Goal: Task Accomplishment & Management: Manage account settings

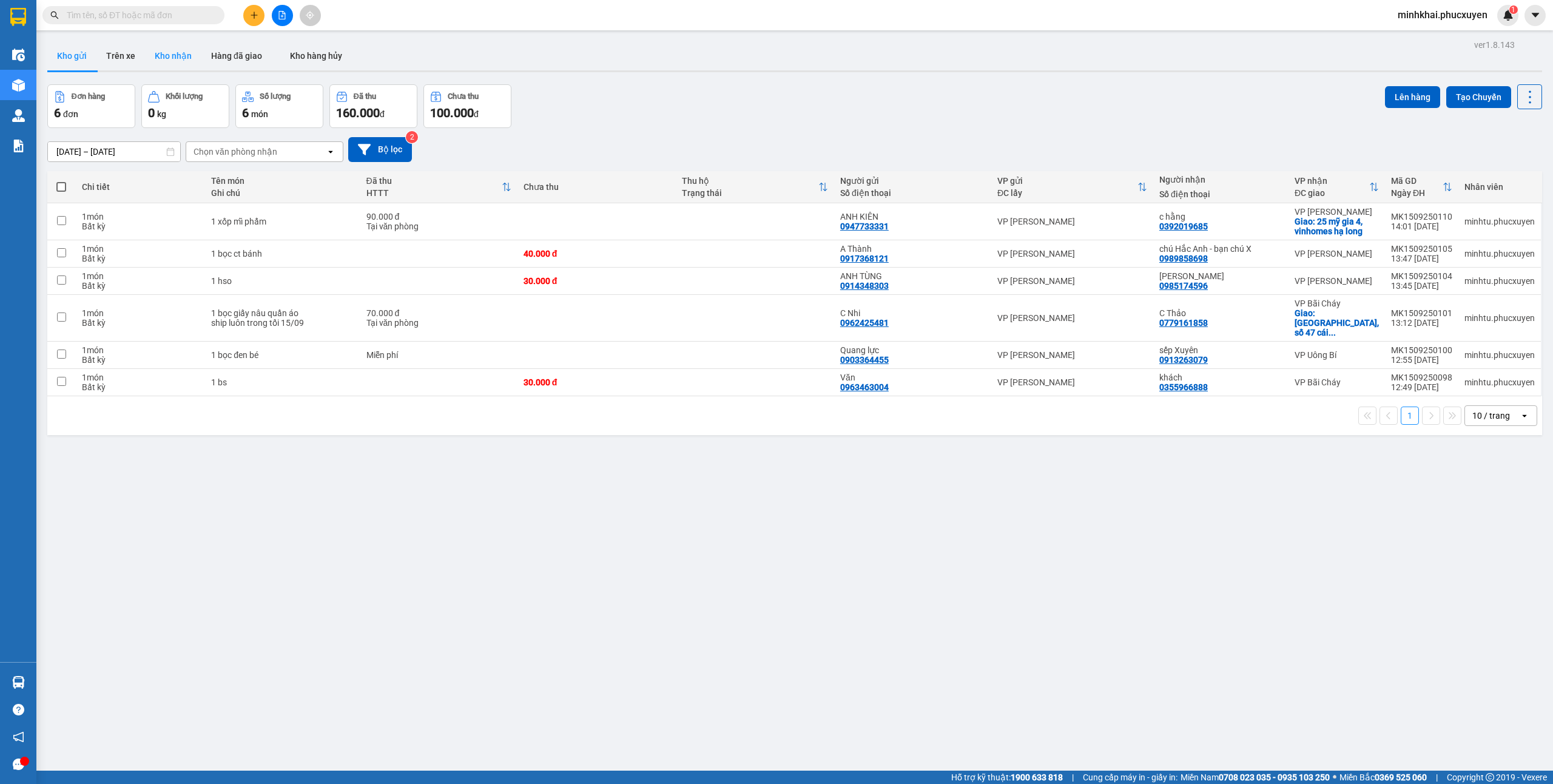
click at [163, 52] on button "Kho nhận" at bounding box center [173, 55] width 56 height 29
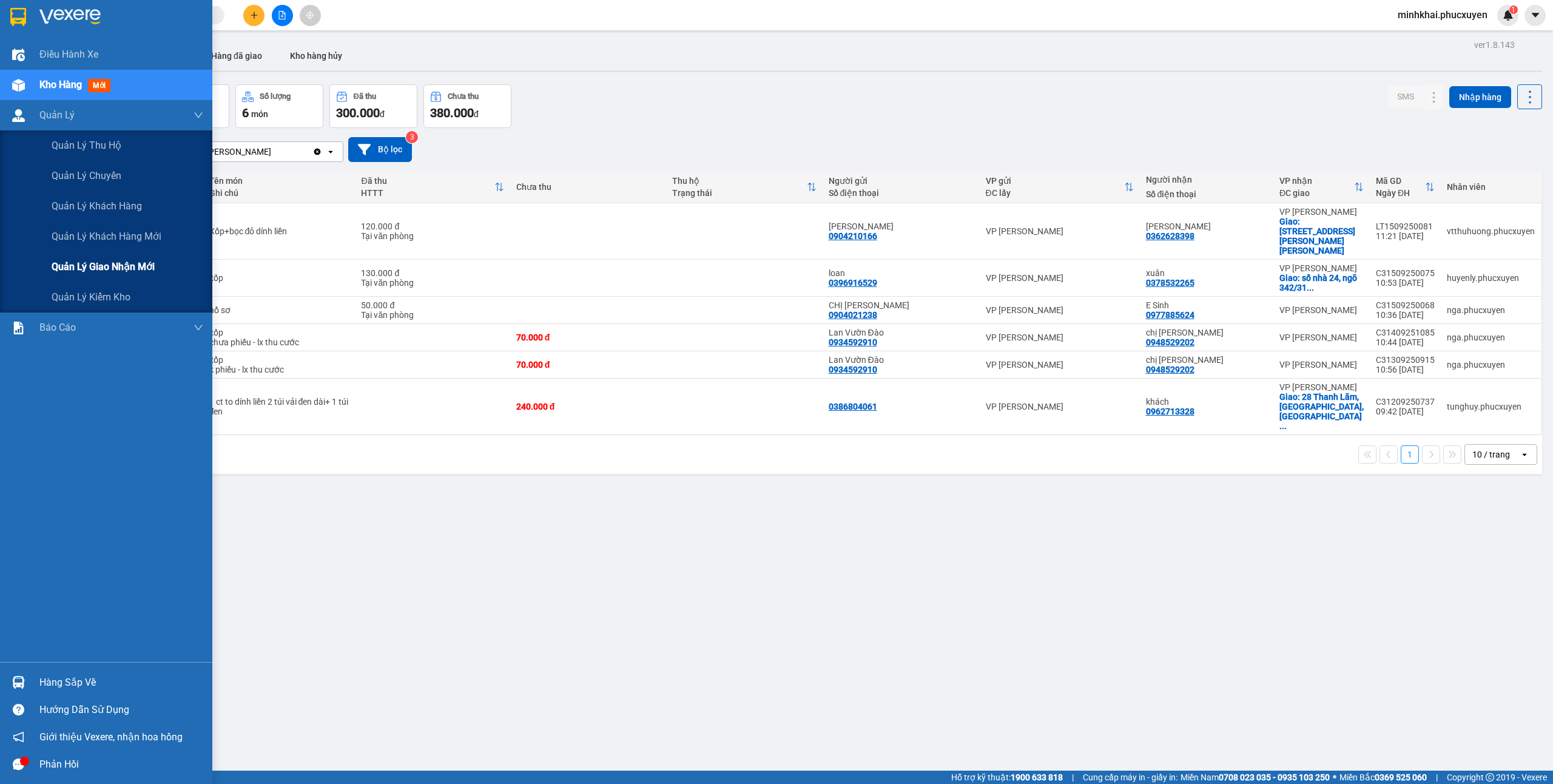
click at [117, 270] on span "Quản lý giao nhận mới" at bounding box center [103, 266] width 103 height 15
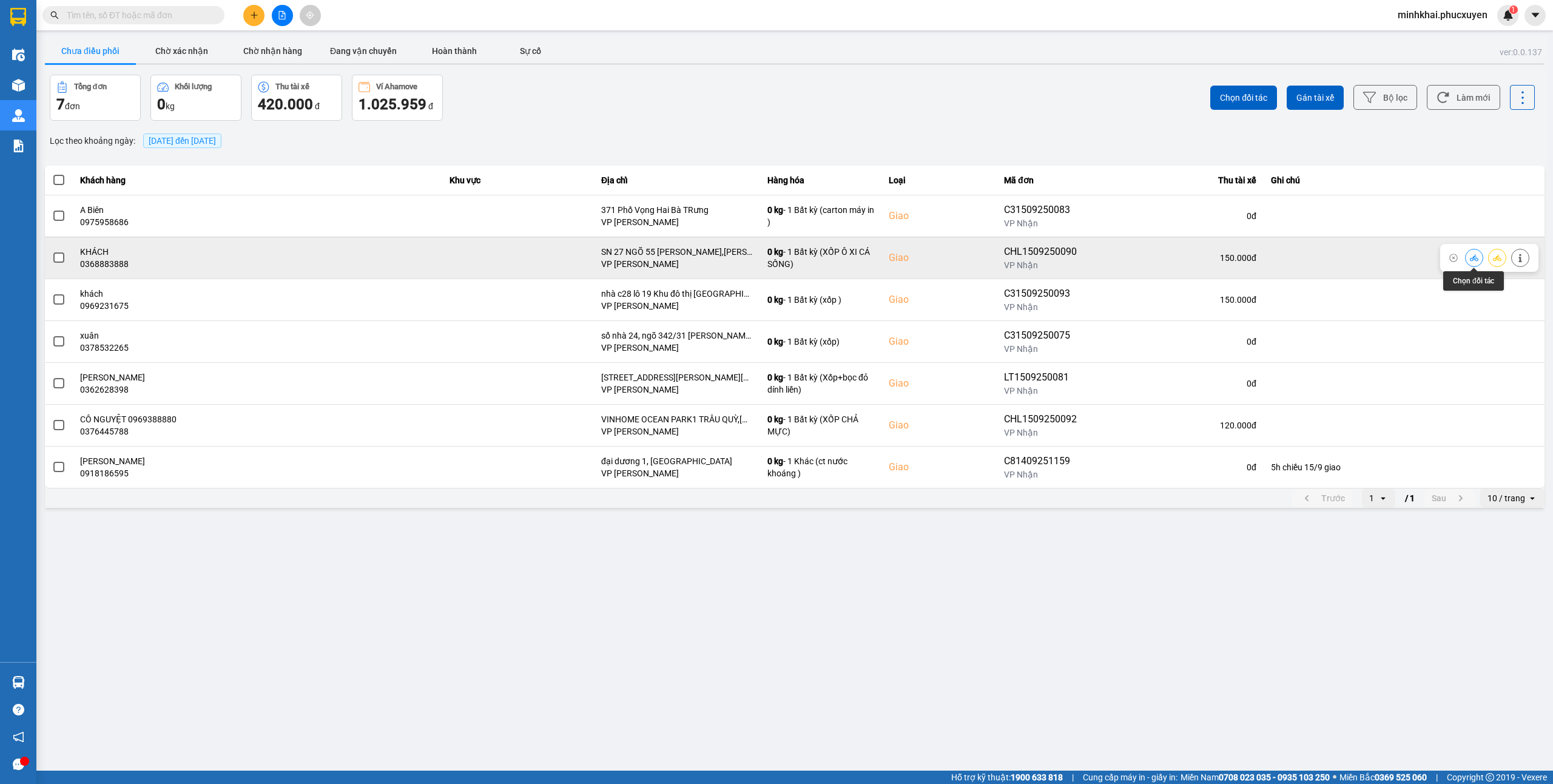
click at [1479, 255] on button at bounding box center [1474, 257] width 17 height 21
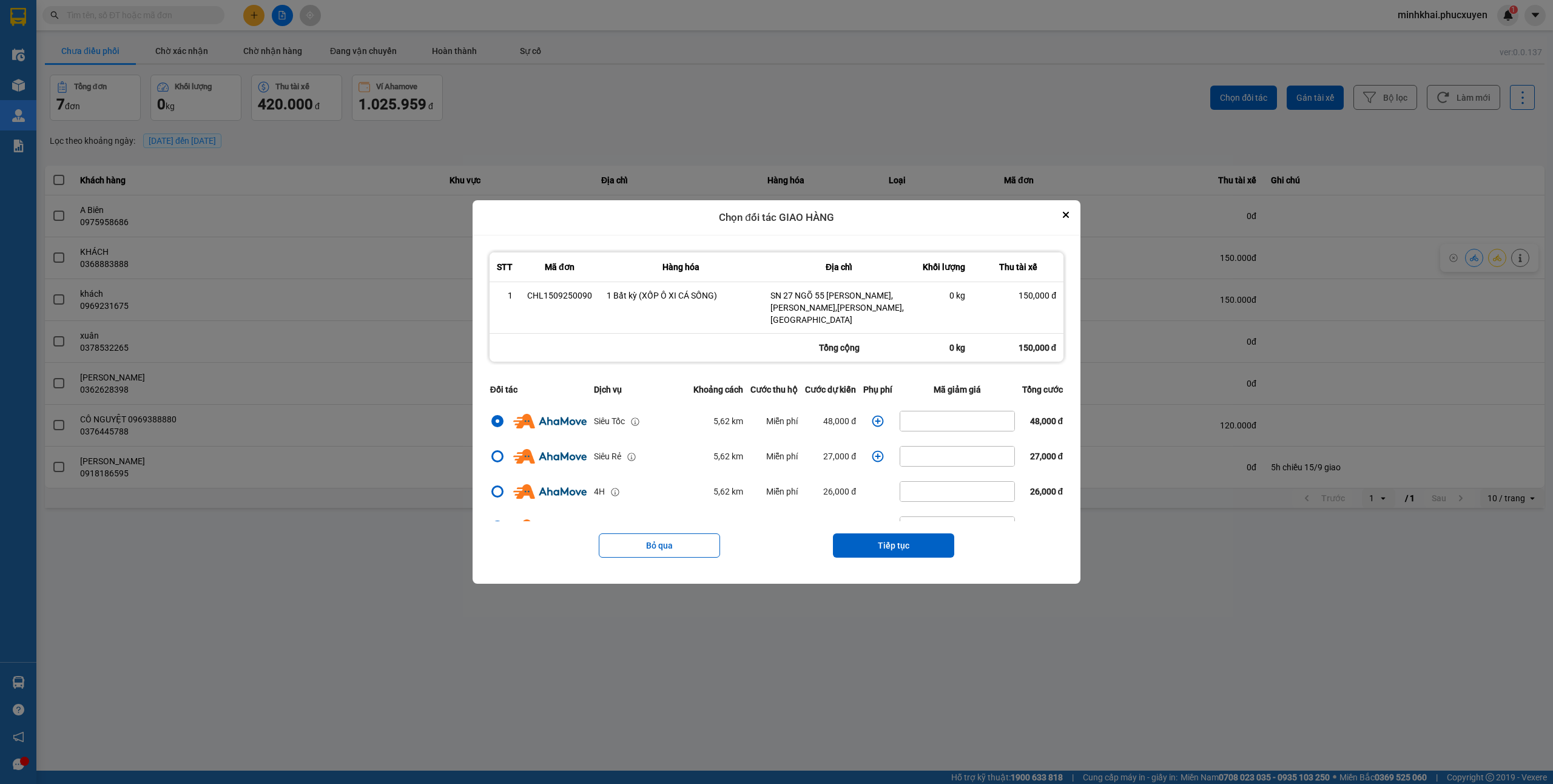
click at [874, 415] on icon "dialog" at bounding box center [877, 421] width 12 height 12
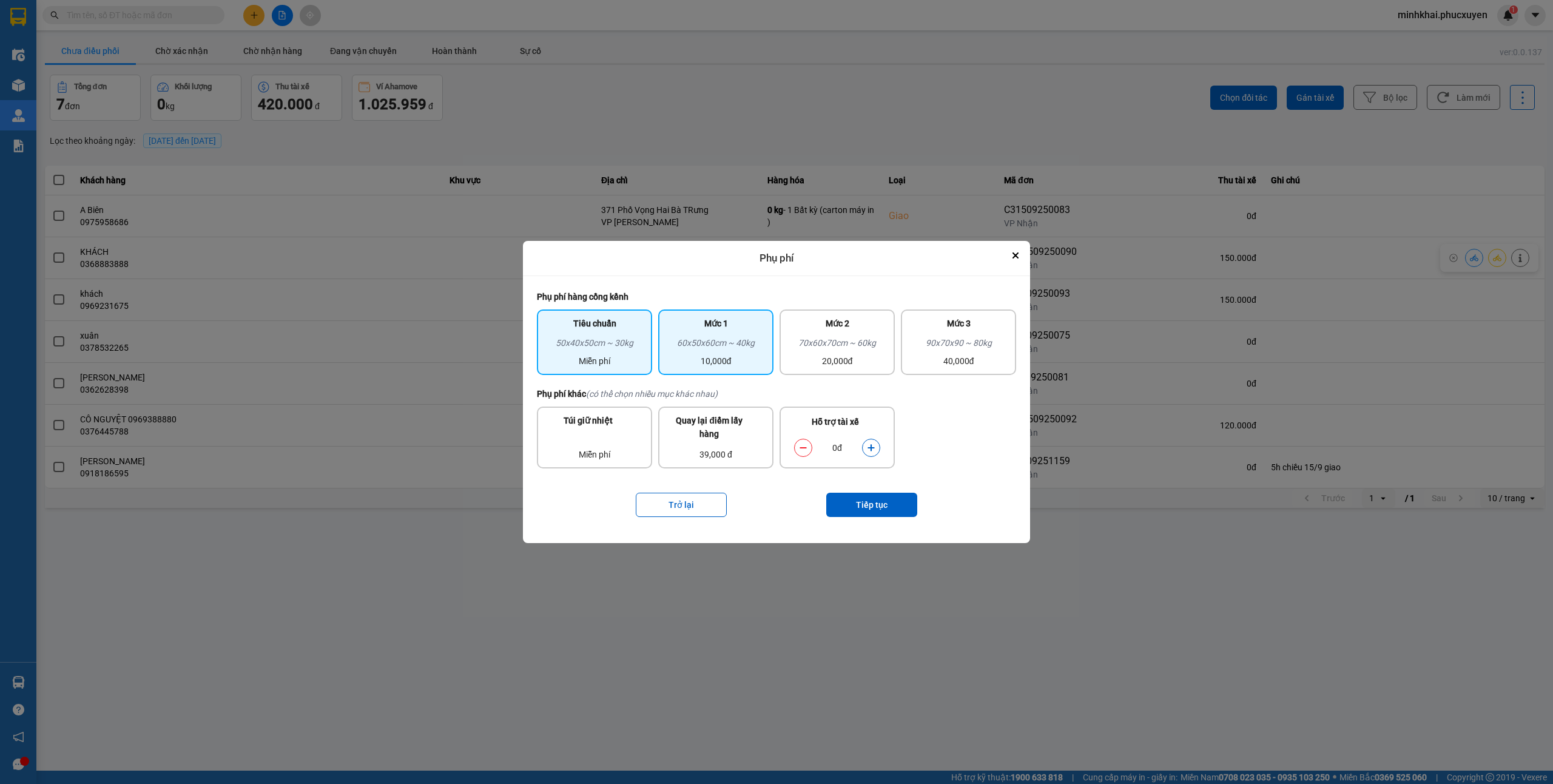
click at [716, 345] on div "60x50x60cm ~ 40kg" at bounding box center [716, 345] width 101 height 18
click at [874, 506] on button "Tiếp tục" at bounding box center [872, 505] width 91 height 24
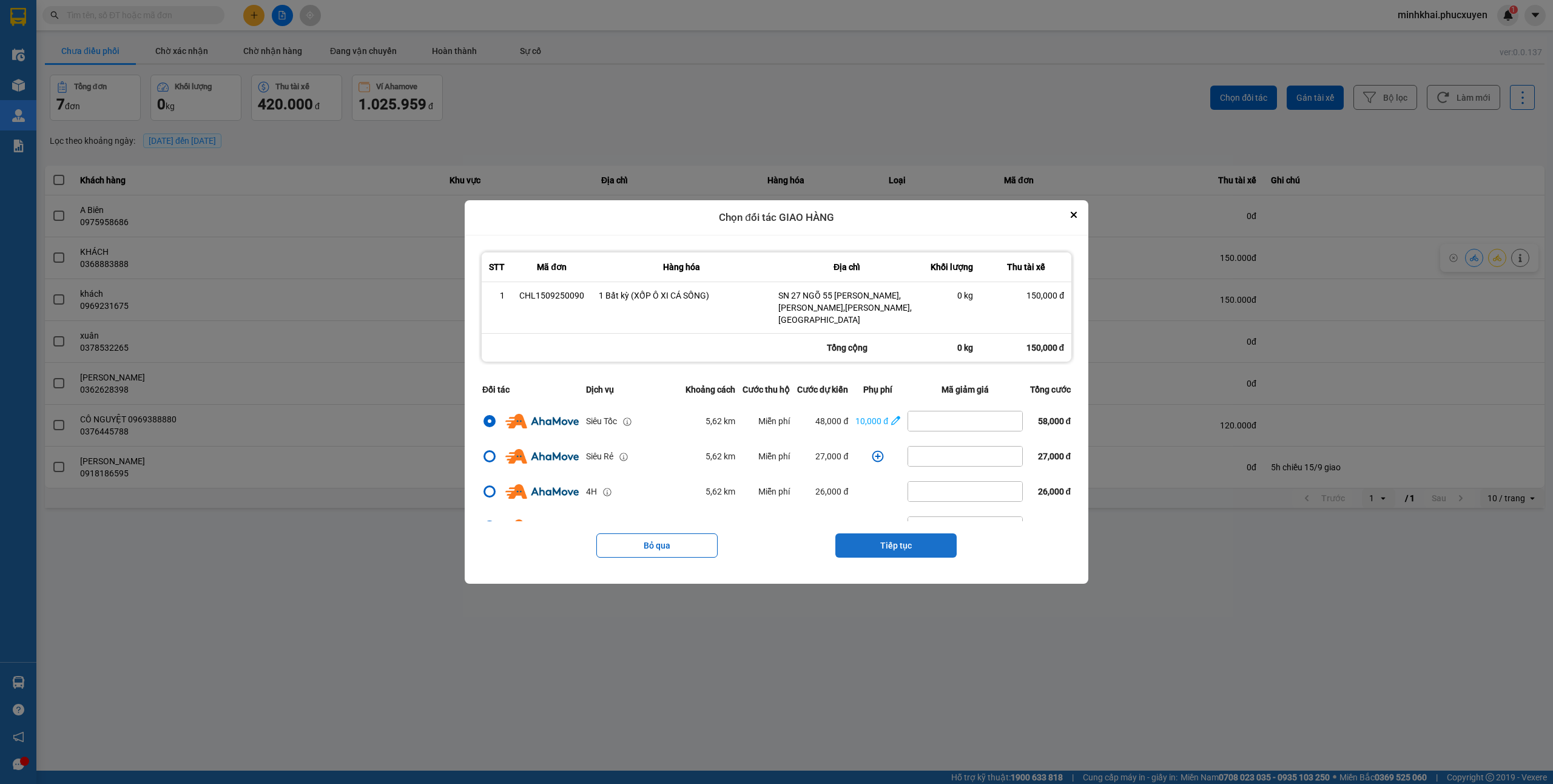
click at [874, 537] on button "Tiếp tục" at bounding box center [896, 546] width 121 height 24
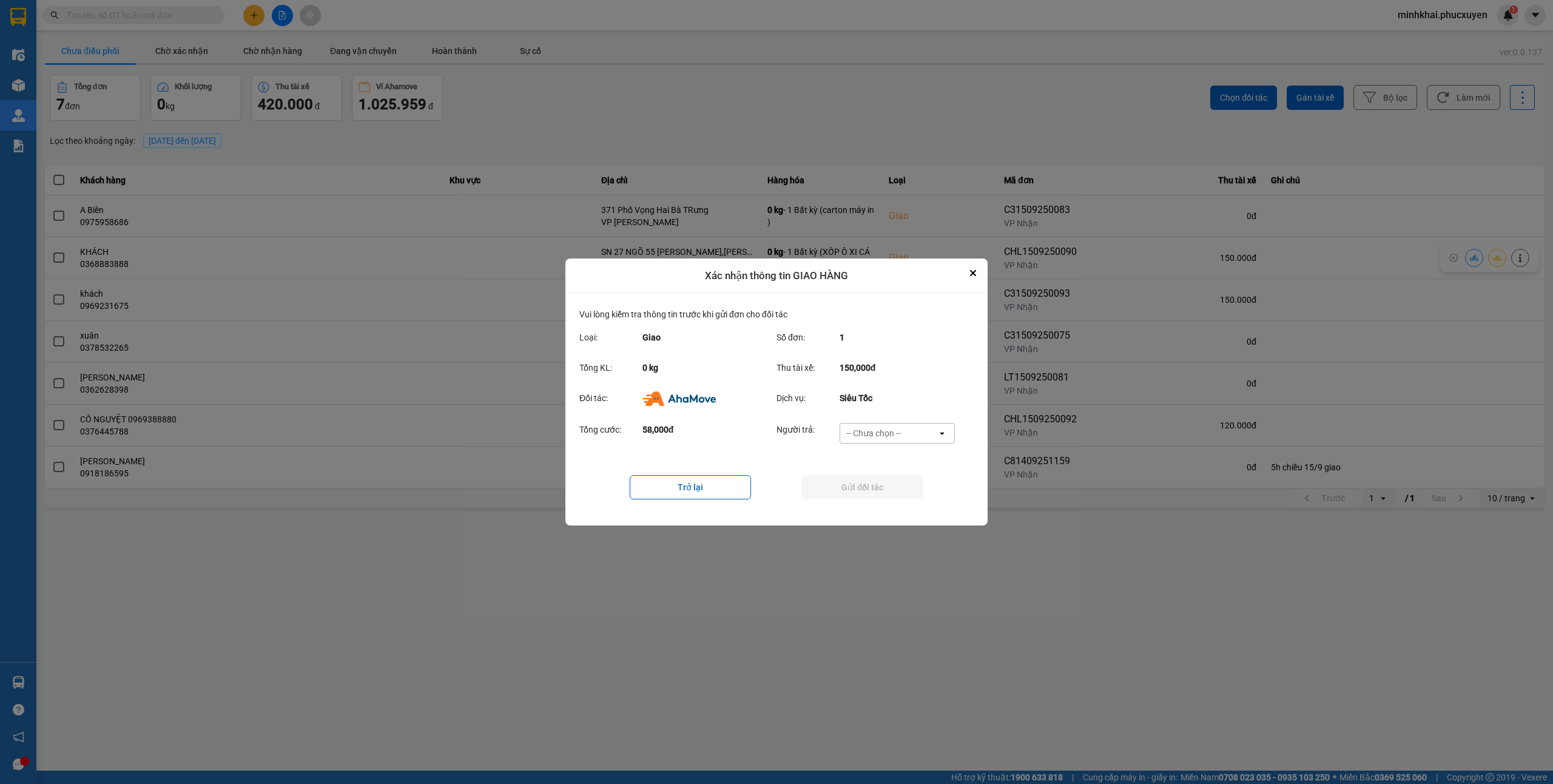
click at [899, 418] on div "Tổng cước: 58,000đ Người trả: -- Chưa chọn -- open" at bounding box center [776, 437] width 394 height 38
click at [917, 436] on div "-- Chưa chọn --" at bounding box center [889, 433] width 97 height 20
click at [884, 495] on div "Ví Ahamove" at bounding box center [896, 502] width 115 height 22
click at [849, 493] on button "Gửi đối tác" at bounding box center [863, 487] width 121 height 24
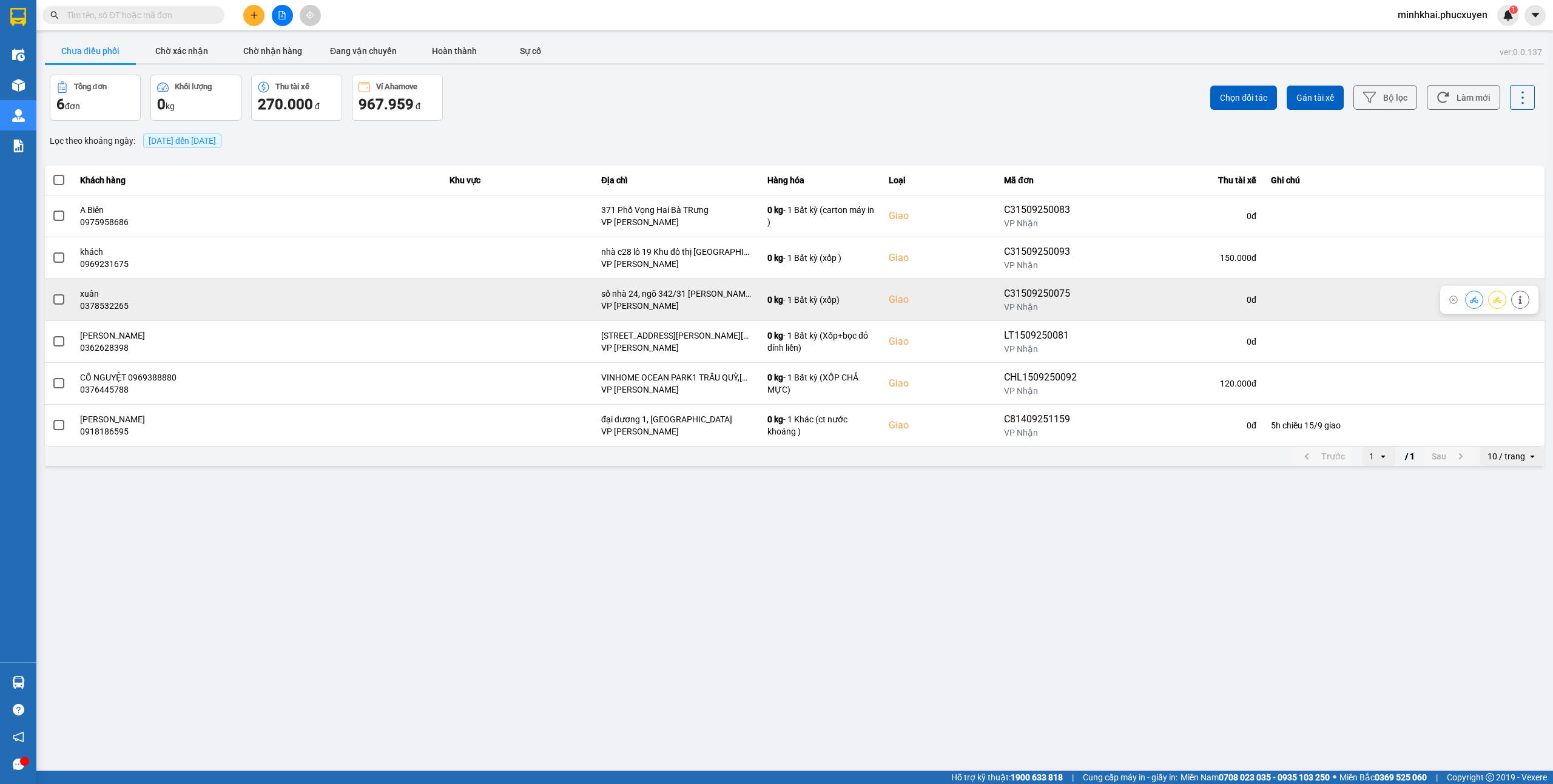
click at [1468, 301] on button at bounding box center [1474, 299] width 17 height 21
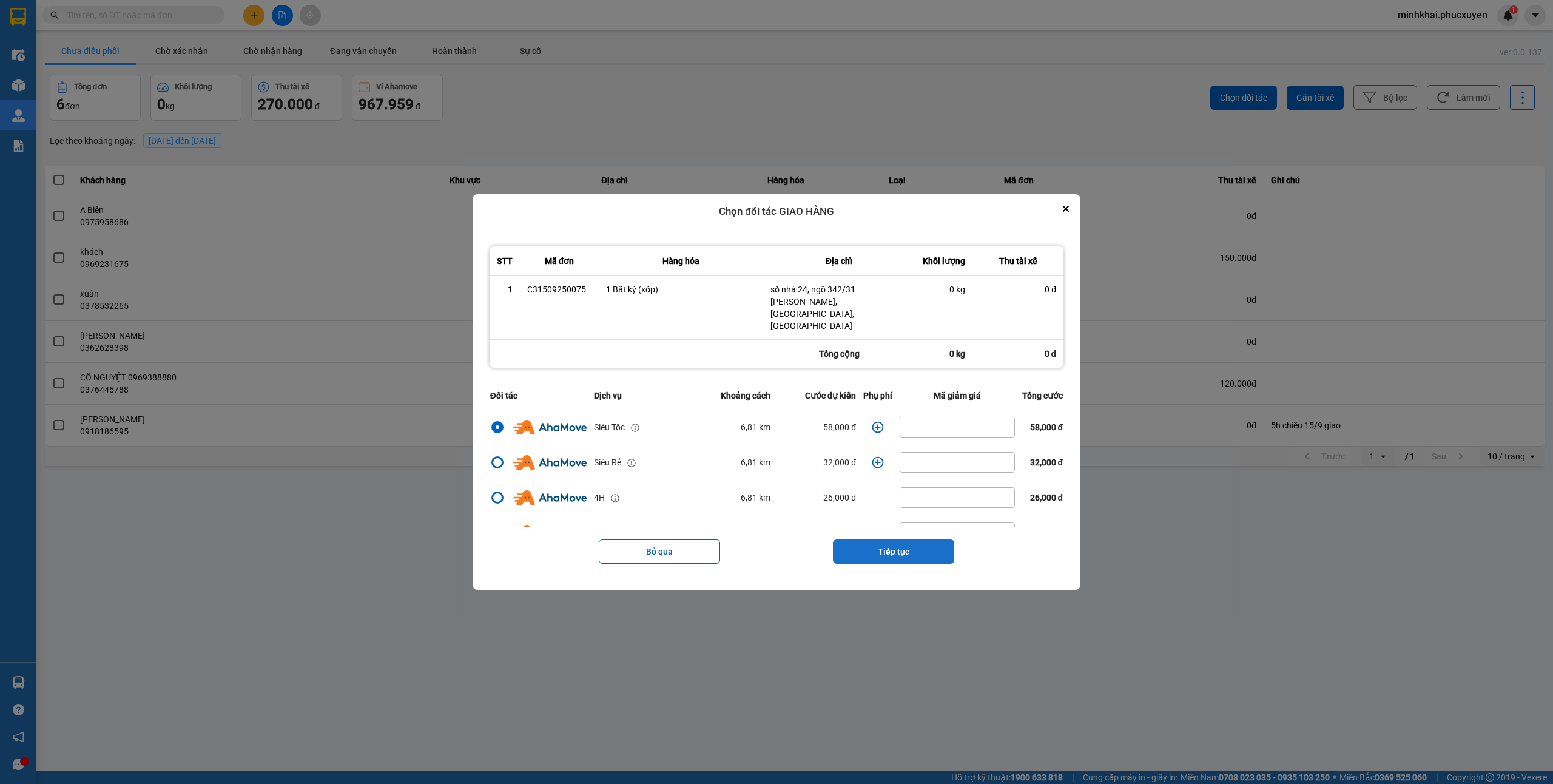
click at [909, 540] on button "Tiếp tục" at bounding box center [893, 552] width 121 height 24
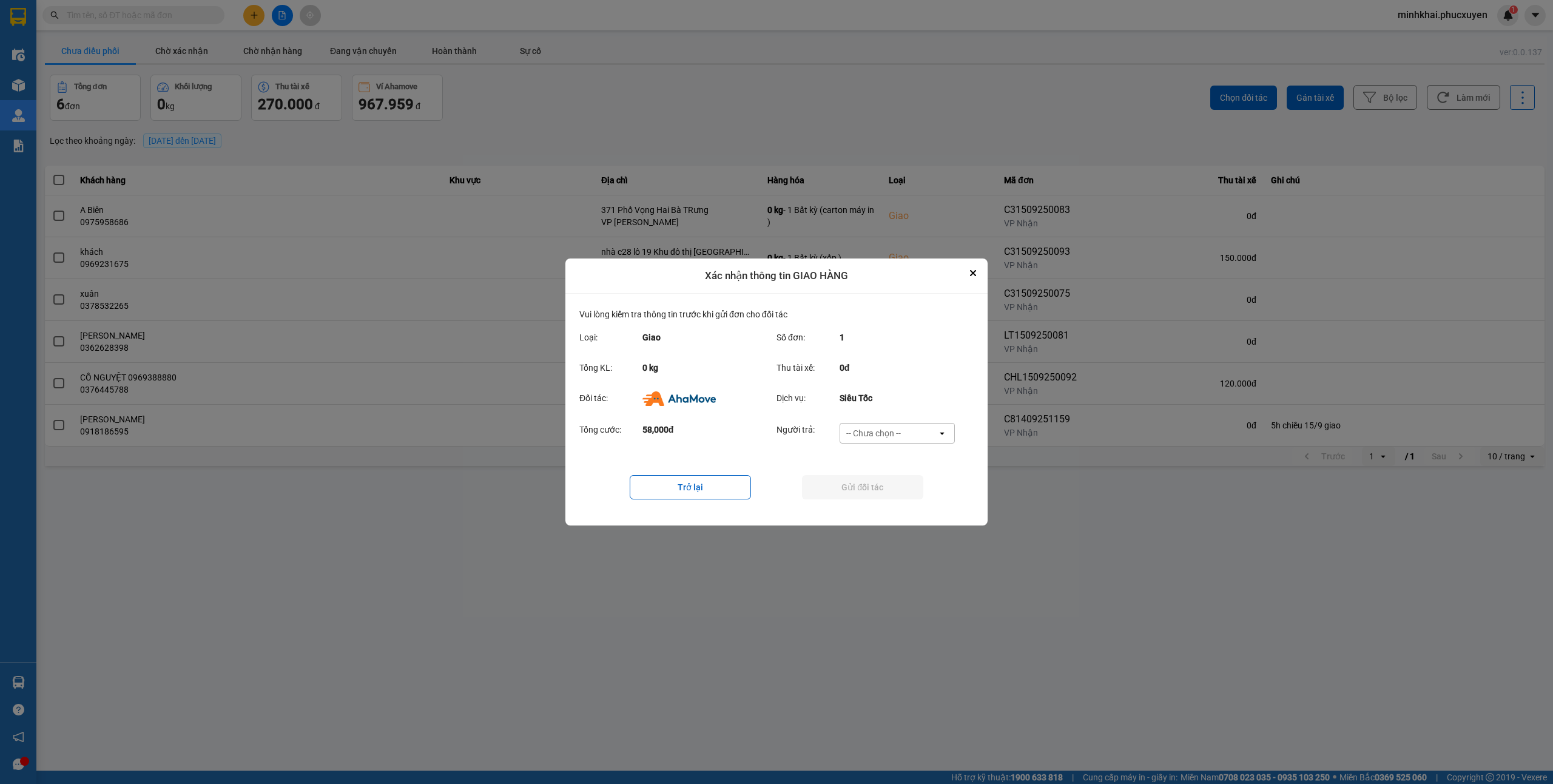
click at [906, 418] on div "Tổng cước: 58,000đ Người trả: -- Chưa chọn -- open" at bounding box center [776, 437] width 394 height 38
click at [896, 437] on div "-- Chưa chọn --" at bounding box center [874, 433] width 55 height 12
click at [893, 497] on span "Ví Ahamove" at bounding box center [873, 503] width 49 height 12
click at [840, 488] on button "Gửi đối tác" at bounding box center [863, 487] width 121 height 24
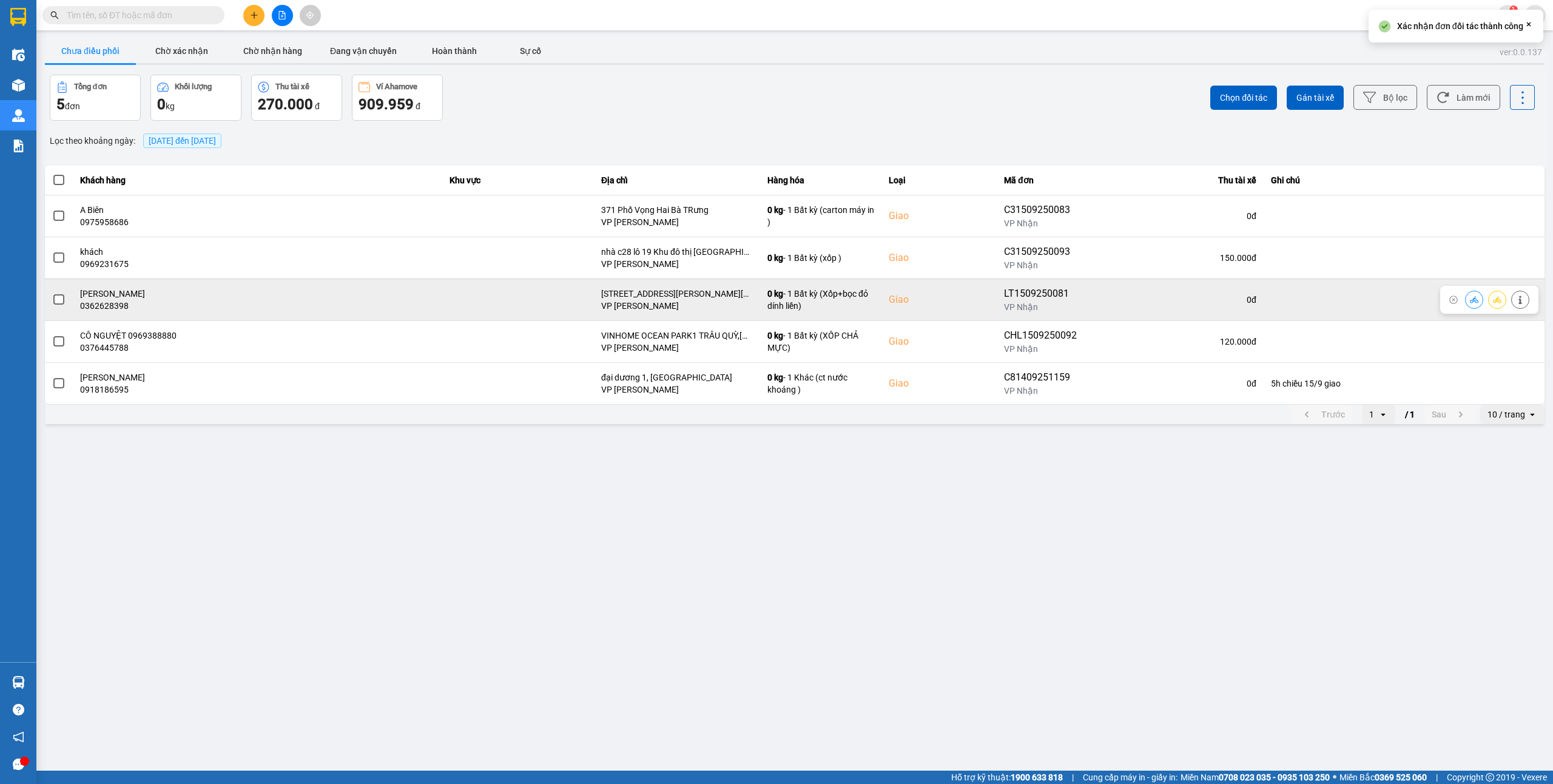
click at [1474, 298] on icon at bounding box center [1474, 299] width 8 height 8
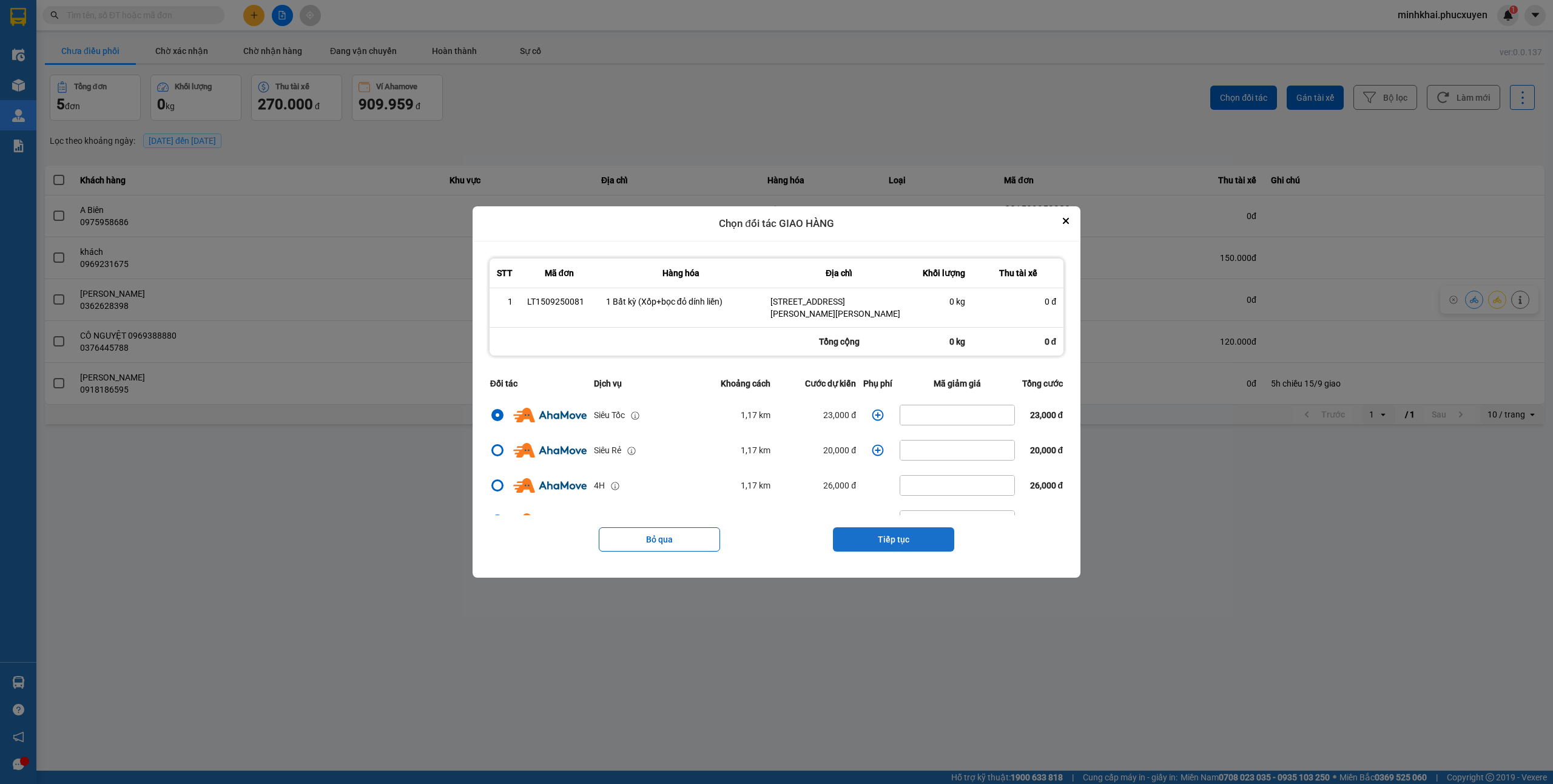
click at [891, 531] on button "Tiếp tục" at bounding box center [893, 540] width 121 height 24
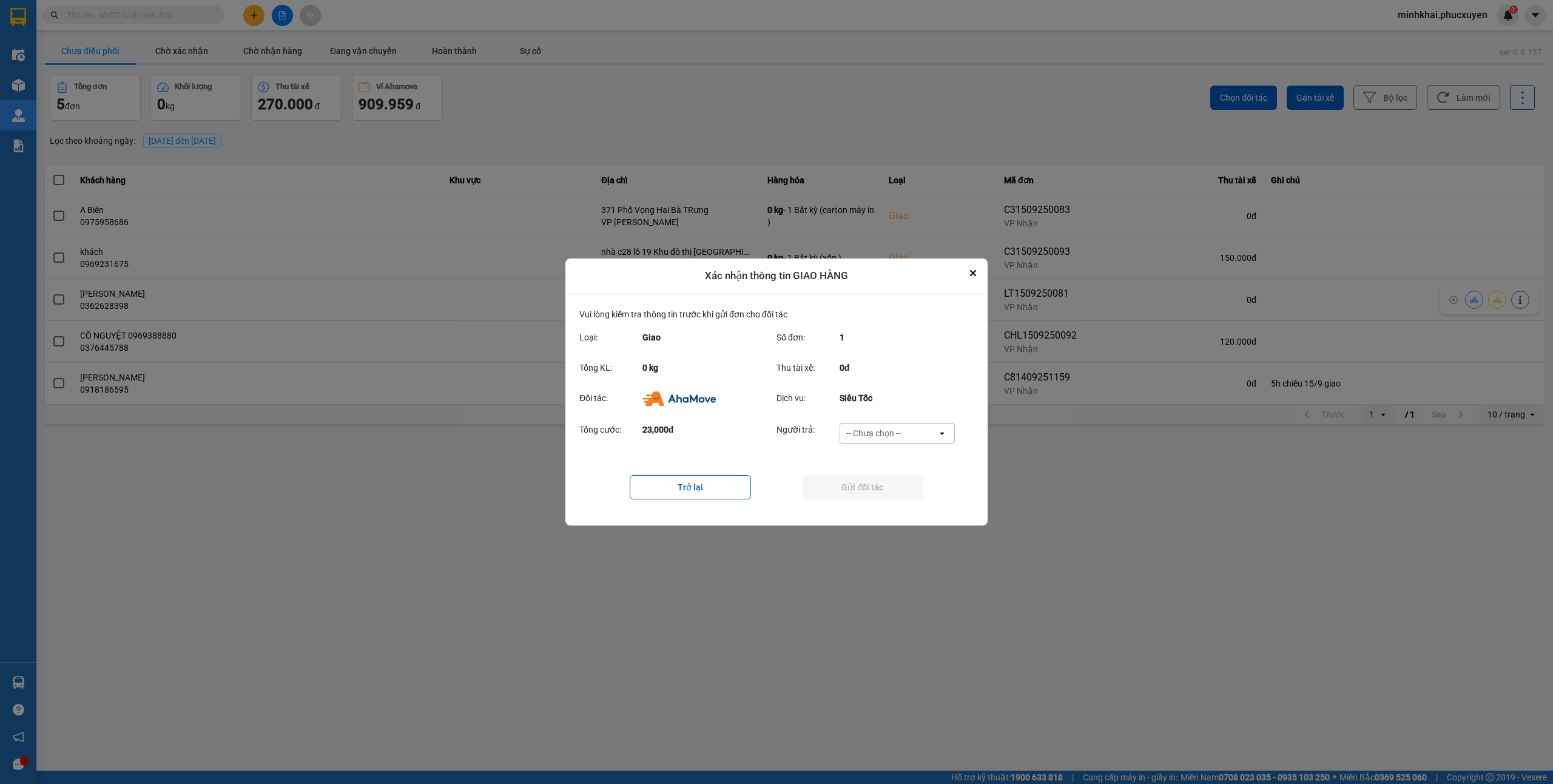
click at [872, 427] on div "-- Chưa chọn --" at bounding box center [874, 433] width 55 height 12
click at [874, 499] on span "Ví Ahamove" at bounding box center [873, 503] width 49 height 12
click at [848, 480] on button "Gửi đối tác" at bounding box center [863, 487] width 121 height 24
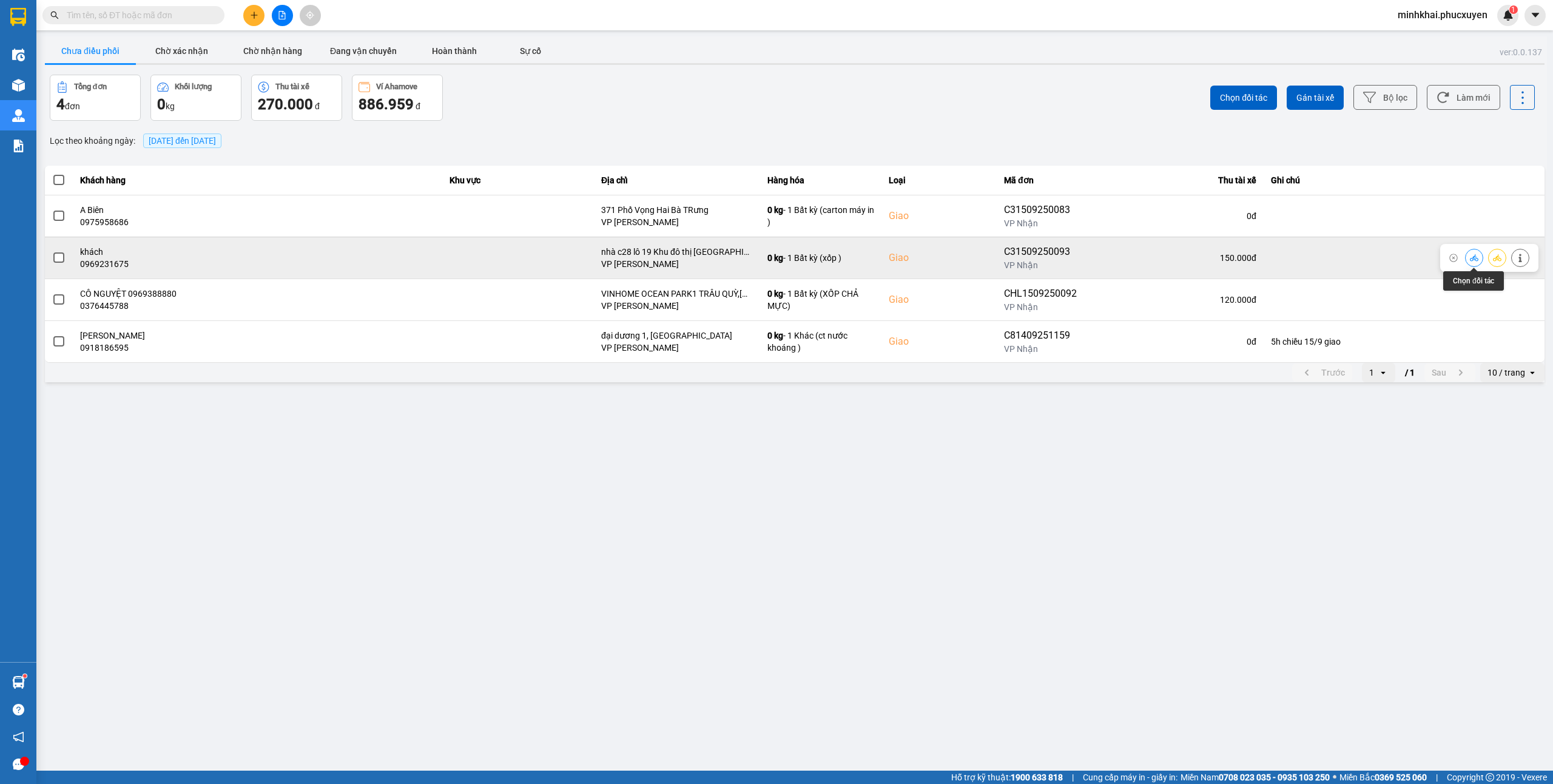
click at [1480, 258] on button at bounding box center [1474, 257] width 17 height 21
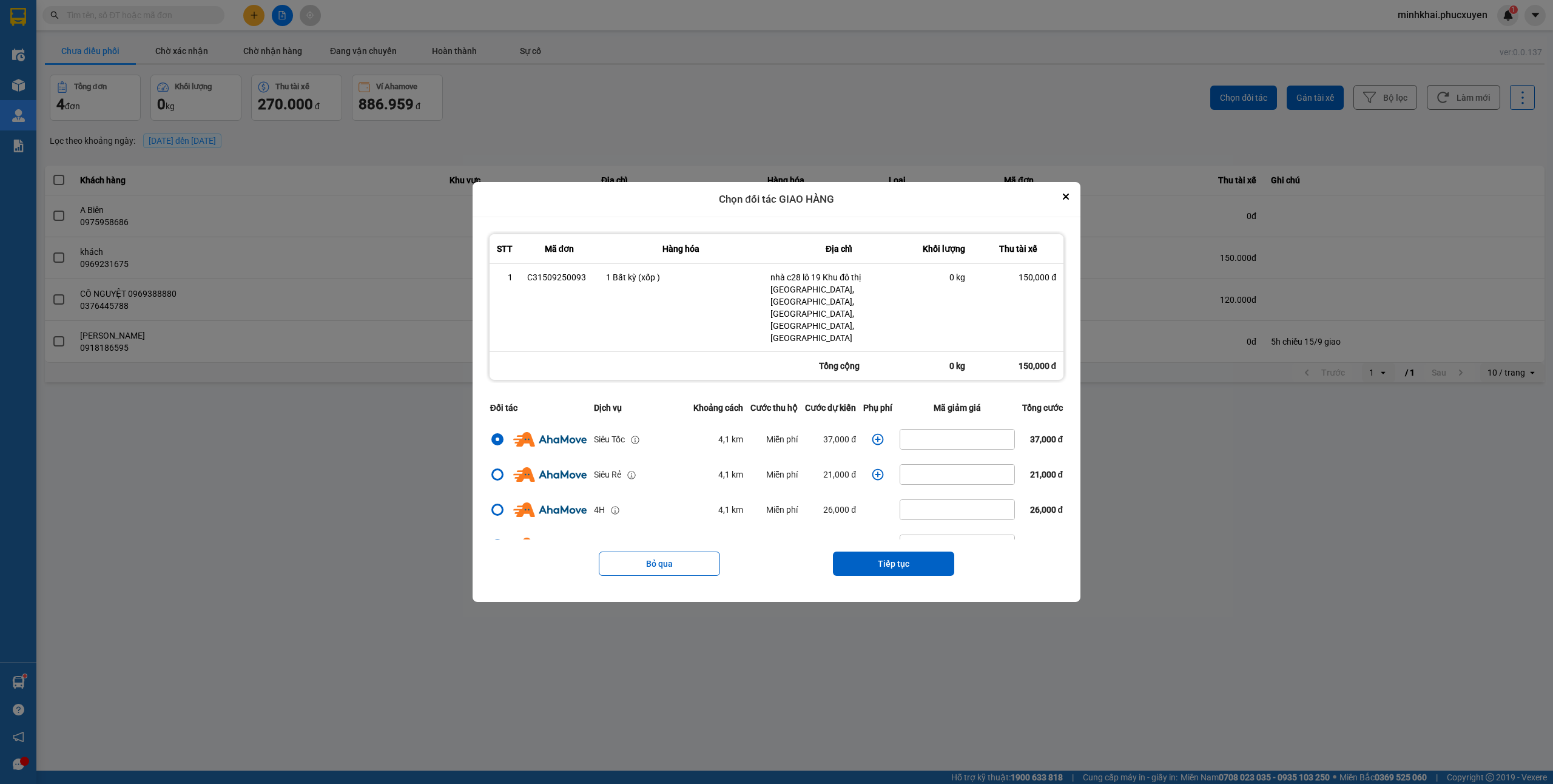
click at [872, 433] on icon "dialog" at bounding box center [877, 439] width 11 height 11
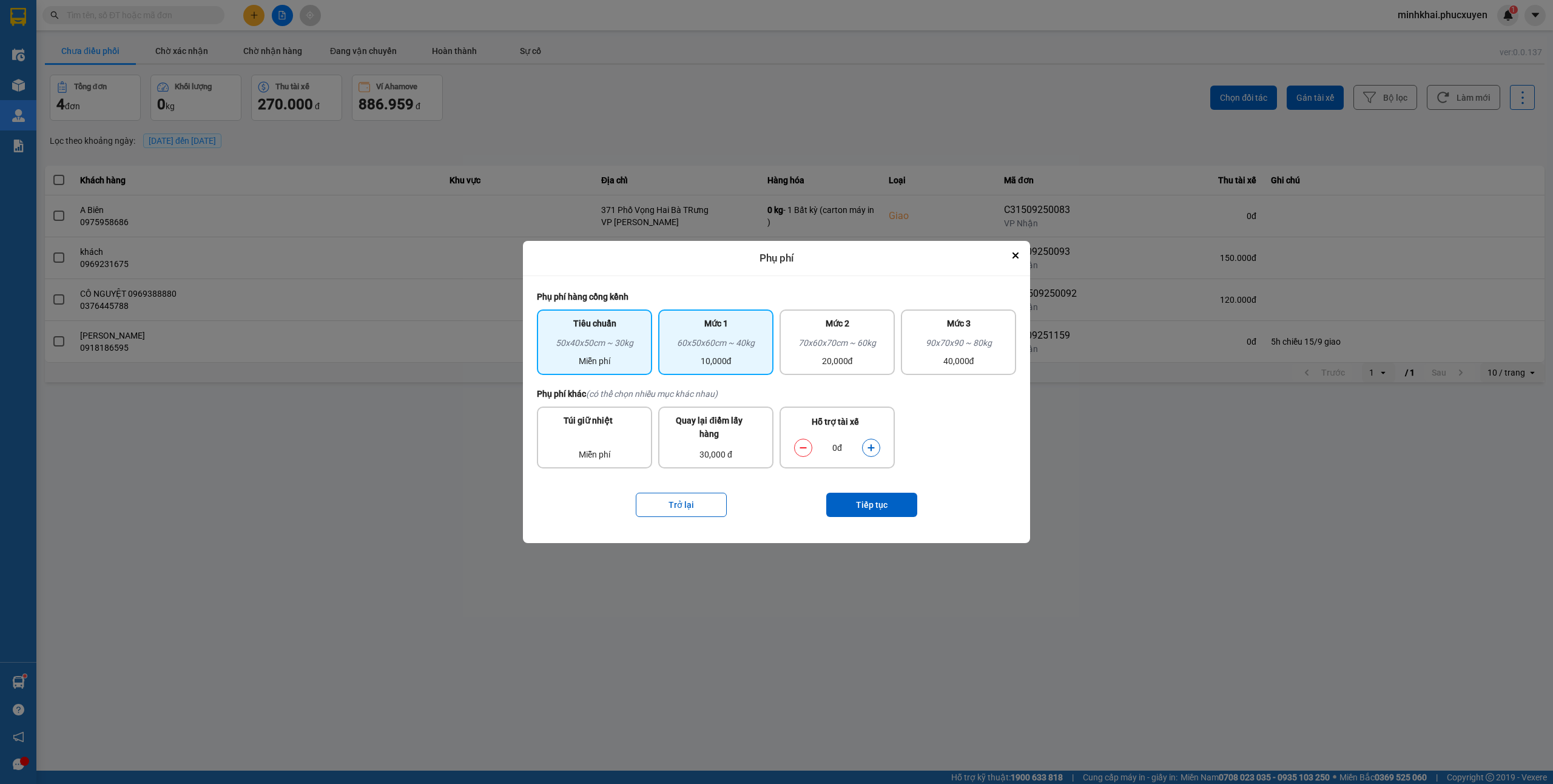
click at [734, 351] on div "60x50x60cm ~ 40kg" at bounding box center [716, 345] width 101 height 18
click at [871, 510] on button "Tiếp tục" at bounding box center [872, 505] width 91 height 24
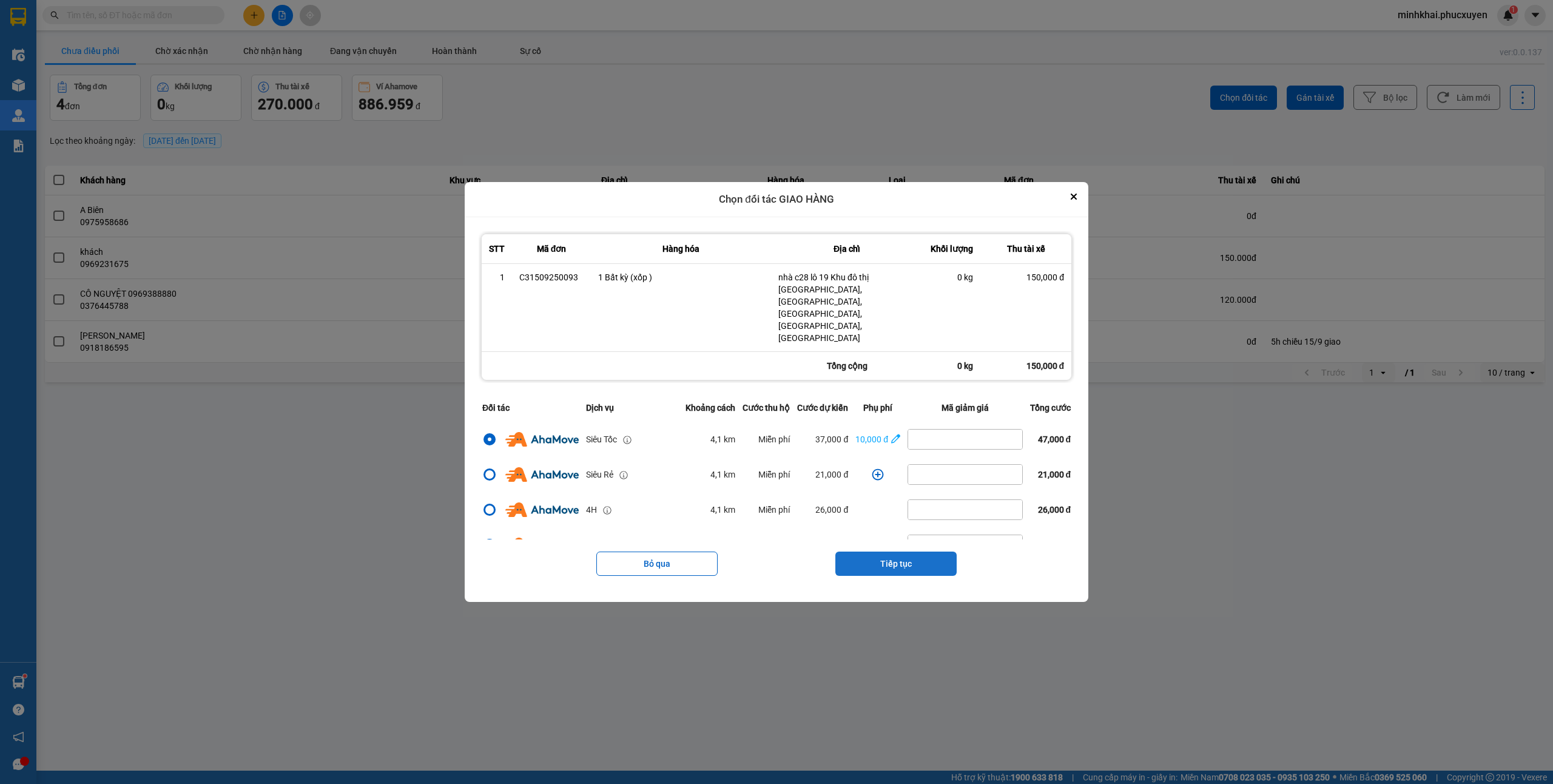
click at [894, 551] on button "Tiếp tục" at bounding box center [896, 563] width 121 height 24
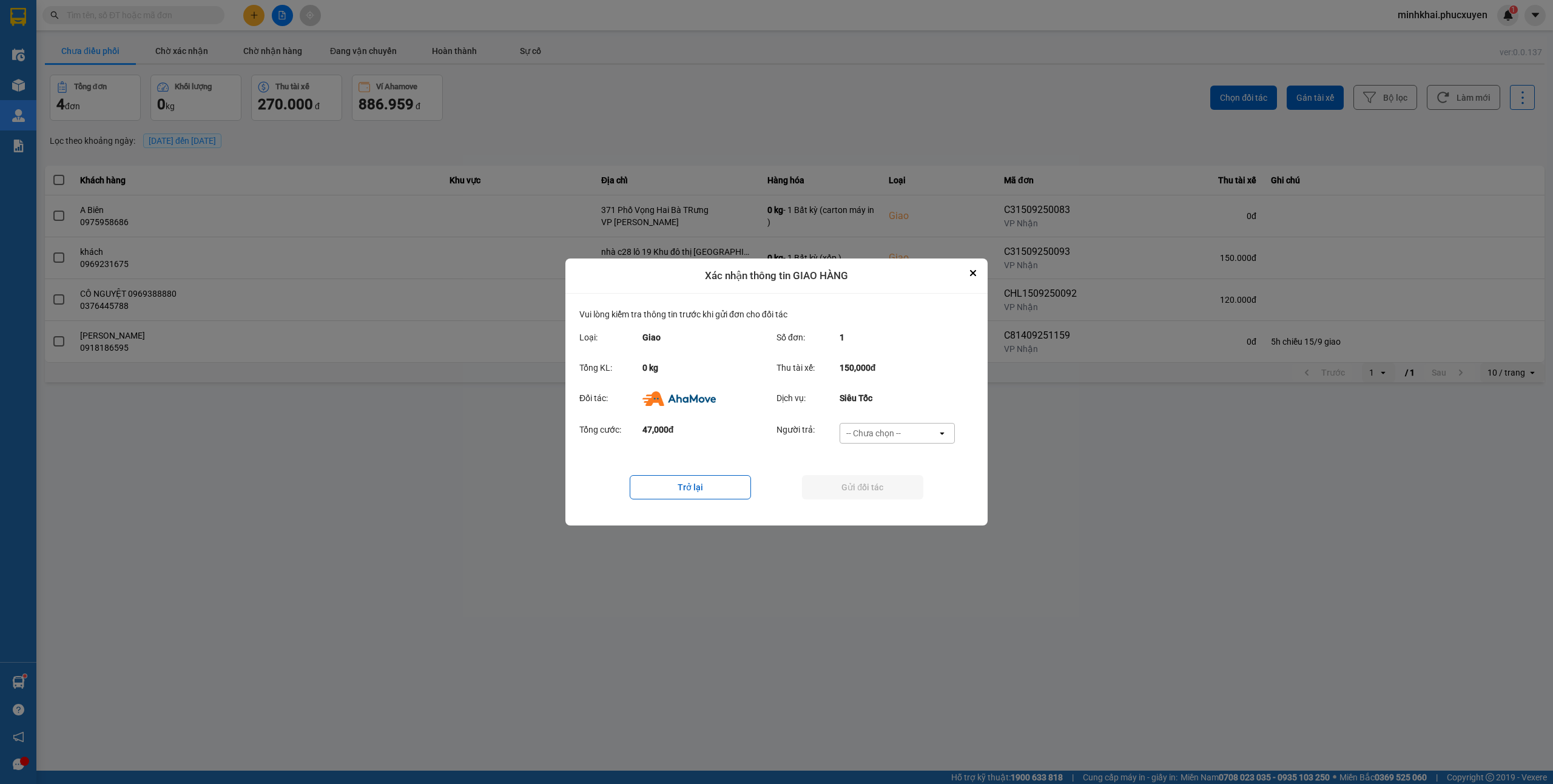
click at [880, 423] on div "-- Chưa chọn -- open" at bounding box center [897, 433] width 115 height 20
click at [896, 498] on span "Ví Ahamove" at bounding box center [873, 503] width 49 height 12
click at [852, 491] on button "Gửi đối tác" at bounding box center [863, 487] width 121 height 24
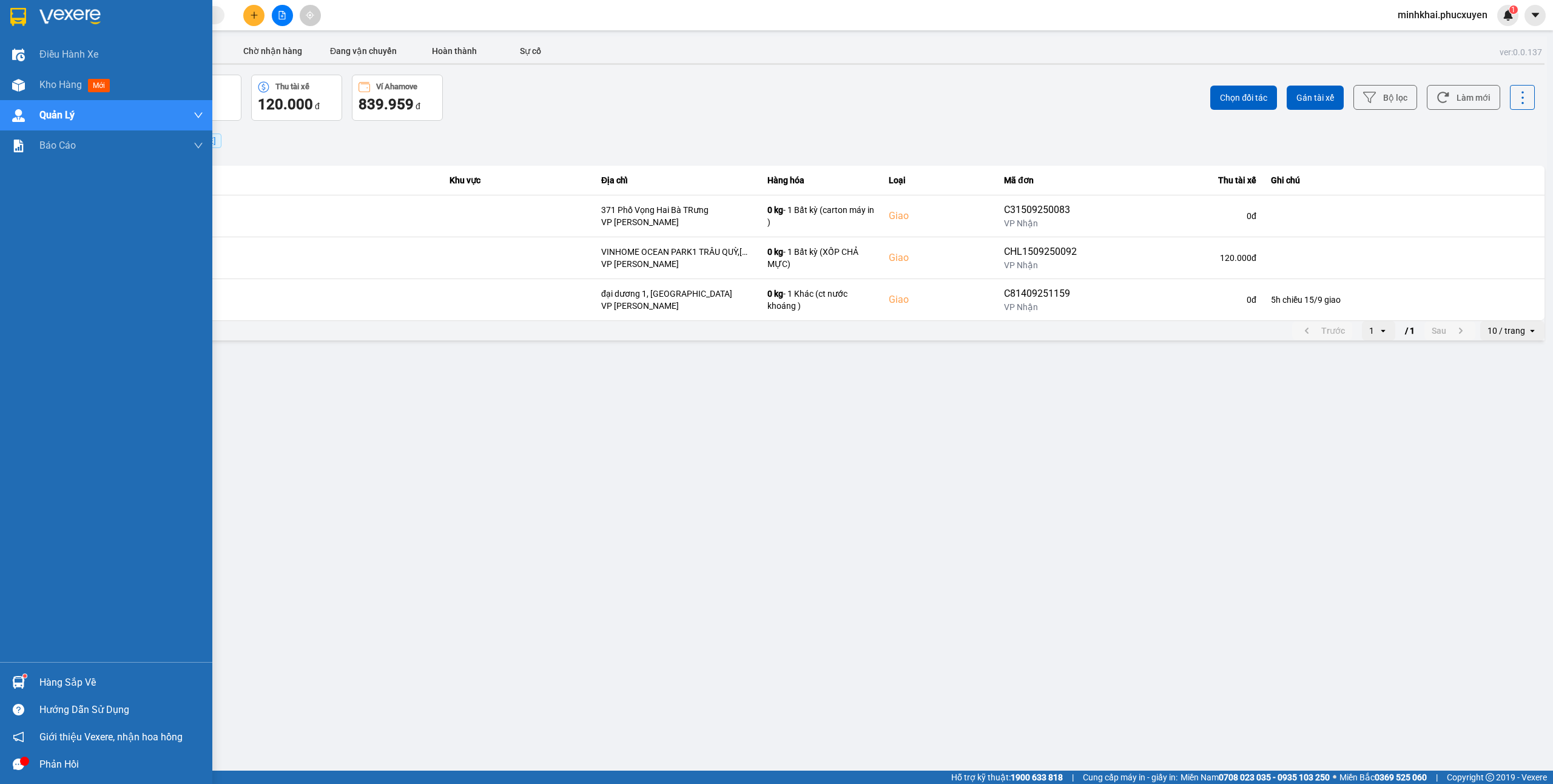
click at [27, 682] on div at bounding box center [18, 682] width 21 height 21
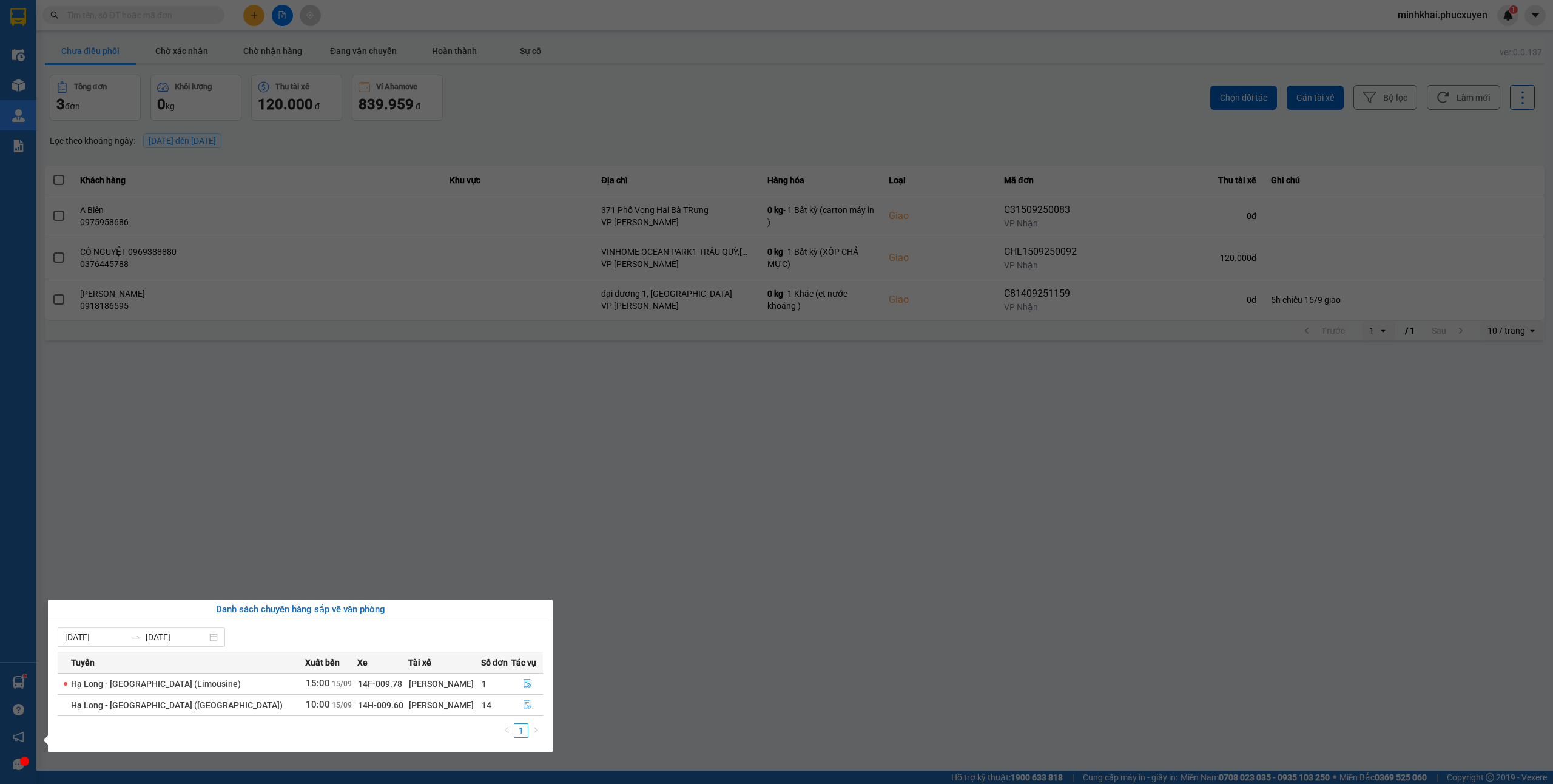
click at [524, 707] on icon "file-done" at bounding box center [528, 704] width 8 height 8
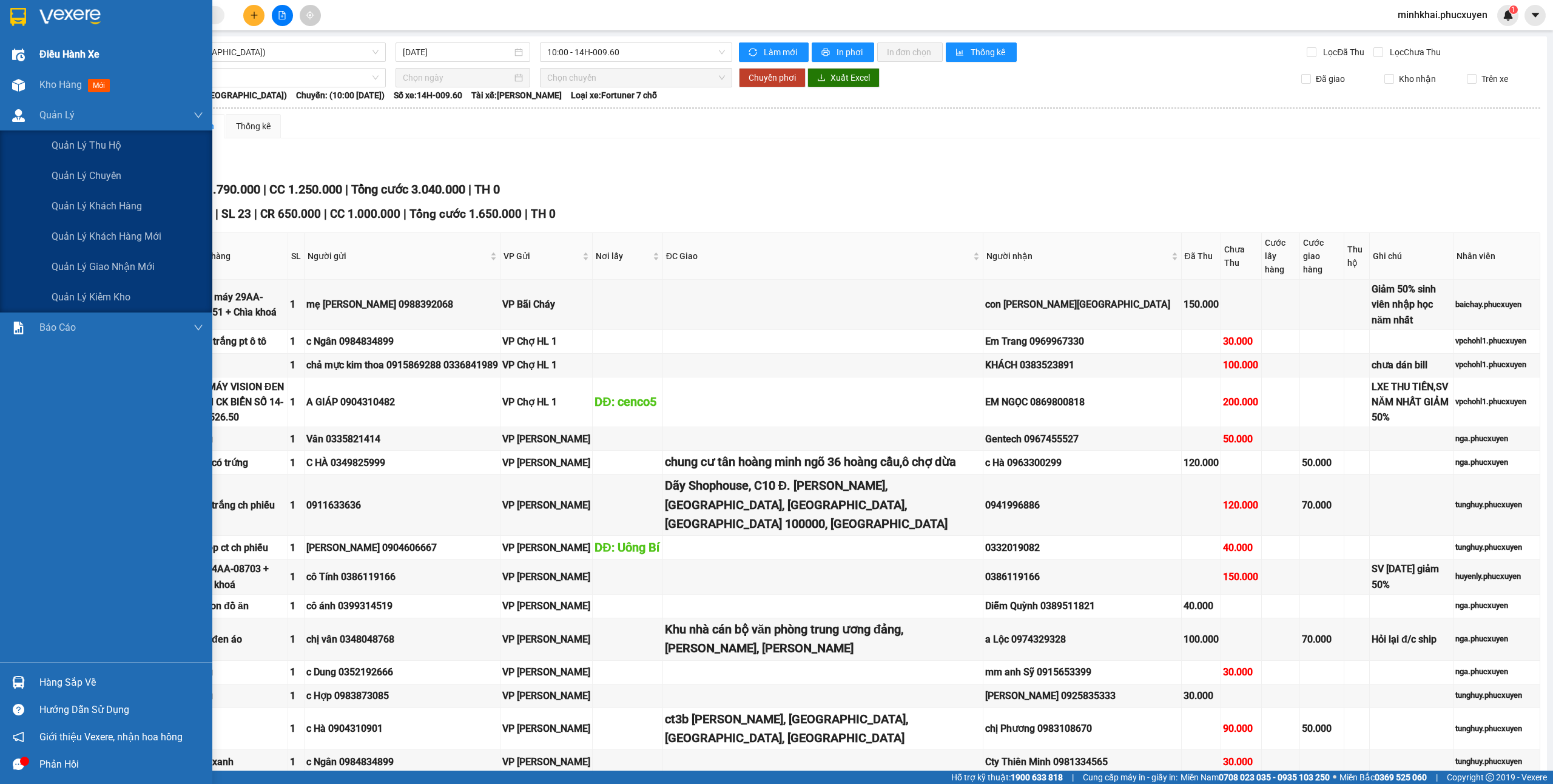
click at [128, 265] on span "Quản lý giao nhận mới" at bounding box center [103, 266] width 103 height 15
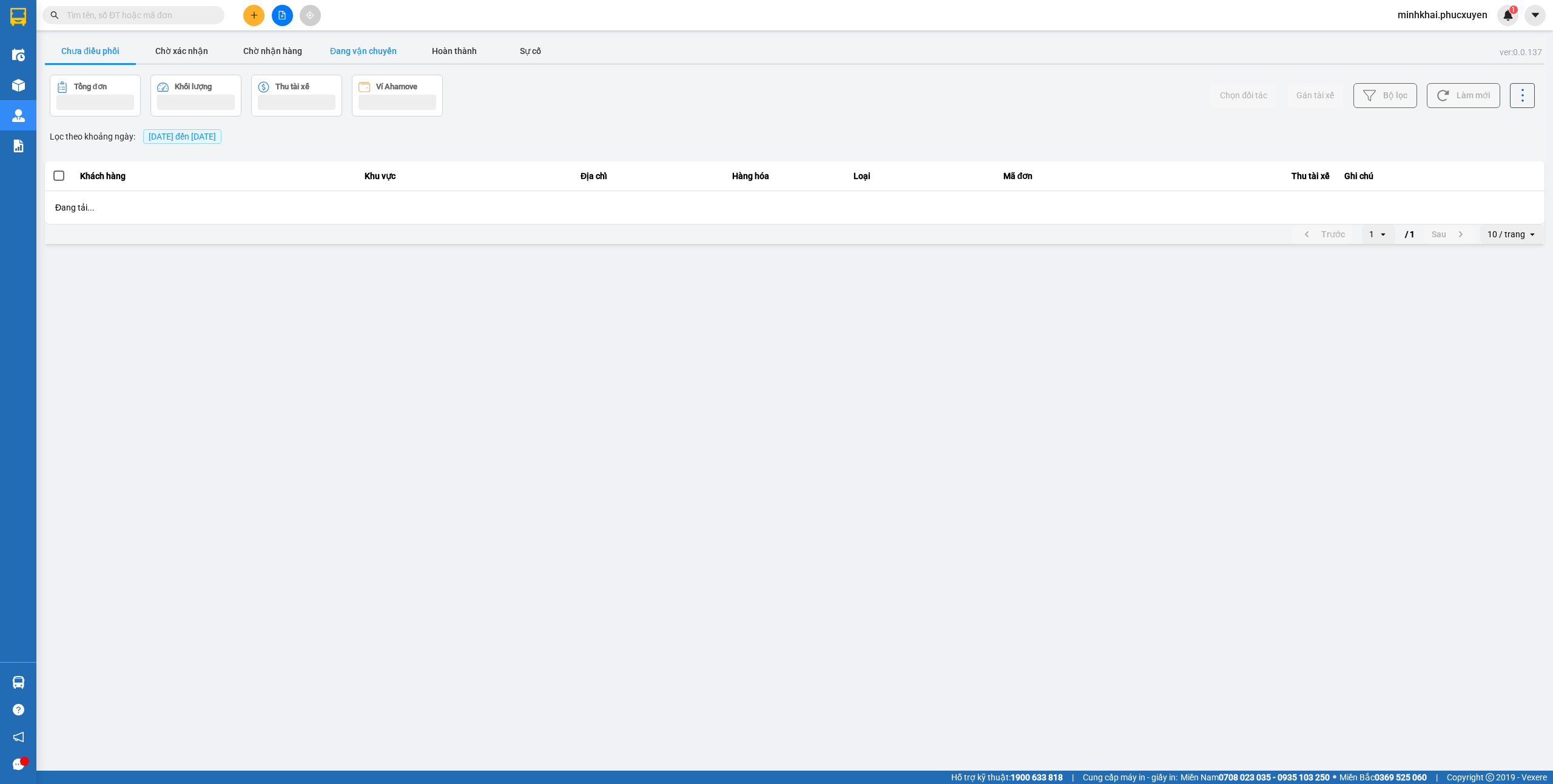
click at [365, 49] on button "Đang vận chuyển" at bounding box center [364, 51] width 91 height 24
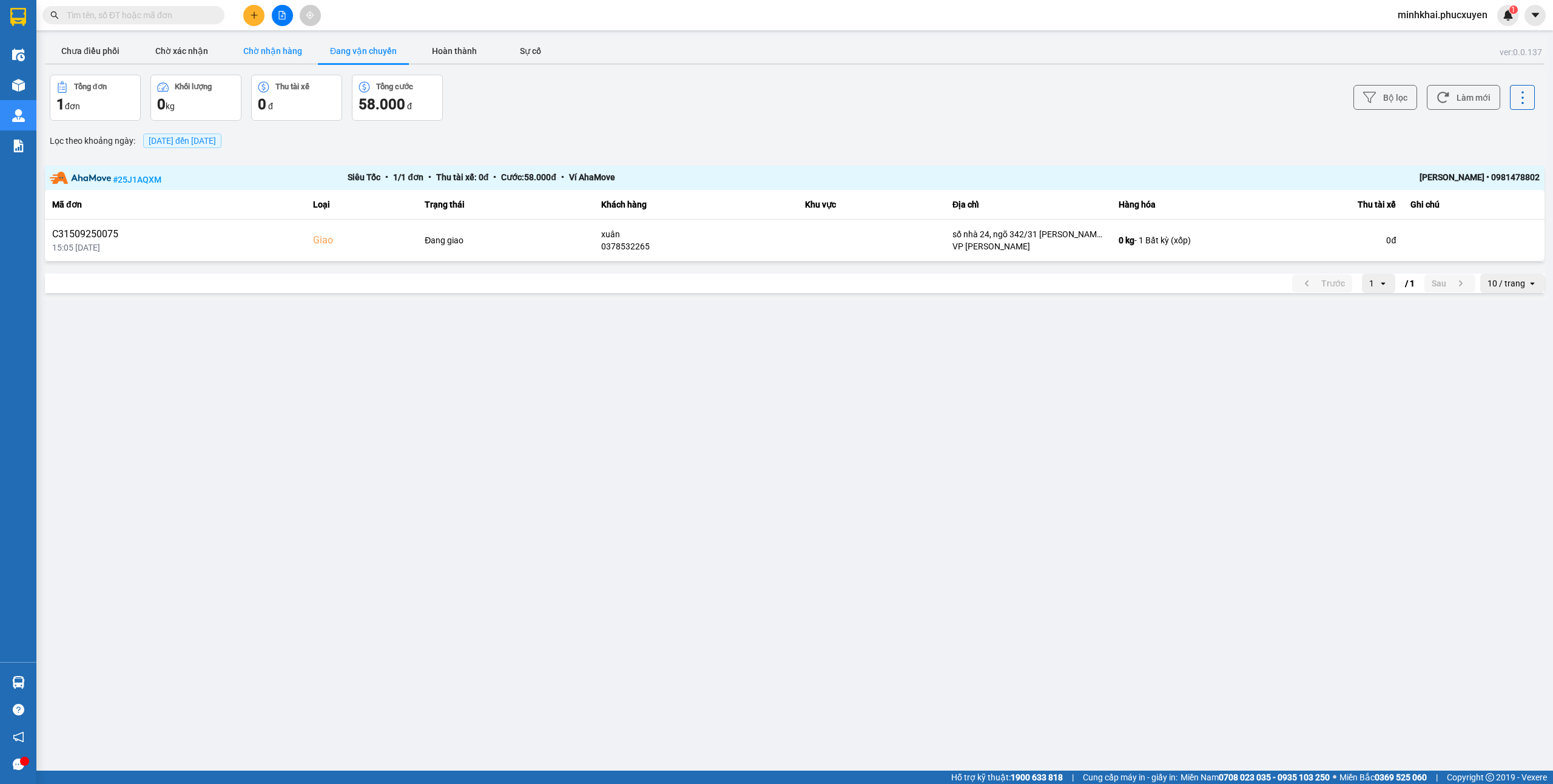
click at [276, 57] on button "Chờ nhận hàng" at bounding box center [272, 51] width 91 height 24
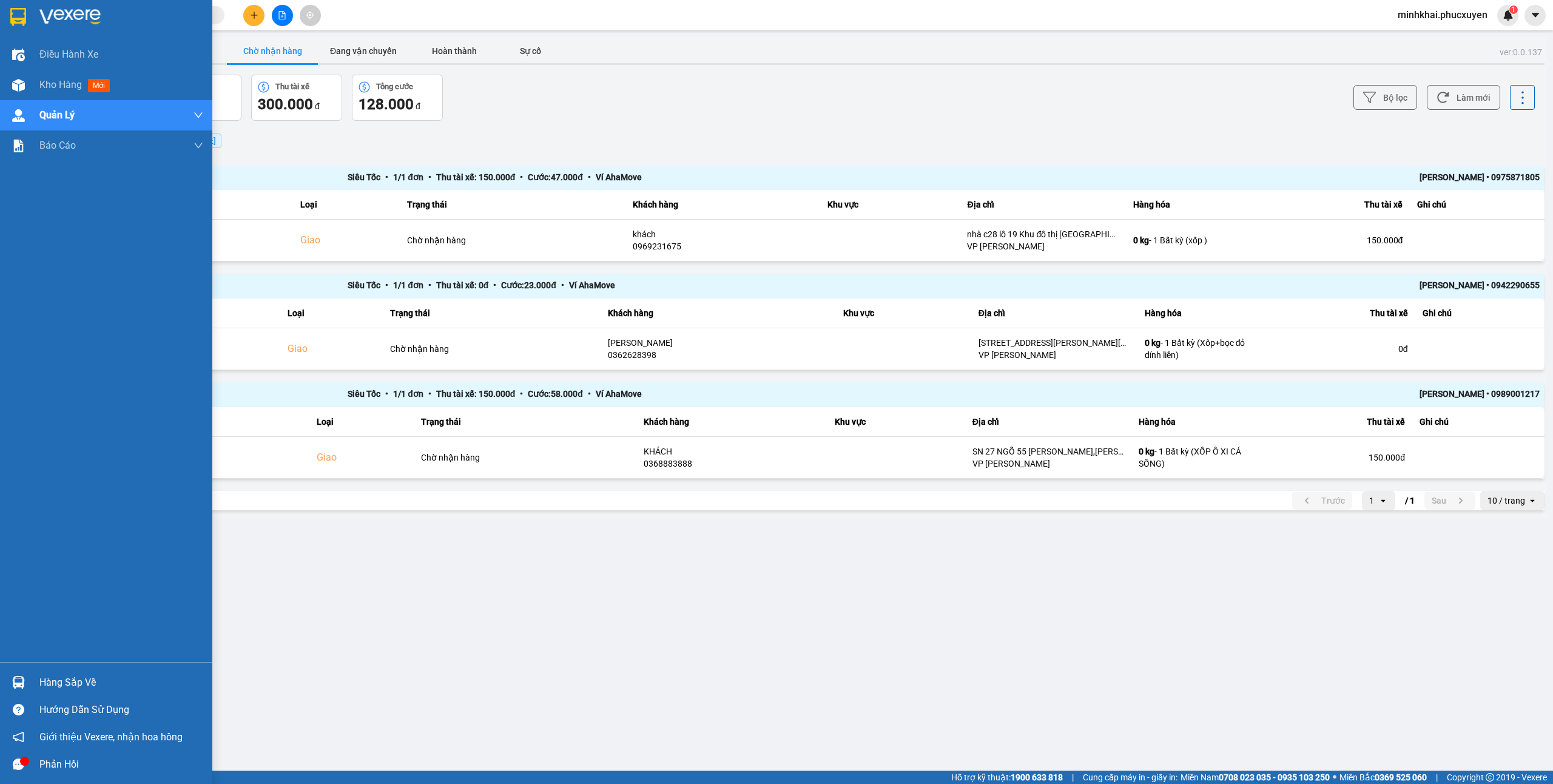
click at [25, 682] on div at bounding box center [18, 682] width 21 height 21
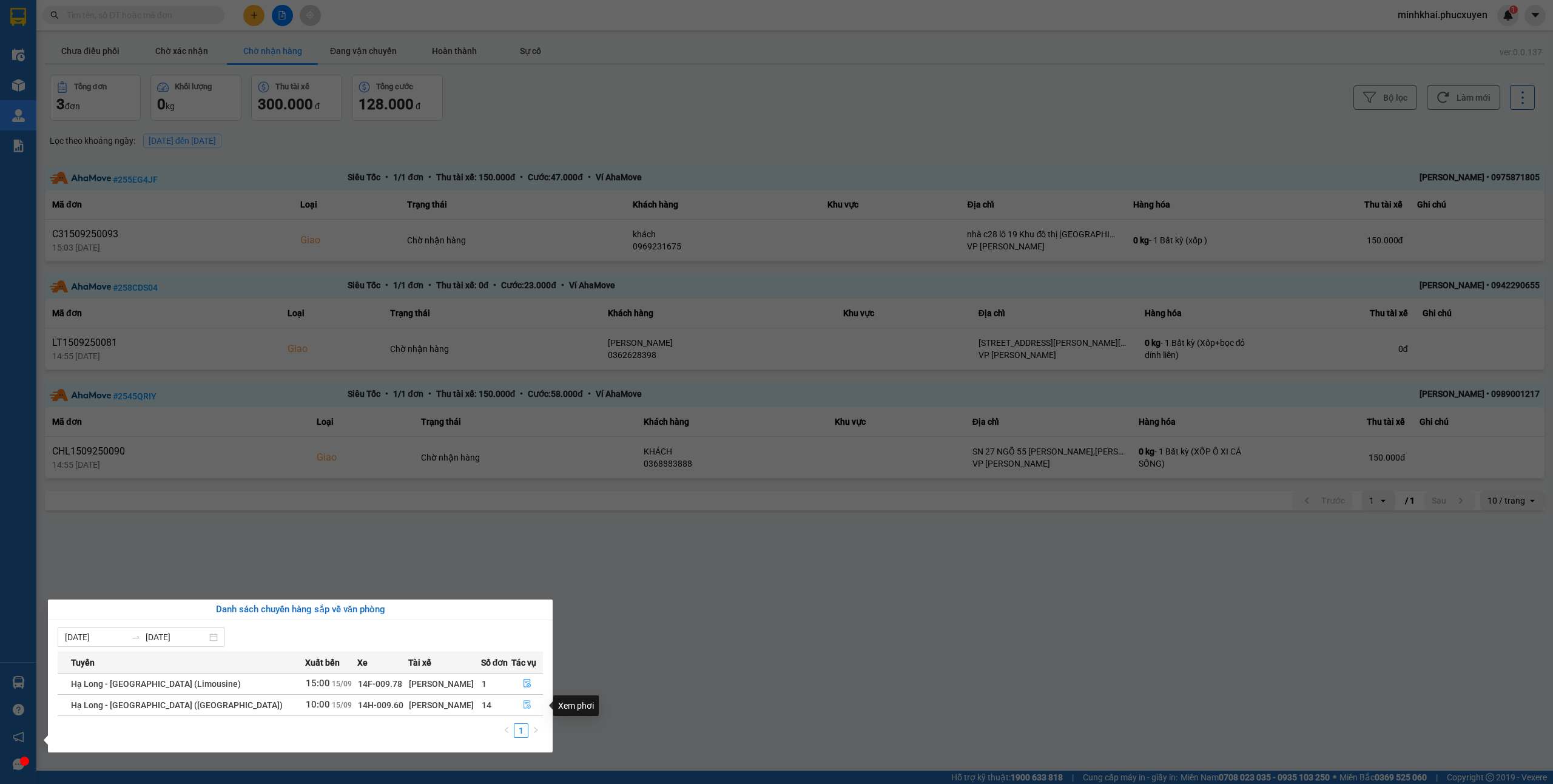
click at [524, 709] on icon "file-done" at bounding box center [528, 704] width 8 height 8
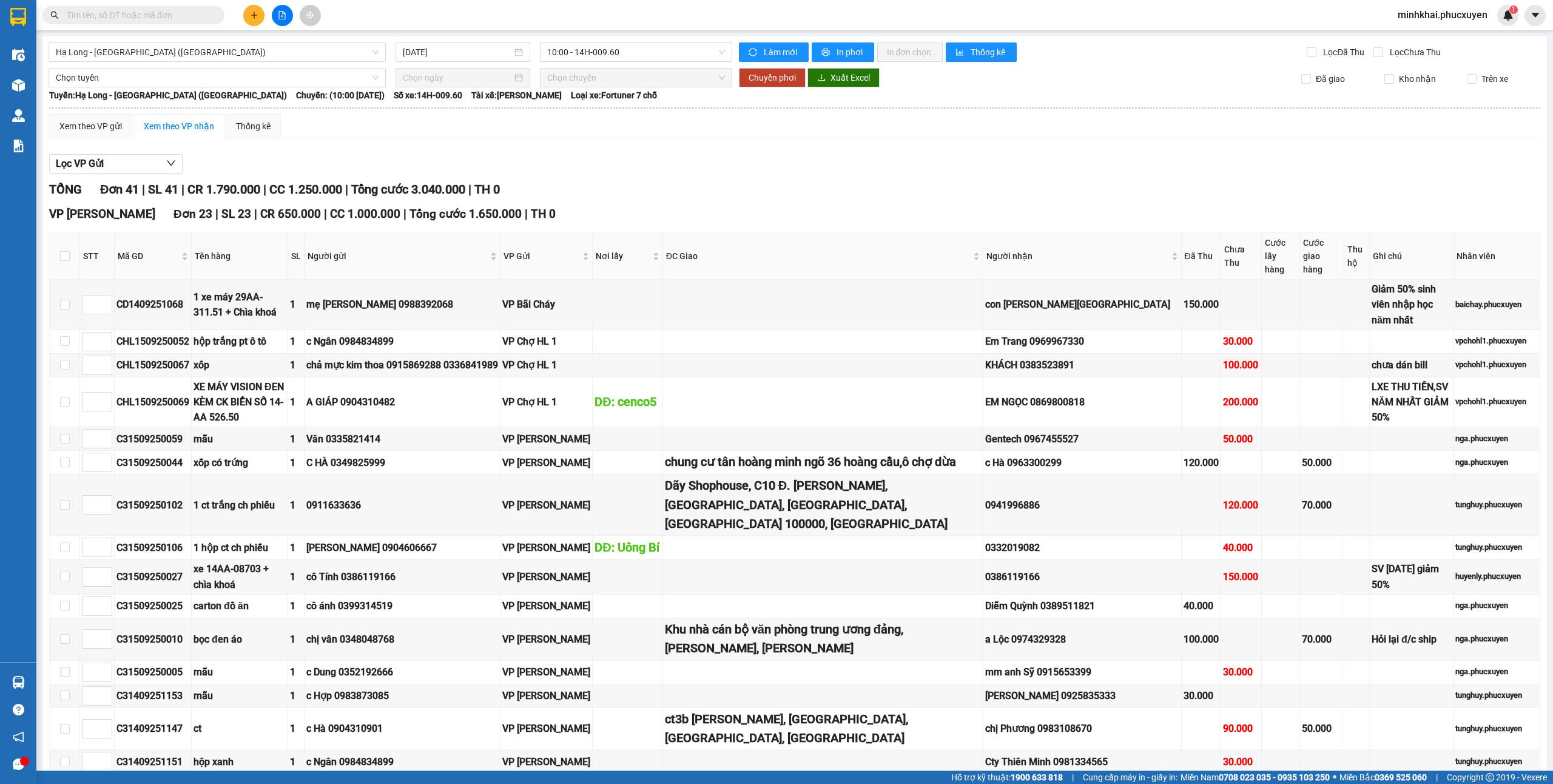
click at [150, 27] on div "Kết quả tìm kiếm ( 0 ) Bộ lọc No Data minhkhai.phucxuyen 1" at bounding box center [776, 15] width 1553 height 30
click at [146, 17] on input "text" at bounding box center [138, 15] width 143 height 14
paste input "UB1509250009"
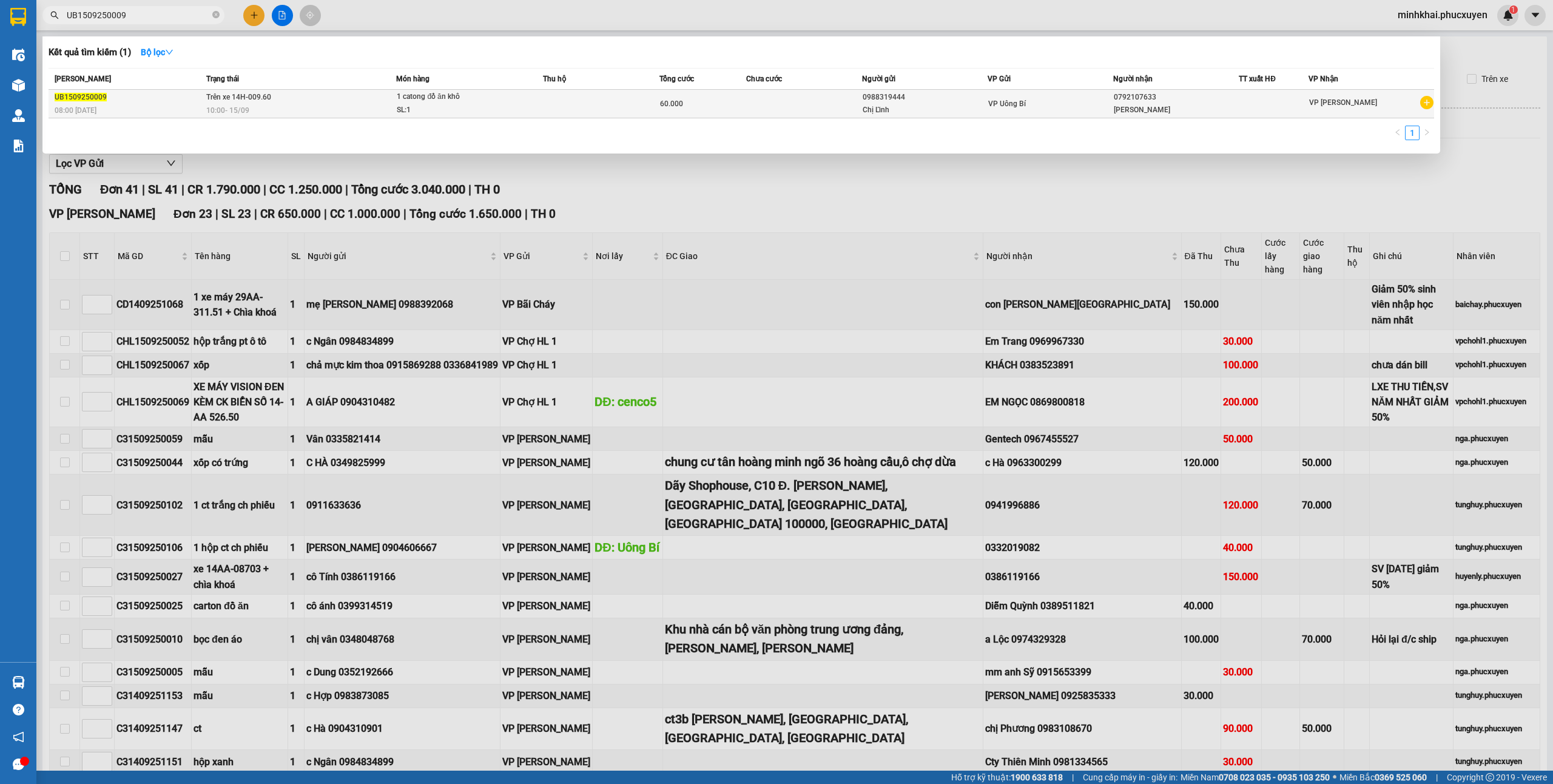
type input "UB1509250009"
click at [1151, 100] on div "0792107633" at bounding box center [1176, 97] width 124 height 13
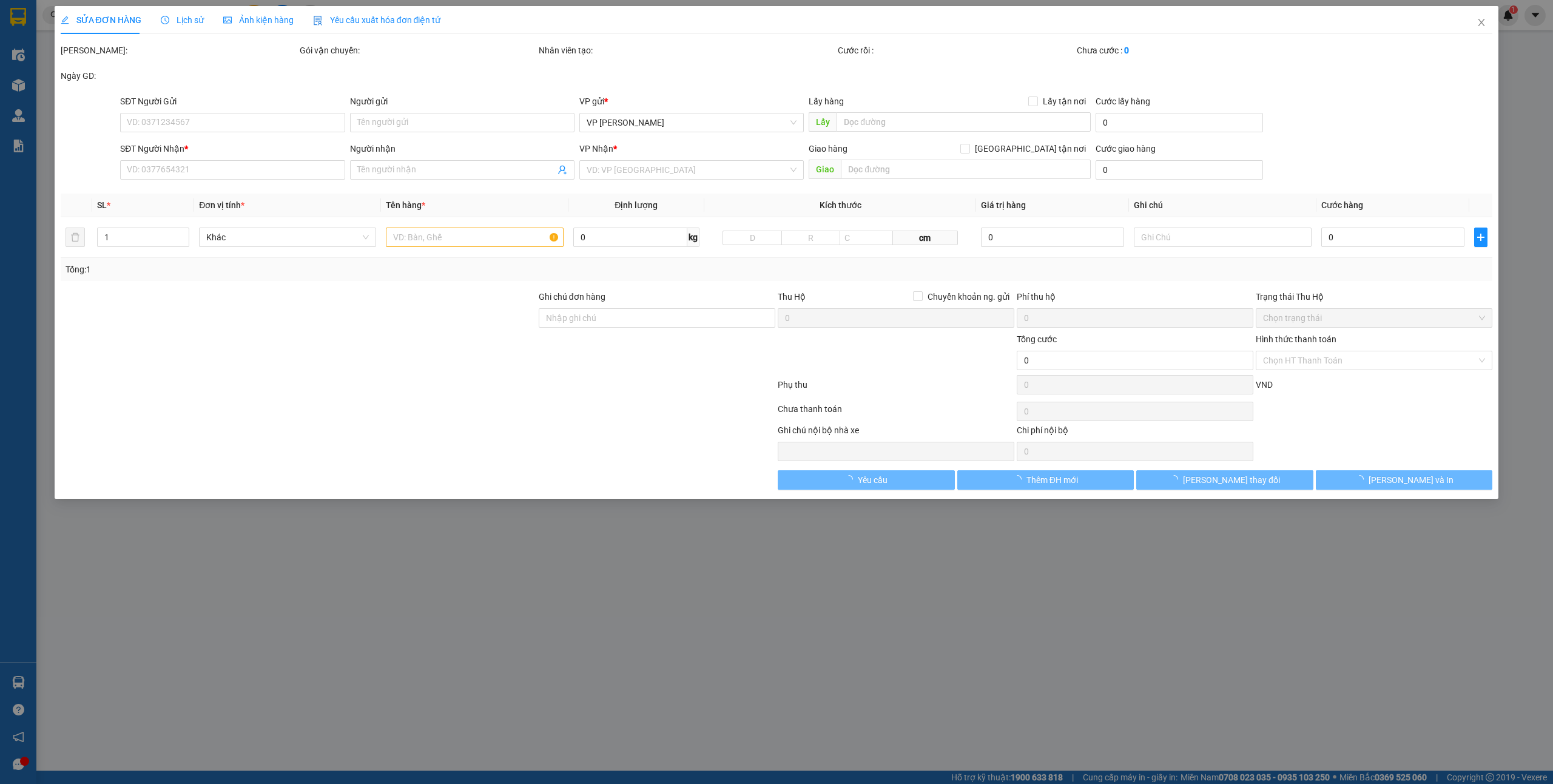
click at [928, 160] on div "Giao hàng [GEOGRAPHIC_DATA] tận nơi" at bounding box center [950, 151] width 282 height 18
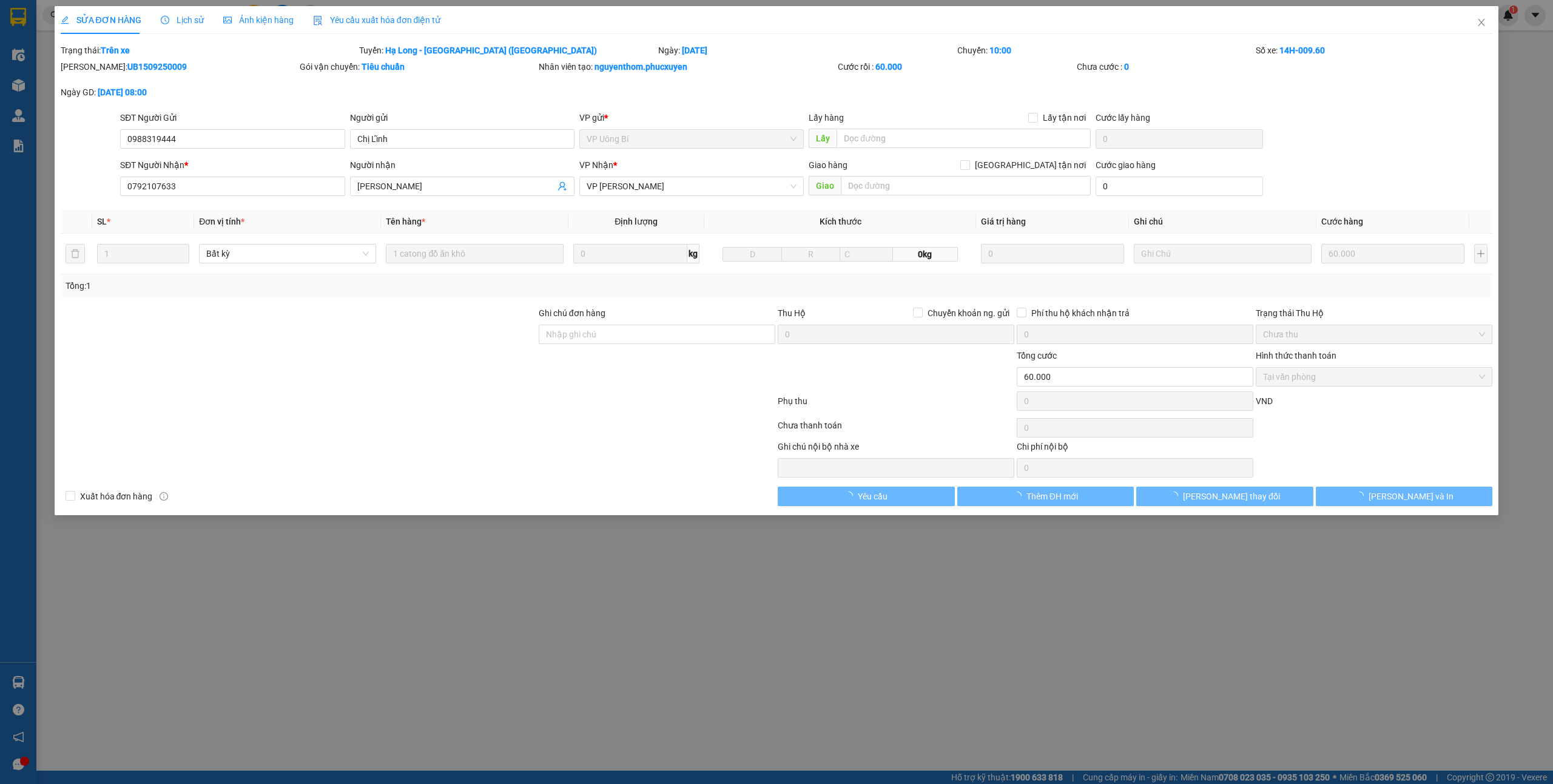
type input "0988319444"
type input "Chị Lĩnh"
type input "0792107633"
type input "[PERSON_NAME]"
type input "60.000"
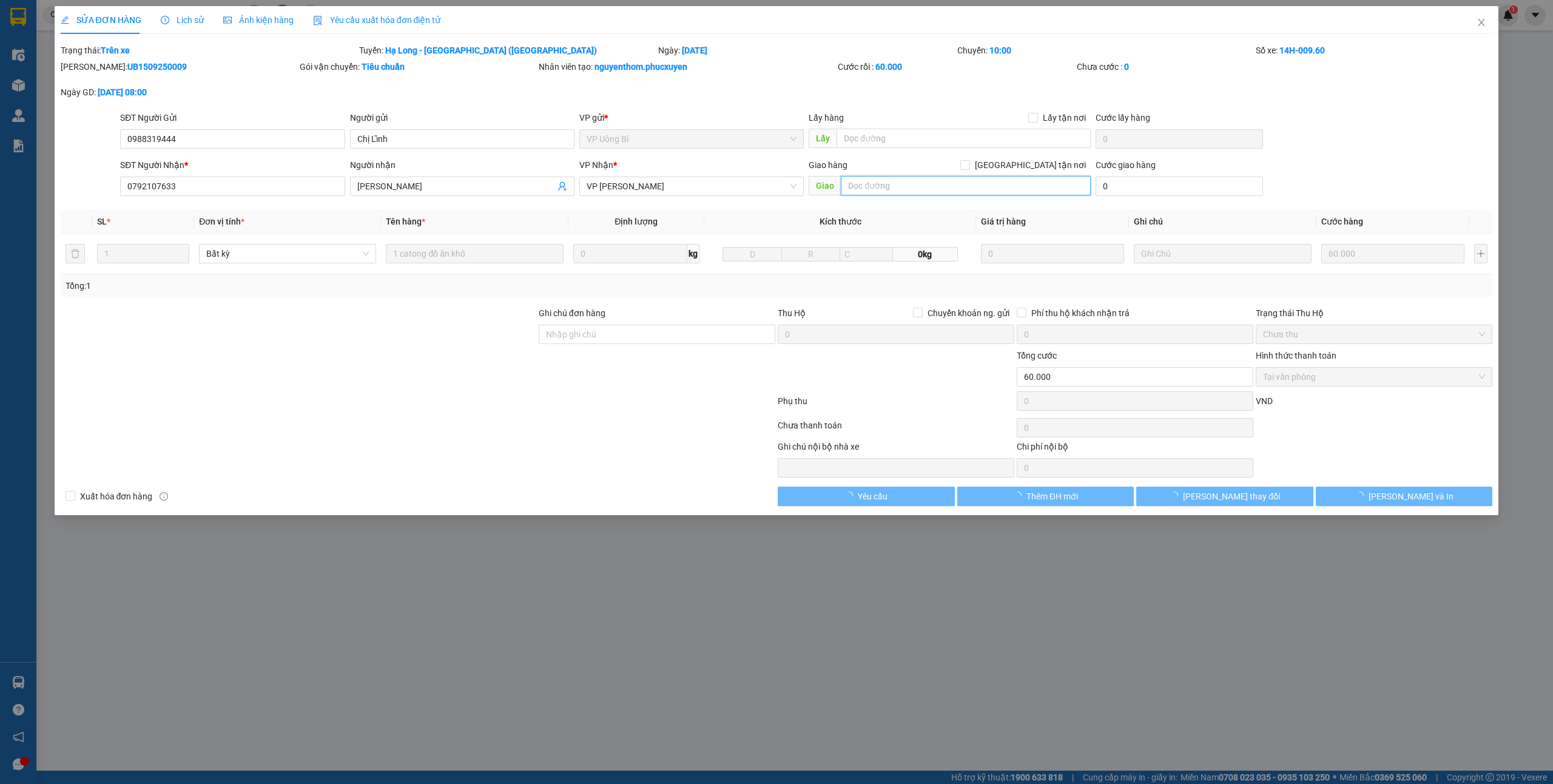
click at [892, 189] on input "text" at bounding box center [966, 186] width 250 height 20
type input "|"
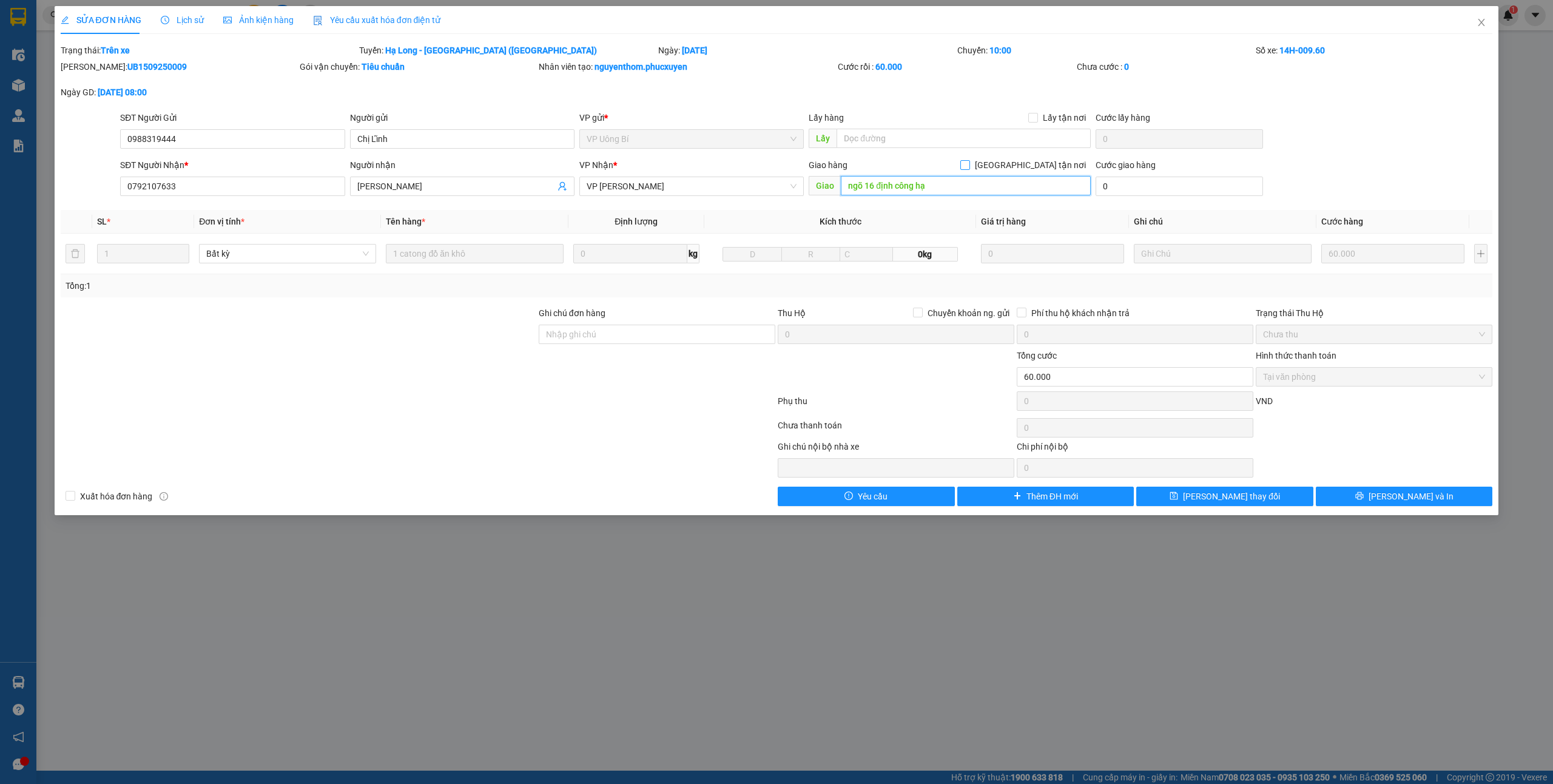
type input "ngõ 16 định công hạ"
click at [1042, 161] on span "[GEOGRAPHIC_DATA] tận nơi" at bounding box center [1030, 165] width 121 height 14
click at [969, 161] on input "[GEOGRAPHIC_DATA] tận nơi" at bounding box center [964, 164] width 8 height 8
checkbox input "true"
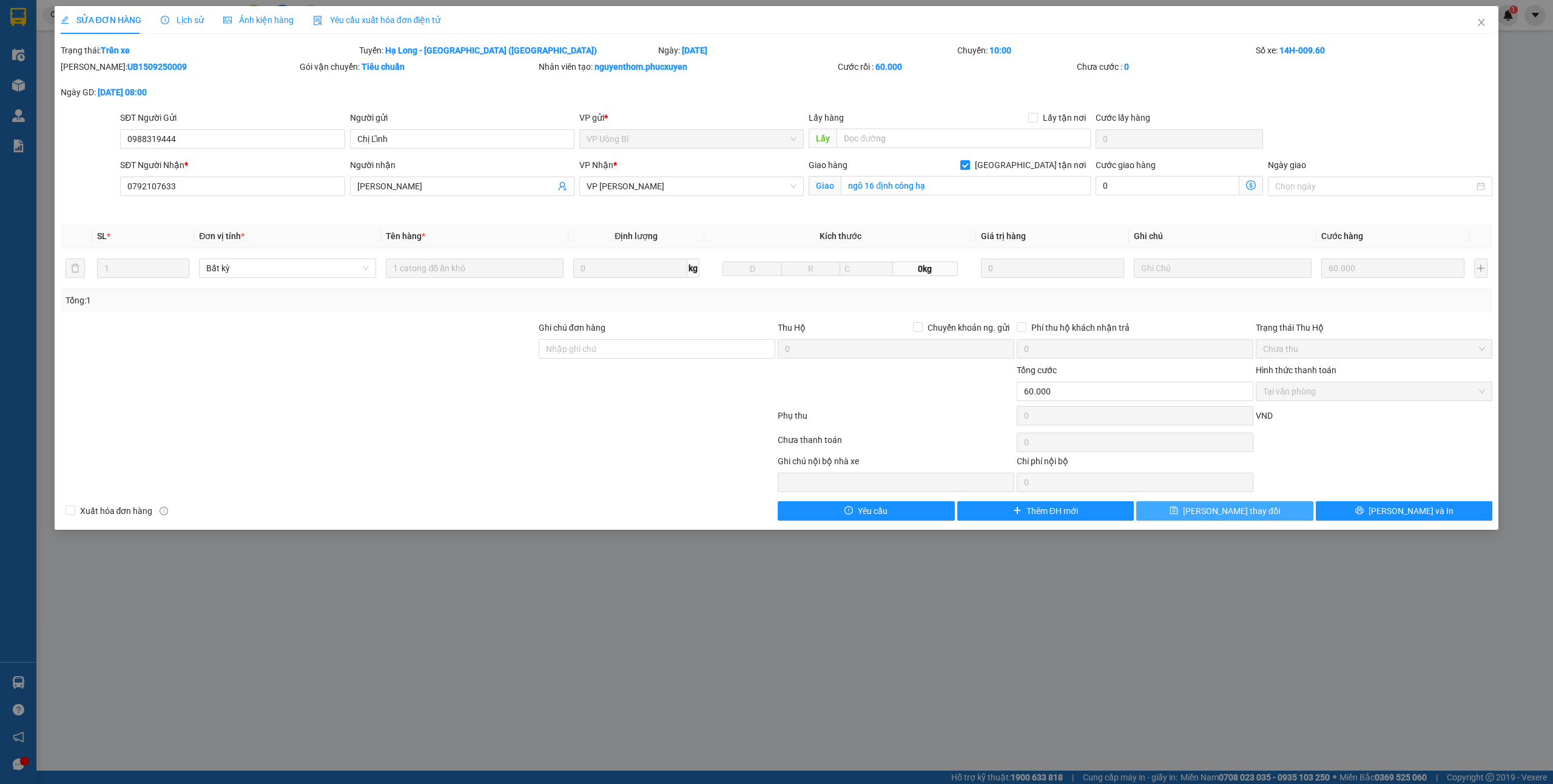
click at [1217, 513] on span "[PERSON_NAME] thay đổi" at bounding box center [1231, 511] width 97 height 14
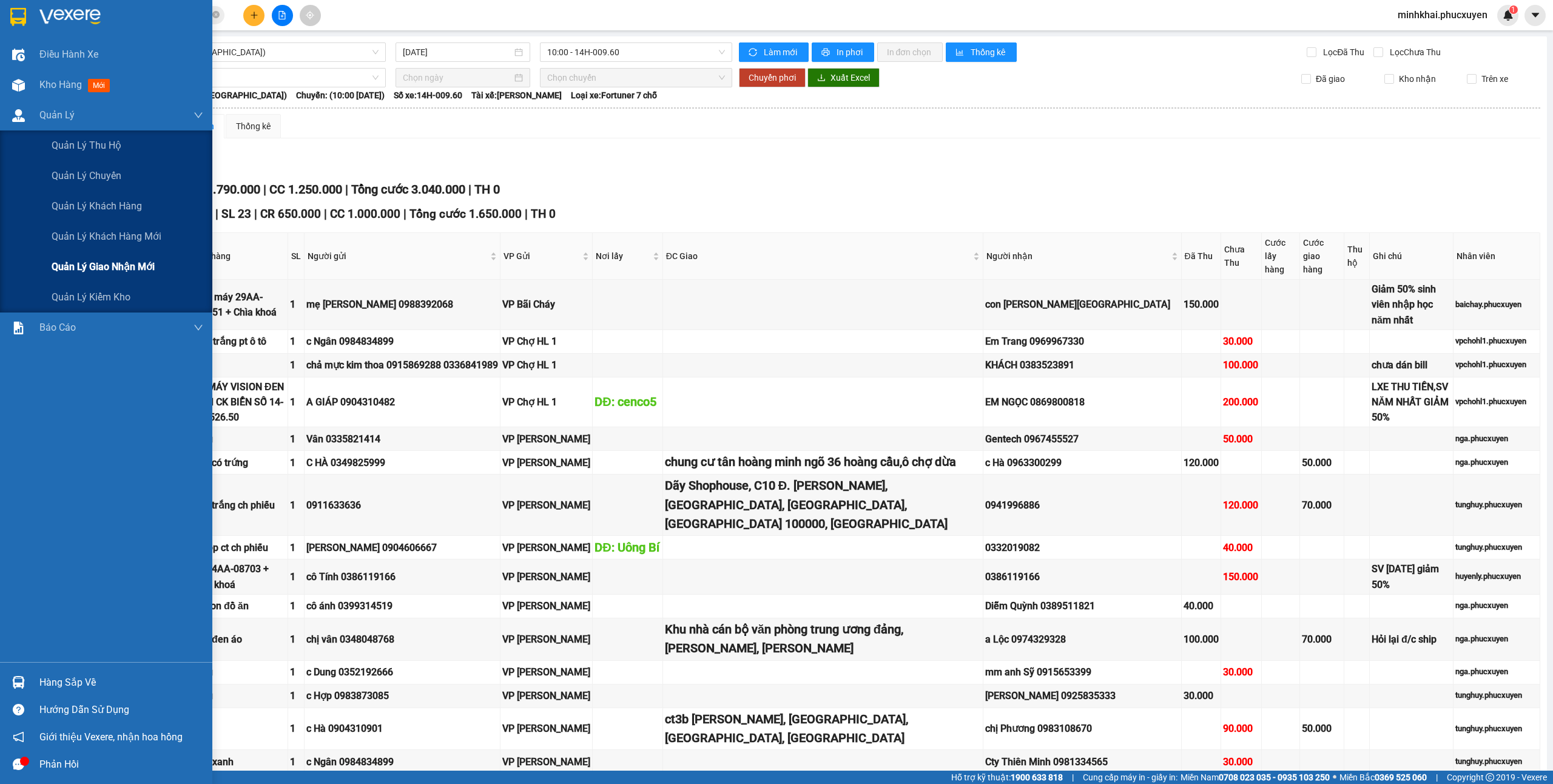
click at [107, 259] on span "Quản lý giao nhận mới" at bounding box center [103, 266] width 103 height 15
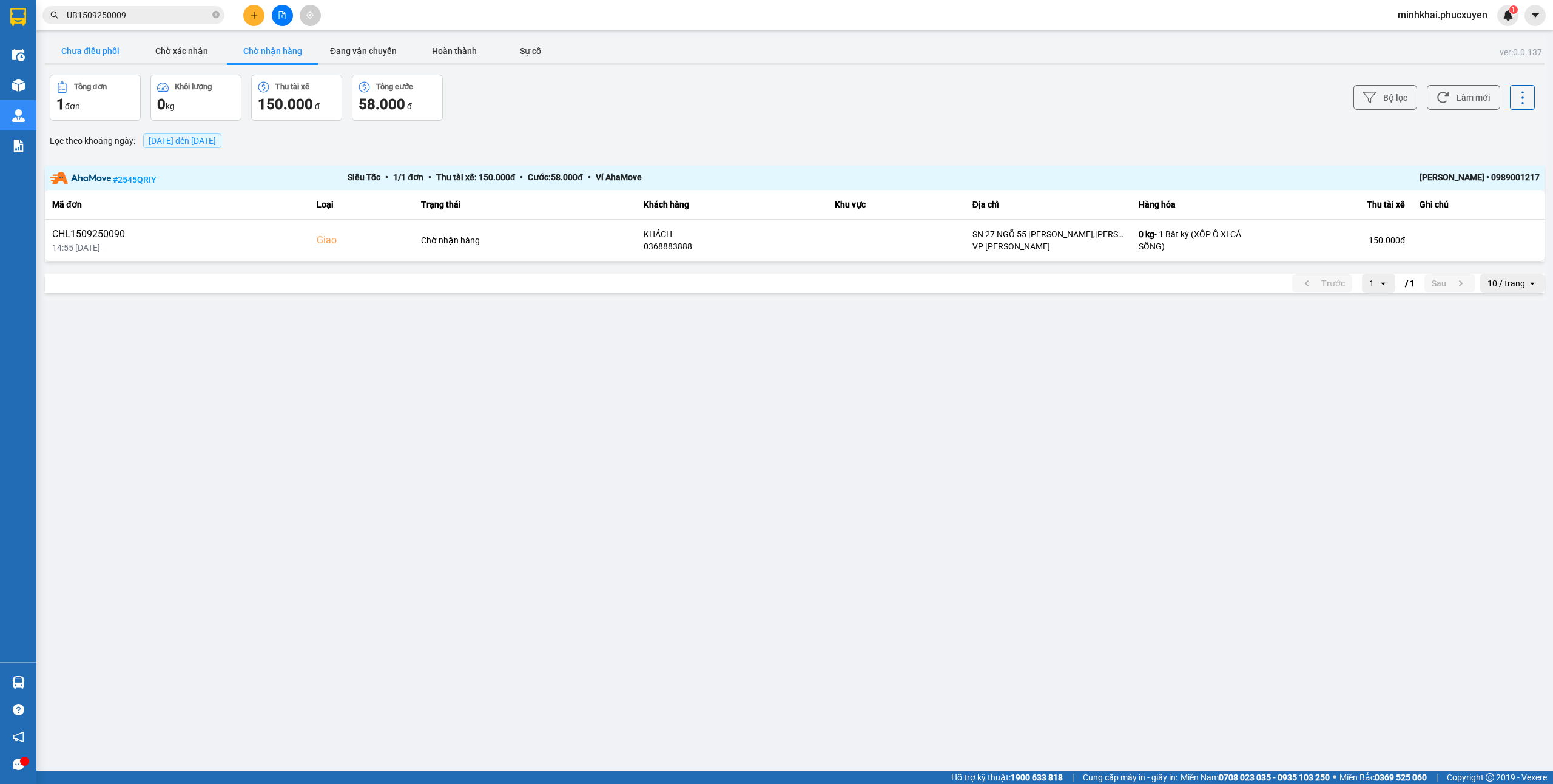
click at [88, 55] on button "Chưa điều phối" at bounding box center [90, 51] width 91 height 24
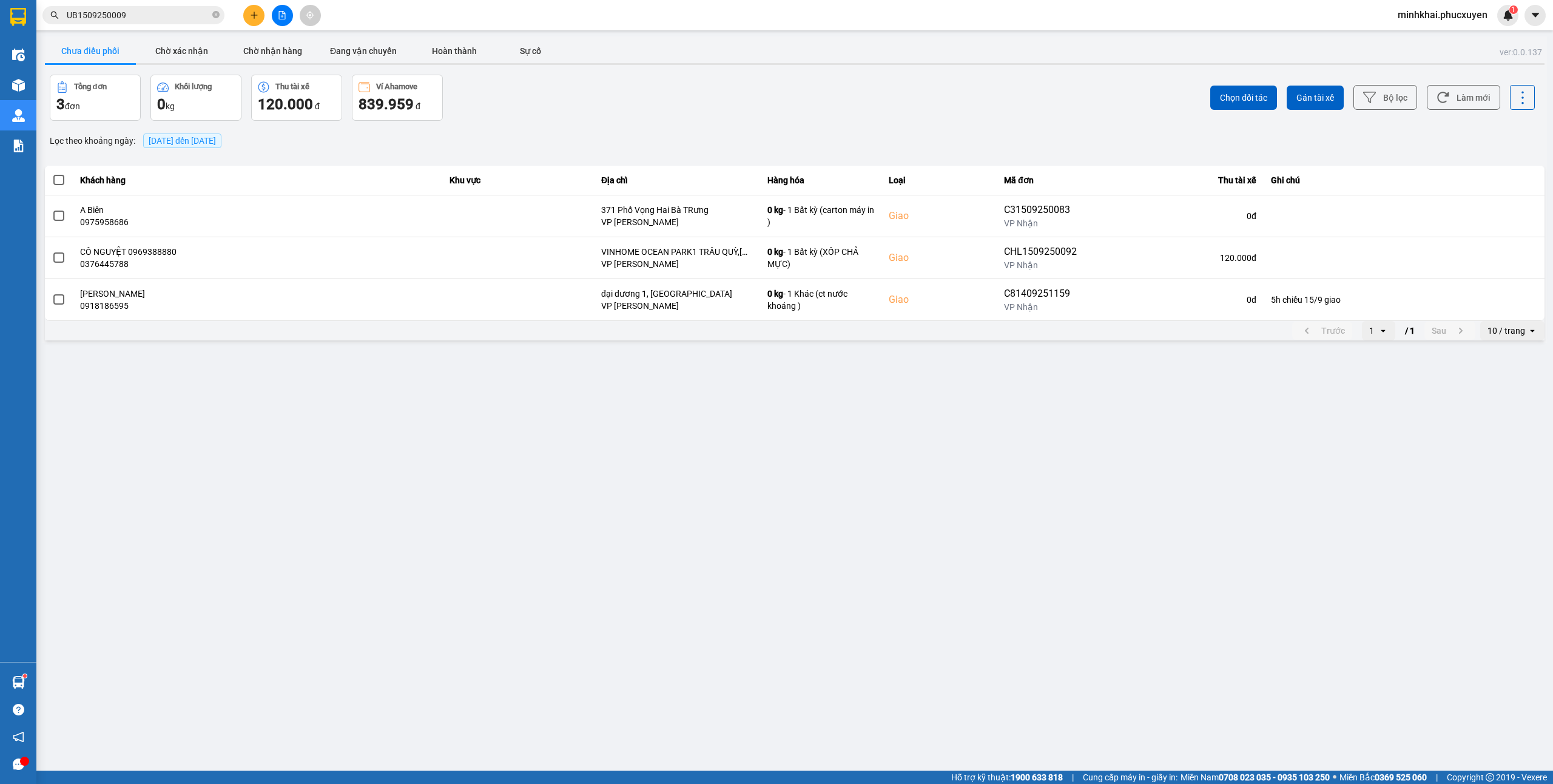
click at [476, 51] on button "Hoàn thành" at bounding box center [455, 51] width 91 height 24
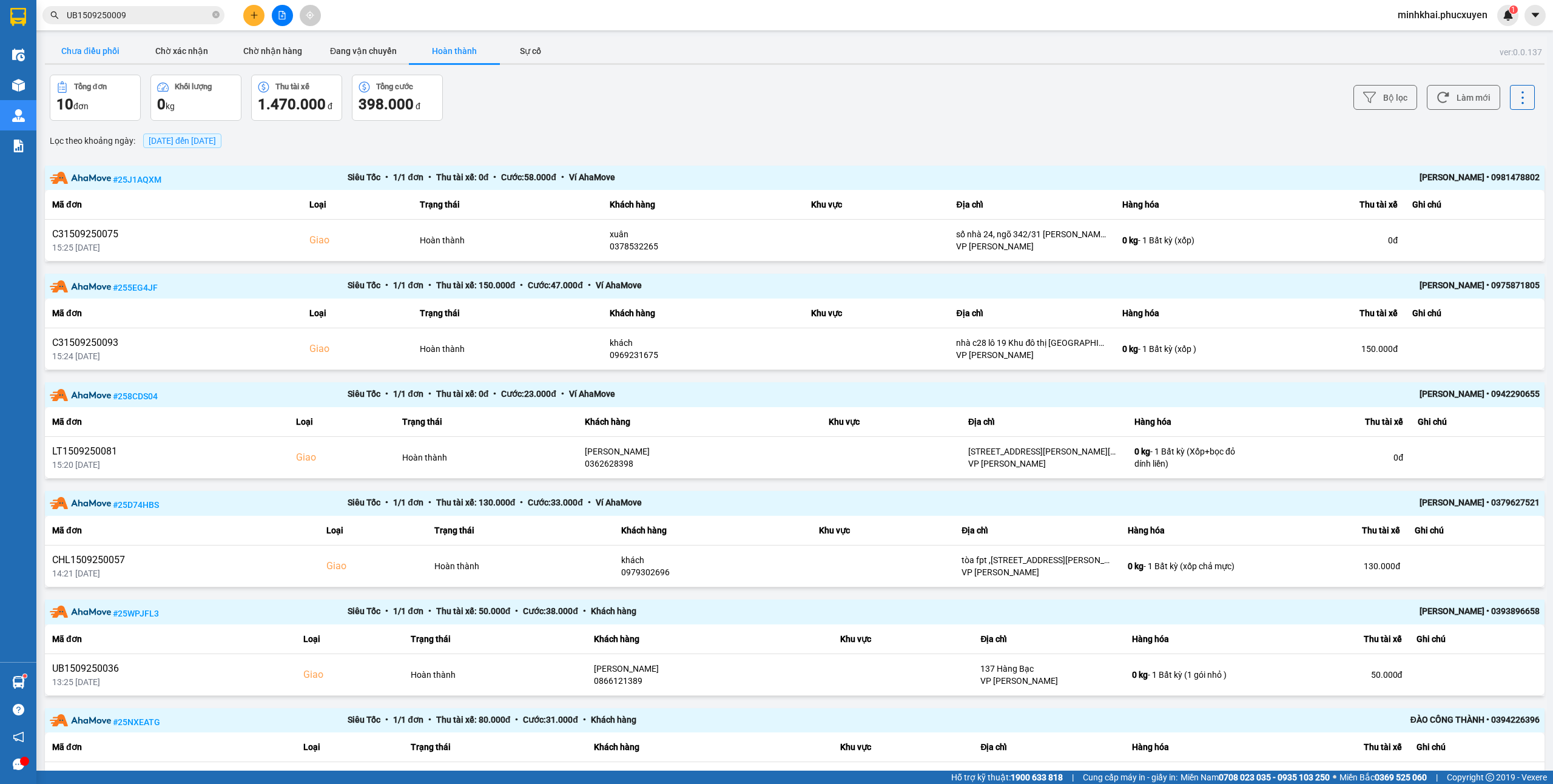
click at [109, 47] on button "Chưa điều phối" at bounding box center [90, 51] width 91 height 24
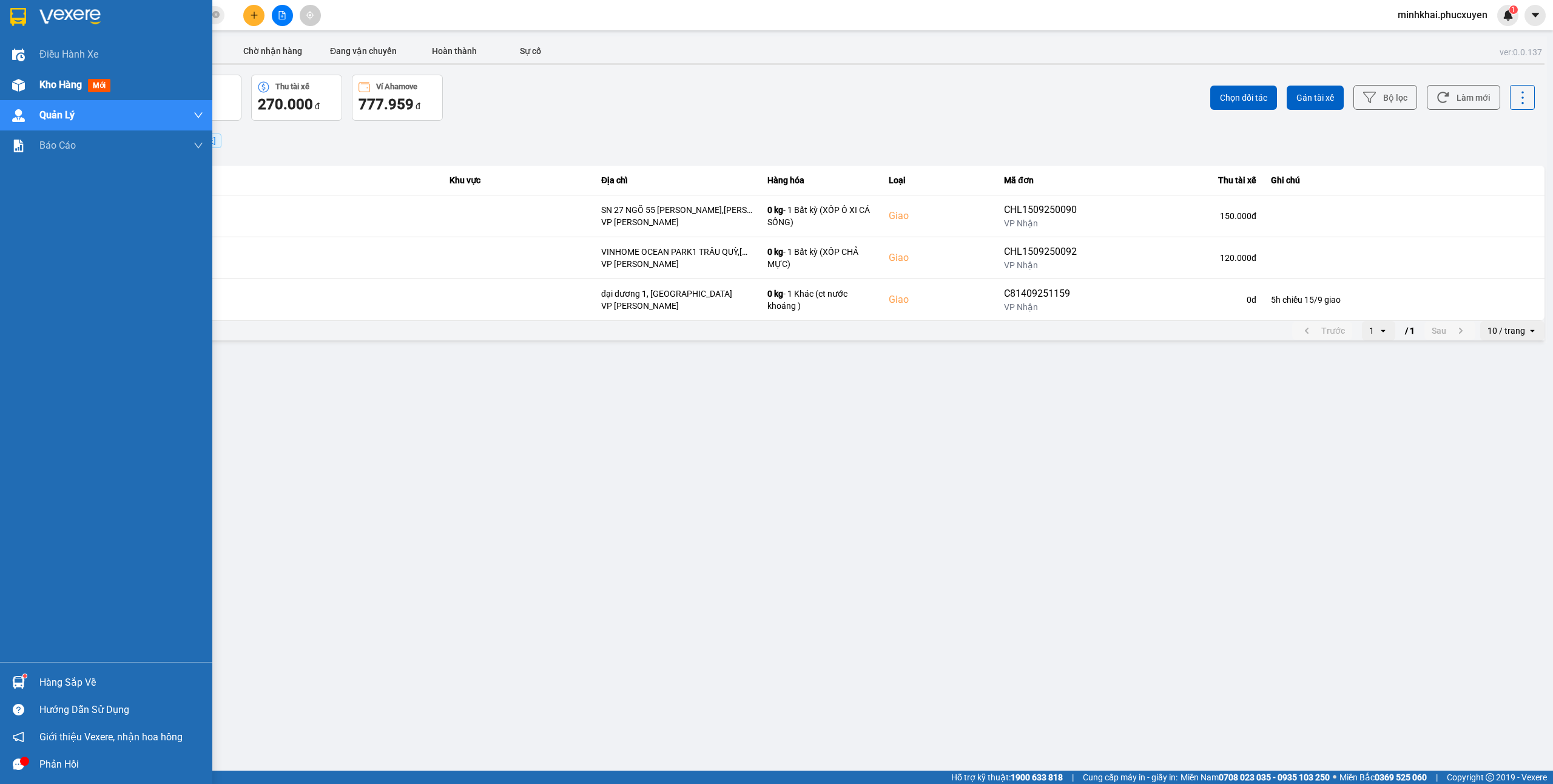
click at [0, 88] on div "Kho hàng mới" at bounding box center [106, 85] width 213 height 30
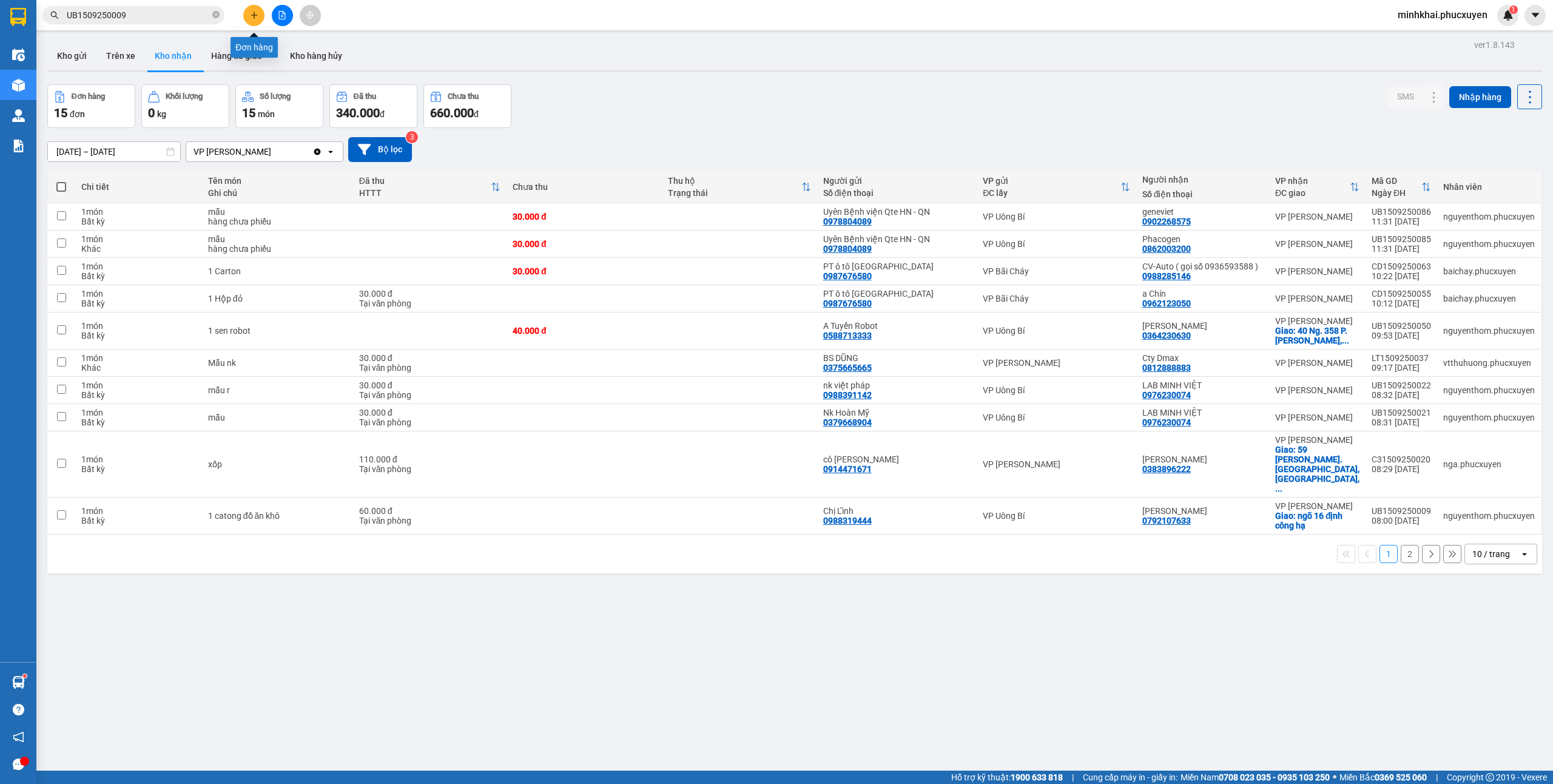
click at [251, 15] on icon "plus" at bounding box center [254, 14] width 7 height 1
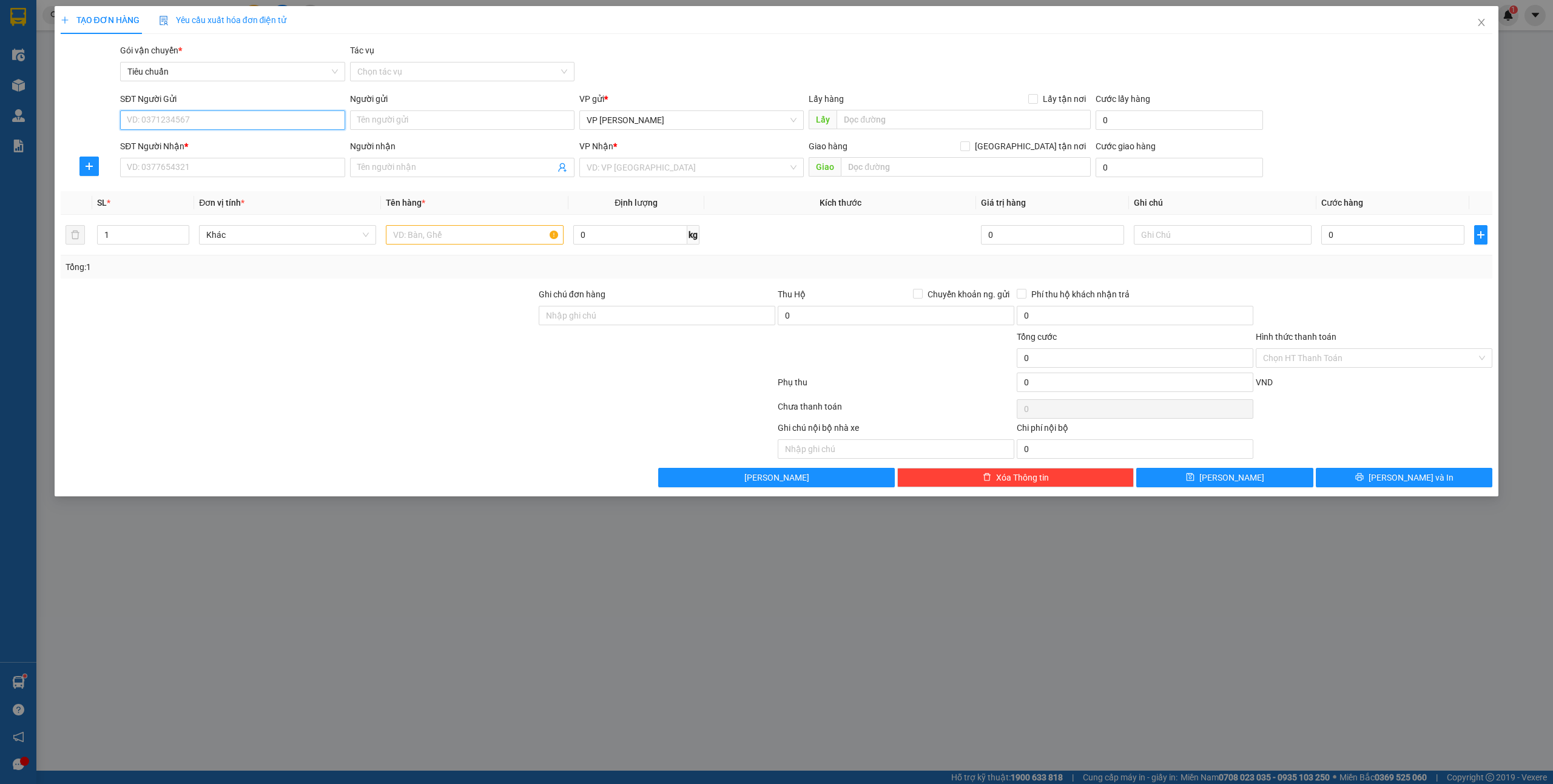
click at [213, 120] on input "SĐT Người Gửi" at bounding box center [232, 120] width 225 height 20
click at [182, 146] on div "0986101082 - Anh Tú" at bounding box center [232, 145] width 210 height 14
type input "0986101082"
type input "Anh Tú"
type input "0986101082"
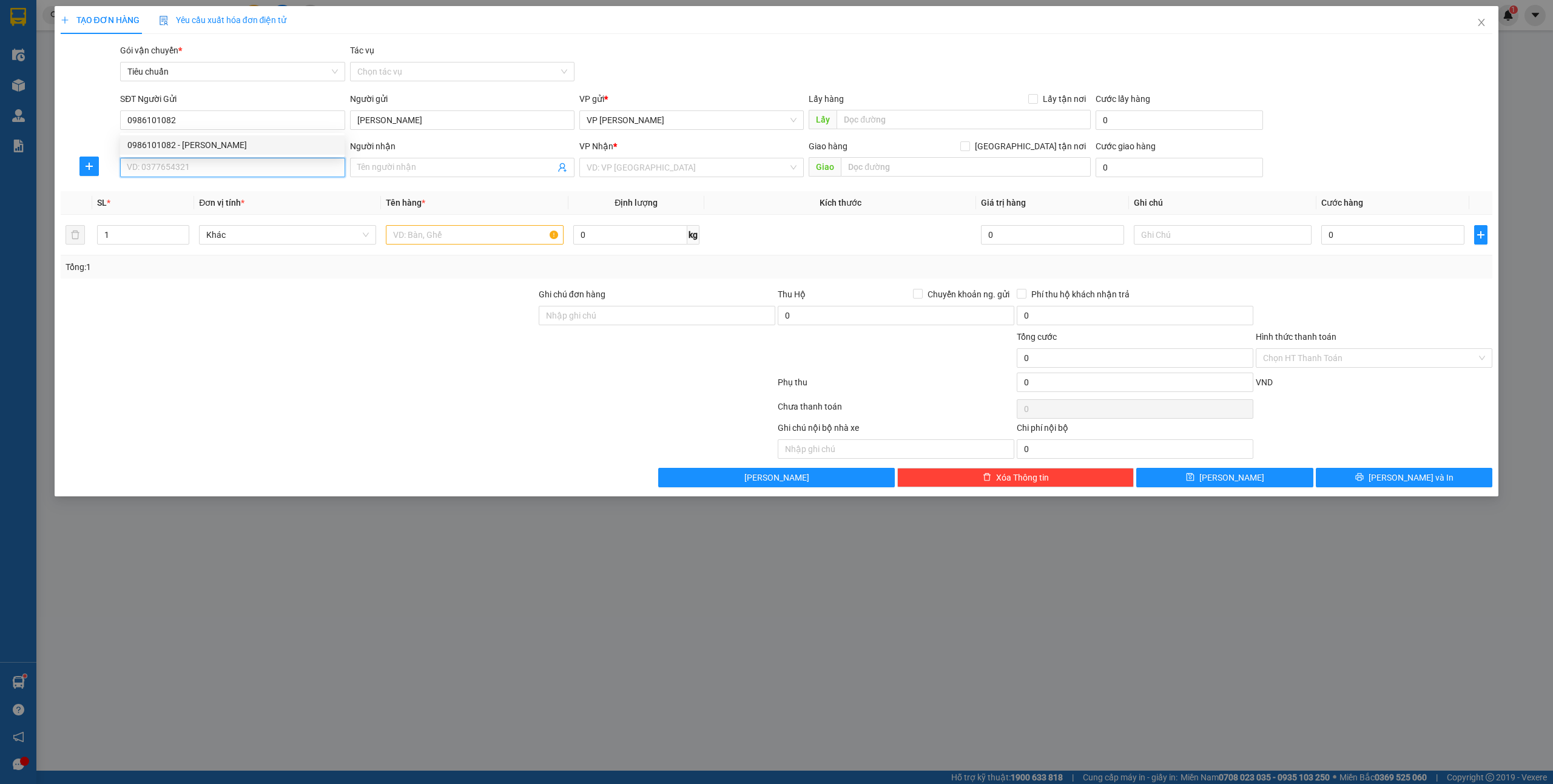
click at [172, 170] on input "SĐT Người Nhận *" at bounding box center [232, 168] width 225 height 20
click at [225, 210] on div "0368526666 - Hằng" at bounding box center [232, 212] width 210 height 14
type input "0368526666"
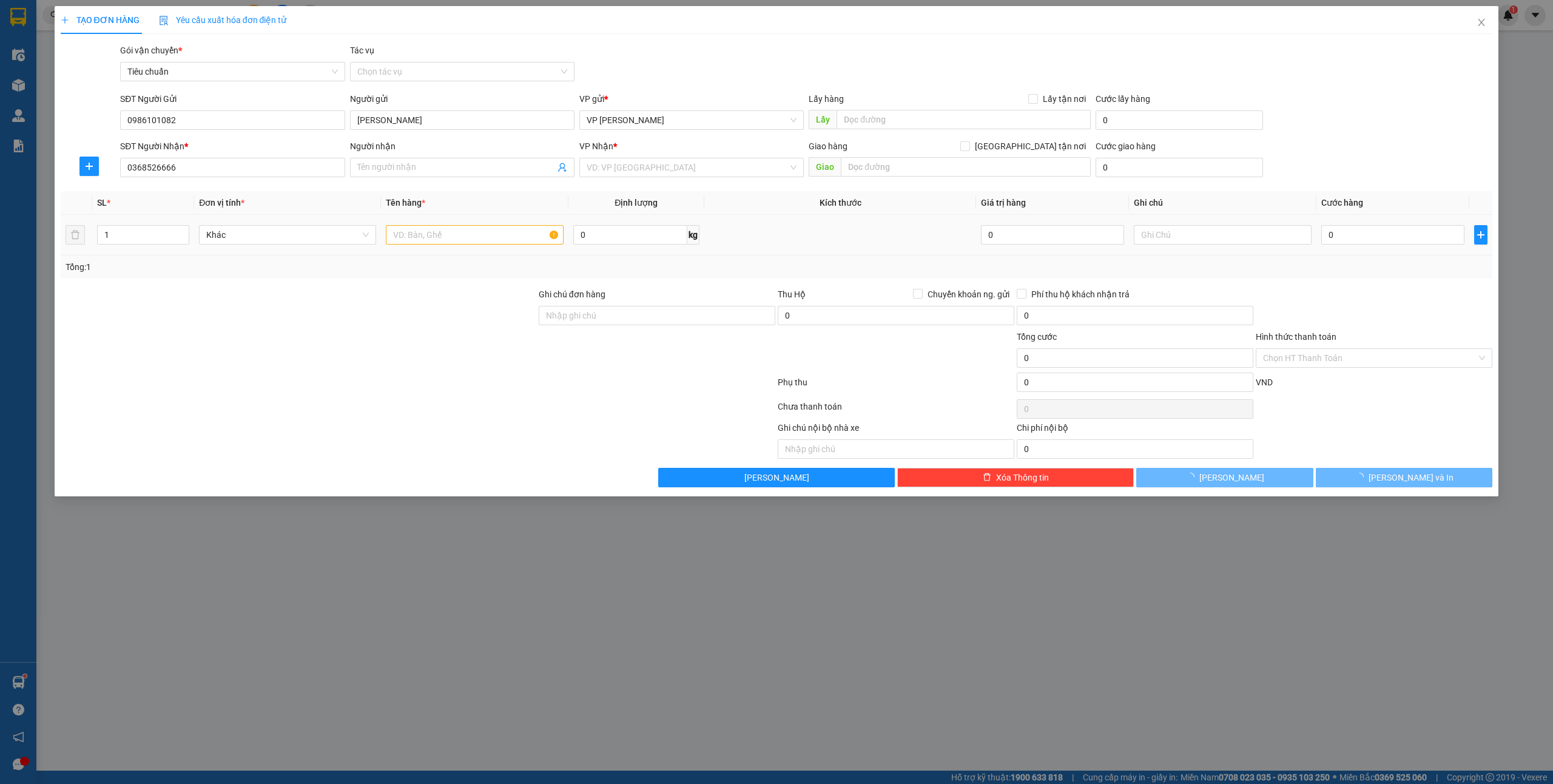
click at [430, 221] on td at bounding box center [474, 235] width 187 height 41
click at [430, 239] on input "text" at bounding box center [474, 235] width 177 height 20
type input "Hằng"
type input "1 ct"
click at [1350, 238] on input "0" at bounding box center [1393, 235] width 143 height 20
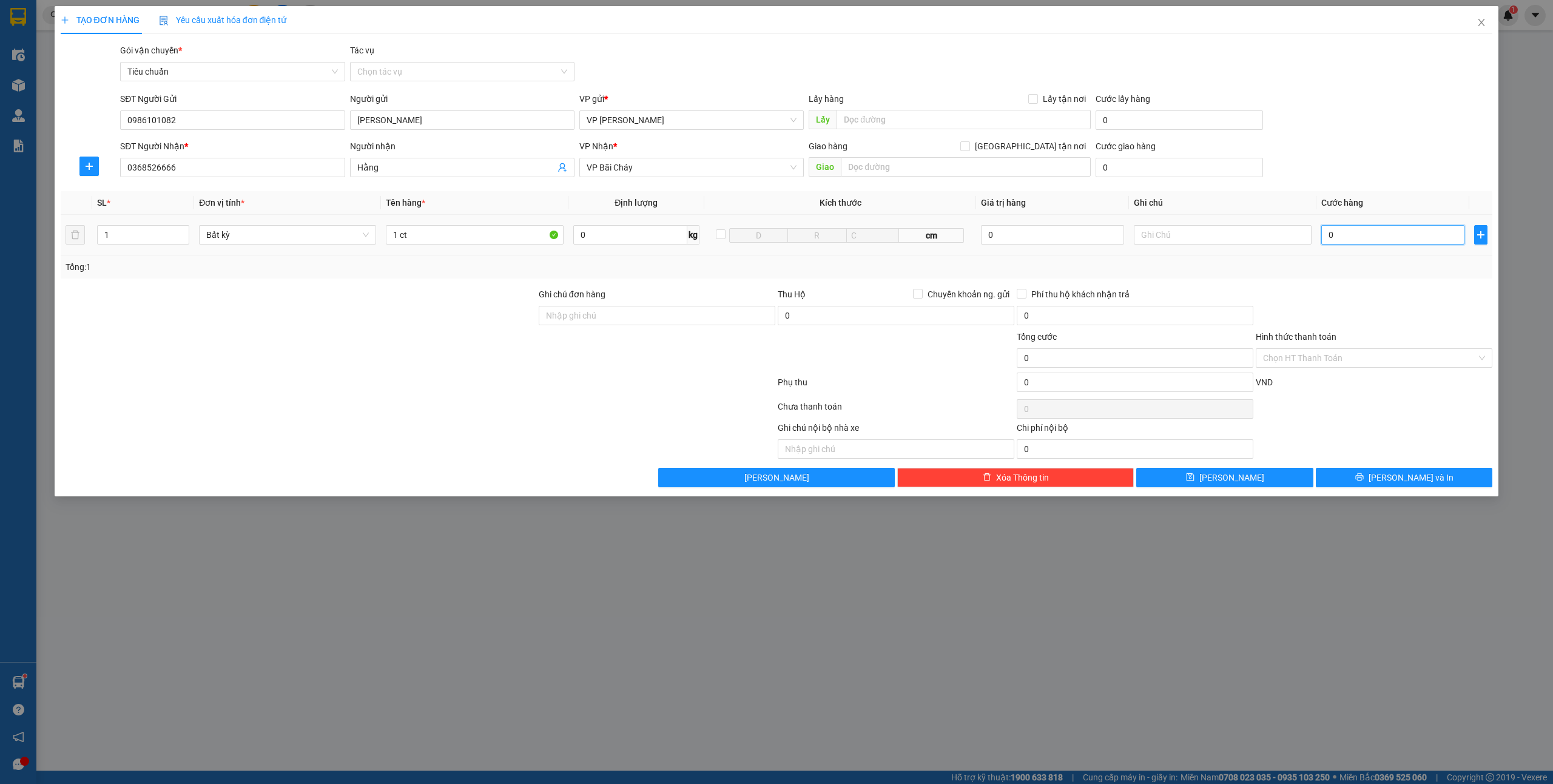
type input "5"
type input "50"
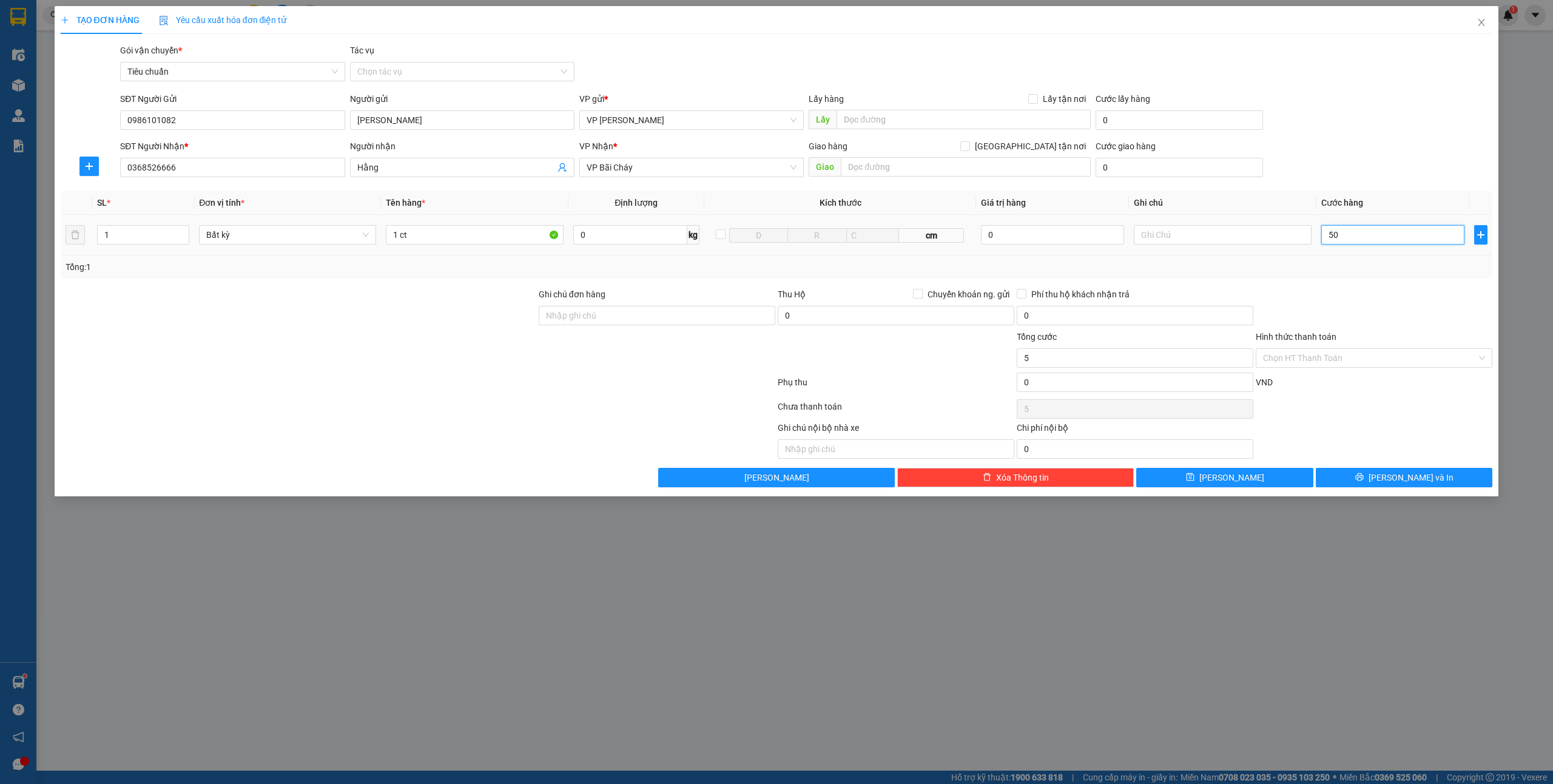
type input "50"
click at [1389, 479] on button "[PERSON_NAME] và In" at bounding box center [1404, 477] width 177 height 20
type input "50.000"
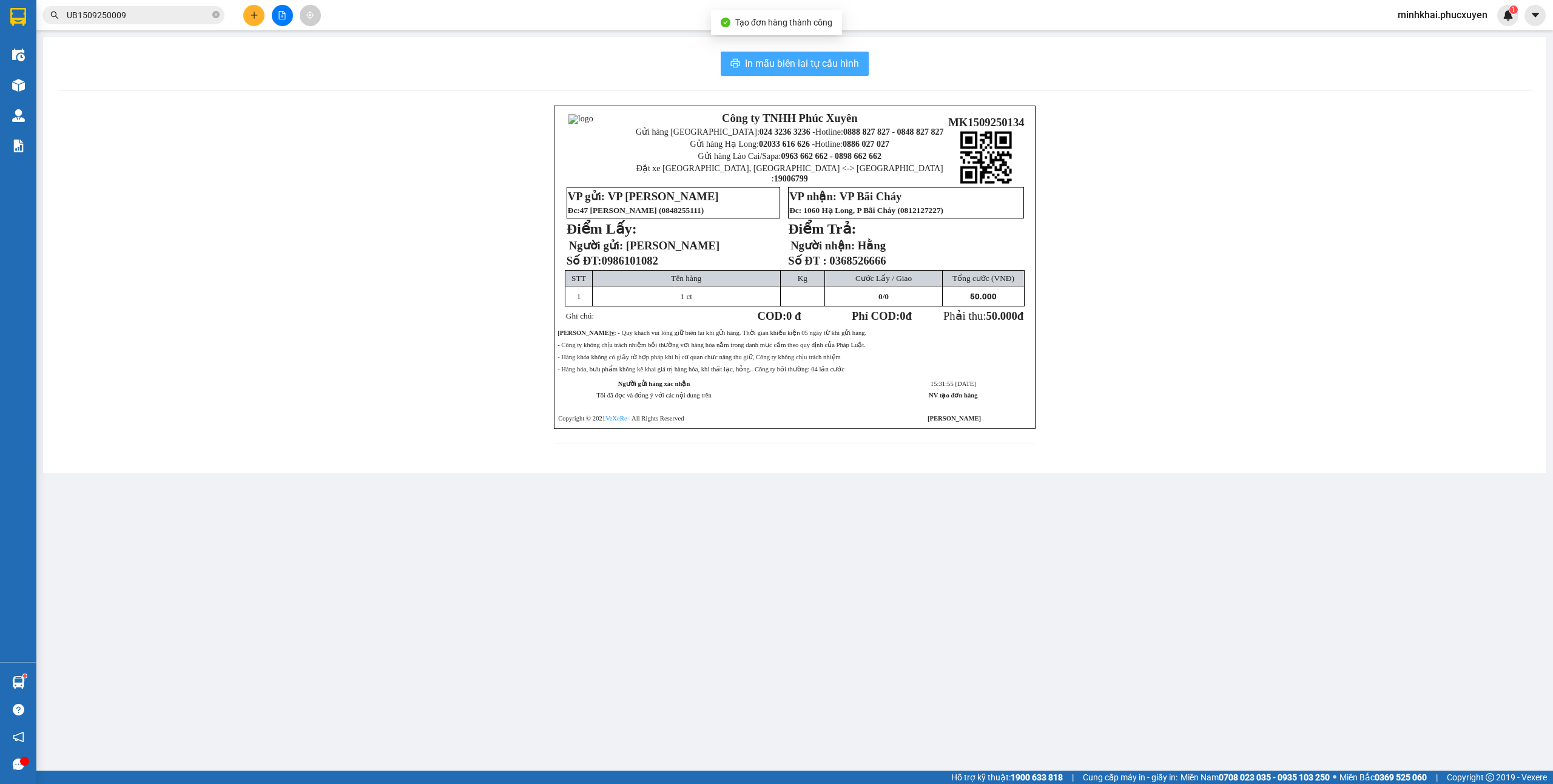
click at [774, 57] on span "In mẫu biên lai tự cấu hình" at bounding box center [802, 64] width 114 height 15
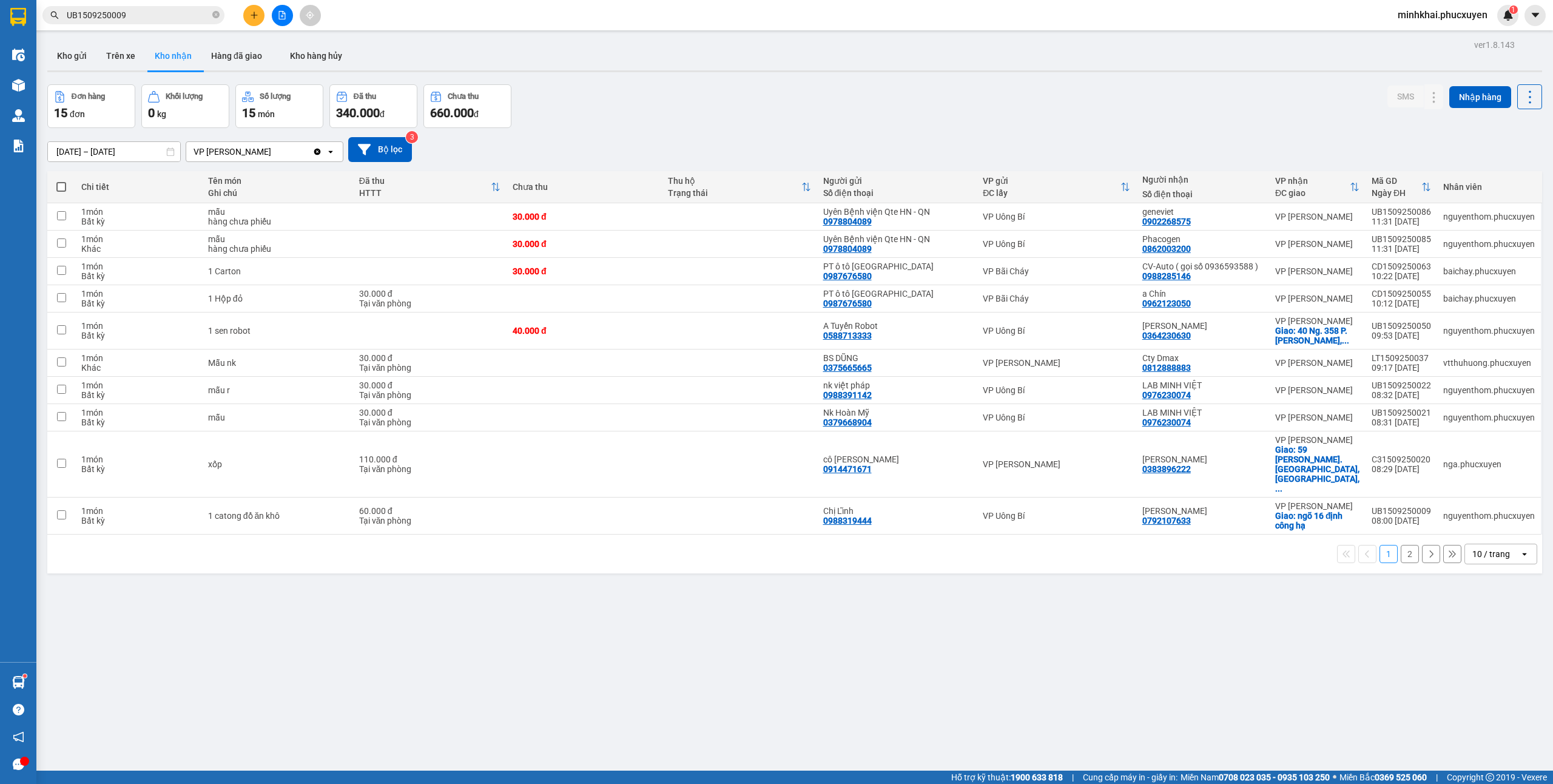
click at [1010, 107] on div "Đơn hàng 15 đơn Khối lượng 0 kg Số lượng 15 món Đã thu 340.000 đ Chưa thu 660.0…" at bounding box center [794, 106] width 1495 height 44
click at [1430, 217] on icon at bounding box center [1434, 216] width 8 height 8
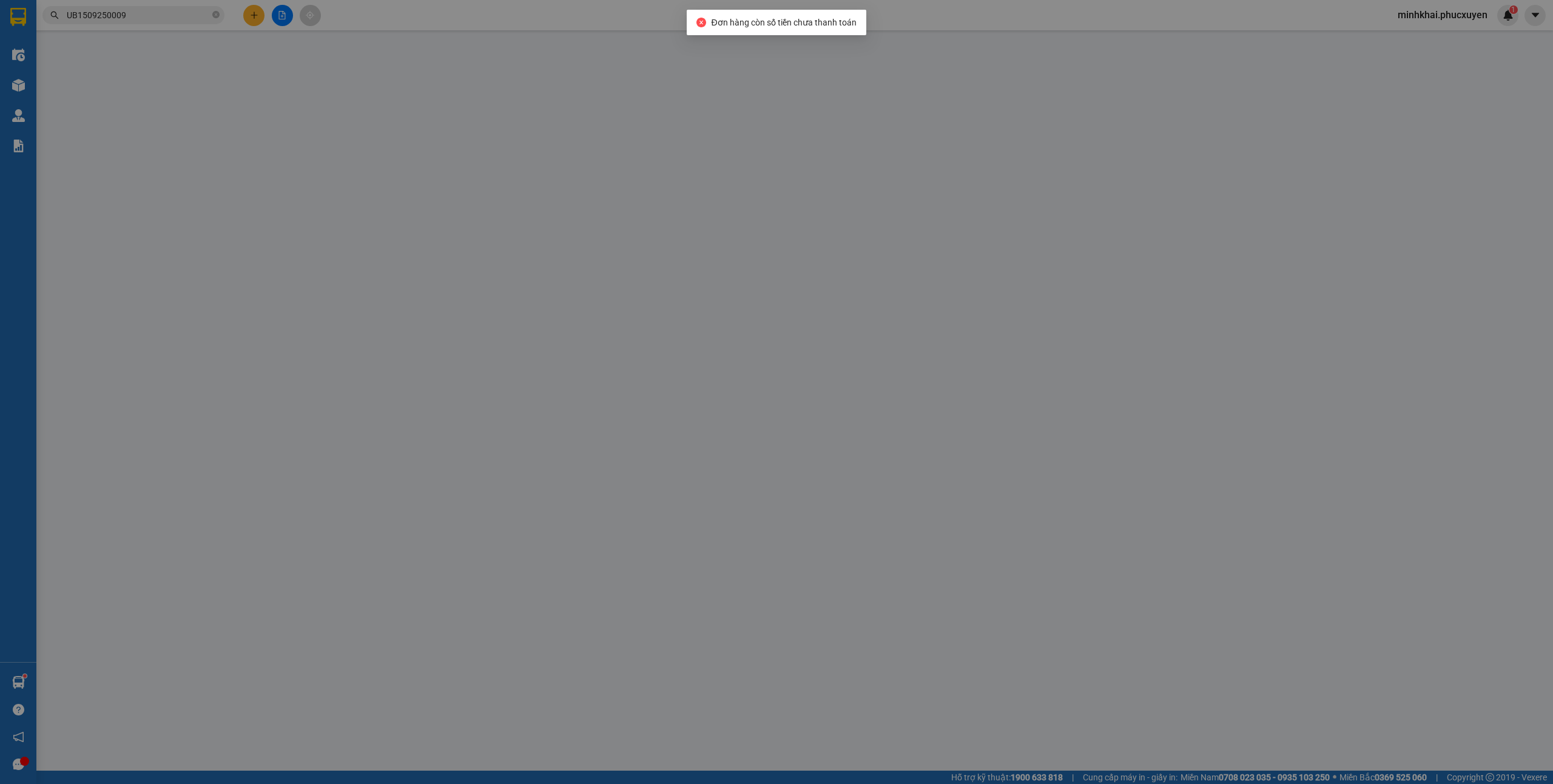
type input "0978804089"
type input "Uyên Bệnh viện Qte HN - QN"
type input "0902268575"
type input "geneviet"
type input "30.000"
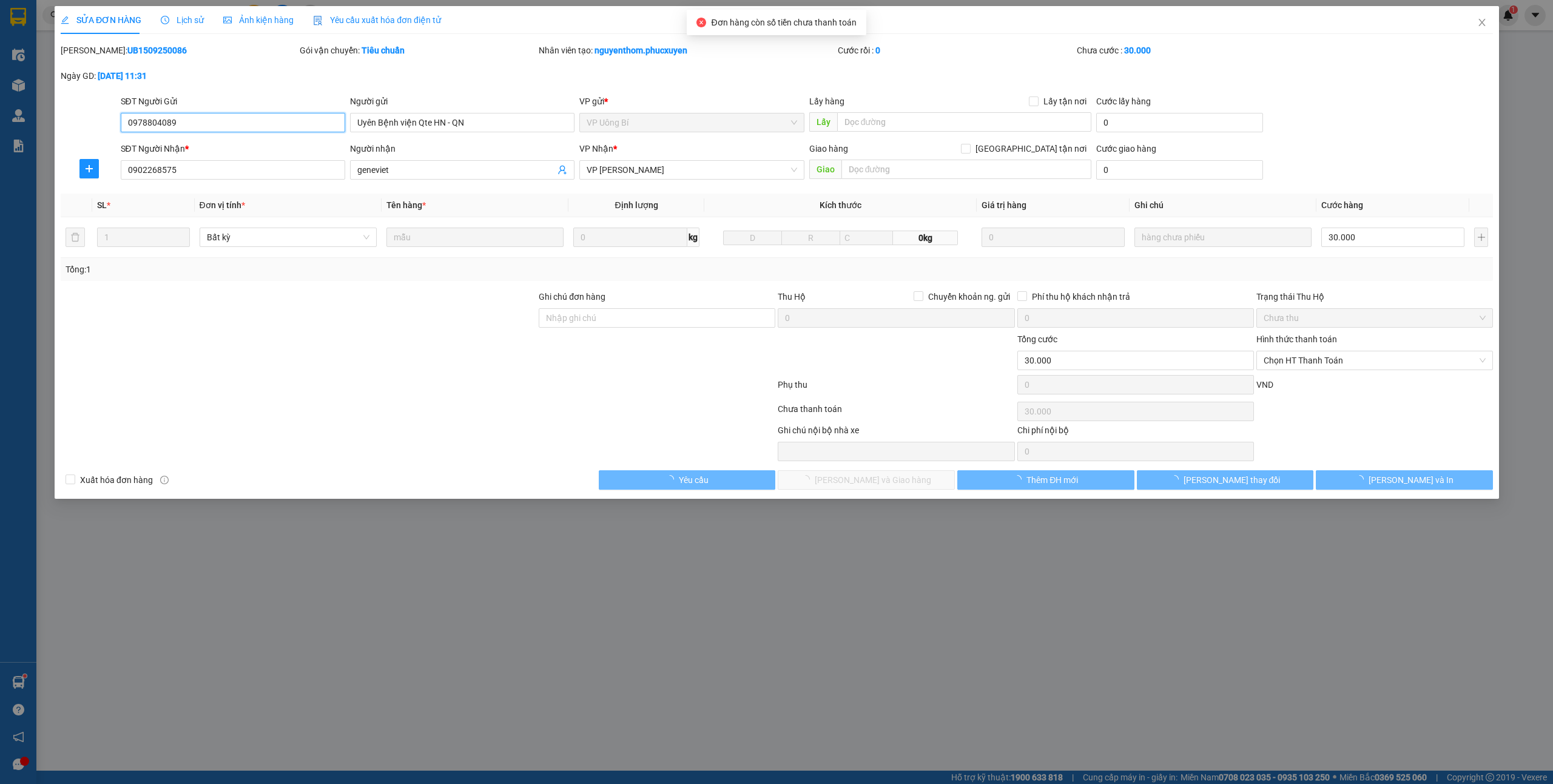
click at [1283, 364] on span "Chọn HT Thanh Toán" at bounding box center [1374, 361] width 222 height 18
click at [1292, 383] on div "Tại văn phòng" at bounding box center [1374, 386] width 222 height 14
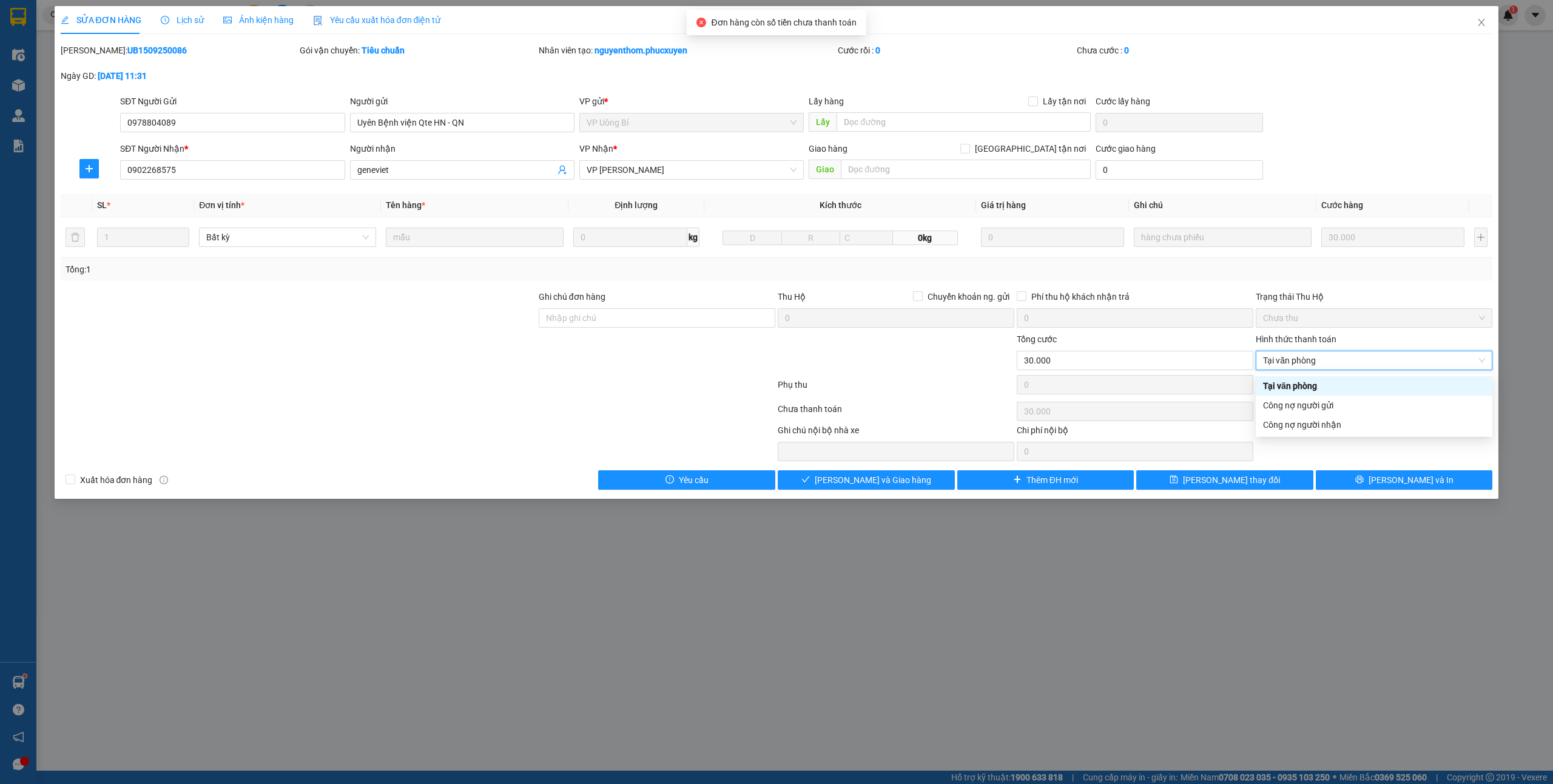
type input "0"
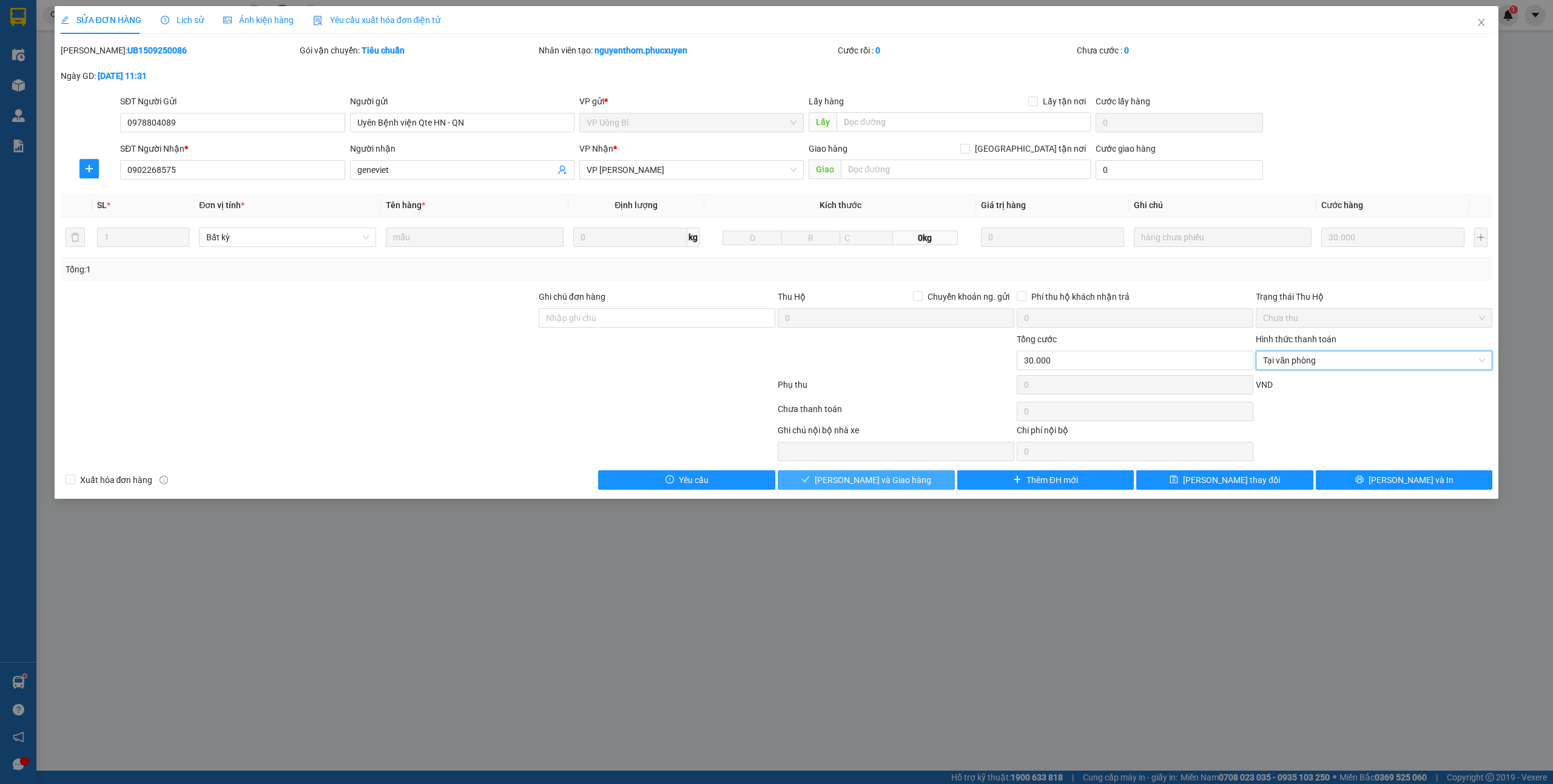
click at [867, 485] on span "Lưu và Giao hàng" at bounding box center [872, 480] width 116 height 14
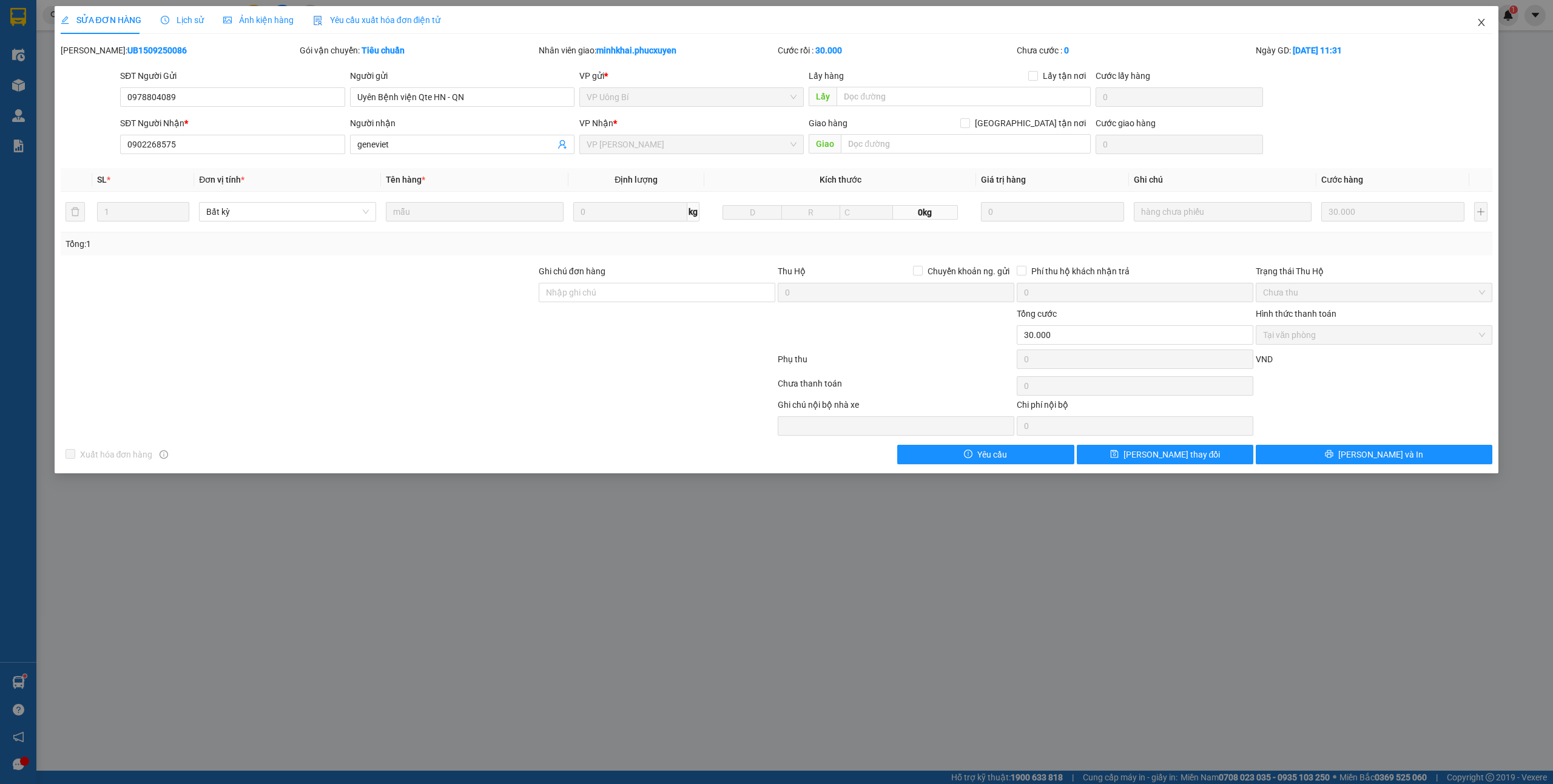
click at [1481, 23] on icon "close" at bounding box center [1482, 23] width 7 height 8
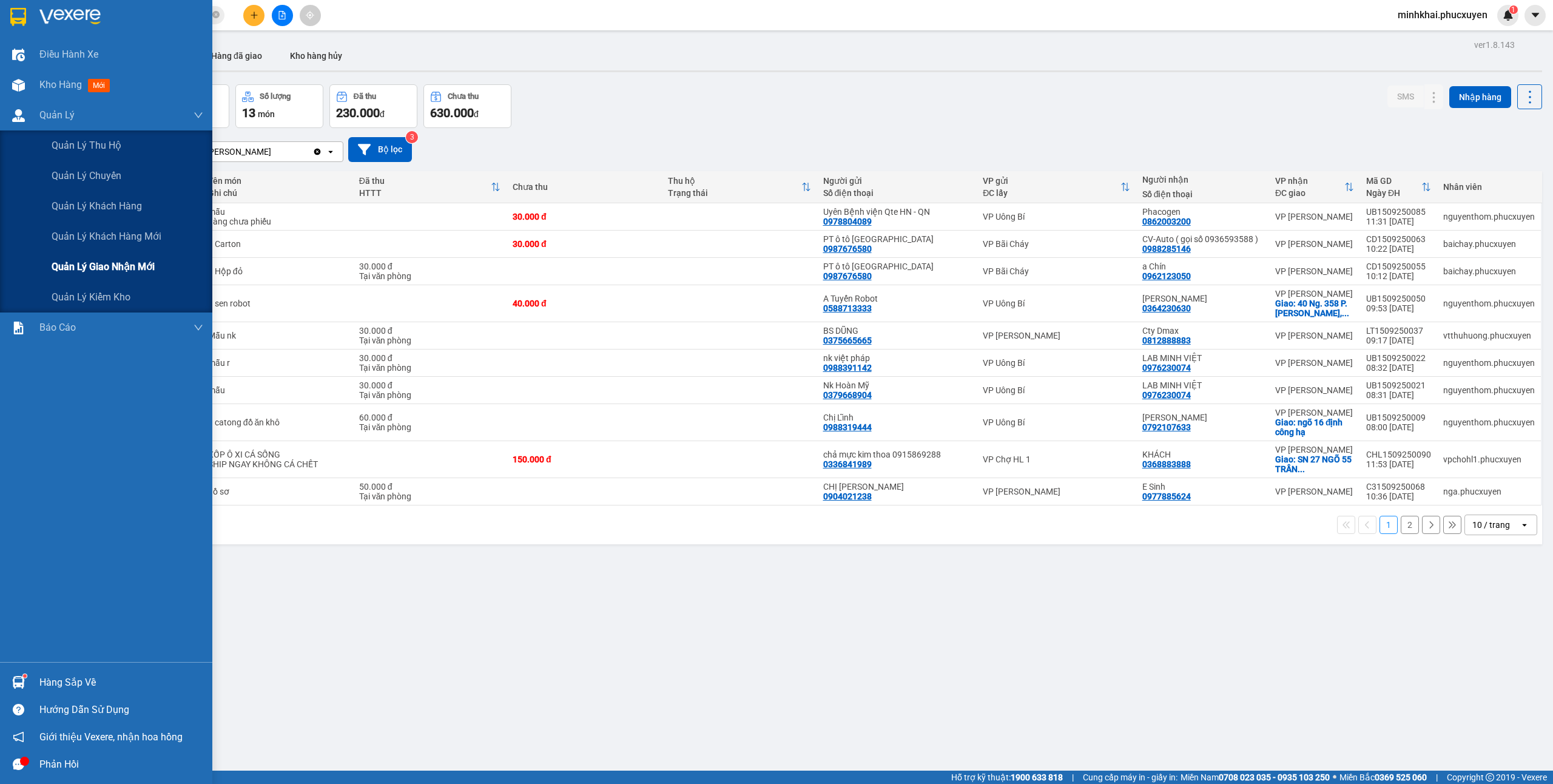
click at [75, 270] on span "Quản lý giao nhận mới" at bounding box center [103, 266] width 103 height 15
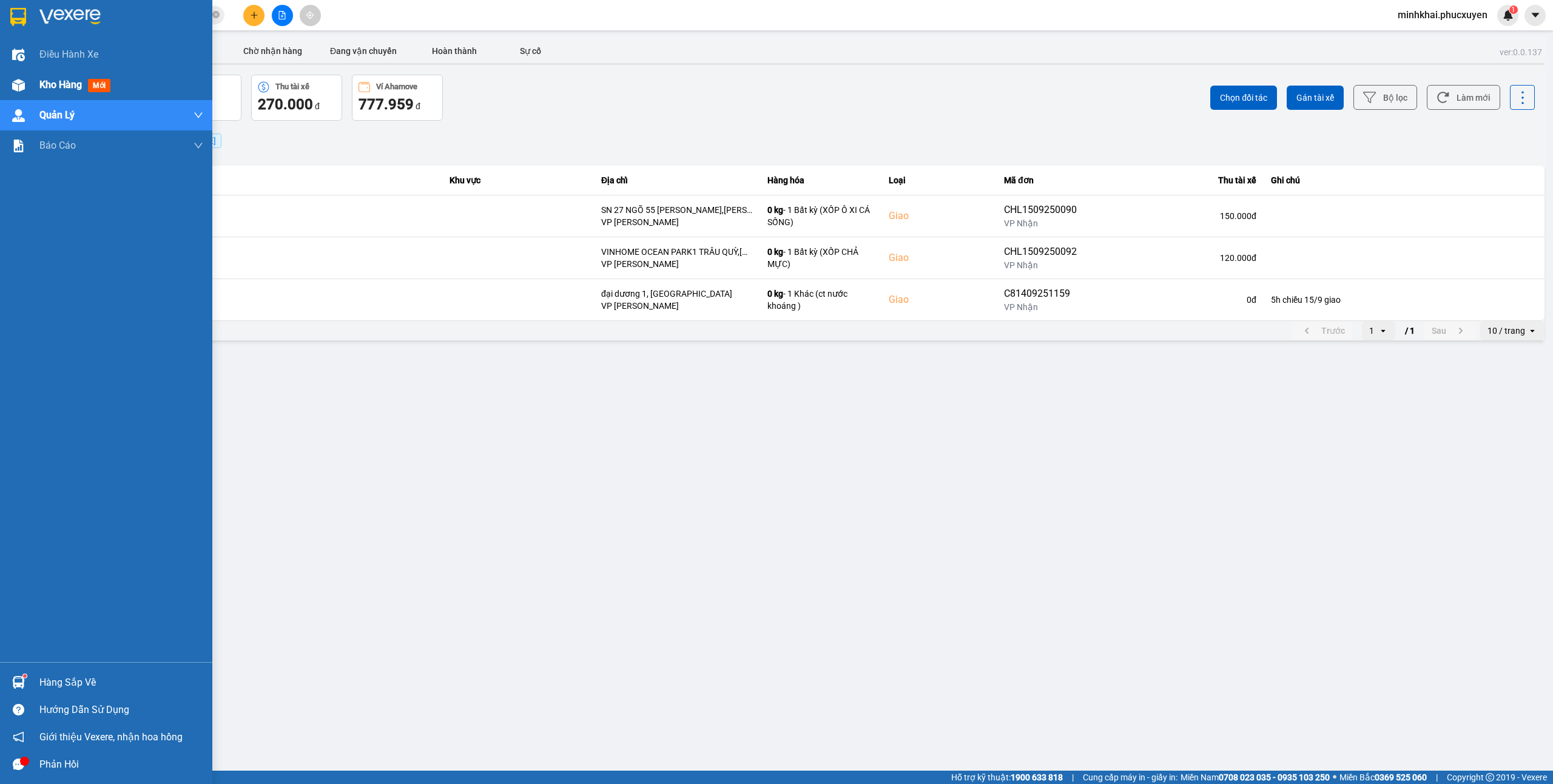
click at [2, 80] on div "Kho hàng mới" at bounding box center [106, 85] width 213 height 30
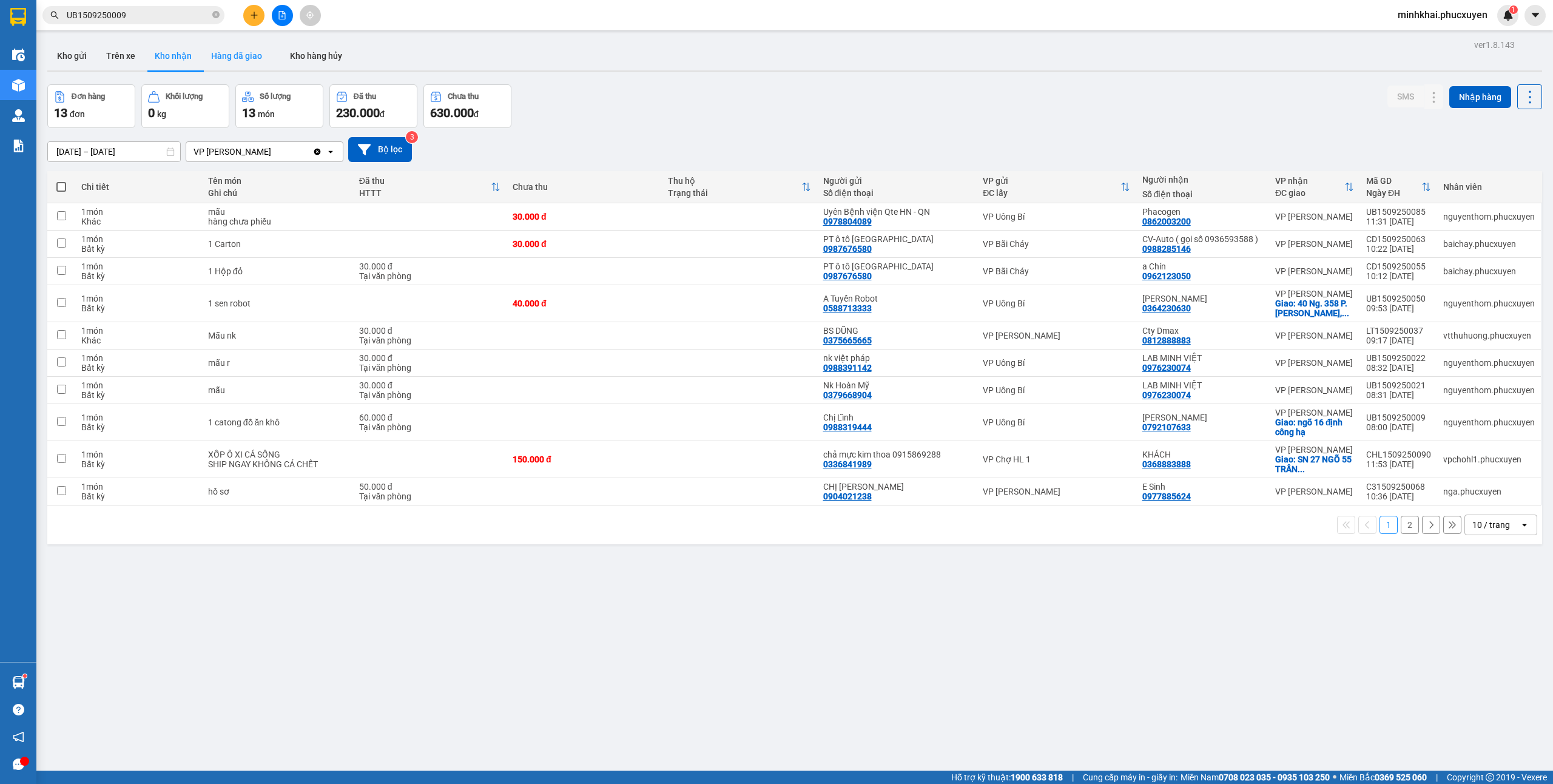
click at [228, 55] on button "Hàng đã giao" at bounding box center [236, 55] width 71 height 29
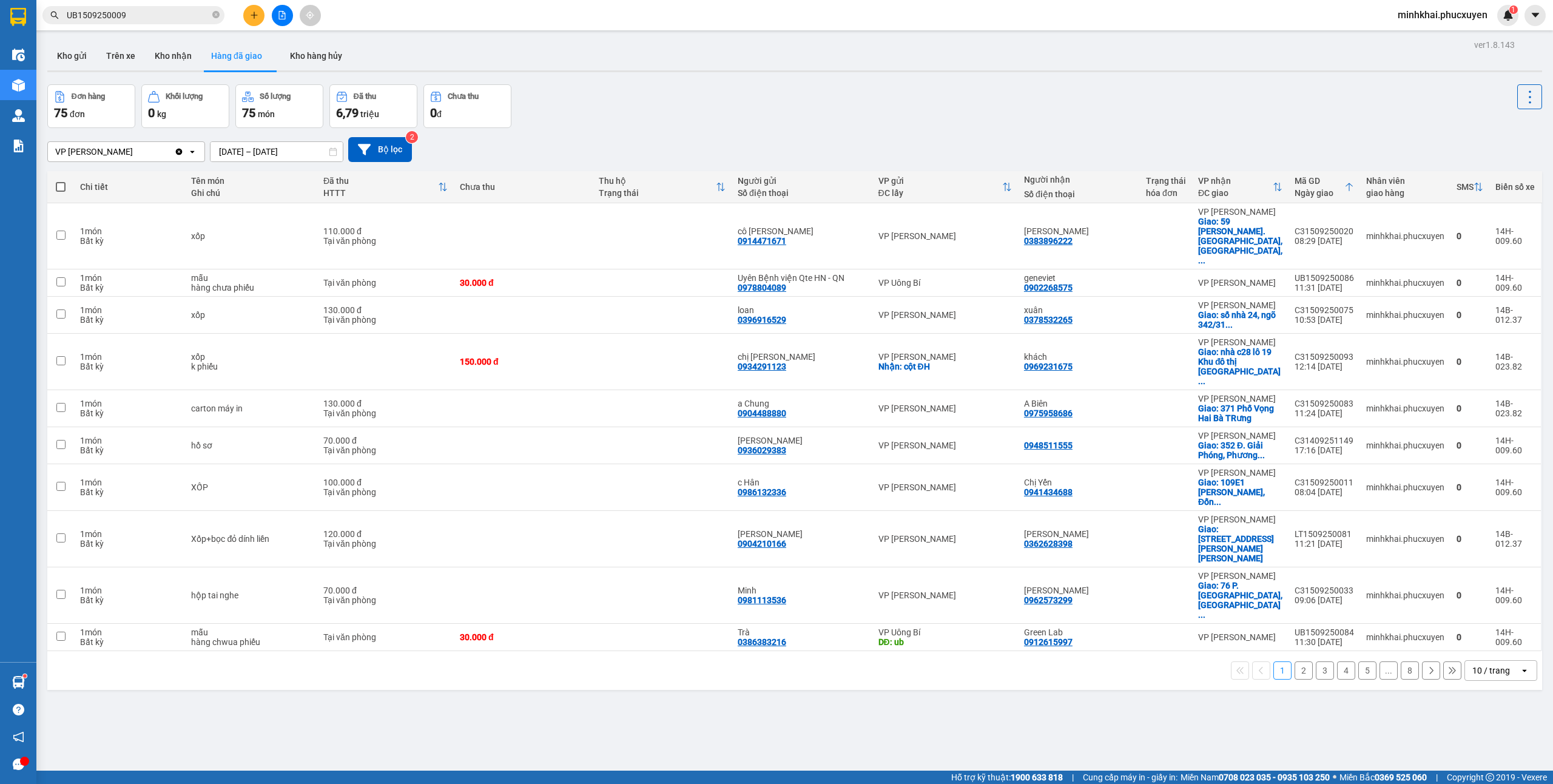
click at [1484, 664] on div "10 / trang" at bounding box center [1492, 670] width 38 height 12
click at [1488, 680] on div "80 / trang" at bounding box center [1487, 689] width 73 height 22
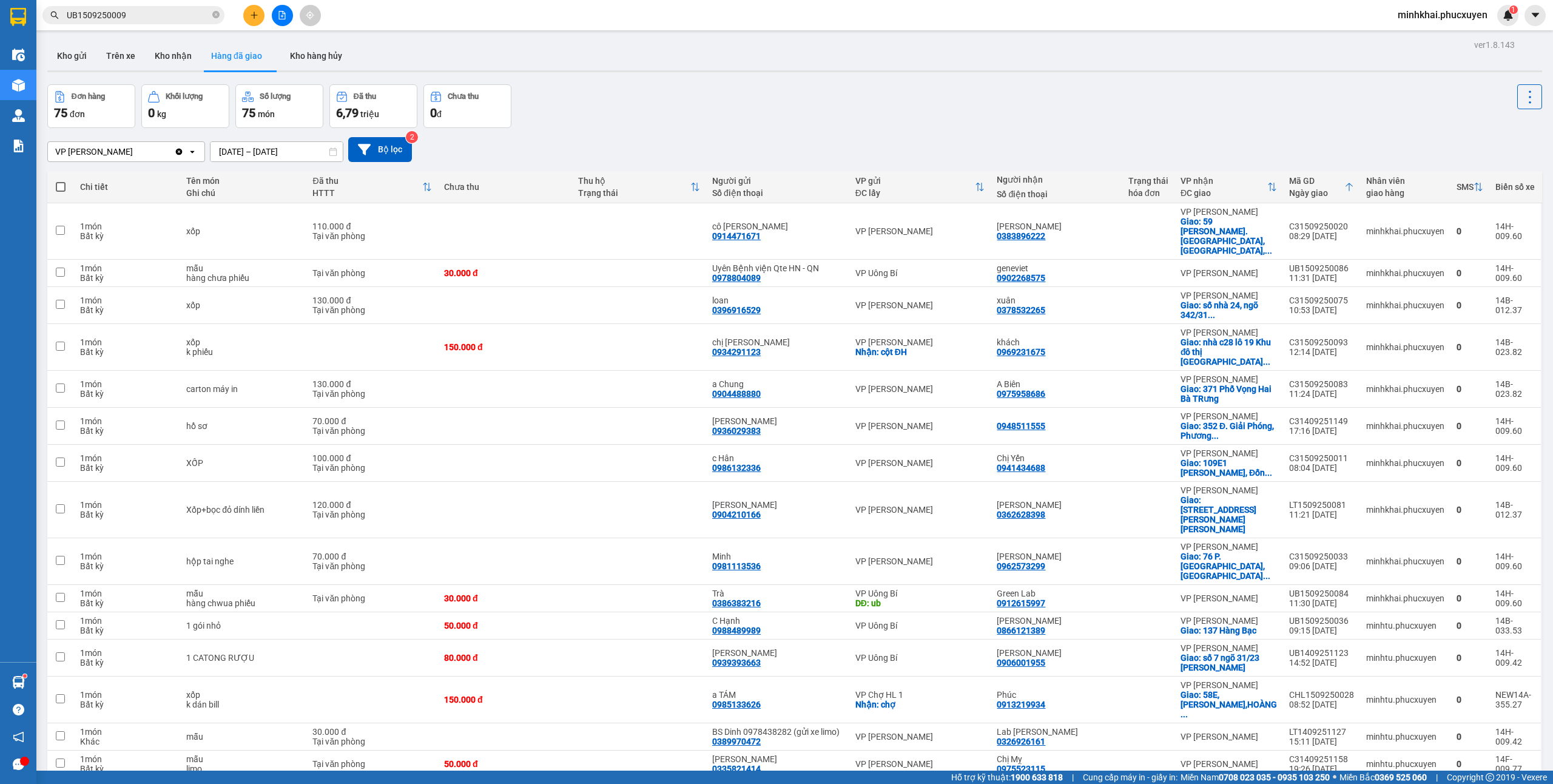
click at [189, 15] on input "UB1509250009" at bounding box center [138, 15] width 143 height 14
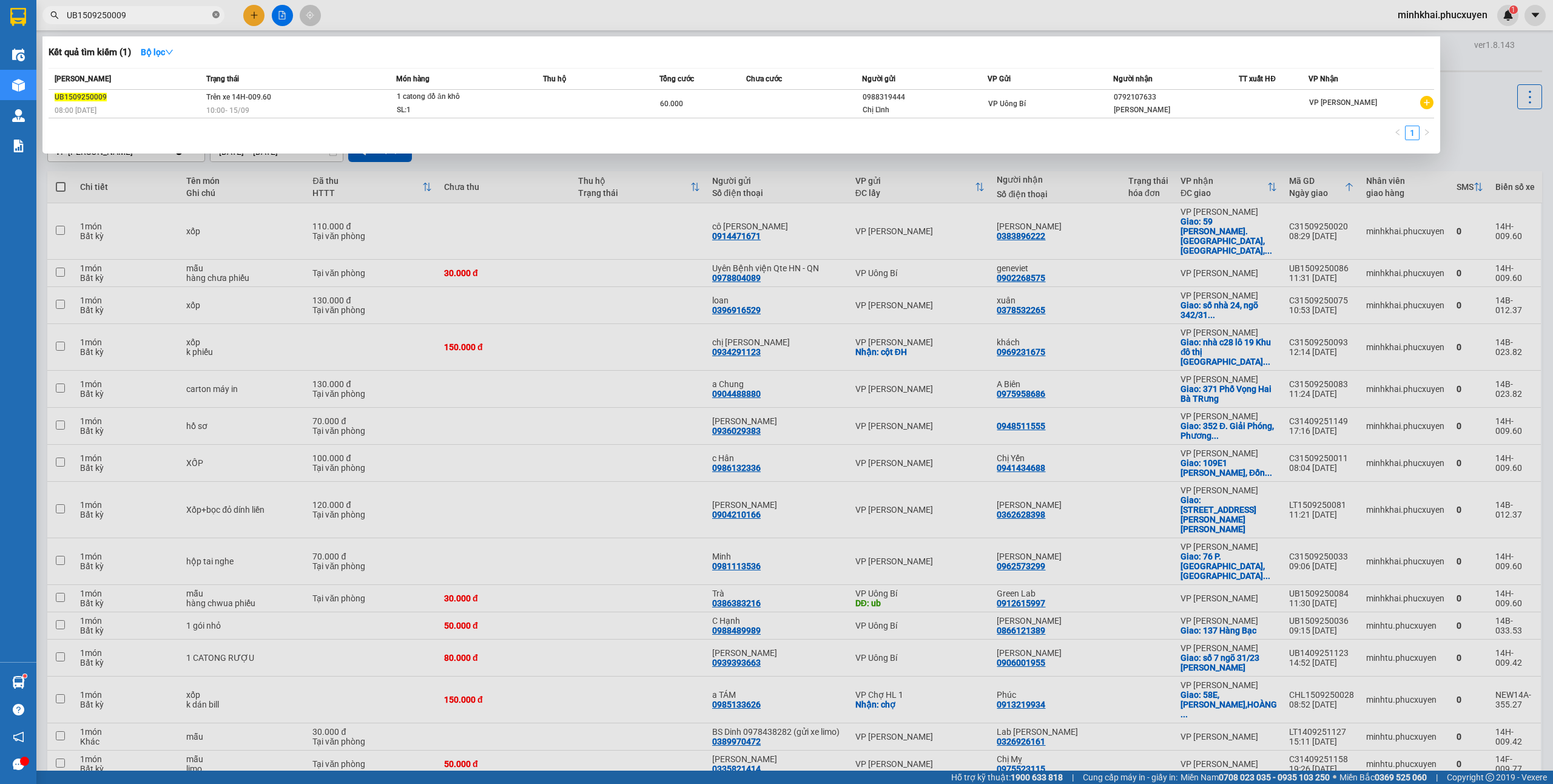
click at [216, 11] on icon "close-circle" at bounding box center [216, 14] width 8 height 8
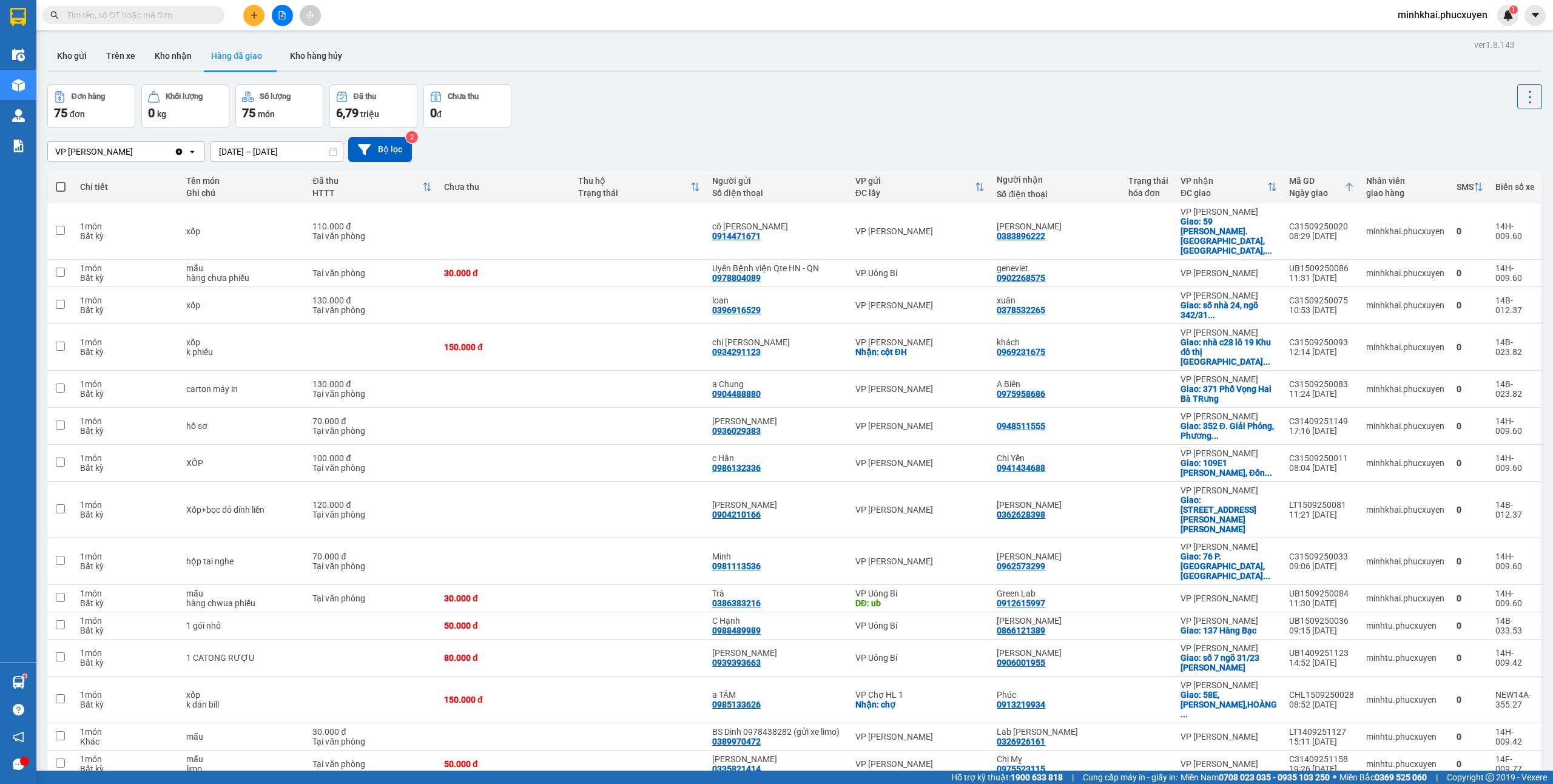
click at [175, 49] on button "Kho nhận" at bounding box center [173, 55] width 56 height 29
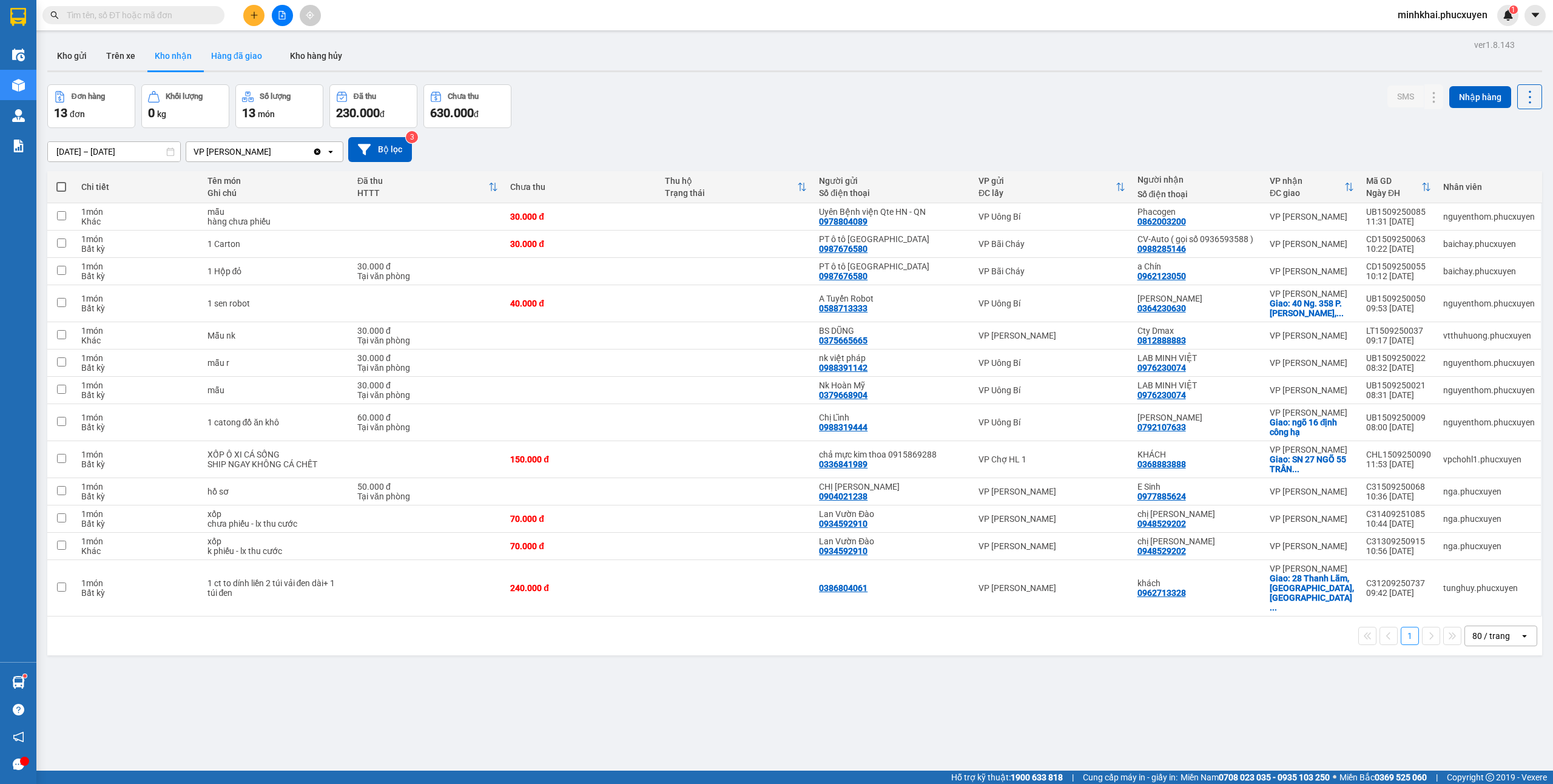
click at [239, 53] on button "Hàng đã giao" at bounding box center [236, 55] width 71 height 29
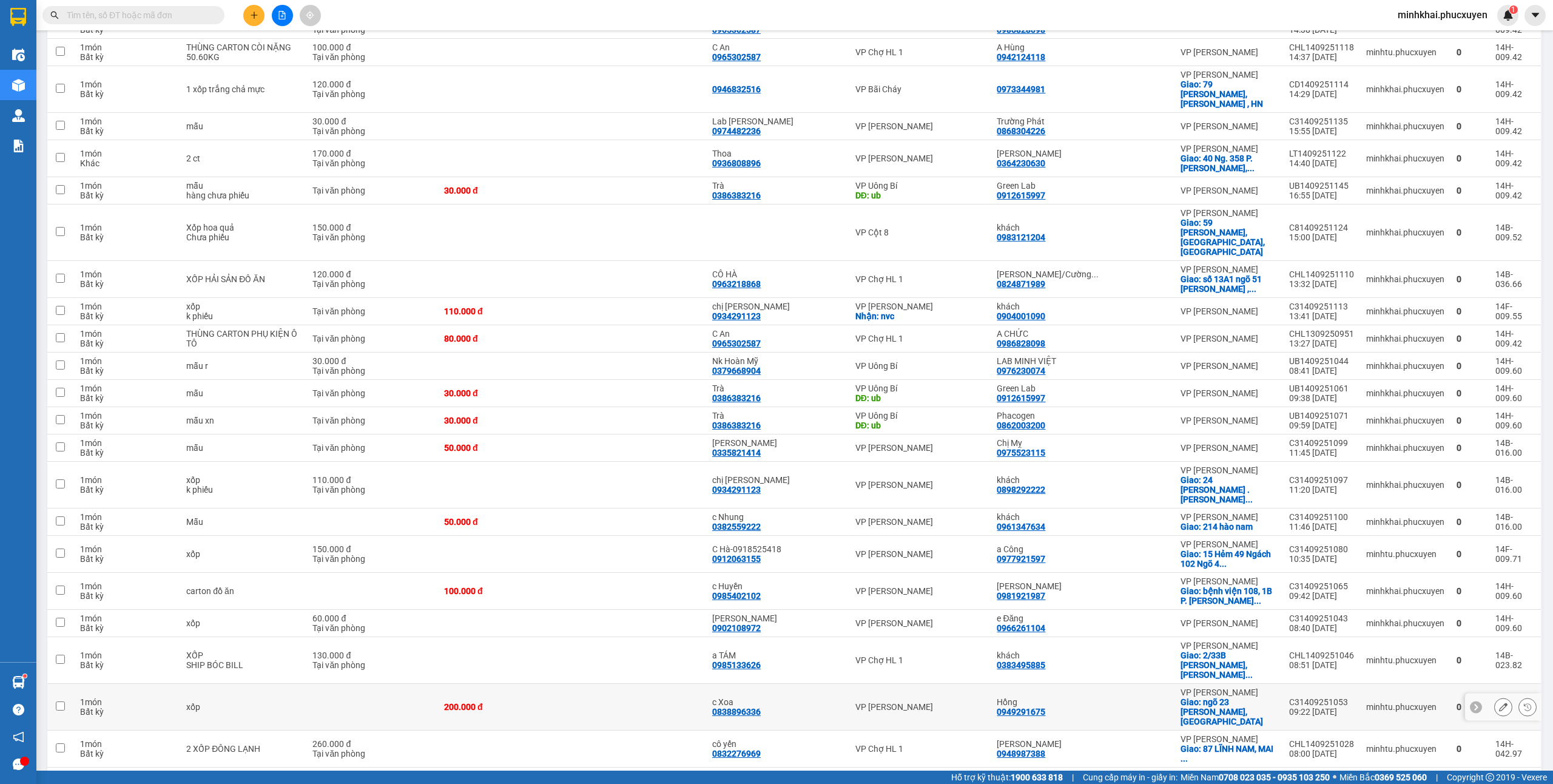
scroll to position [808, 0]
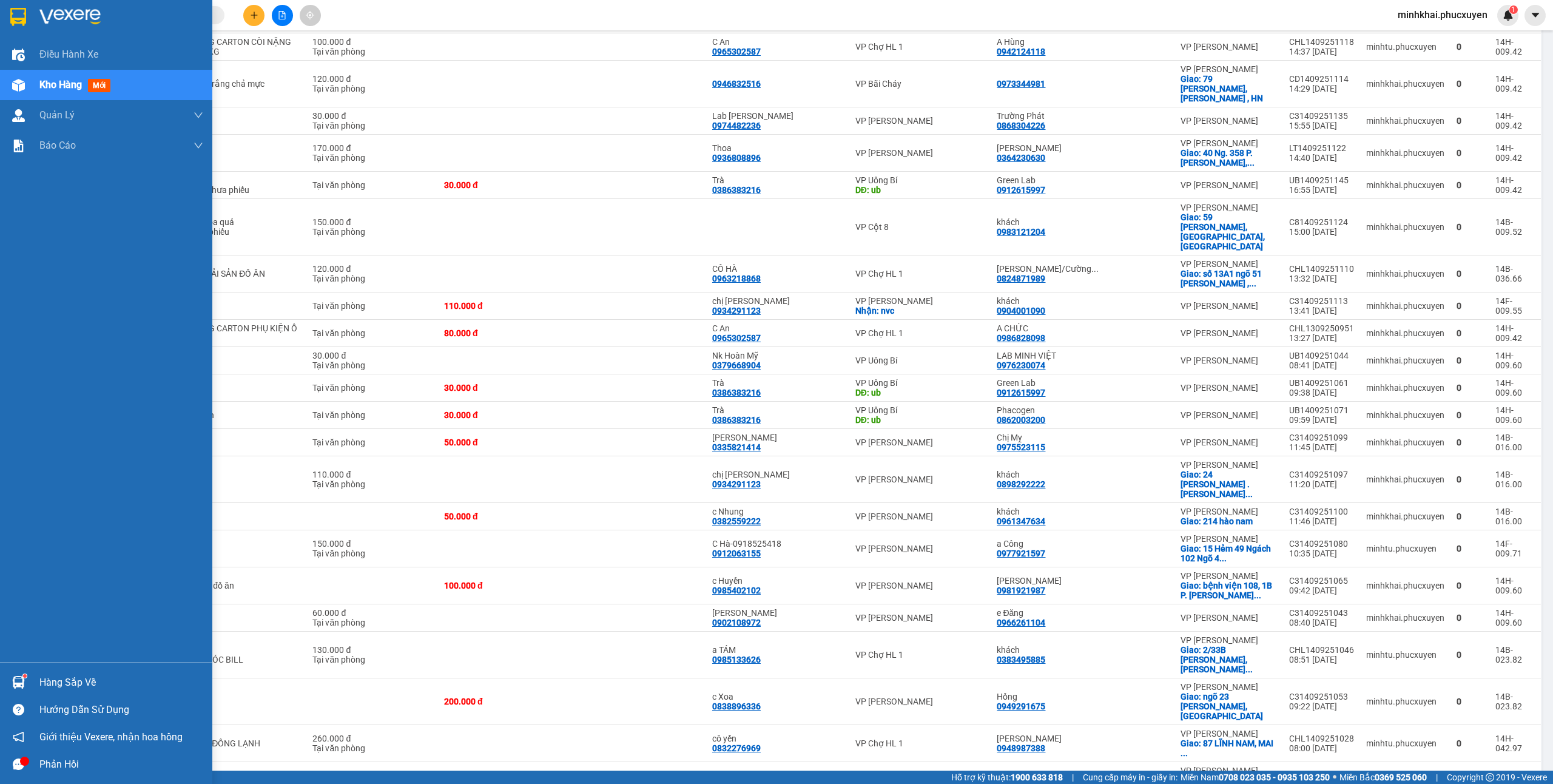
click at [65, 677] on div "Hàng sắp về" at bounding box center [121, 682] width 164 height 18
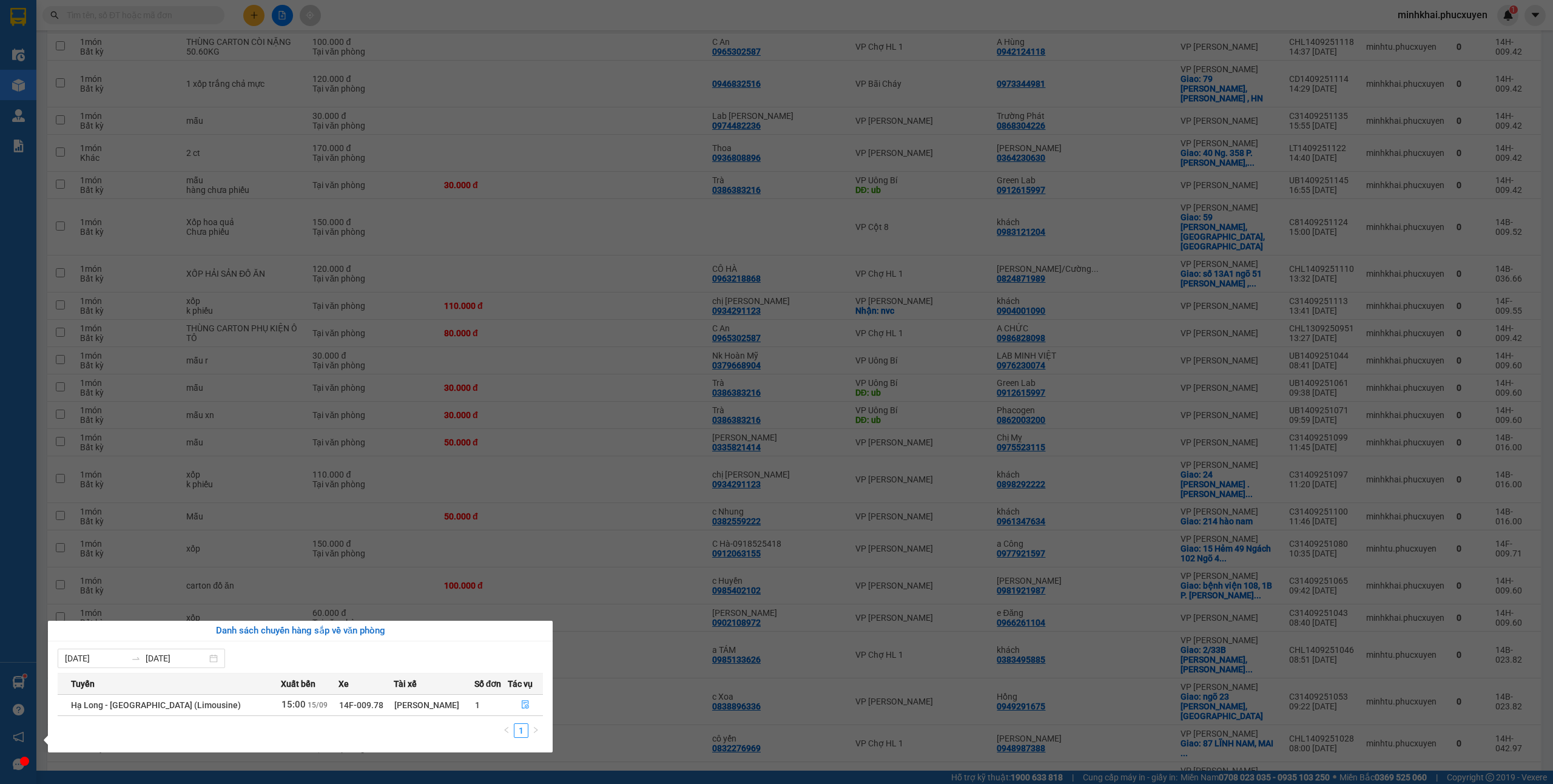
click at [622, 385] on section "Kết quả tìm kiếm ( 1 ) Bộ lọc Mã ĐH Trạng thái Món hàng Thu hộ Tổng cước Chưa c…" at bounding box center [776, 392] width 1553 height 784
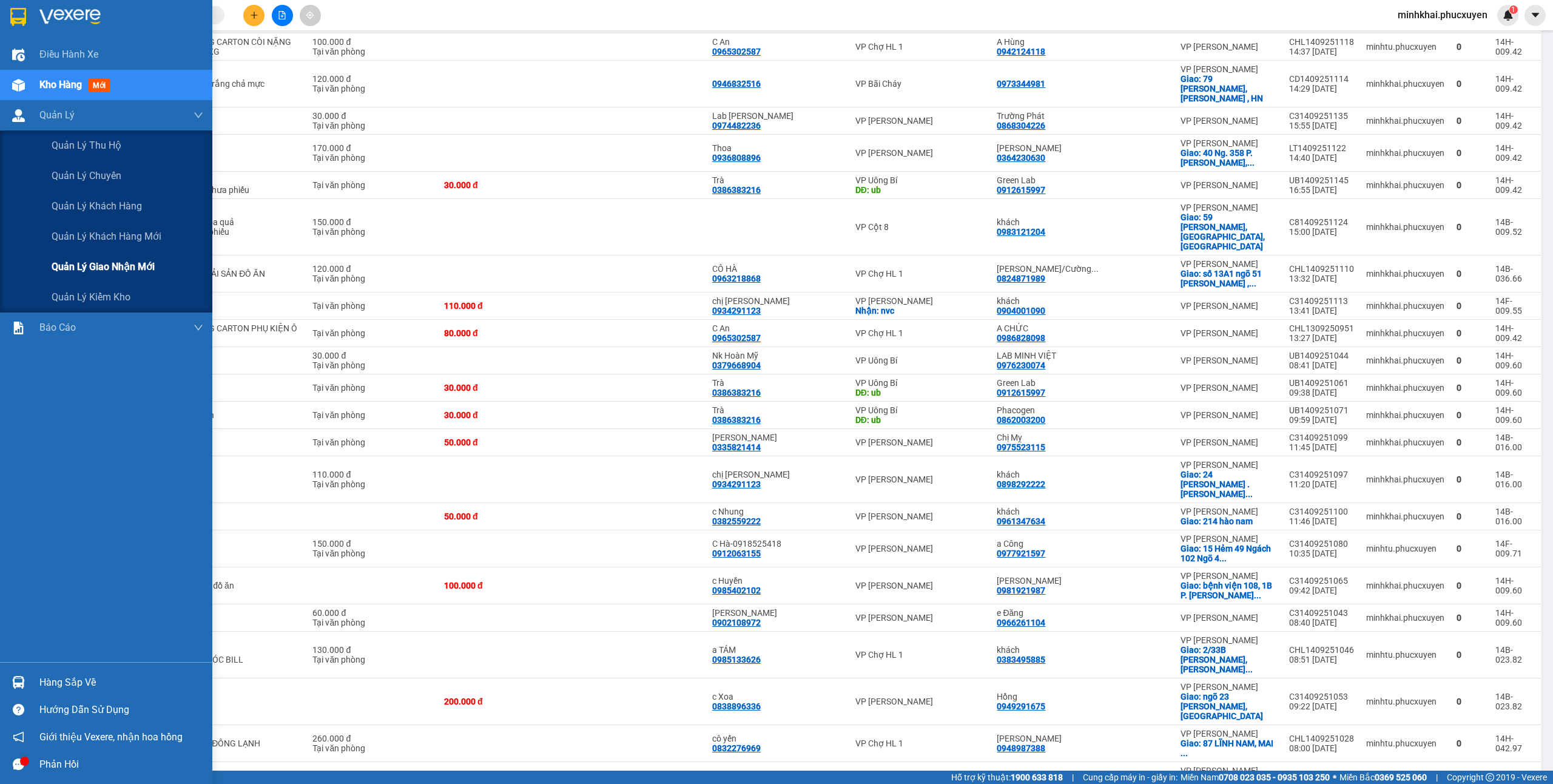
click at [137, 267] on span "Quản lý giao nhận mới" at bounding box center [103, 266] width 103 height 15
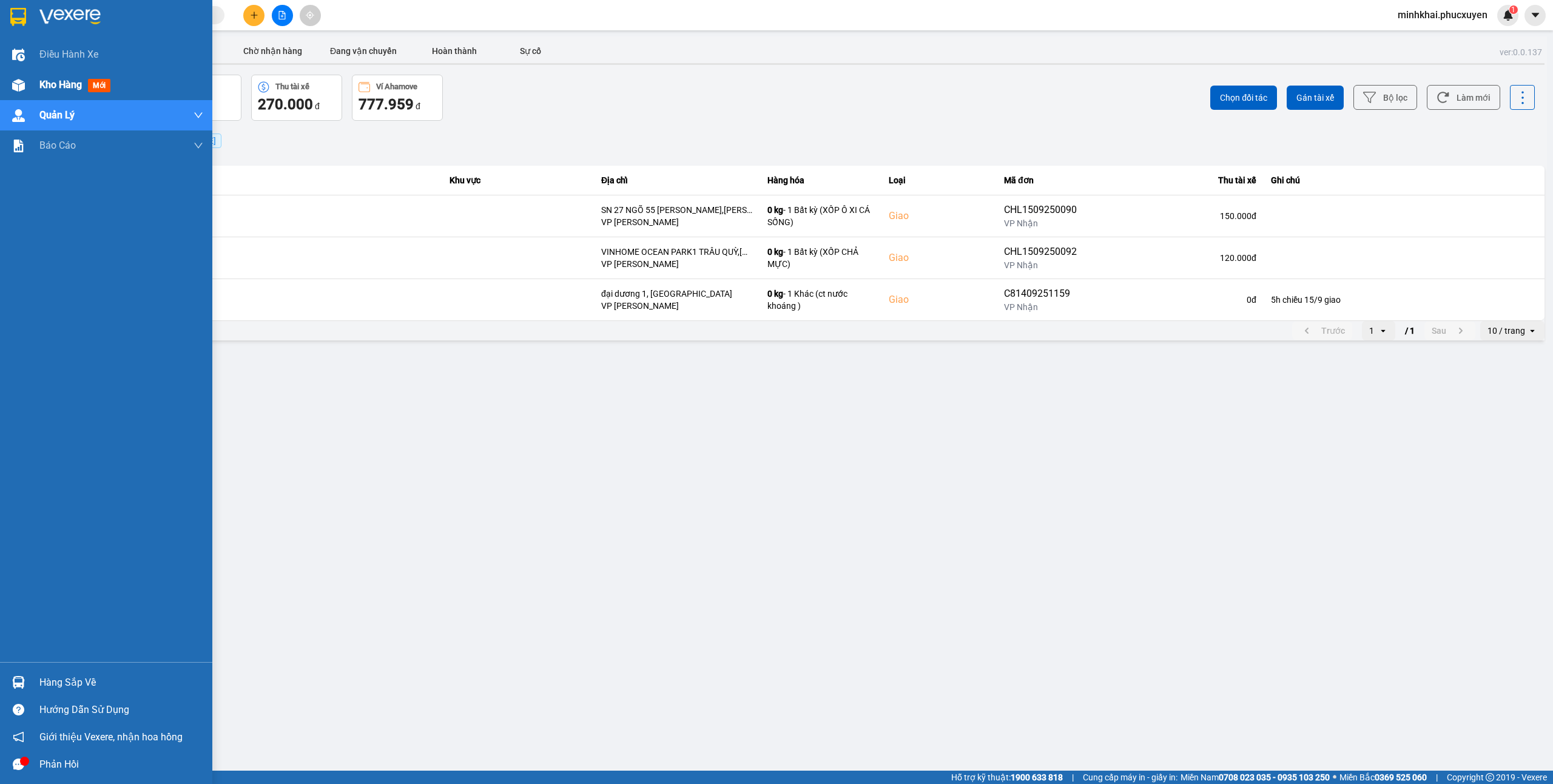
click at [12, 86] on img at bounding box center [18, 85] width 13 height 13
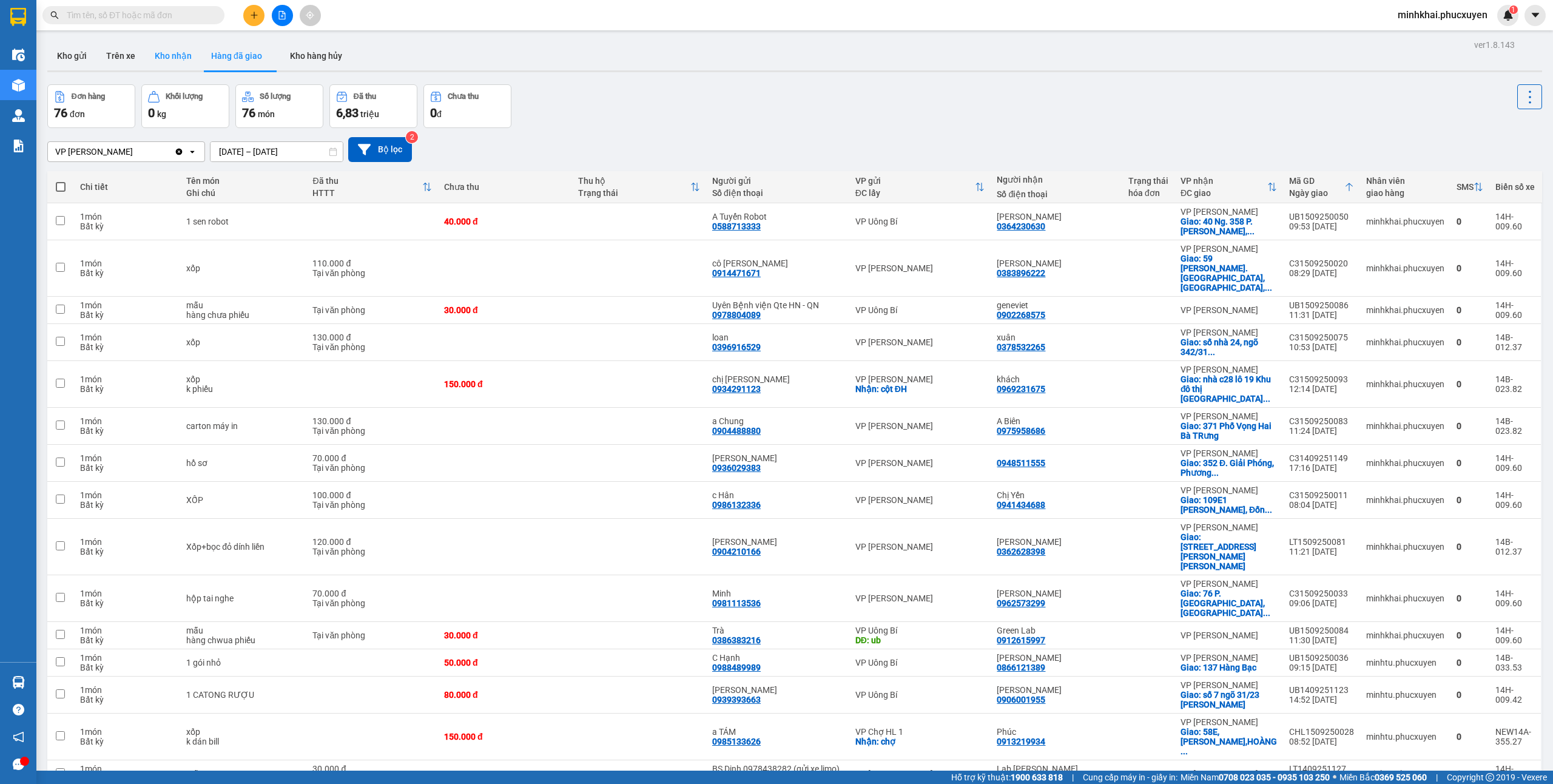
click at [178, 51] on button "Kho nhận" at bounding box center [173, 55] width 56 height 29
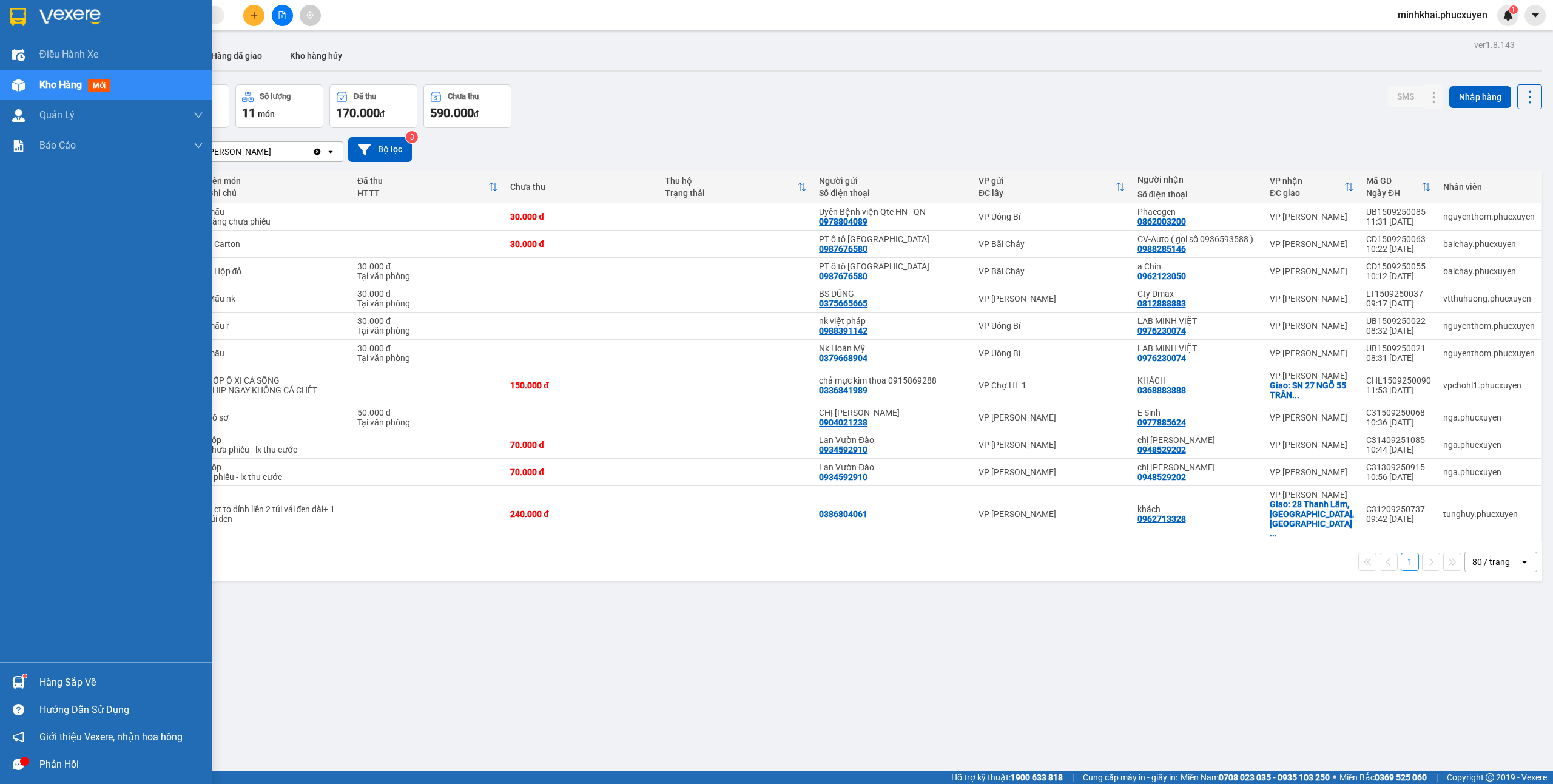
click at [17, 679] on img at bounding box center [18, 682] width 13 height 13
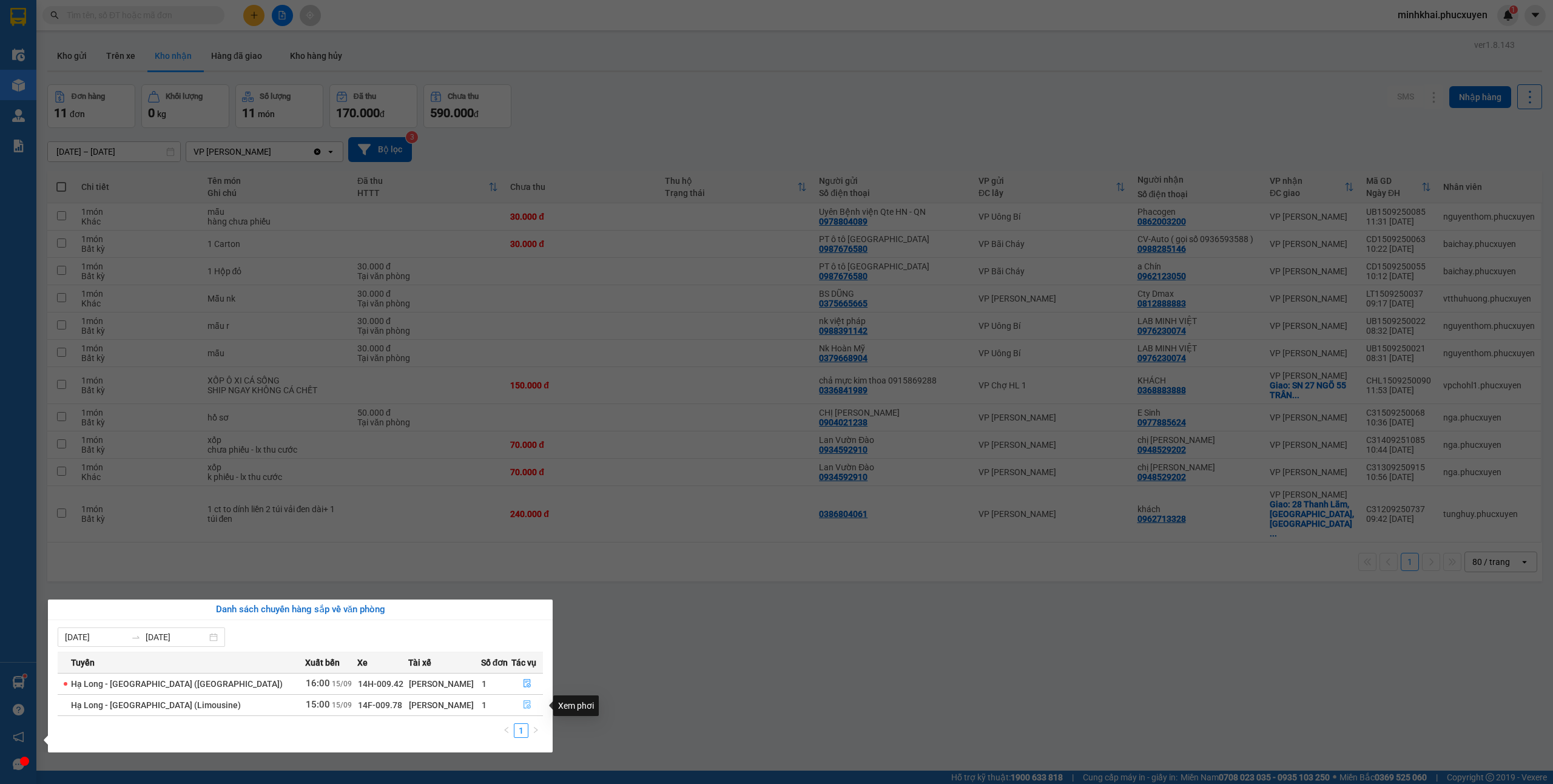
click at [523, 701] on icon "file-done" at bounding box center [527, 704] width 8 height 8
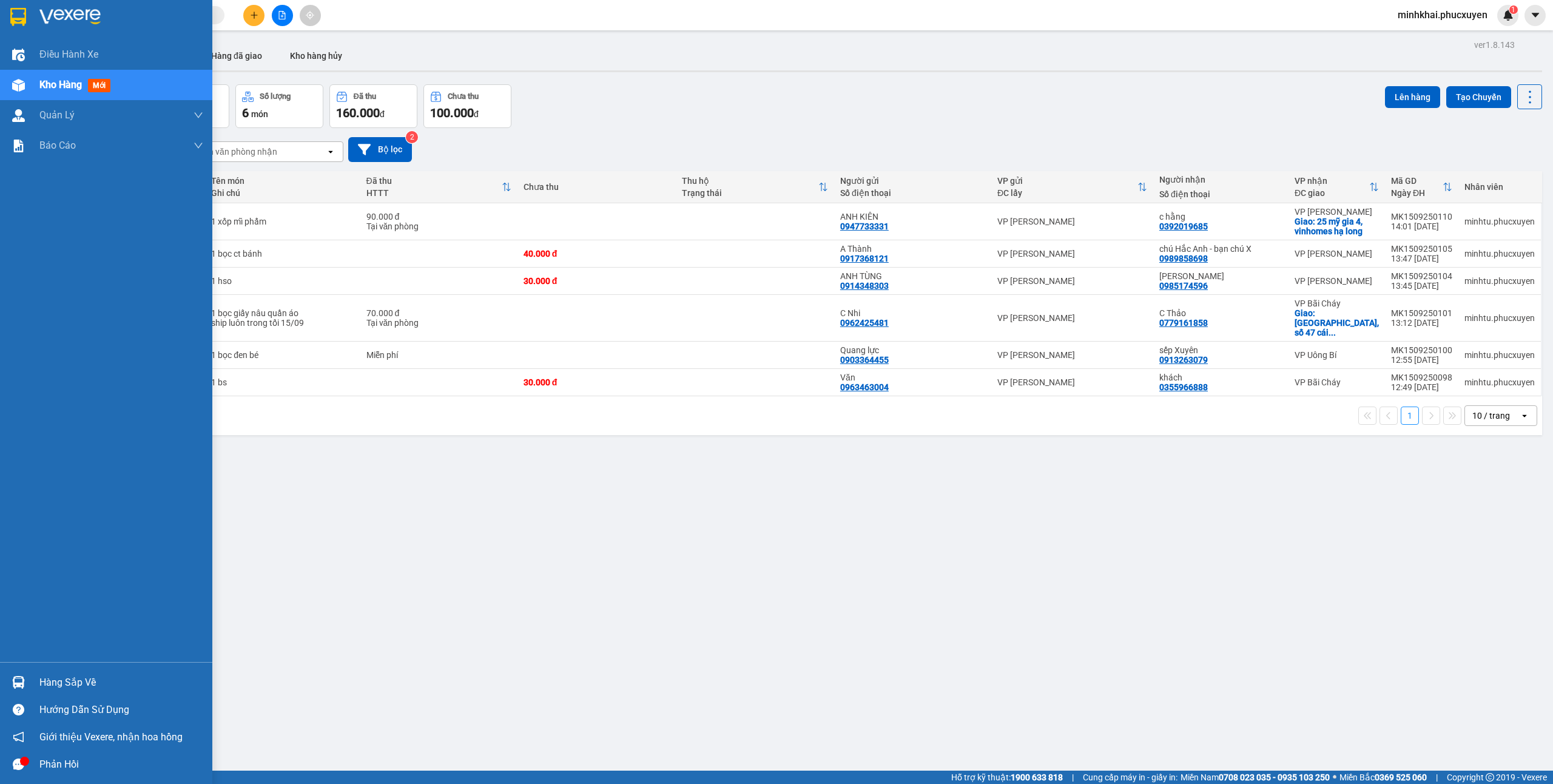
click at [4, 679] on div "Hàng sắp về" at bounding box center [106, 682] width 213 height 27
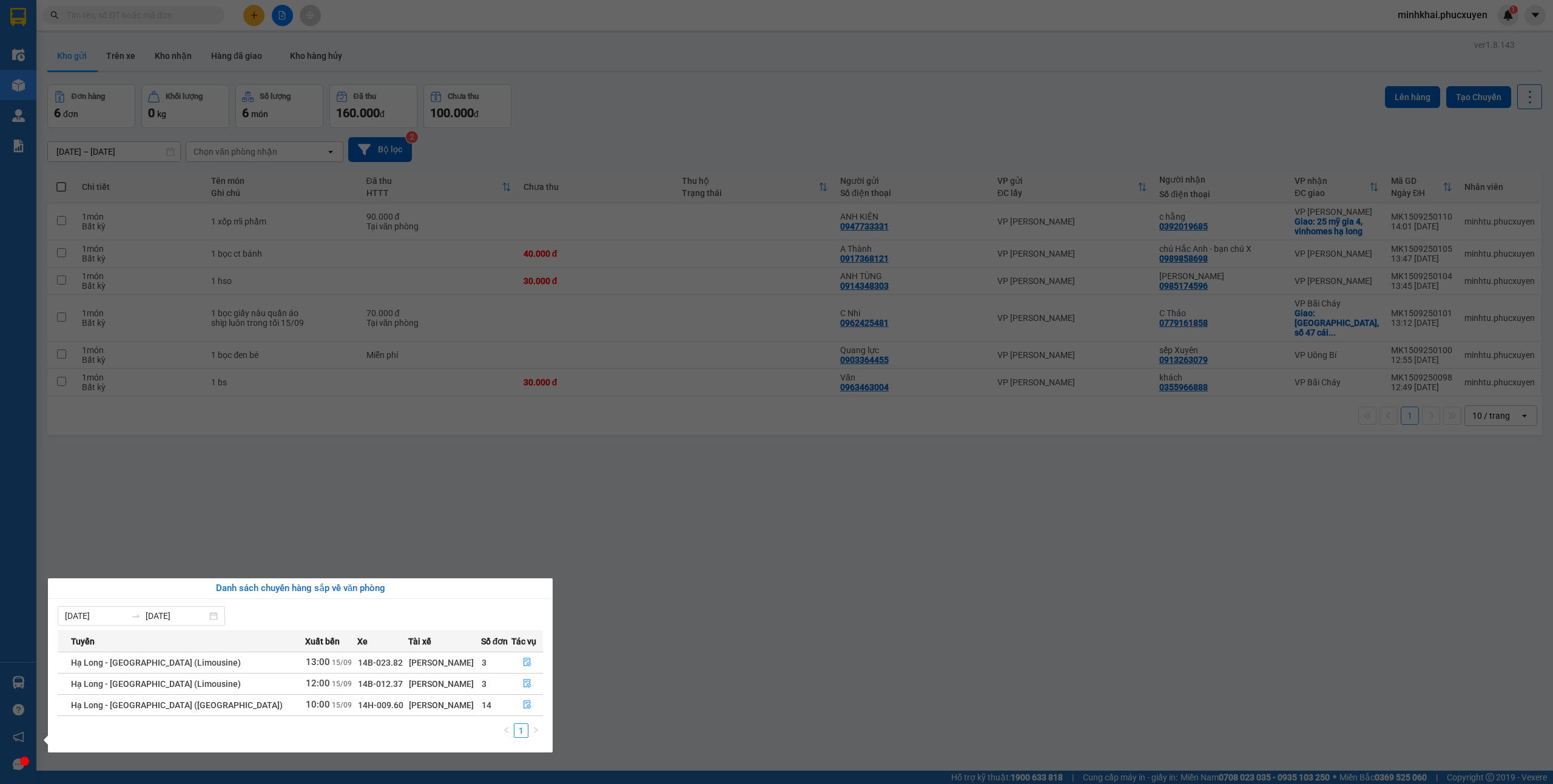
click at [901, 631] on section "Kết quả tìm kiếm ( 0 ) Bộ lọc No Data minhkhai.phucxuyen 1 Điều hành xe Kho hàn…" at bounding box center [776, 392] width 1553 height 784
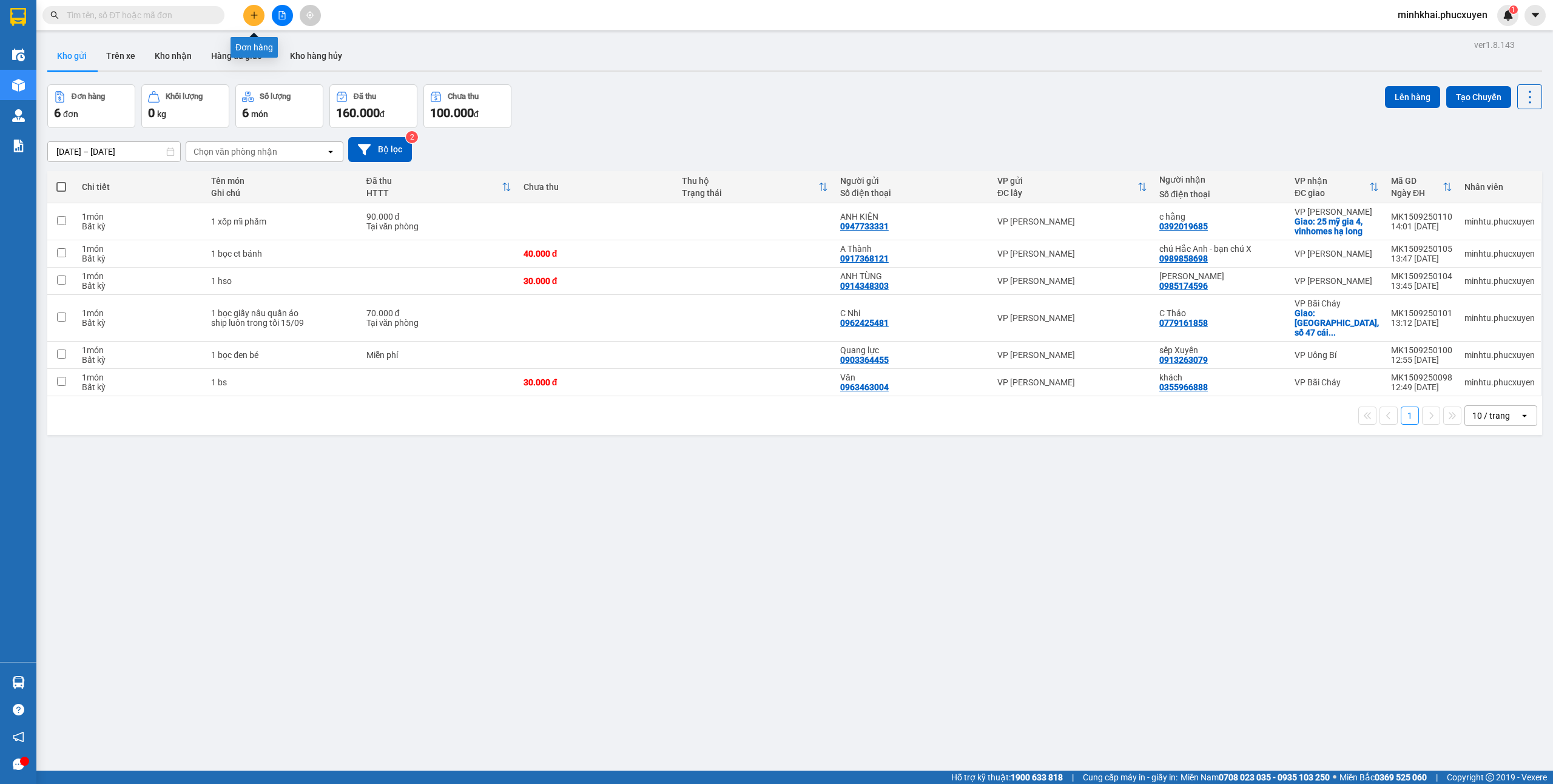
click at [247, 11] on button at bounding box center [254, 15] width 21 height 21
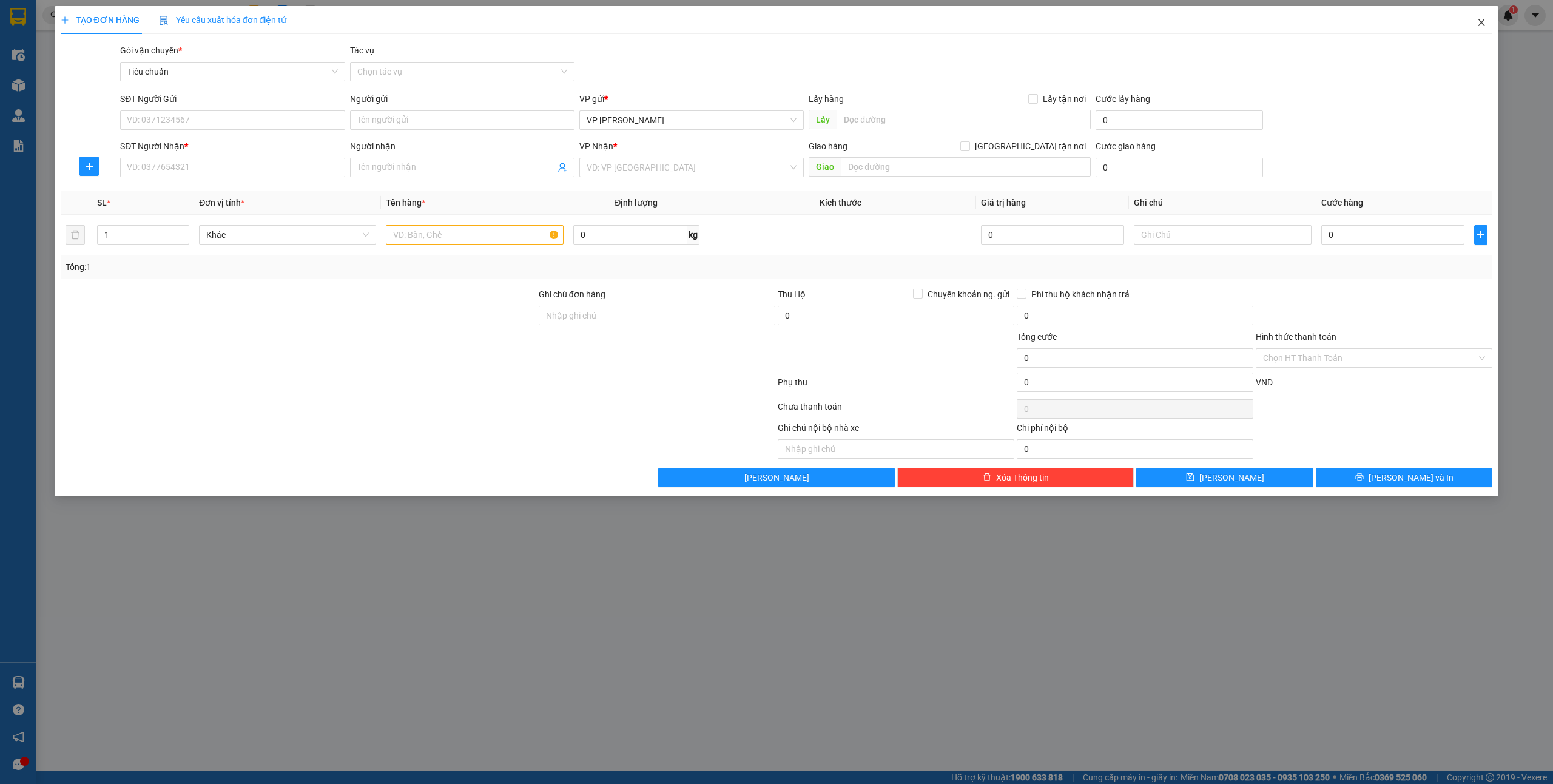
click at [1479, 30] on span "Close" at bounding box center [1481, 23] width 34 height 34
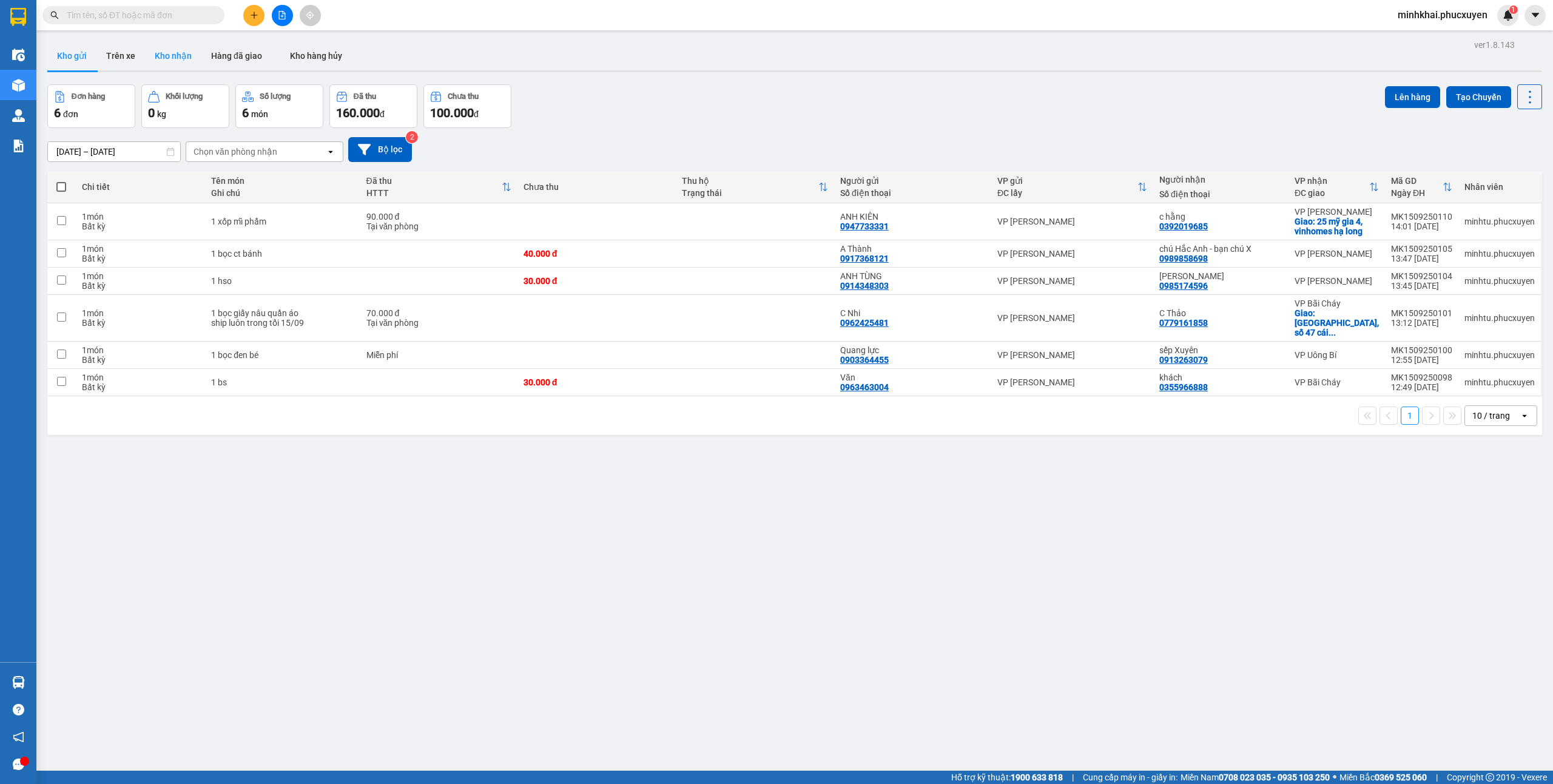
click at [168, 62] on button "Kho nhận" at bounding box center [173, 55] width 56 height 29
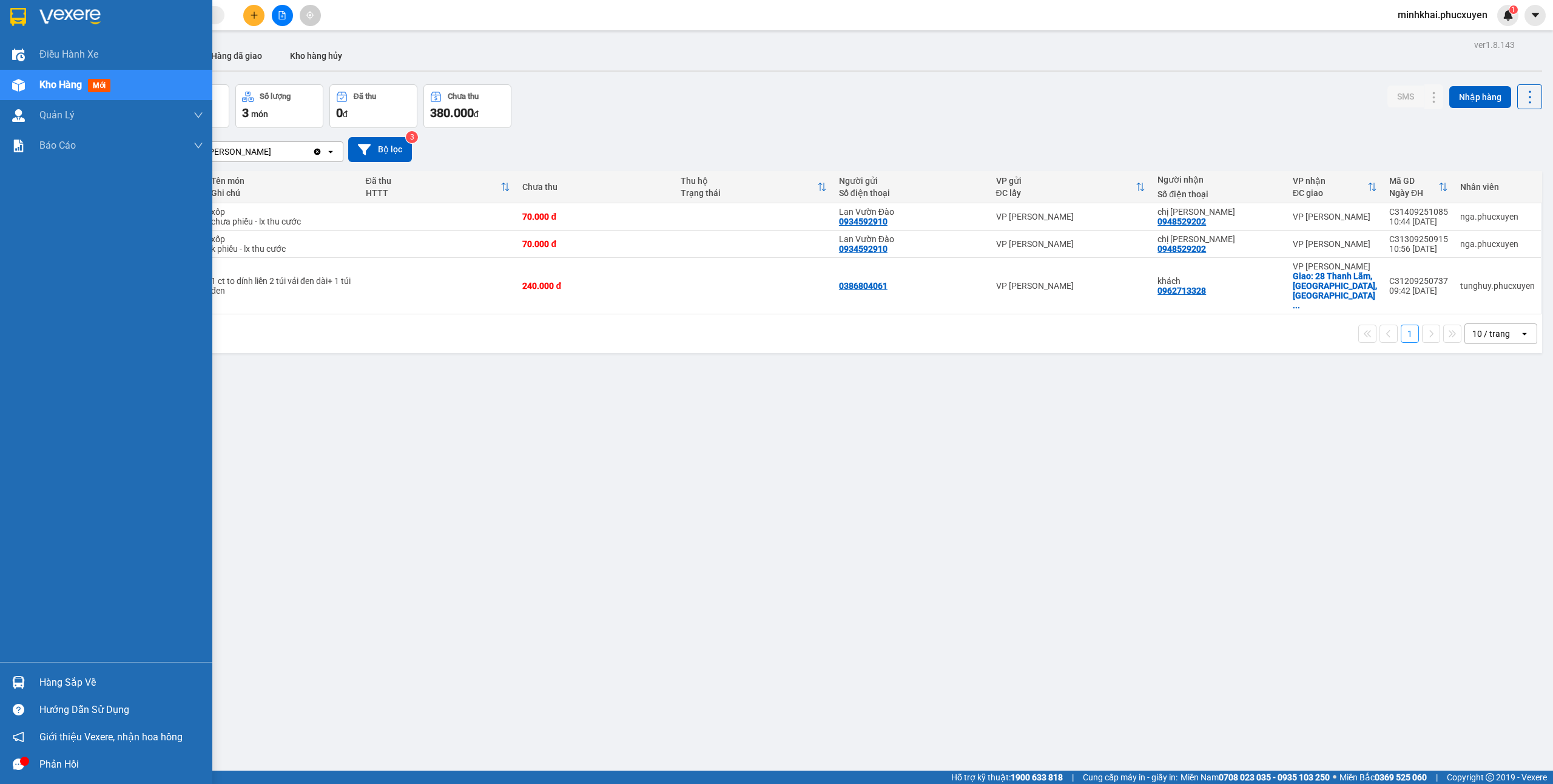
click at [30, 675] on div "Hàng sắp về" at bounding box center [106, 682] width 213 height 27
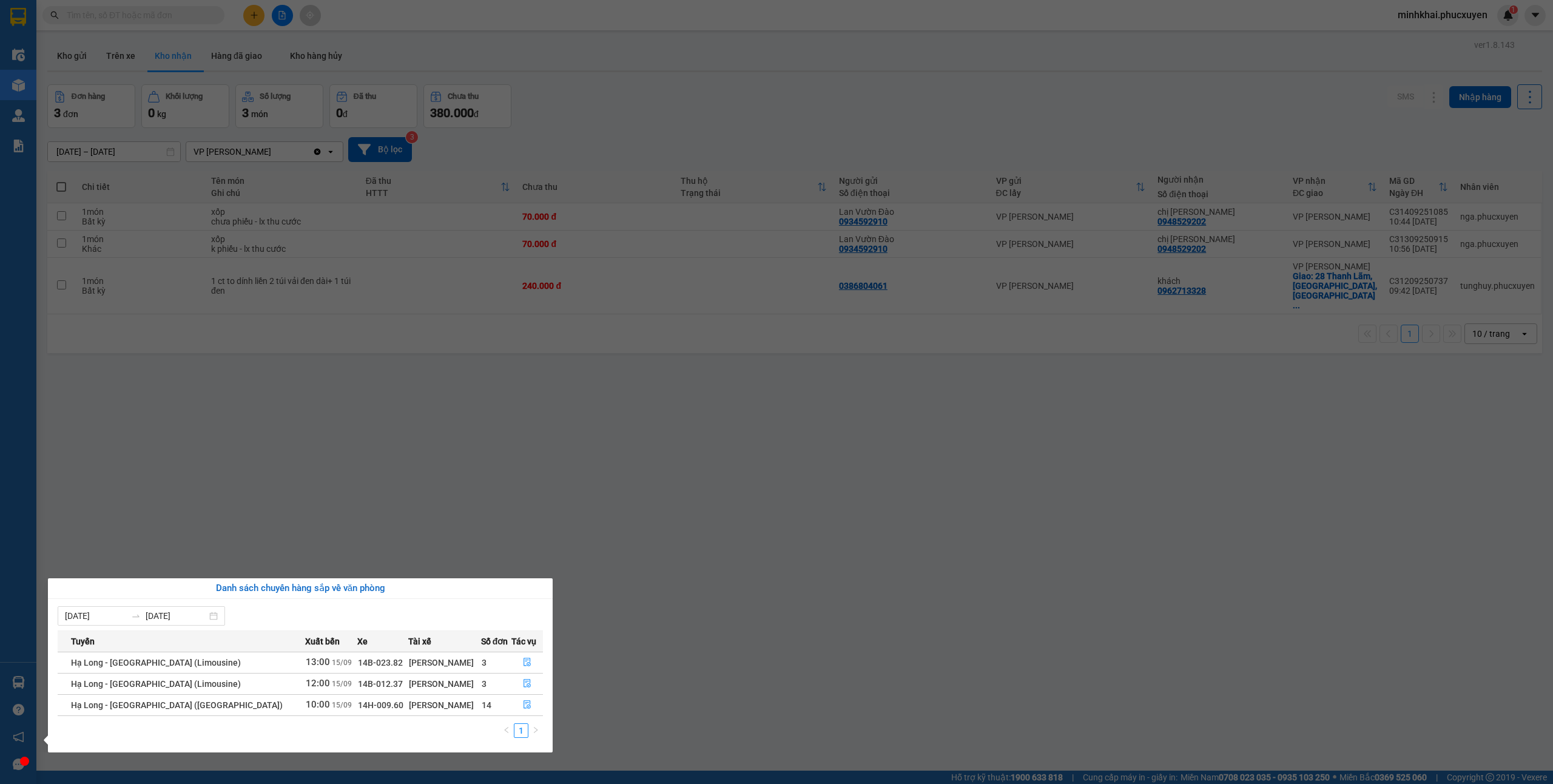
click at [849, 671] on section "Kết quả tìm kiếm ( 0 ) Bộ lọc No Data minhkhai.phucxuyen 1 Điều hành xe Kho hàn…" at bounding box center [776, 392] width 1553 height 784
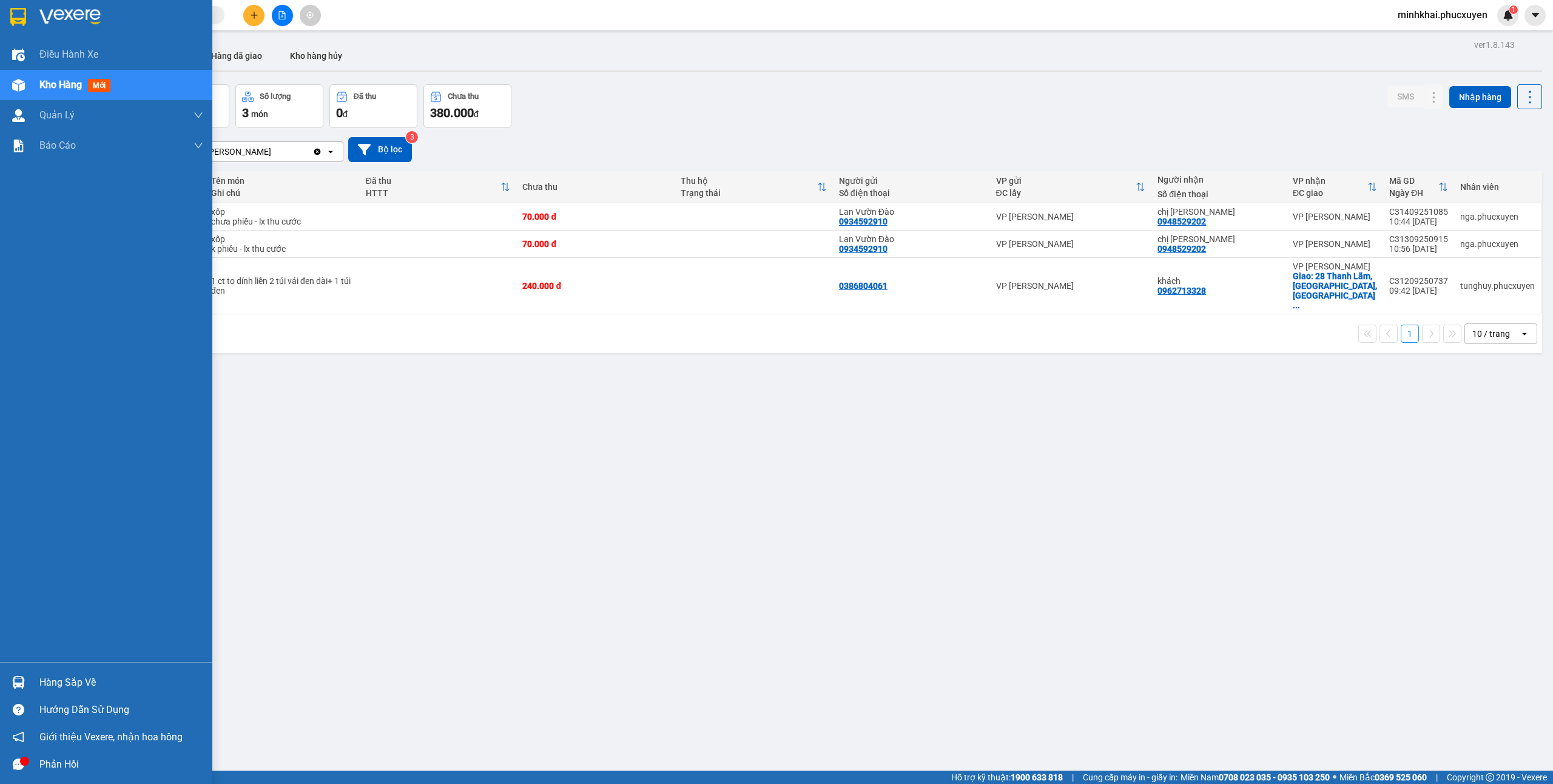
click at [20, 663] on div "Hàng sắp về Hướng dẫn sử dụng Giới thiệu Vexere, nhận hoa hồng Phản hồi" at bounding box center [106, 719] width 213 height 116
click at [10, 677] on div at bounding box center [18, 682] width 21 height 21
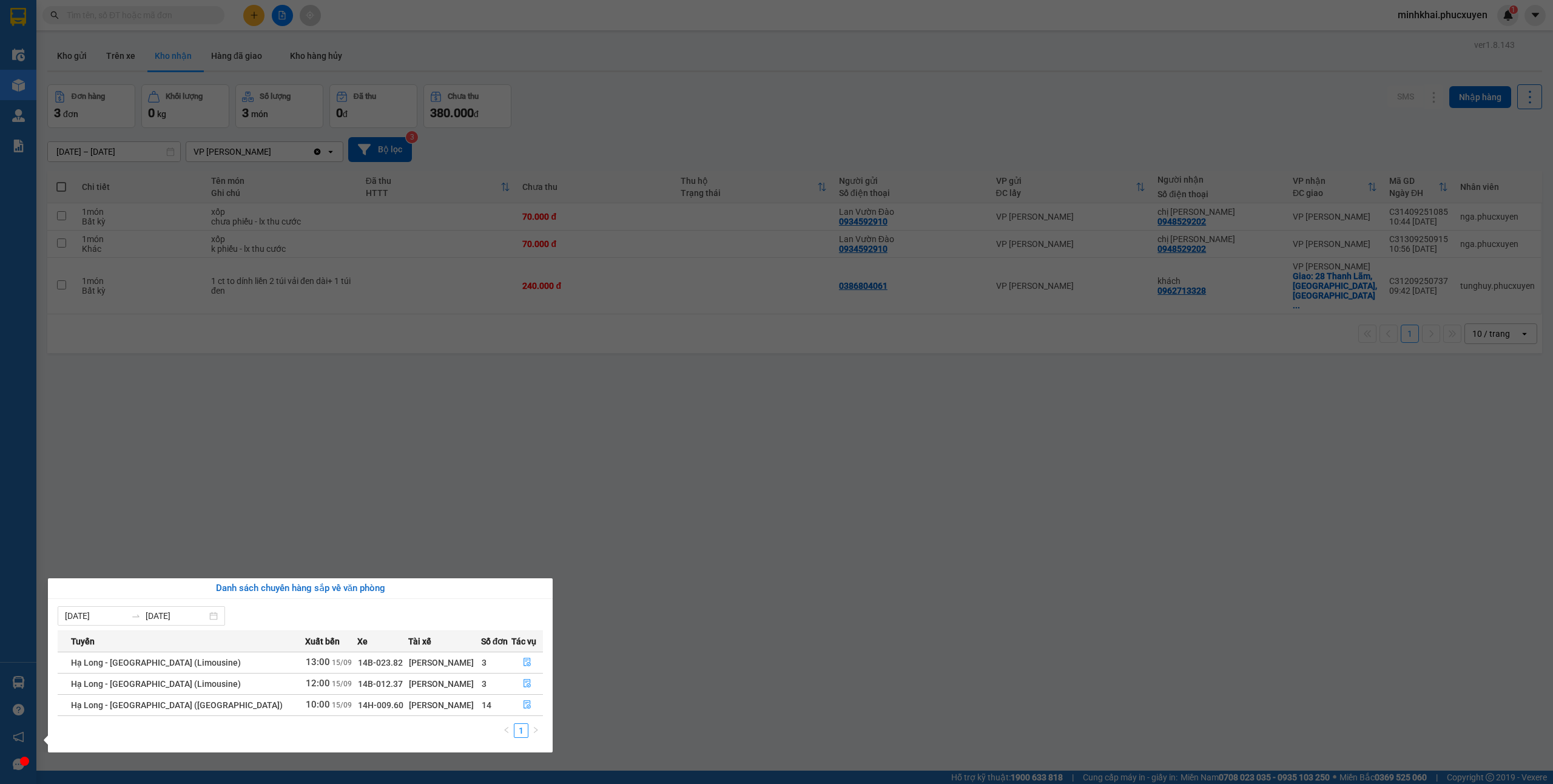
click at [1022, 552] on section "Kết quả tìm kiếm ( 0 ) Bộ lọc No Data minhkhai.phucxuyen 1 Điều hành xe Kho hàn…" at bounding box center [776, 392] width 1553 height 784
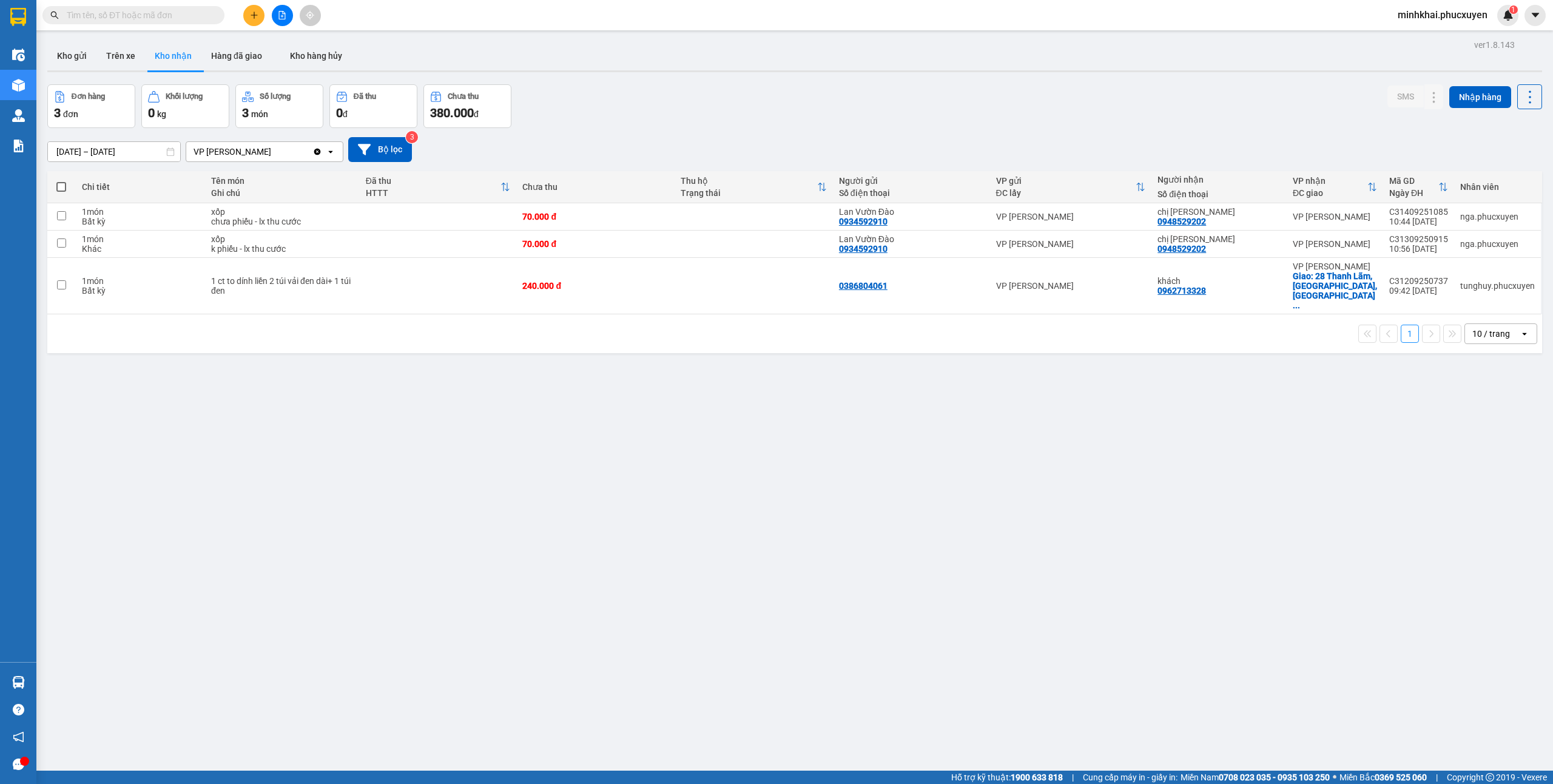
click at [161, 14] on input "text" at bounding box center [138, 15] width 143 height 14
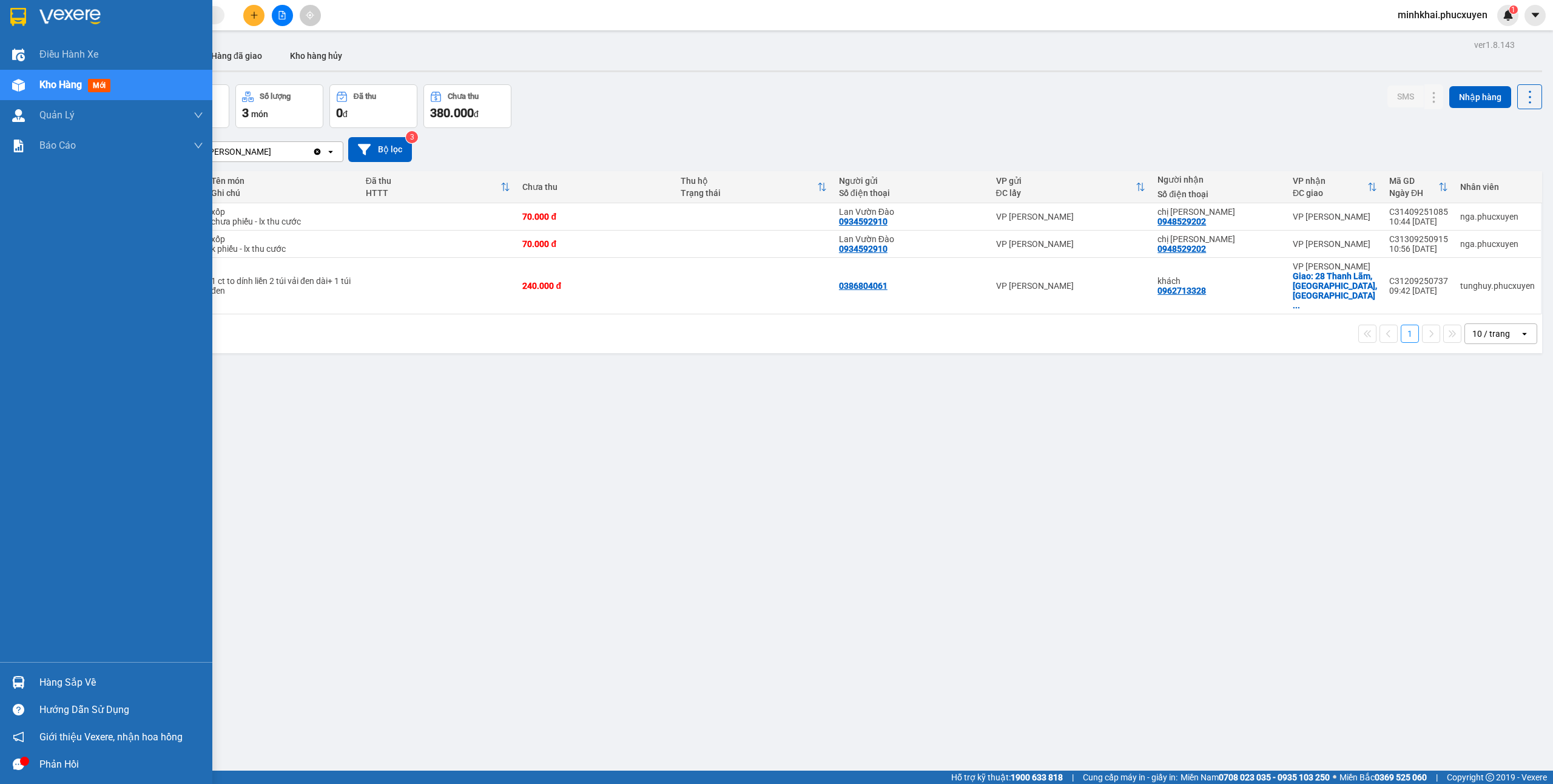
click at [23, 672] on div at bounding box center [18, 682] width 21 height 21
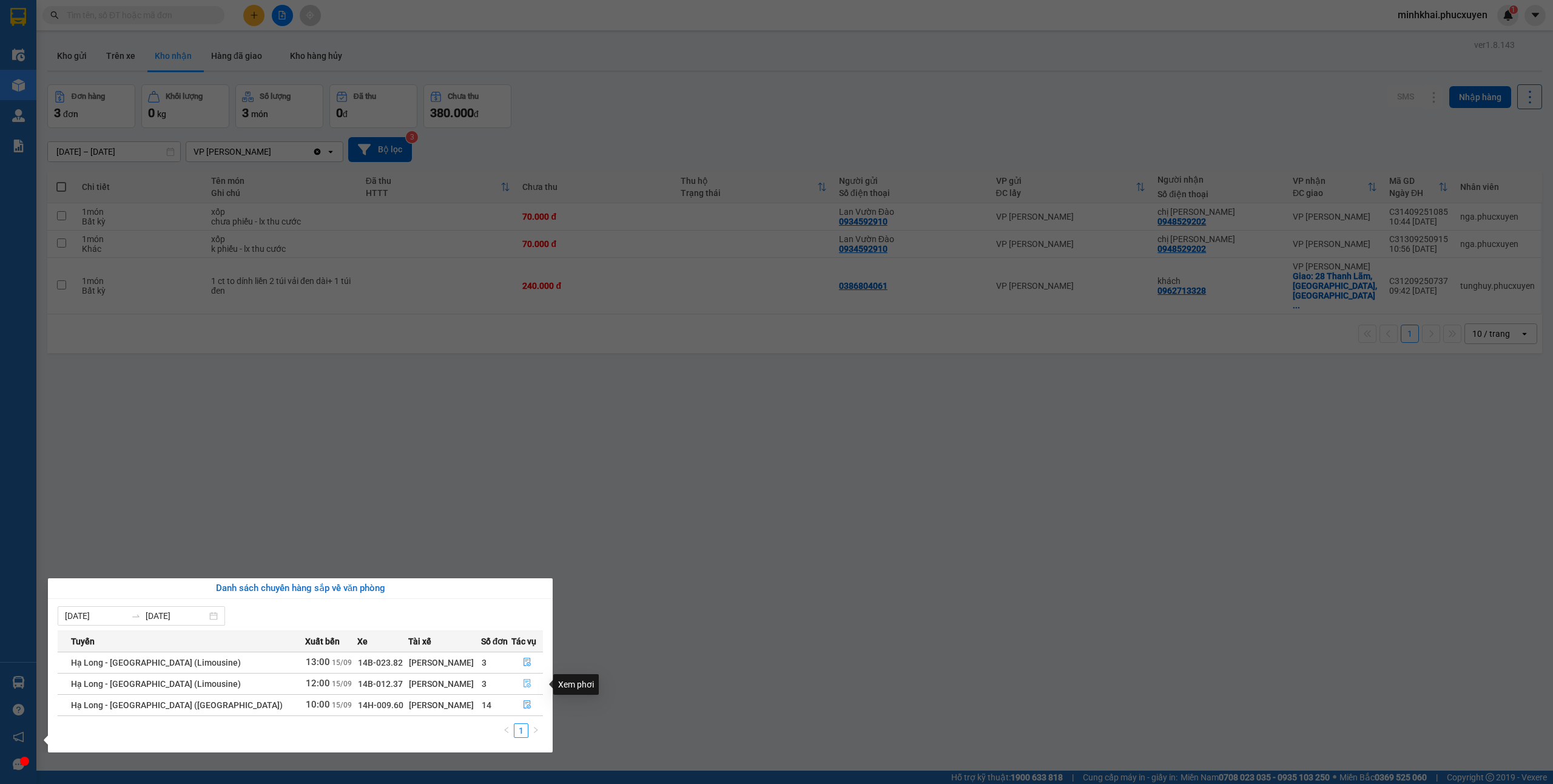
click at [523, 685] on icon "file-done" at bounding box center [527, 682] width 8 height 8
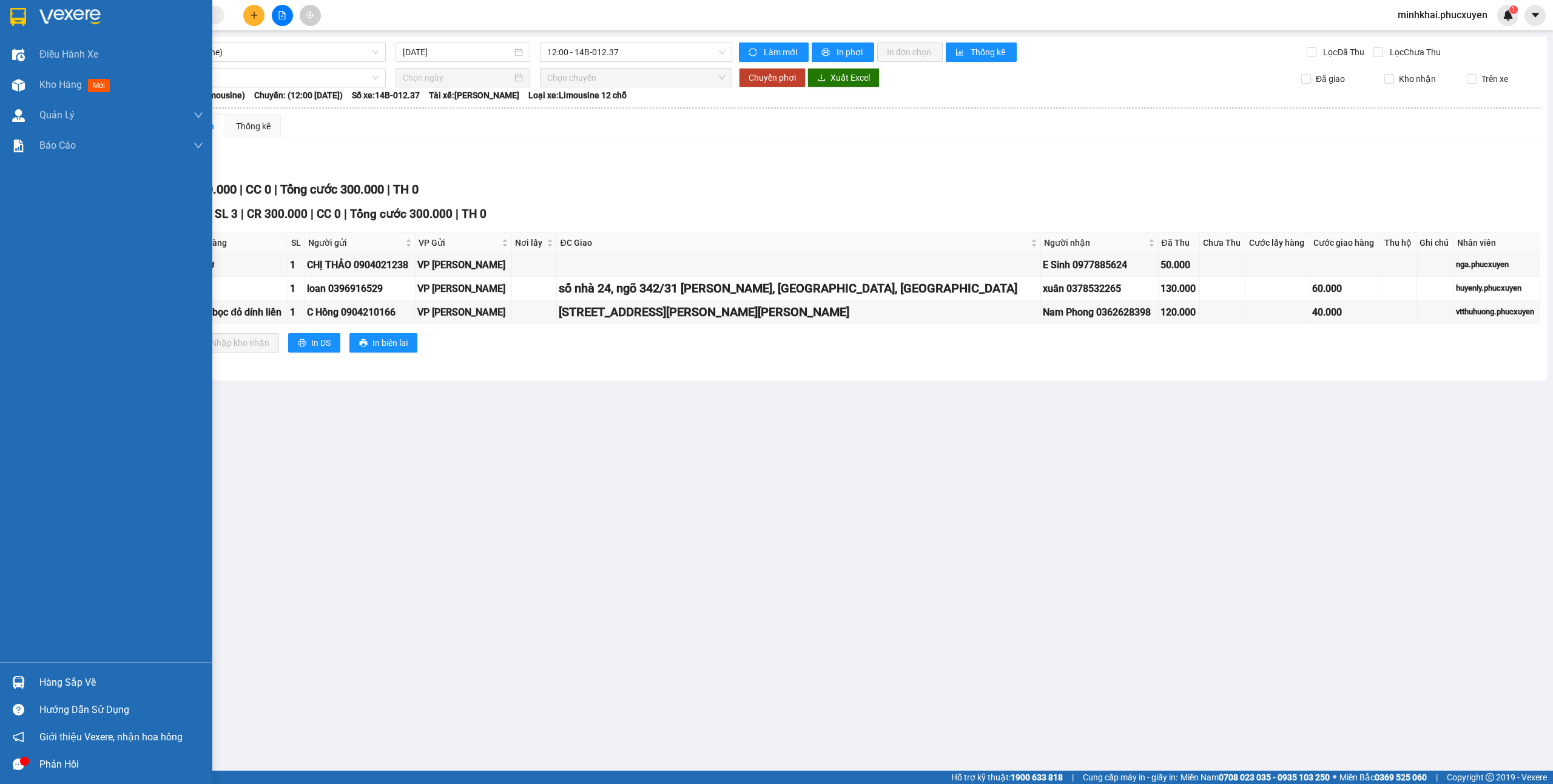
click at [42, 690] on div "Hàng sắp về" at bounding box center [121, 682] width 164 height 18
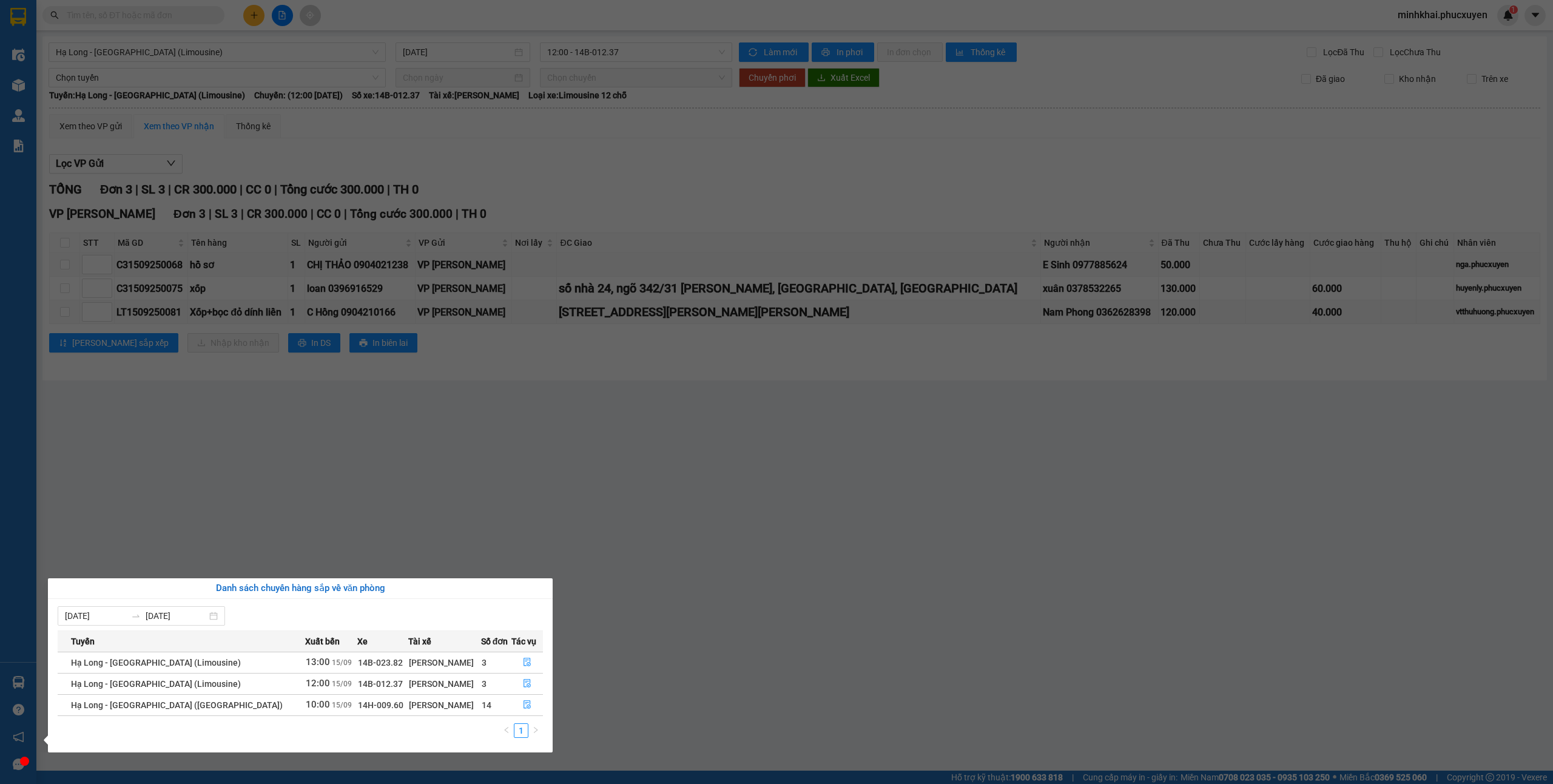
click at [893, 625] on section "Kết quả tìm kiếm ( 0 ) Bộ lọc No Data minhkhai.phucxuyen 1 Điều hành xe Kho hàn…" at bounding box center [776, 392] width 1553 height 784
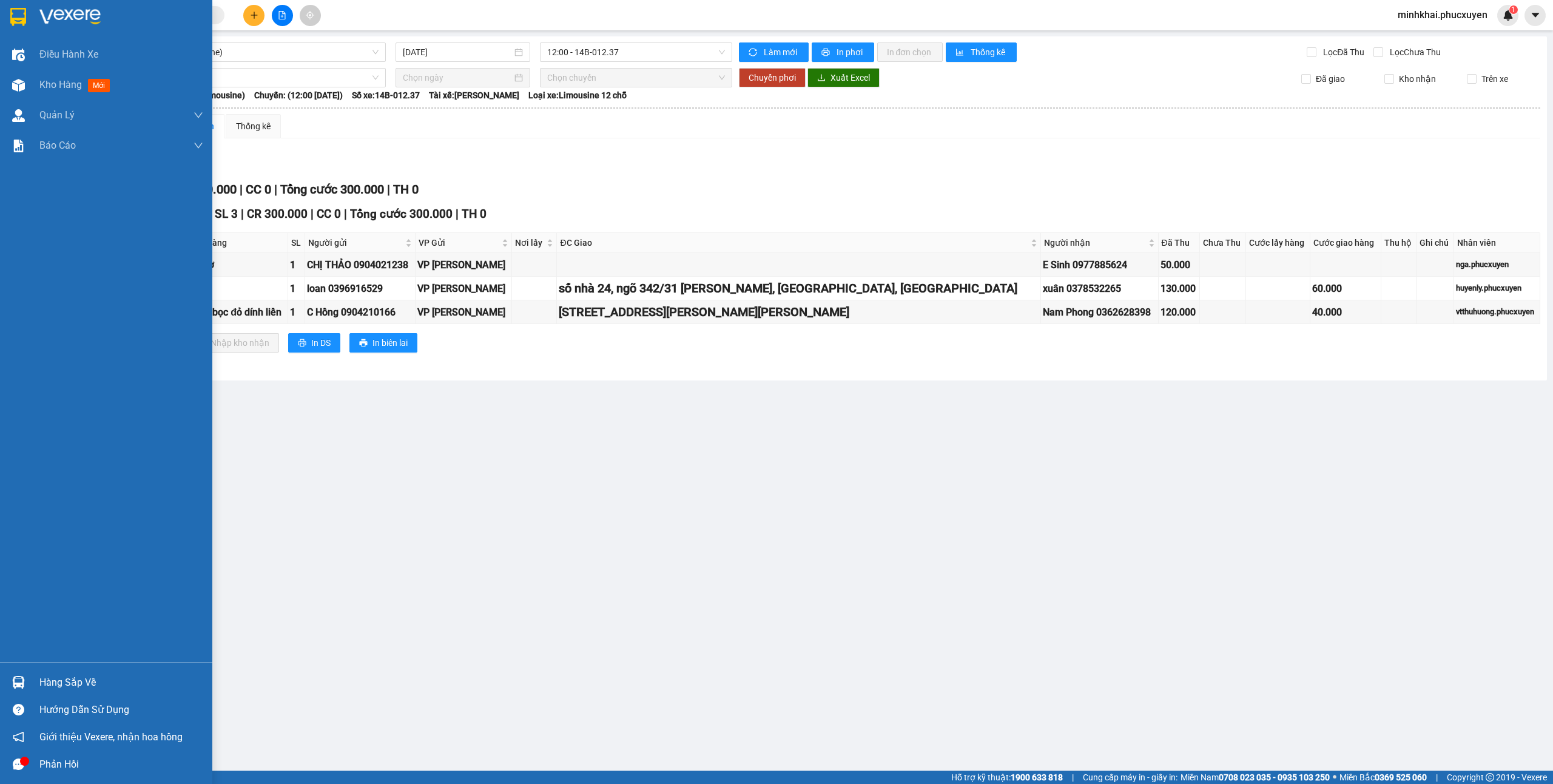
click at [17, 680] on img at bounding box center [18, 682] width 13 height 13
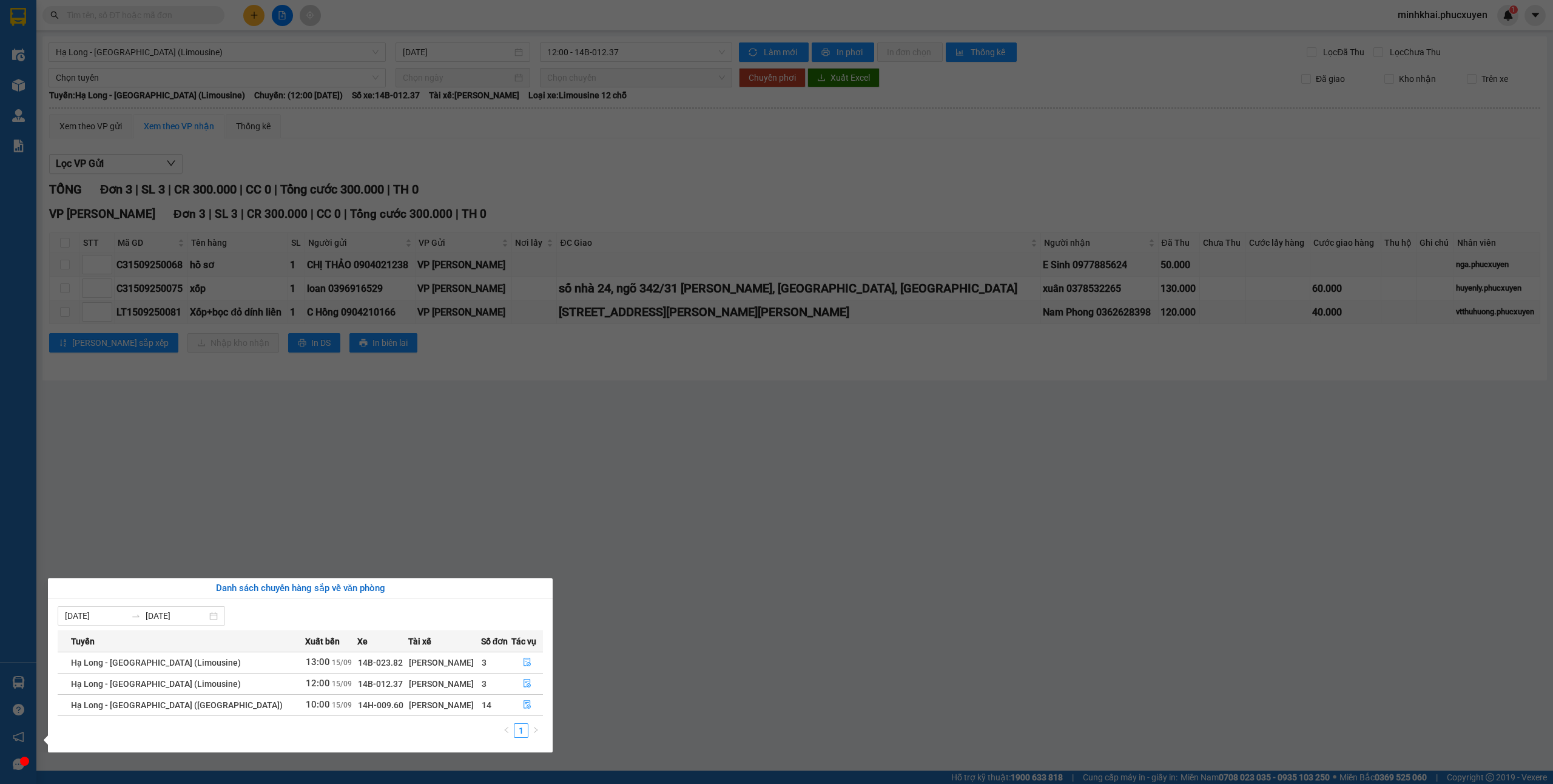
click at [1114, 609] on section "Kết quả tìm kiếm ( 0 ) Bộ lọc No Data minhkhai.phucxuyen 1 Điều hành xe Kho hàn…" at bounding box center [776, 392] width 1553 height 784
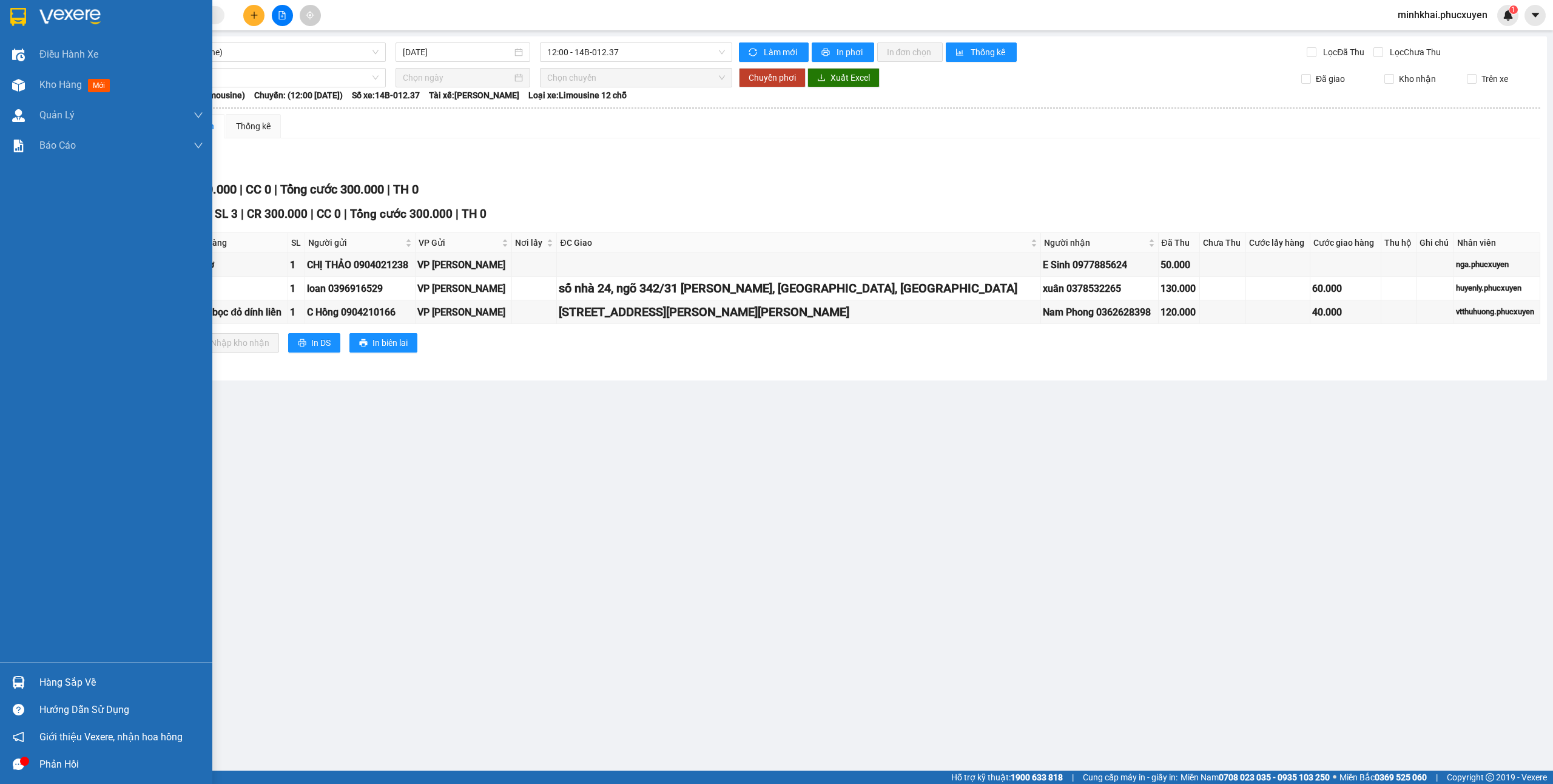
click at [12, 683] on img at bounding box center [18, 682] width 13 height 13
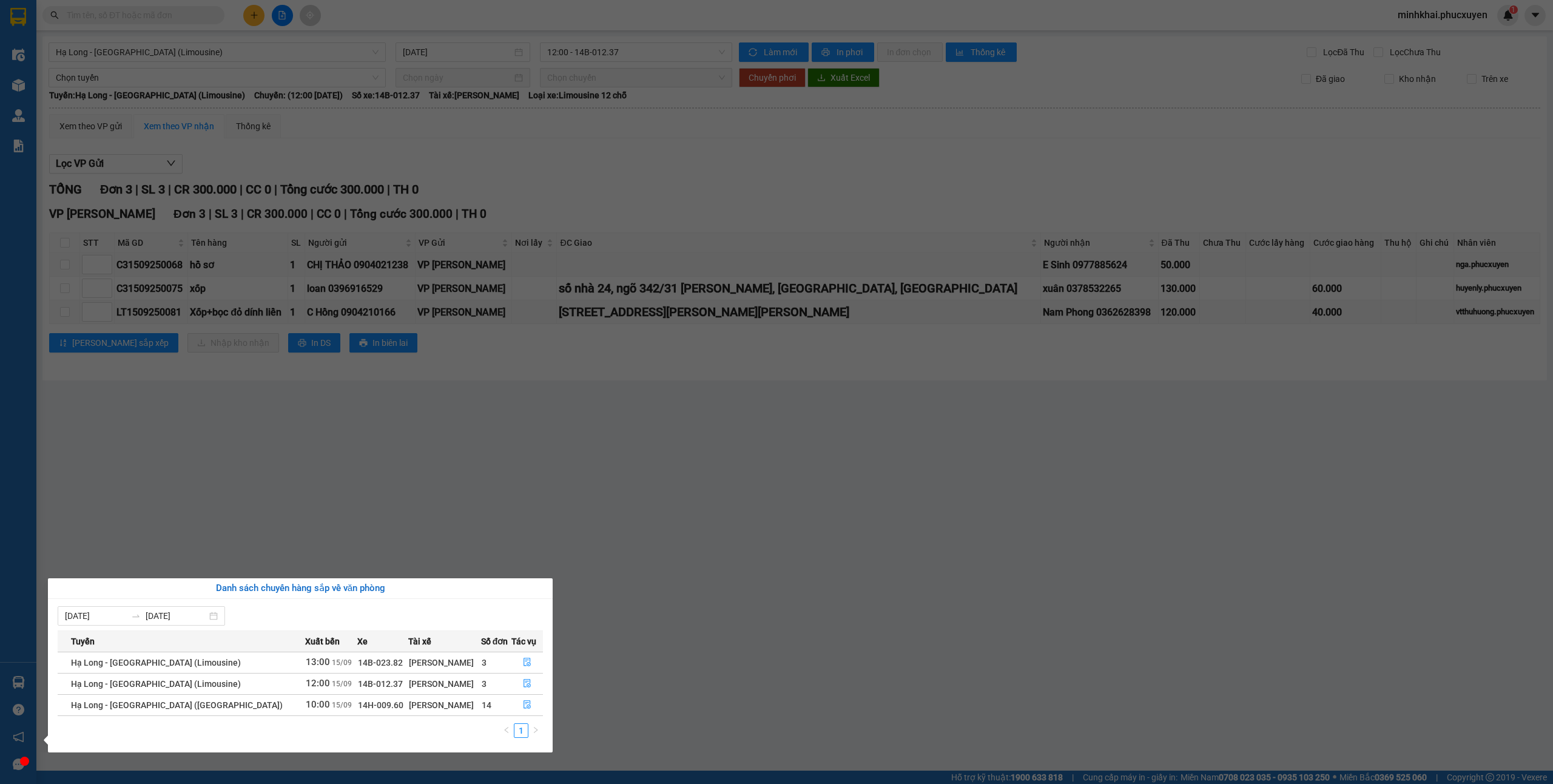
drag, startPoint x: 871, startPoint y: 566, endPoint x: 585, endPoint y: 603, distance: 288.4
click at [871, 566] on section "Kết quả tìm kiếm ( 0 ) Bộ lọc No Data minhkhai.phucxuyen 1 Điều hành xe Kho hàn…" at bounding box center [776, 392] width 1553 height 784
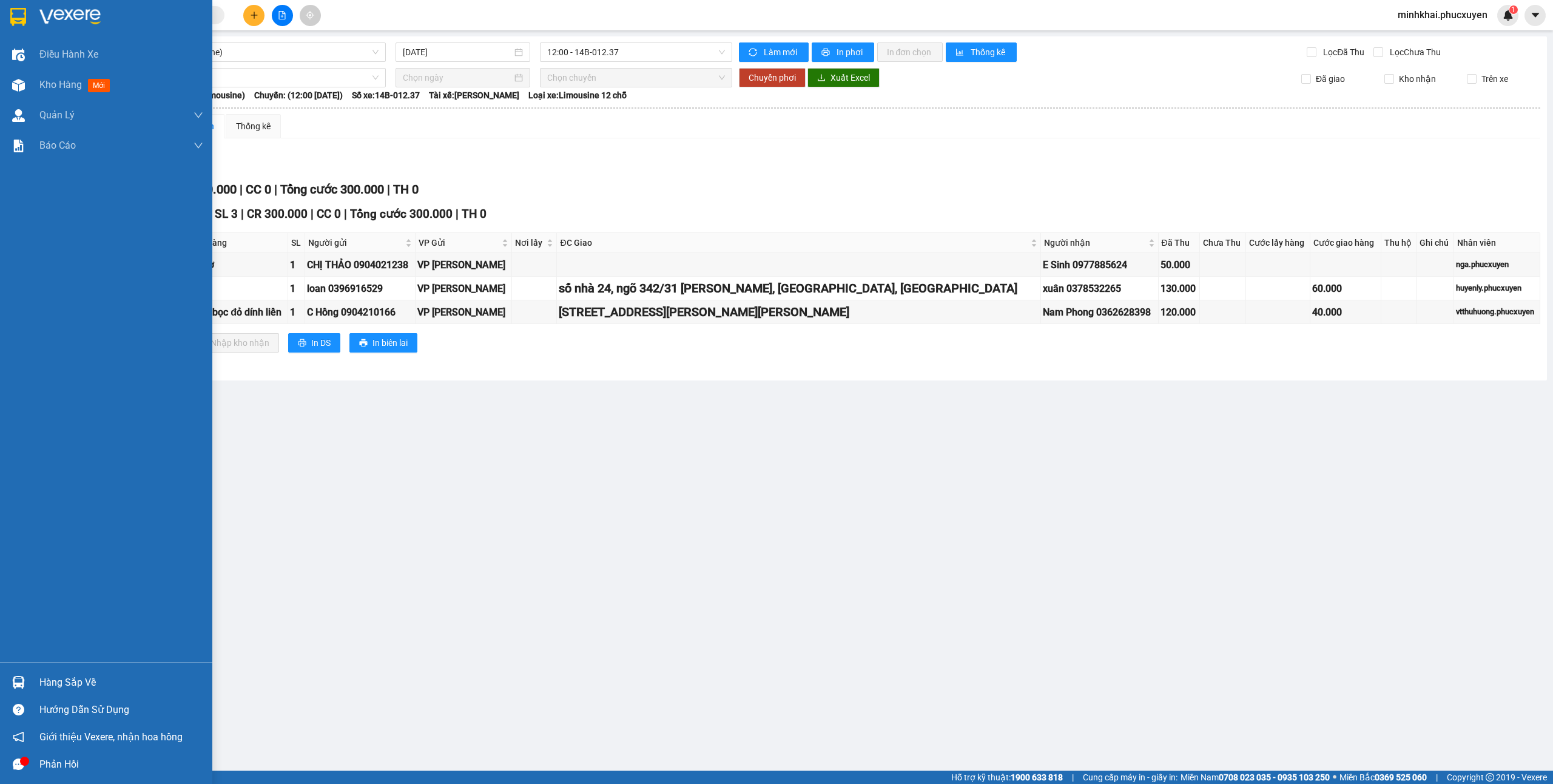
click at [0, 681] on div "Hàng sắp về" at bounding box center [106, 682] width 213 height 27
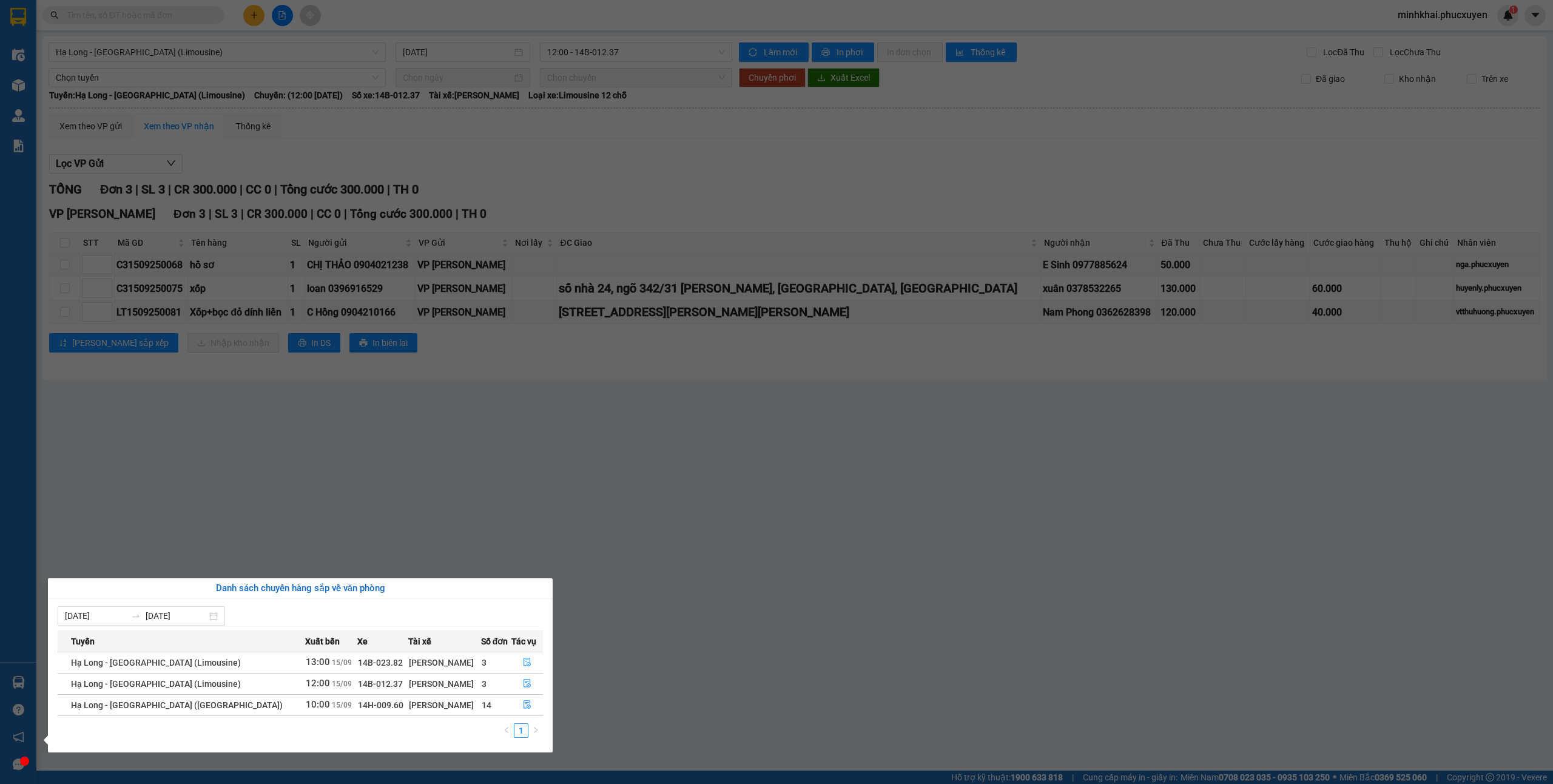
click at [818, 694] on section "Kết quả tìm kiếm ( 0 ) Bộ lọc No Data minhkhai.phucxuyen 1 Điều hành xe Kho hàn…" at bounding box center [776, 392] width 1553 height 784
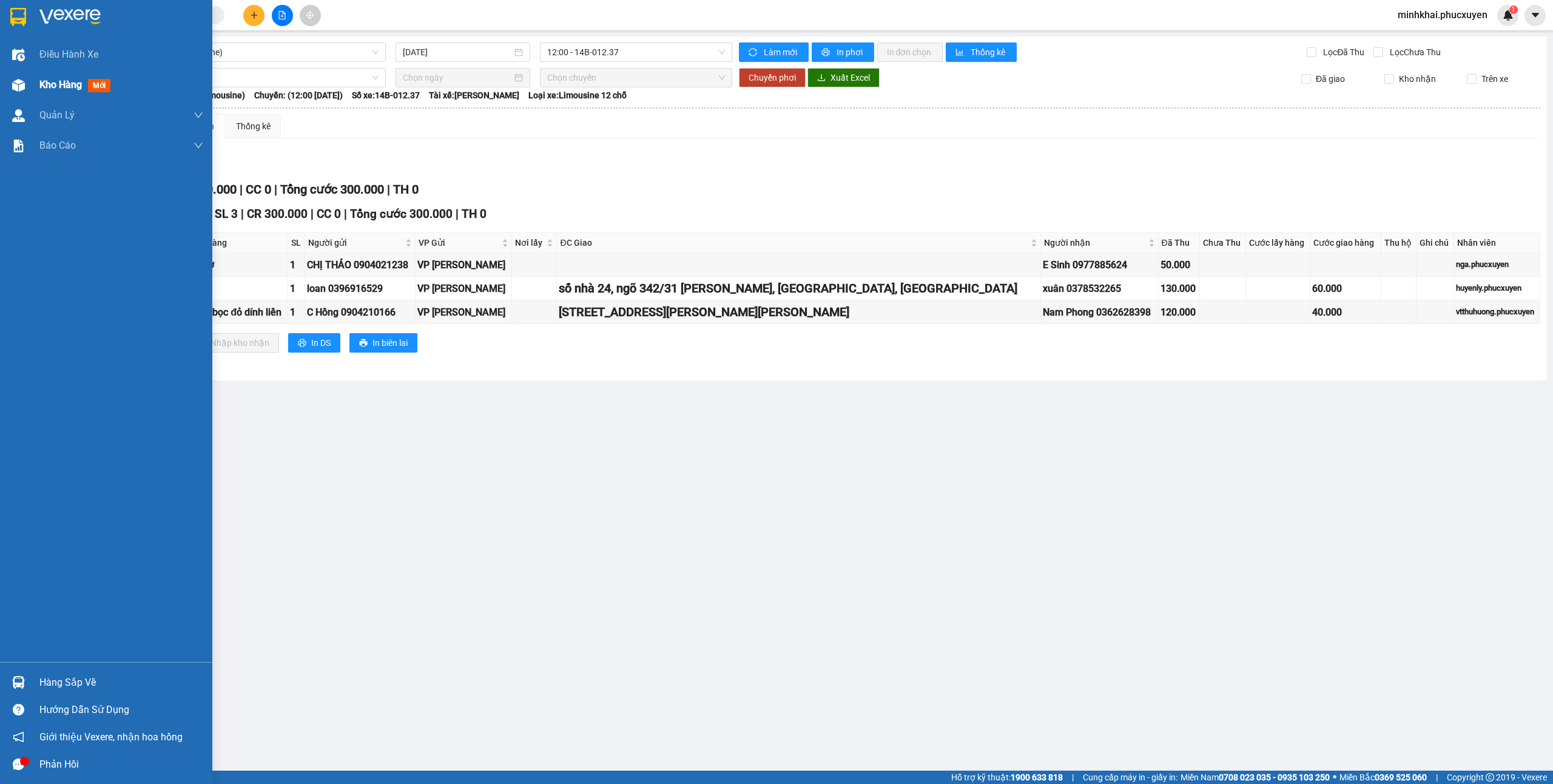
click at [14, 76] on div at bounding box center [18, 85] width 21 height 21
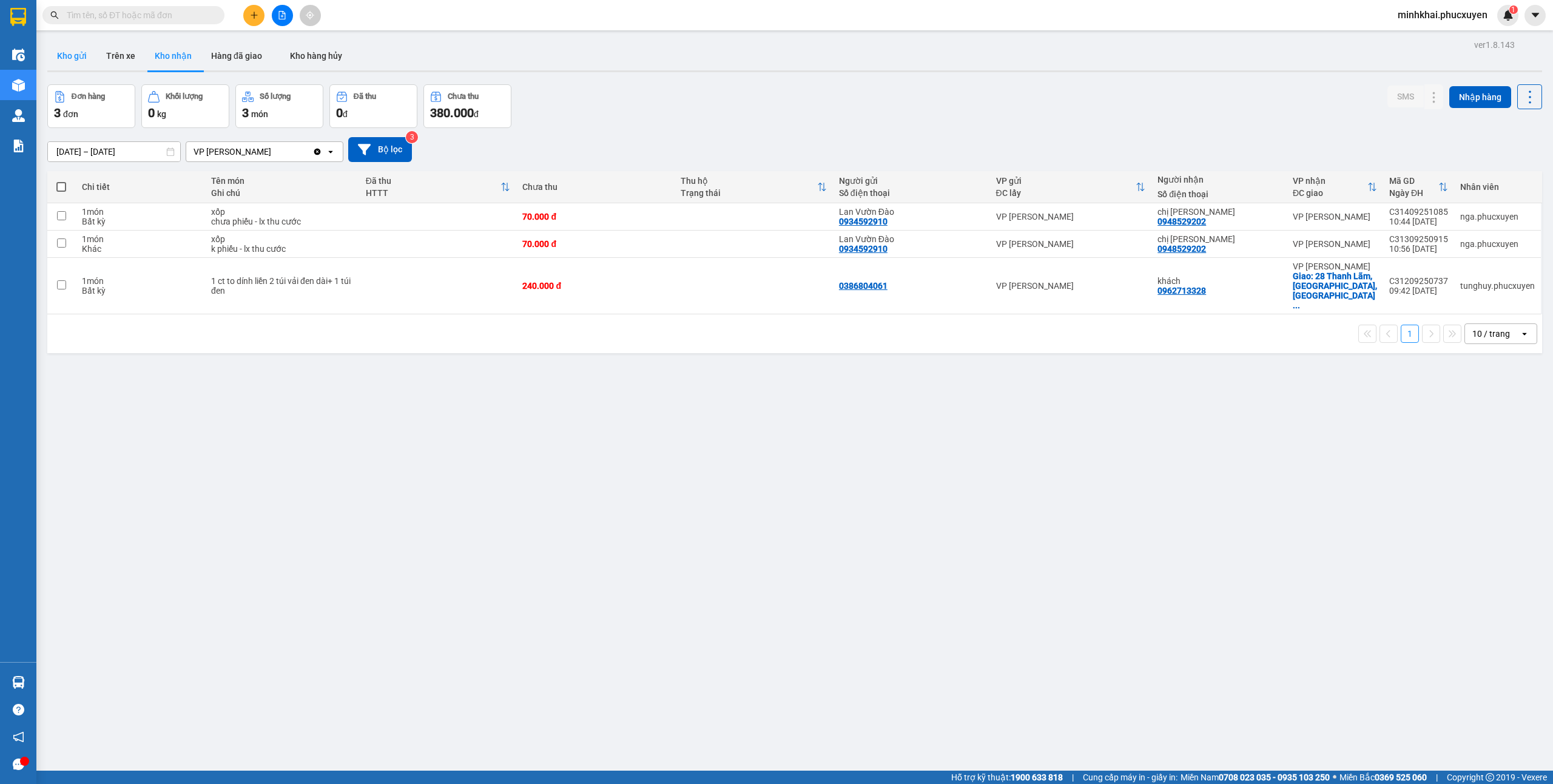
click at [80, 55] on button "Kho gửi" at bounding box center [71, 55] width 49 height 29
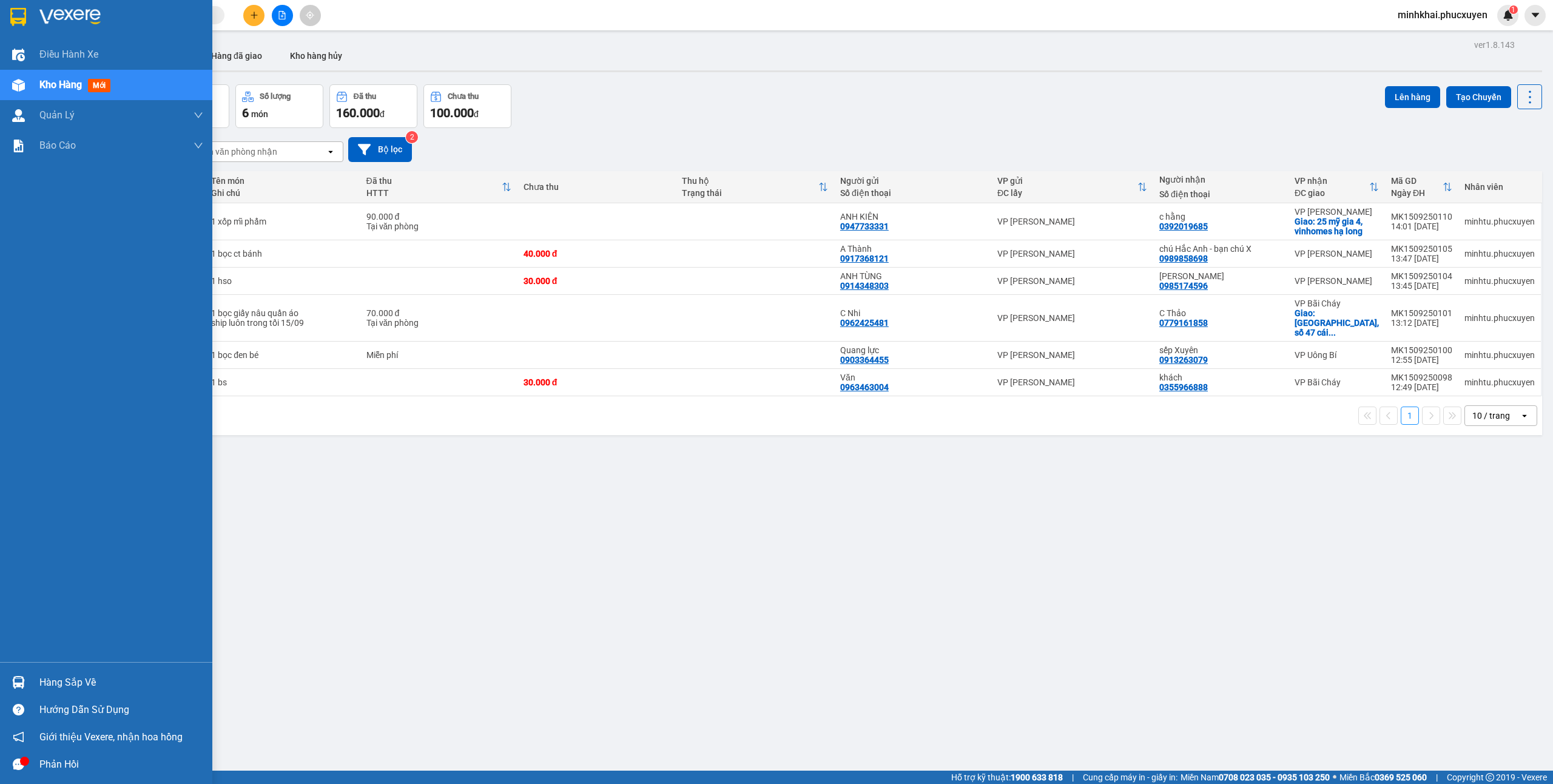
click at [59, 682] on div "Hàng sắp về" at bounding box center [121, 682] width 164 height 18
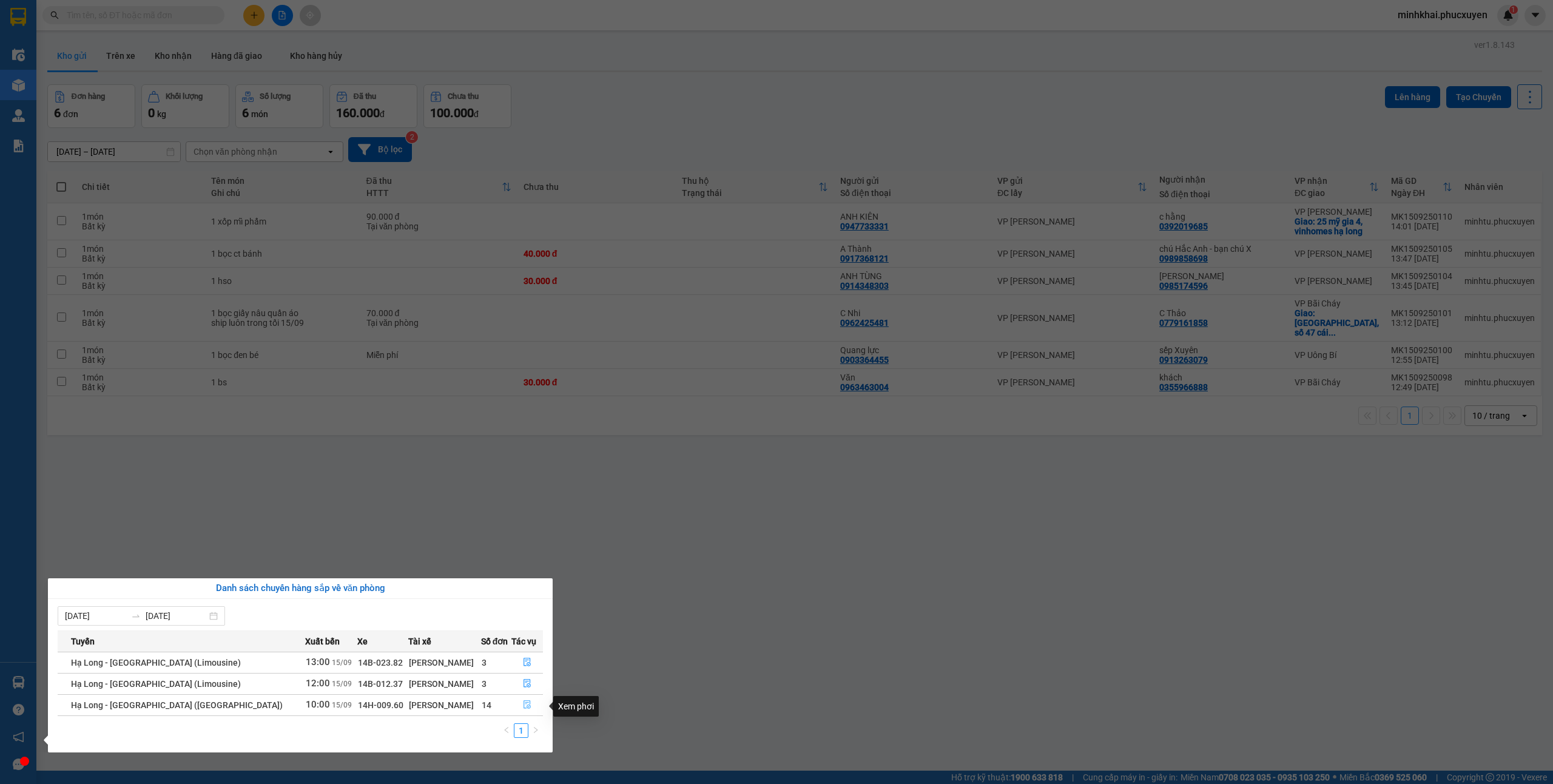
click at [524, 709] on icon "file-done" at bounding box center [528, 704] width 8 height 8
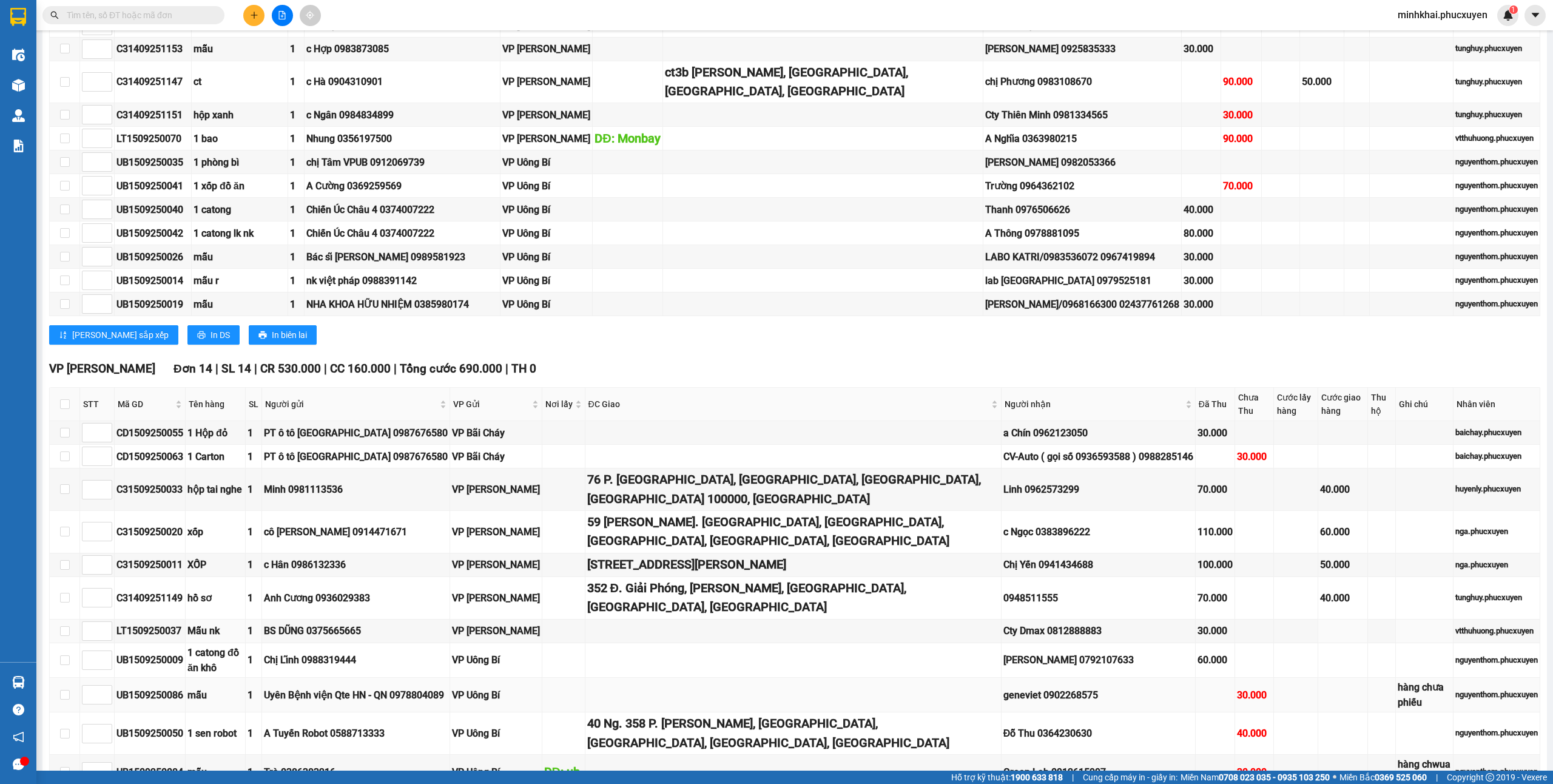
scroll to position [808, 0]
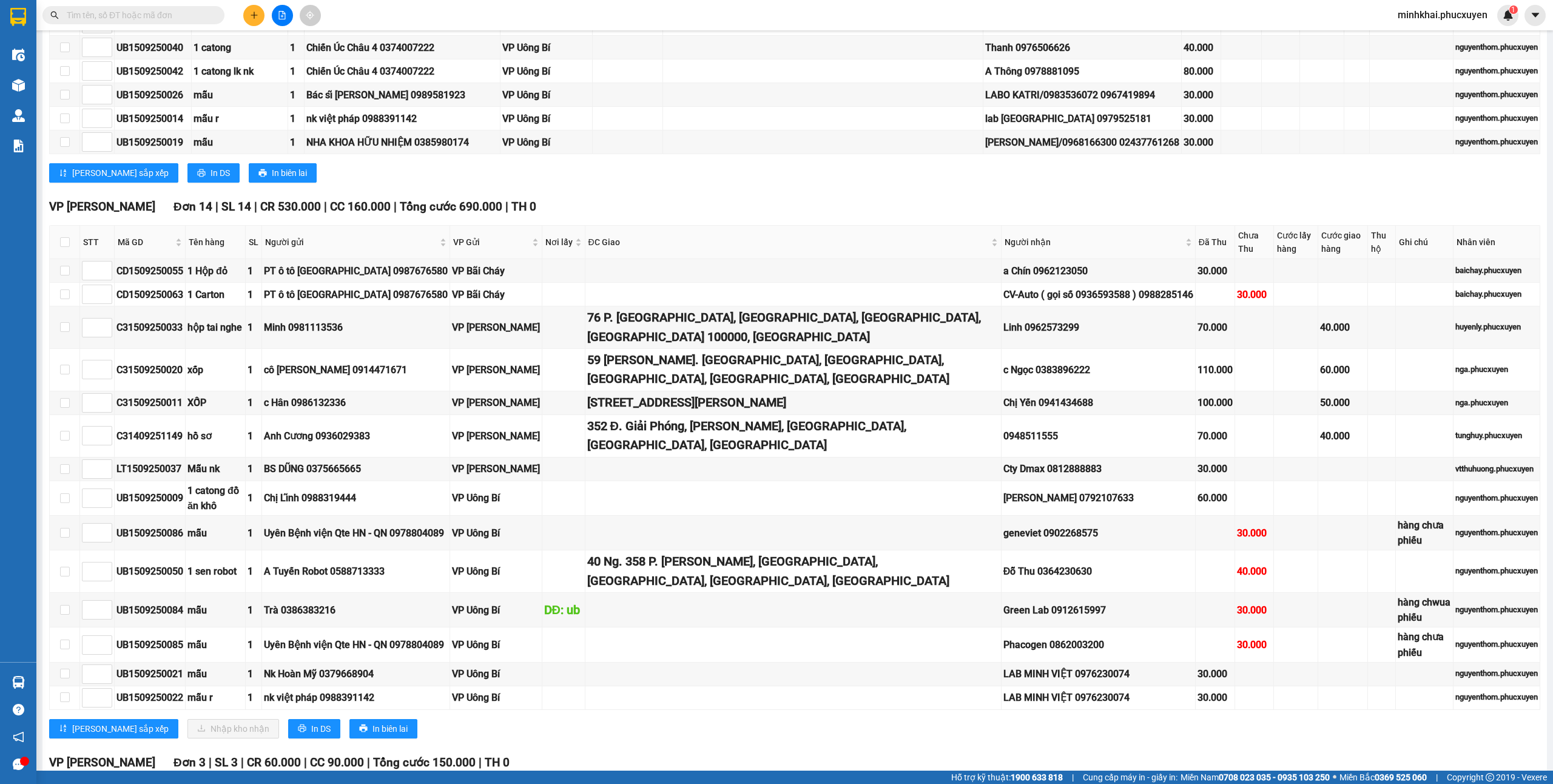
click at [59, 243] on th at bounding box center [65, 242] width 30 height 33
click at [66, 243] on input "checkbox" at bounding box center [65, 241] width 10 height 10
checkbox input "true"
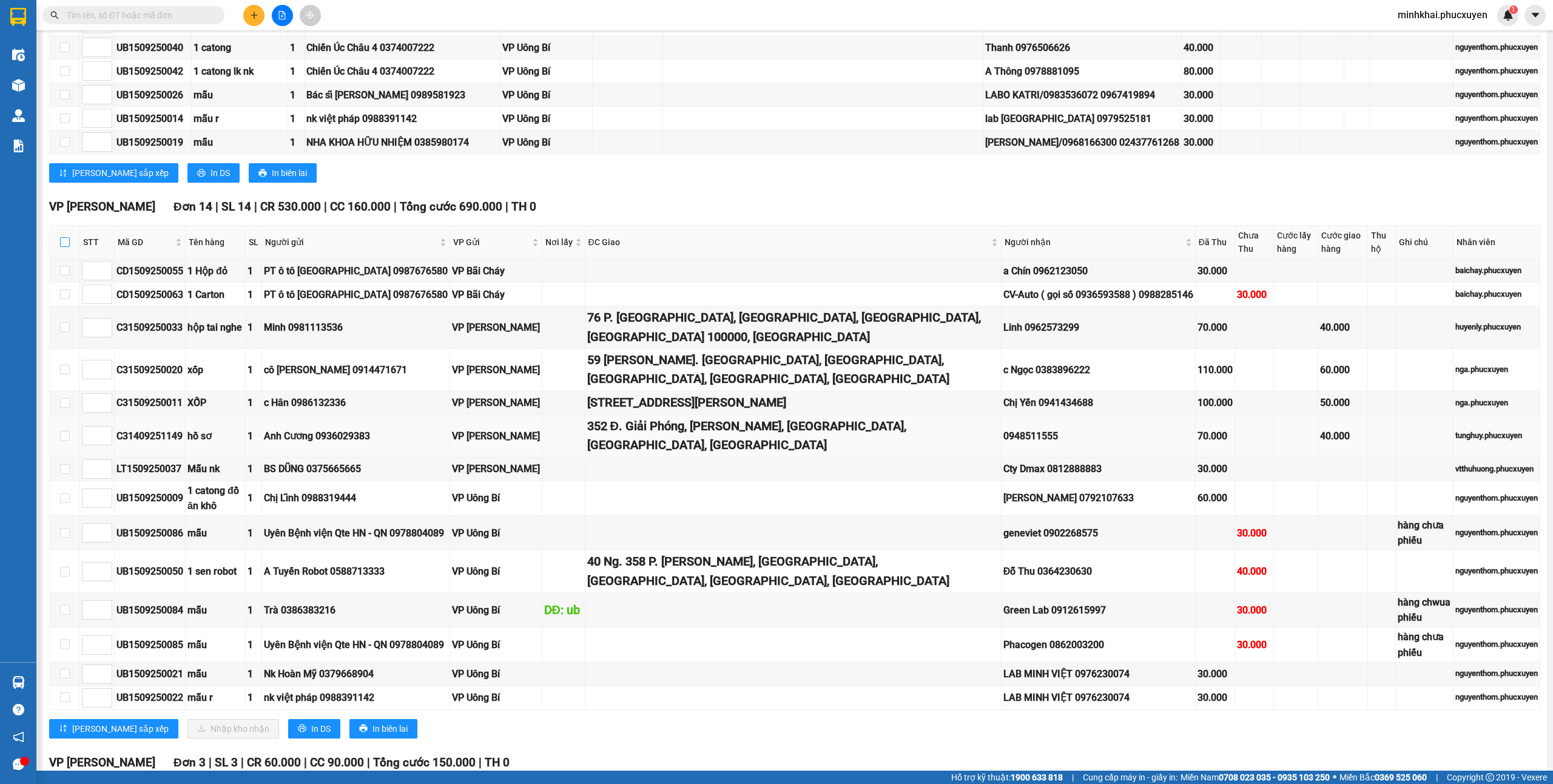
checkbox input "true"
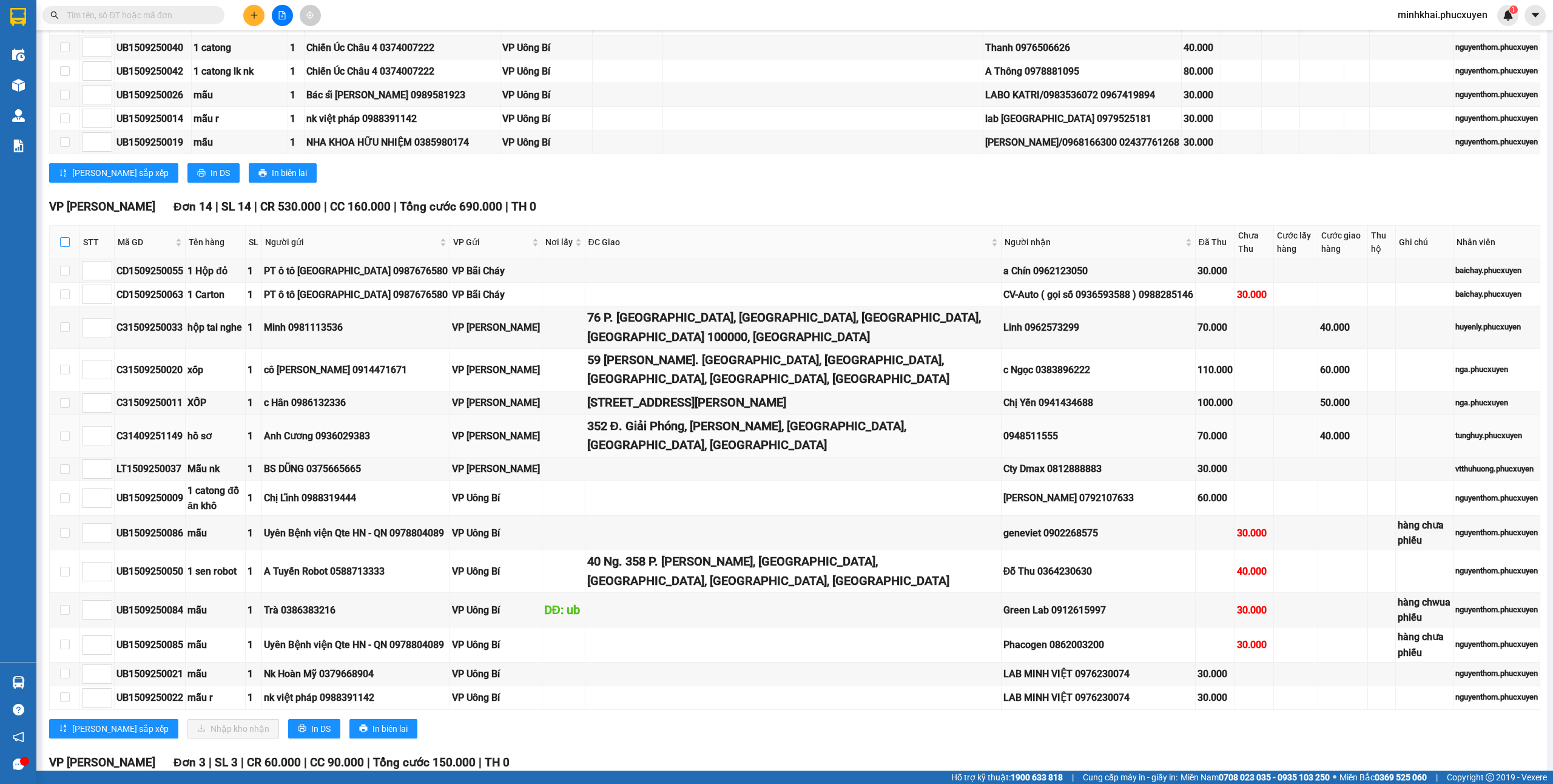
checkbox input "true"
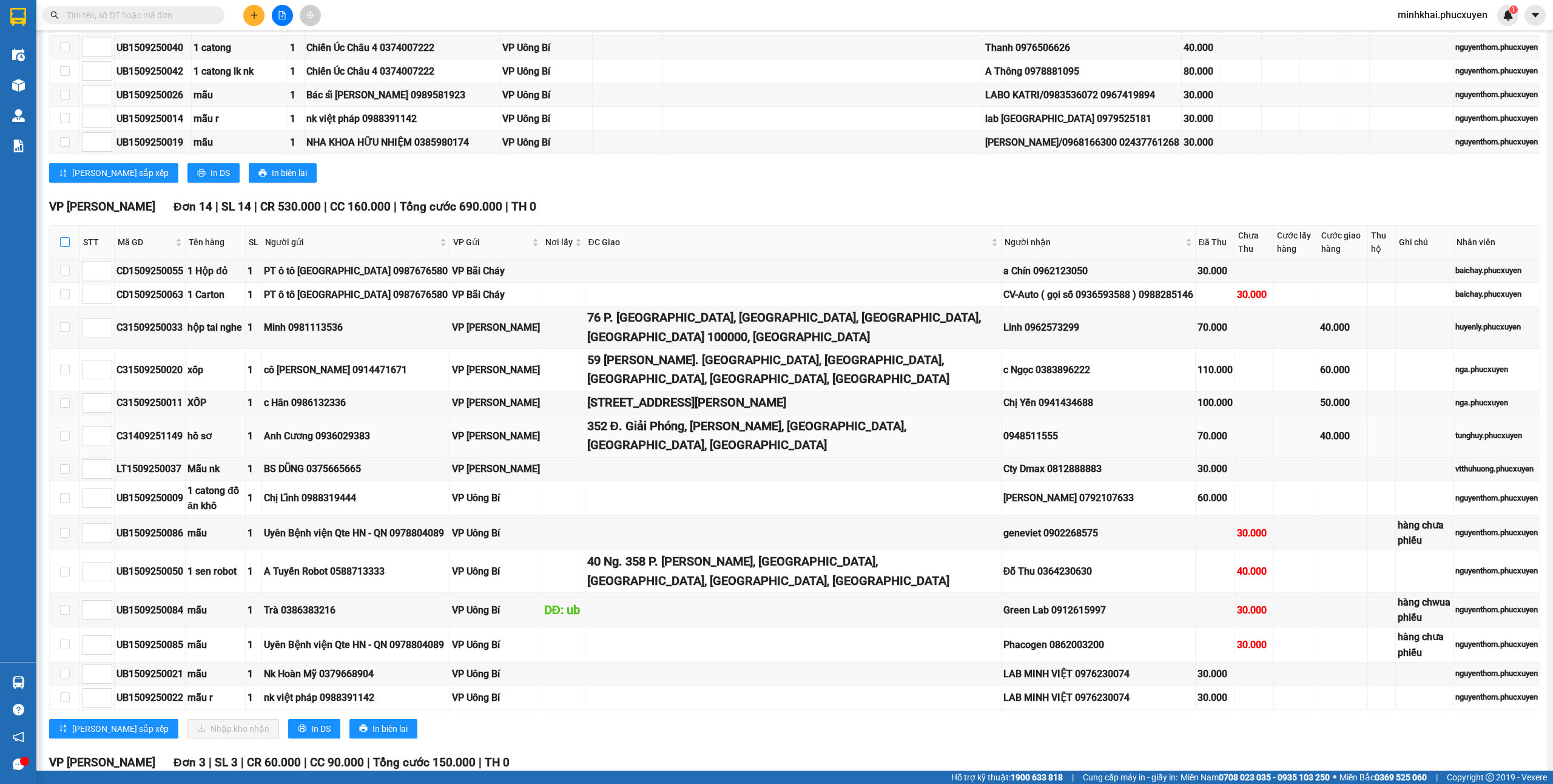
checkbox input "true"
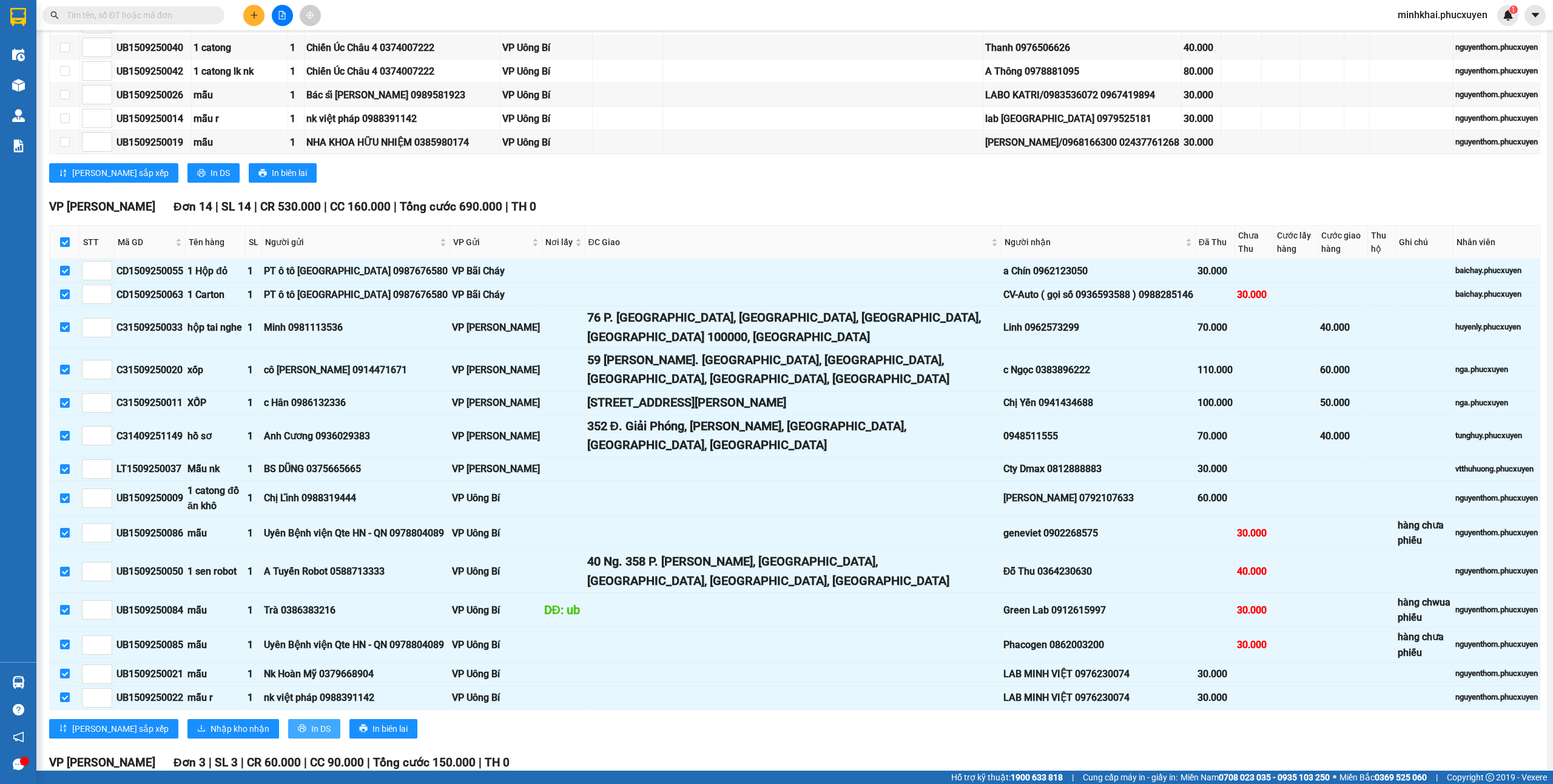
click at [311, 722] on span "In DS" at bounding box center [321, 729] width 20 height 14
click at [1189, 213] on div "VP Minh Khai Đơn 14 | SL 14 | CR 530.000 | CC 160.000 | Tổng cước 690.000 | TH 0" at bounding box center [795, 207] width 1491 height 18
click at [732, 760] on div "VP Cổ Linh Đơn 3 | SL 3 | CR 60.000 | CC 90.000 | Tổng cước 150.000 | TH 0" at bounding box center [795, 763] width 1491 height 18
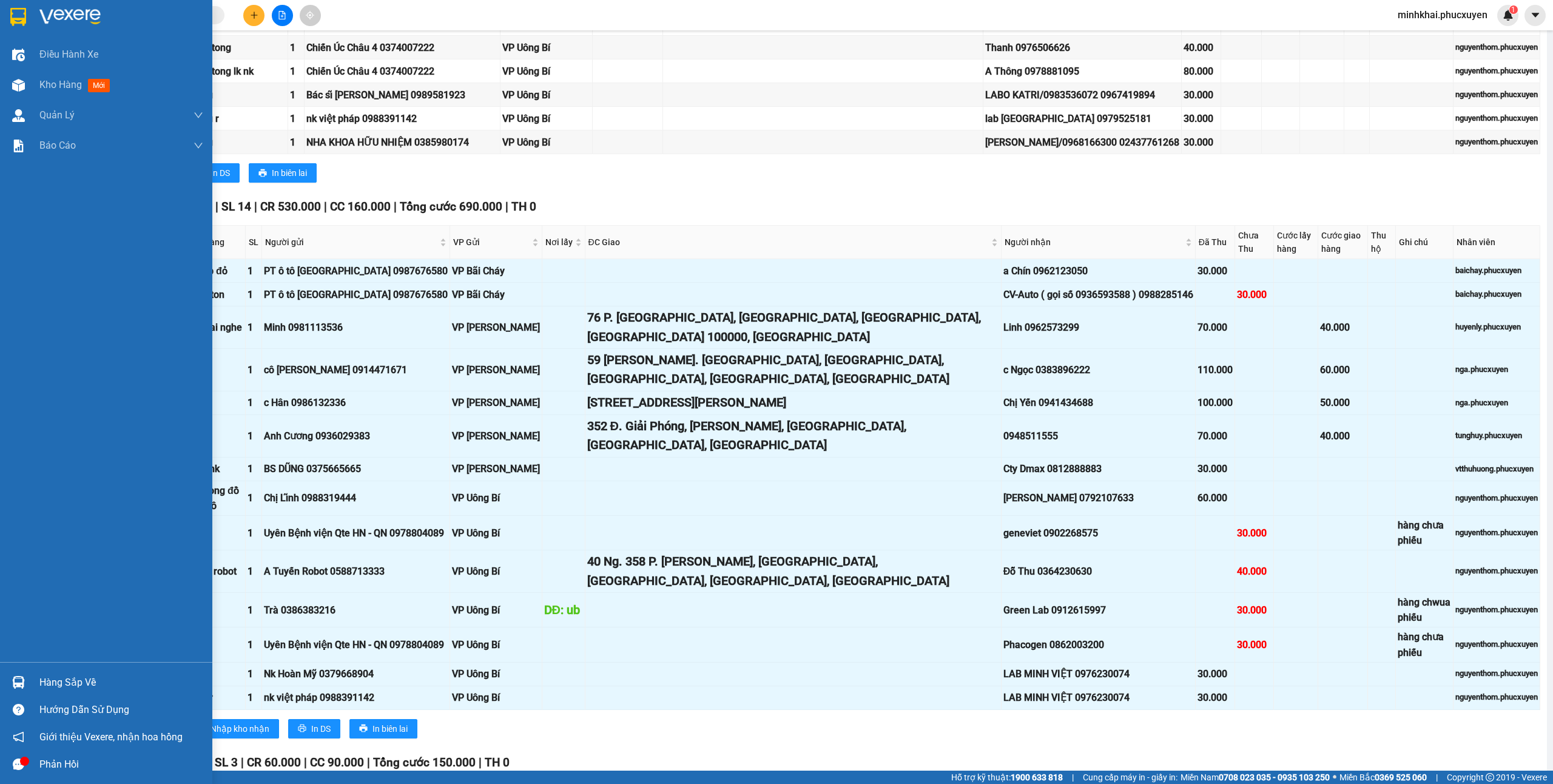
click at [2, 682] on div "Hàng sắp về" at bounding box center [106, 682] width 213 height 27
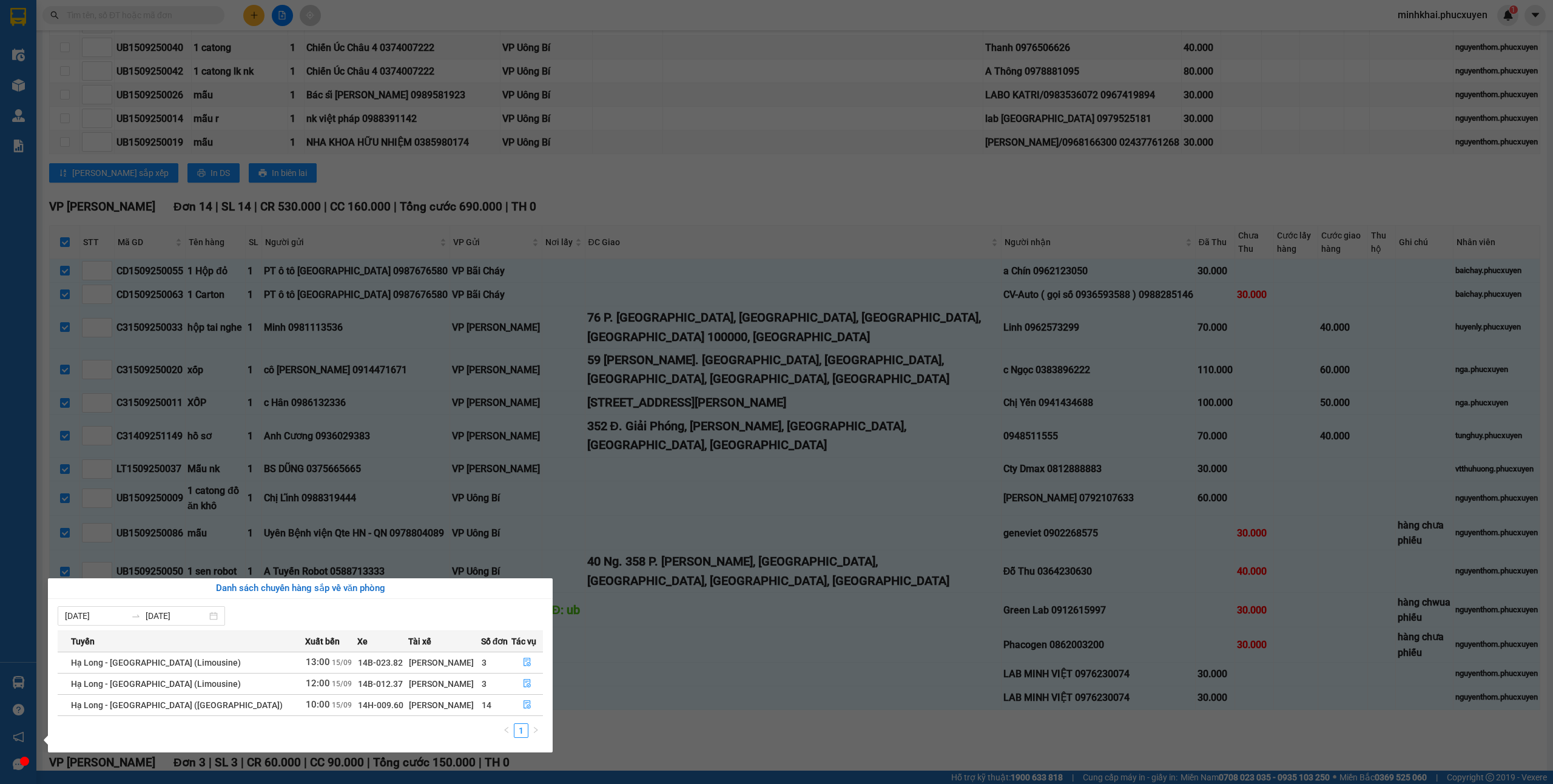
click at [785, 472] on section "Kết quả tìm kiếm ( 0 ) Bộ lọc No Data minhkhai.phucxuyen 1 Điều hành xe Kho hàn…" at bounding box center [776, 392] width 1553 height 784
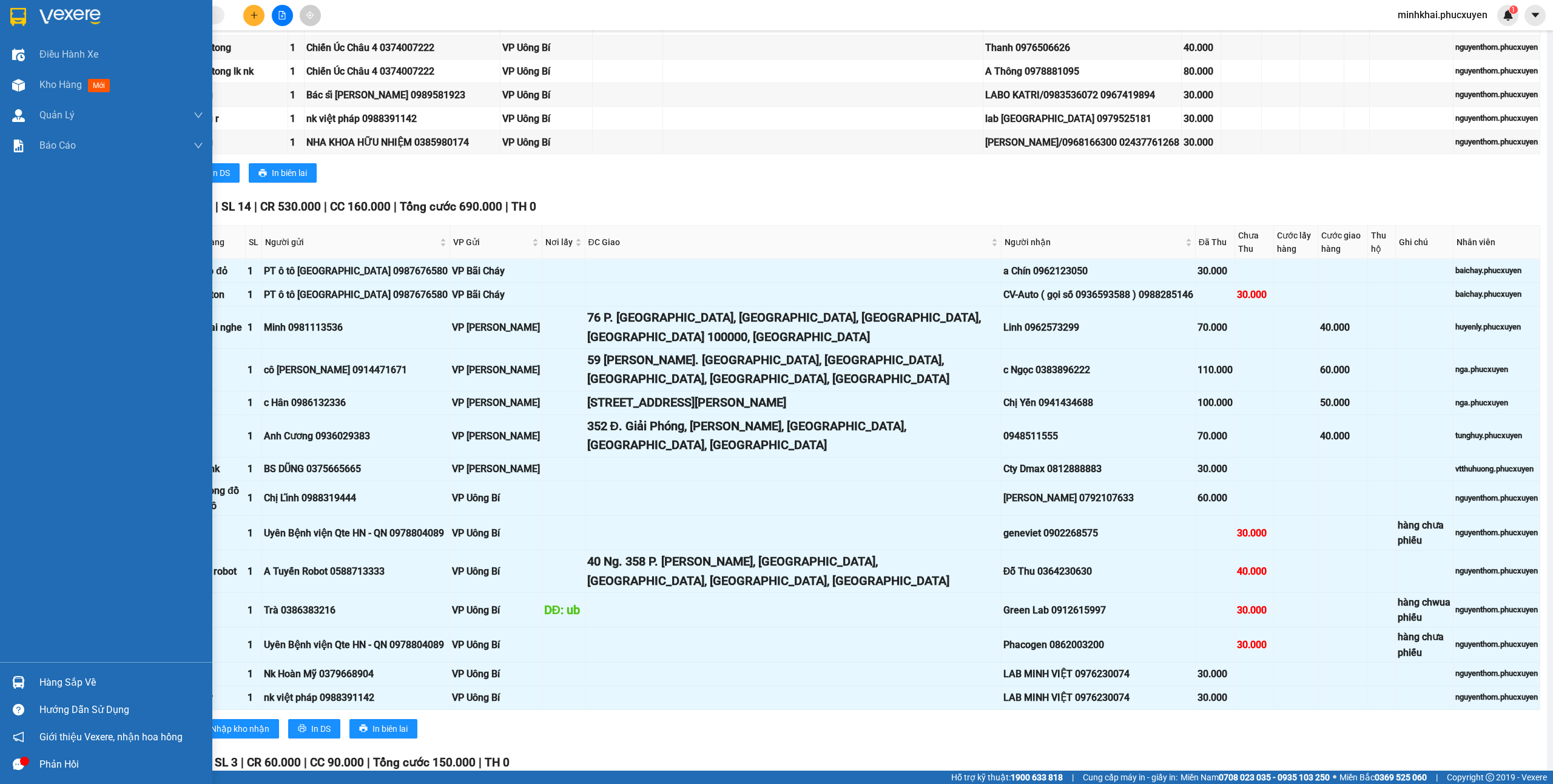
click at [11, 675] on div at bounding box center [18, 682] width 21 height 21
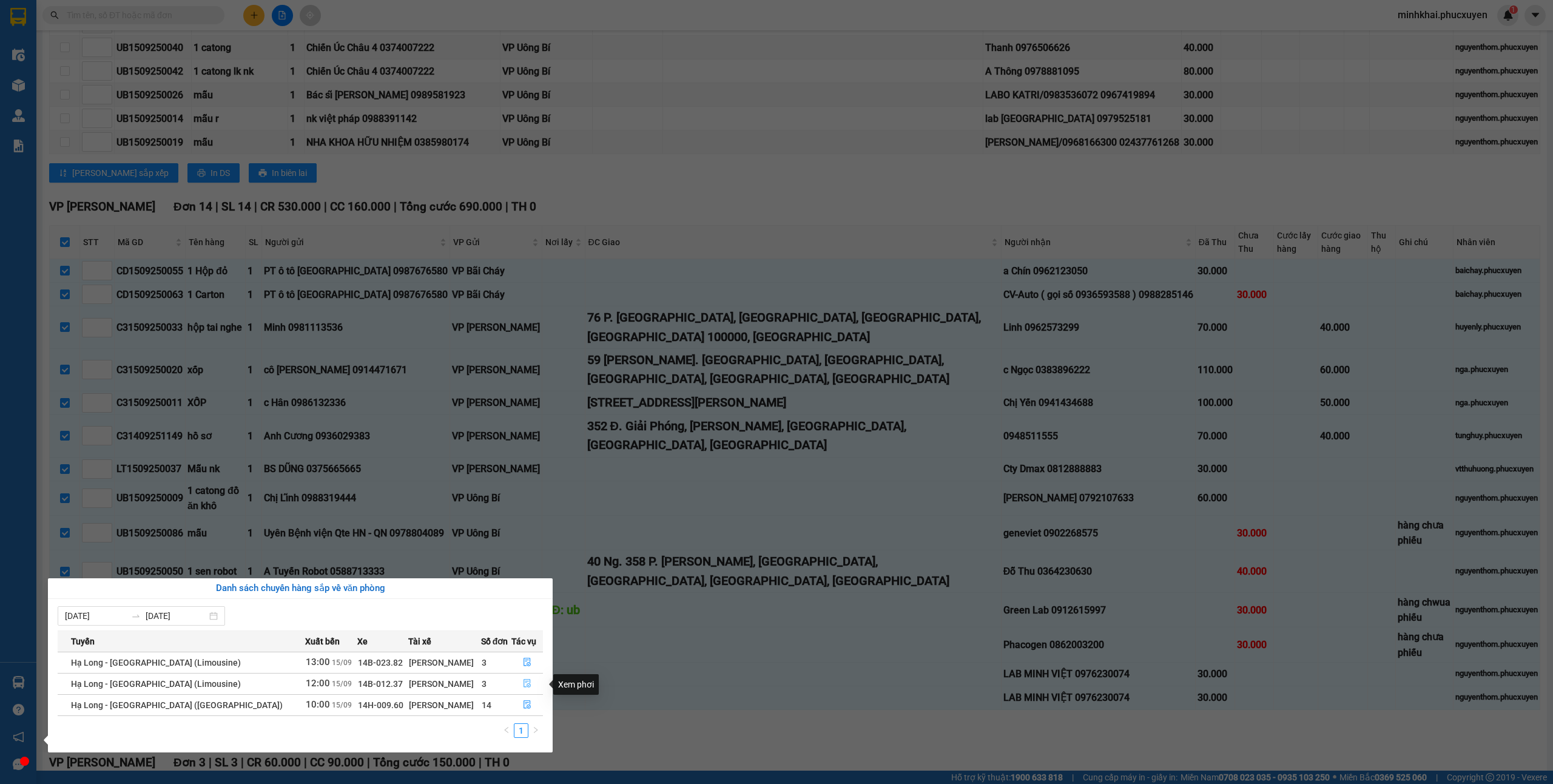
click at [524, 687] on icon "file-done" at bounding box center [528, 683] width 8 height 8
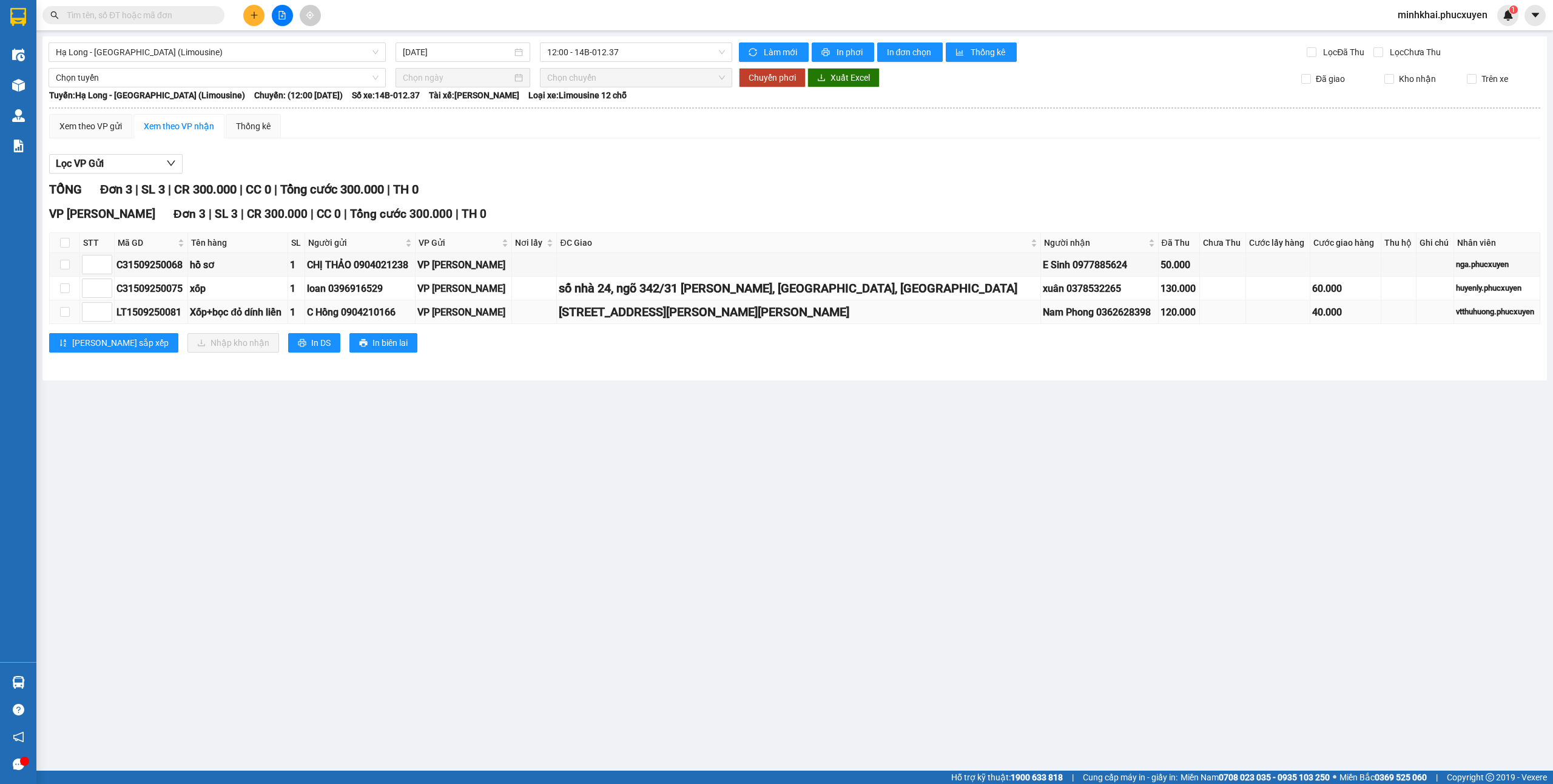
drag, startPoint x: 762, startPoint y: 311, endPoint x: 598, endPoint y: 316, distance: 164.1
click at [598, 316] on td "[STREET_ADDRESS][PERSON_NAME][PERSON_NAME]" at bounding box center [799, 312] width 484 height 24
click at [616, 350] on div "Lưu sắp xếp Nhập kho nhận In DS In biên lai" at bounding box center [795, 343] width 1491 height 20
drag, startPoint x: 751, startPoint y: 314, endPoint x: 591, endPoint y: 322, distance: 160.2
click at [591, 322] on tr "LT1509250081 Xốp+bọc đỏ dính liền 1 C Hồng 0904210166 VP Loong Toòng Số 108,Ngõ…" at bounding box center [795, 312] width 1491 height 24
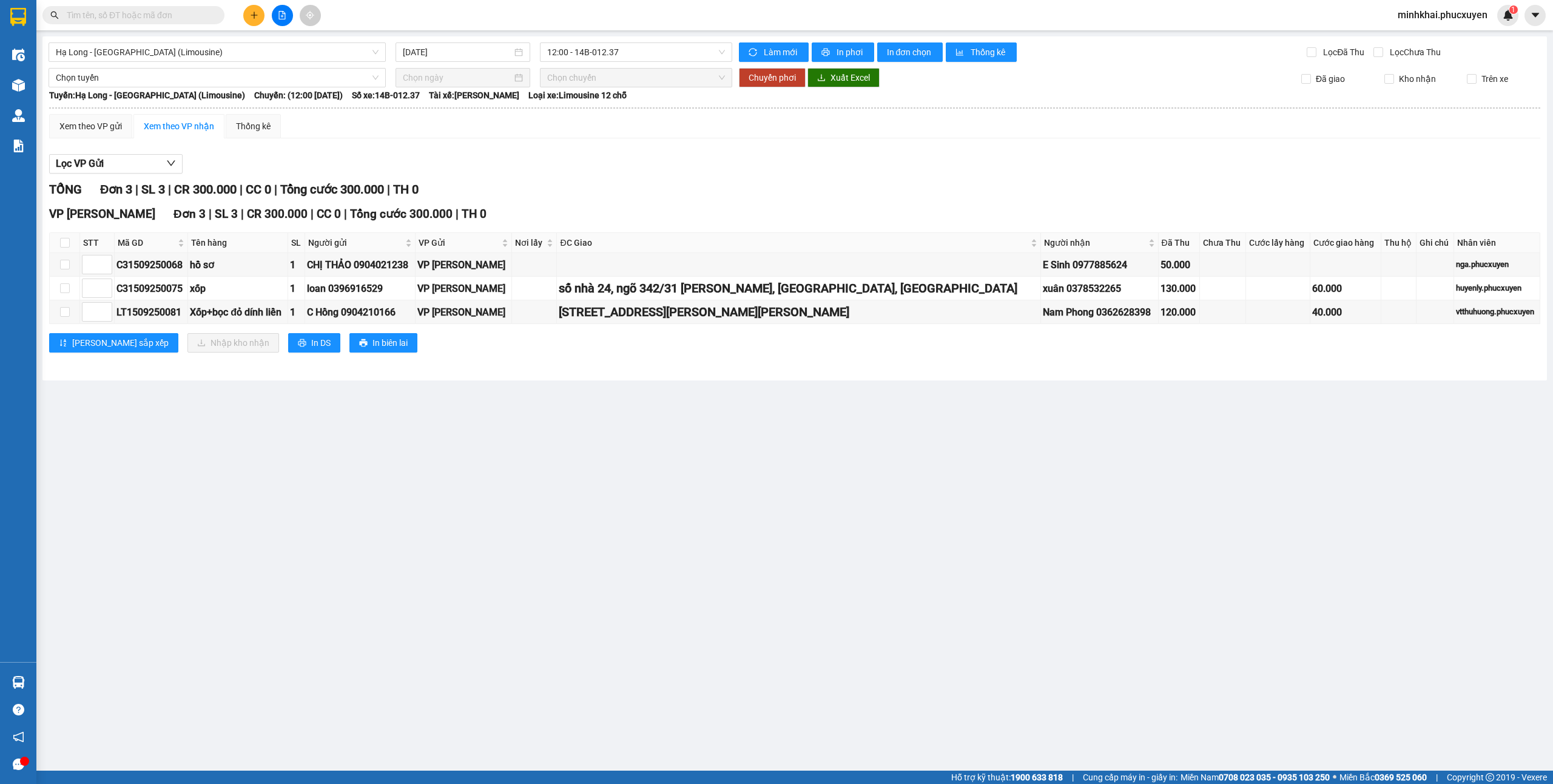
click at [679, 361] on div "VP Minh Khai Đơn 3 | SL 3 | CR 300.000 | CC 0 | Tổng cước 300.000 | TH 0 STT Mã…" at bounding box center [795, 283] width 1491 height 156
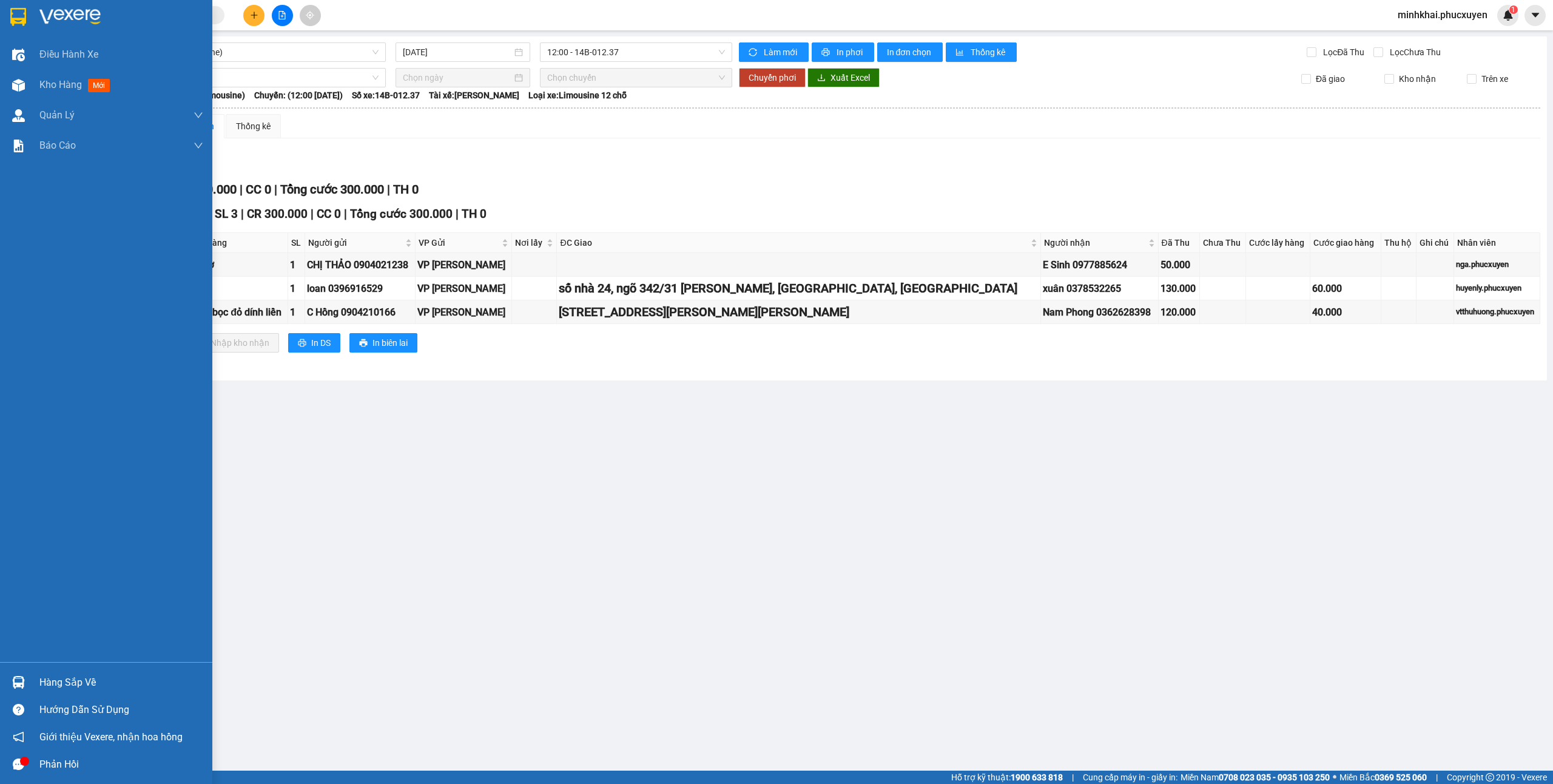
click at [51, 673] on div "Hàng sắp về" at bounding box center [121, 682] width 164 height 18
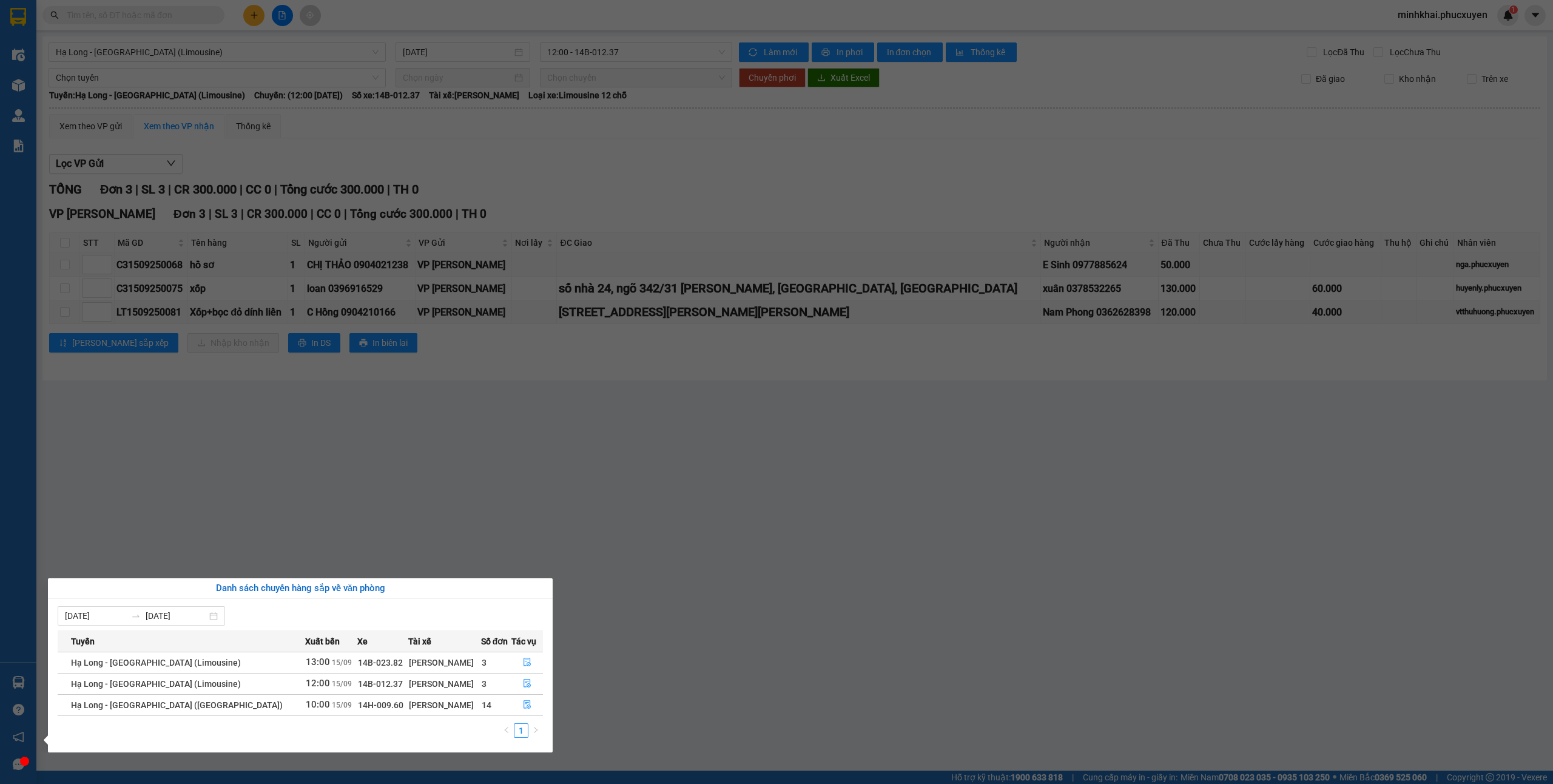
click at [981, 560] on section "Kết quả tìm kiếm ( 0 ) Bộ lọc No Data minhkhai.phucxuyen 1 Điều hành xe Kho hàn…" at bounding box center [776, 392] width 1553 height 784
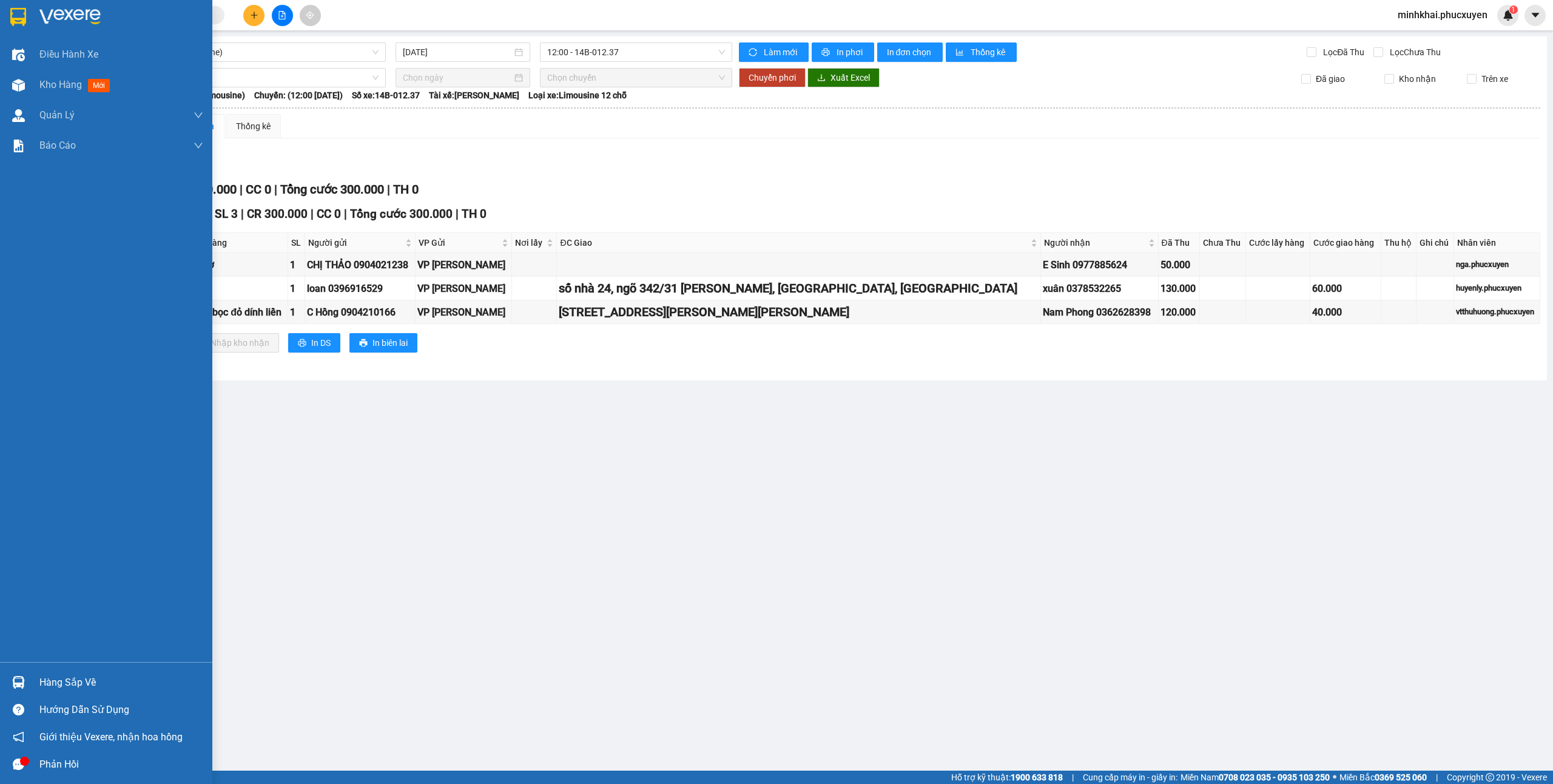
click at [6, 682] on div "Hàng sắp về" at bounding box center [106, 682] width 213 height 27
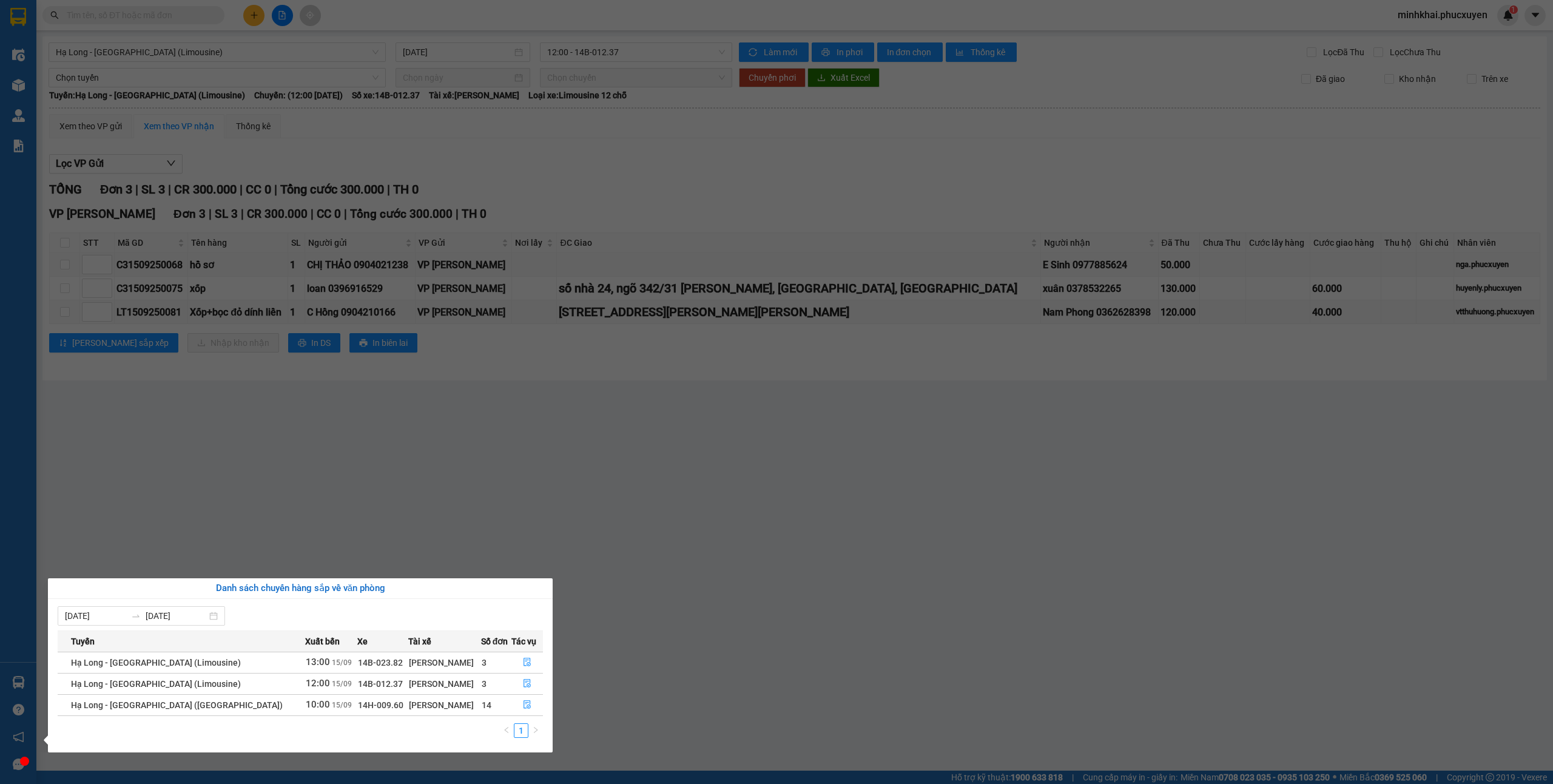
click at [1016, 518] on section "Kết quả tìm kiếm ( 0 ) Bộ lọc No Data minhkhai.phucxuyen 1 Điều hành xe Kho hàn…" at bounding box center [776, 392] width 1553 height 784
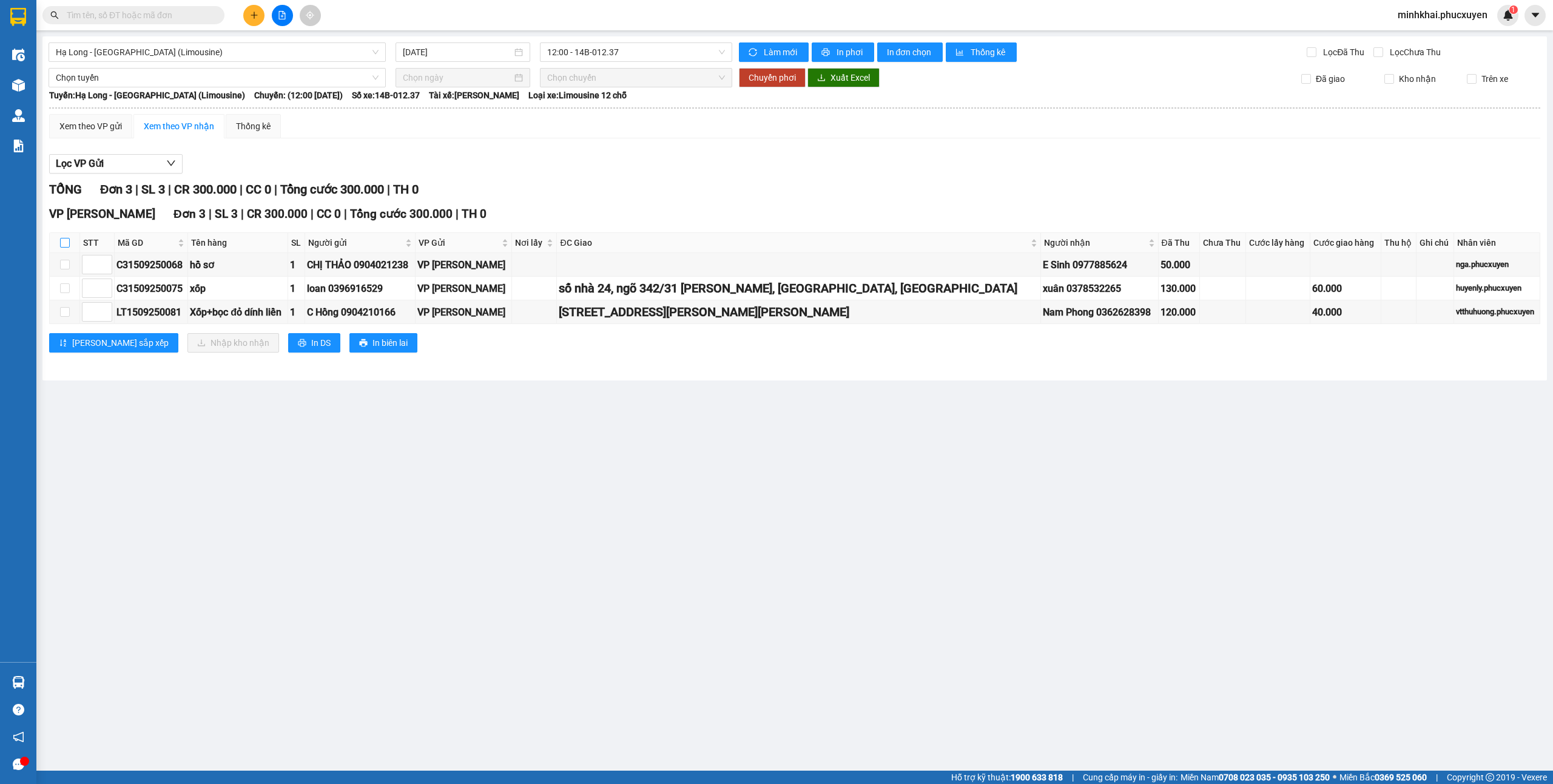
click at [65, 245] on input "checkbox" at bounding box center [65, 242] width 10 height 10
checkbox input "true"
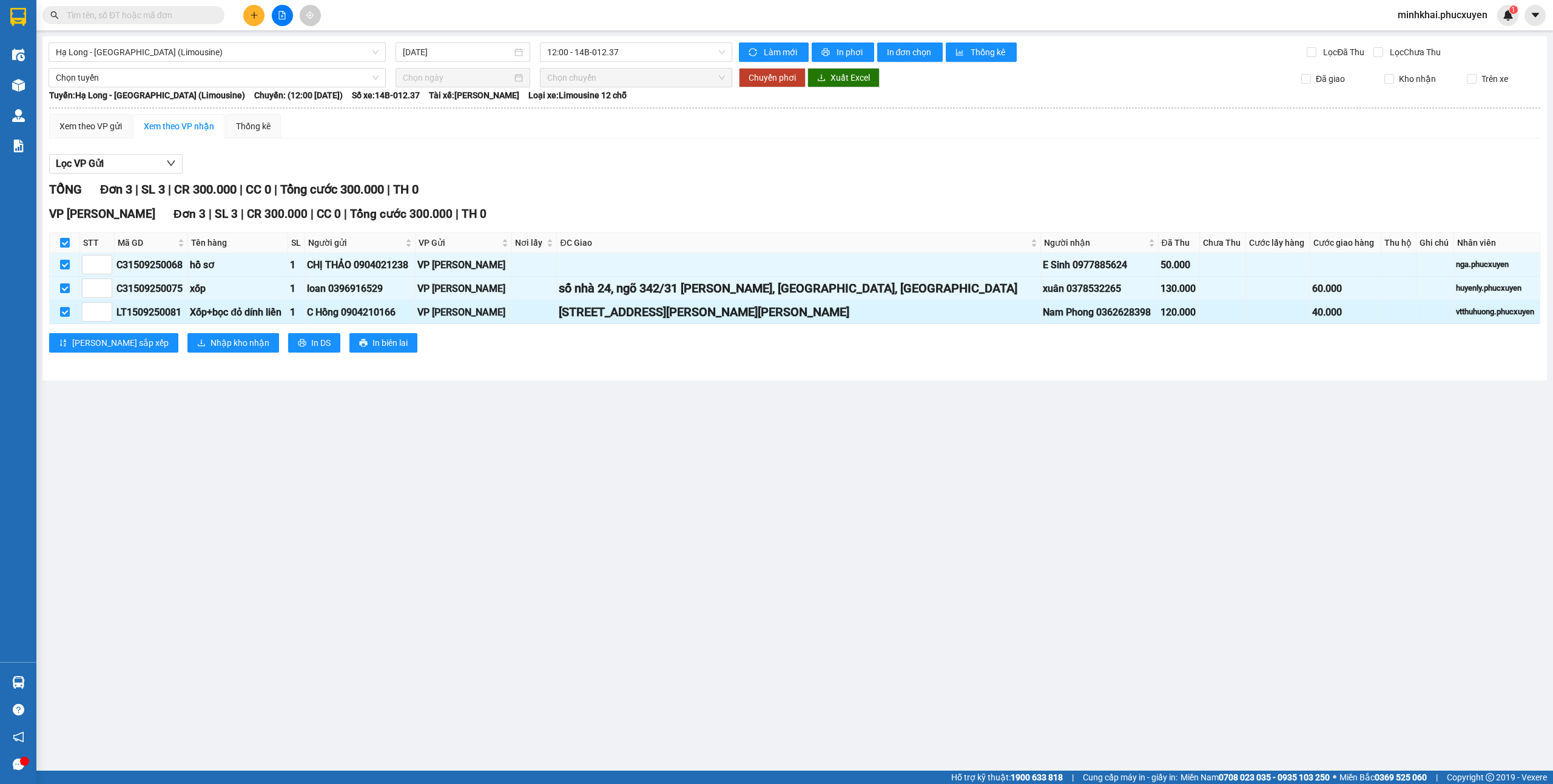
drag, startPoint x: 612, startPoint y: 316, endPoint x: 763, endPoint y: 323, distance: 151.2
click at [763, 322] on div "[STREET_ADDRESS][PERSON_NAME][PERSON_NAME]" at bounding box center [799, 312] width 480 height 19
click at [799, 320] on div "[STREET_ADDRESS][PERSON_NAME][PERSON_NAME]" at bounding box center [799, 312] width 480 height 19
drag, startPoint x: 780, startPoint y: 314, endPoint x: 587, endPoint y: 318, distance: 193.0
click at [587, 318] on tr "LT1509250081 Xốp+bọc đỏ dính liền 1 C Hồng 0904210166 VP Loong Toòng Số 108,Ngõ…" at bounding box center [795, 312] width 1491 height 24
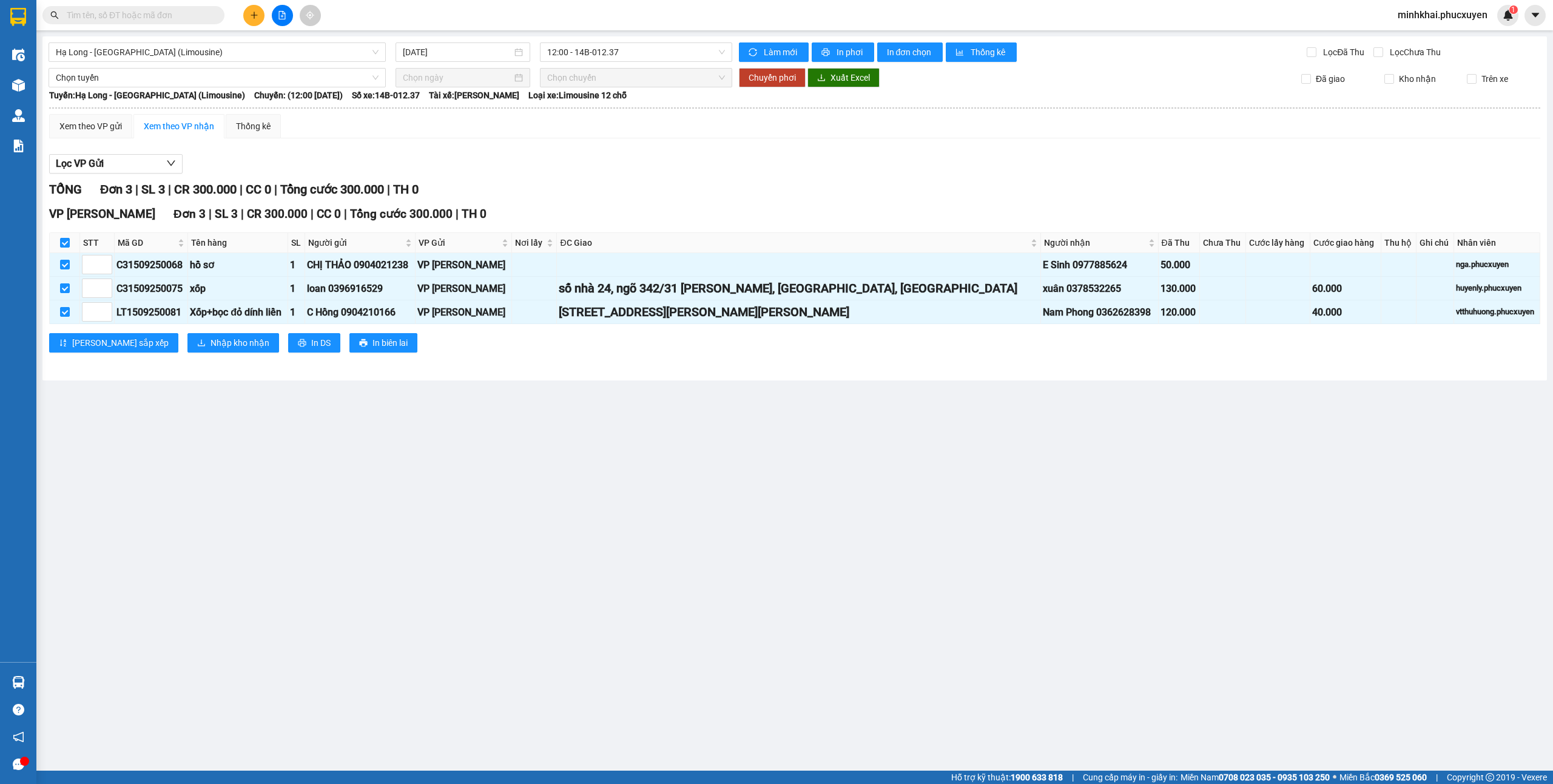
click at [726, 375] on div "Hạ Long - Hà Nội (Limousine) 15/09/2025 12:00 - 14B-012.37 Làm mới In phơi In đ…" at bounding box center [795, 208] width 1504 height 344
click at [210, 349] on span "Nhập kho nhận" at bounding box center [240, 343] width 59 height 14
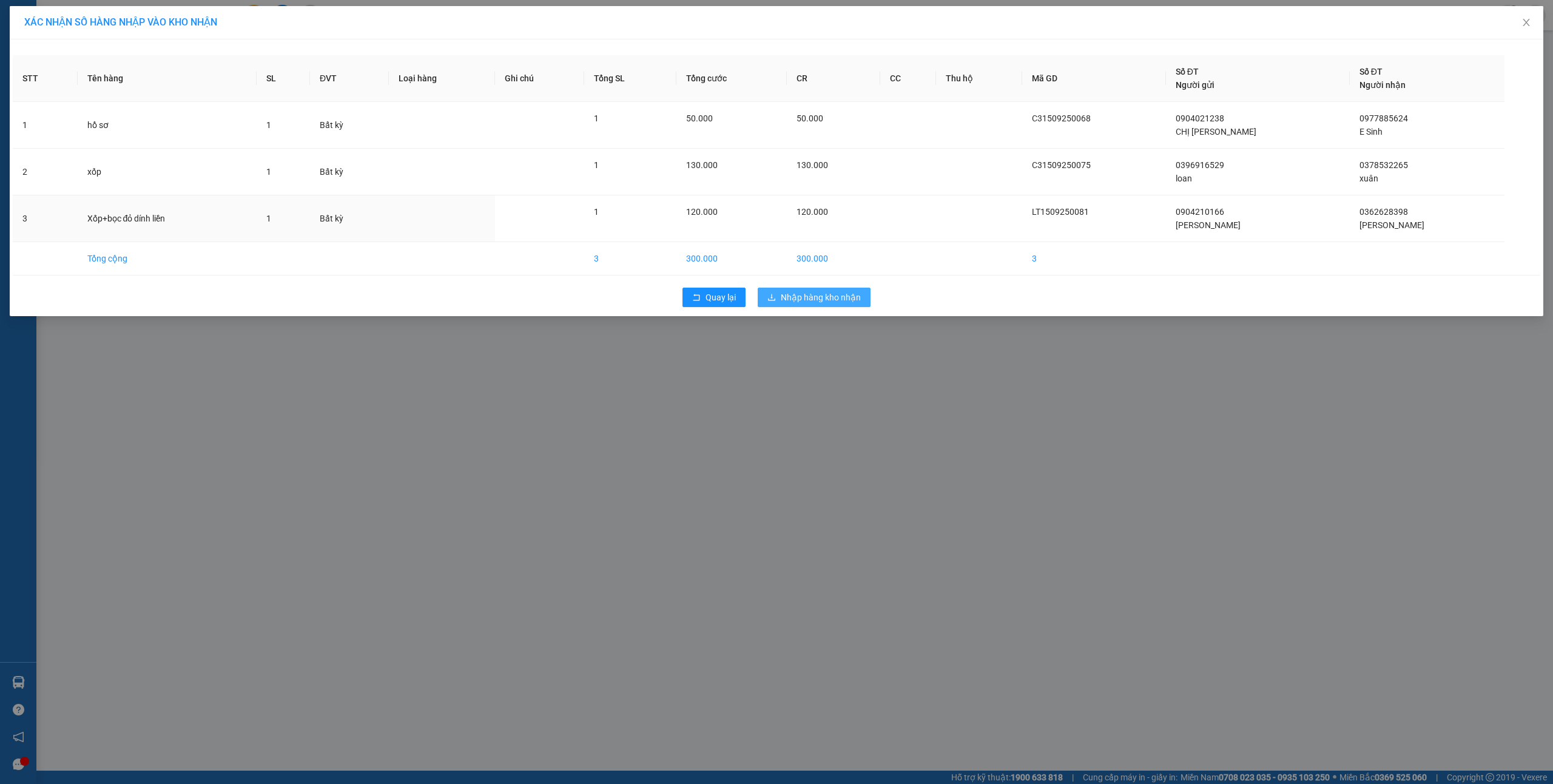
click at [790, 302] on span "Nhập hàng kho nhận" at bounding box center [821, 298] width 80 height 14
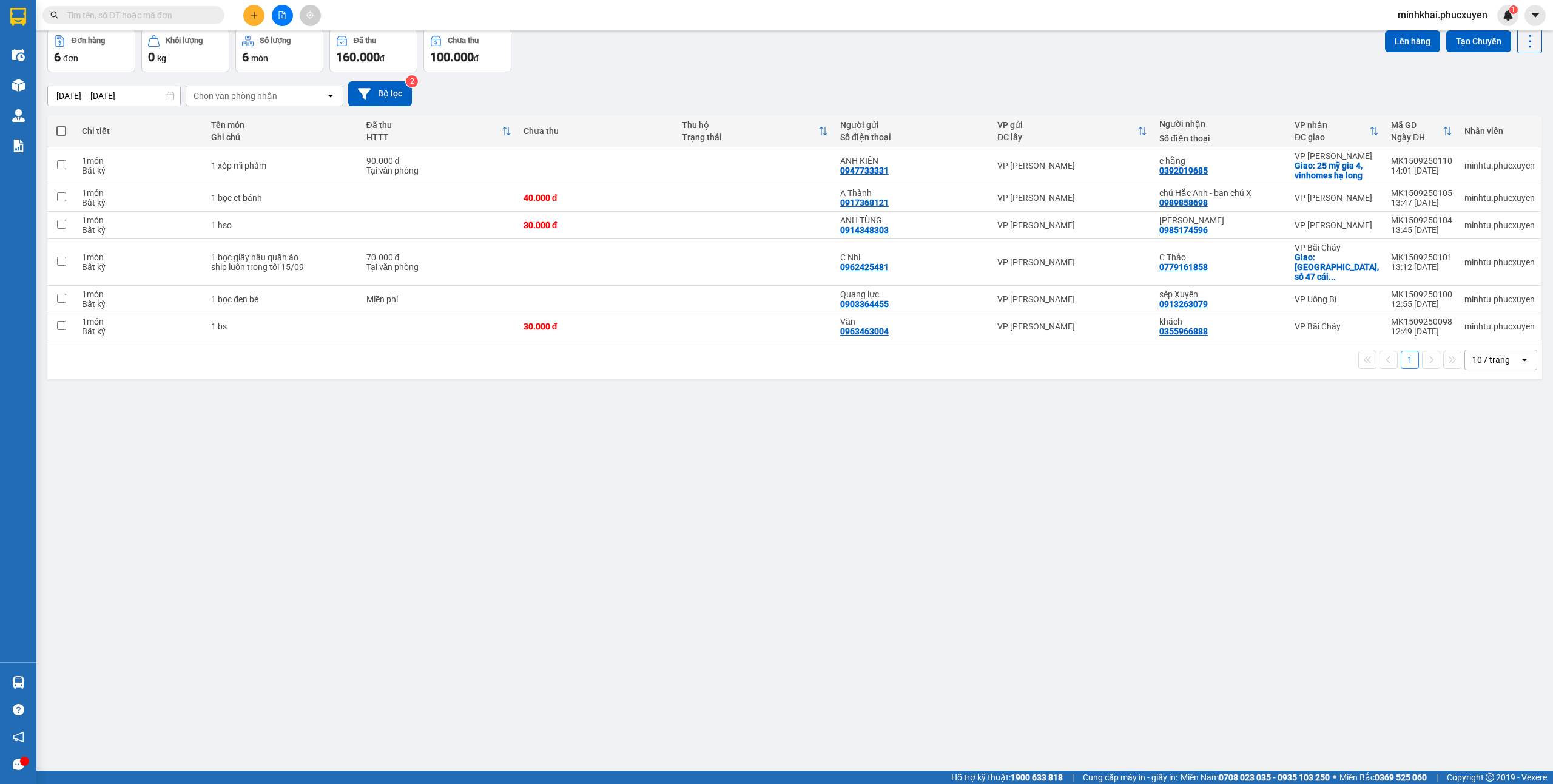
click at [187, 14] on button "Kho nhận" at bounding box center [173, 0] width 56 height 29
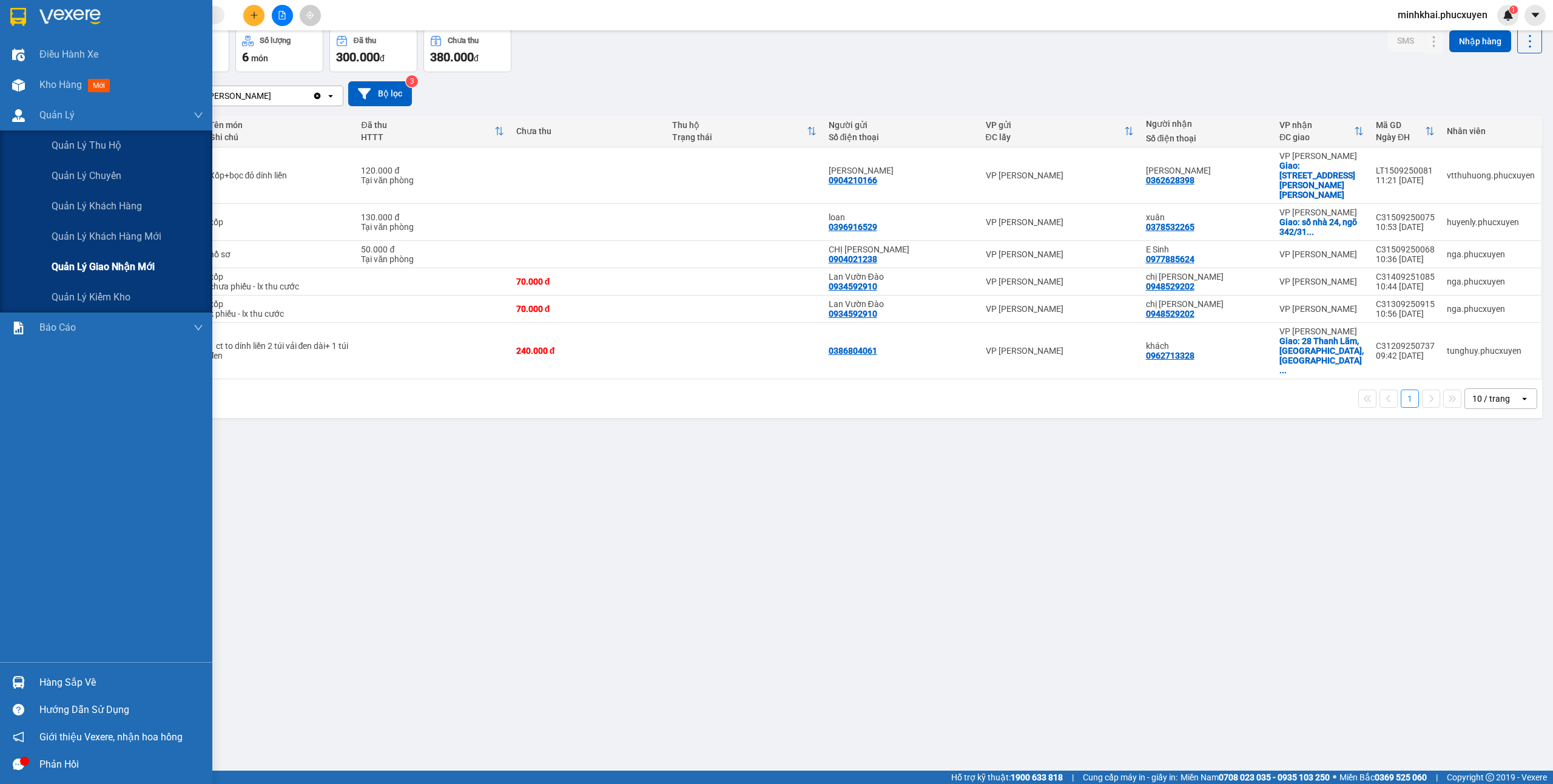
click at [92, 262] on span "Quản lý giao nhận mới" at bounding box center [103, 266] width 103 height 15
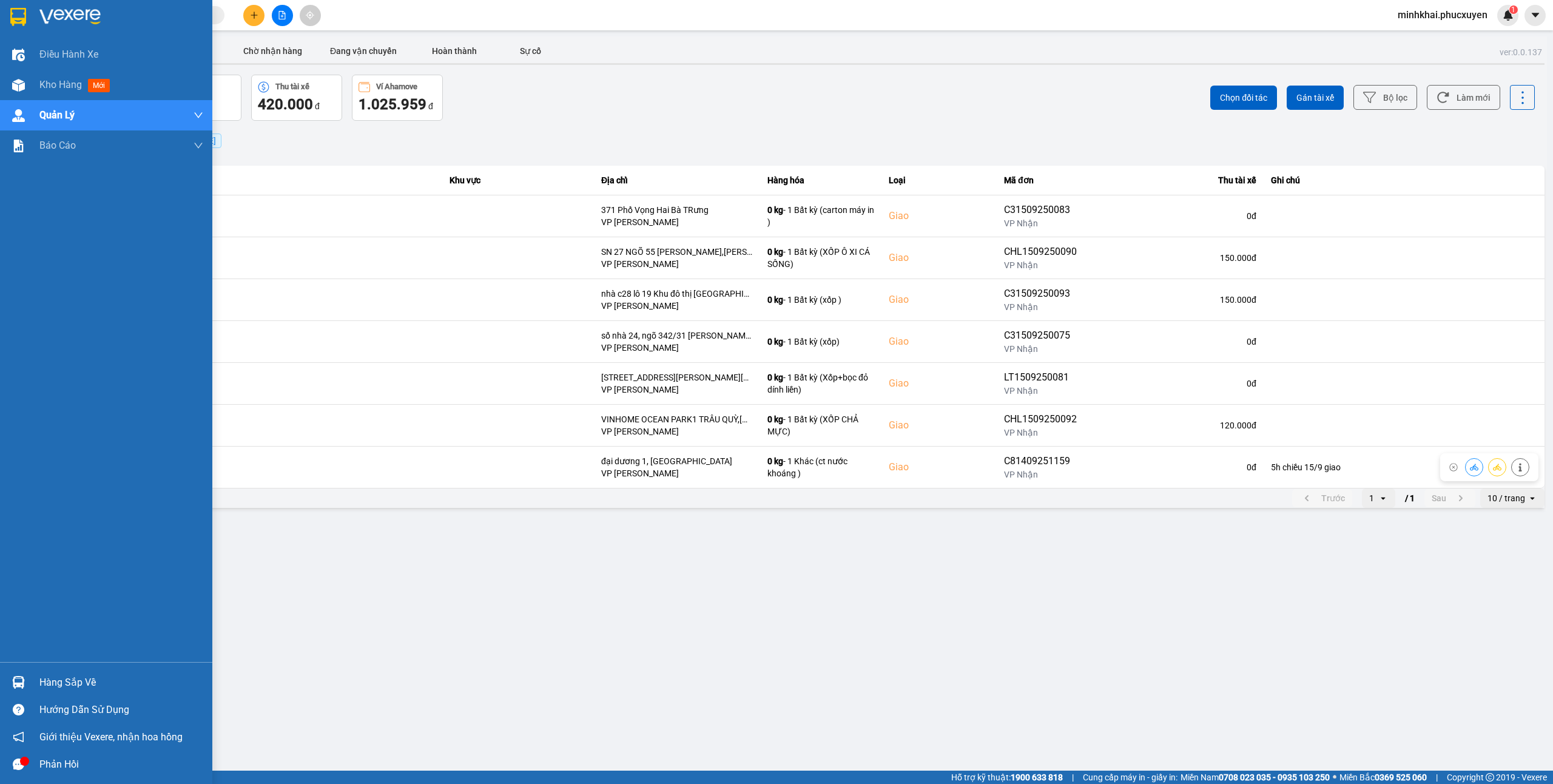
click at [37, 677] on div "Hàng sắp về" at bounding box center [106, 682] width 213 height 27
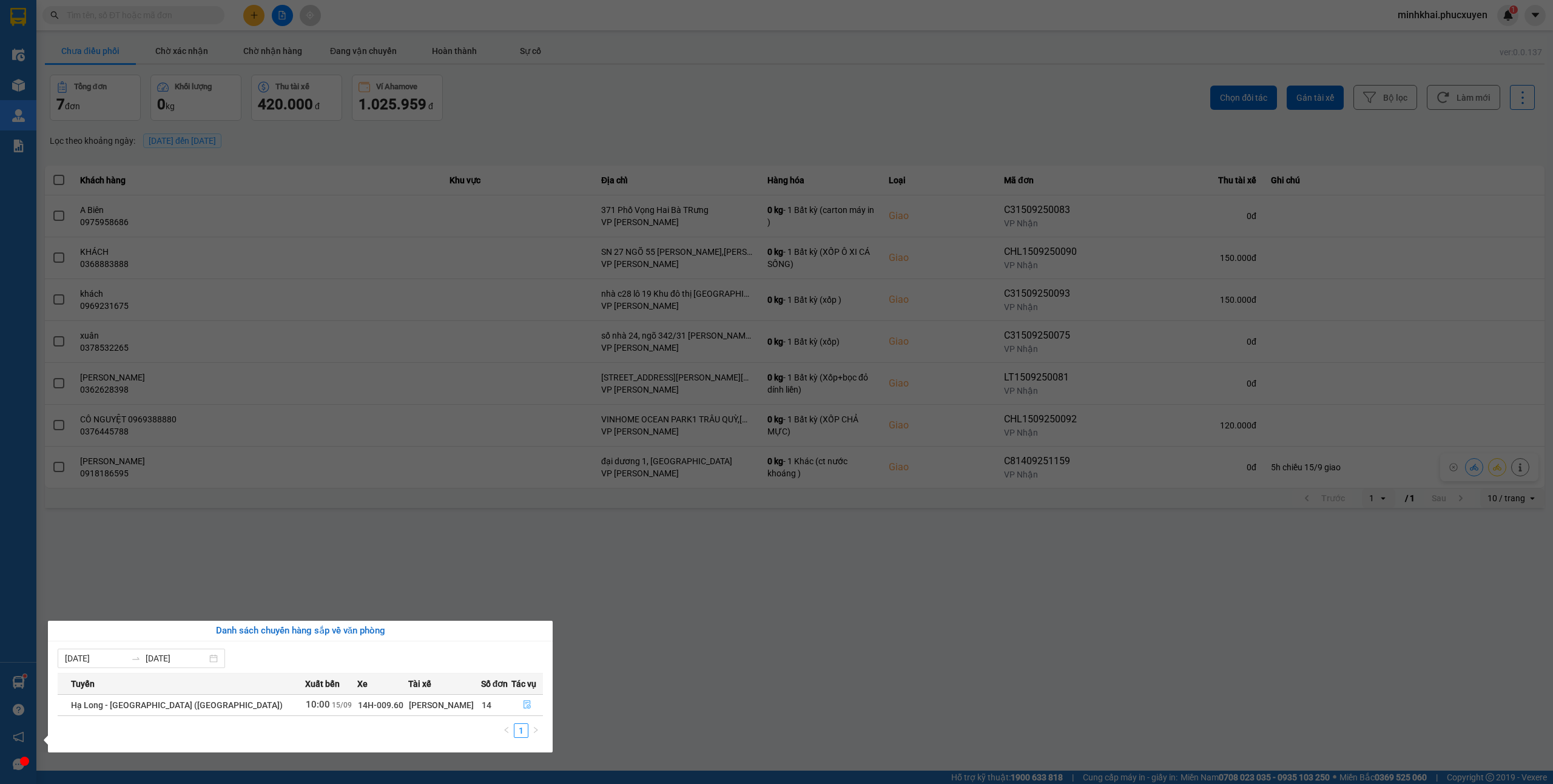
click at [524, 707] on icon "file-done" at bounding box center [528, 704] width 8 height 8
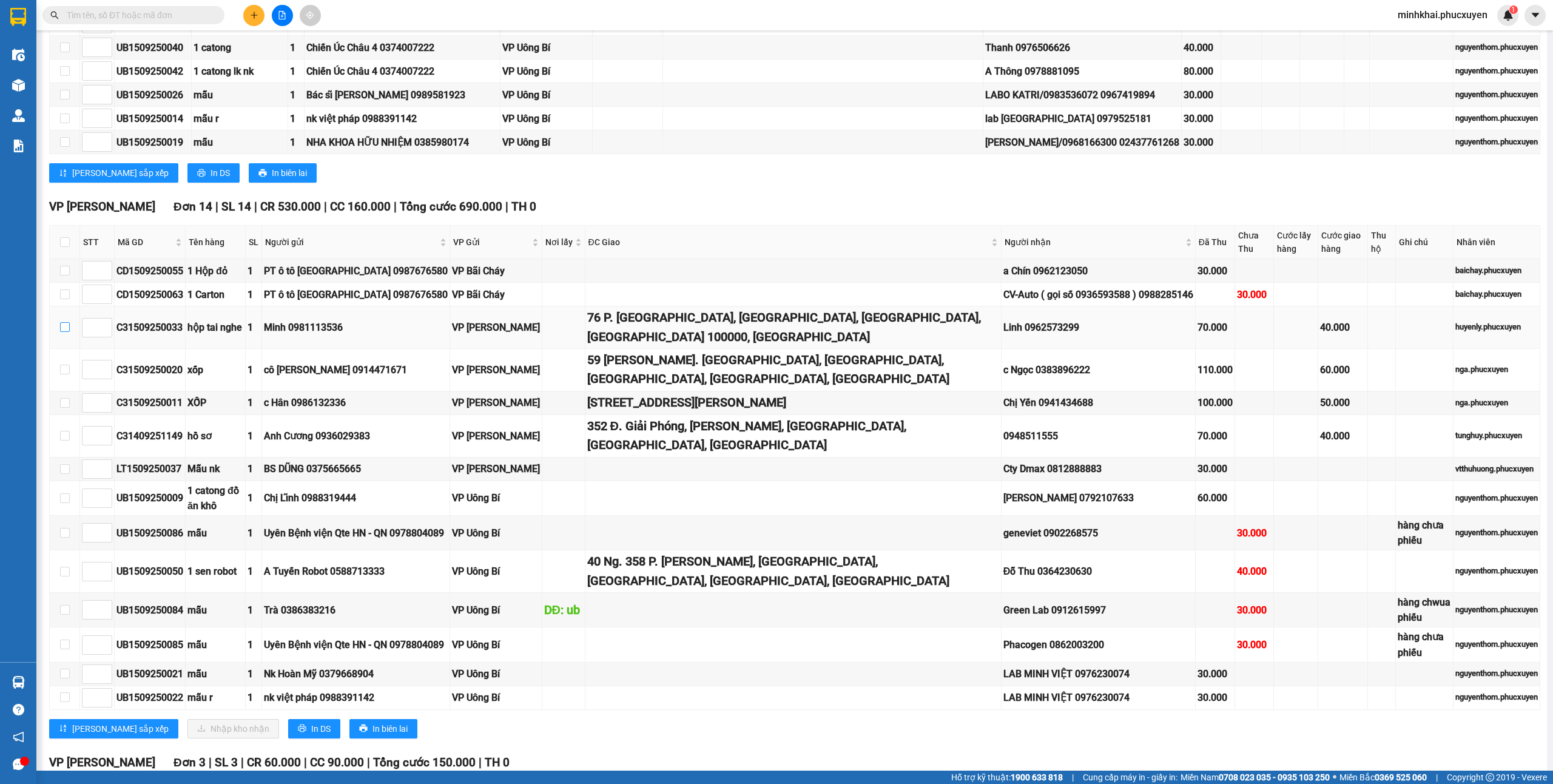
click at [61, 332] on input "checkbox" at bounding box center [65, 326] width 10 height 10
checkbox input "true"
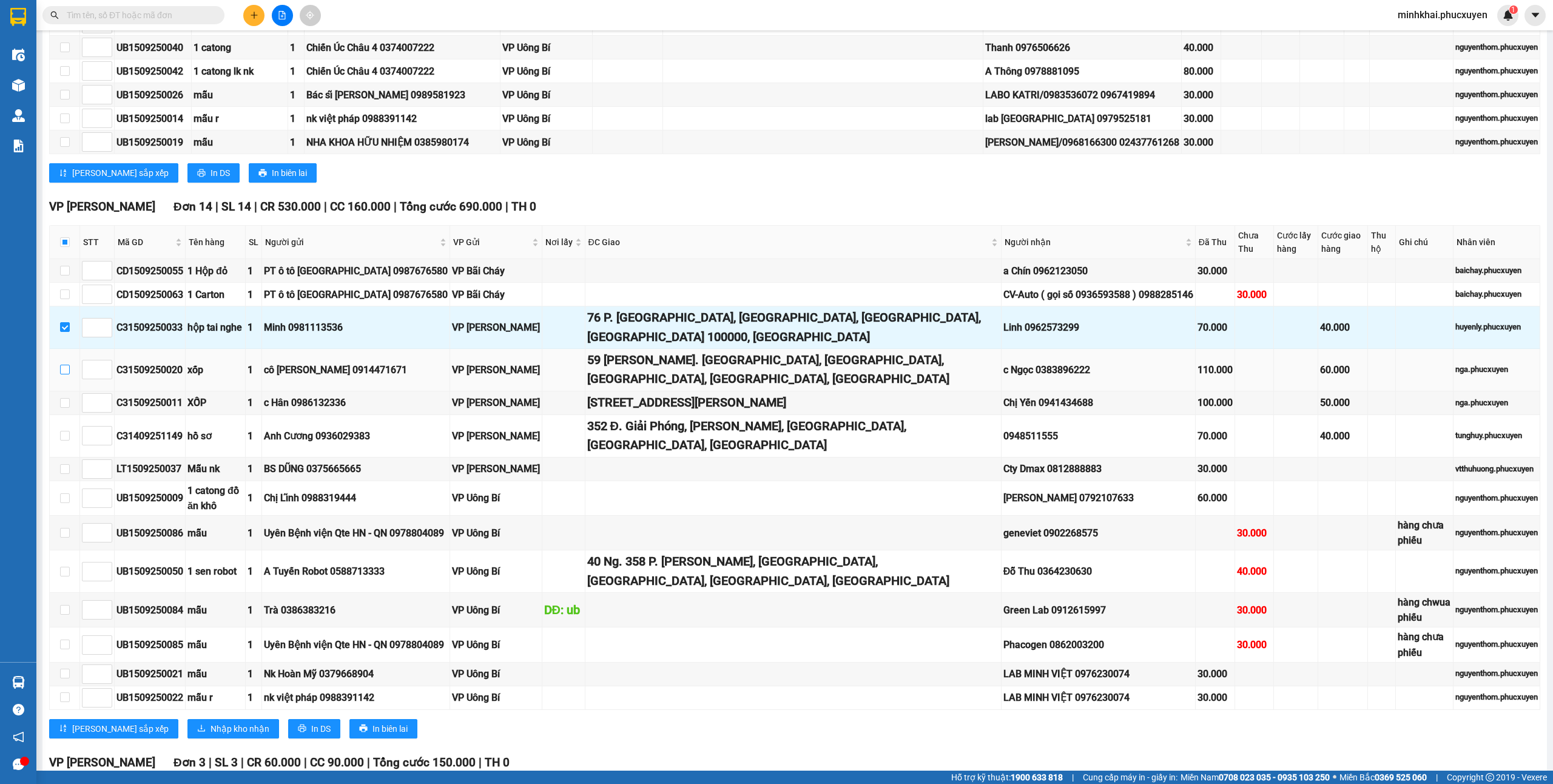
click at [65, 374] on input "checkbox" at bounding box center [65, 369] width 10 height 10
checkbox input "true"
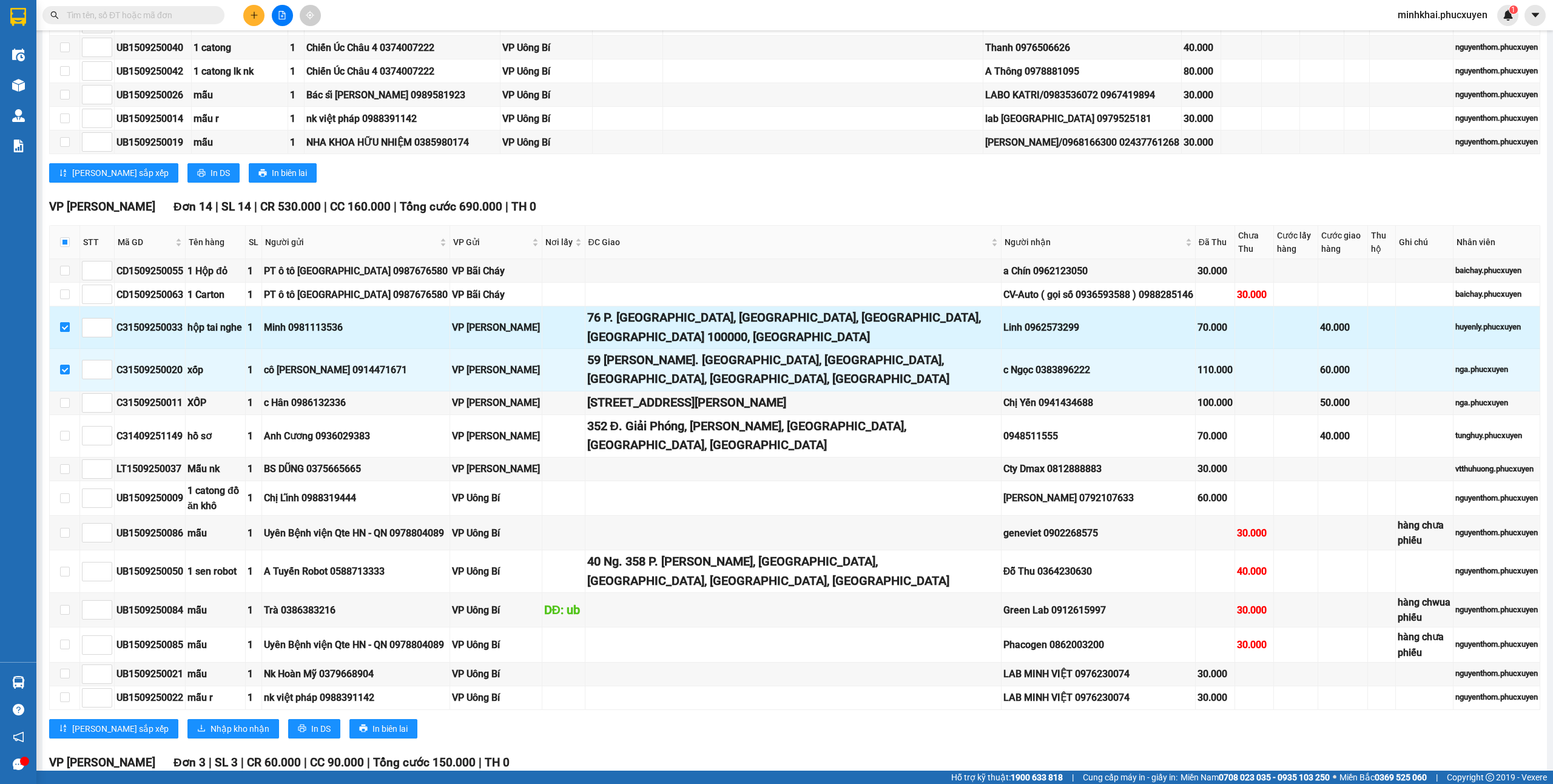
click at [64, 332] on input "checkbox" at bounding box center [65, 326] width 10 height 10
checkbox input "false"
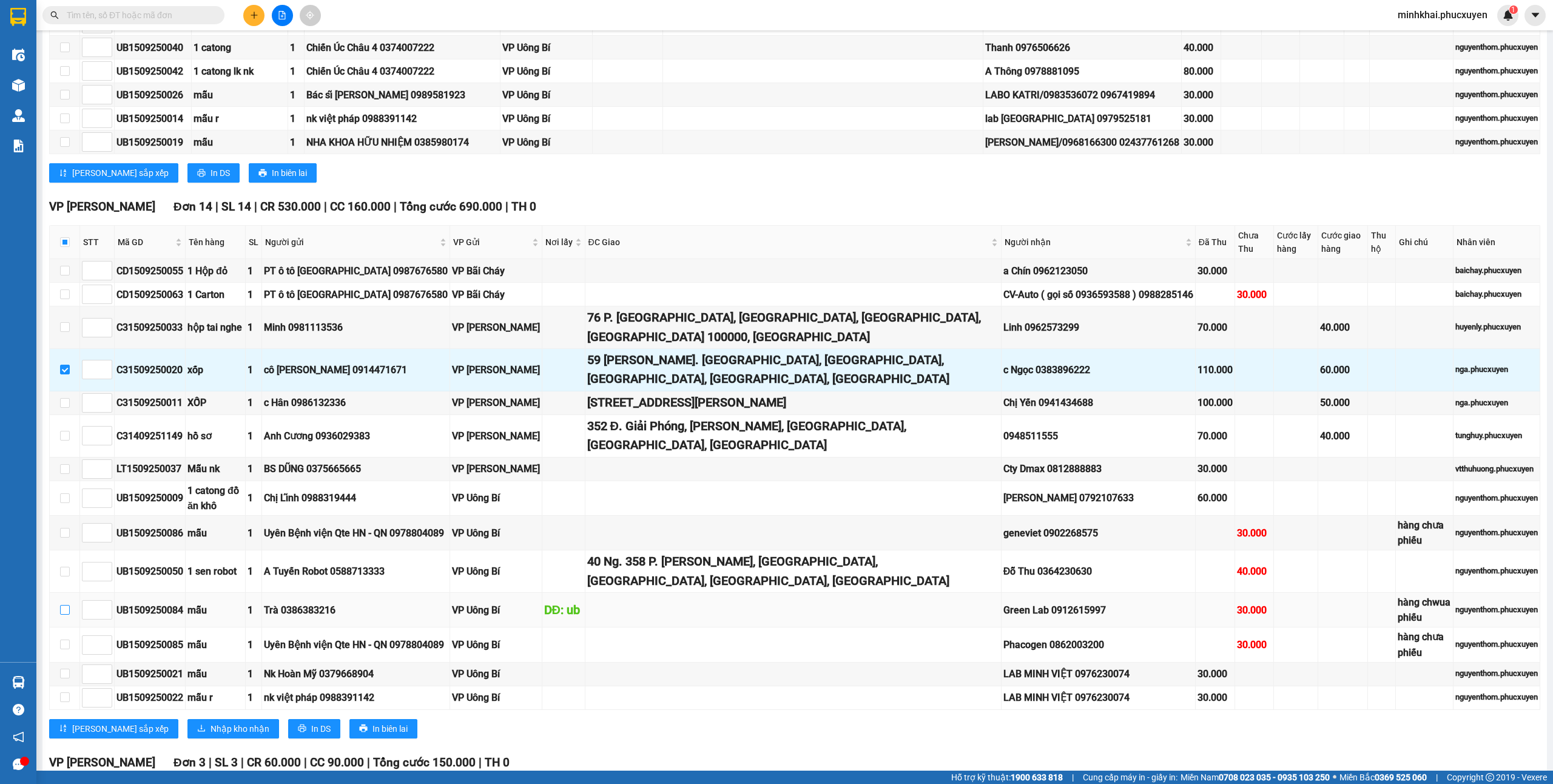
click at [63, 605] on input "checkbox" at bounding box center [65, 609] width 10 height 10
checkbox input "true"
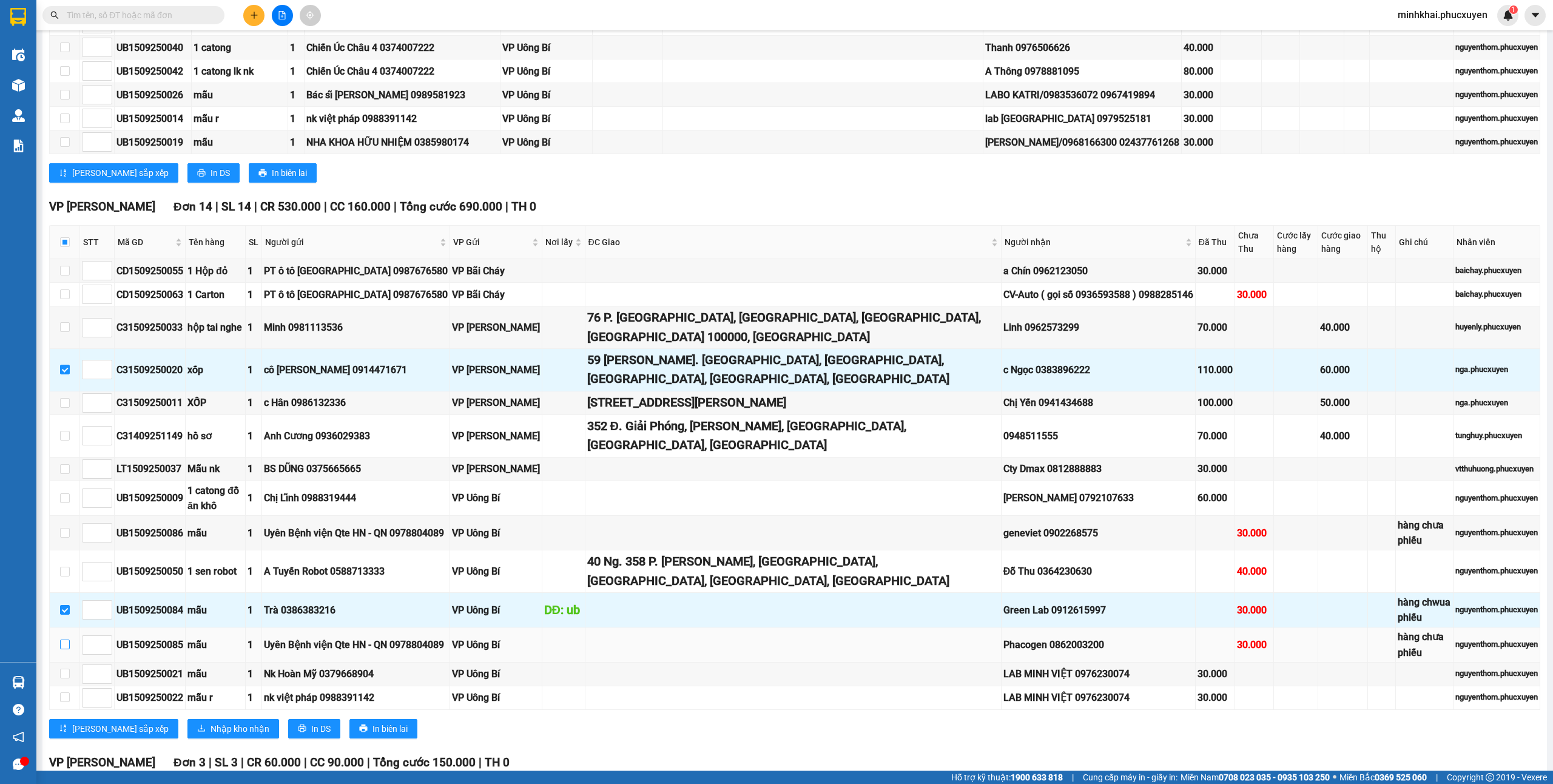
click at [64, 639] on input "checkbox" at bounding box center [65, 644] width 10 height 10
checkbox input "true"
click at [68, 669] on input "checkbox" at bounding box center [65, 673] width 10 height 10
checkbox input "true"
click at [67, 692] on input "checkbox" at bounding box center [65, 697] width 10 height 10
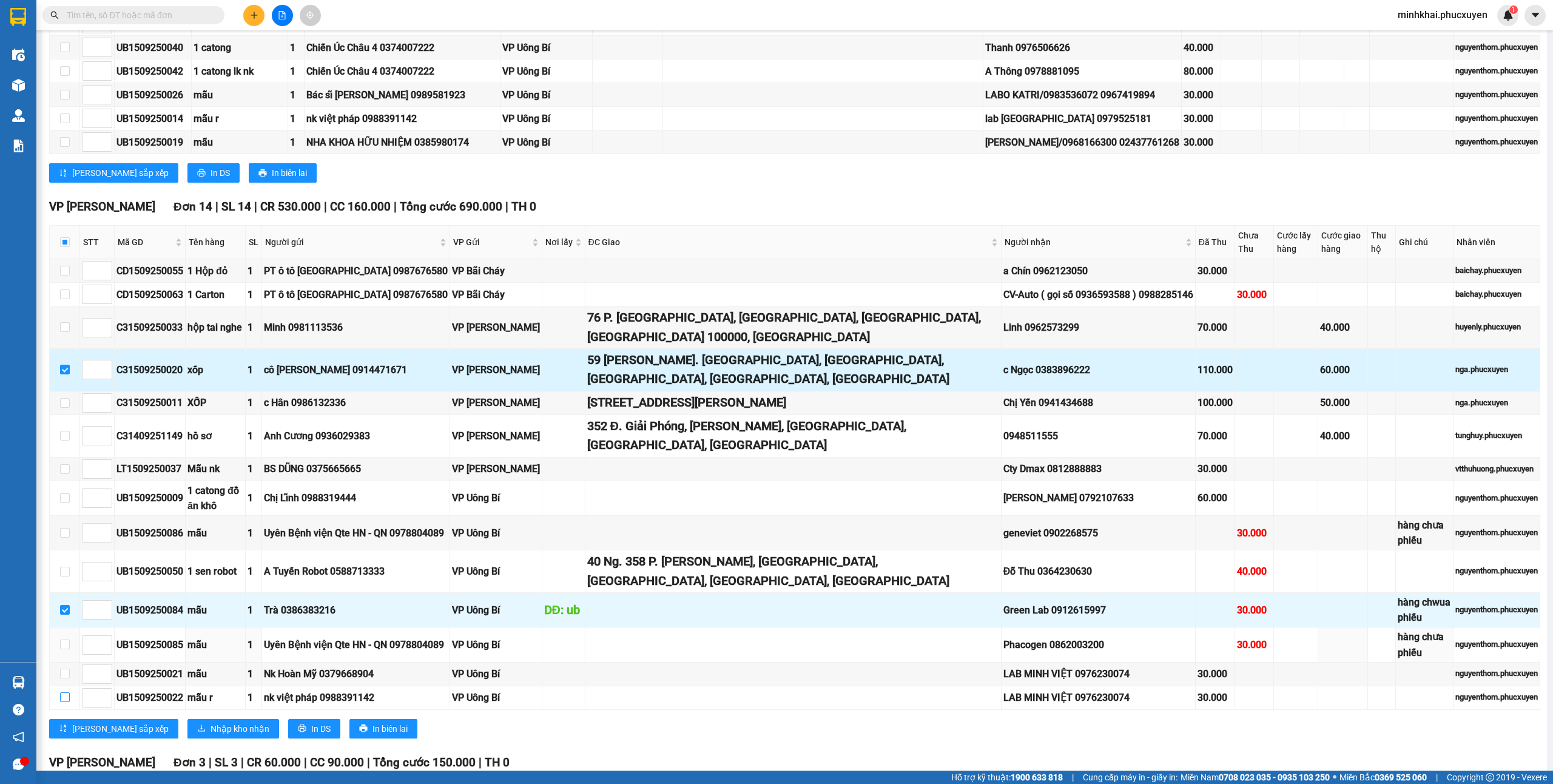
checkbox input "true"
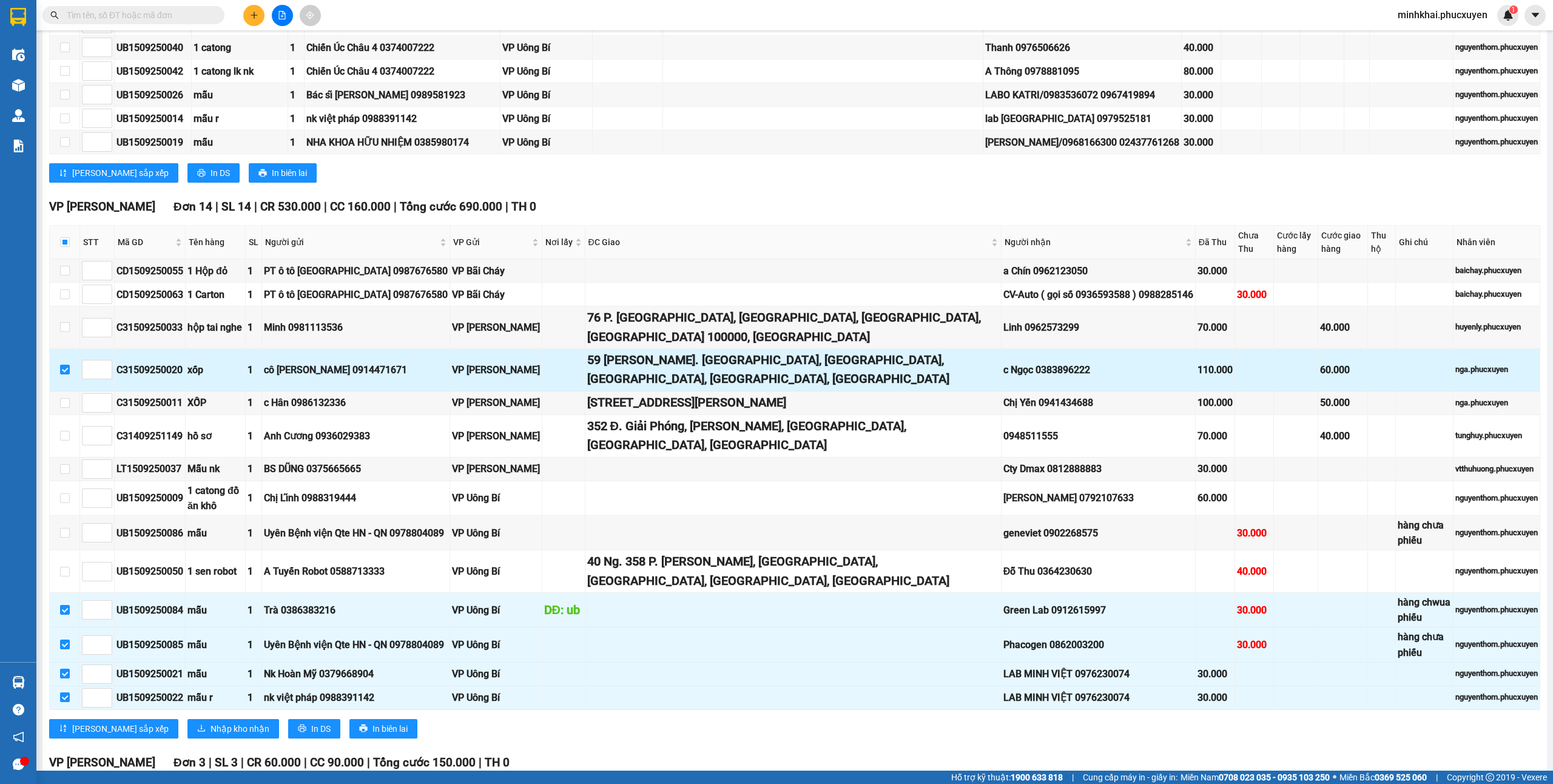
drag, startPoint x: 595, startPoint y: 207, endPoint x: 915, endPoint y: 211, distance: 320.0
click at [915, 349] on tr "C31509250020 xốp 1 cô Dương 0914471671 VP Hạ Long 59 Ng. Thổ Quan, Thổ Quan, Đ…" at bounding box center [795, 370] width 1491 height 43
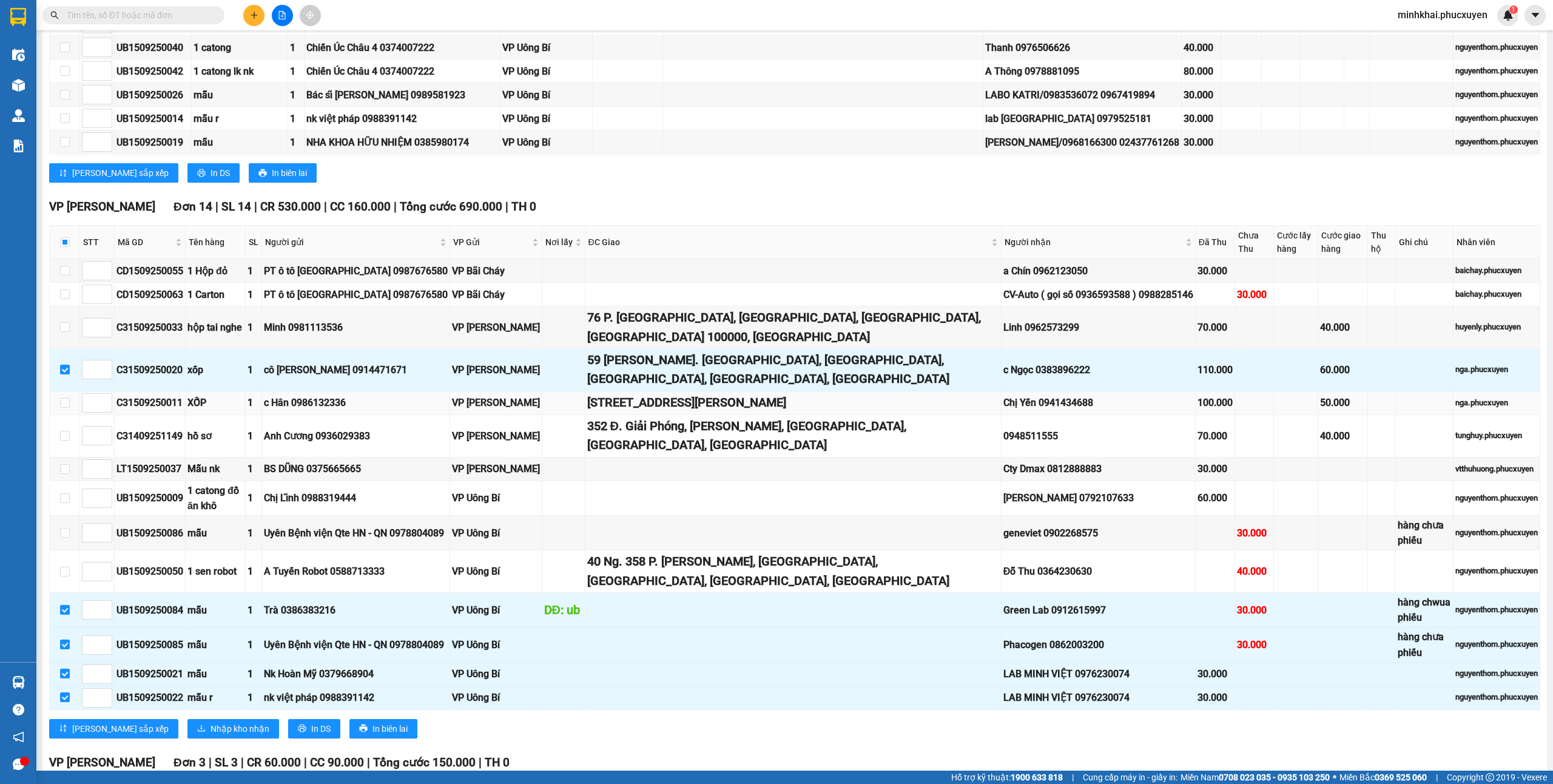
click at [888, 393] on div "109E1 Phương Mai, Đống Đa, Hà Nội" at bounding box center [793, 402] width 412 height 19
click at [61, 550] on td at bounding box center [65, 571] width 30 height 43
click at [64, 566] on input "checkbox" at bounding box center [65, 571] width 10 height 10
checkbox input "true"
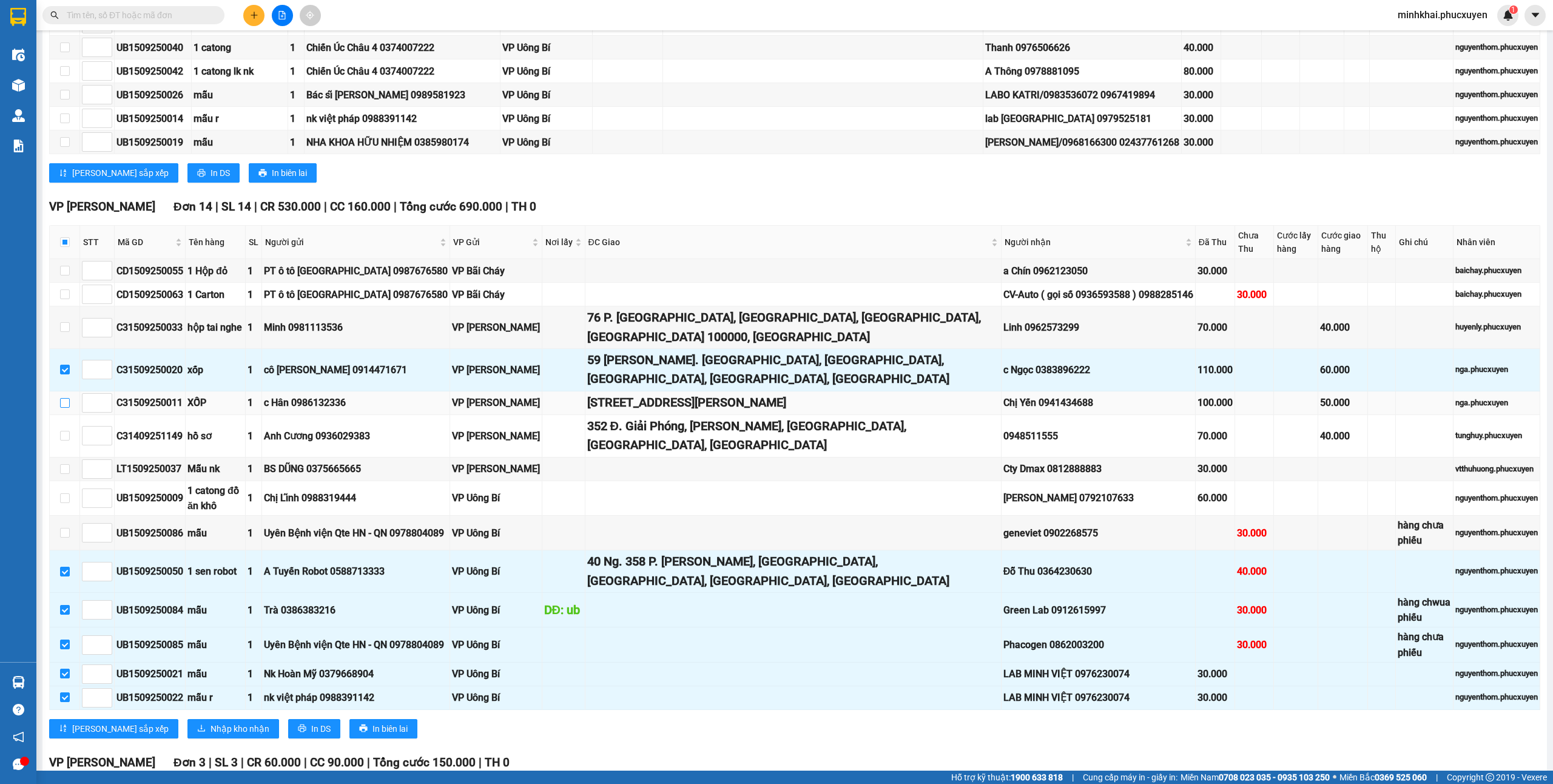
click at [64, 398] on input "checkbox" at bounding box center [65, 402] width 10 height 10
checkbox input "true"
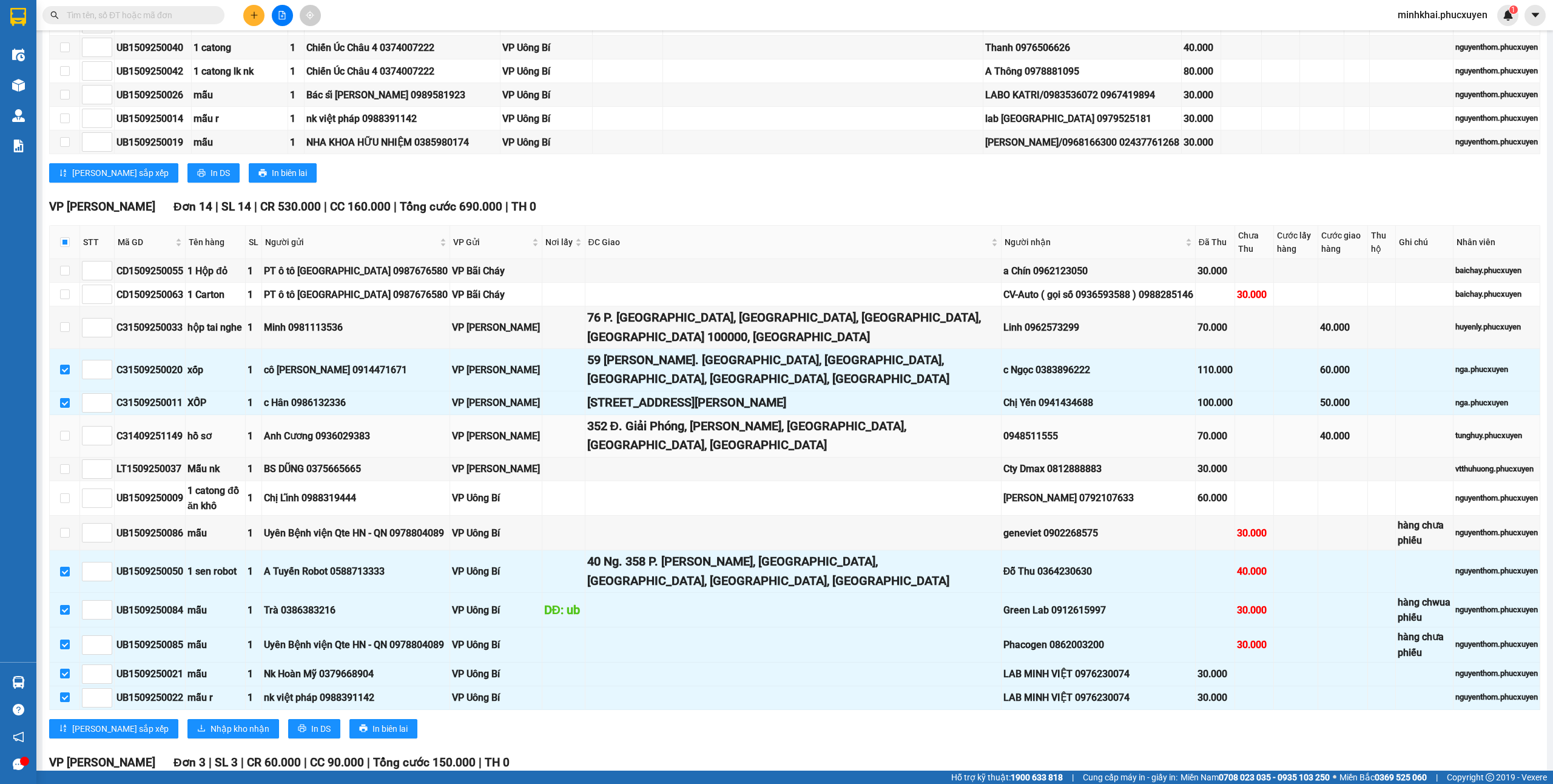
click at [59, 415] on td at bounding box center [65, 436] width 30 height 43
click at [65, 430] on input "checkbox" at bounding box center [65, 435] width 10 height 10
checkbox input "true"
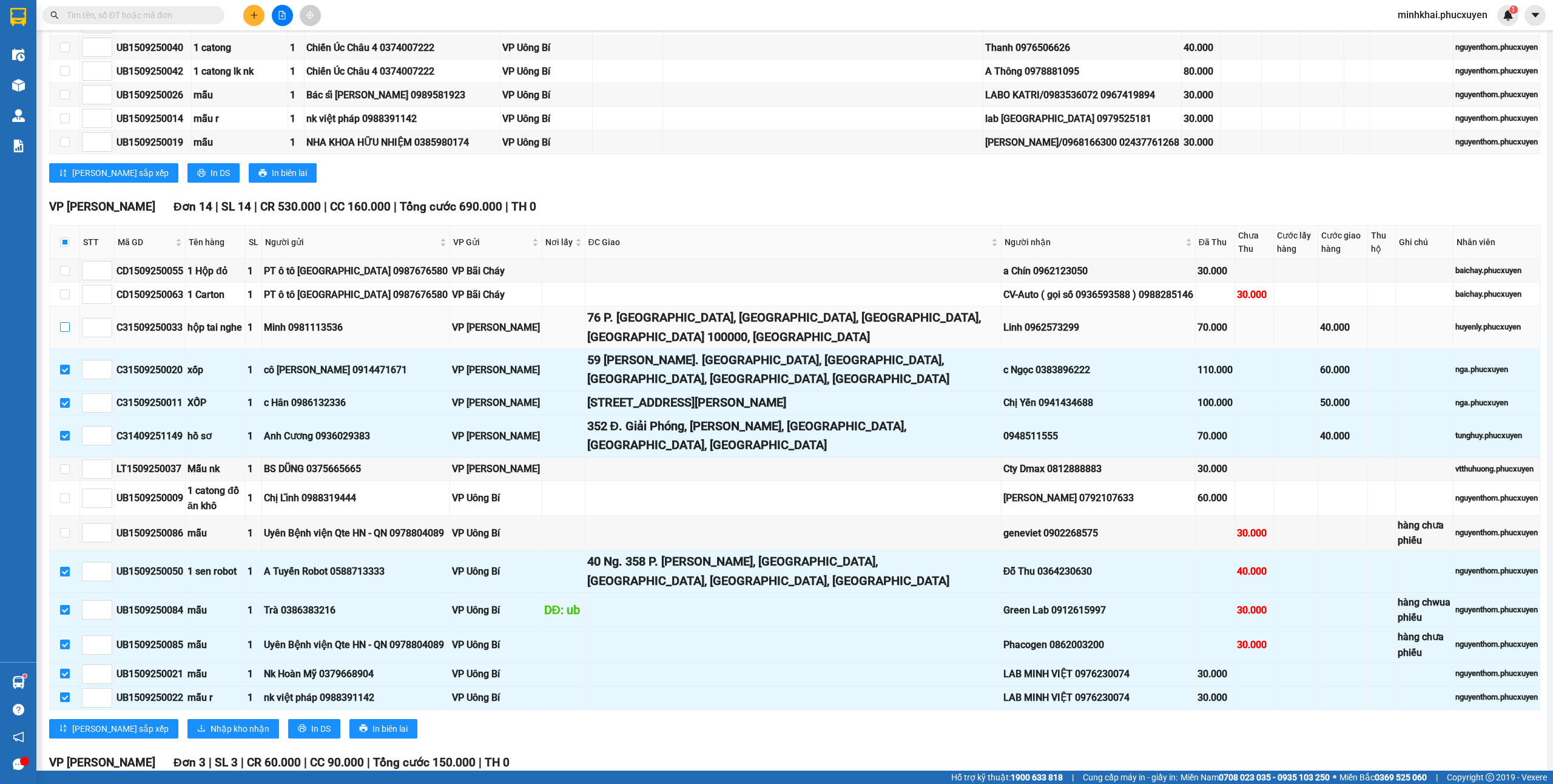
click at [61, 322] on input "checkbox" at bounding box center [65, 326] width 10 height 10
checkbox input "true"
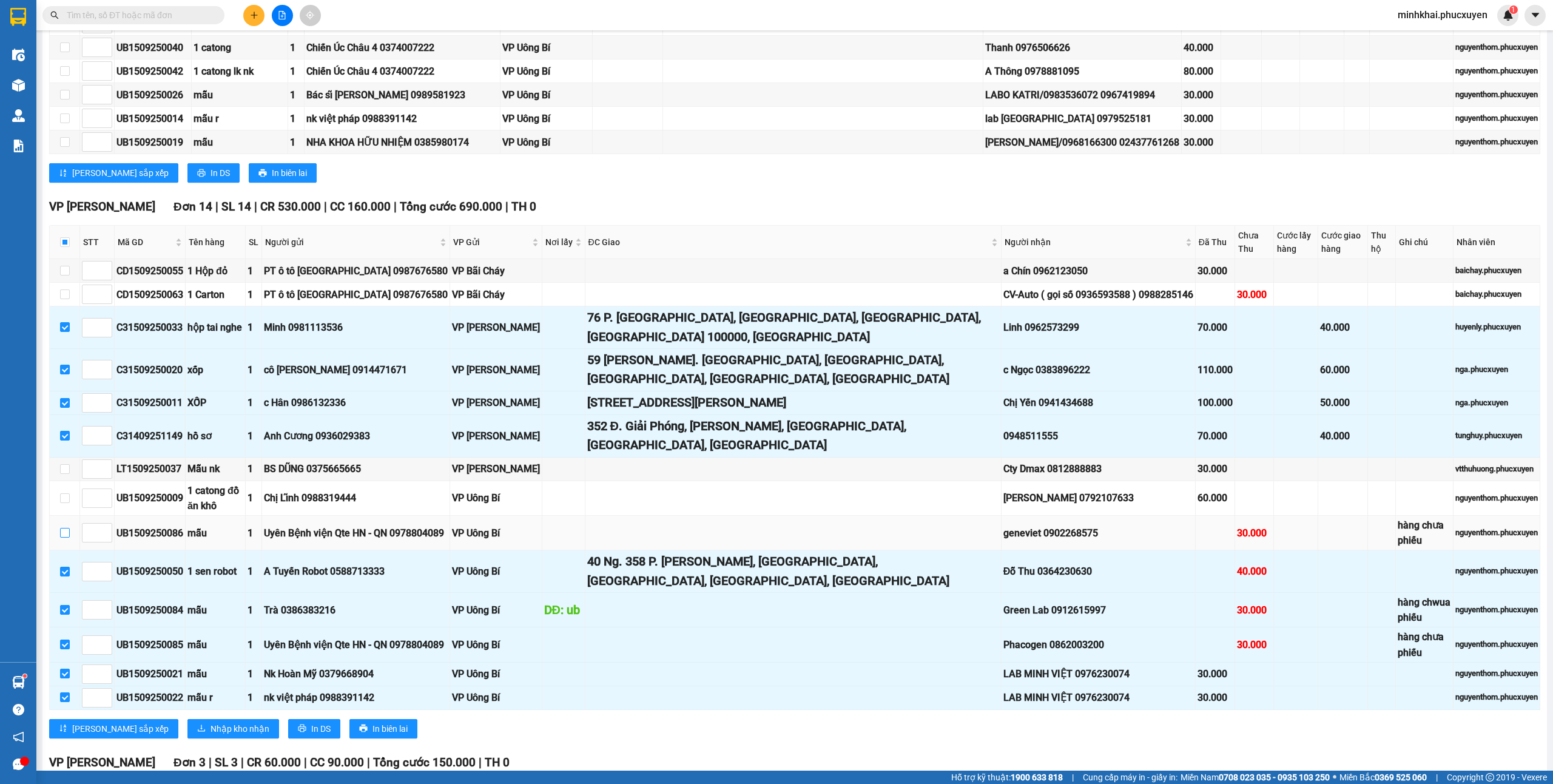
click at [68, 527] on input "checkbox" at bounding box center [65, 532] width 10 height 10
checkbox input "true"
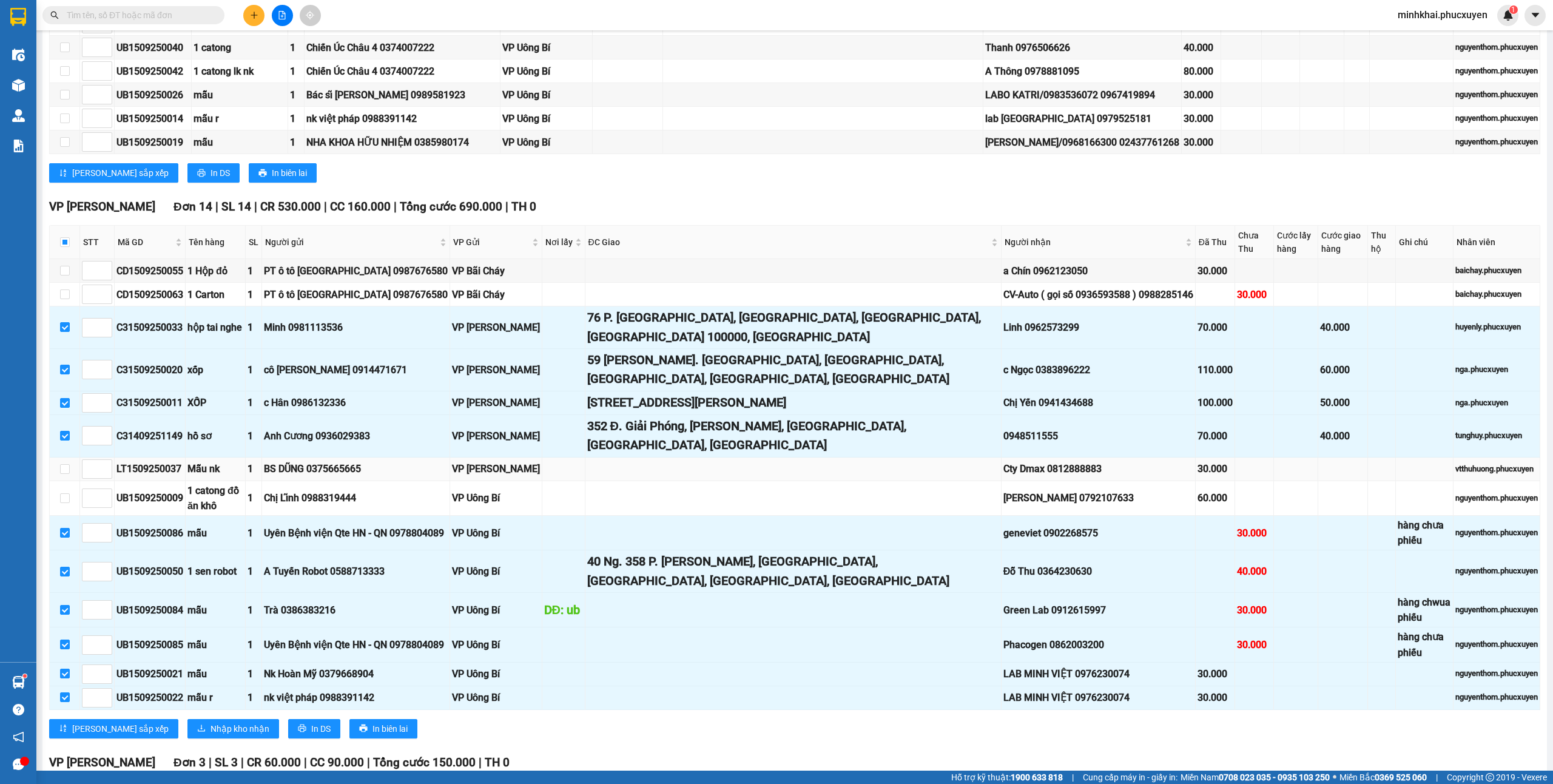
click at [58, 458] on td at bounding box center [65, 469] width 30 height 24
click at [65, 464] on input "checkbox" at bounding box center [65, 468] width 10 height 10
checkbox input "true"
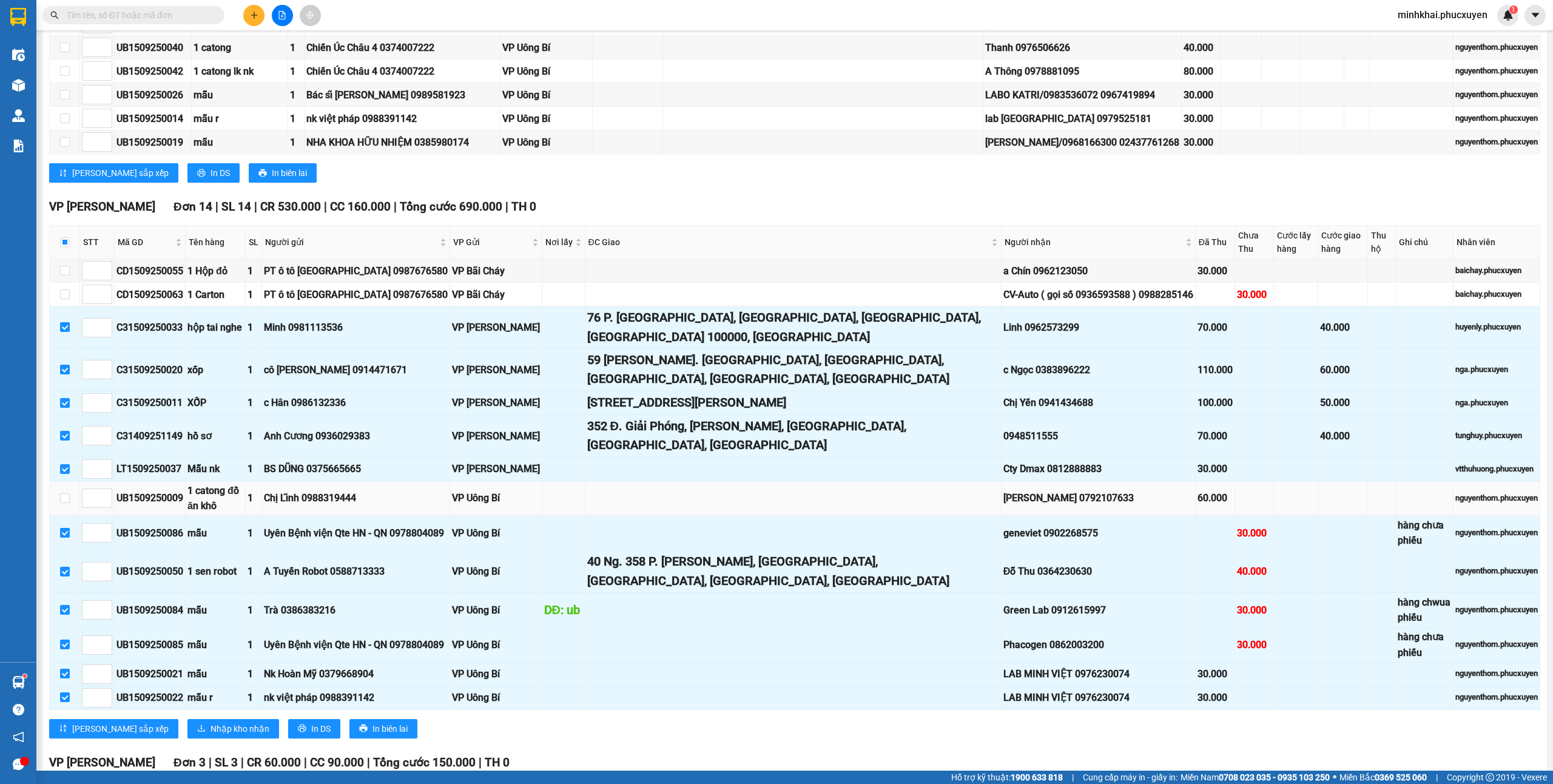
click at [165, 490] on div "UB1509250009" at bounding box center [150, 498] width 67 height 15
click at [65, 493] on input "checkbox" at bounding box center [65, 498] width 10 height 10
checkbox input "true"
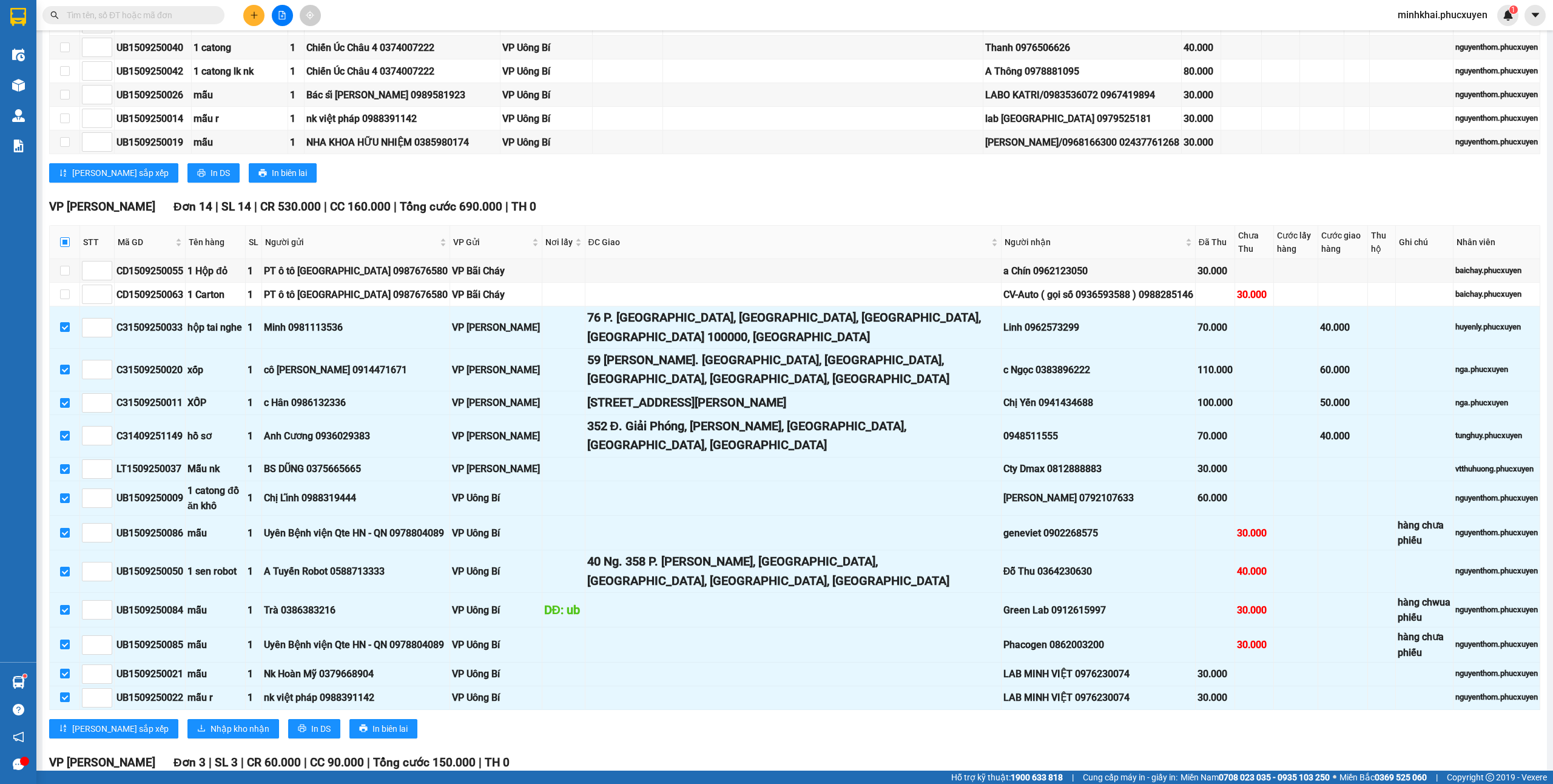
click at [68, 237] on input "checkbox" at bounding box center [65, 241] width 10 height 10
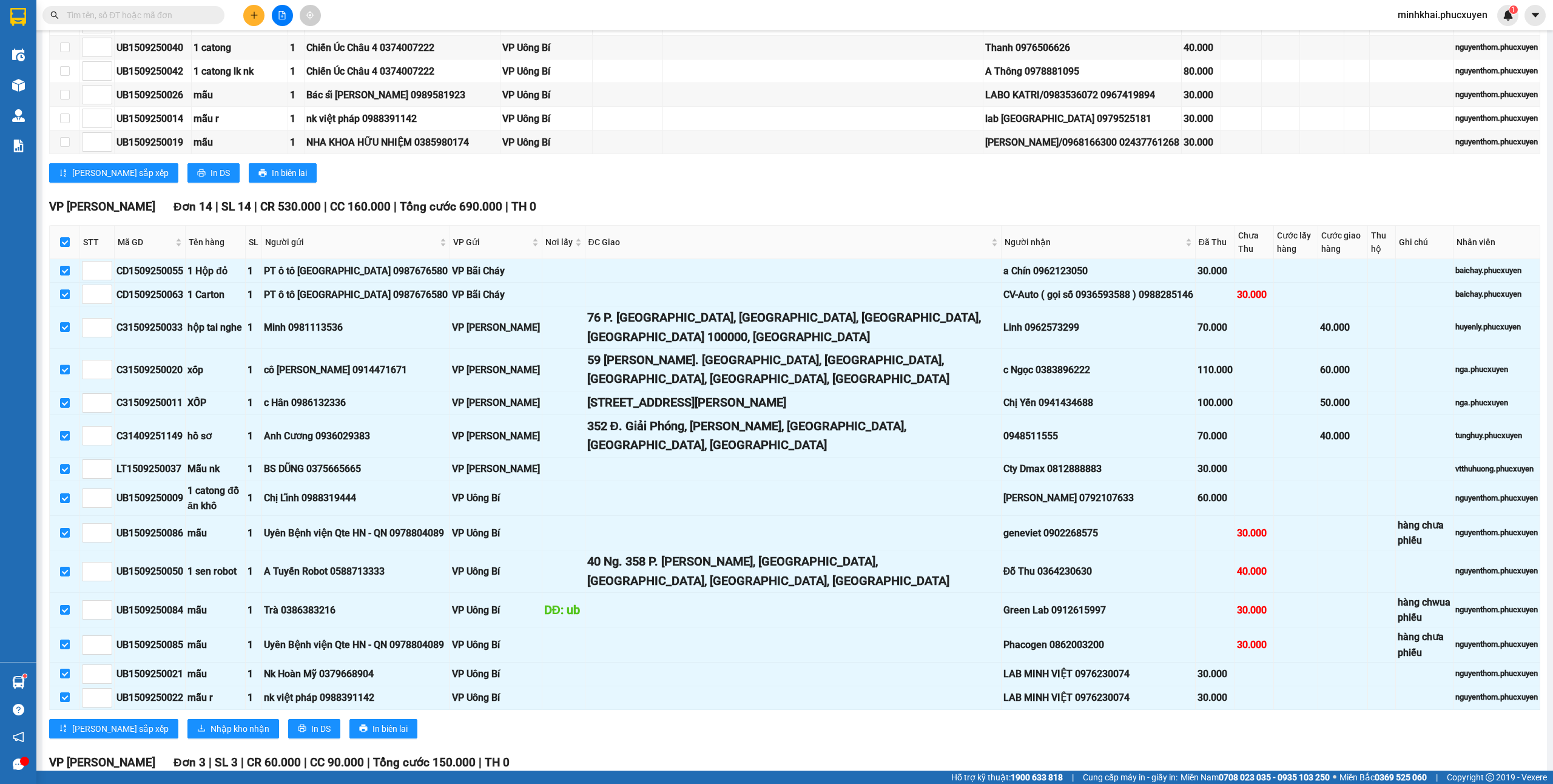
click at [170, 545] on div "VP Minh Khai Đơn 14 | SL 14 | CR 530.000 | CC 160.000 | Tổng cước 690.000 | TH …" at bounding box center [795, 472] width 1491 height 549
click at [187, 719] on button "Nhập kho nhận" at bounding box center [233, 729] width 92 height 20
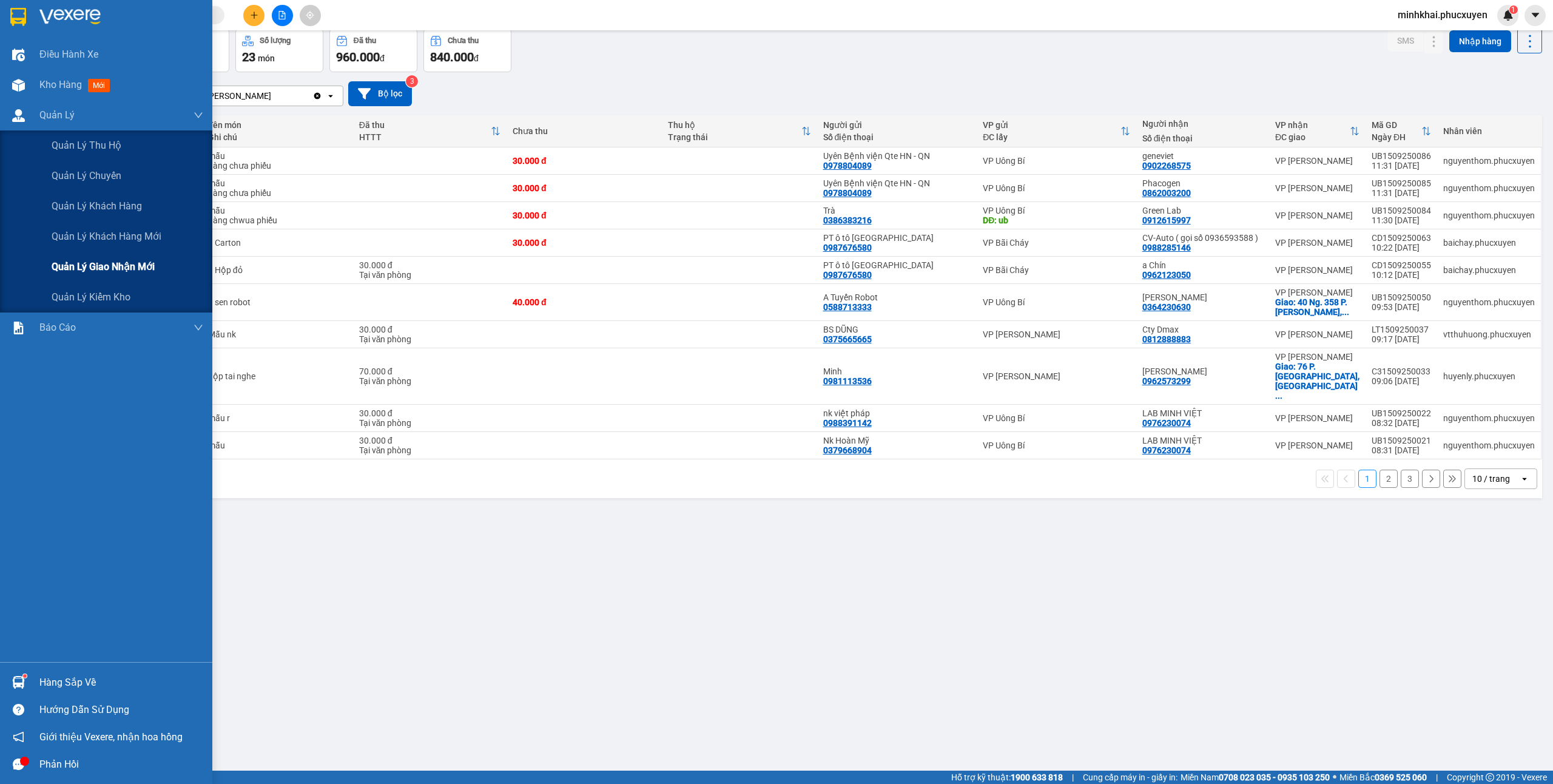
click at [95, 261] on span "Quản lý giao nhận mới" at bounding box center [103, 266] width 103 height 15
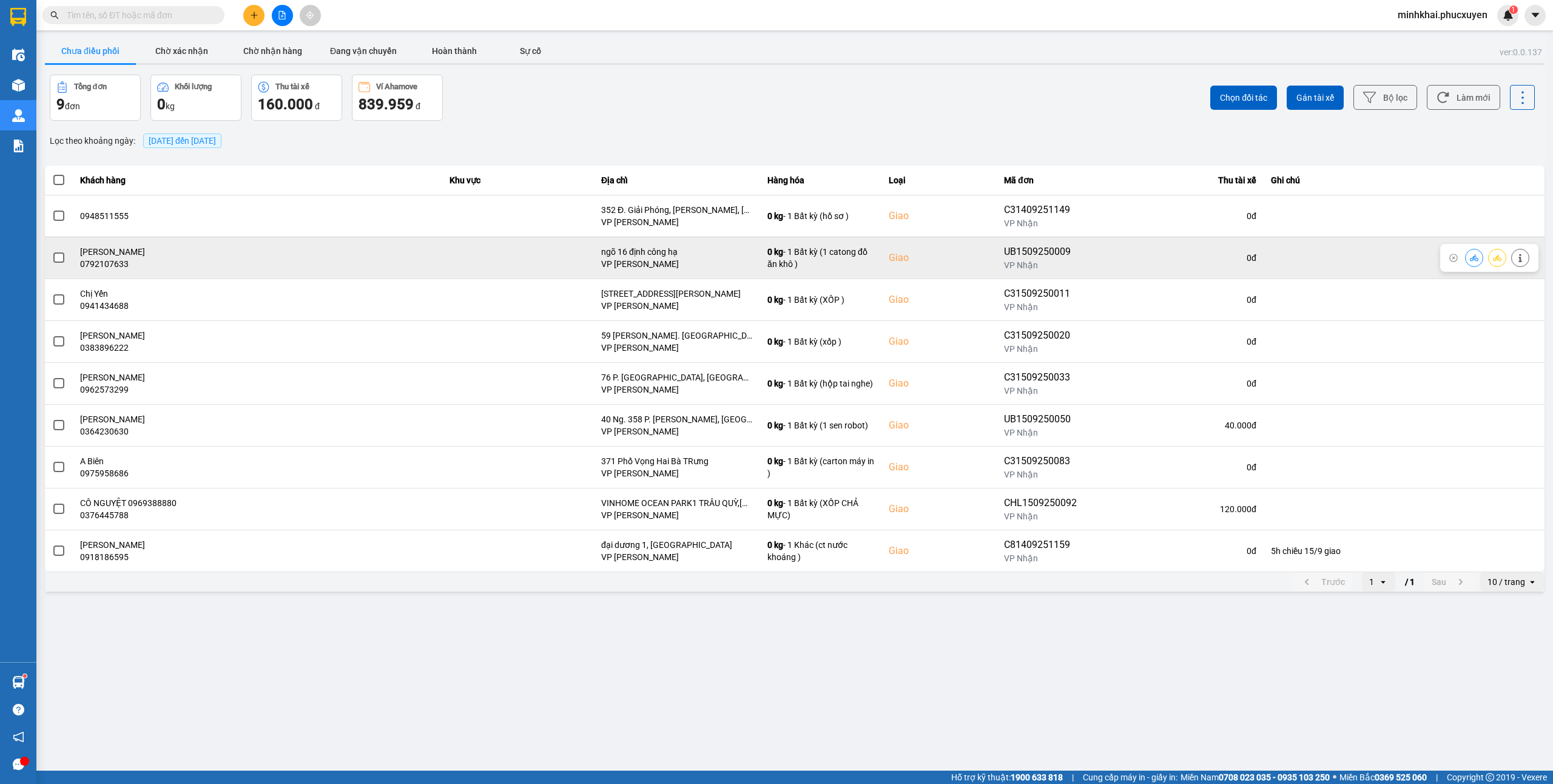
click at [1476, 258] on icon at bounding box center [1474, 257] width 8 height 7
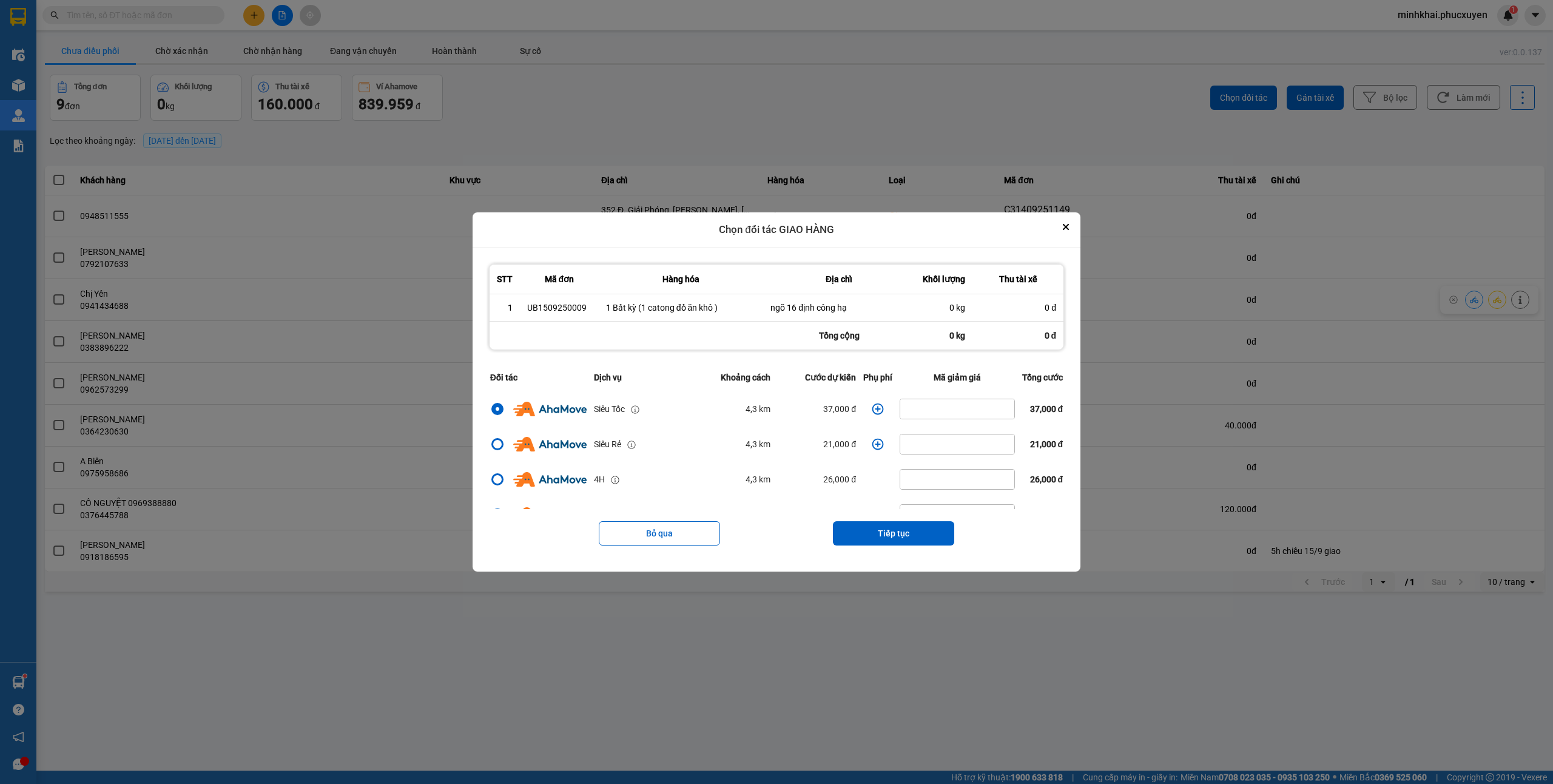
click at [879, 515] on div "Bỏ qua Tiếp tục" at bounding box center [776, 534] width 580 height 49
click at [879, 529] on button "Tiếp tục" at bounding box center [893, 534] width 121 height 24
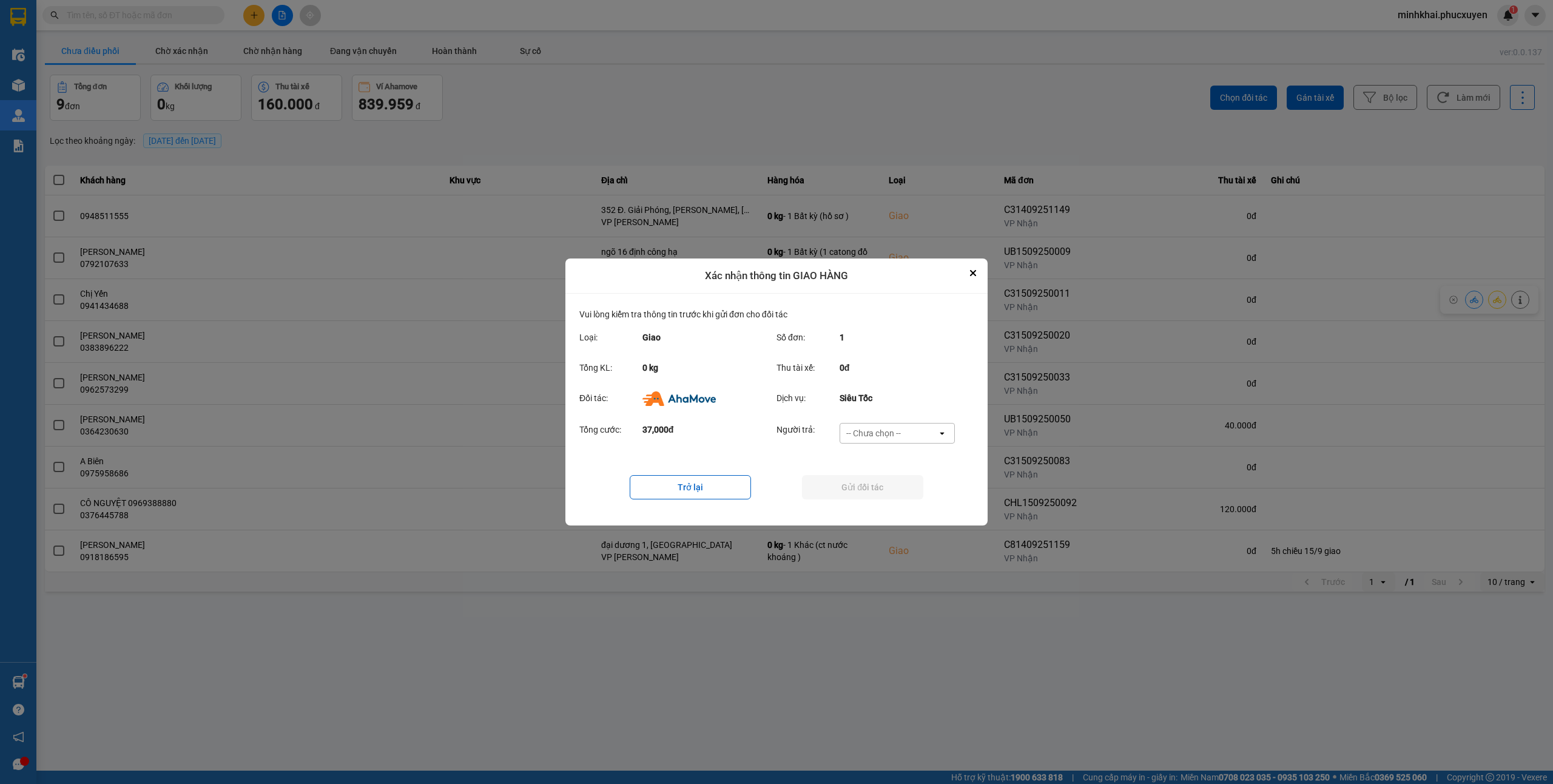
click at [893, 420] on div "Tổng cước: 37,000đ Người trả: -- Chưa chọn -- open" at bounding box center [776, 437] width 394 height 38
click at [890, 437] on div "-- Chưa chọn --" at bounding box center [874, 433] width 55 height 12
click at [865, 457] on span "Khách hàng" at bounding box center [872, 459] width 47 height 12
click at [827, 484] on button "Gửi đối tác" at bounding box center [863, 487] width 121 height 24
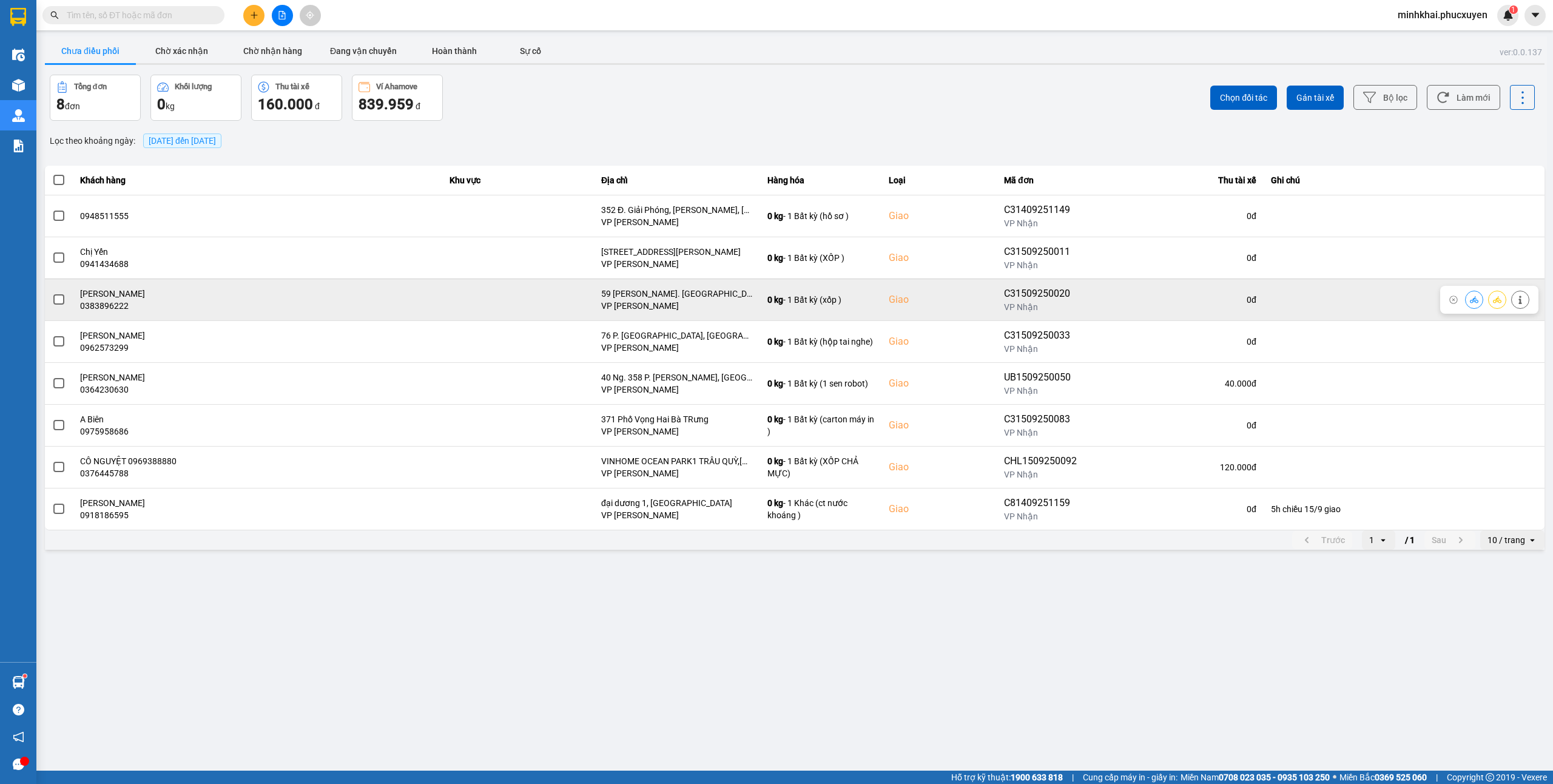
click at [1473, 301] on icon at bounding box center [1474, 299] width 8 height 8
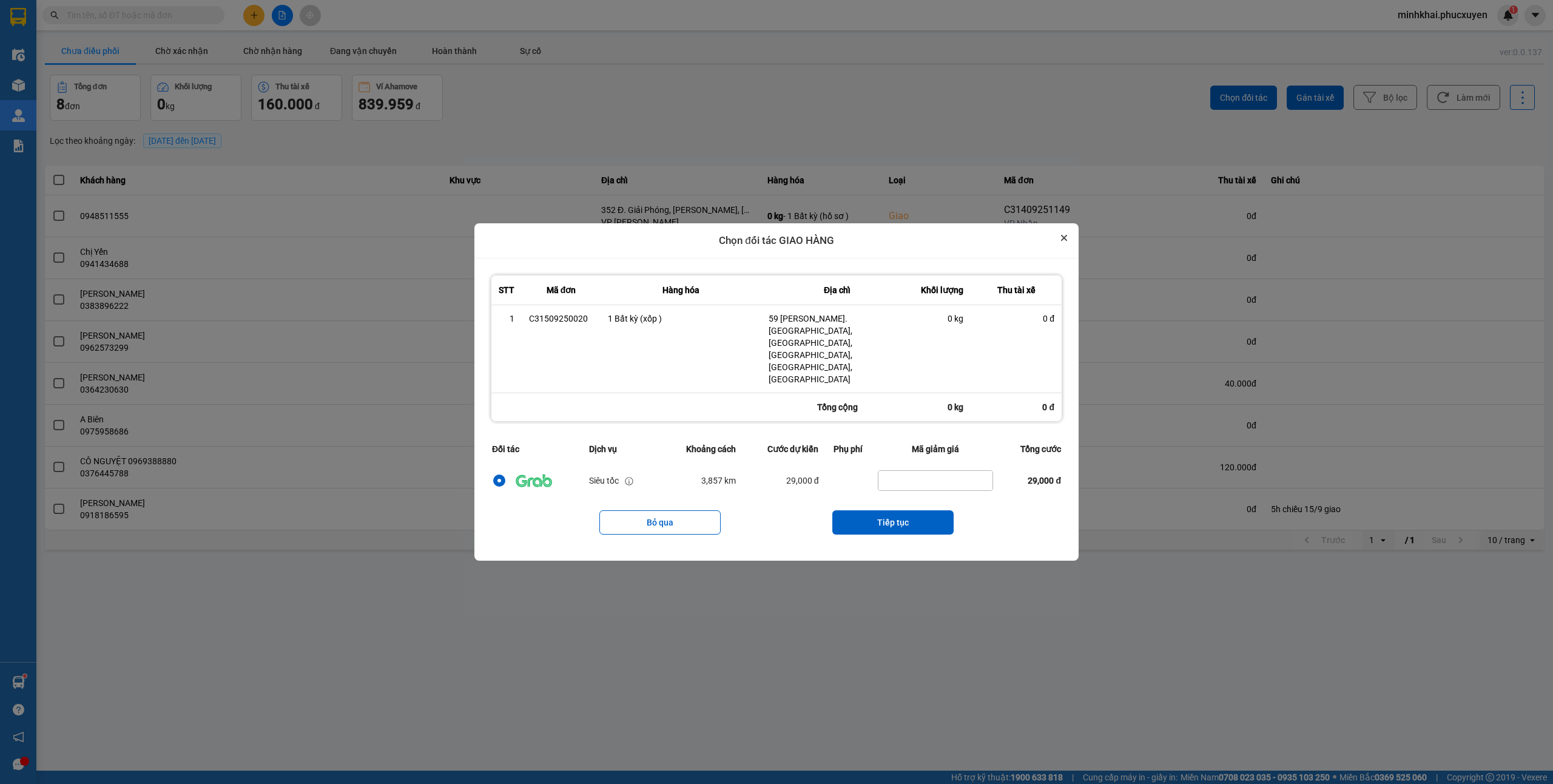
click at [1066, 241] on icon "Close" at bounding box center [1064, 238] width 6 height 6
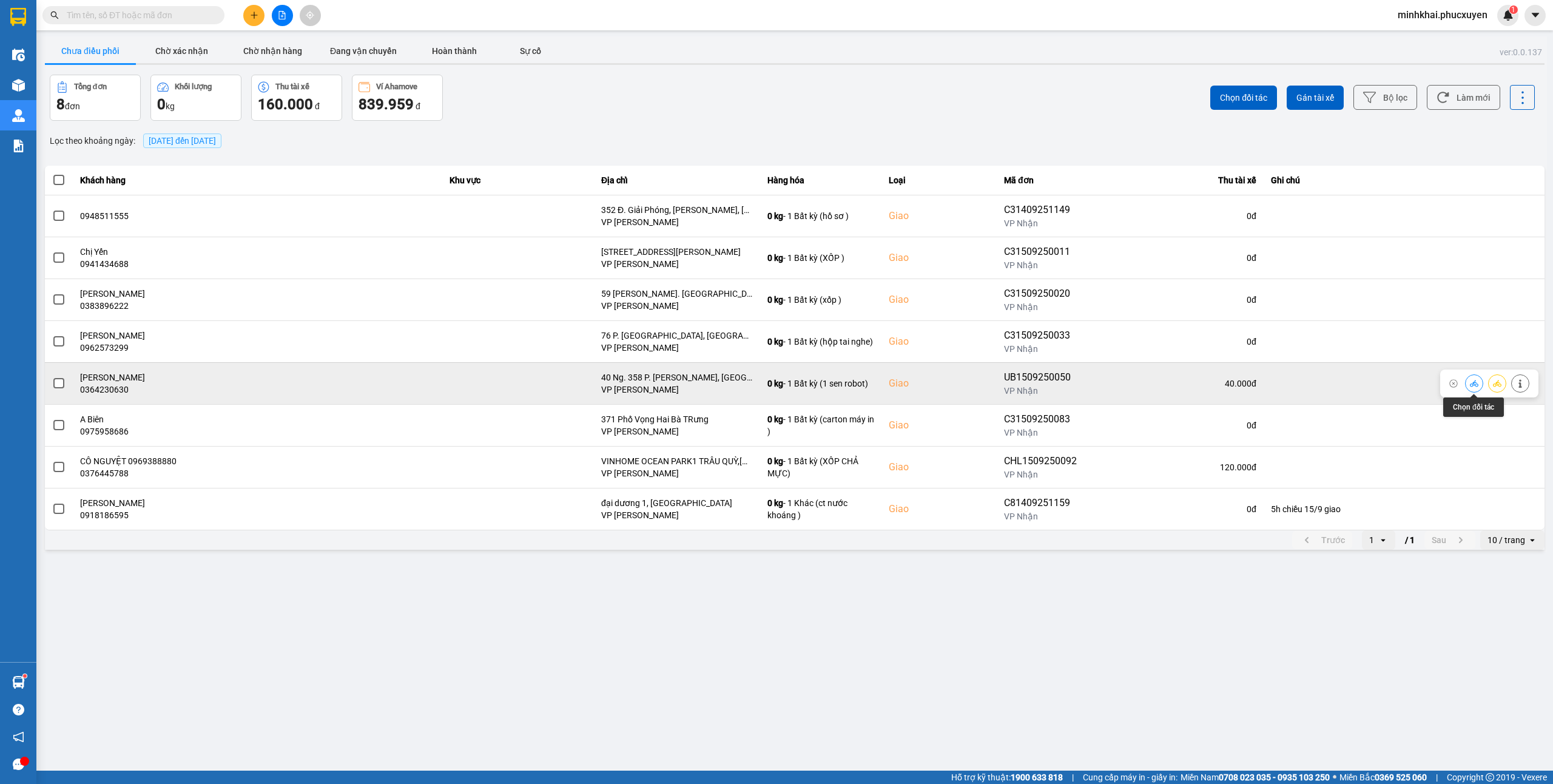
click at [1466, 387] on button at bounding box center [1474, 383] width 17 height 21
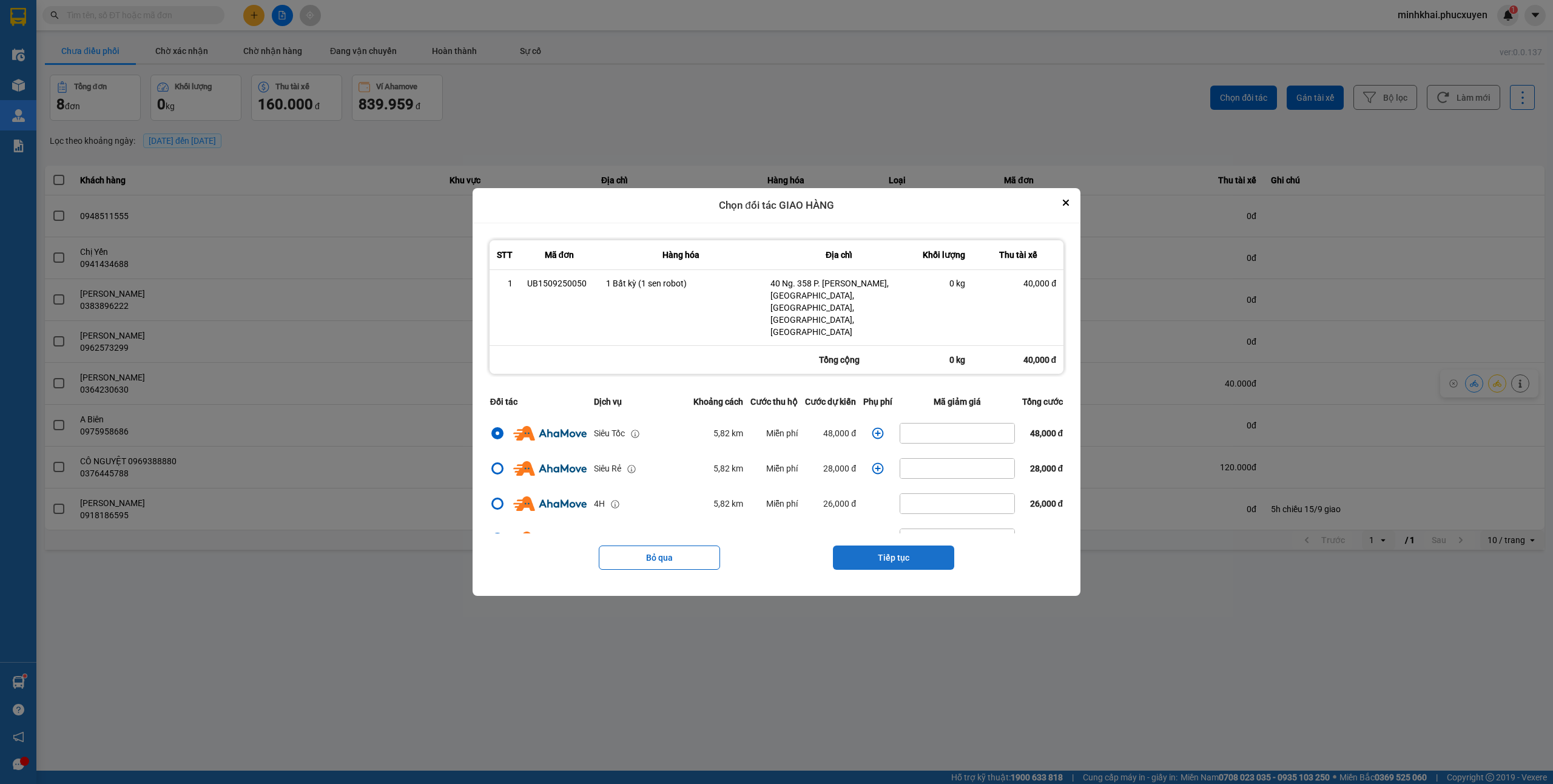
click at [909, 545] on button "Tiếp tục" at bounding box center [893, 557] width 121 height 24
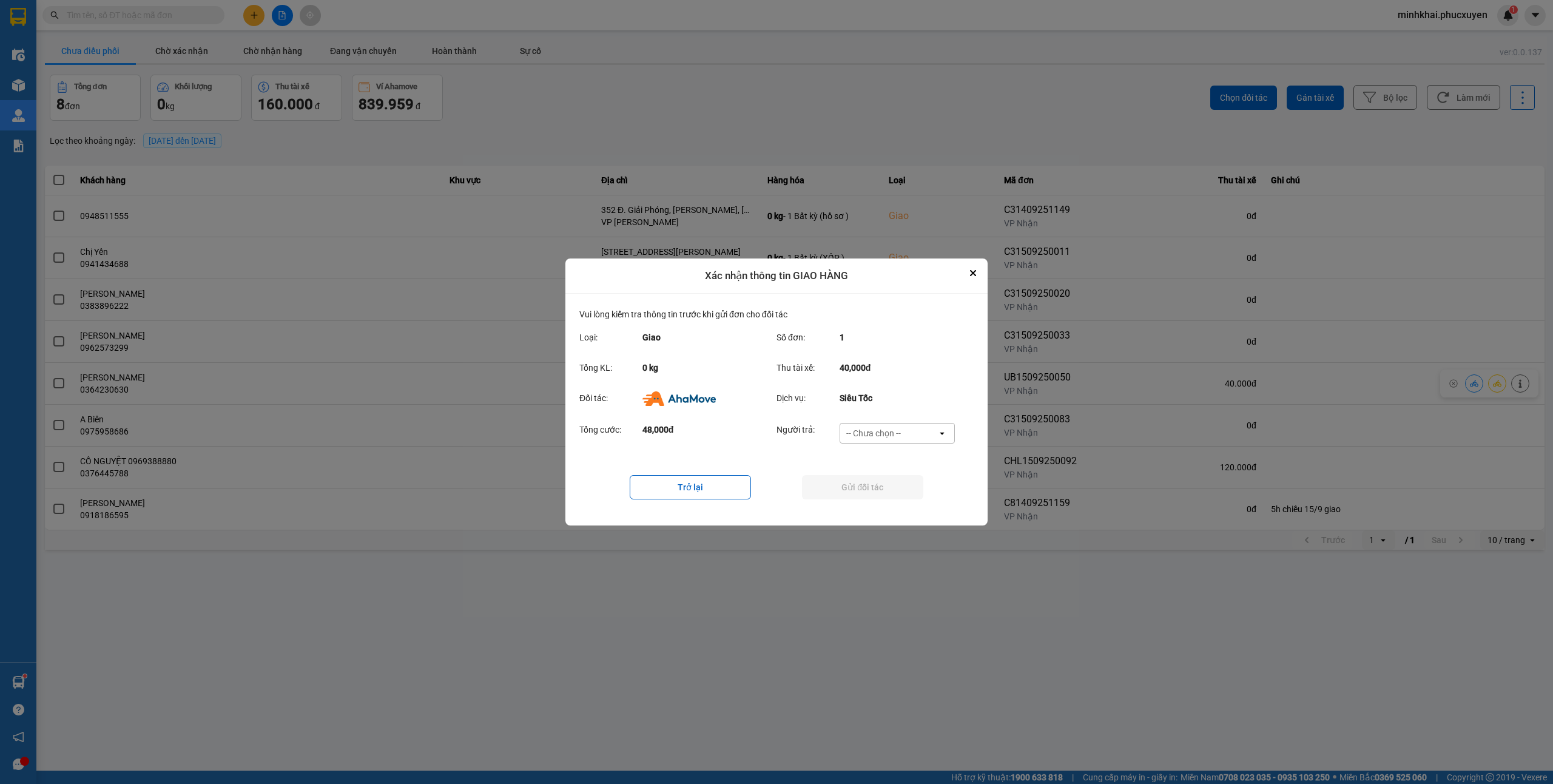
click at [903, 445] on div "Người trả: -- Chưa chọn -- open" at bounding box center [869, 436] width 186 height 28
click at [904, 438] on div "-- Chưa chọn --" at bounding box center [889, 433] width 97 height 20
click at [884, 498] on span "Ví Ahamove" at bounding box center [873, 503] width 49 height 12
click at [828, 488] on button "Gửi đối tác" at bounding box center [863, 487] width 121 height 24
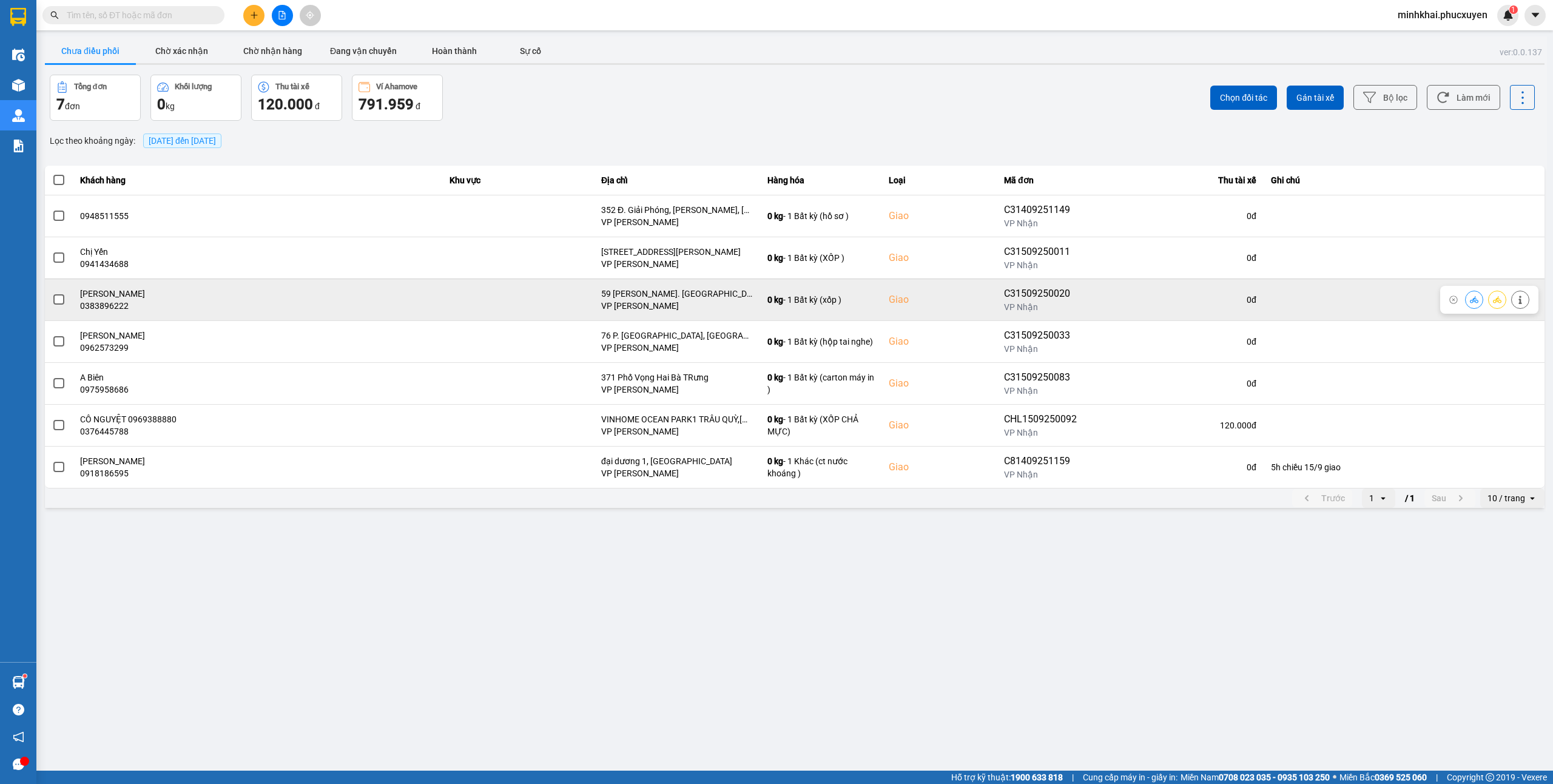
click at [1470, 301] on icon at bounding box center [1474, 299] width 8 height 8
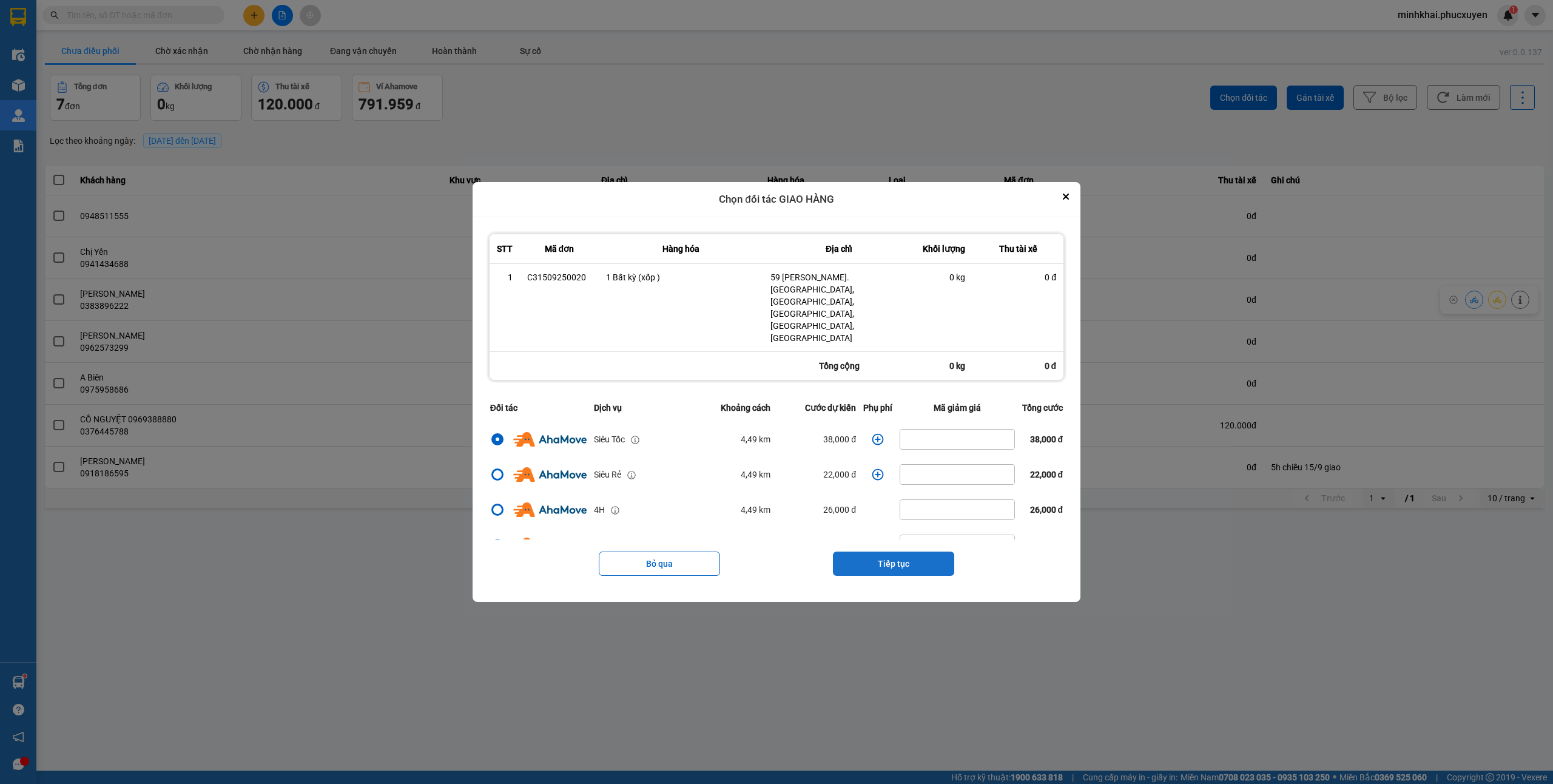
click at [896, 551] on button "Tiếp tục" at bounding box center [893, 563] width 121 height 24
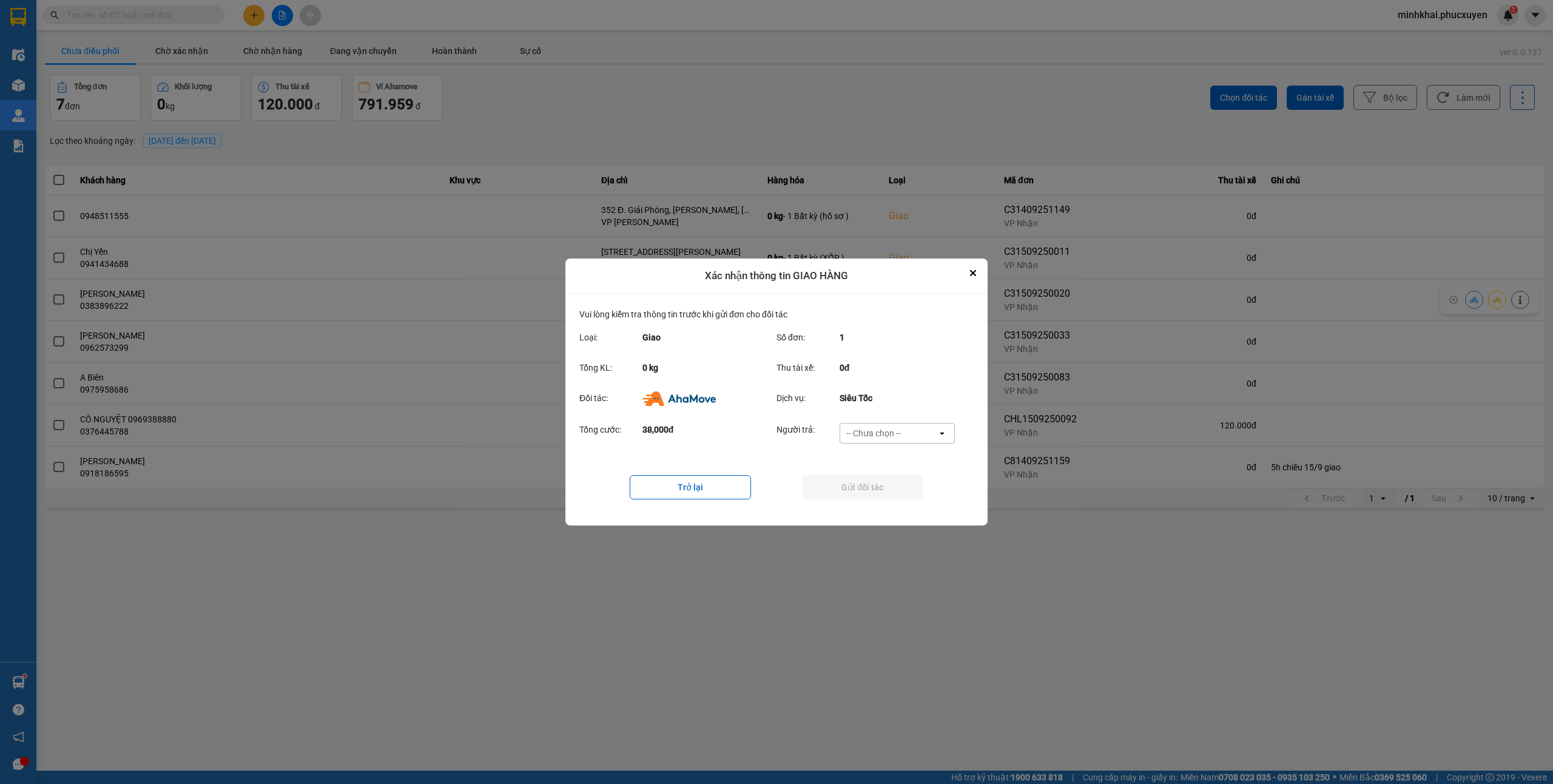
click at [886, 433] on div "-- Chưa chọn --" at bounding box center [874, 433] width 55 height 12
click at [869, 497] on span "Ví Ahamove" at bounding box center [873, 503] width 49 height 12
click at [824, 482] on button "Gửi đối tác" at bounding box center [863, 487] width 121 height 24
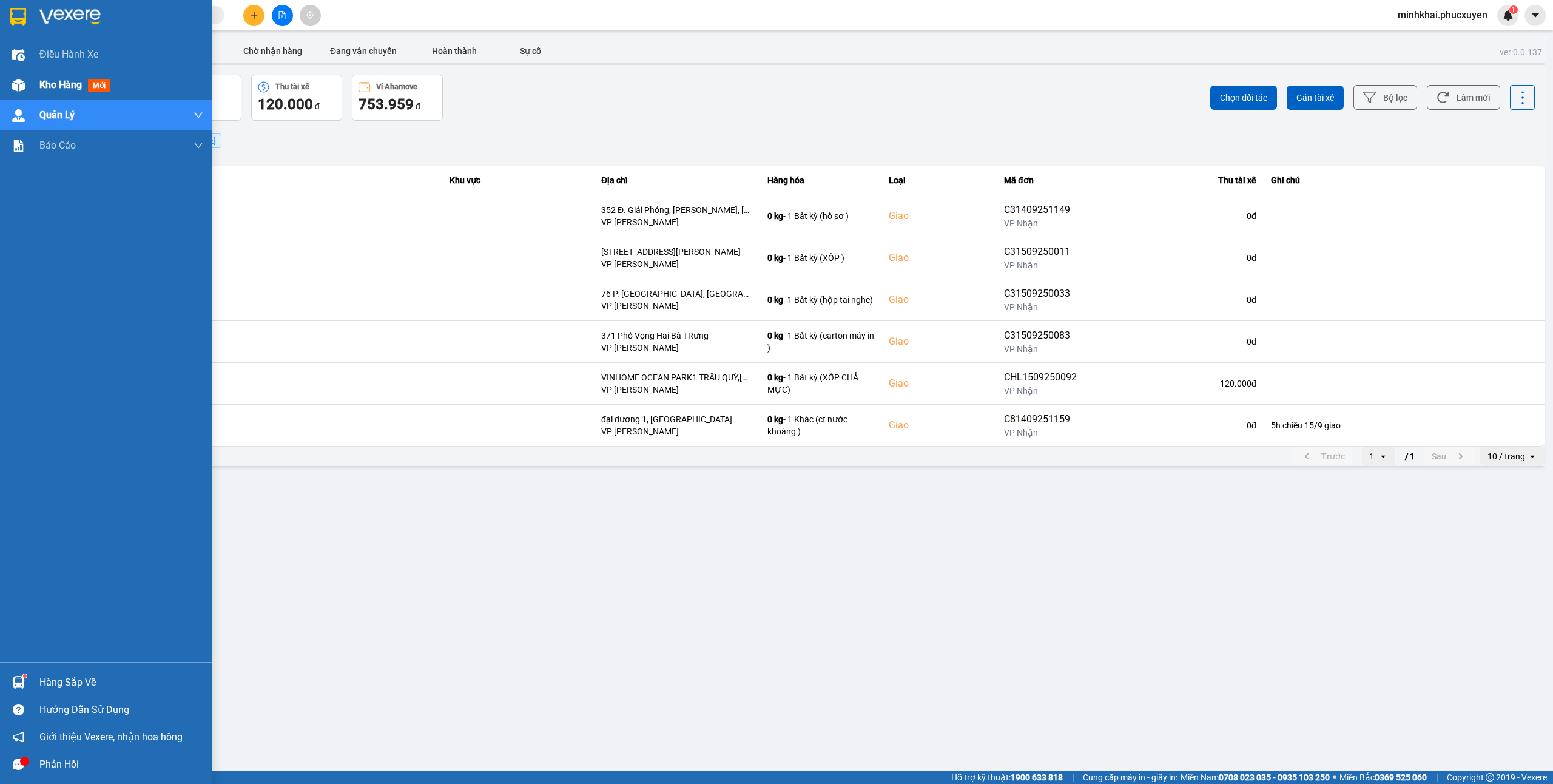
click at [23, 87] on img at bounding box center [18, 85] width 13 height 13
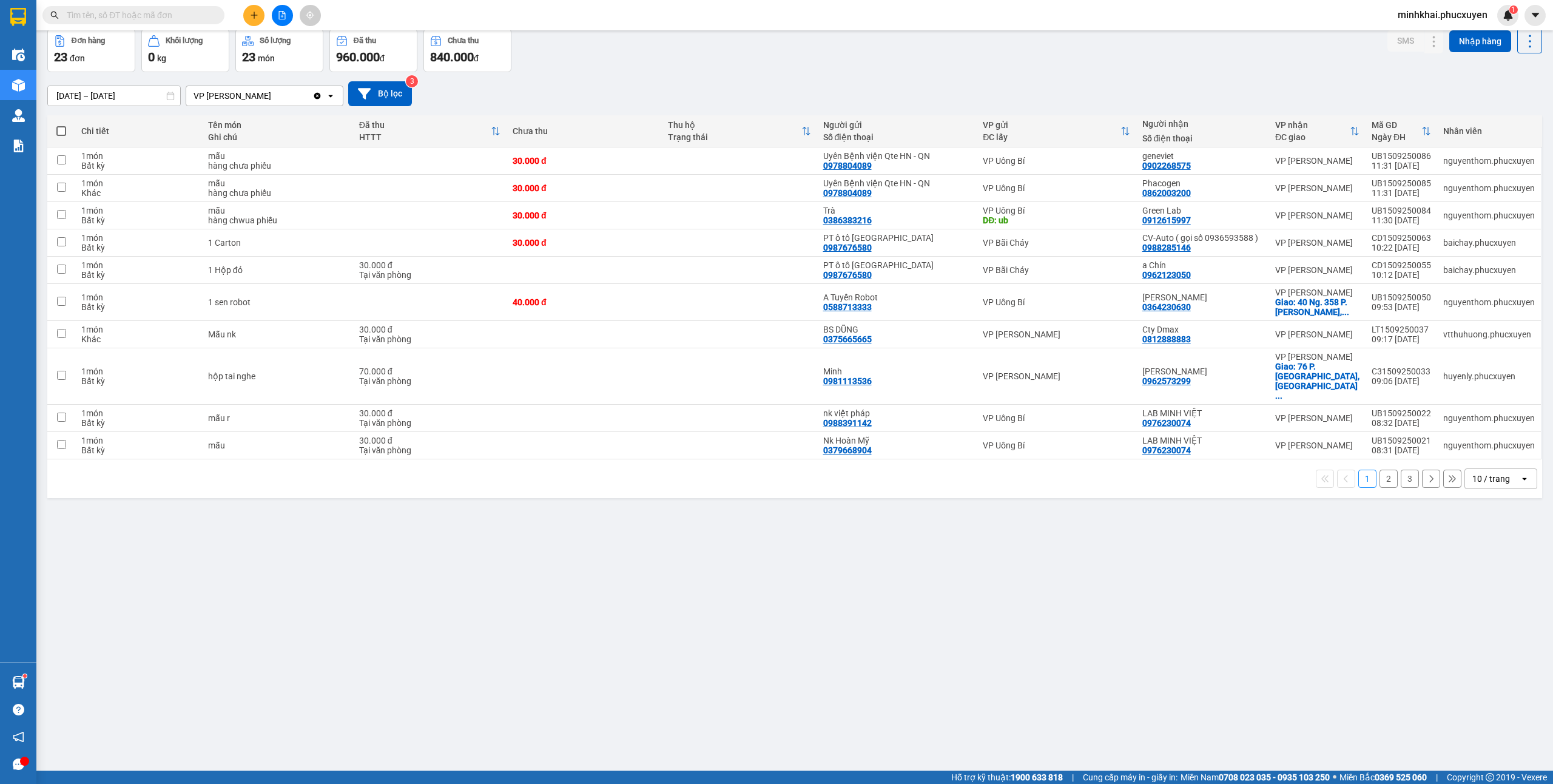
click at [73, 14] on button "Kho gửi" at bounding box center [71, 0] width 49 height 29
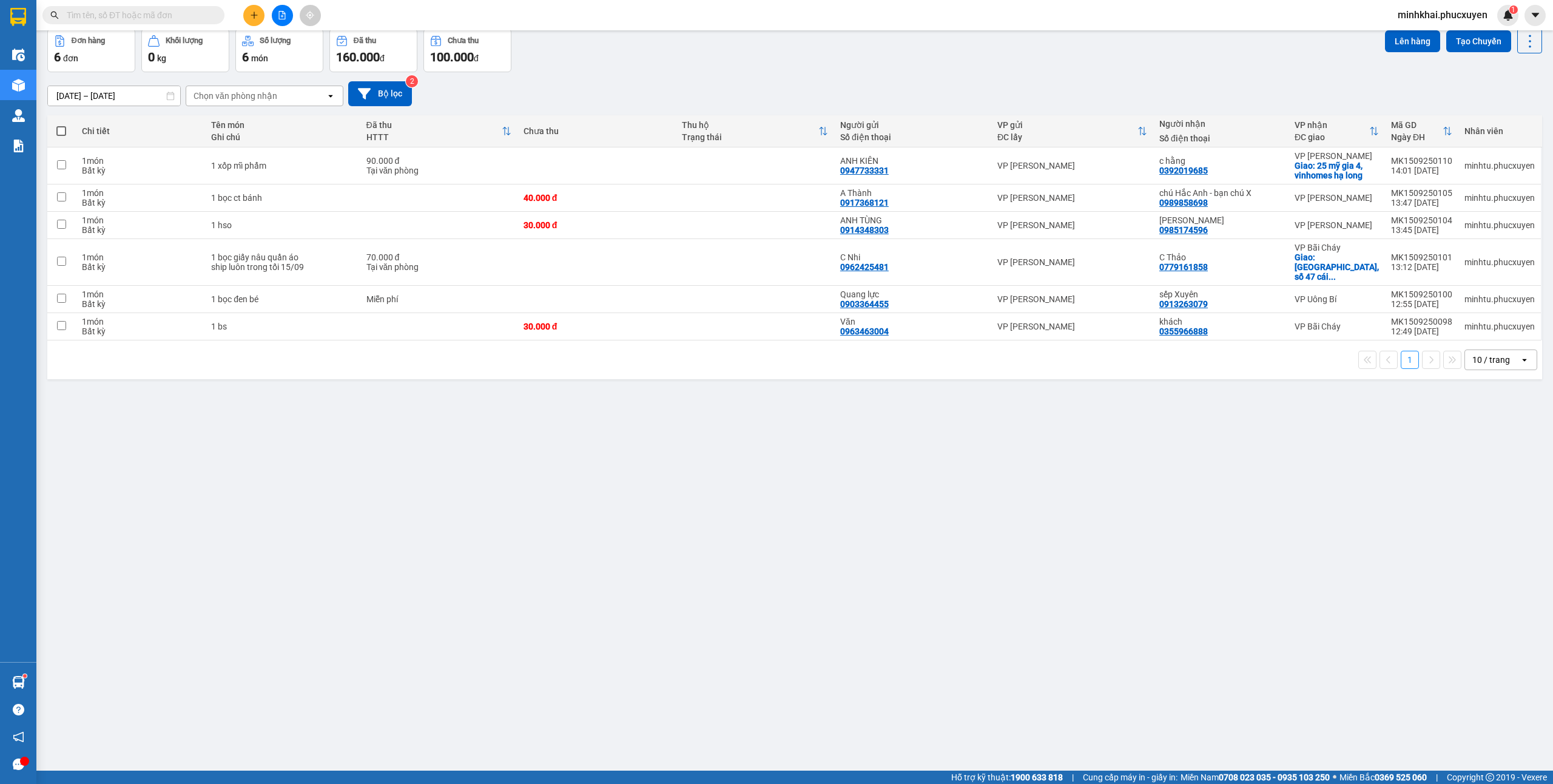
click at [171, 14] on button "Kho nhận" at bounding box center [173, 0] width 56 height 29
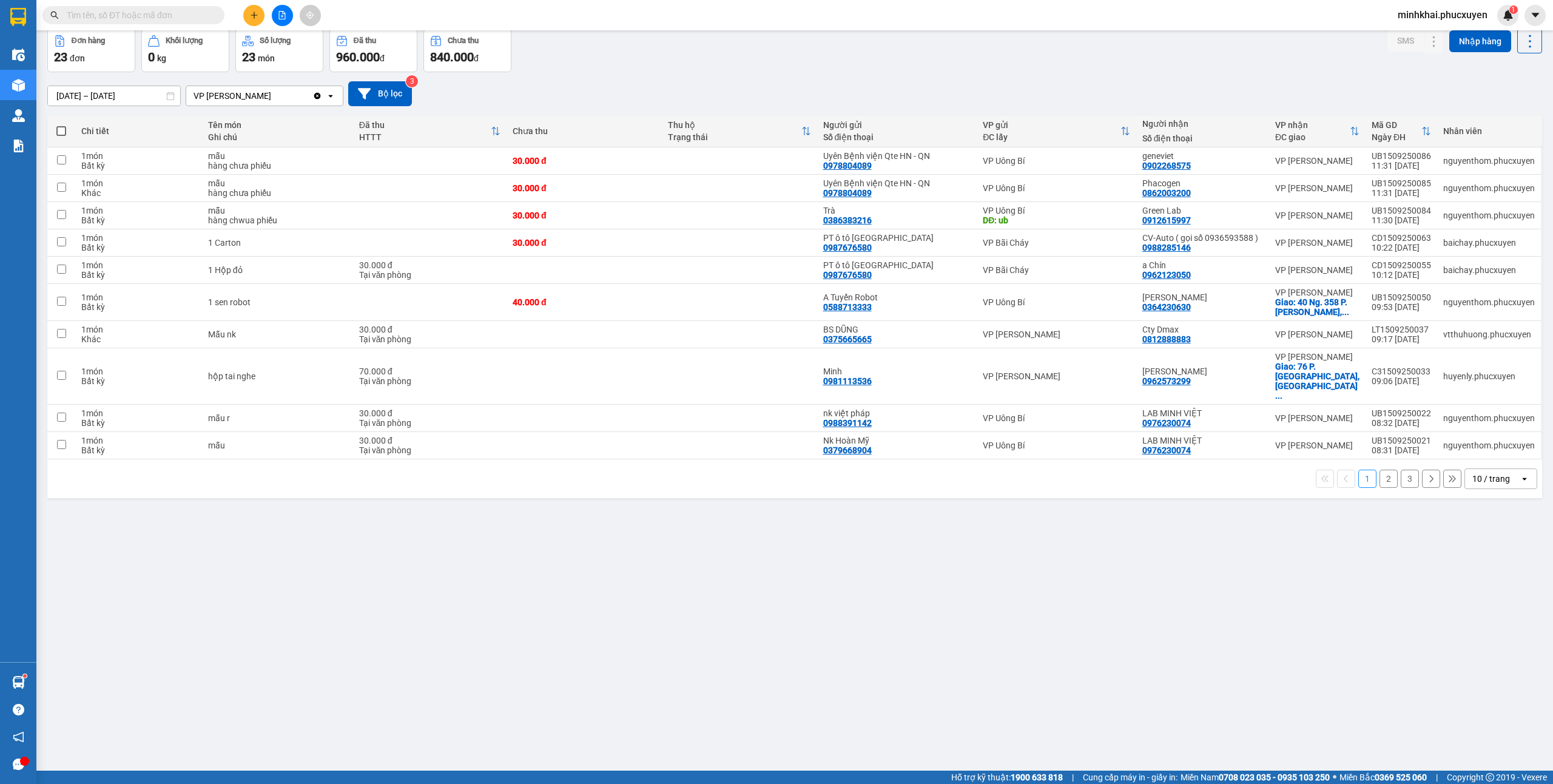
click at [1473, 485] on div "10 / trang" at bounding box center [1492, 479] width 38 height 12
click at [1468, 581] on span "80 / trang" at bounding box center [1479, 575] width 39 height 12
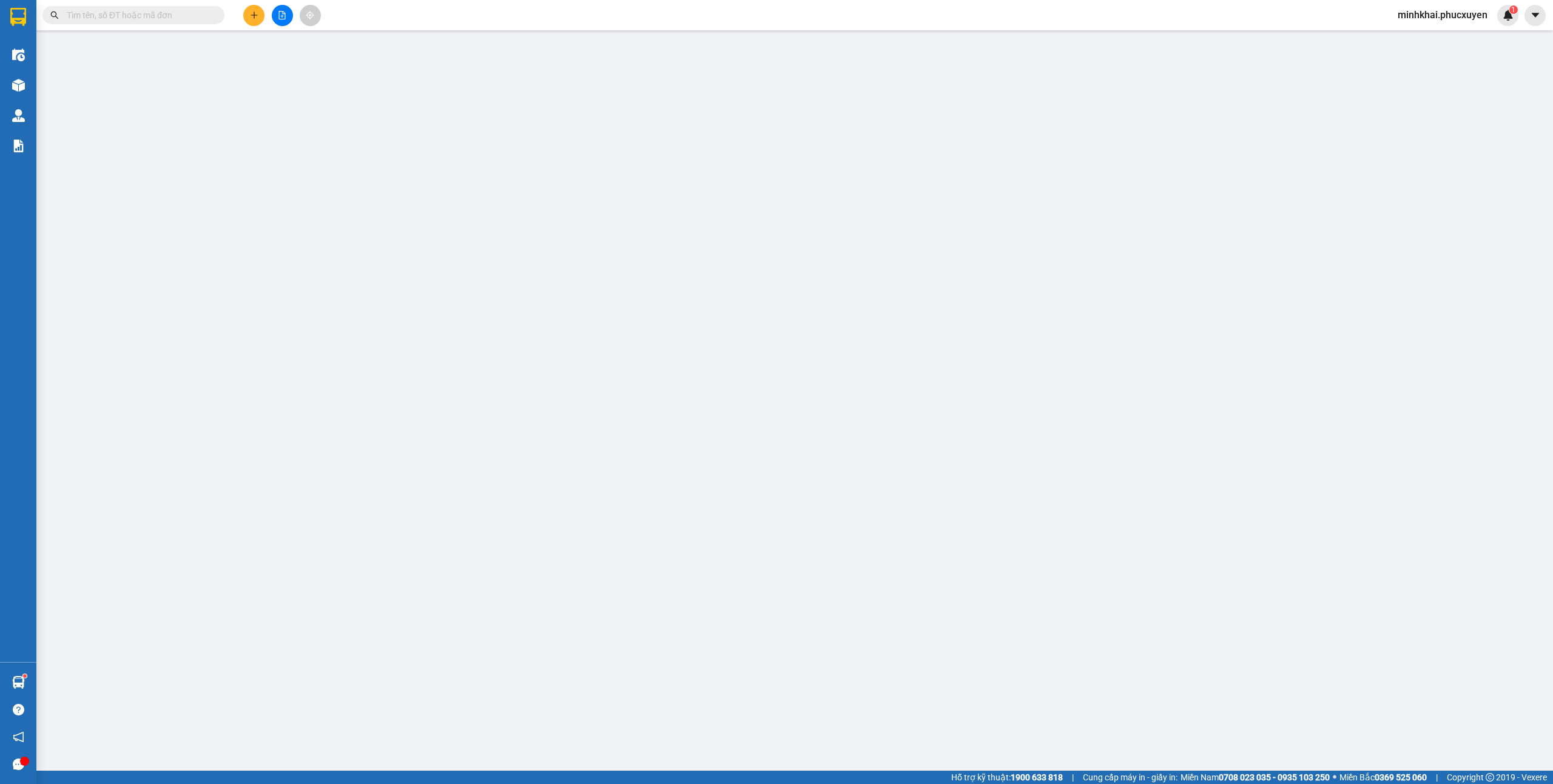
type input "0386383216"
type input "Trà"
type input "ub"
type input "0912615997"
type input "Green Lab"
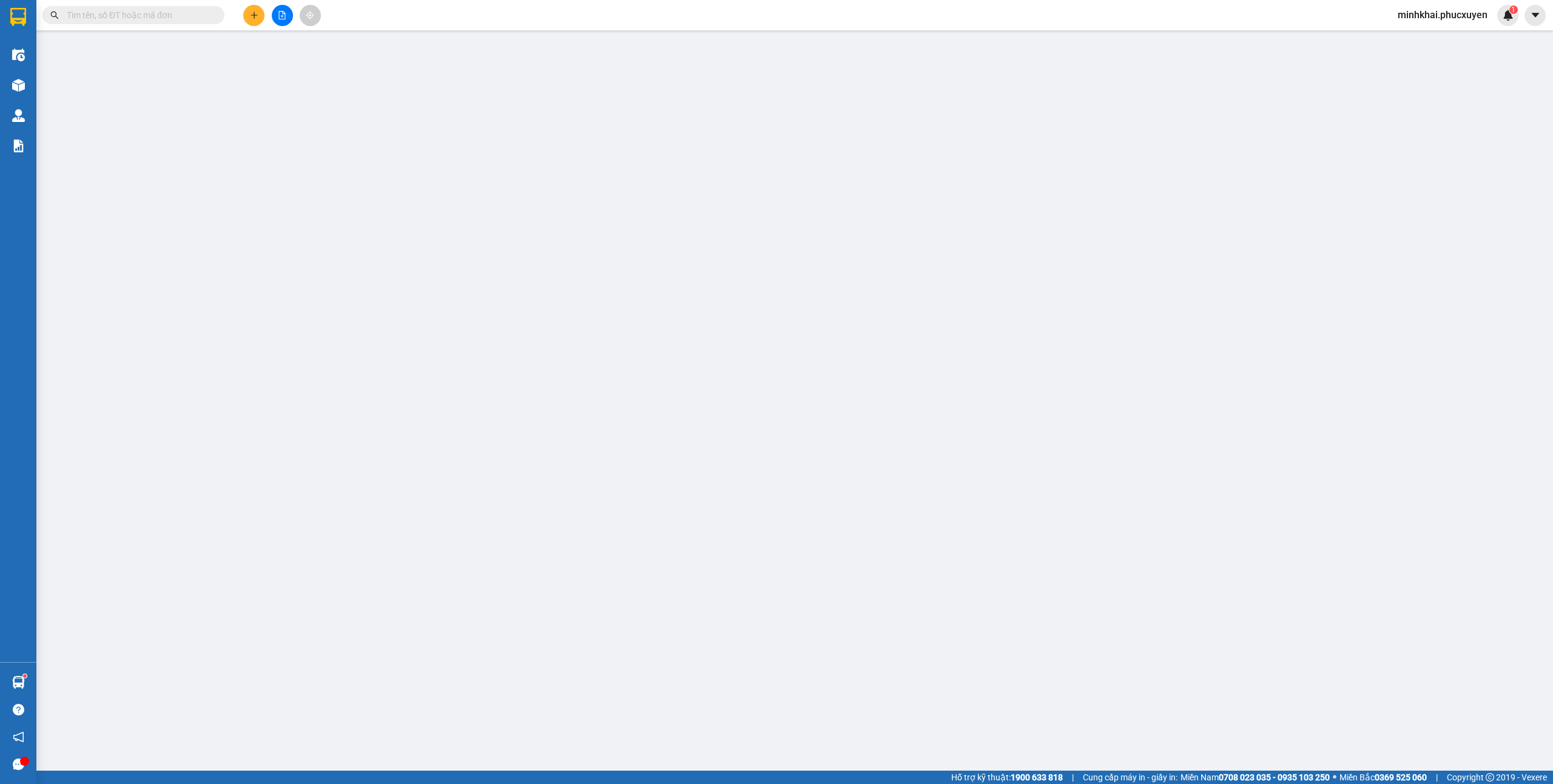
type input "30.000"
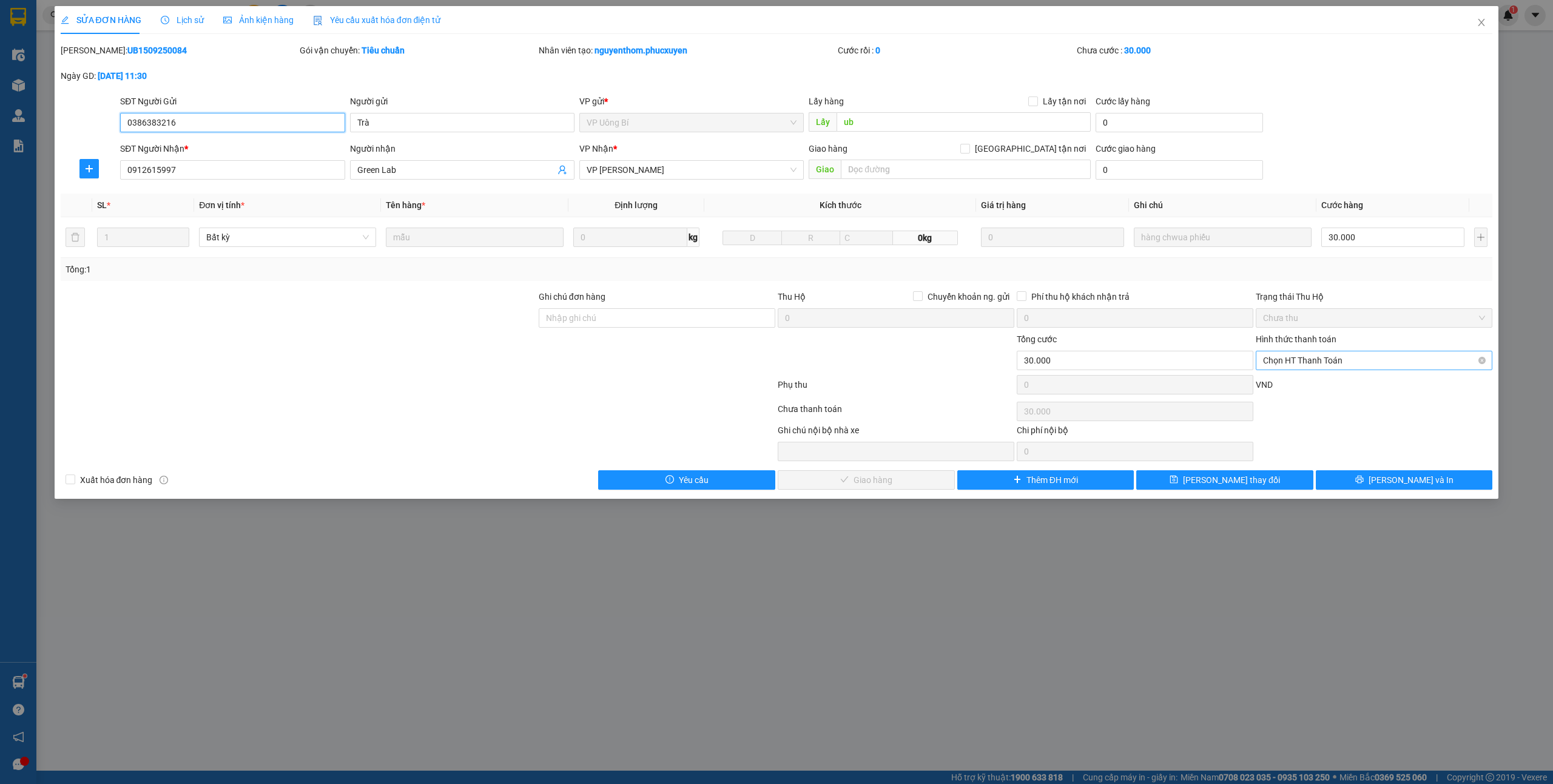
click at [1296, 367] on span "Chọn HT Thanh Toán" at bounding box center [1374, 361] width 222 height 18
click at [1289, 385] on div "Tại văn phòng" at bounding box center [1374, 386] width 222 height 14
type input "0"
click at [872, 474] on button "Lưu và Giao hàng" at bounding box center [866, 480] width 177 height 20
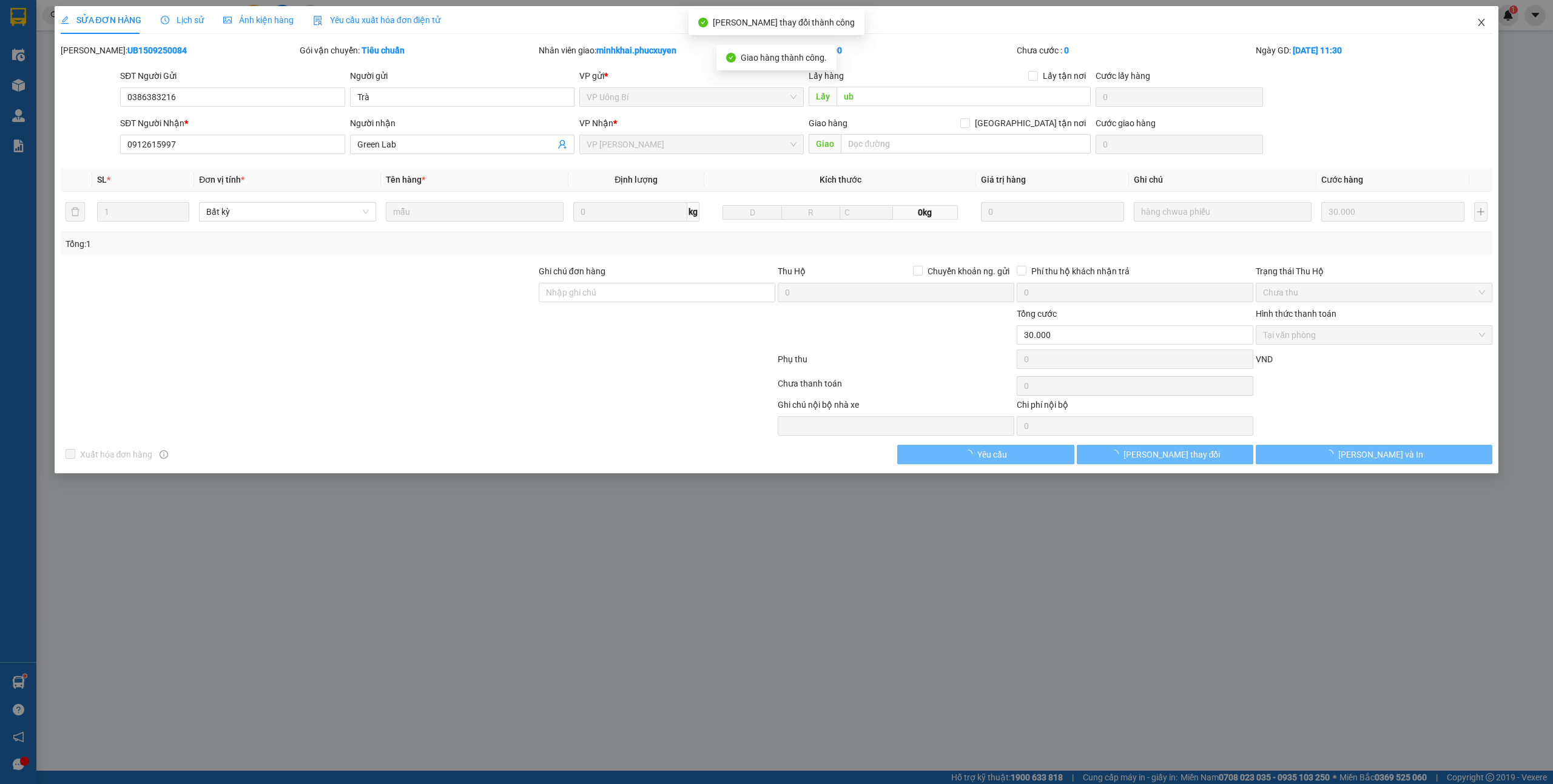
click at [1482, 27] on icon "close" at bounding box center [1481, 22] width 10 height 10
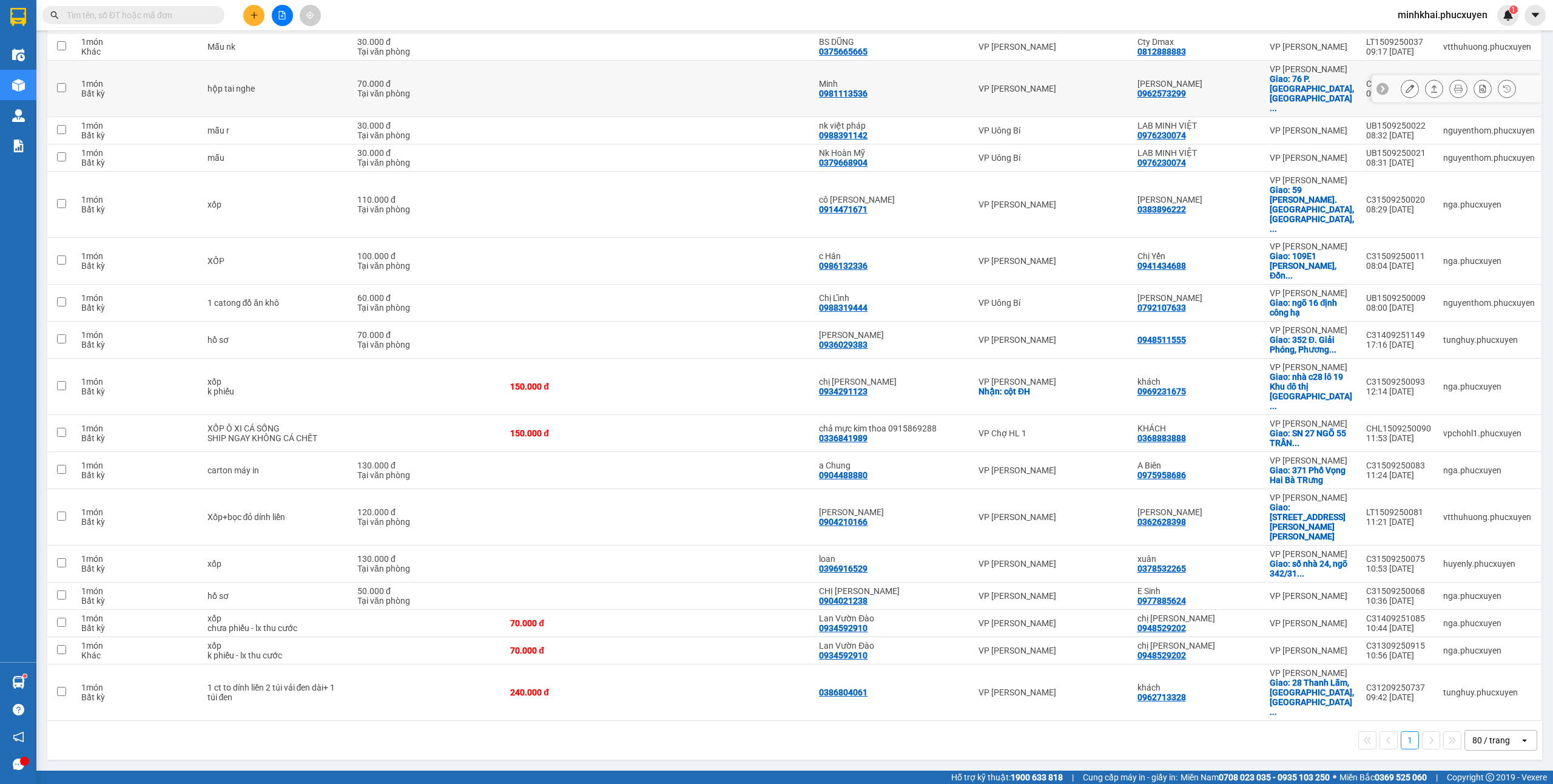
click at [1378, 93] on icon at bounding box center [1382, 88] width 8 height 8
click at [1366, 89] on div "C31509250033" at bounding box center [1399, 83] width 65 height 10
checkbox input "false"
click at [1533, 92] on icon at bounding box center [1534, 89] width 4 height 7
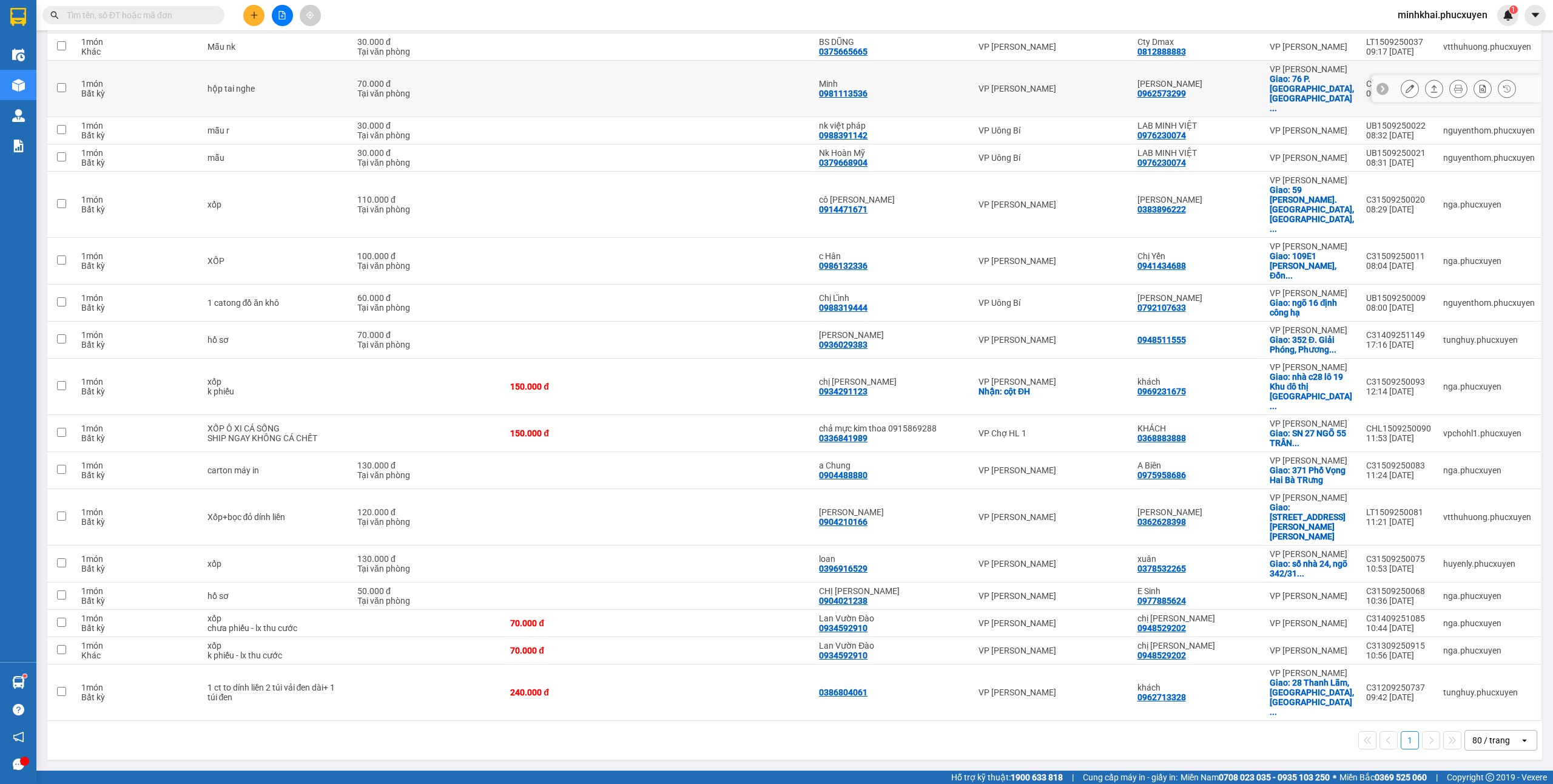
drag, startPoint x: 1422, startPoint y: 395, endPoint x: 1430, endPoint y: 388, distance: 10.6
click at [1430, 93] on icon at bounding box center [1434, 88] width 8 height 8
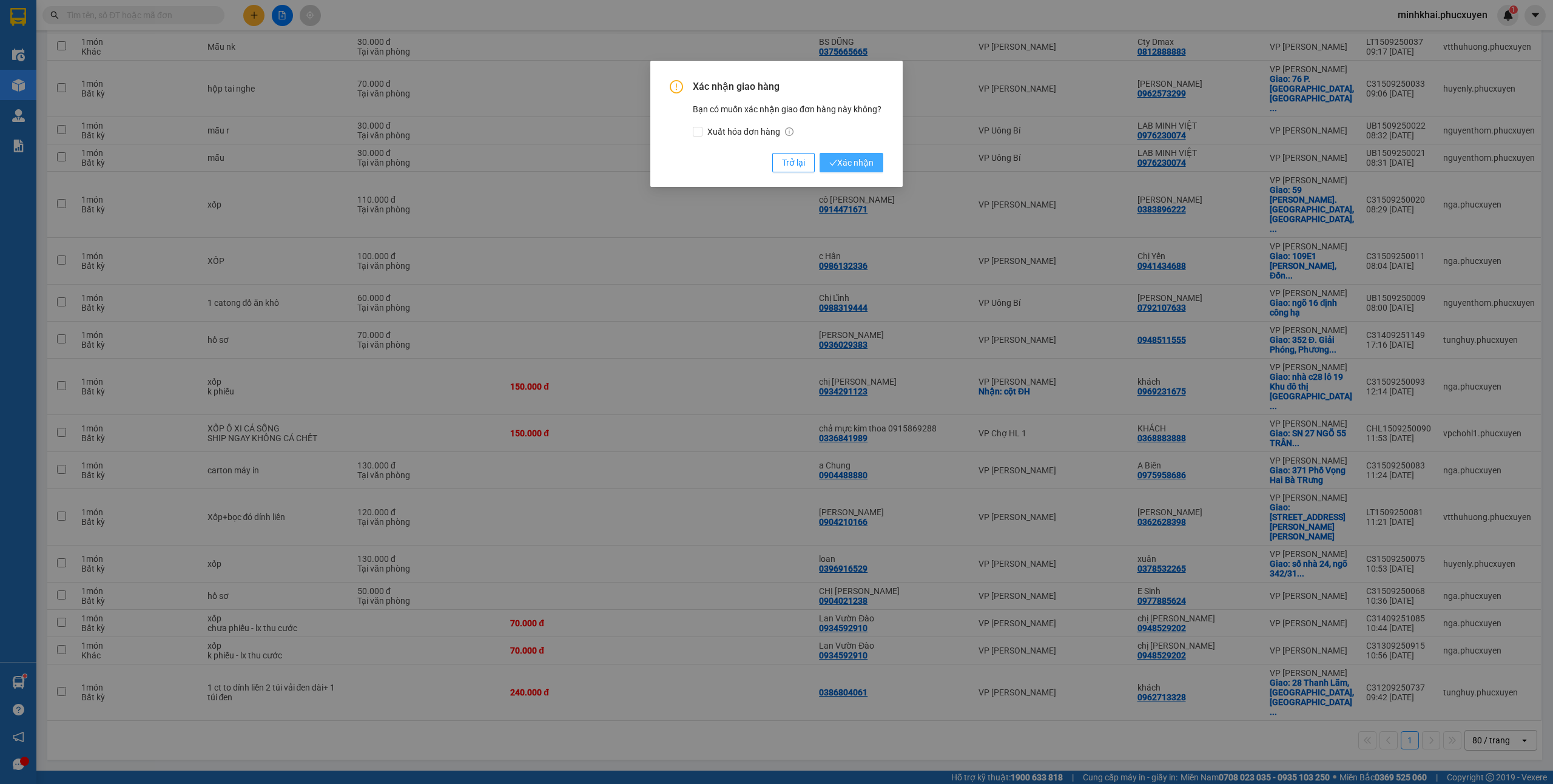
click at [860, 156] on span "Xác nhận" at bounding box center [852, 162] width 44 height 14
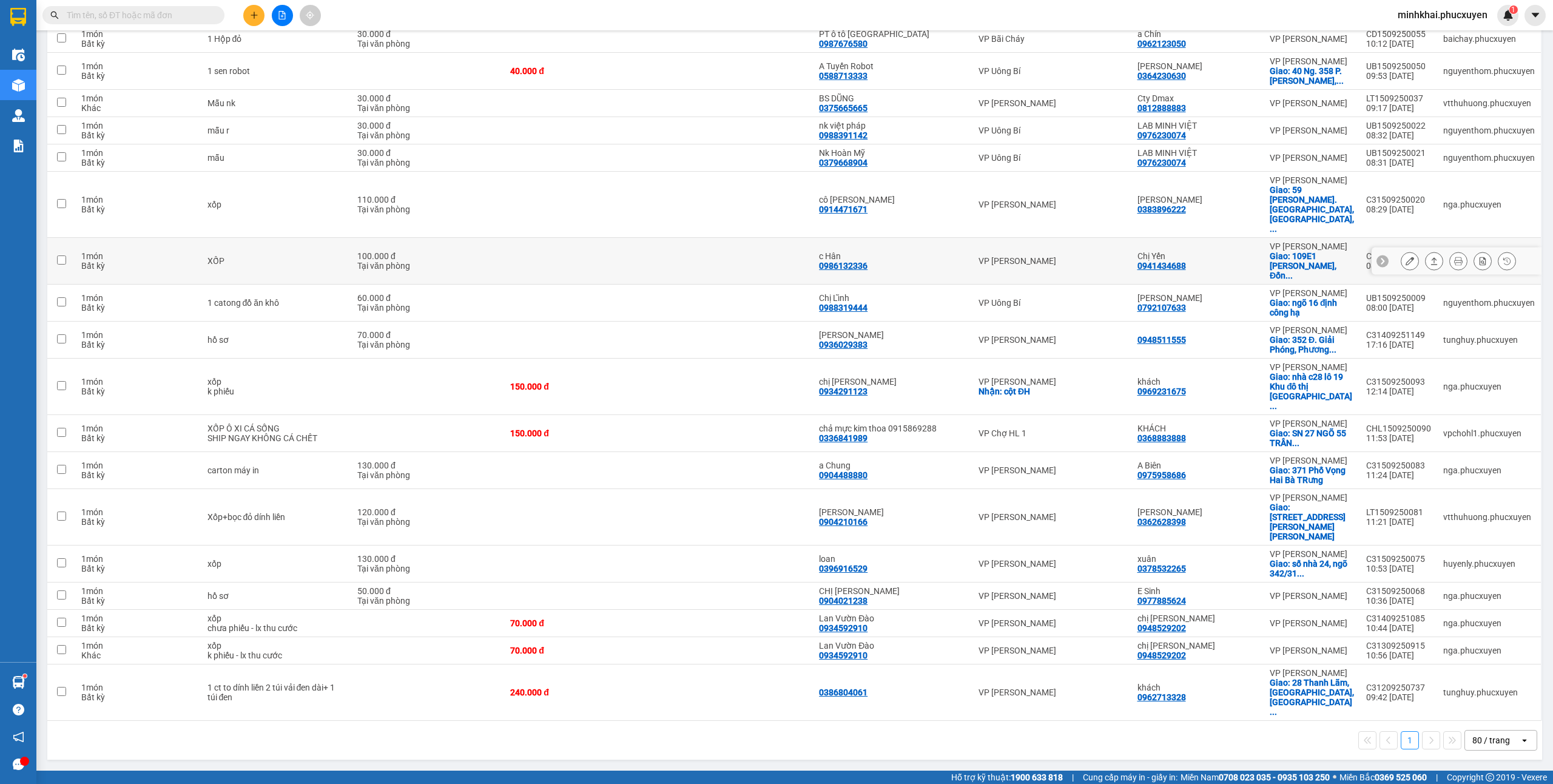
click at [1378, 265] on icon at bounding box center [1382, 260] width 8 height 8
click at [1369, 261] on div "C31509250011" at bounding box center [1399, 256] width 65 height 10
checkbox input "false"
click at [1530, 265] on icon at bounding box center [1534, 260] width 8 height 8
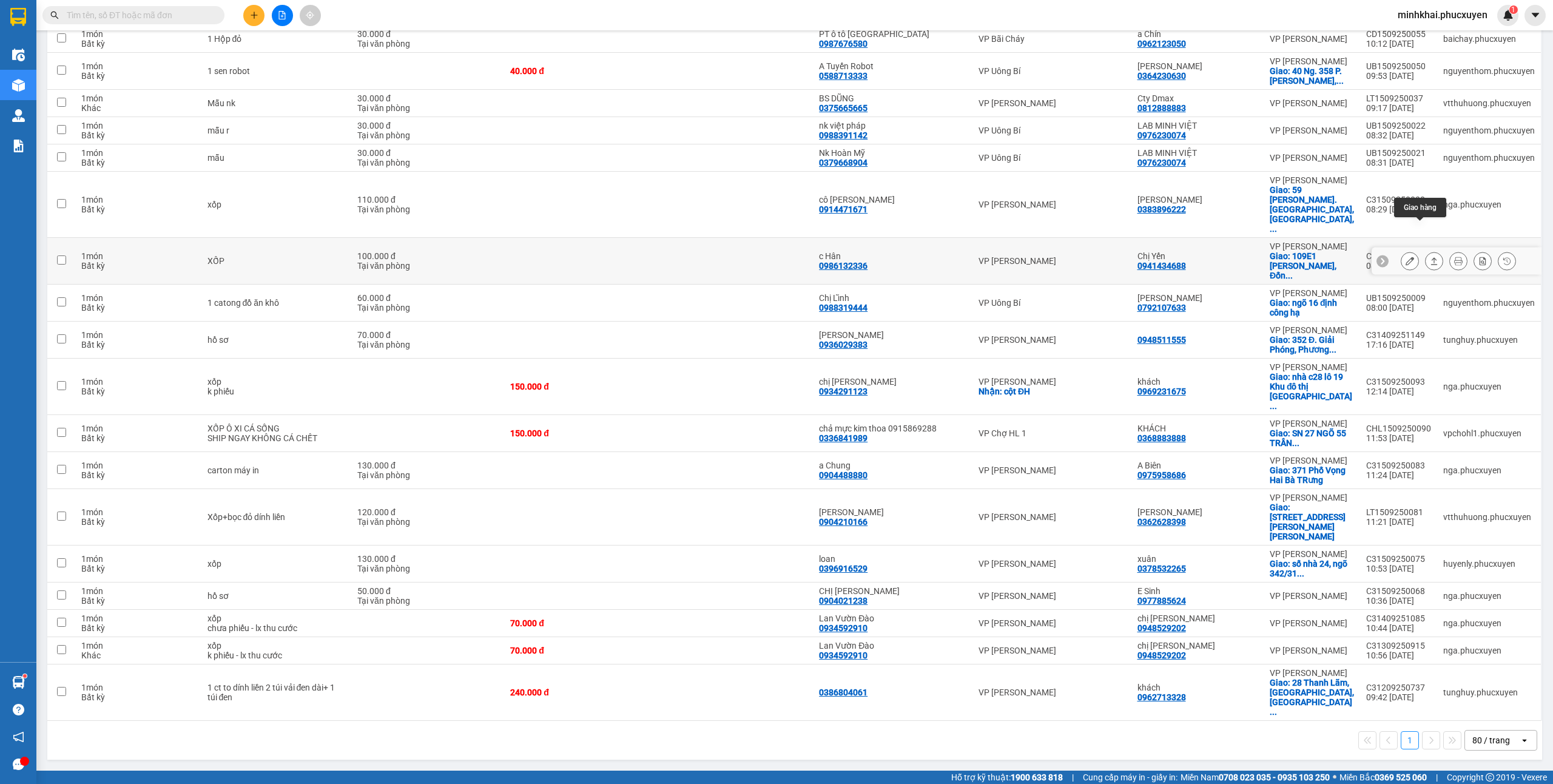
click at [1428, 272] on button at bounding box center [1434, 261] width 17 height 21
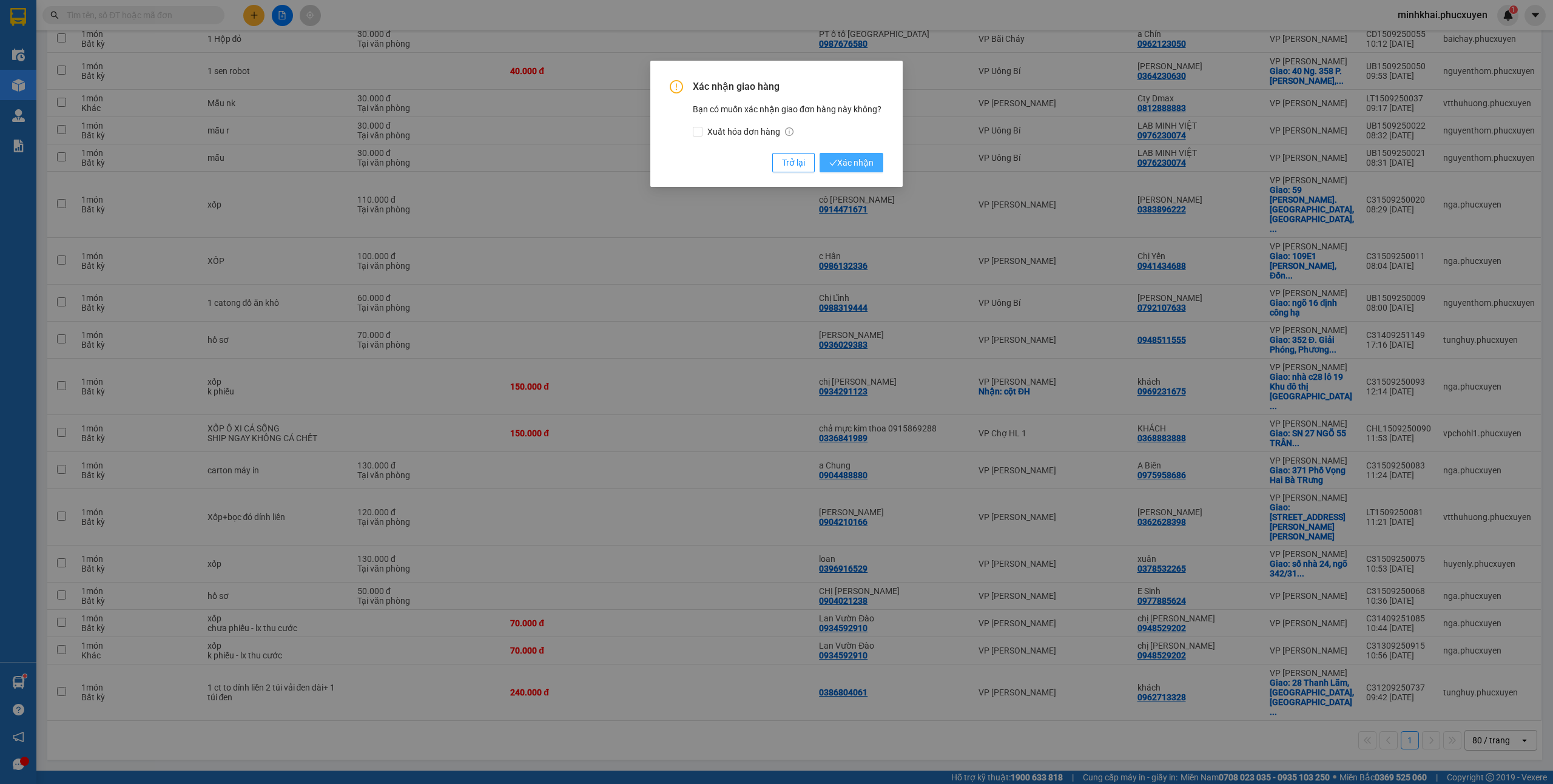
click at [848, 168] on span "Xác nhận" at bounding box center [852, 162] width 44 height 14
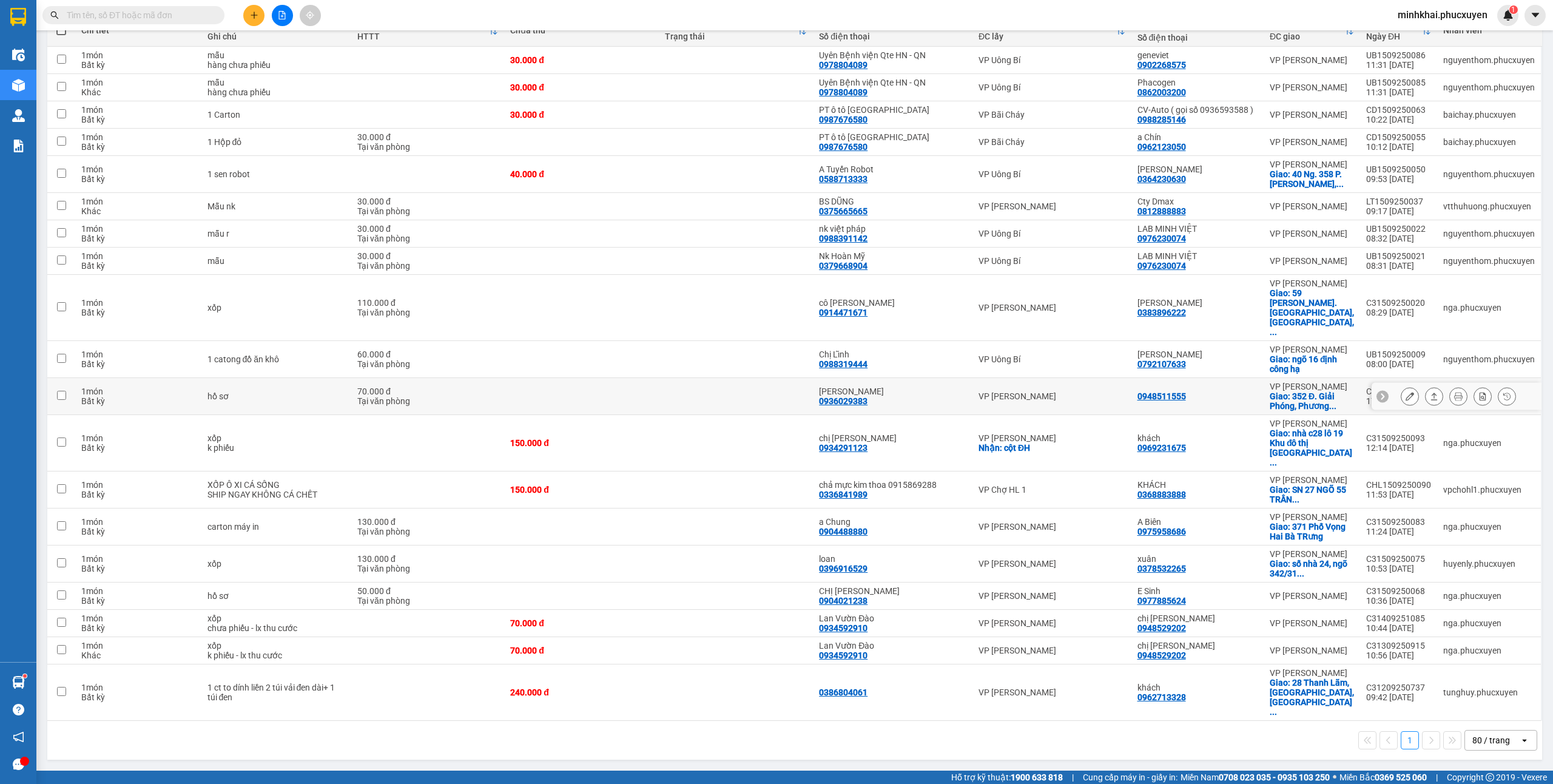
click at [1376, 402] on div at bounding box center [1382, 396] width 12 height 12
click at [1372, 396] on div "C31409251149" at bounding box center [1399, 391] width 65 height 10
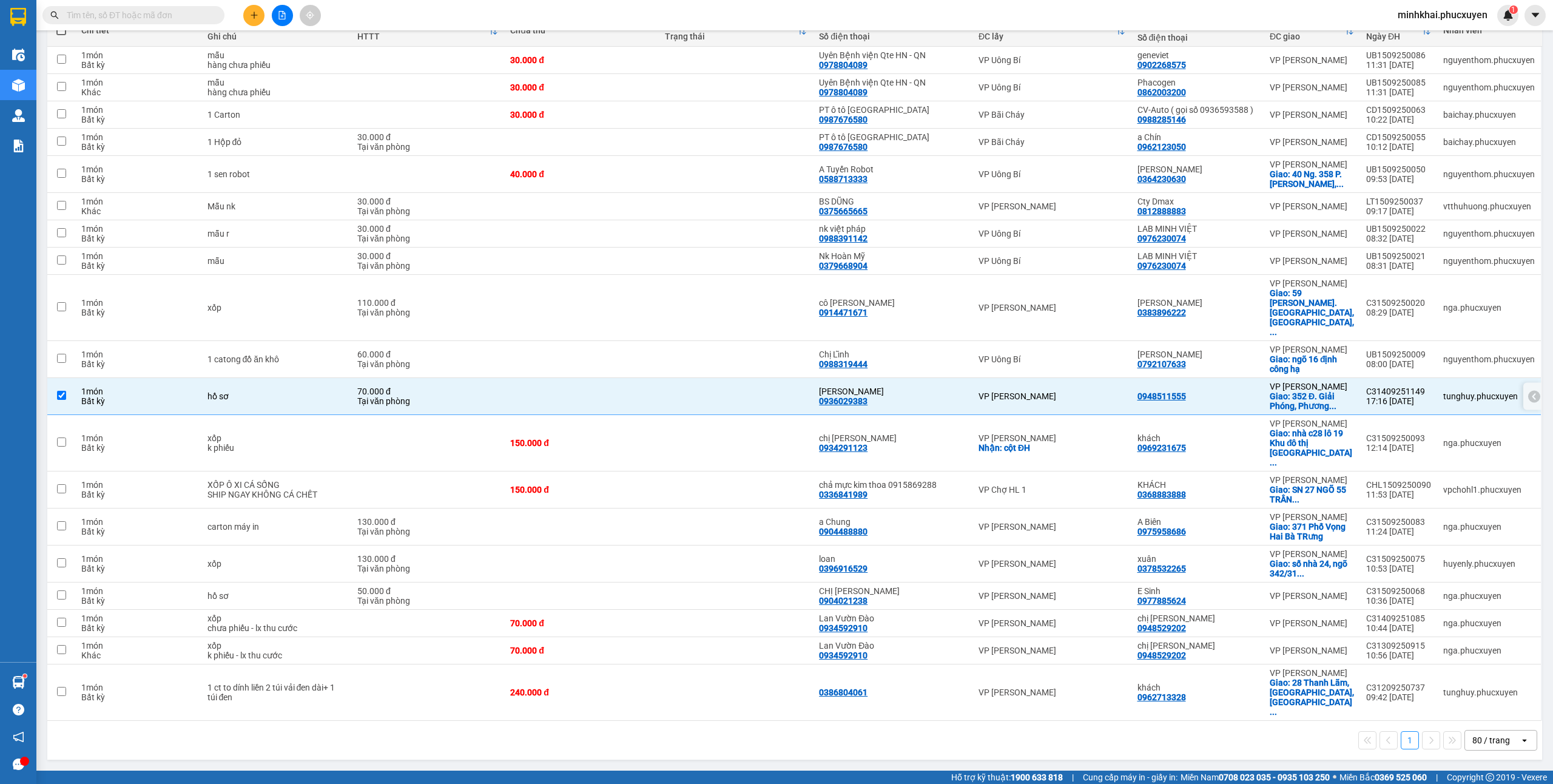
click at [1372, 396] on div "C31409251149" at bounding box center [1399, 391] width 65 height 10
checkbox input "false"
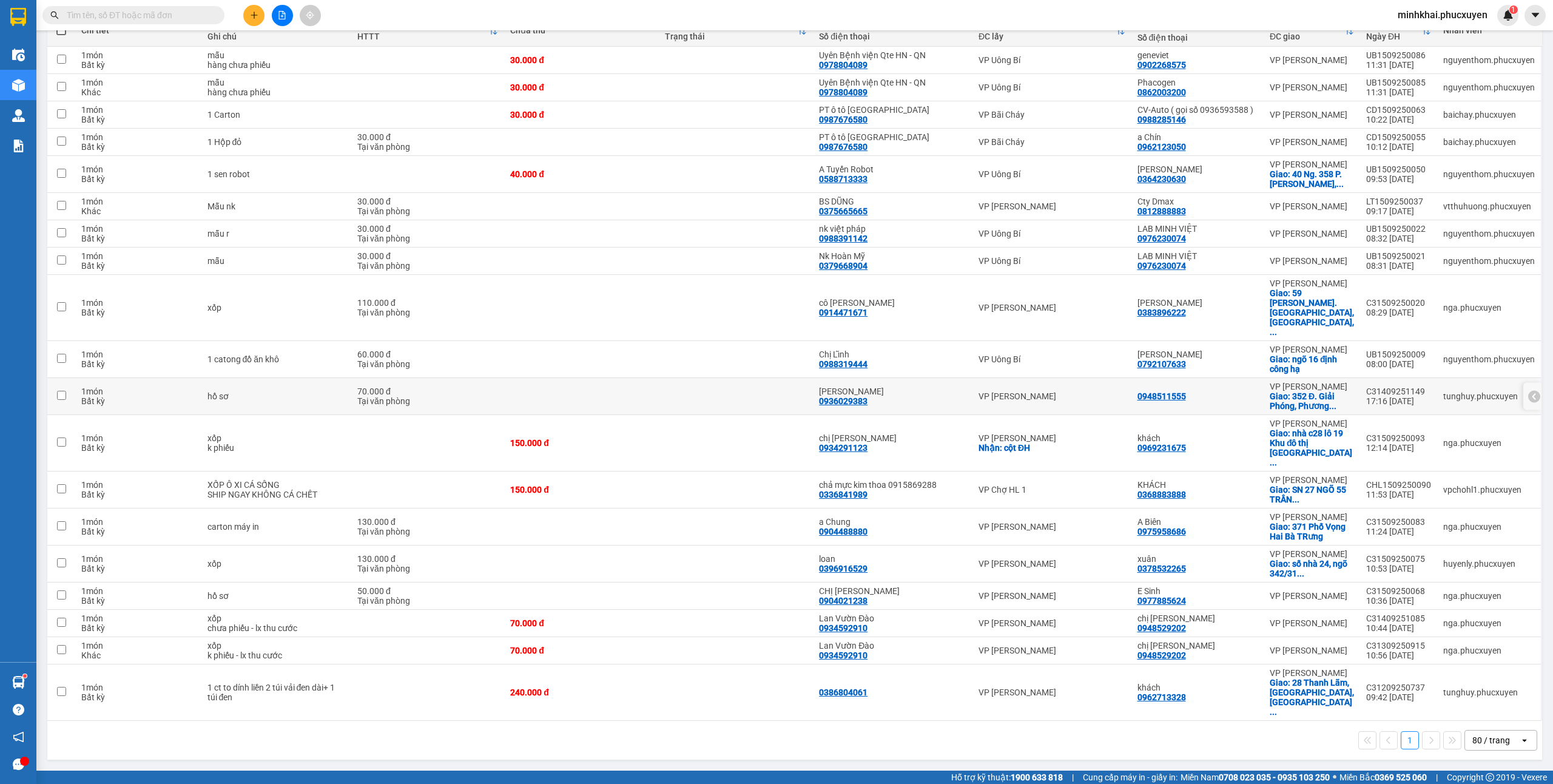
click at [1533, 400] on icon at bounding box center [1534, 396] width 4 height 7
click at [1430, 400] on icon at bounding box center [1434, 395] width 8 height 8
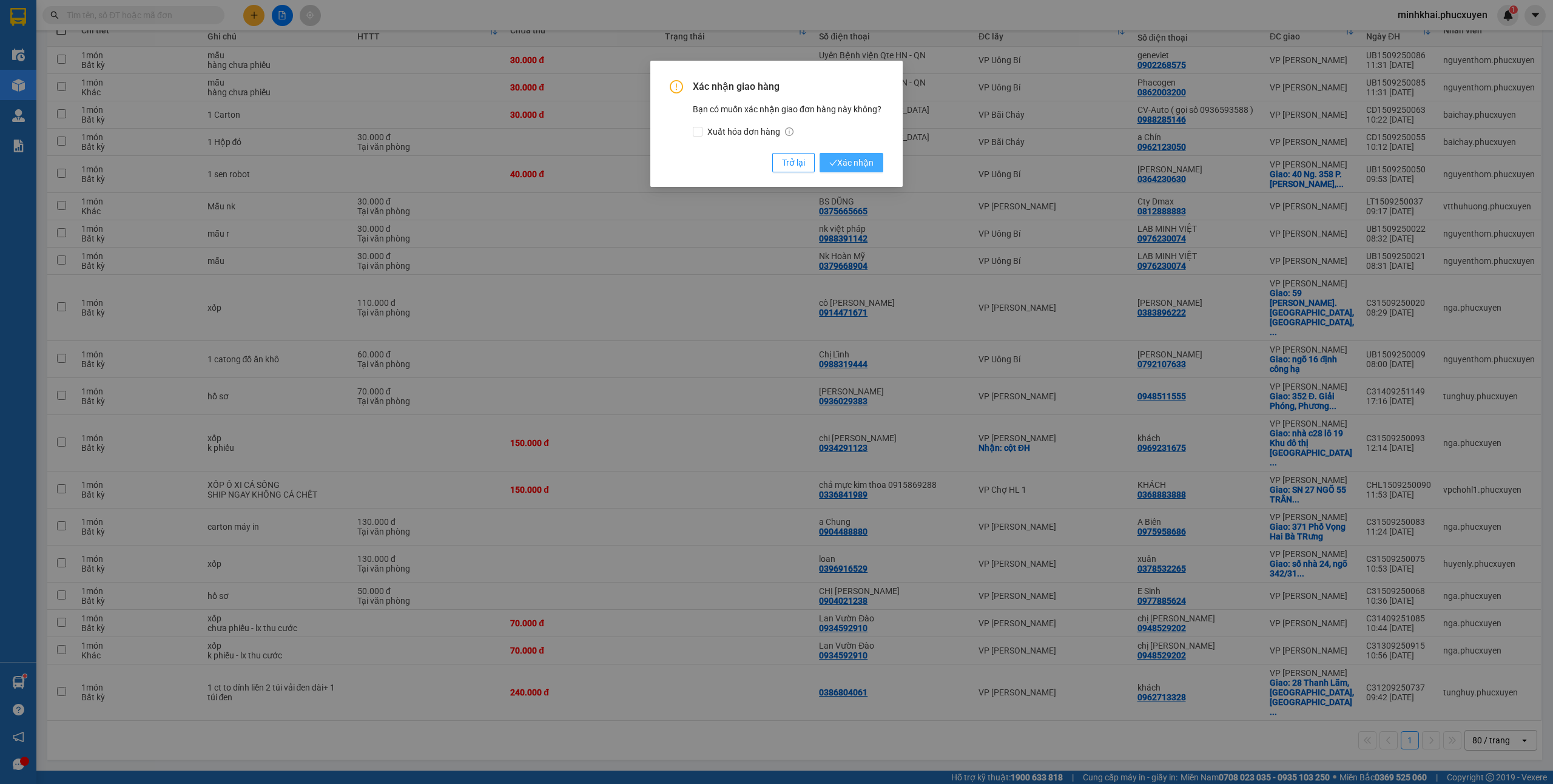
click at [839, 162] on span "Xác nhận" at bounding box center [852, 162] width 44 height 14
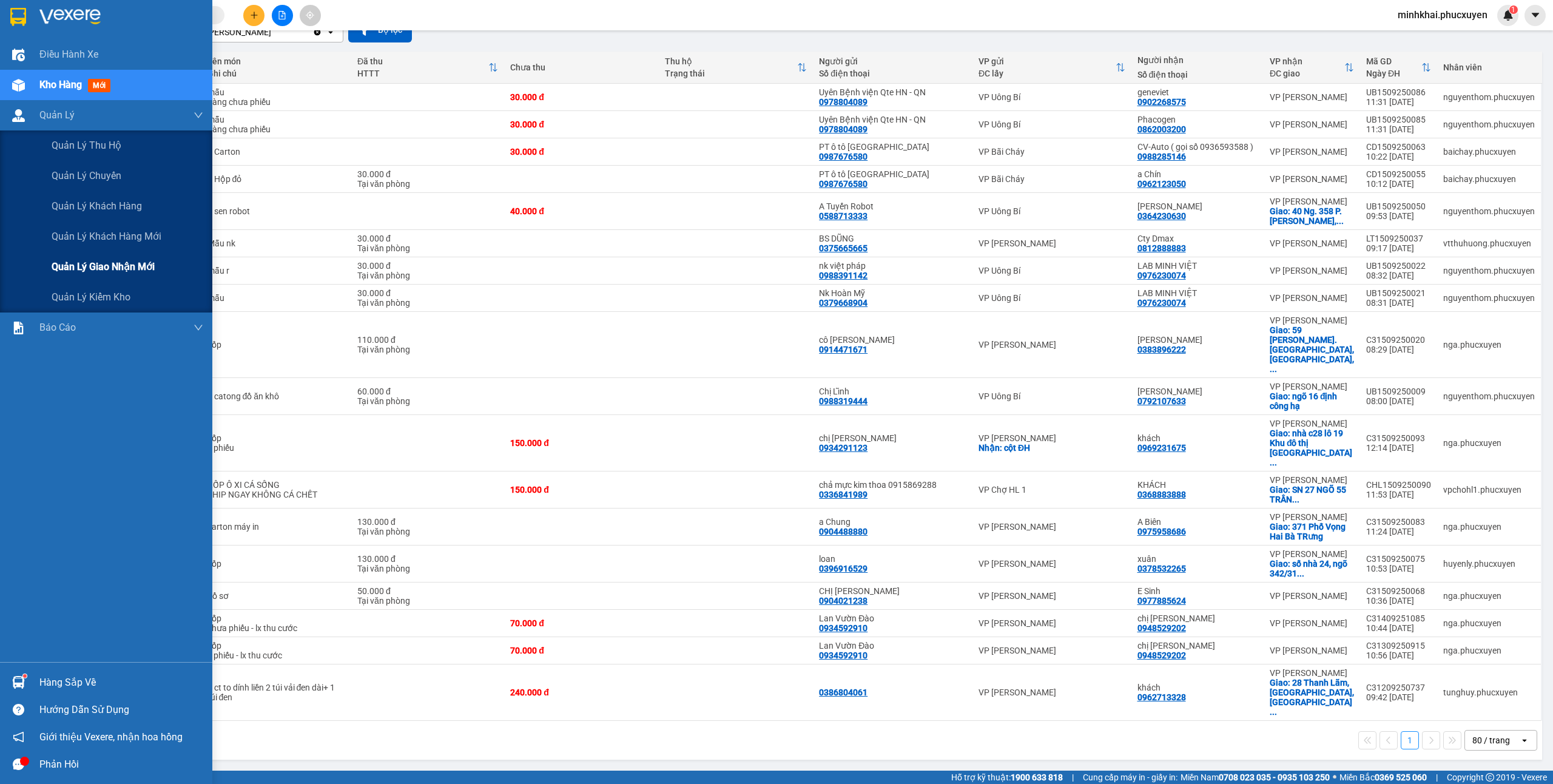
click at [128, 260] on span "Quản lý giao nhận mới" at bounding box center [103, 266] width 103 height 15
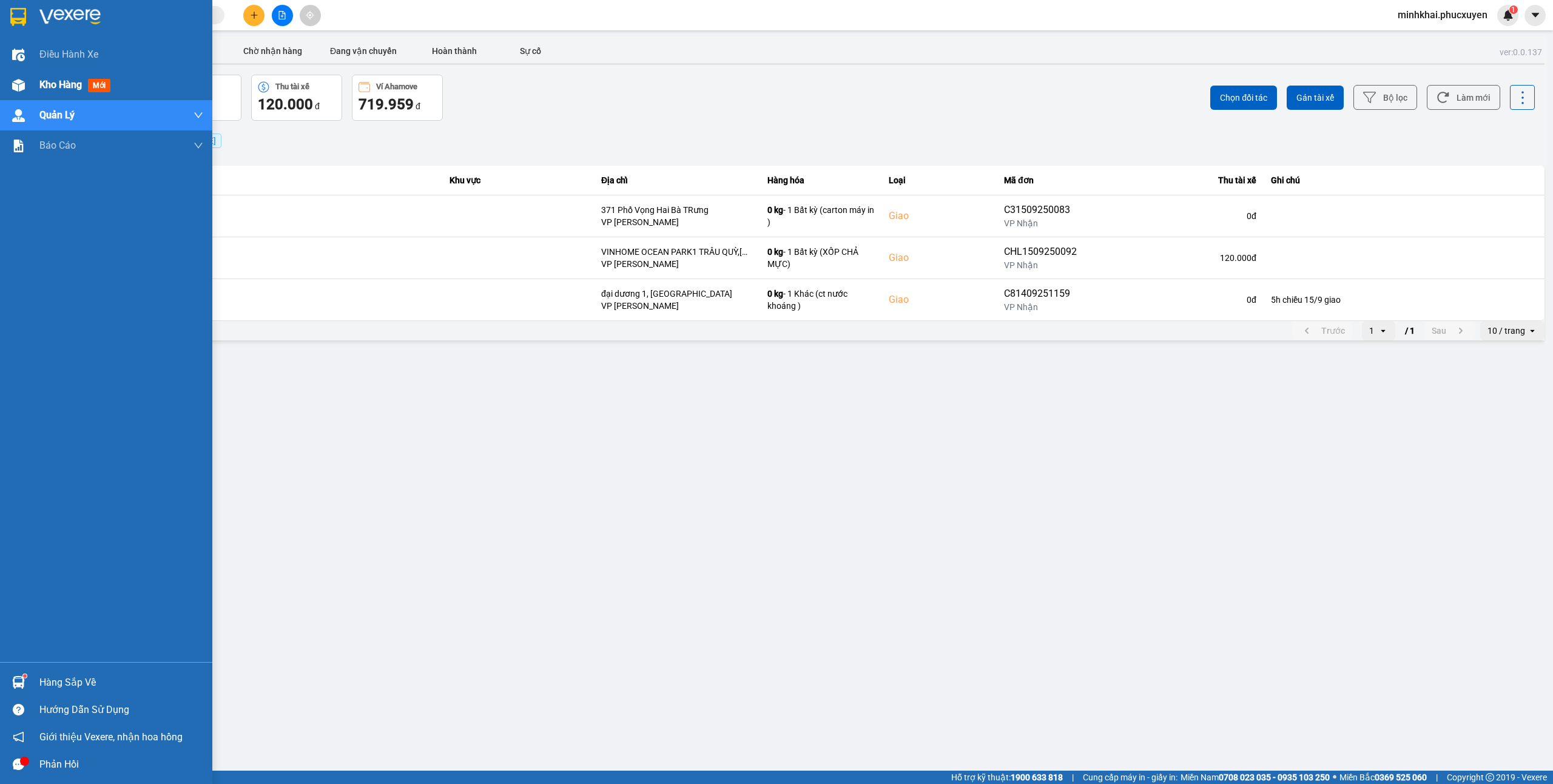
click at [8, 83] on div at bounding box center [18, 85] width 21 height 21
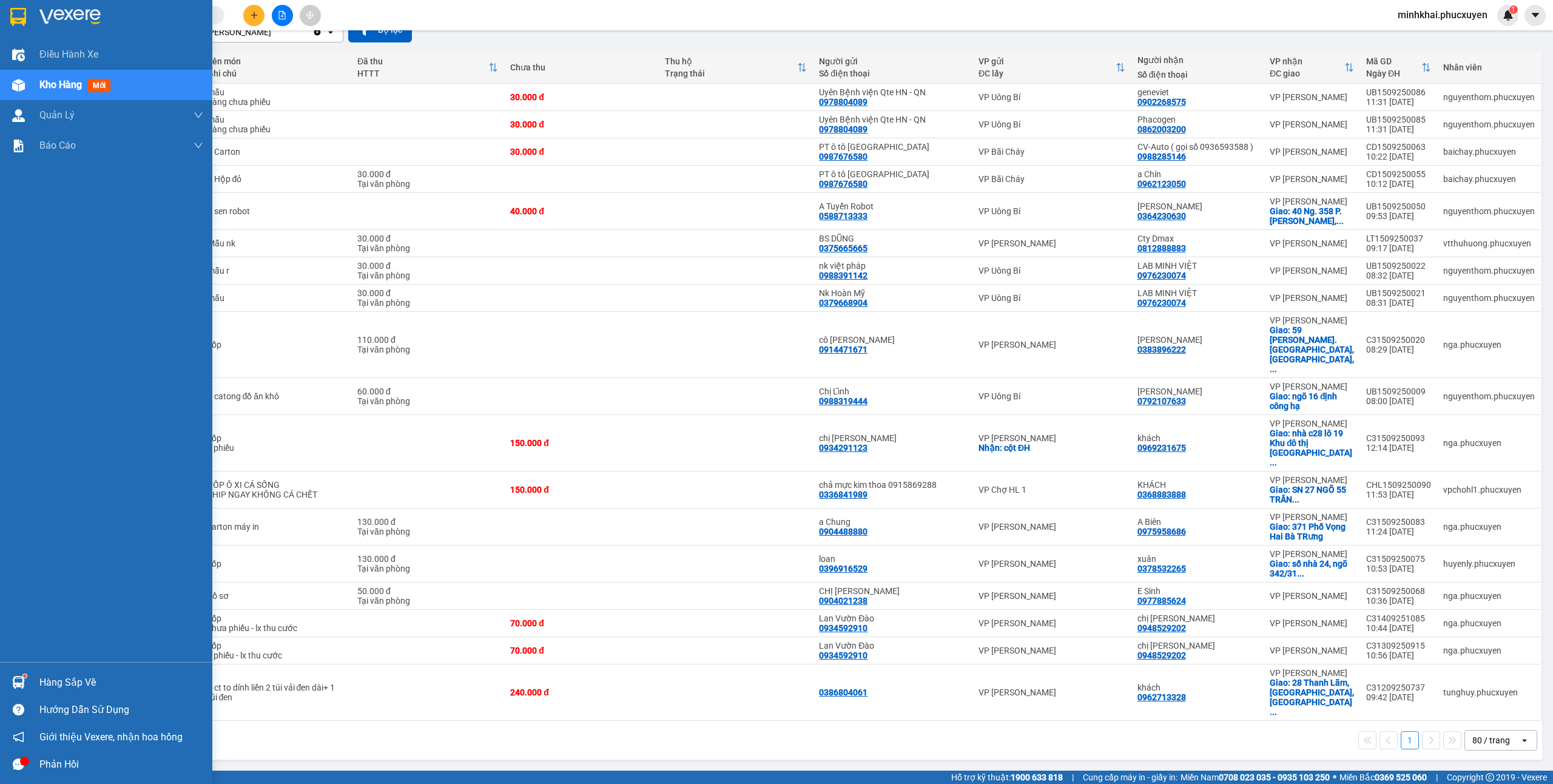
click at [12, 677] on img at bounding box center [18, 682] width 13 height 13
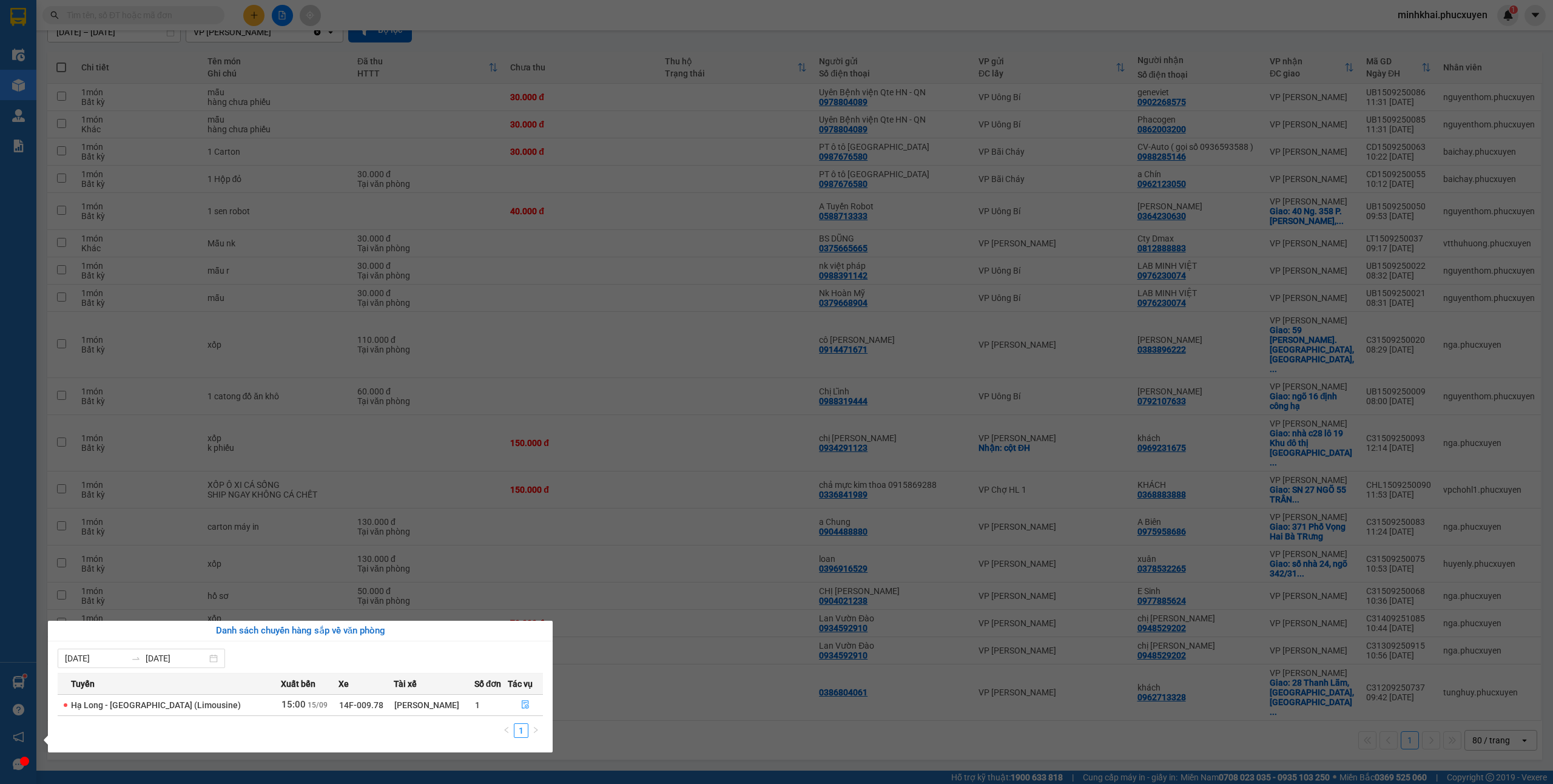
click at [893, 85] on section "Kết quả tìm kiếm ( 0 ) Bộ lọc No Data minhkhai.phucxuyen 1 Điều hành xe Kho hàn…" at bounding box center [776, 392] width 1553 height 784
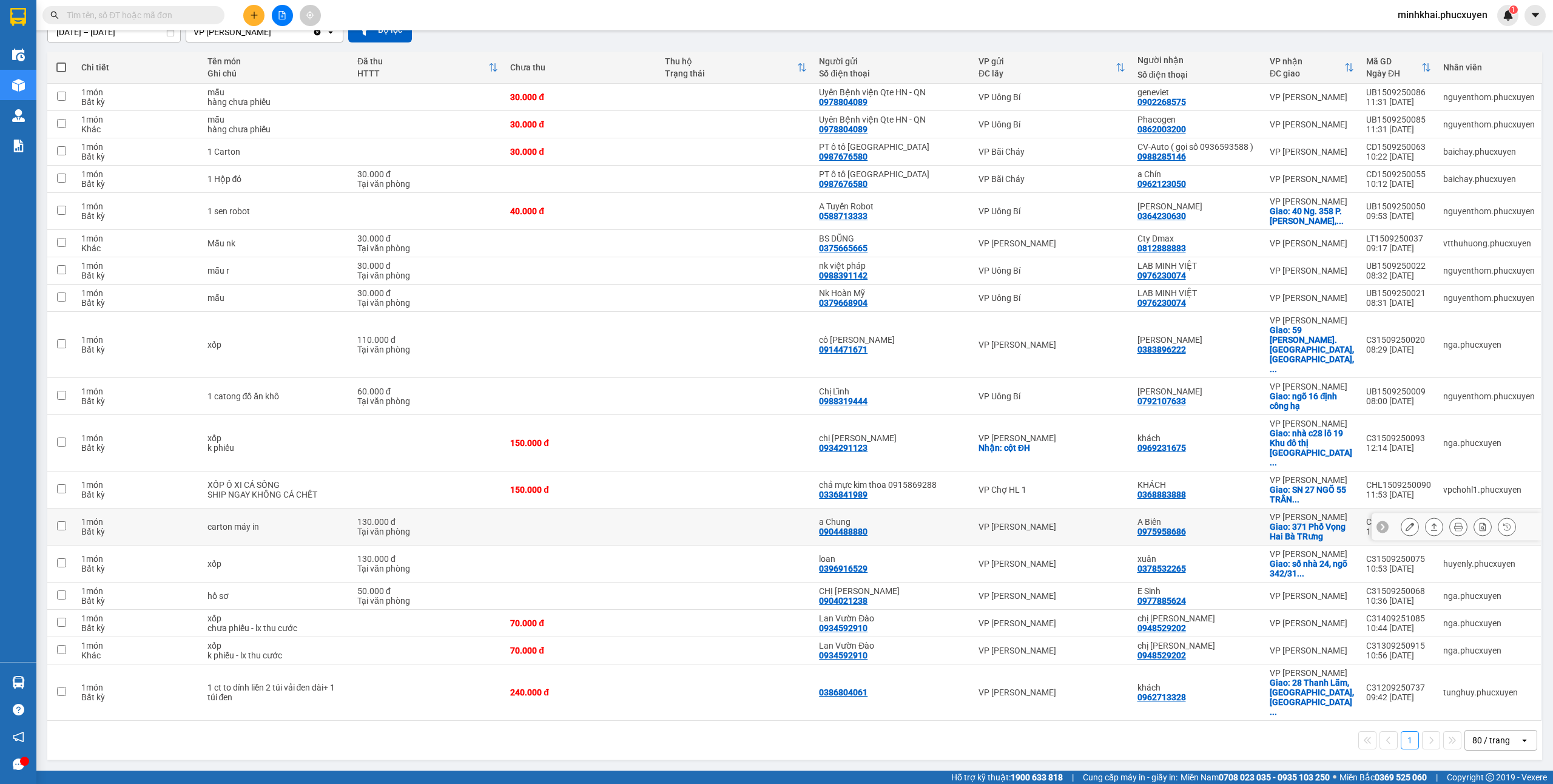
click at [1378, 531] on icon at bounding box center [1382, 526] width 8 height 8
click at [1373, 527] on div "C31509250083" at bounding box center [1399, 521] width 65 height 10
checkbox input "false"
drag, startPoint x: 1202, startPoint y: 73, endPoint x: 1320, endPoint y: 299, distance: 255.0
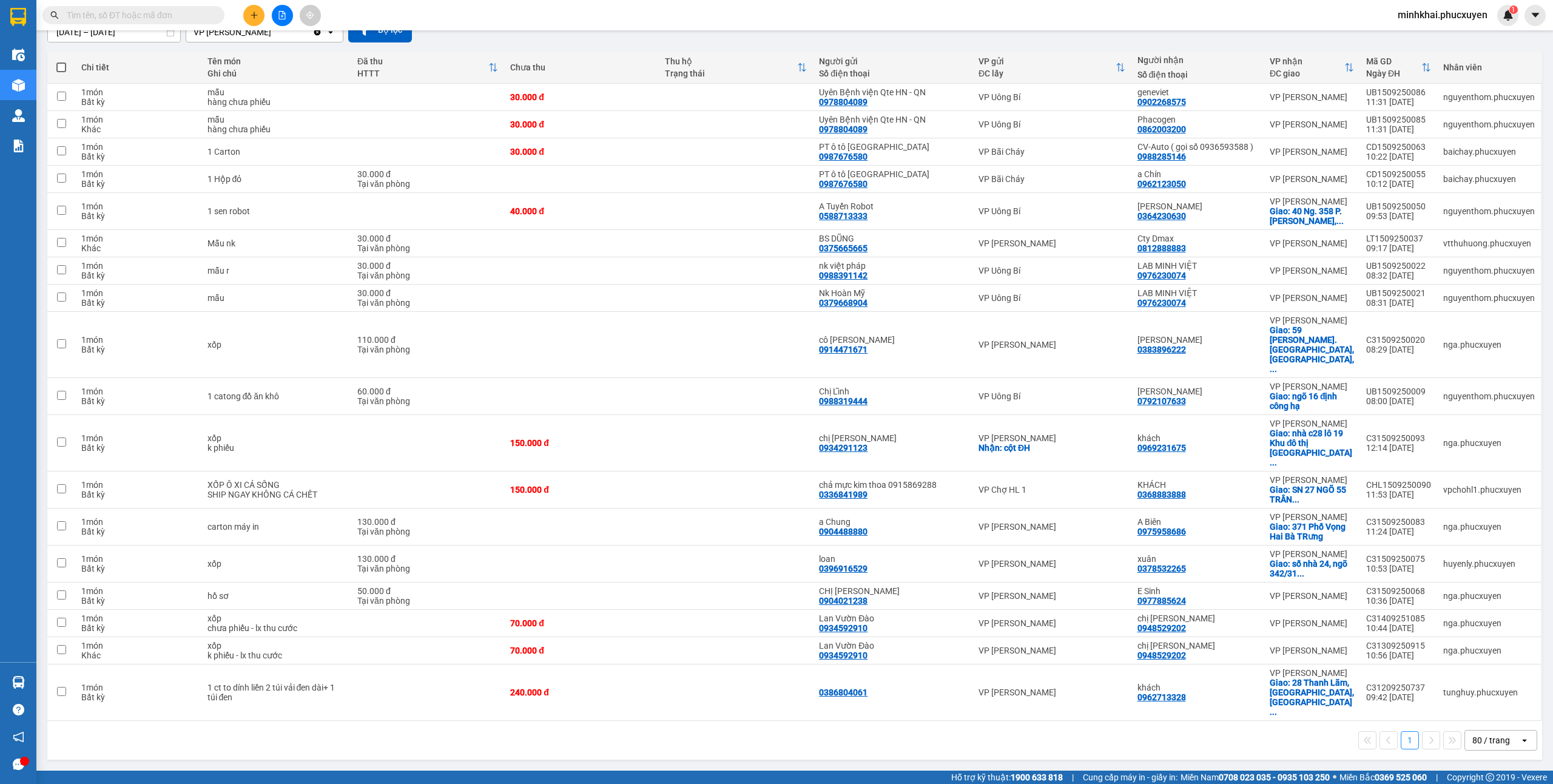
click at [1202, 52] on div "13/09/2025 – 15/09/2025 Press the down arrow key to interact with the calendar …" at bounding box center [794, 30] width 1495 height 43
click at [1530, 531] on icon at bounding box center [1534, 526] width 8 height 8
click at [1431, 531] on icon at bounding box center [1434, 527] width 7 height 8
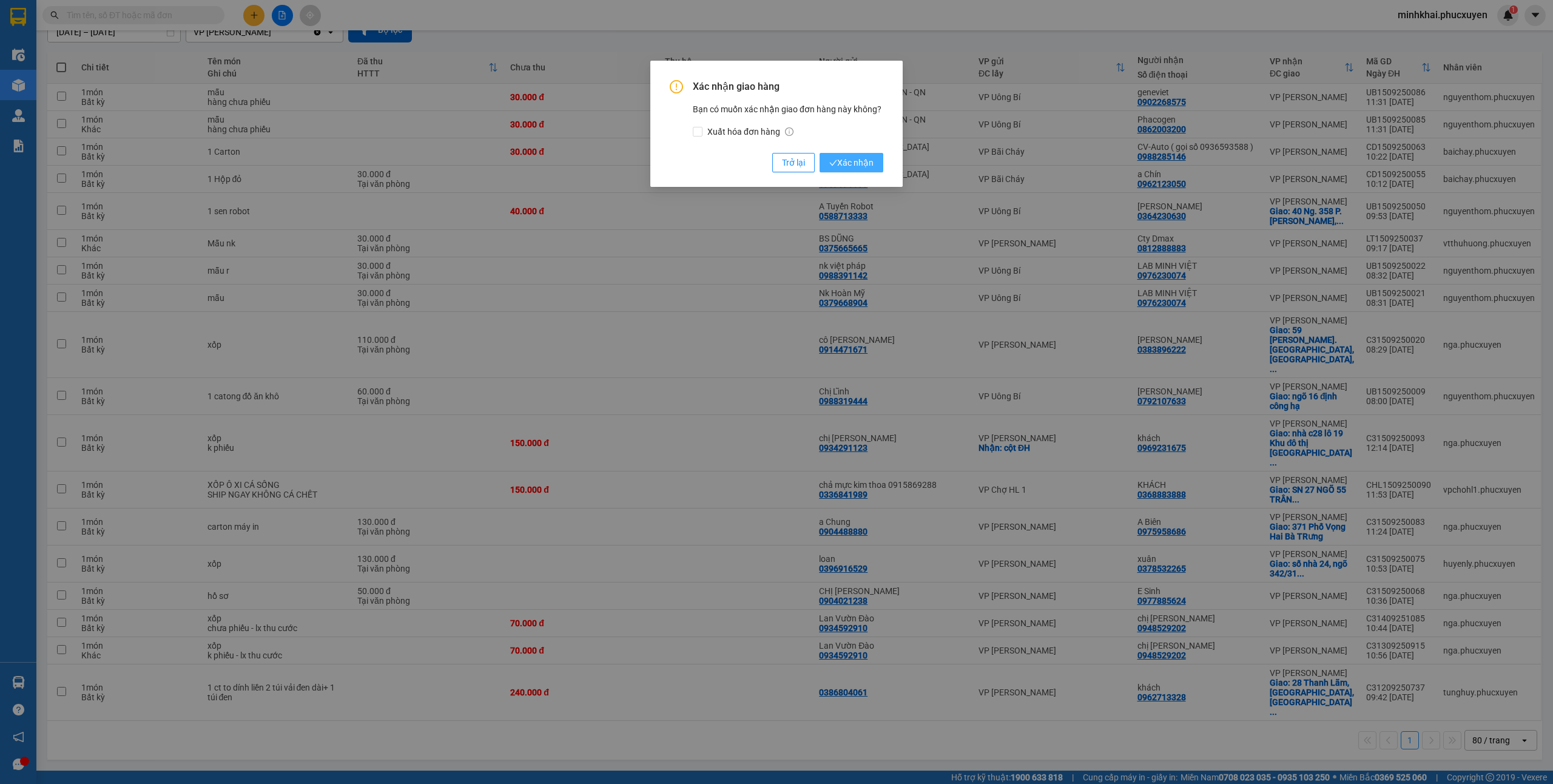
click at [865, 165] on span "Xác nhận" at bounding box center [852, 162] width 44 height 14
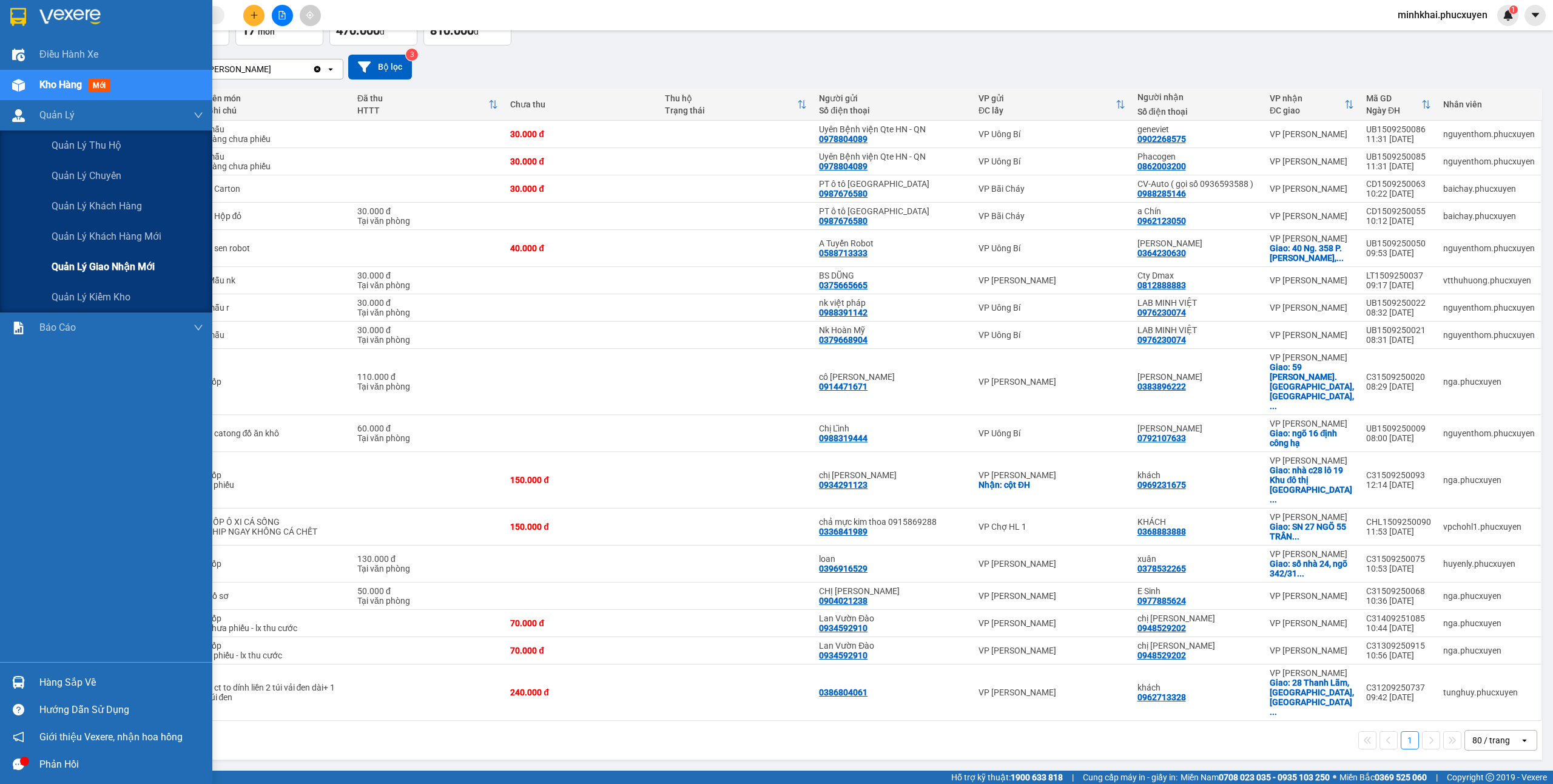
click at [95, 266] on span "Quản lý giao nhận mới" at bounding box center [103, 266] width 103 height 15
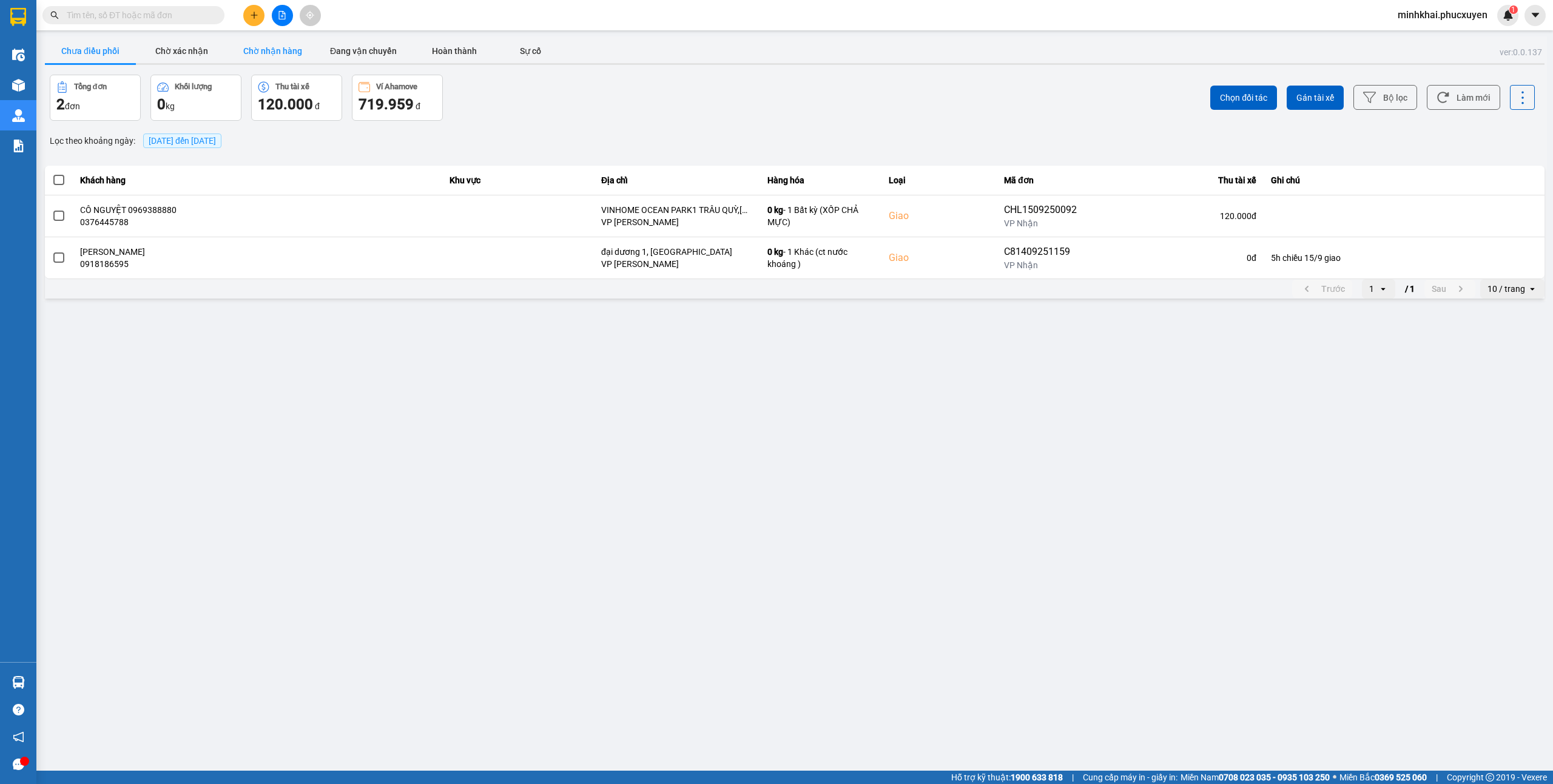
click at [278, 51] on button "Chờ nhận hàng" at bounding box center [272, 51] width 91 height 24
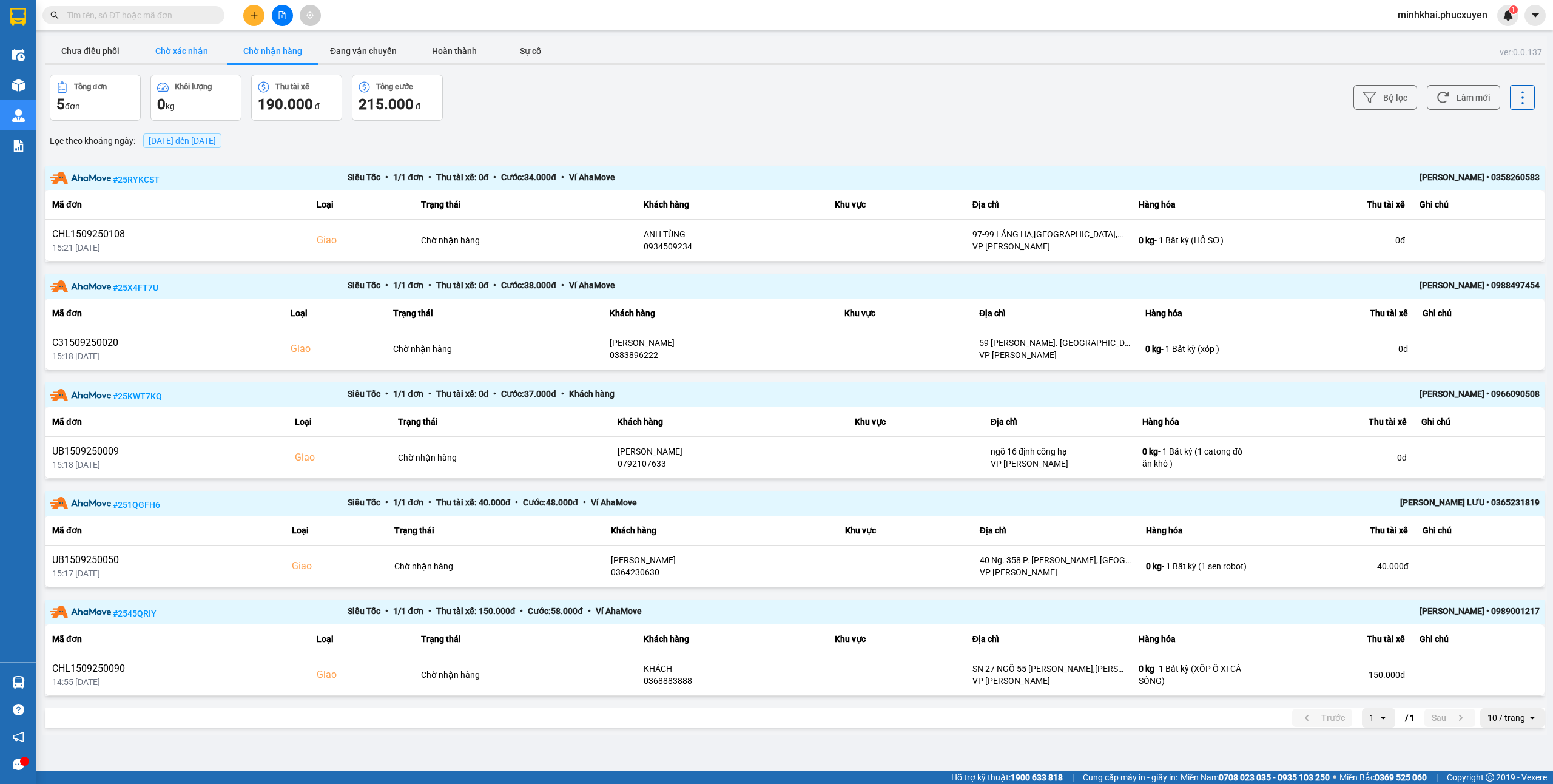
click at [185, 44] on button "Chờ xác nhận" at bounding box center [181, 51] width 91 height 24
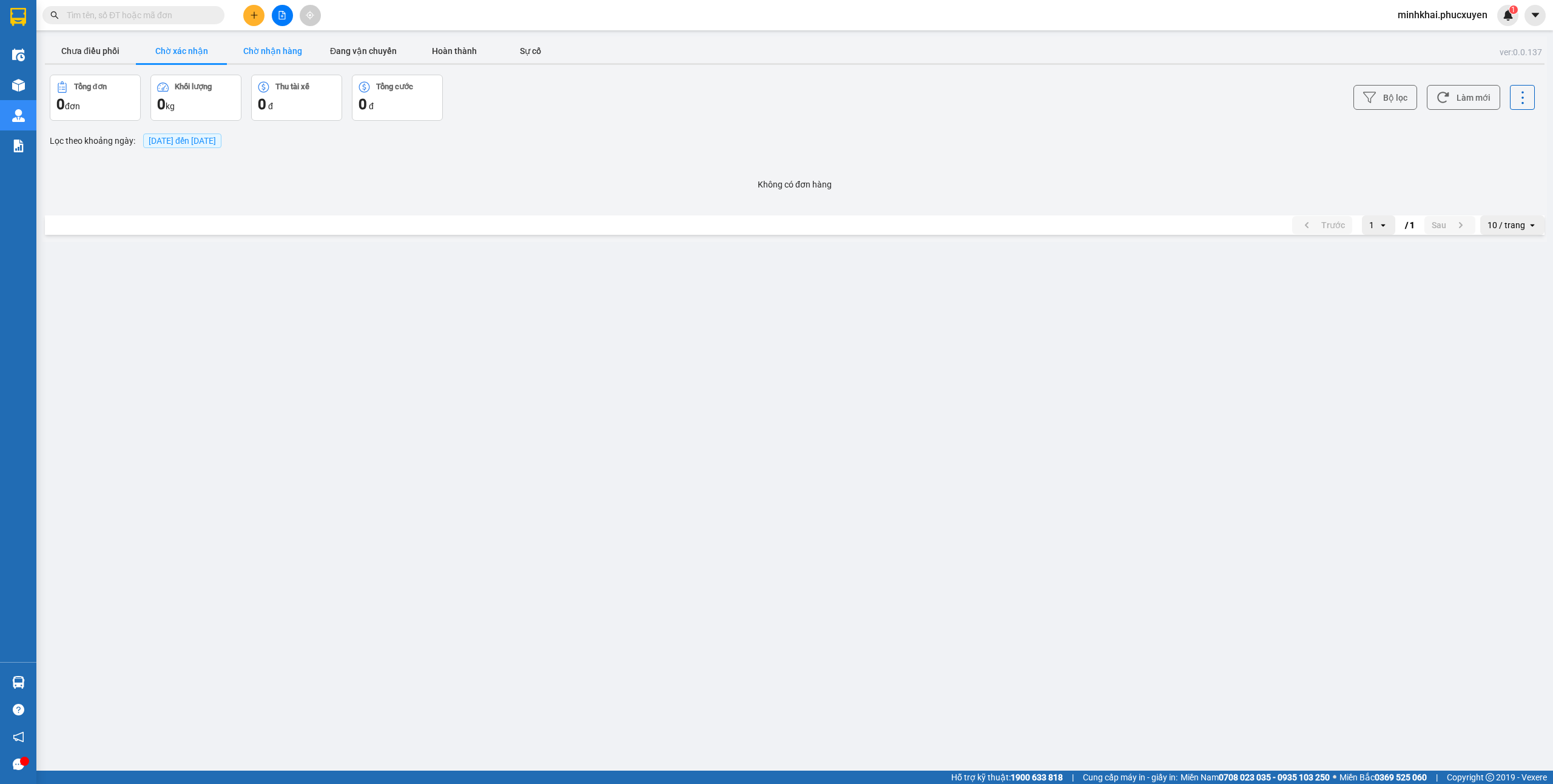
click at [302, 55] on button "Chờ nhận hàng" at bounding box center [272, 51] width 91 height 24
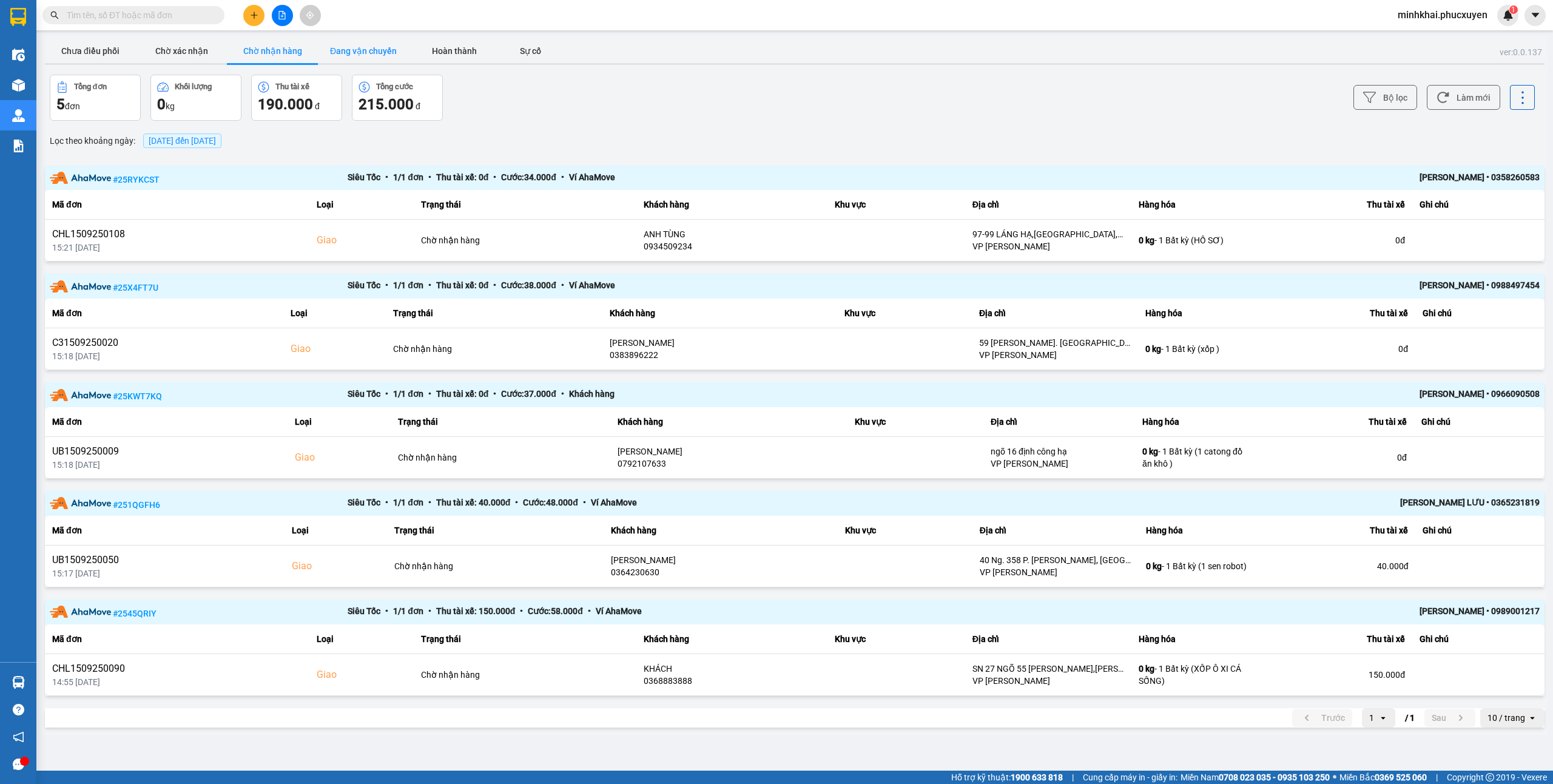
click at [360, 45] on button "Đang vận chuyển" at bounding box center [364, 51] width 91 height 24
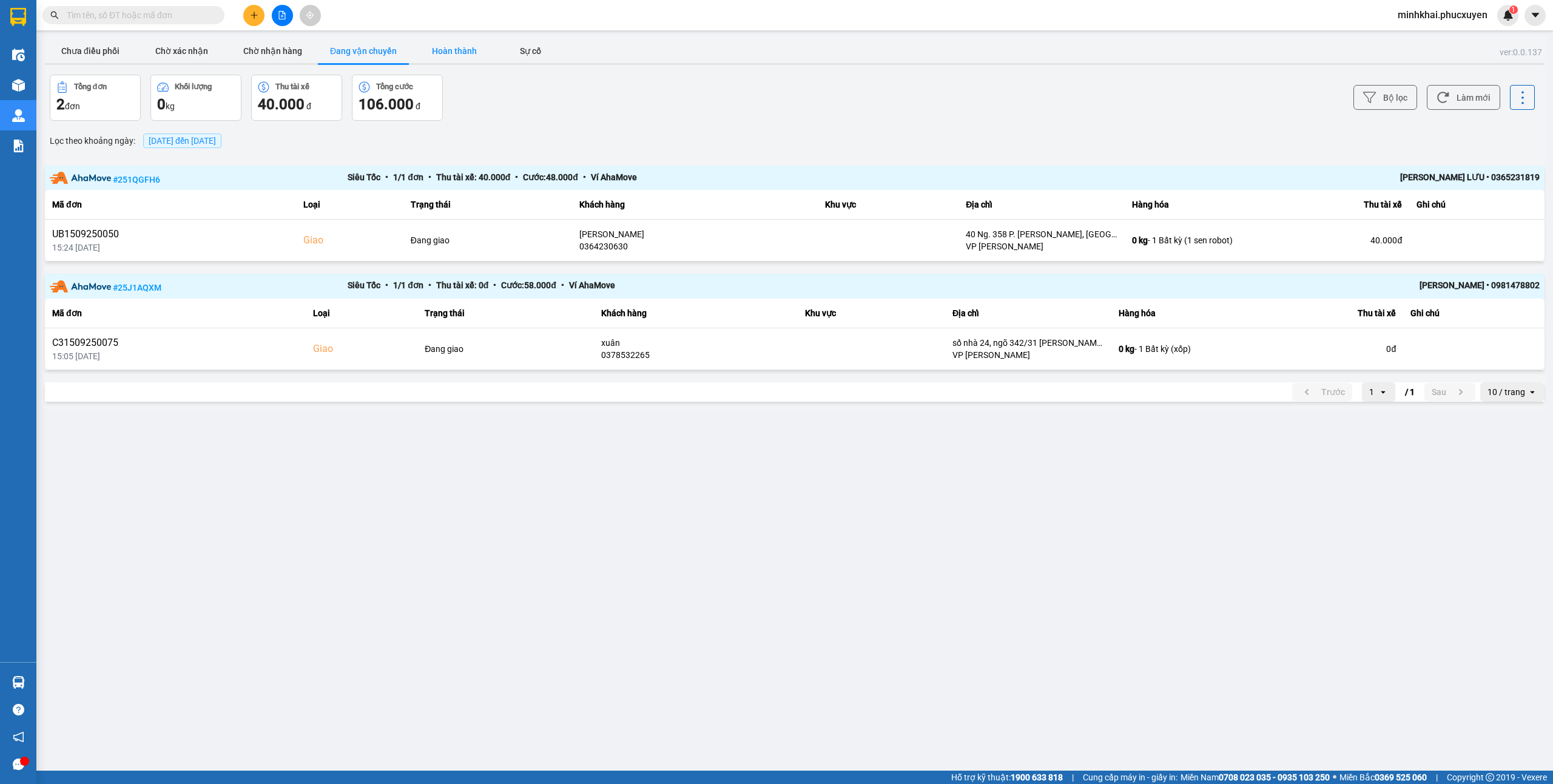
click at [455, 49] on button "Hoàn thành" at bounding box center [455, 51] width 91 height 24
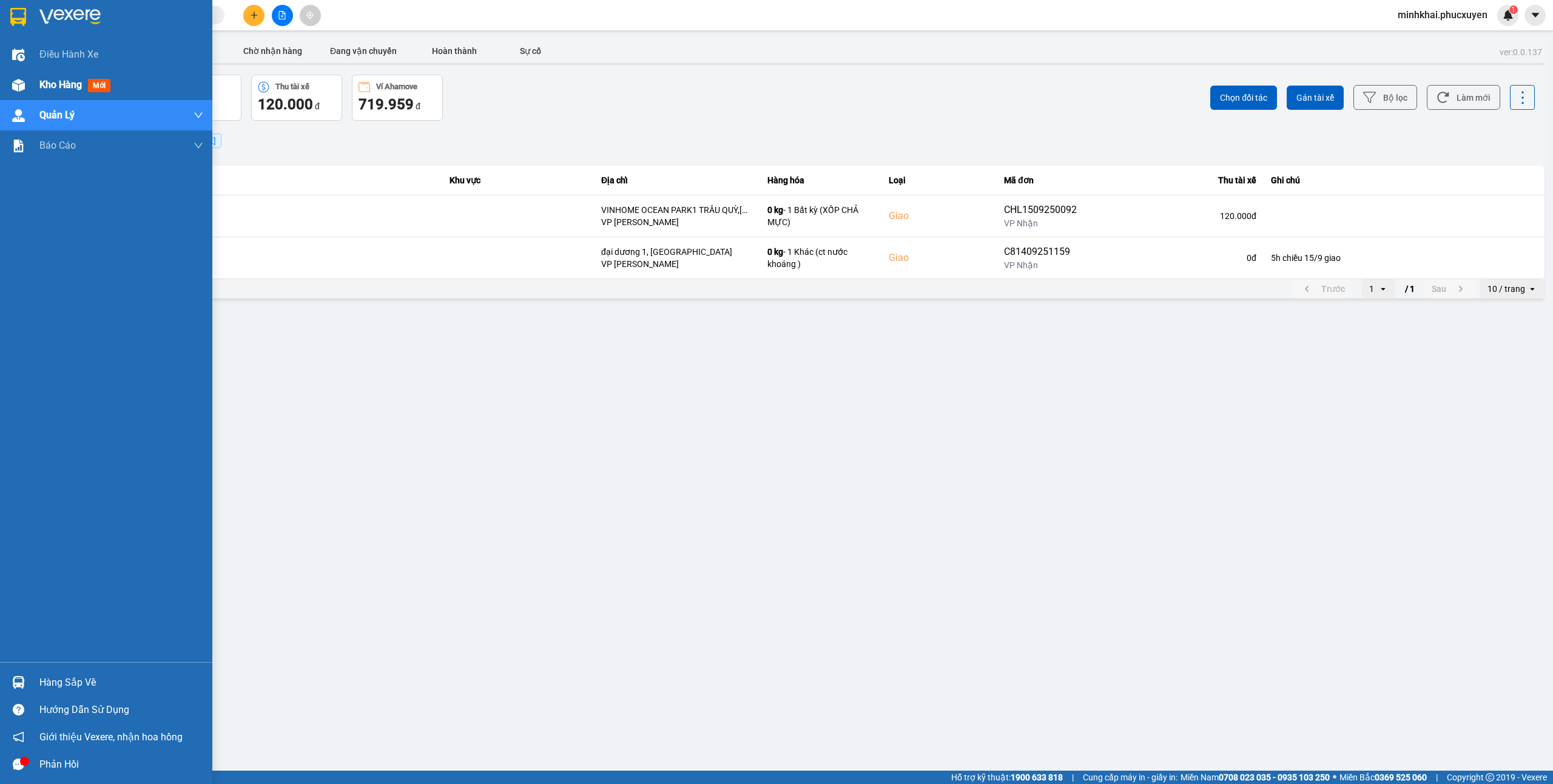
click at [34, 83] on div "Kho hàng mới" at bounding box center [106, 85] width 213 height 30
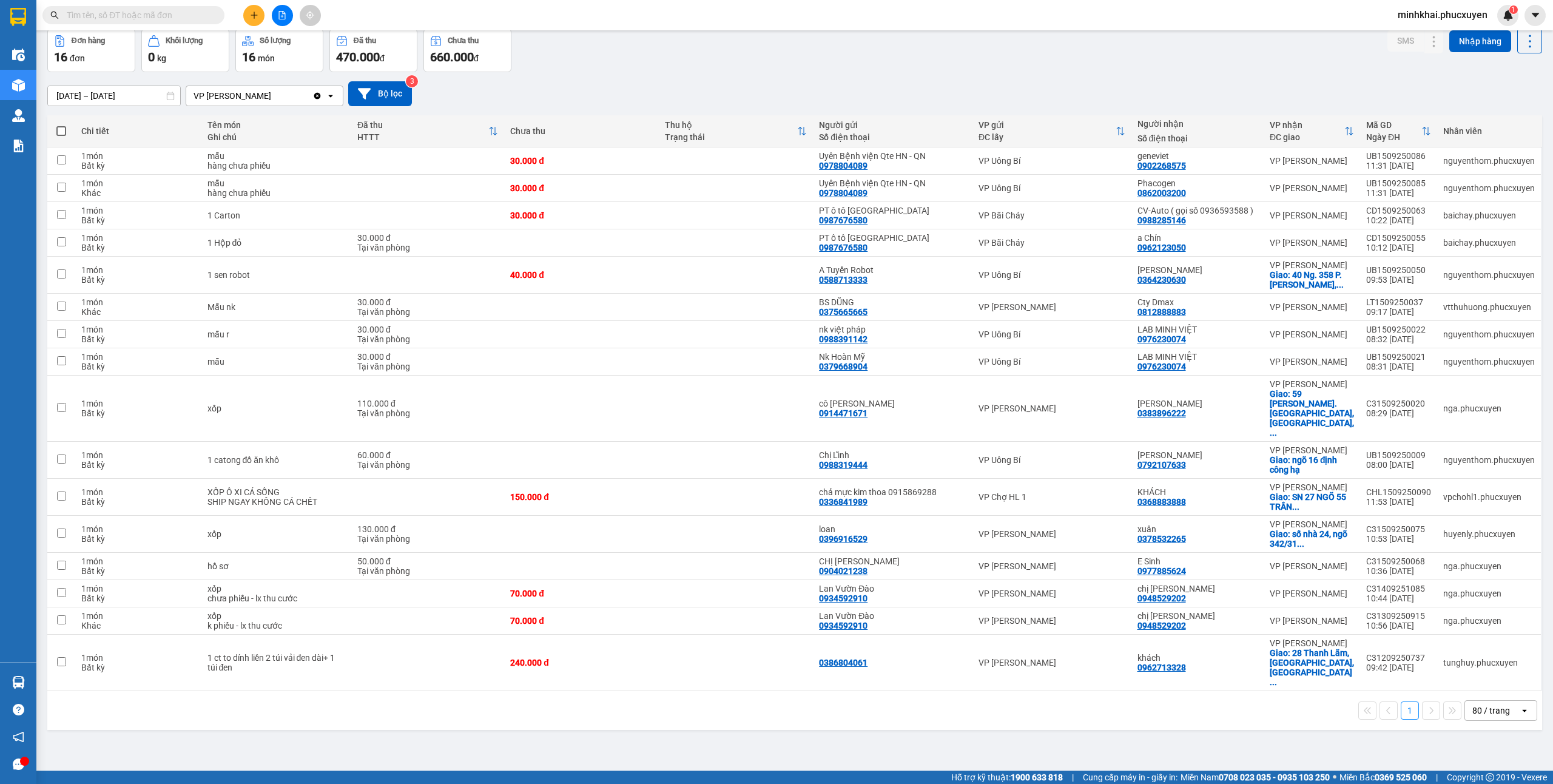
click at [165, 14] on input "text" at bounding box center [138, 15] width 143 height 14
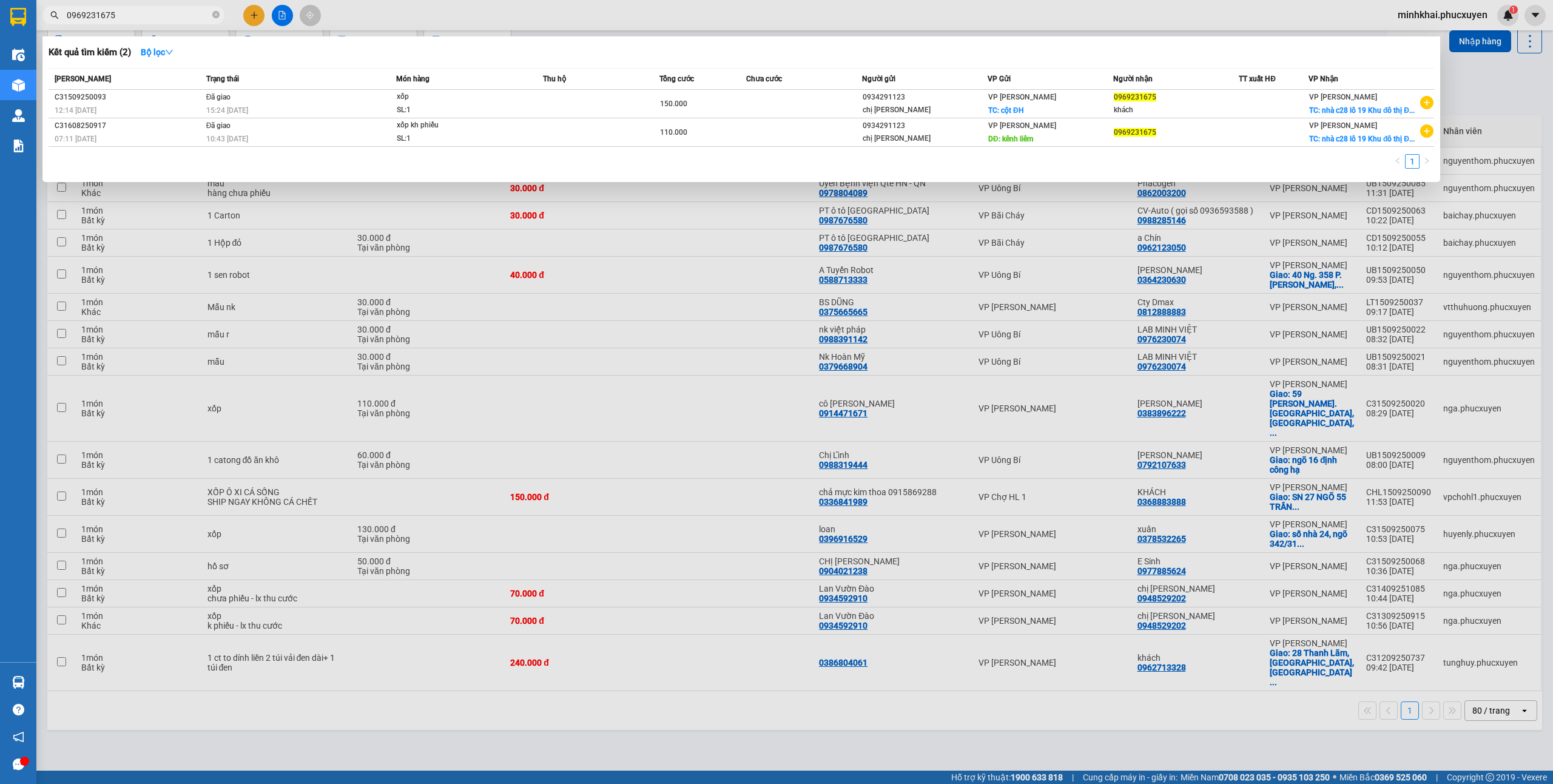
type input "0969231675"
click at [1257, 239] on div at bounding box center [776, 392] width 1553 height 784
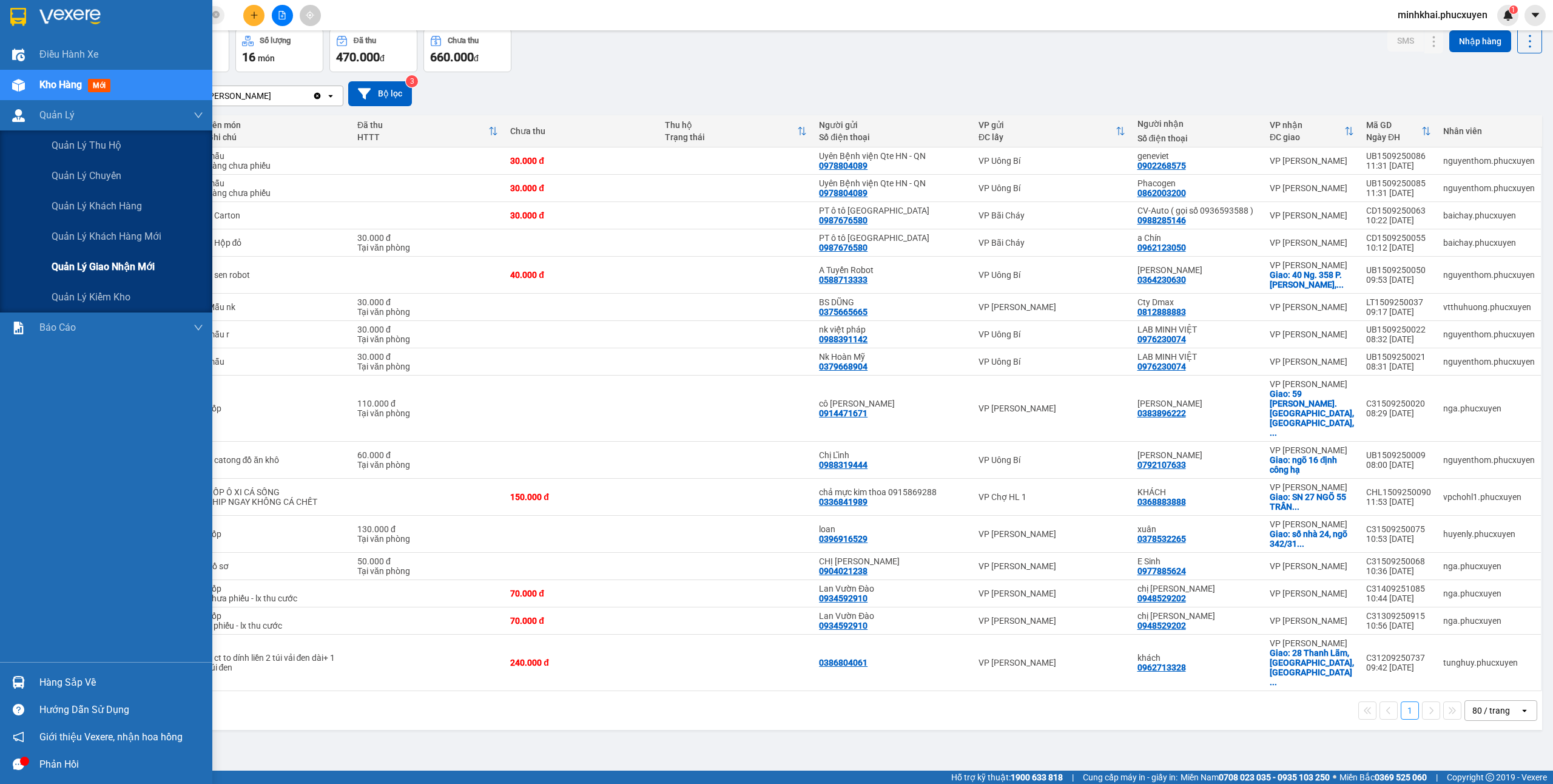
click at [122, 260] on span "Quản lý giao nhận mới" at bounding box center [103, 266] width 103 height 15
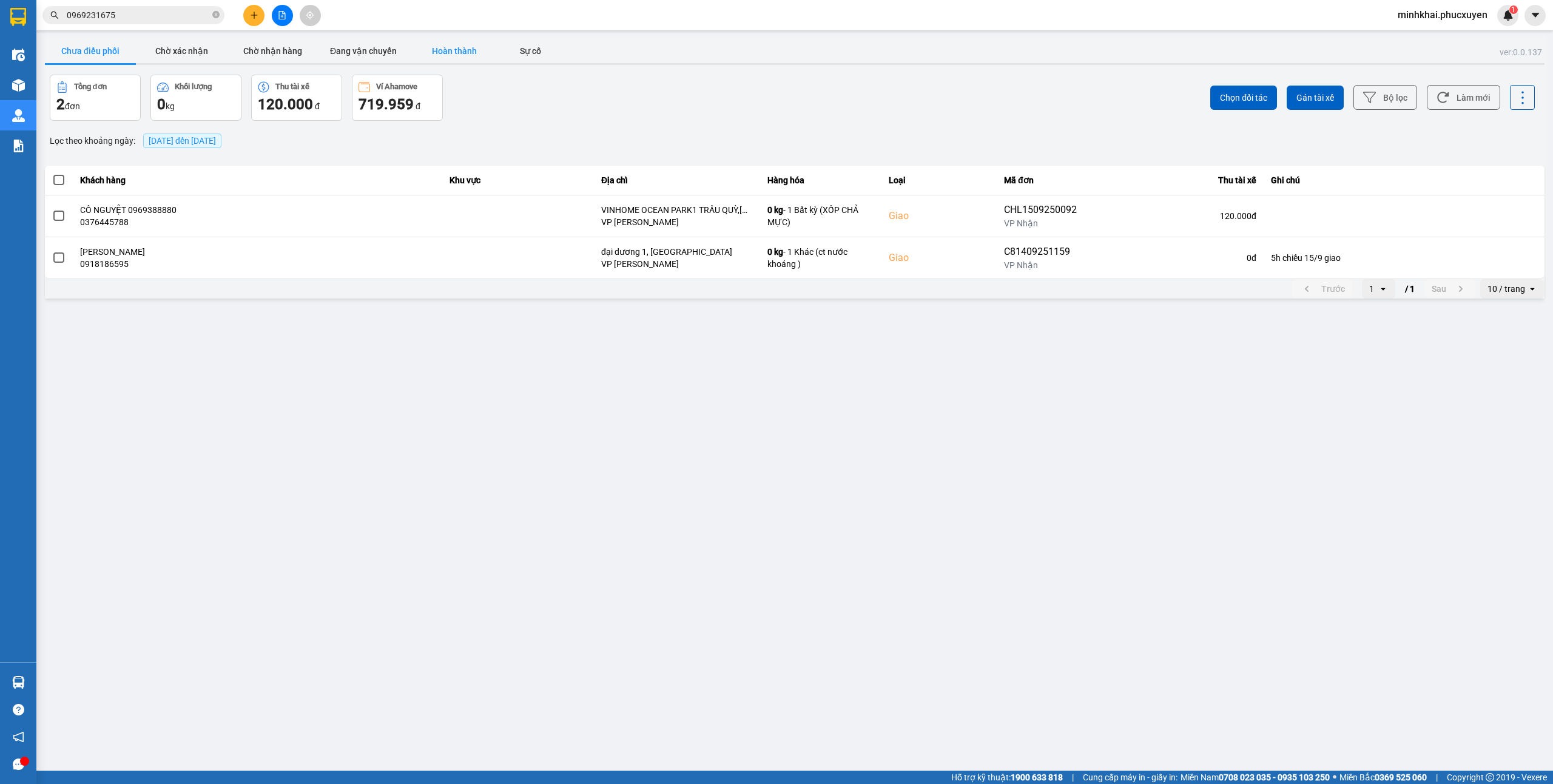
click at [454, 58] on button "Hoàn thành" at bounding box center [455, 51] width 91 height 24
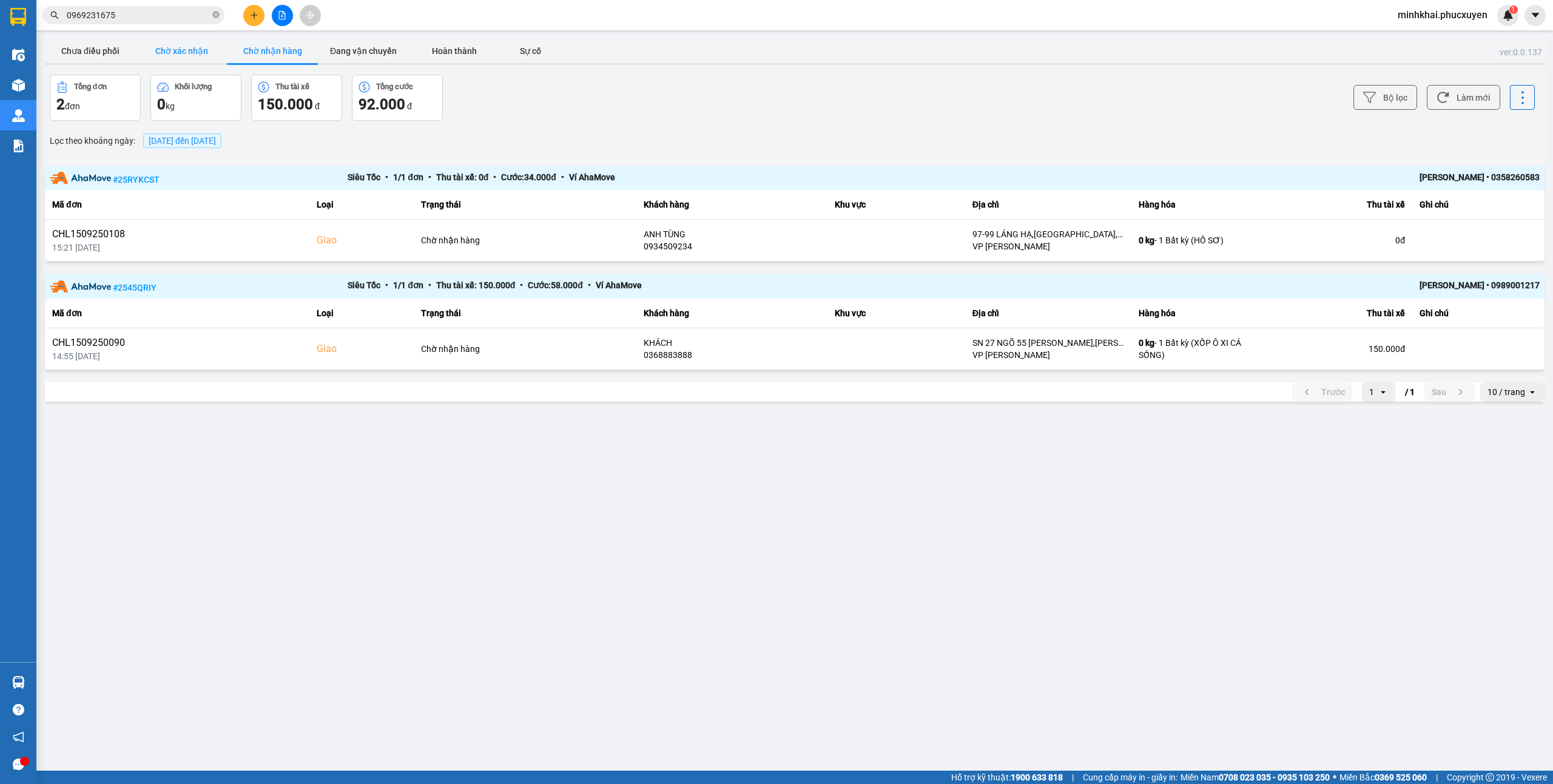
click at [194, 58] on button "Chờ xác nhận" at bounding box center [181, 51] width 91 height 24
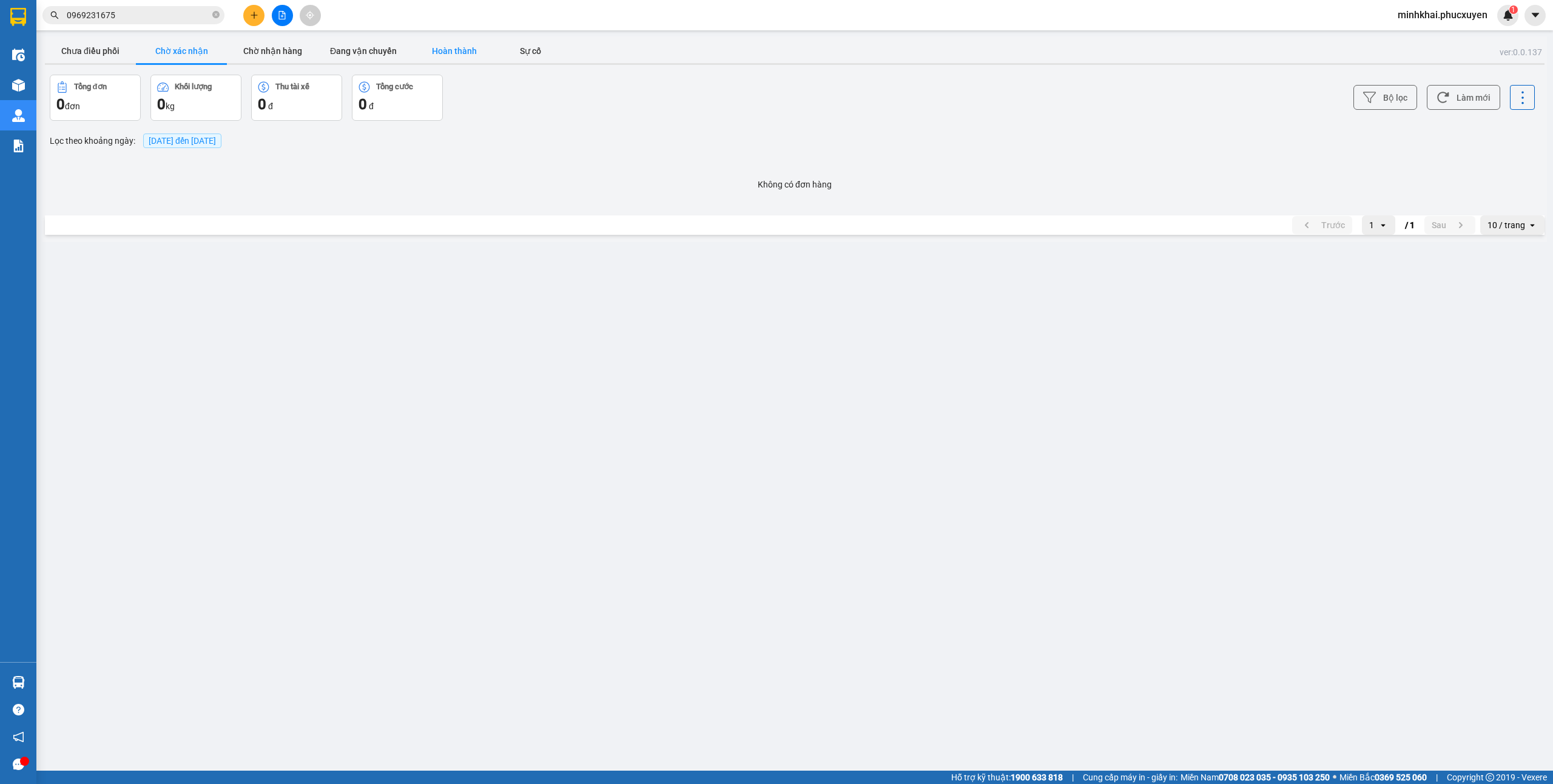
click at [432, 47] on button "Hoàn thành" at bounding box center [455, 51] width 91 height 24
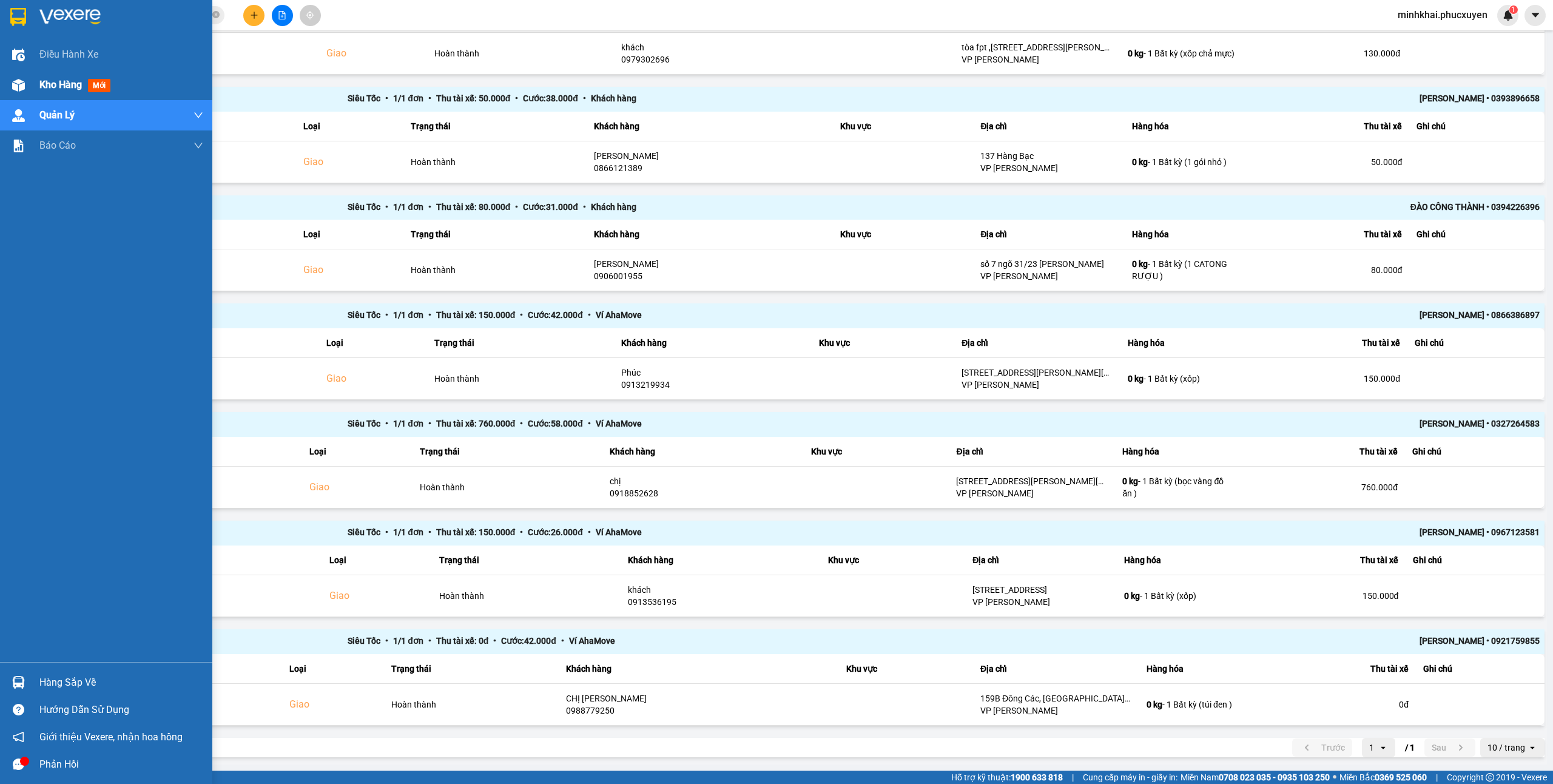
click at [26, 91] on div at bounding box center [18, 85] width 21 height 21
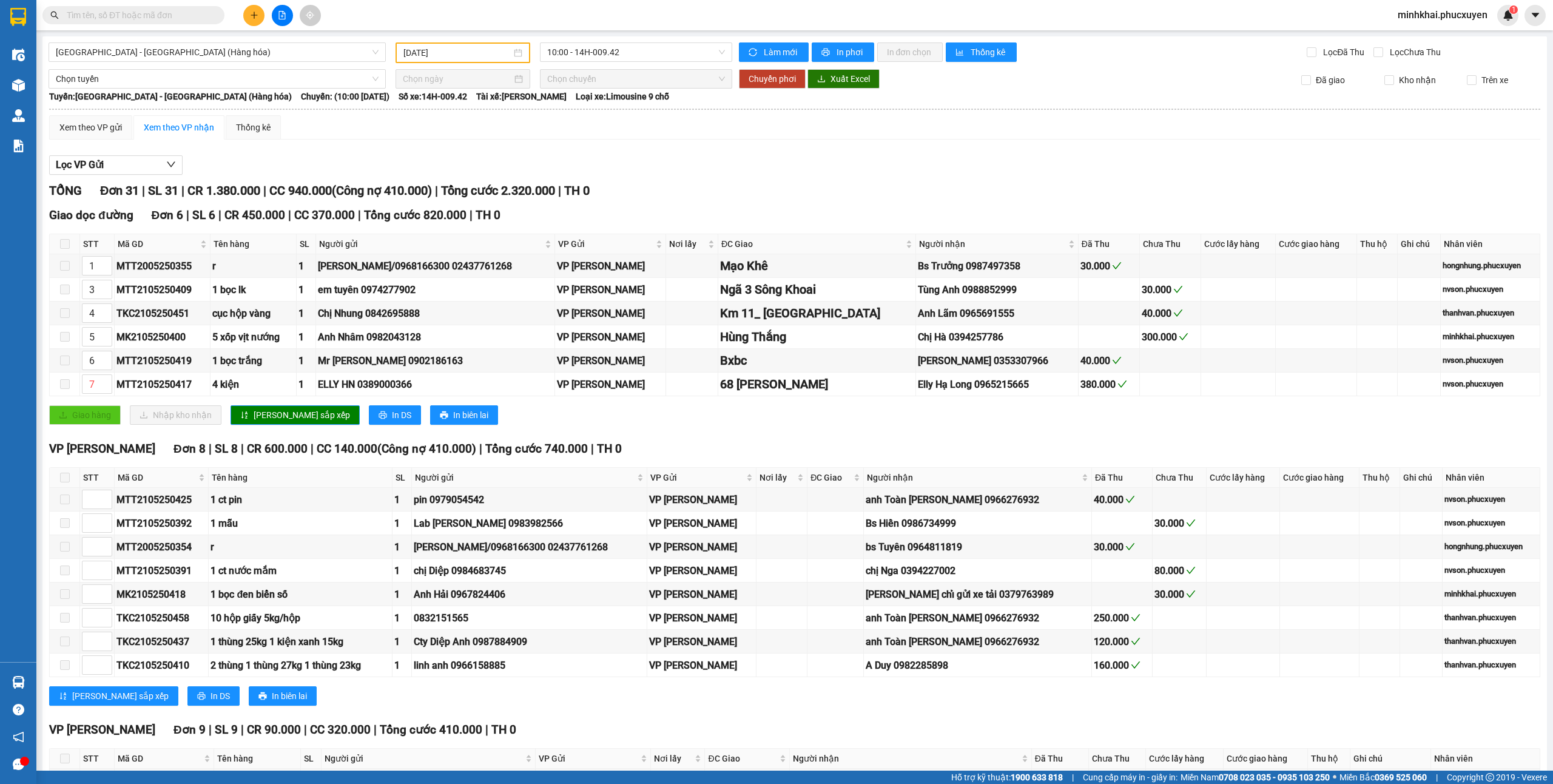
type input "21/05/2025"
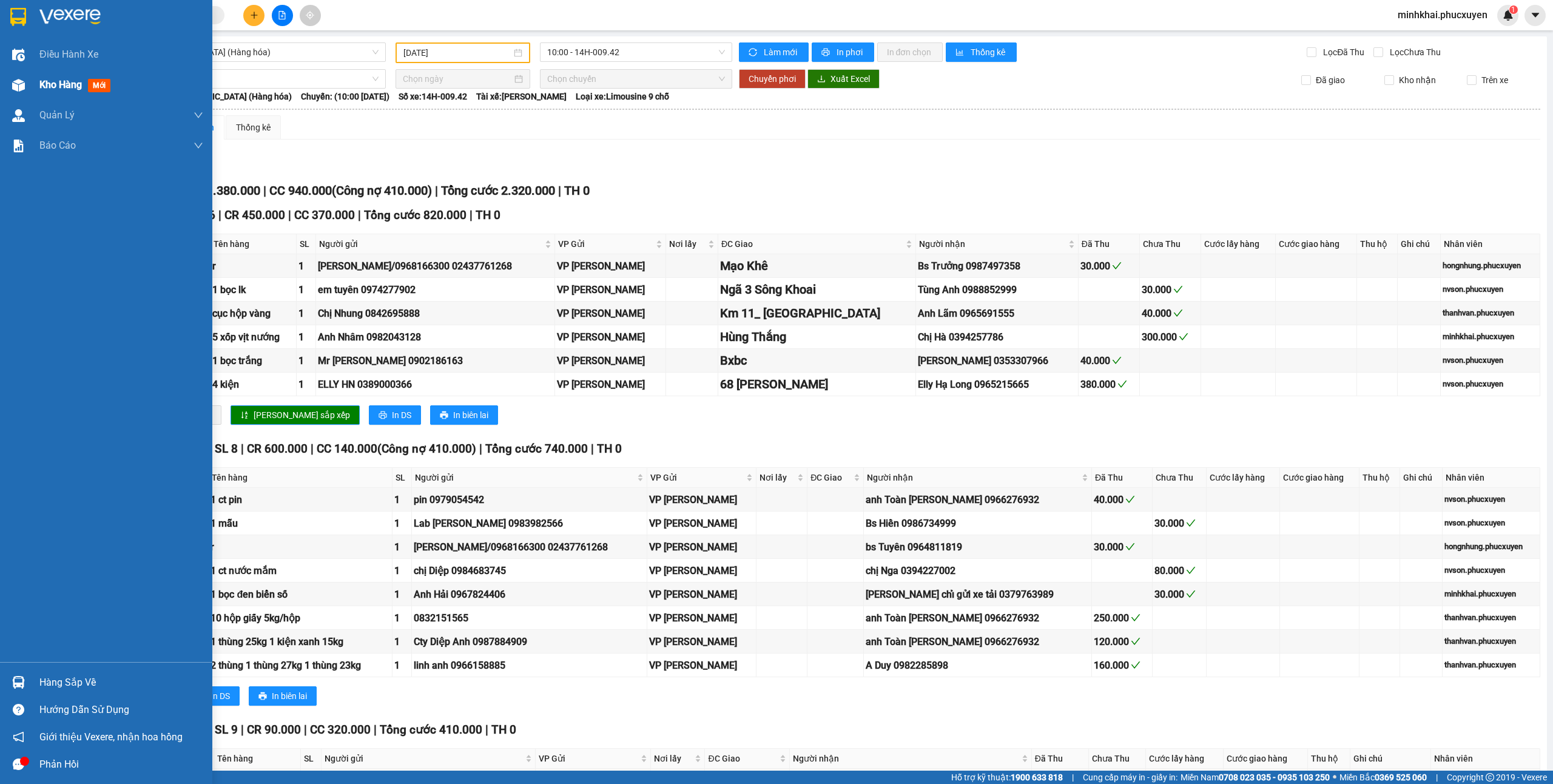
click at [17, 80] on img at bounding box center [18, 85] width 13 height 13
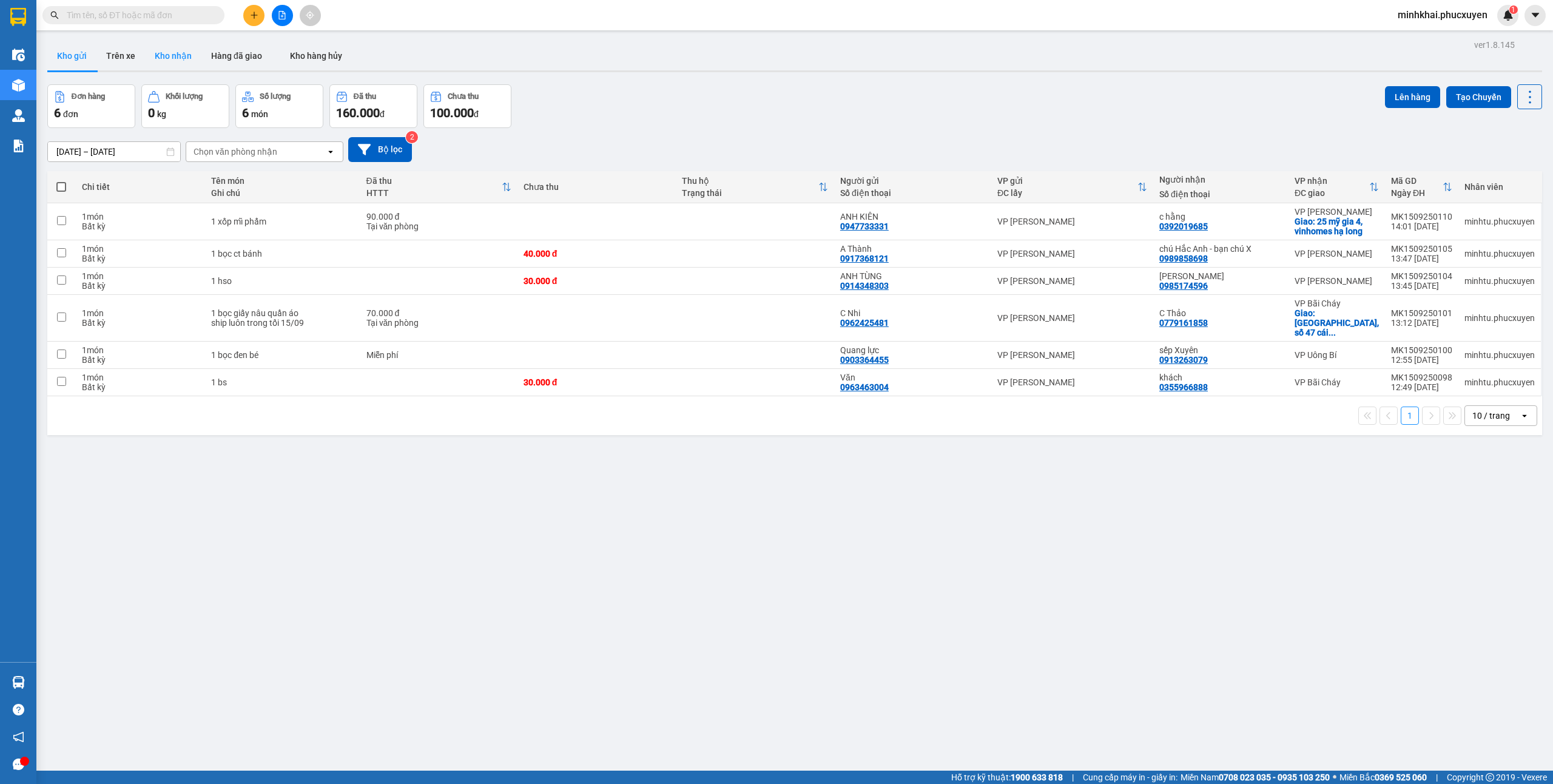
click at [172, 53] on button "Kho nhận" at bounding box center [173, 55] width 56 height 29
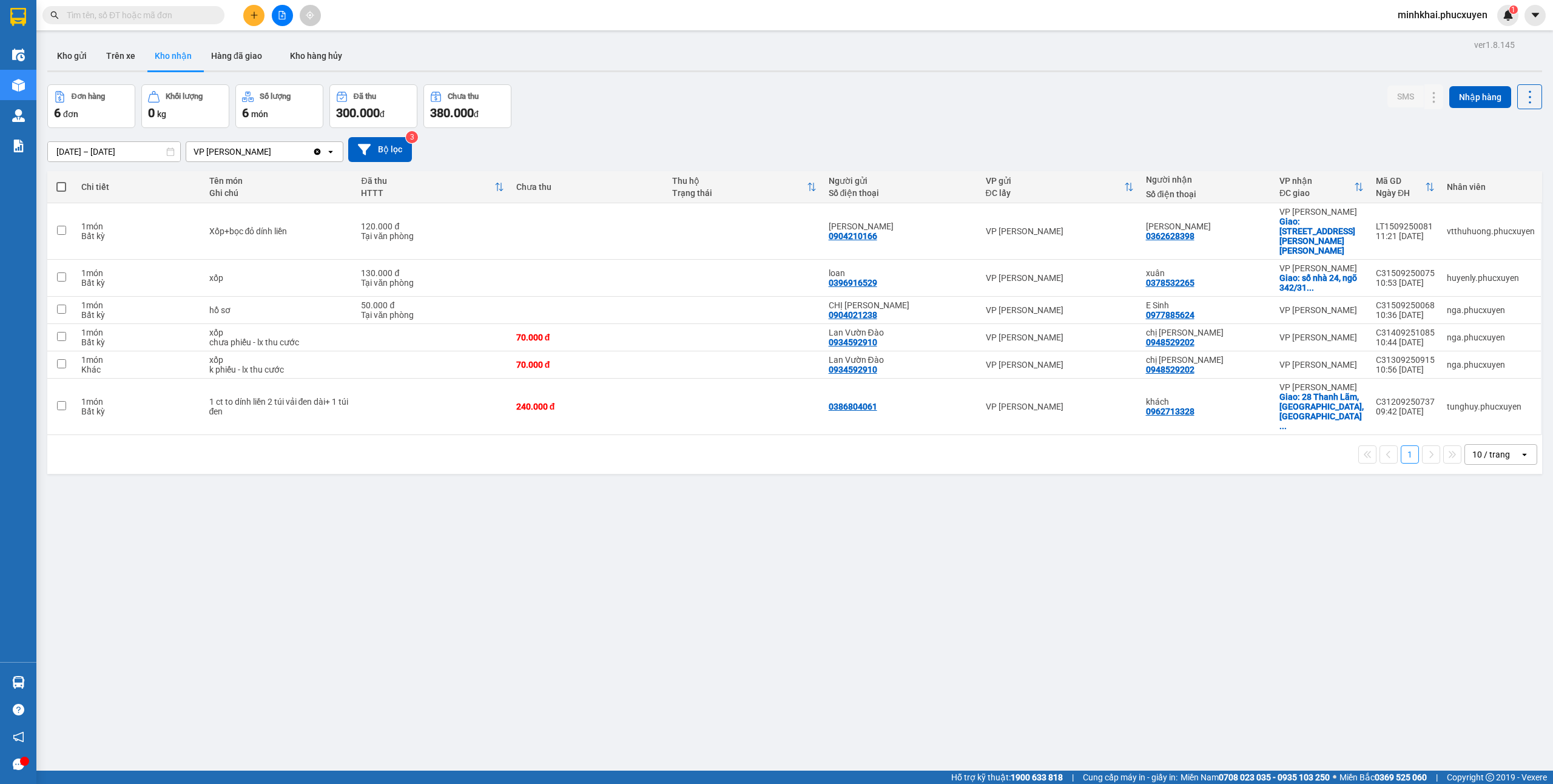
click at [71, 61] on button "Kho gửi" at bounding box center [71, 55] width 49 height 29
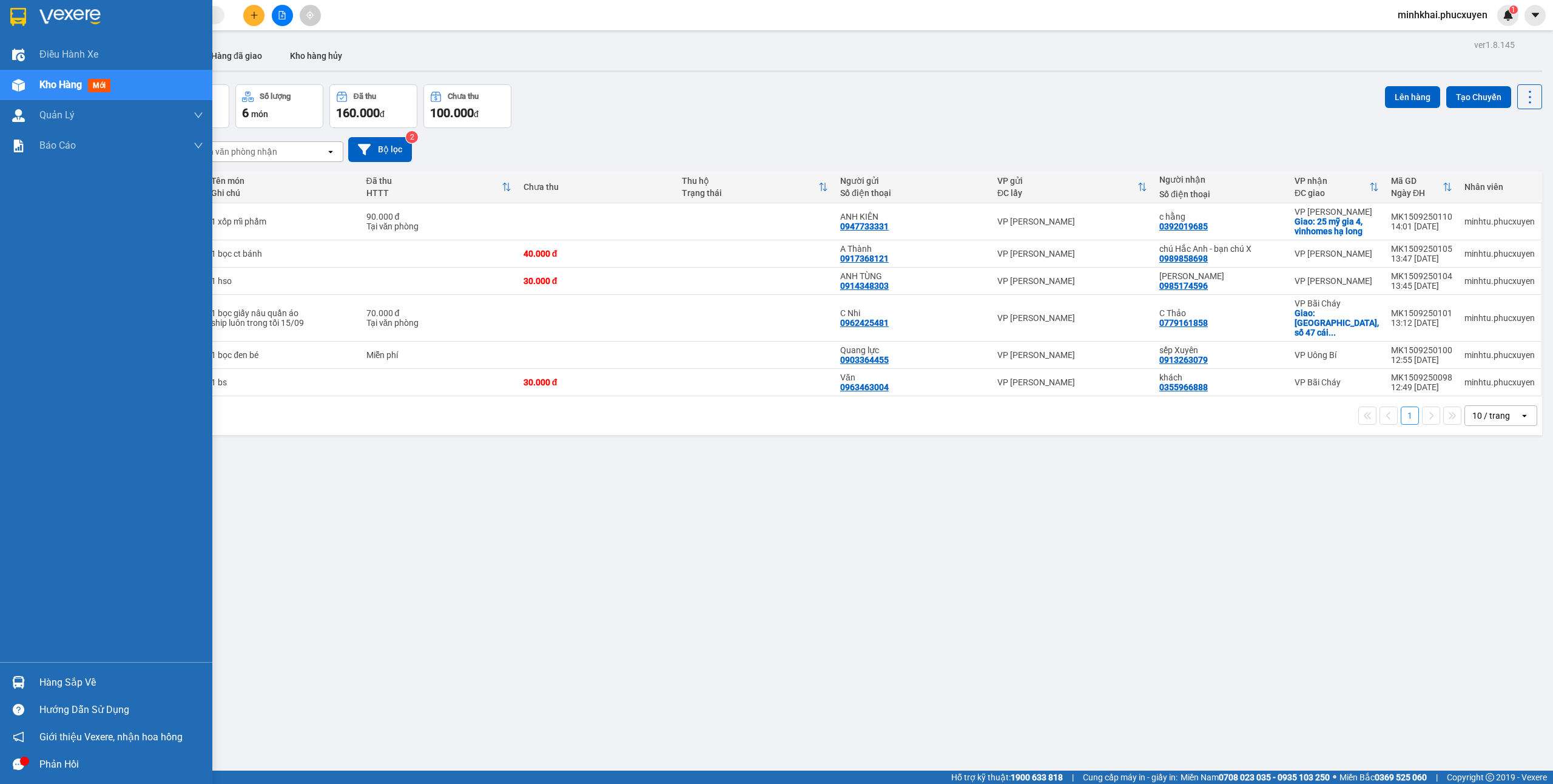
click at [35, 682] on div "Hàng sắp về" at bounding box center [106, 682] width 213 height 27
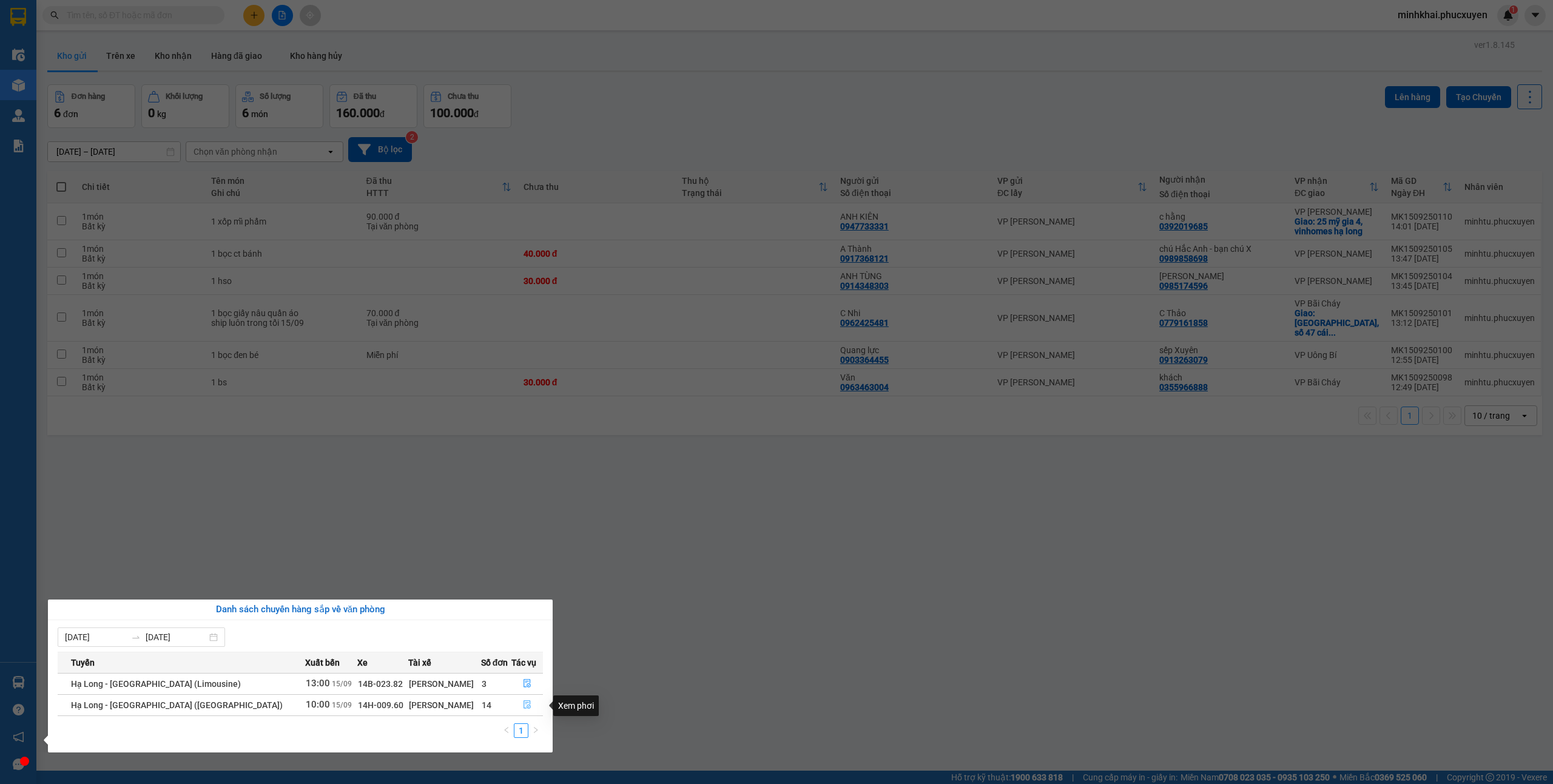
click at [523, 707] on icon "file-done" at bounding box center [527, 704] width 8 height 8
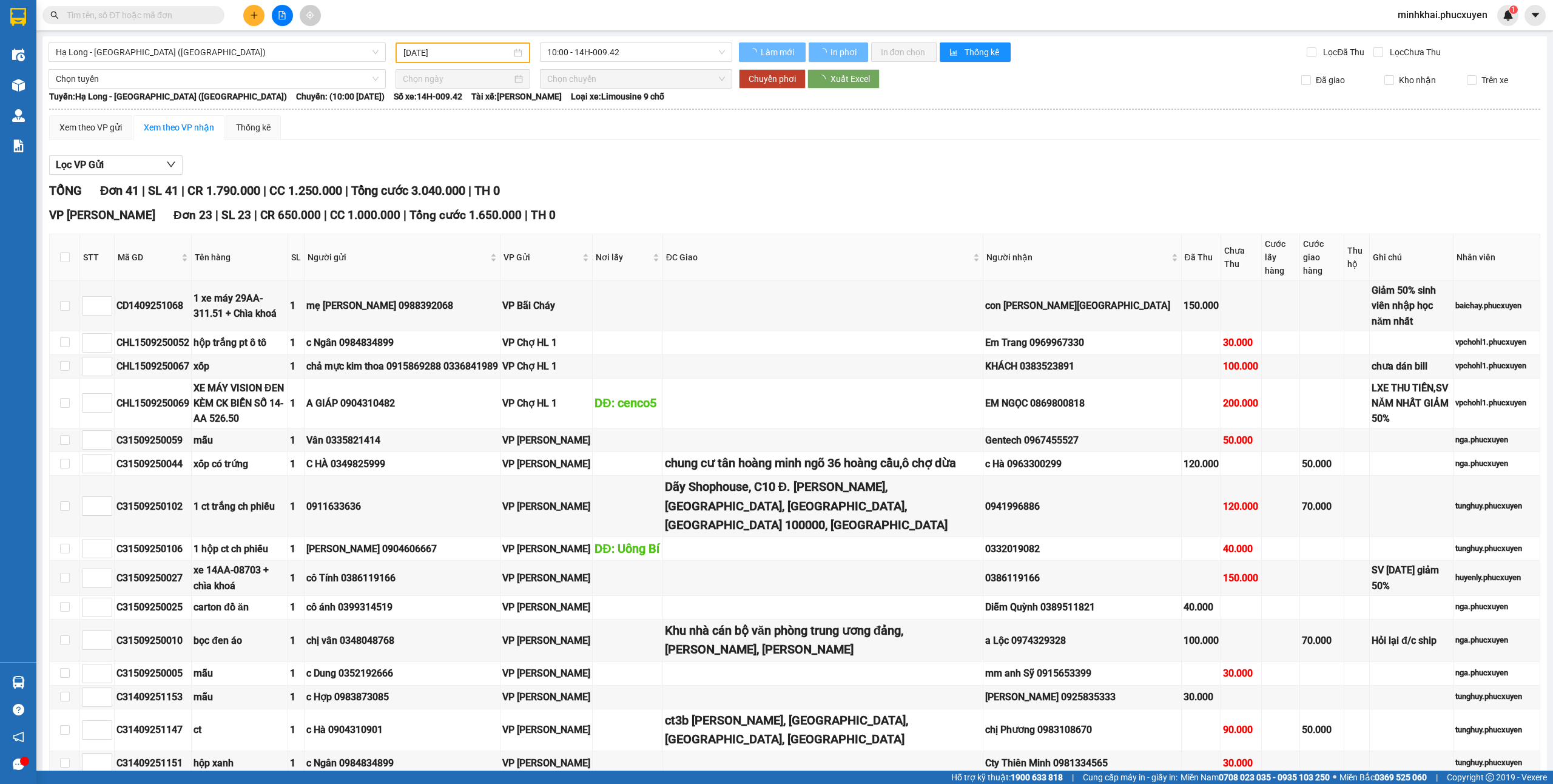
type input "[DATE]"
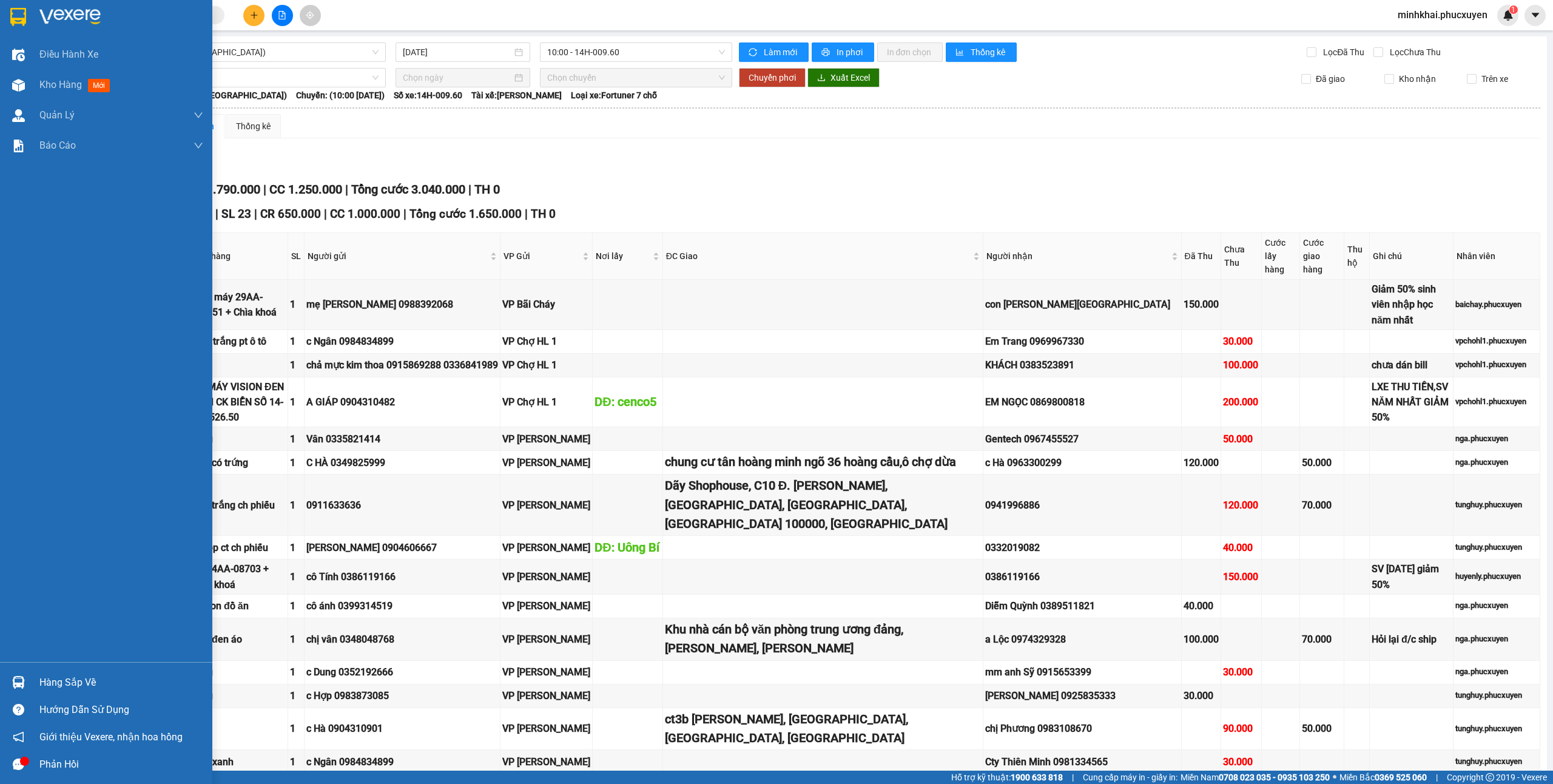
click at [16, 685] on img at bounding box center [18, 682] width 13 height 13
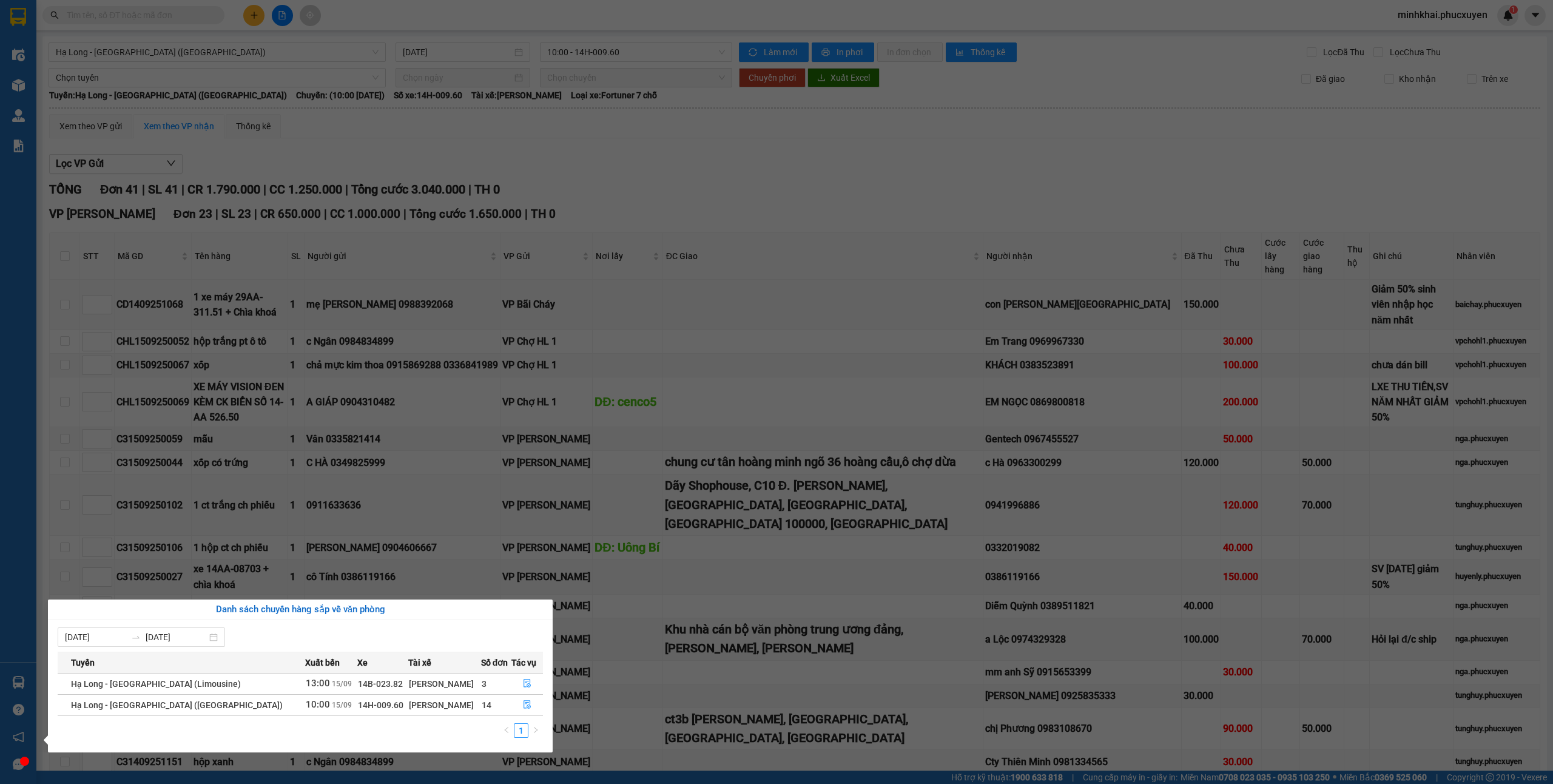
click at [770, 325] on section "Kết quả tìm kiếm ( 0 ) Bộ lọc No Data minhkhai.phucxuyen 1 Điều hành xe Kho hàn…" at bounding box center [776, 392] width 1553 height 784
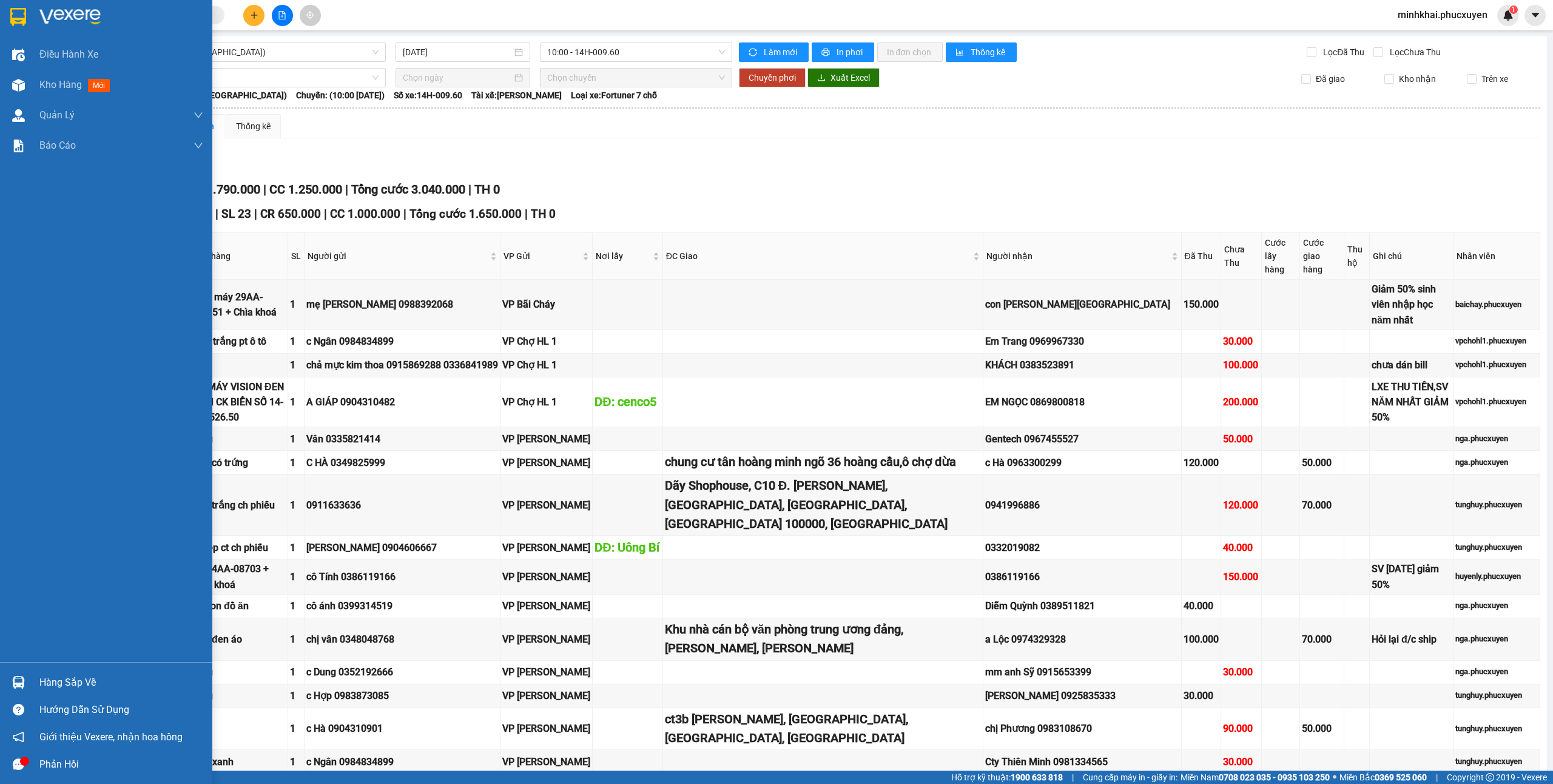
click at [16, 673] on div at bounding box center [18, 682] width 21 height 21
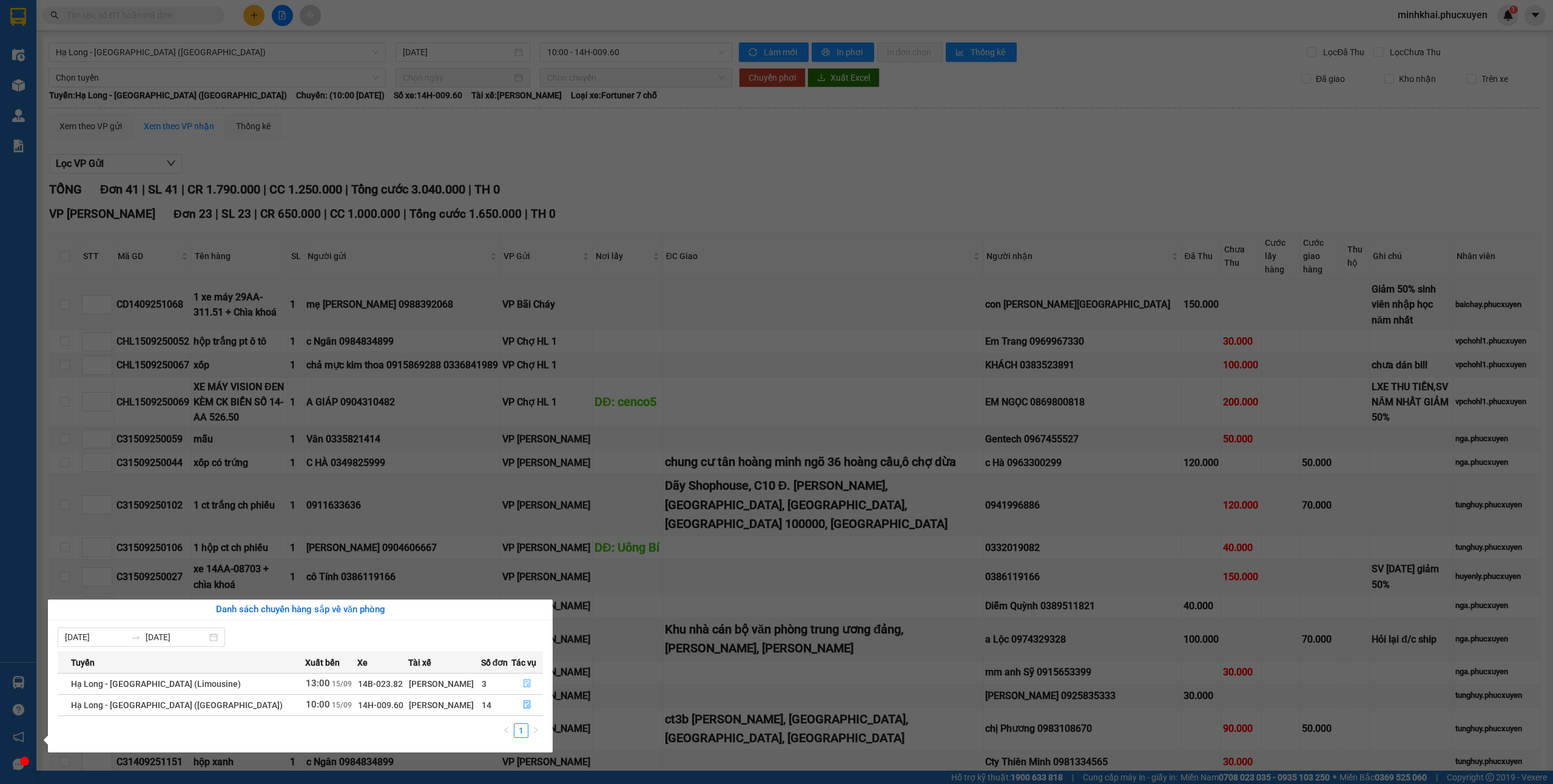
click at [515, 685] on button "button" at bounding box center [528, 684] width 31 height 20
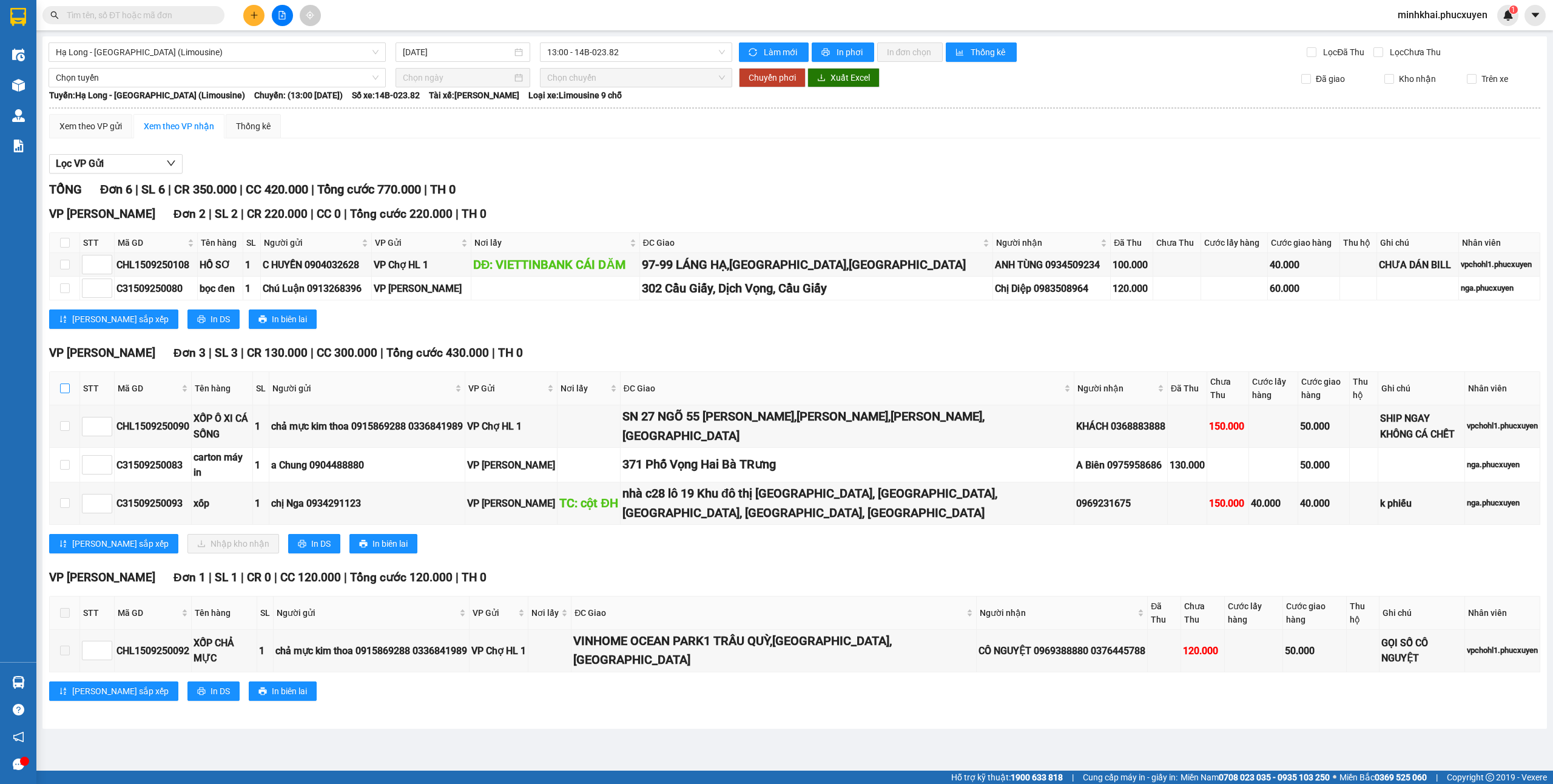
click at [61, 393] on input "checkbox" at bounding box center [65, 388] width 10 height 10
checkbox input "true"
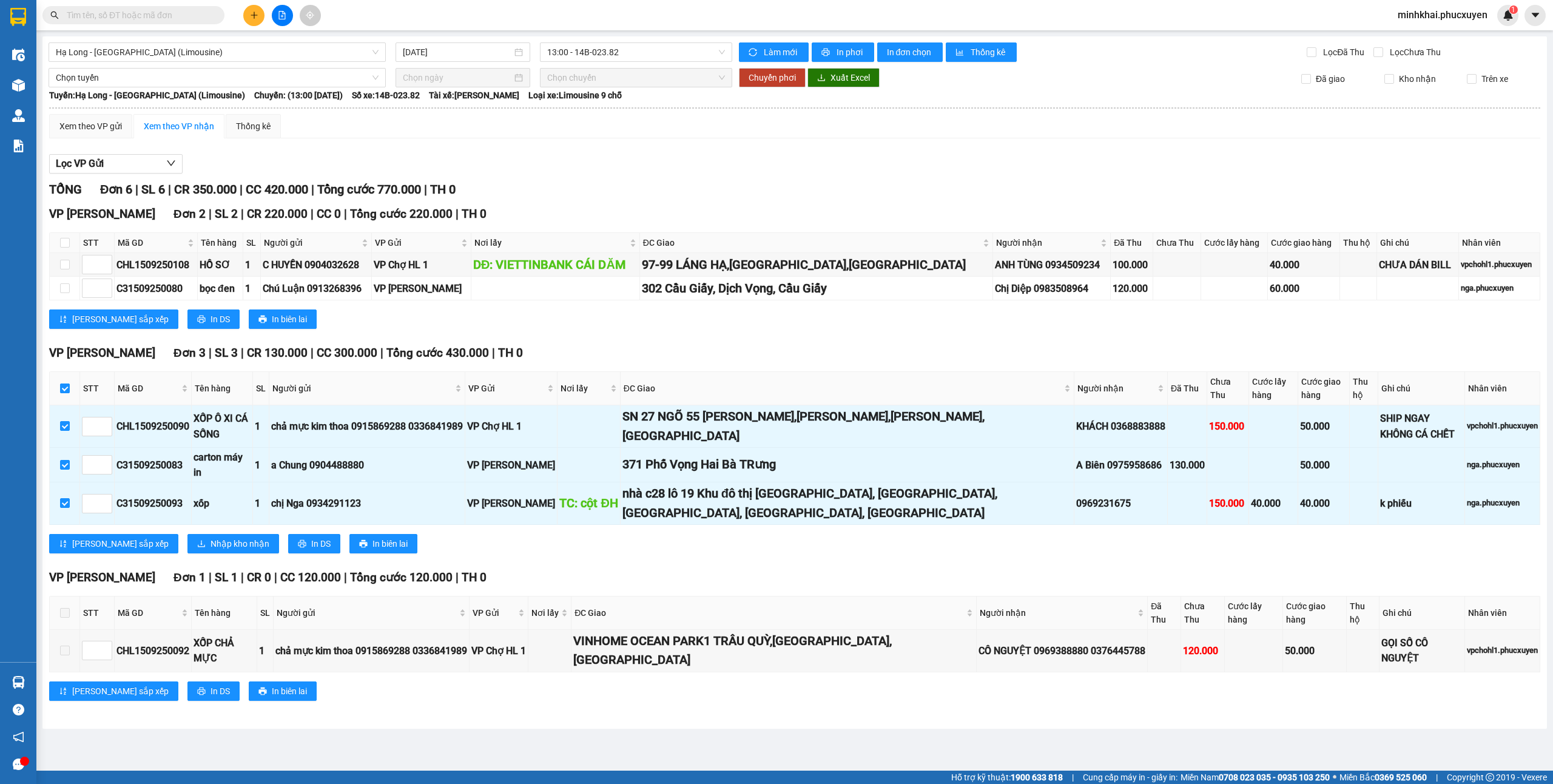
checkbox input "true"
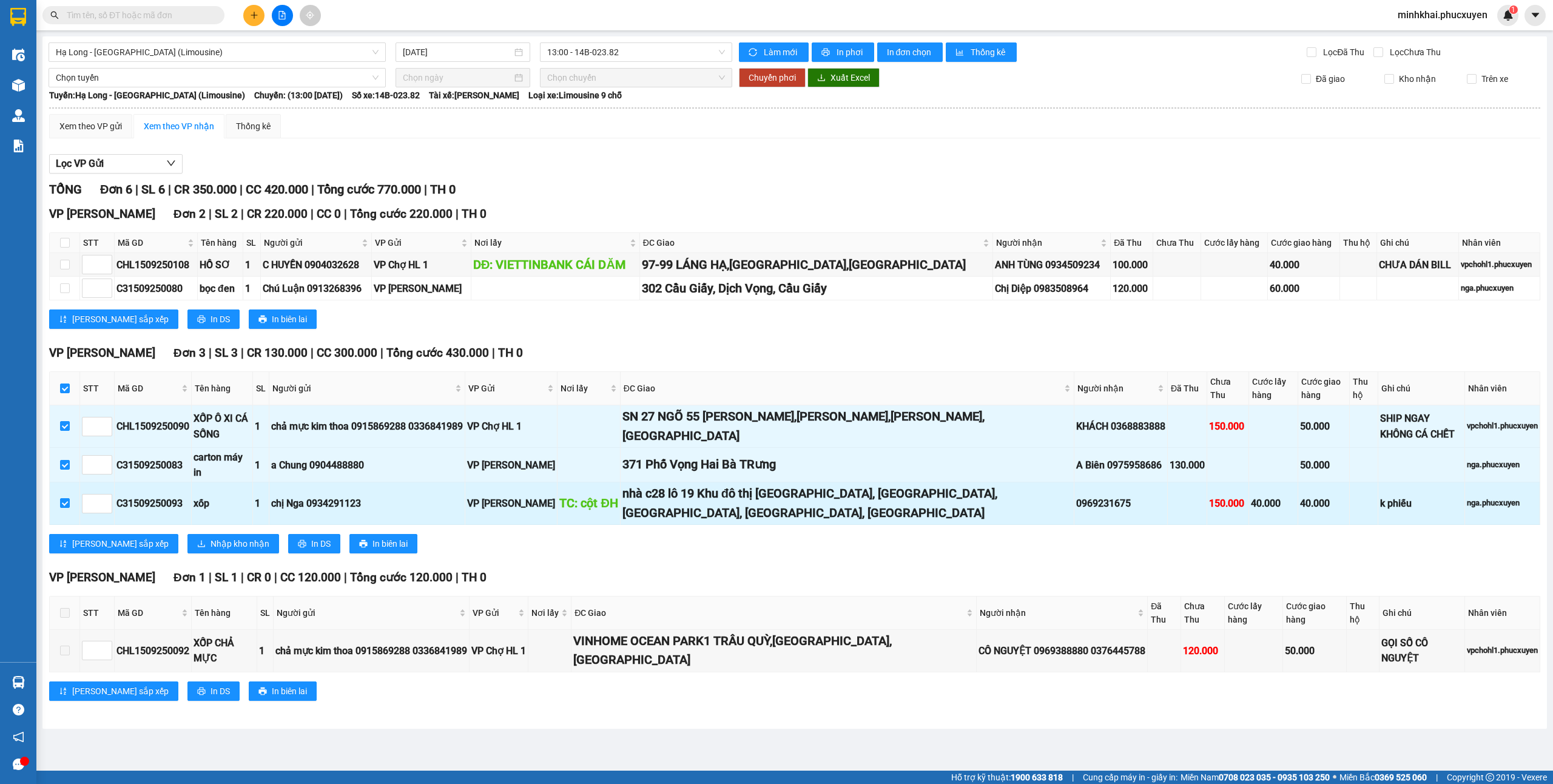
click at [159, 496] on div "C31509250093" at bounding box center [153, 503] width 73 height 15
copy div "C31509250093"
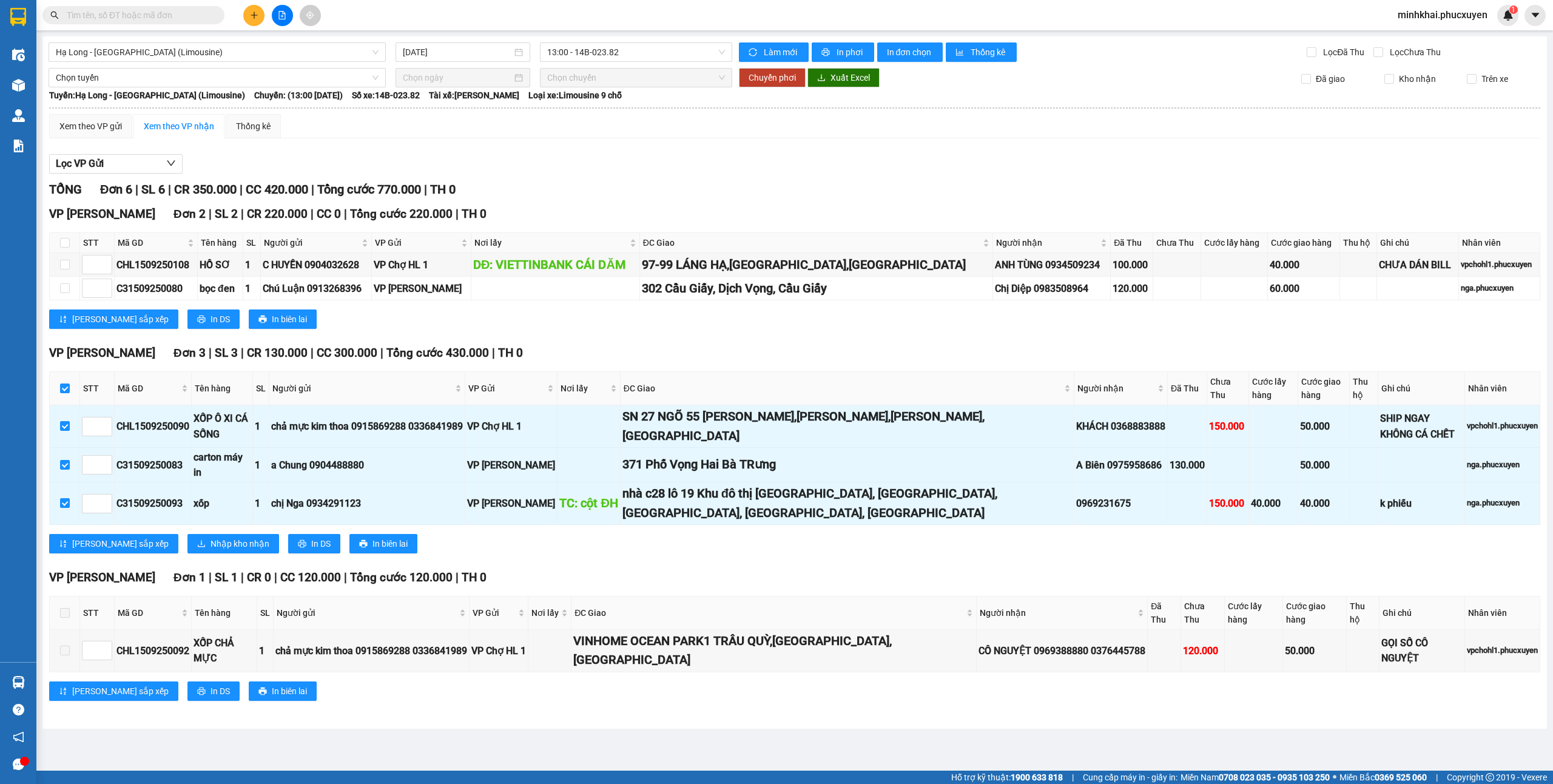
click at [156, 8] on input "text" at bounding box center [138, 15] width 143 height 14
paste input "C31509250093"
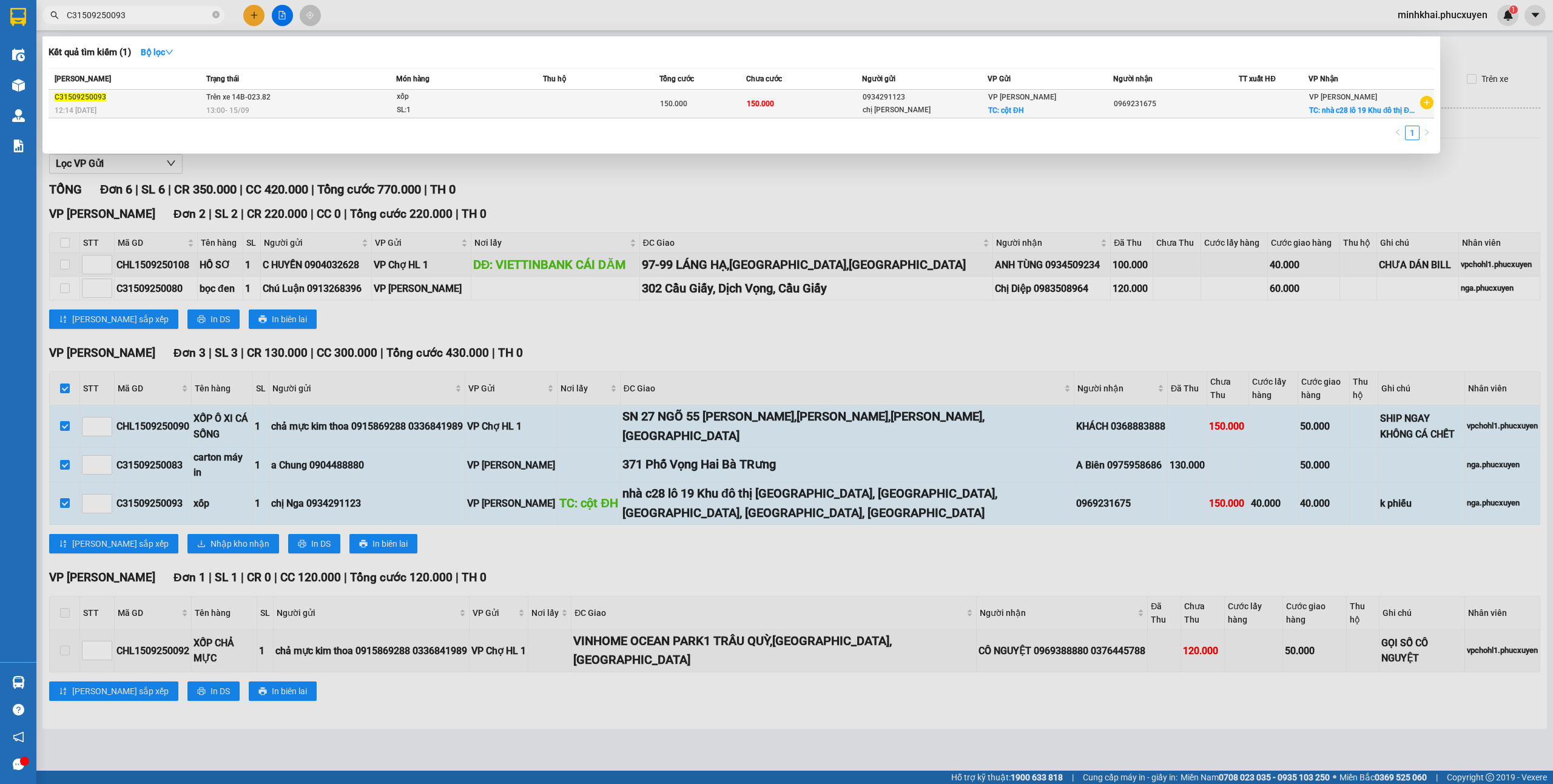
type input "C31509250093"
click at [855, 105] on td "150.000" at bounding box center [804, 104] width 116 height 29
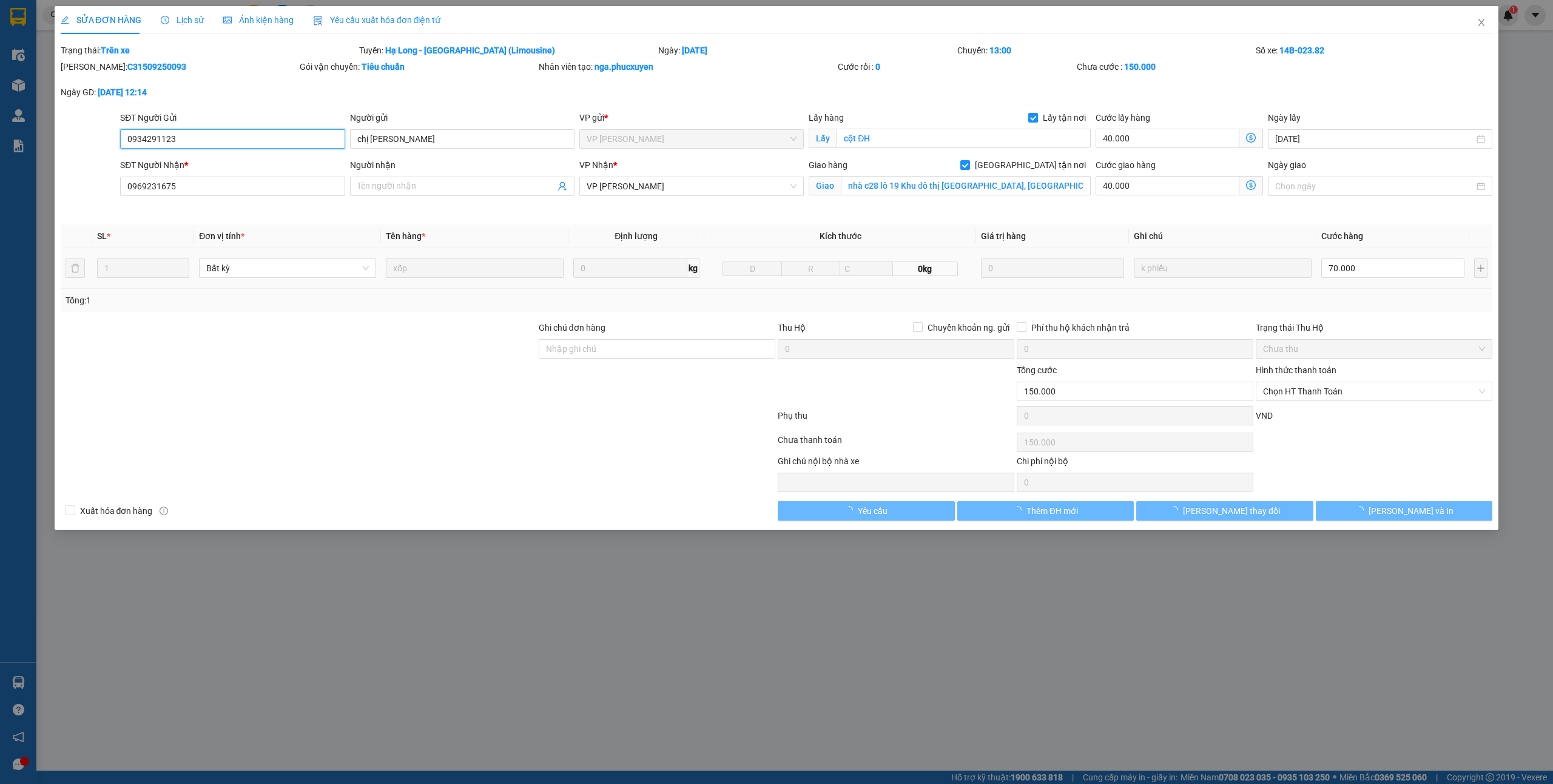
type input "0934291123"
type input "chị [PERSON_NAME]"
checkbox input "true"
type input "cột ĐH"
type input "0969231675"
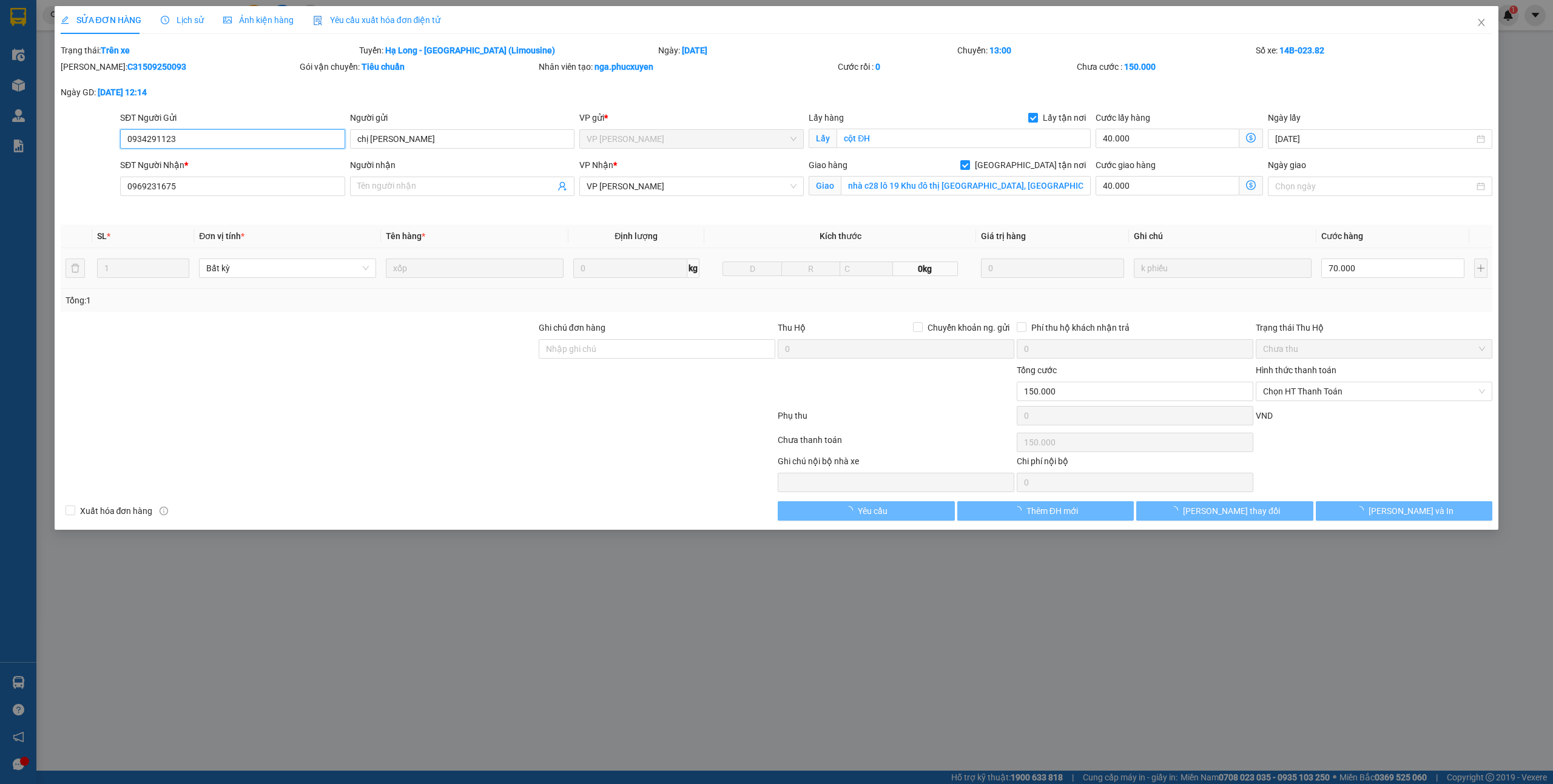
checkbox input "true"
type input "nhà c28 lô 19 Khu đô thị [GEOGRAPHIC_DATA], [GEOGRAPHIC_DATA], [GEOGRAPHIC_DATA…"
type input "150.000"
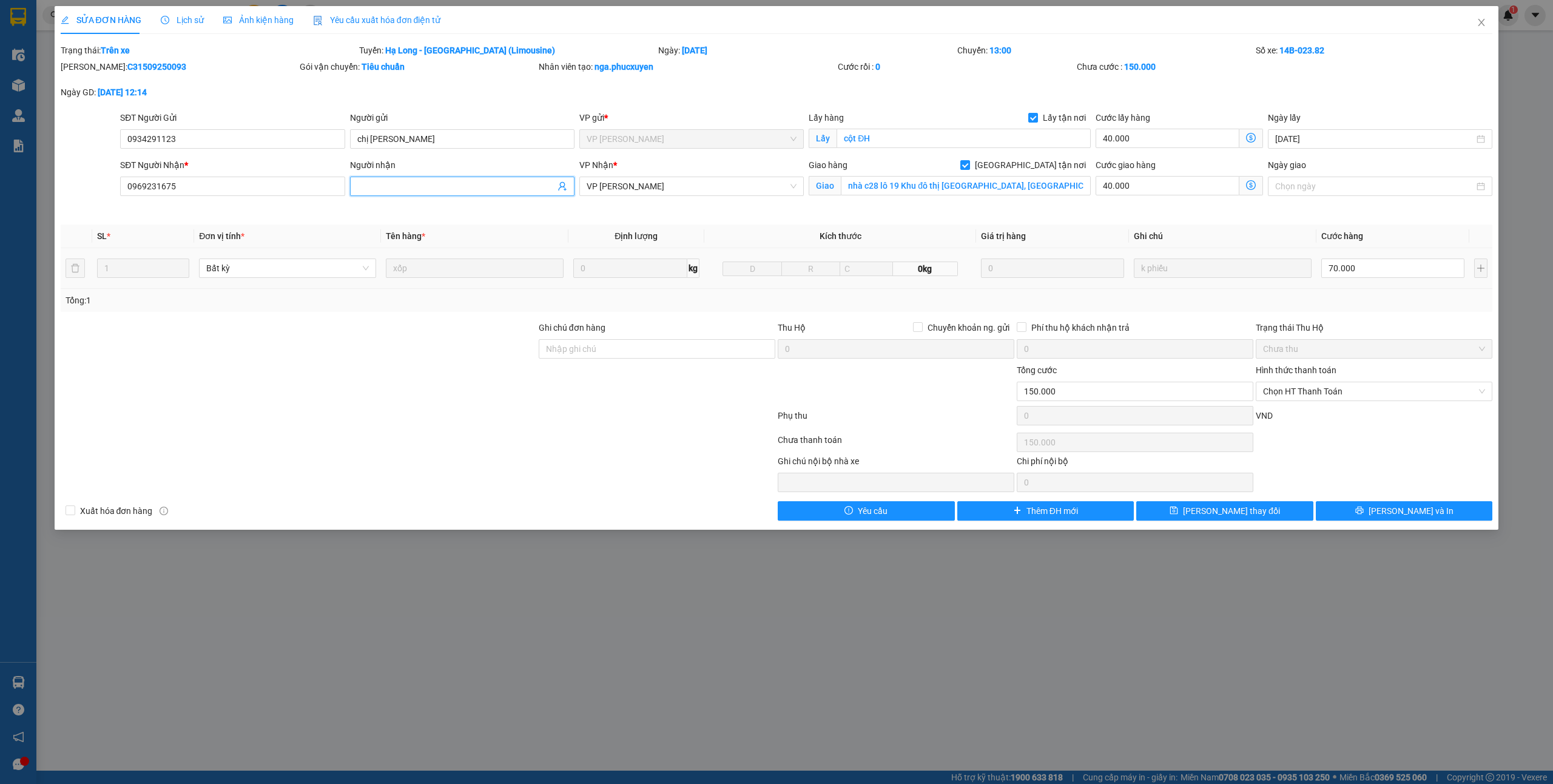
click at [403, 186] on input "Người nhận" at bounding box center [456, 187] width 198 height 14
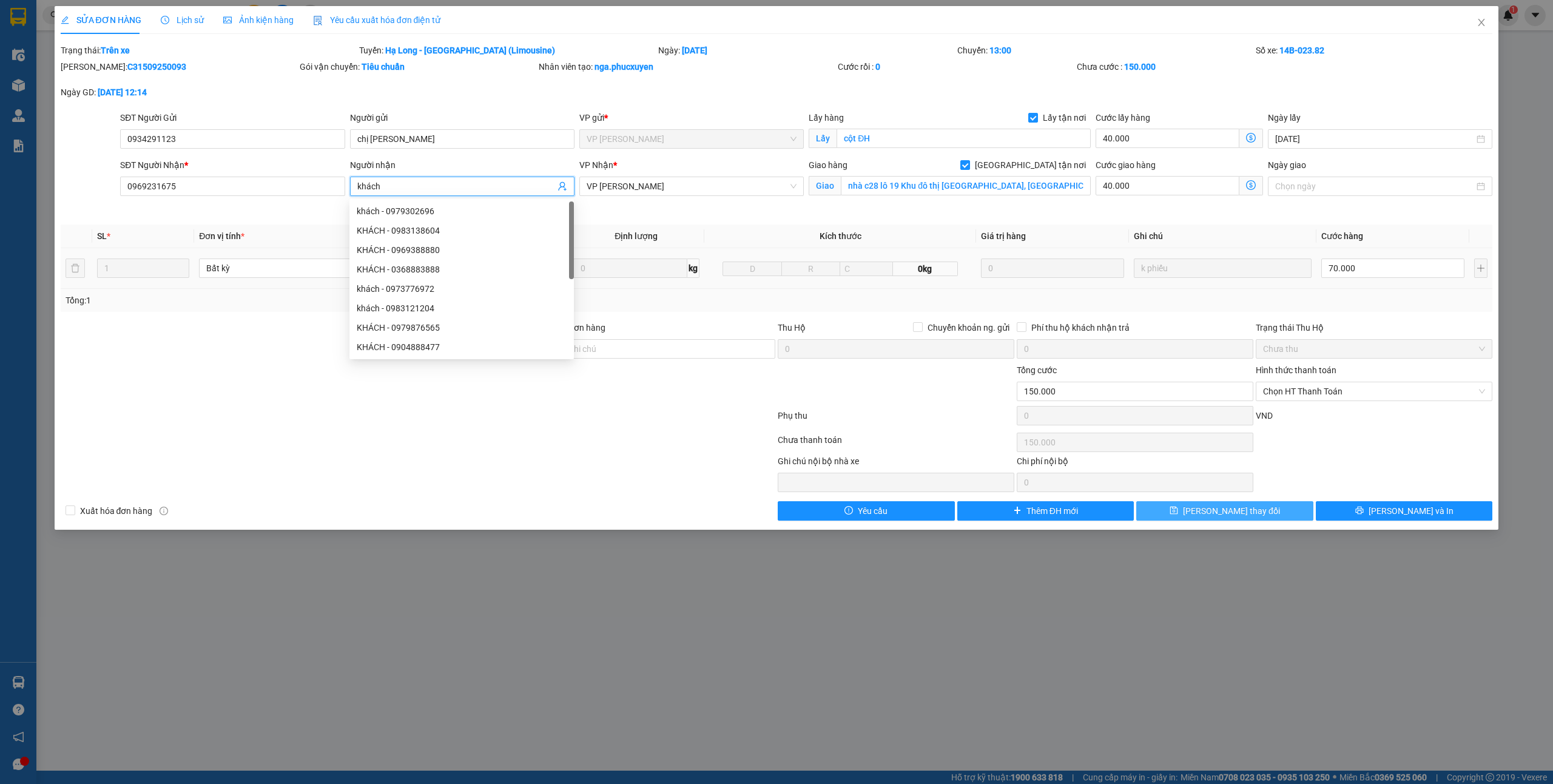
type input "khách"
click at [1246, 509] on span "[PERSON_NAME] thay đổi" at bounding box center [1231, 511] width 97 height 14
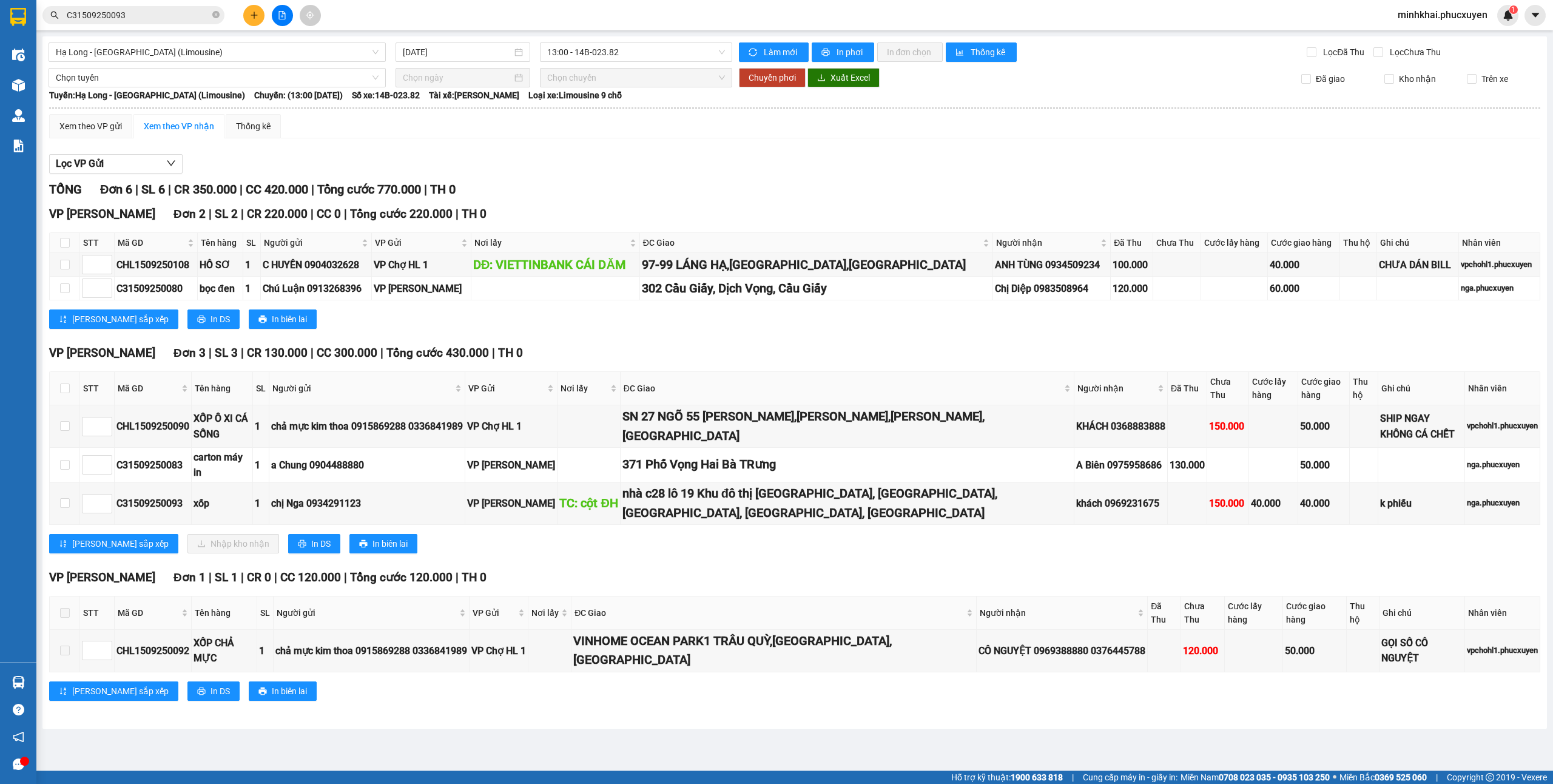
click at [59, 391] on th at bounding box center [65, 389] width 30 height 33
click at [67, 391] on input "checkbox" at bounding box center [65, 388] width 10 height 10
checkbox input "true"
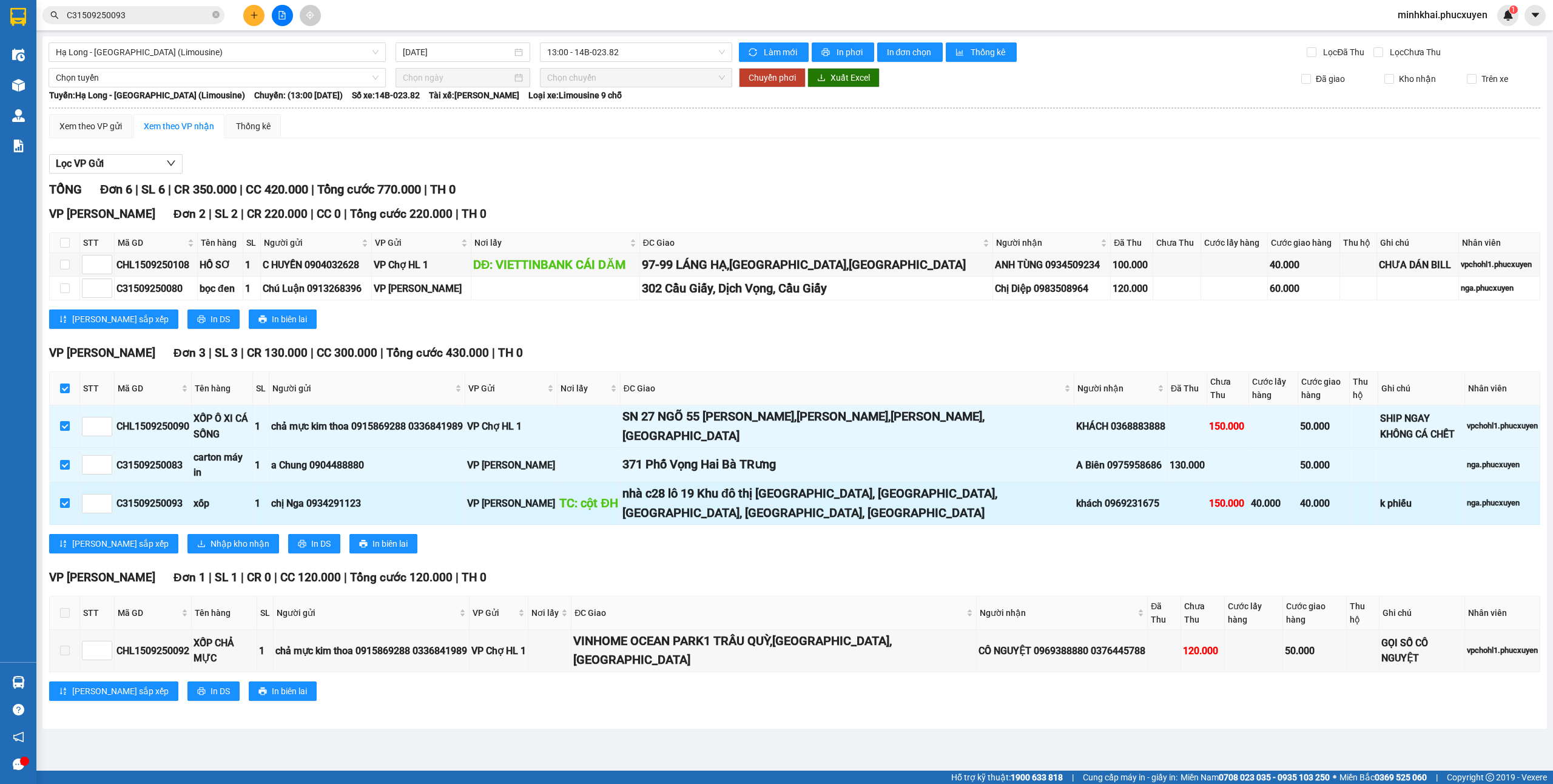
click at [64, 498] on input "checkbox" at bounding box center [65, 502] width 10 height 10
checkbox input "false"
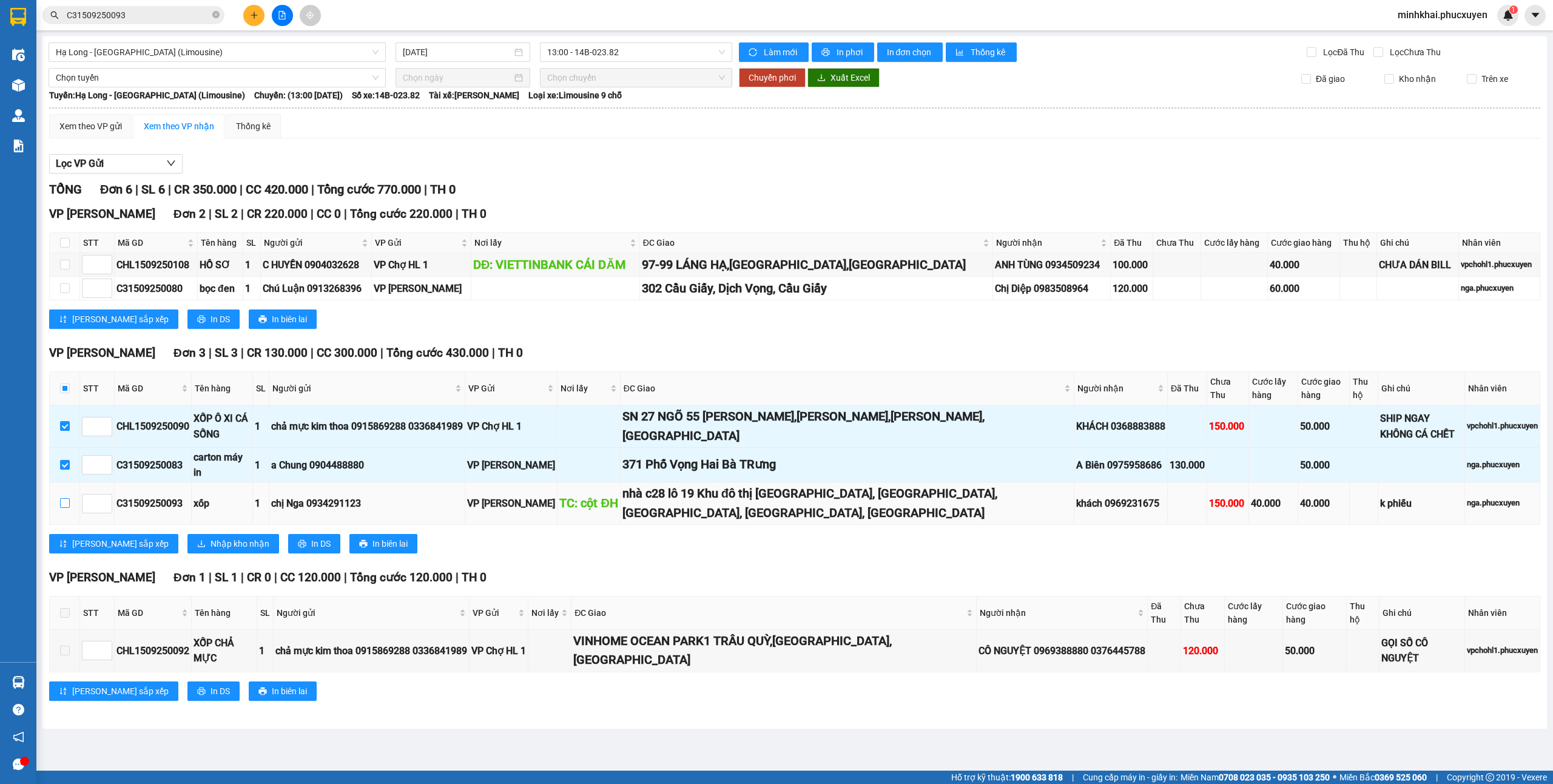
click at [62, 498] on input "checkbox" at bounding box center [65, 502] width 10 height 10
checkbox input "true"
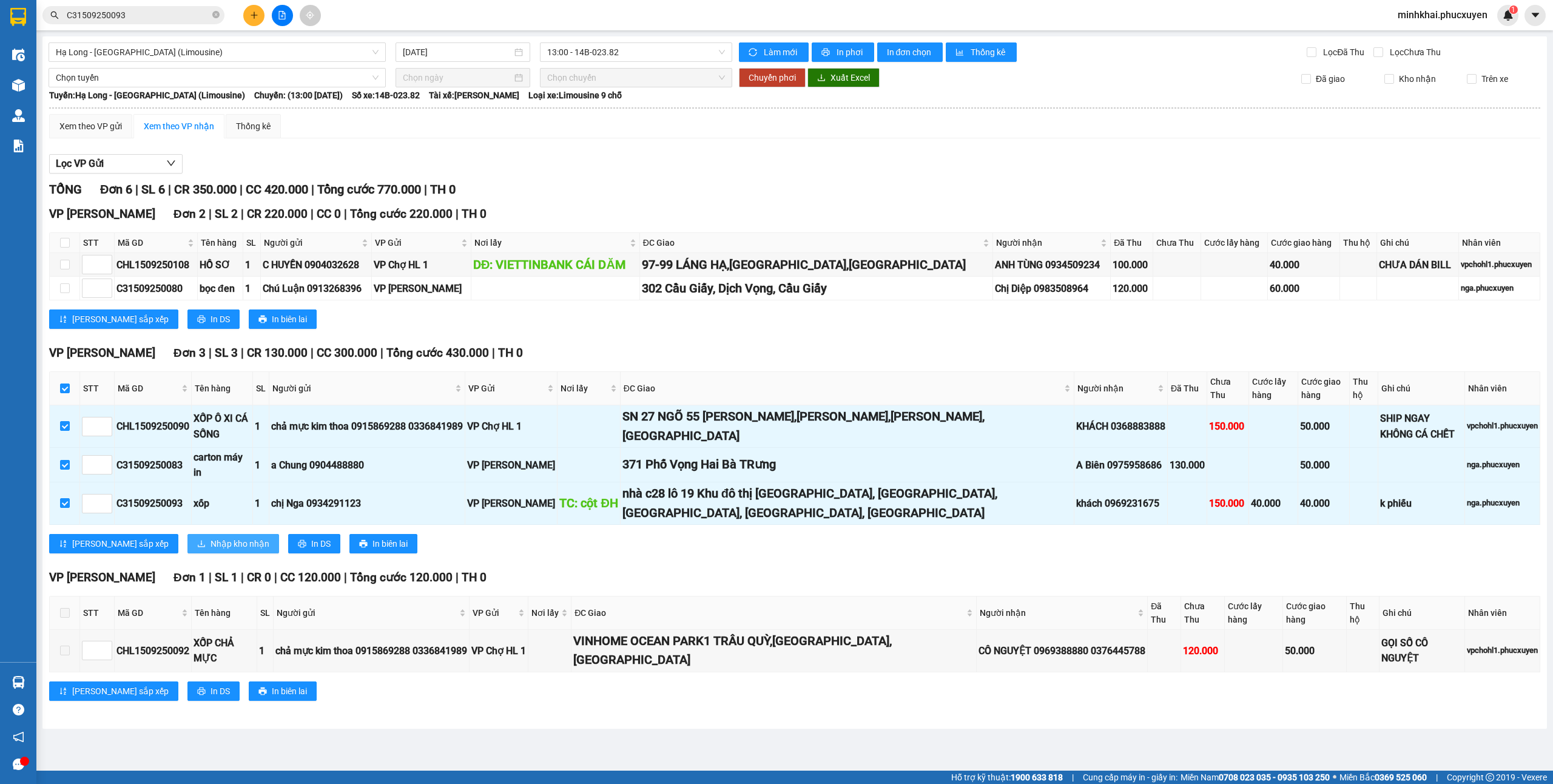
click at [214, 537] on span "Nhập kho nhận" at bounding box center [240, 543] width 59 height 14
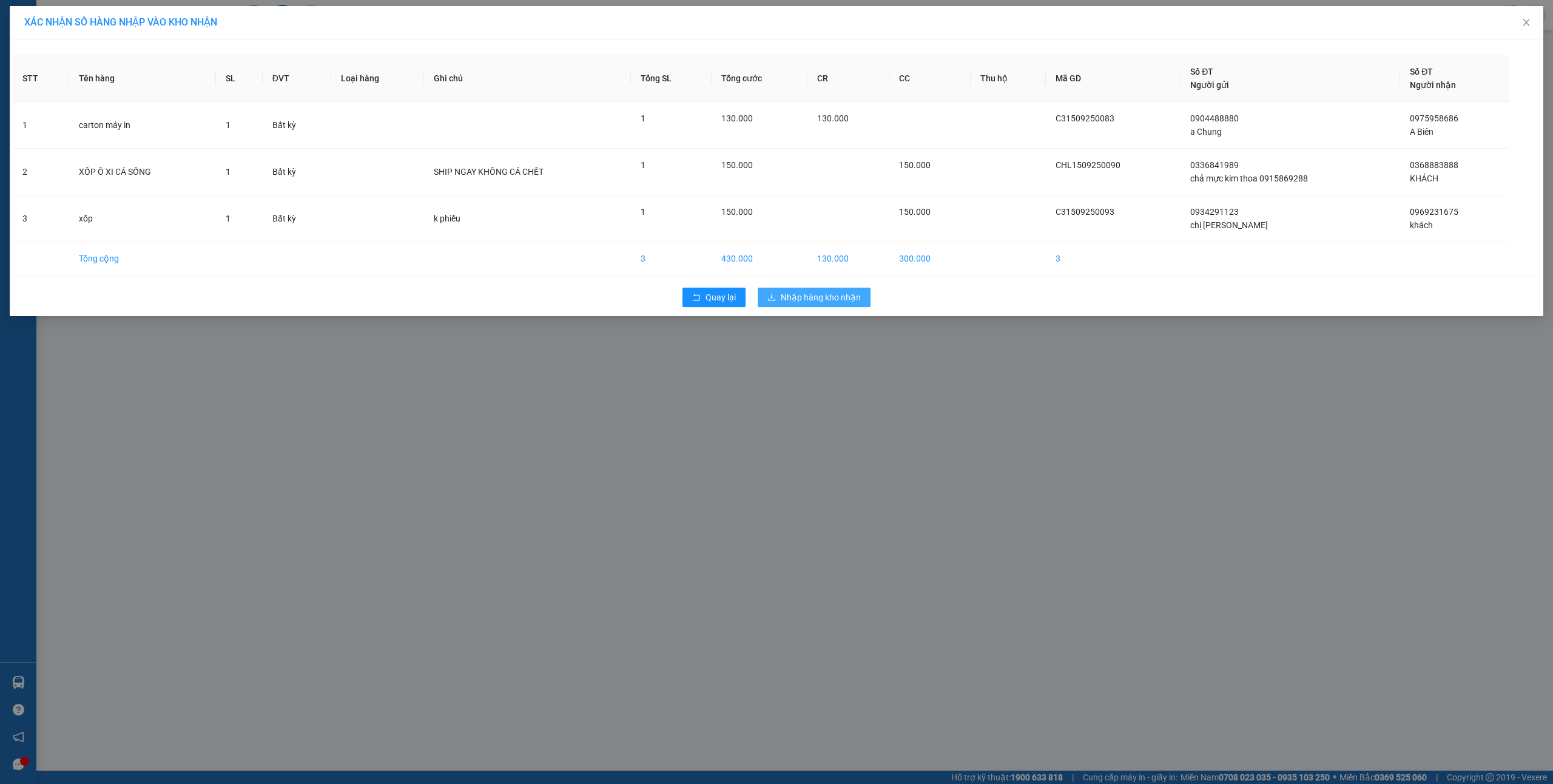
click at [816, 294] on span "Nhập hàng kho nhận" at bounding box center [821, 298] width 80 height 14
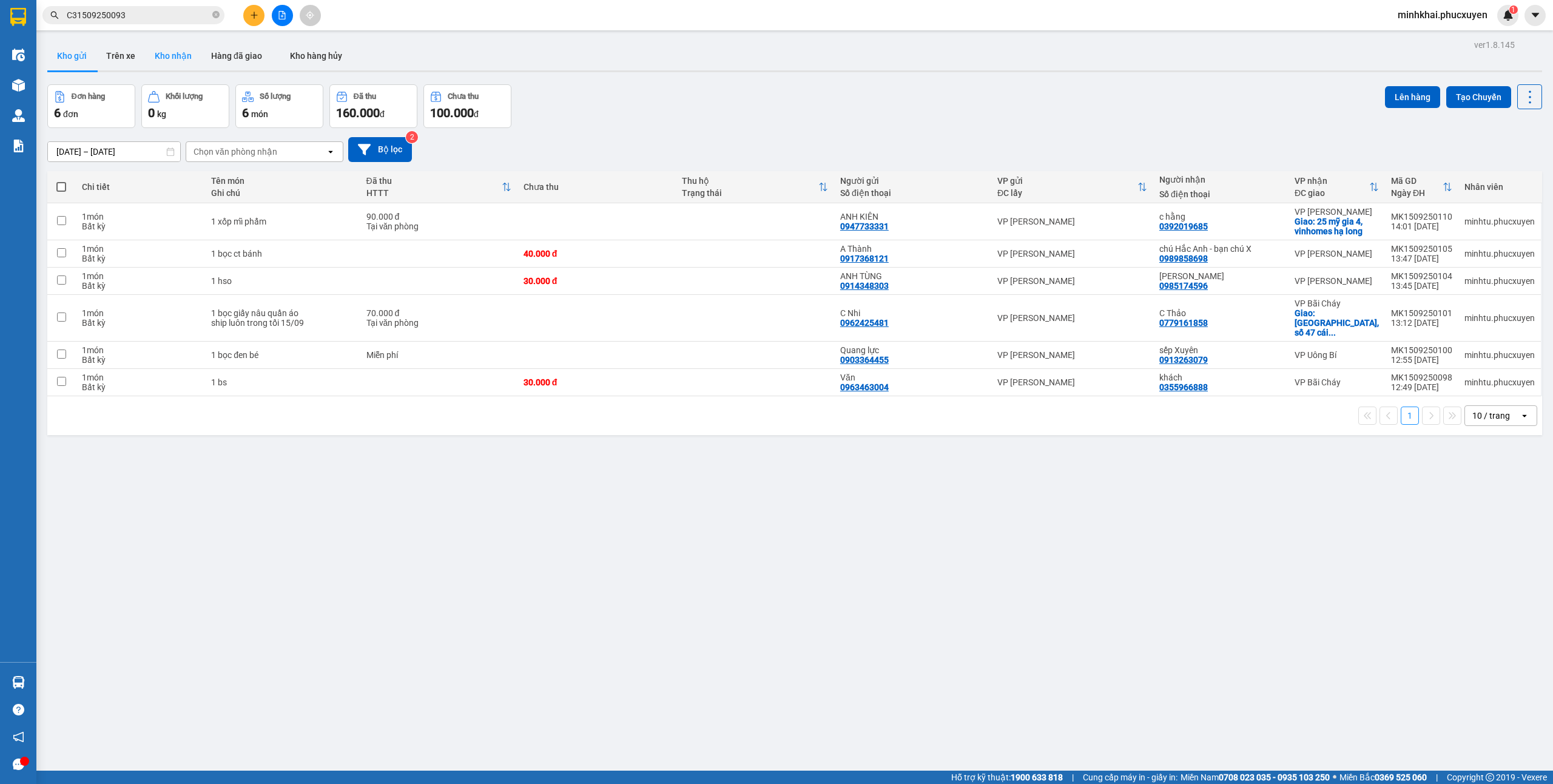
click at [177, 50] on button "Kho nhận" at bounding box center [173, 55] width 56 height 29
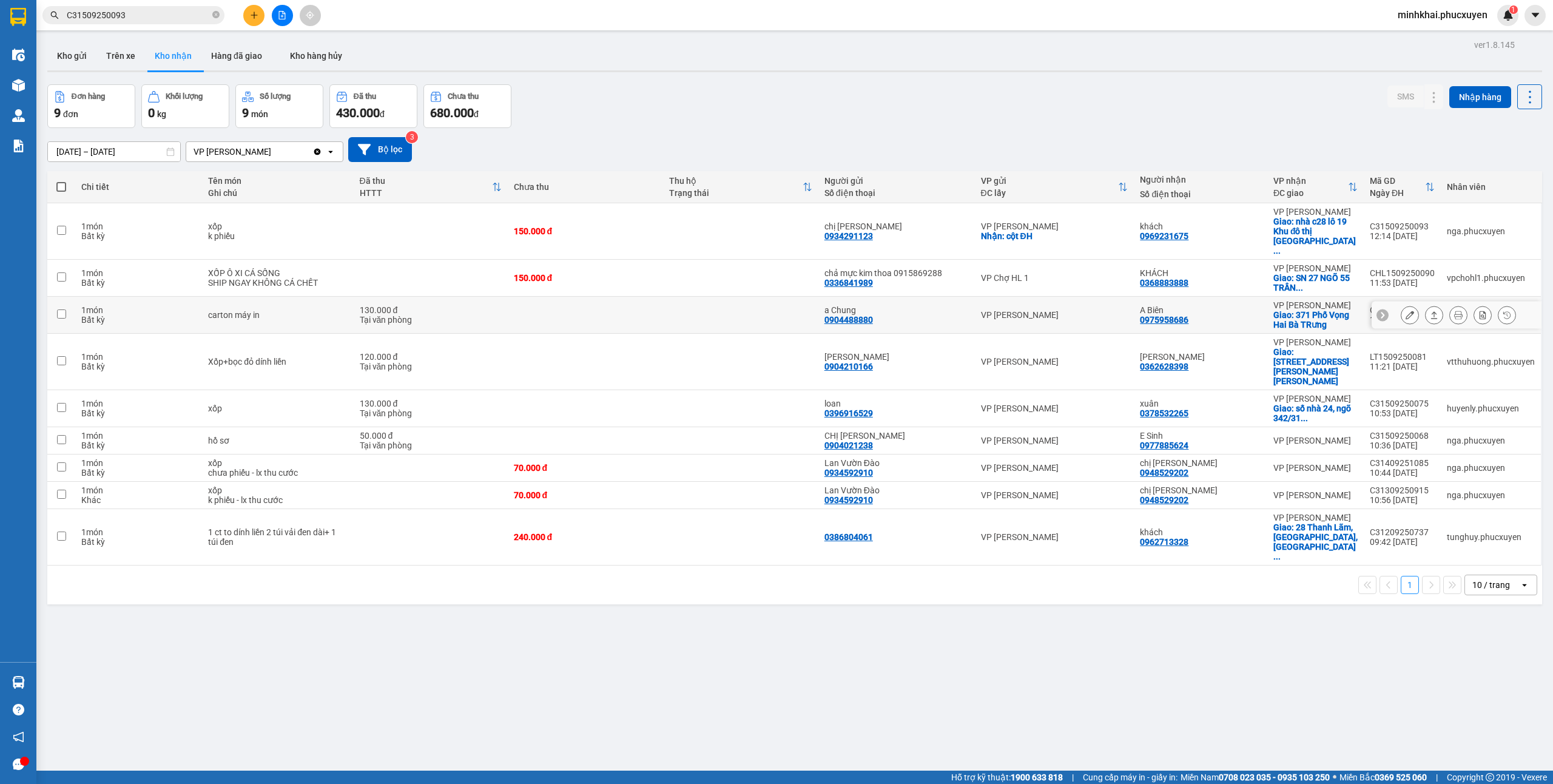
click at [1406, 310] on icon at bounding box center [1410, 314] width 8 height 8
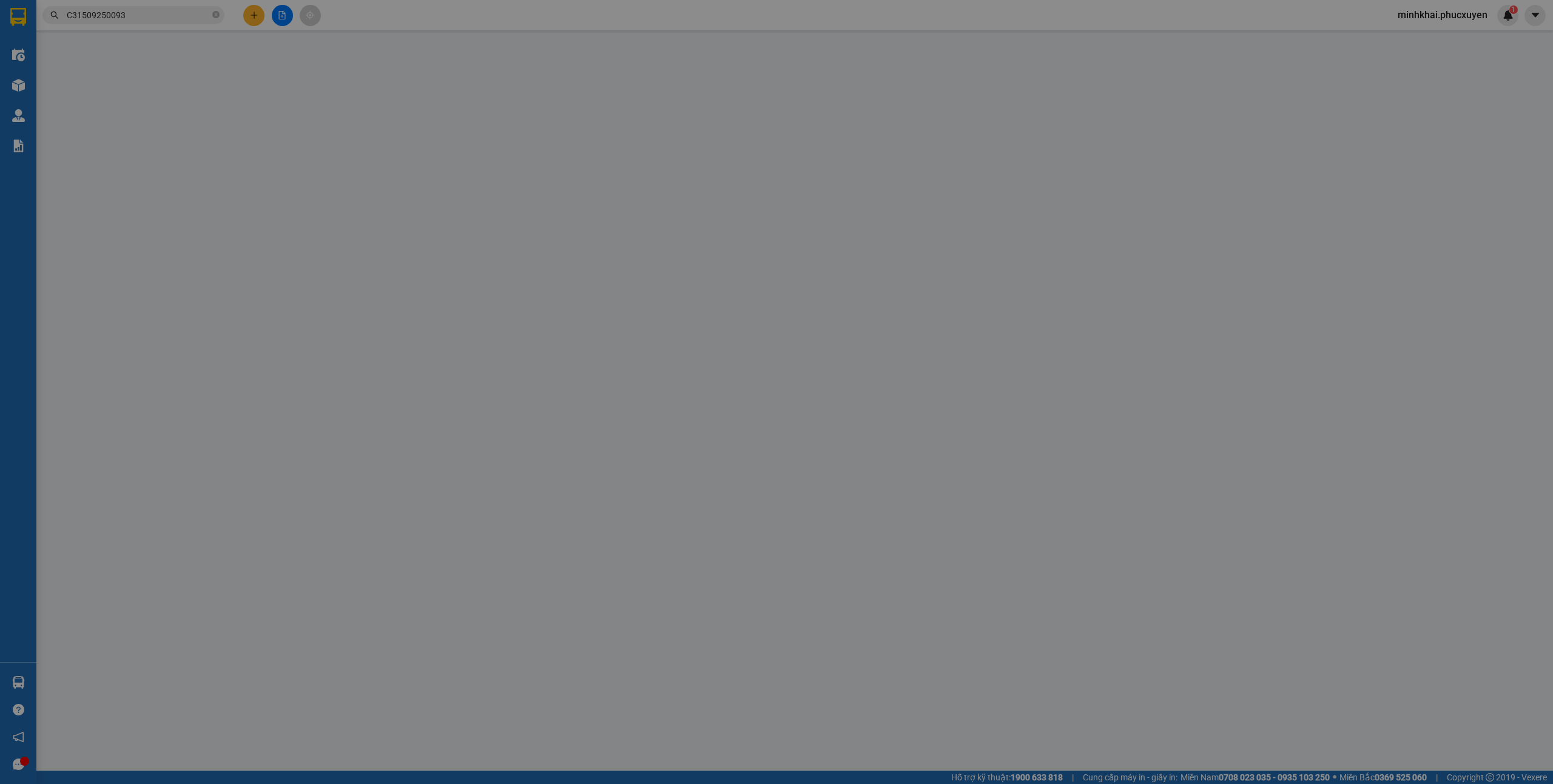
type input "0904488880"
type input "a Chung"
type input "0975958686"
type input "A Biên"
checkbox input "true"
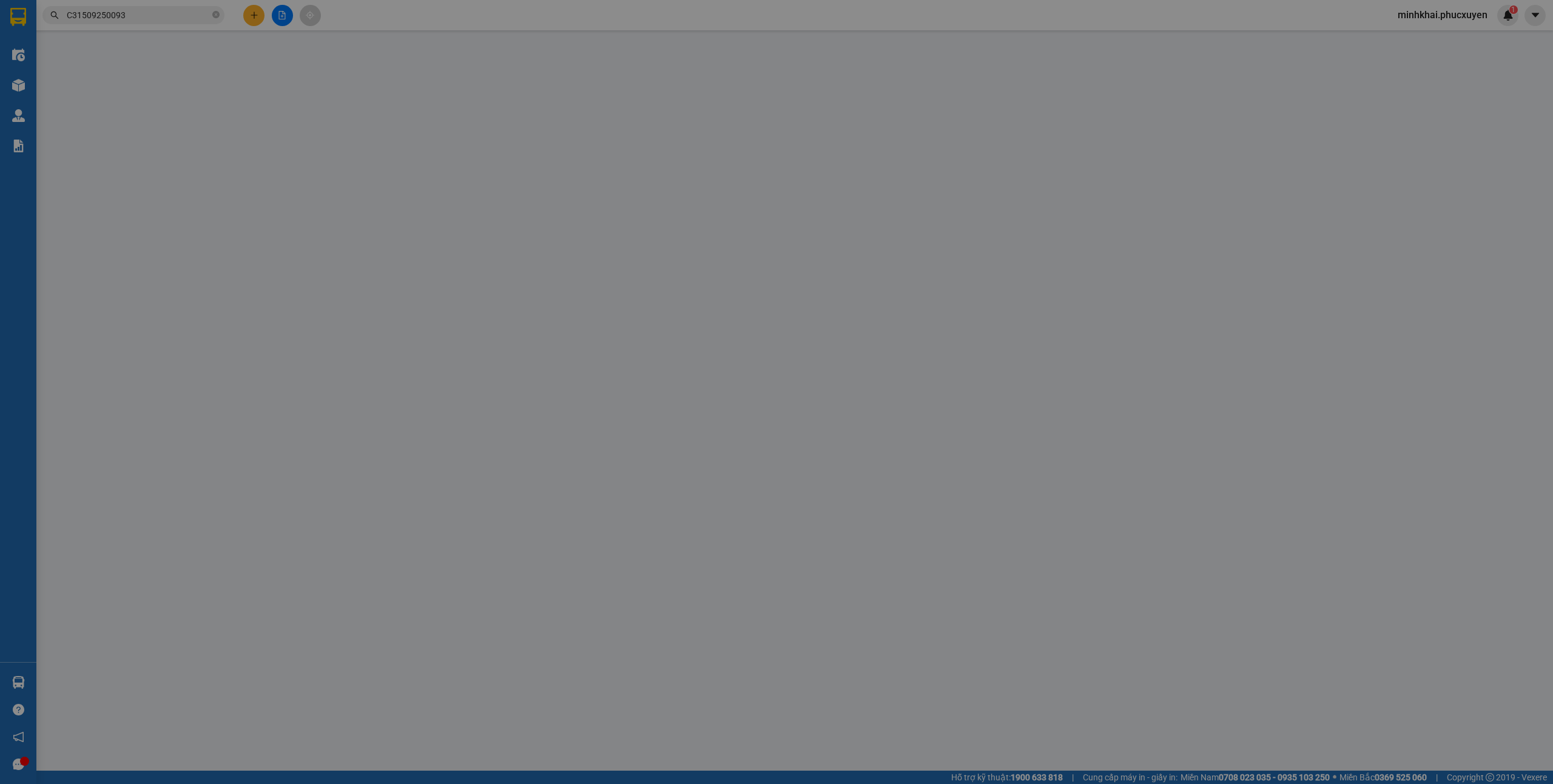
type input "371 Phố Vọng Hai Bà TRưng"
type input "130.000"
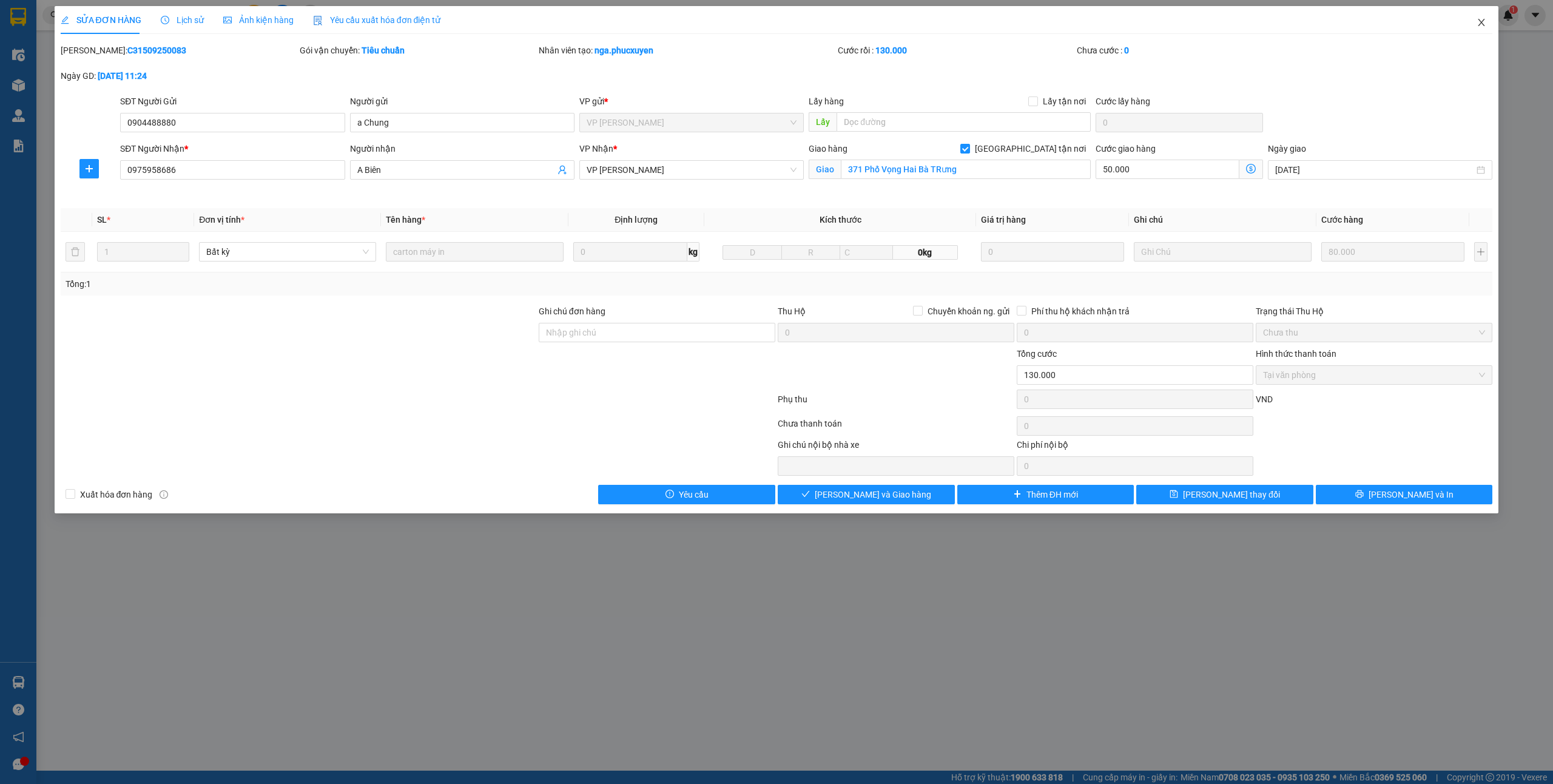
drag, startPoint x: 1484, startPoint y: 20, endPoint x: 222, endPoint y: 2, distance: 1262.1
click at [1485, 20] on icon "close" at bounding box center [1481, 22] width 10 height 10
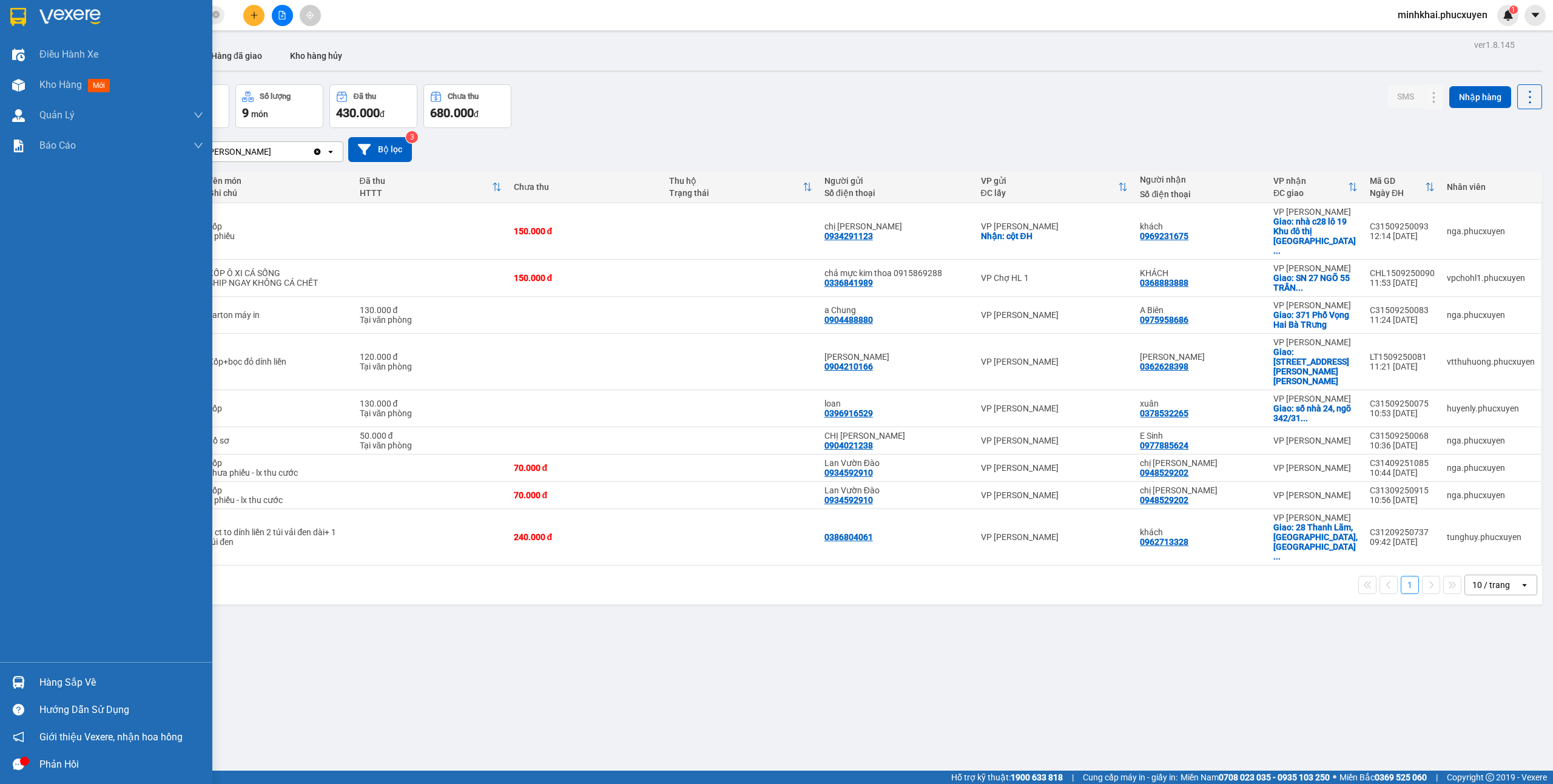
click at [91, 687] on div "Hàng sắp về" at bounding box center [121, 682] width 164 height 18
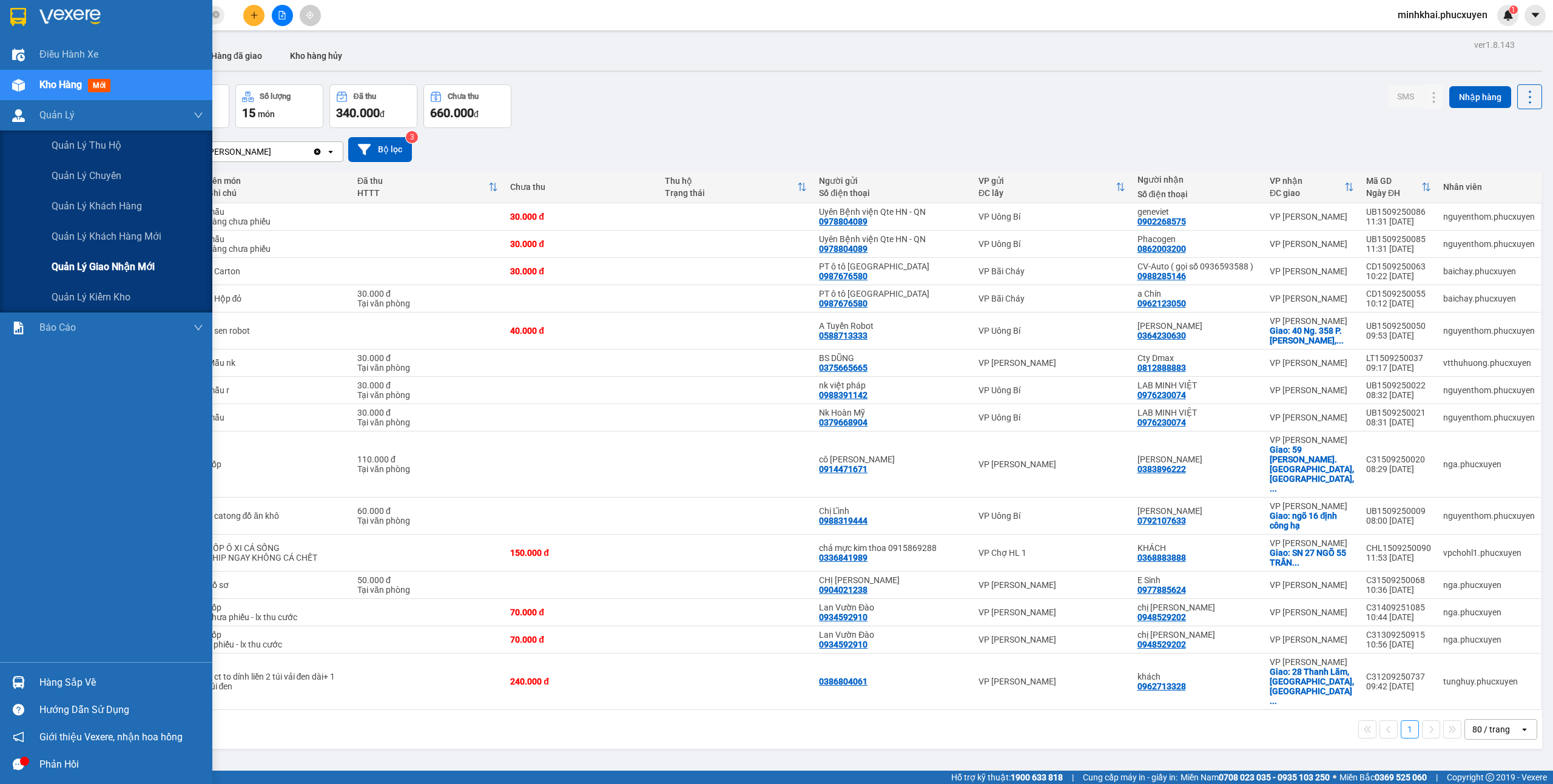
click at [117, 267] on span "Quản lý giao nhận mới" at bounding box center [103, 266] width 103 height 15
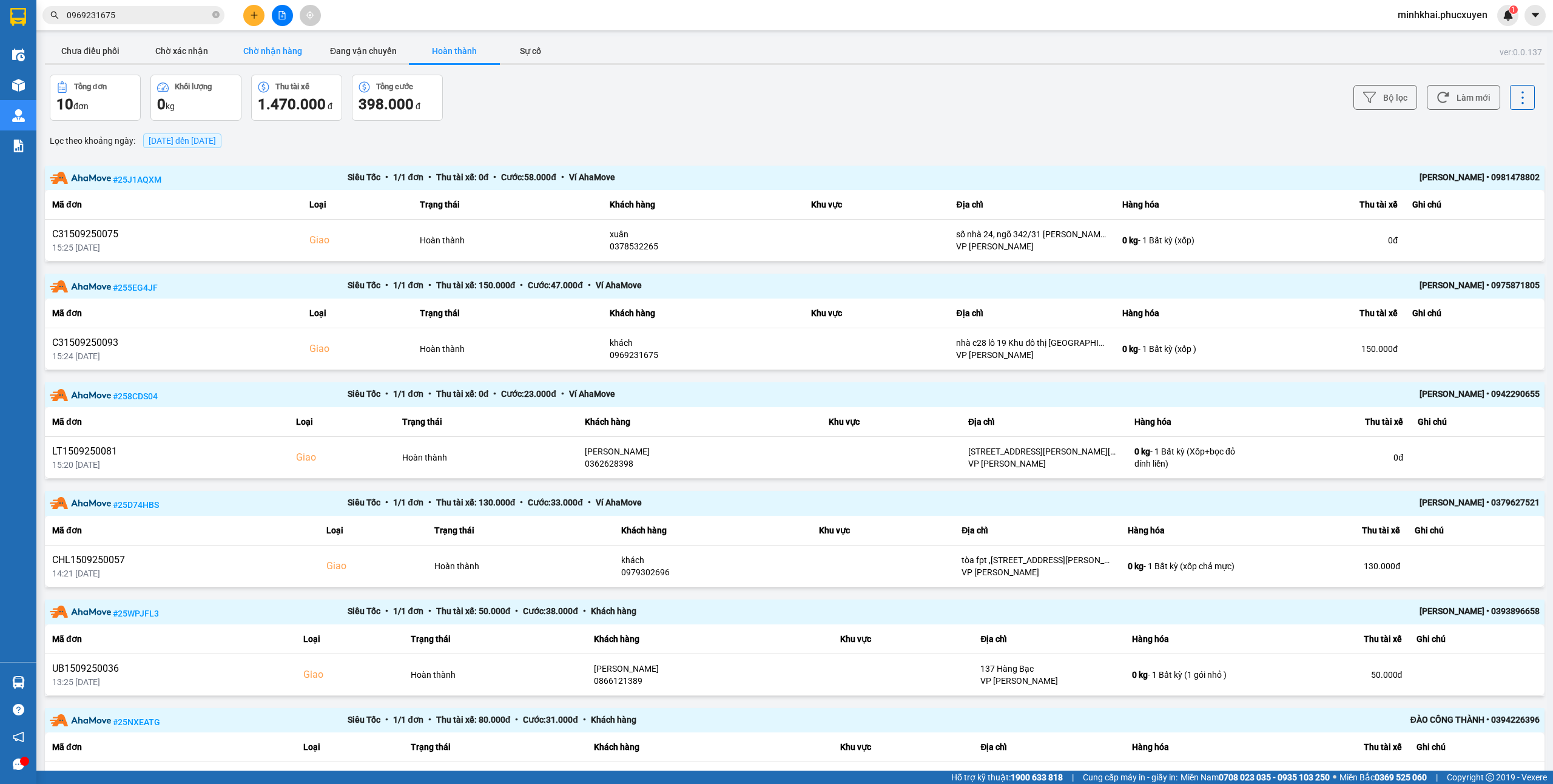
click at [238, 44] on button "Chờ nhận hàng" at bounding box center [272, 51] width 91 height 24
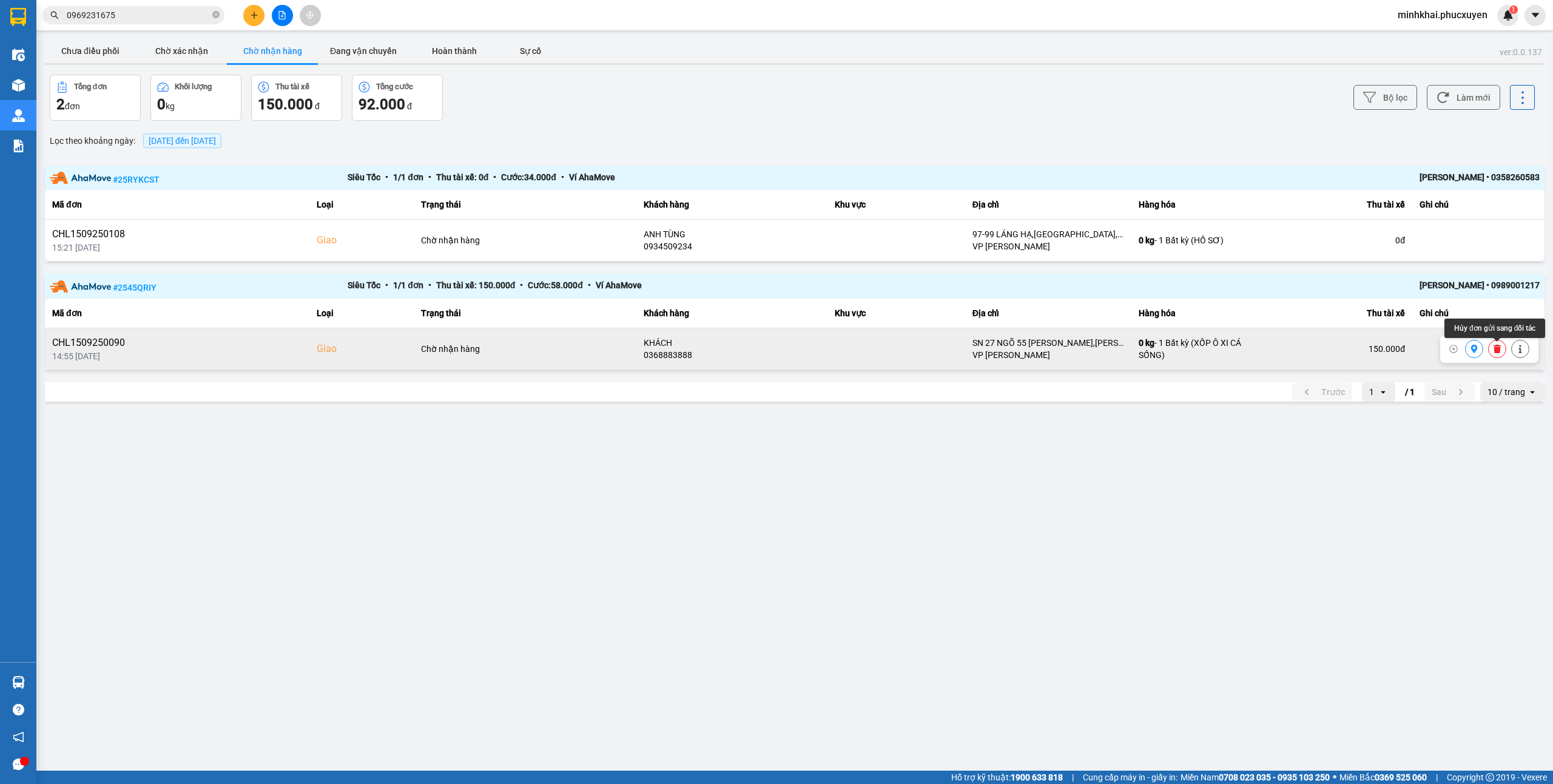
click at [1493, 352] on icon at bounding box center [1497, 348] width 8 height 8
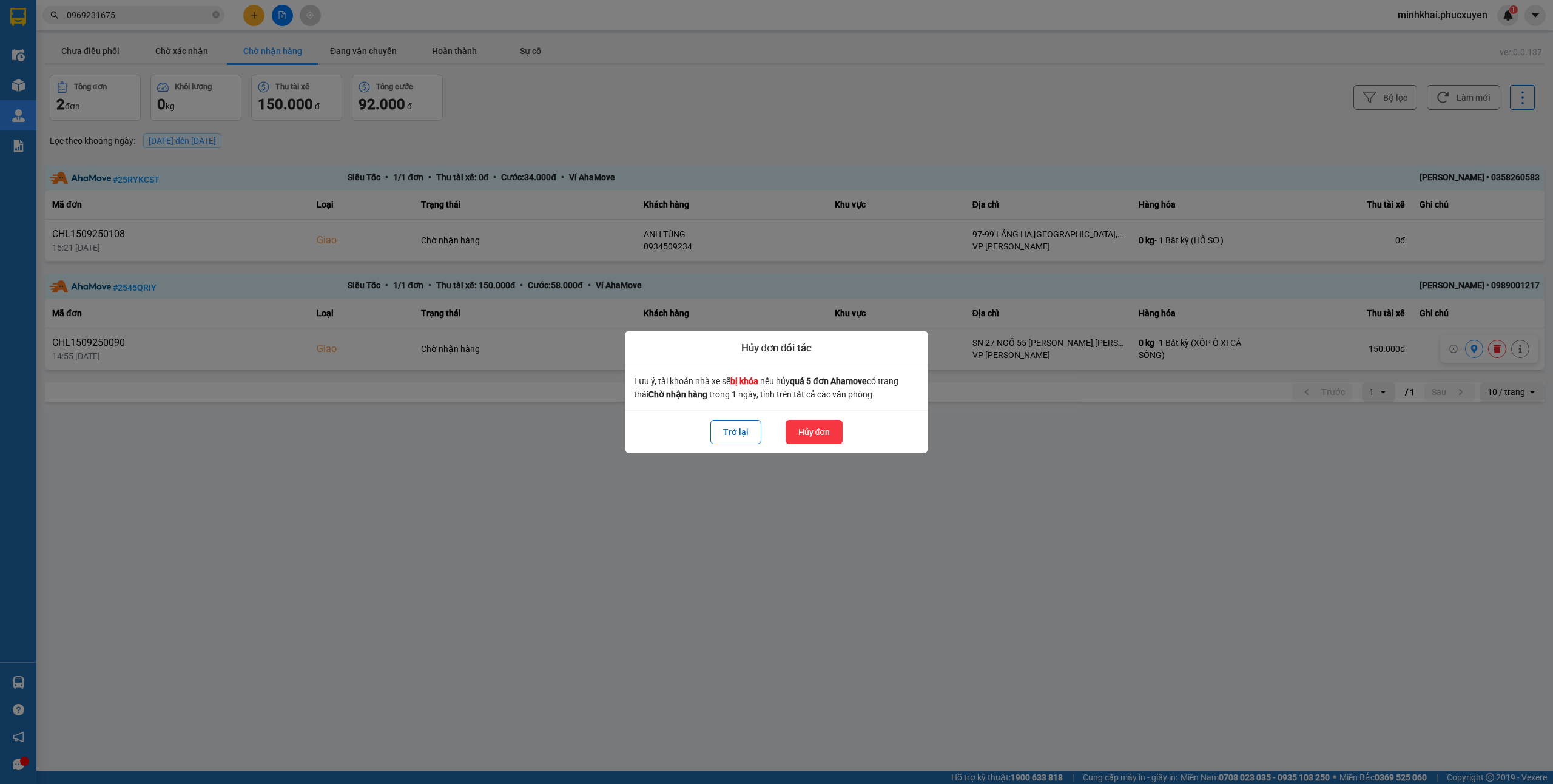
click at [827, 436] on button "Hủy đơn" at bounding box center [814, 432] width 58 height 24
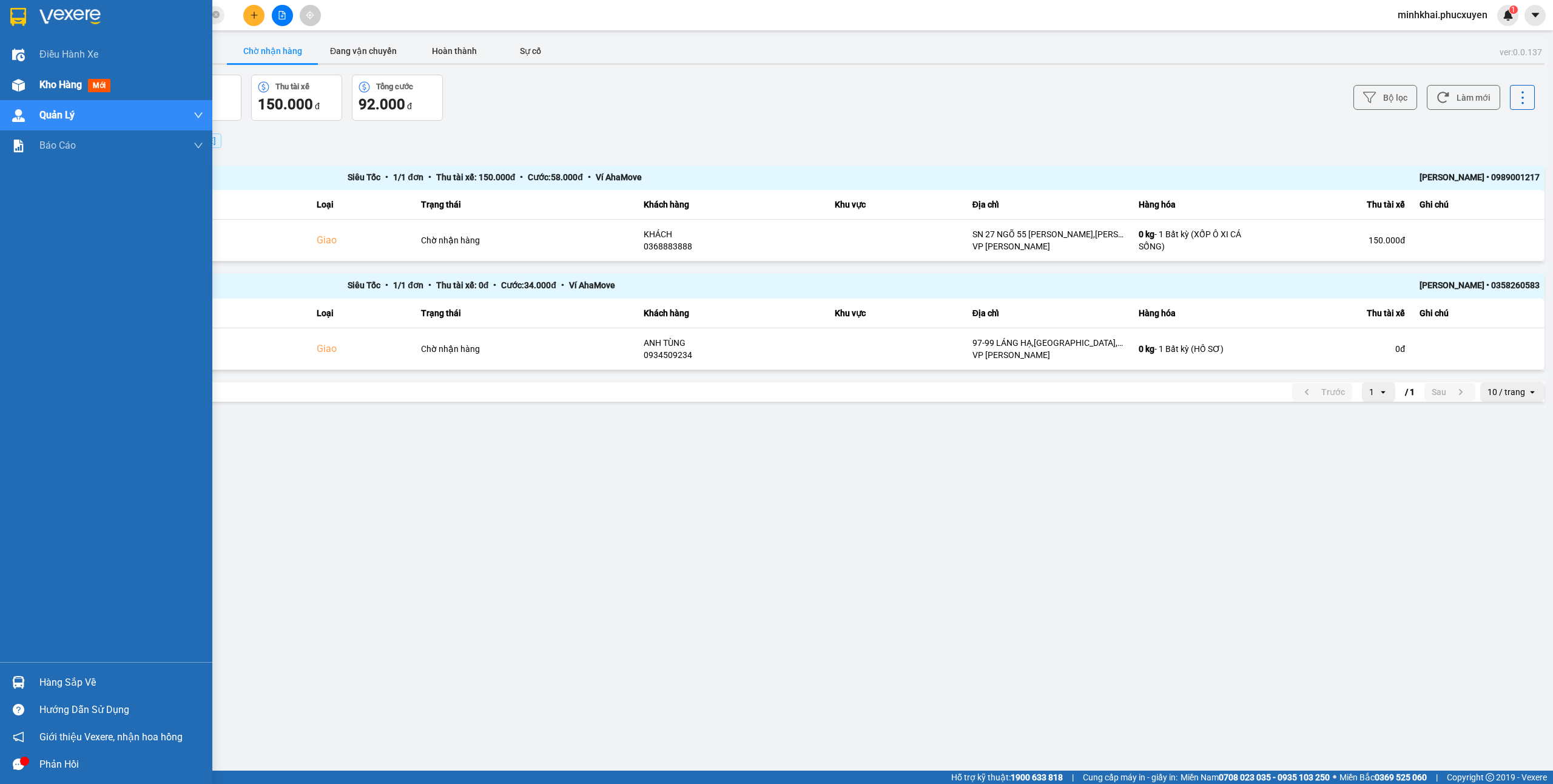
click at [45, 89] on span "Kho hàng" at bounding box center [61, 84] width 43 height 11
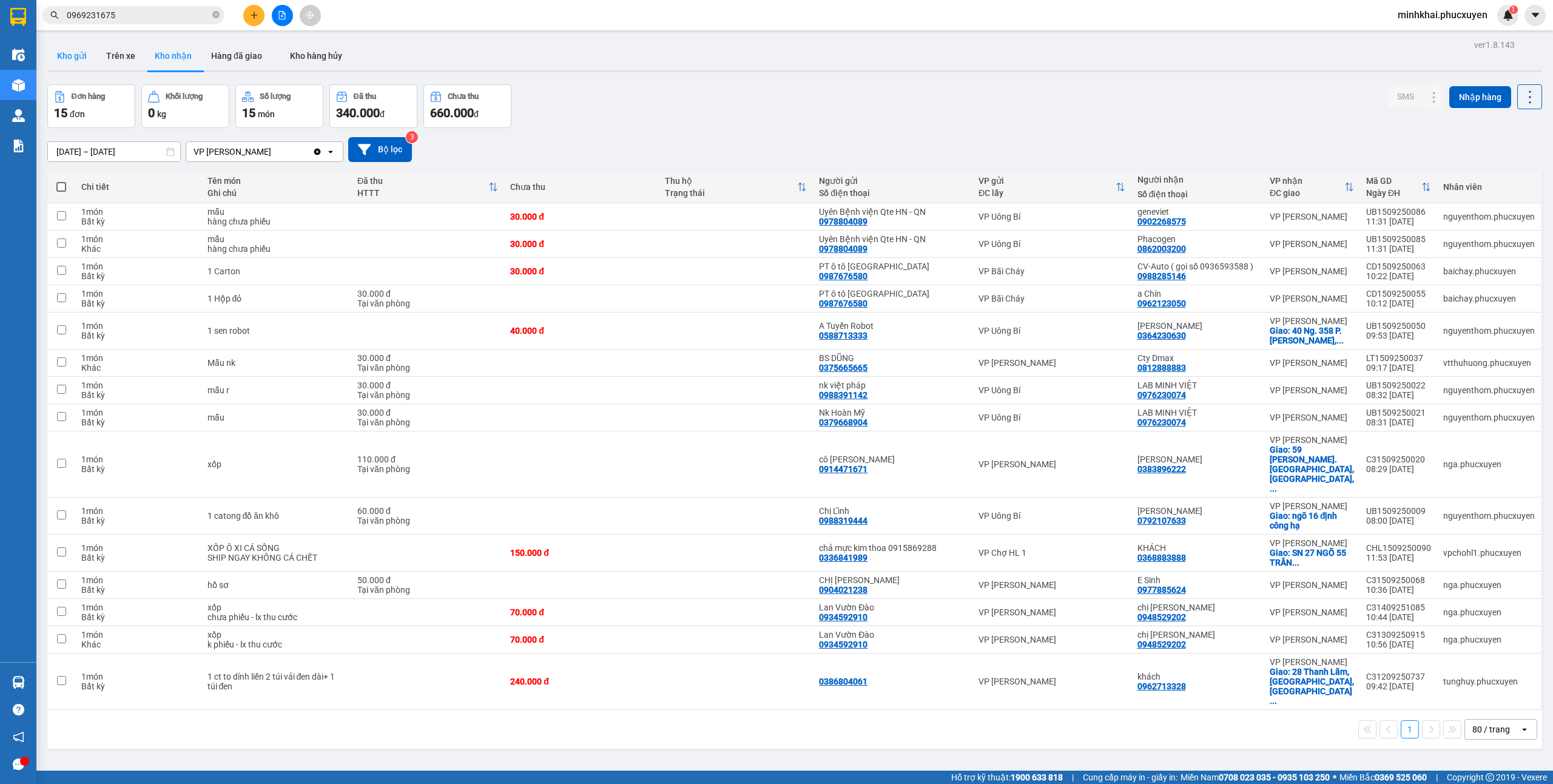
click at [79, 53] on button "Kho gửi" at bounding box center [71, 55] width 49 height 29
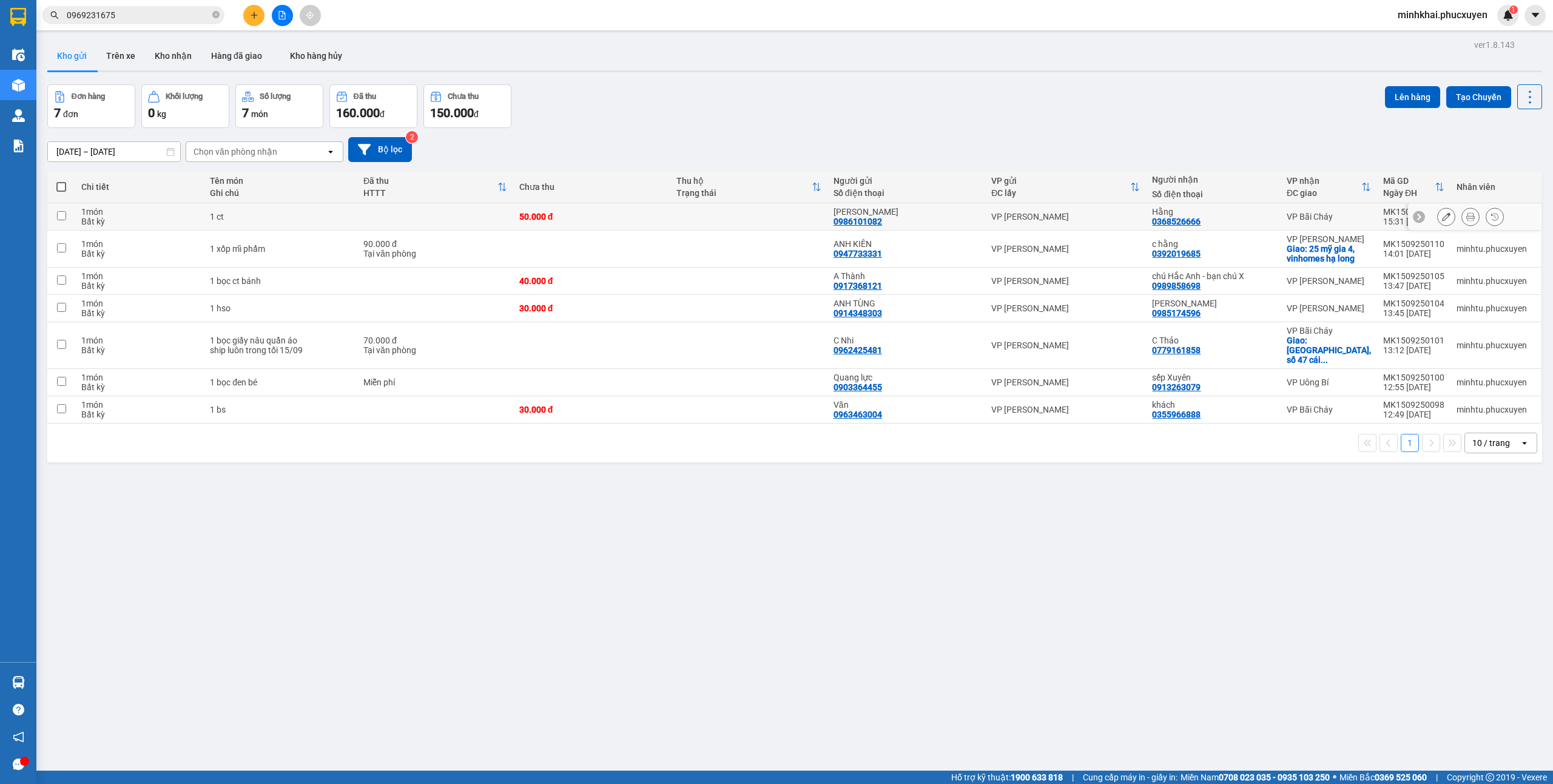
click at [1462, 219] on button at bounding box center [1470, 217] width 17 height 21
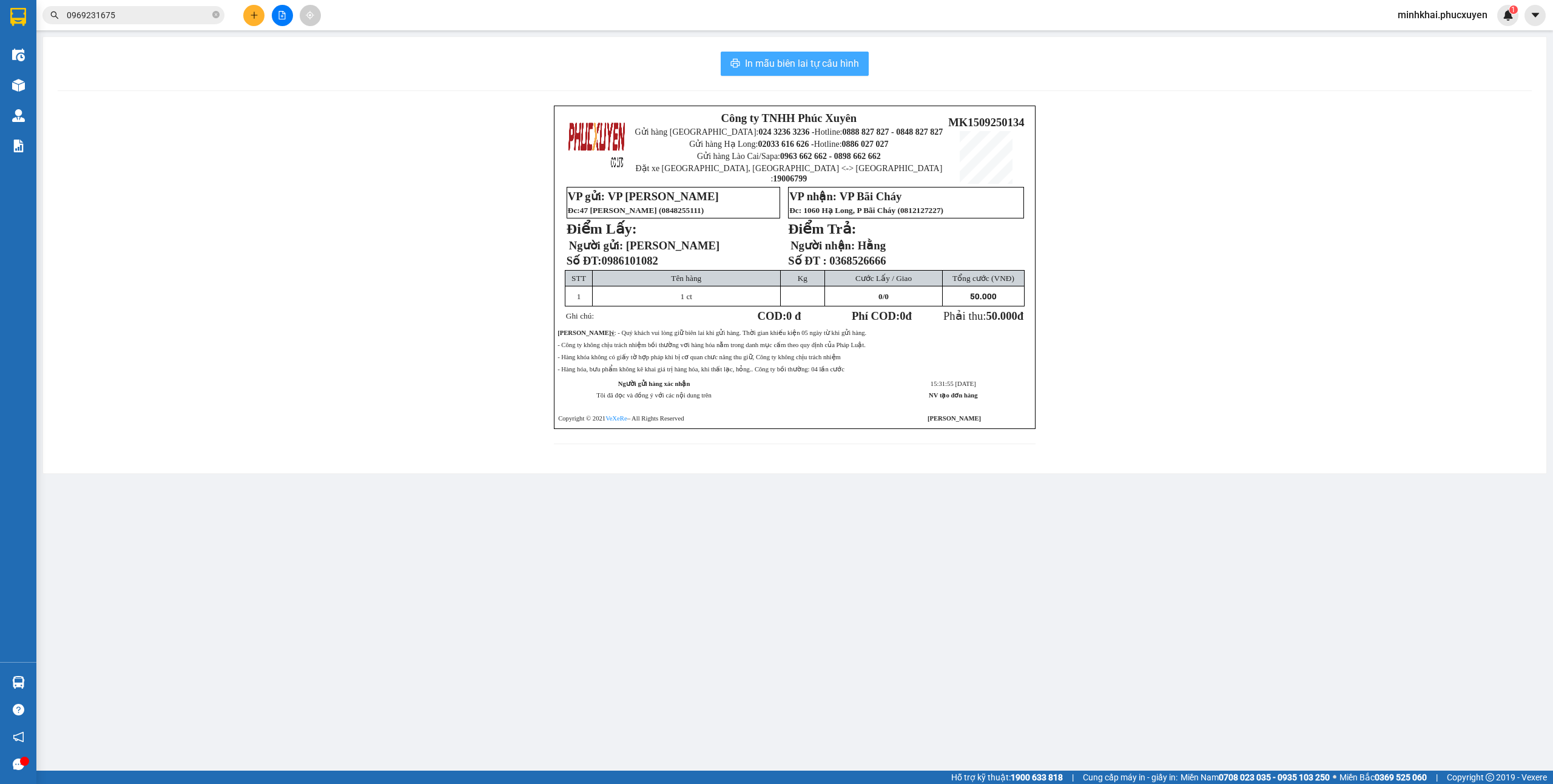
click at [859, 61] on button "In mẫu biên lai tự cấu hình" at bounding box center [794, 64] width 148 height 24
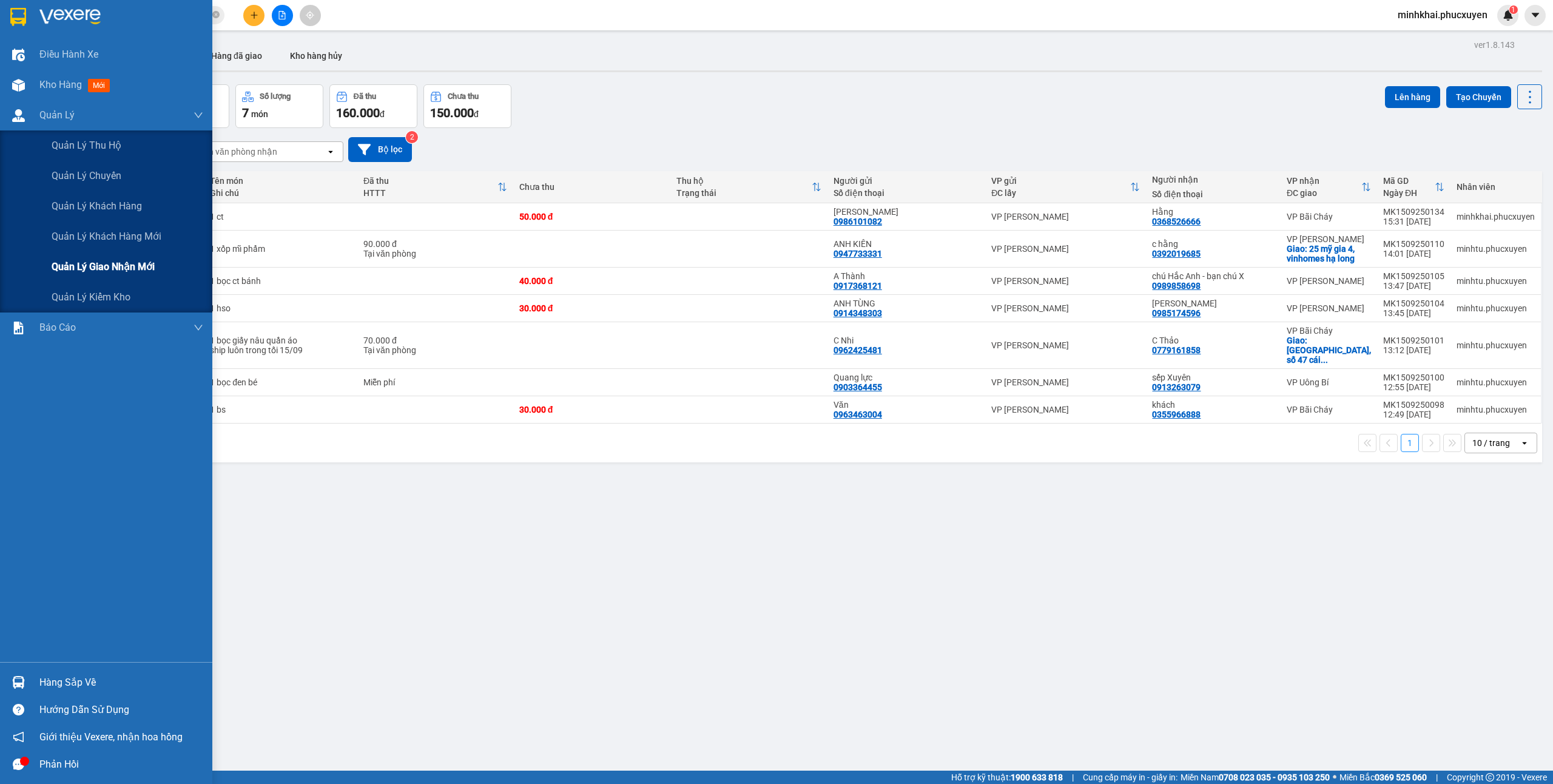
click at [124, 267] on span "Quản lý giao nhận mới" at bounding box center [103, 266] width 103 height 15
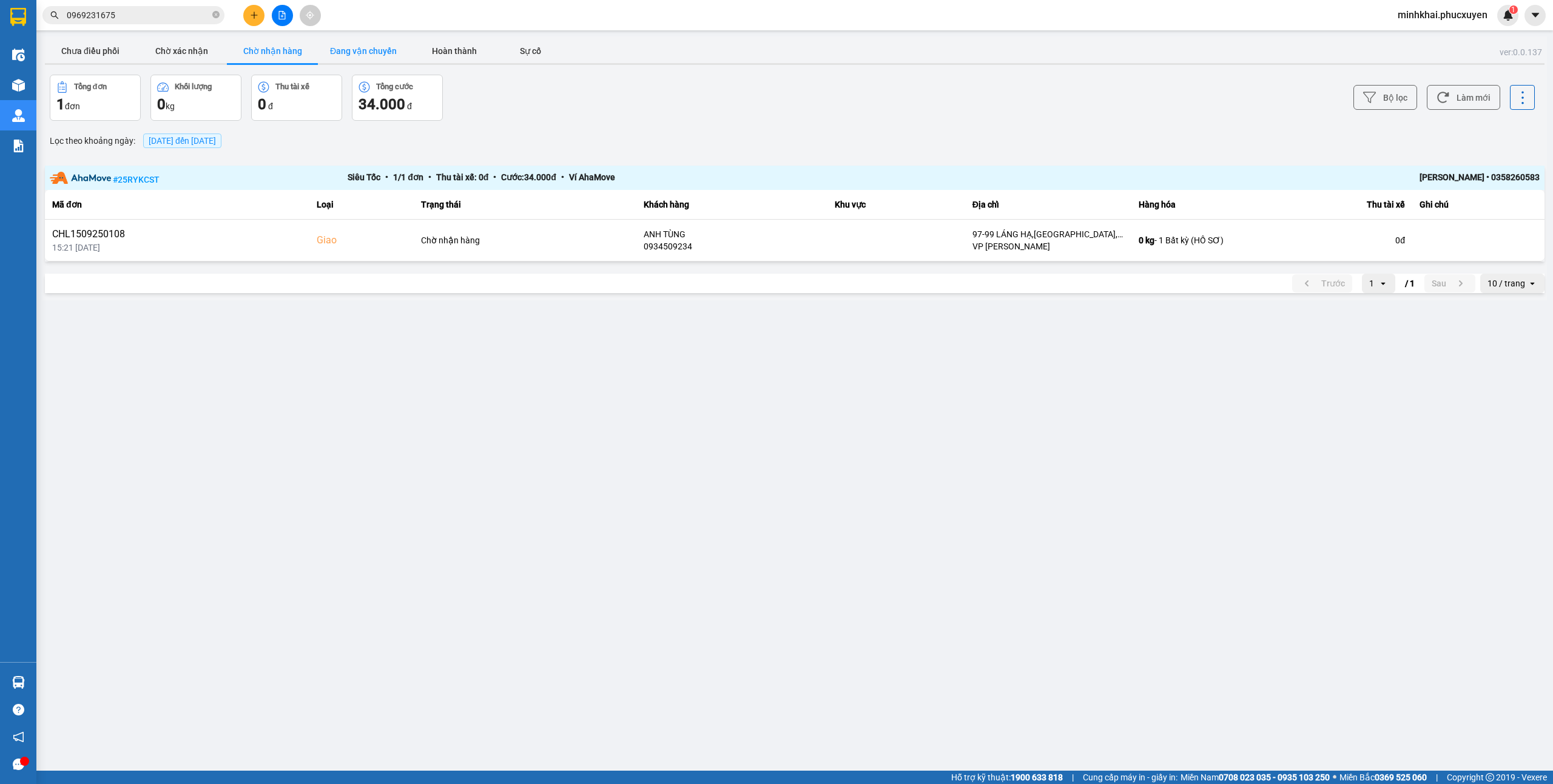
click at [364, 57] on button "Đang vận chuyển" at bounding box center [364, 51] width 91 height 24
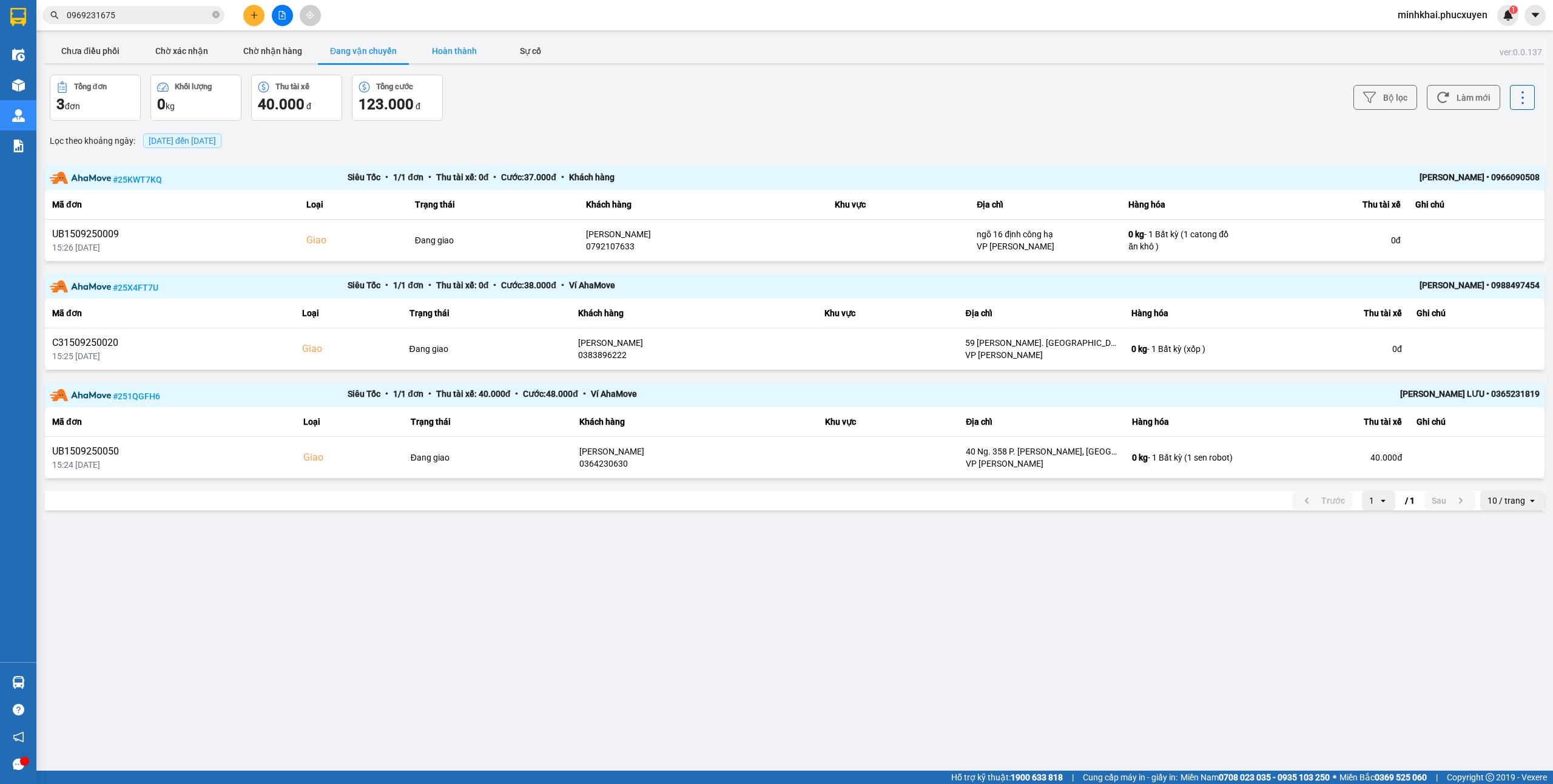
click at [469, 46] on button "Hoàn thành" at bounding box center [455, 51] width 91 height 24
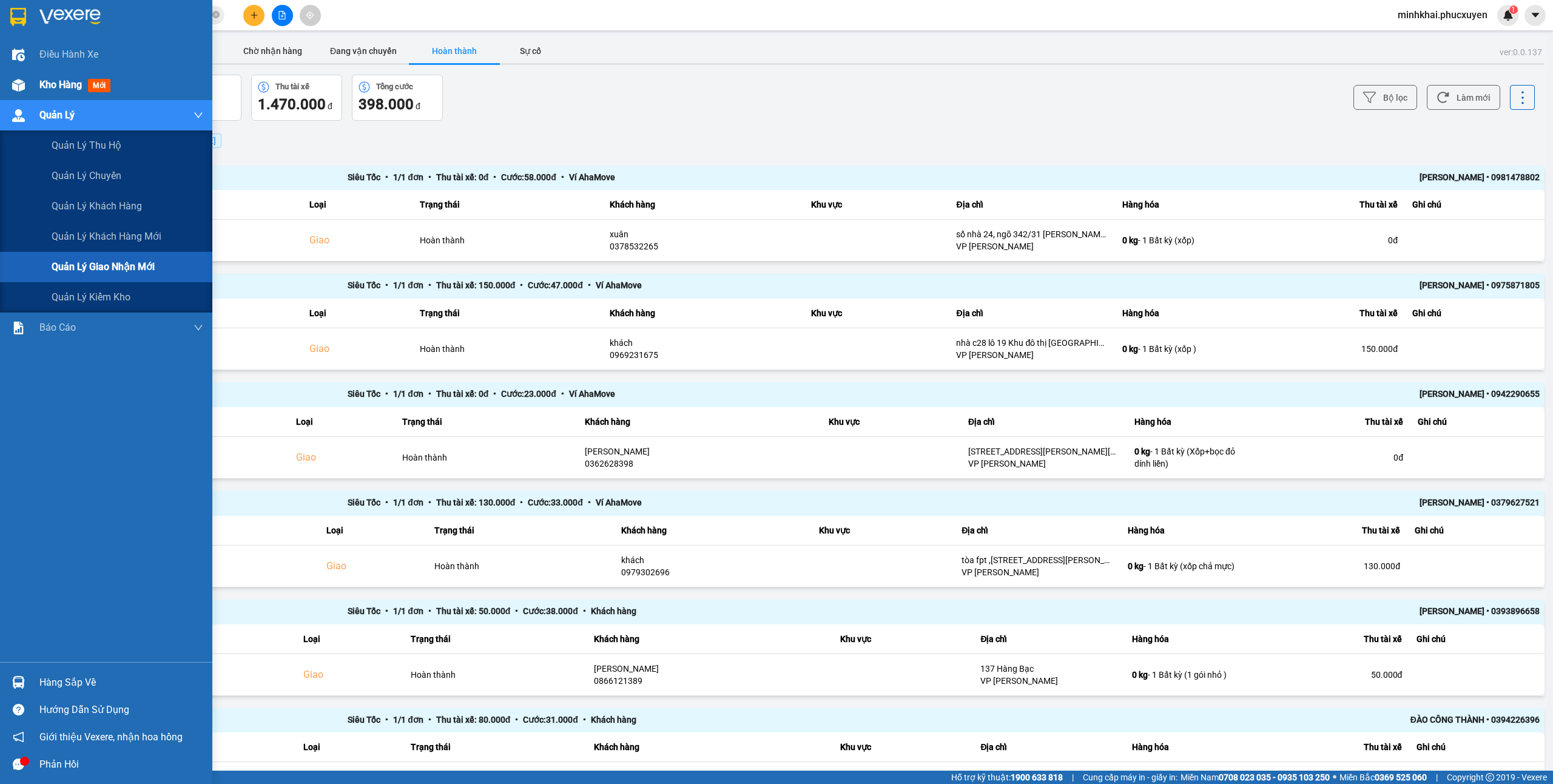
click at [95, 261] on span "Quản lý giao nhận mới" at bounding box center [103, 266] width 103 height 15
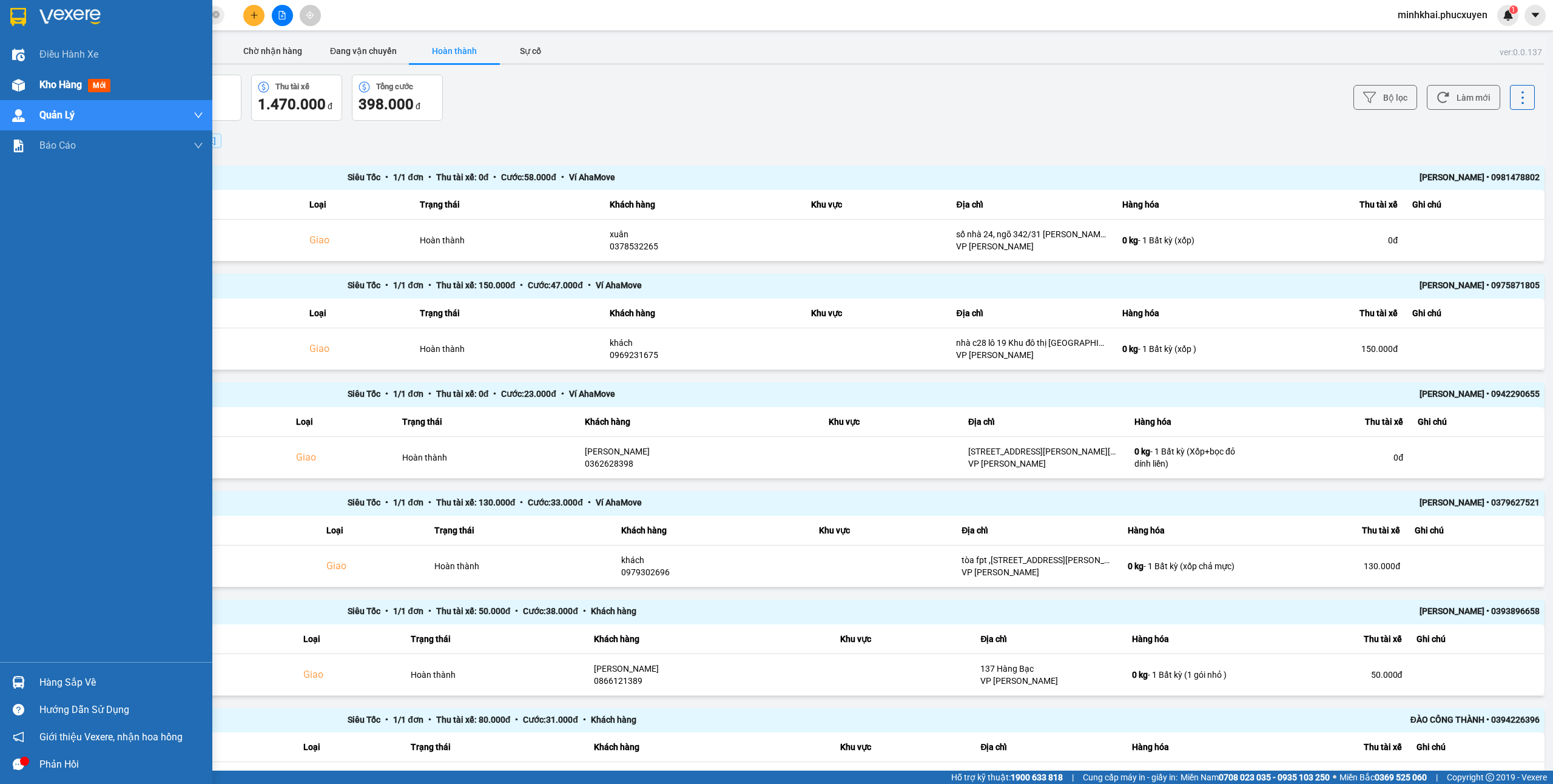
click at [47, 90] on span "Kho hàng" at bounding box center [61, 84] width 43 height 11
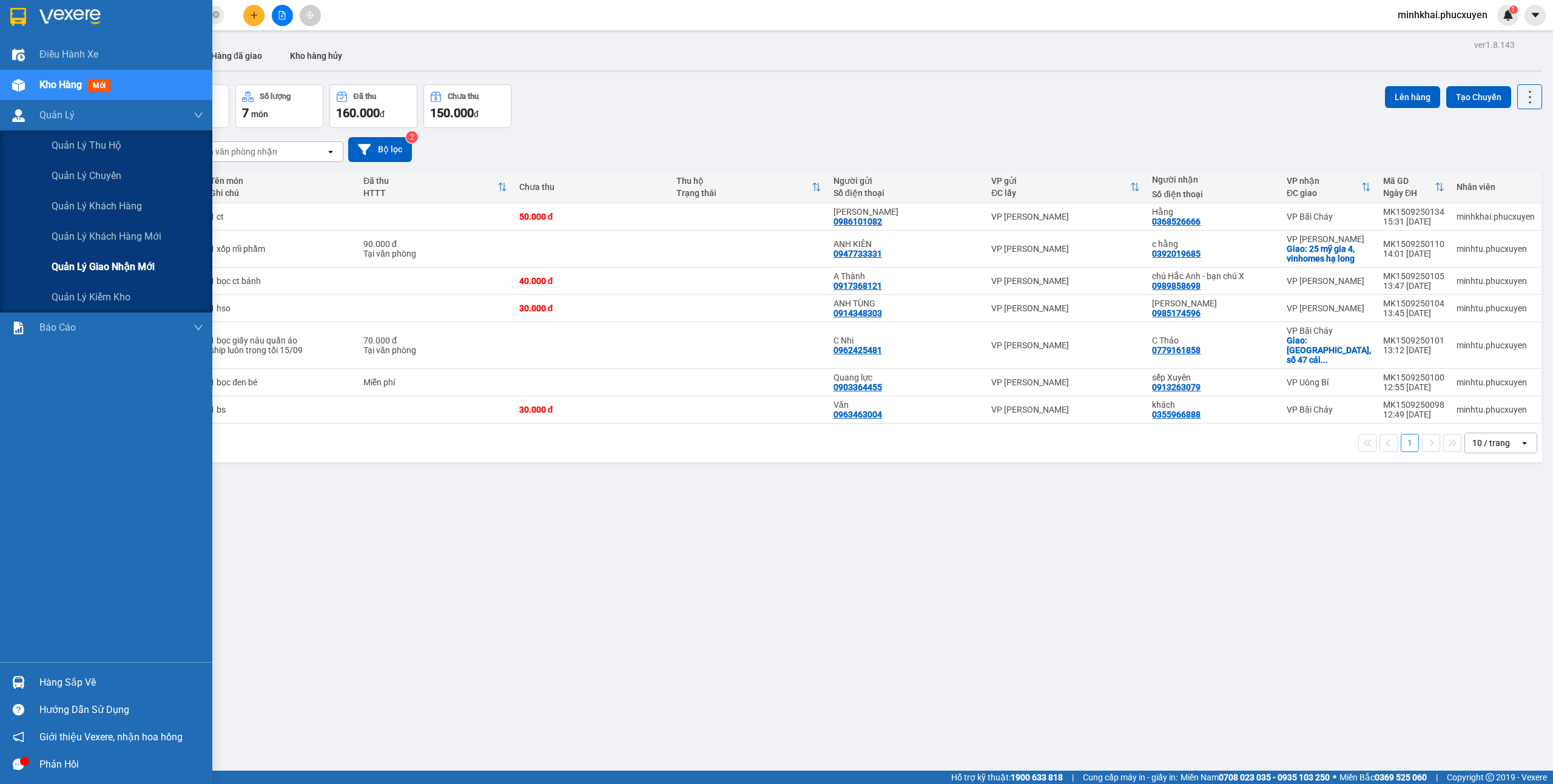
click at [110, 268] on span "Quản lý giao nhận mới" at bounding box center [103, 266] width 103 height 15
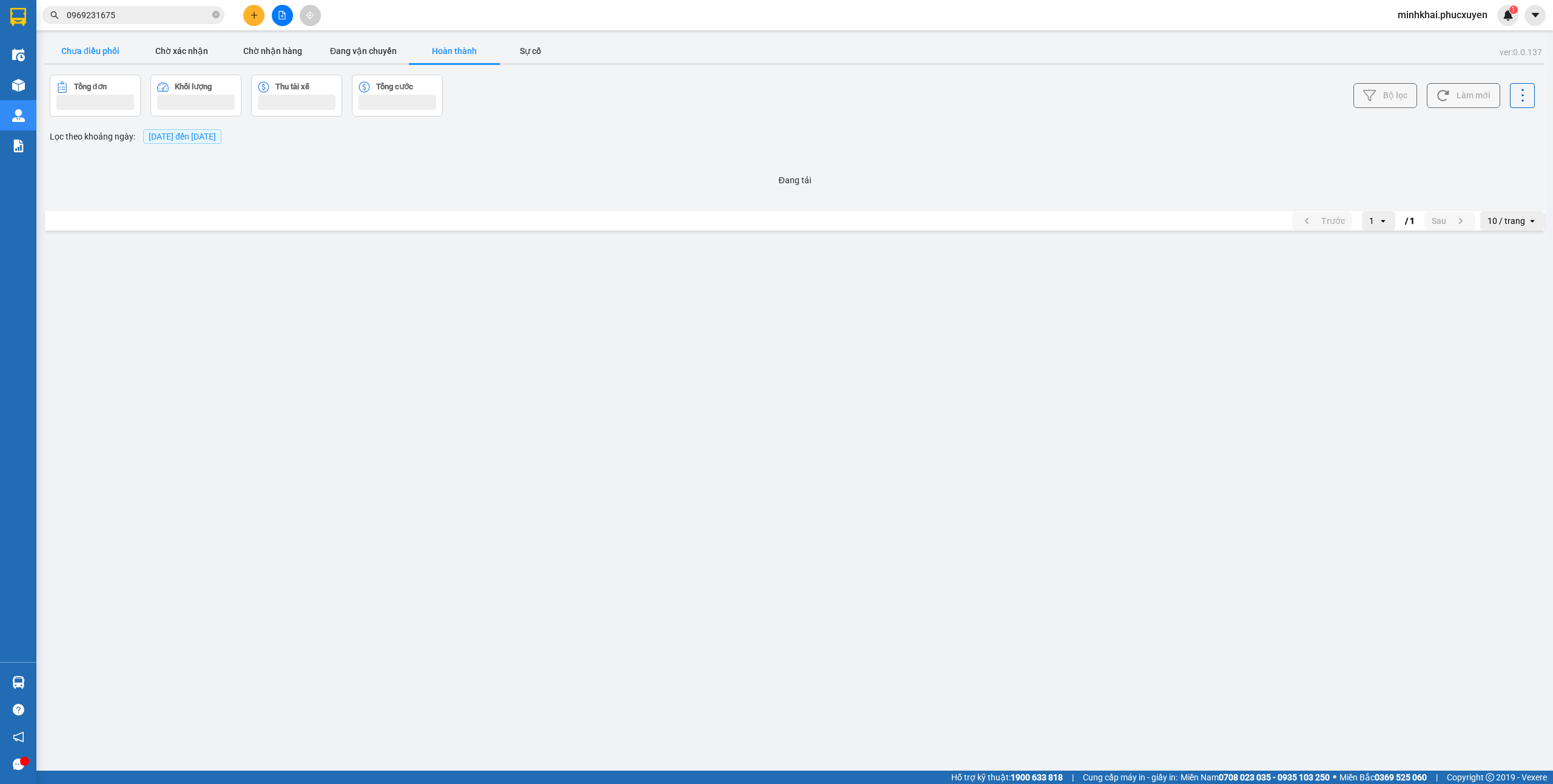
click at [102, 49] on button "Chưa điều phối" at bounding box center [90, 51] width 91 height 24
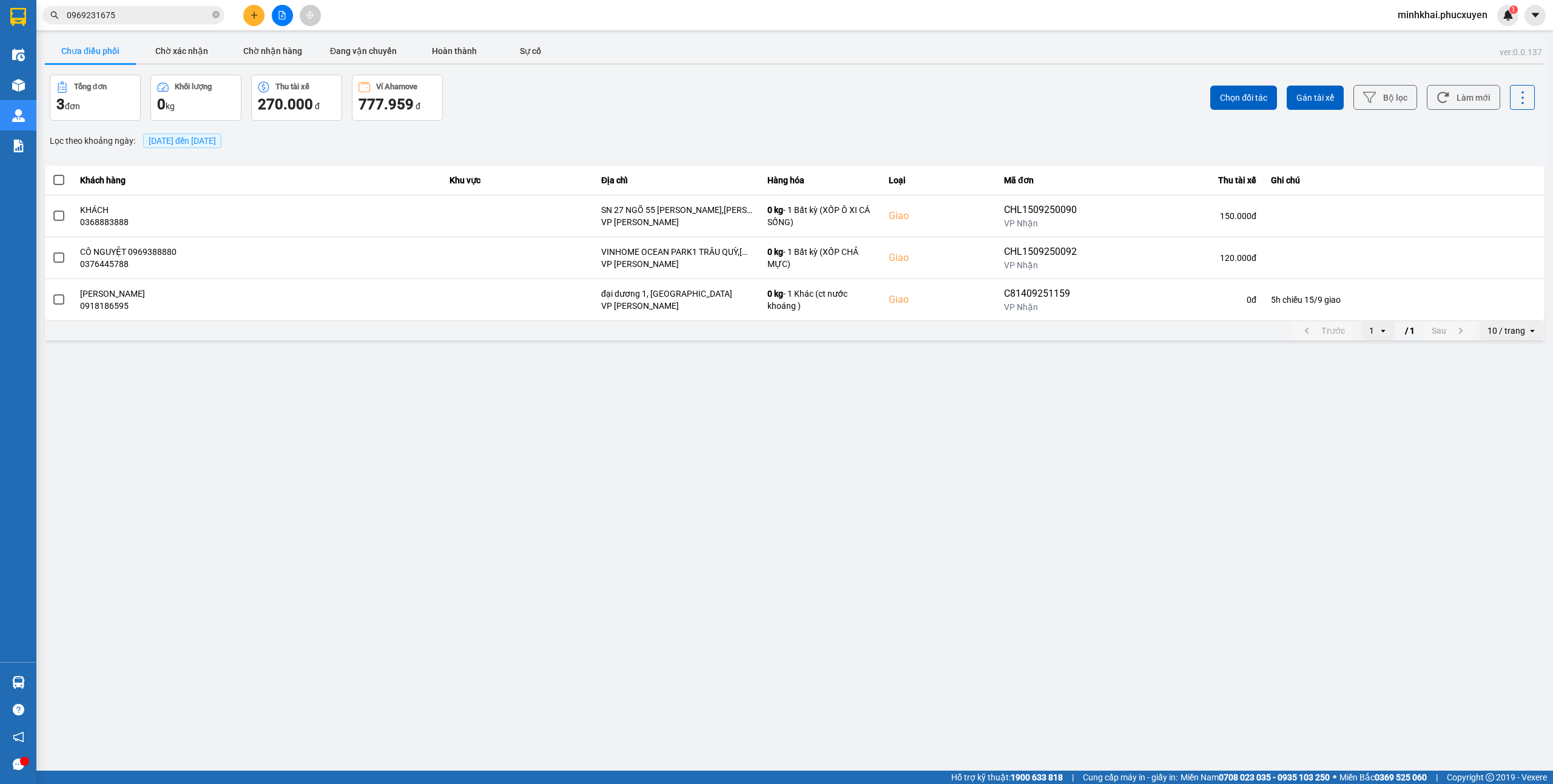
click at [264, 14] on div at bounding box center [282, 15] width 91 height 21
click at [250, 18] on icon "plus" at bounding box center [254, 14] width 8 height 8
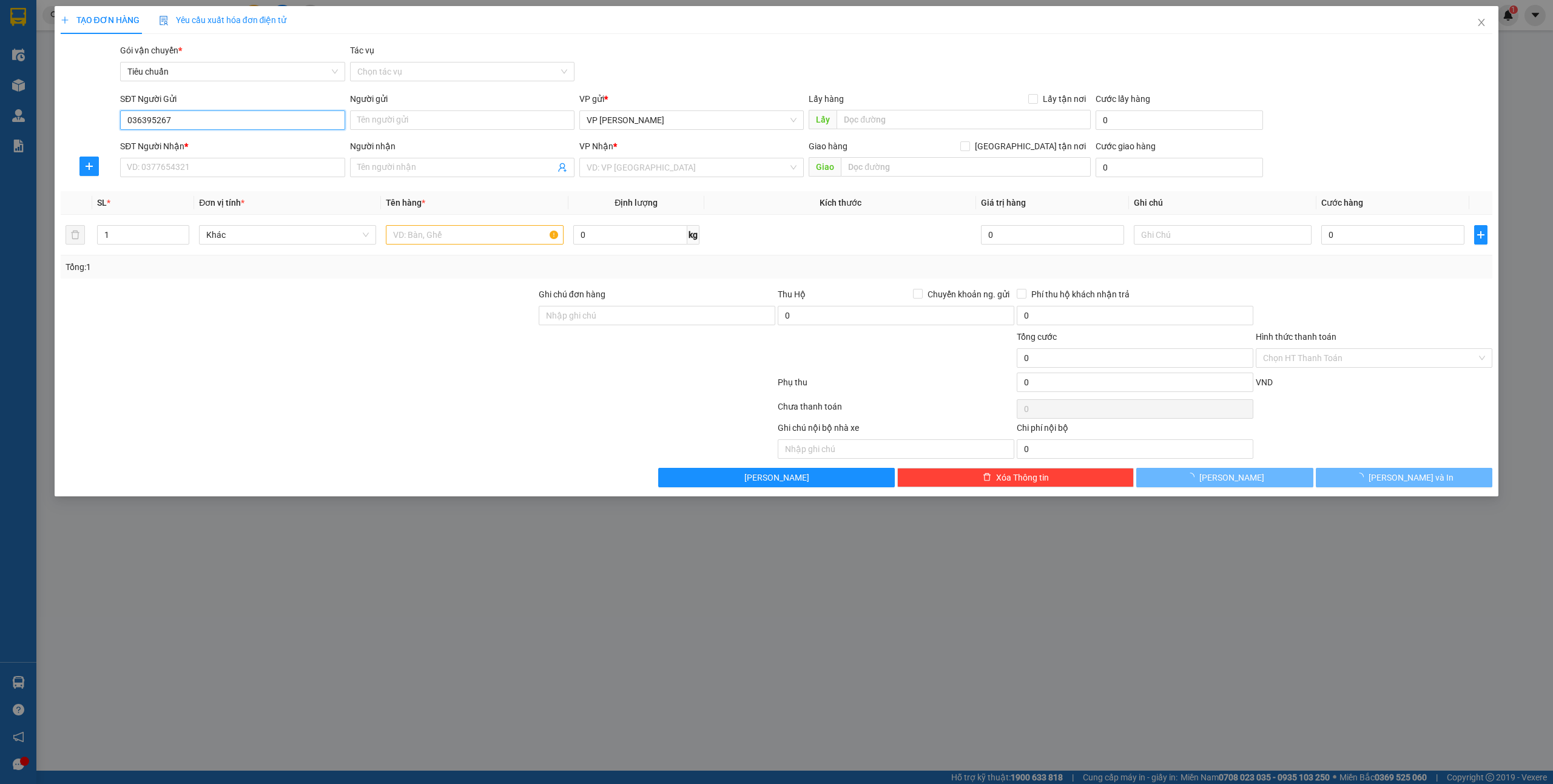
type input "0363952677"
click at [182, 143] on div "0363952677 - tiệm bánh" at bounding box center [232, 145] width 210 height 14
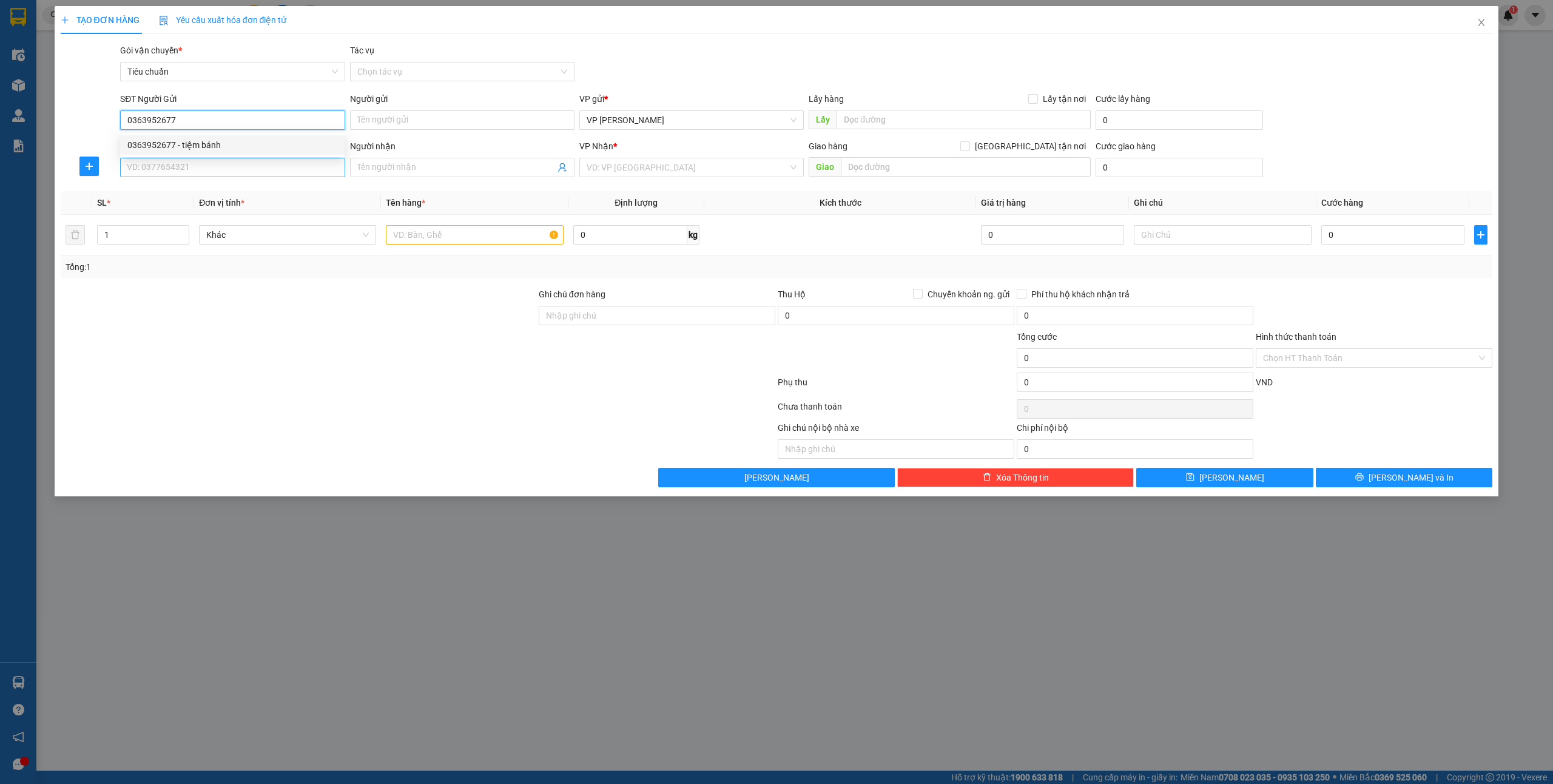
type input "tiệm bánh"
type input "0363952677"
click at [199, 165] on input "SĐT Người Nhận *" at bounding box center [232, 168] width 225 height 20
click at [255, 192] on div "0822055792 - quỳnh" at bounding box center [232, 193] width 210 height 14
type input "0822055792"
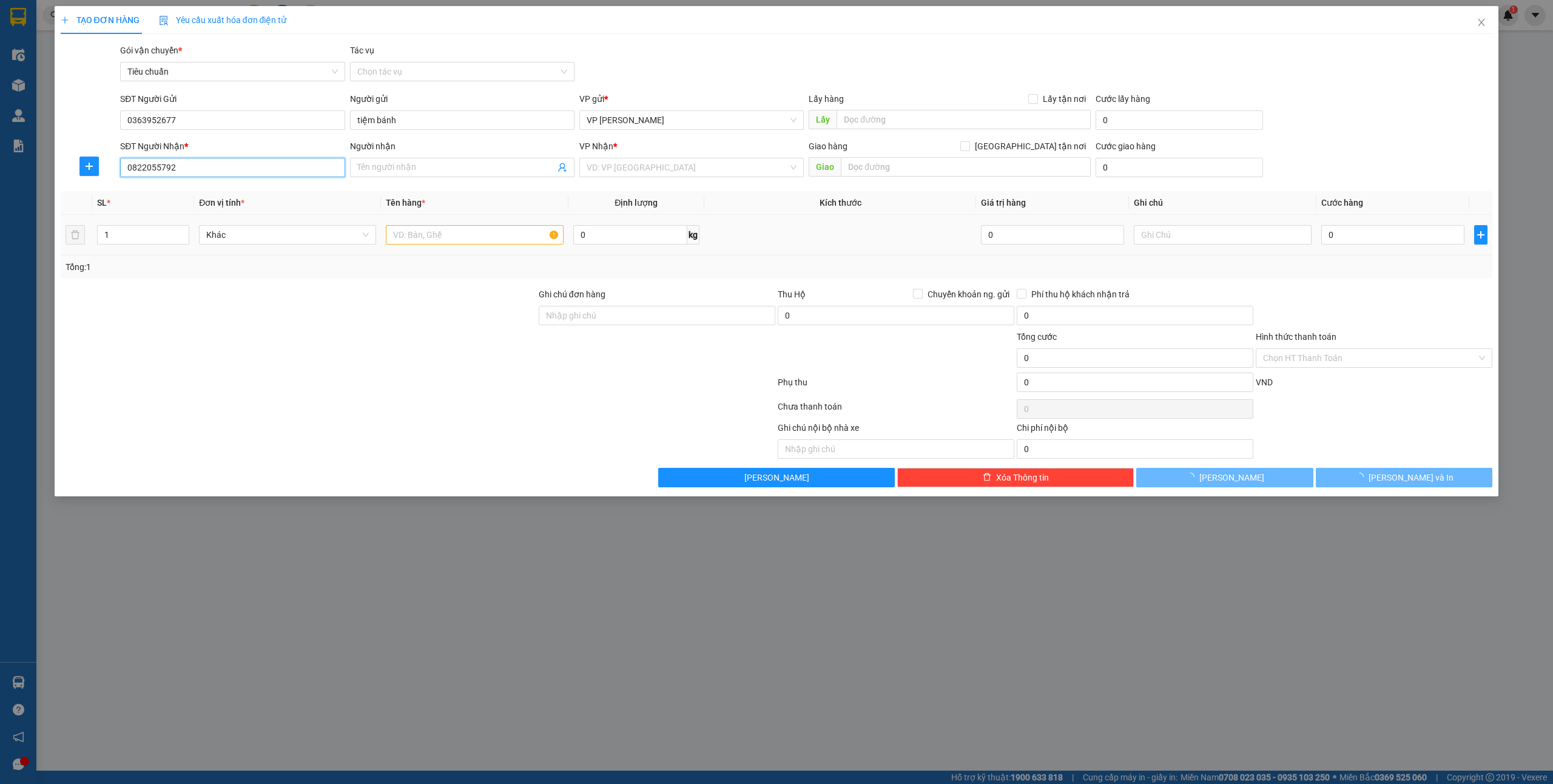
type input "quỳnh"
click at [433, 234] on input "text" at bounding box center [474, 235] width 177 height 20
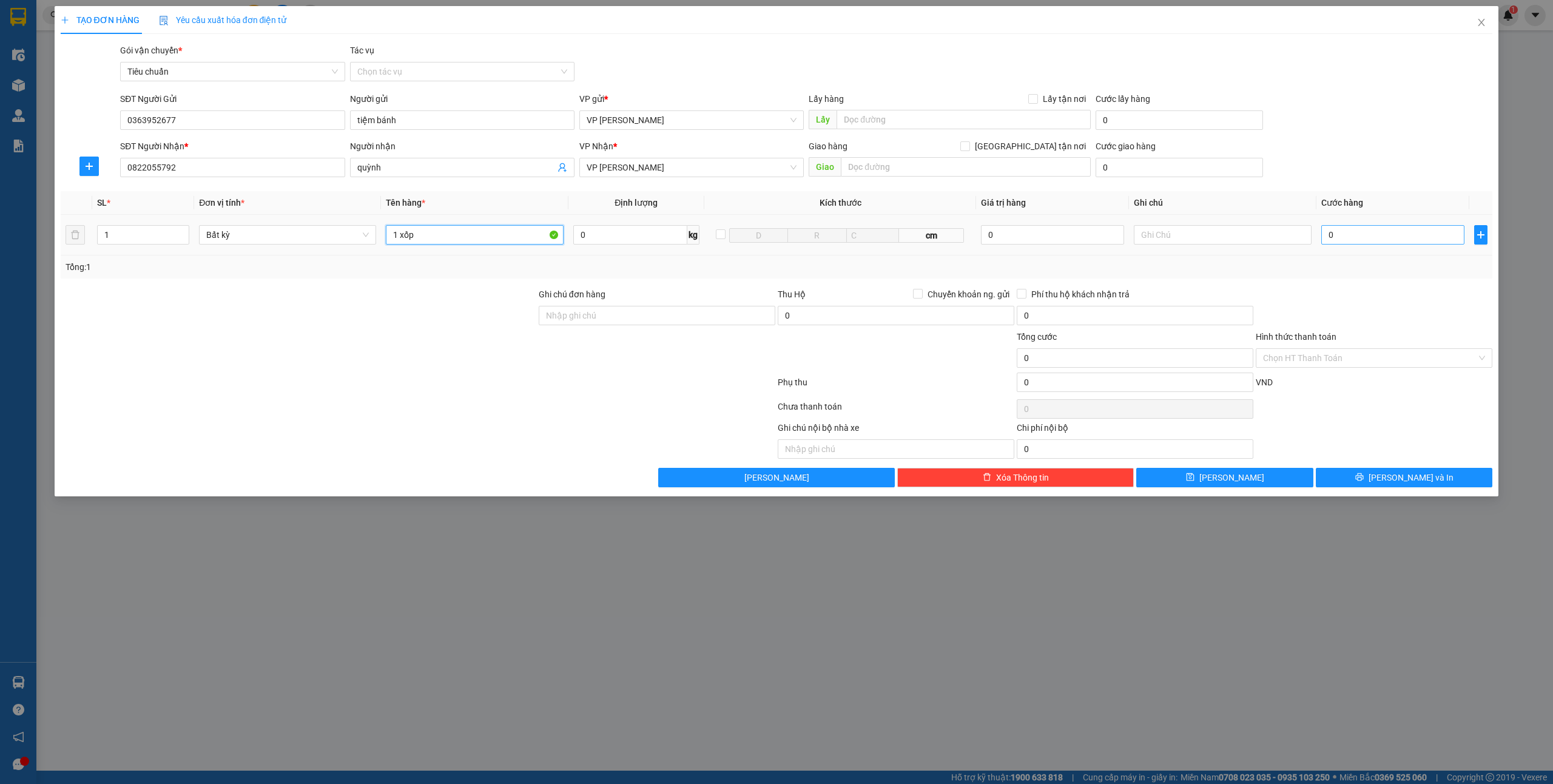
type input "1 xốp"
click at [1367, 243] on input "0" at bounding box center [1393, 235] width 143 height 20
type input "6"
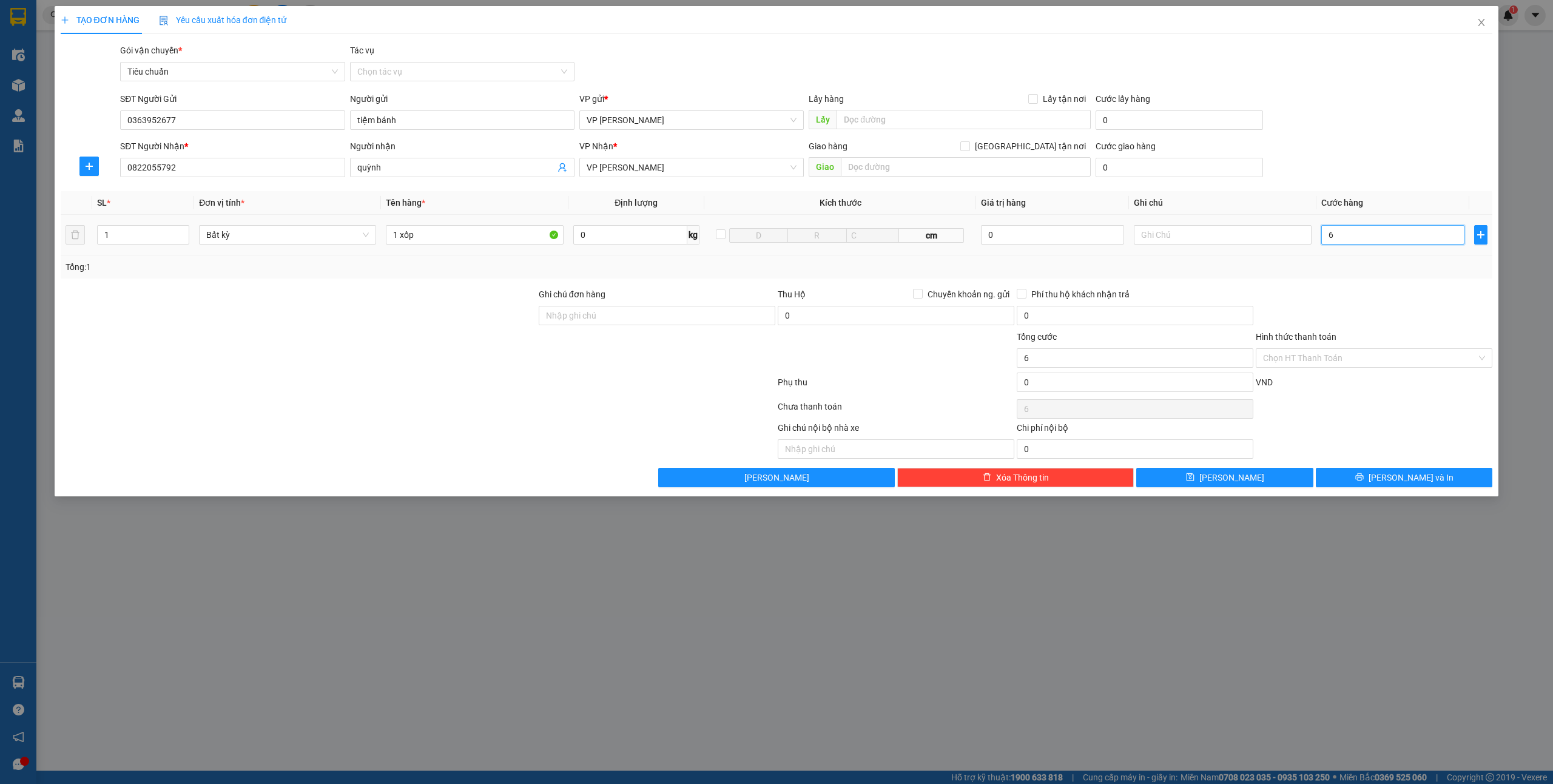
type input "60"
click at [1355, 241] on input "60" at bounding box center [1393, 235] width 143 height 20
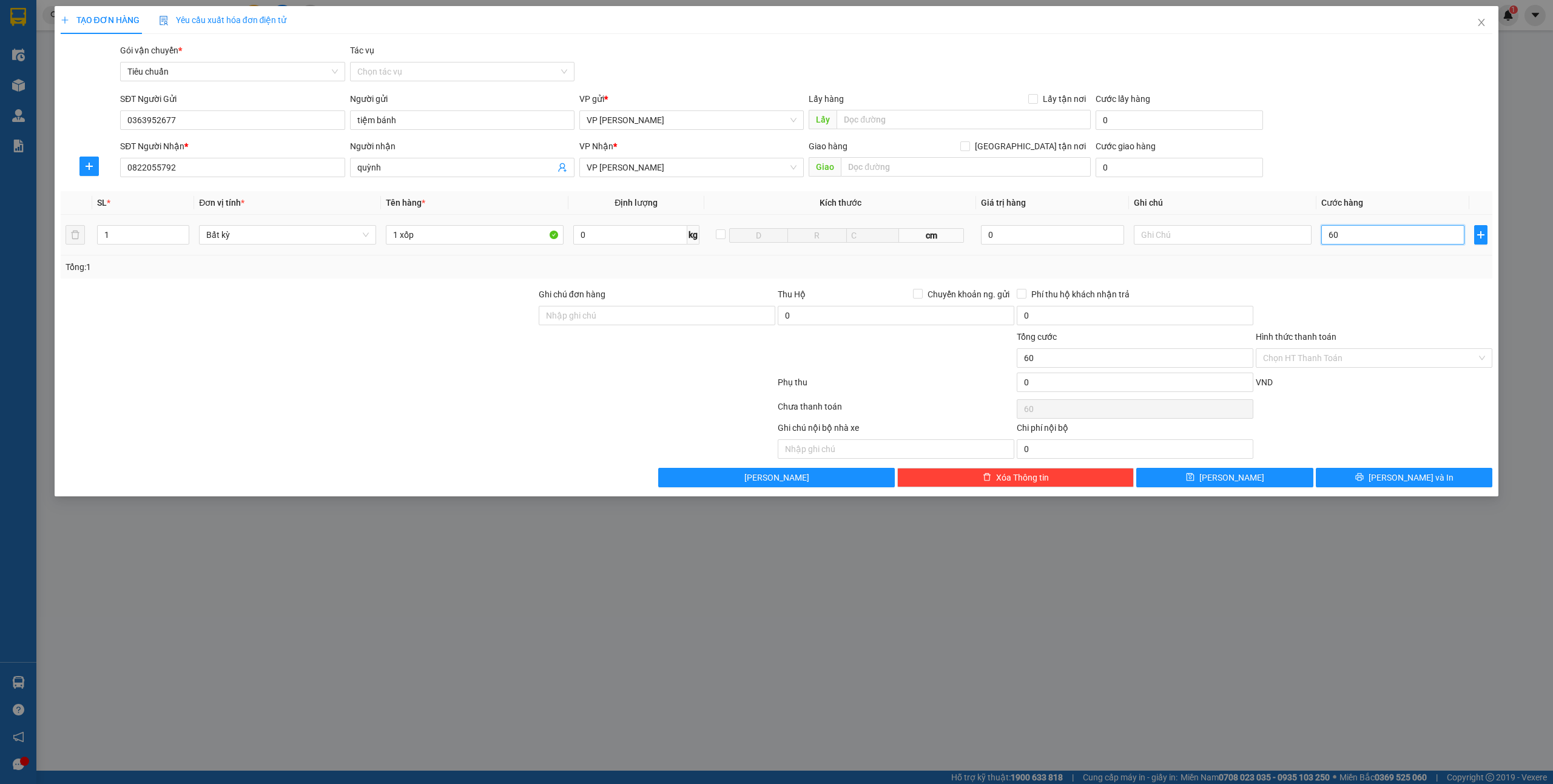
type input "5"
type input "50"
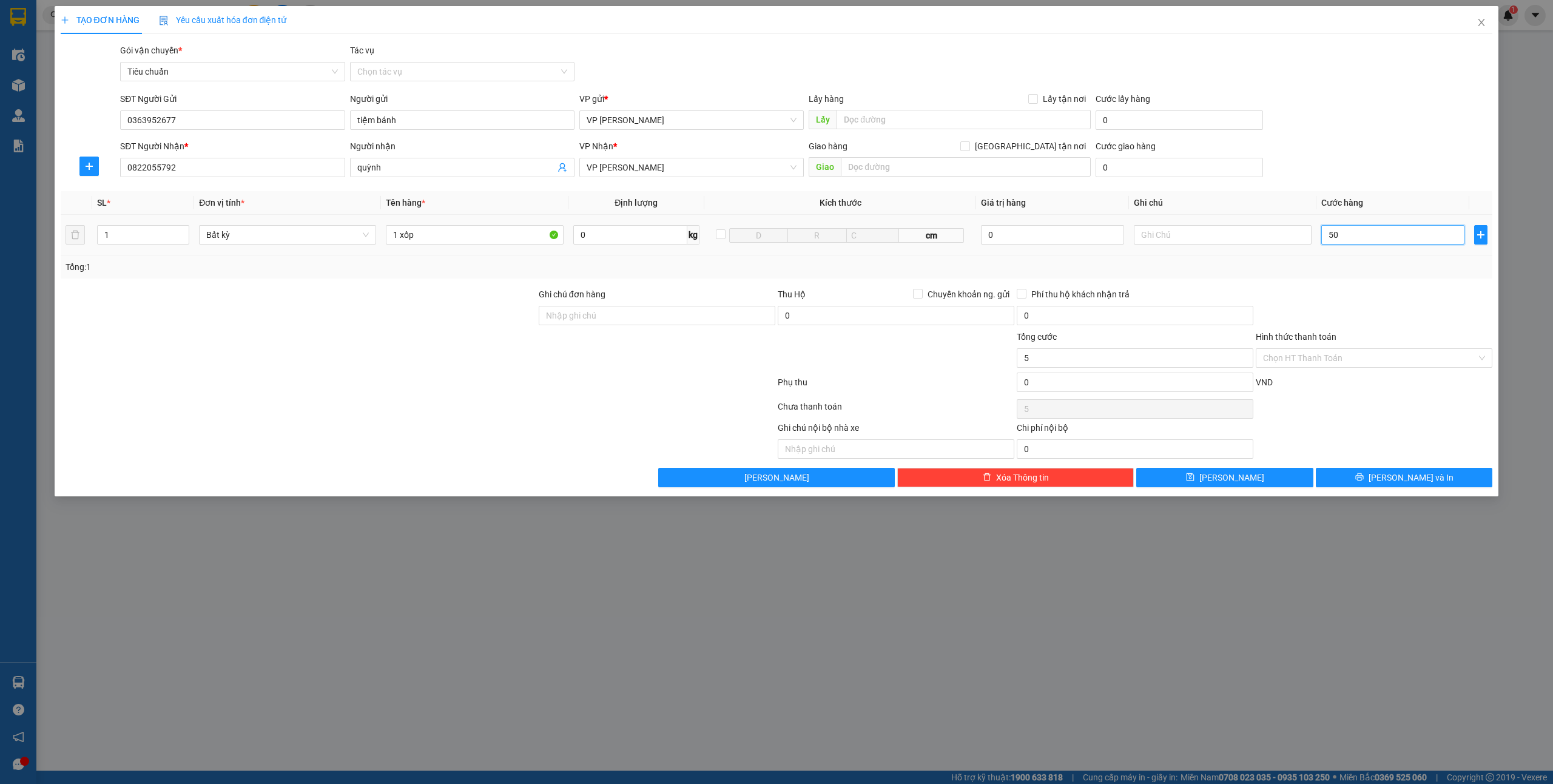
type input "50"
click at [1389, 479] on button "[PERSON_NAME] và In" at bounding box center [1404, 477] width 177 height 20
type input "50.000"
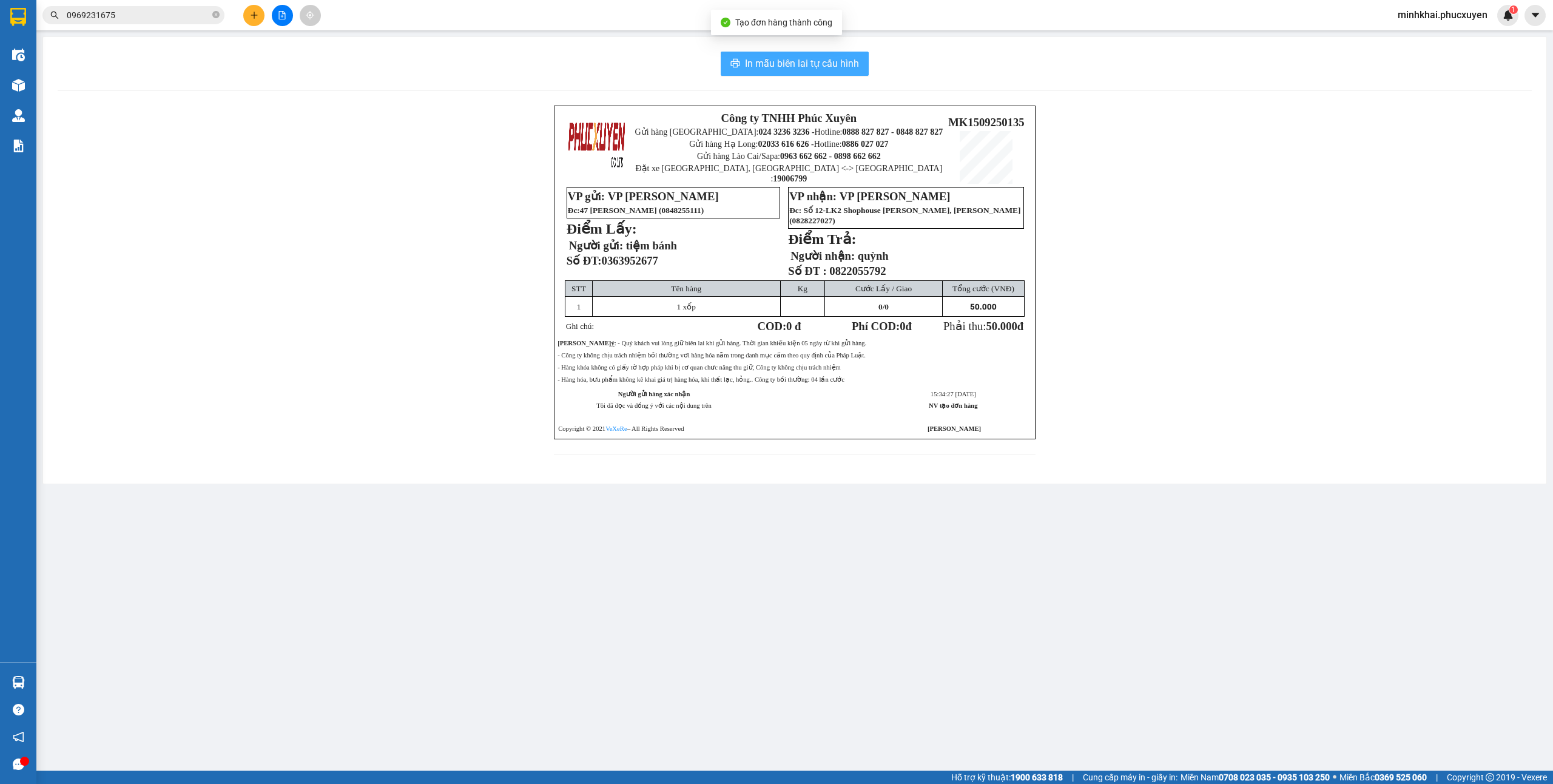
click at [830, 61] on span "In mẫu biên lai tự cấu hình" at bounding box center [802, 64] width 114 height 15
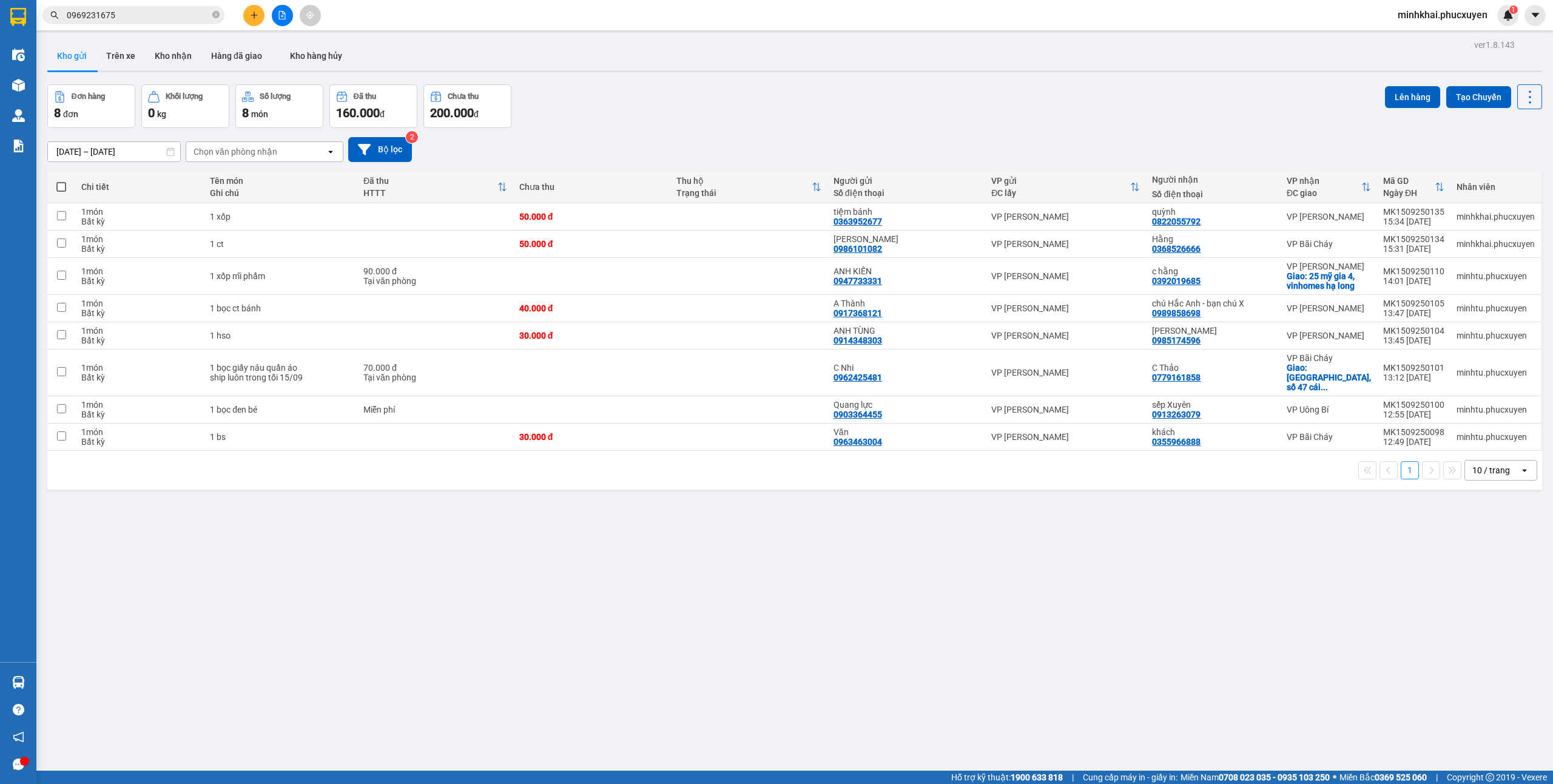
drag, startPoint x: 1086, startPoint y: 139, endPoint x: 1048, endPoint y: 142, distance: 38.1
click at [1086, 139] on div "13/09/2025 – 15/09/2025 Press the down arrow key to interact with the calendar …" at bounding box center [794, 150] width 1495 height 25
click at [1466, 246] on icon at bounding box center [1470, 244] width 8 height 8
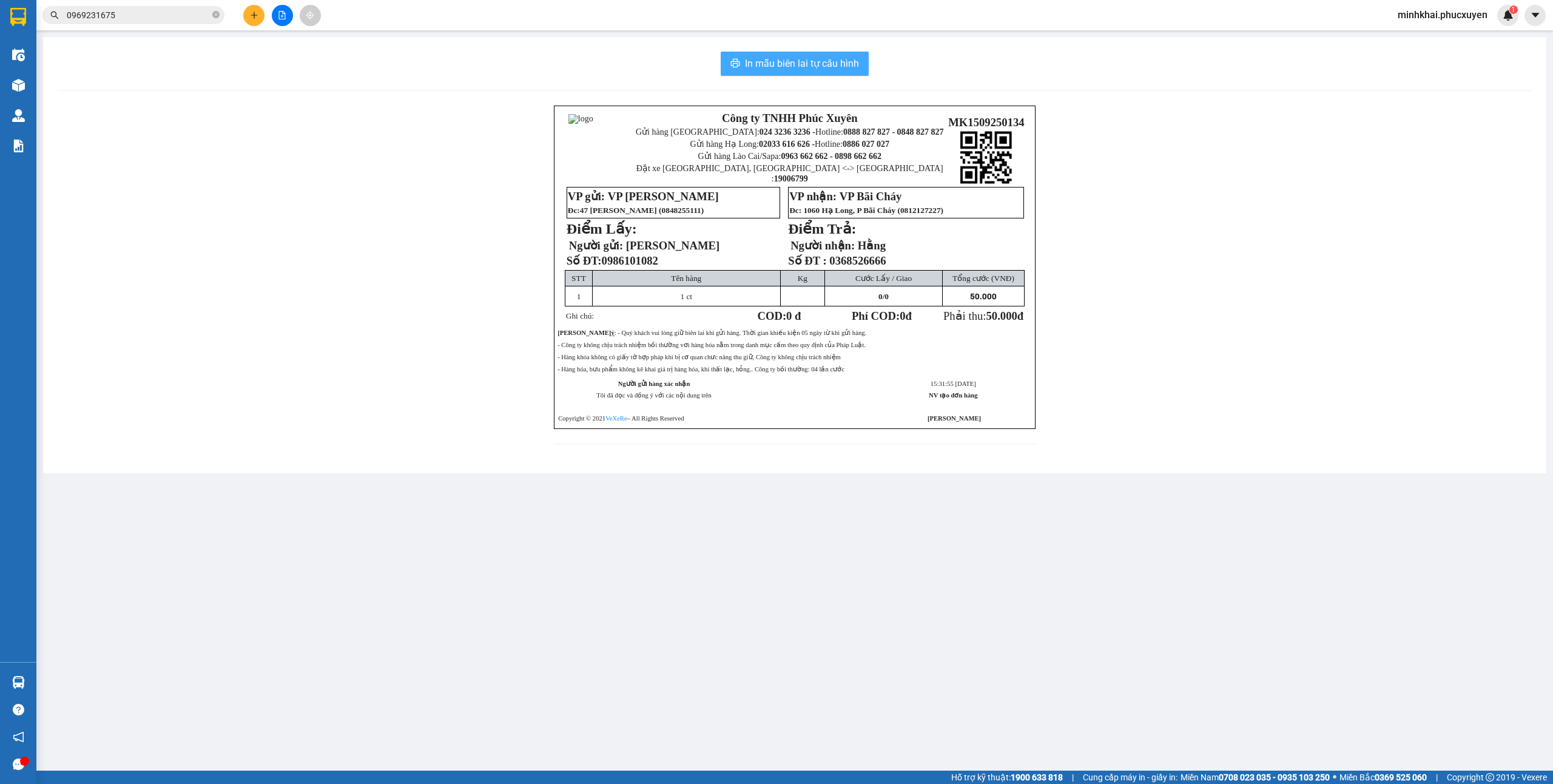
click at [811, 66] on span "In mẫu biên lai tự cấu hình" at bounding box center [802, 64] width 114 height 15
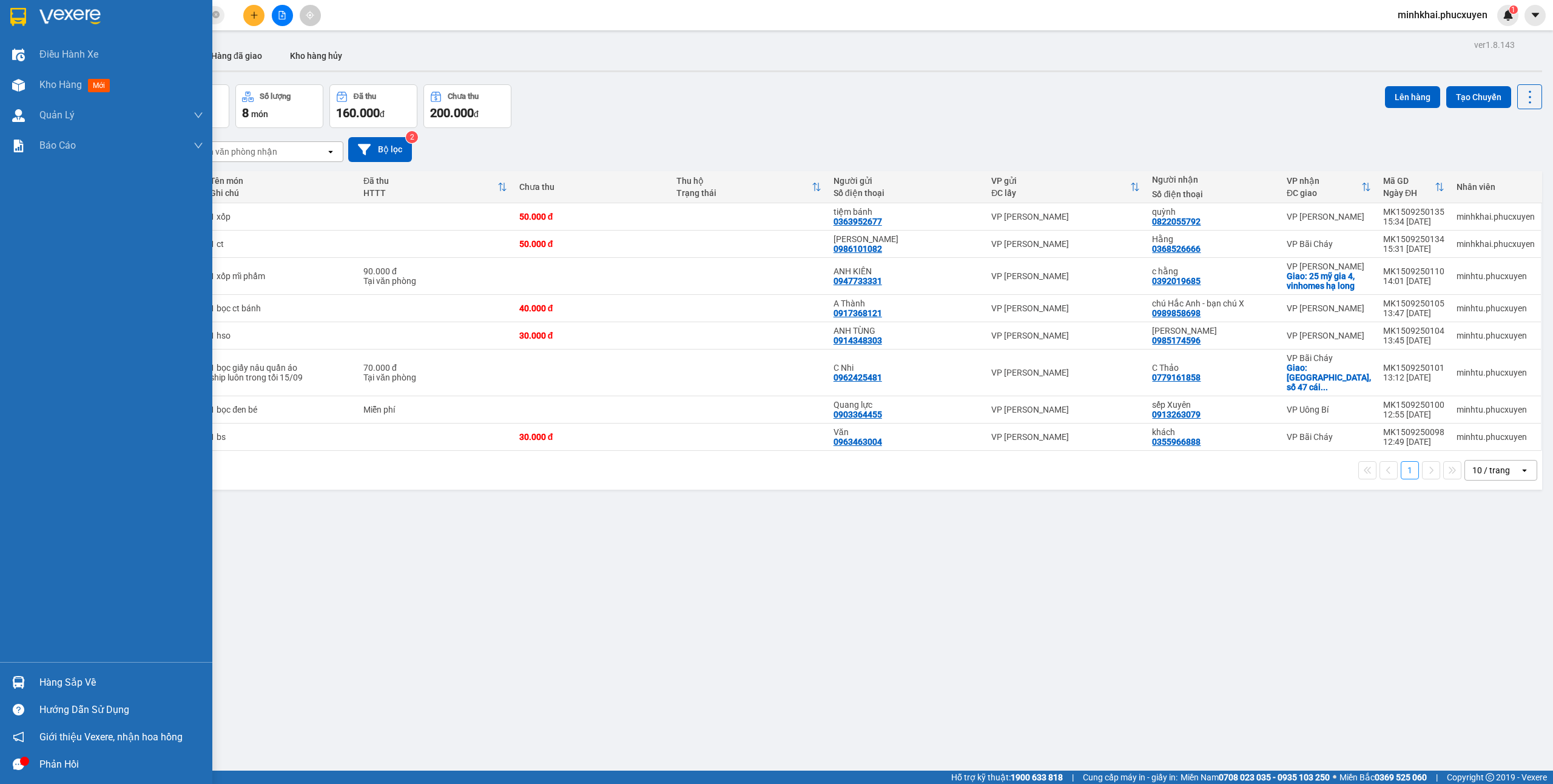
click at [0, 672] on div "Hàng sắp về" at bounding box center [106, 682] width 213 height 27
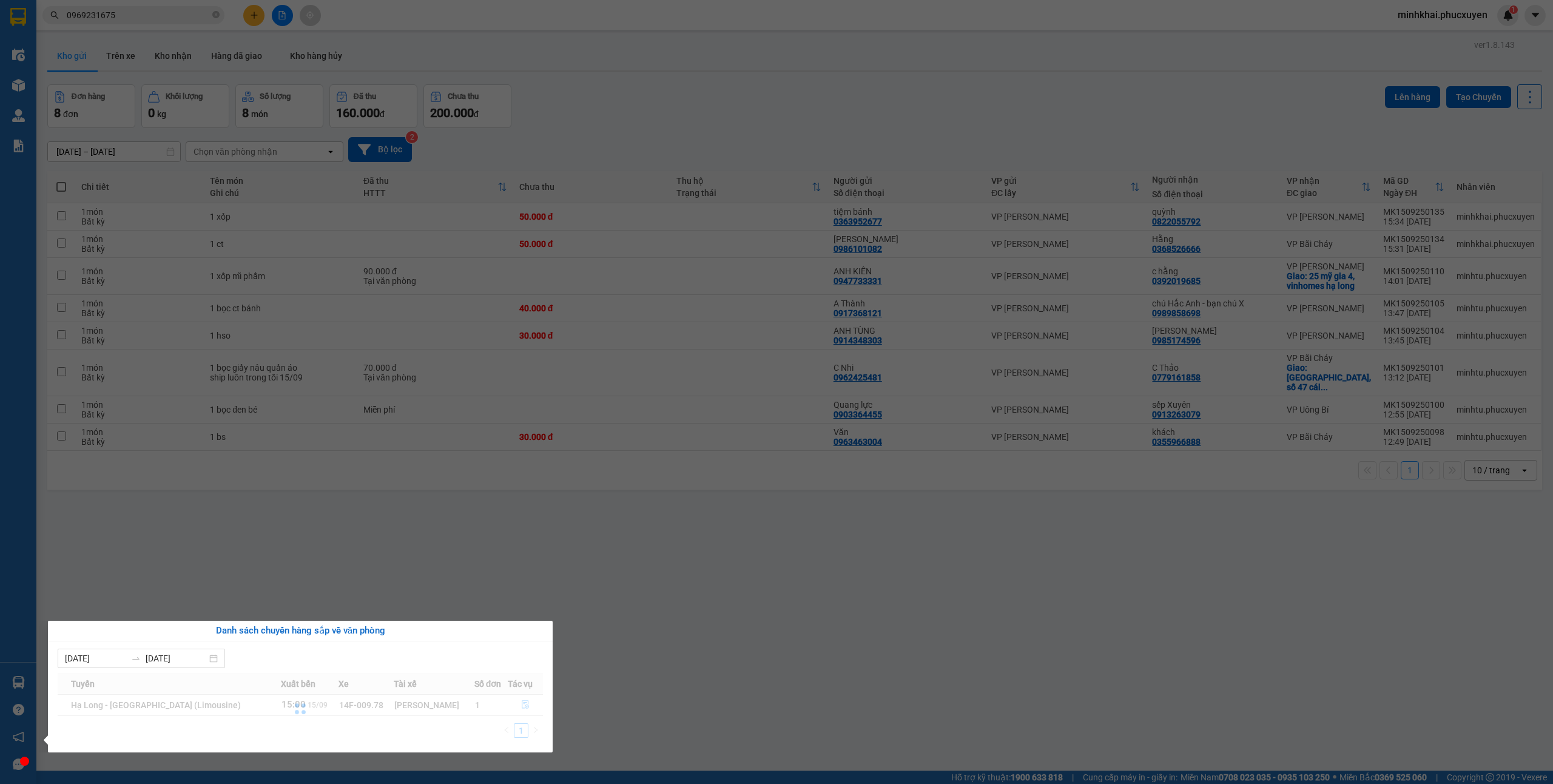
click at [814, 669] on section "Kết quả tìm kiếm ( 2 ) Bộ lọc Mã ĐH Trạng thái Món hàng Thu hộ Tổng cước Chưa c…" at bounding box center [776, 392] width 1553 height 784
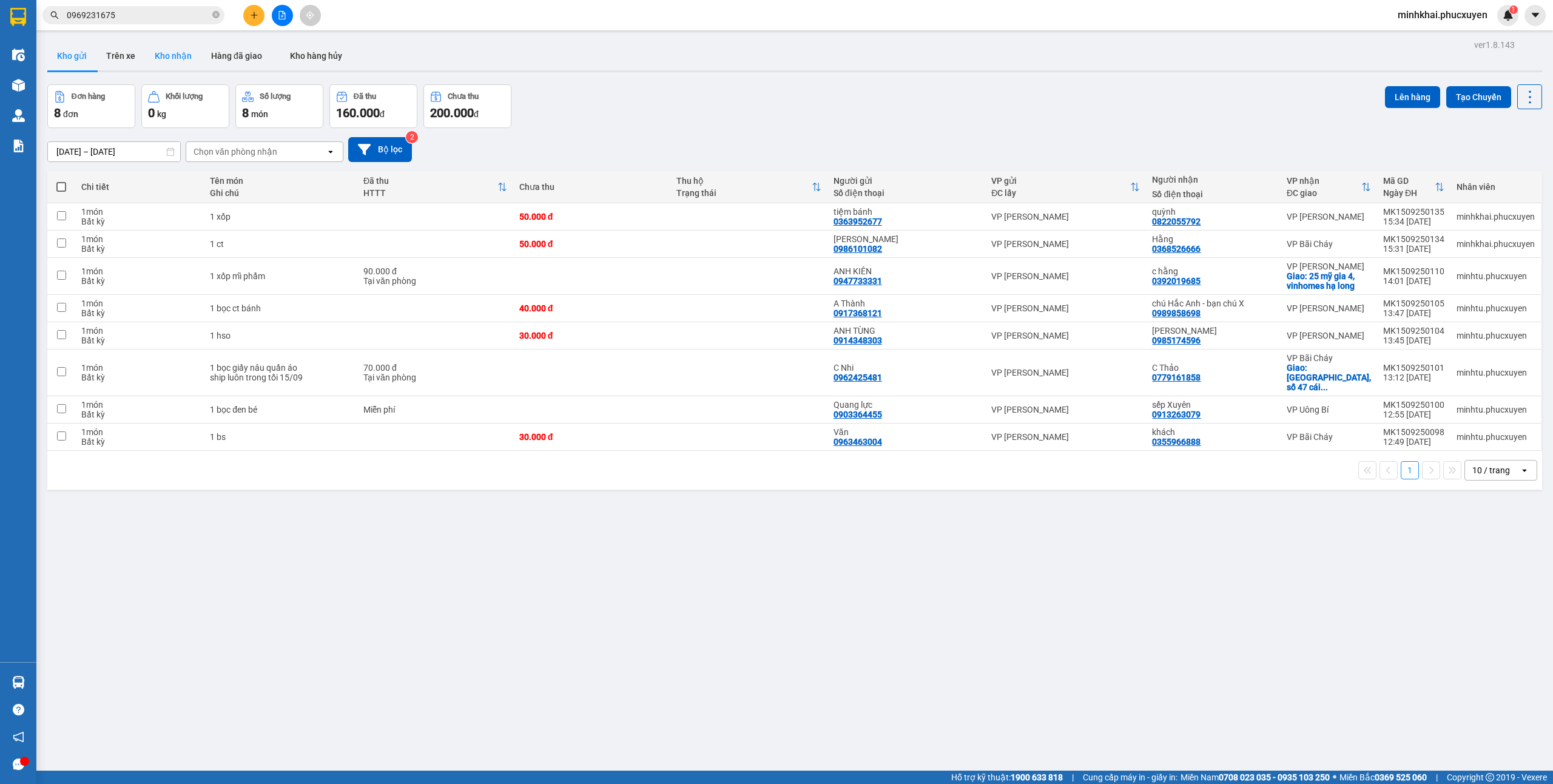
click at [177, 59] on button "Kho nhận" at bounding box center [173, 55] width 56 height 29
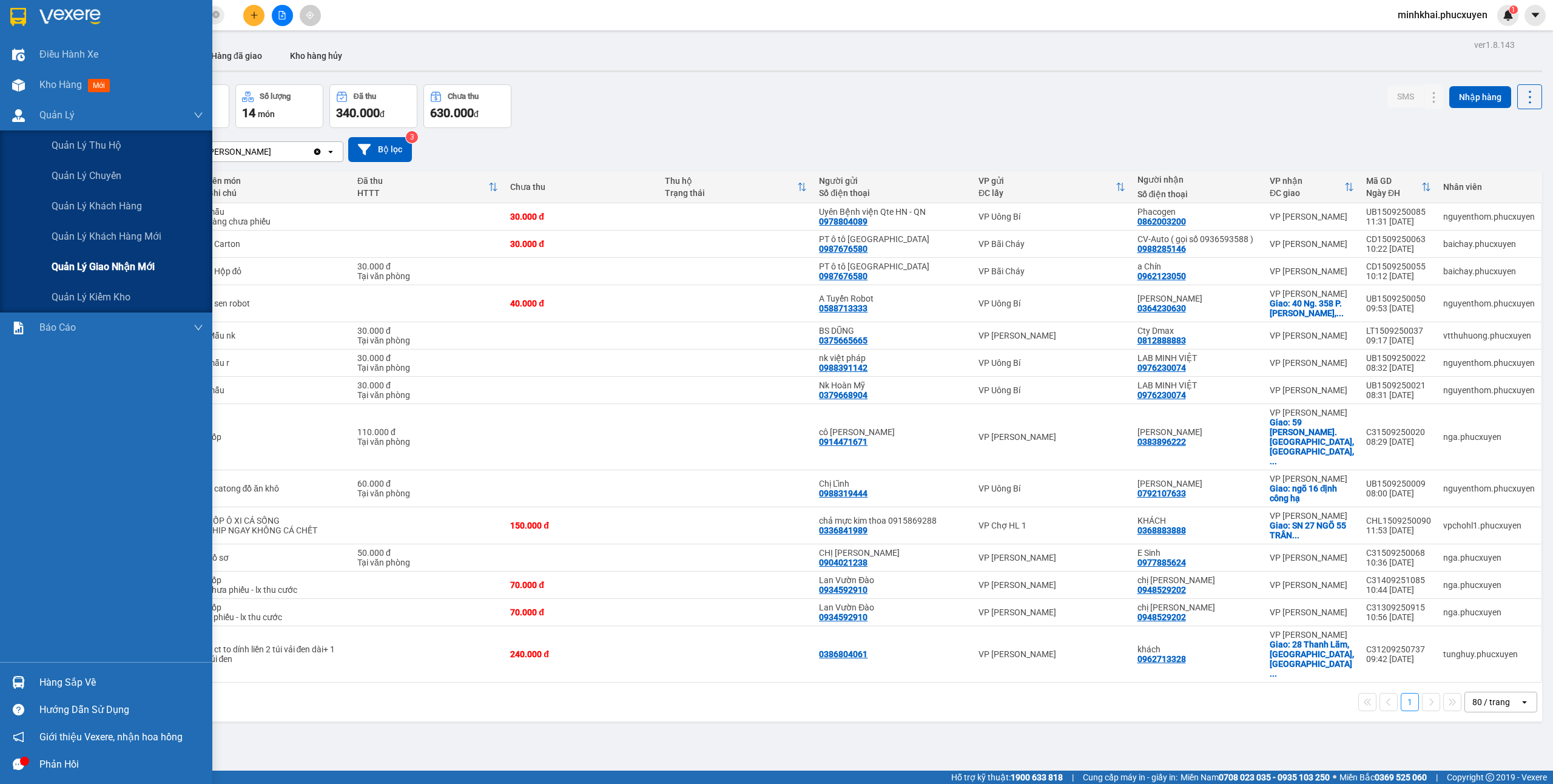
click at [119, 267] on span "Quản lý giao nhận mới" at bounding box center [103, 266] width 103 height 15
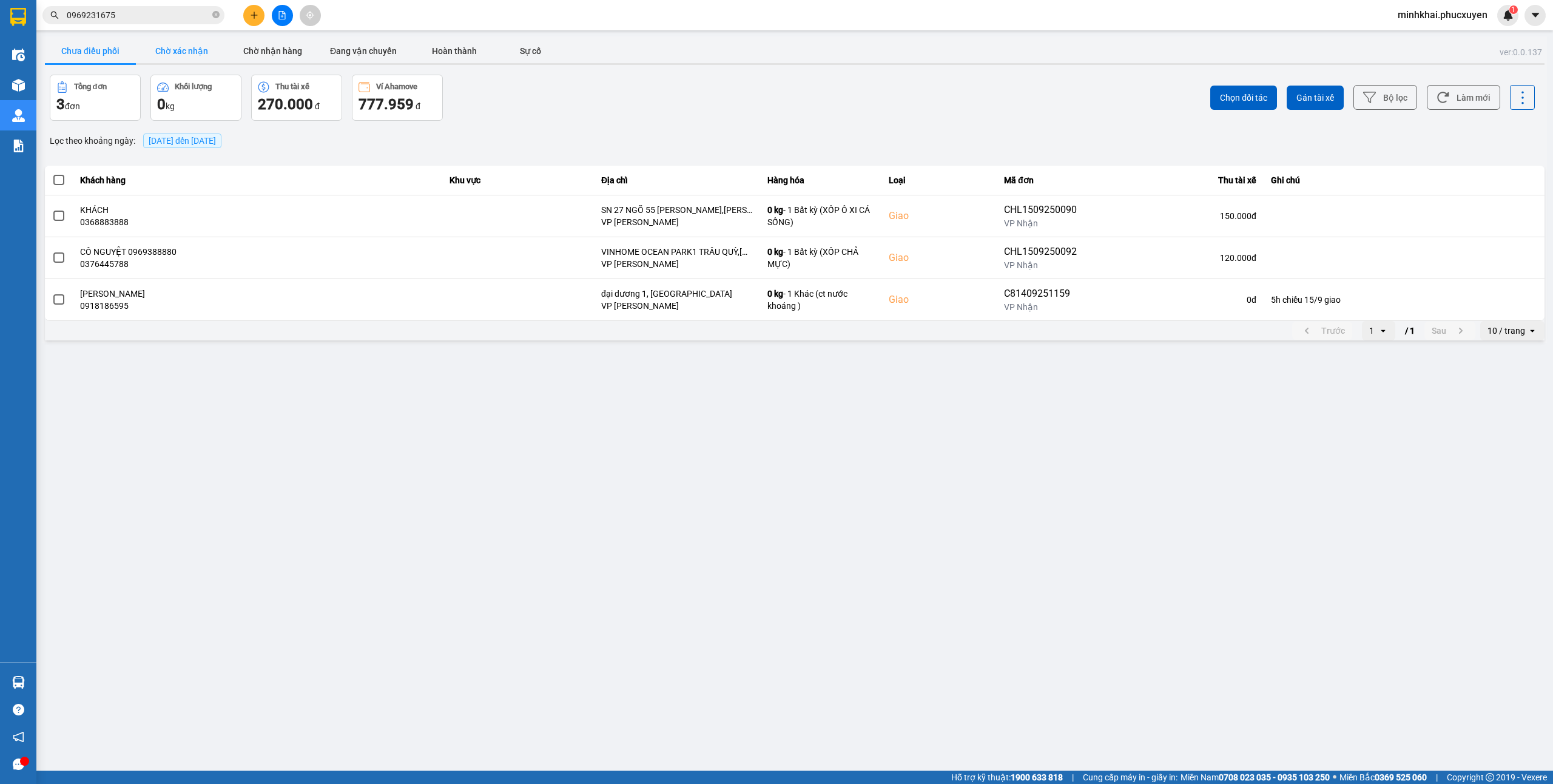
click at [178, 47] on button "Chờ xác nhận" at bounding box center [181, 51] width 91 height 24
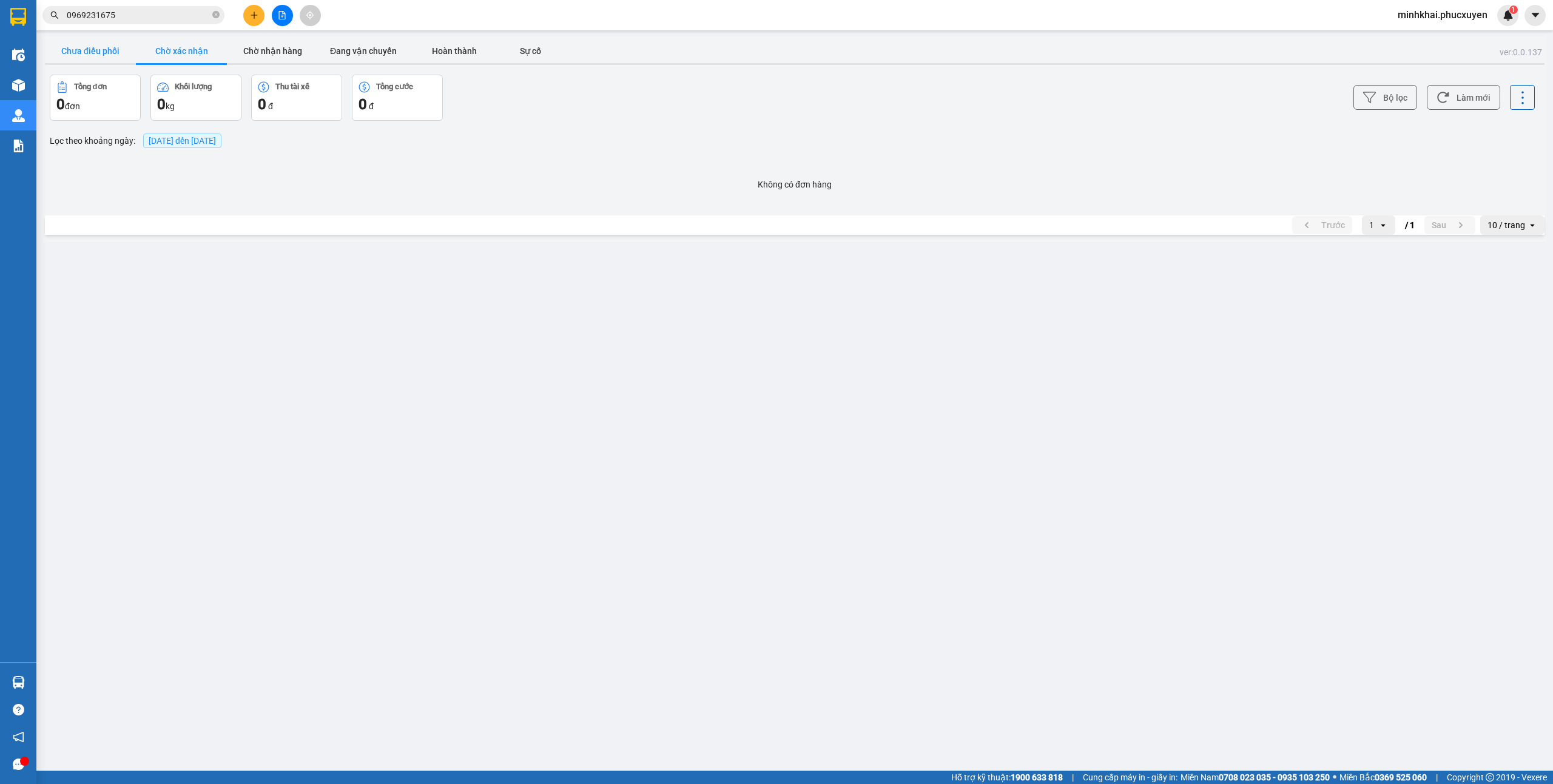
click at [91, 46] on button "Chưa điều phối" at bounding box center [90, 51] width 91 height 24
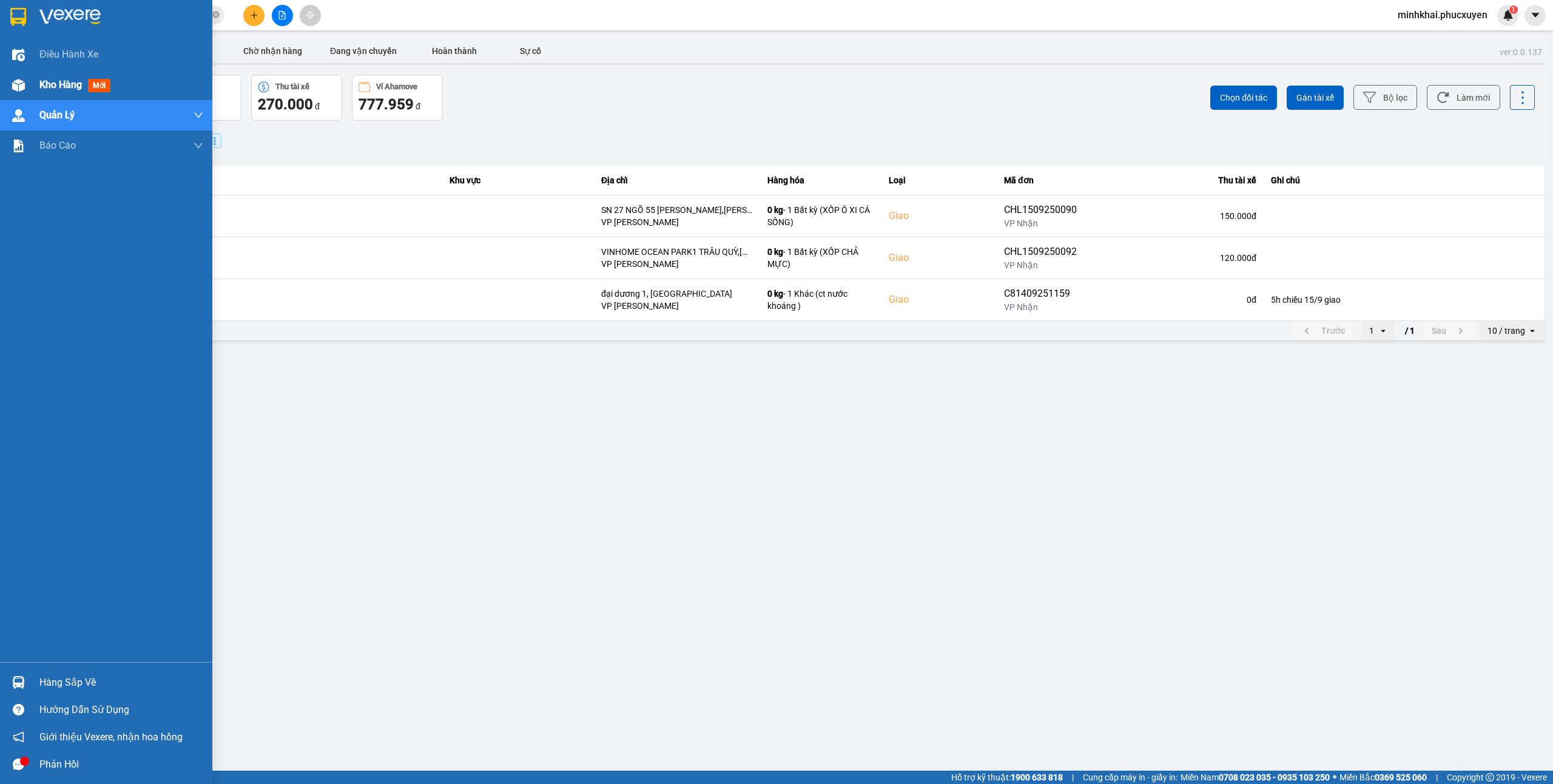
click at [91, 89] on span "mới" at bounding box center [99, 86] width 23 height 14
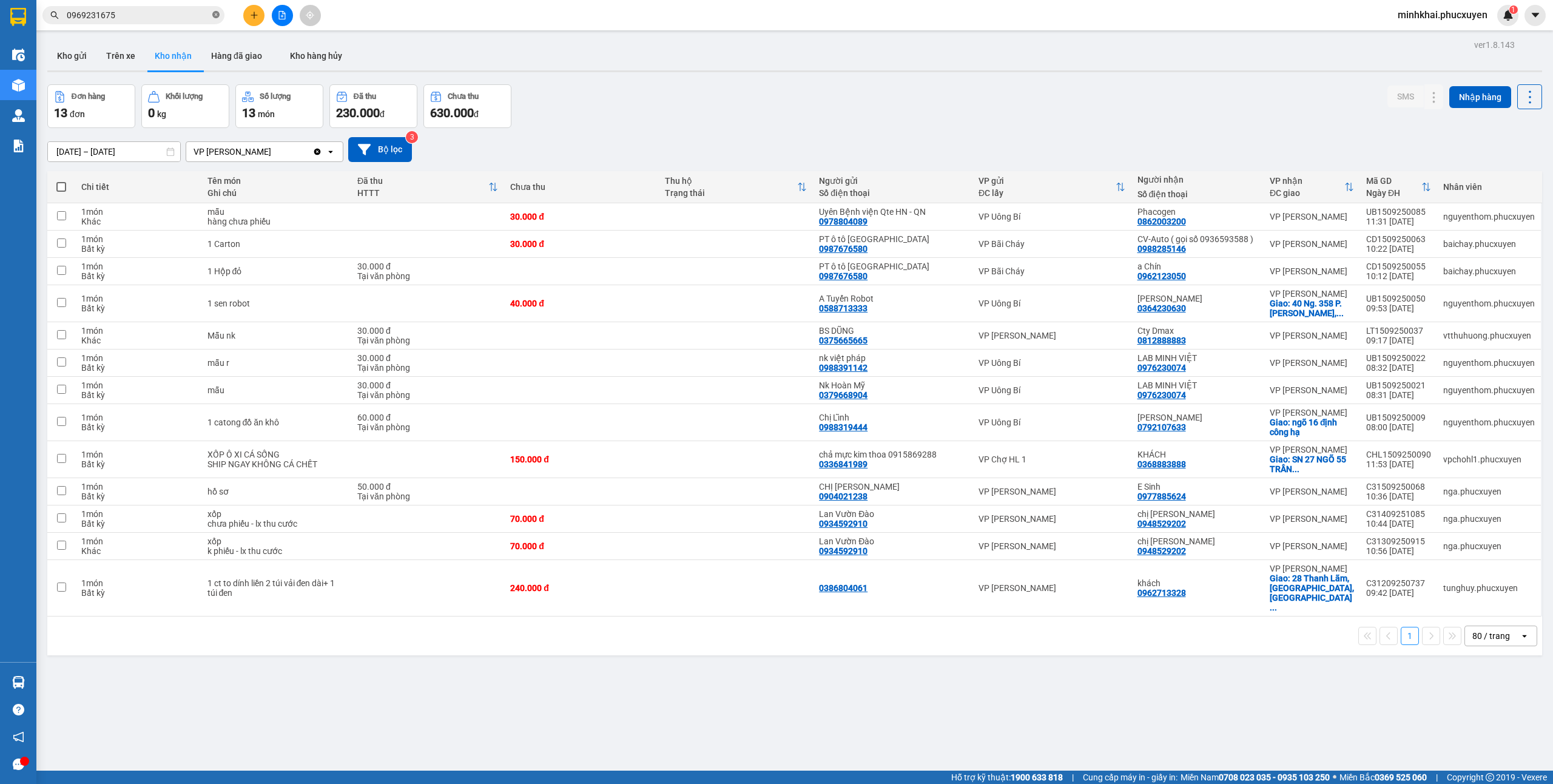
click at [219, 12] on icon "close-circle" at bounding box center [216, 14] width 8 height 8
click at [146, 14] on input "text" at bounding box center [138, 15] width 143 height 14
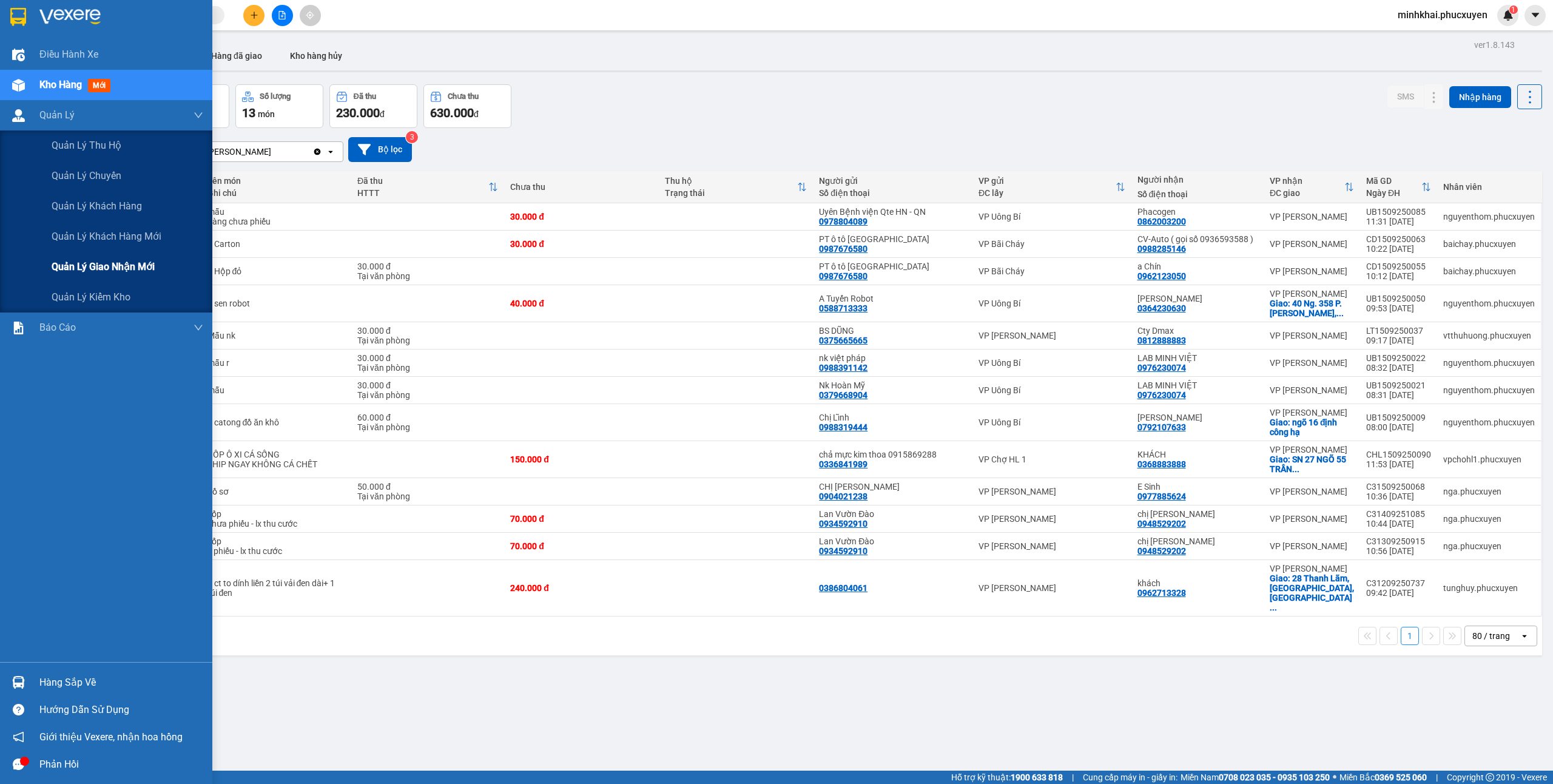
click at [144, 268] on span "Quản lý giao nhận mới" at bounding box center [103, 266] width 103 height 15
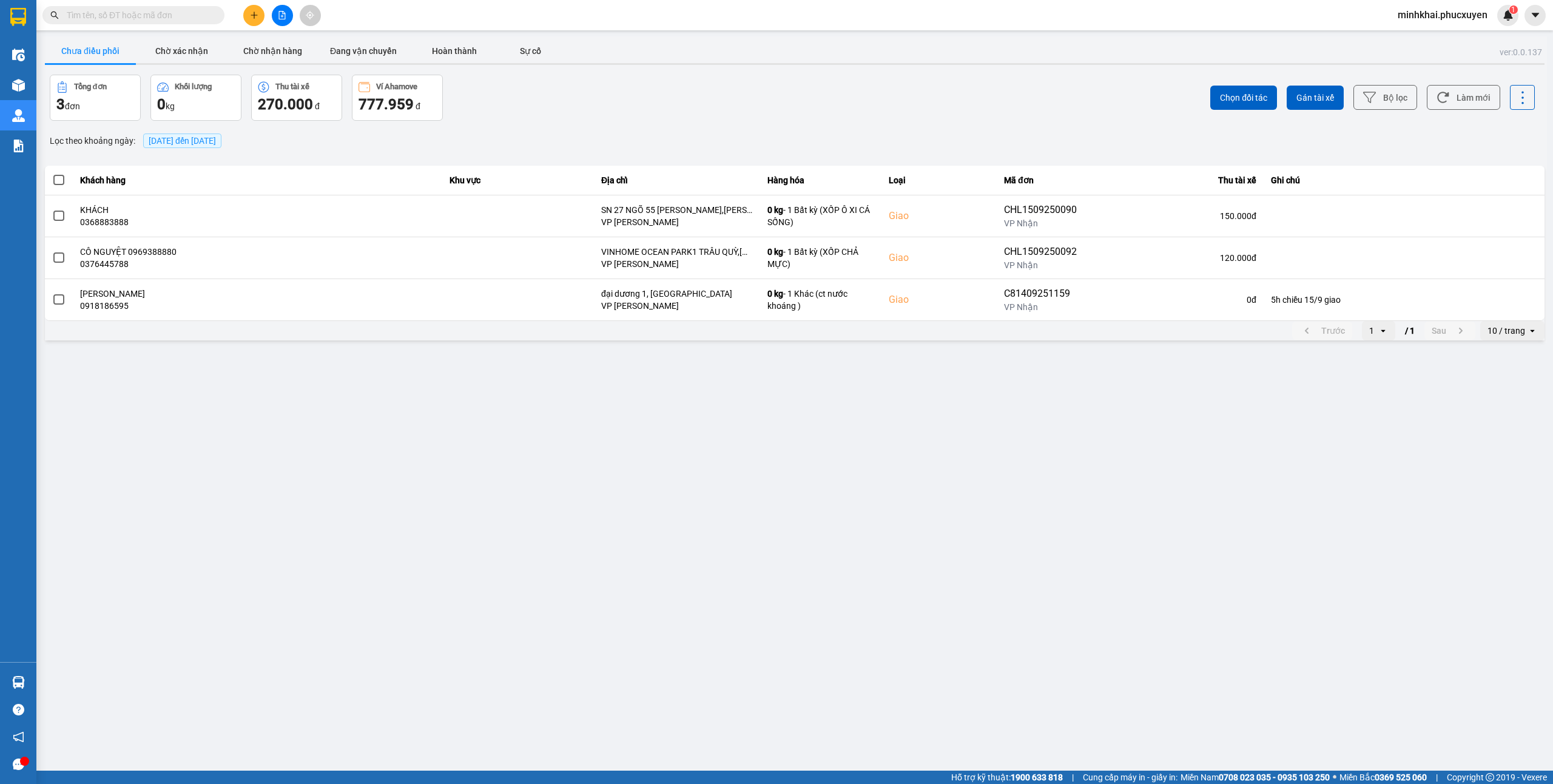
click at [146, 20] on input "text" at bounding box center [138, 15] width 143 height 14
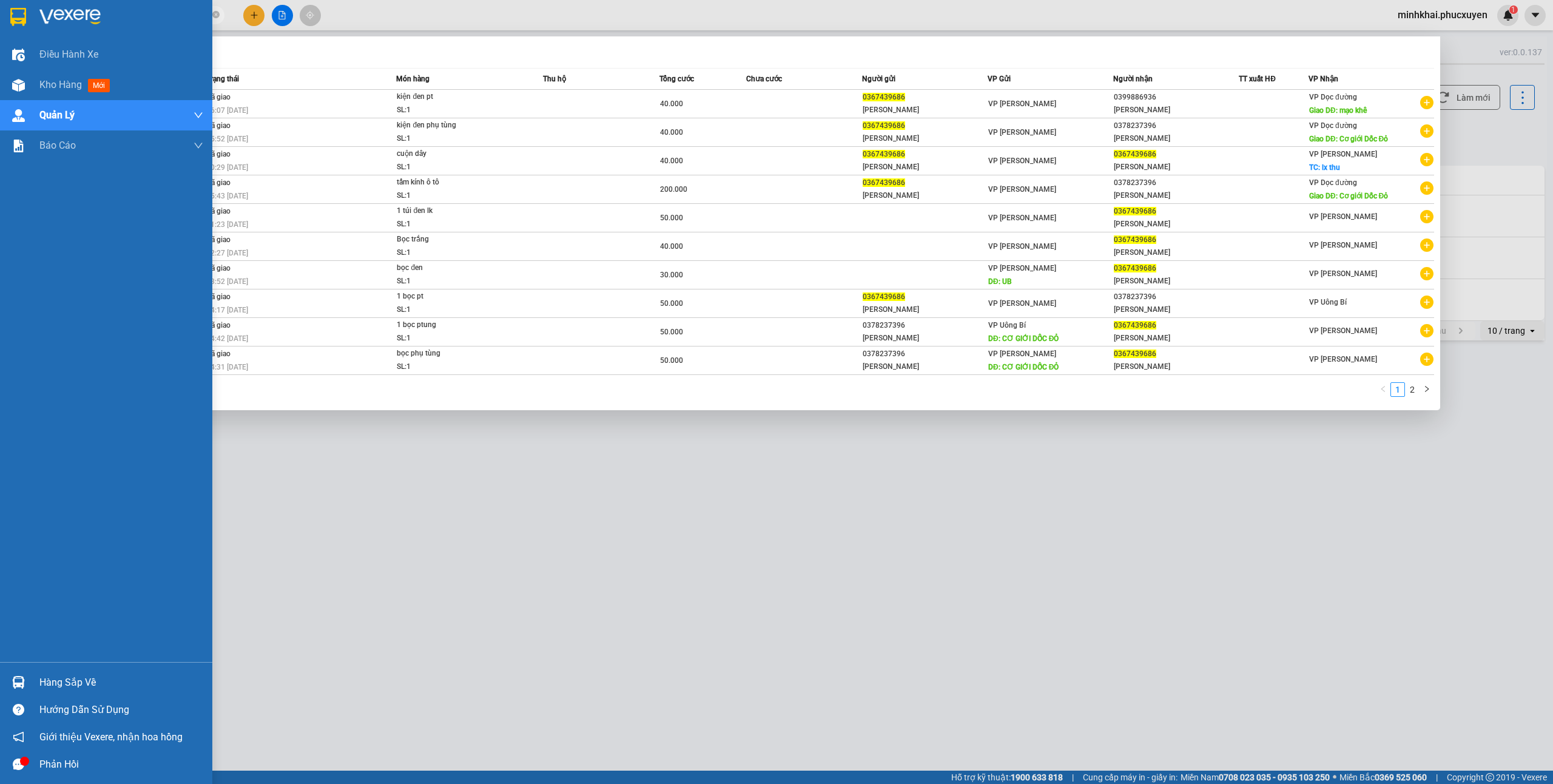
type input "0367439686"
click at [5, 675] on div "Hàng sắp về" at bounding box center [106, 682] width 213 height 27
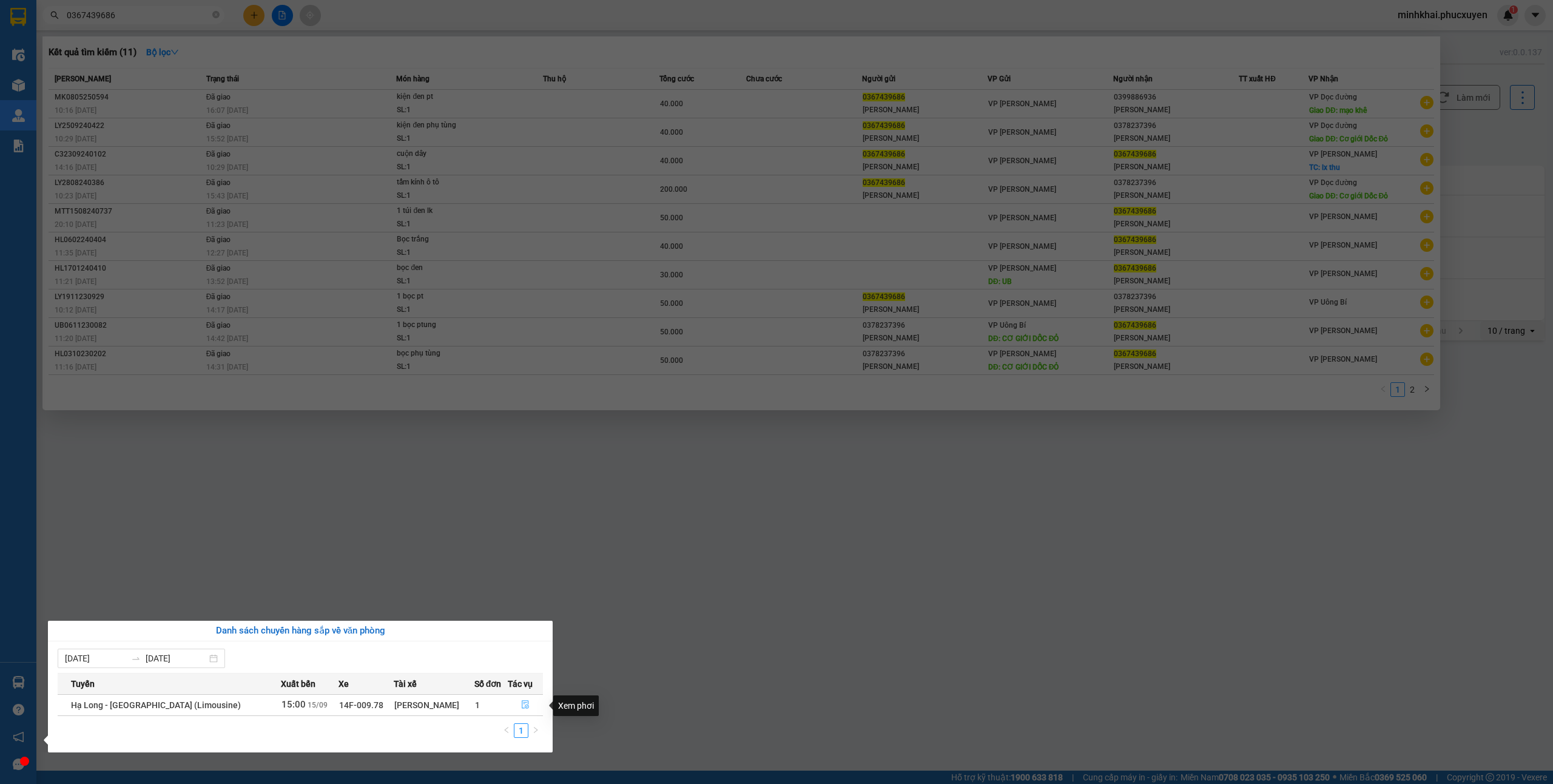
click at [525, 713] on button "button" at bounding box center [525, 705] width 34 height 20
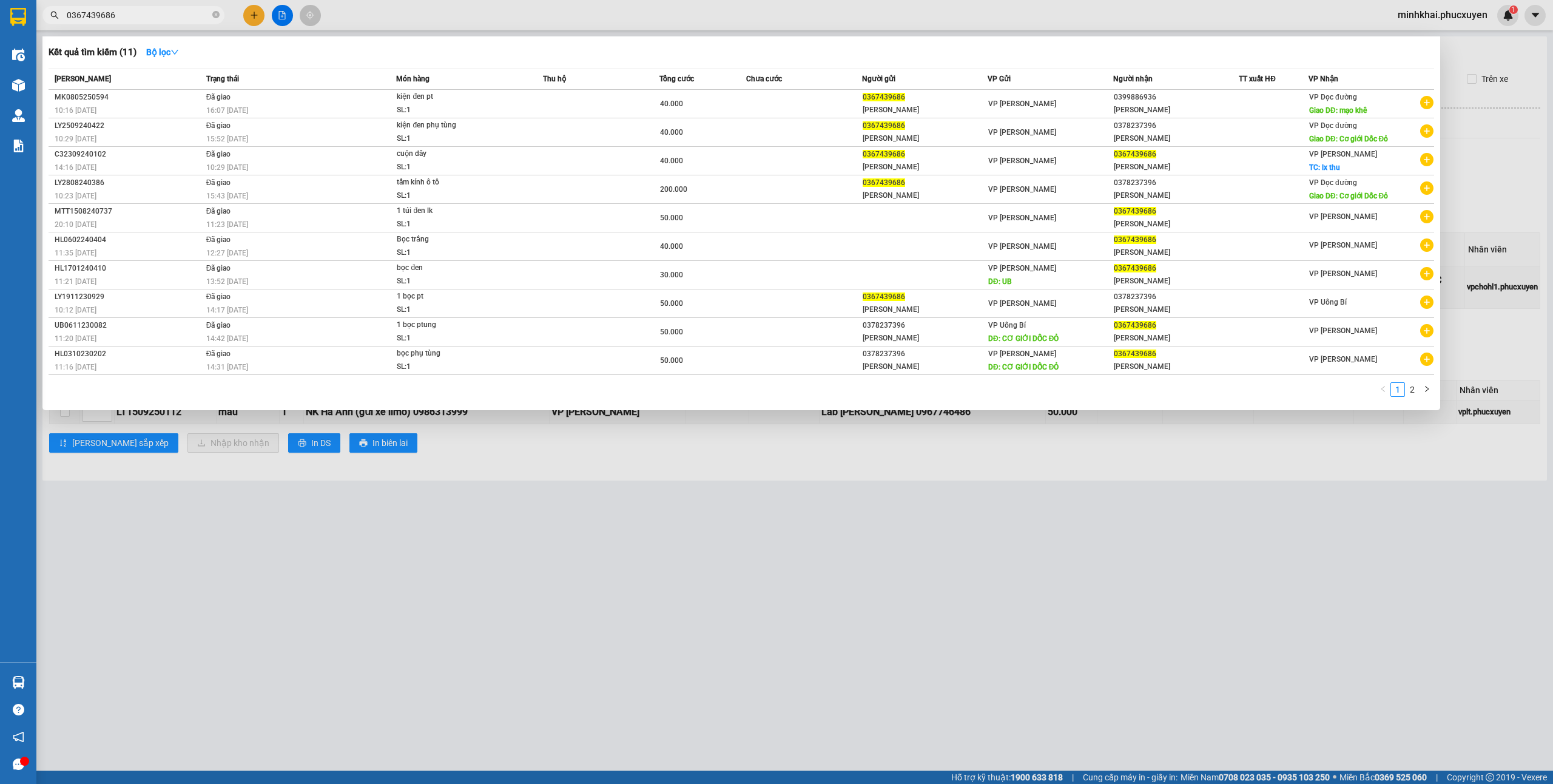
click at [163, 17] on input "0367439686" at bounding box center [138, 15] width 143 height 14
click at [137, 17] on input "0367439686" at bounding box center [138, 15] width 143 height 14
click at [1000, 523] on div at bounding box center [776, 392] width 1553 height 784
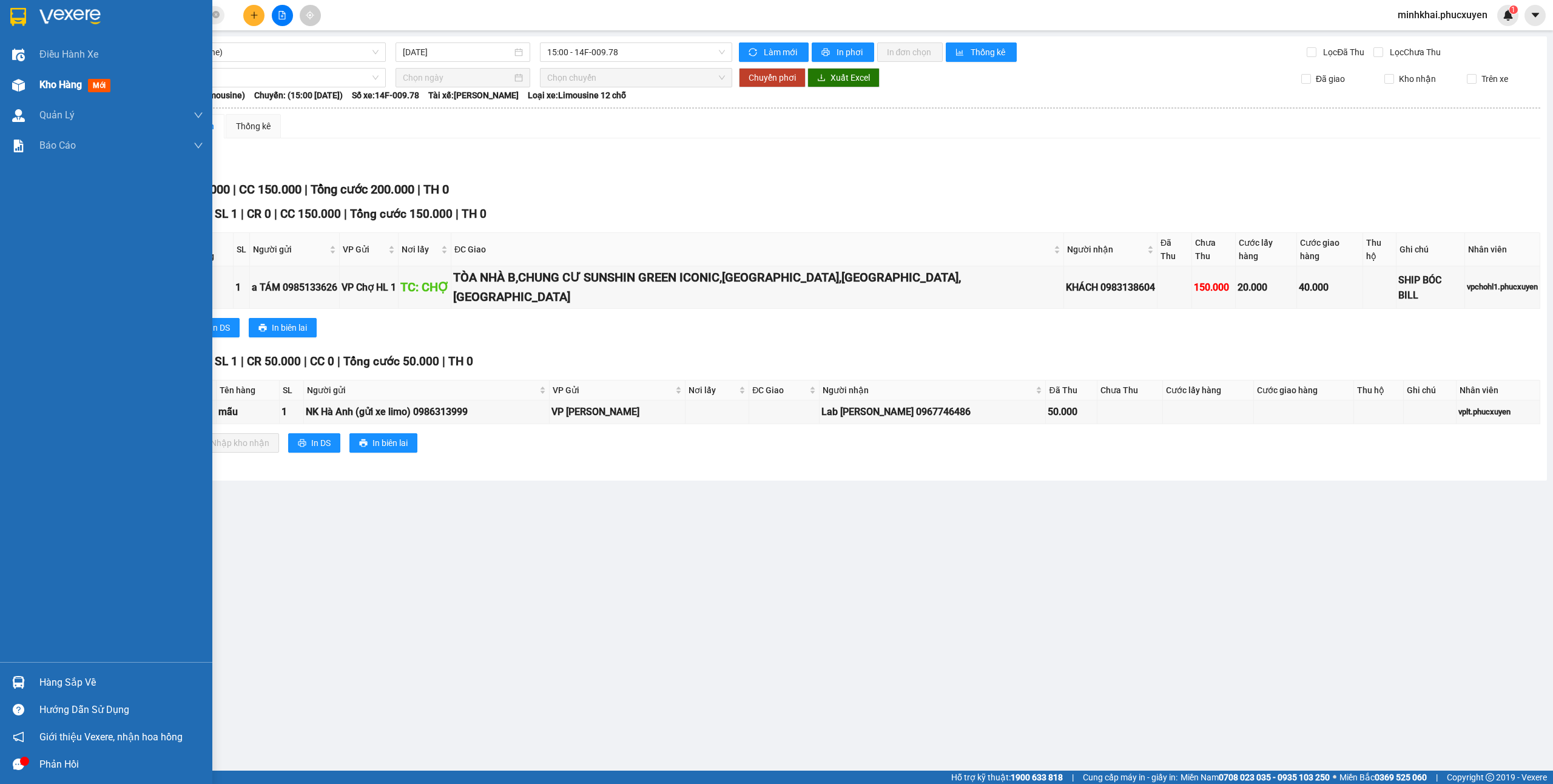
click at [5, 93] on div "Kho hàng mới" at bounding box center [106, 85] width 213 height 30
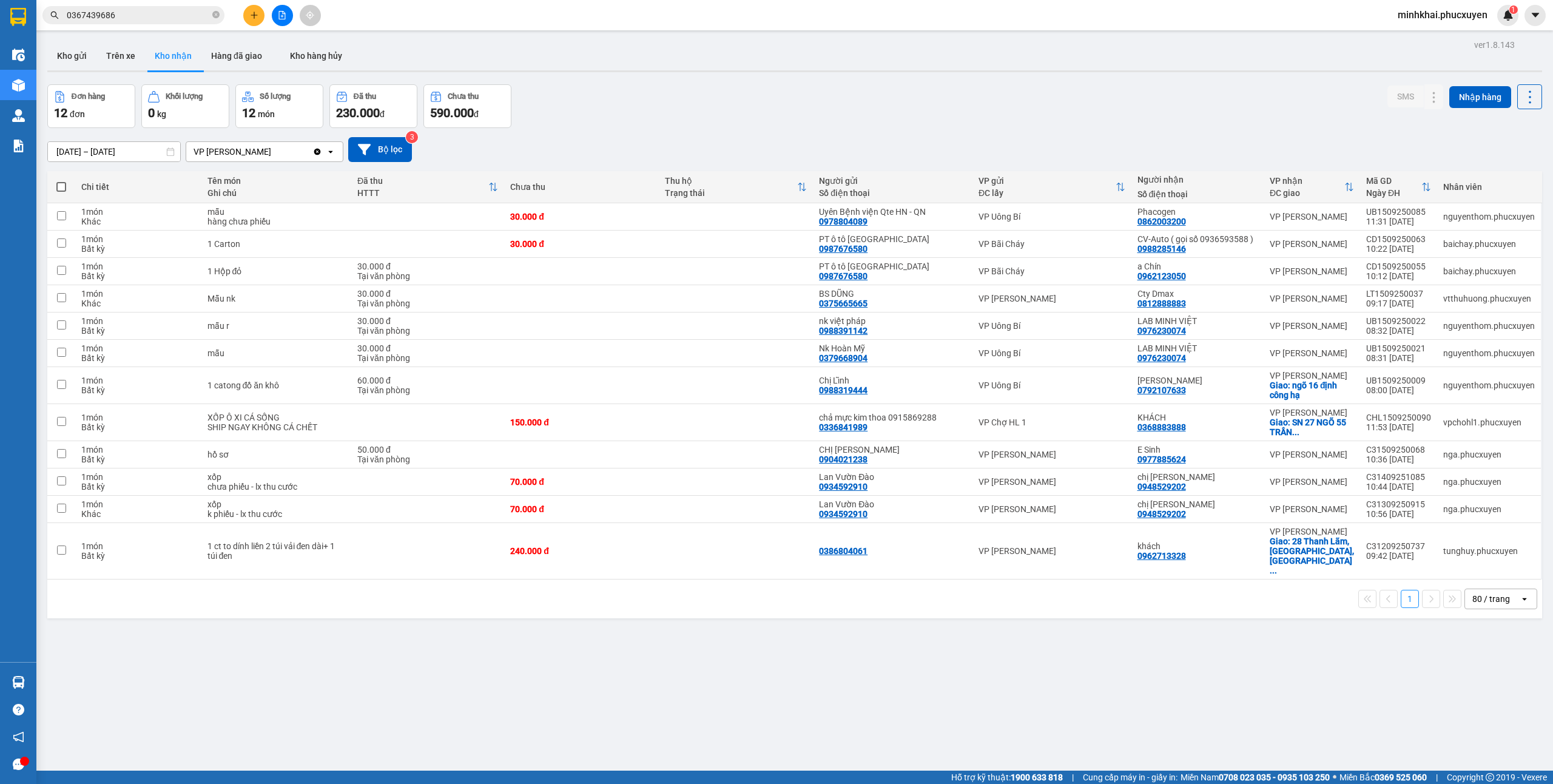
click at [137, 14] on input "0367439686" at bounding box center [138, 15] width 143 height 14
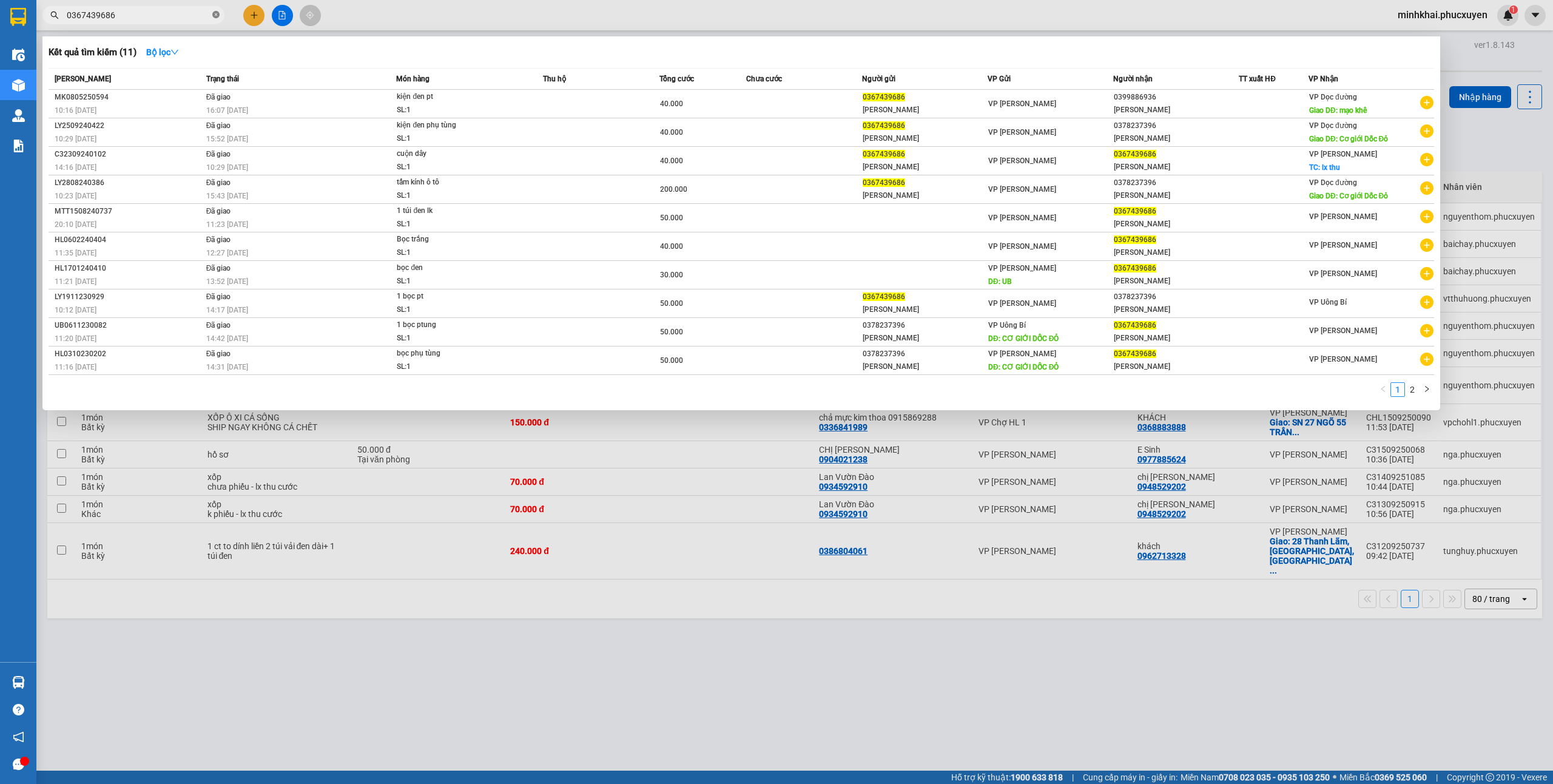
click at [215, 15] on icon "close-circle" at bounding box center [216, 14] width 8 height 8
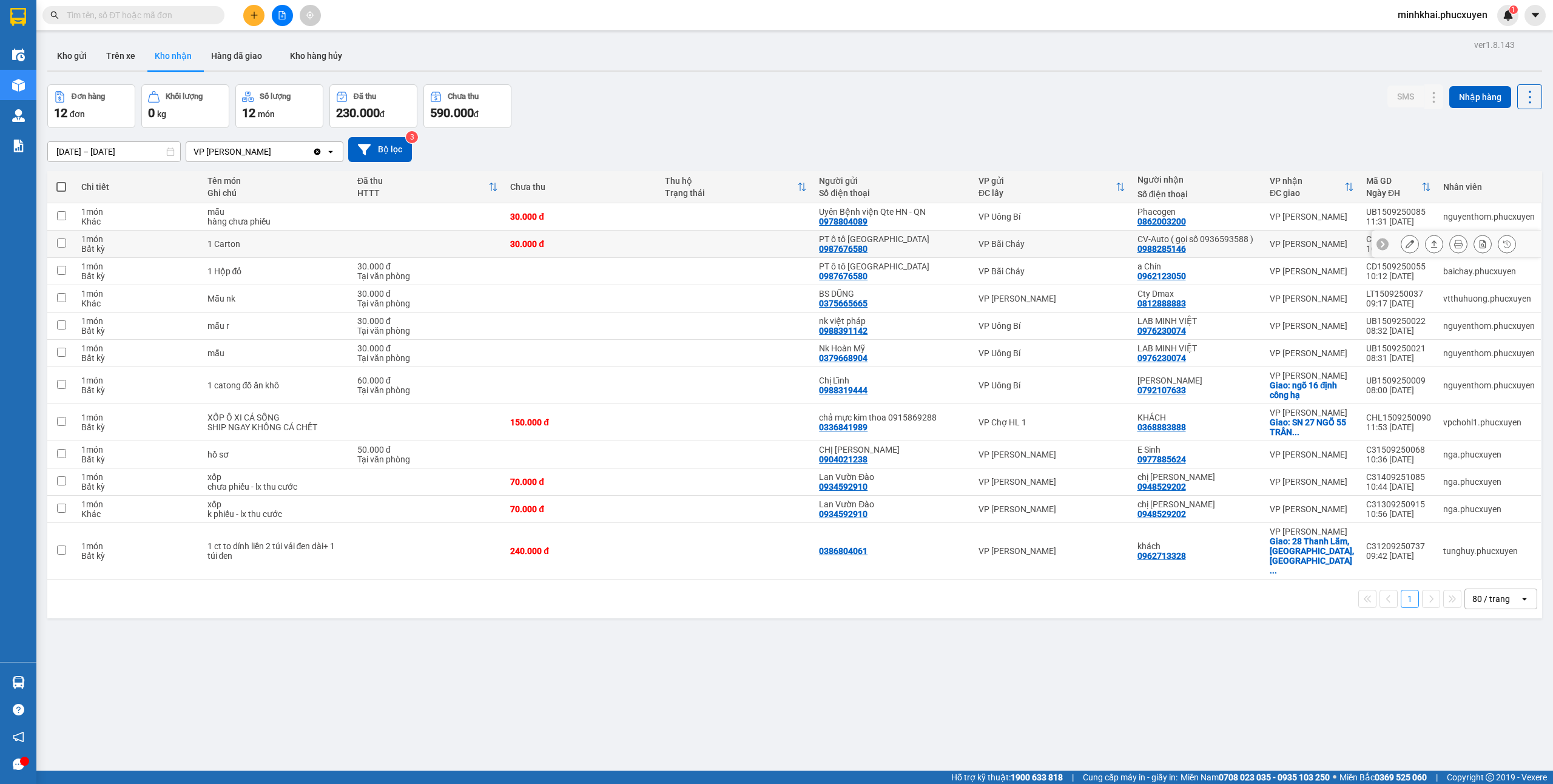
click at [1425, 250] on button at bounding box center [1434, 244] width 17 height 21
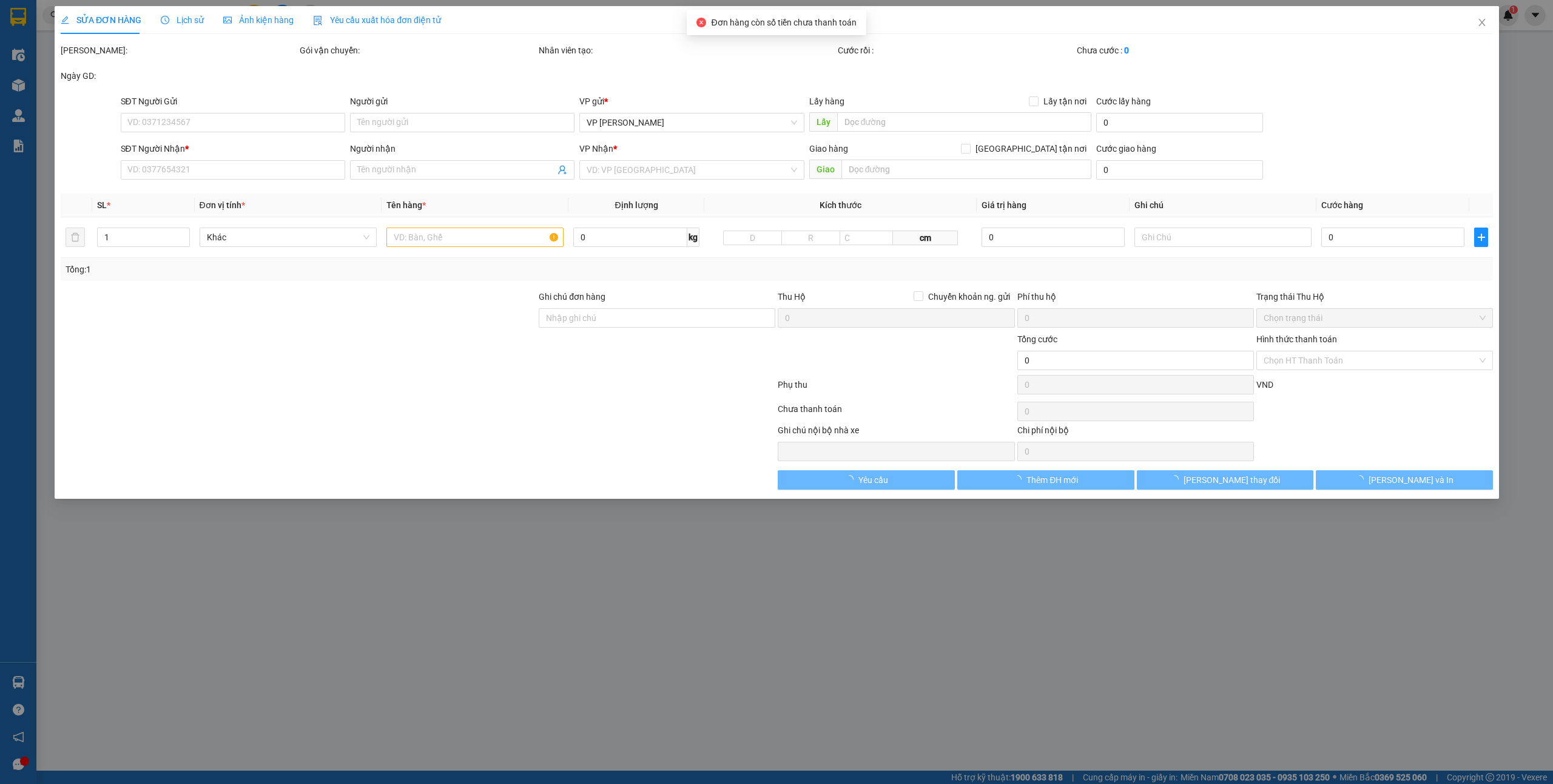
type input "0987676580"
type input "PT ô tô [GEOGRAPHIC_DATA]"
type input "0988285146"
type input "CV-Auto ( gọi số 0936593588 )"
type input "30.000"
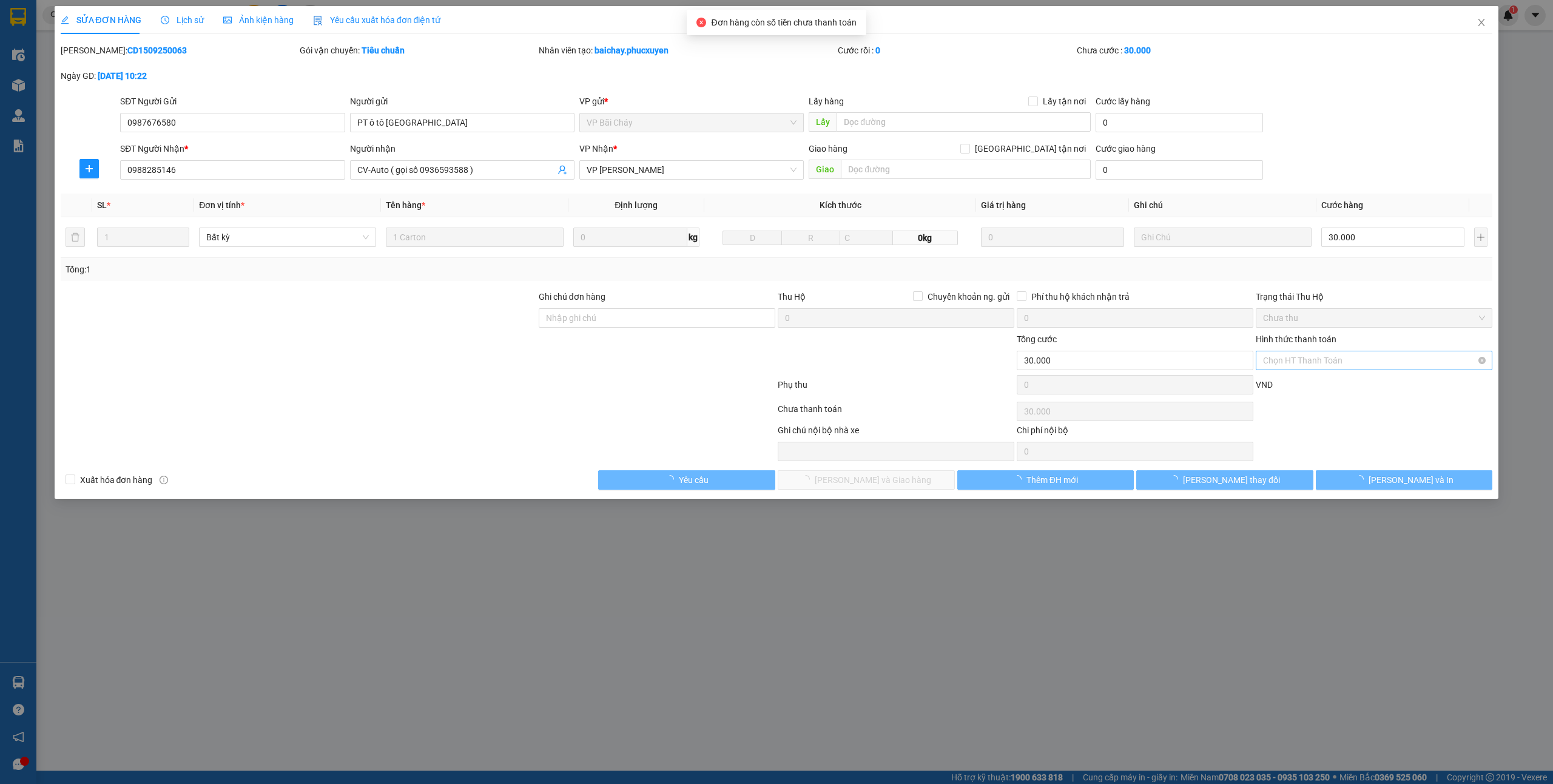
click at [1281, 361] on span "Chọn HT Thanh Toán" at bounding box center [1374, 361] width 222 height 18
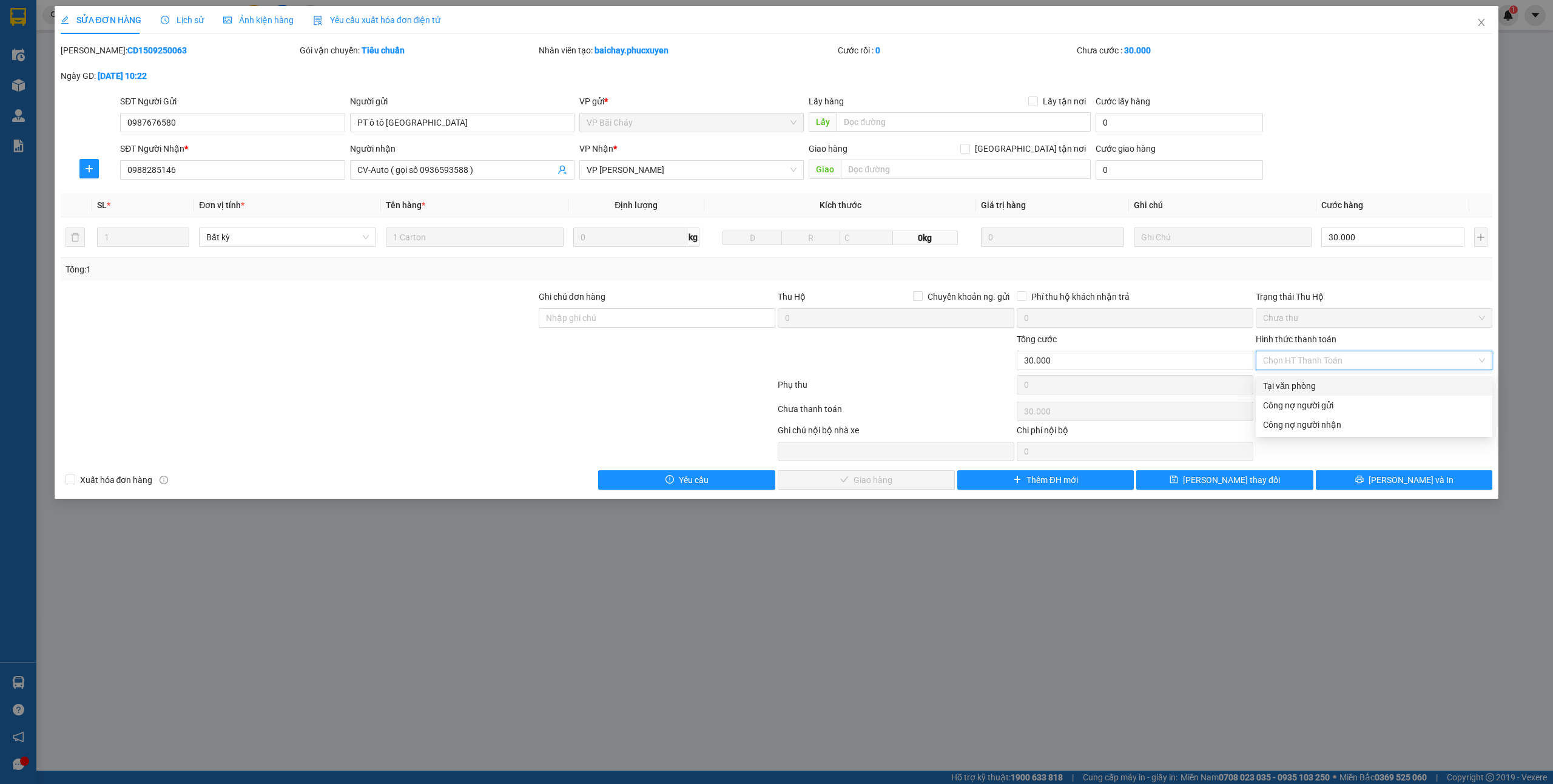
click at [1284, 386] on div "Tại văn phòng" at bounding box center [1374, 386] width 222 height 14
type input "0"
click at [845, 476] on span "[PERSON_NAME] và Giao hàng" at bounding box center [872, 480] width 116 height 14
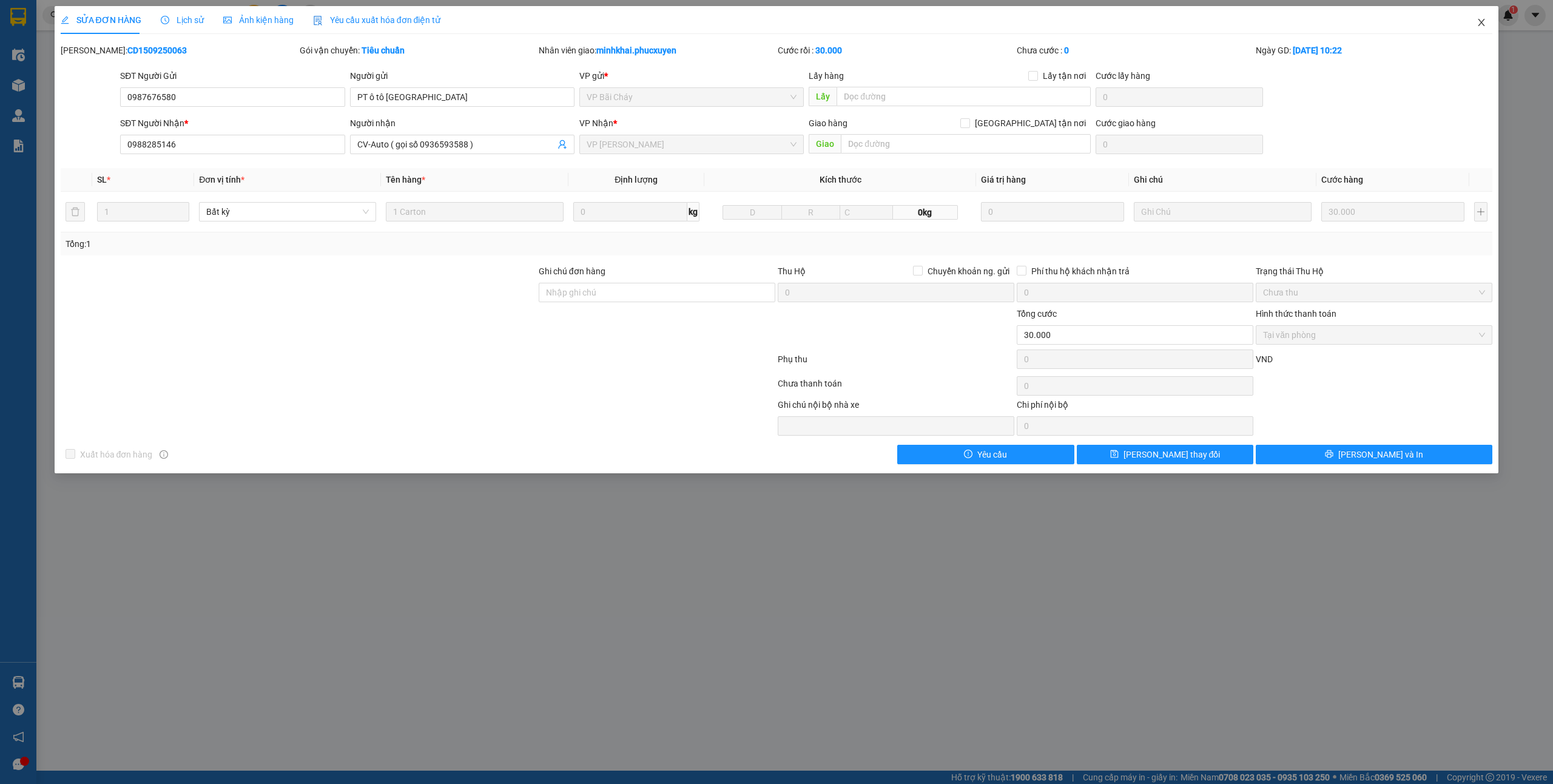
click at [1484, 20] on icon "close" at bounding box center [1482, 23] width 7 height 8
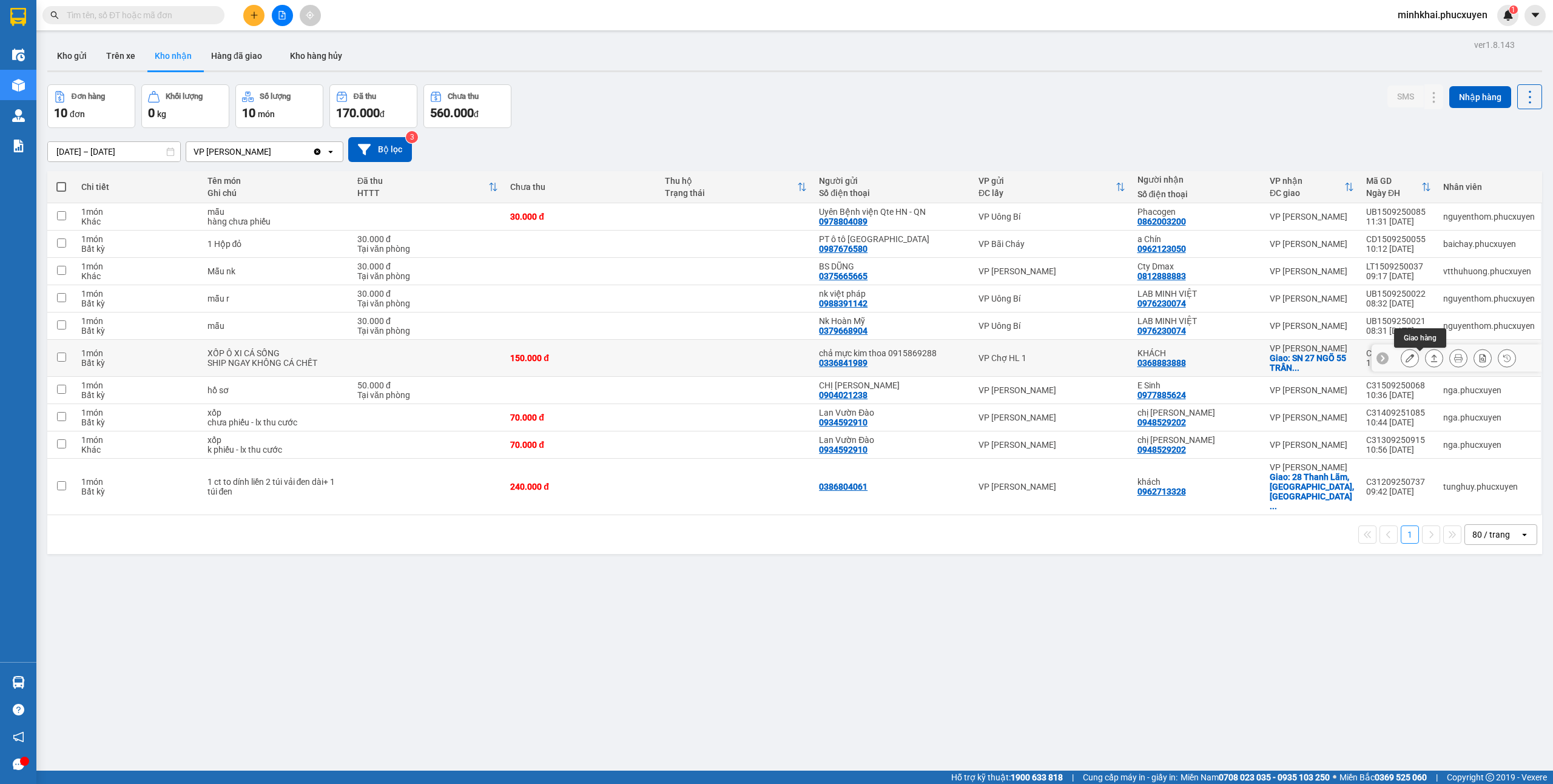
click at [1425, 357] on button at bounding box center [1434, 358] width 17 height 21
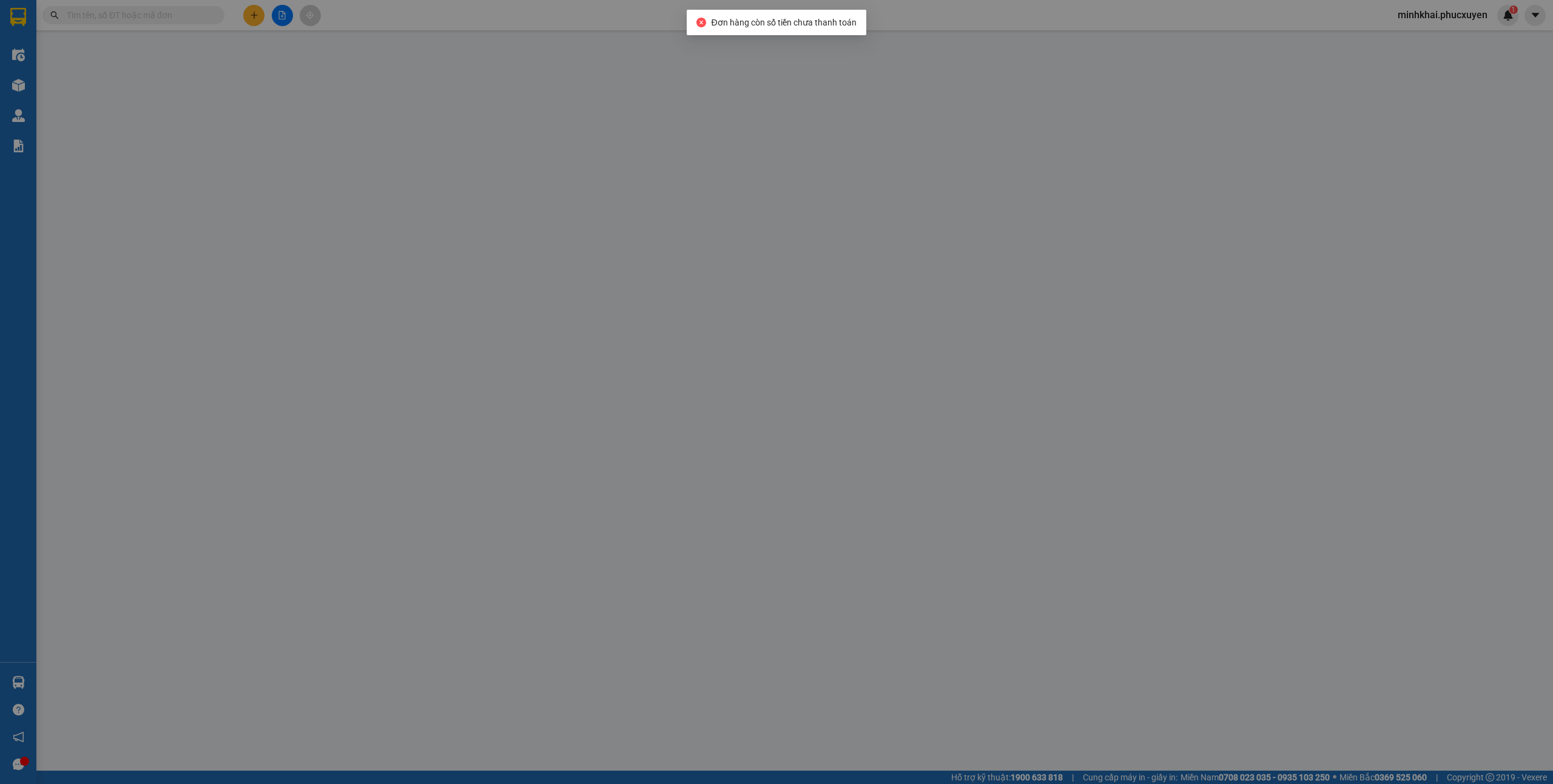
type input "0336841989"
type input "chả mực kim thoa 0915869288"
type input "0368883888"
type input "KHÁCH"
checkbox input "true"
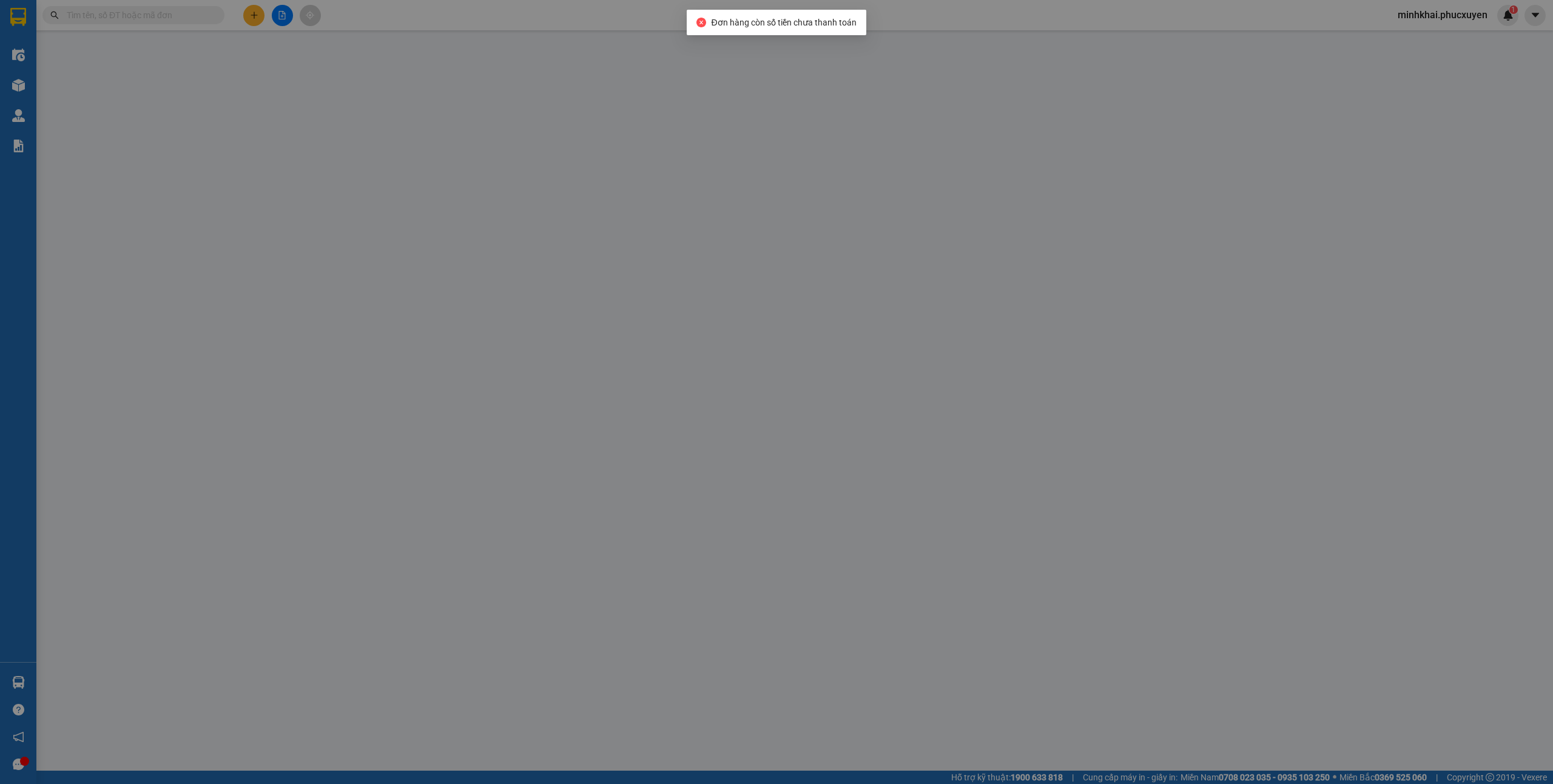
type input "SN 27 NGÕ 55 [PERSON_NAME],[PERSON_NAME],[PERSON_NAME],[GEOGRAPHIC_DATA]"
type input "150.000"
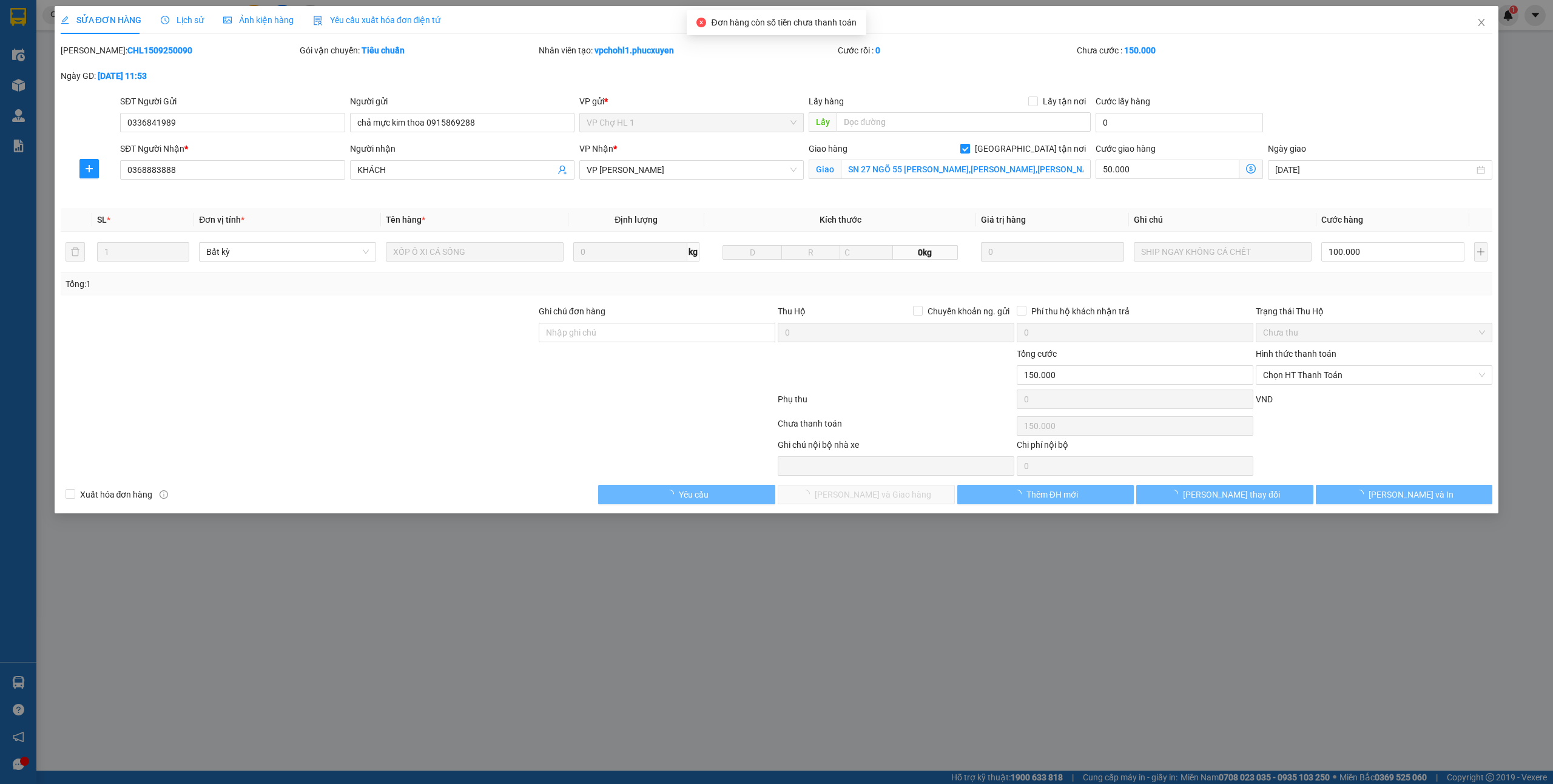
click at [1063, 149] on span "[GEOGRAPHIC_DATA] tận nơi" at bounding box center [1030, 149] width 121 height 14
click at [969, 149] on input "[GEOGRAPHIC_DATA] tận nơi" at bounding box center [964, 147] width 8 height 8
checkbox input "false"
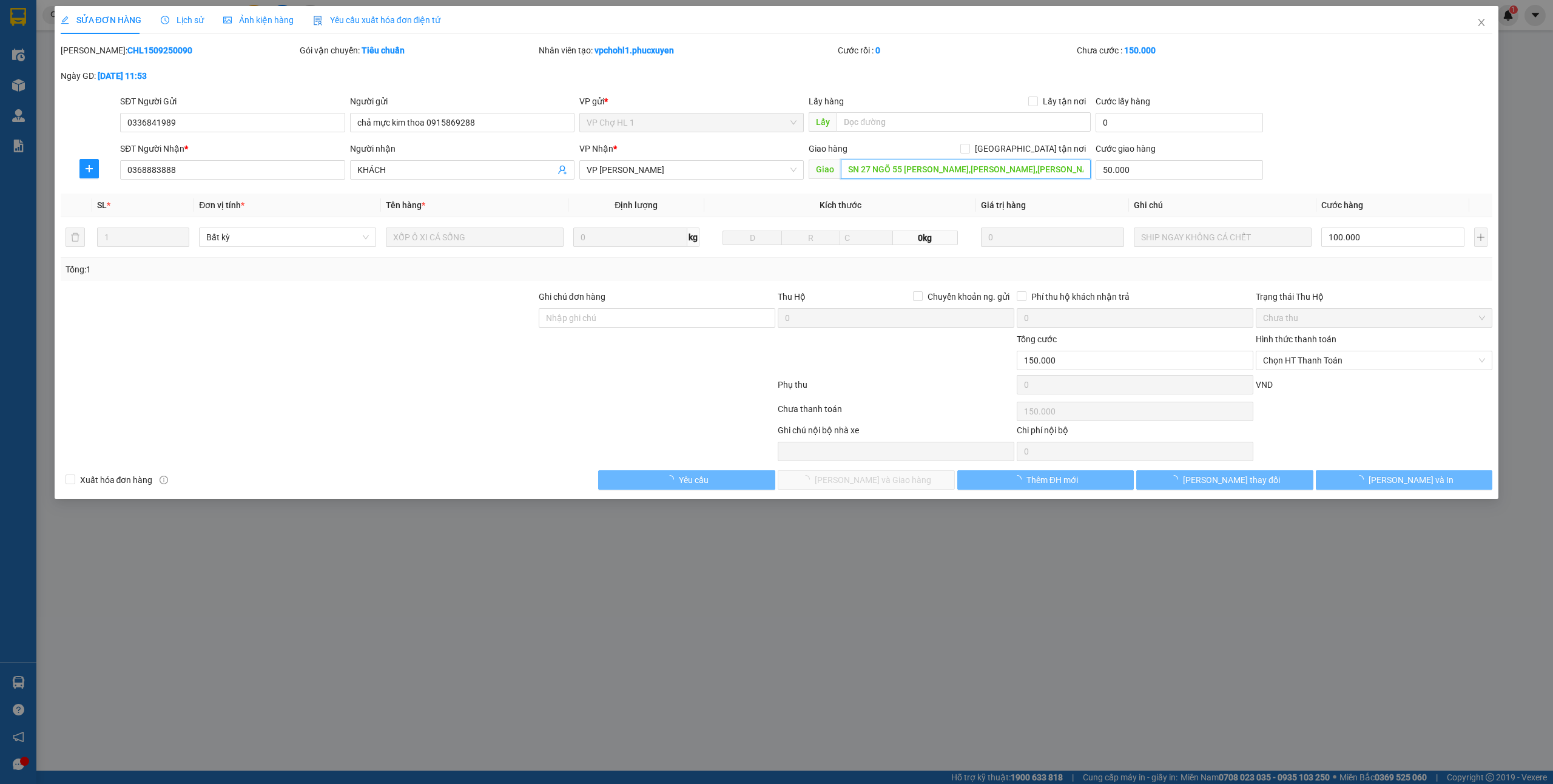
click at [1048, 168] on input "SN 27 NGÕ 55 [PERSON_NAME],[PERSON_NAME],[PERSON_NAME],[GEOGRAPHIC_DATA]" at bounding box center [966, 169] width 250 height 20
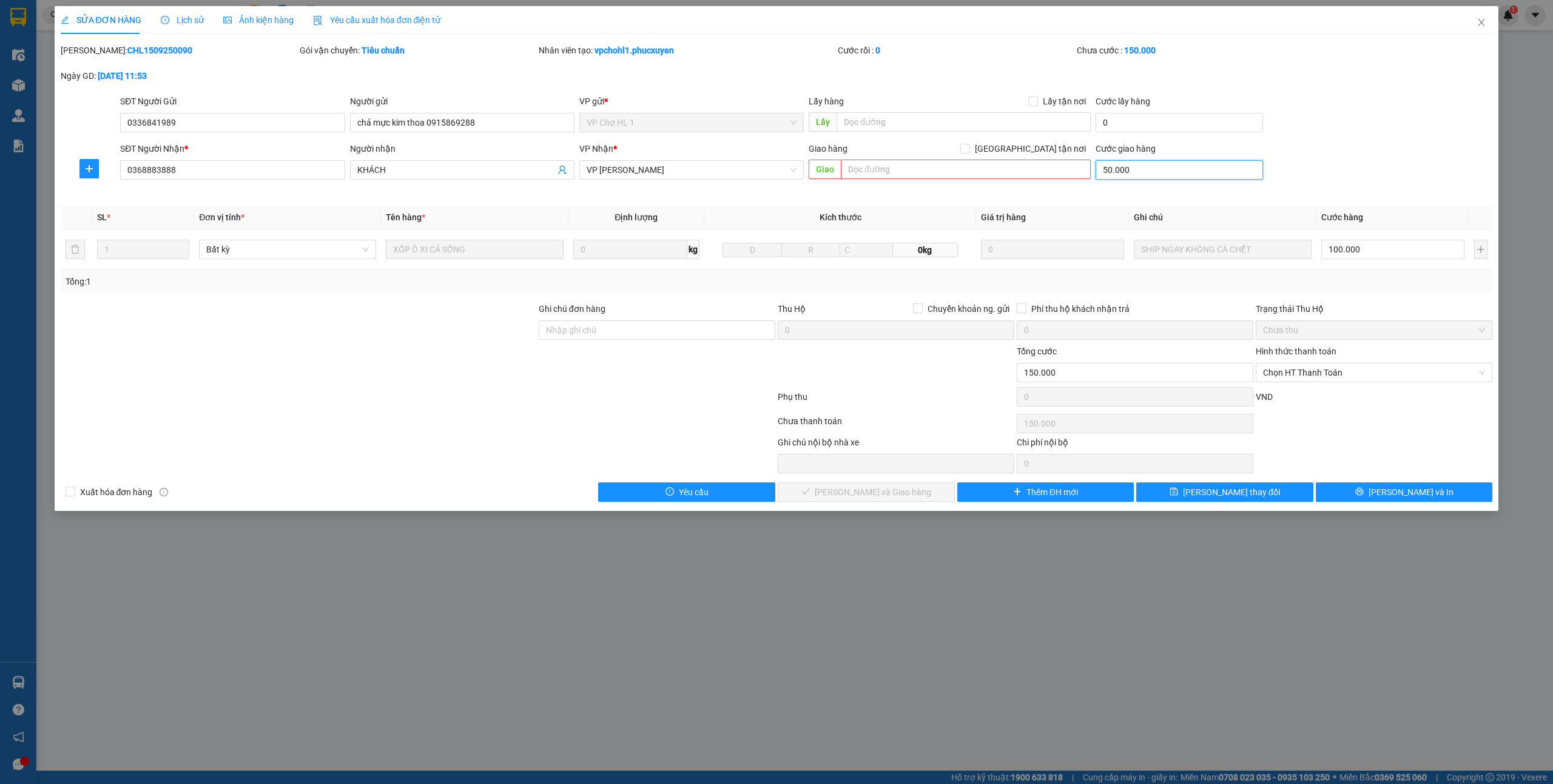
click at [1162, 168] on input "50.000" at bounding box center [1179, 170] width 168 height 20
type input "0"
type input "100.000"
click at [1306, 372] on span "Chọn HT Thanh Toán" at bounding box center [1374, 373] width 222 height 18
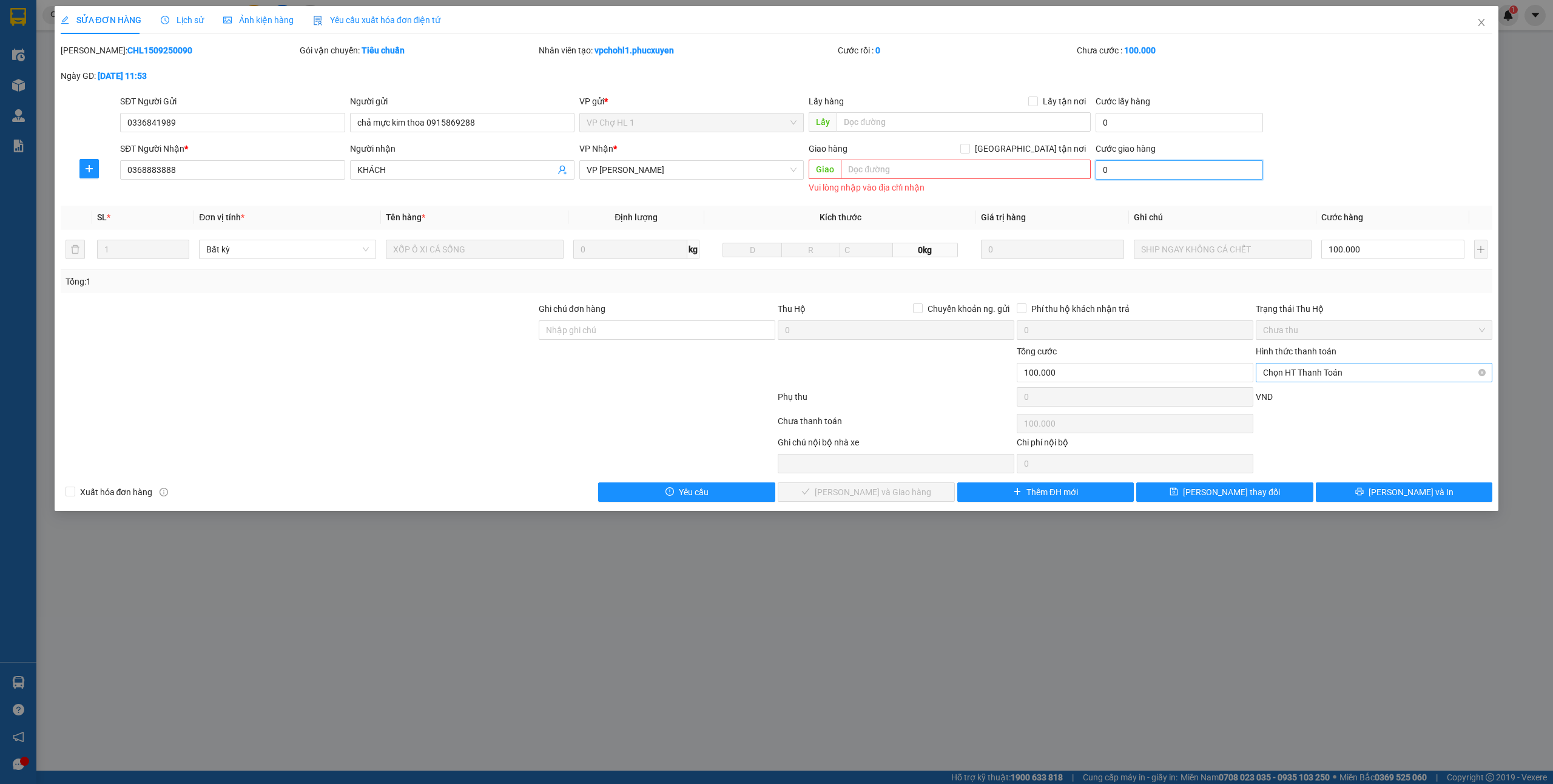
type input "0"
click at [1299, 388] on div "Tại văn phòng" at bounding box center [1374, 398] width 237 height 20
type input "0"
click at [825, 497] on button "[PERSON_NAME] và Giao hàng" at bounding box center [866, 492] width 177 height 20
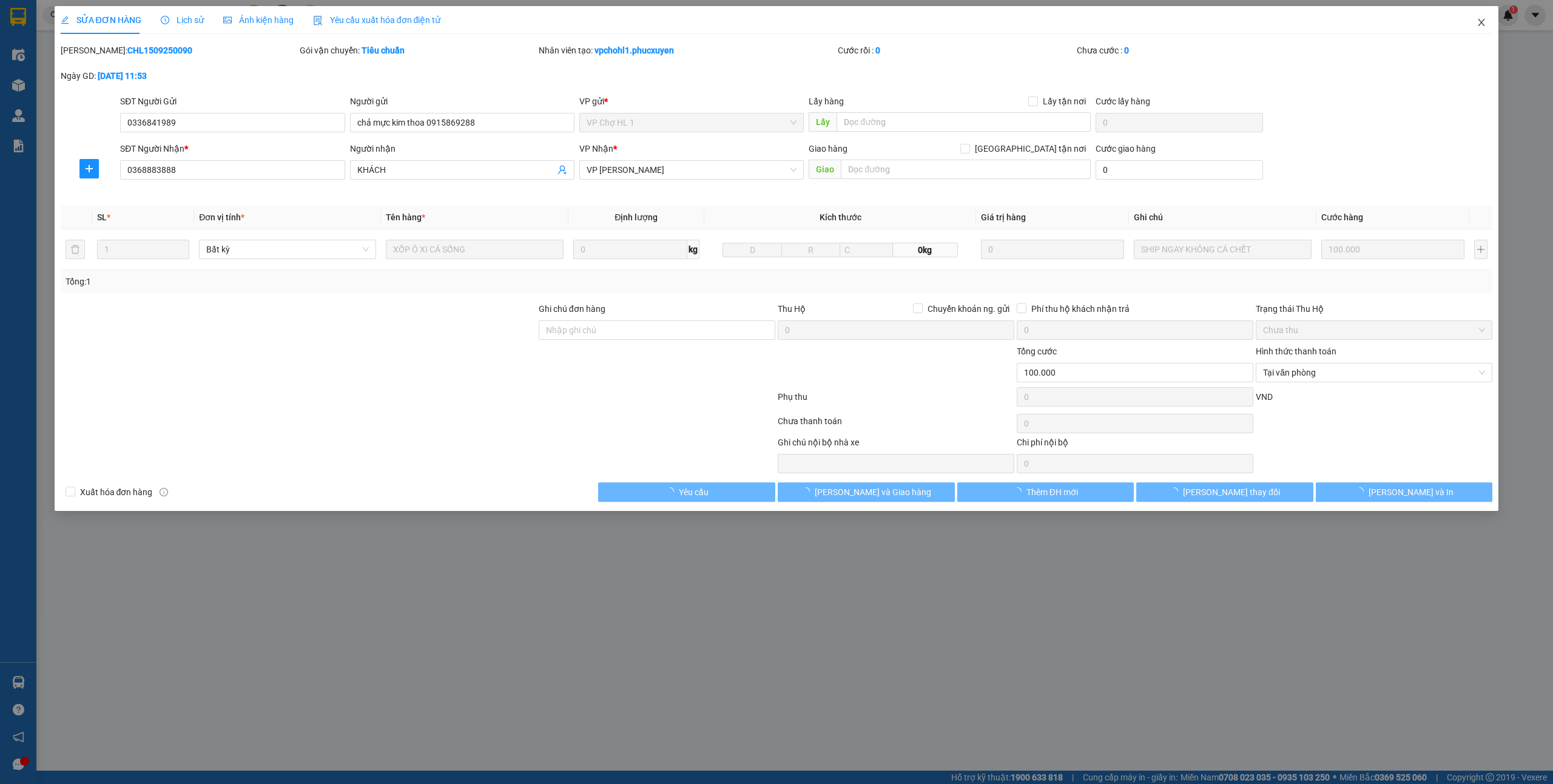
click at [1476, 30] on span "Close" at bounding box center [1481, 23] width 34 height 34
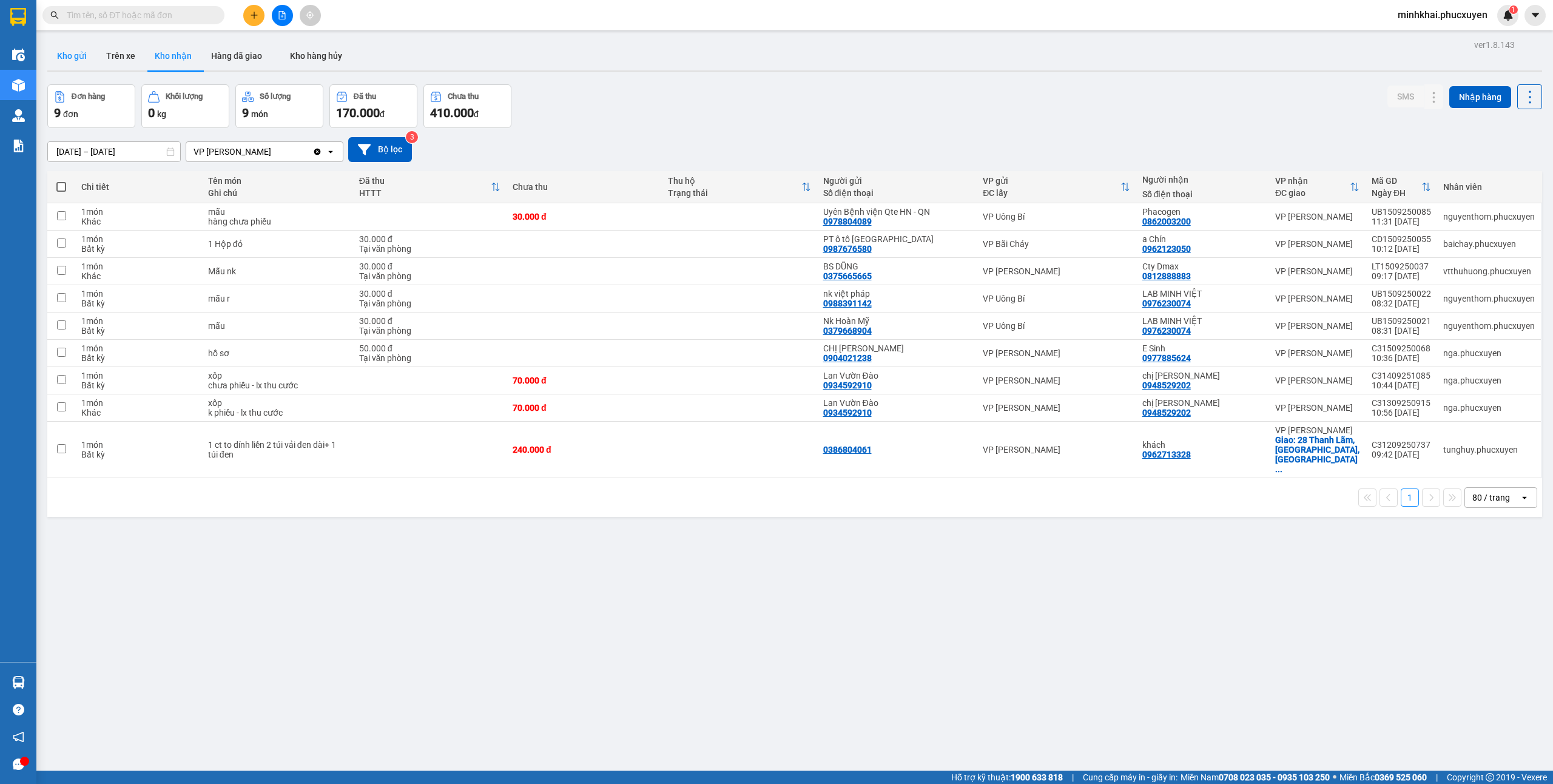
click at [71, 56] on button "Kho gửi" at bounding box center [71, 55] width 49 height 29
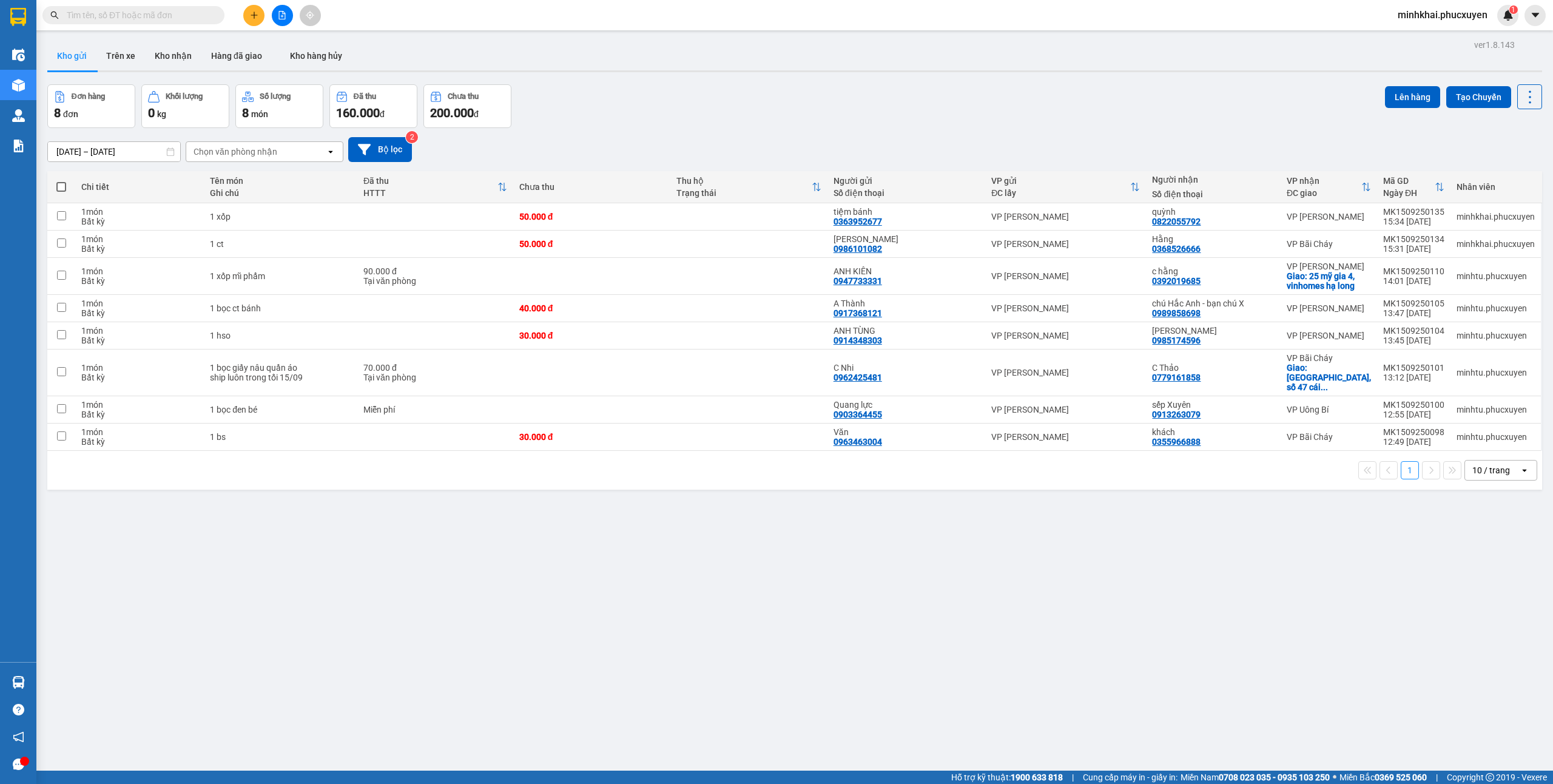
click at [252, 16] on icon "plus" at bounding box center [254, 14] width 8 height 8
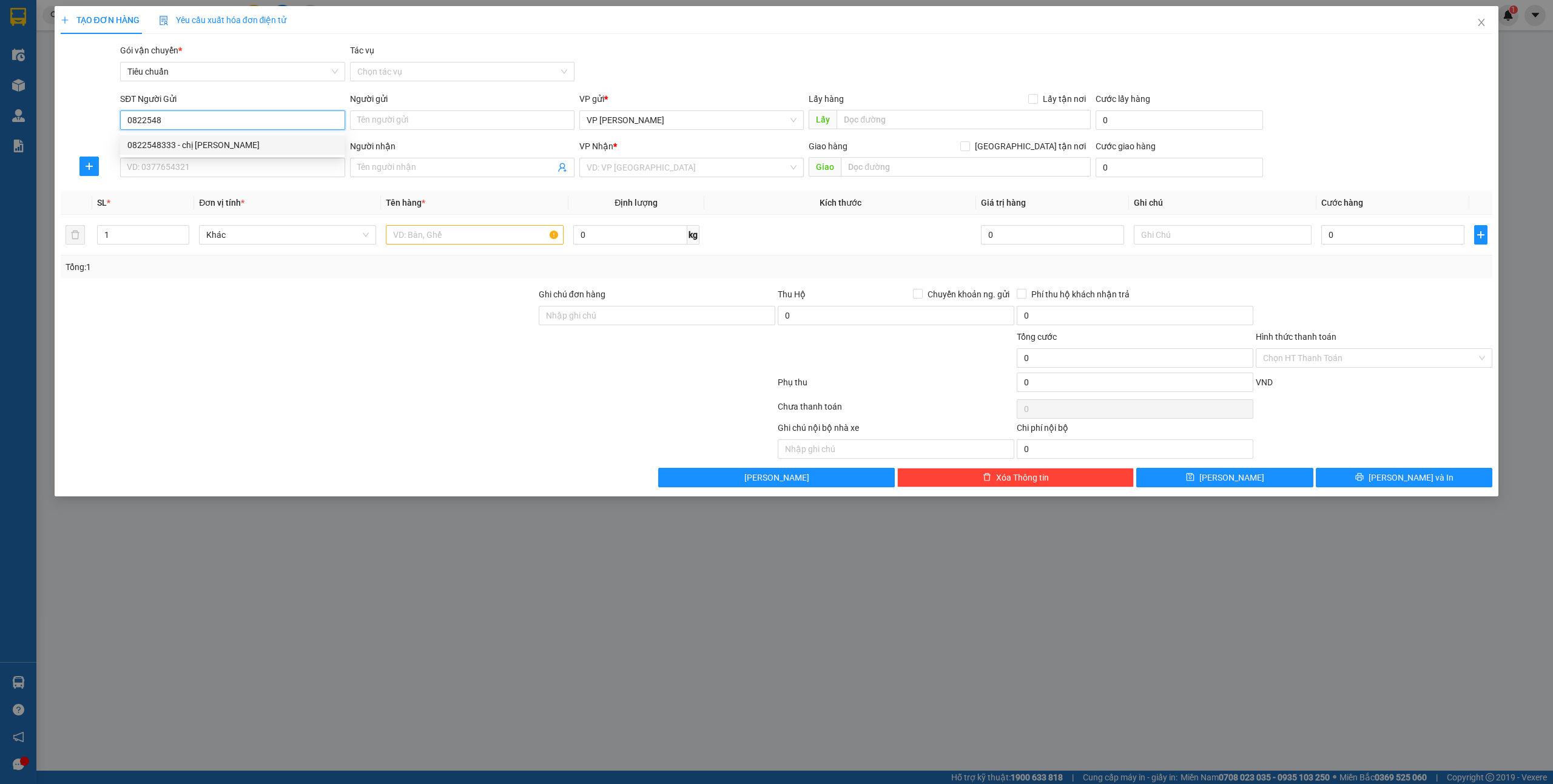
click at [185, 146] on div "0822548333 - chị Duyên" at bounding box center [232, 145] width 210 height 14
type input "0822548333"
type input "chị Duyên"
type input "0822548333"
click at [213, 162] on input "SĐT Người Nhận *" at bounding box center [232, 168] width 225 height 20
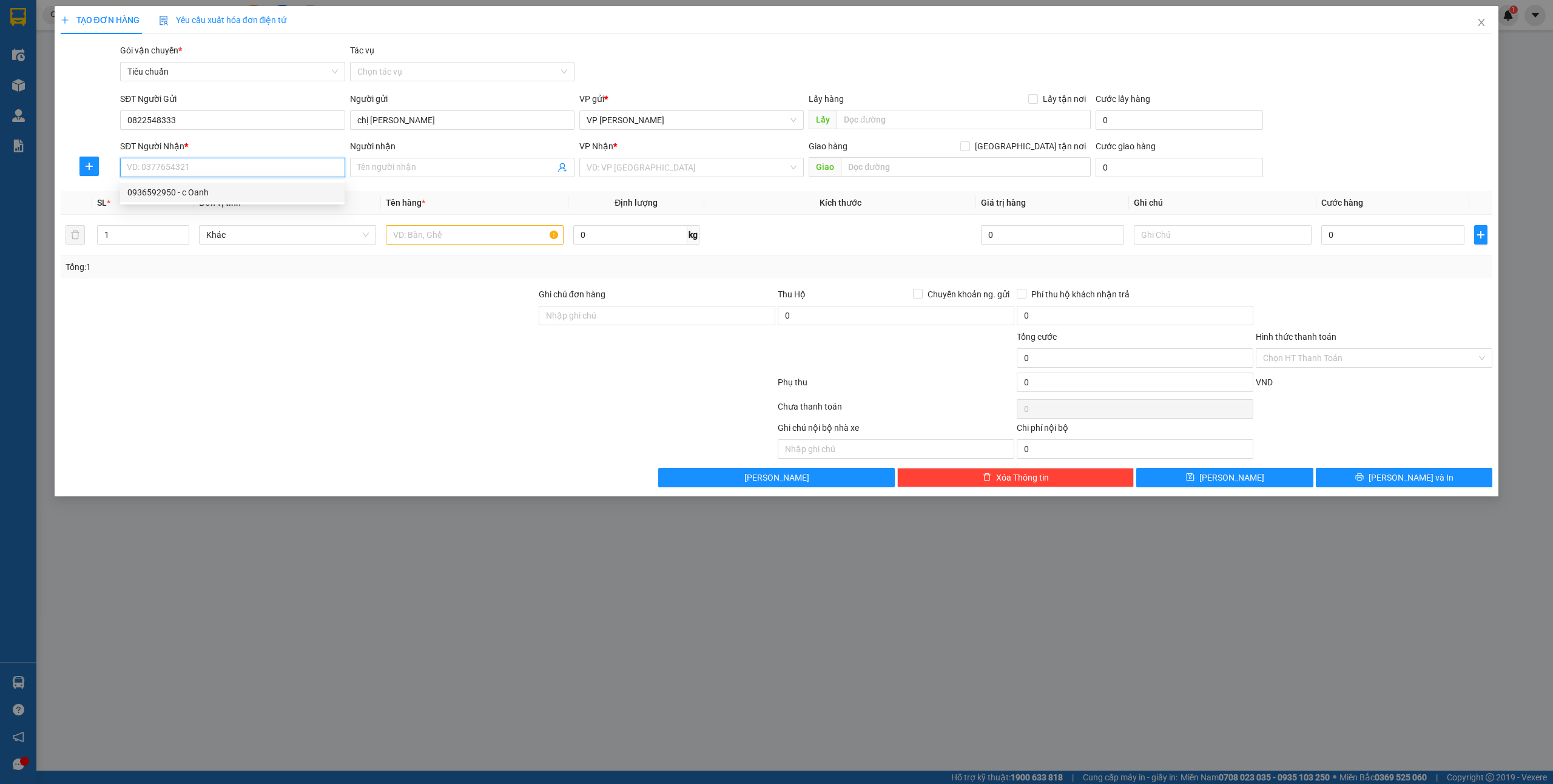
click at [251, 192] on div "0936592950 - c Oanh" at bounding box center [232, 193] width 210 height 14
type input "0936592950"
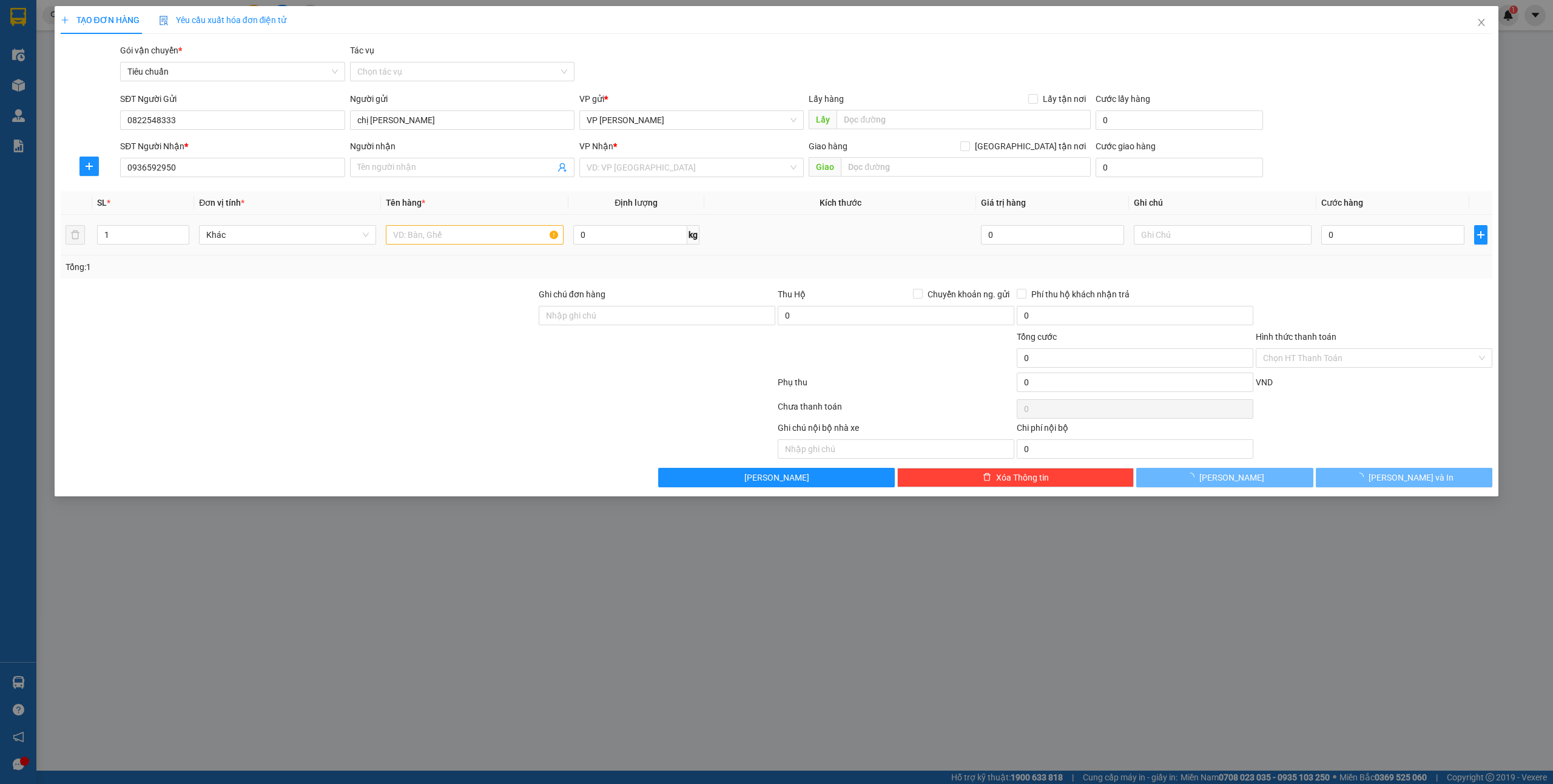
click at [428, 246] on div at bounding box center [474, 235] width 177 height 24
type input "c Oanh"
click at [415, 228] on input "text" at bounding box center [474, 235] width 177 height 20
type input "1 hso"
click at [1384, 235] on input "0" at bounding box center [1393, 235] width 143 height 20
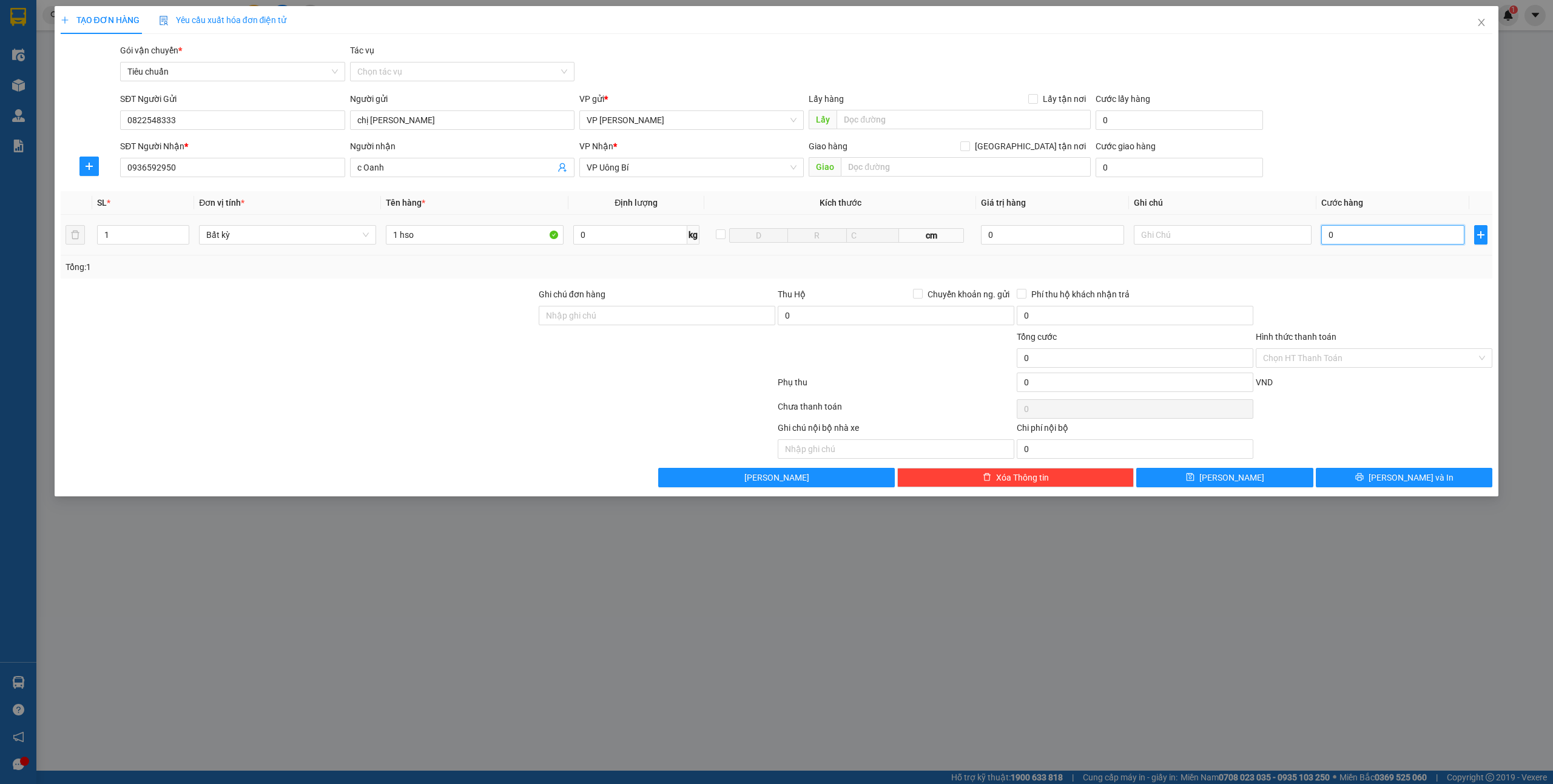
type input "3"
type input "30"
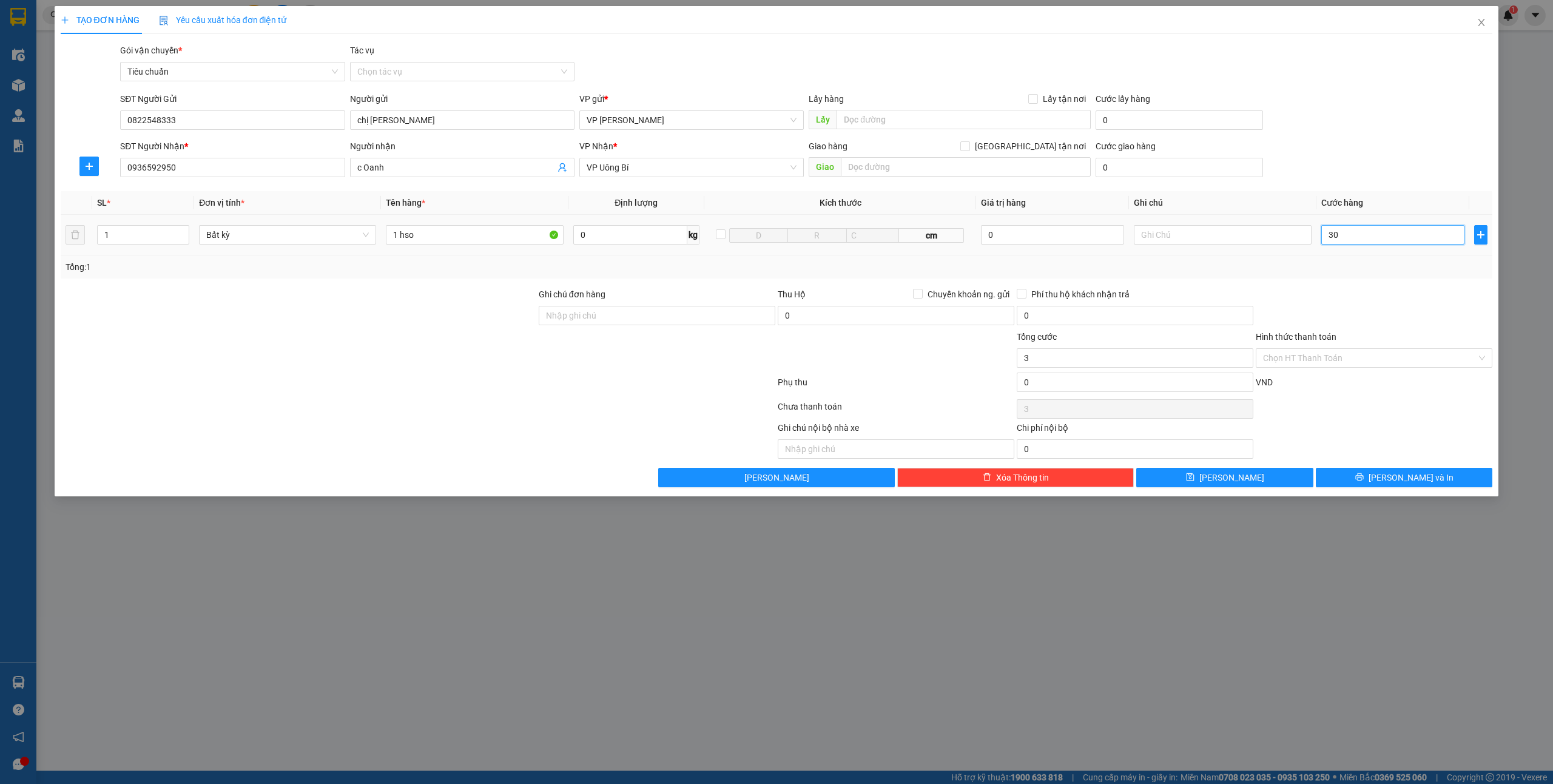
type input "30"
click at [1372, 479] on button "[PERSON_NAME] và In" at bounding box center [1404, 477] width 177 height 20
type input "30.000"
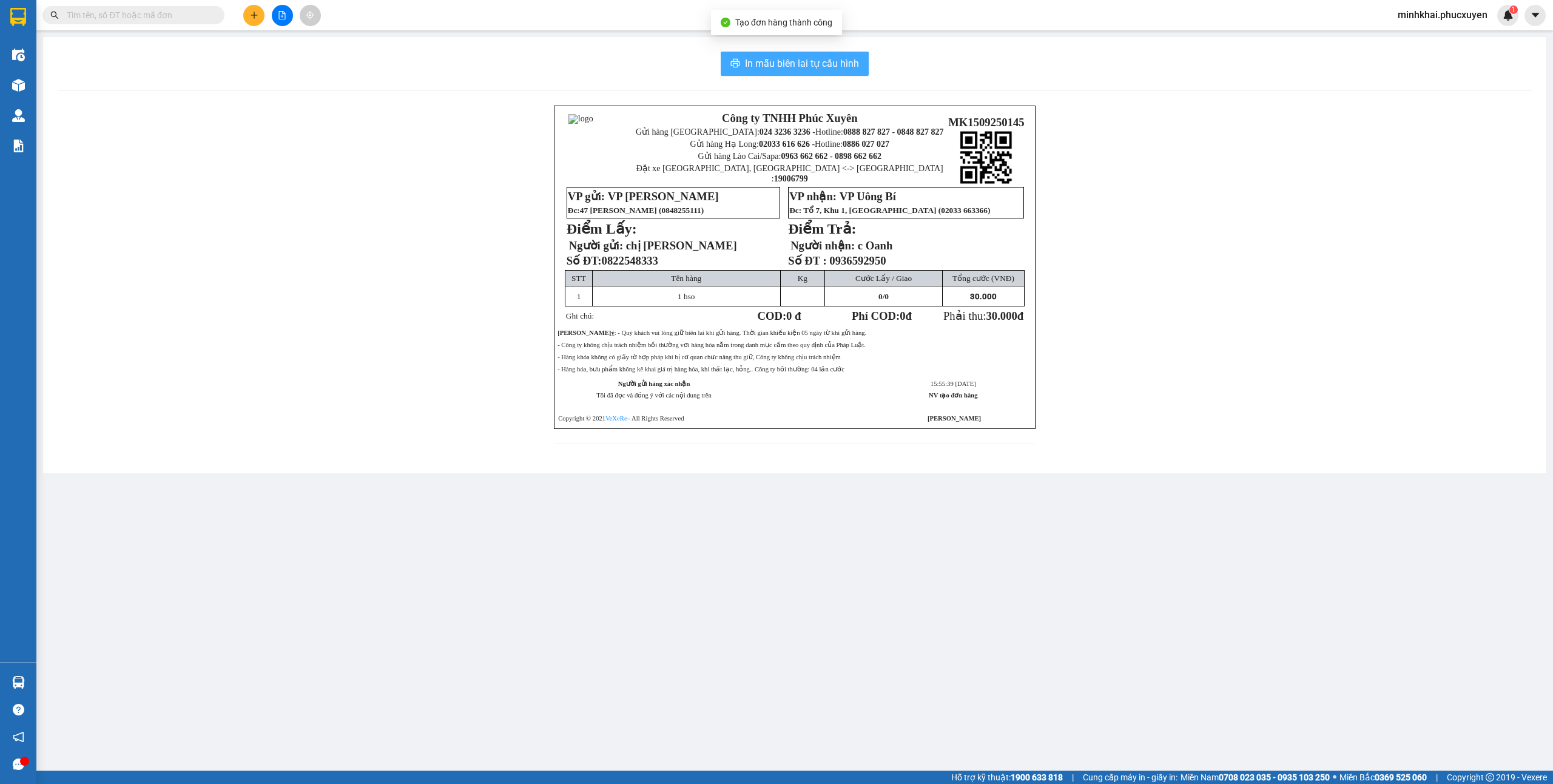
click at [757, 63] on span "In mẫu biên lai tự cấu hình" at bounding box center [802, 64] width 114 height 15
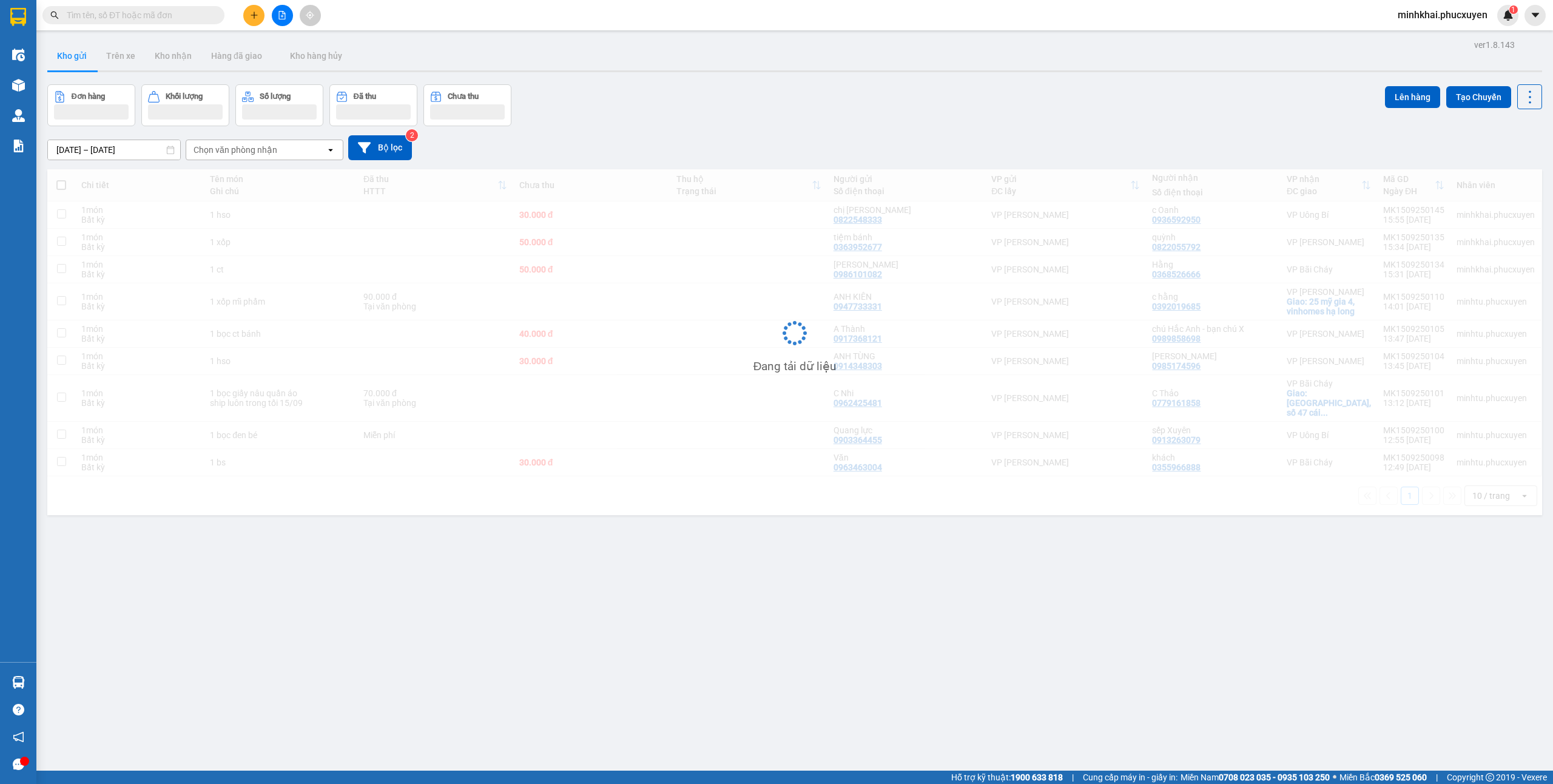
click at [255, 18] on icon "plus" at bounding box center [254, 14] width 8 height 8
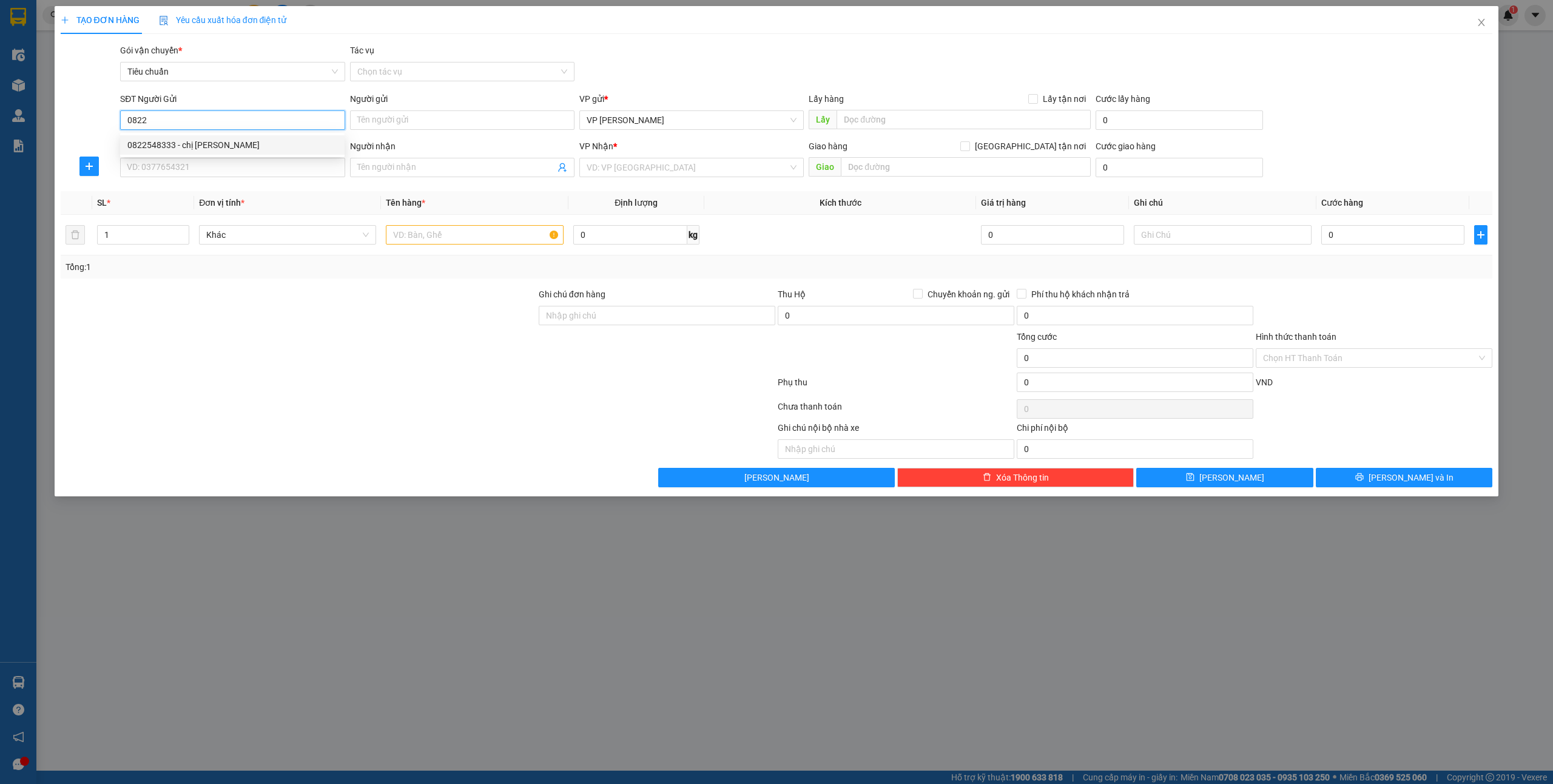
click at [213, 144] on div "0822548333 - chị Duyên" at bounding box center [232, 145] width 210 height 14
type input "0822548333"
type input "chị Duyên"
type input "0822548333"
click at [193, 177] on input "SĐT Người Nhận *" at bounding box center [232, 168] width 225 height 20
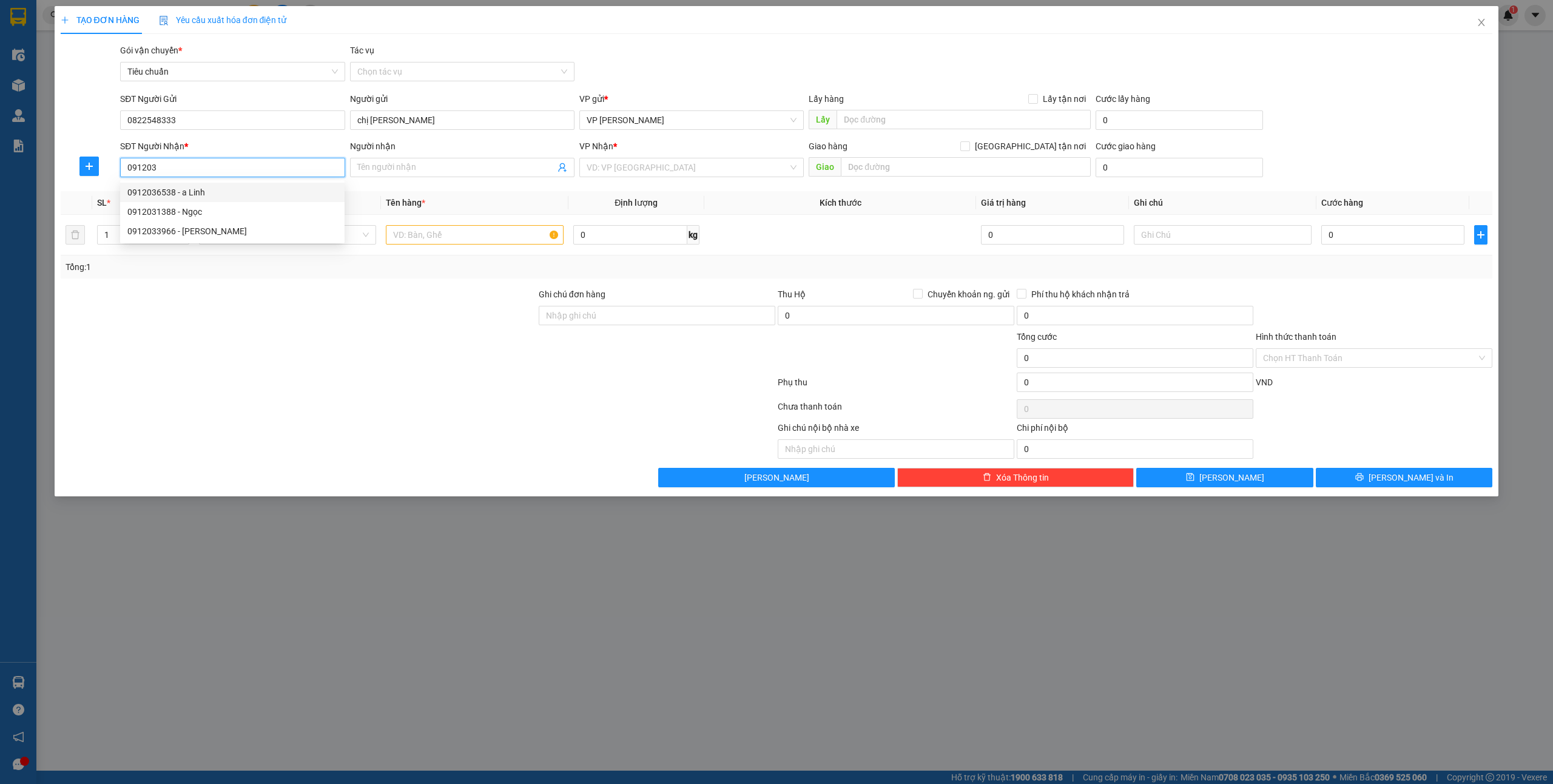
click at [197, 161] on input "091203" at bounding box center [232, 168] width 225 height 20
click at [194, 210] on div "0925158866 - quỳnh" at bounding box center [232, 212] width 210 height 14
type input "0925158866"
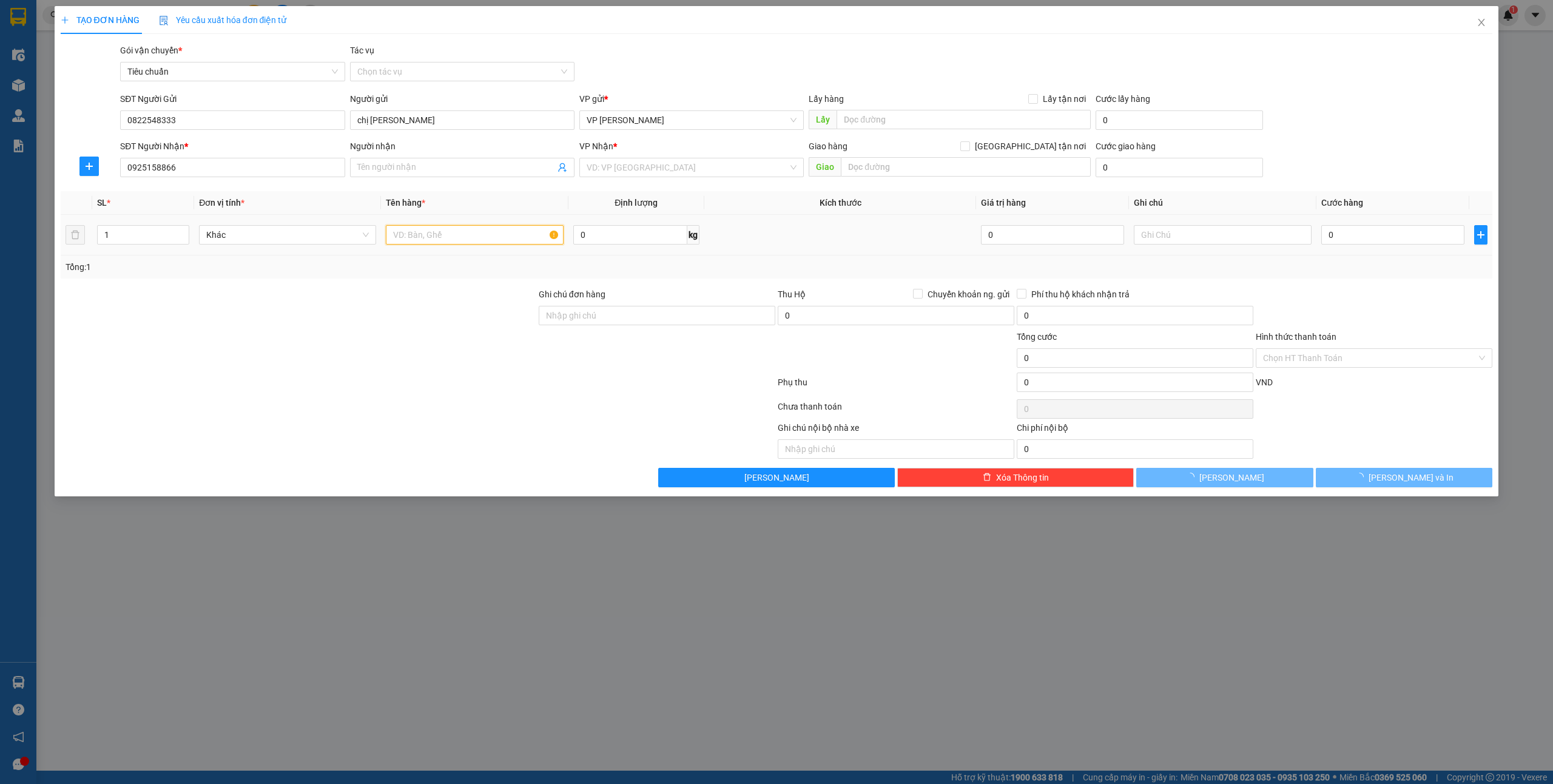
click at [439, 233] on input "text" at bounding box center [474, 235] width 177 height 20
type input "quỳnh"
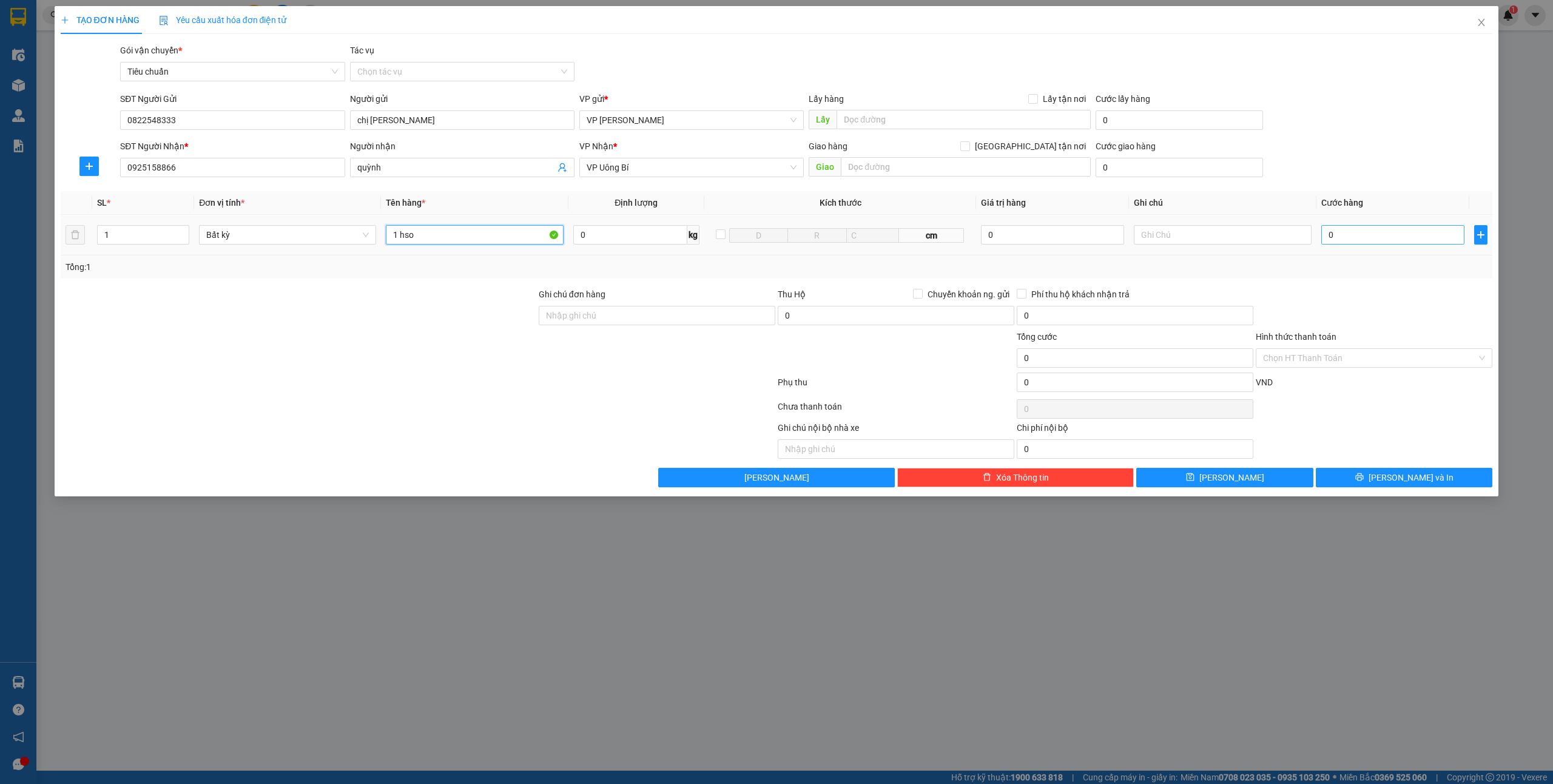
type input "1 hso"
click at [1360, 244] on input "0" at bounding box center [1393, 235] width 143 height 20
type input "3"
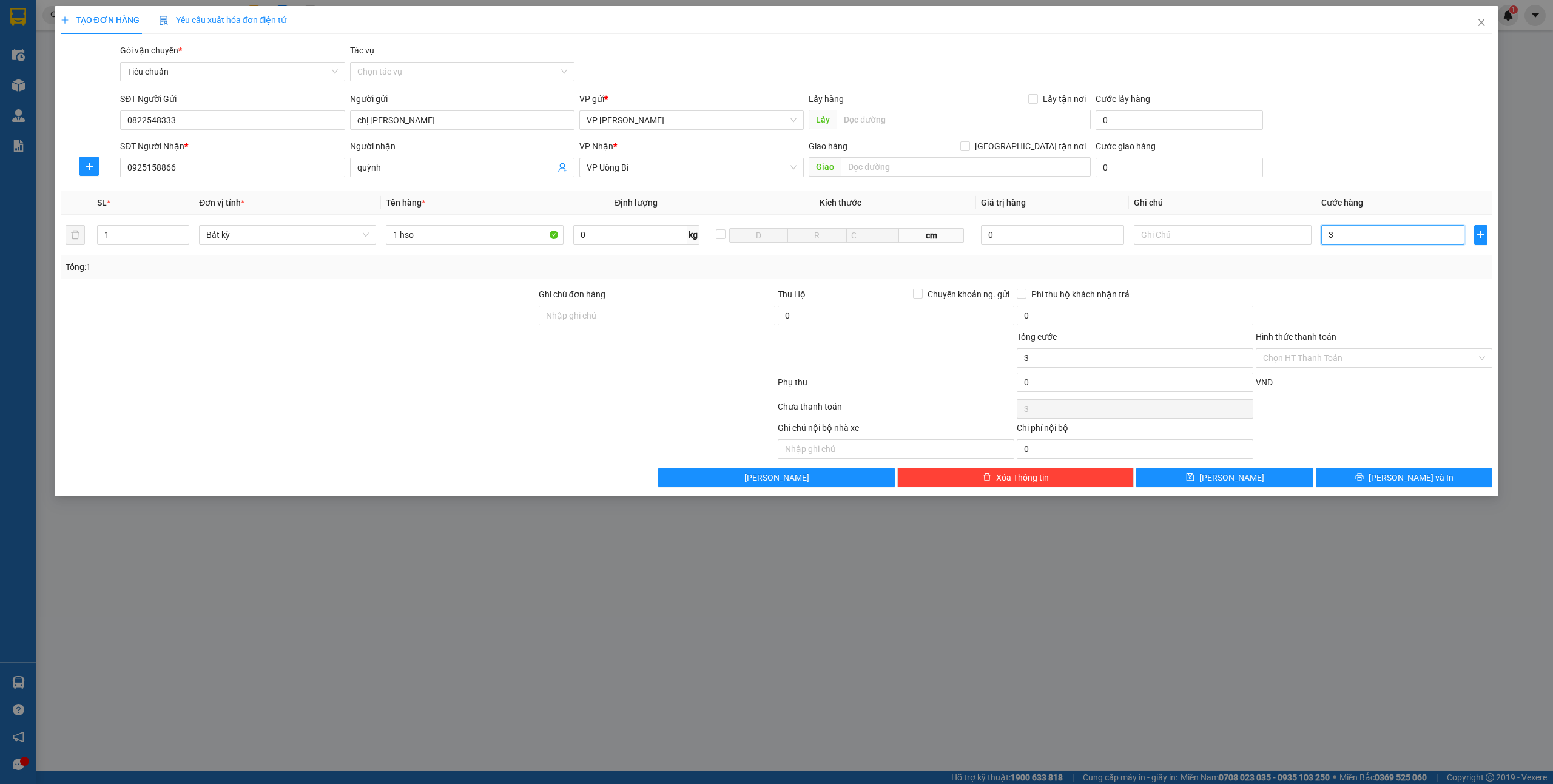
type input "30"
click at [421, 168] on input "quỳnh" at bounding box center [456, 168] width 198 height 14
type input "30.000"
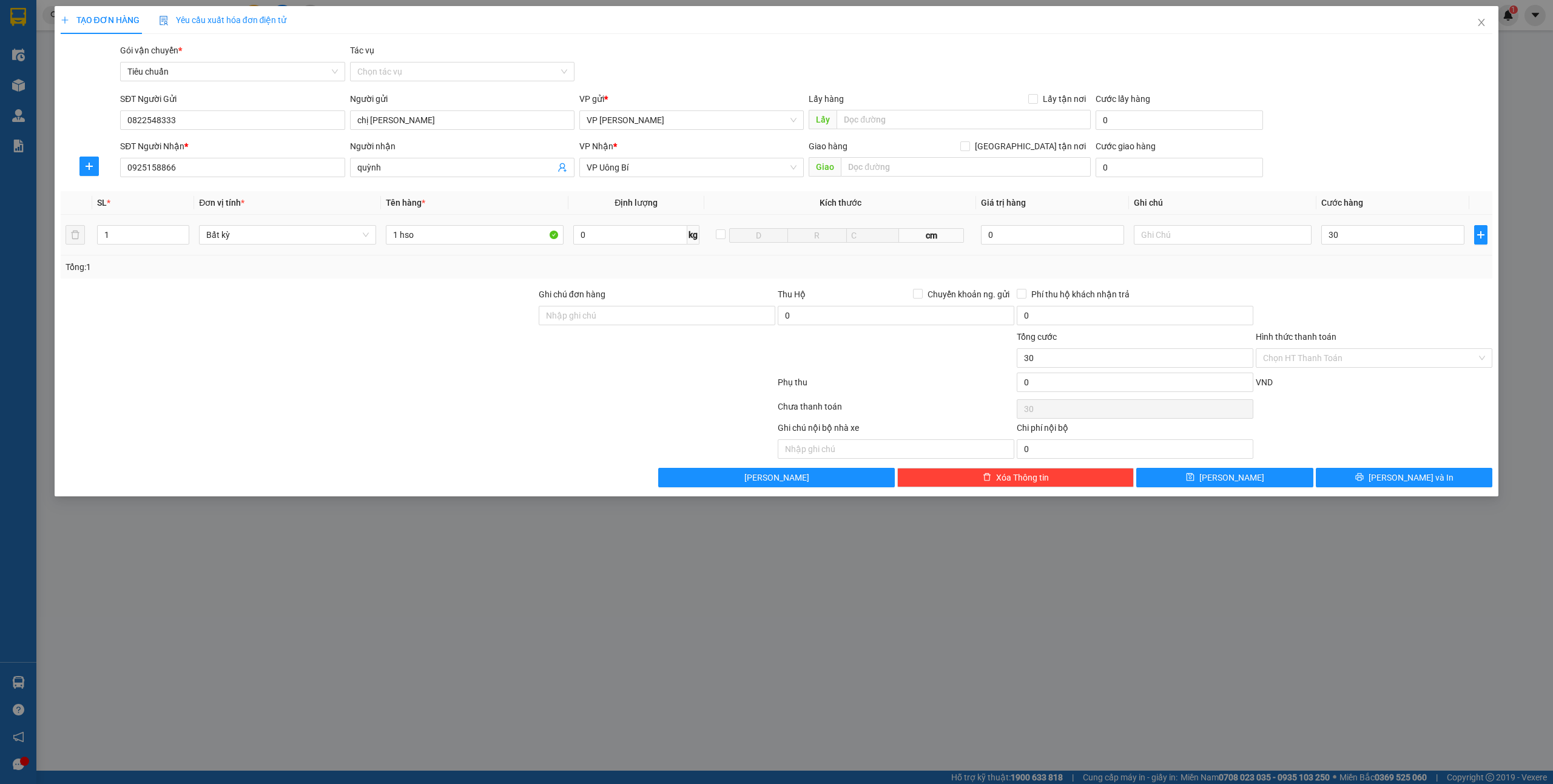
type input "30.000"
click at [678, 171] on span "VP Uông Bí" at bounding box center [691, 168] width 210 height 18
type input "quỳnh ( 0912036580)"
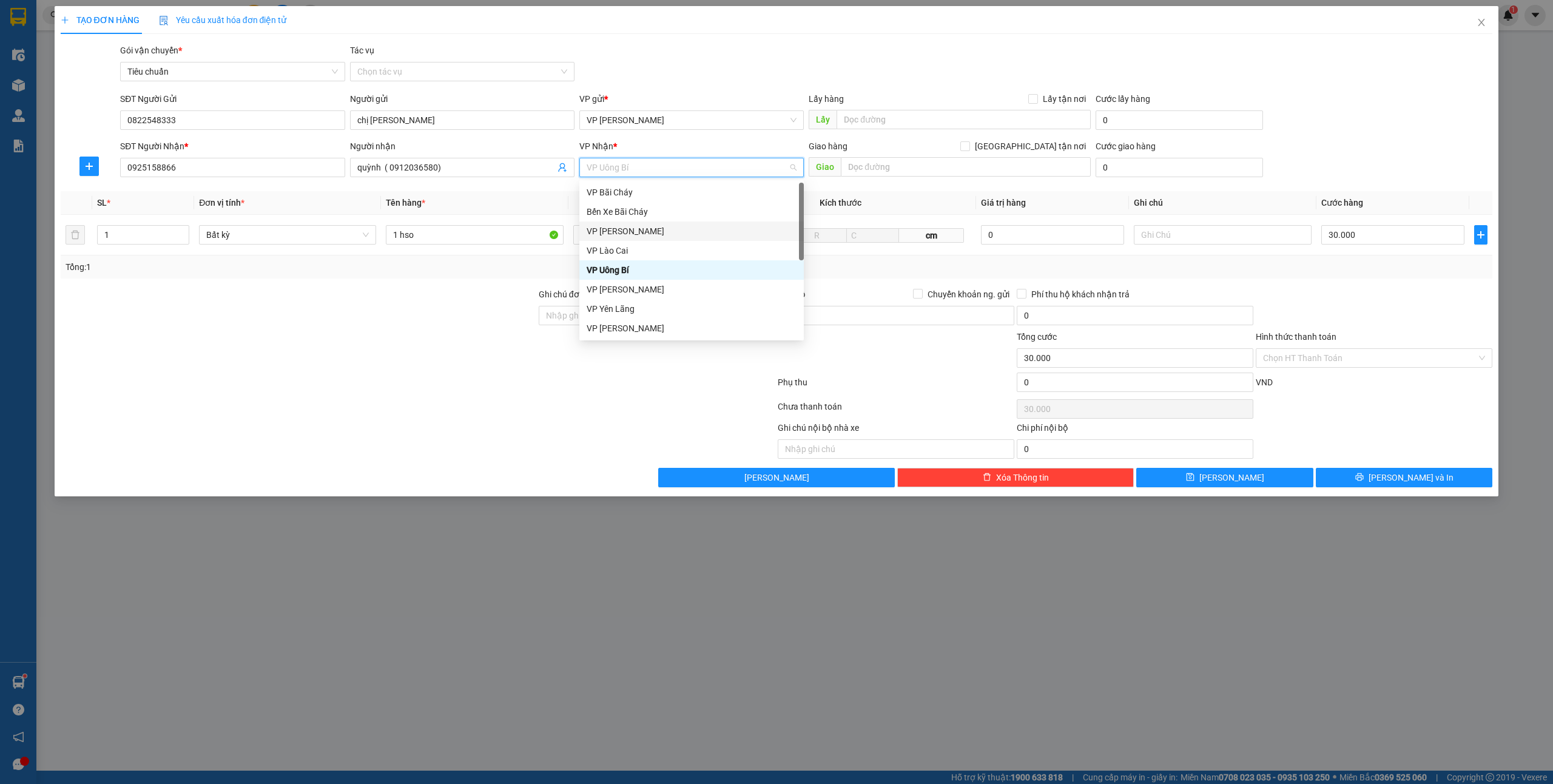
click at [627, 231] on div "VP [PERSON_NAME]" at bounding box center [691, 231] width 210 height 14
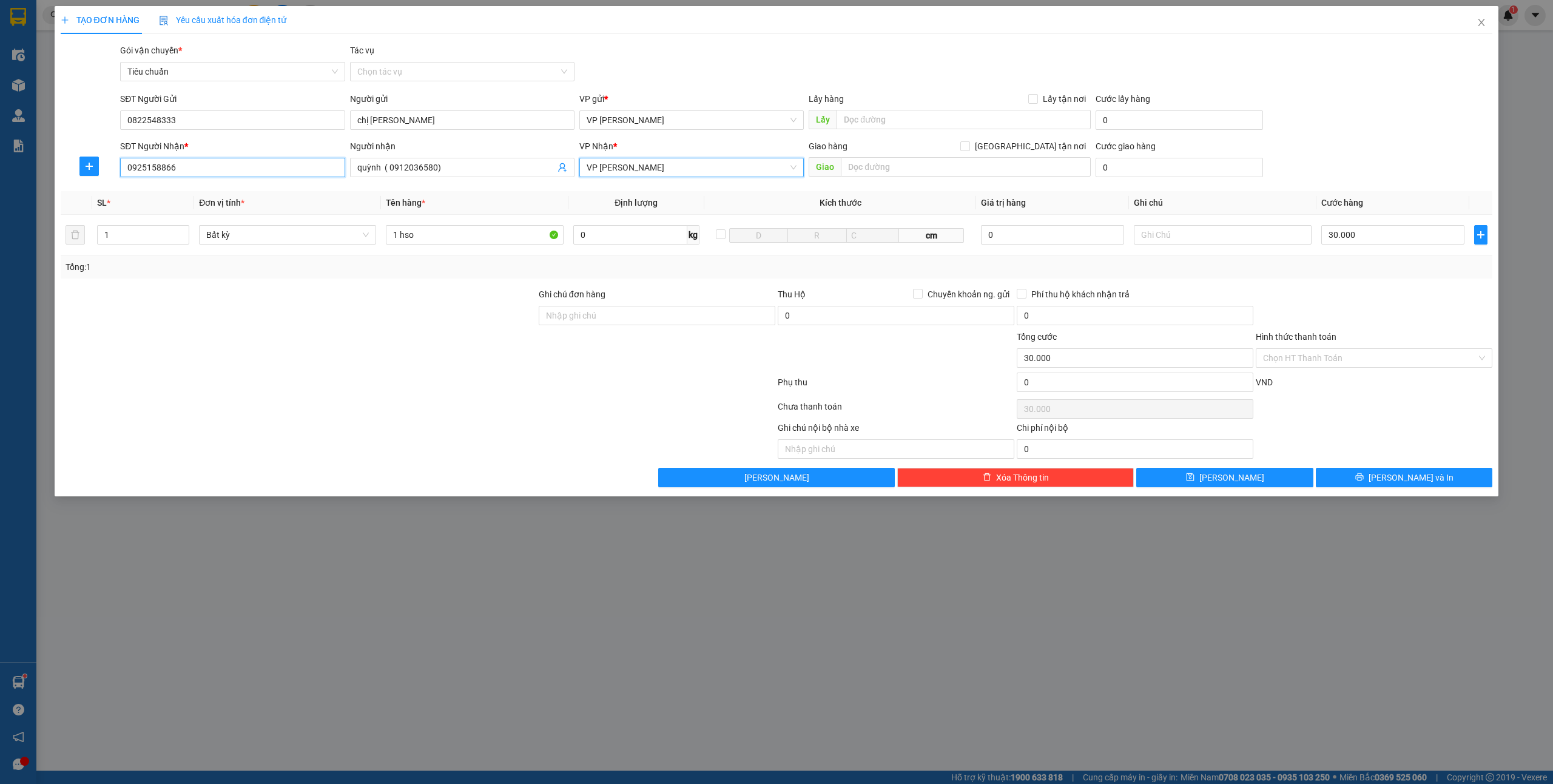
click at [232, 172] on input "0925158866" at bounding box center [232, 168] width 225 height 20
click at [1350, 461] on div "Transit Pickup Surcharge Ids Transit Deliver Surcharge Ids Transit Deliver Surc…" at bounding box center [776, 266] width 1432 height 443
click at [1378, 484] on button "[PERSON_NAME] và In" at bounding box center [1404, 477] width 177 height 20
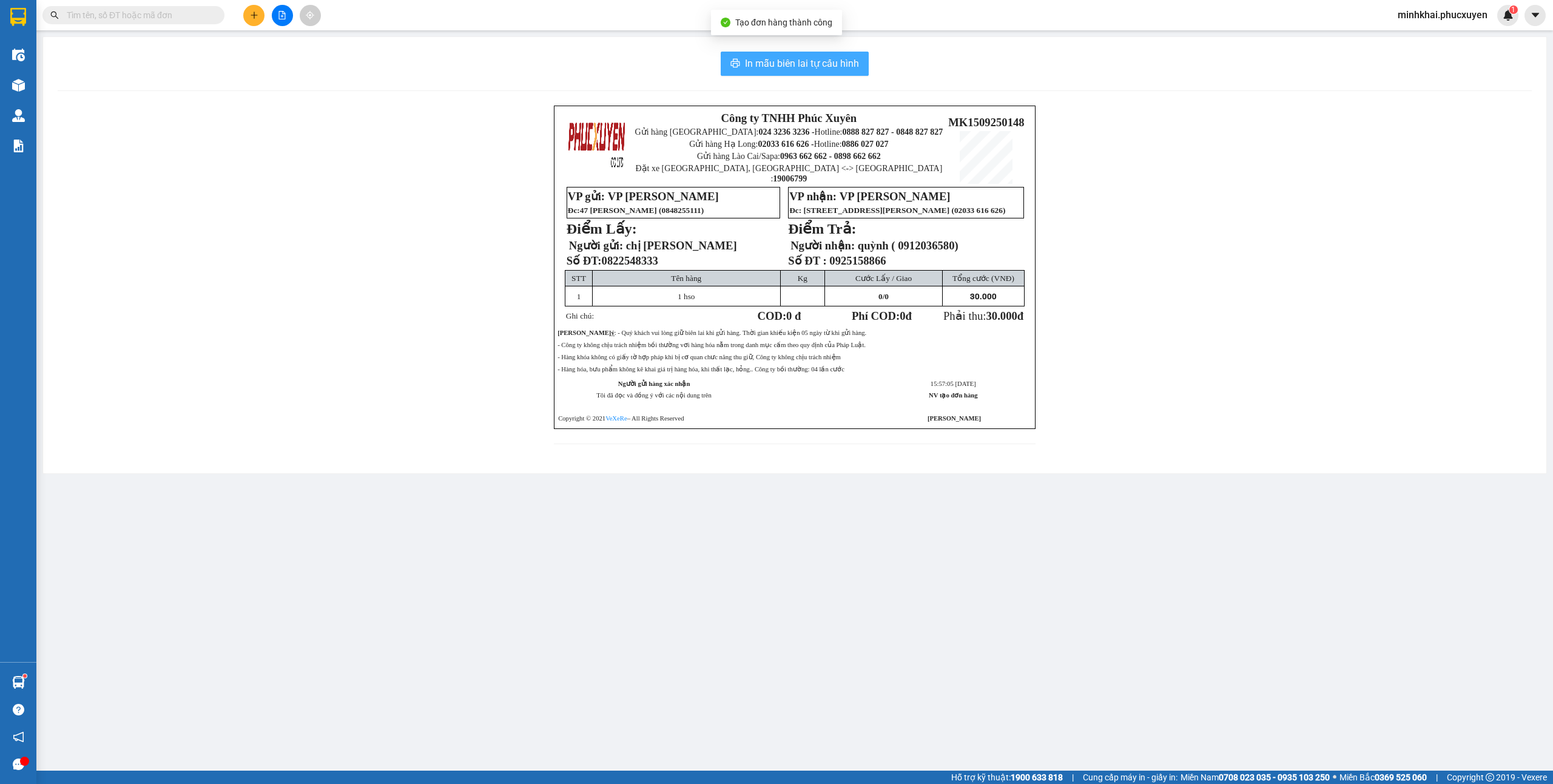
click at [808, 65] on span "In mẫu biên lai tự cấu hình" at bounding box center [802, 64] width 114 height 15
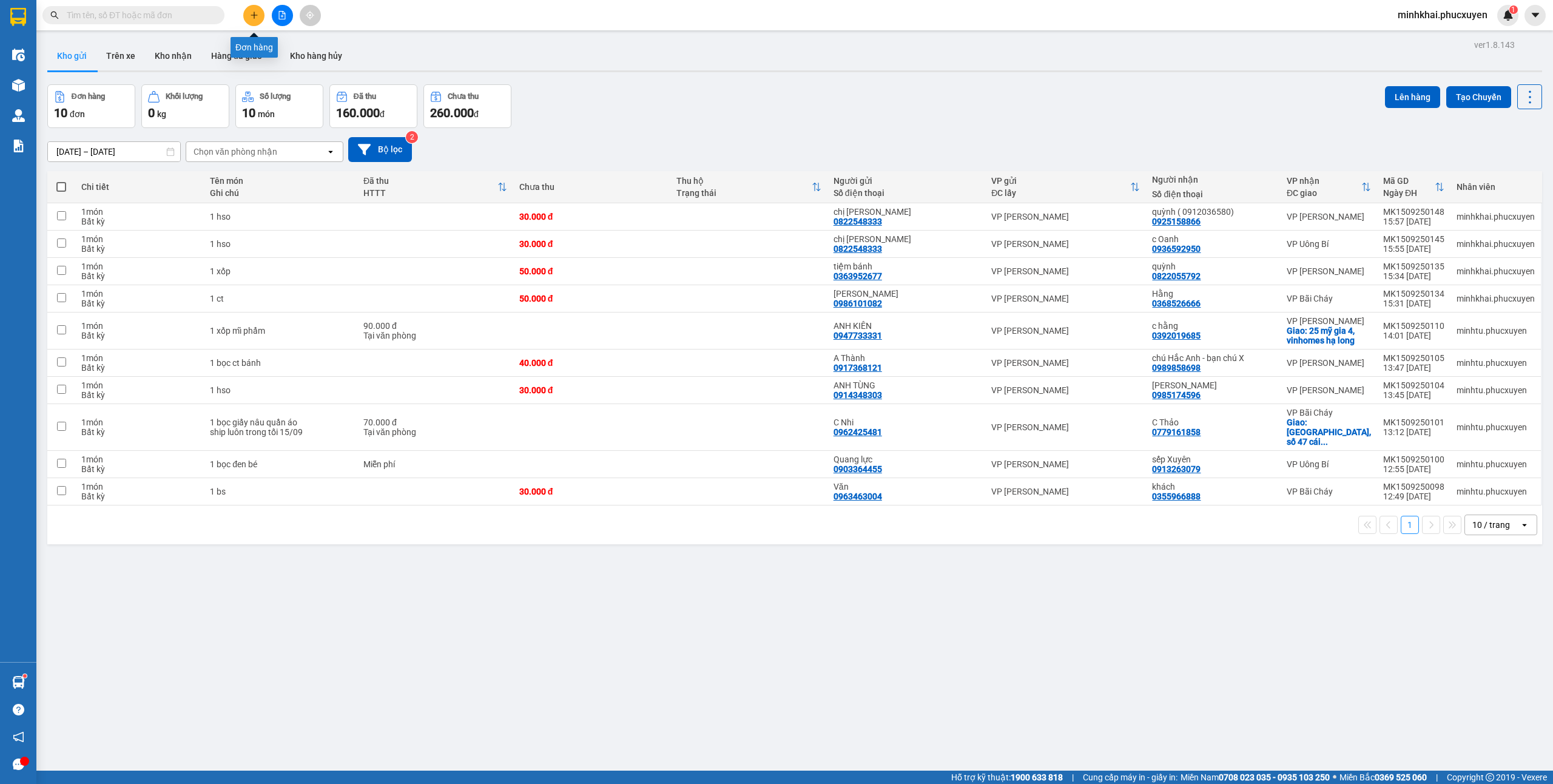
click at [246, 23] on button at bounding box center [254, 15] width 21 height 21
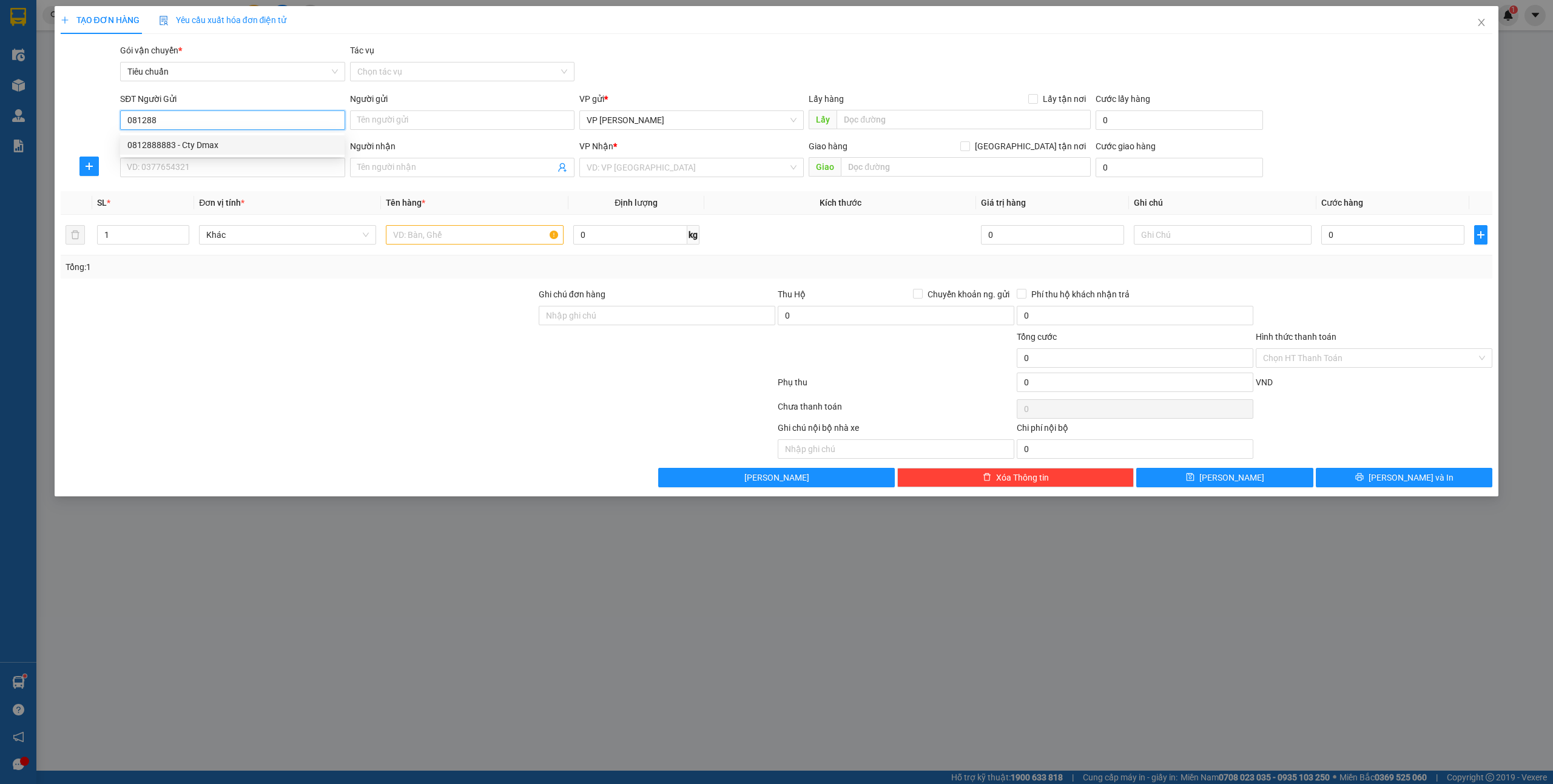
click at [226, 140] on div "0812888883 - Cty Dmax" at bounding box center [232, 145] width 210 height 14
type input "0812888883"
type input "Cty Dmax"
type input "0812888883"
click at [201, 168] on input "SĐT Người Nhận *" at bounding box center [232, 168] width 225 height 20
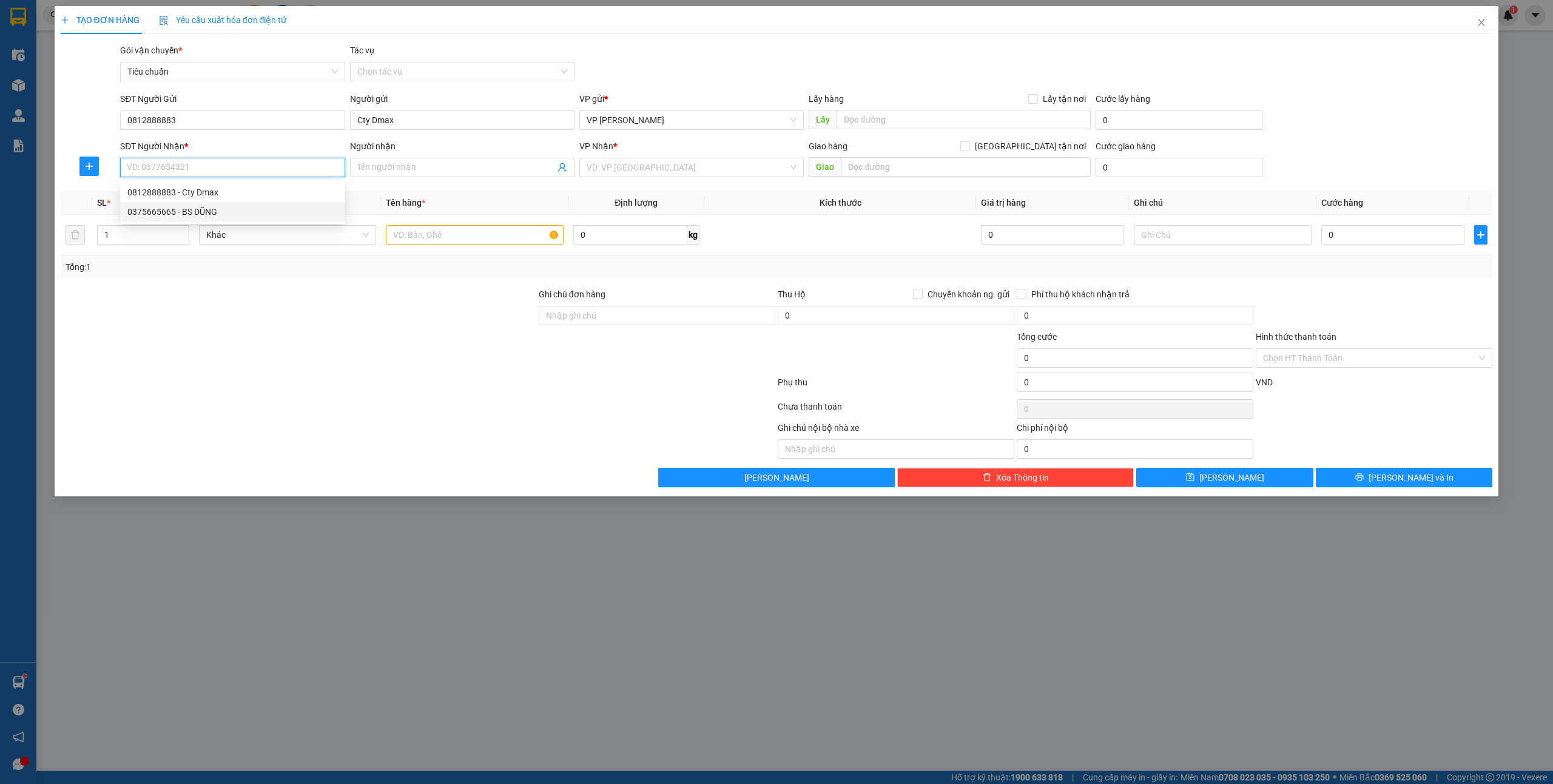
click at [226, 213] on div "0375665665 - BS DŨNG" at bounding box center [232, 212] width 210 height 14
type input "0375665665"
click at [471, 244] on input "text" at bounding box center [474, 235] width 177 height 20
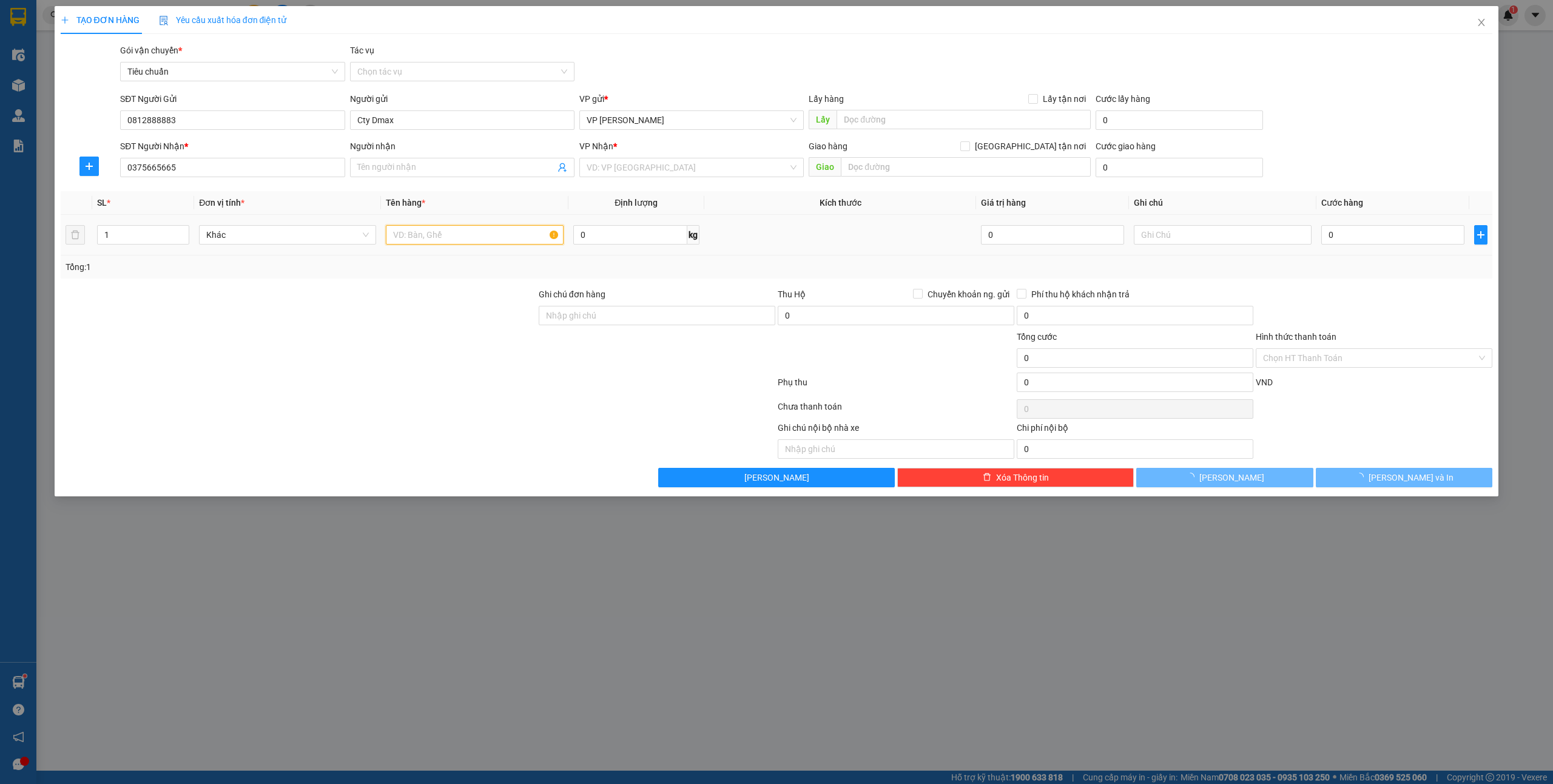
type input "BS DŨNG"
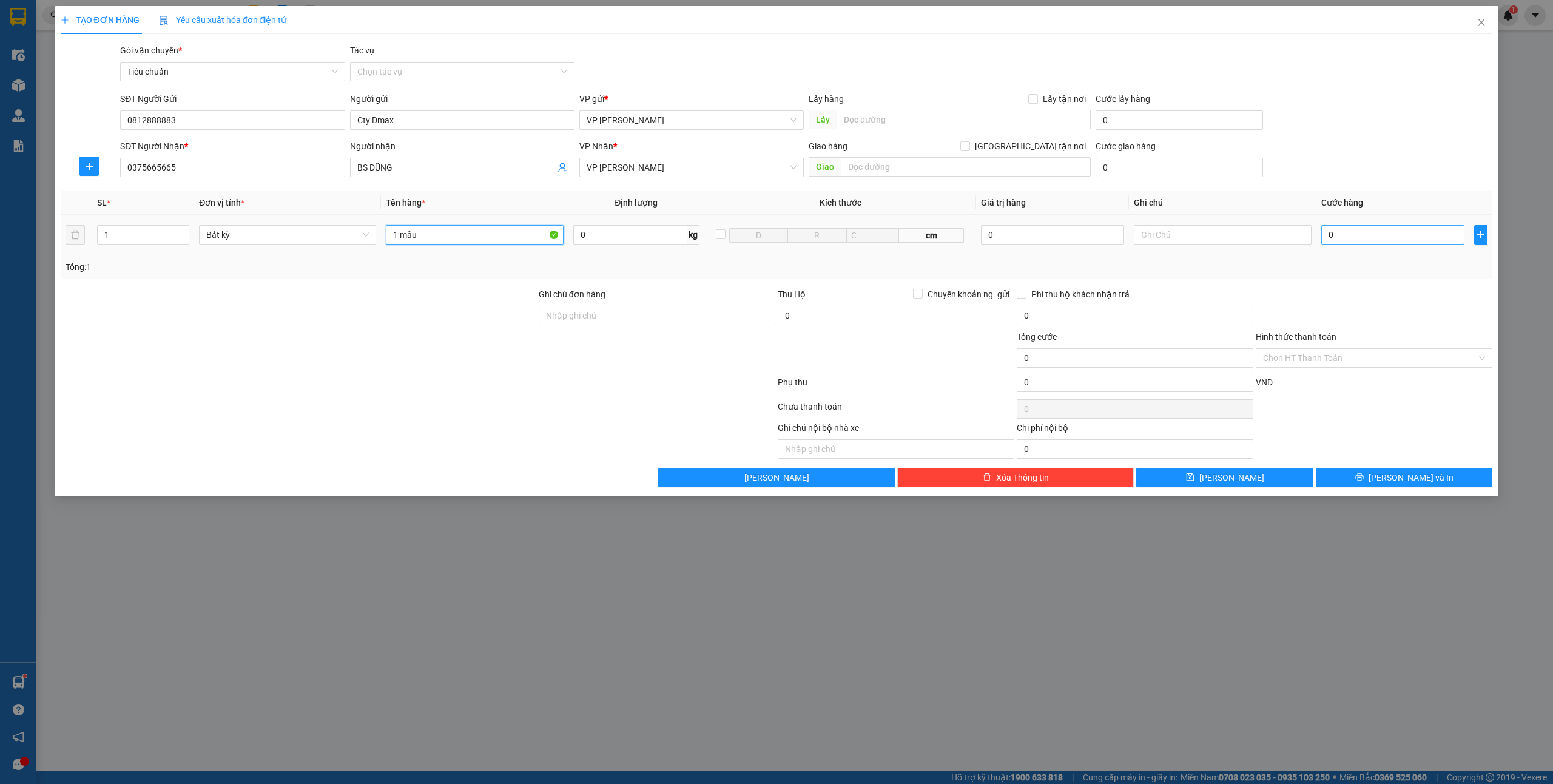
type input "1 mẫu"
click at [1367, 237] on input "0" at bounding box center [1393, 235] width 143 height 20
type input "3"
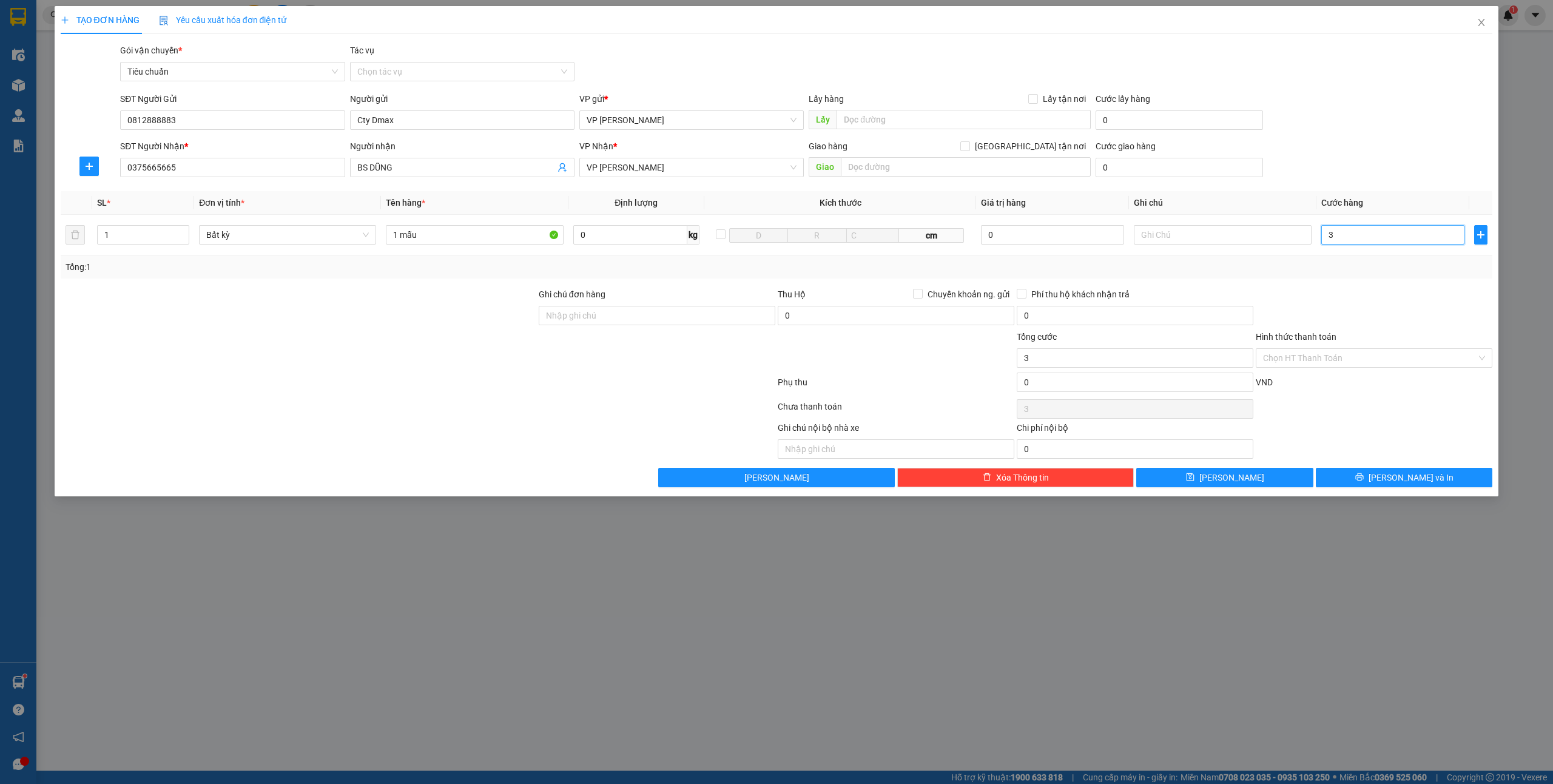
type input "30"
click at [1369, 478] on button "[PERSON_NAME] và In" at bounding box center [1404, 477] width 177 height 20
type input "30.000"
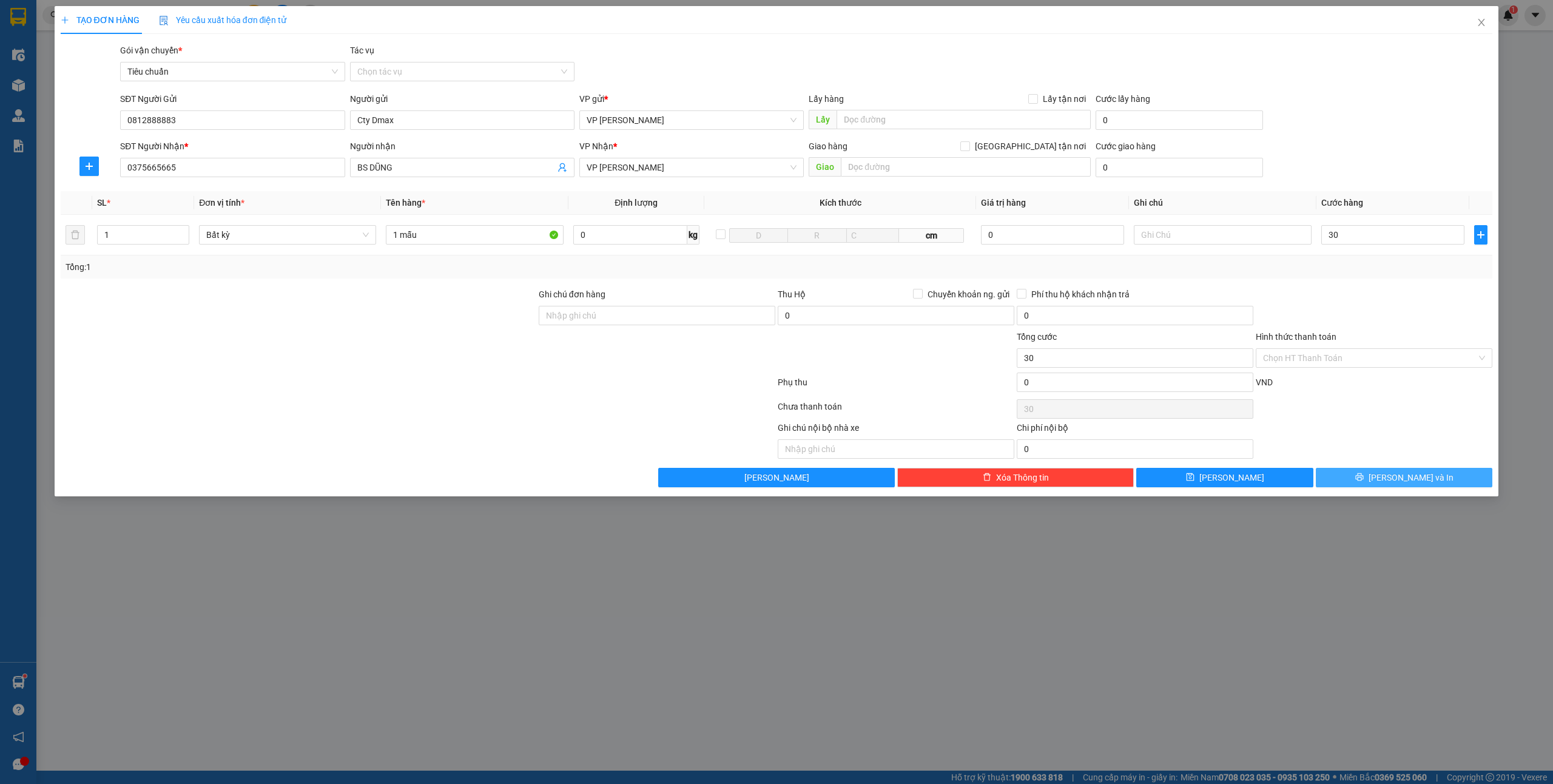
type input "30.000"
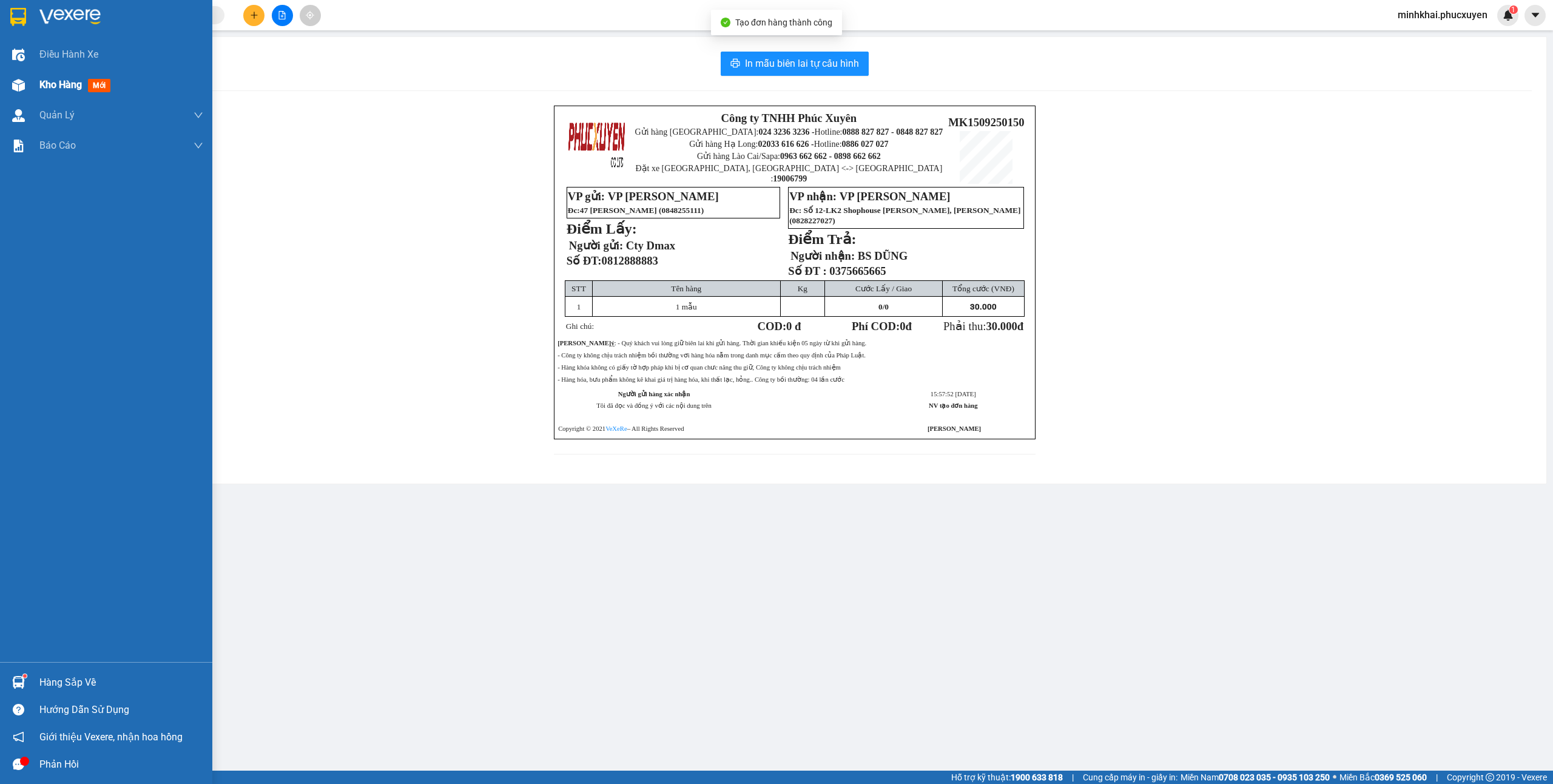
click at [27, 75] on div at bounding box center [18, 85] width 21 height 21
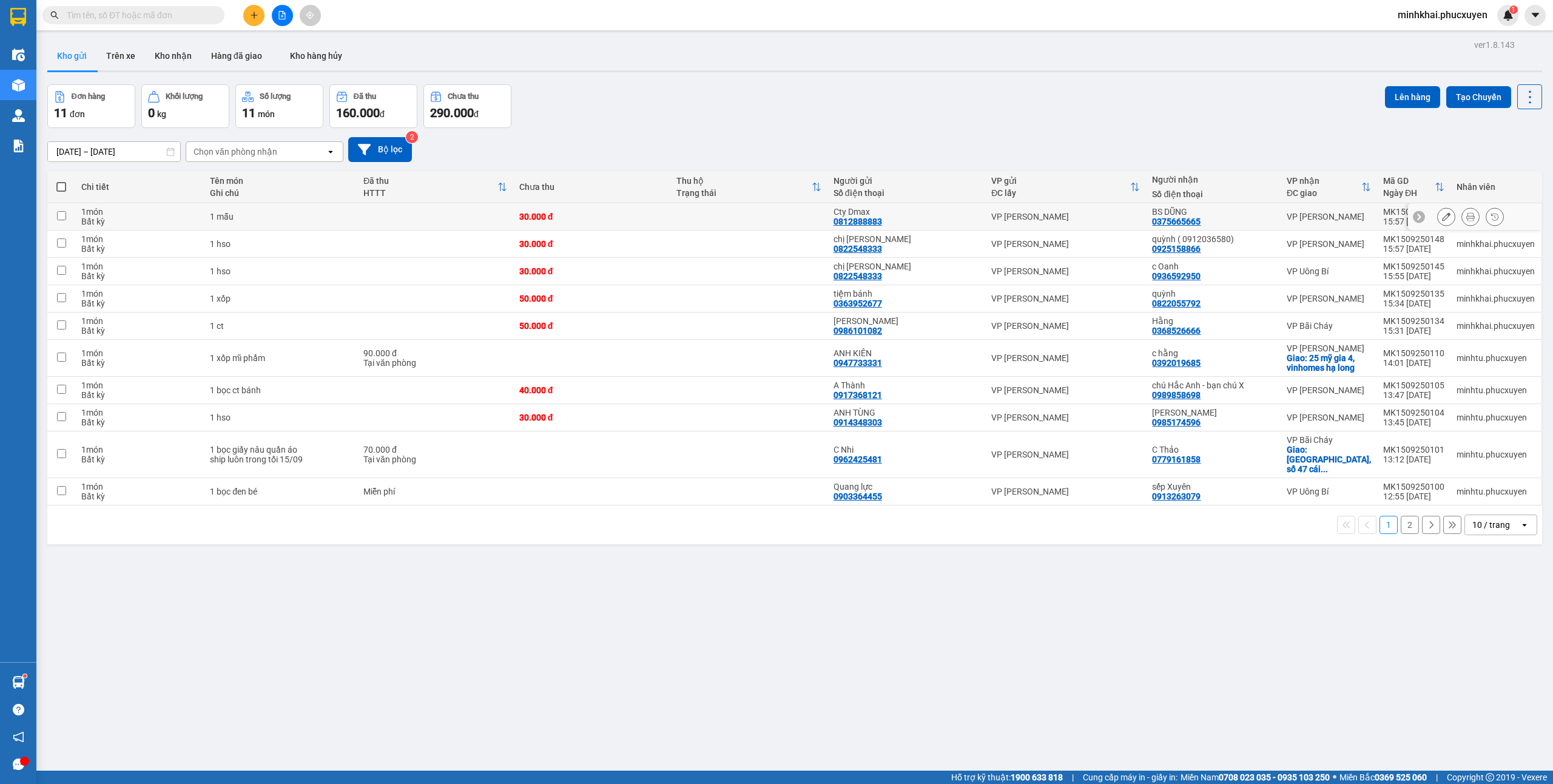
click at [1442, 221] on icon at bounding box center [1446, 216] width 8 height 8
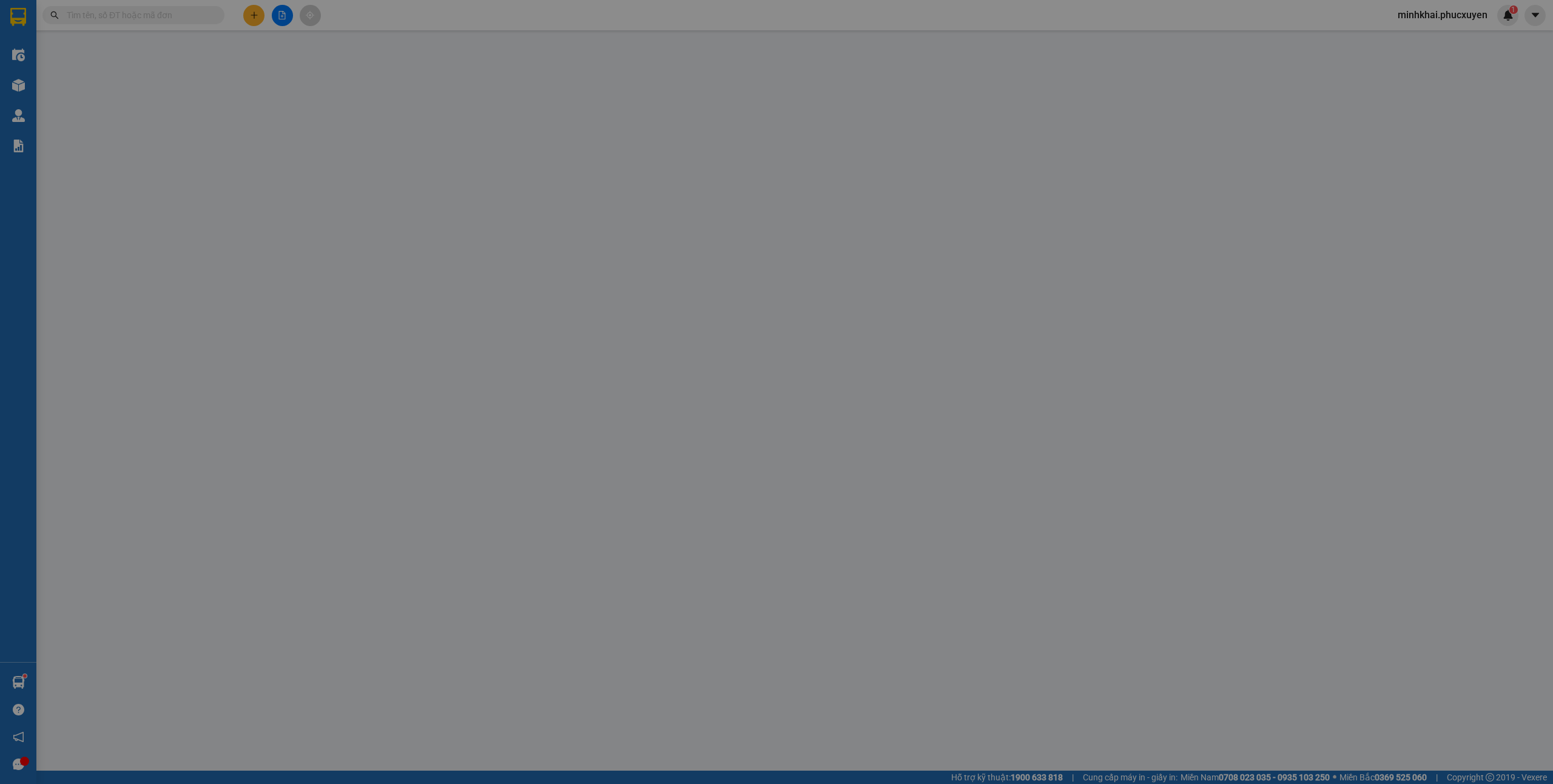
type input "0812888883"
type input "Cty Dmax"
type input "0375665665"
type input "BS DŨNG"
type input "30.000"
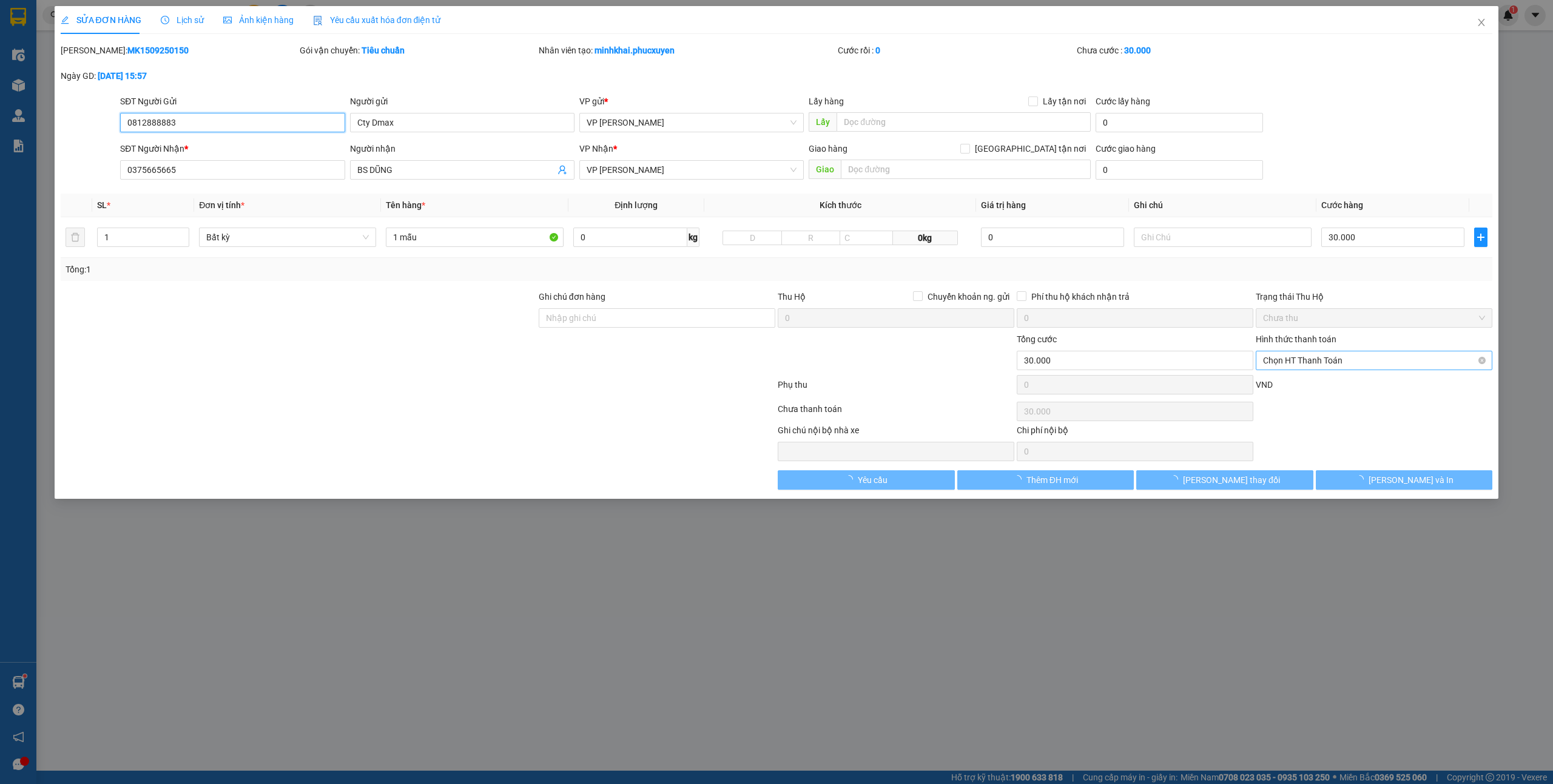
click at [1271, 359] on span "Chọn HT Thanh Toán" at bounding box center [1374, 361] width 222 height 18
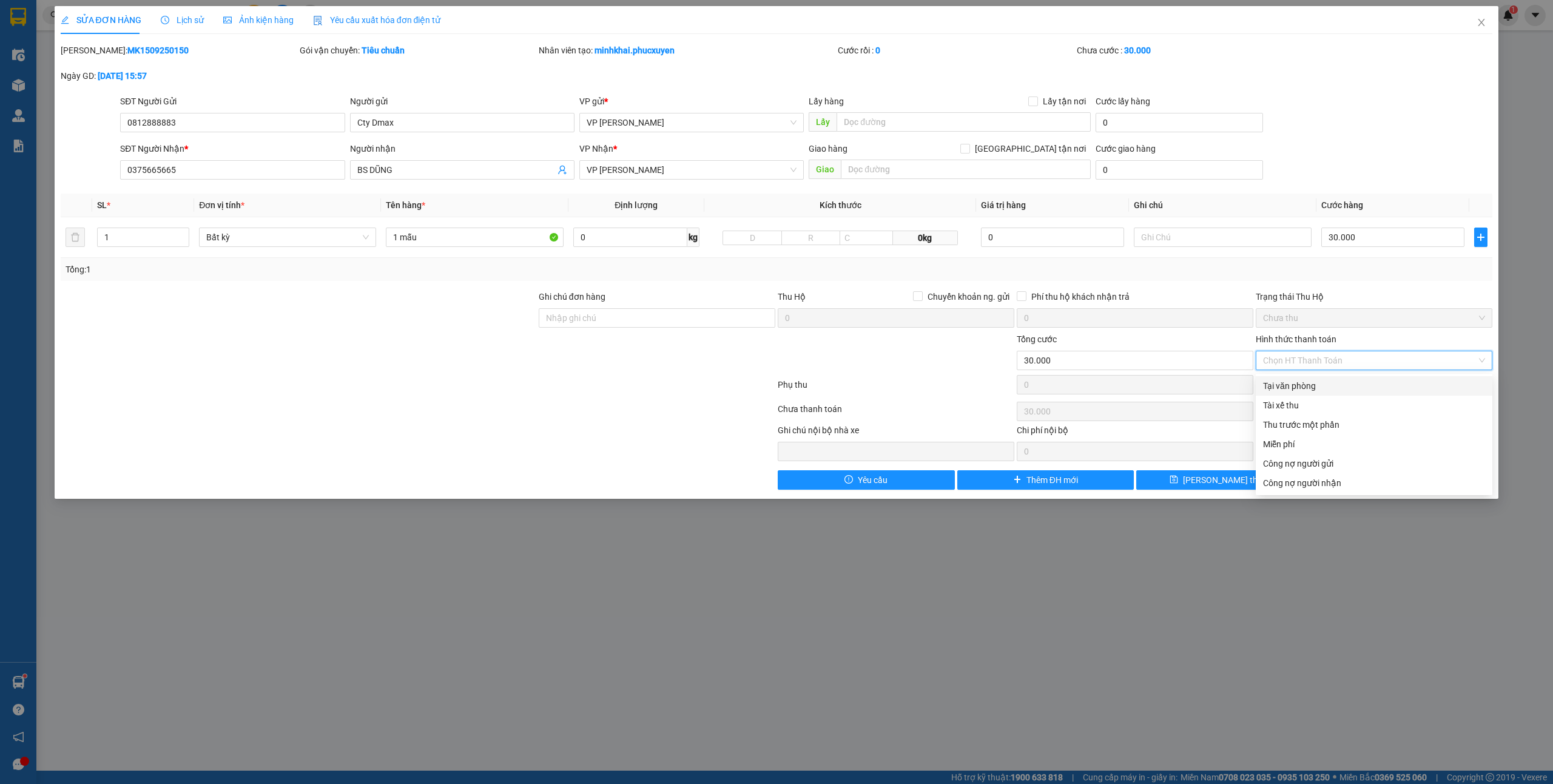
click at [1287, 382] on div "Tại văn phòng" at bounding box center [1374, 386] width 222 height 14
type input "0"
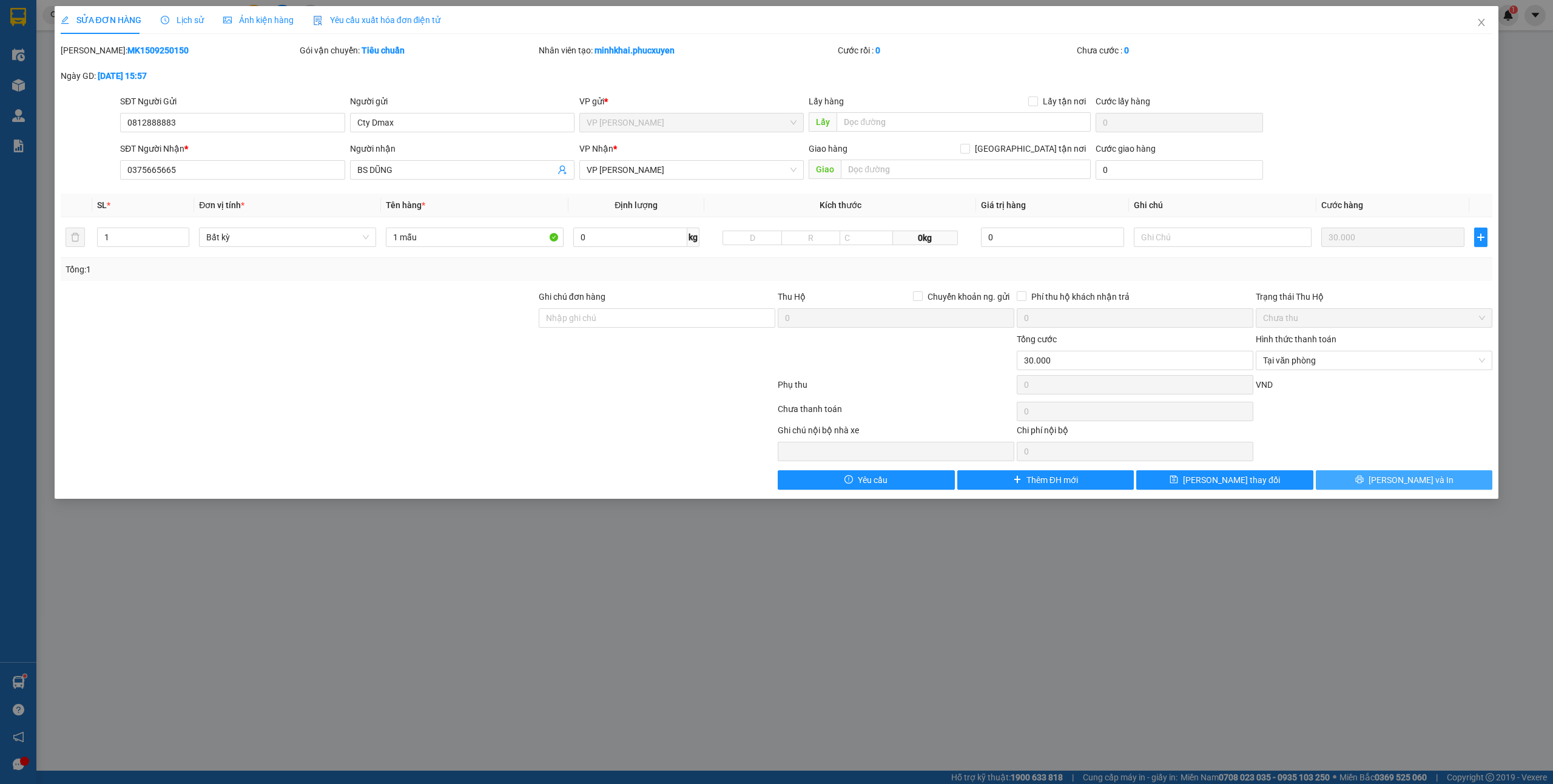
drag, startPoint x: 1410, startPoint y: 486, endPoint x: 1391, endPoint y: 488, distance: 19.1
click at [1410, 486] on span "[PERSON_NAME] và In" at bounding box center [1411, 480] width 85 height 14
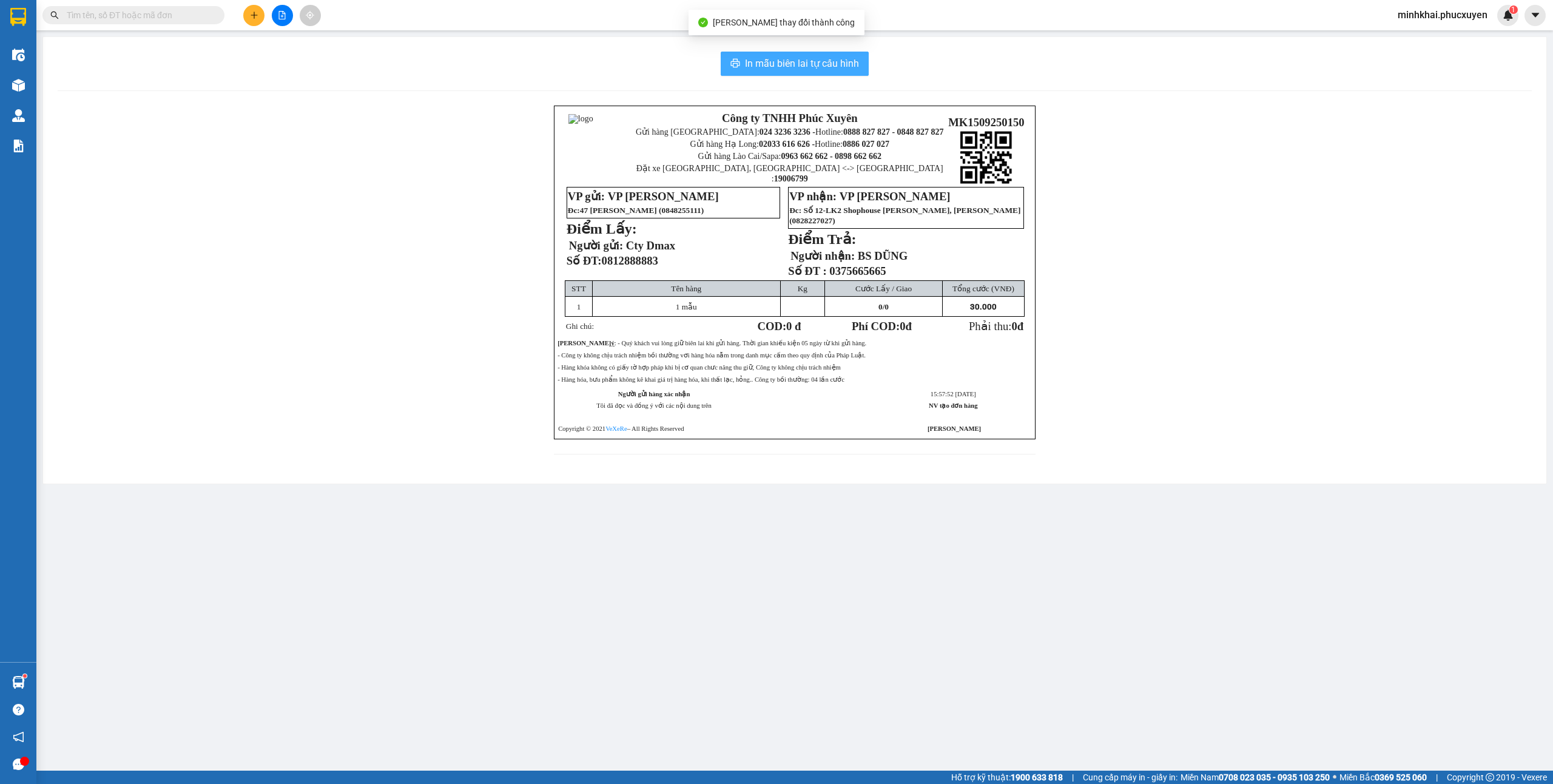
click at [833, 58] on span "In mẫu biên lai tự cấu hình" at bounding box center [802, 64] width 114 height 15
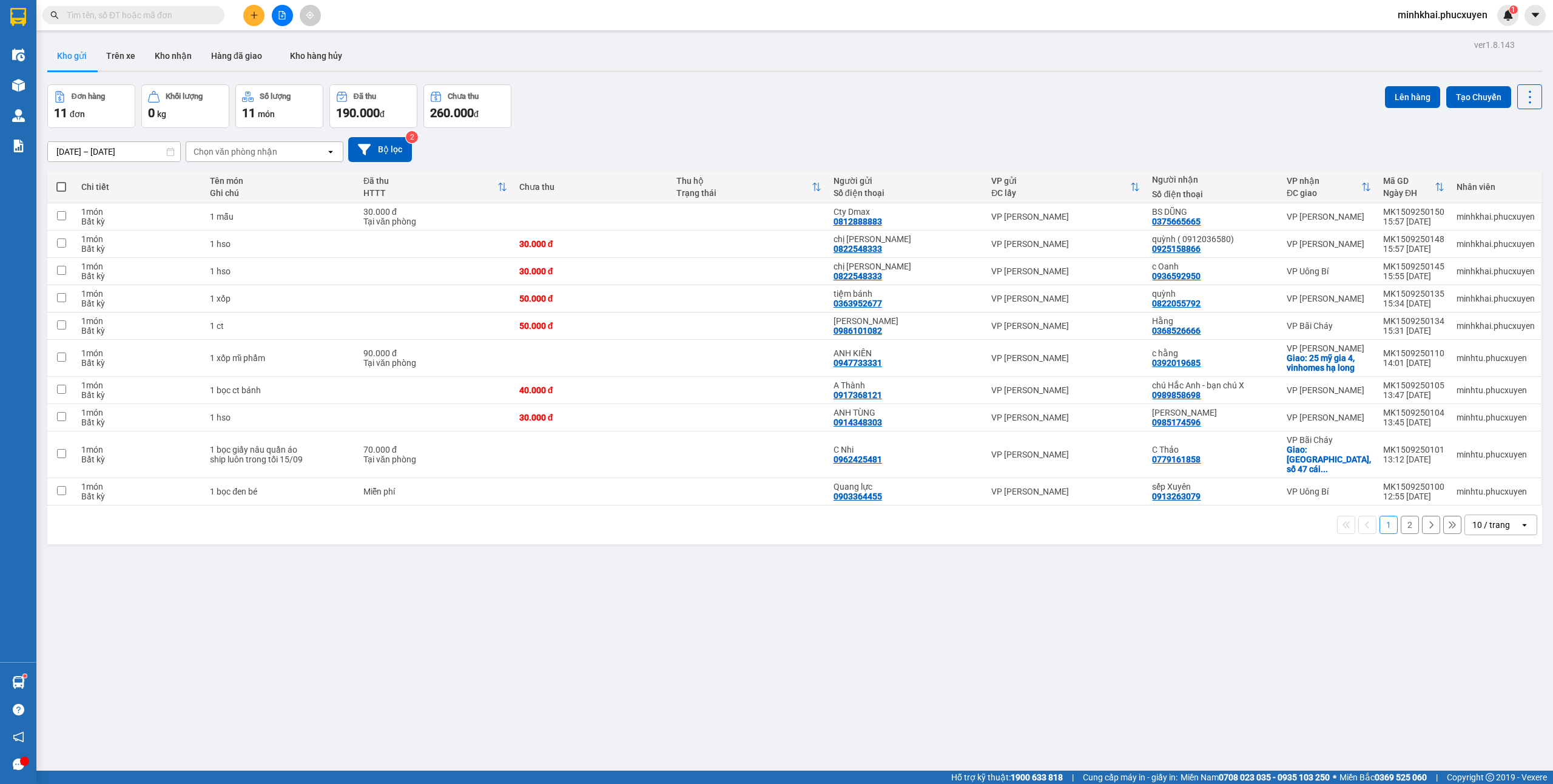
click at [250, 20] on button at bounding box center [254, 15] width 21 height 21
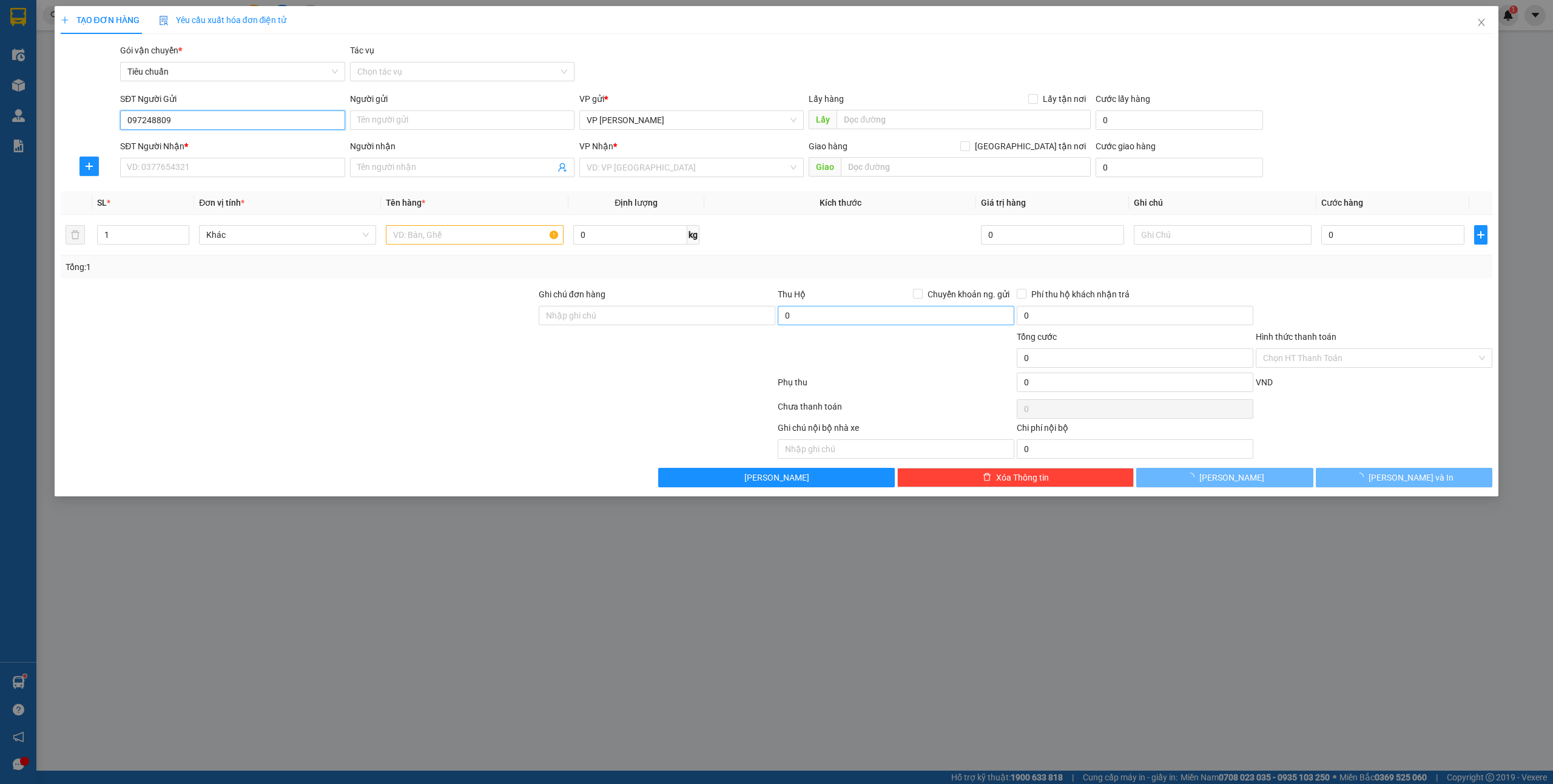
type input "0972488091"
click at [213, 146] on div "0972488091 - c nhung" at bounding box center [232, 145] width 210 height 14
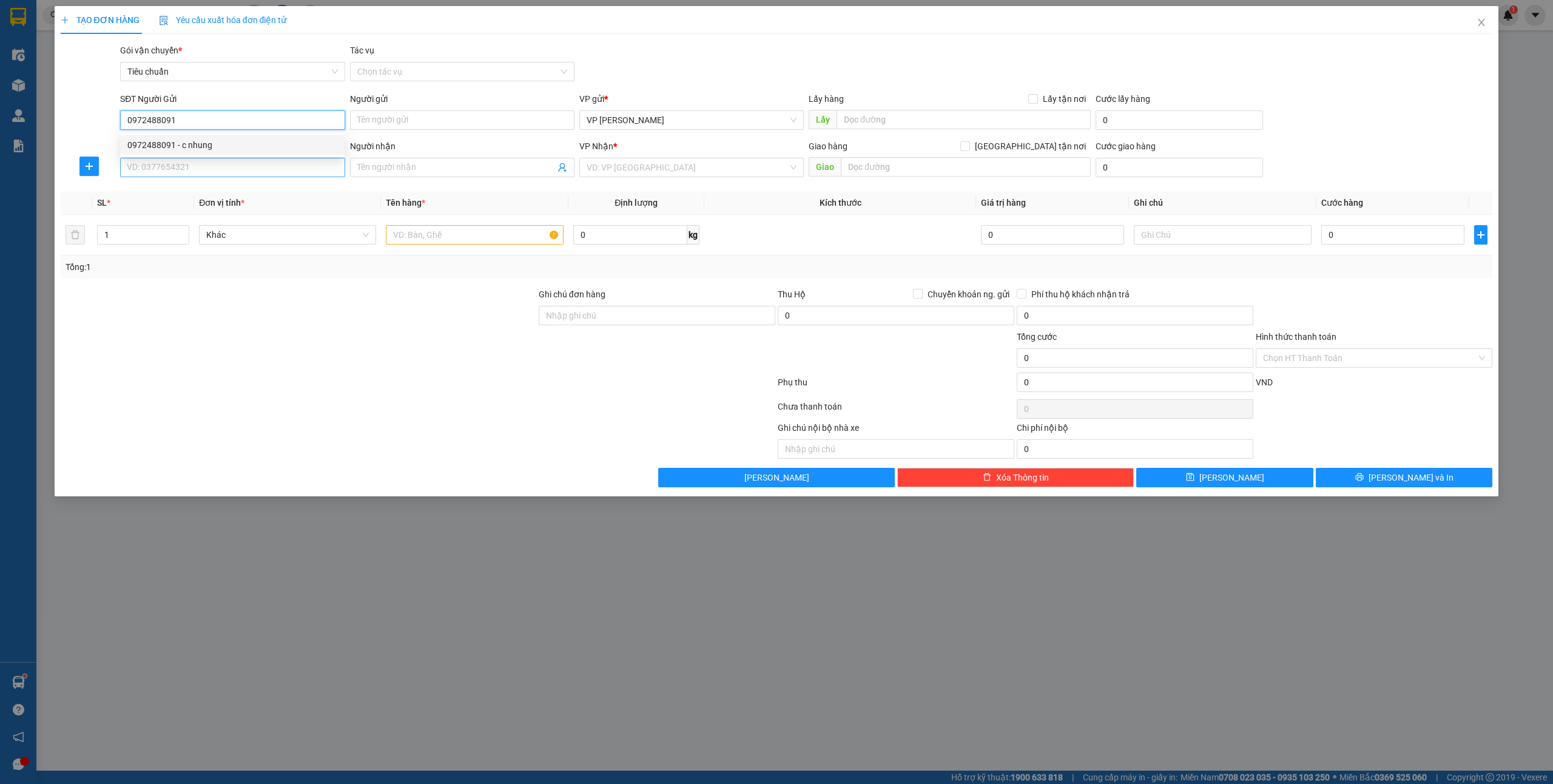
type input "c nhung"
type input "0972488091"
click at [217, 164] on input "SĐT Người Nhận *" at bounding box center [232, 168] width 225 height 20
click at [217, 198] on div "0974647888 - c Hạnh" at bounding box center [232, 193] width 210 height 14
type input "0974647888"
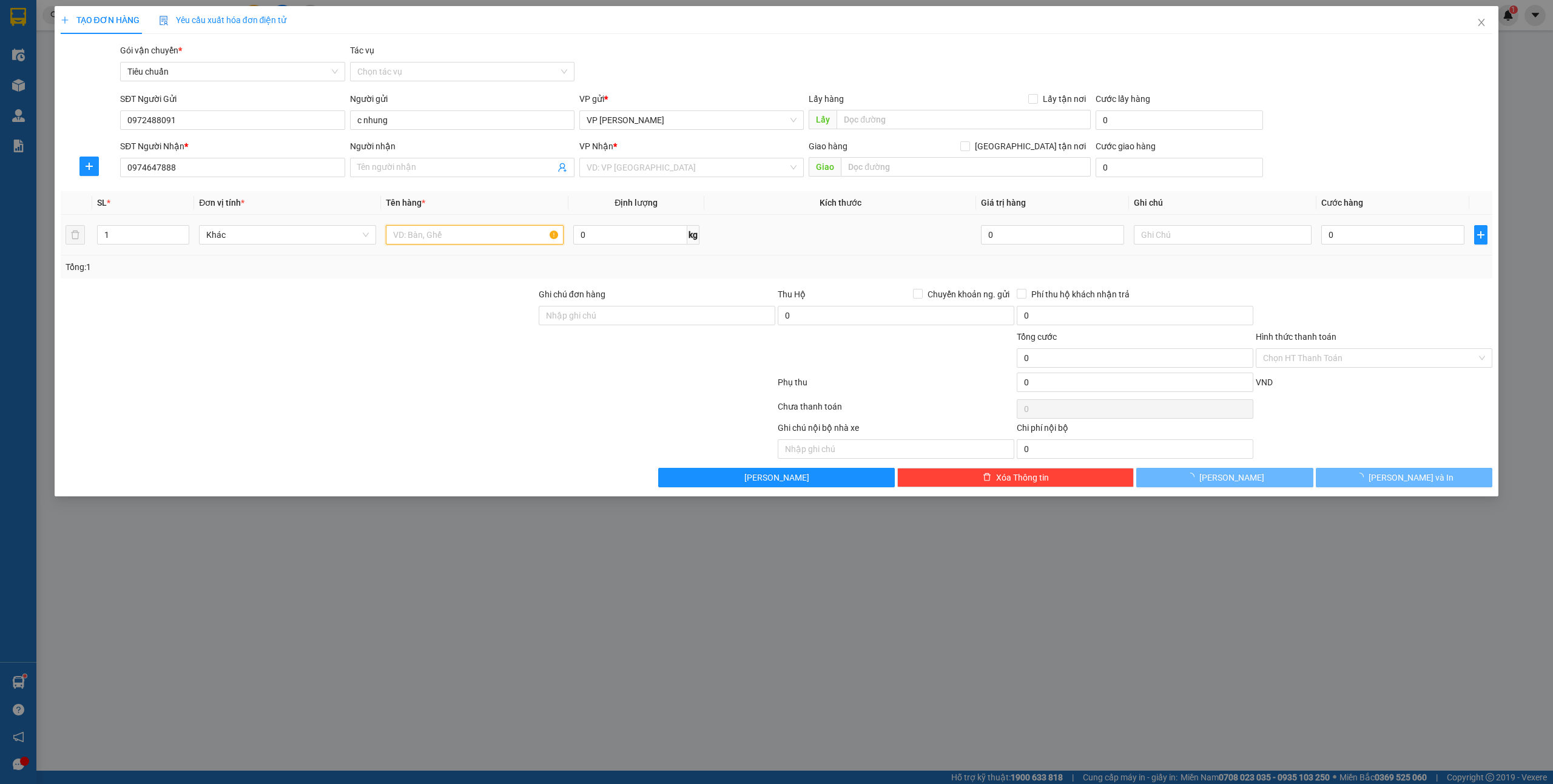
click at [444, 233] on input "text" at bounding box center [474, 235] width 177 height 20
type input "c Hạnh"
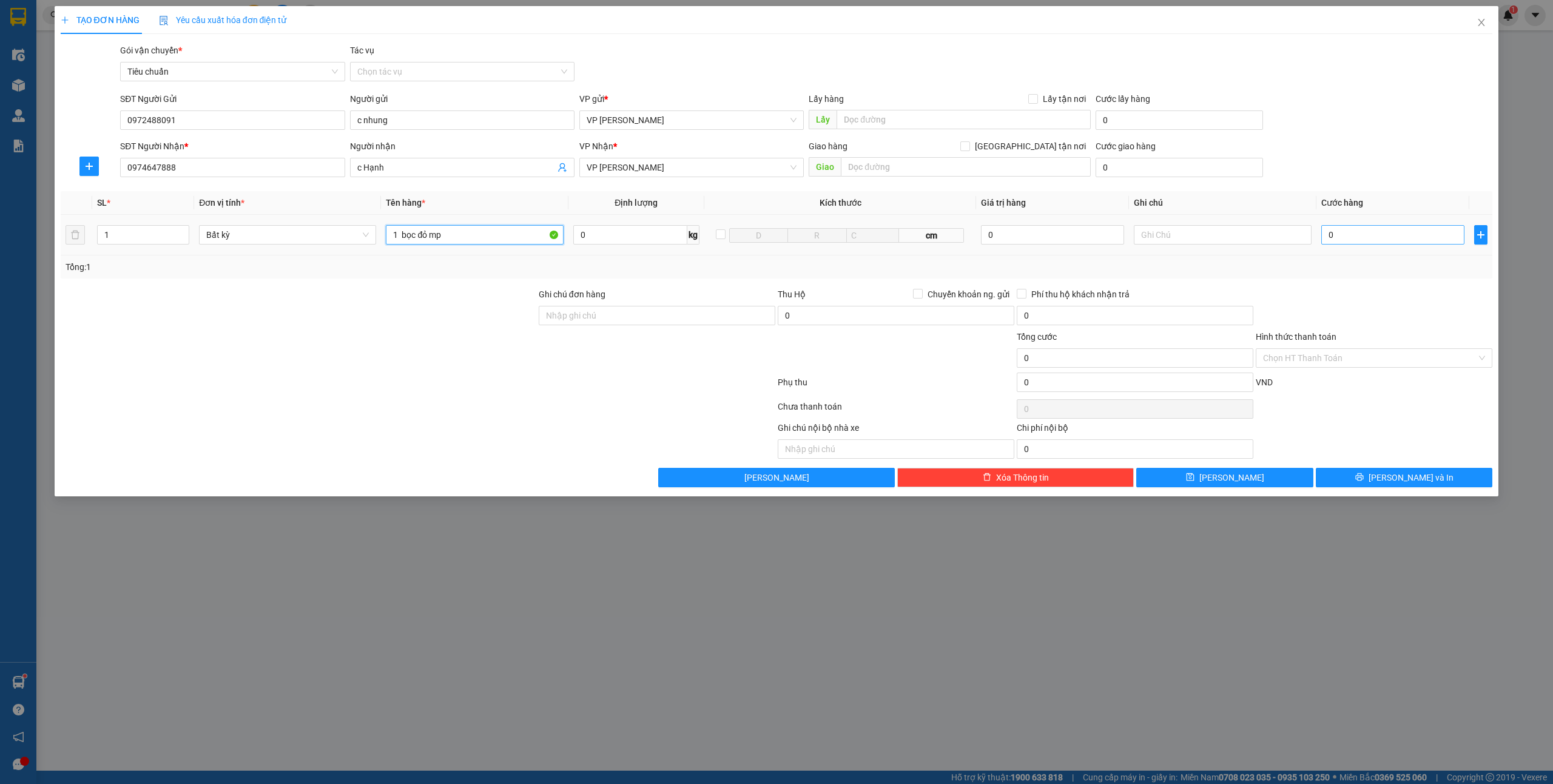
type input "1 bọc đỏ mp"
click at [1394, 231] on input "0" at bounding box center [1393, 235] width 143 height 20
type input "3"
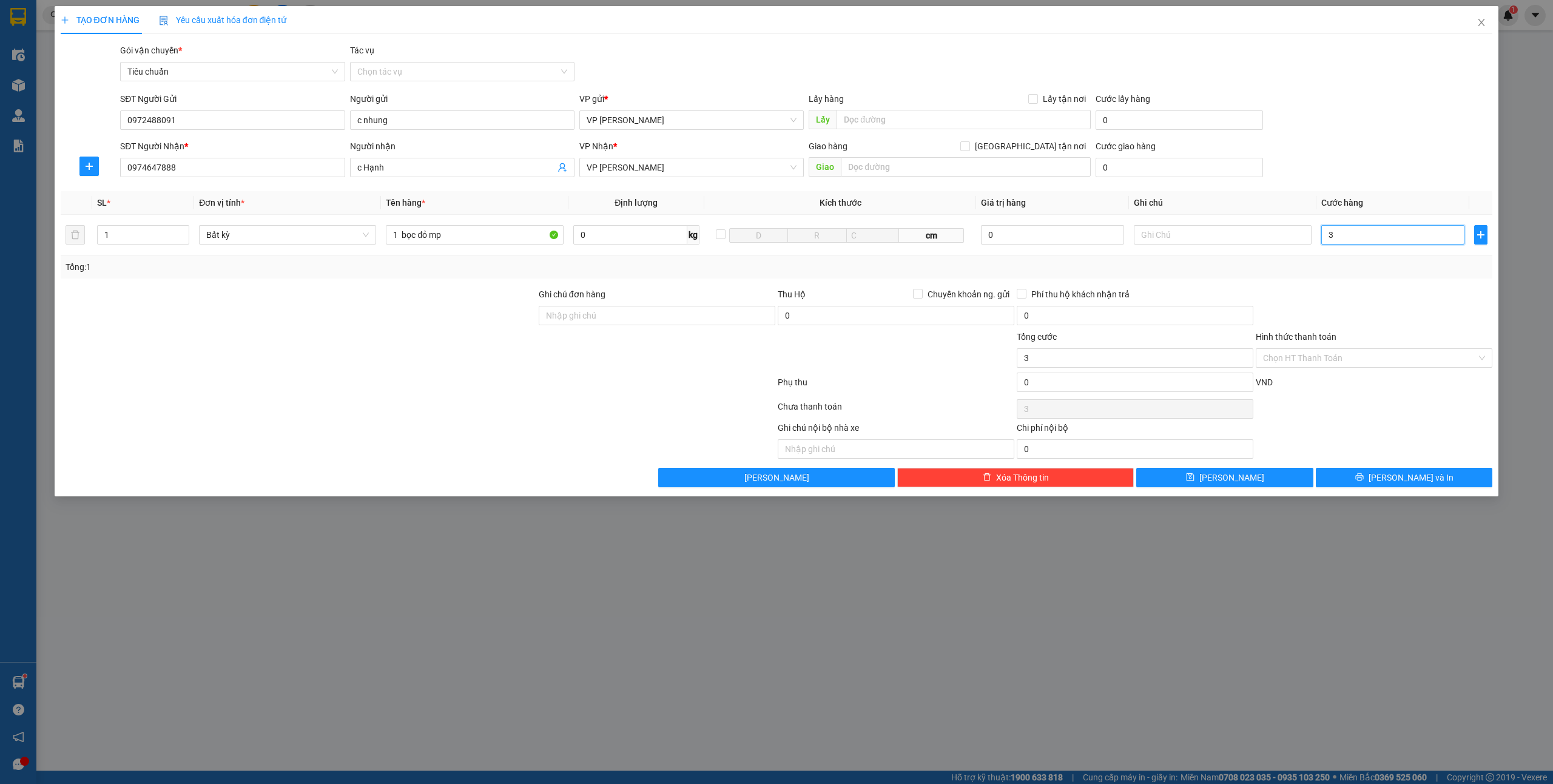
type input "30"
click at [1396, 484] on span "[PERSON_NAME] và In" at bounding box center [1411, 477] width 85 height 14
type input "30.000"
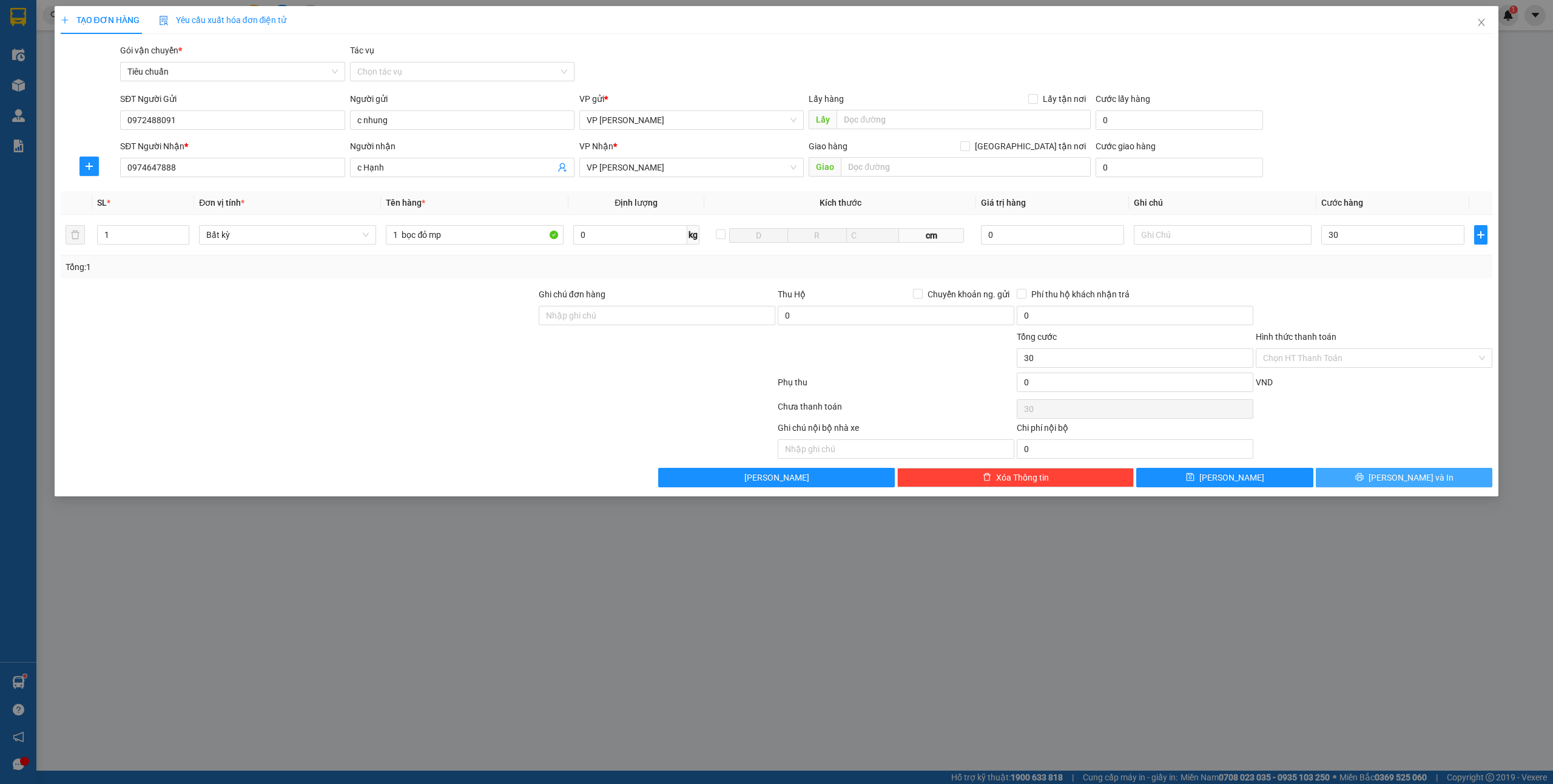
type input "30.000"
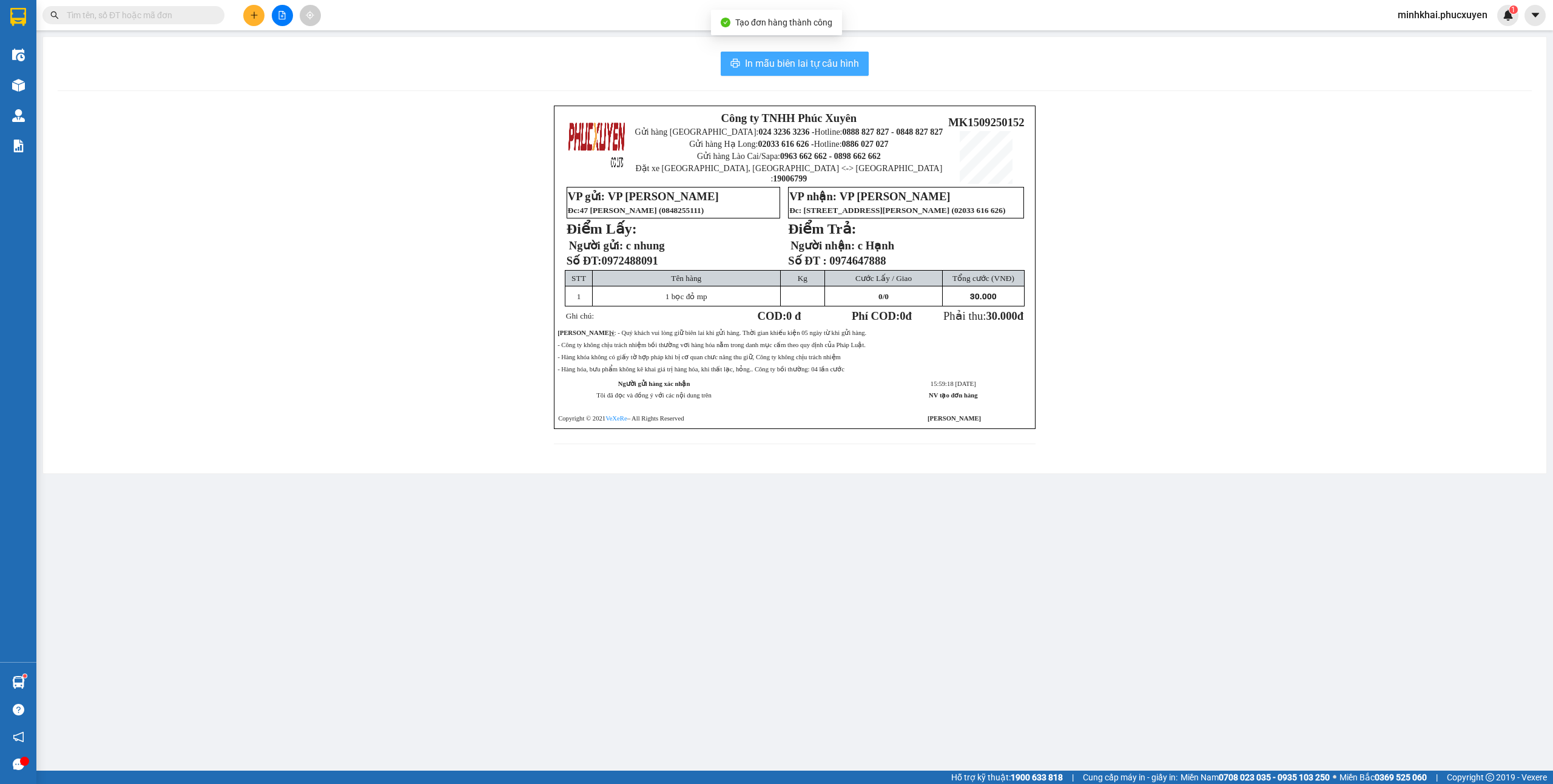
click at [776, 63] on span "In mẫu biên lai tự cấu hình" at bounding box center [802, 64] width 114 height 15
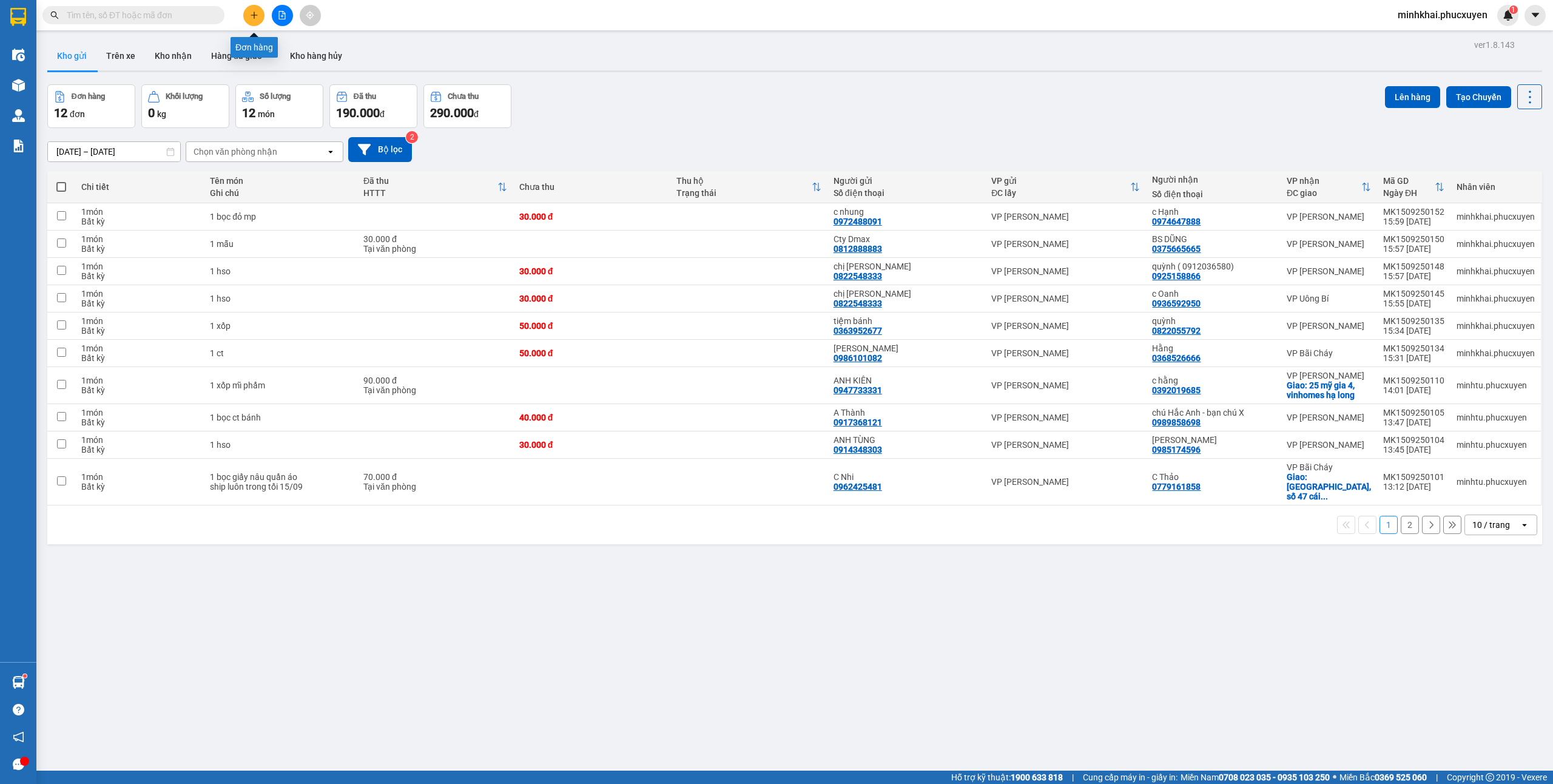
click at [252, 12] on icon "plus" at bounding box center [254, 14] width 8 height 8
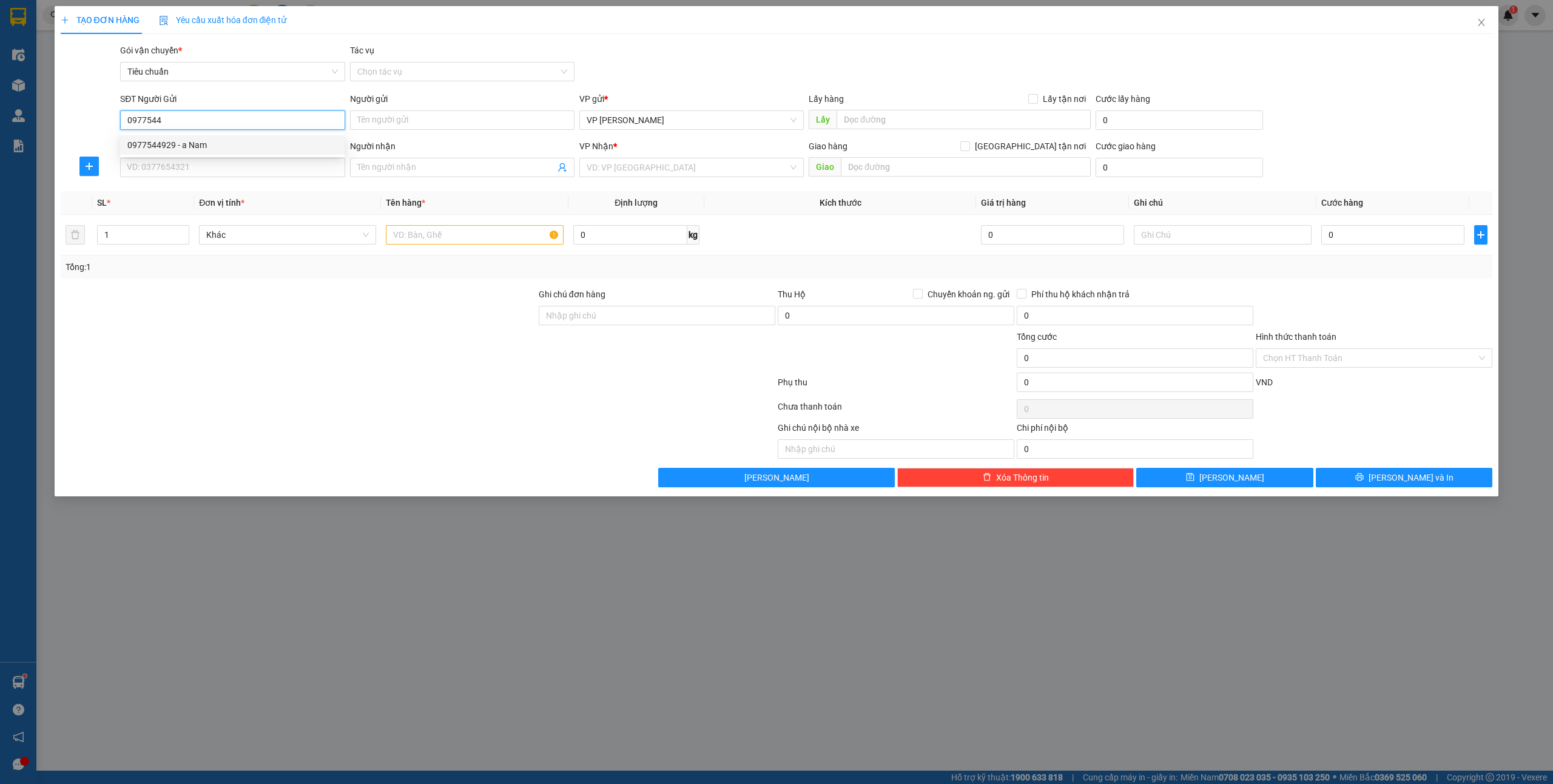
click at [201, 139] on div "0977544929 - a Nam" at bounding box center [232, 145] width 210 height 14
type input "0977544929"
type input "a Nam"
type input "0977544929"
click at [200, 168] on input "SĐT Người Nhận *" at bounding box center [232, 168] width 225 height 20
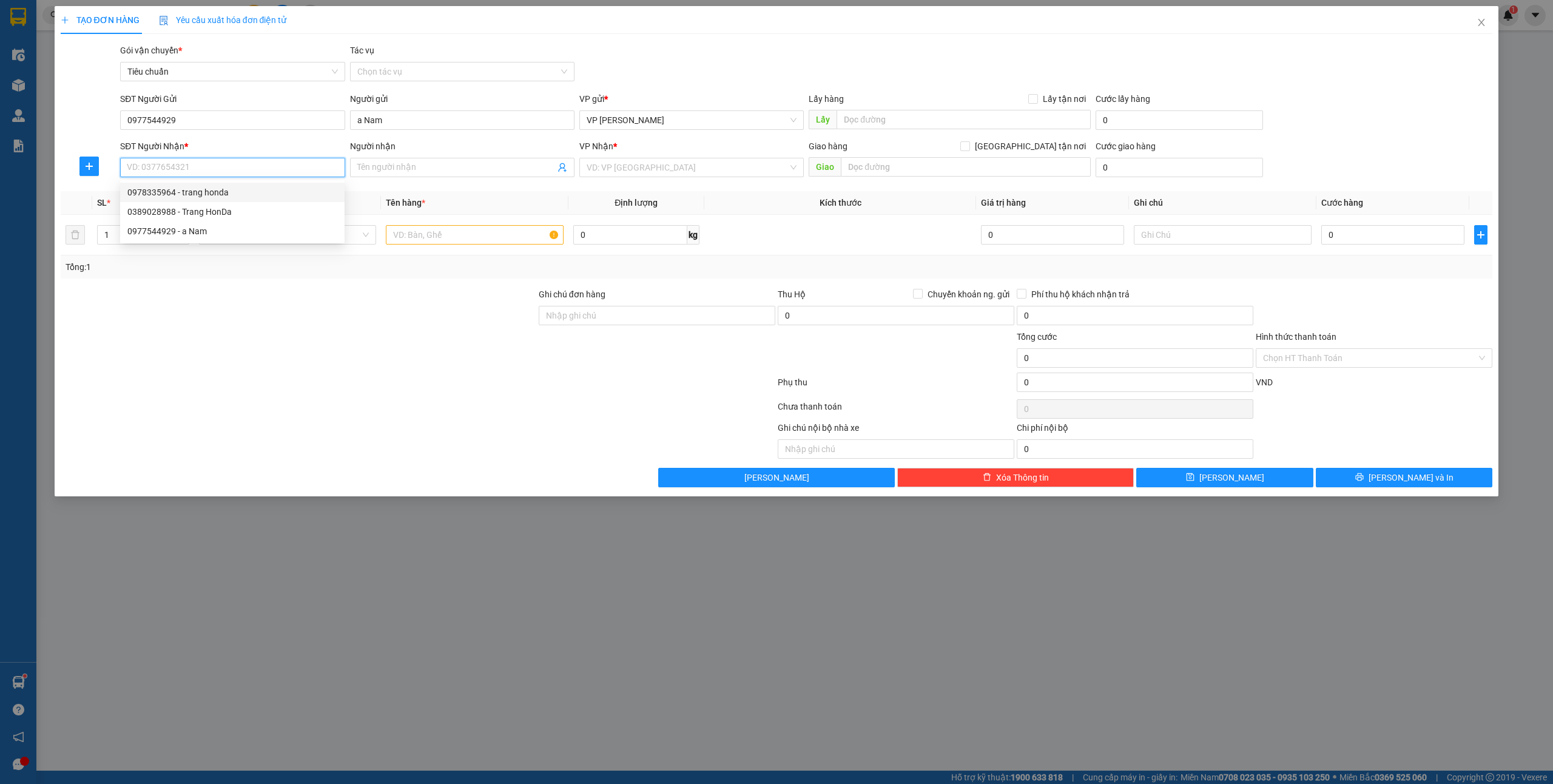
click at [207, 197] on div "0978335964 - trang honda" at bounding box center [232, 193] width 210 height 14
type input "0978335964"
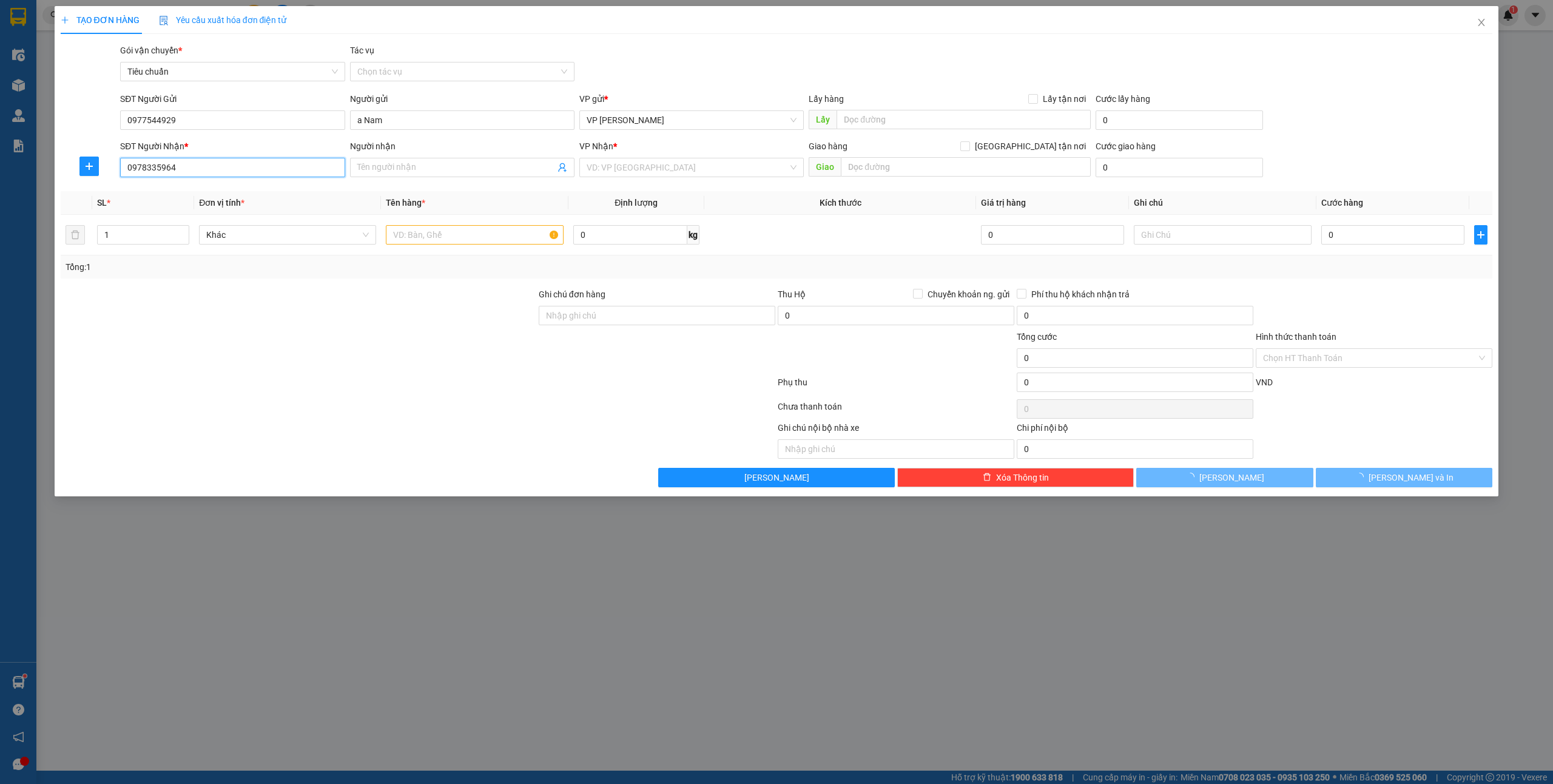
type input "trang honda"
type input "Honda Tuần Châu"
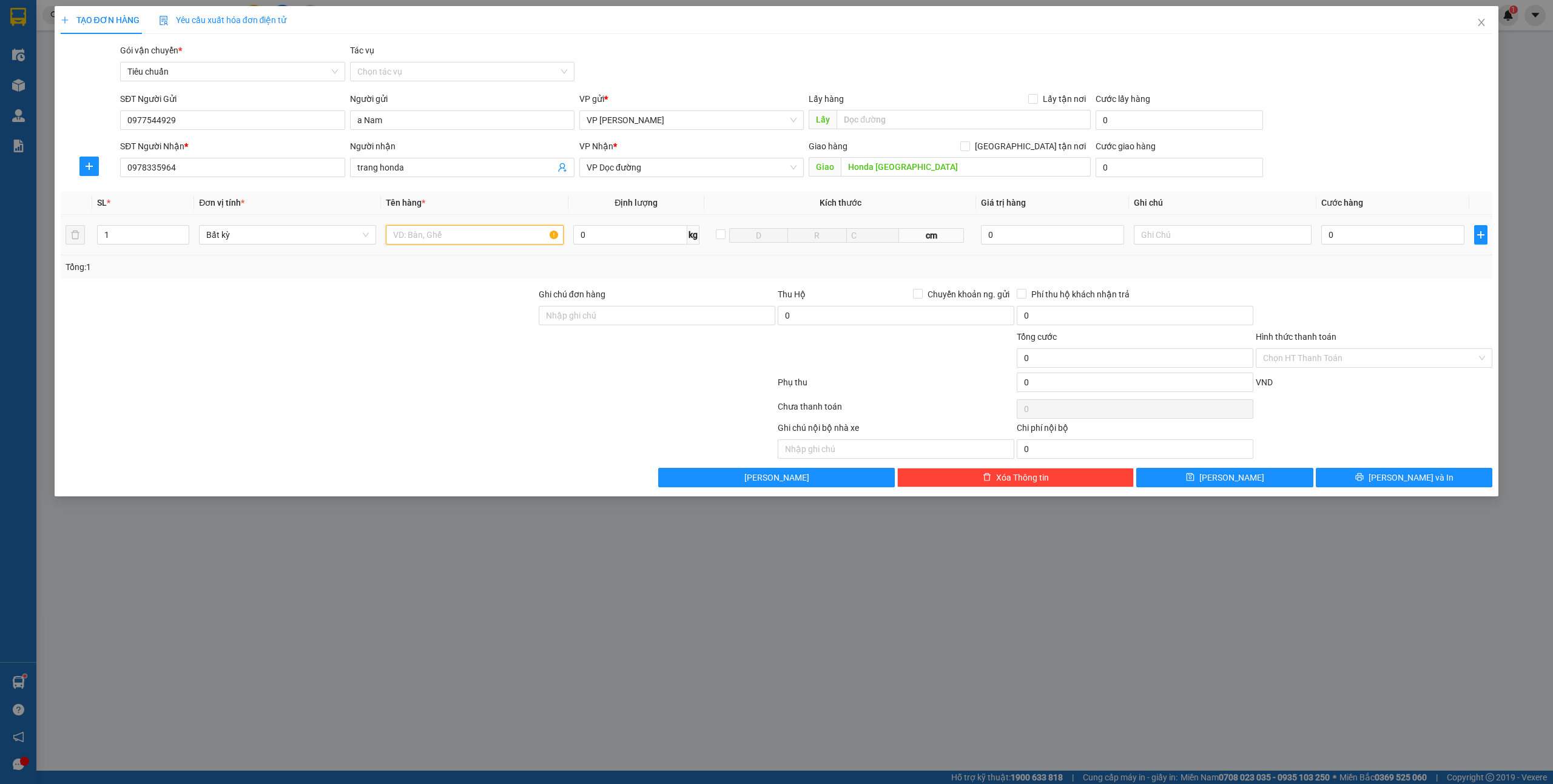
drag, startPoint x: 445, startPoint y: 241, endPoint x: 450, endPoint y: 228, distance: 13.9
click at [445, 240] on input "text" at bounding box center [474, 235] width 177 height 20
type input "1 hso"
type input "5"
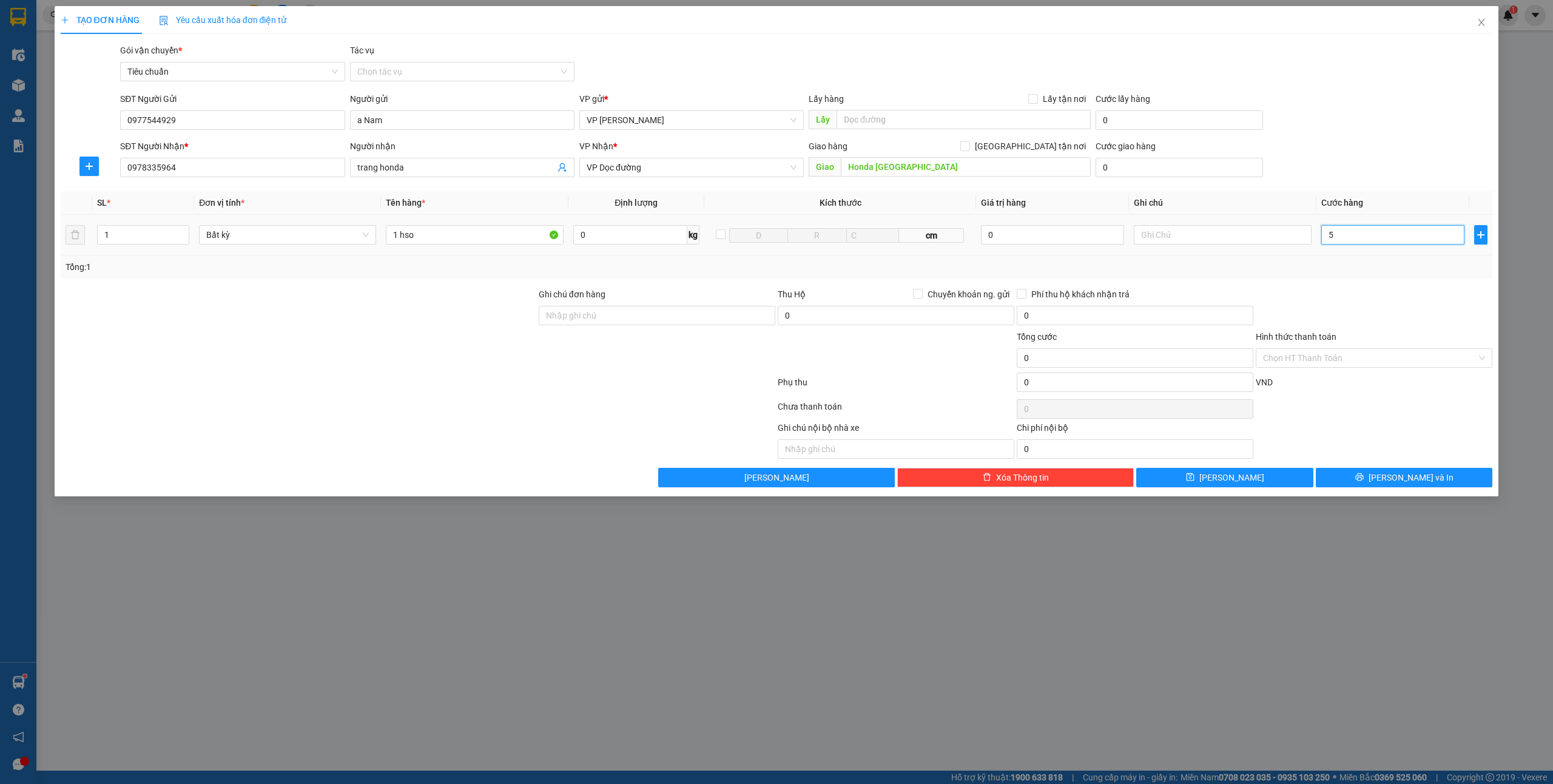
type input "5"
type input "50"
click at [1320, 351] on input "Hình thức thanh toán" at bounding box center [1369, 358] width 213 height 18
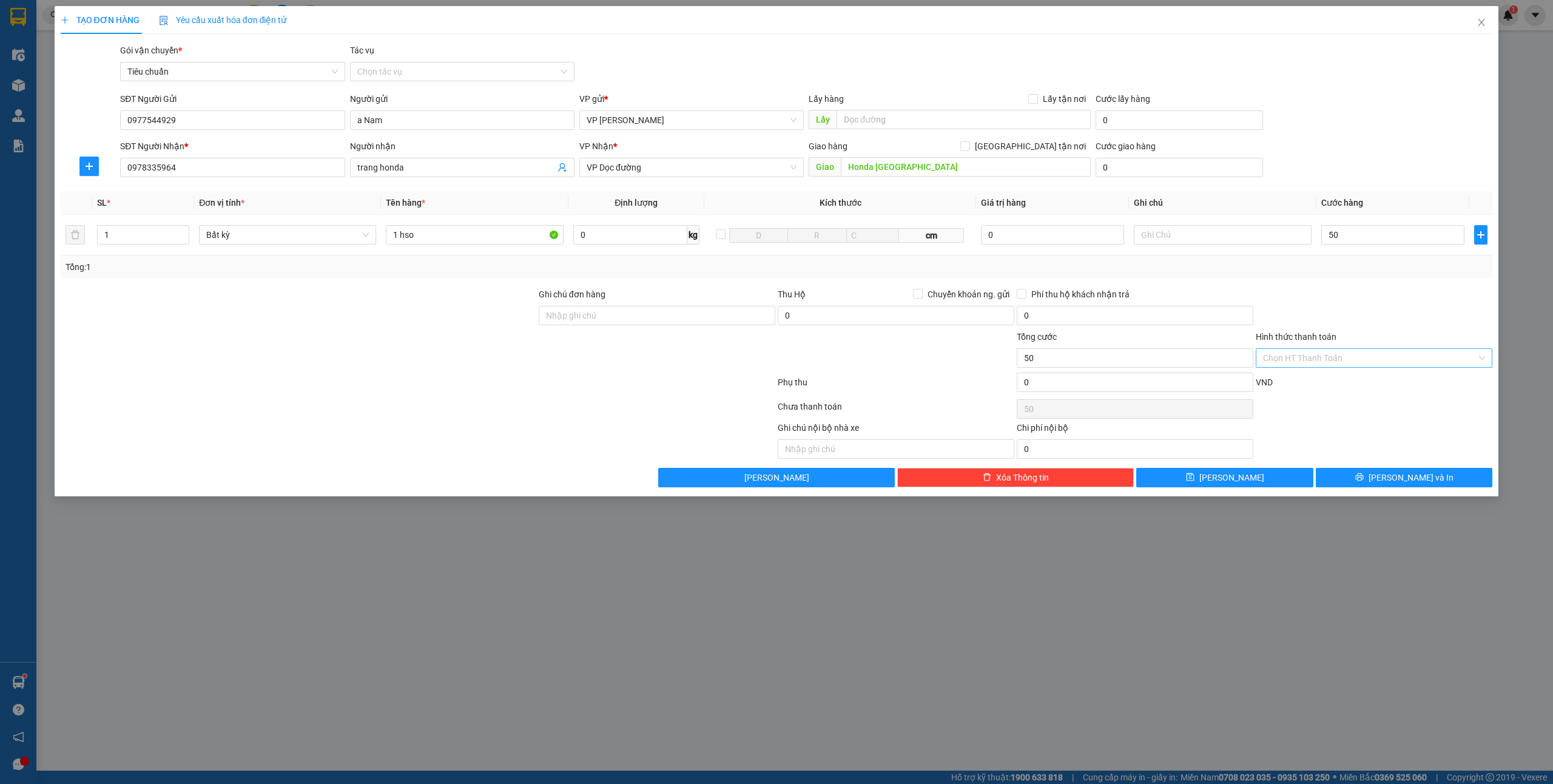
type input "50.000"
click at [1309, 471] on div "Công nợ người nhận" at bounding box center [1374, 480] width 237 height 20
type input "0"
click at [1373, 476] on button "[PERSON_NAME] và In" at bounding box center [1404, 477] width 177 height 20
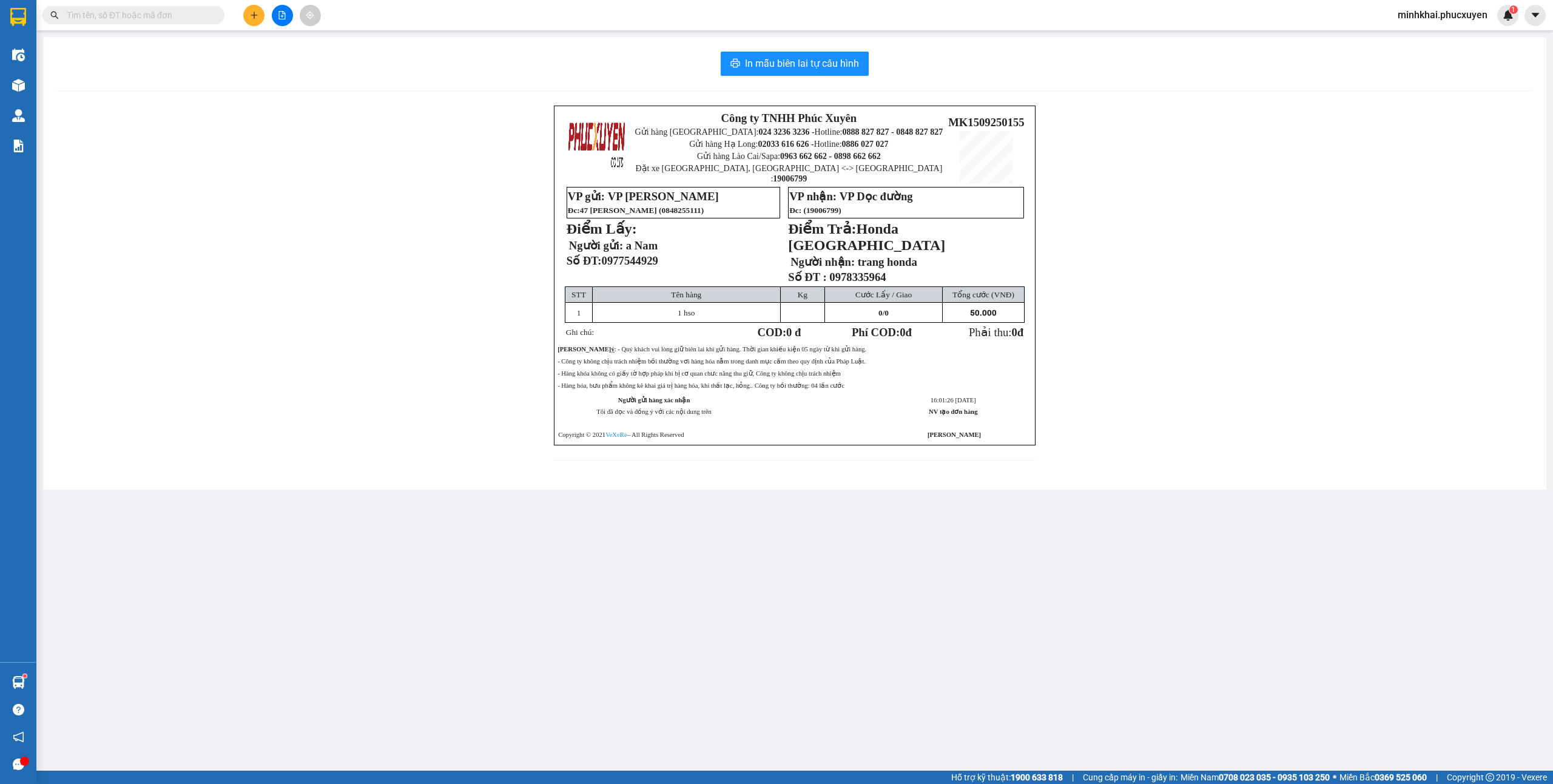
click at [833, 50] on div "In mẫu biên lai tự cấu hình Công ty TNHH Phúc Xuyên Gửi hàng Hà Nội: 024 3236 3…" at bounding box center [795, 263] width 1503 height 452
click at [827, 56] on span "In mẫu biên lai tự cấu hình" at bounding box center [802, 64] width 114 height 15
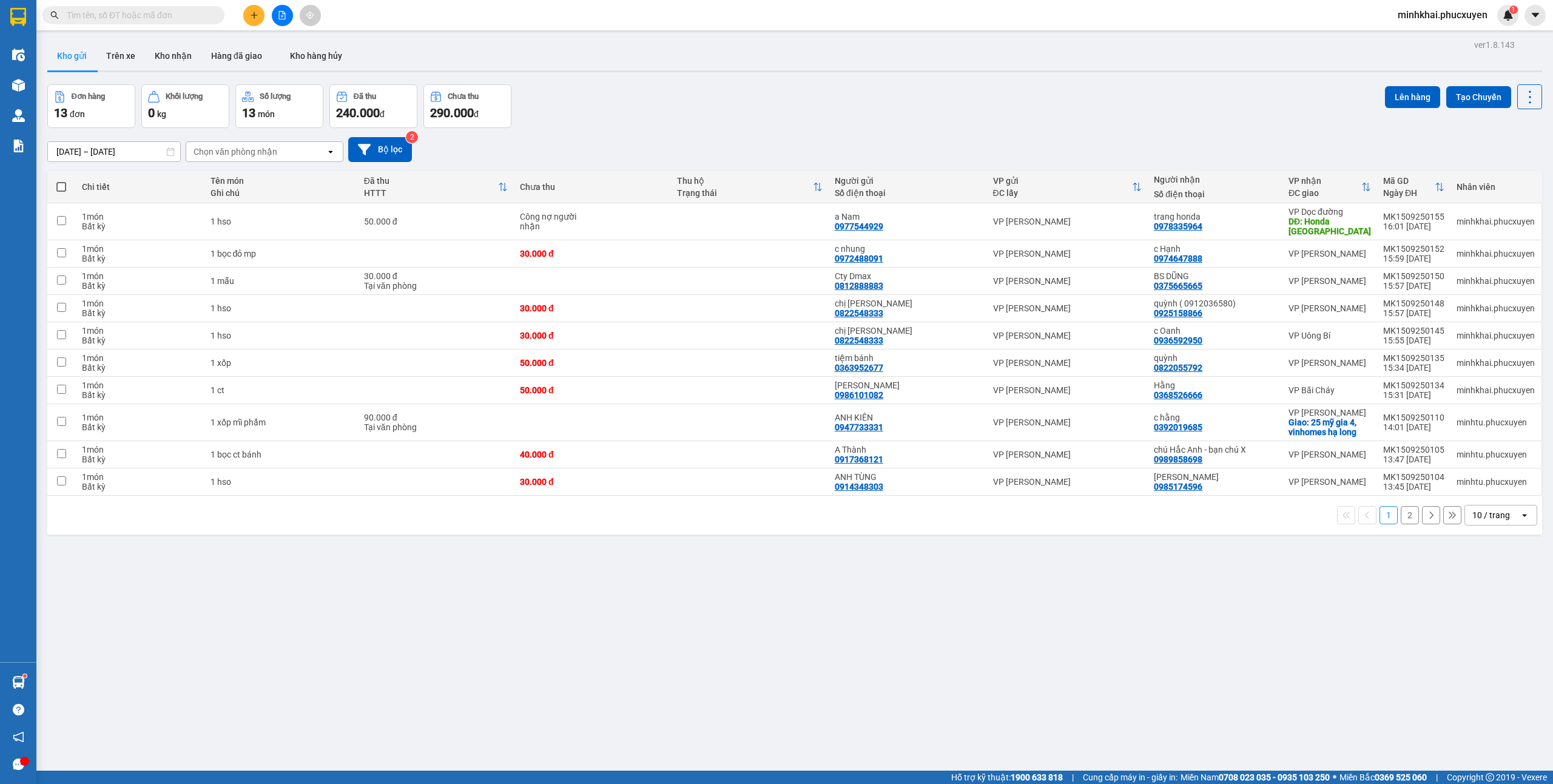
click at [252, 14] on icon "plus" at bounding box center [254, 14] width 8 height 8
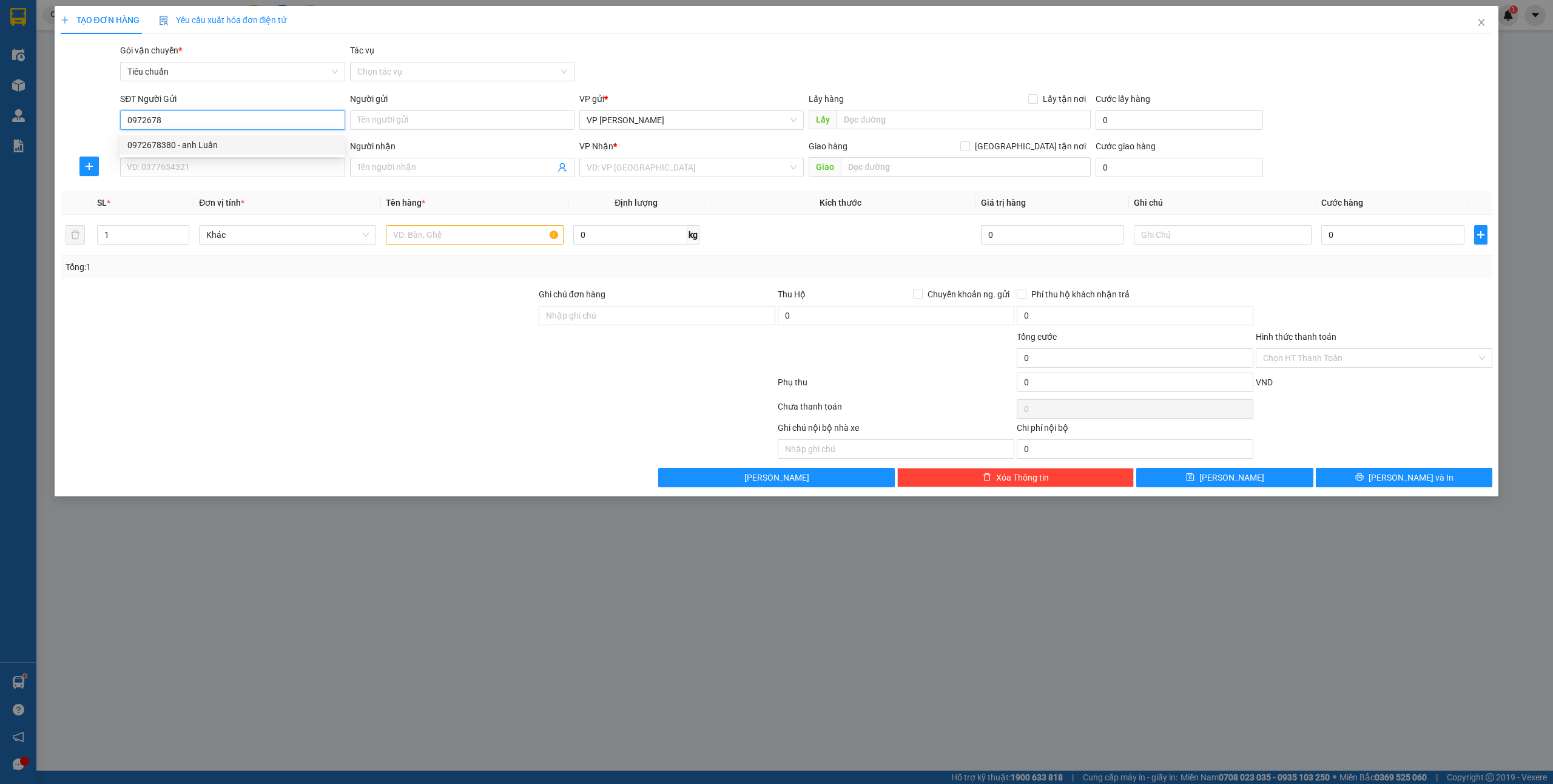
click at [212, 143] on div "0972678380 - anh Luân" at bounding box center [232, 145] width 210 height 14
type input "0972678380"
type input "anh Luân"
type input "0972678380"
click at [213, 173] on input "SĐT Người Nhận *" at bounding box center [232, 168] width 225 height 20
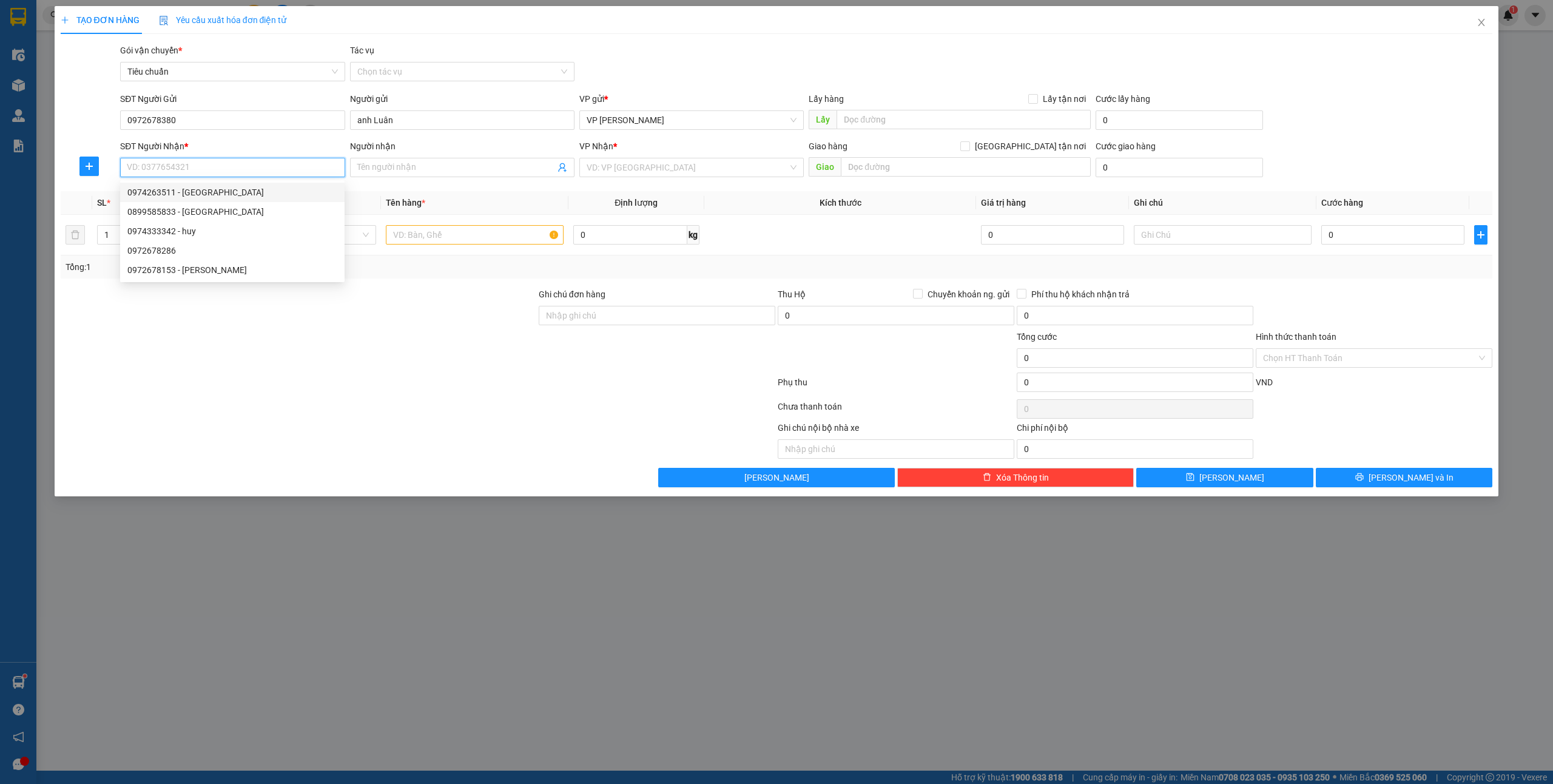
click at [228, 193] on div "0974263511 - C Giang" at bounding box center [232, 193] width 210 height 14
type input "0974263511"
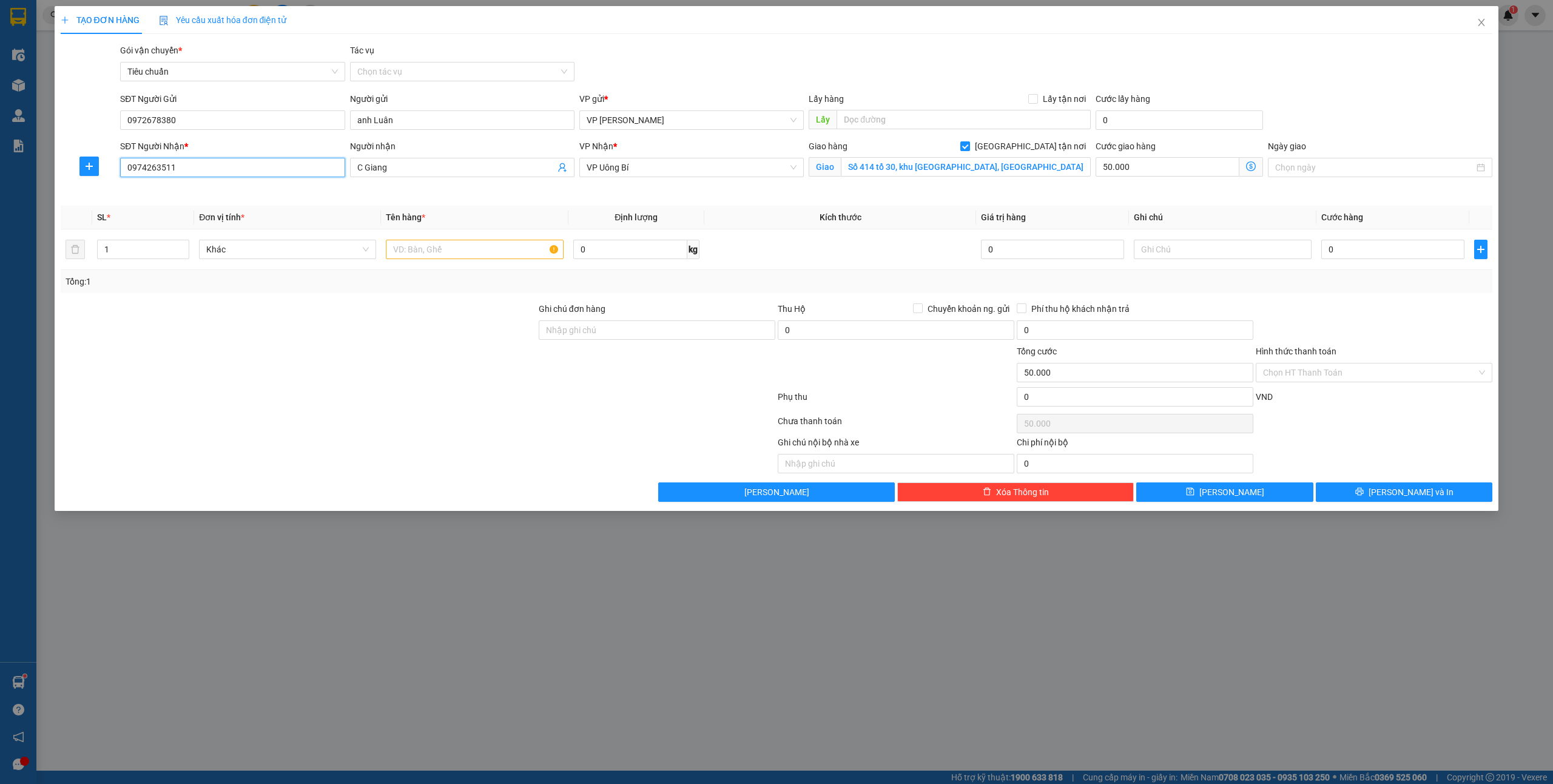
type input "C Giang"
checkbox input "true"
type input "Số 414 tổ 30, khu 8 Phường Quang Trung, Uông Bí"
type input "50.000"
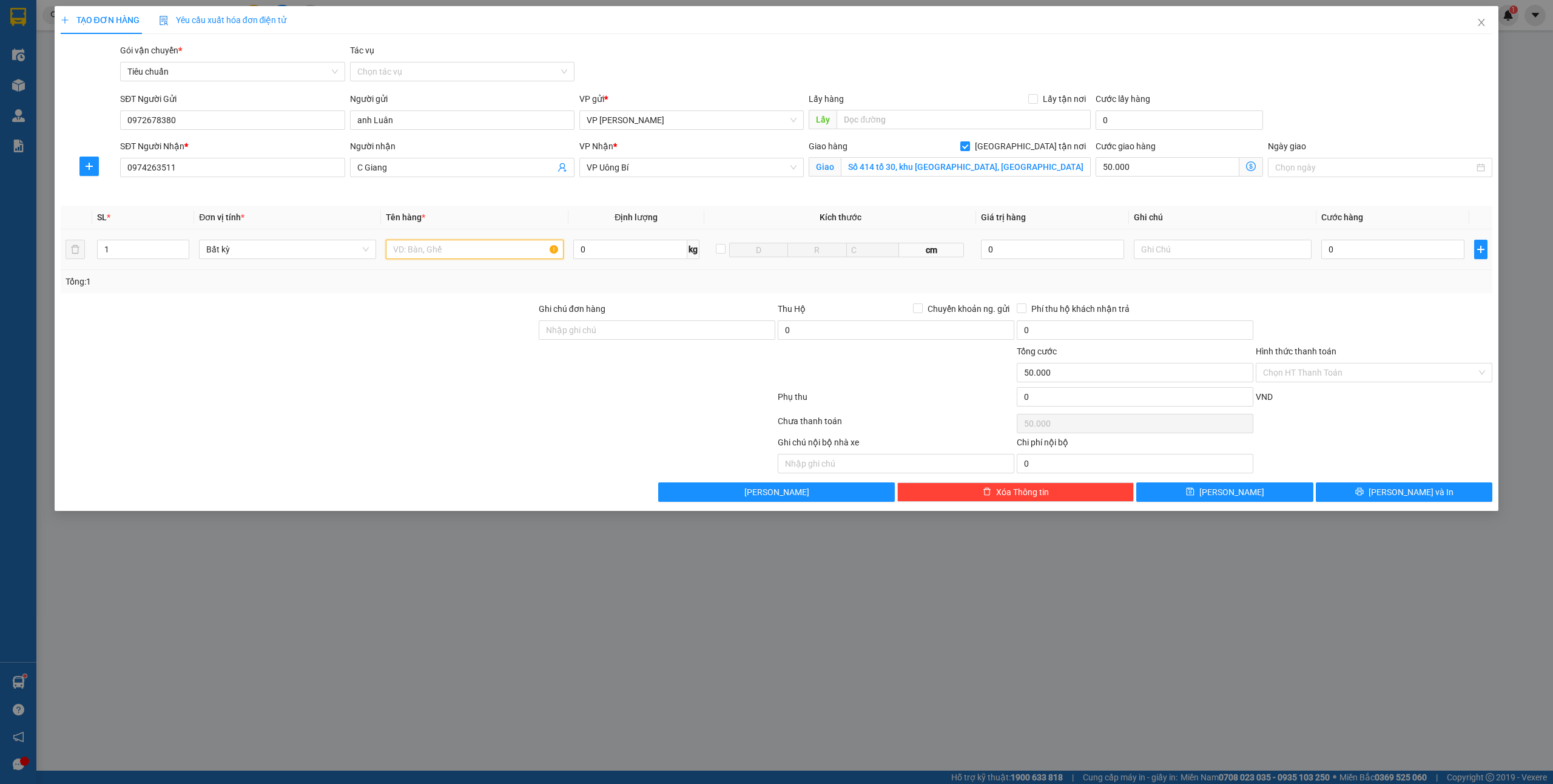
click at [436, 258] on input "text" at bounding box center [474, 250] width 177 height 20
type input "1 ct đồ y tế"
click at [1357, 244] on input "0" at bounding box center [1393, 250] width 143 height 20
type input "3"
type input "50.003"
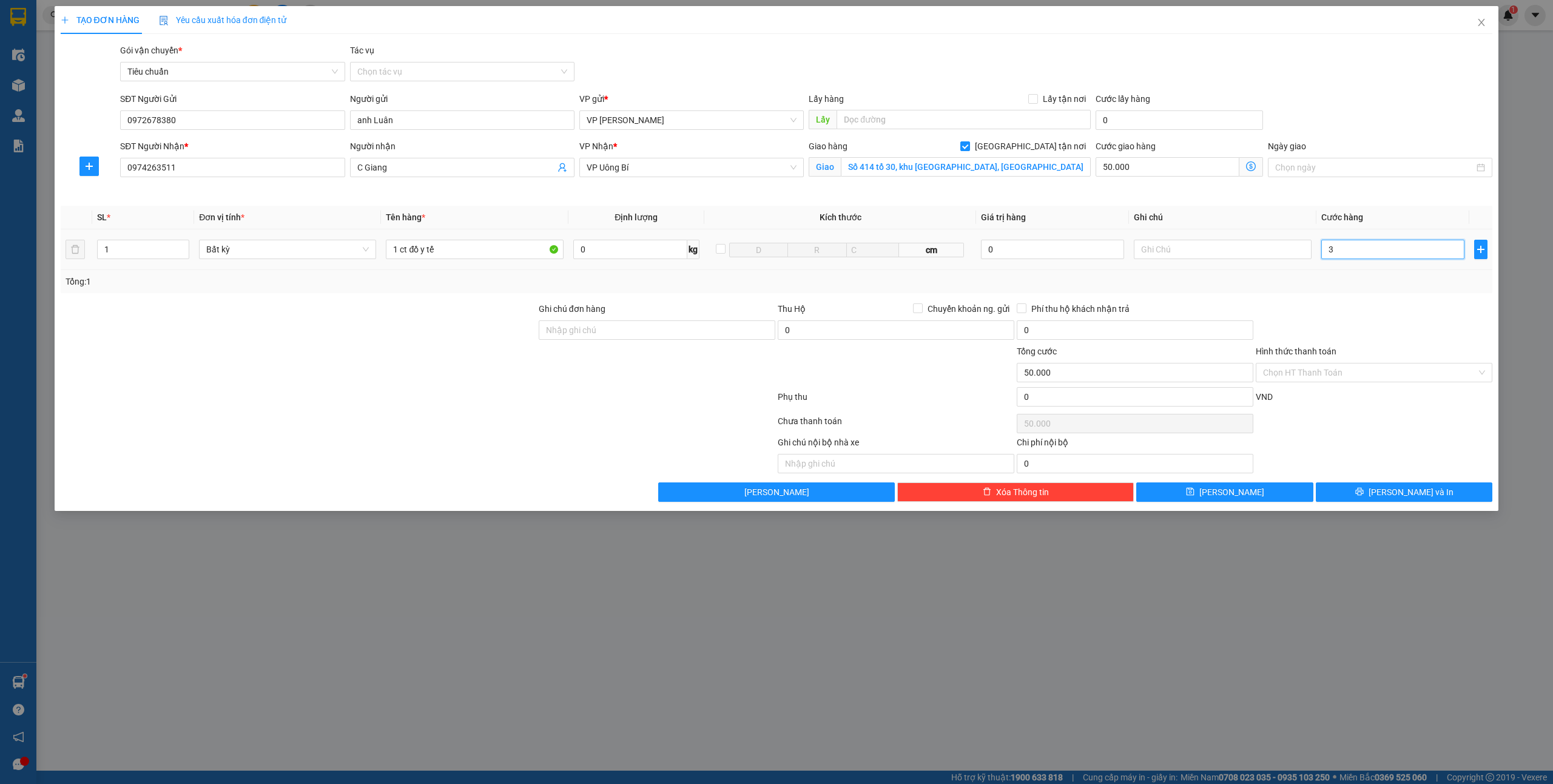
type input "50.003"
type input "39"
type input "50.039"
type input "3"
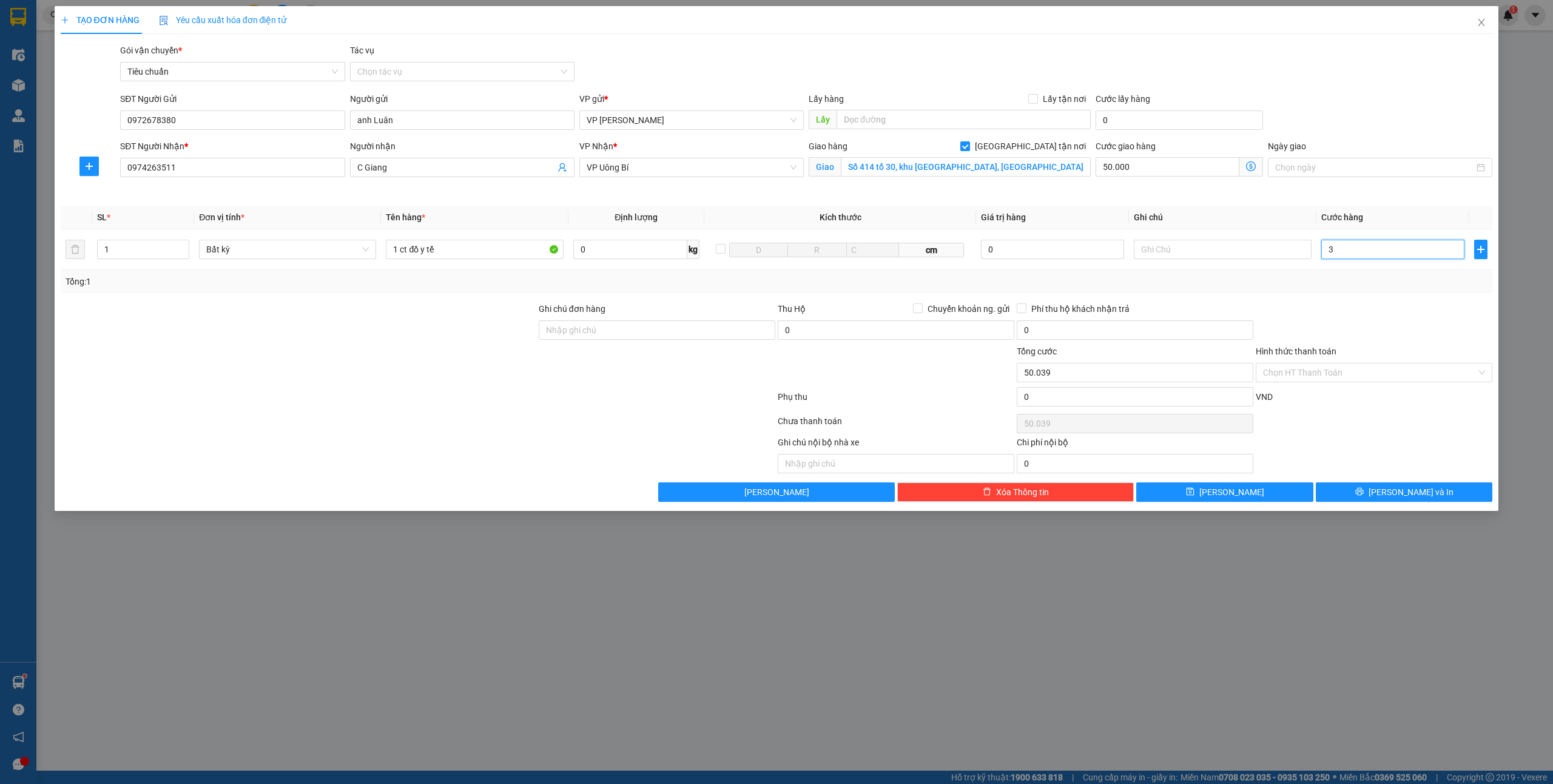
type input "50.003"
type input "30"
type input "50.030"
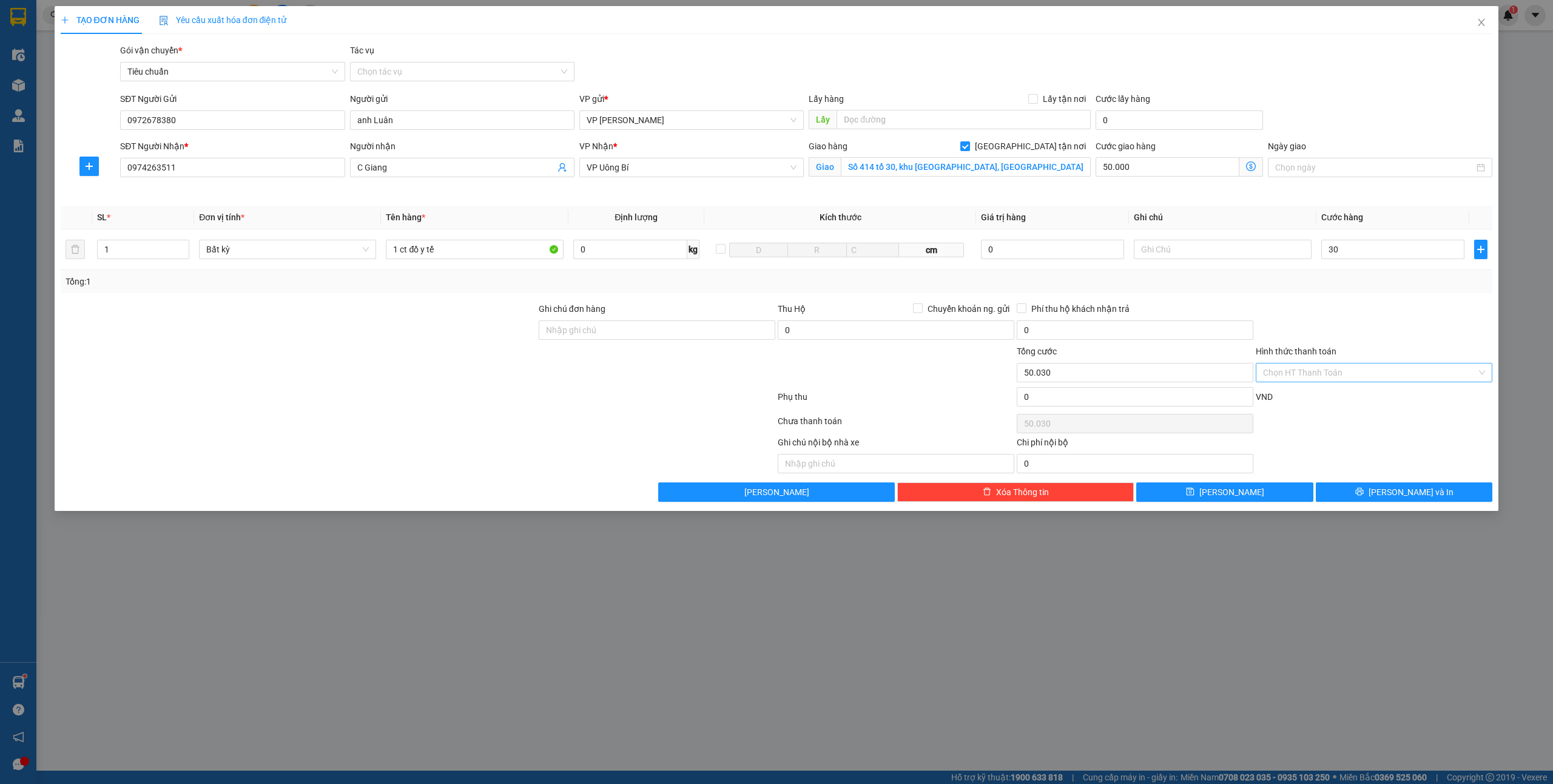
click at [1340, 371] on input "Hình thức thanh toán" at bounding box center [1369, 373] width 213 height 18
type input "30.000"
type input "80.000"
click at [1289, 400] on div "Tại văn phòng" at bounding box center [1374, 398] width 222 height 14
type input "0"
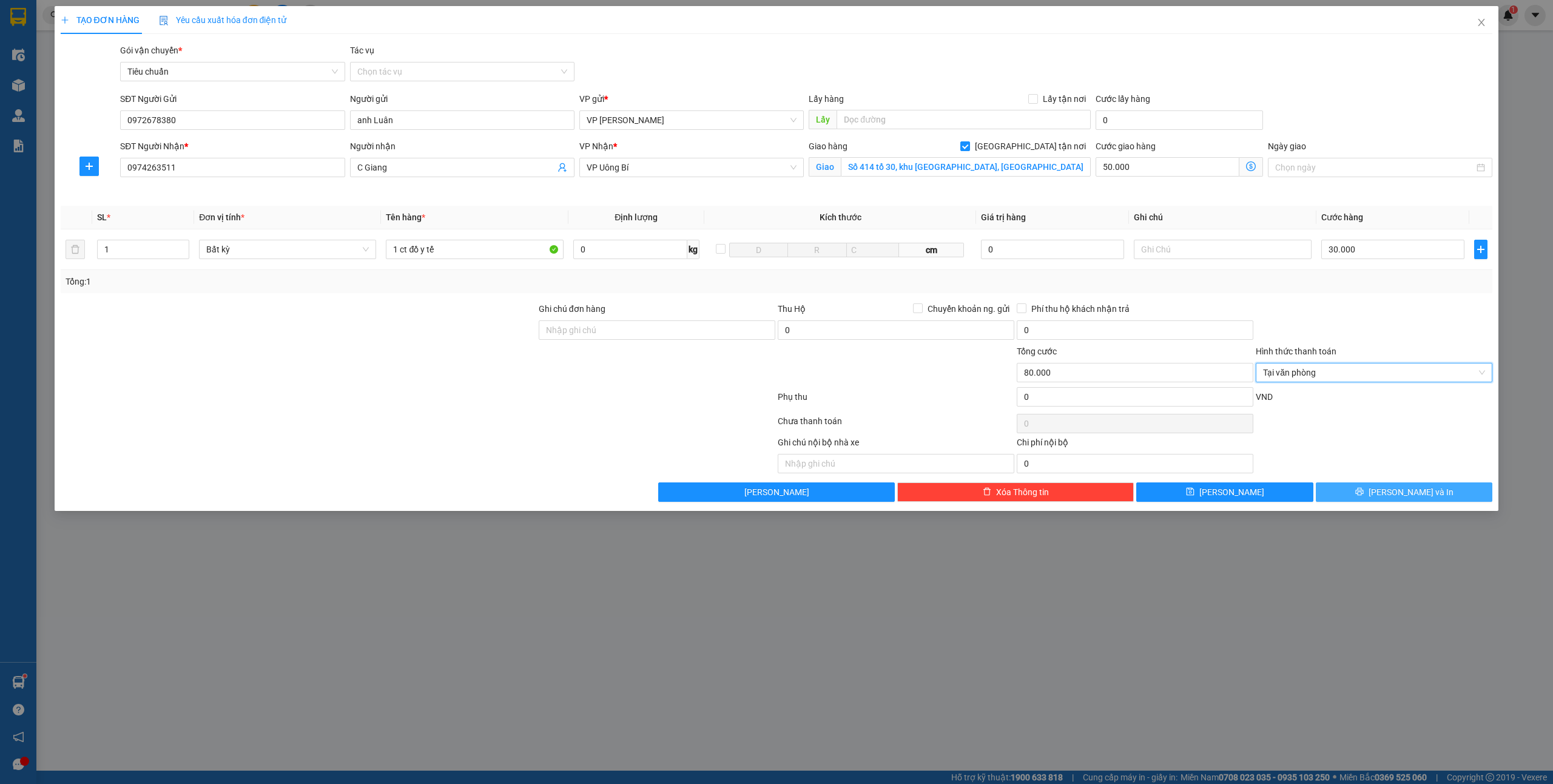
click at [1416, 484] on button "[PERSON_NAME] và In" at bounding box center [1404, 492] width 177 height 20
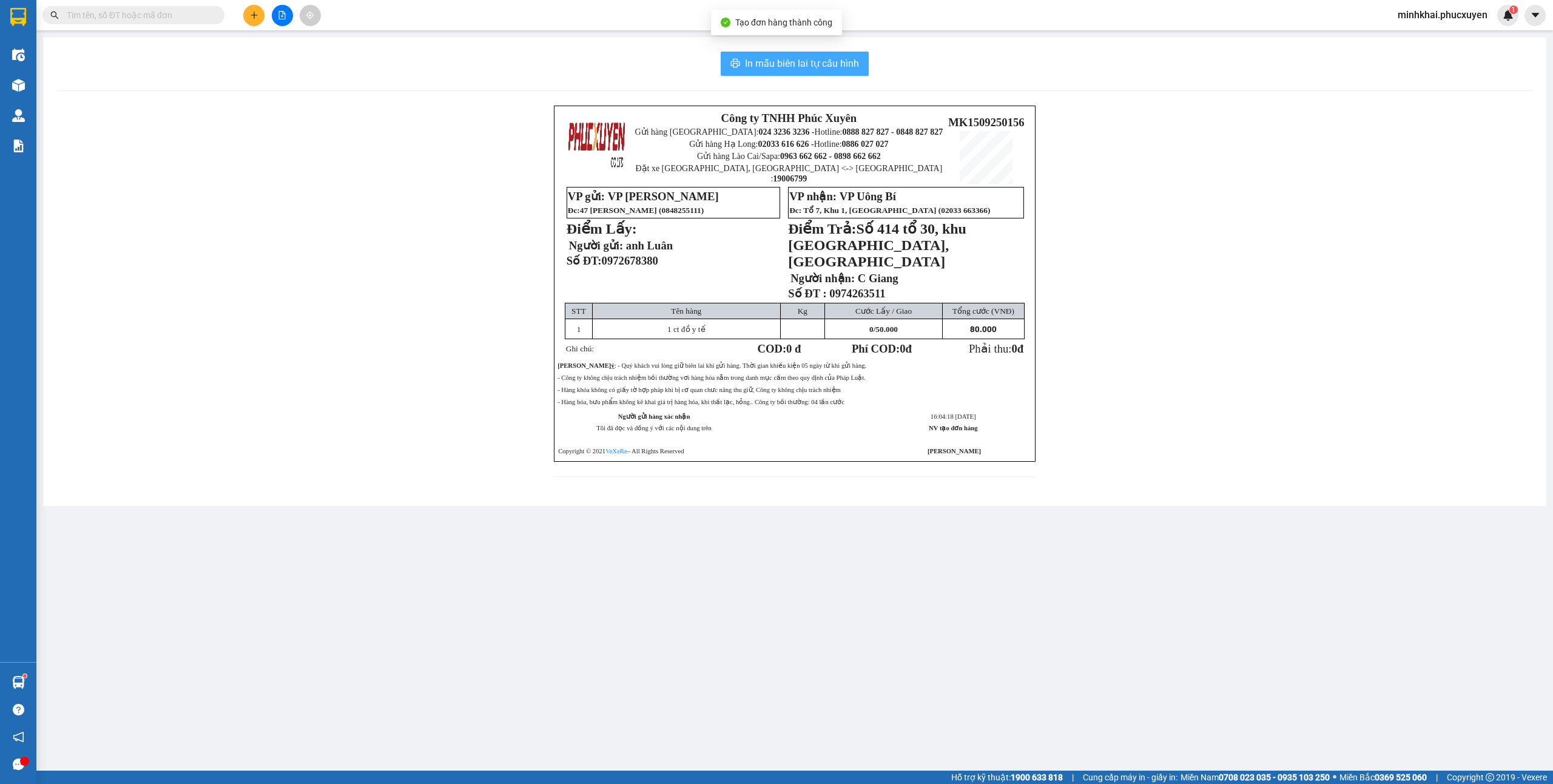
click at [806, 55] on button "In mẫu biên lai tự cấu hình" at bounding box center [794, 64] width 148 height 24
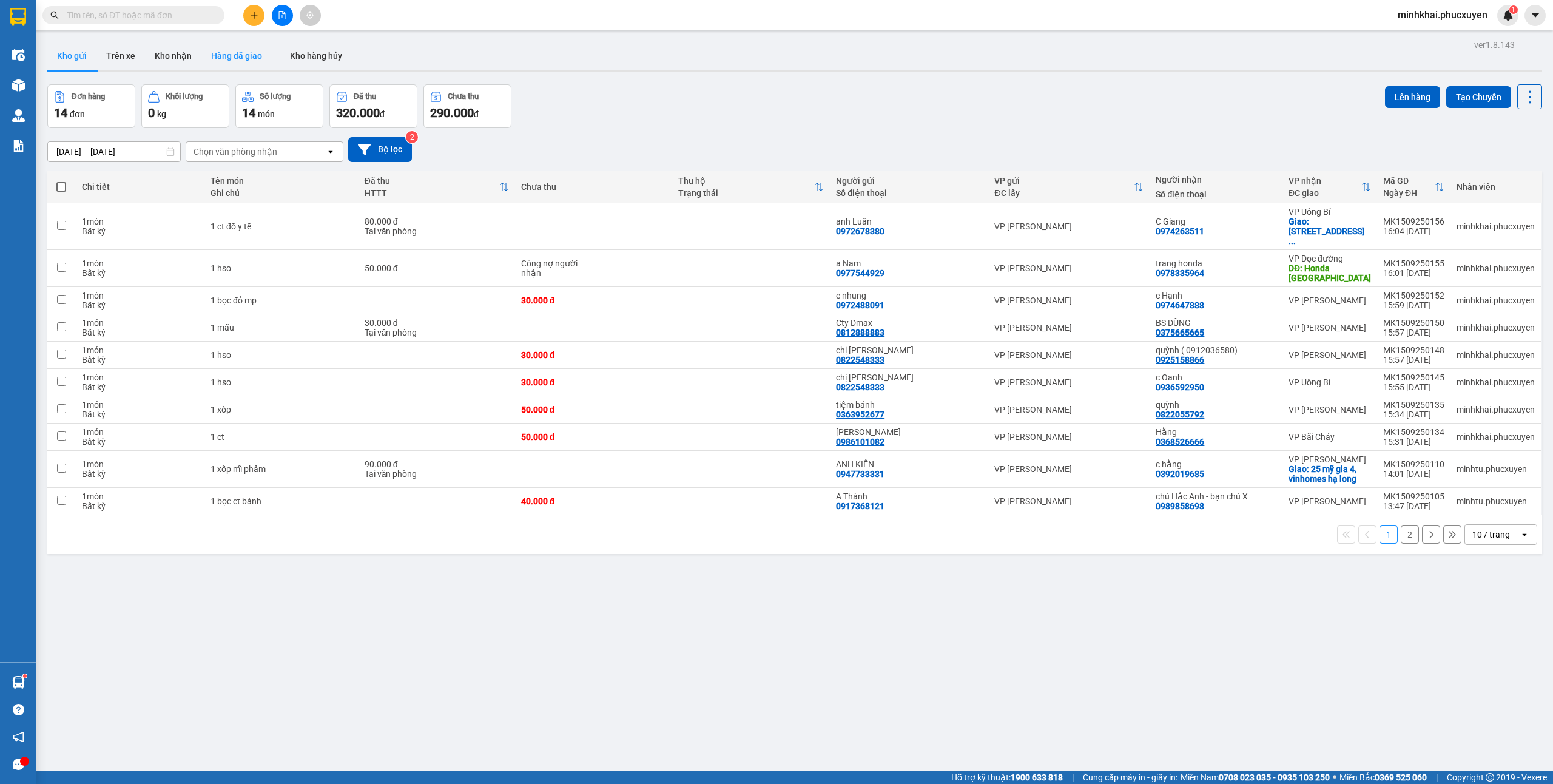
click at [232, 53] on button "Hàng đã giao" at bounding box center [236, 55] width 71 height 29
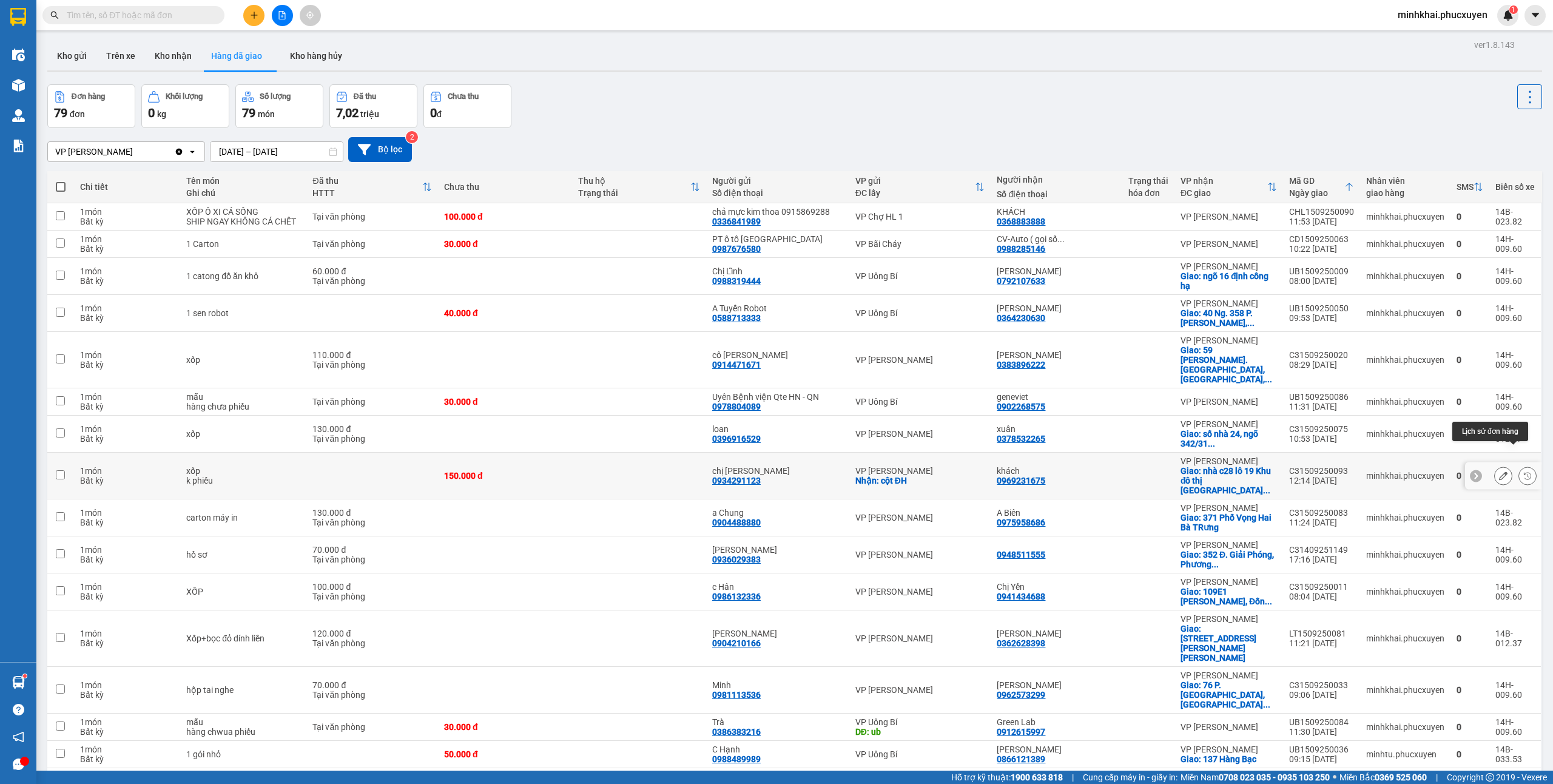
click at [1499, 471] on icon at bounding box center [1503, 475] width 8 height 8
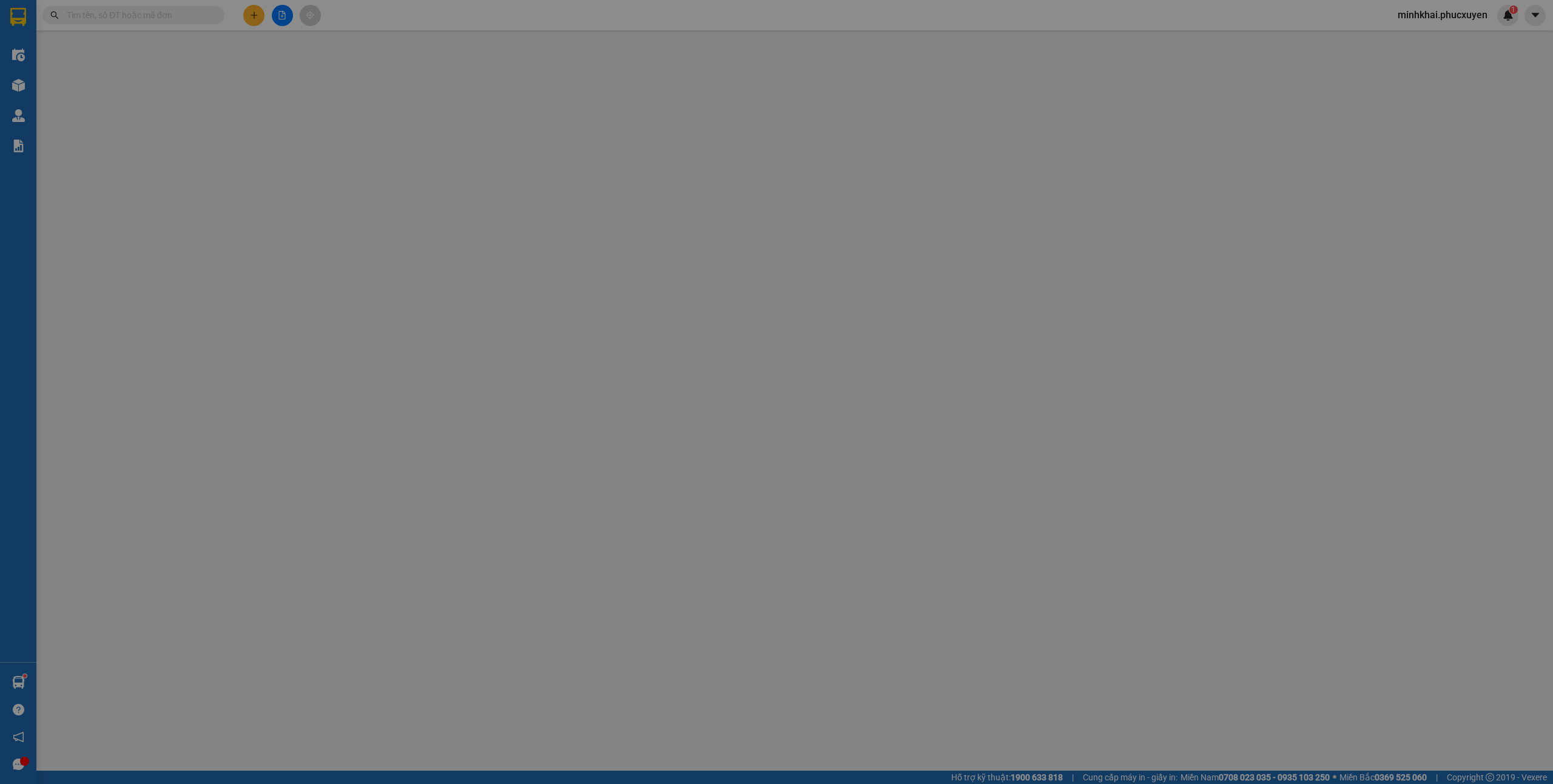
type input "0934291123"
type input "chị [PERSON_NAME]"
checkbox input "true"
type input "cột ĐH"
type input "40.000"
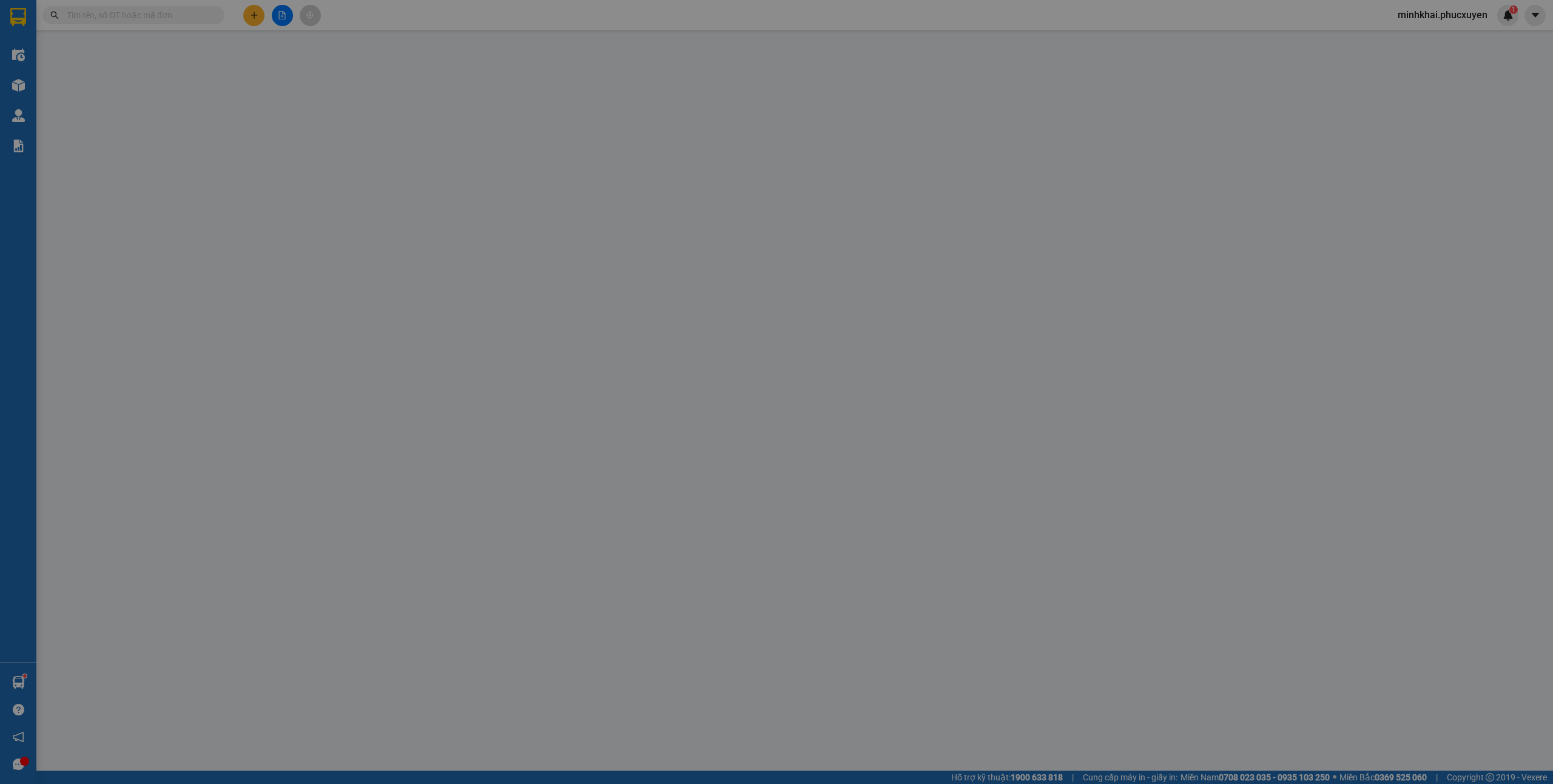
type input "0969231675"
type input "khách"
checkbox input "true"
type input "nhà c28 lô 19 Khu đô thị [GEOGRAPHIC_DATA], [GEOGRAPHIC_DATA], [GEOGRAPHIC_DATA…"
type input "40.000"
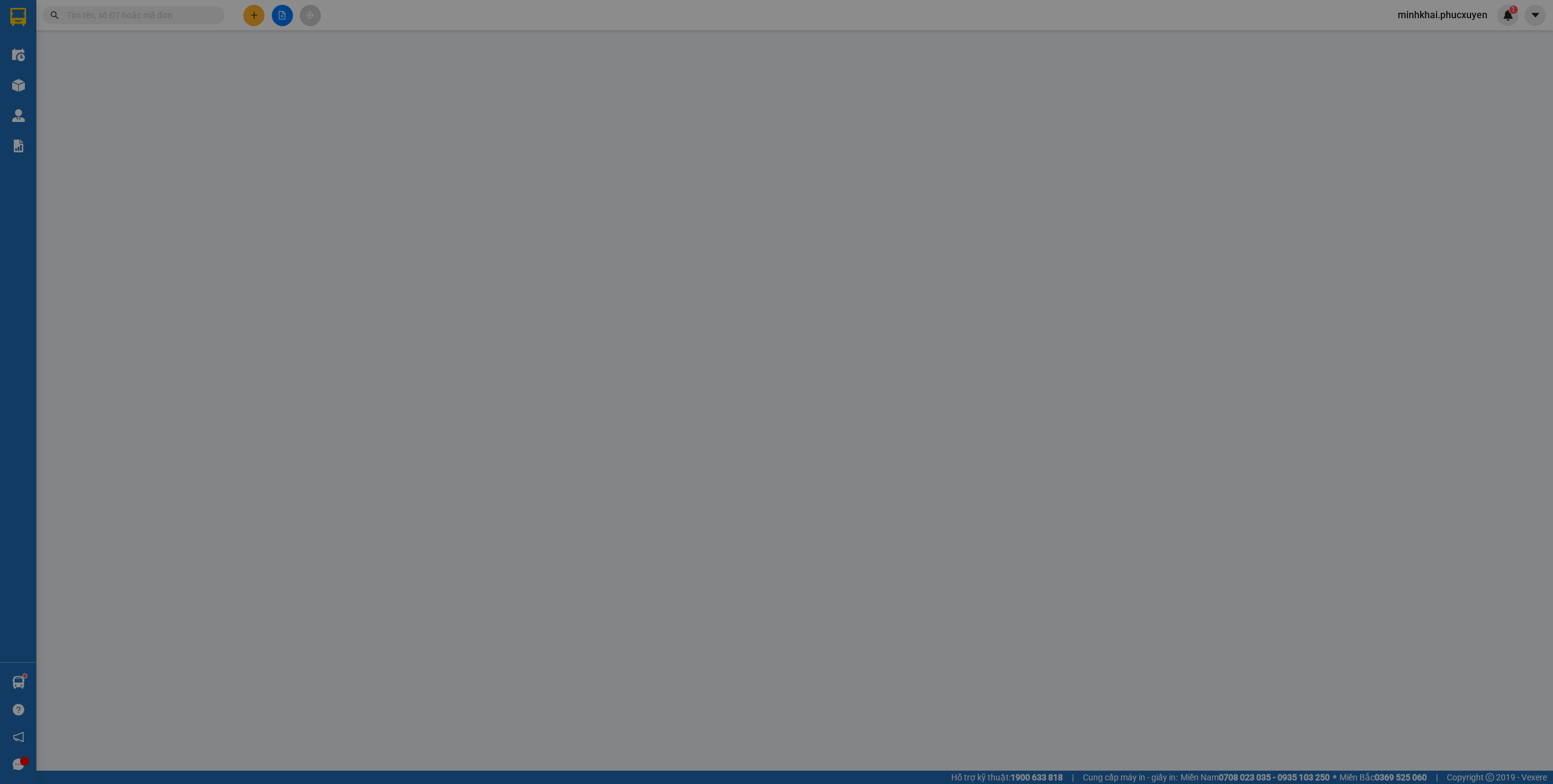
type input "150.000"
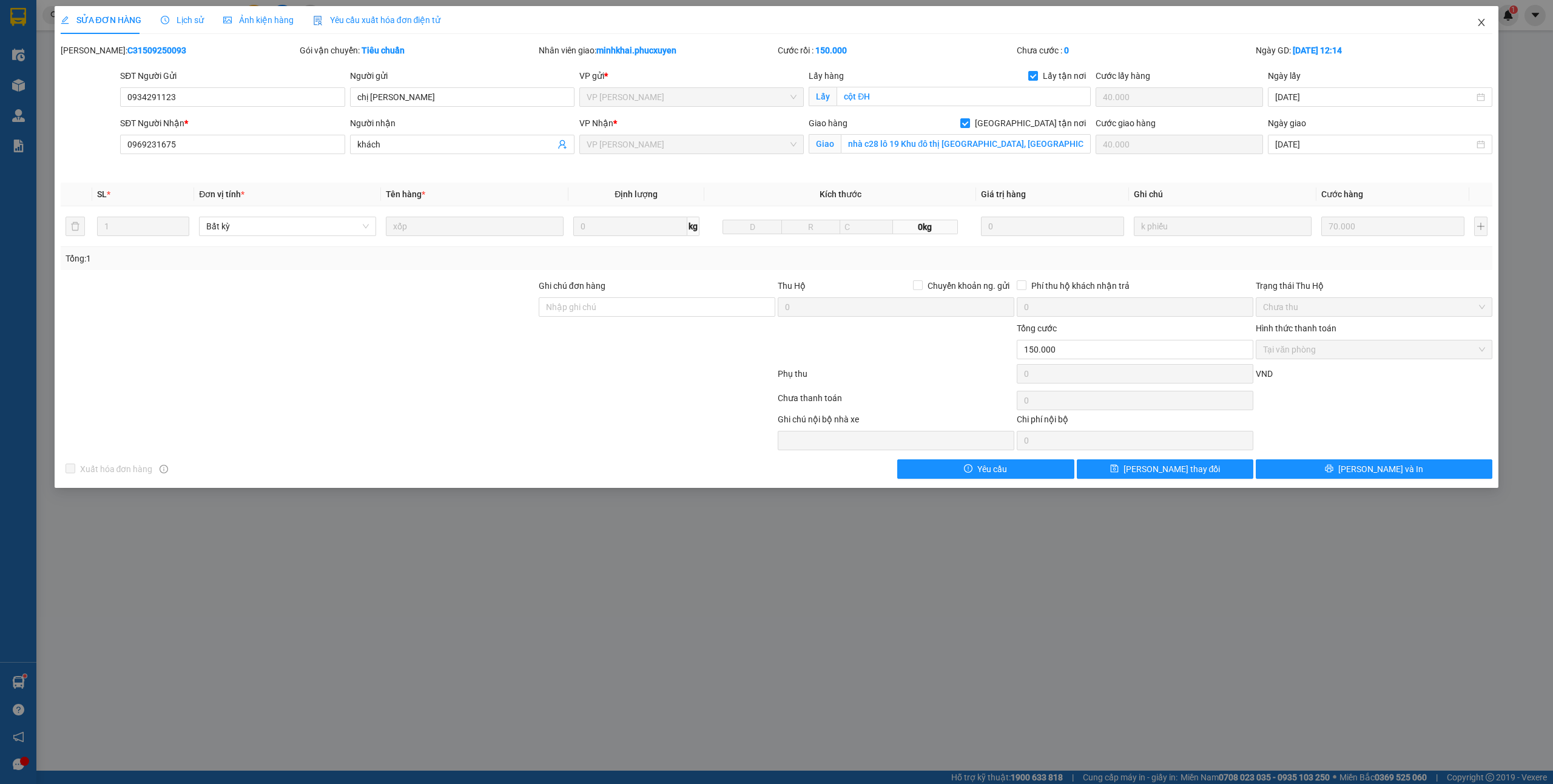
click at [1482, 30] on span "Close" at bounding box center [1481, 23] width 34 height 34
click at [23, 677] on sup at bounding box center [24, 675] width 4 height 4
click at [1484, 23] on section "Kết quả tìm kiếm ( 11 ) Bộ lọc Mã ĐH Trạng thái Món hàng Thu hộ Tổng cước Chưa …" at bounding box center [776, 392] width 1553 height 784
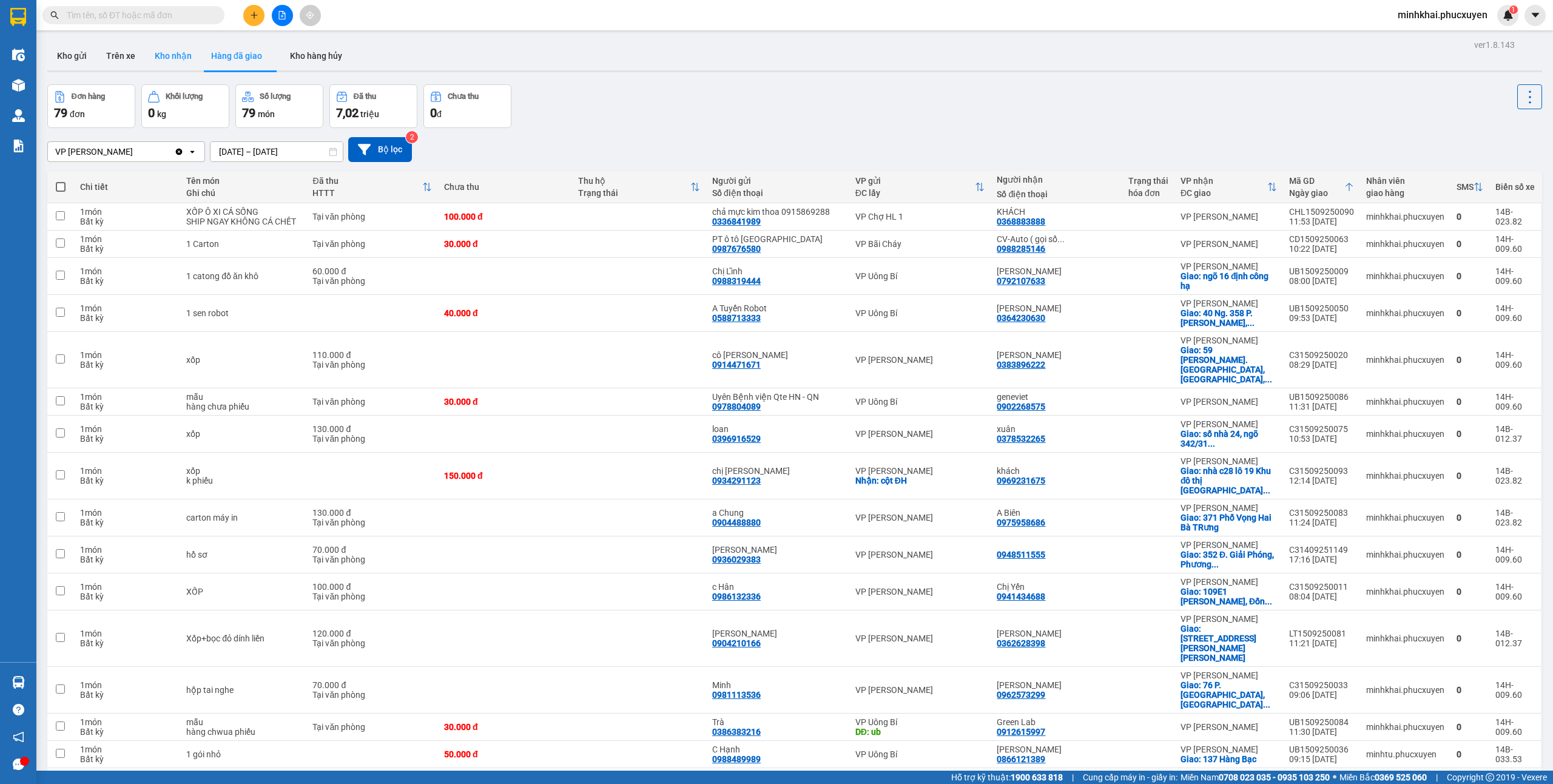
click at [183, 52] on button "Kho nhận" at bounding box center [173, 55] width 56 height 29
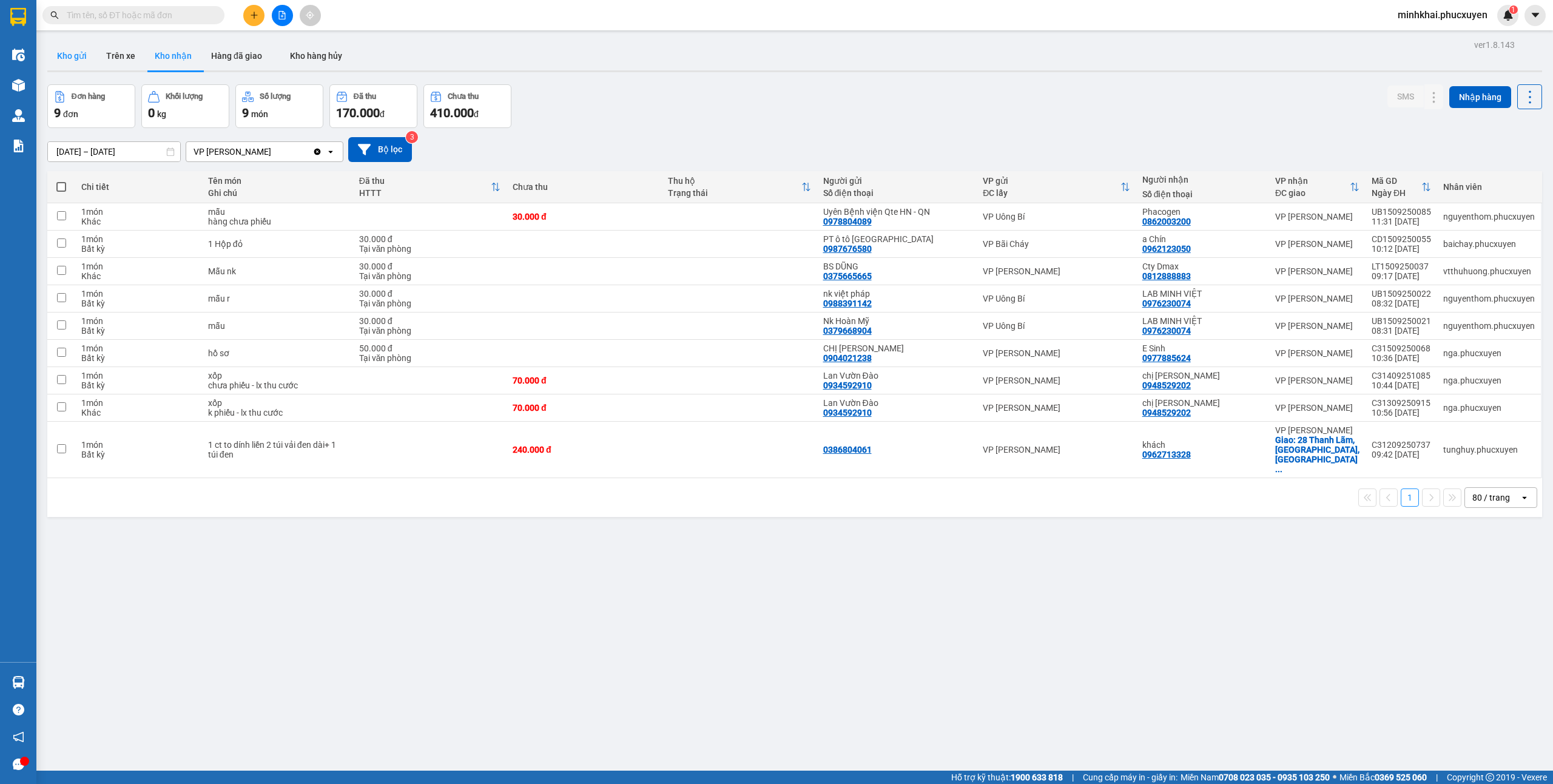
click at [71, 57] on button "Kho gửi" at bounding box center [71, 55] width 49 height 29
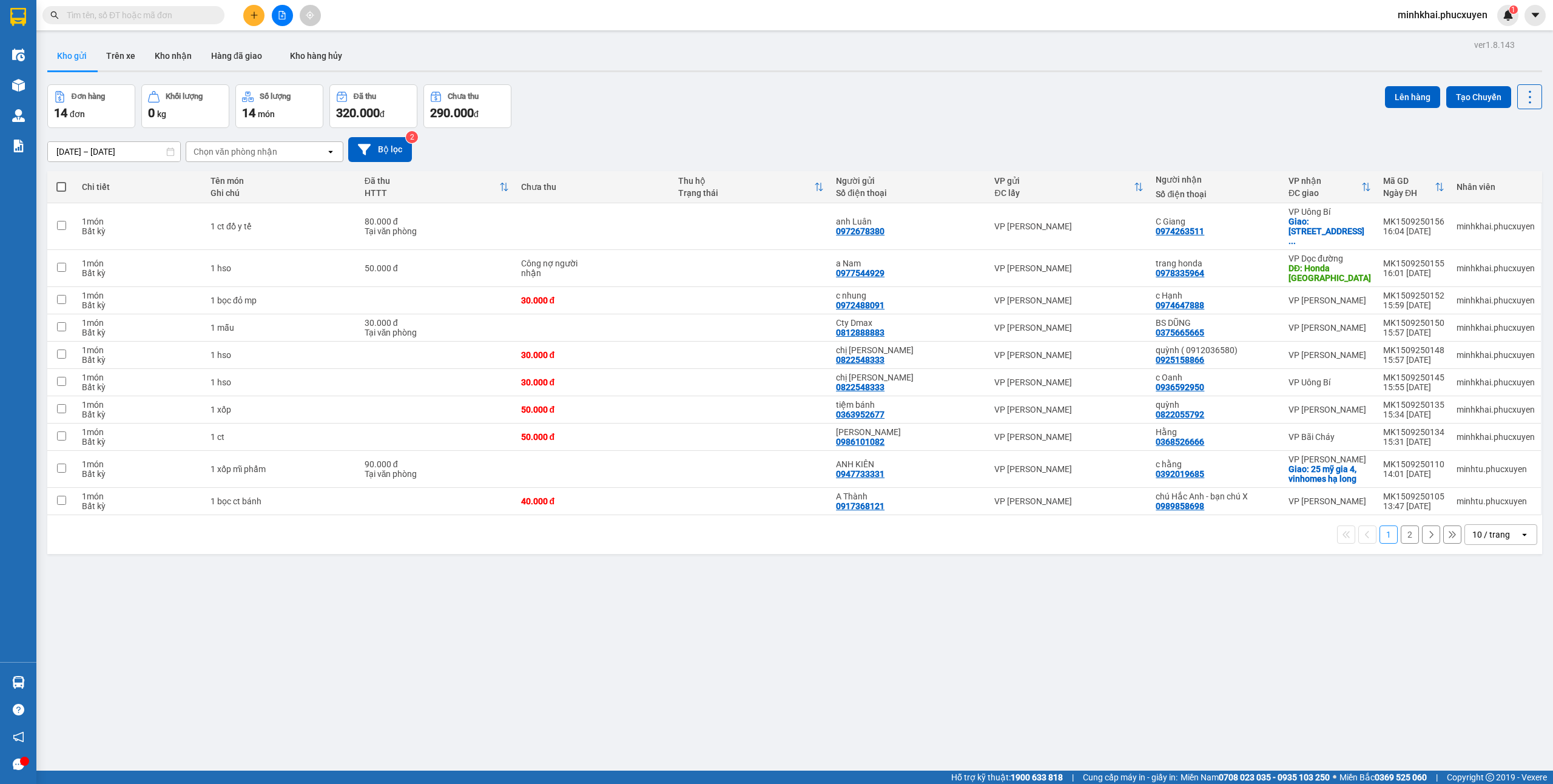
click at [1485, 531] on div "10 / trang" at bounding box center [1492, 534] width 38 height 12
click at [1476, 612] on div "50 / trang" at bounding box center [1487, 619] width 73 height 22
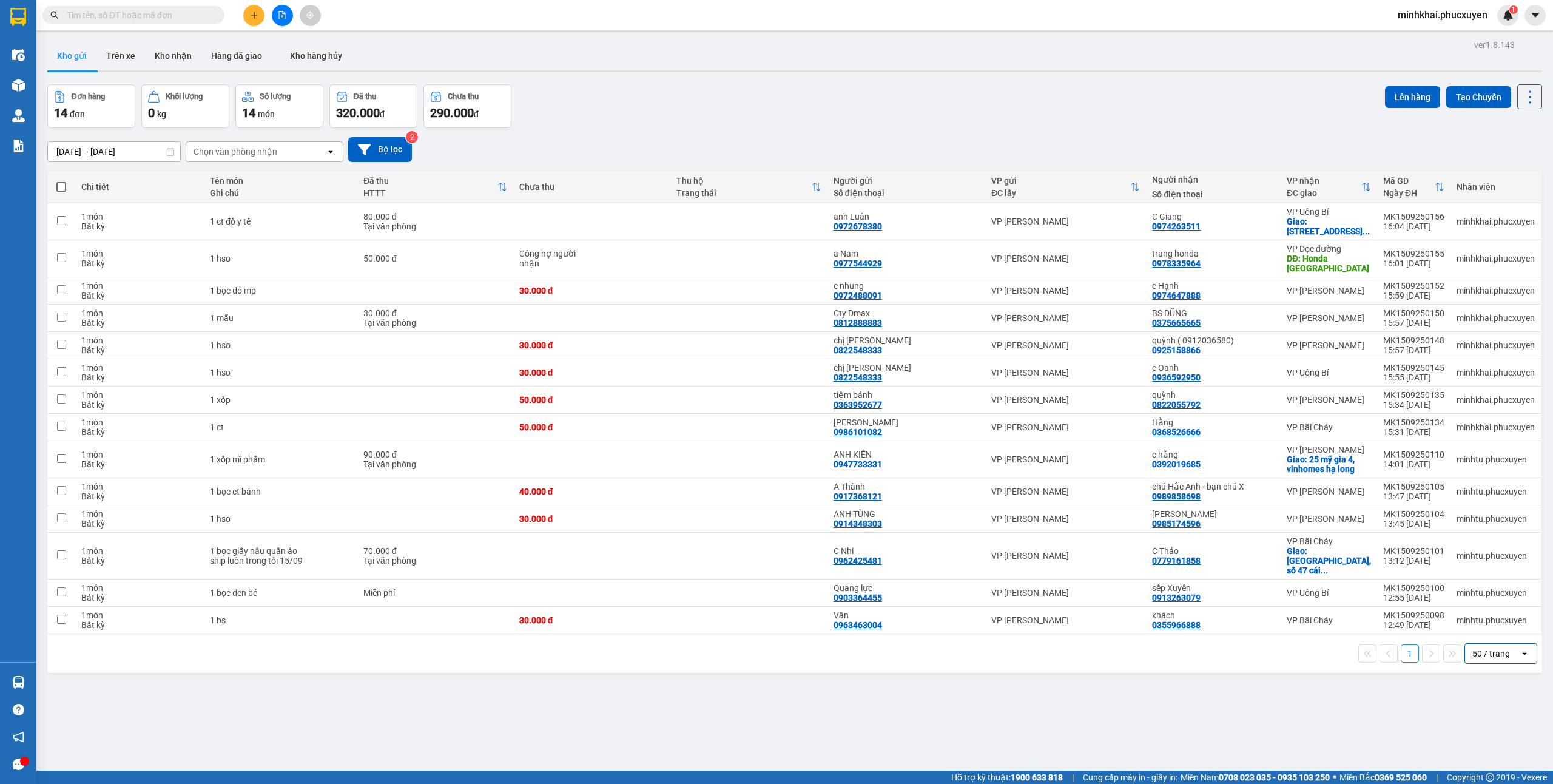
click at [64, 186] on span at bounding box center [61, 187] width 10 height 10
click at [61, 181] on input "checkbox" at bounding box center [61, 181] width 0 height 0
checkbox input "true"
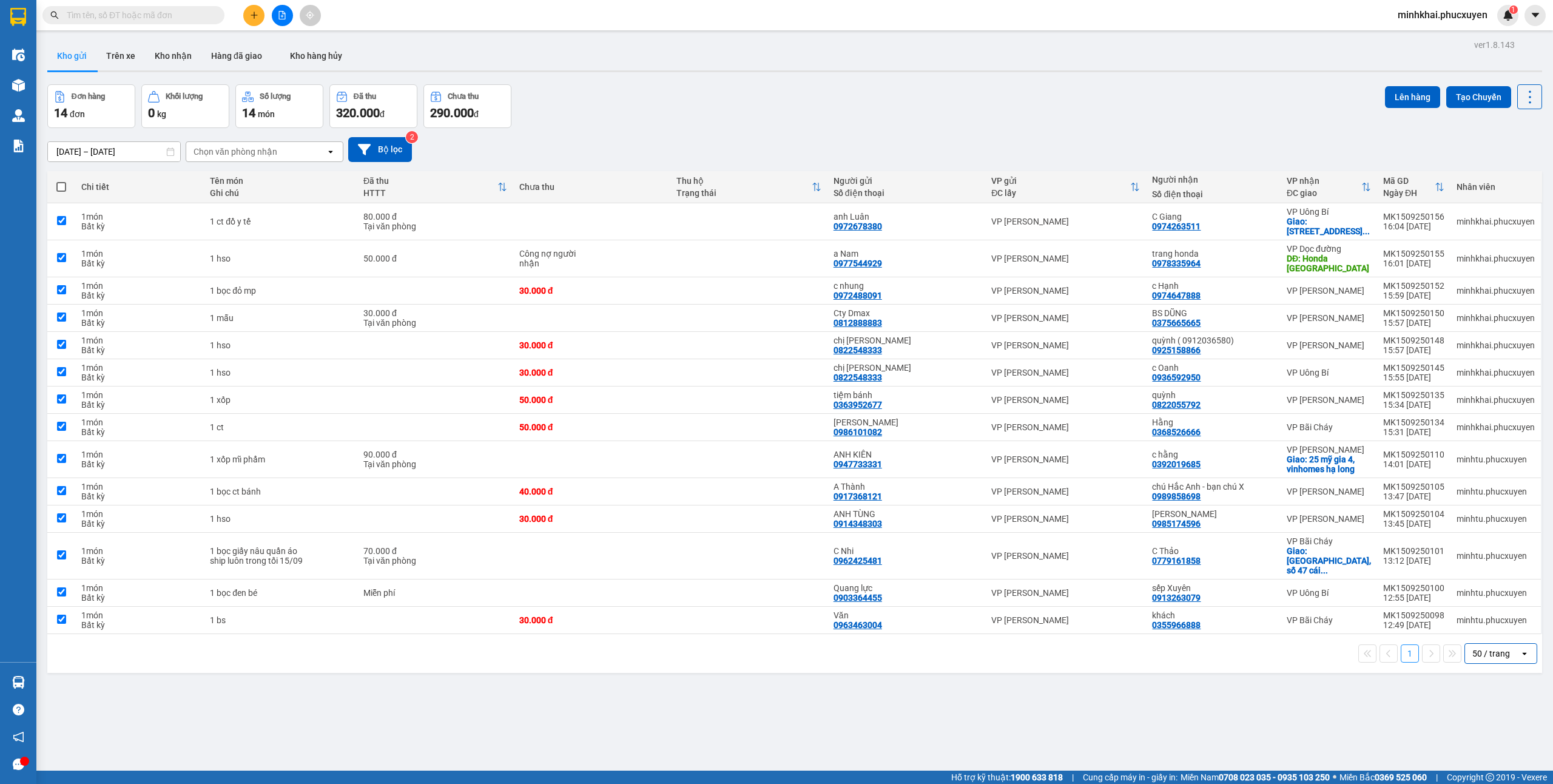
checkbox input "true"
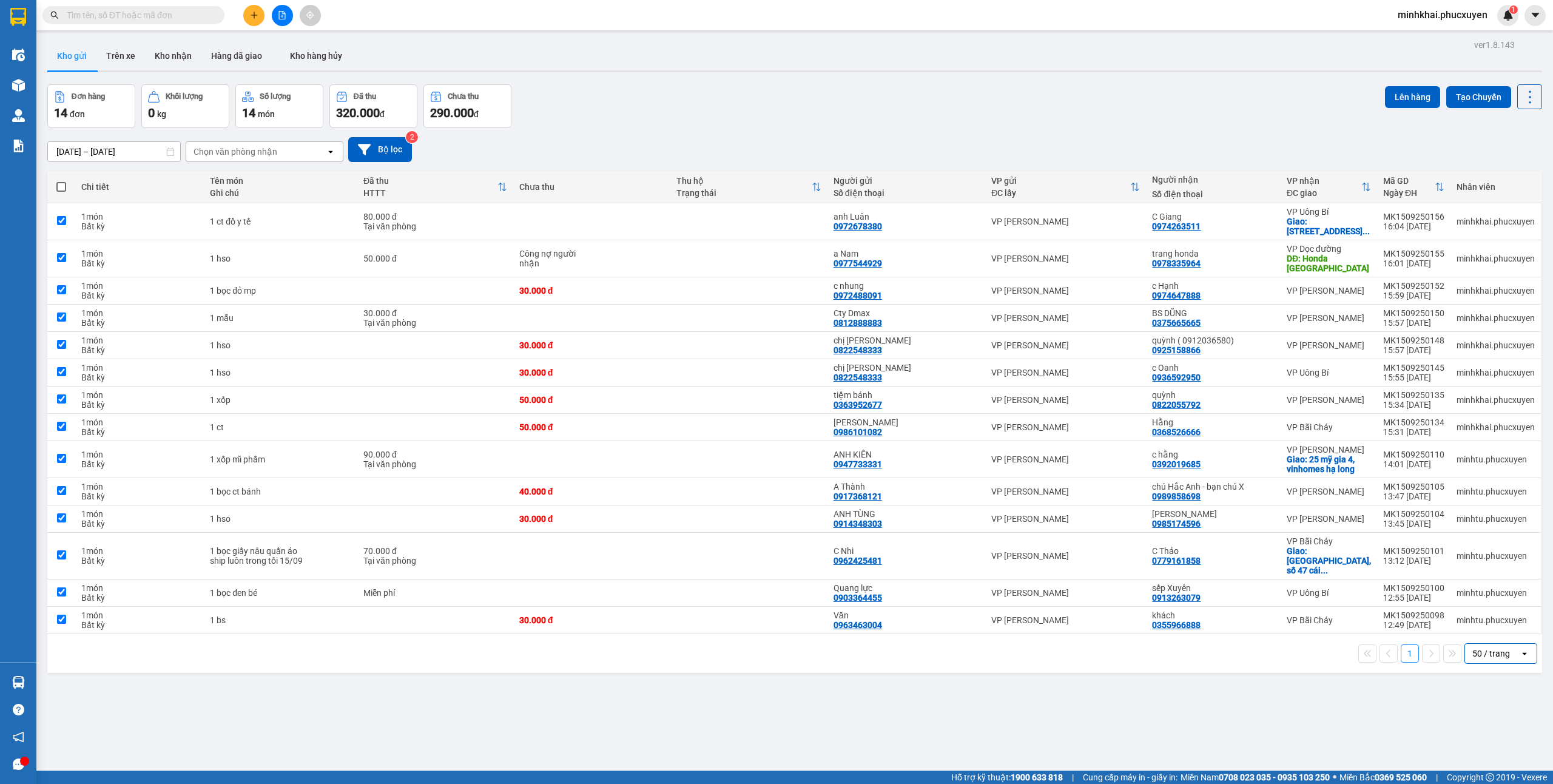
checkbox input "true"
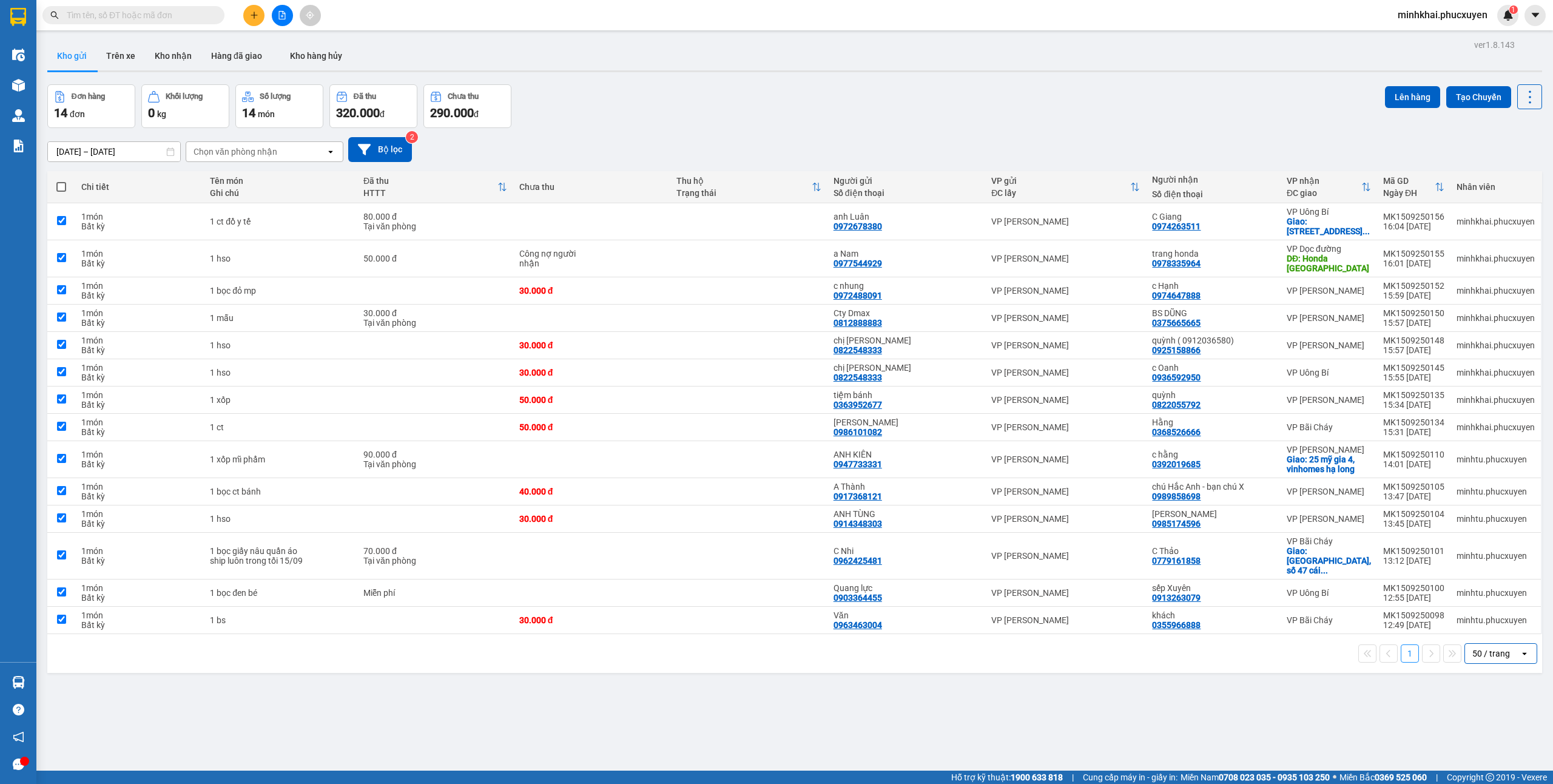
checkbox input "true"
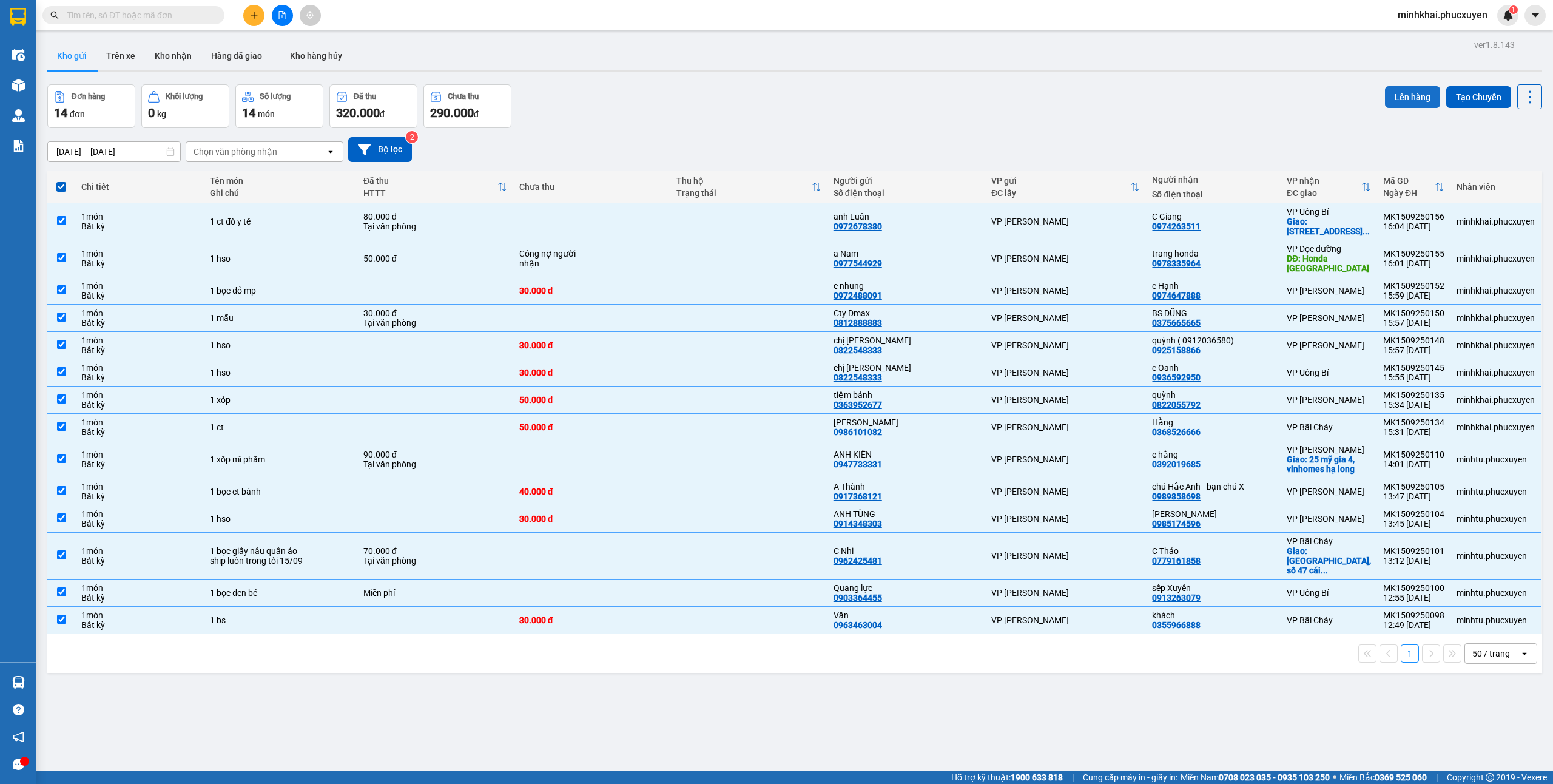
click at [1403, 90] on button "Lên hàng" at bounding box center [1413, 96] width 55 height 22
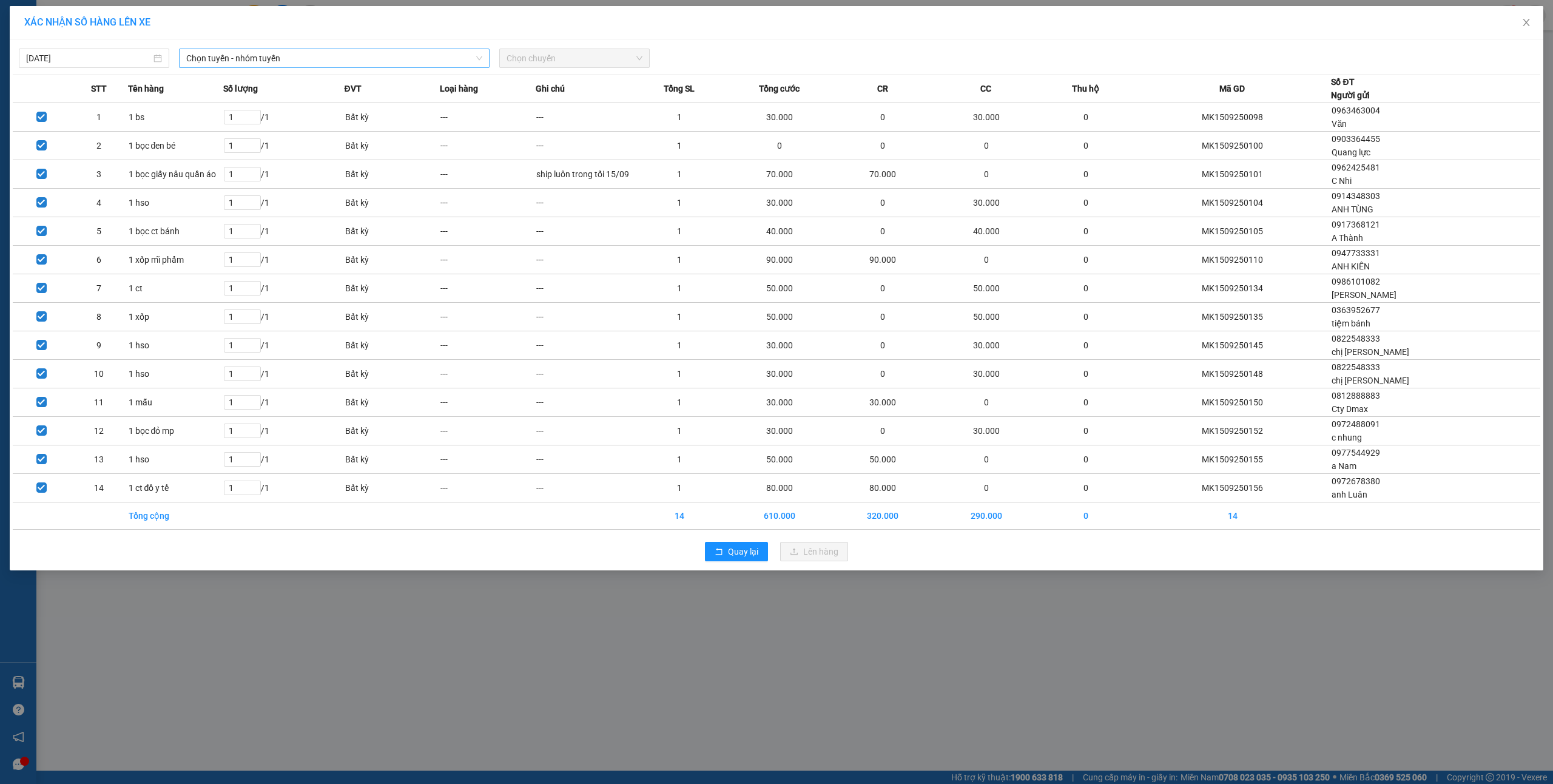
click at [207, 61] on span "Chọn tuyến - nhóm tuyến" at bounding box center [334, 58] width 296 height 18
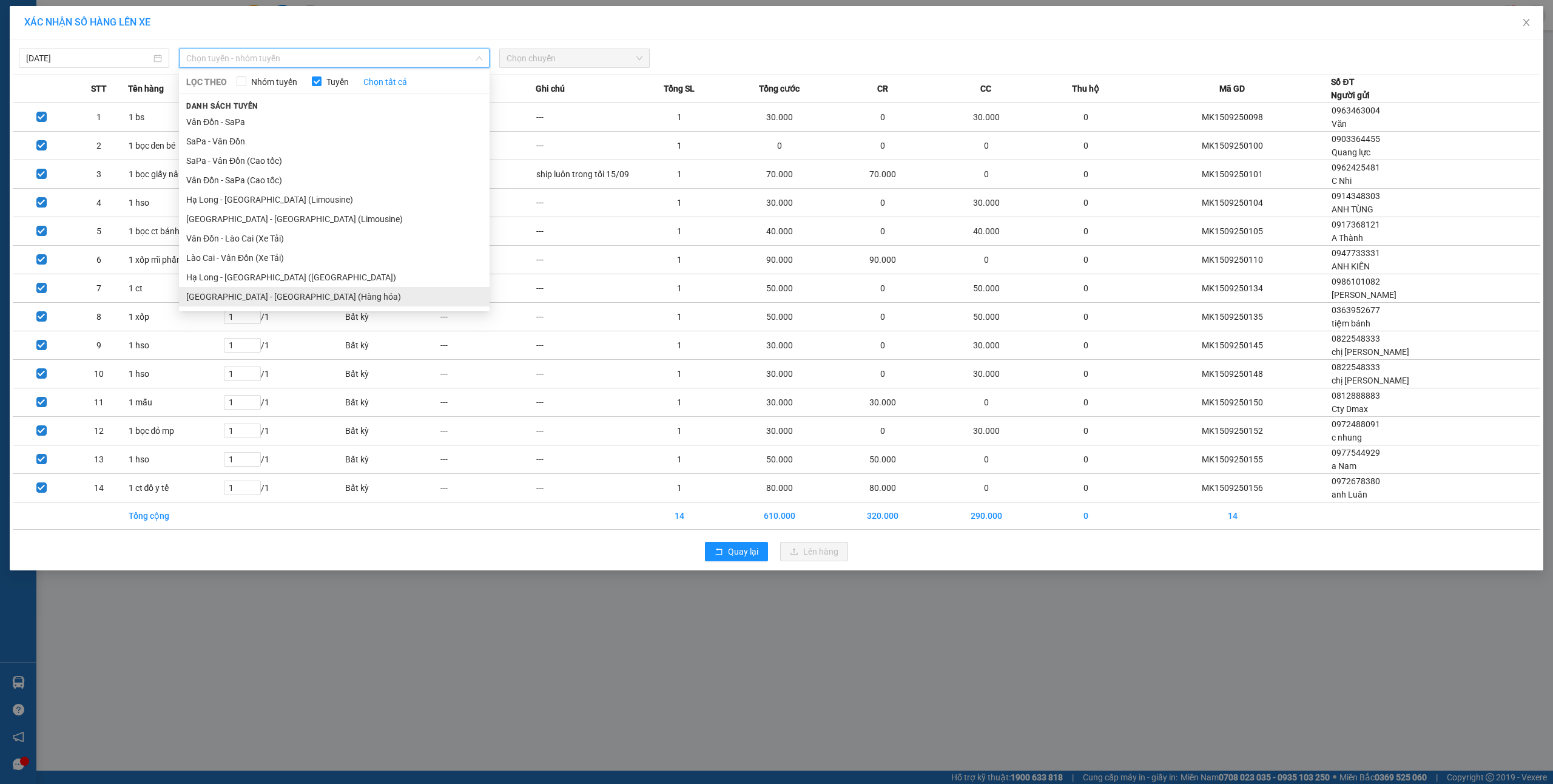
click at [280, 294] on li "Hà Nội - Hạ Long (Hàng hóa)" at bounding box center [334, 297] width 310 height 20
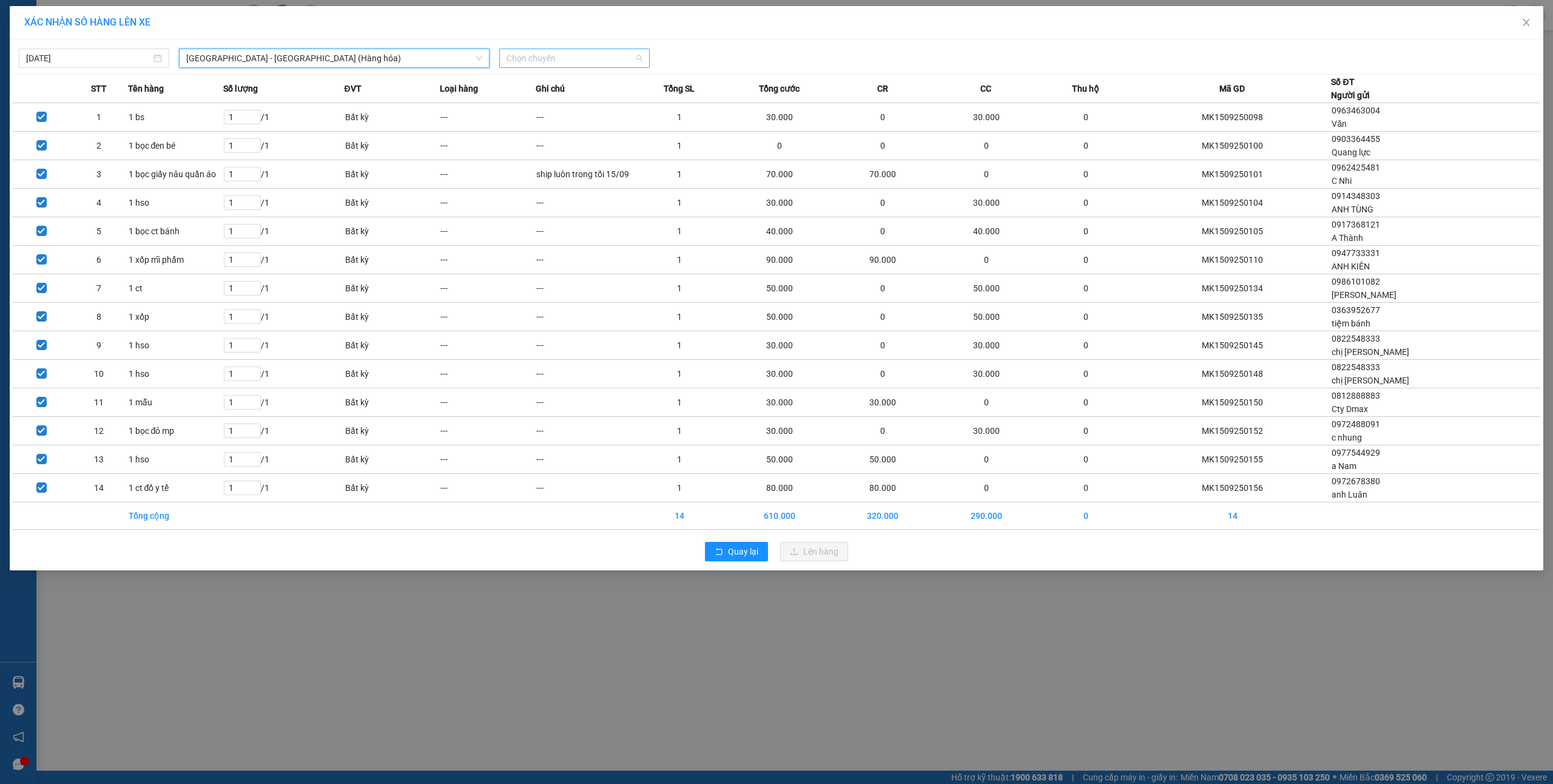
click at [549, 59] on span "Chọn chuyến" at bounding box center [574, 58] width 136 height 18
click at [540, 124] on div "16:00" at bounding box center [553, 121] width 95 height 14
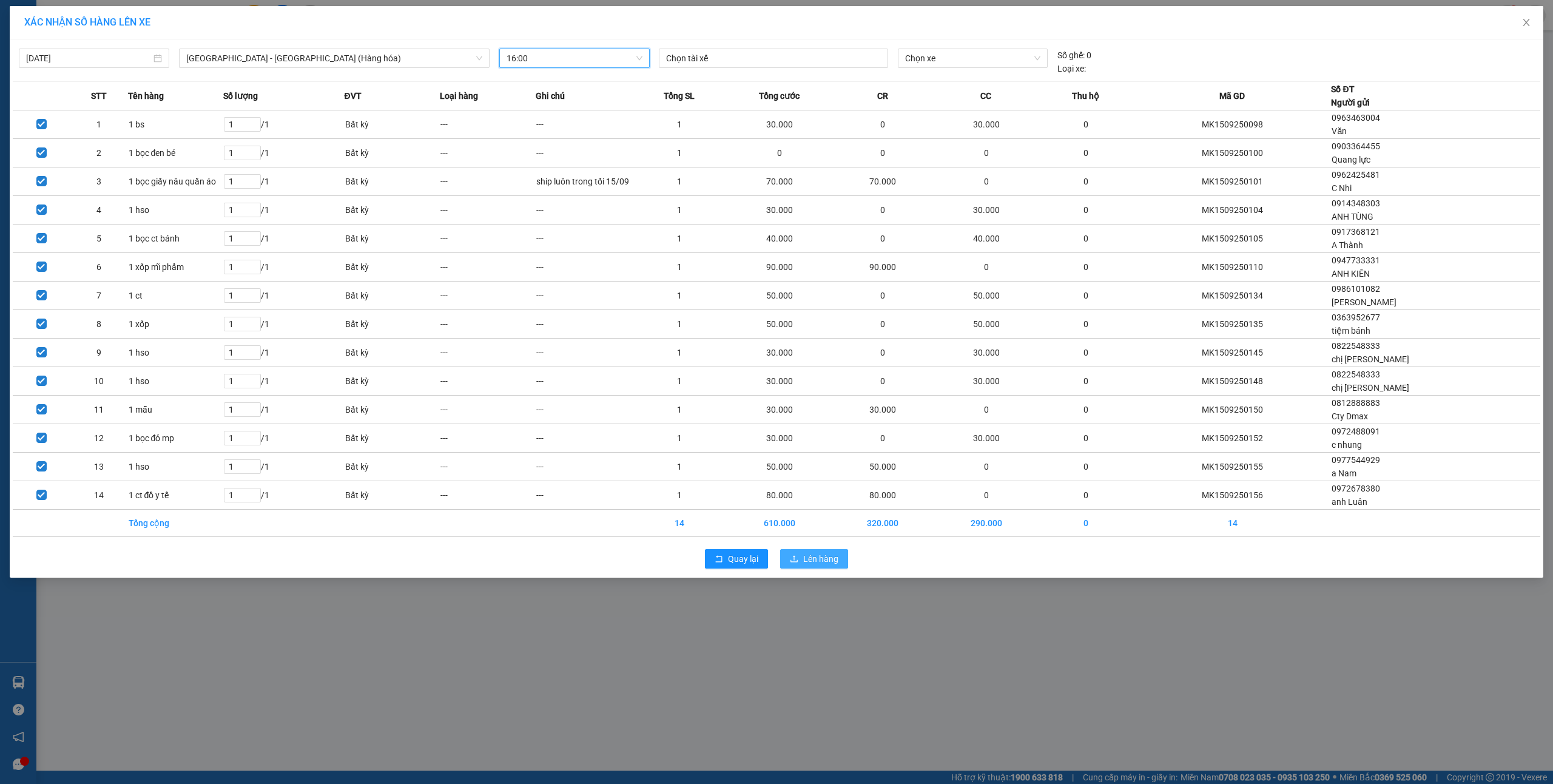
click at [824, 556] on span "Lên hàng" at bounding box center [821, 559] width 35 height 14
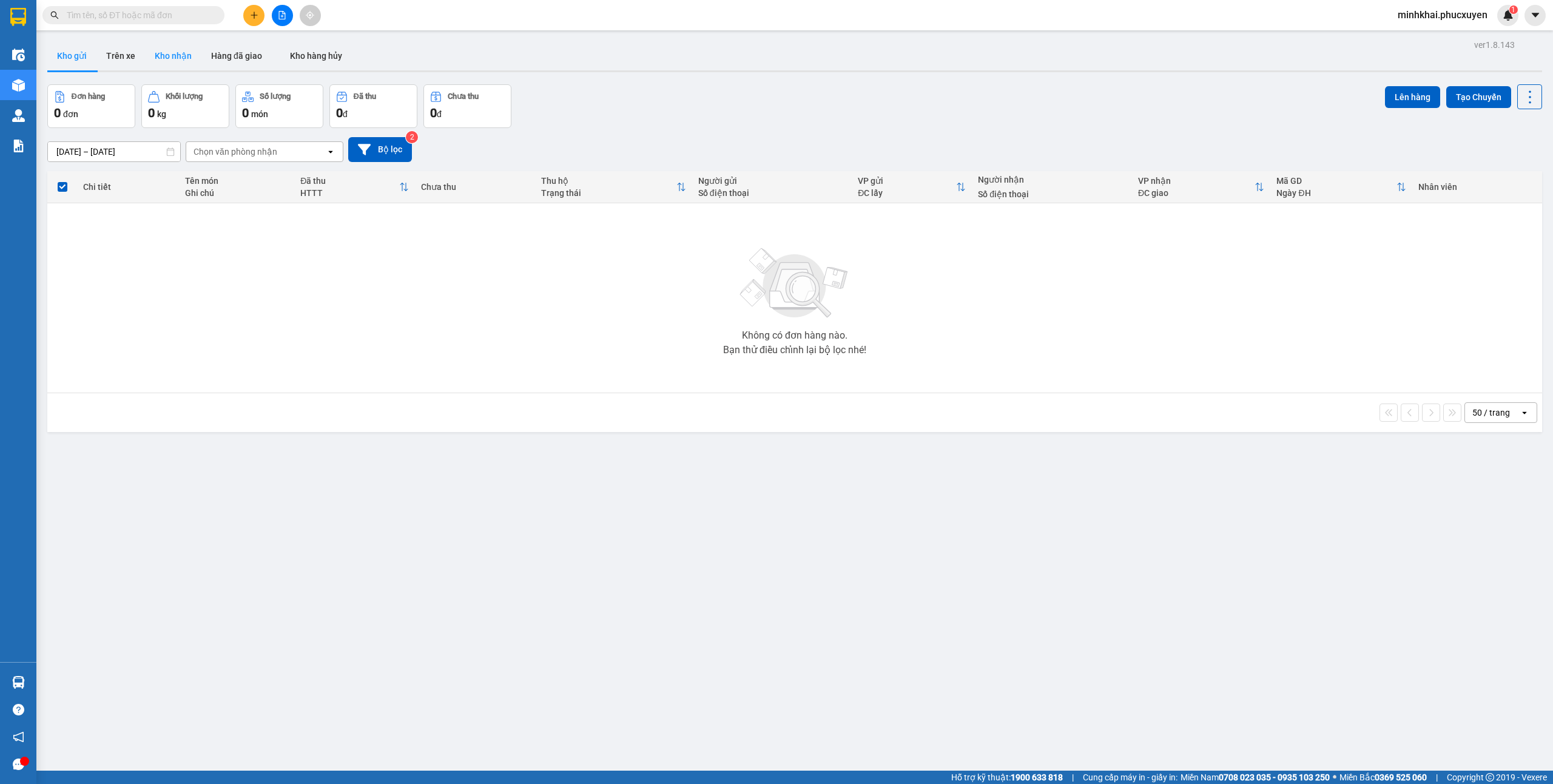
click at [178, 55] on button "Kho nhận" at bounding box center [173, 55] width 56 height 29
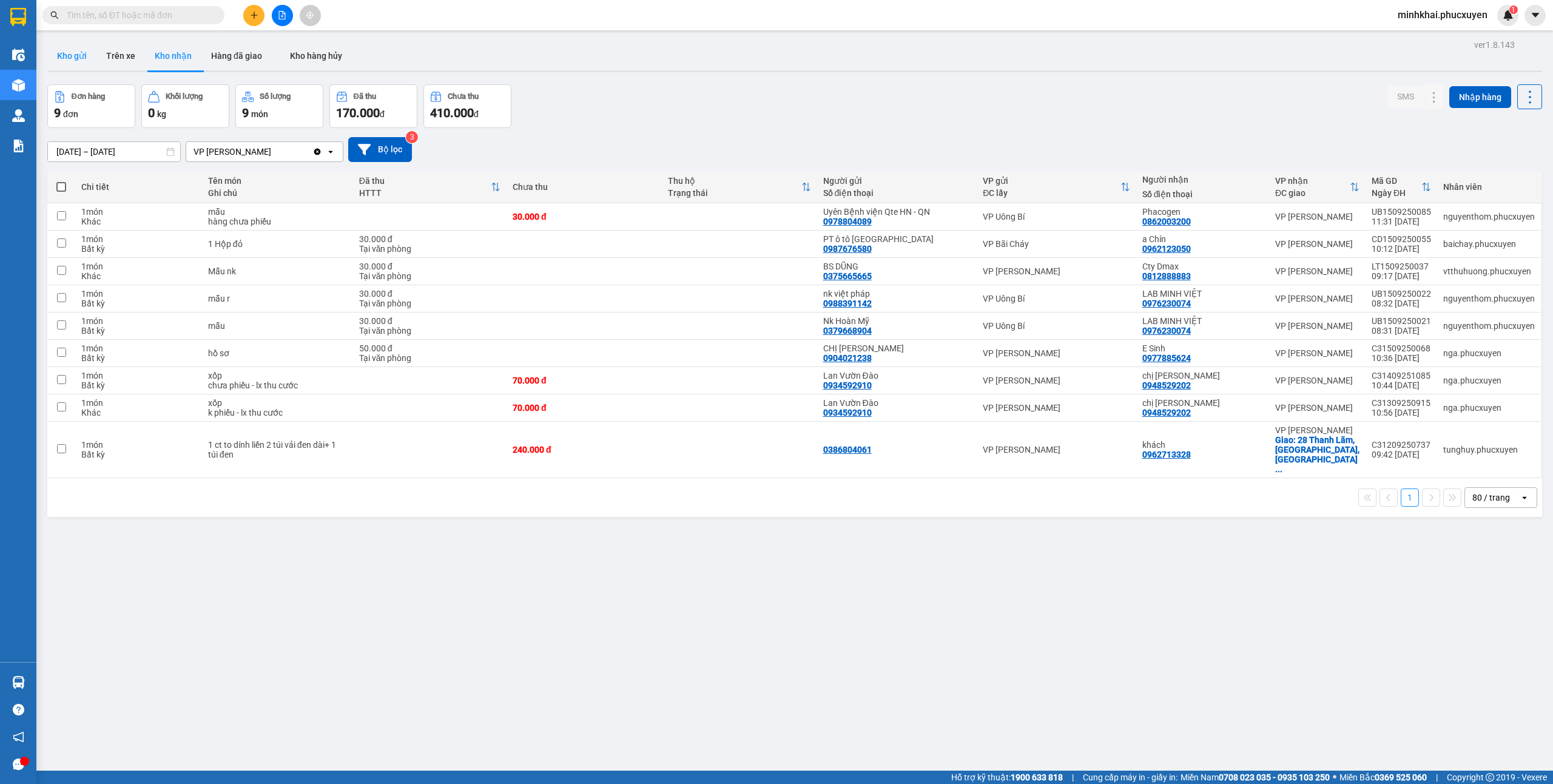
click at [85, 62] on button "Kho gửi" at bounding box center [71, 55] width 49 height 29
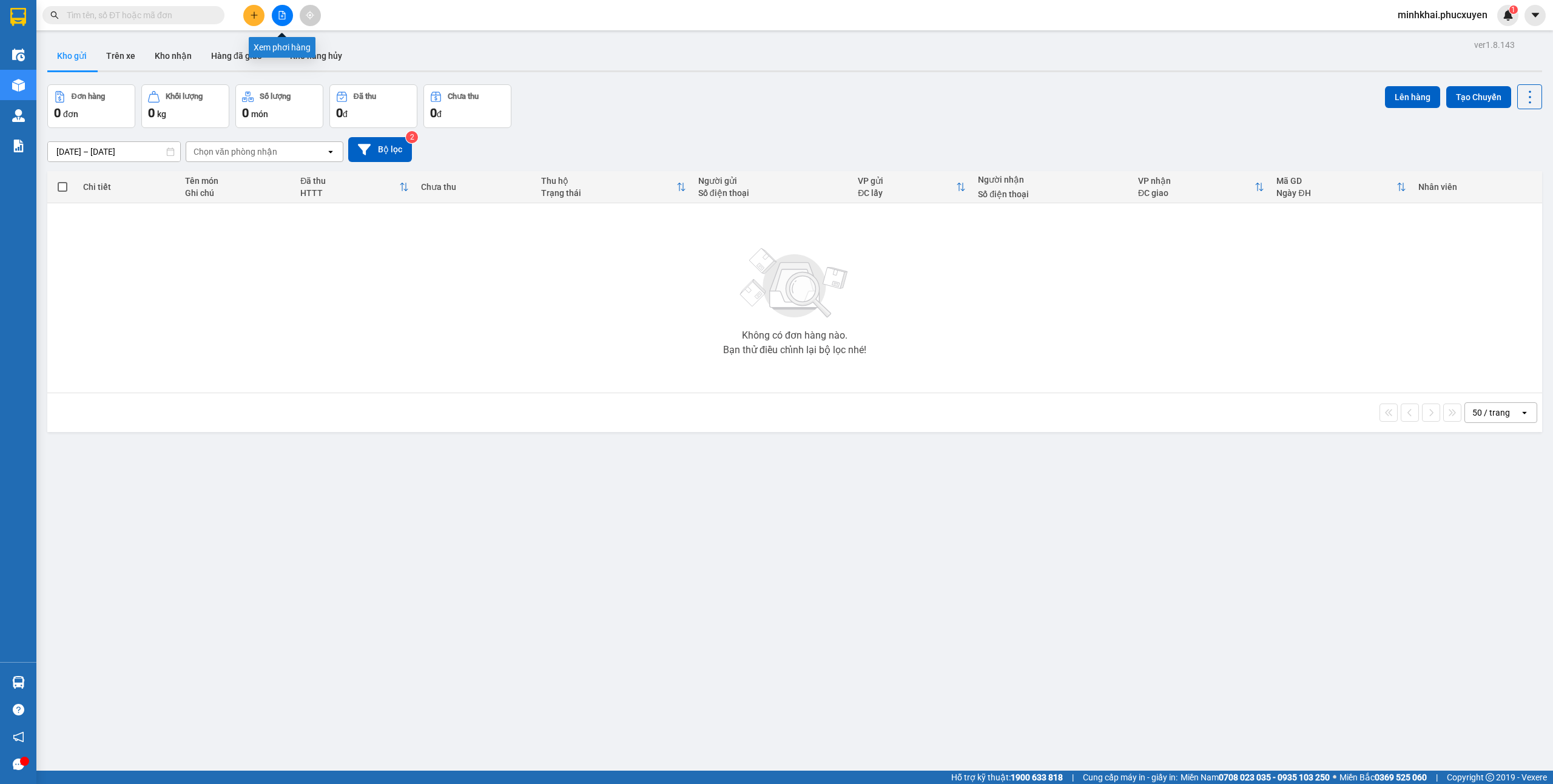
click at [282, 12] on icon "file-add" at bounding box center [282, 14] width 8 height 8
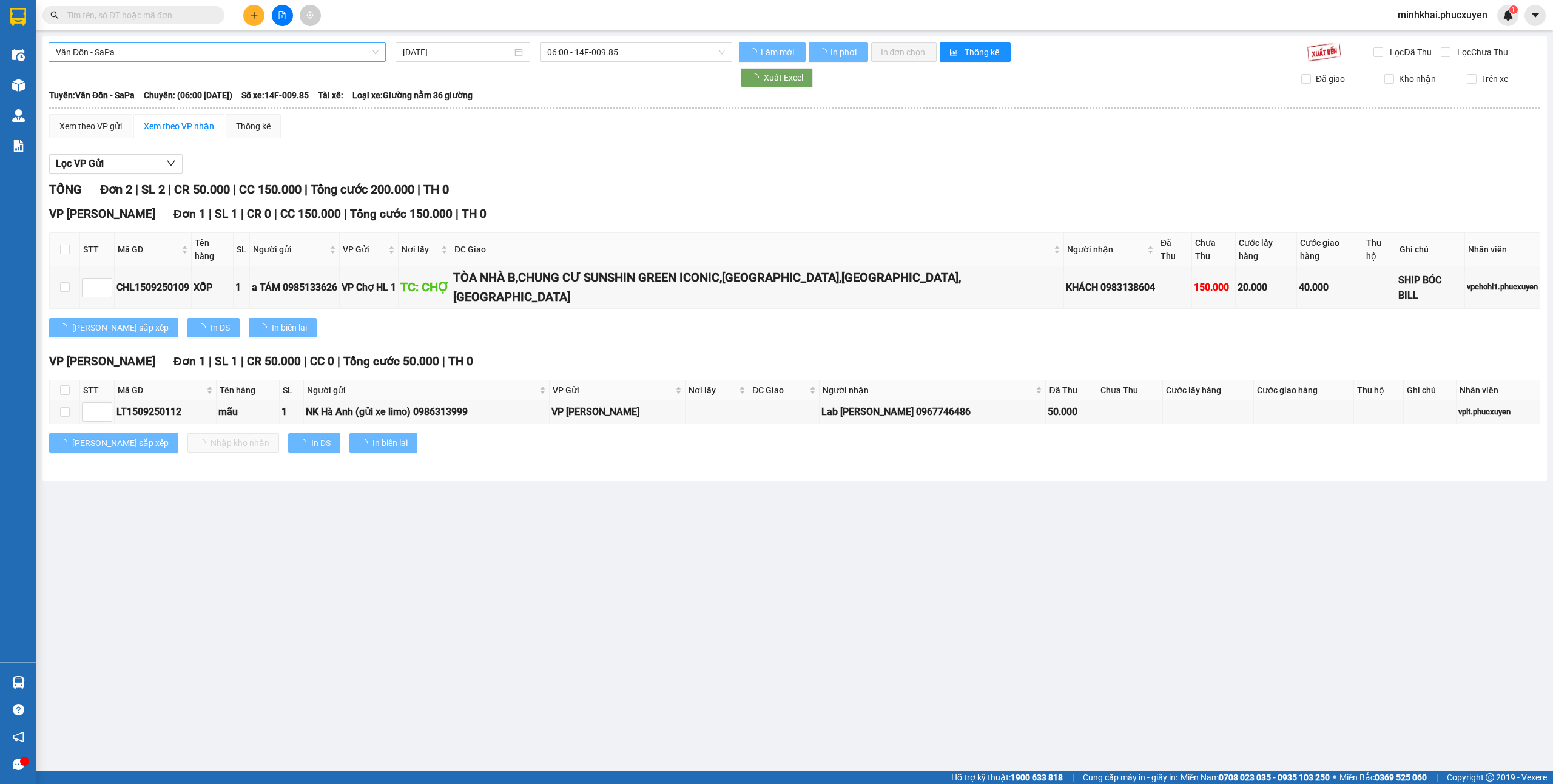
click at [131, 57] on span "Vân Đồn - SaPa" at bounding box center [217, 52] width 323 height 18
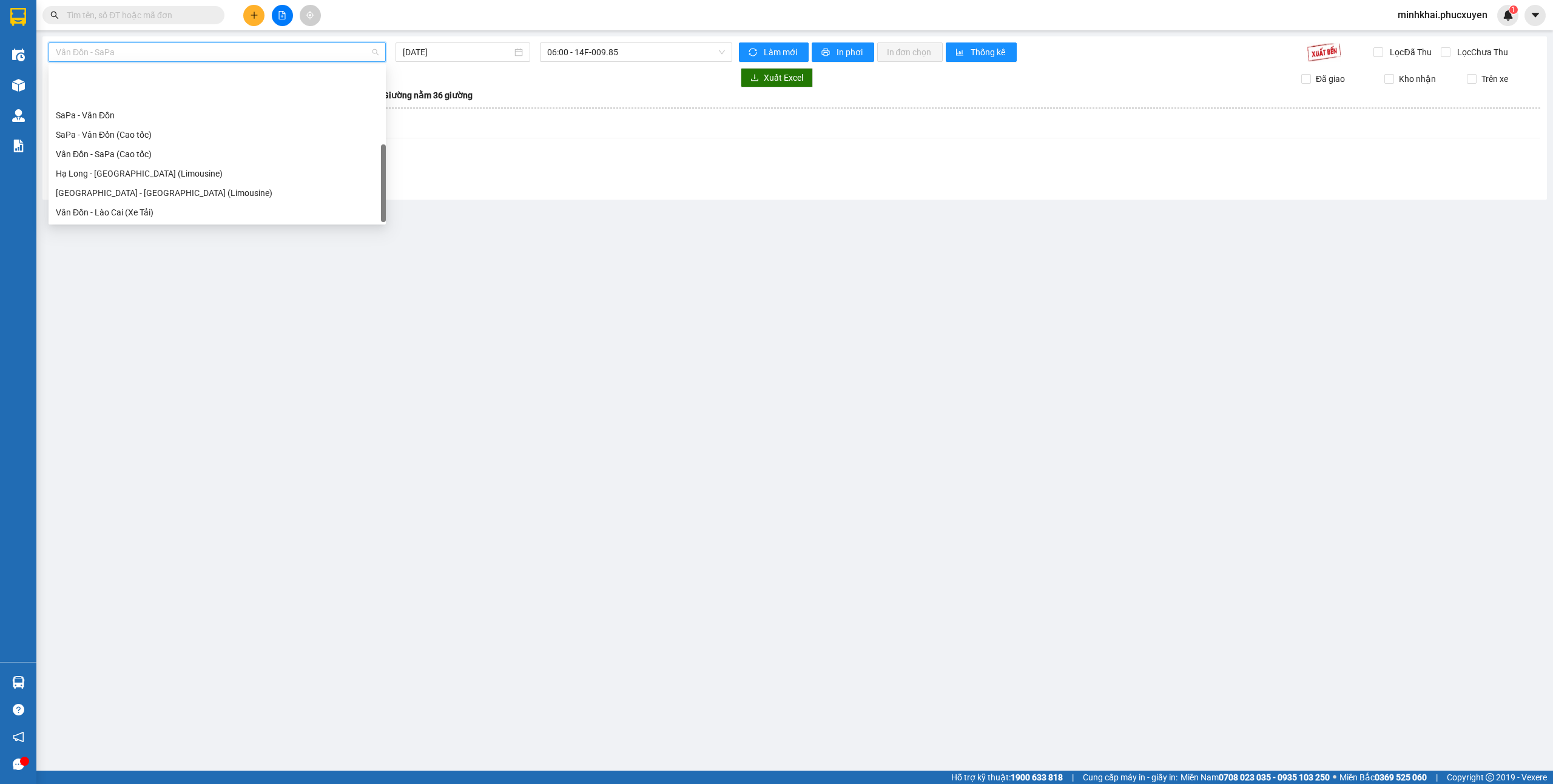
scroll to position [58, 0]
click at [211, 217] on div "Hà Nội - Hạ Long (Hàng hóa)" at bounding box center [217, 213] width 323 height 14
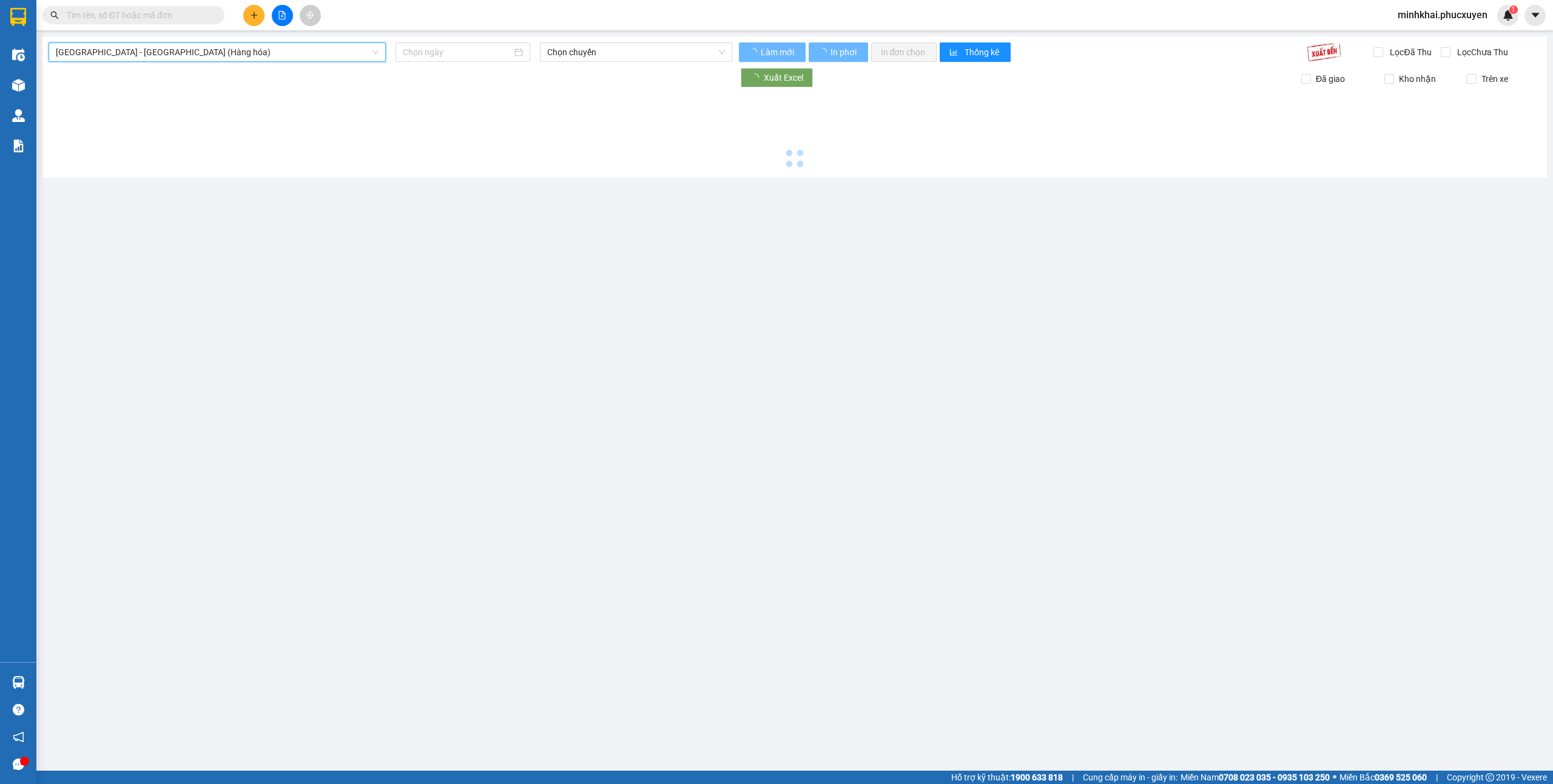
type input "[DATE]"
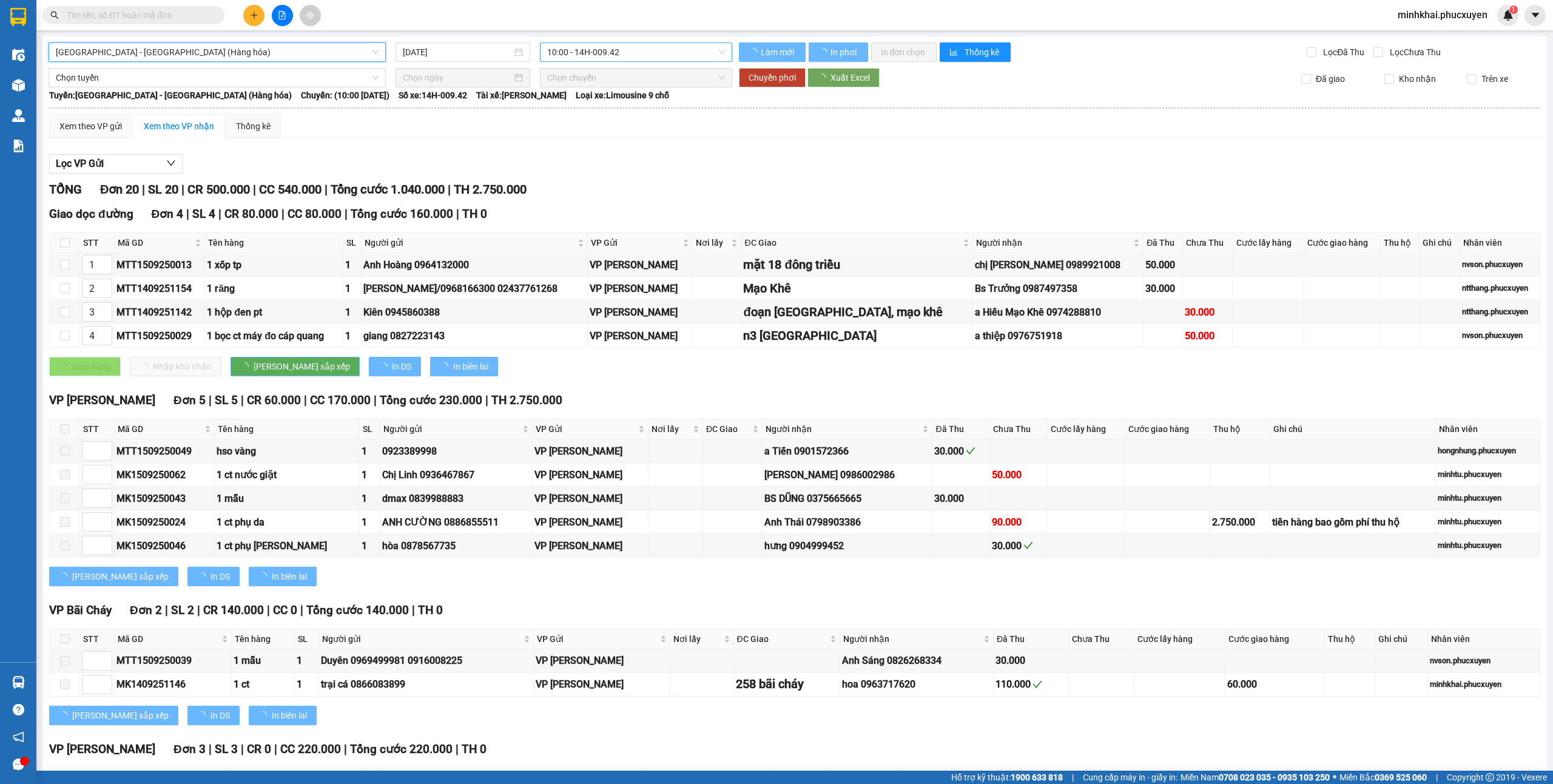
click at [633, 51] on span "10:00 - 14H-009.42" at bounding box center [636, 52] width 178 height 18
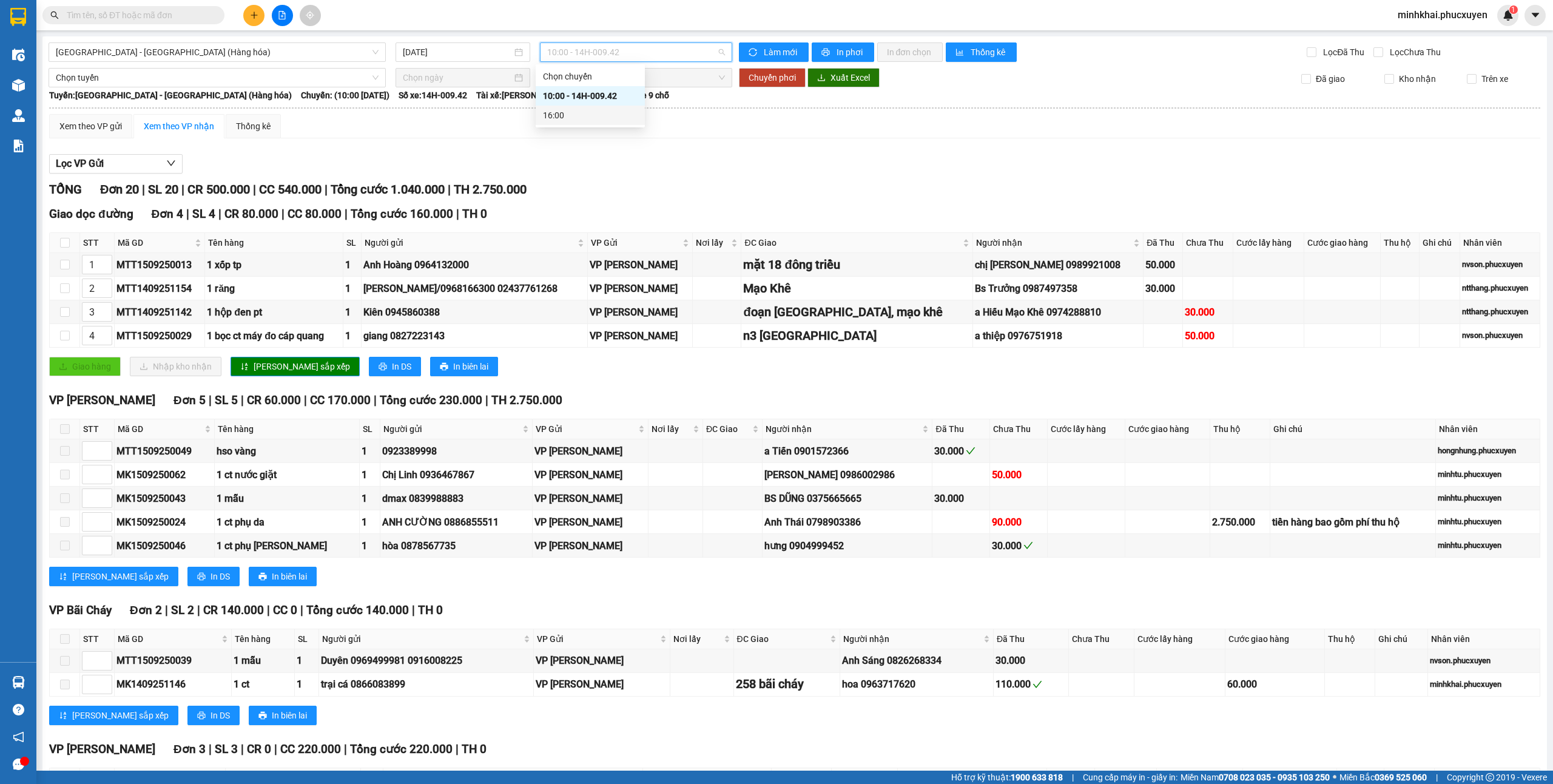
click at [596, 115] on div "16:00" at bounding box center [590, 115] width 95 height 14
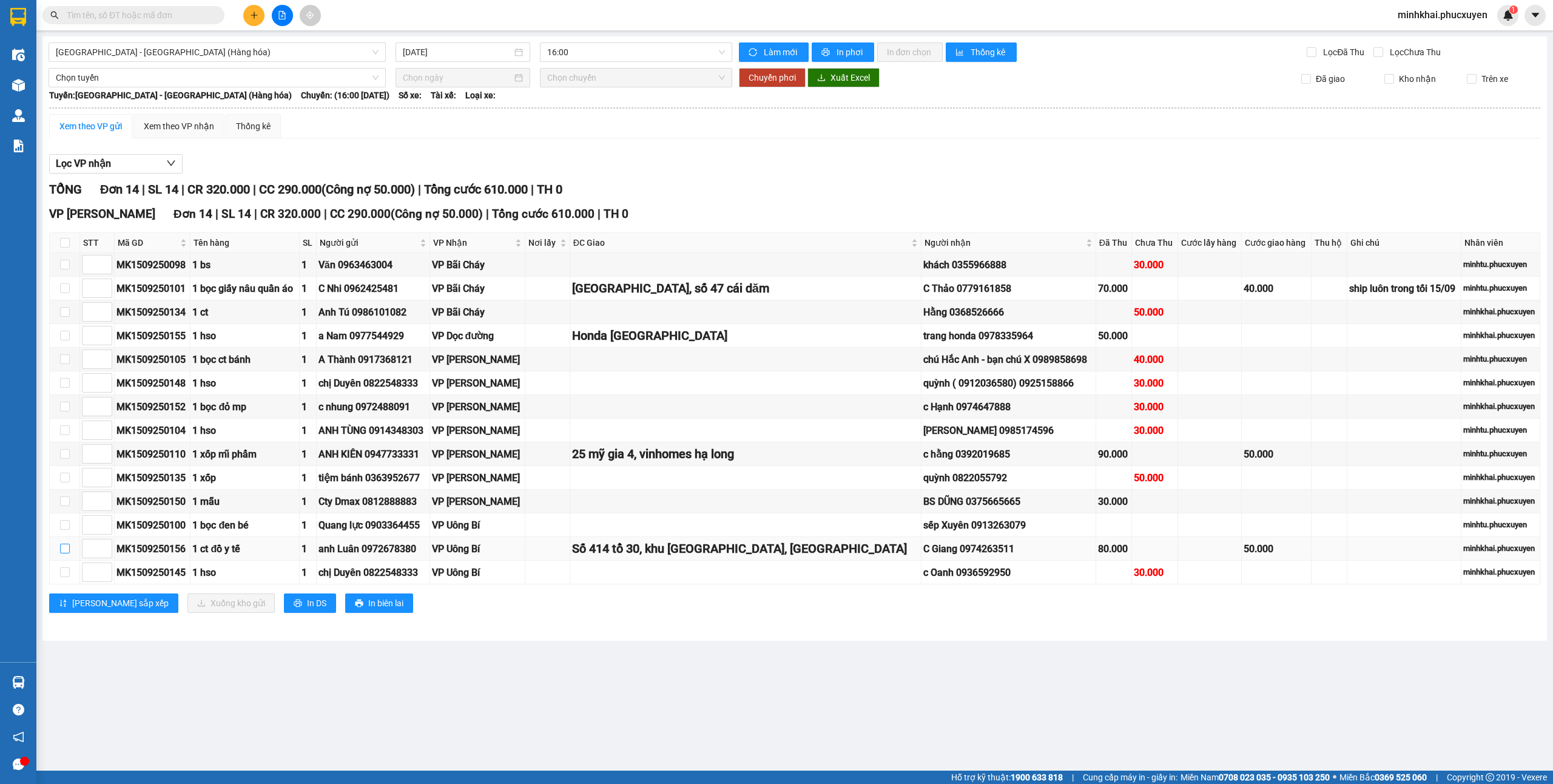
click at [62, 553] on input "checkbox" at bounding box center [65, 548] width 10 height 10
checkbox input "true"
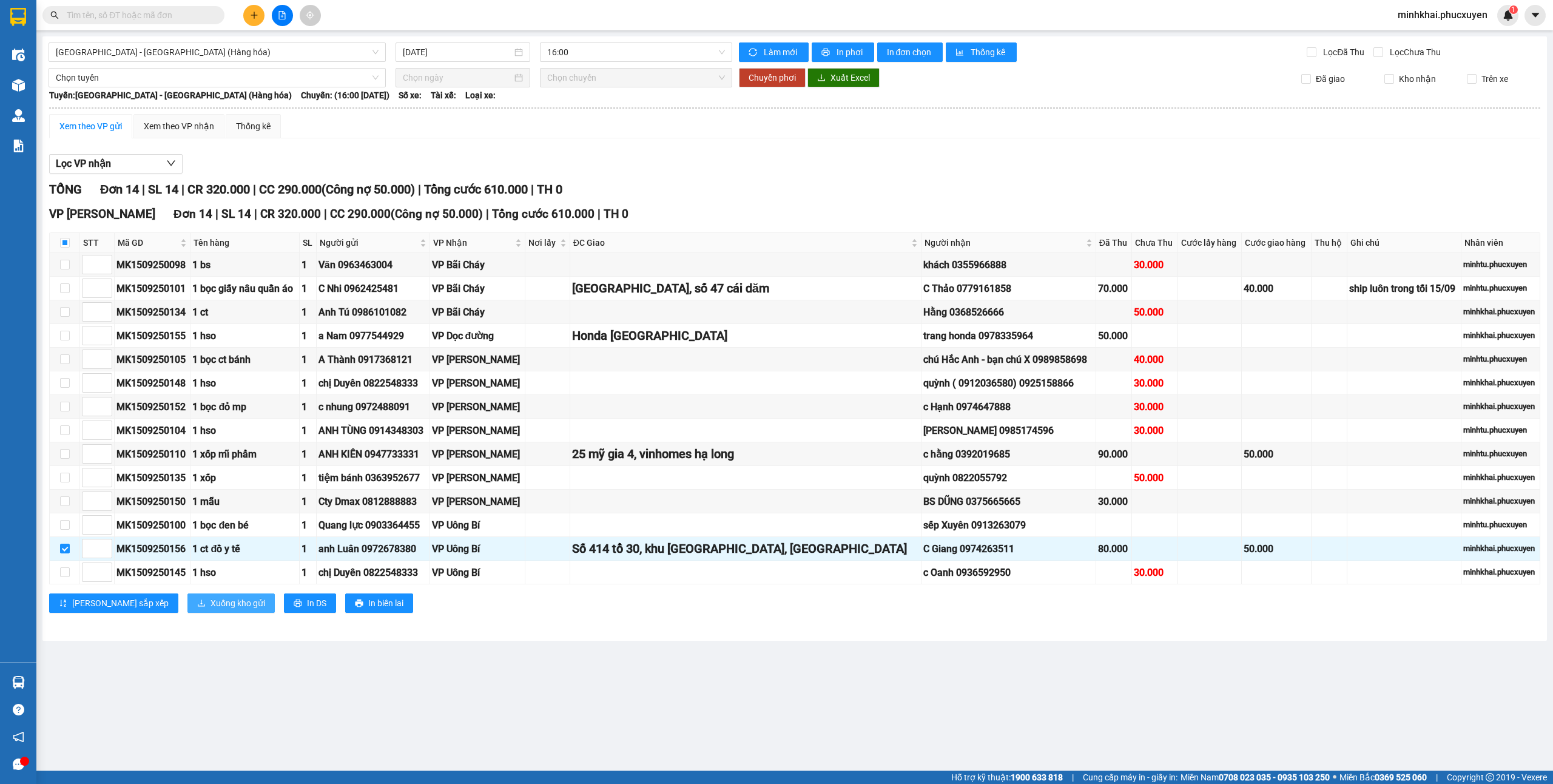
click at [210, 609] on span "Xuống kho gửi" at bounding box center [238, 603] width 55 height 14
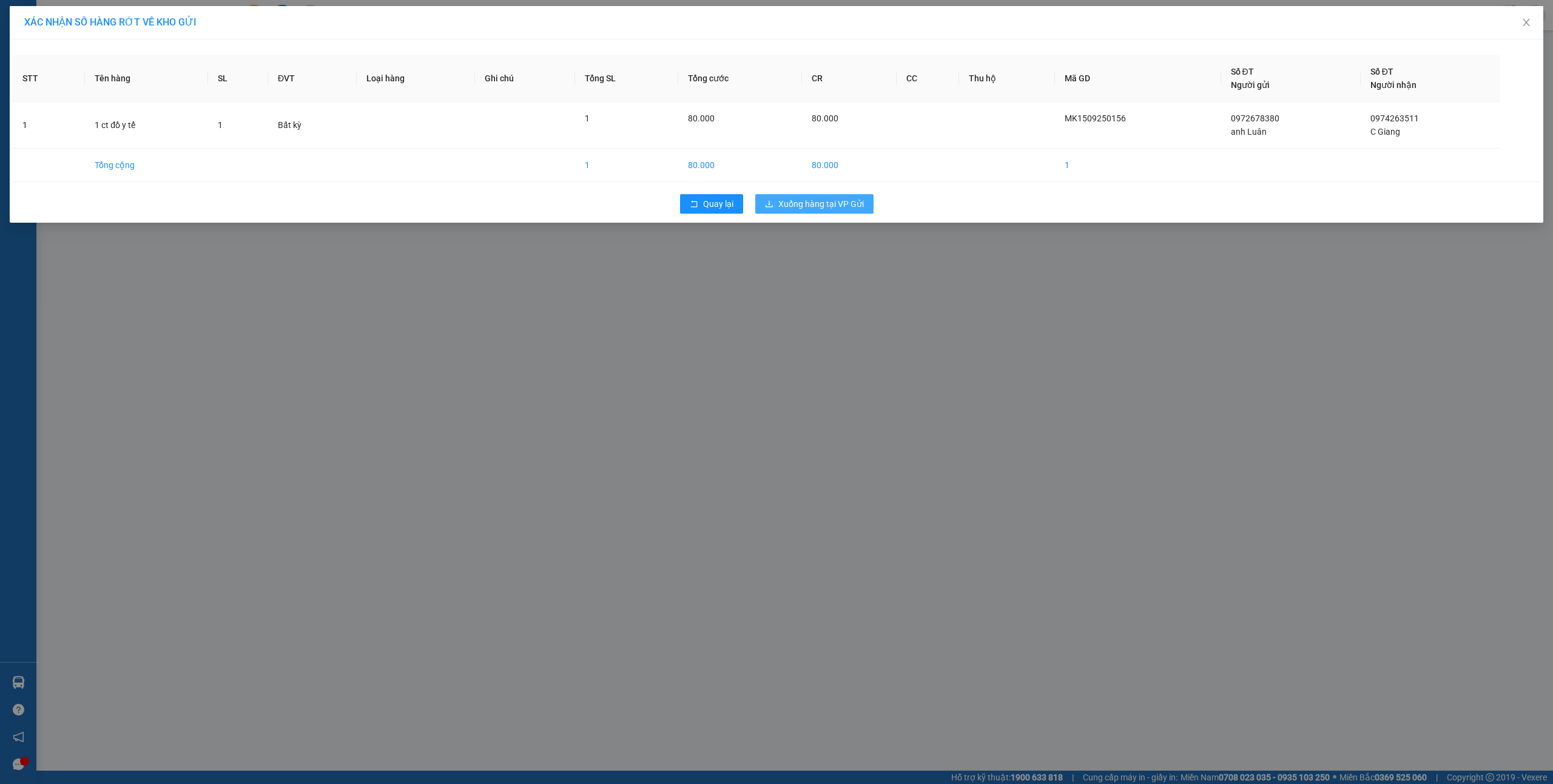
click at [837, 203] on span "Xuống hàng tại VP Gửi" at bounding box center [821, 204] width 86 height 14
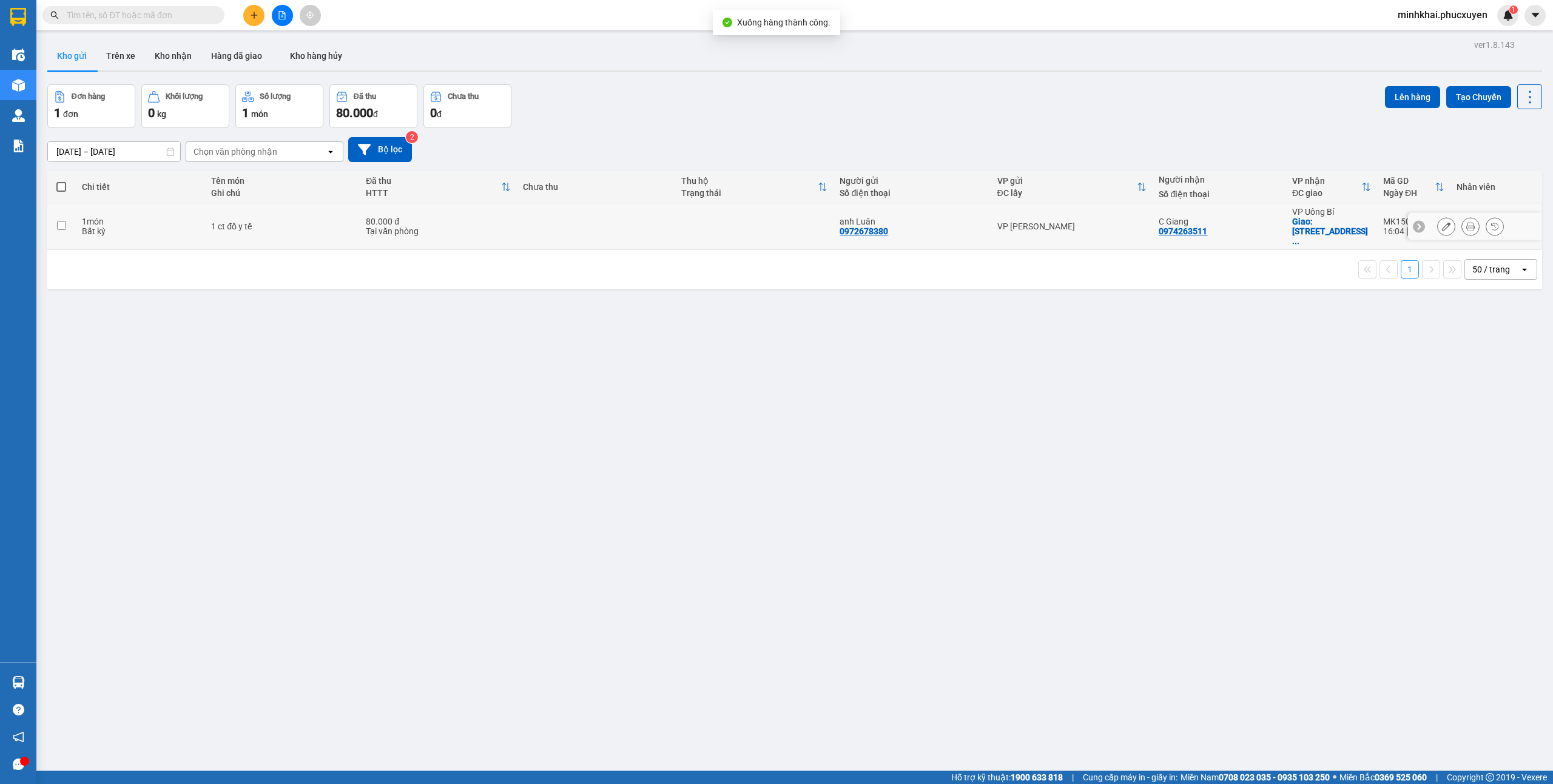
click at [1442, 223] on icon at bounding box center [1446, 226] width 8 height 8
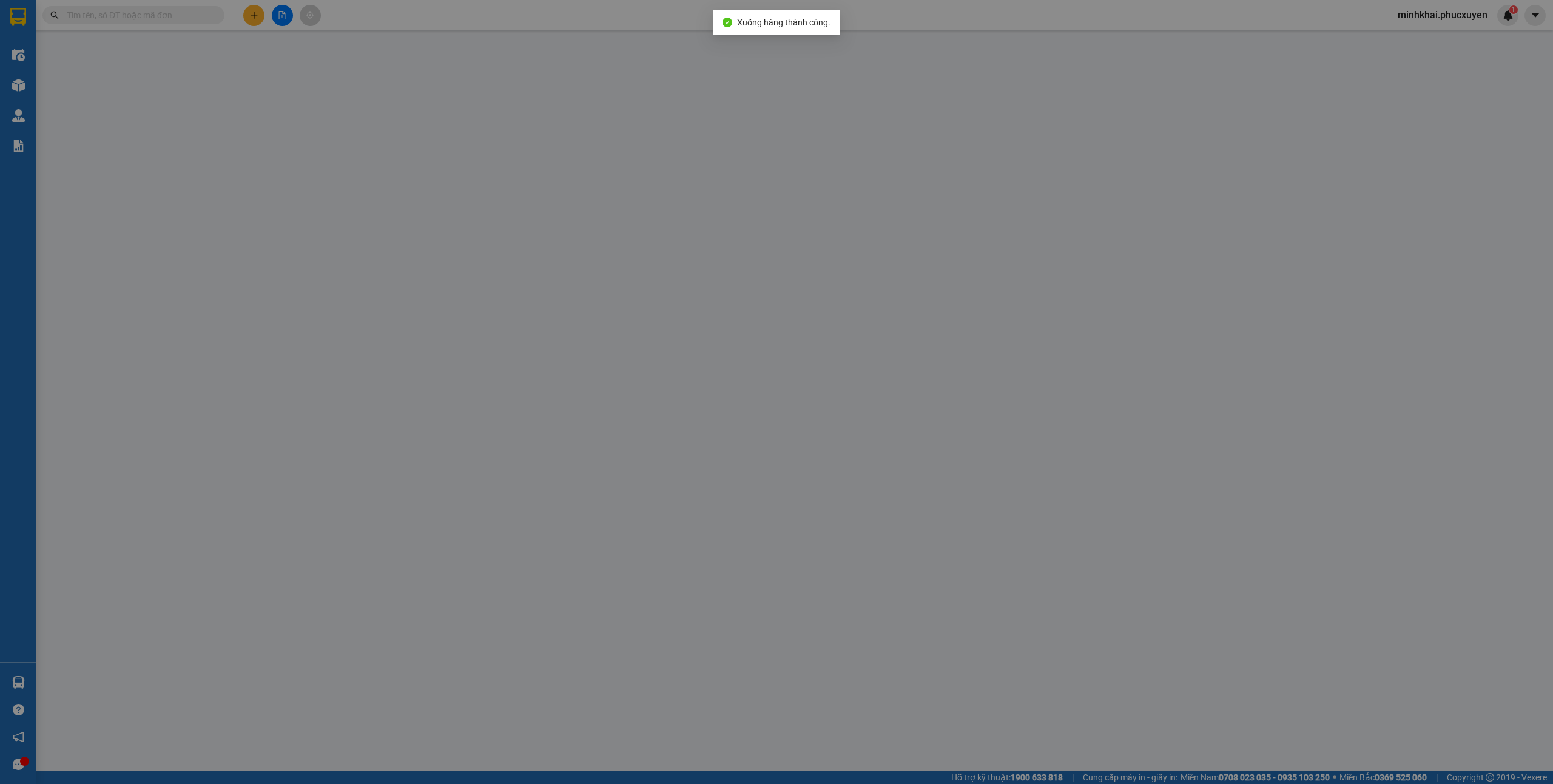
type input "0972678380"
type input "anh Luân"
type input "0974263511"
type input "C Giang"
checkbox input "true"
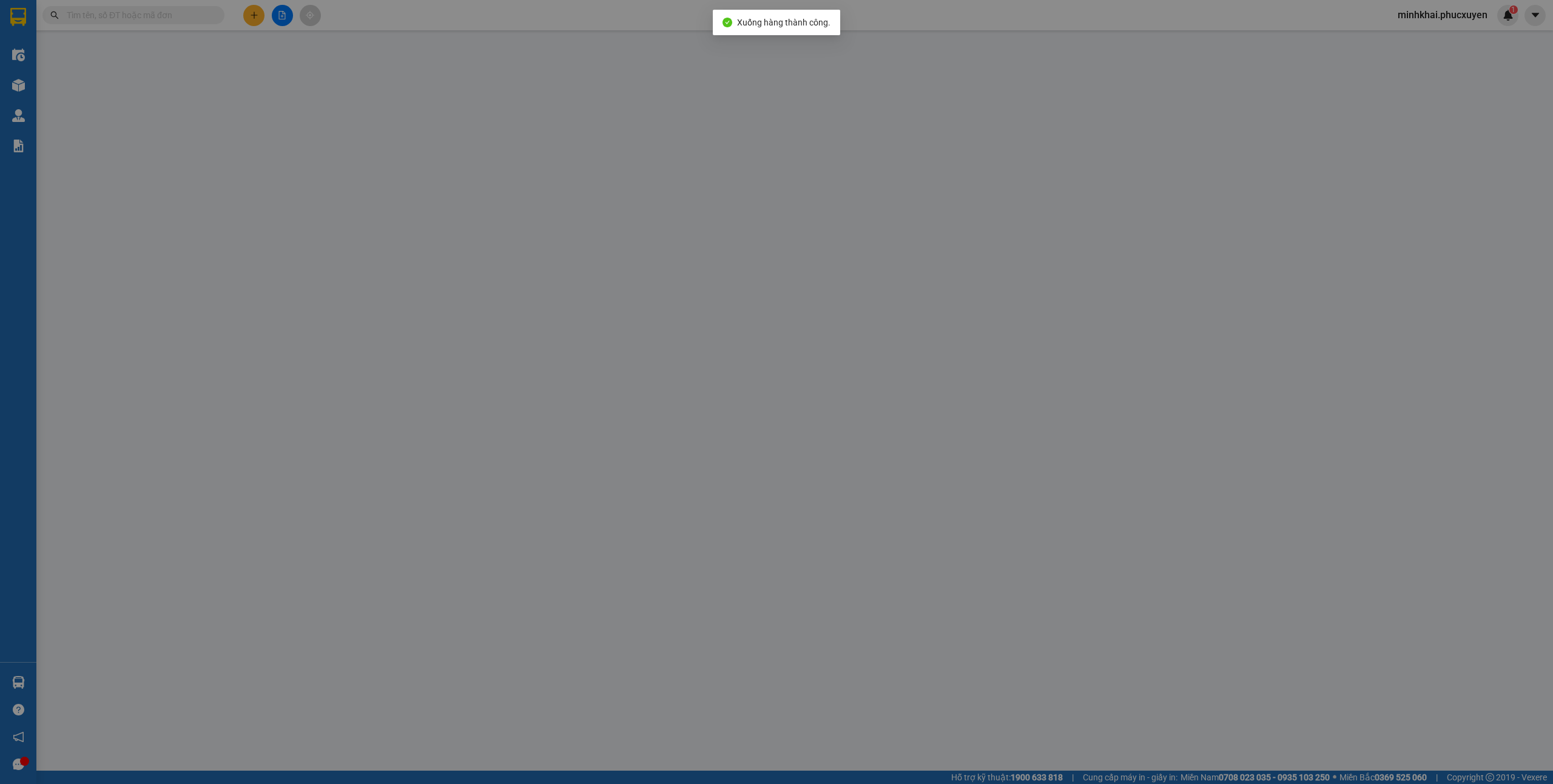
type input "Số 414 tổ 30, khu [GEOGRAPHIC_DATA], [GEOGRAPHIC_DATA]"
type input "80.000"
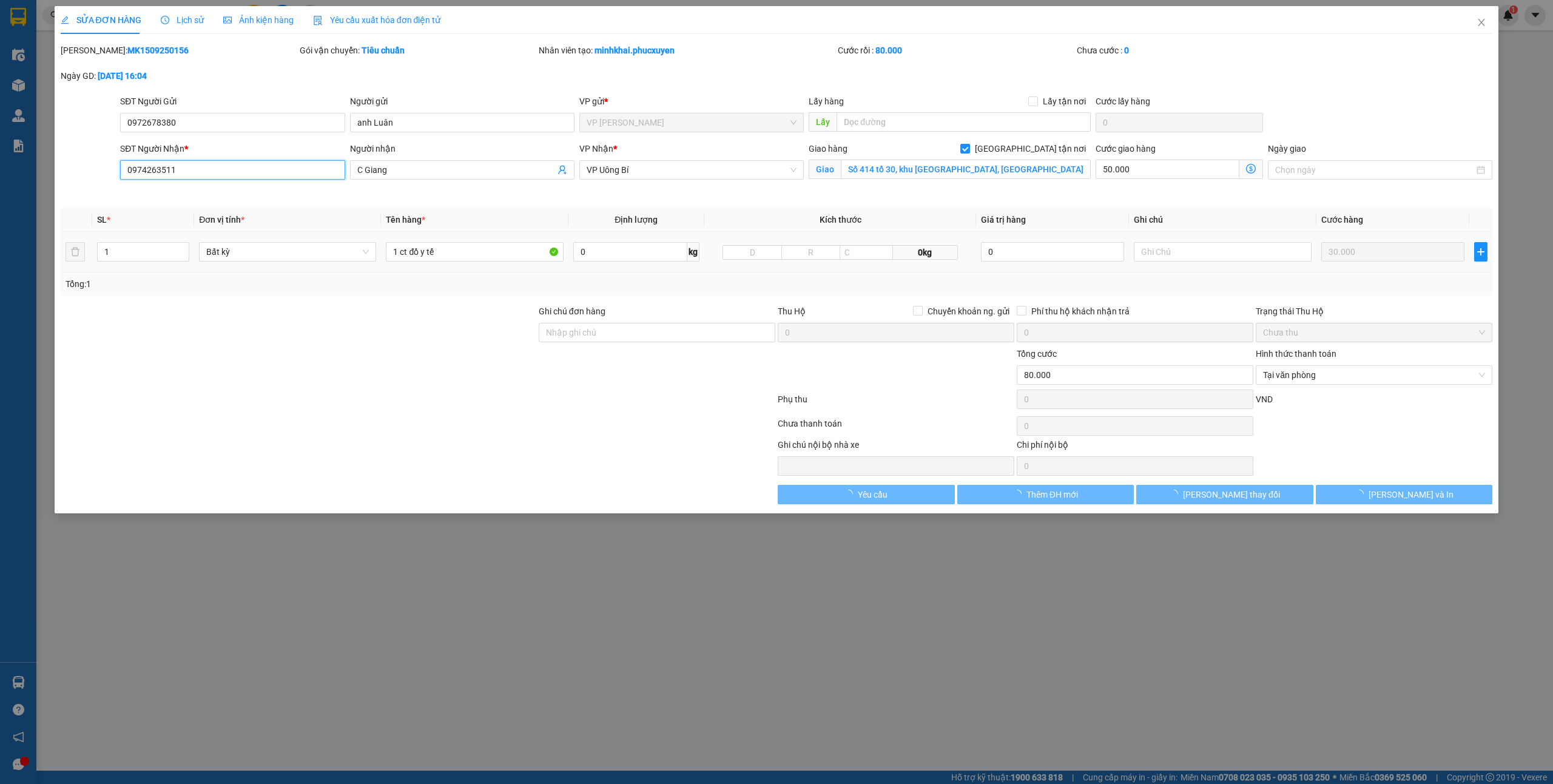
click at [213, 173] on input "0974263511" at bounding box center [232, 170] width 225 height 20
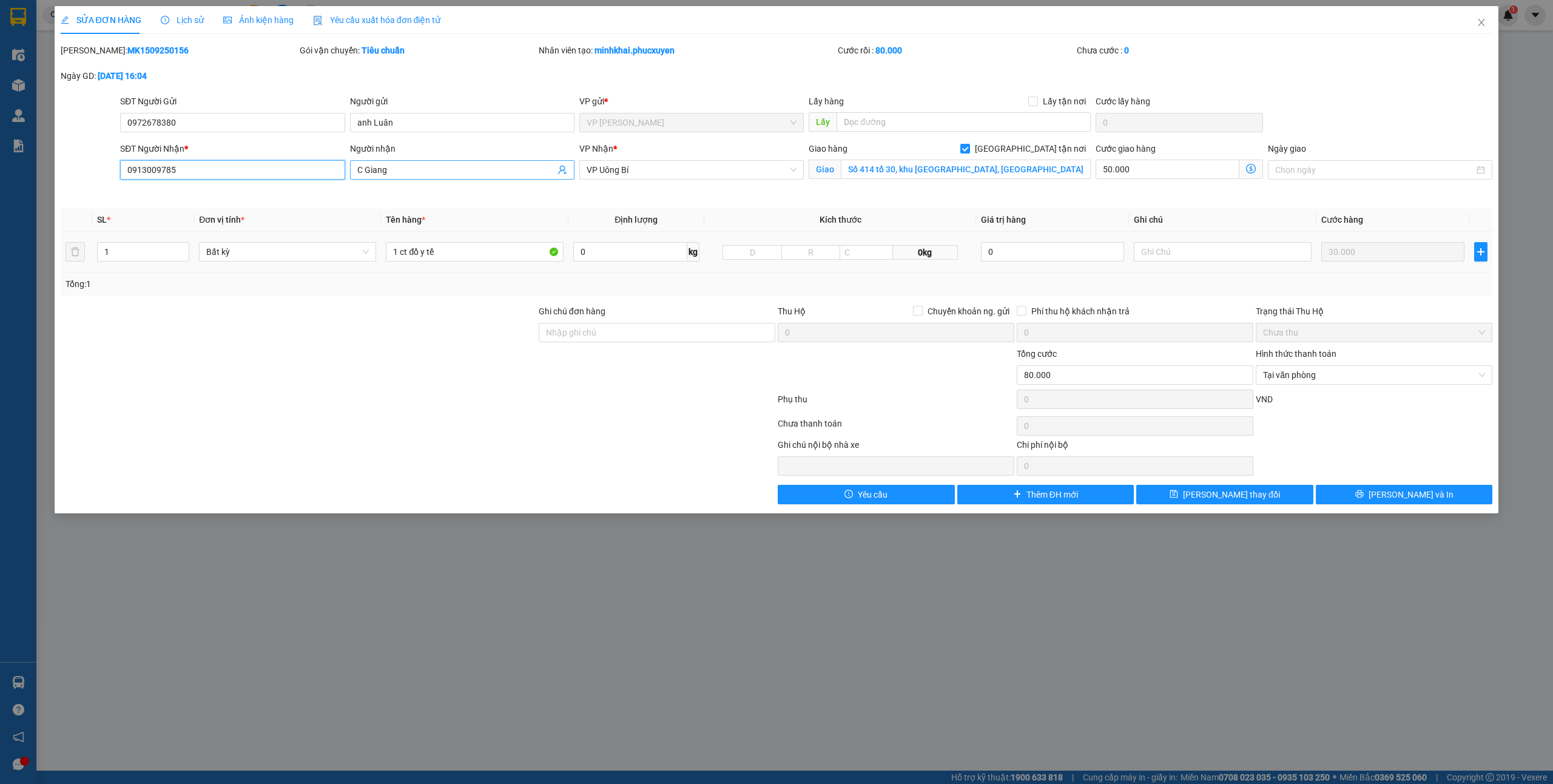
type input "0913009785"
drag, startPoint x: 421, startPoint y: 175, endPoint x: 291, endPoint y: 173, distance: 130.0
click at [291, 173] on div "SĐT Người Nhận * 0913009785 0913009785 Người nhận C Giang VP Nhận * VP Uông Bí …" at bounding box center [806, 170] width 1377 height 57
type input "1"
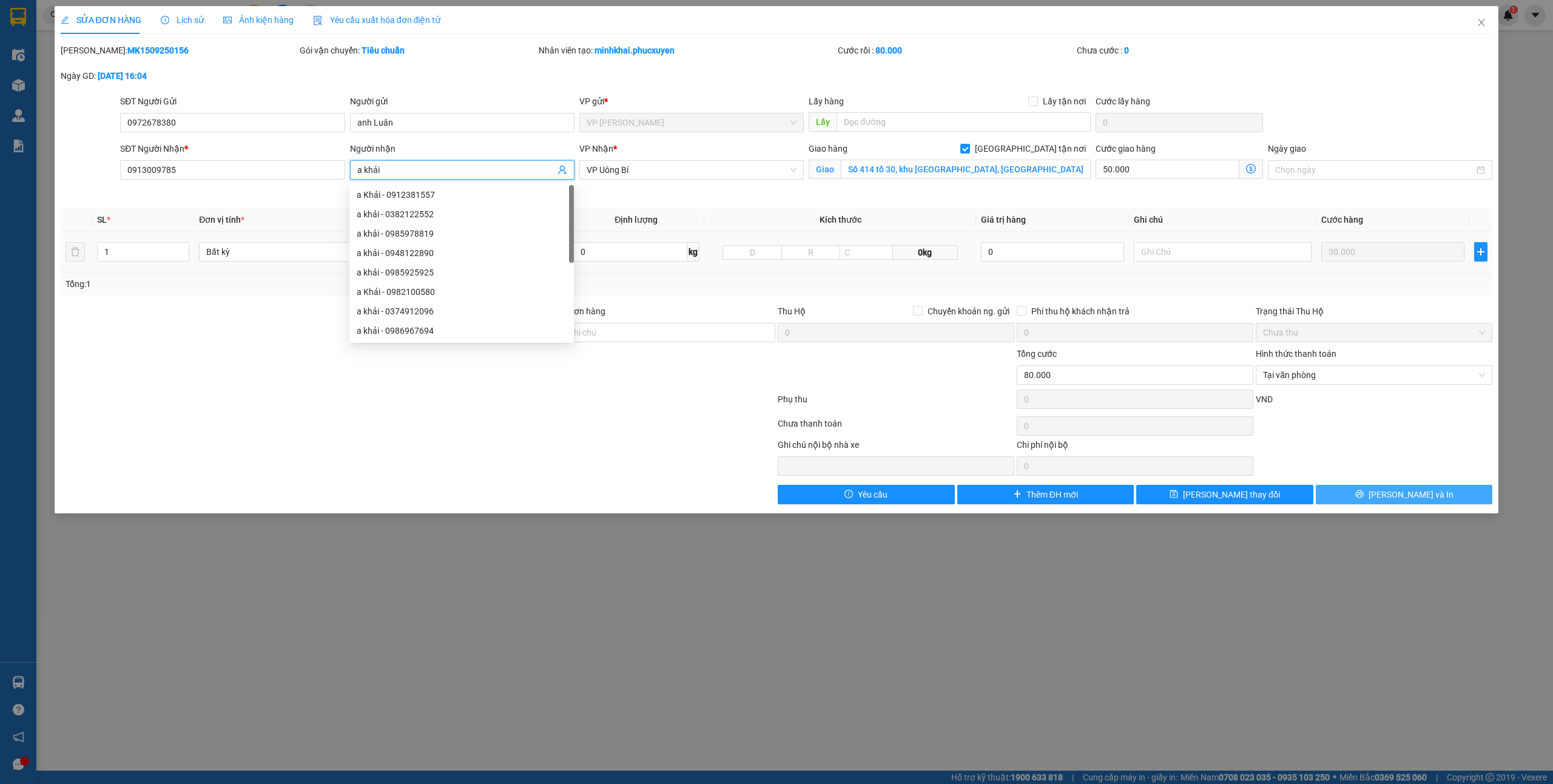
type input "a khải"
click at [1391, 493] on button "[PERSON_NAME] và In" at bounding box center [1404, 495] width 177 height 20
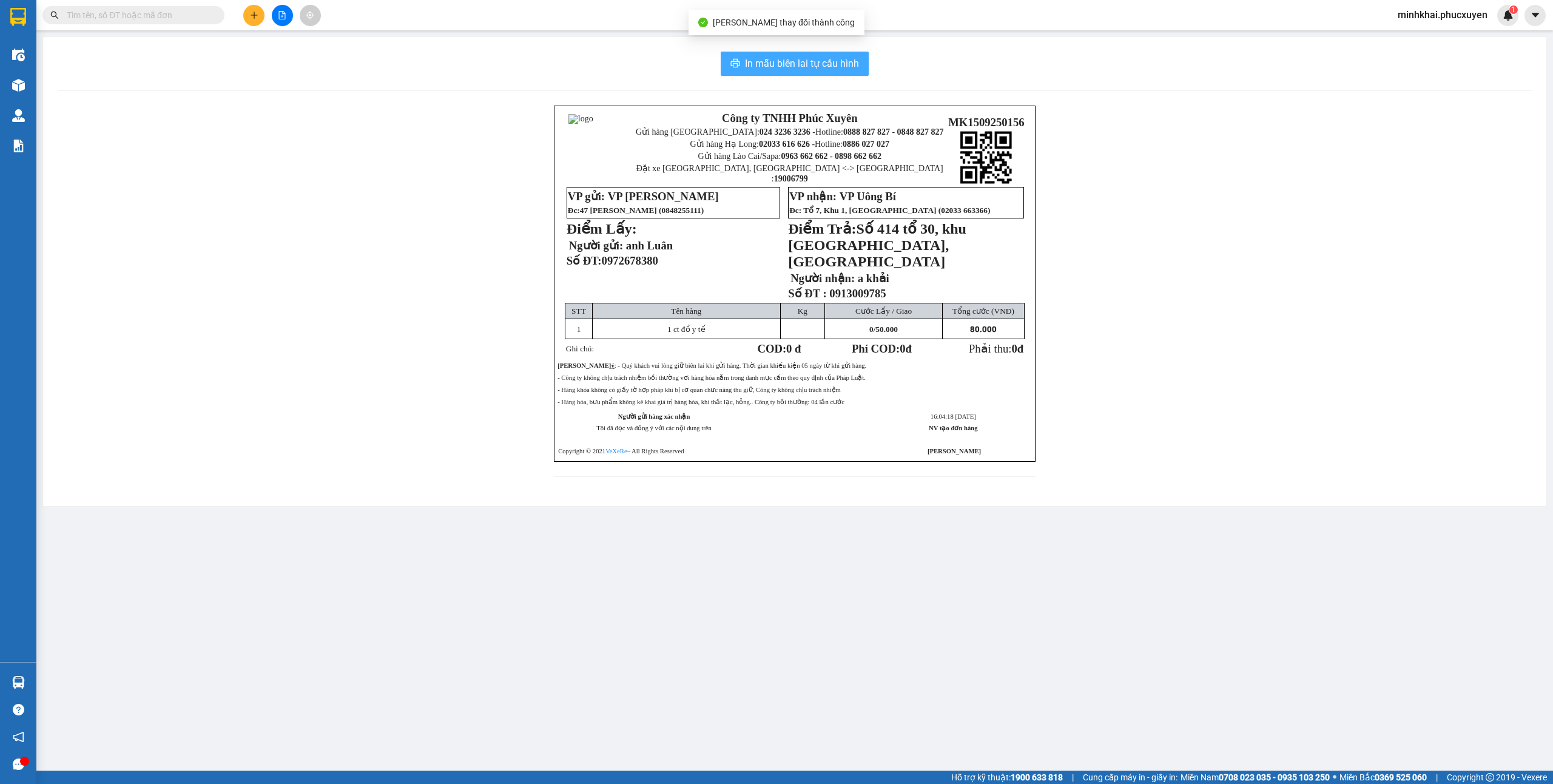
click at [841, 67] on span "In mẫu biên lai tự cấu hình" at bounding box center [802, 64] width 114 height 15
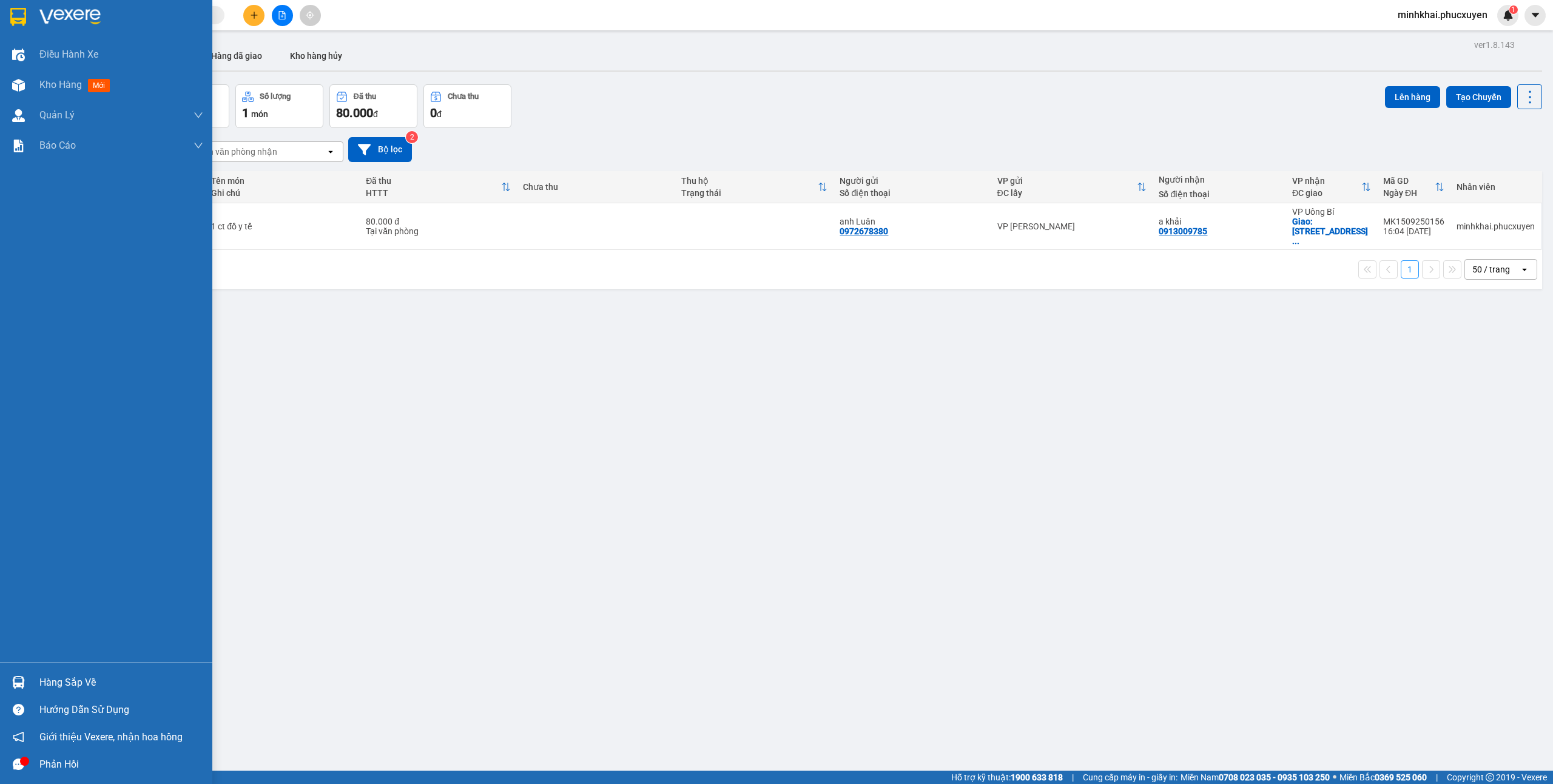
click at [18, 679] on img at bounding box center [18, 682] width 13 height 13
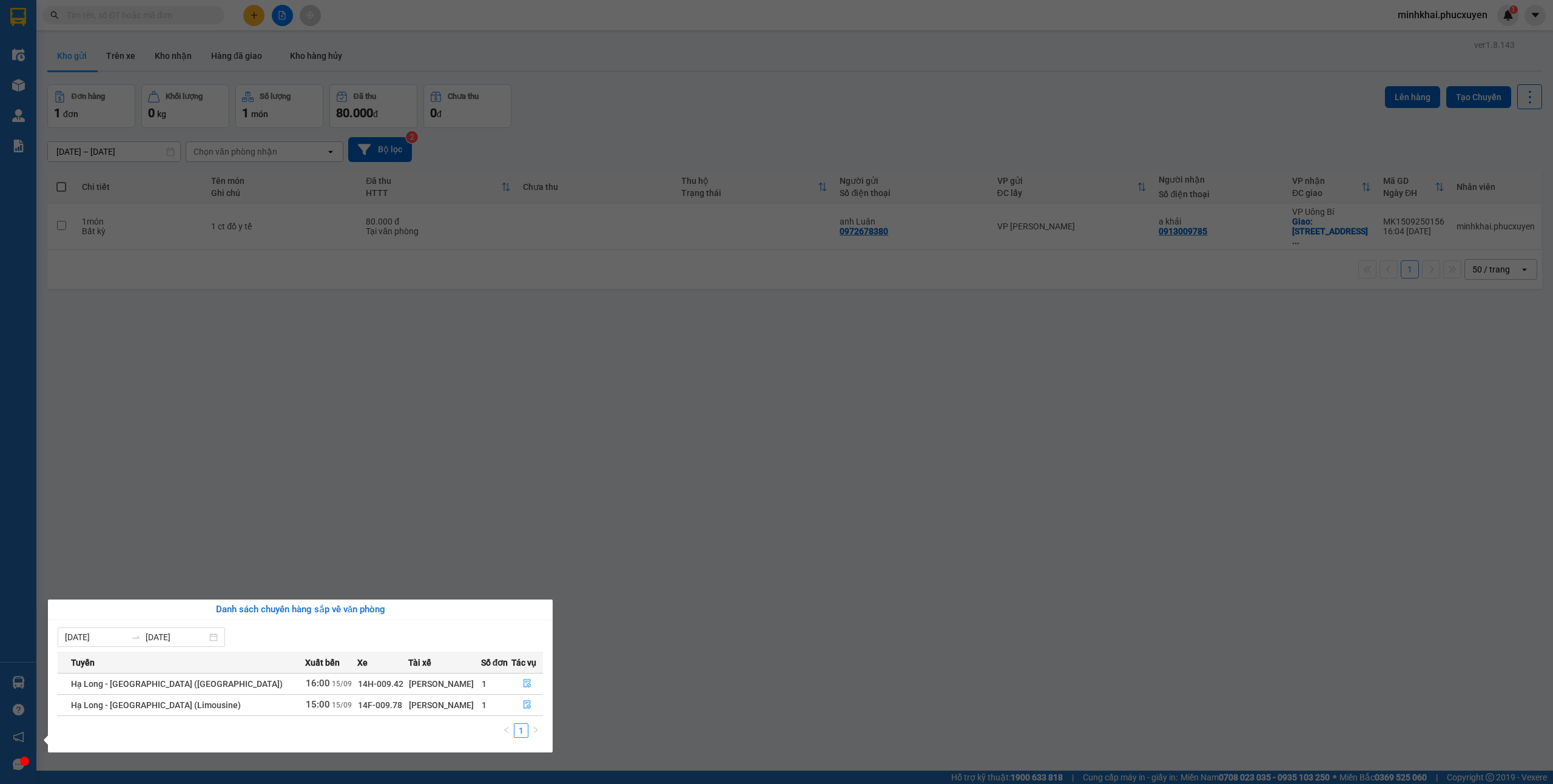
click at [790, 672] on section "Kết quả tìm kiếm ( 11 ) Bộ lọc Mã ĐH Trạng thái Món hàng Thu hộ Tổng cước Chưa …" at bounding box center [776, 392] width 1553 height 784
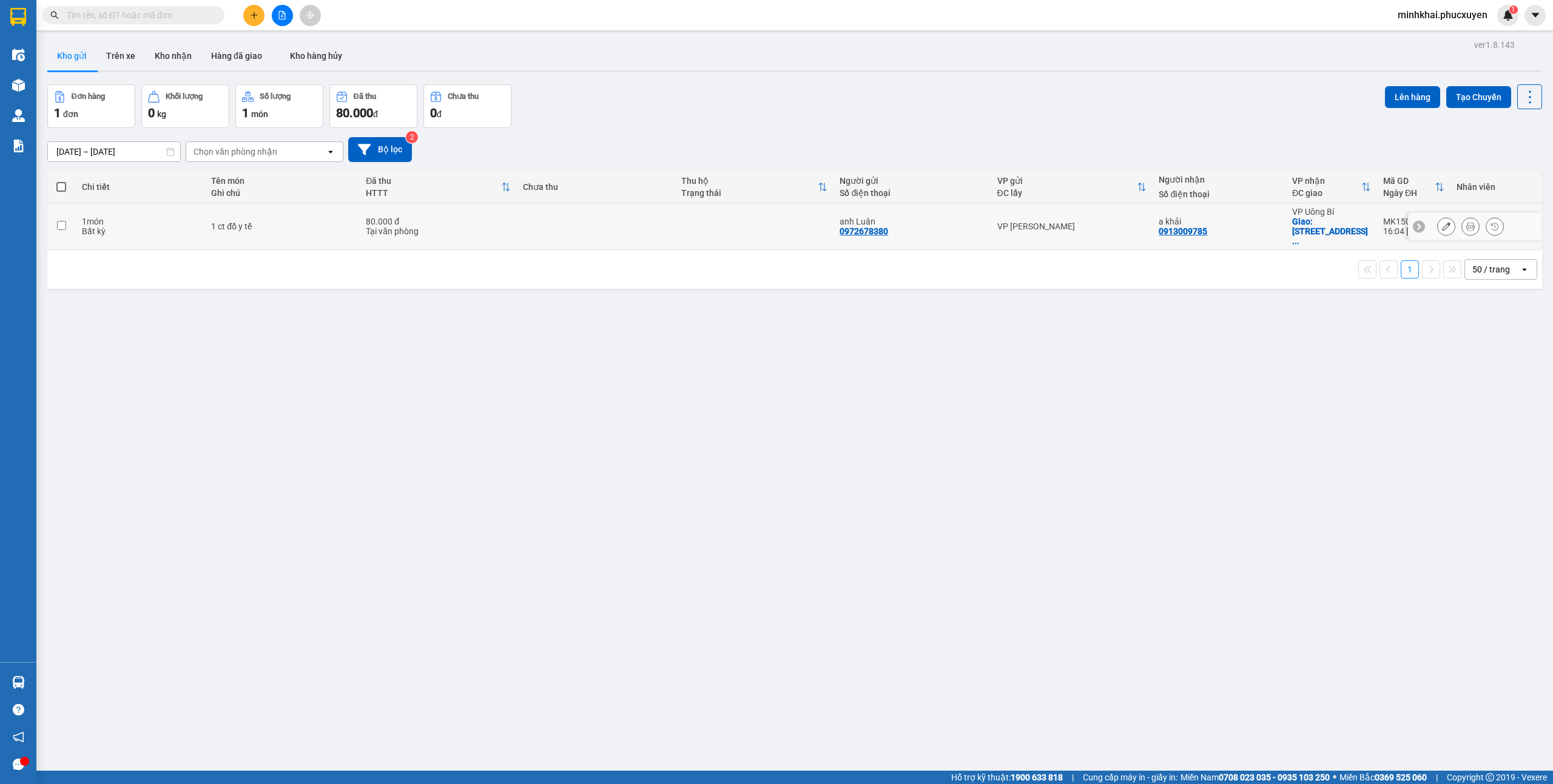
click at [55, 217] on td at bounding box center [61, 227] width 29 height 47
checkbox input "true"
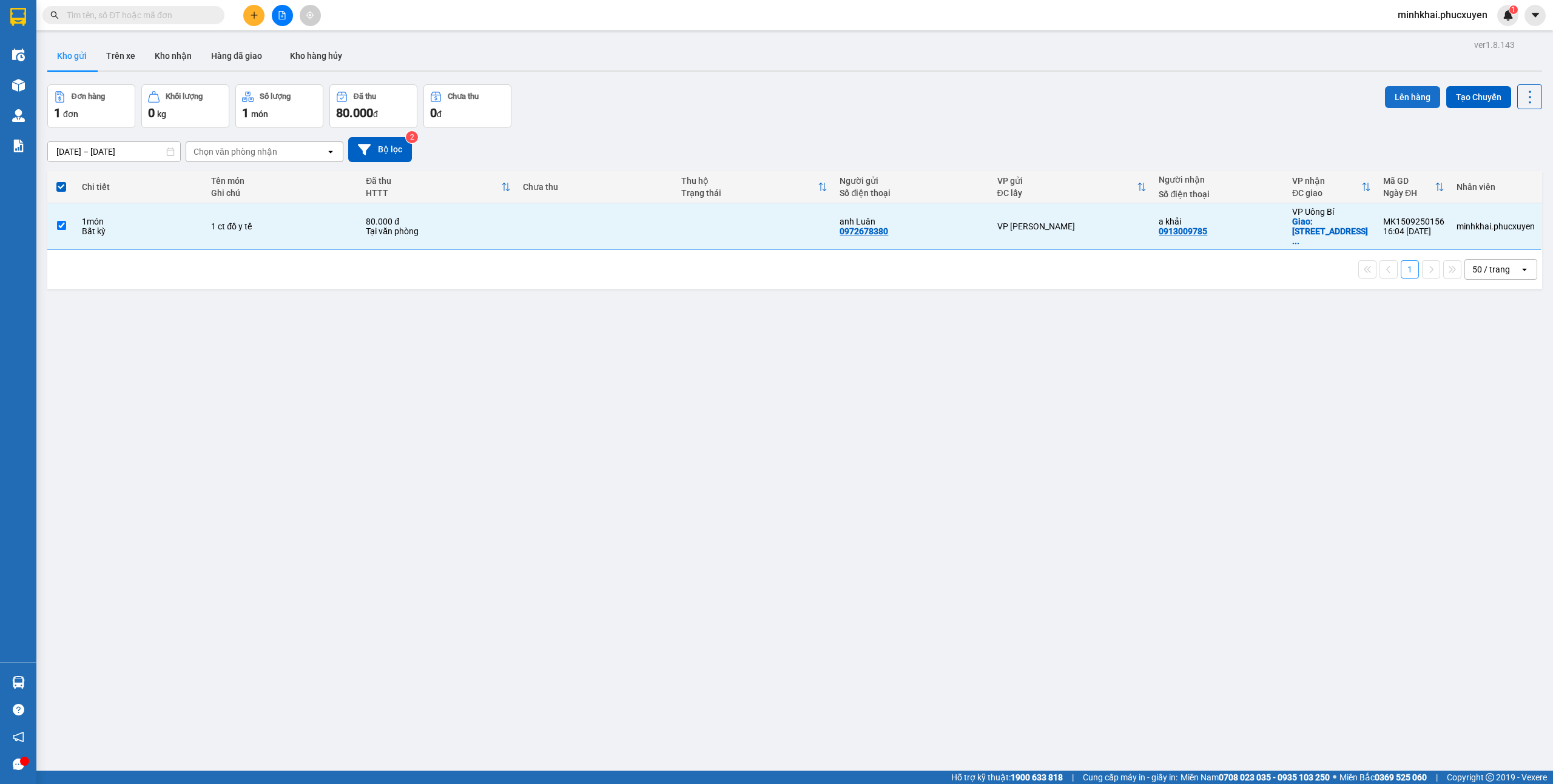
click at [1394, 90] on button "Lên hàng" at bounding box center [1413, 96] width 55 height 22
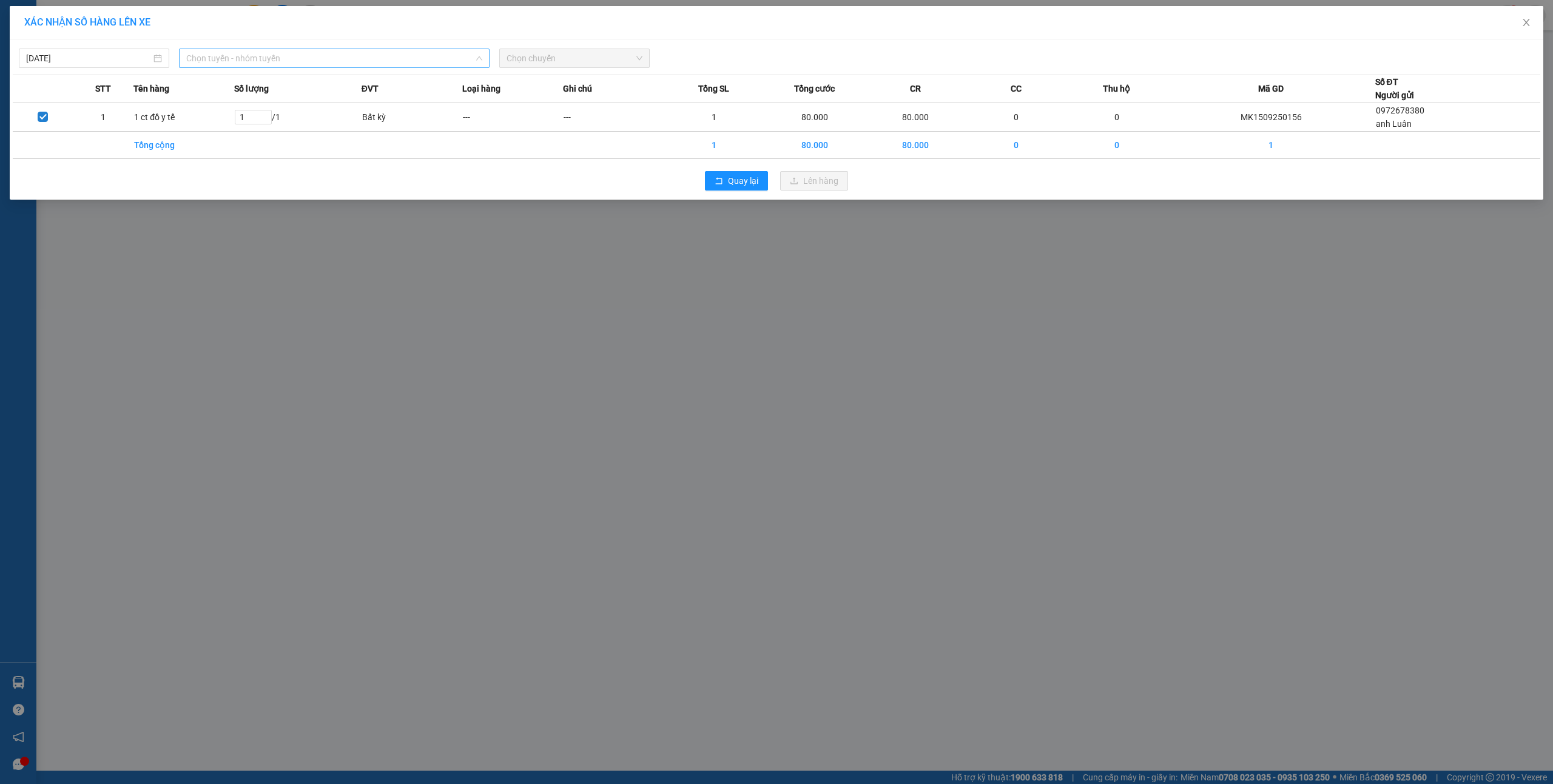
click at [238, 63] on span "Chọn tuyến - nhóm tuyến" at bounding box center [334, 58] width 296 height 18
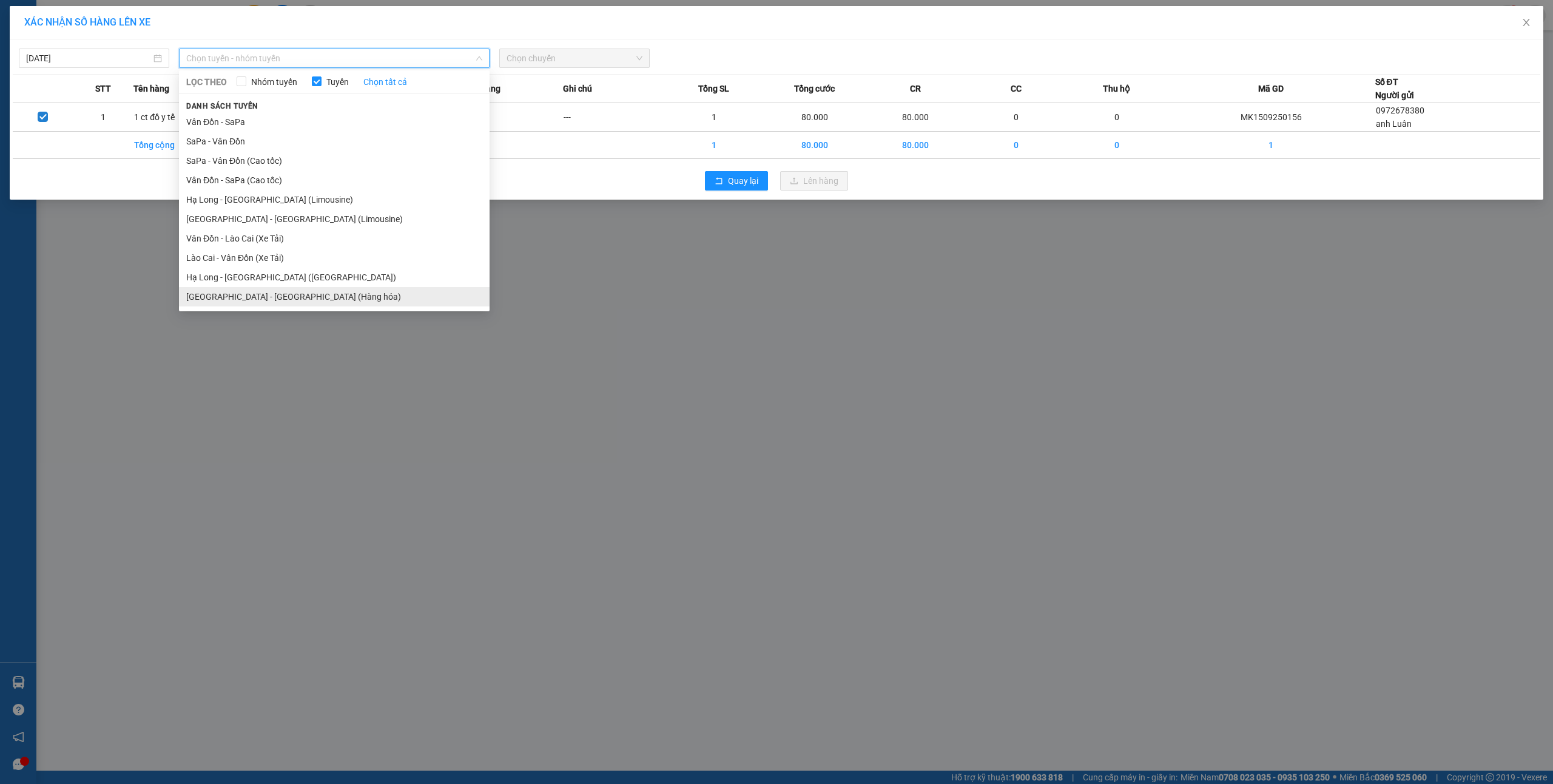
click at [277, 298] on li "[GEOGRAPHIC_DATA] - [GEOGRAPHIC_DATA] (Hàng hóa)" at bounding box center [334, 297] width 310 height 20
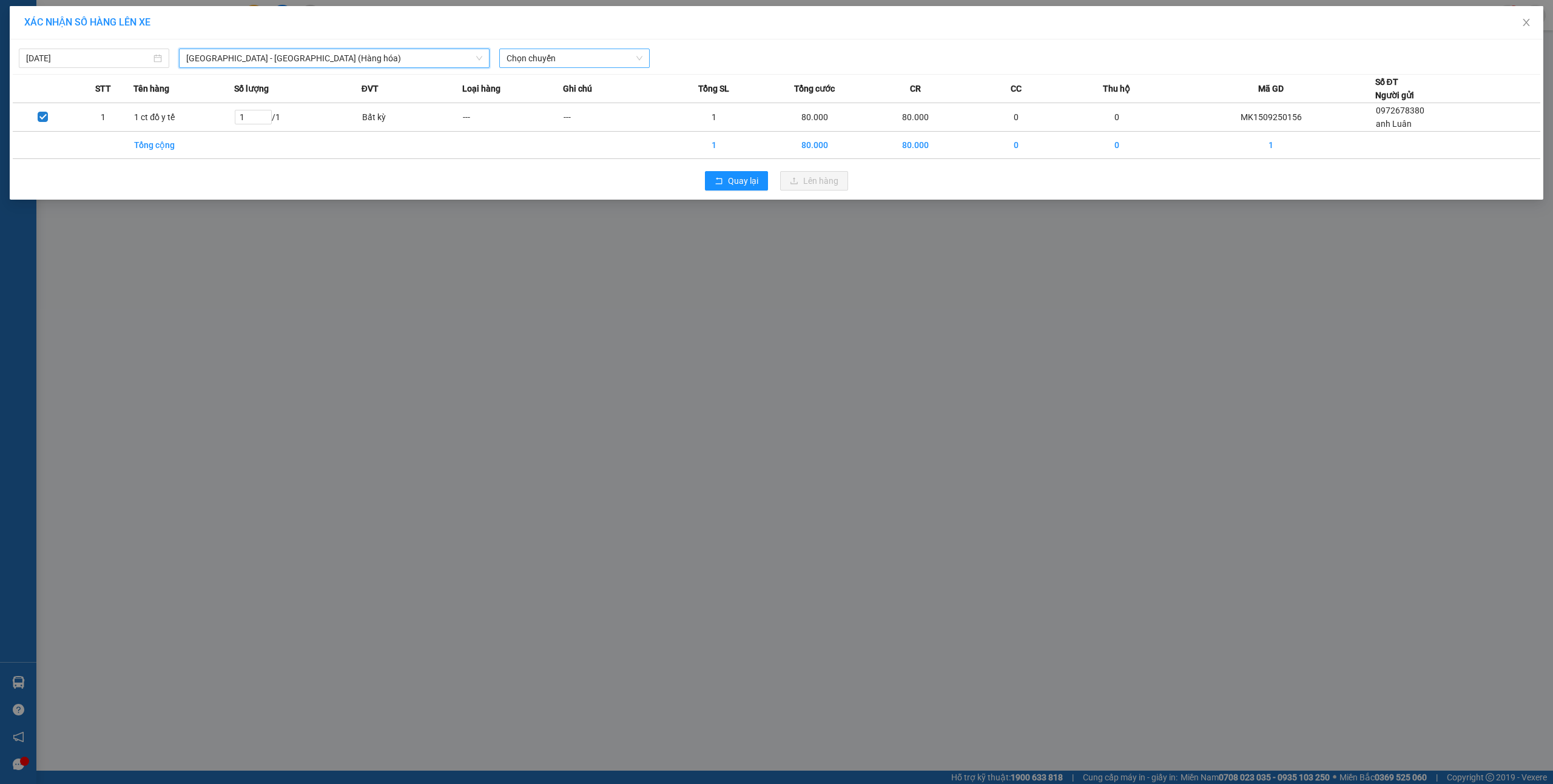
click at [594, 54] on span "Chọn chuyến" at bounding box center [574, 58] width 136 height 18
click at [568, 130] on div "16:00 - 14H-009.60" at bounding box center [554, 121] width 109 height 20
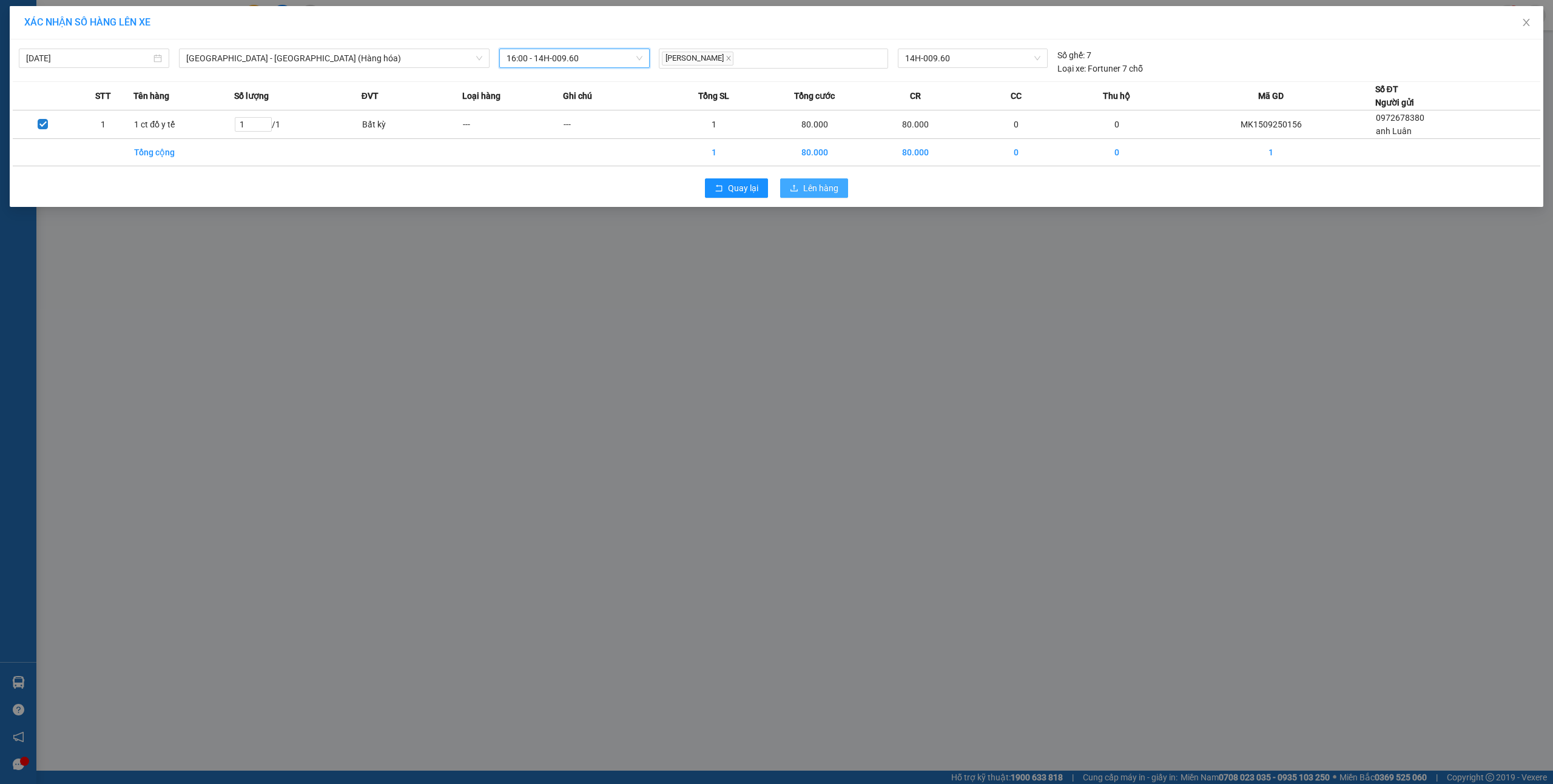
click at [824, 192] on span "Lên hàng" at bounding box center [821, 188] width 35 height 14
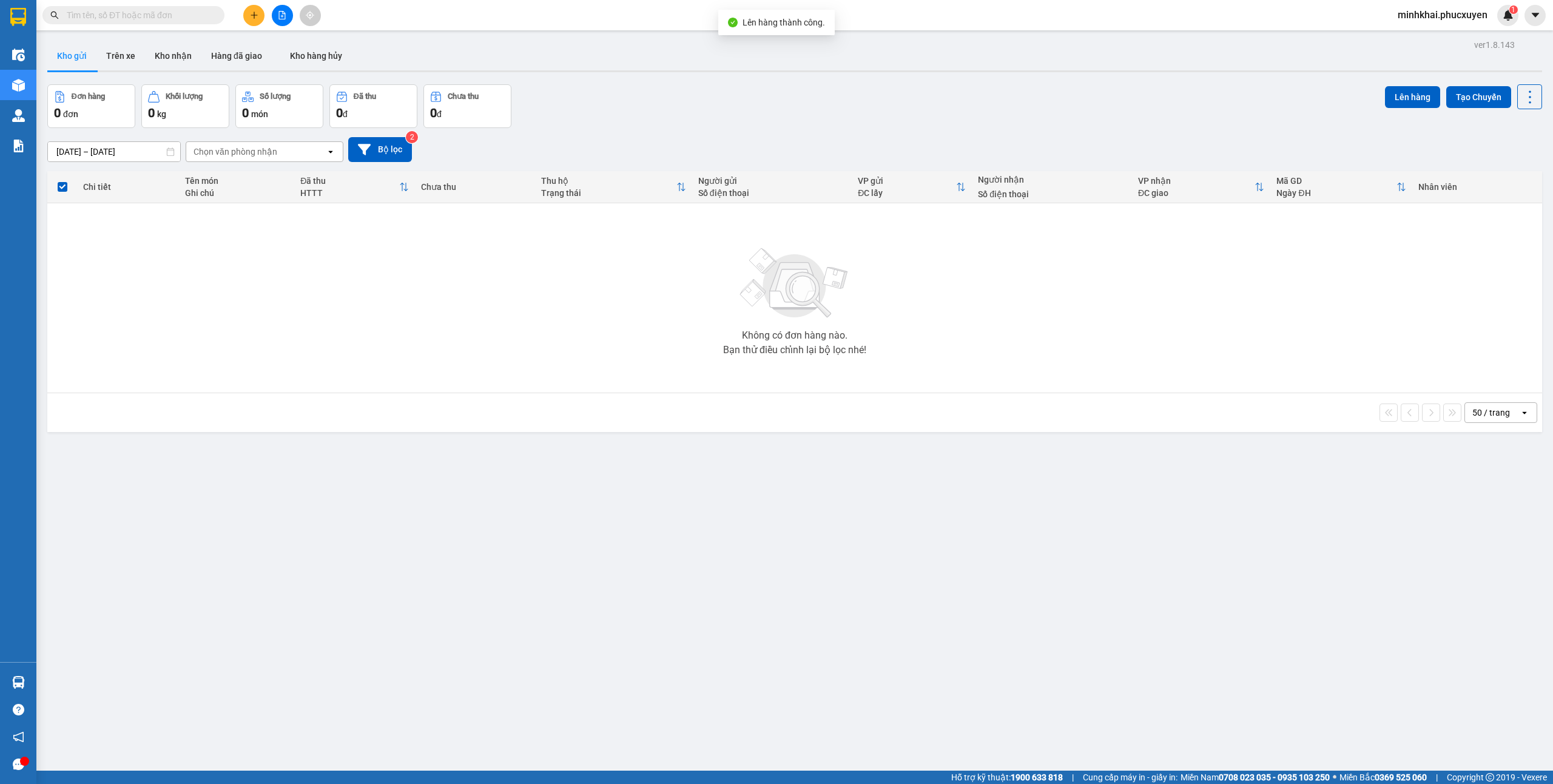
click at [272, 14] on button at bounding box center [282, 15] width 21 height 21
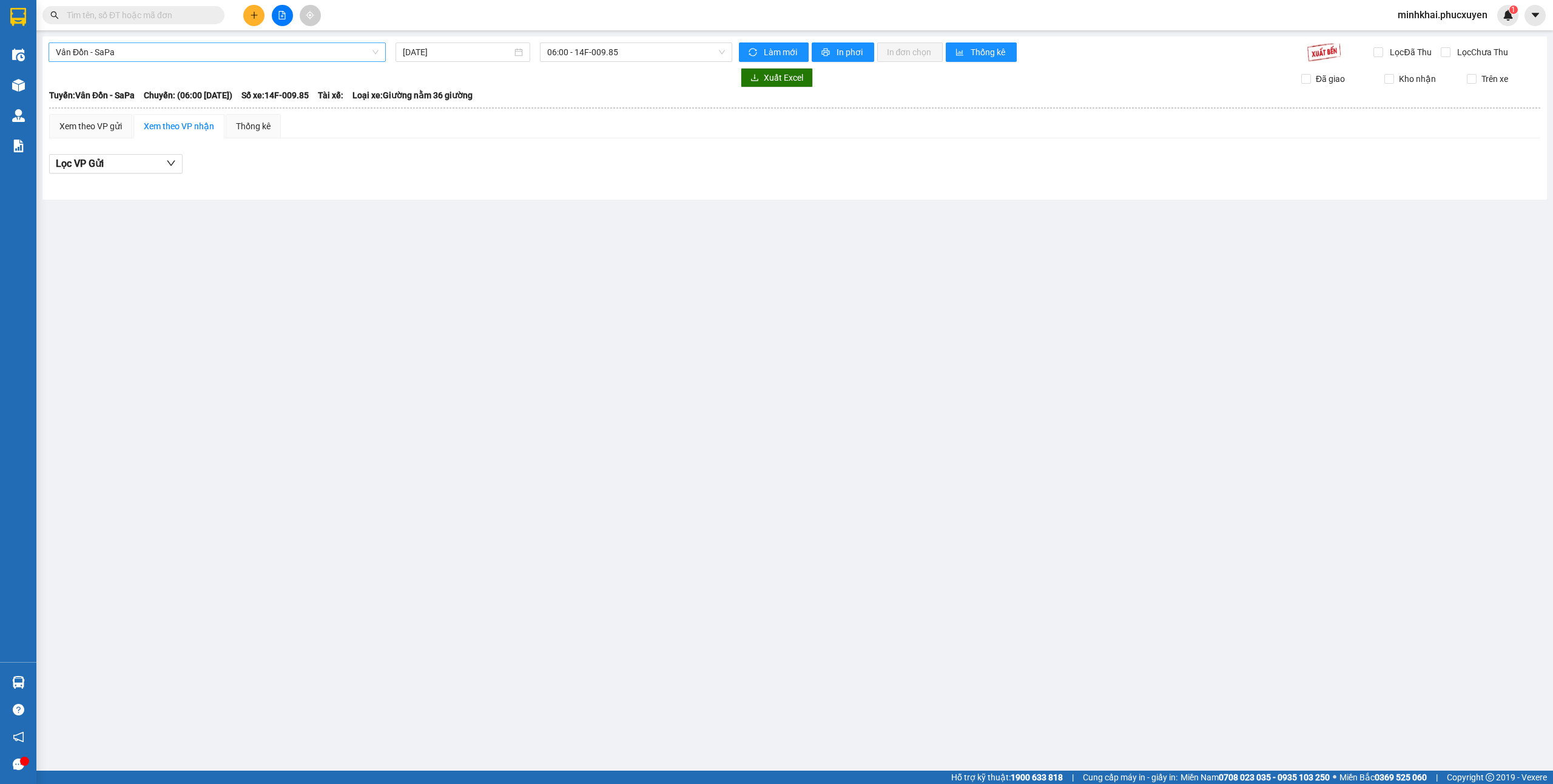
click at [214, 54] on span "Vân Đồn - SaPa" at bounding box center [217, 52] width 323 height 18
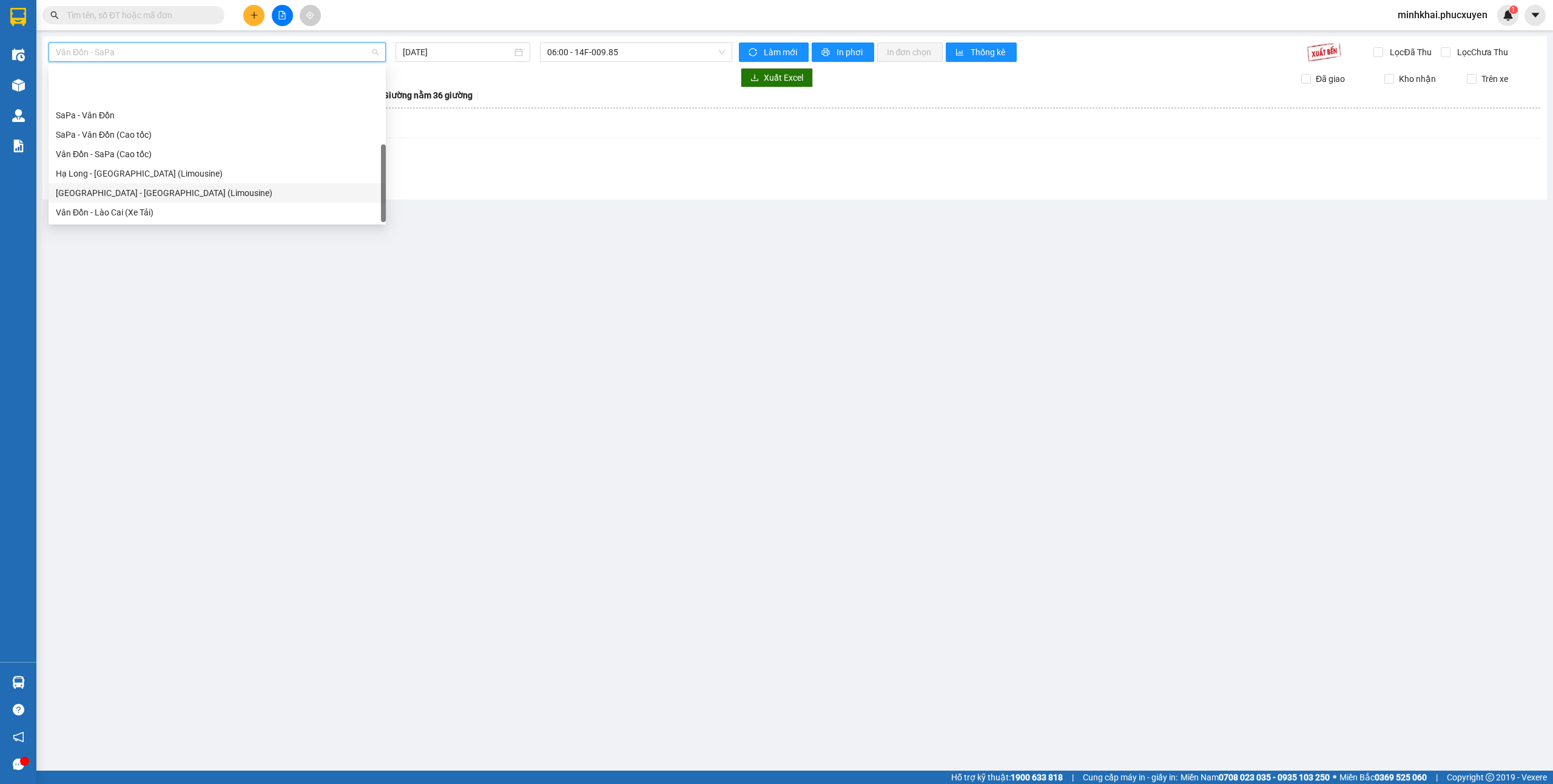
scroll to position [58, 0]
click at [150, 219] on div "[GEOGRAPHIC_DATA] - [GEOGRAPHIC_DATA] (Hàng hóa)" at bounding box center [217, 213] width 323 height 14
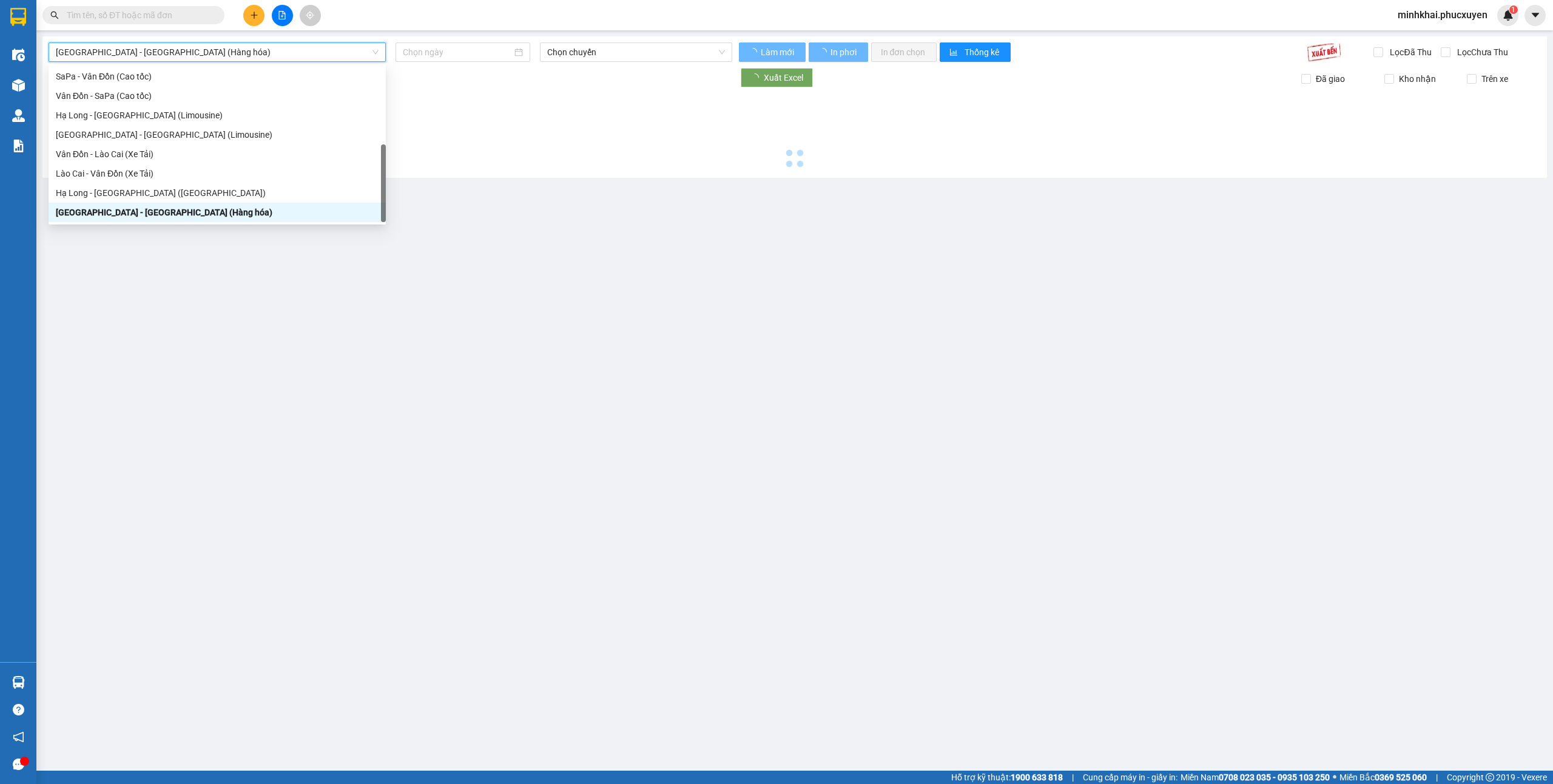
type input "[DATE]"
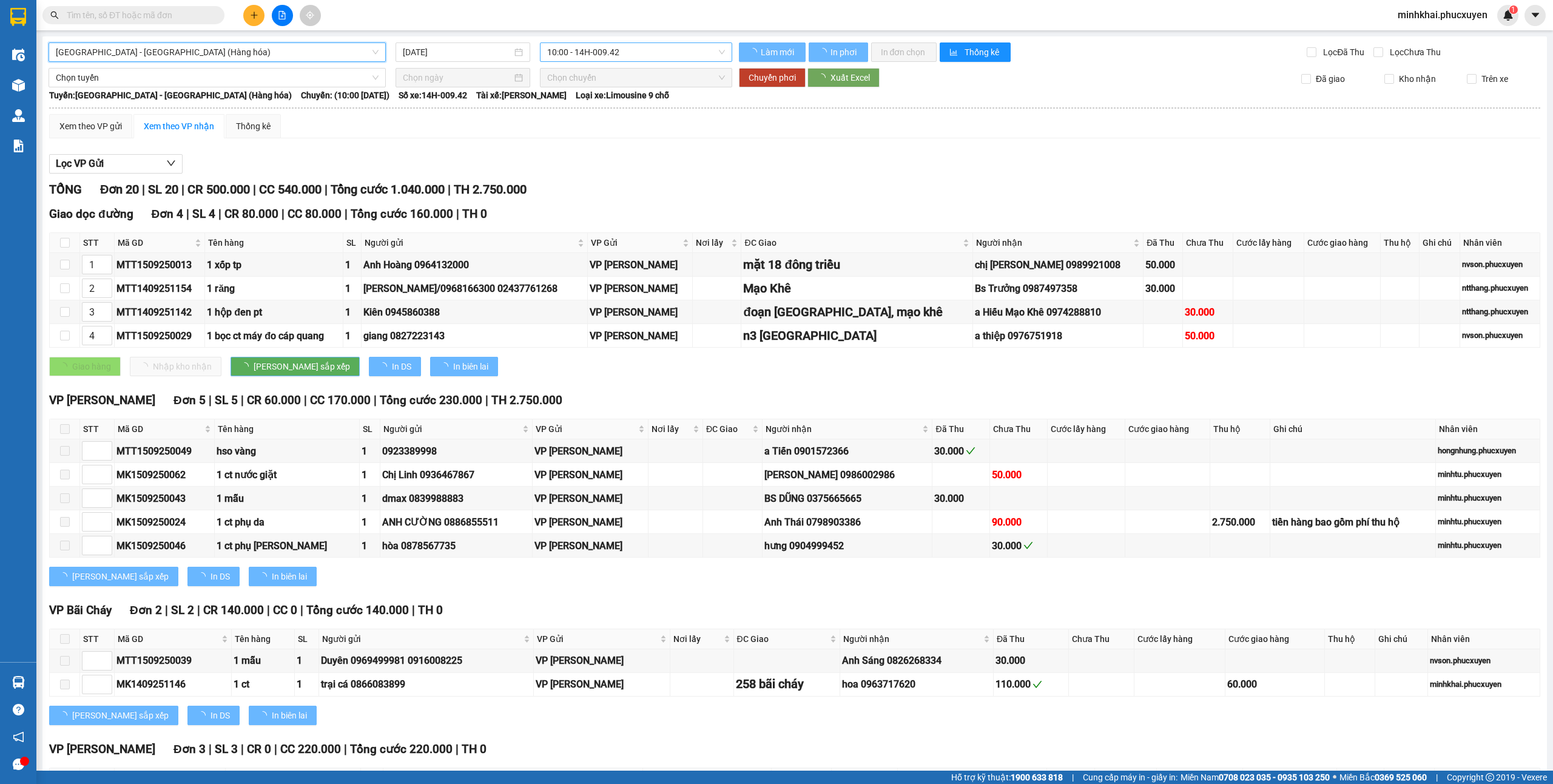
click at [584, 52] on span "10:00 - 14H-009.42" at bounding box center [636, 52] width 178 height 18
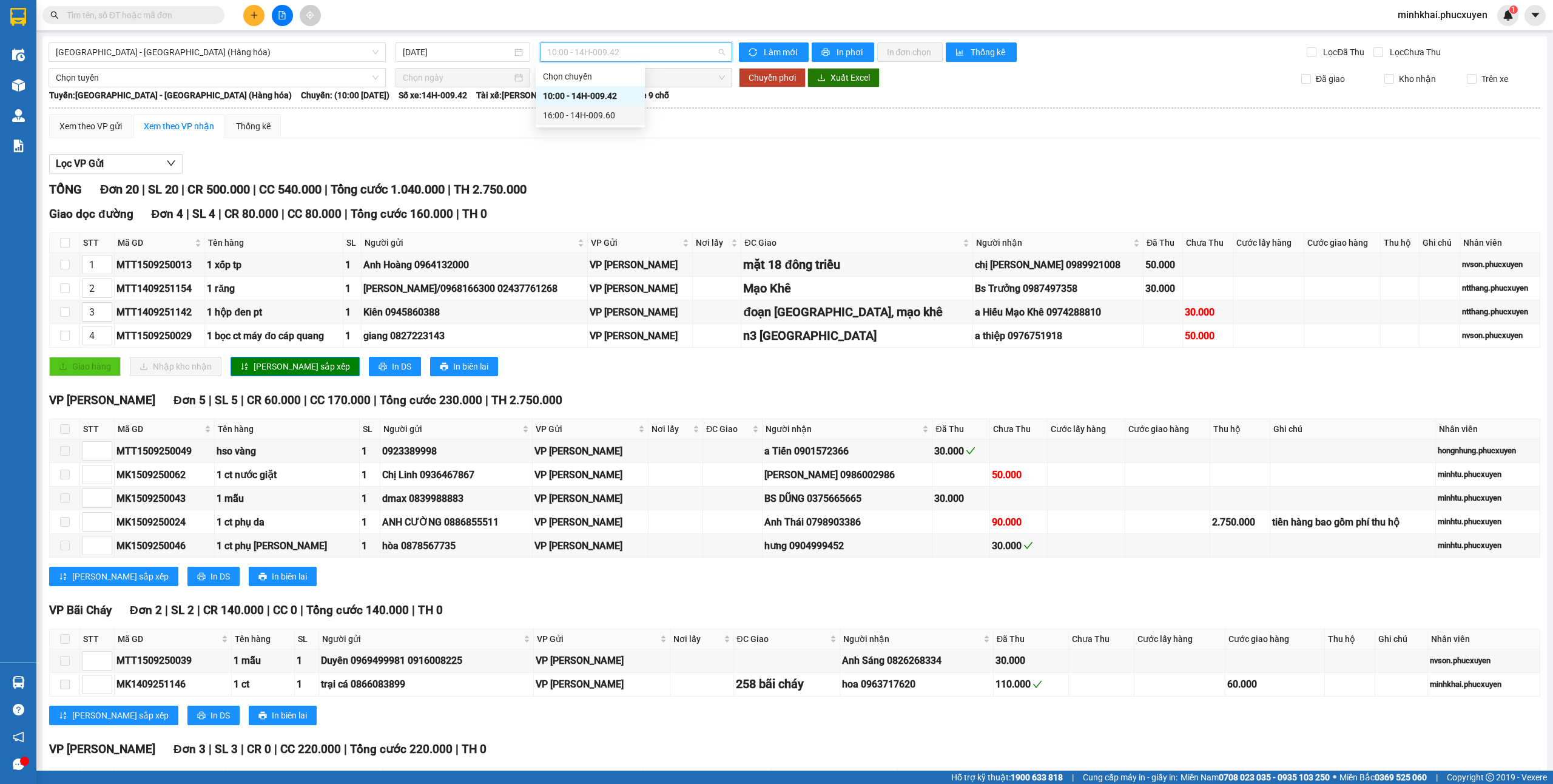
click at [586, 115] on div "16:00 - 14H-009.60" at bounding box center [590, 115] width 95 height 14
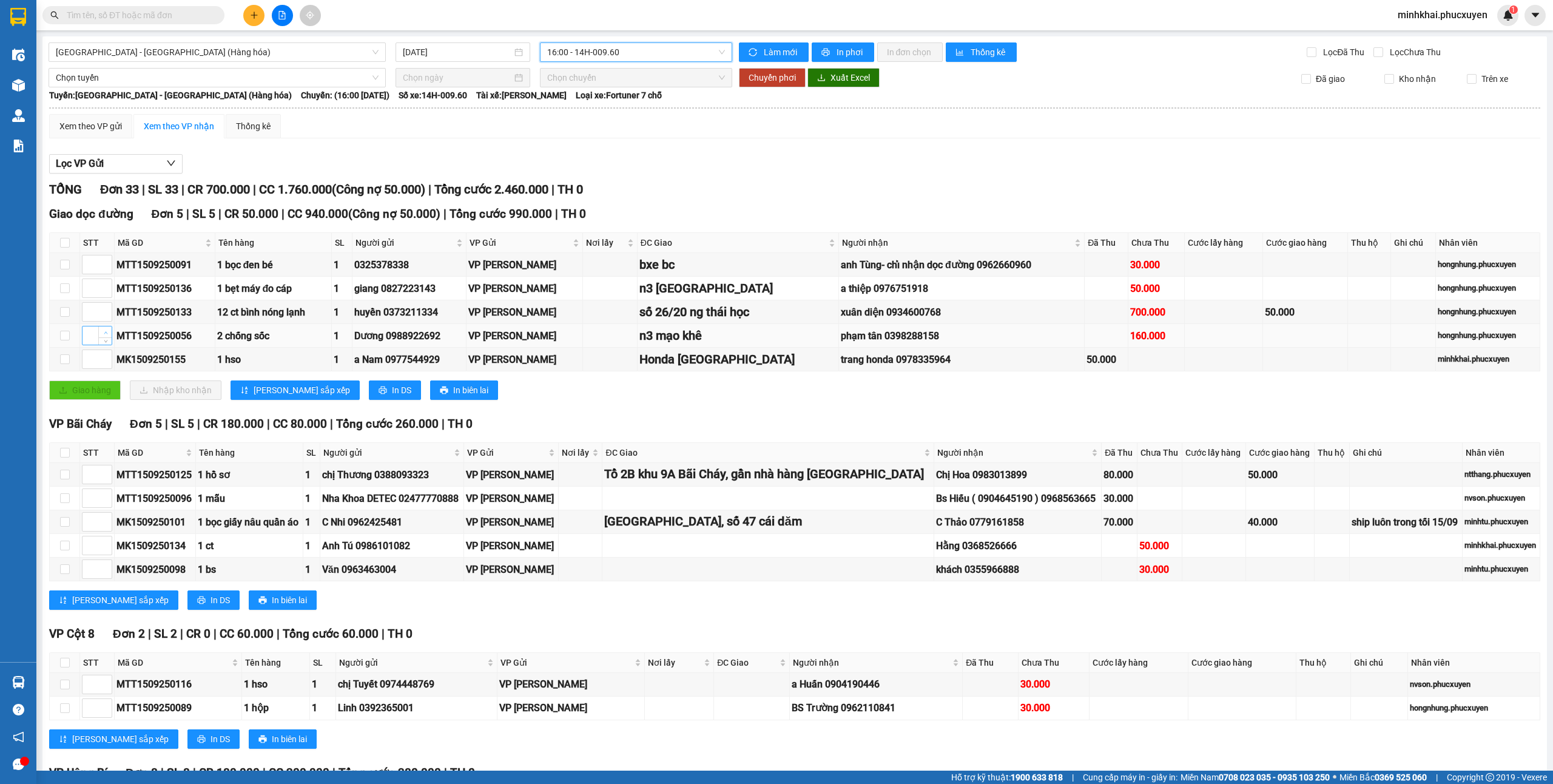
click at [105, 334] on icon "up" at bounding box center [106, 333] width 5 height 5
type input "2"
click at [106, 289] on span "Decrease Value" at bounding box center [105, 291] width 14 height 11
type input "1"
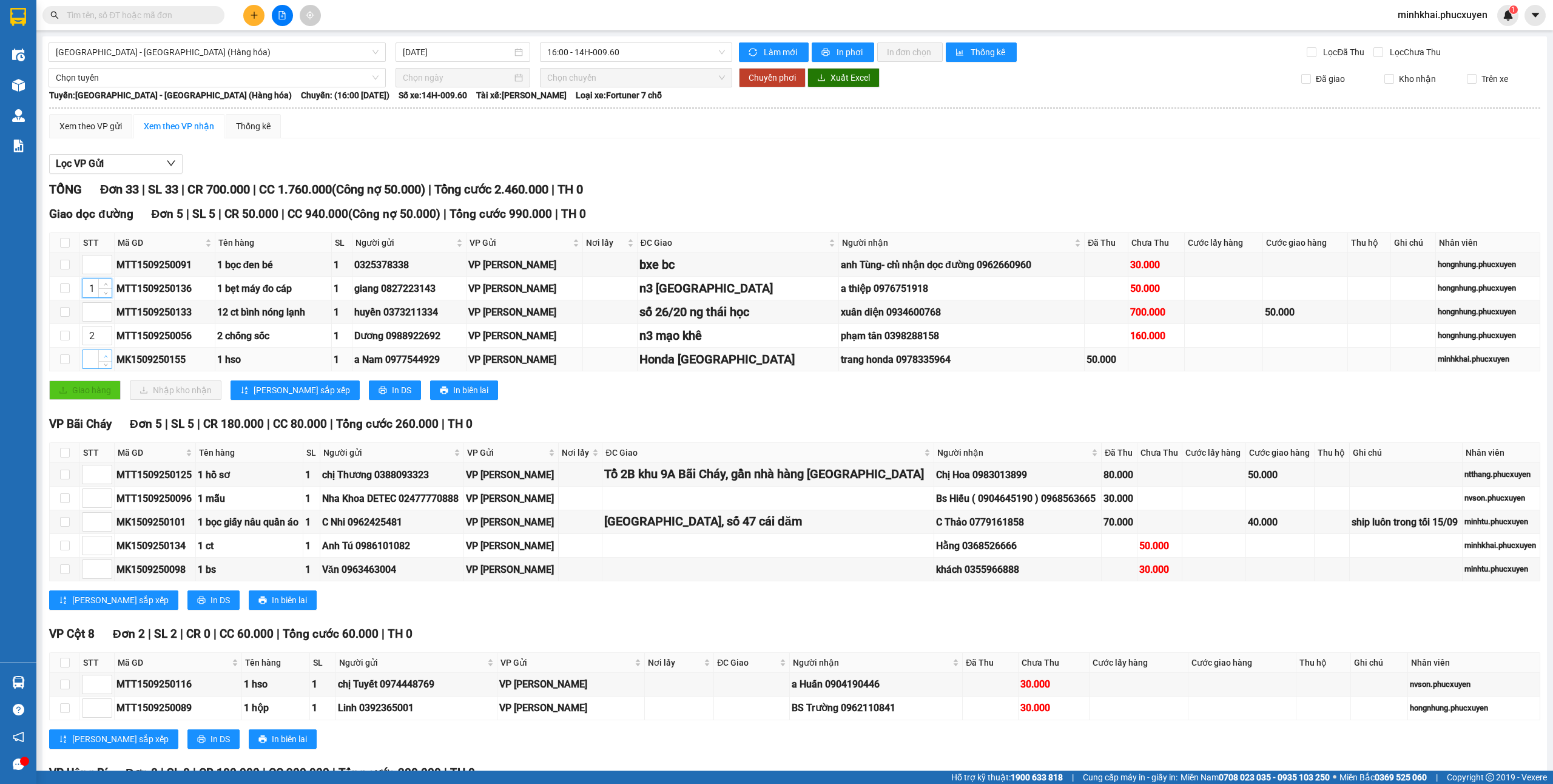
click at [101, 357] on span "Increase Value" at bounding box center [105, 355] width 14 height 11
click at [102, 361] on span "Increase Value" at bounding box center [105, 355] width 14 height 11
click at [102, 360] on span "up" at bounding box center [106, 356] width 8 height 8
type input "3"
click at [102, 261] on span "up" at bounding box center [106, 262] width 8 height 8
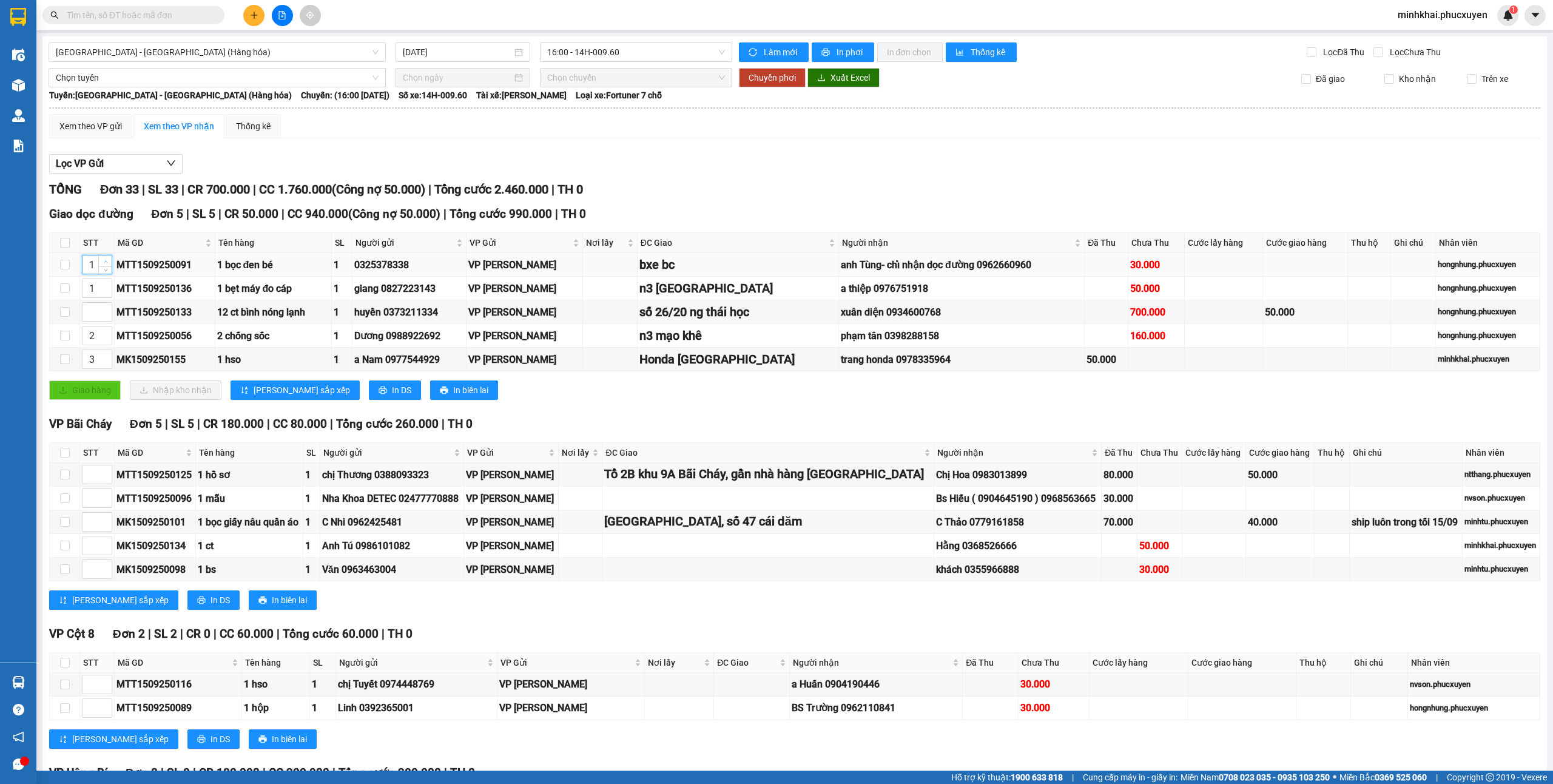
click at [102, 261] on span "up" at bounding box center [106, 262] width 8 height 8
type input "4"
click at [104, 311] on icon "up" at bounding box center [106, 309] width 5 height 5
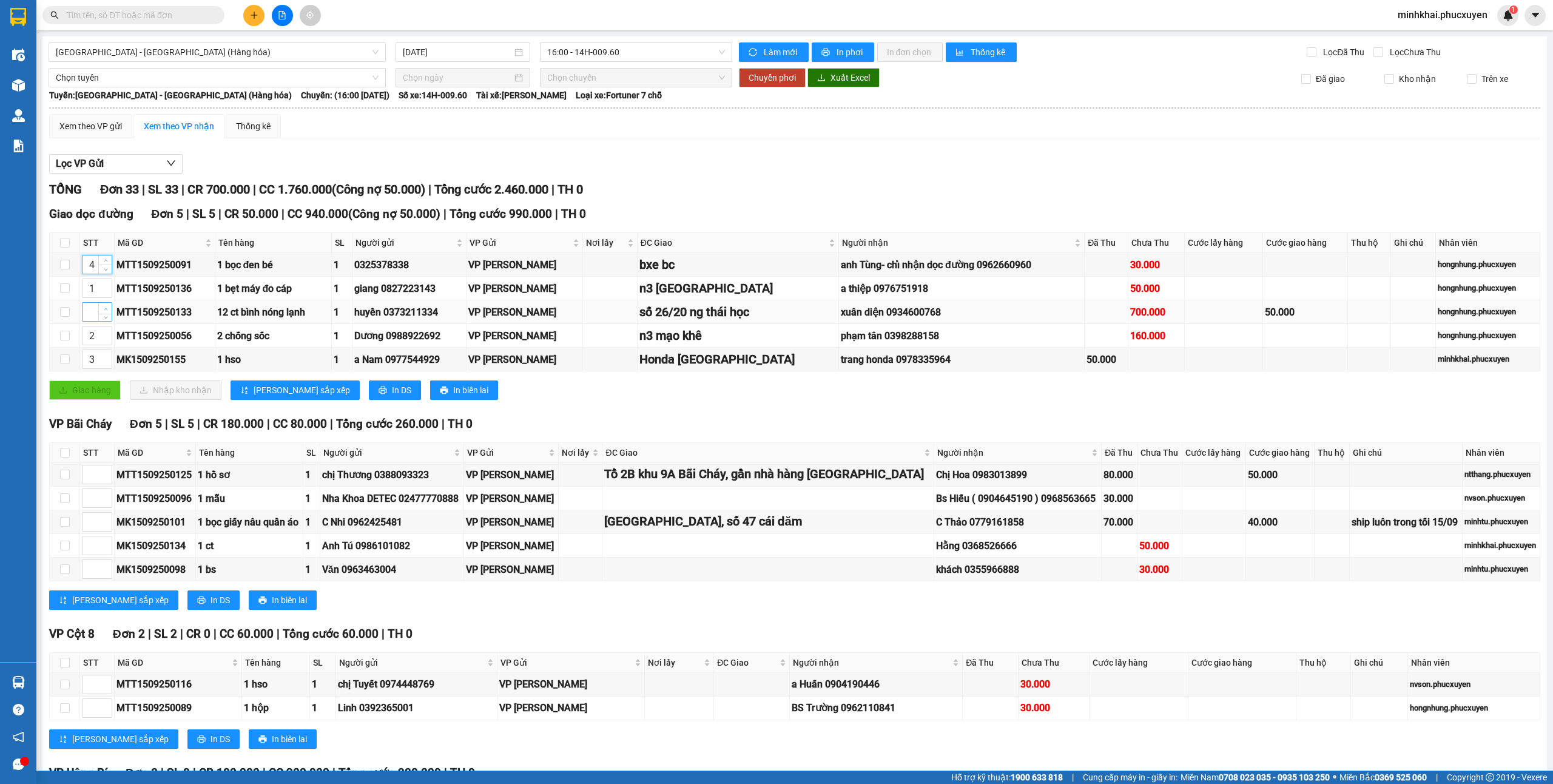
click at [104, 311] on icon "up" at bounding box center [106, 309] width 5 height 5
type input "5"
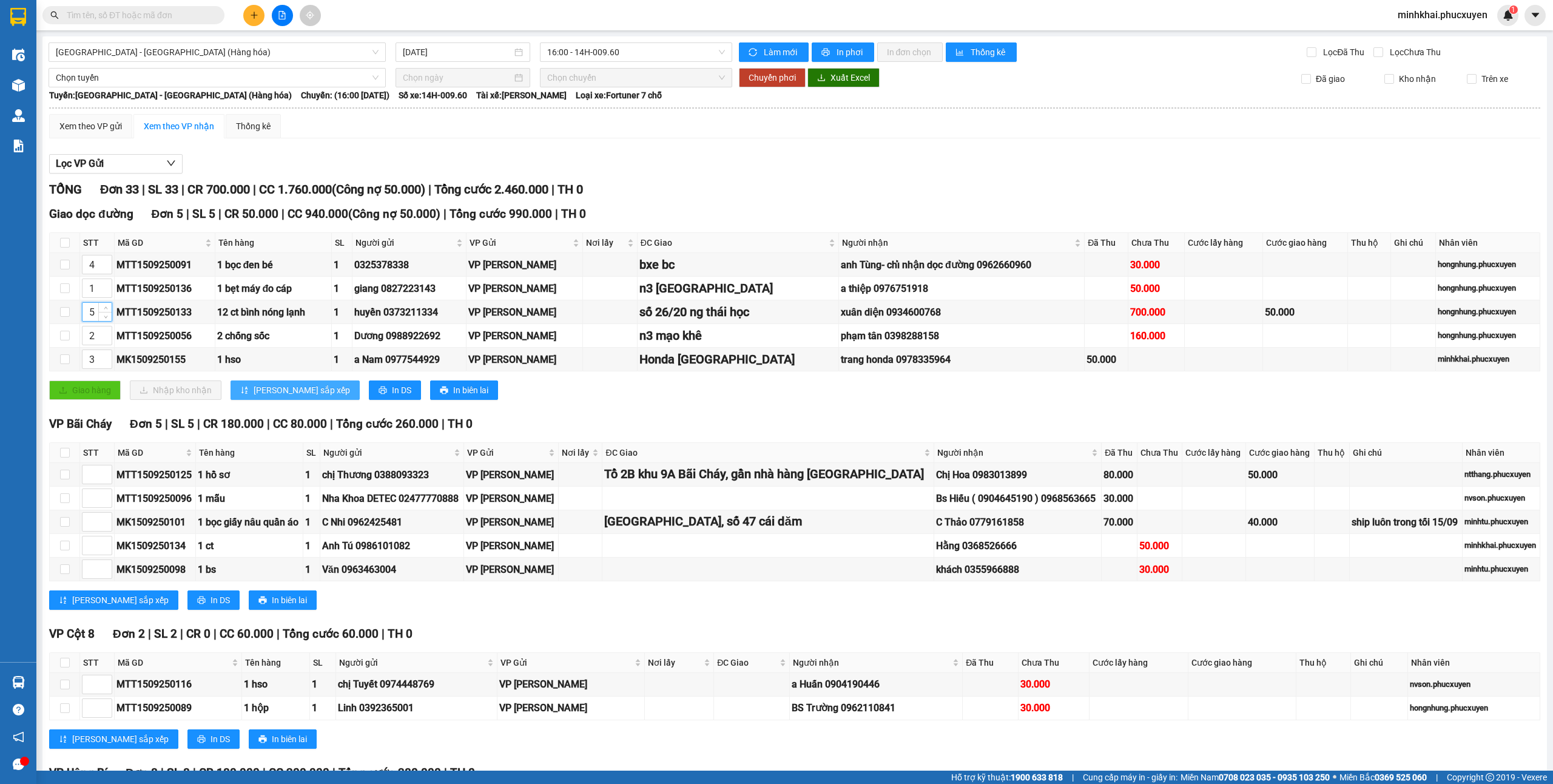
click at [275, 391] on span "[PERSON_NAME] sắp xếp" at bounding box center [301, 390] width 96 height 14
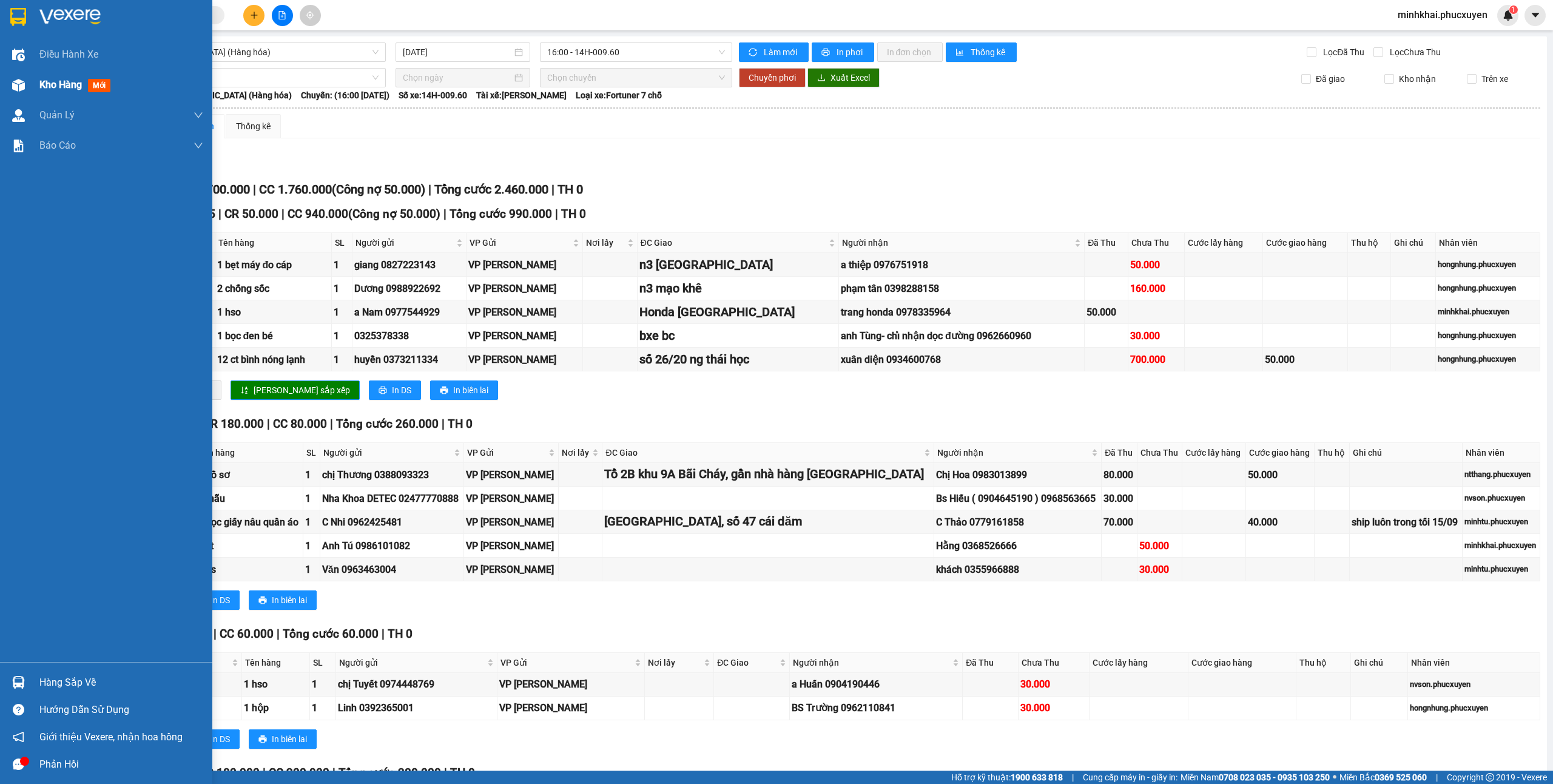
click at [28, 87] on div at bounding box center [18, 85] width 21 height 21
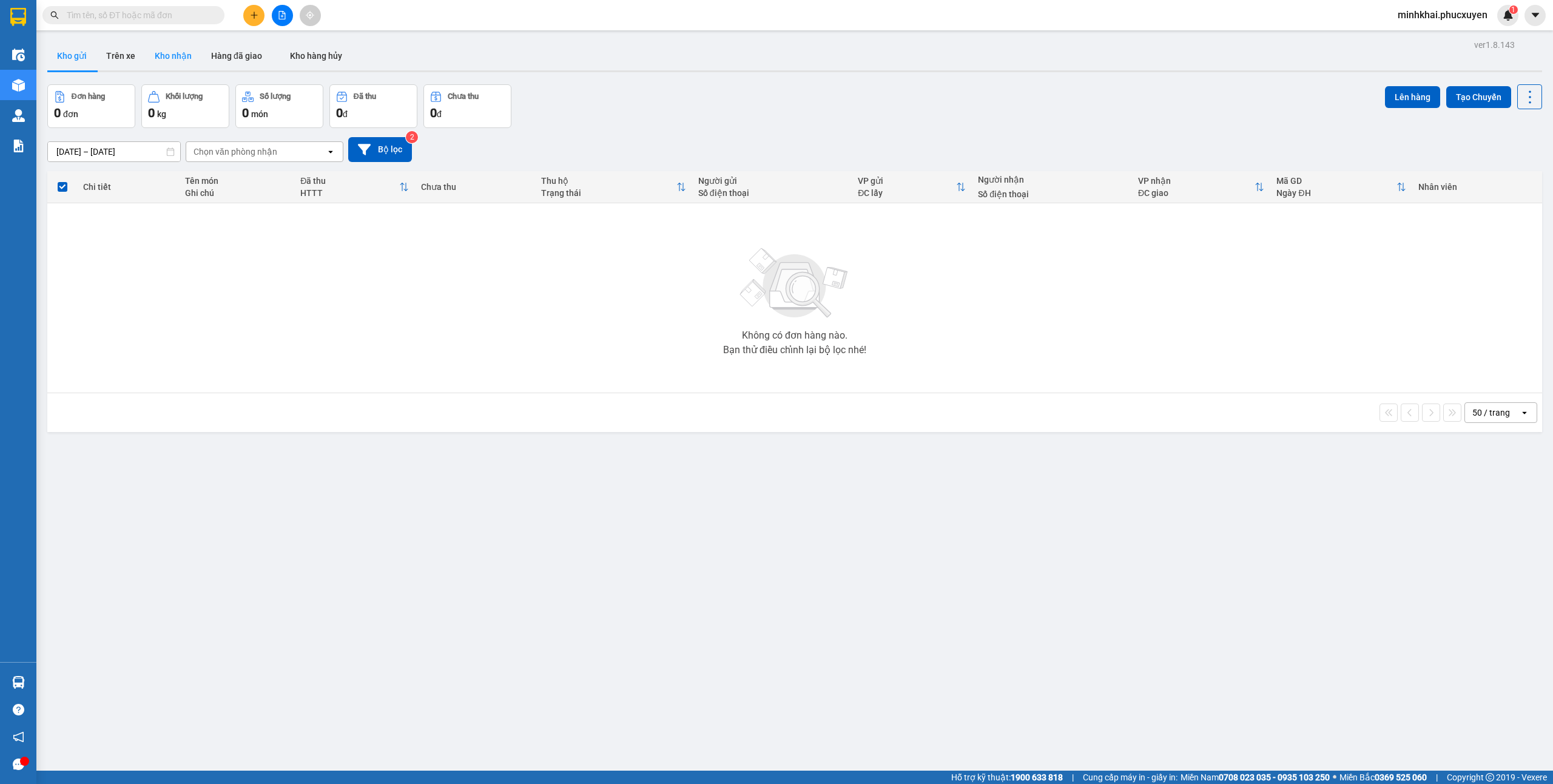
click at [170, 49] on button "Kho nhận" at bounding box center [173, 55] width 56 height 29
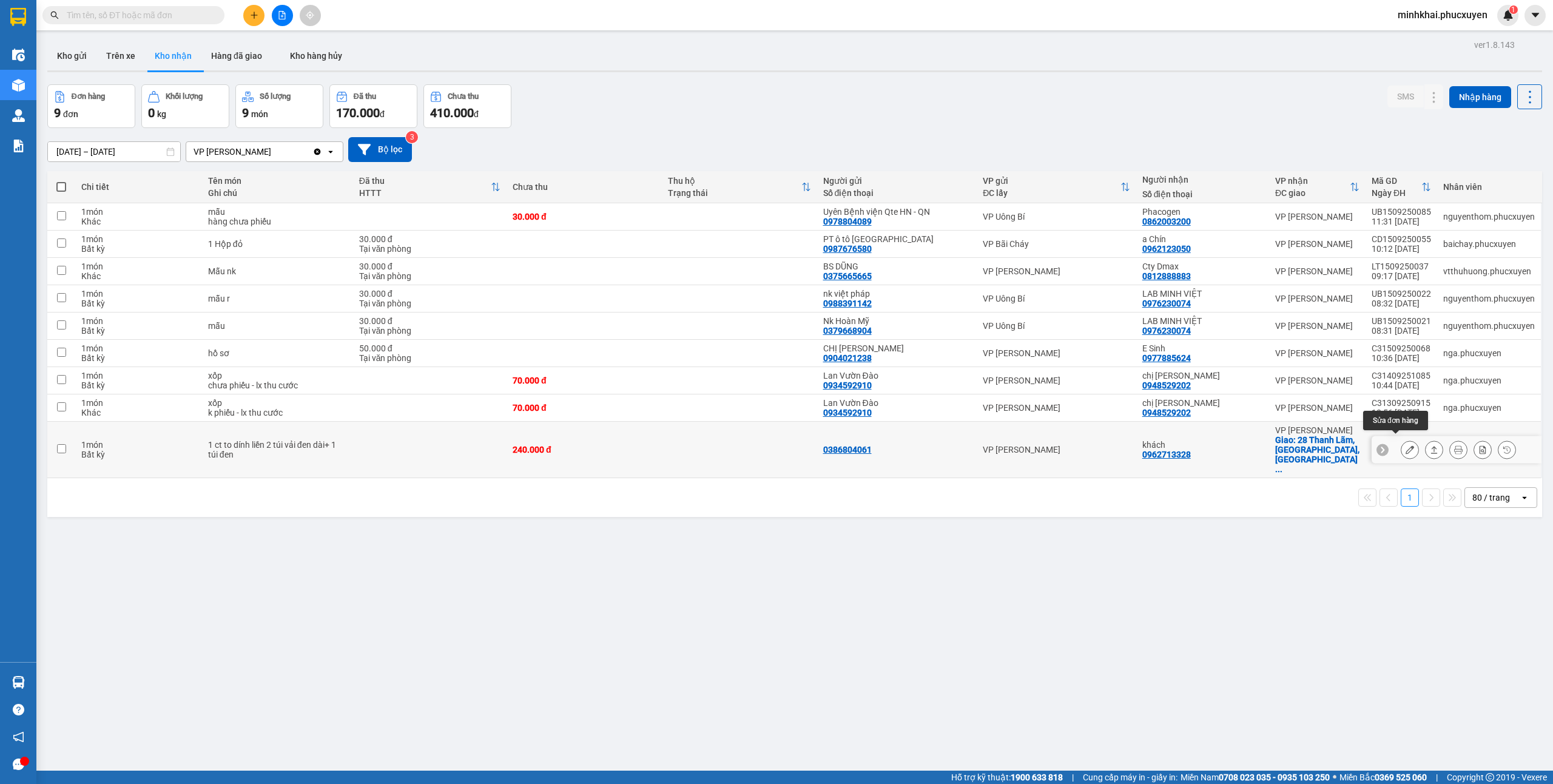
click at [1401, 442] on button at bounding box center [1410, 450] width 17 height 21
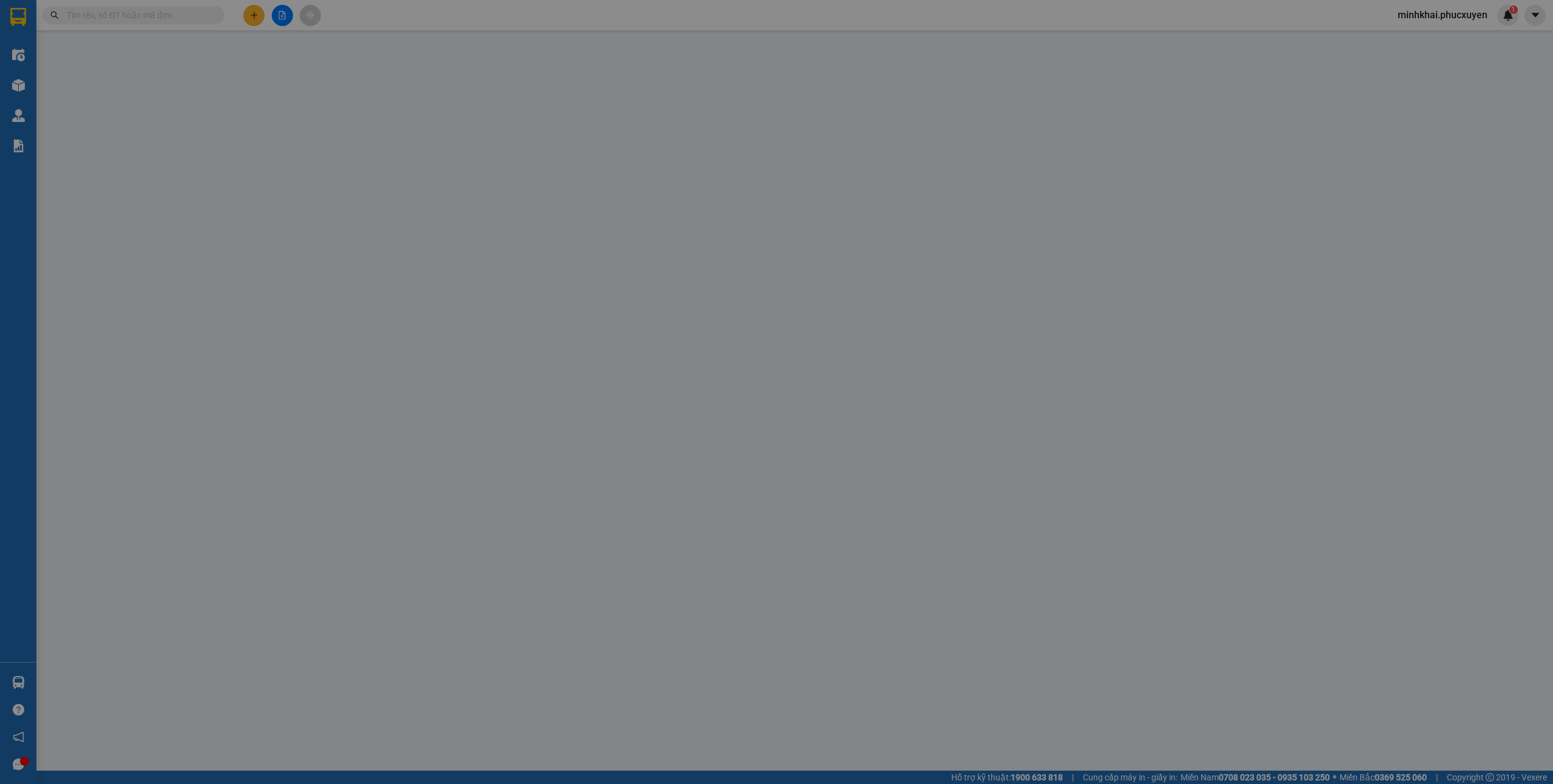
type input "0386804061"
type input "0962713328"
type input "khách"
checkbox input "true"
type input "28 Thanh Lãm, [GEOGRAPHIC_DATA], [GEOGRAPHIC_DATA], [GEOGRAPHIC_DATA], [GEOGRAP…"
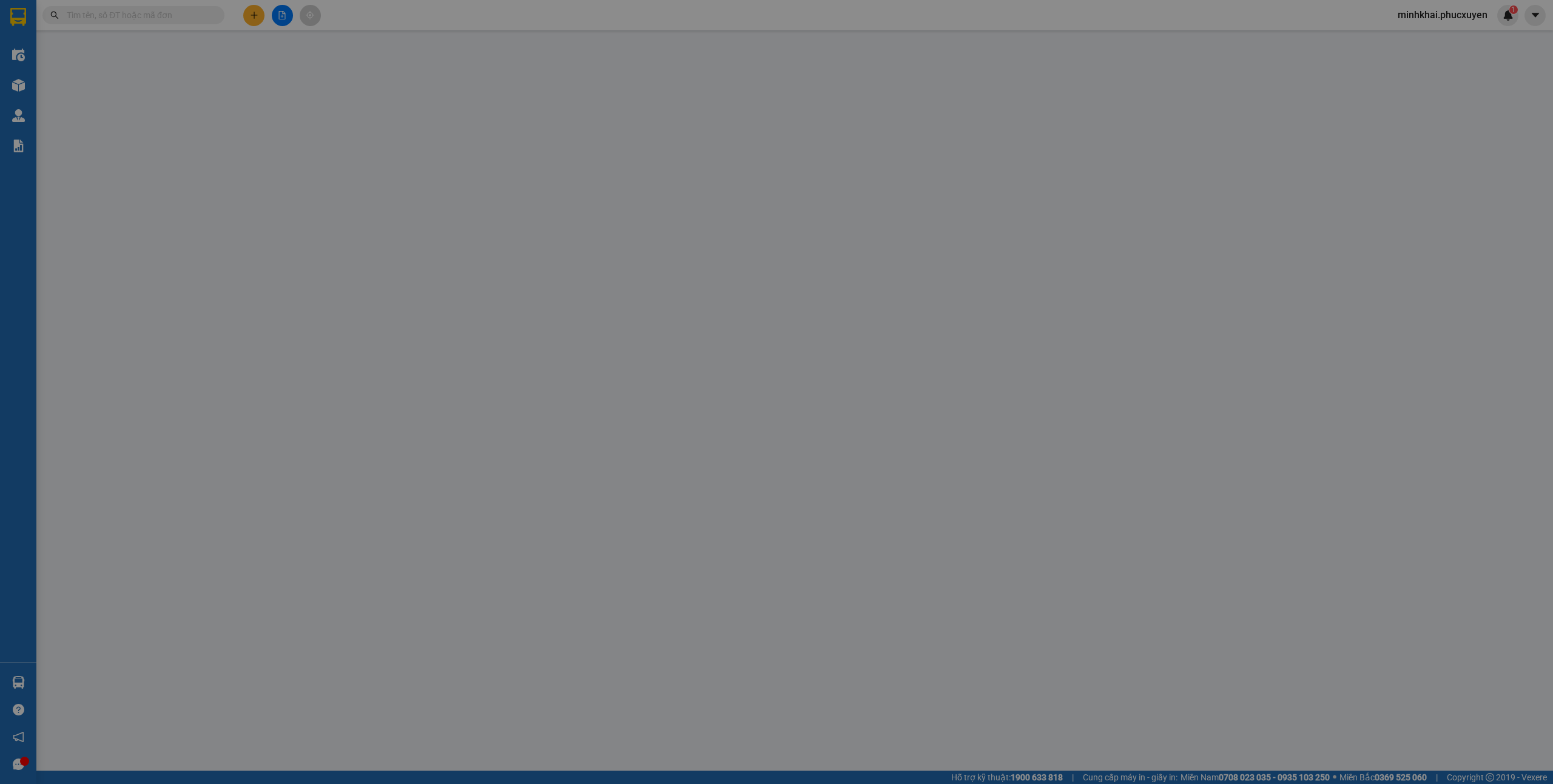
type input "240.000"
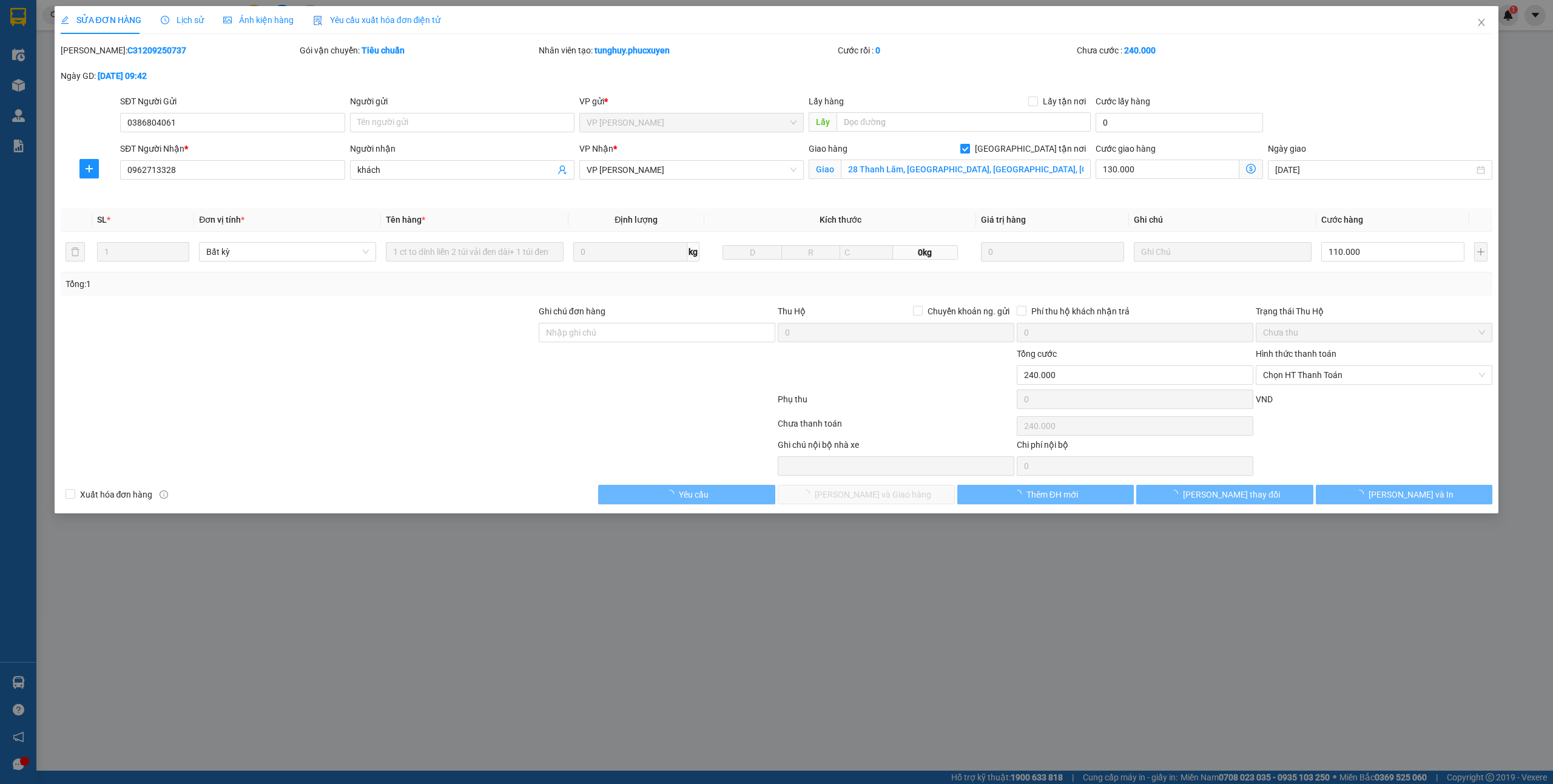
click at [1053, 143] on span "[GEOGRAPHIC_DATA] tận nơi" at bounding box center [1030, 149] width 121 height 14
click at [969, 143] on input "[GEOGRAPHIC_DATA] tận nơi" at bounding box center [964, 147] width 8 height 8
checkbox input "false"
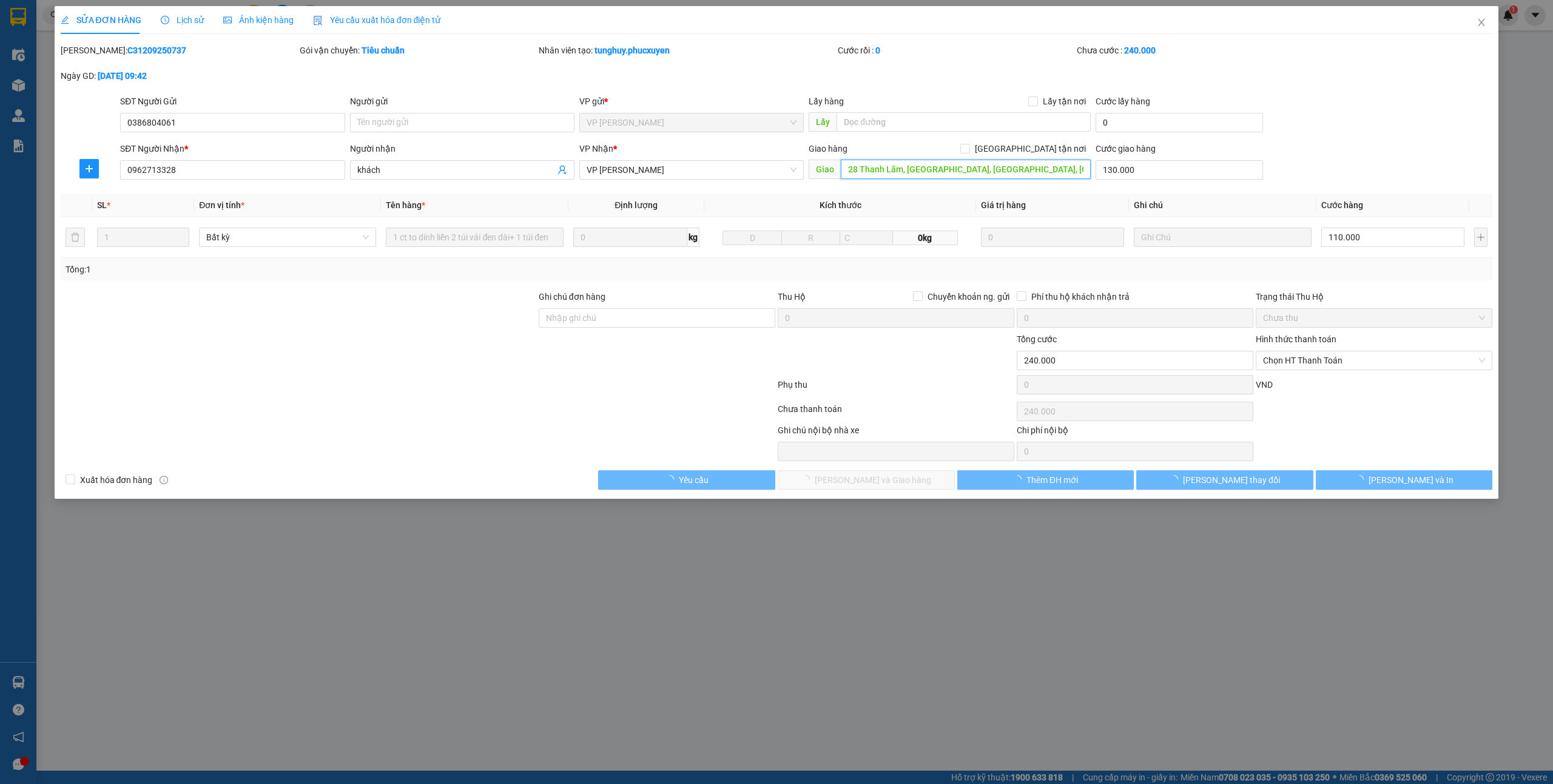
click at [989, 168] on input "28 Thanh Lãm, [GEOGRAPHIC_DATA], [GEOGRAPHIC_DATA], [GEOGRAPHIC_DATA], [GEOGRAP…" at bounding box center [966, 169] width 250 height 20
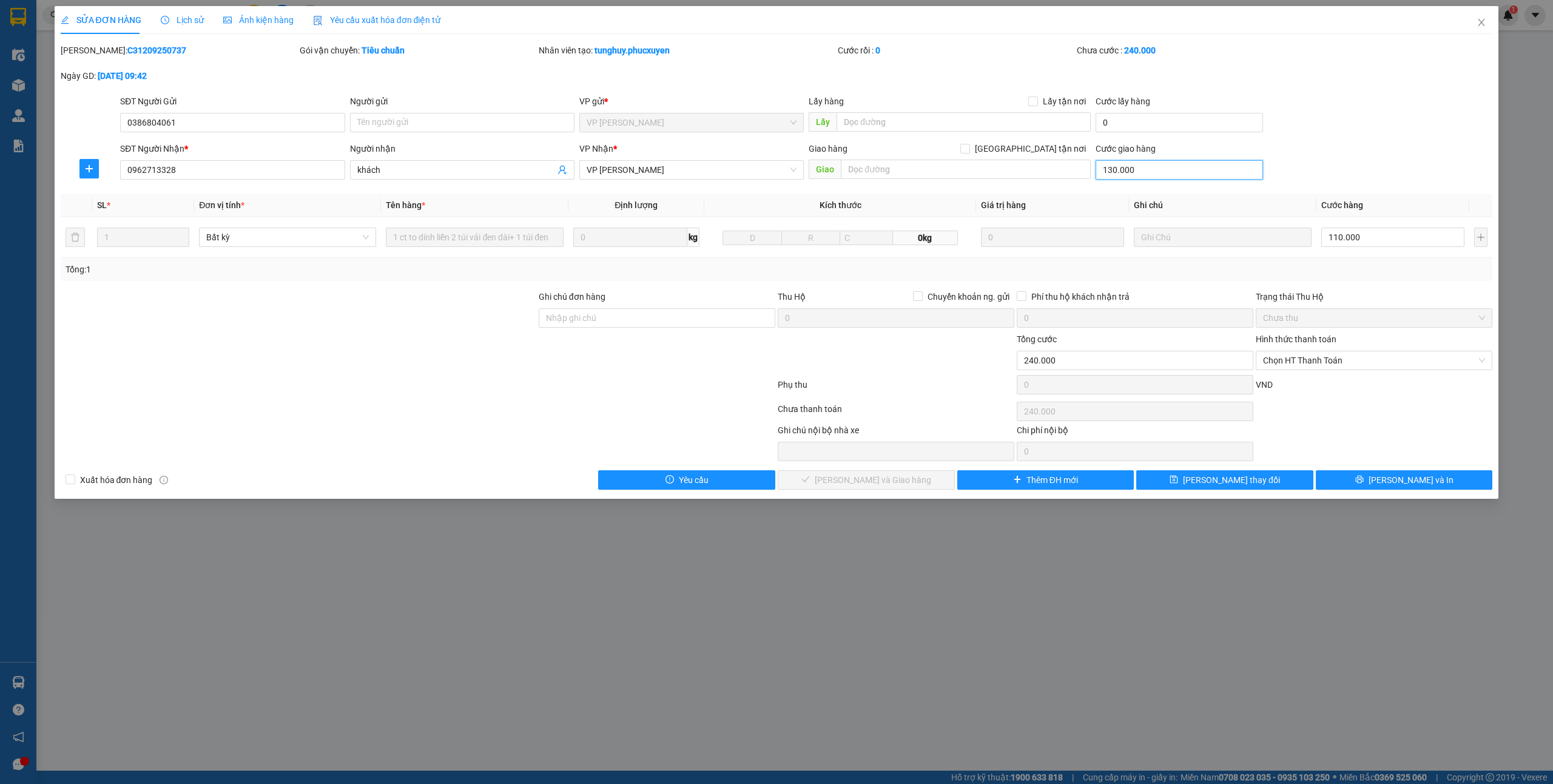
click at [1175, 174] on input "130.000" at bounding box center [1179, 170] width 168 height 20
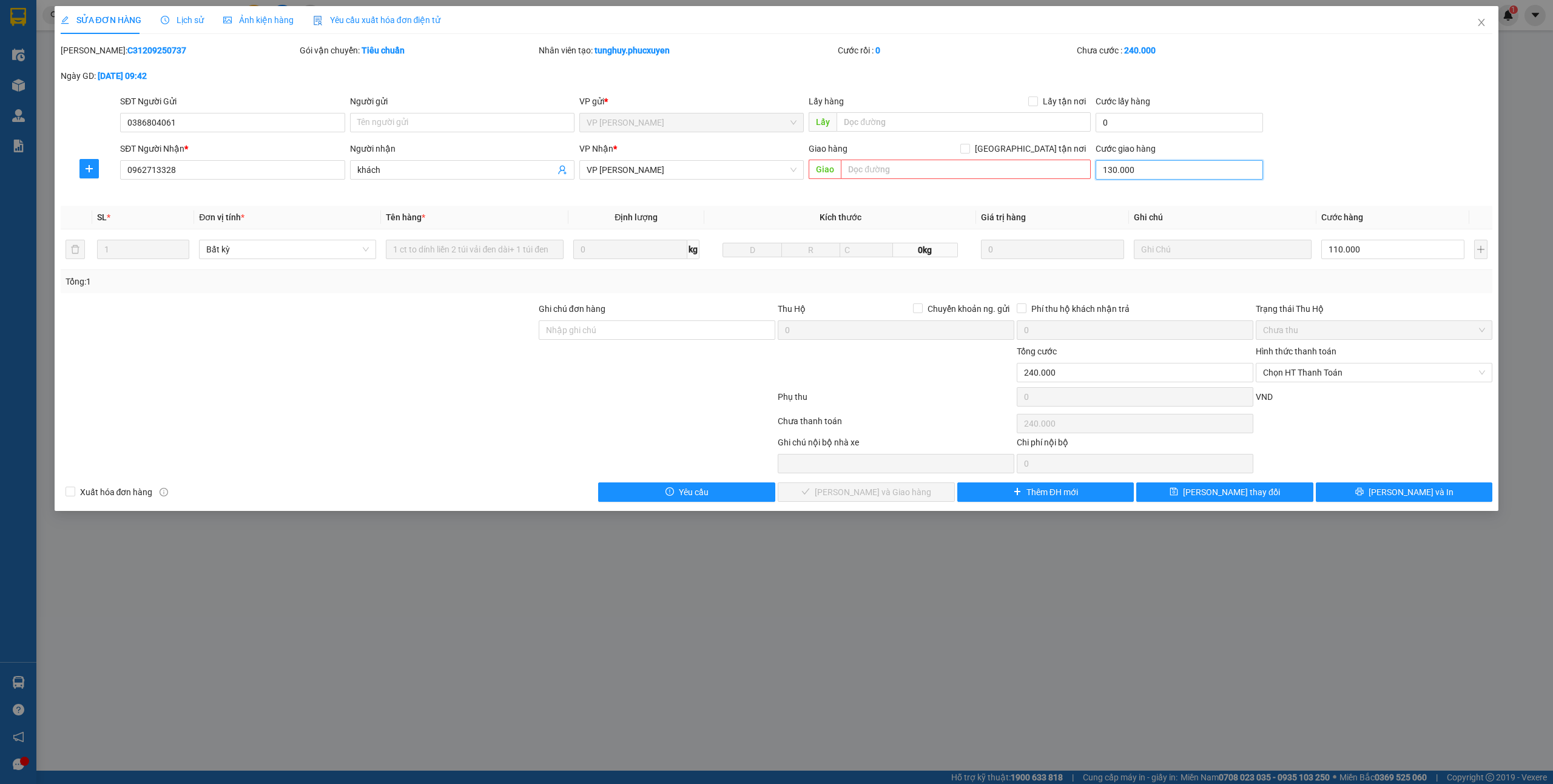
type input "110.000"
click at [1343, 365] on span "Chọn HT Thanh Toán" at bounding box center [1374, 373] width 222 height 18
type input "0"
click at [1287, 392] on div "Tại văn phòng" at bounding box center [1374, 398] width 222 height 14
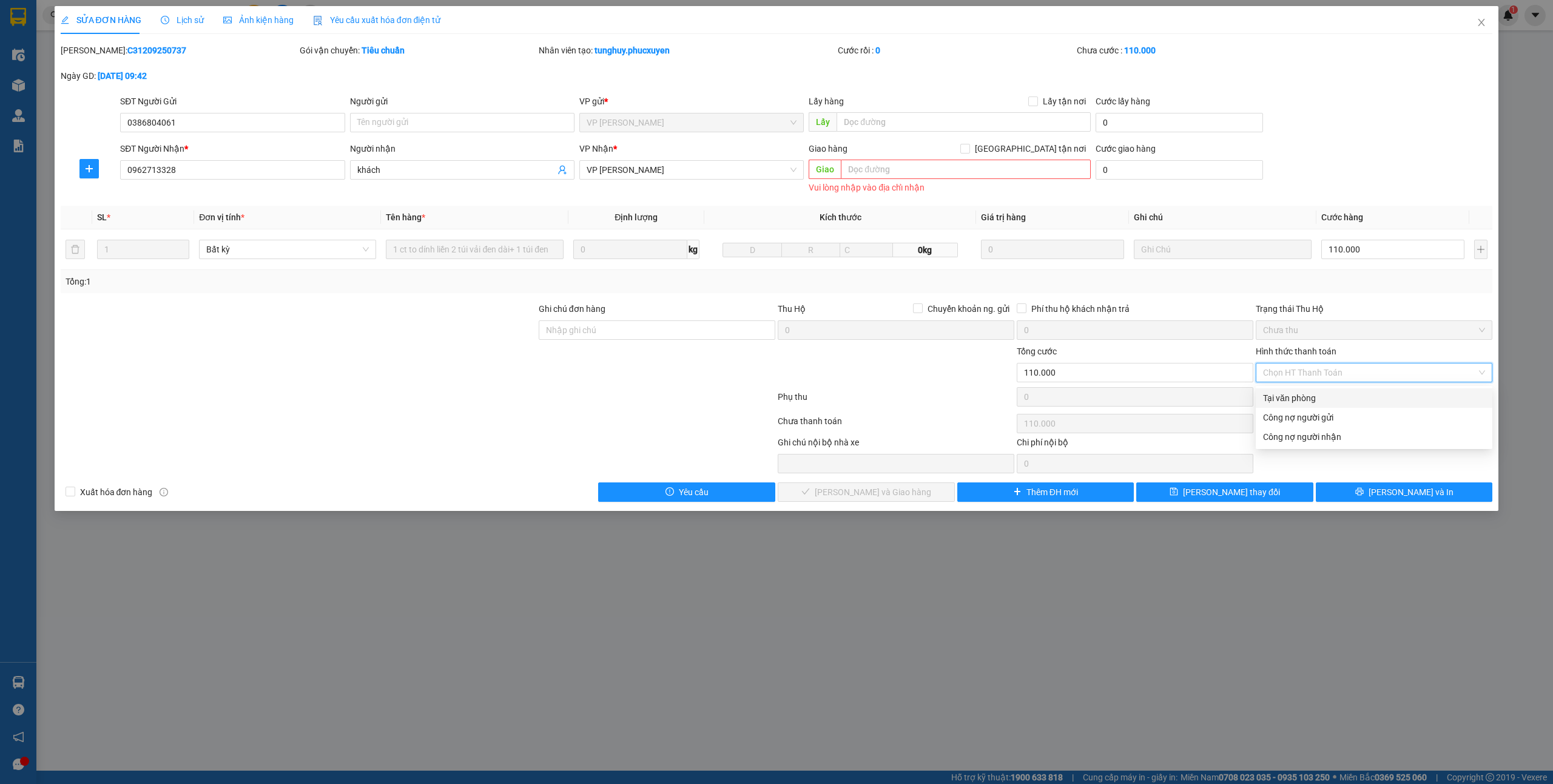
type input "0"
click at [898, 495] on span "[PERSON_NAME] và Giao hàng" at bounding box center [872, 492] width 116 height 14
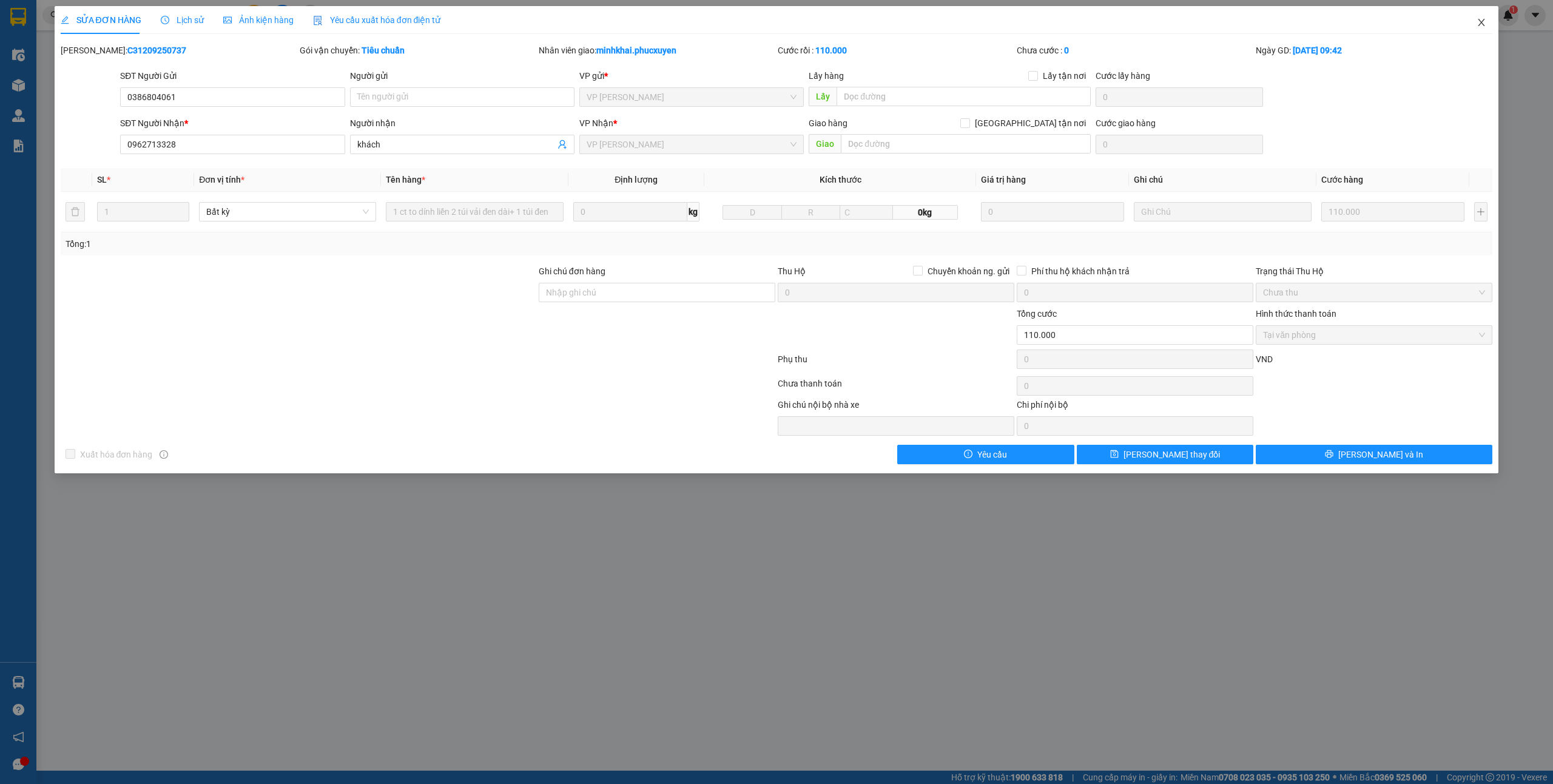
click at [1485, 24] on icon "close" at bounding box center [1481, 22] width 10 height 10
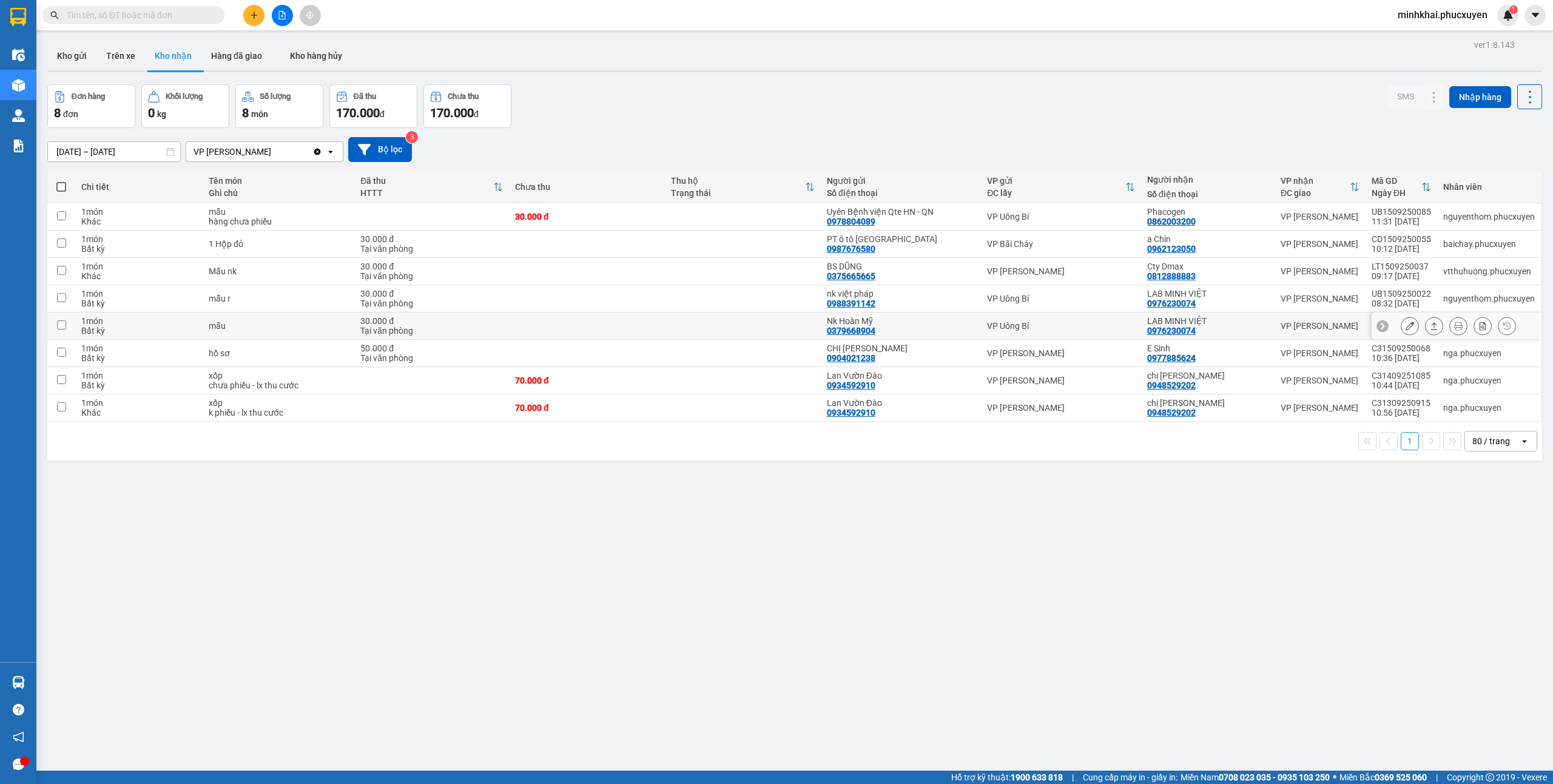
click at [1425, 323] on button at bounding box center [1434, 326] width 17 height 21
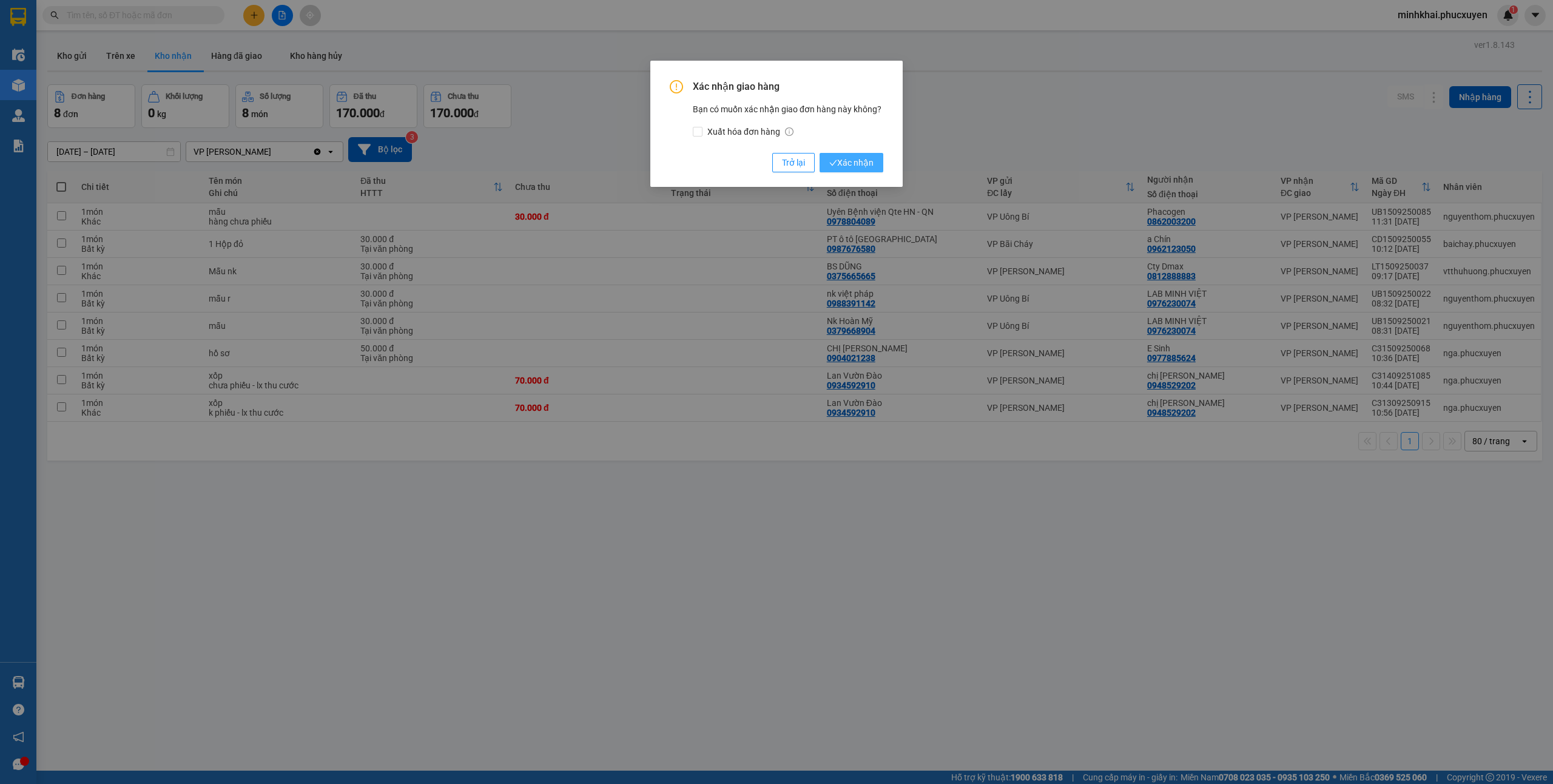
click at [850, 164] on span "Xác nhận" at bounding box center [852, 162] width 44 height 14
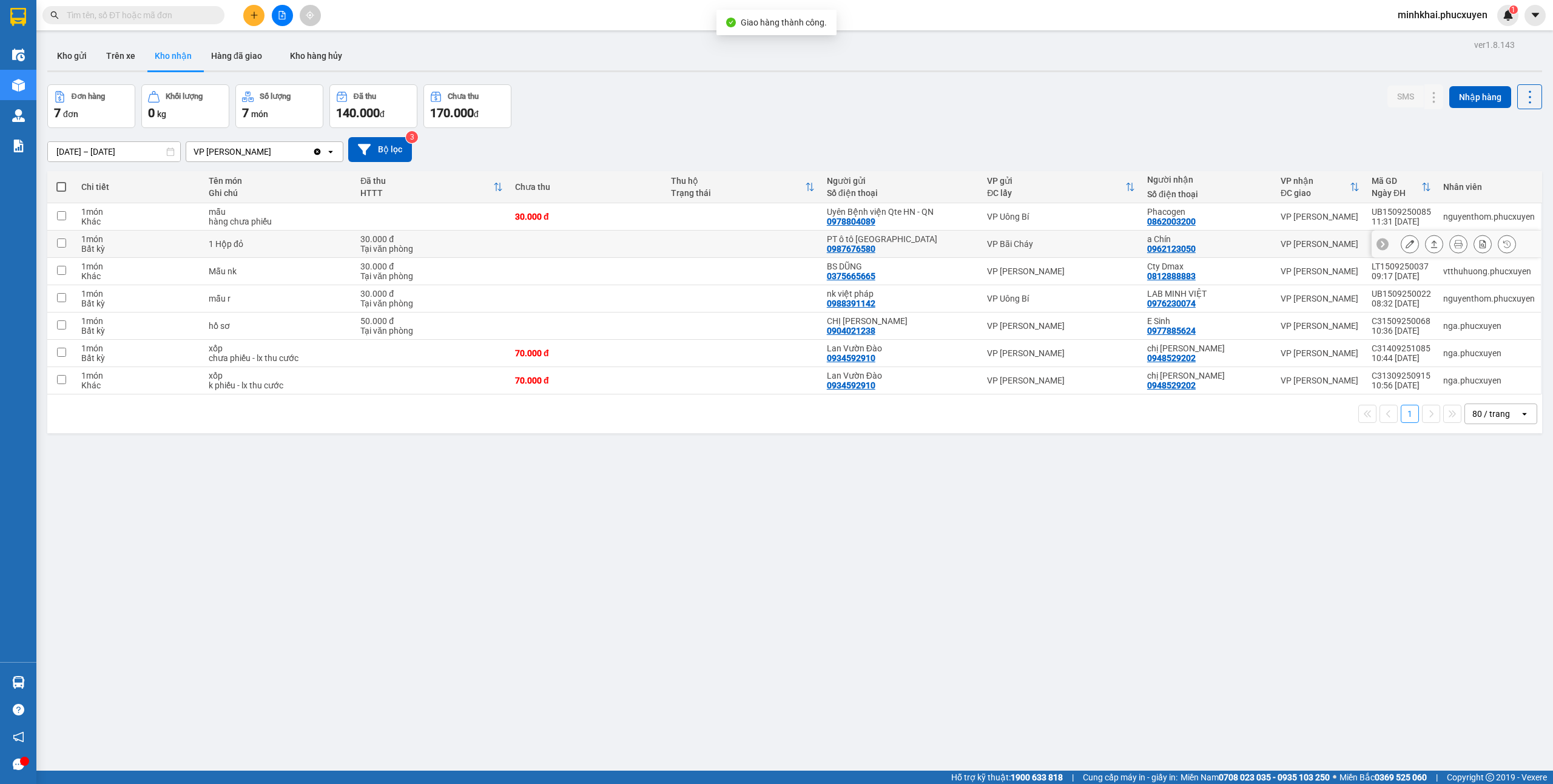
click at [1430, 245] on icon at bounding box center [1434, 244] width 8 height 8
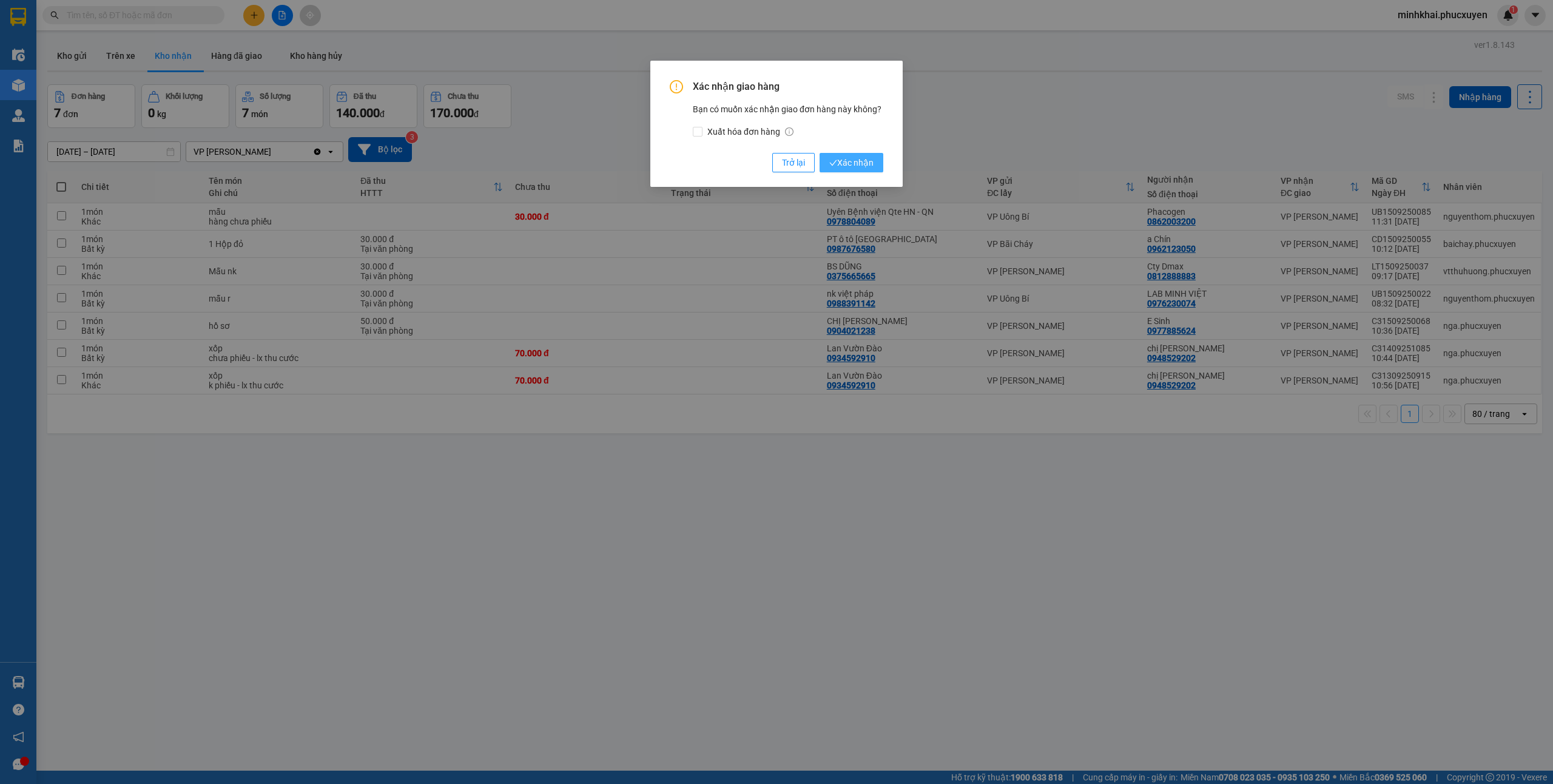
click at [855, 171] on button "Xác nhận" at bounding box center [852, 162] width 64 height 20
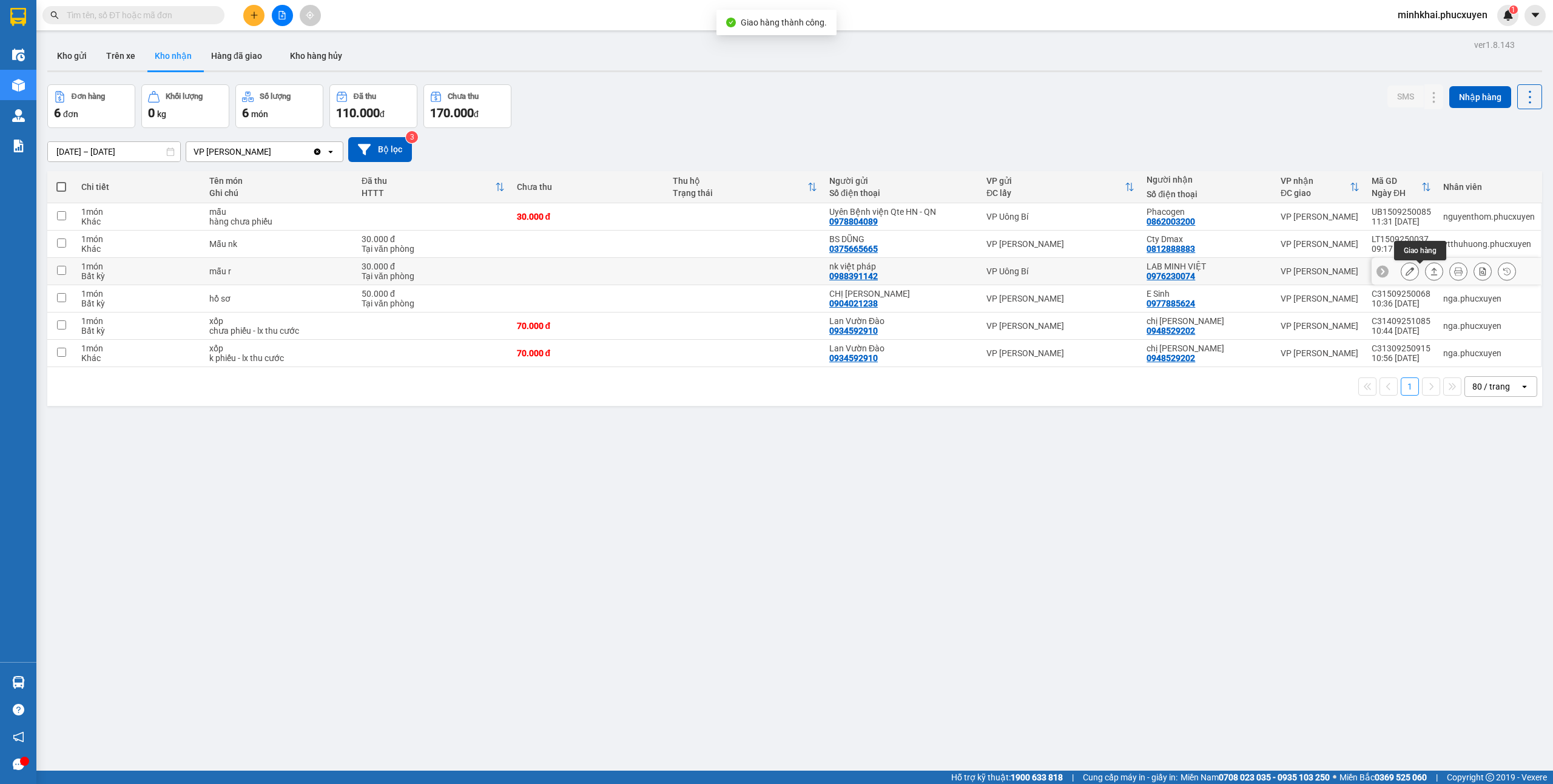
click at [1430, 274] on icon at bounding box center [1434, 271] width 8 height 8
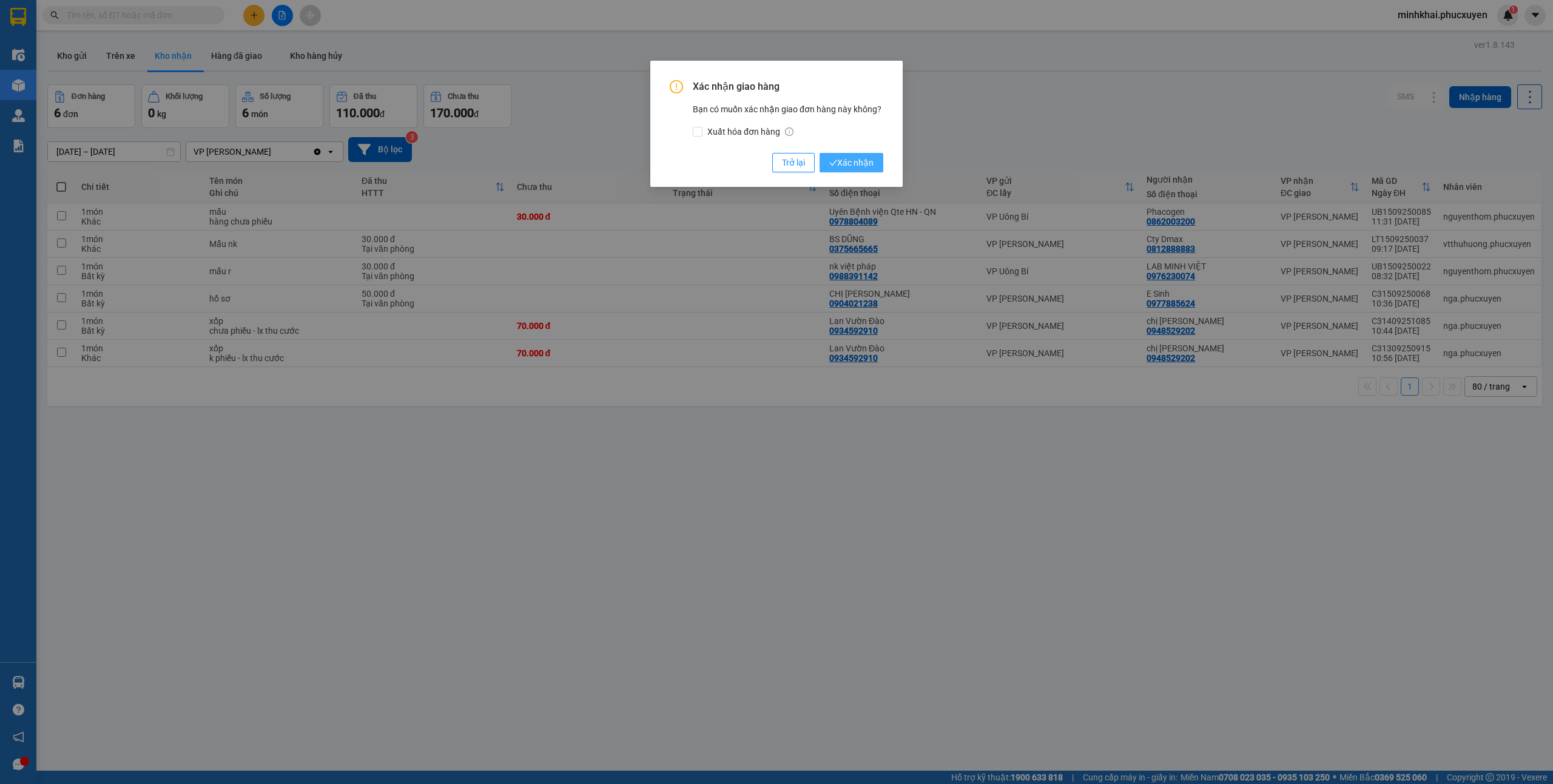
click at [858, 170] on button "Xác nhận" at bounding box center [852, 162] width 64 height 20
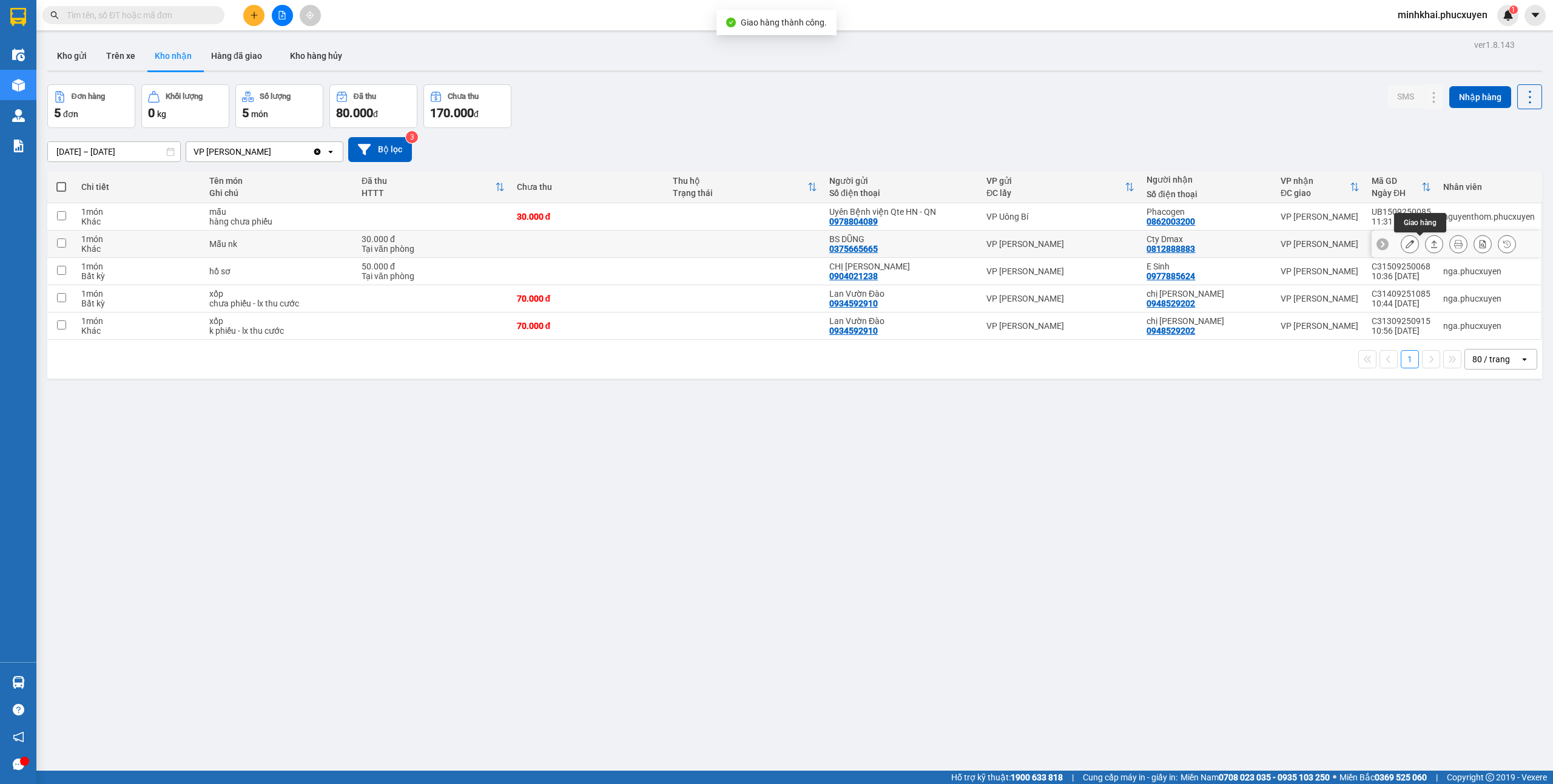
click at [1425, 246] on button at bounding box center [1434, 244] width 17 height 21
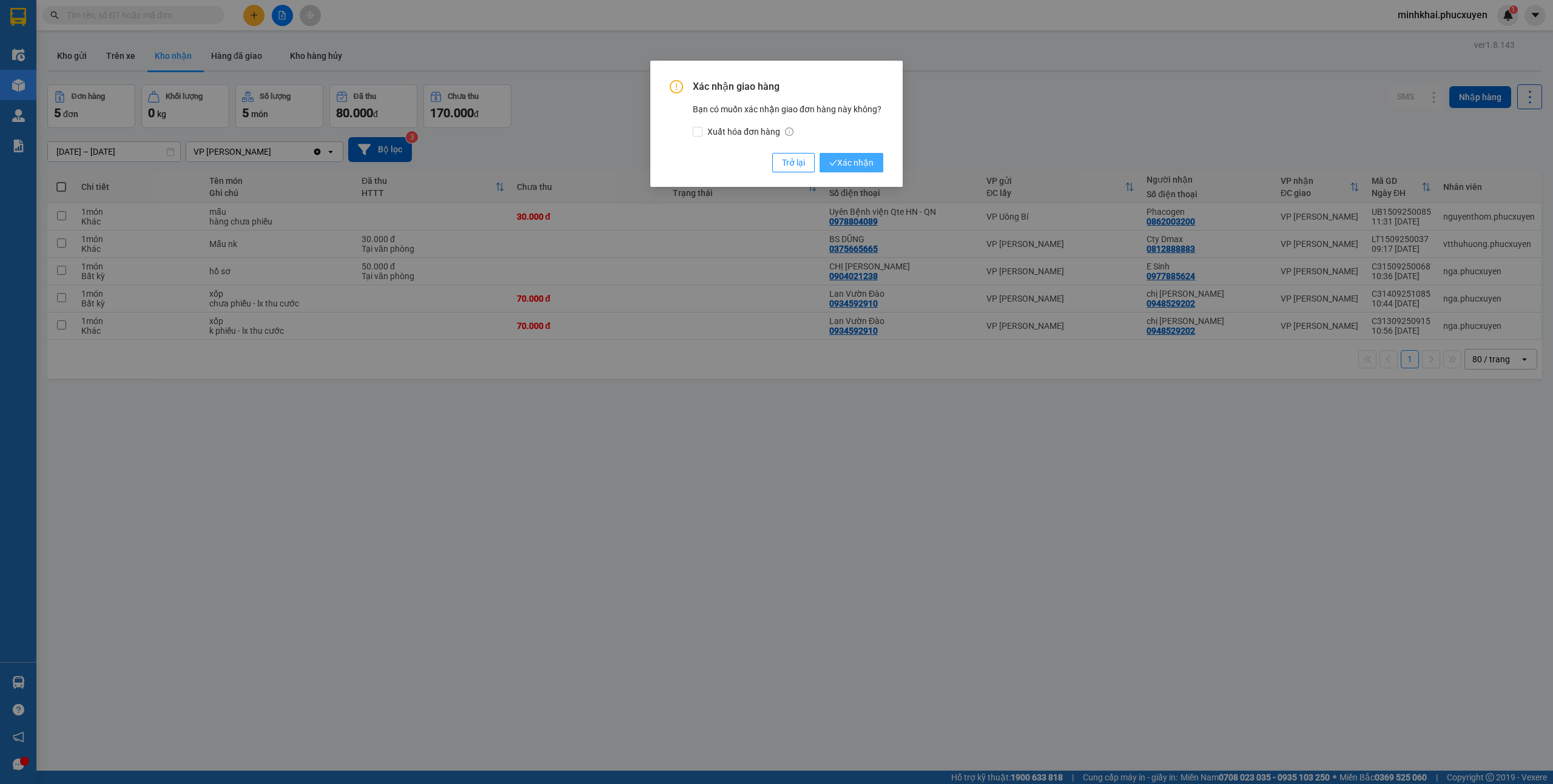
click at [849, 159] on span "Xác nhận" at bounding box center [852, 162] width 44 height 14
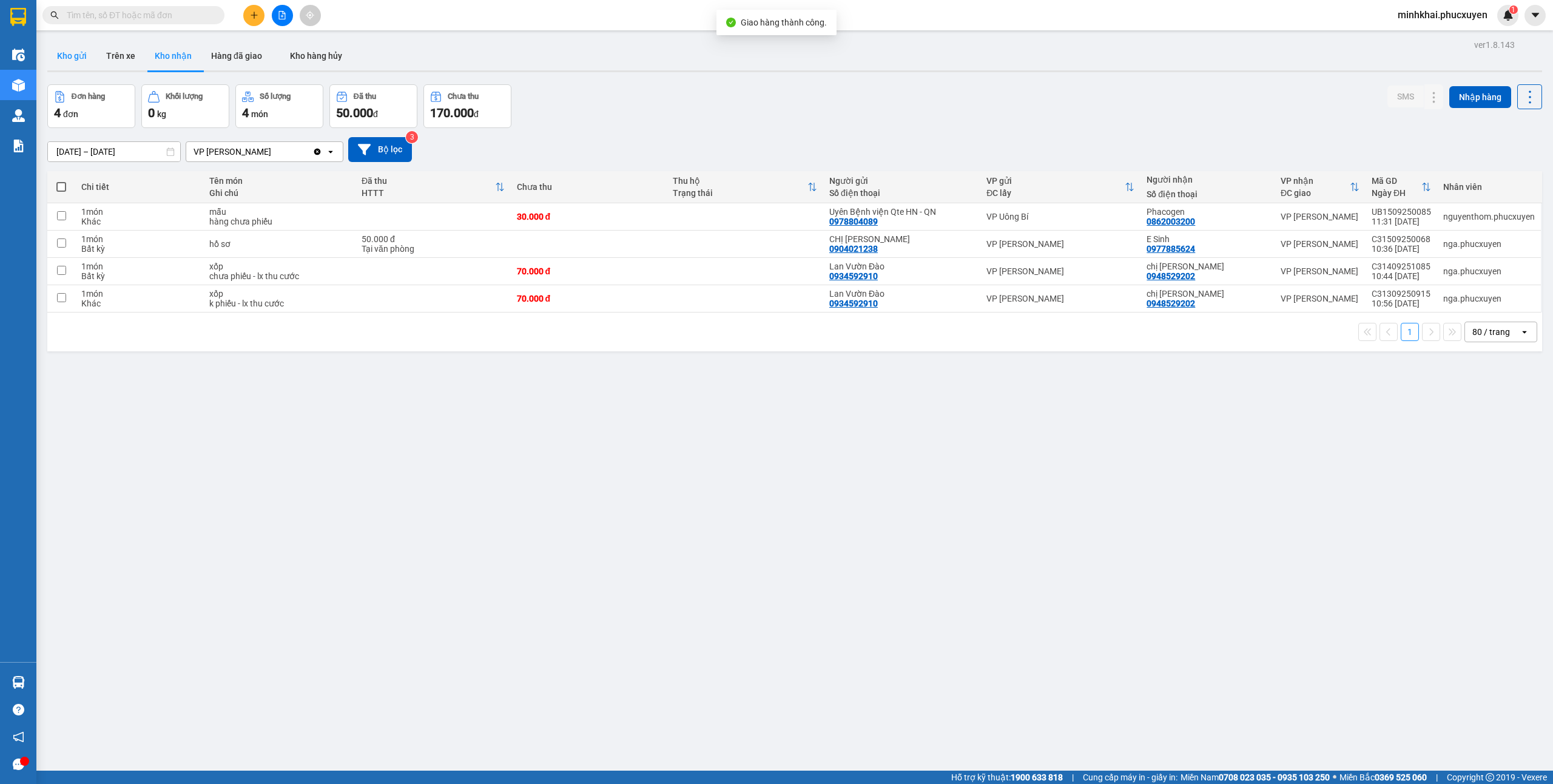
click at [71, 49] on button "Kho gửi" at bounding box center [71, 55] width 49 height 29
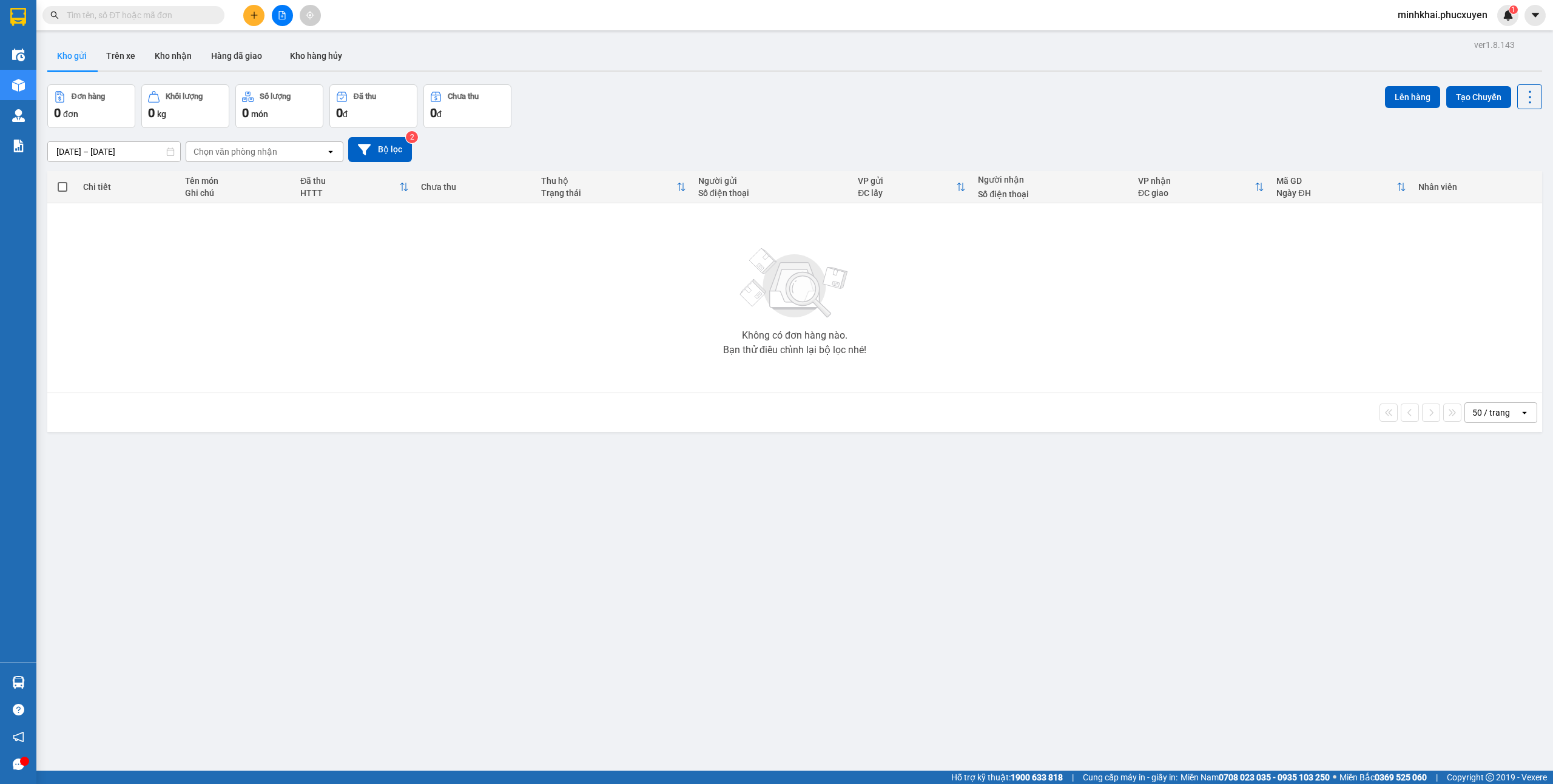
click at [257, 20] on button at bounding box center [254, 15] width 21 height 21
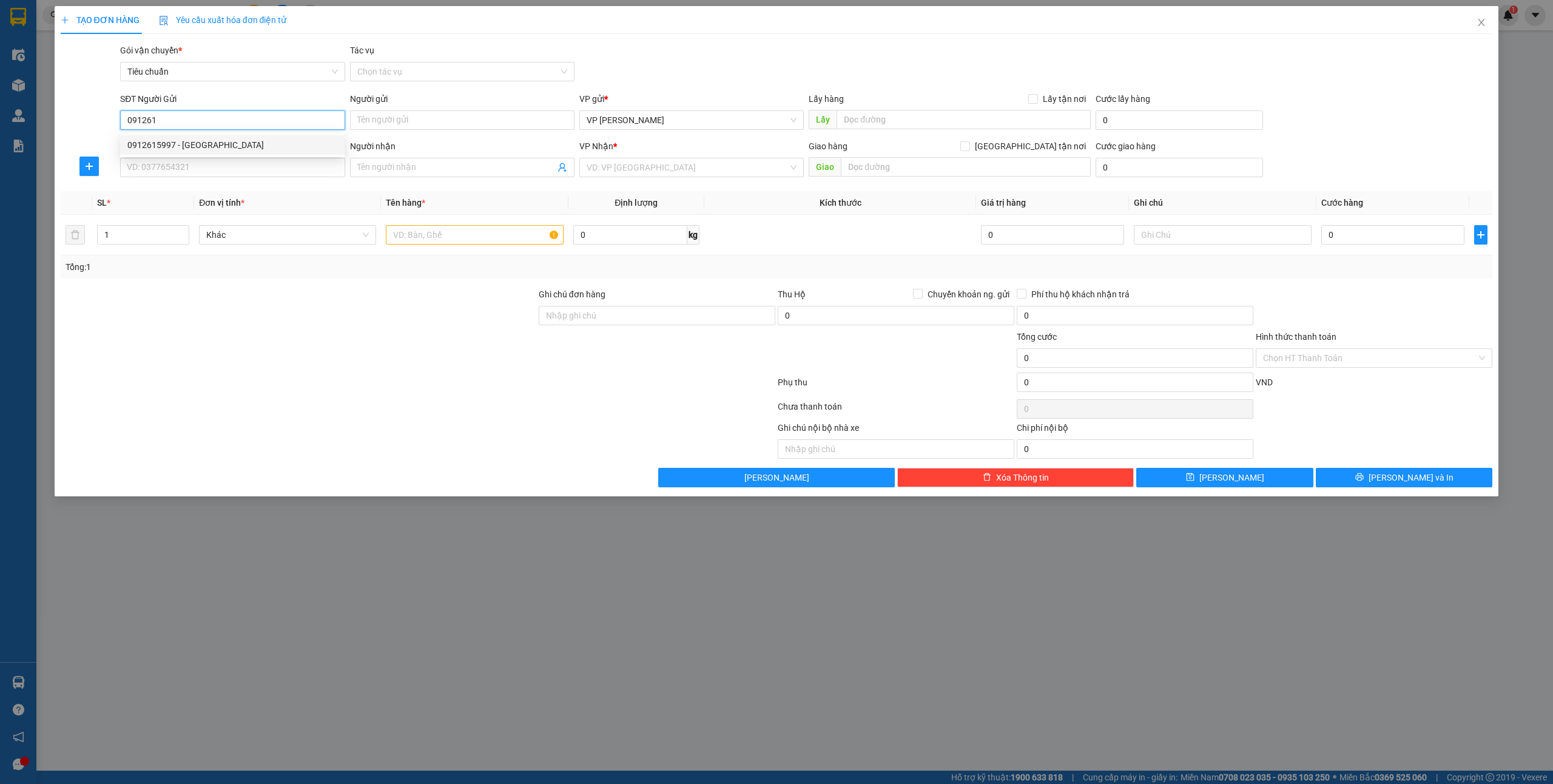
click at [197, 146] on div "0912615997 - [GEOGRAPHIC_DATA]" at bounding box center [232, 145] width 210 height 14
type input "0912615997"
type input "Green Lab"
type input "0912615997"
click at [189, 162] on input "SĐT Người Nhận *" at bounding box center [232, 168] width 225 height 20
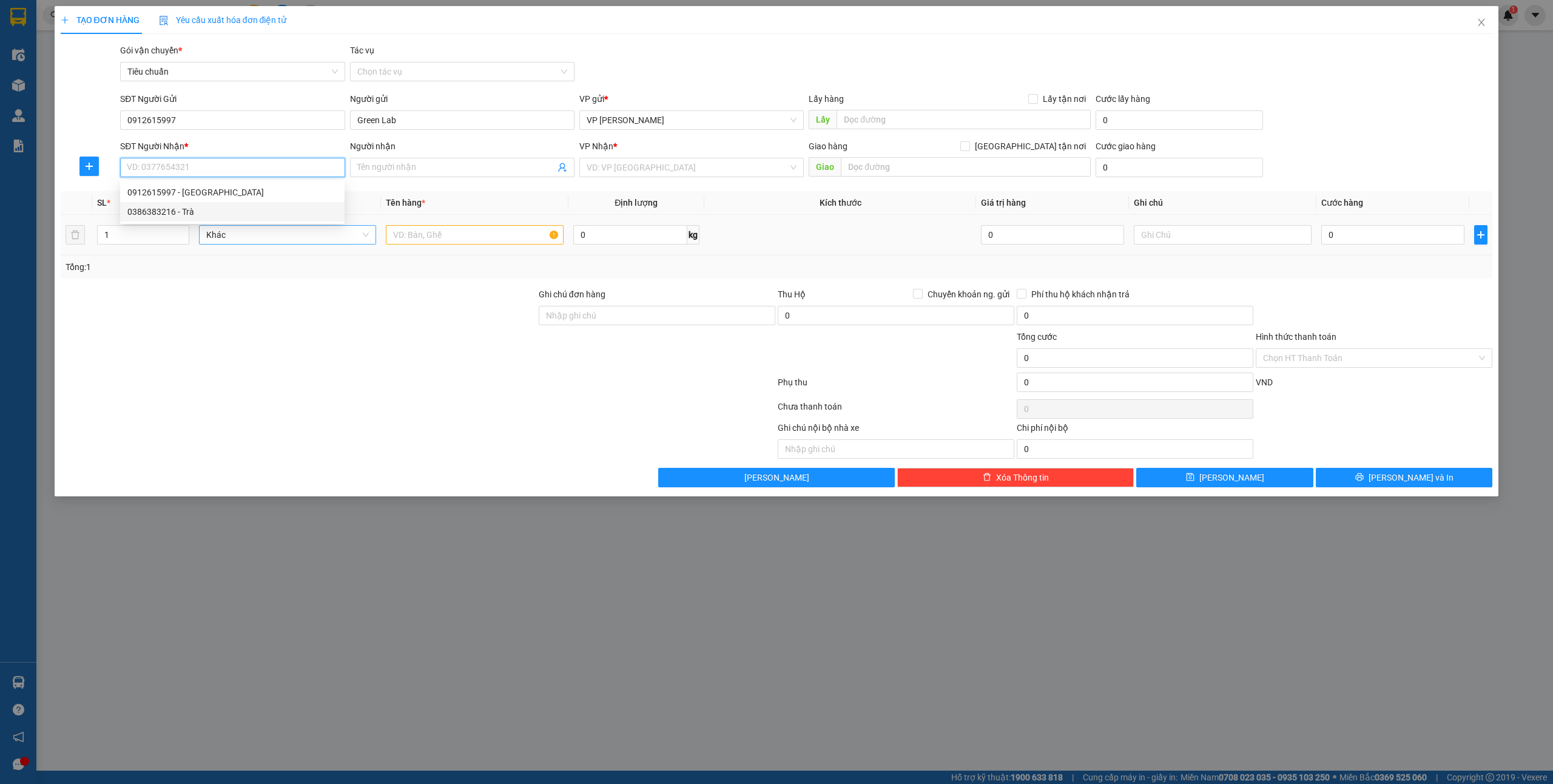
click at [200, 226] on div "Khác" at bounding box center [287, 235] width 177 height 20
click at [200, 168] on input "SĐT Người Nhận *" at bounding box center [232, 168] width 225 height 20
click at [175, 212] on div "0386383216 - Trà" at bounding box center [232, 212] width 210 height 14
type input "0386383216"
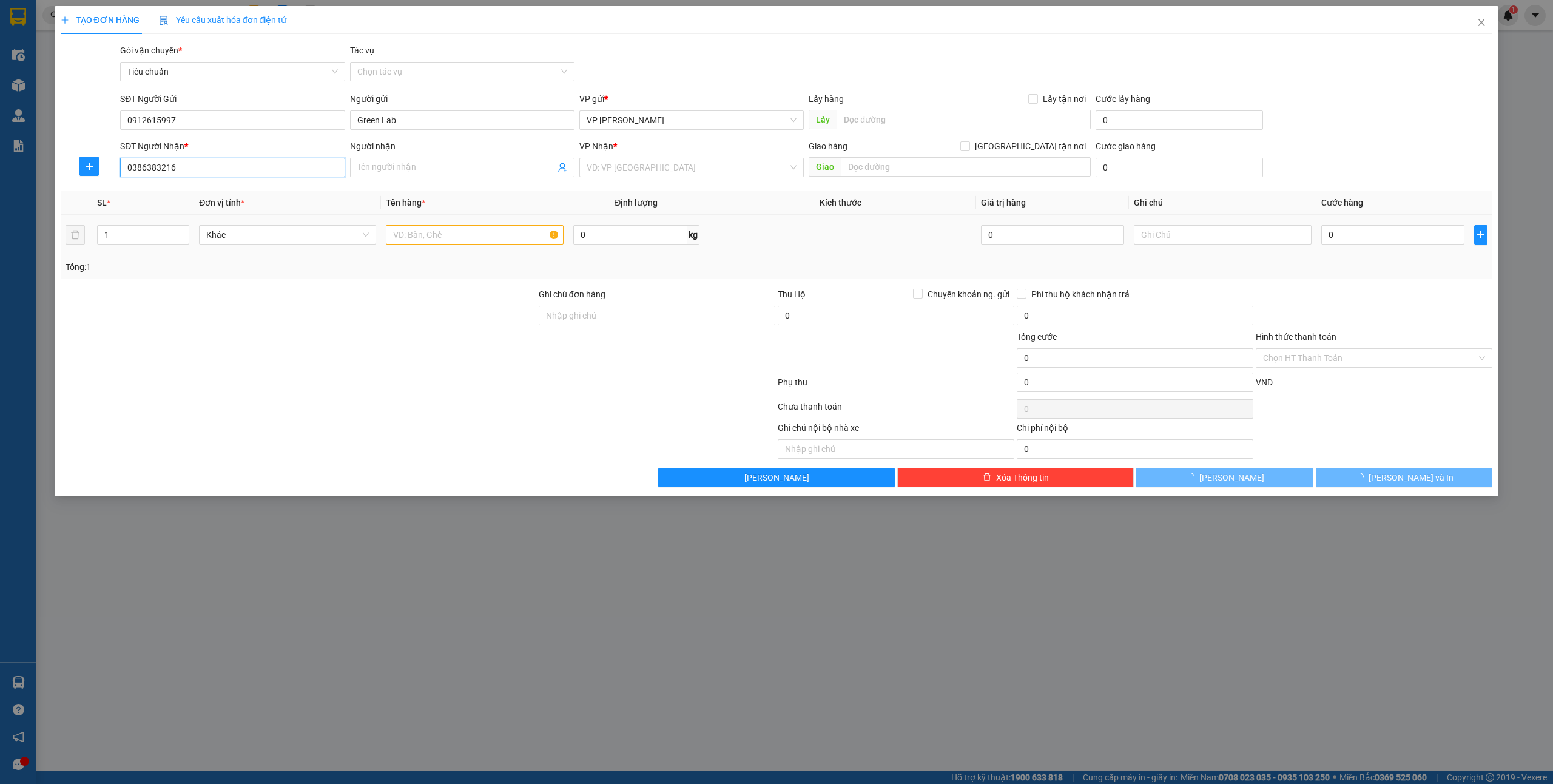
type input "Trà"
checkbox input "true"
type input "[GEOGRAPHIC_DATA] - [GEOGRAPHIC_DATA]"
type input "30.000"
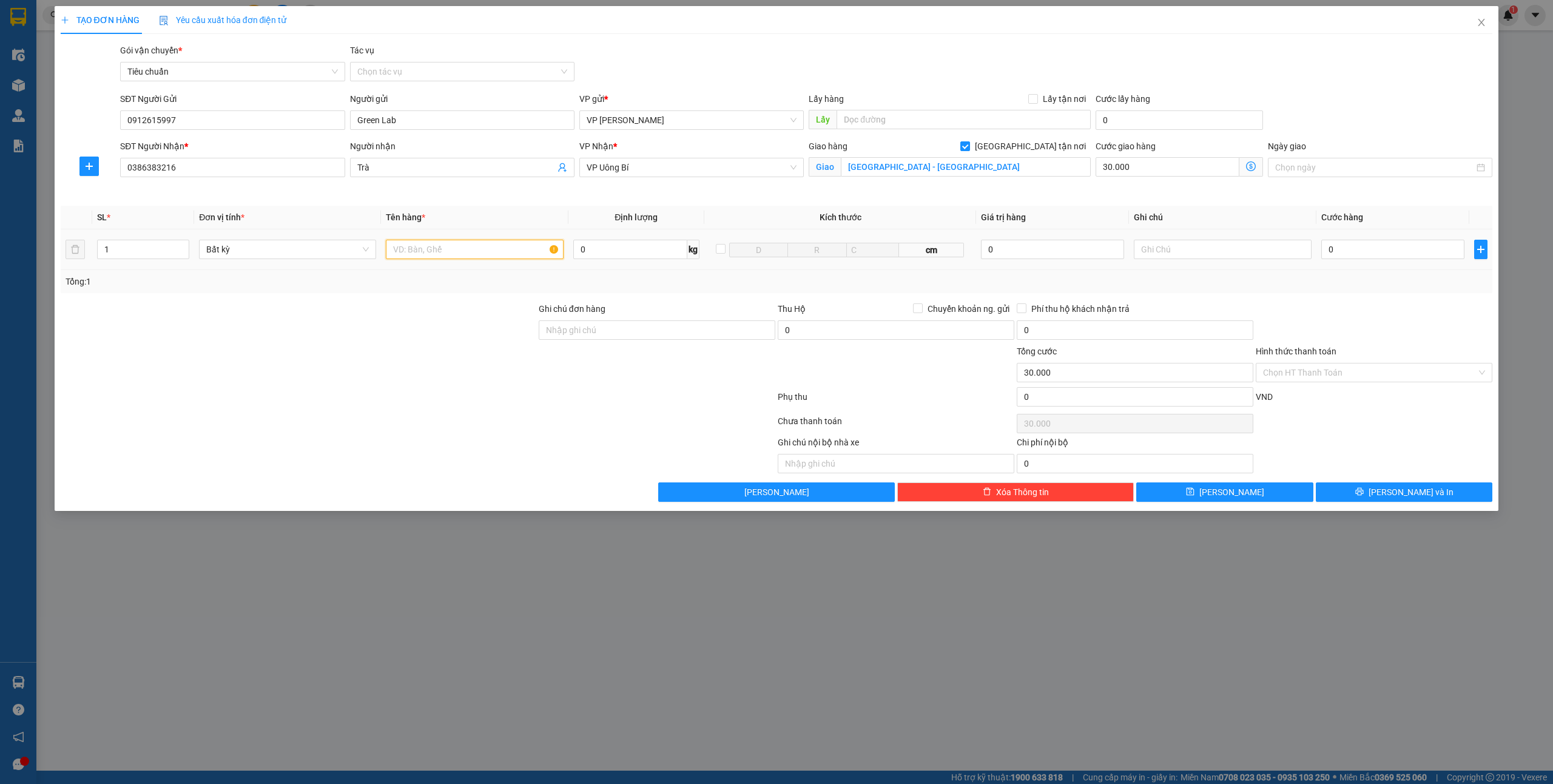
click at [462, 247] on input "text" at bounding box center [474, 250] width 177 height 20
type input "1 hộp"
click at [1347, 256] on input "0" at bounding box center [1393, 250] width 143 height 20
type input "3"
type input "30.003"
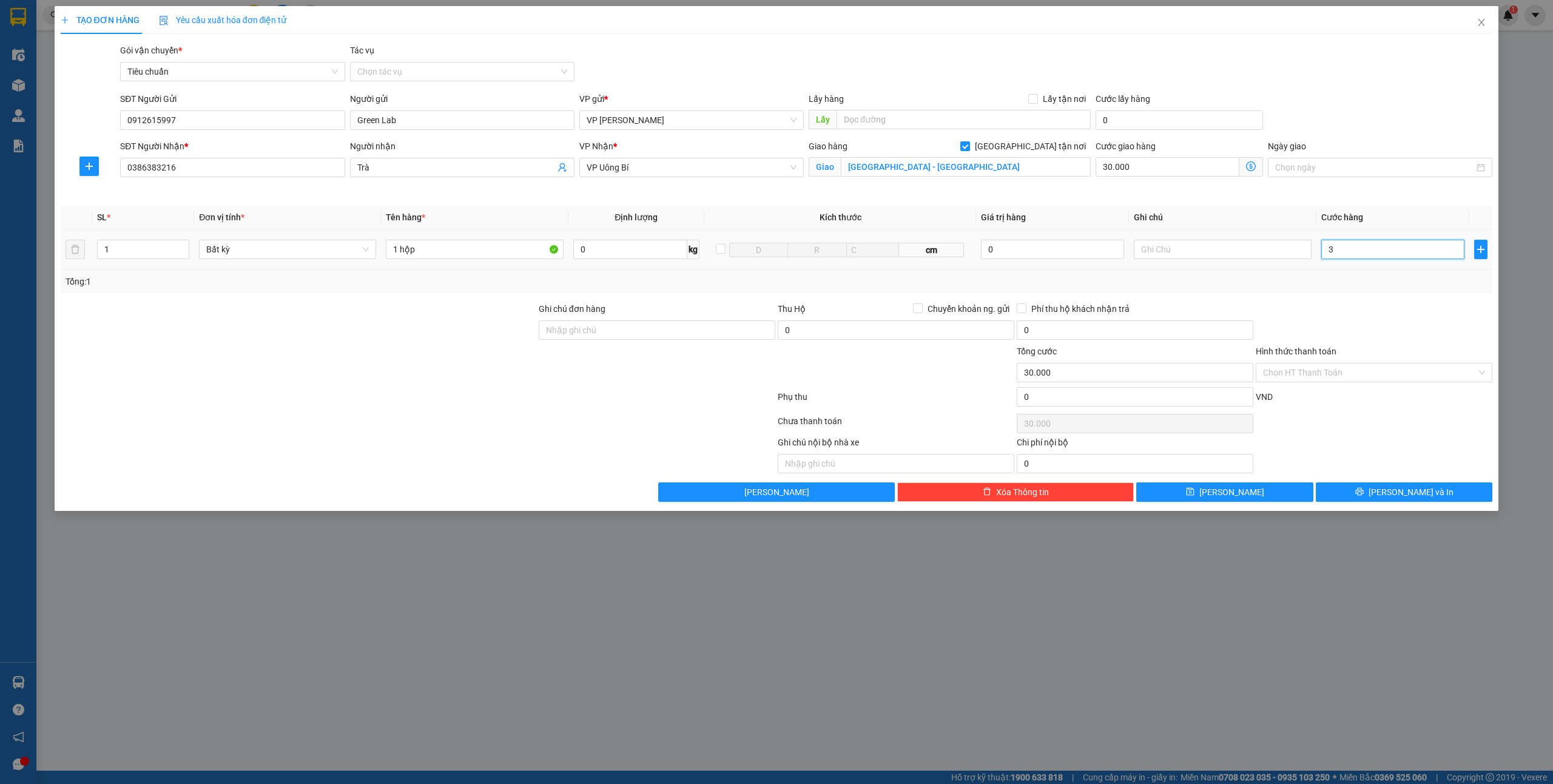
type input "30.003"
type input "30"
type input "30.030"
click at [1318, 370] on input "Hình thức thanh toán" at bounding box center [1369, 373] width 213 height 18
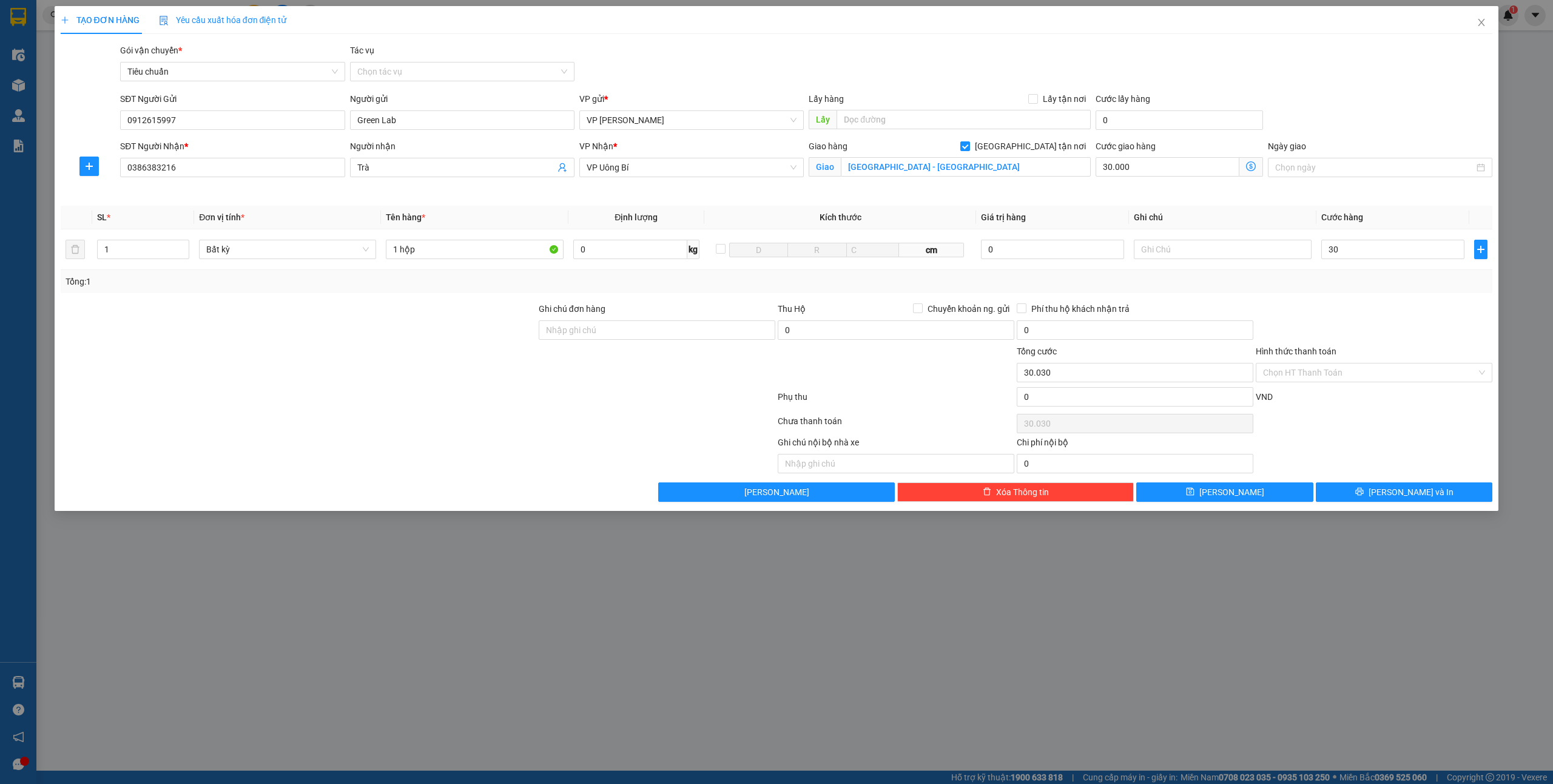
type input "30.000"
type input "60.000"
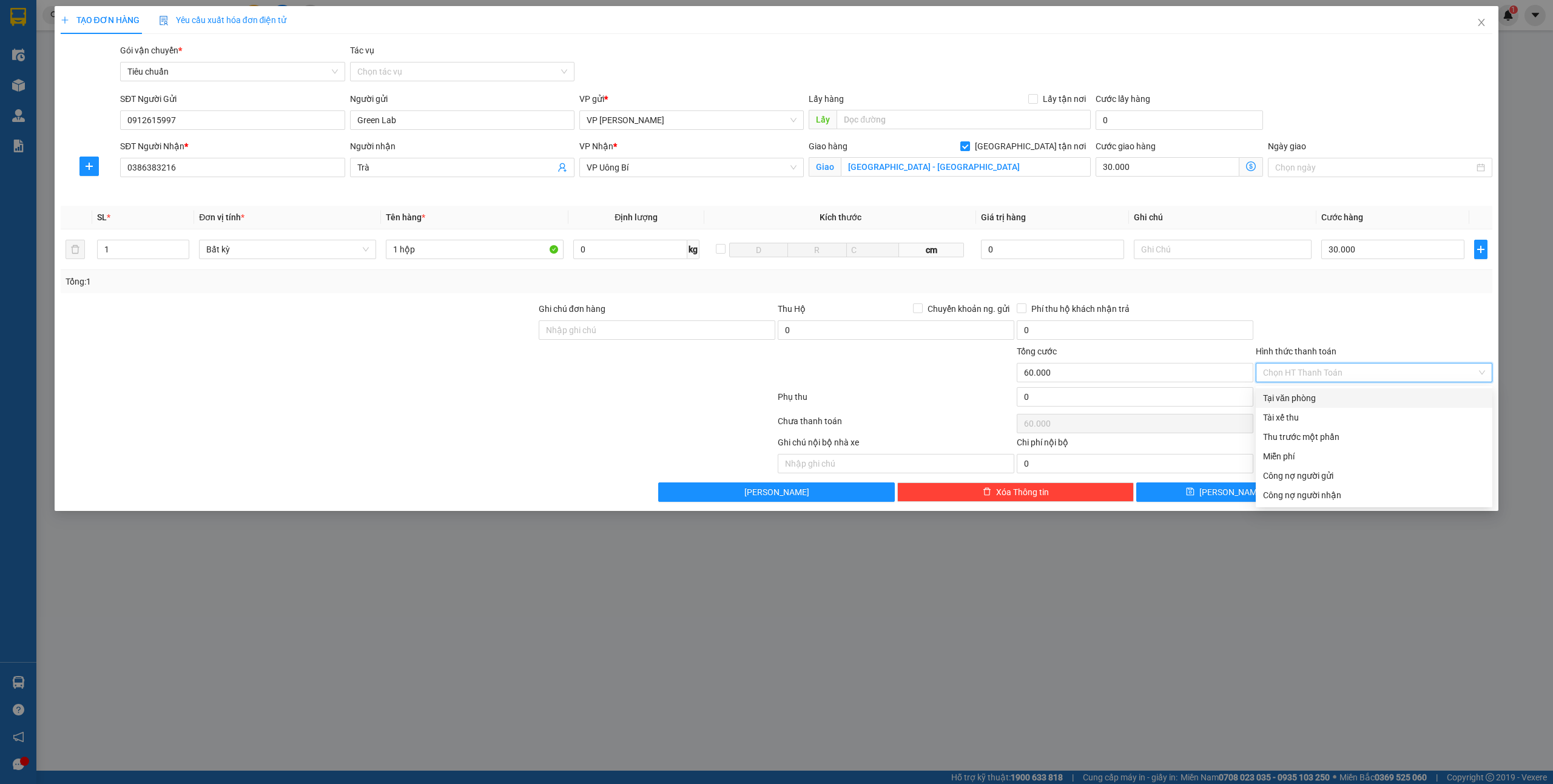
click at [1303, 406] on div "Tại văn phòng" at bounding box center [1374, 398] width 237 height 20
type input "0"
click at [1408, 488] on span "[PERSON_NAME] và In" at bounding box center [1411, 492] width 85 height 14
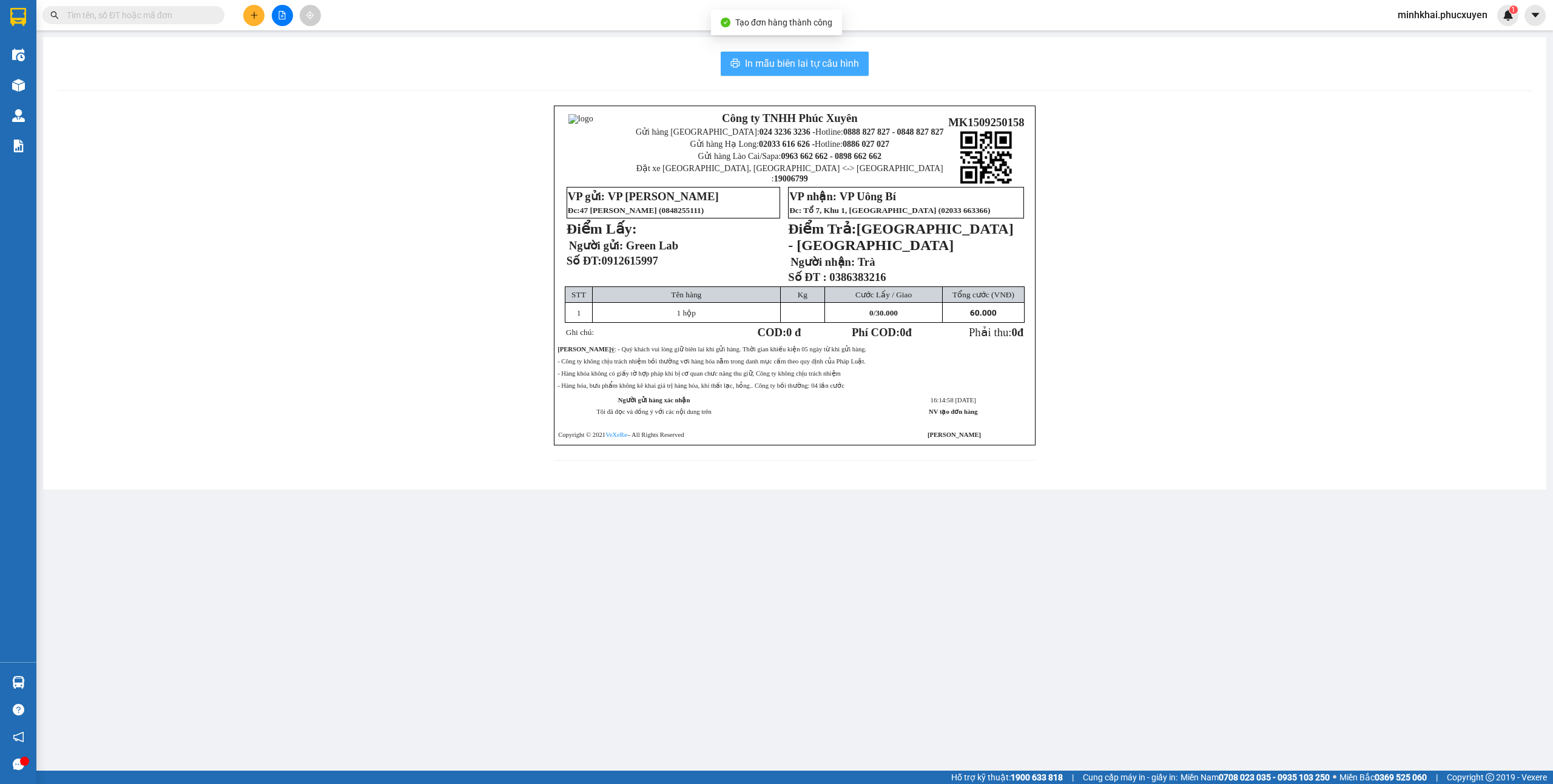
click at [796, 64] on span "In mẫu biên lai tự cấu hình" at bounding box center [802, 64] width 114 height 15
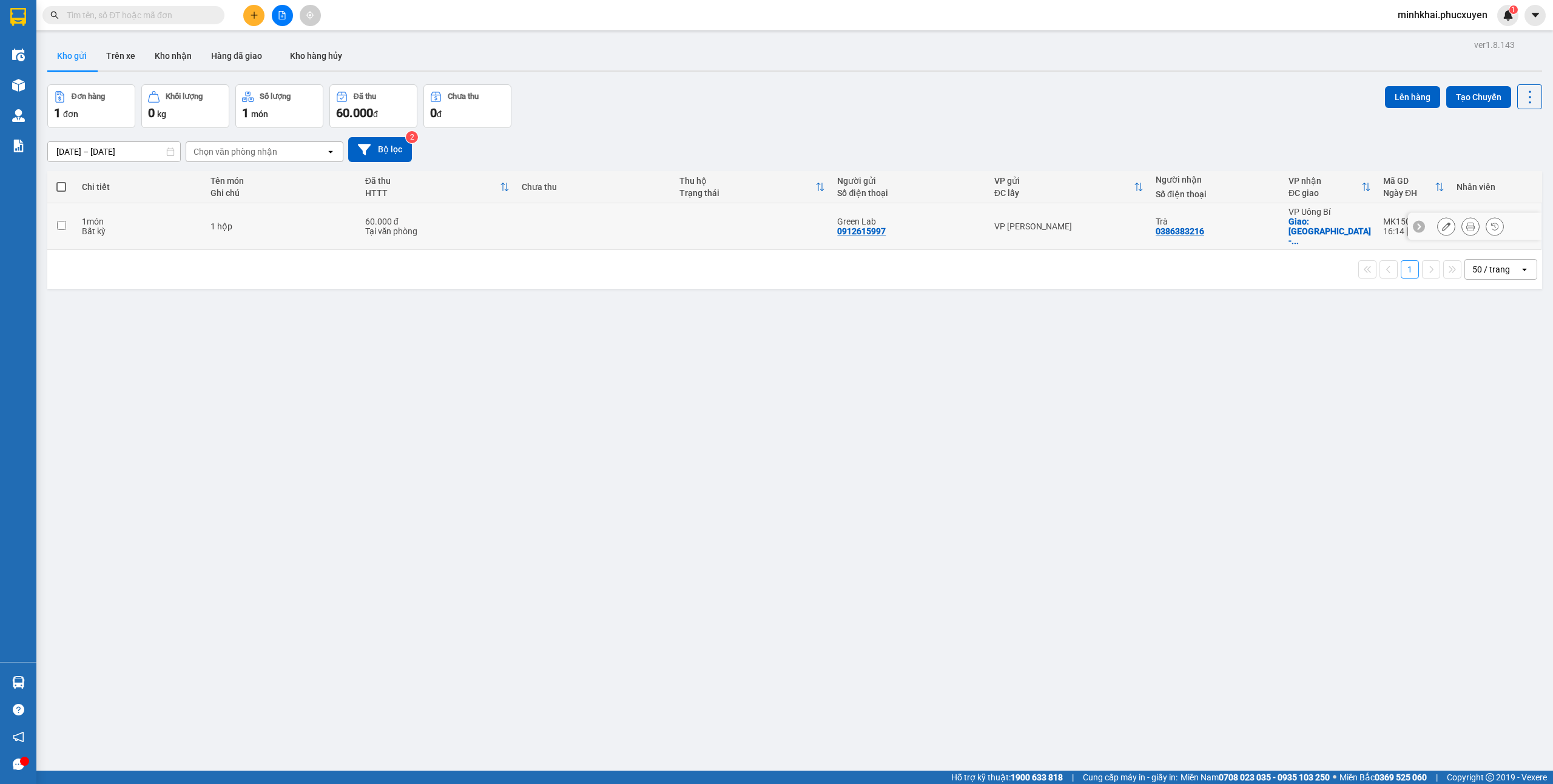
click at [59, 221] on input "checkbox" at bounding box center [61, 225] width 9 height 9
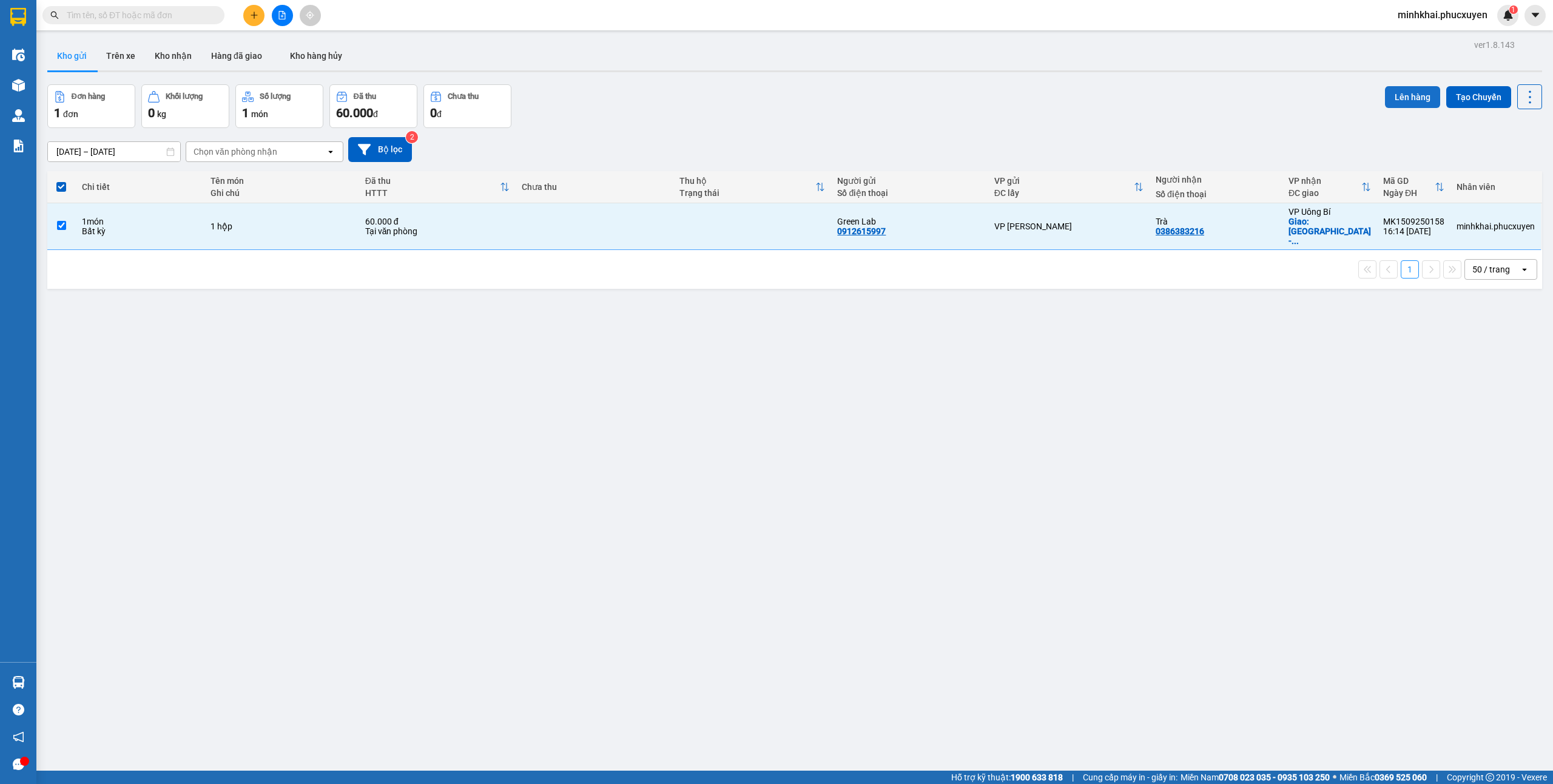
click at [1396, 90] on button "Lên hàng" at bounding box center [1413, 96] width 55 height 22
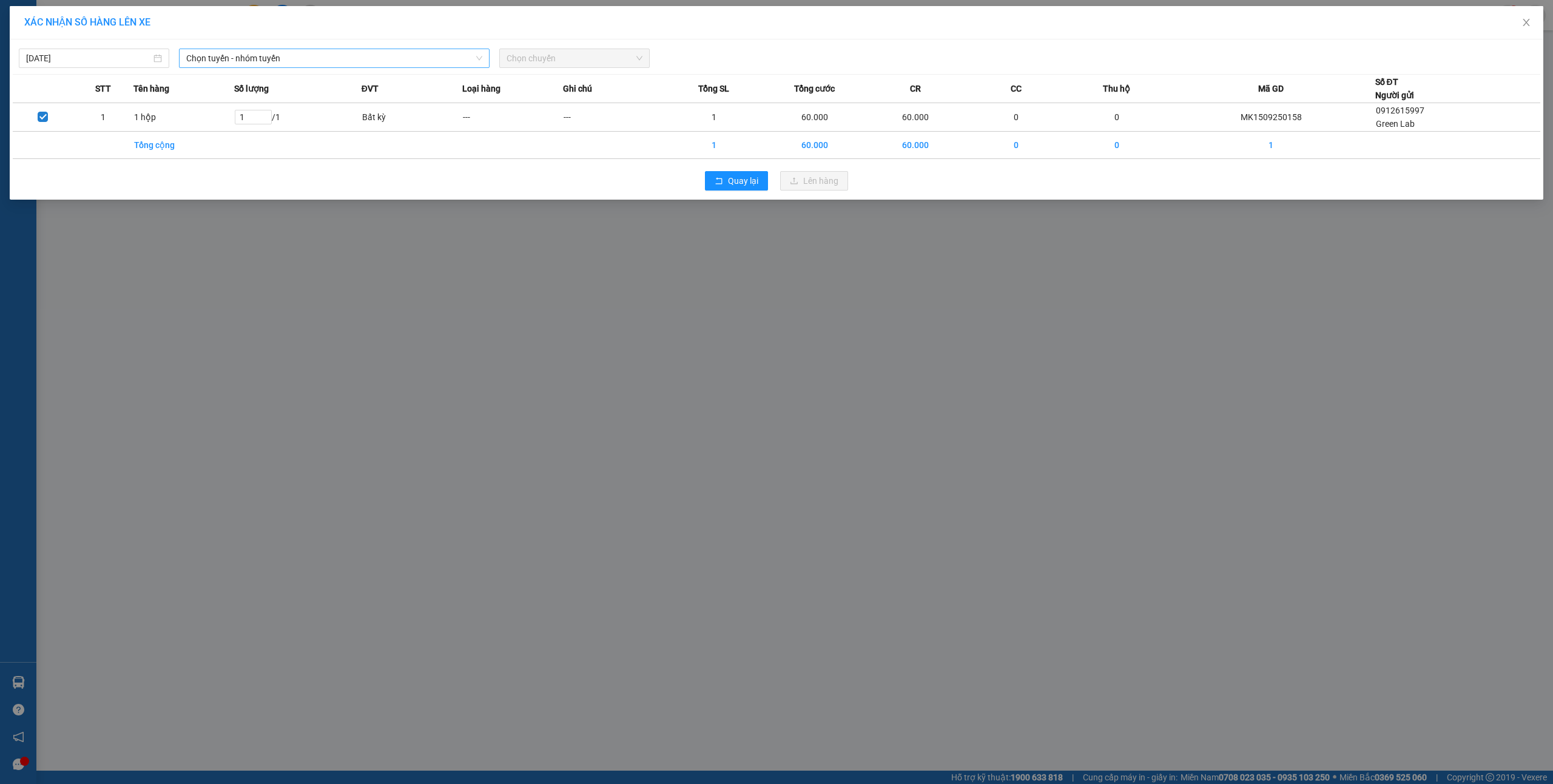
click at [221, 54] on span "Chọn tuyến - nhóm tuyến" at bounding box center [334, 58] width 296 height 18
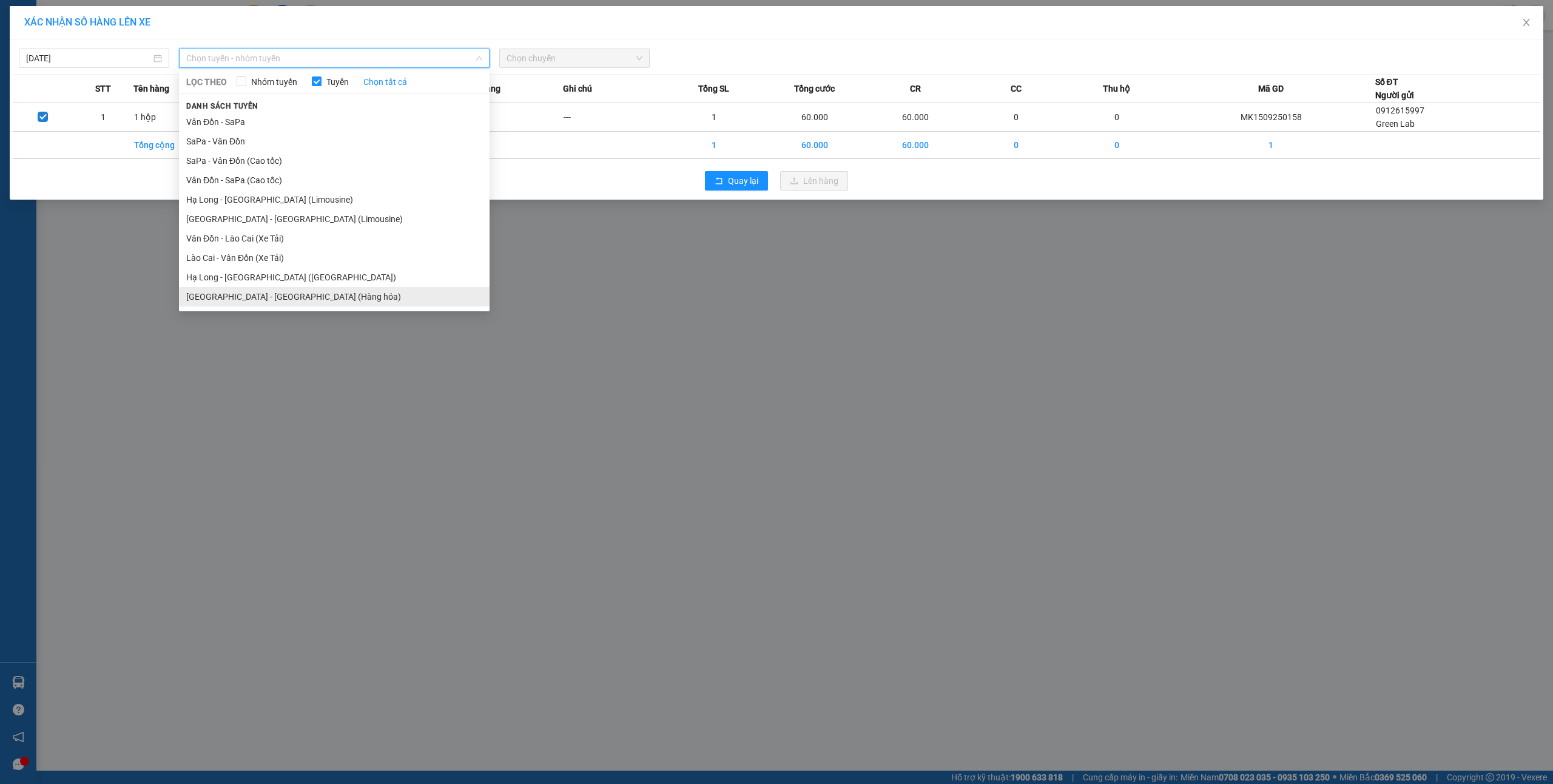
click at [282, 304] on li "[GEOGRAPHIC_DATA] - [GEOGRAPHIC_DATA] (Hàng hóa)" at bounding box center [334, 297] width 310 height 20
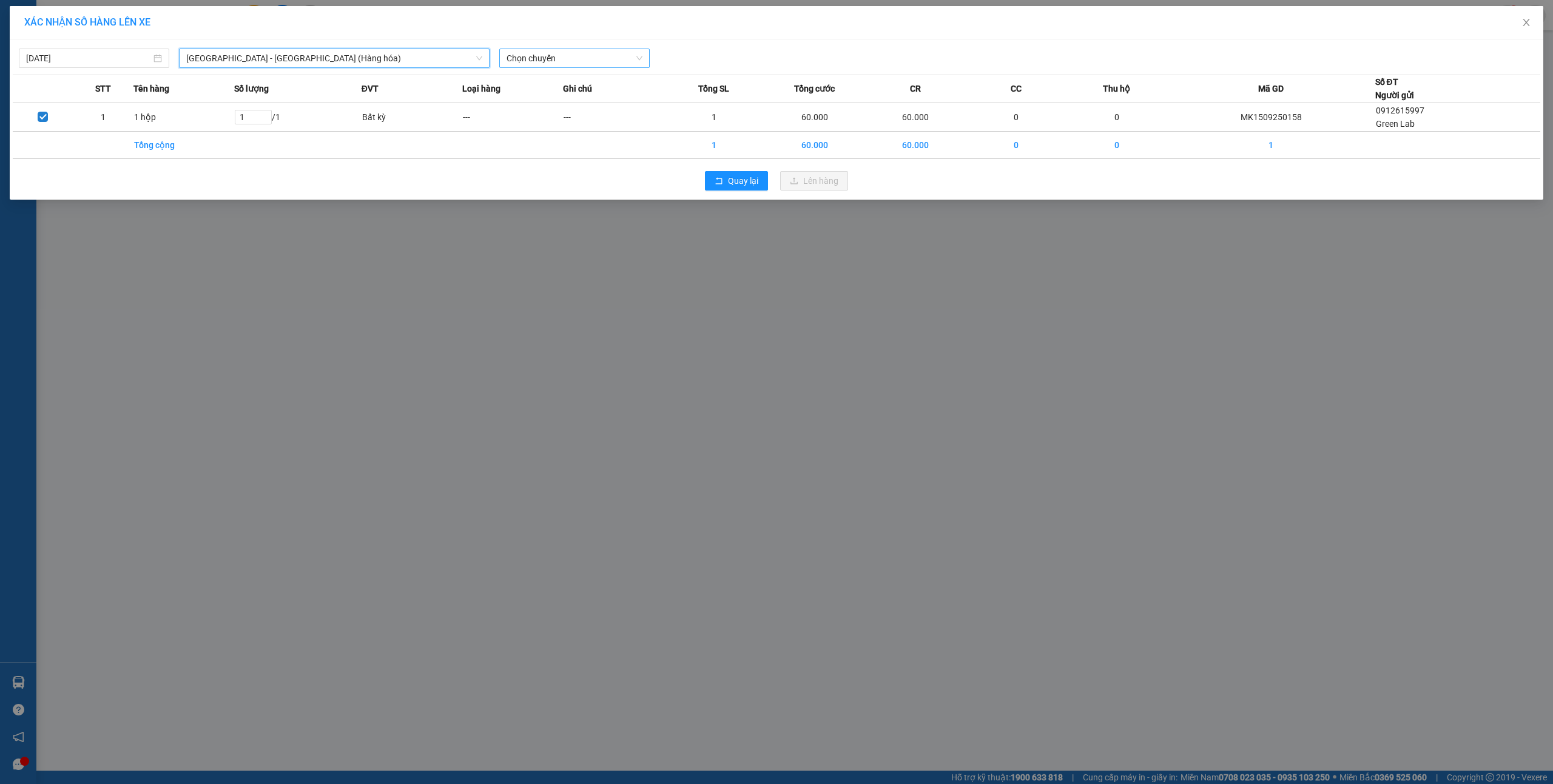
click at [543, 58] on span "Chọn chuyến" at bounding box center [574, 58] width 136 height 18
click at [576, 118] on div "16:00 - 14H-009.60" at bounding box center [553, 121] width 95 height 14
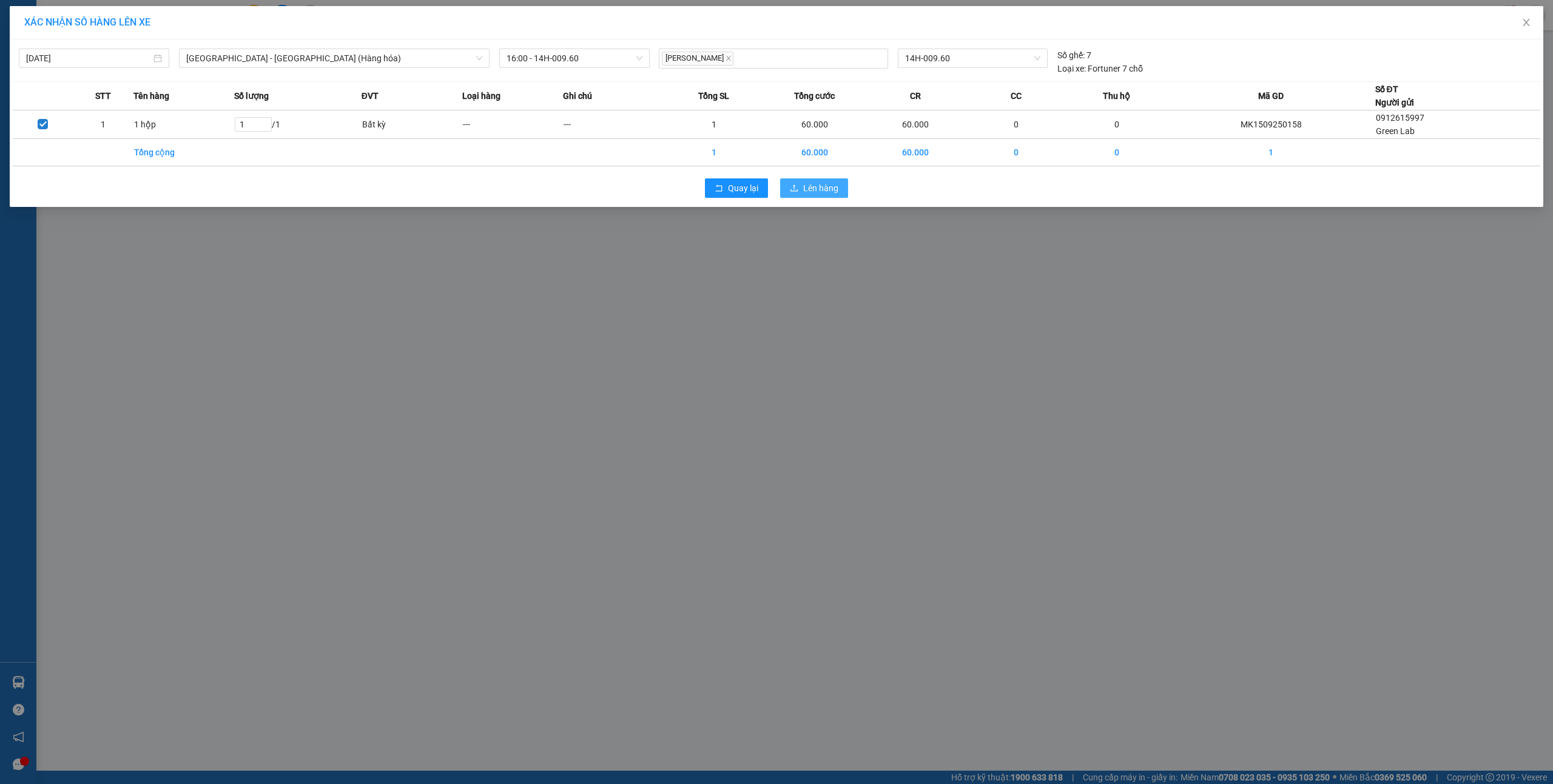
click at [821, 194] on span "Lên hàng" at bounding box center [821, 188] width 35 height 14
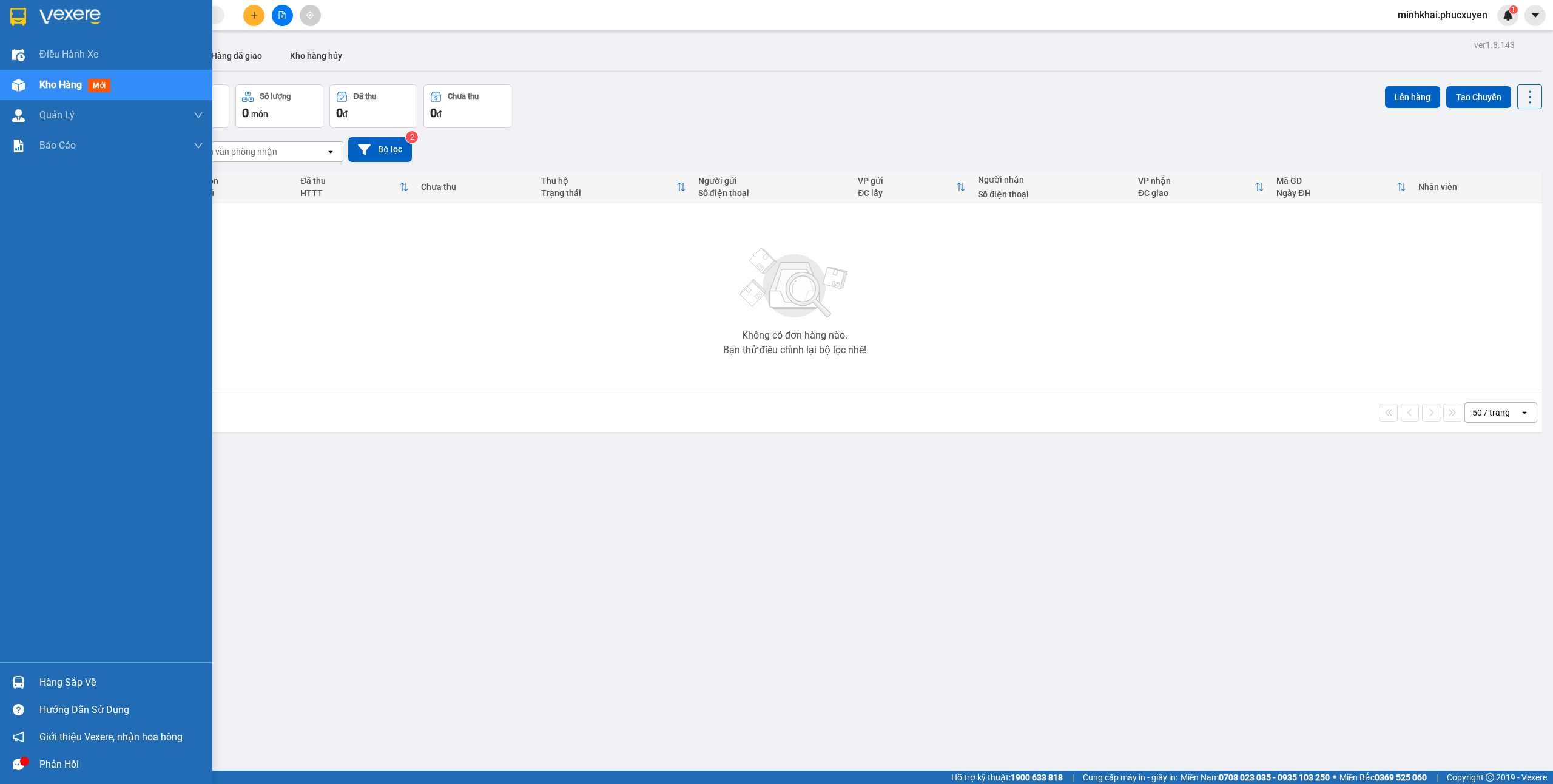
click at [13, 683] on img at bounding box center [18, 682] width 13 height 13
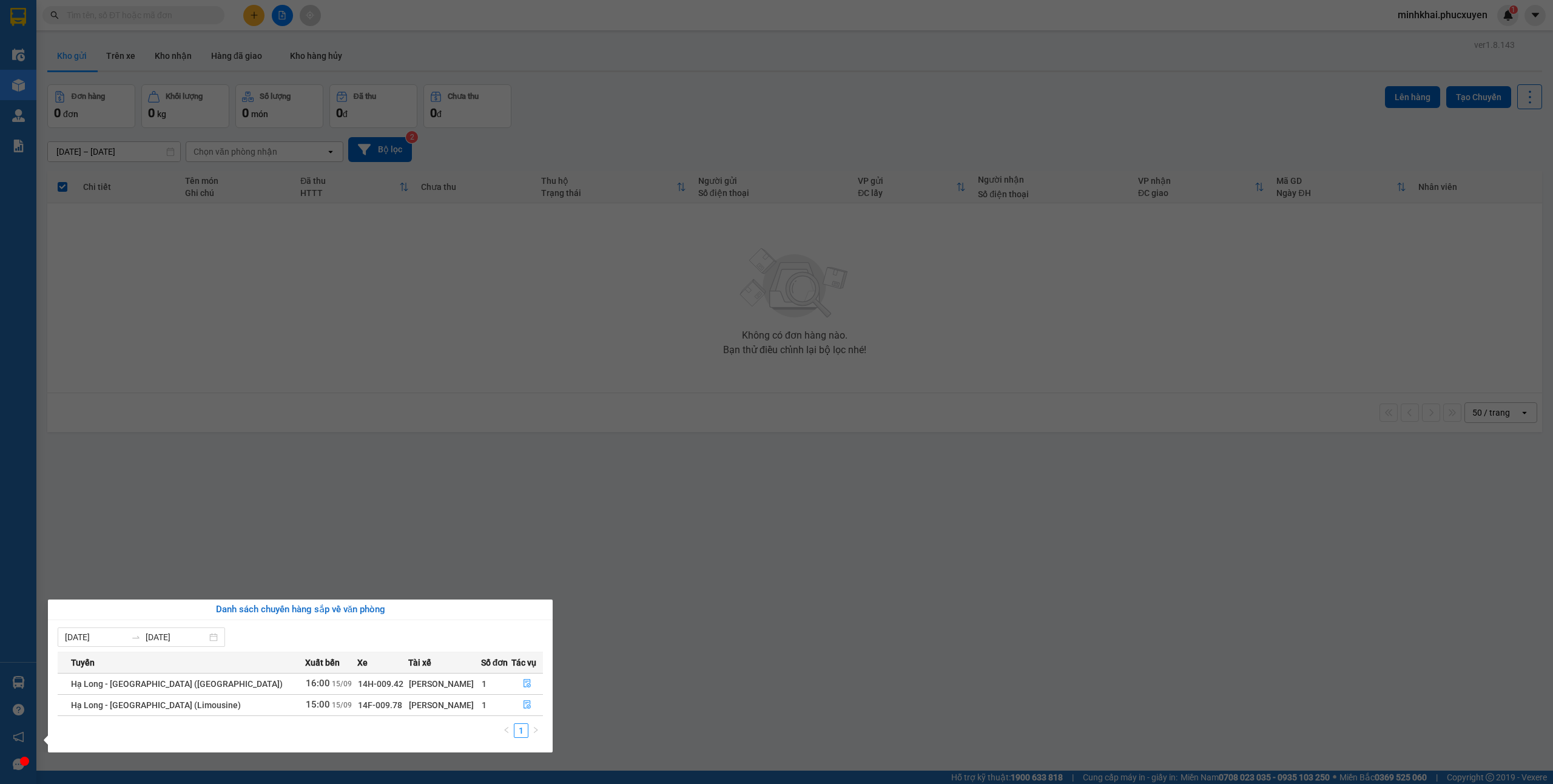
click at [695, 629] on section "Kết quả tìm kiếm ( 11 ) Bộ lọc Mã ĐH Trạng thái Món hàng Thu hộ Tổng cước Chưa …" at bounding box center [776, 392] width 1553 height 784
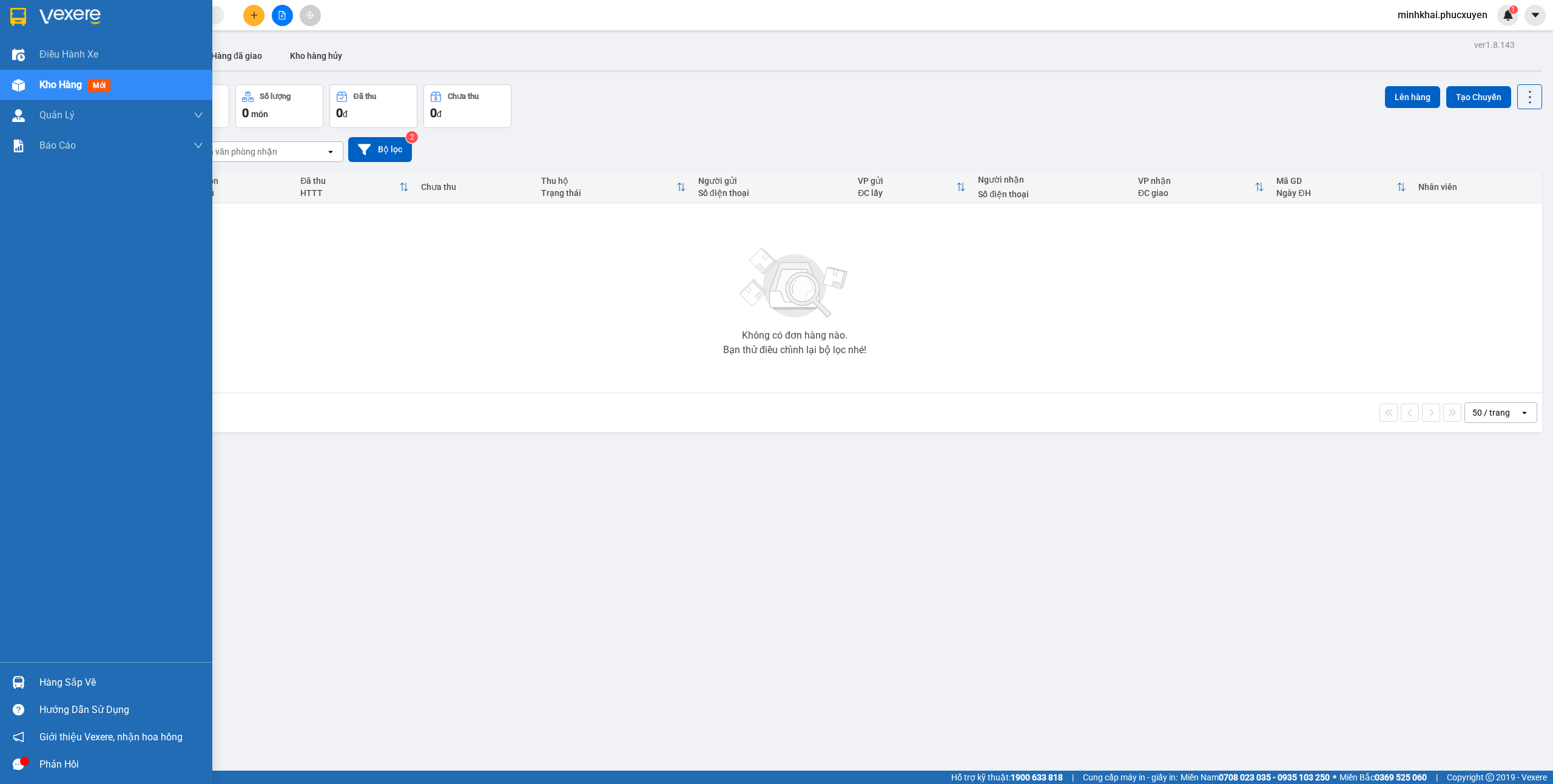
click at [15, 682] on img at bounding box center [18, 682] width 13 height 13
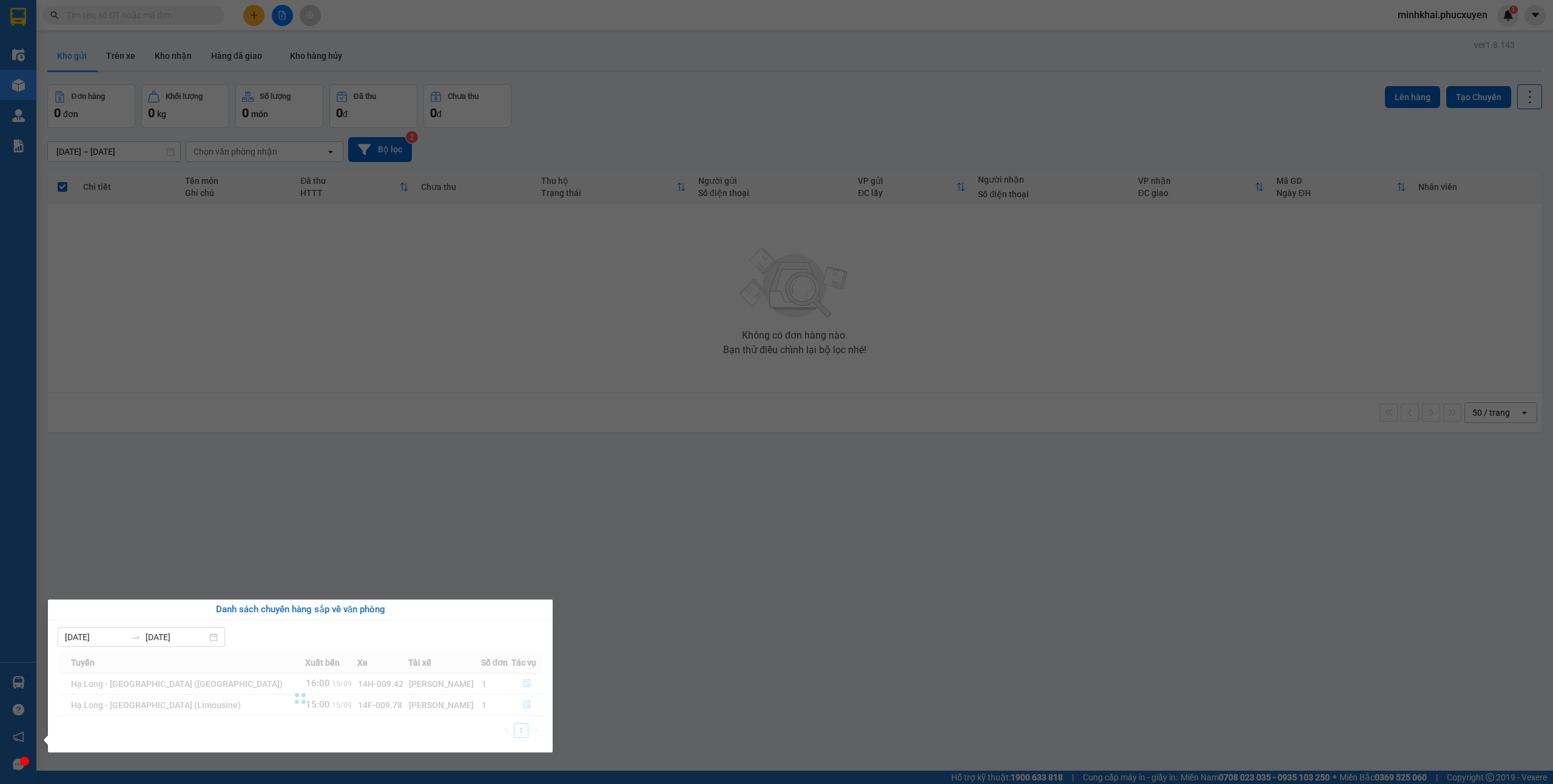
click at [752, 675] on section "Kết quả tìm kiếm ( 11 ) Bộ lọc Mã ĐH Trạng thái Món hàng Thu hộ Tổng cước Chưa …" at bounding box center [776, 392] width 1553 height 784
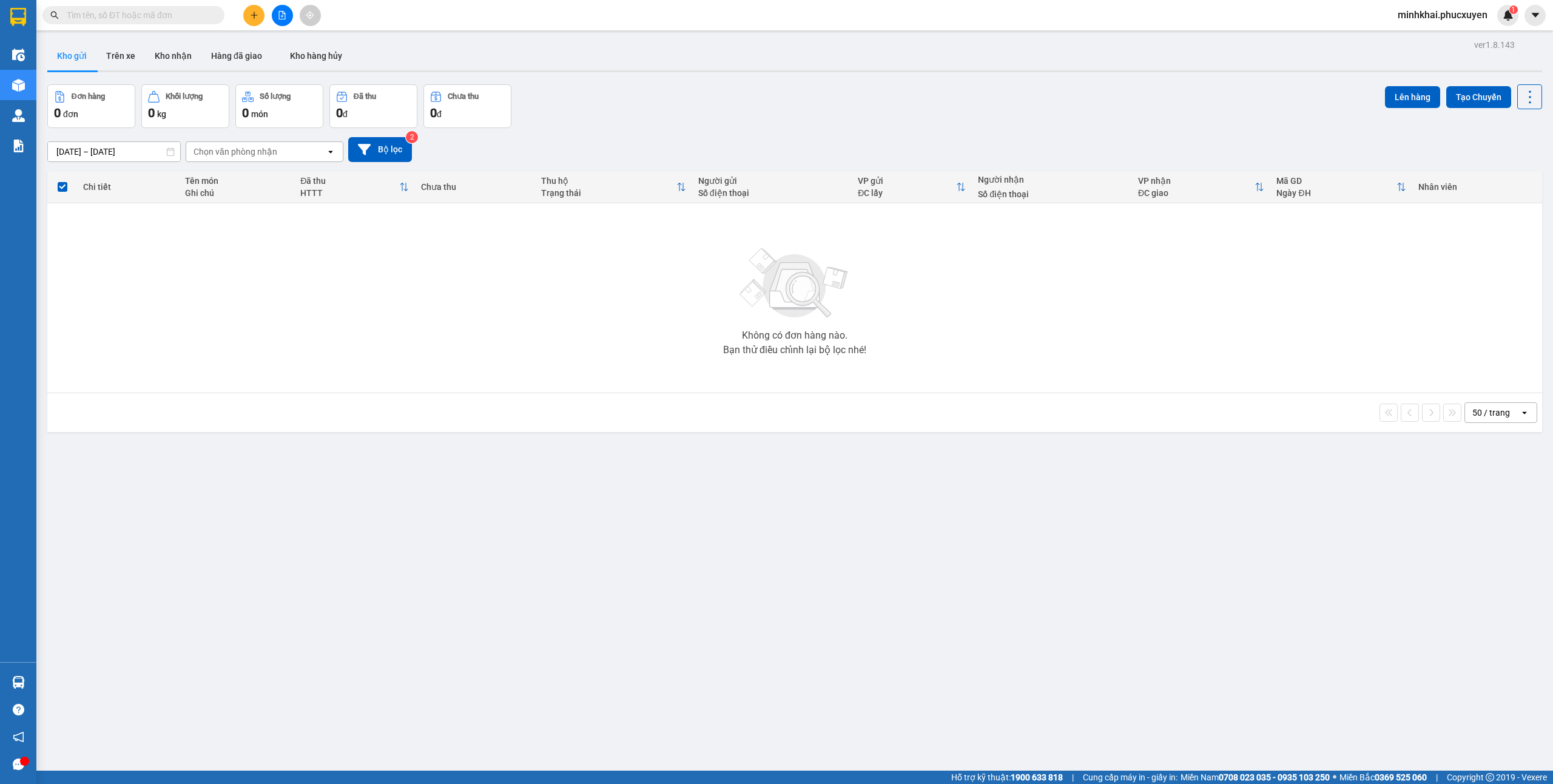
click at [255, 18] on icon "plus" at bounding box center [254, 14] width 8 height 8
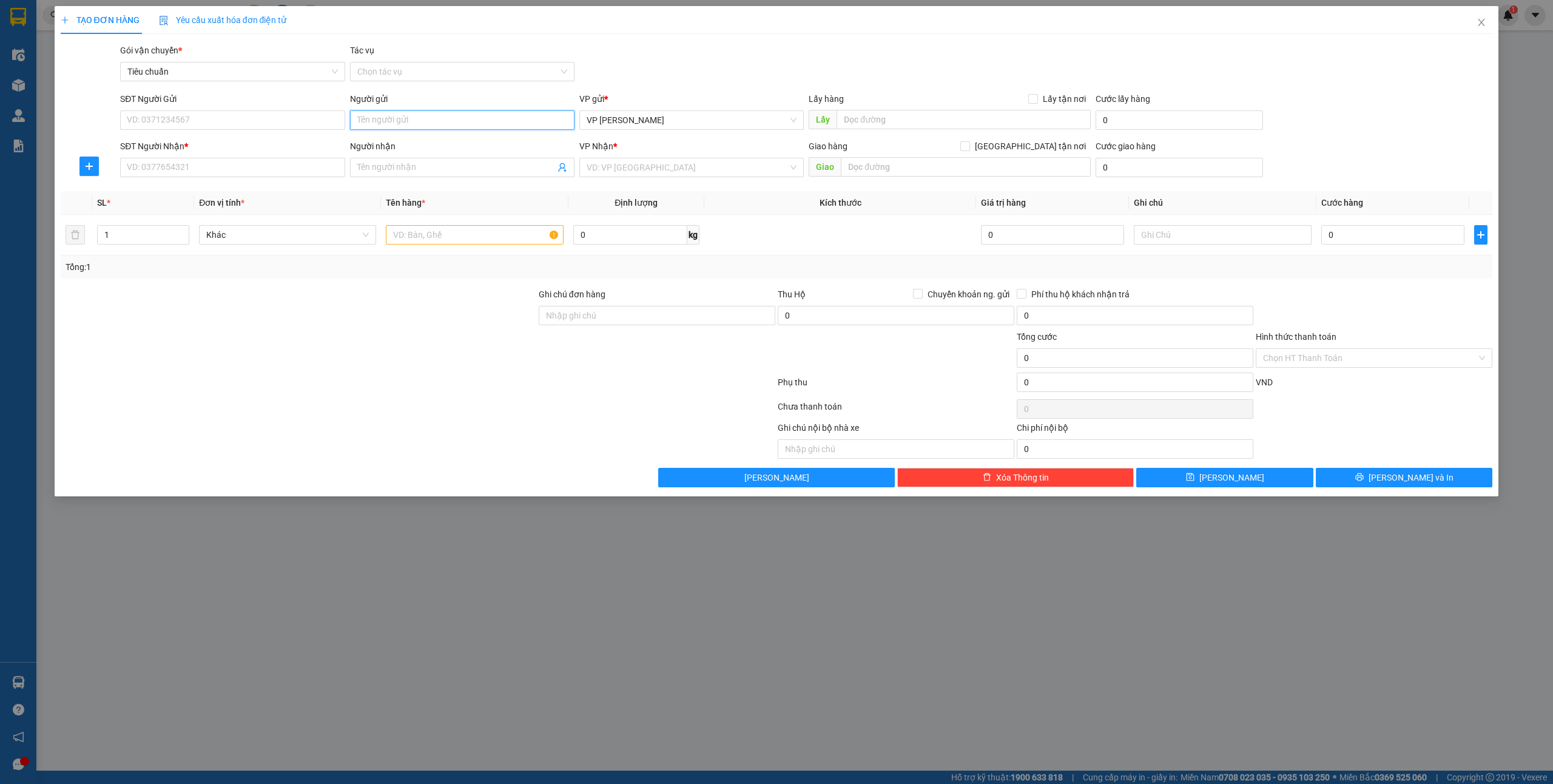
click at [417, 124] on input "Người gửi" at bounding box center [462, 120] width 225 height 20
type input "pt giang"
click at [424, 134] on div "2010679 Khang PT Giang Yến - 0918128069" at bounding box center [461, 145] width 225 height 24
click at [418, 143] on div "Người nhận" at bounding box center [462, 146] width 225 height 14
click at [418, 161] on input "Người nhận" at bounding box center [456, 168] width 198 height 14
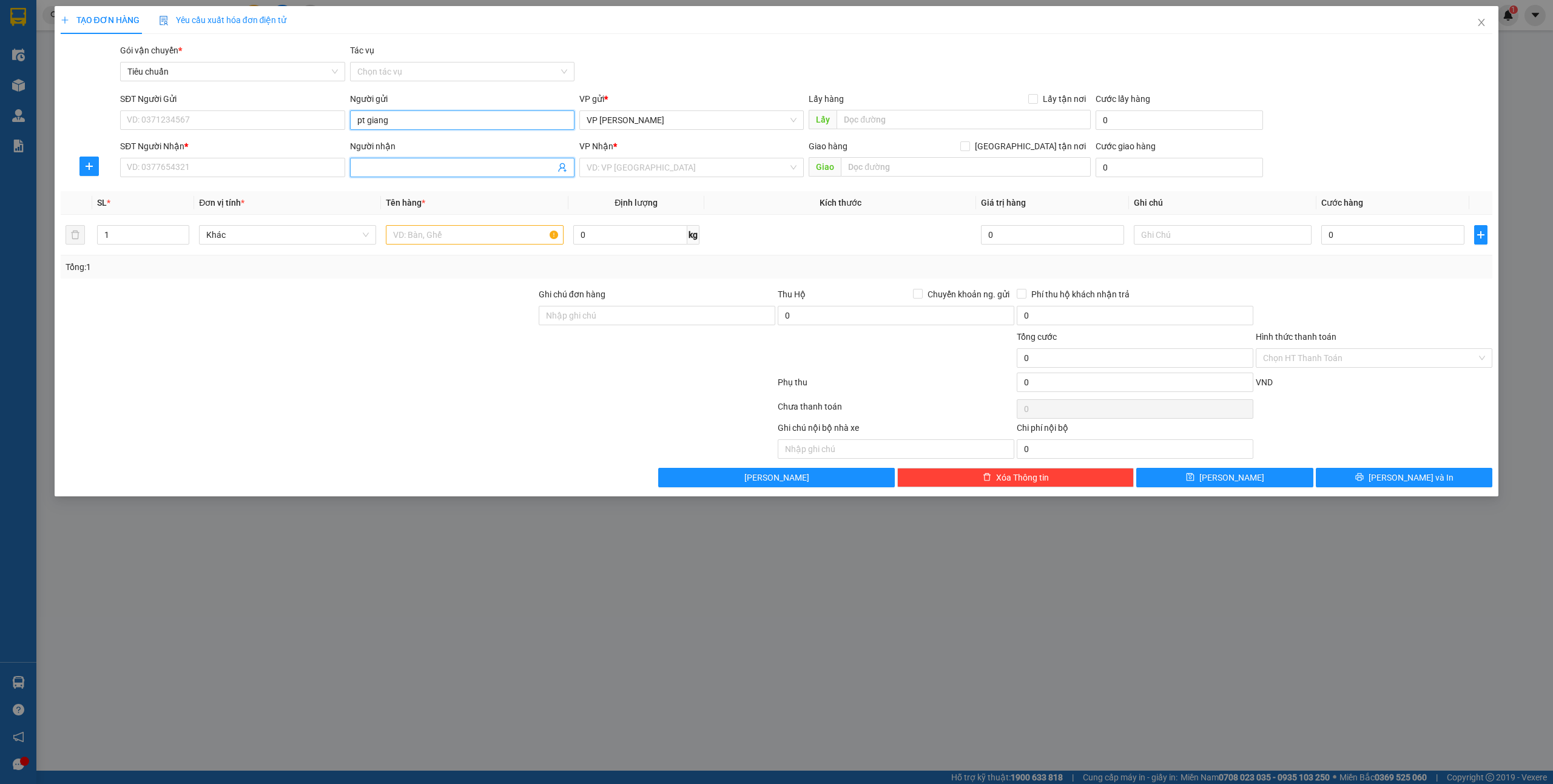
click at [409, 122] on input "pt giang" at bounding box center [462, 120] width 225 height 20
click at [398, 144] on div "Khang PT Giang Yến - 0918128069" at bounding box center [461, 145] width 210 height 14
type input "0918128069"
type input "Khang PT Giang Yến"
click at [184, 177] on input "SĐT Người Nhận *" at bounding box center [232, 168] width 225 height 20
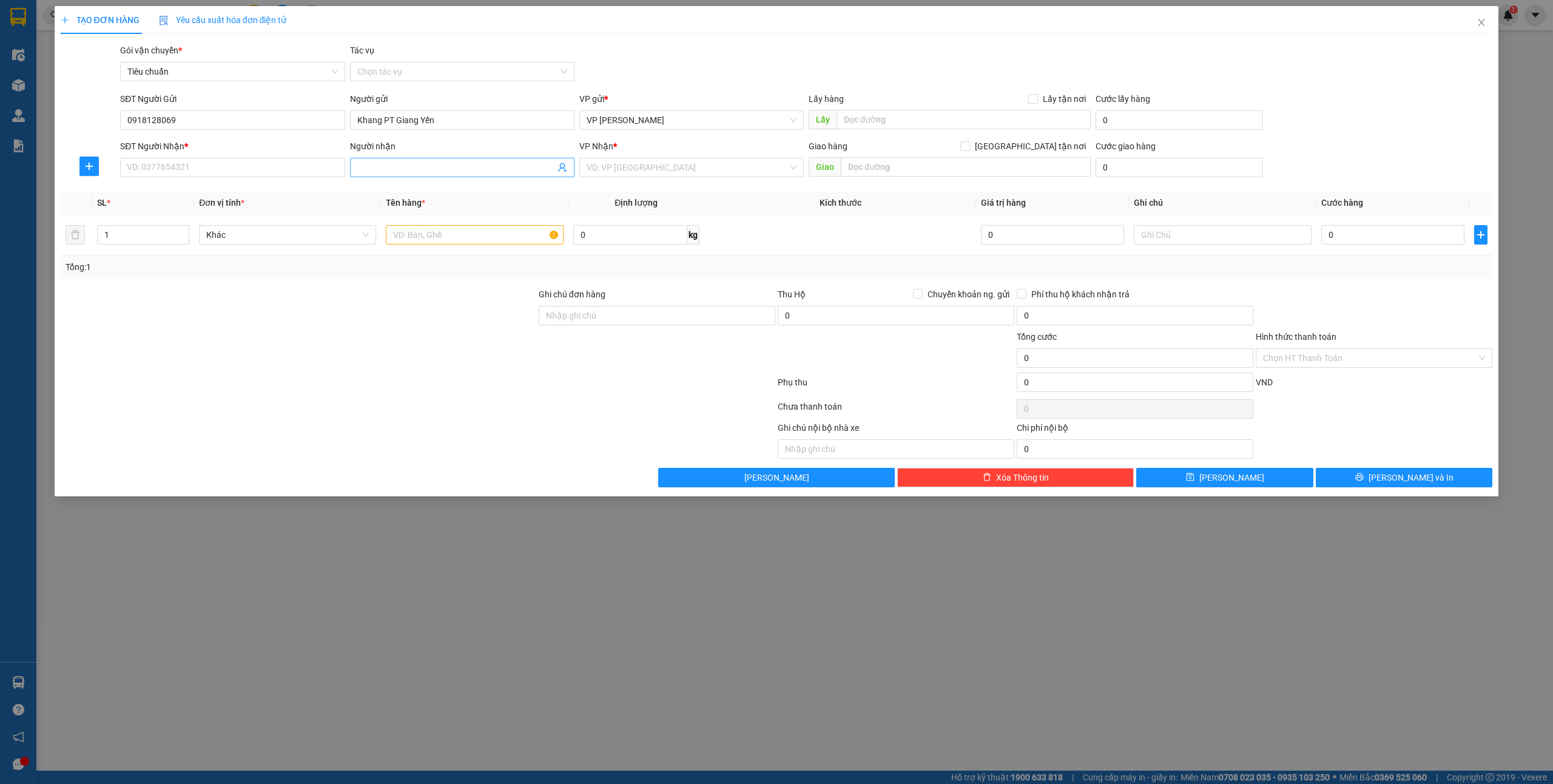
click at [421, 166] on input "Người nhận" at bounding box center [456, 168] width 198 height 14
type input "s"
type input "sếp"
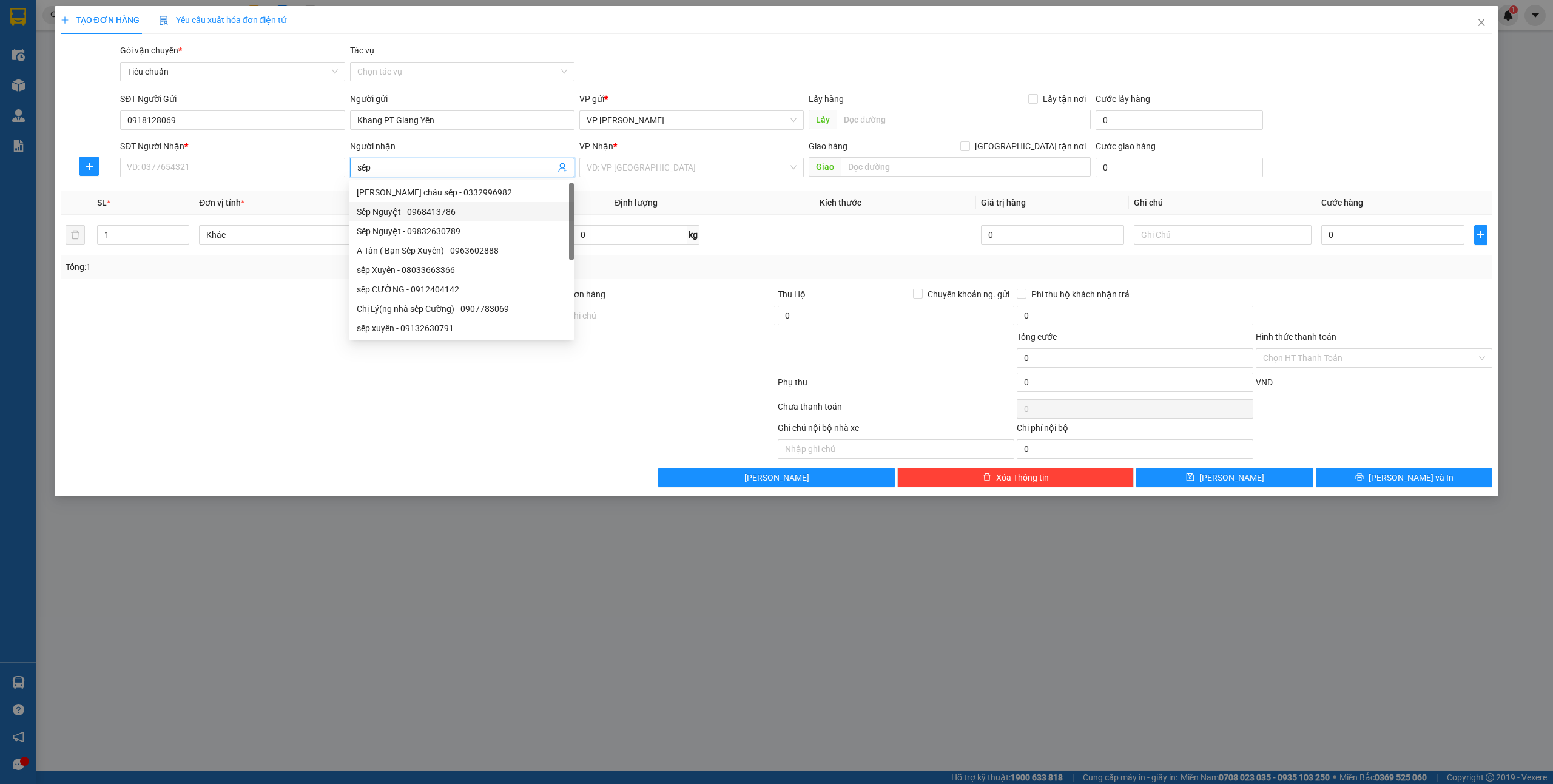
click at [421, 210] on div "Sếp Nguyệt - 0968413786" at bounding box center [461, 212] width 210 height 14
type input "0968413786"
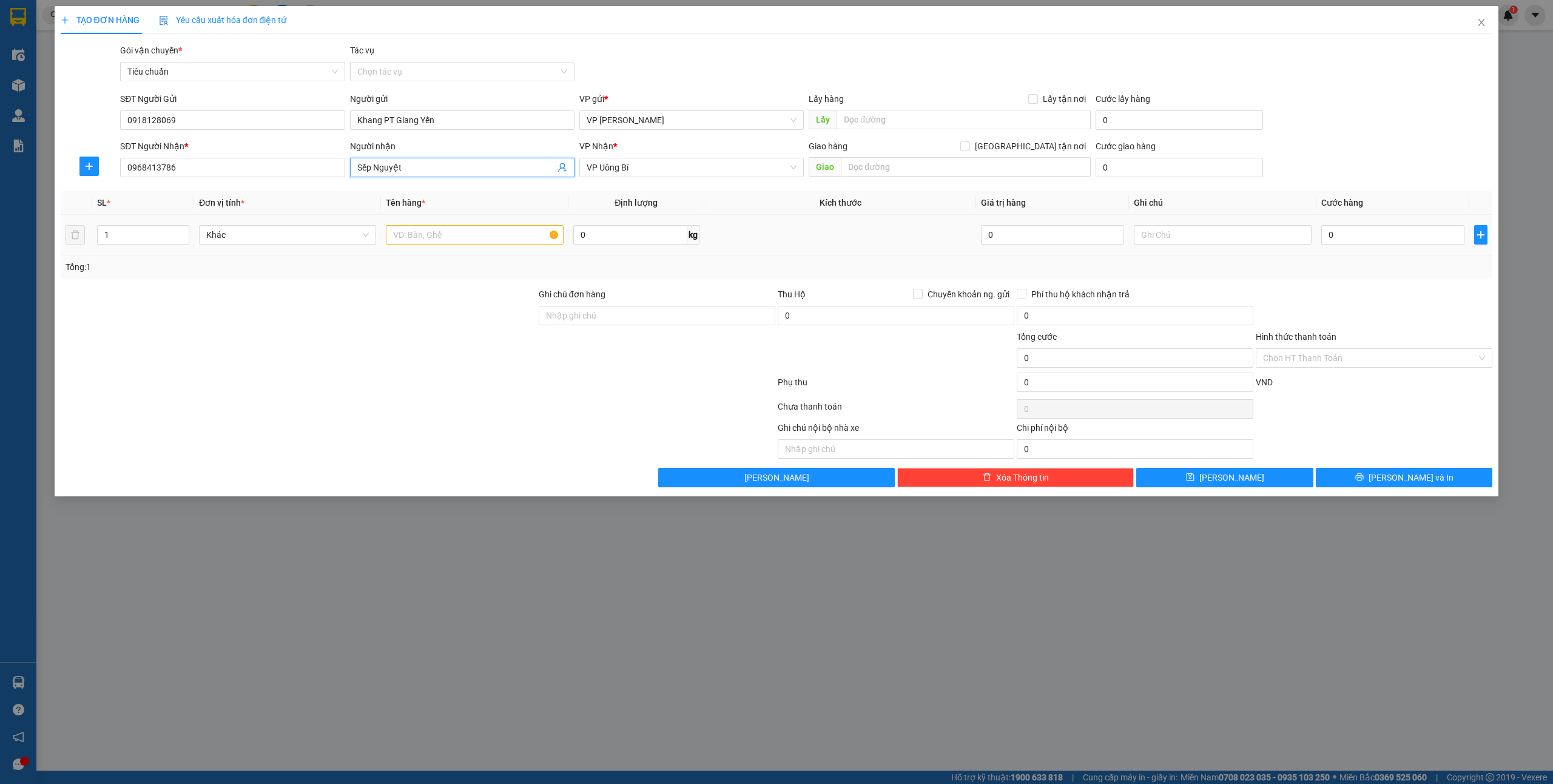
type input "Sếp Nguyệt"
click at [479, 238] on input "text" at bounding box center [474, 235] width 177 height 20
type input "4 bọc pt"
click at [1291, 359] on input "Hình thức thanh toán" at bounding box center [1369, 358] width 213 height 18
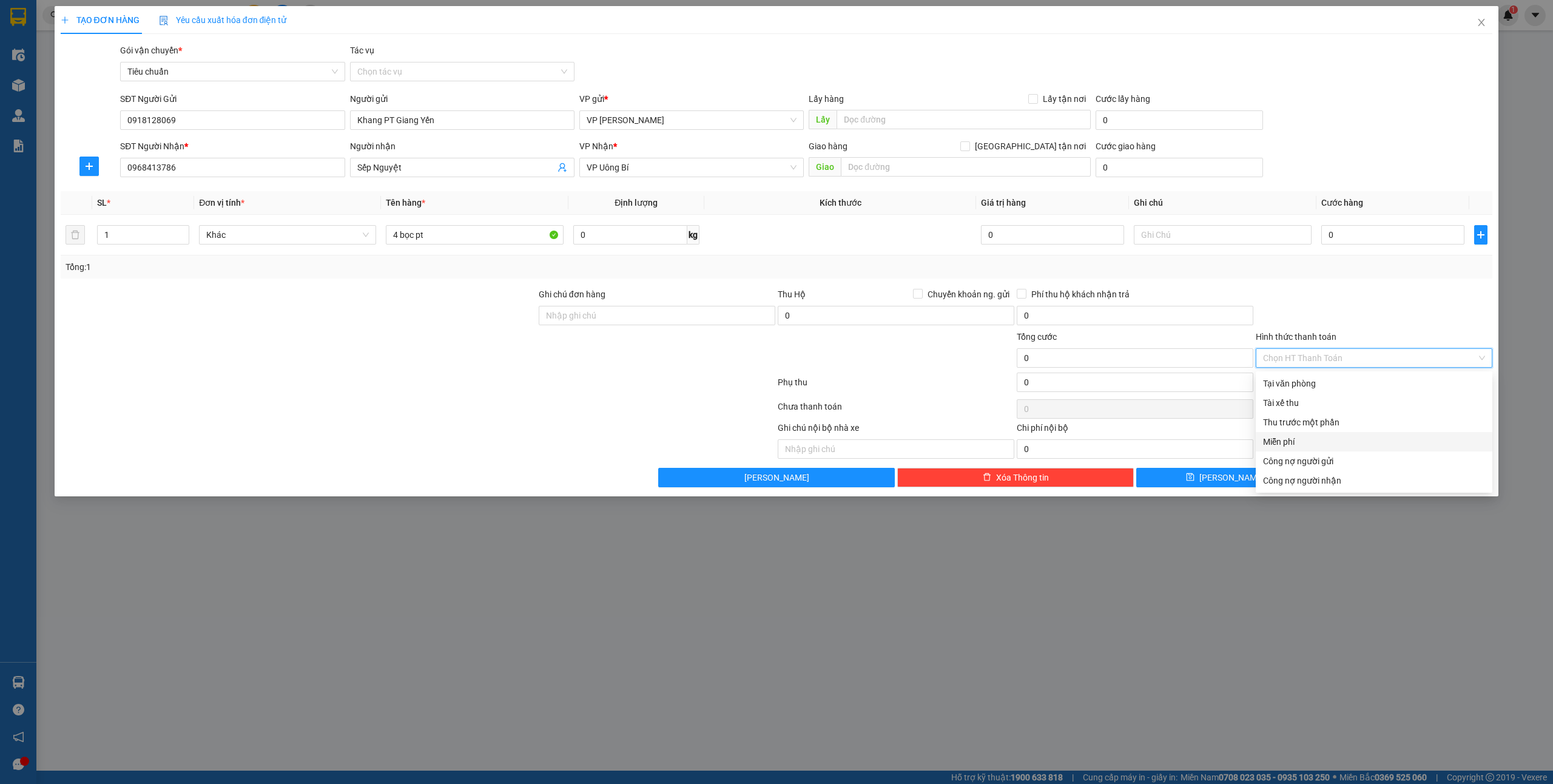
click at [1289, 445] on div "Miễn phí" at bounding box center [1374, 442] width 222 height 14
click at [1401, 474] on span "Lưu và In" at bounding box center [1411, 477] width 85 height 14
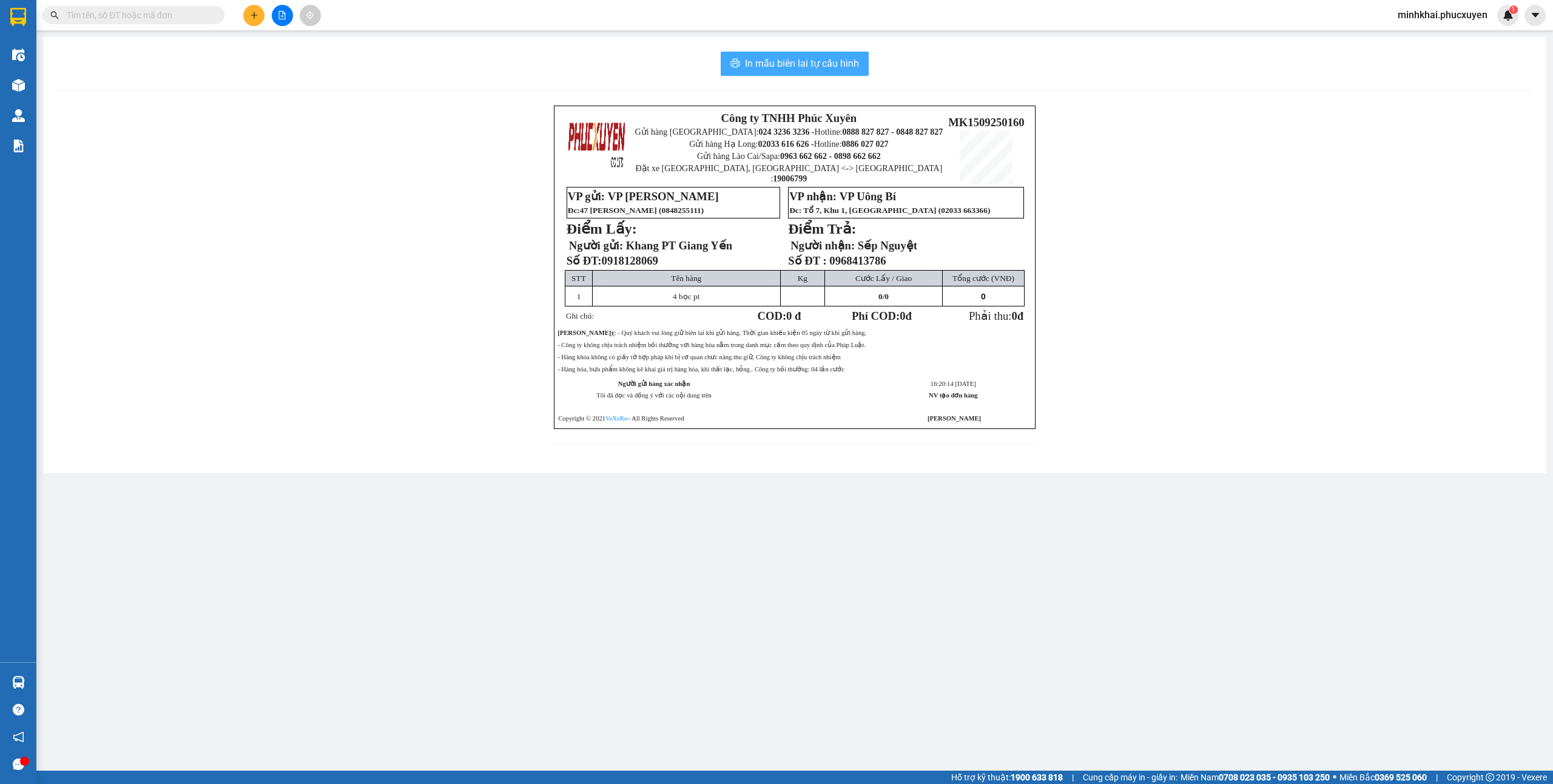
click at [814, 69] on span "In mẫu biên lai tự cấu hình" at bounding box center [802, 64] width 114 height 15
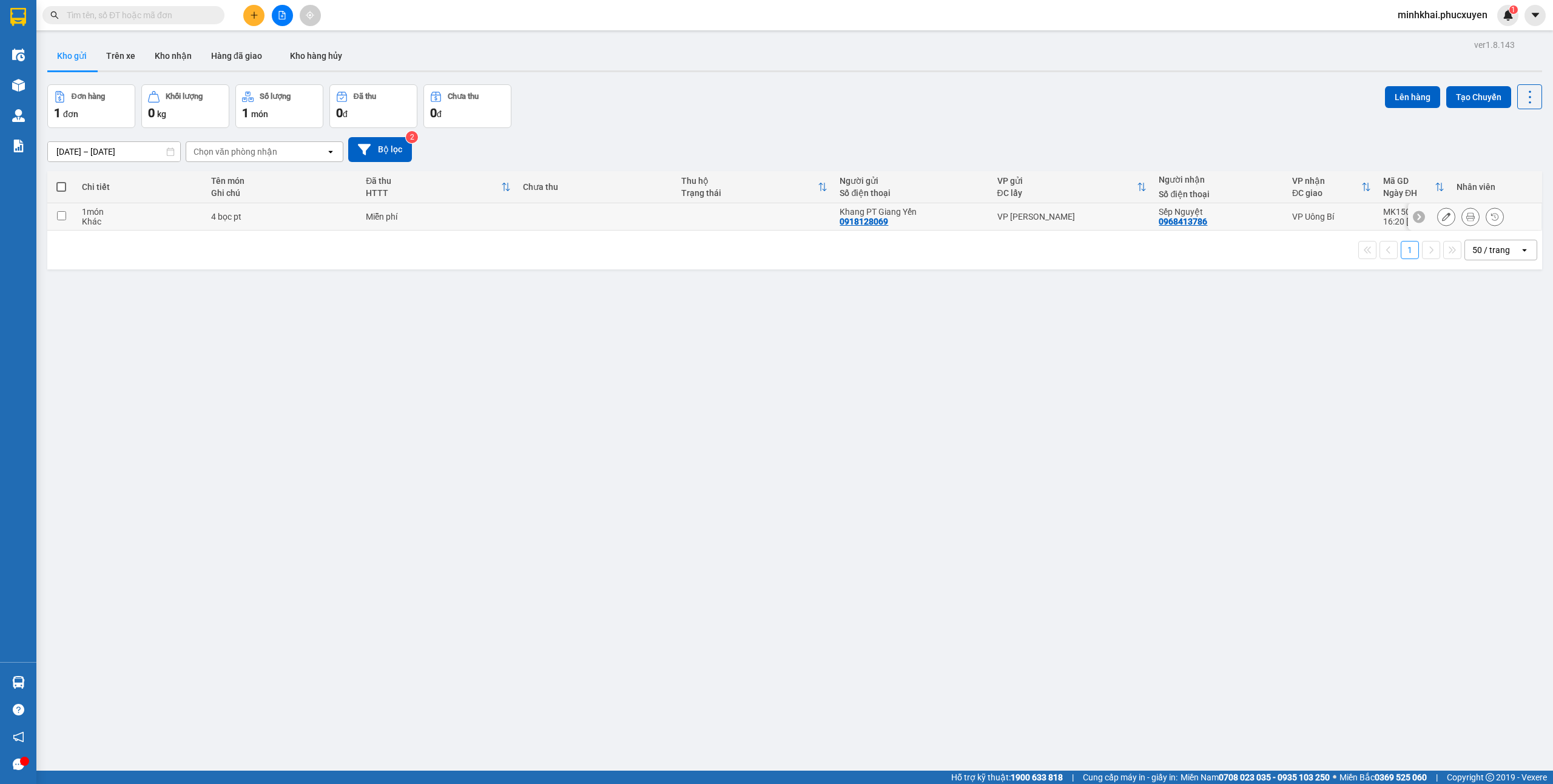
click at [58, 212] on input "checkbox" at bounding box center [61, 216] width 9 height 9
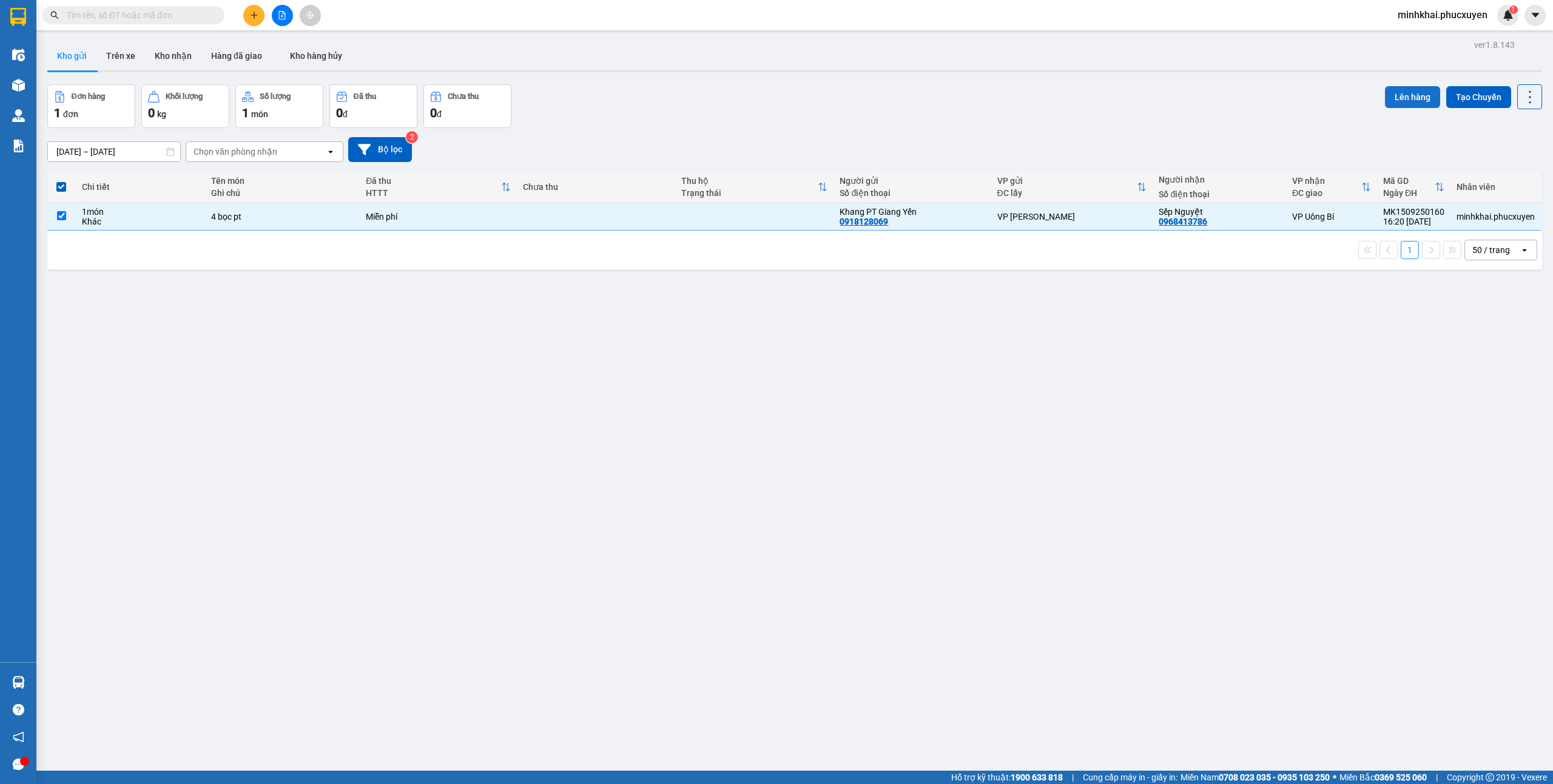
click at [1406, 93] on button "Lên hàng" at bounding box center [1413, 96] width 55 height 22
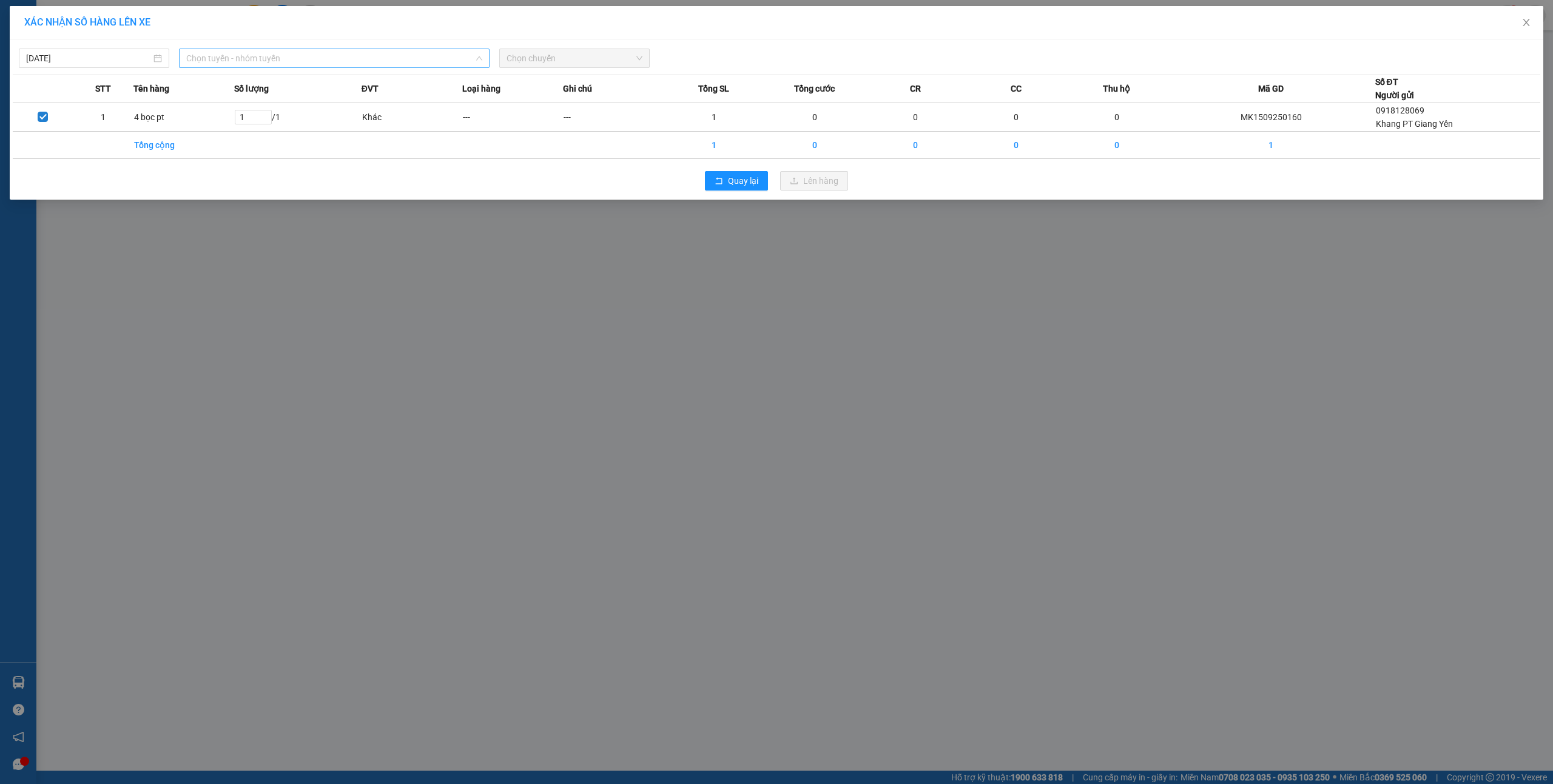
click at [255, 52] on span "Chọn tuyến - nhóm tuyến" at bounding box center [334, 58] width 296 height 18
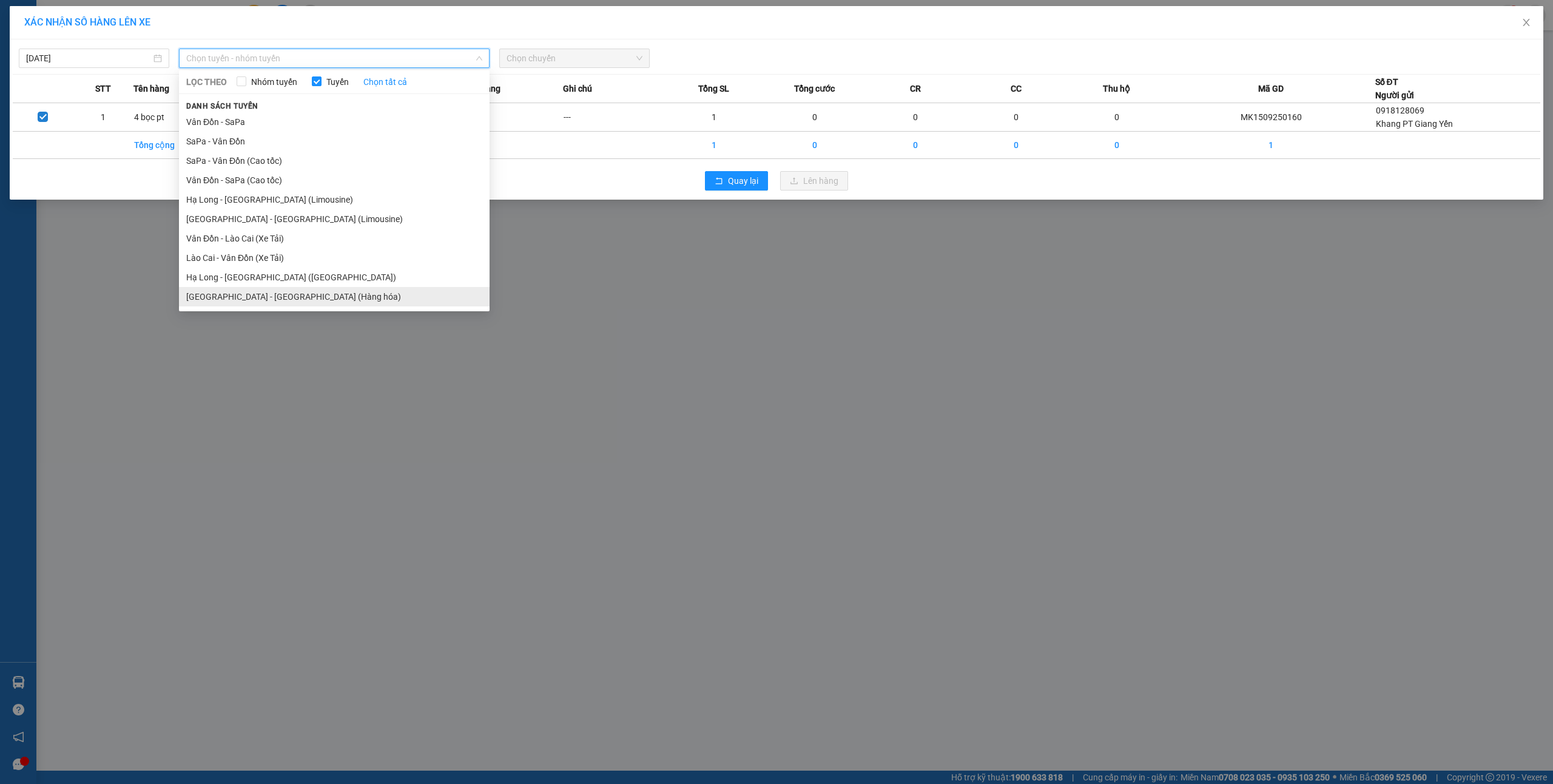
click at [275, 299] on li "Hà Nội - Hạ Long (Hàng hóa)" at bounding box center [334, 297] width 310 height 20
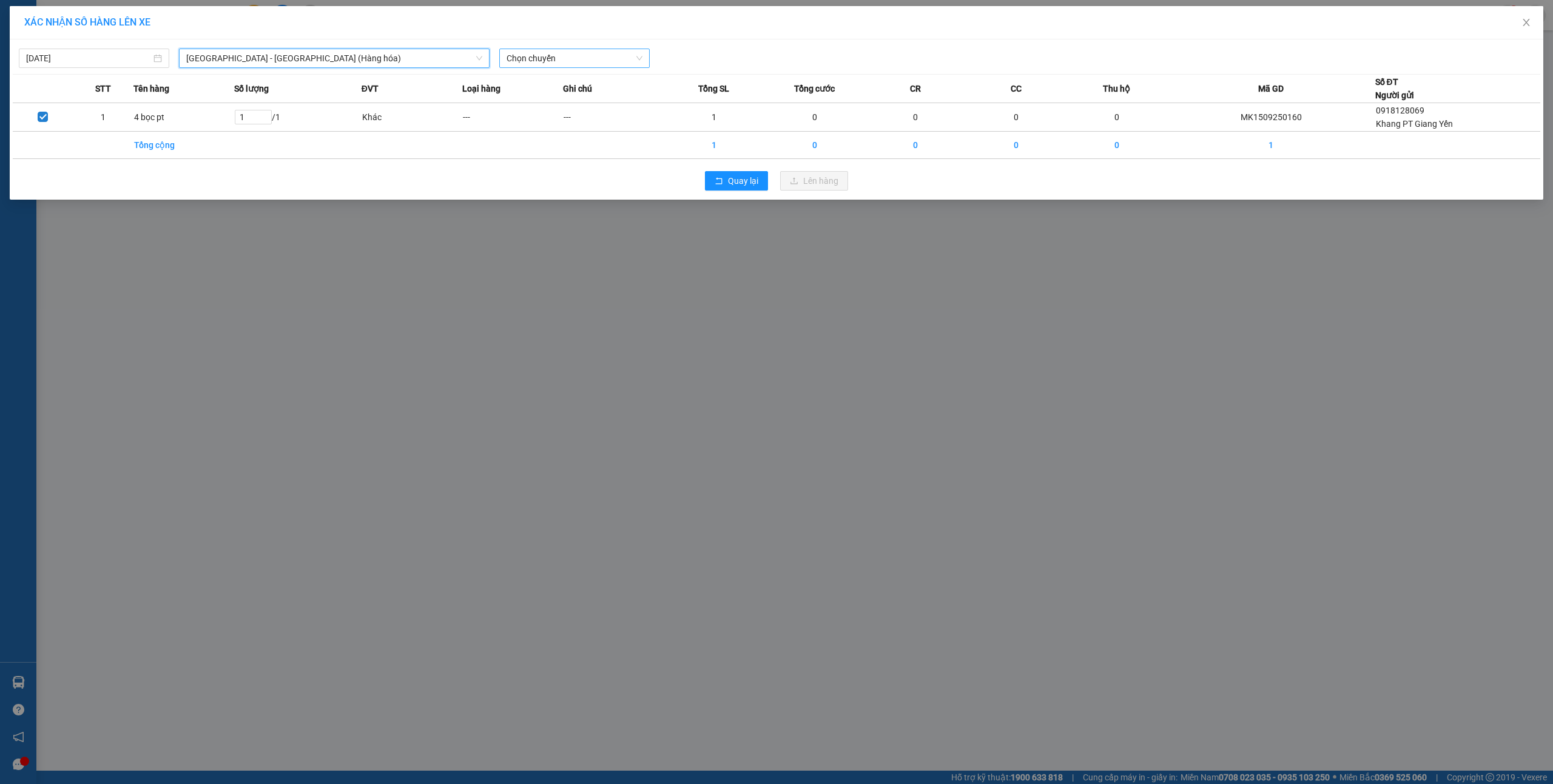
click at [556, 58] on span "Chọn chuyến" at bounding box center [574, 58] width 136 height 18
click at [554, 119] on div "16:00 - 14H-009.60" at bounding box center [553, 121] width 95 height 14
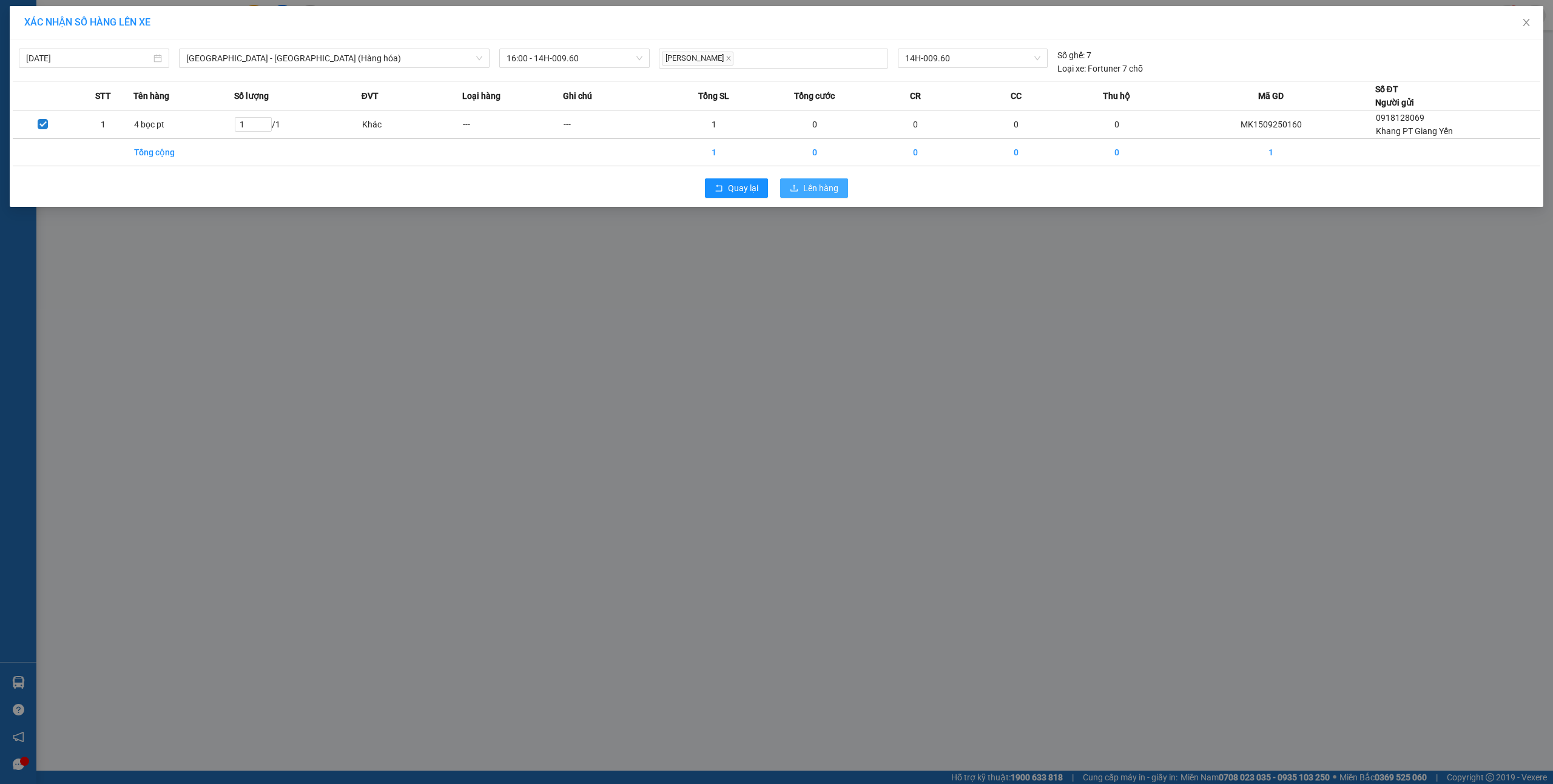
click at [837, 190] on span "Lên hàng" at bounding box center [821, 188] width 35 height 14
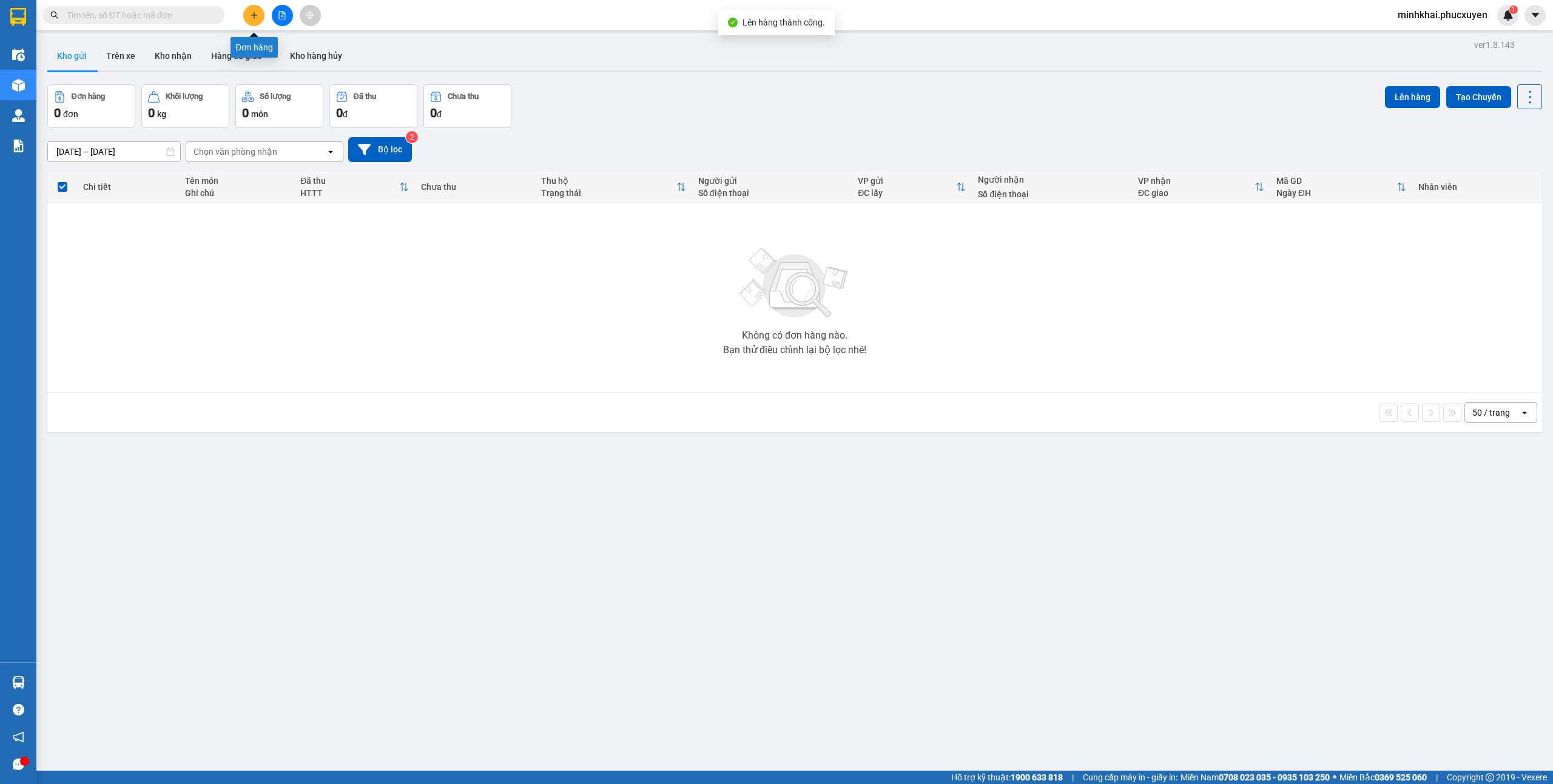
click at [251, 20] on button at bounding box center [254, 15] width 21 height 21
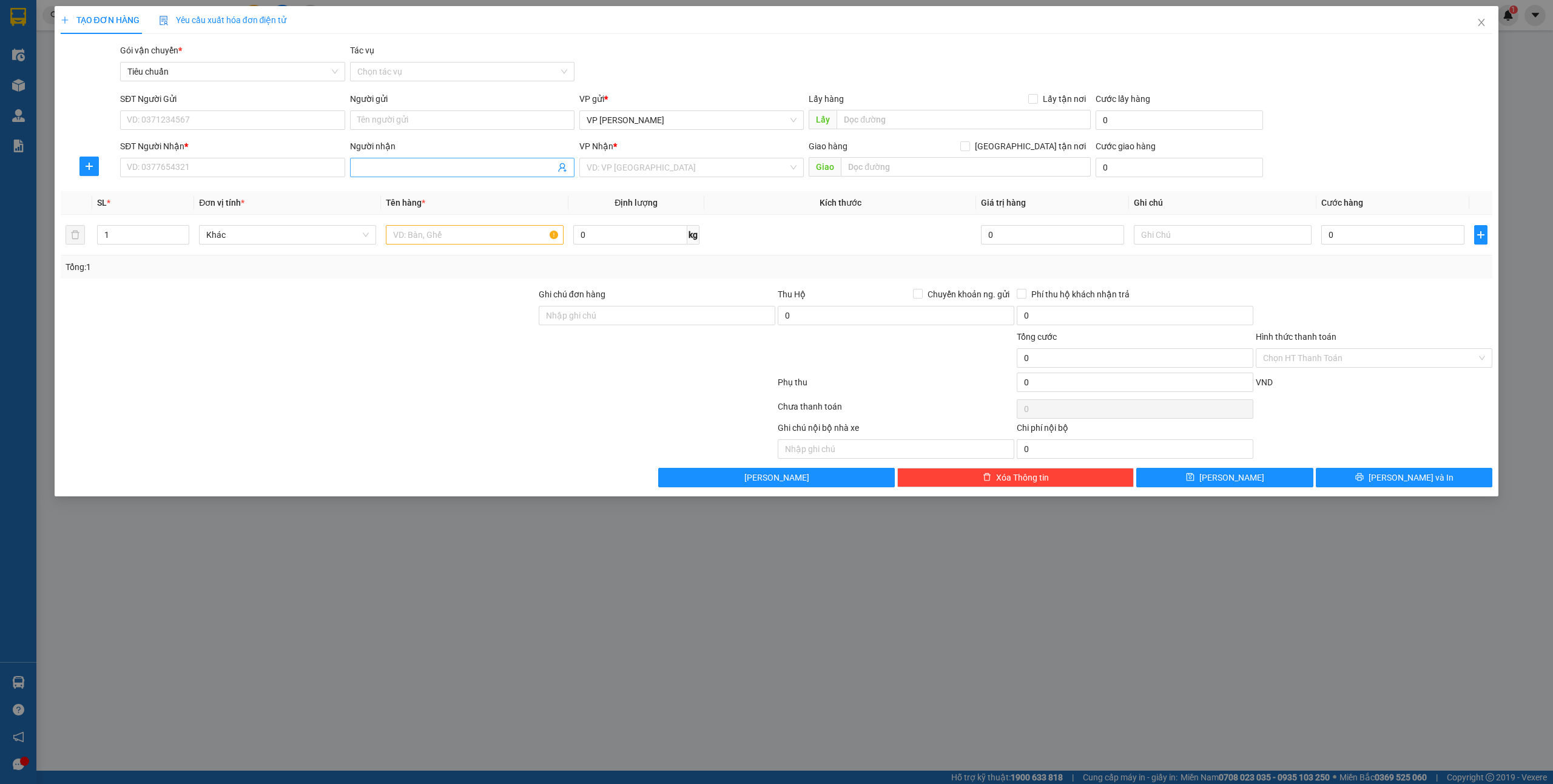
click at [412, 174] on input "Người nhận" at bounding box center [456, 168] width 198 height 14
type input "a hiến c8"
click at [422, 162] on input "a hiến c8" at bounding box center [456, 168] width 198 height 14
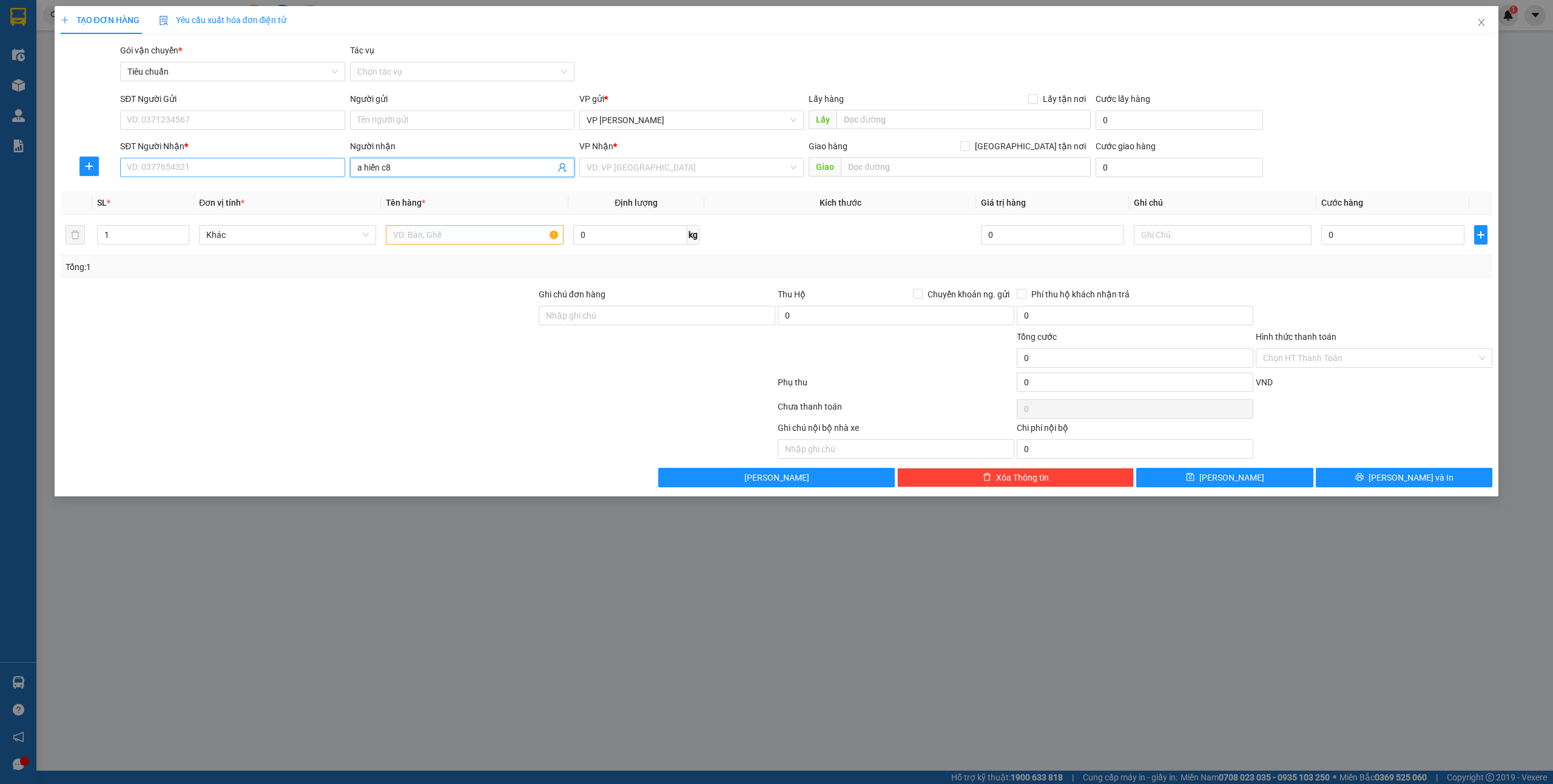
drag, startPoint x: 422, startPoint y: 162, endPoint x: 246, endPoint y: 162, distance: 176.0
click at [246, 162] on div "SĐT Người Nhận * VD: 0377654321 Người nhận a hiến c8 a hiến c8 VP Nhận * VD: VP…" at bounding box center [806, 161] width 1377 height 43
click at [1479, 20] on icon "close" at bounding box center [1481, 22] width 10 height 10
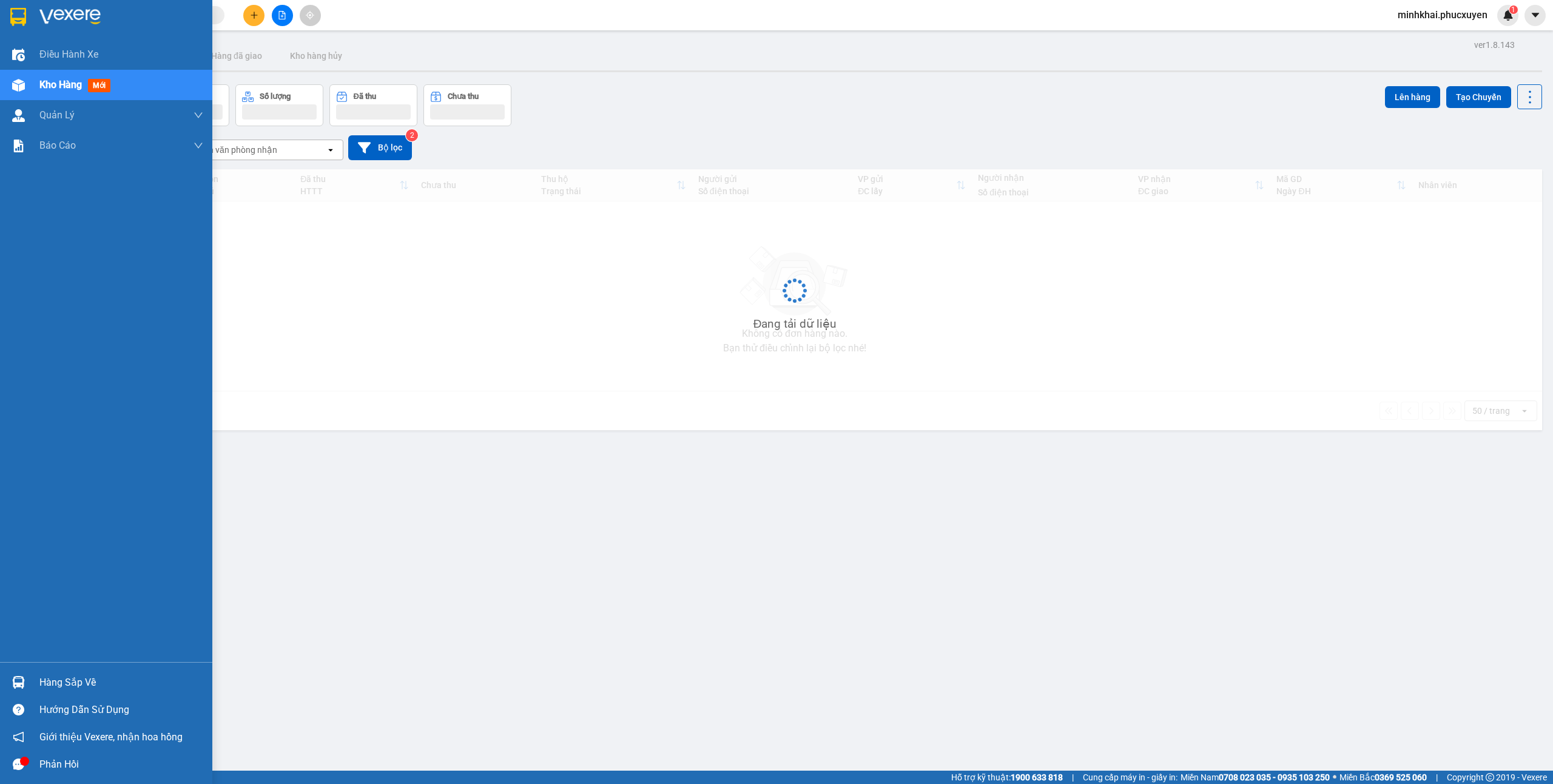
click at [3, 679] on div "Hàng sắp về" at bounding box center [106, 682] width 213 height 27
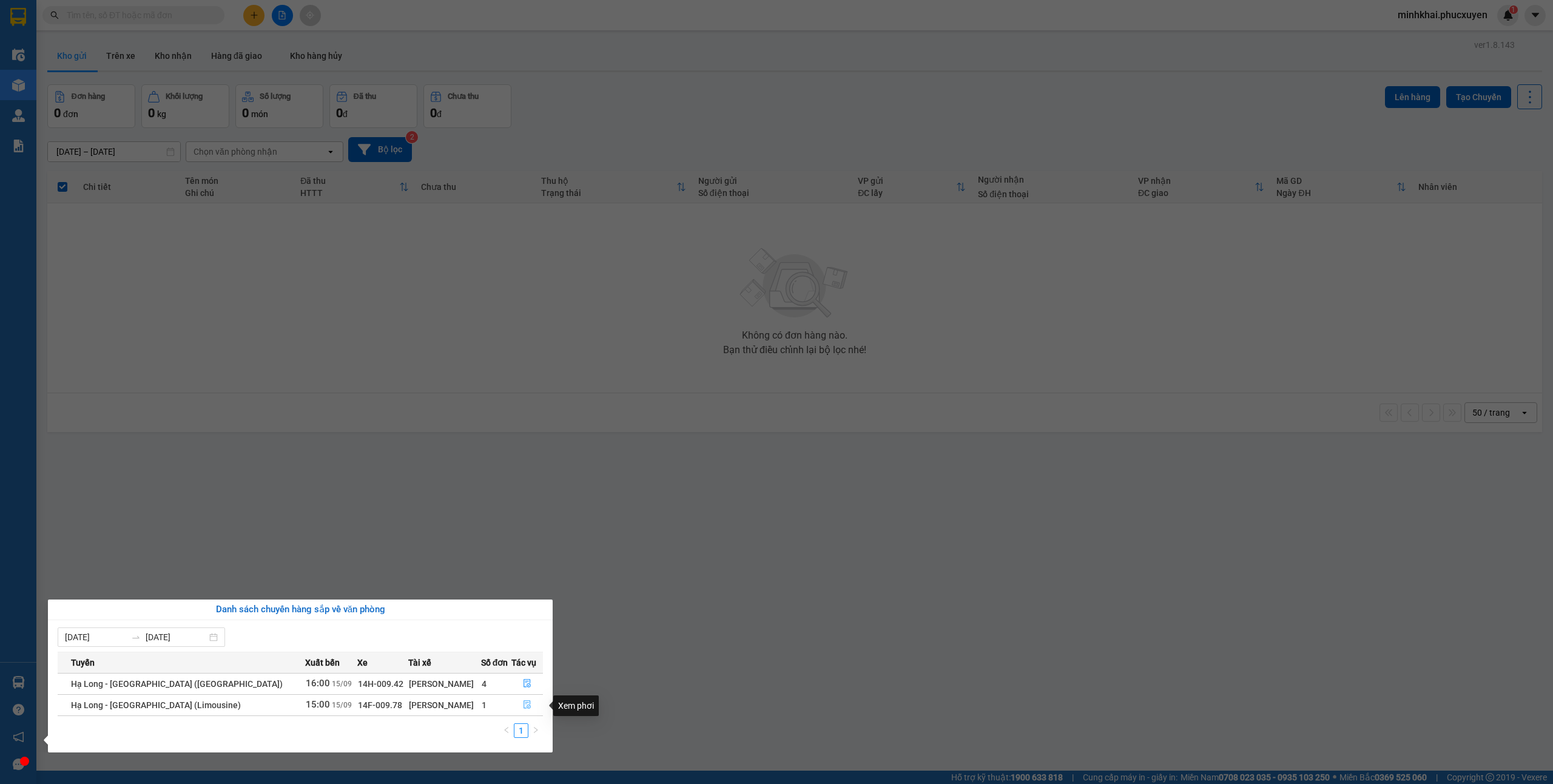
click at [527, 708] on icon "file-done" at bounding box center [527, 704] width 8 height 8
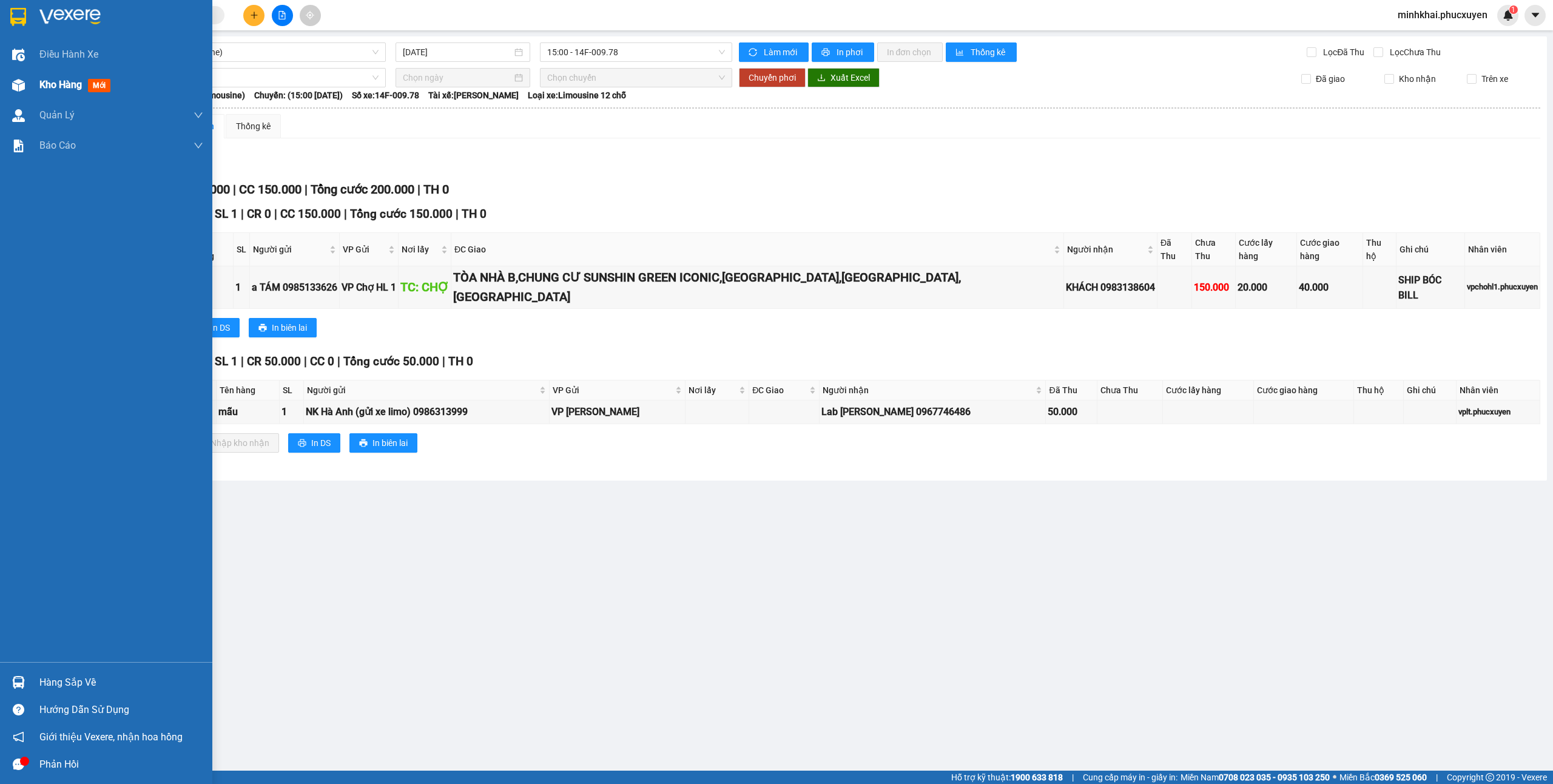
click at [32, 76] on div "Kho hàng mới" at bounding box center [106, 85] width 213 height 30
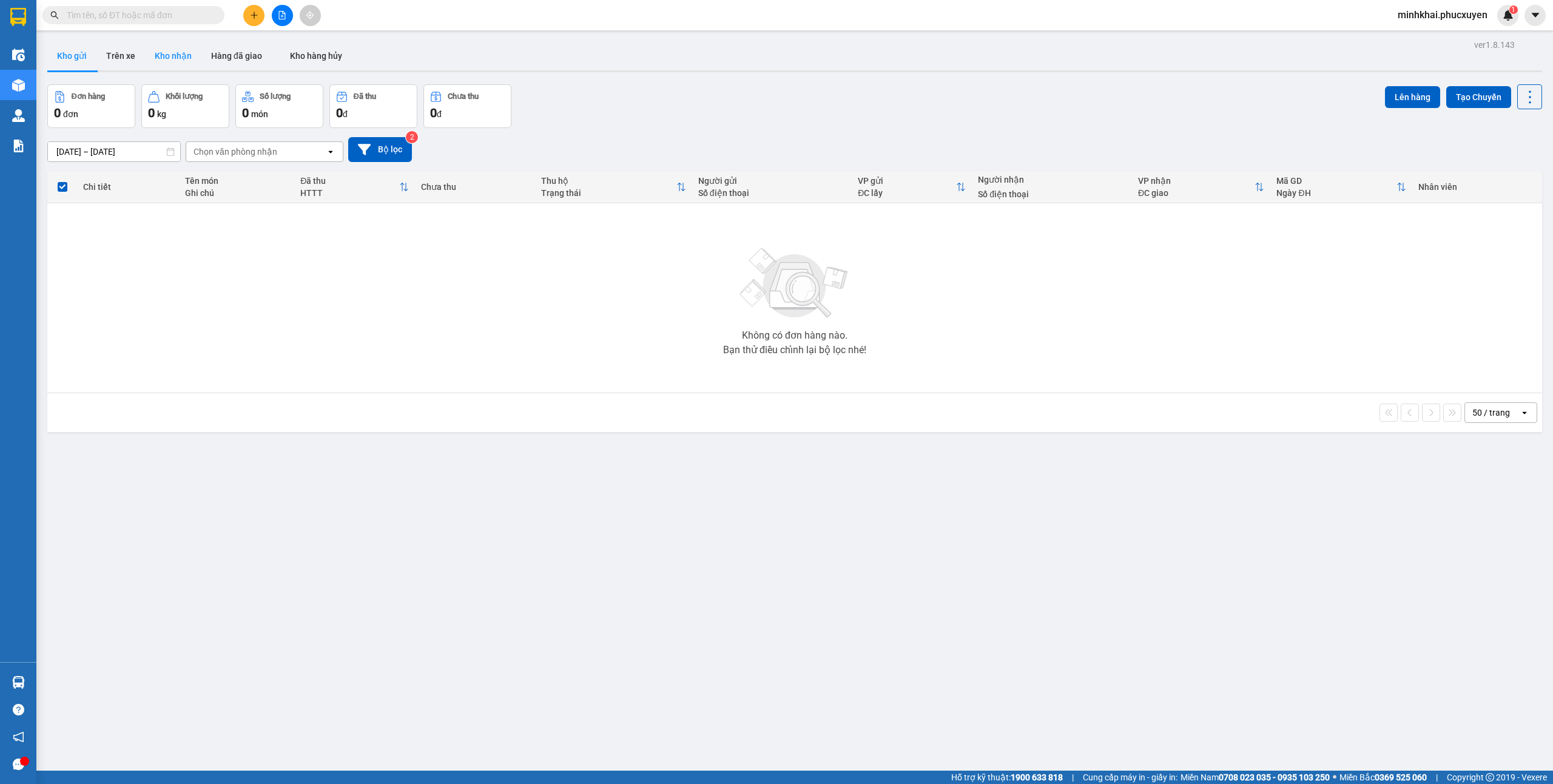
click at [188, 52] on button "Kho nhận" at bounding box center [173, 55] width 56 height 29
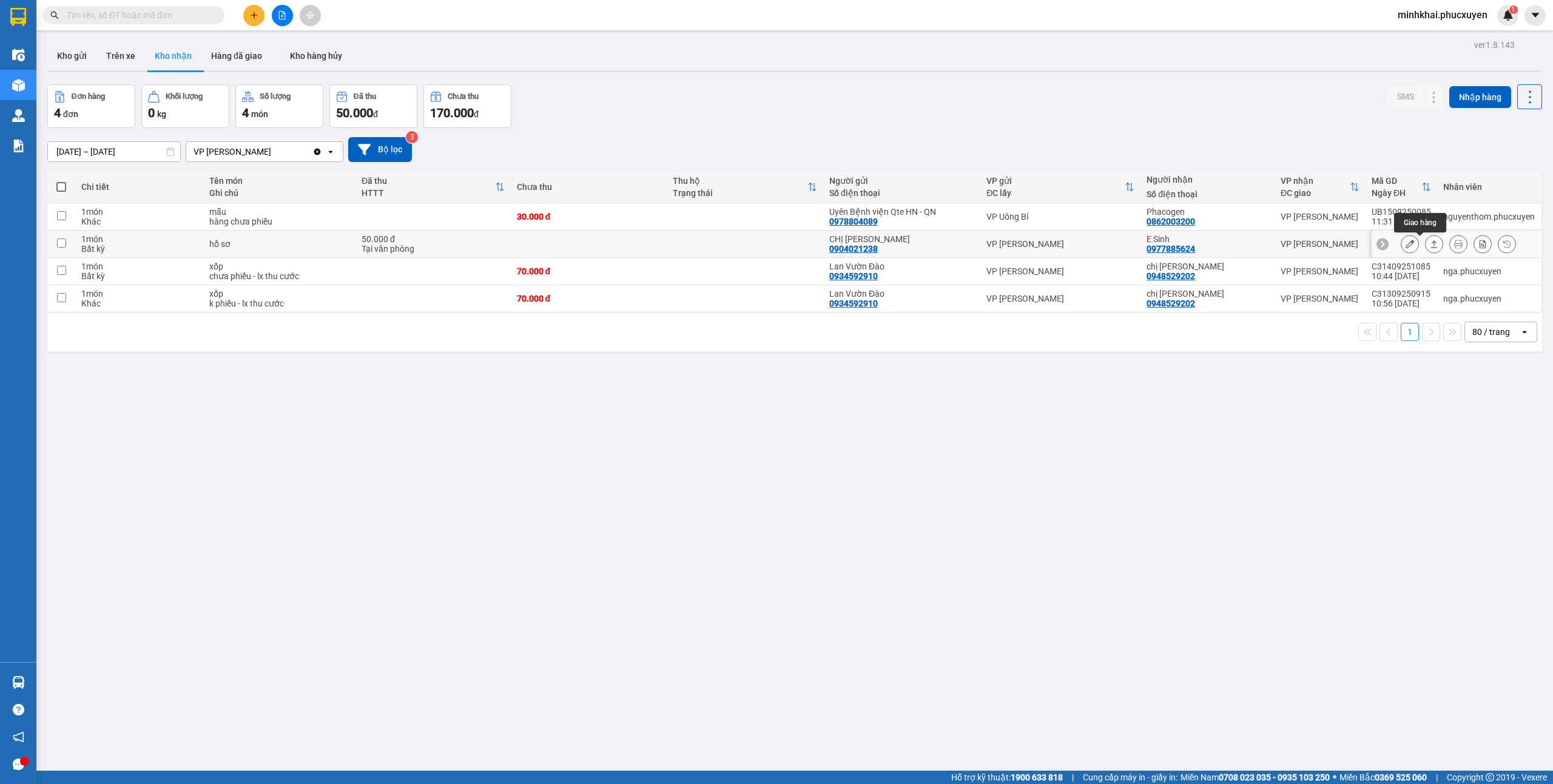
click at [1409, 247] on div at bounding box center [1458, 244] width 115 height 18
click at [1425, 246] on button at bounding box center [1434, 244] width 17 height 21
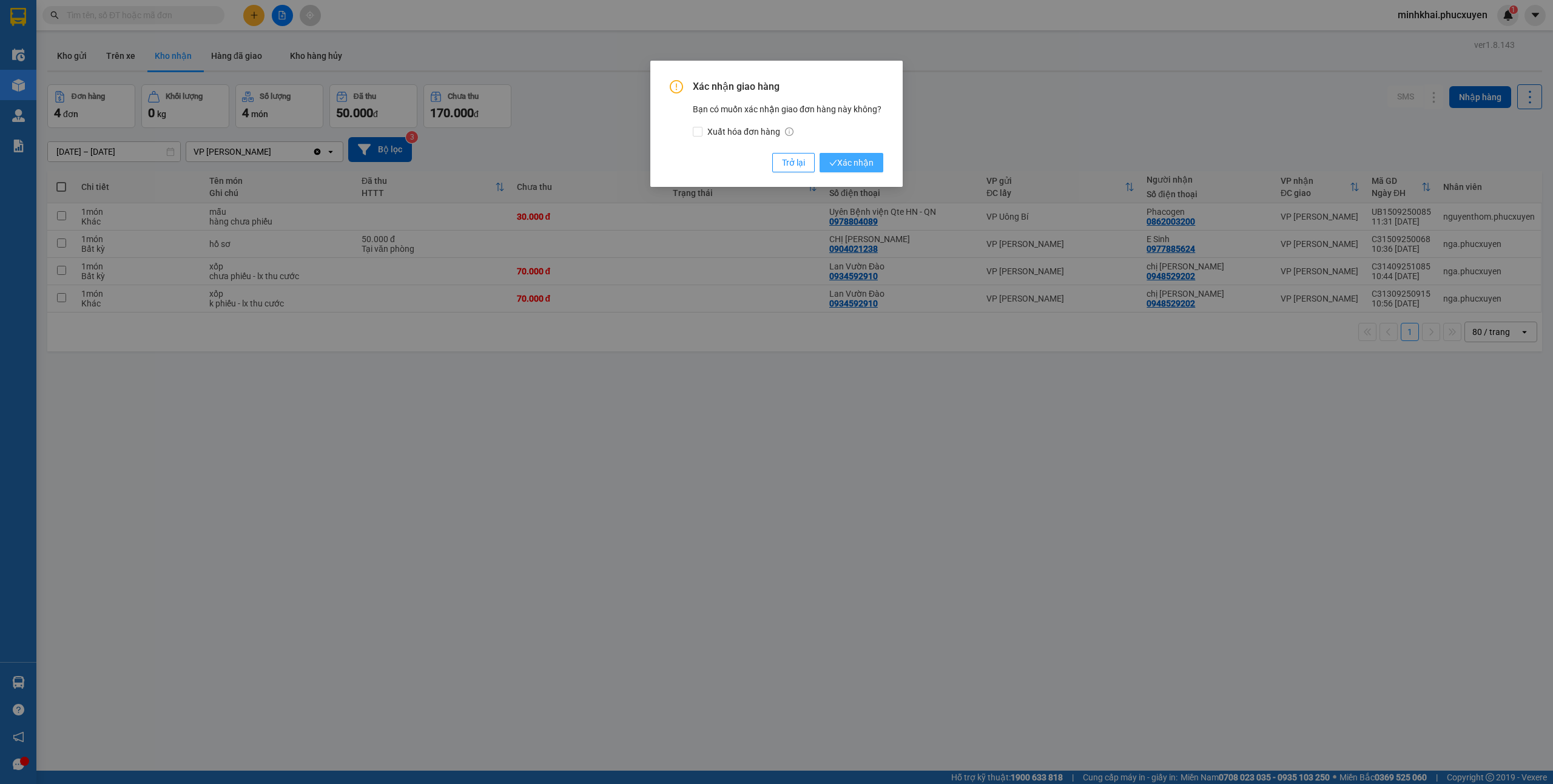
click at [839, 162] on span "Xác nhận" at bounding box center [852, 162] width 44 height 14
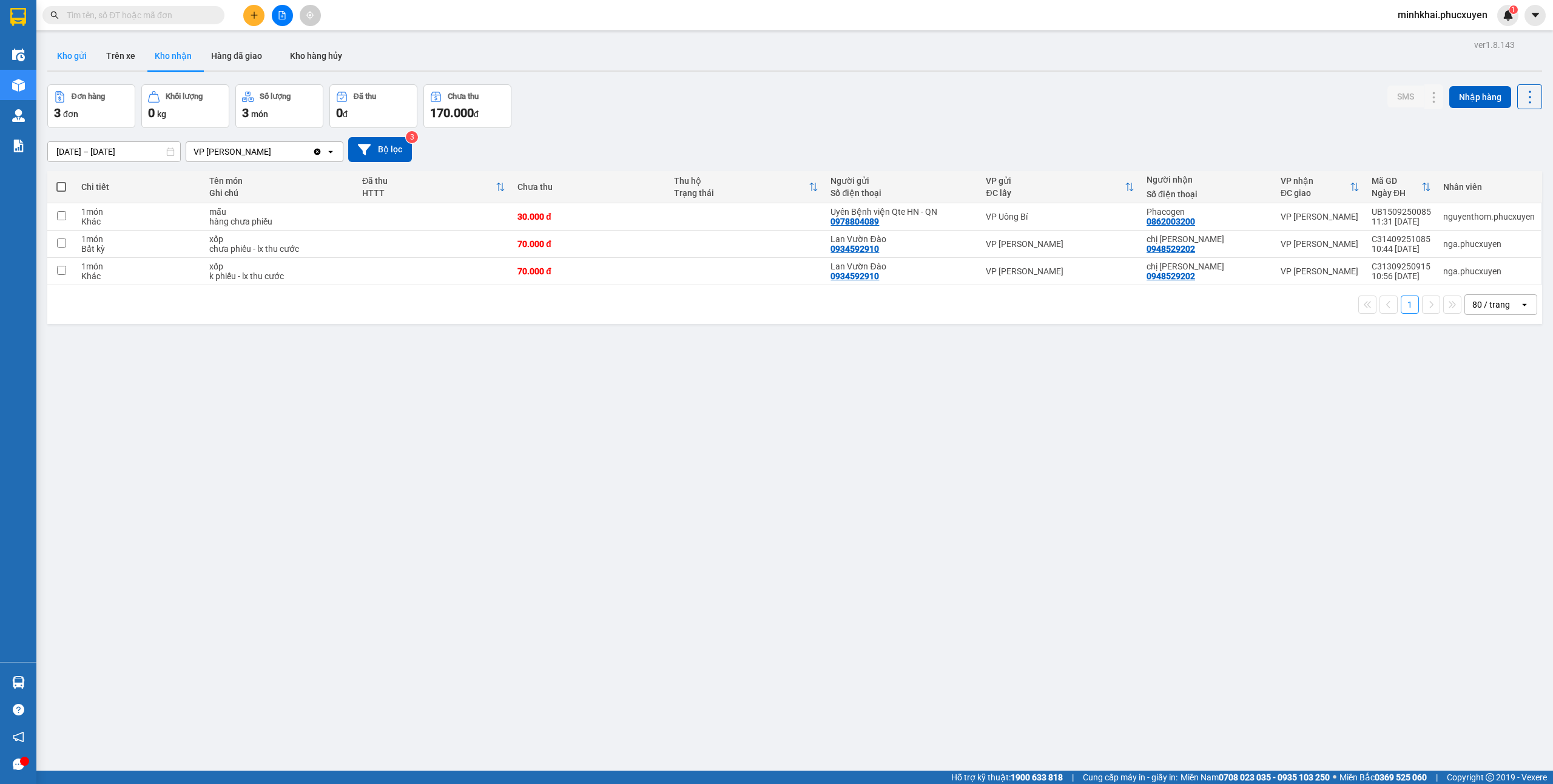
click at [71, 59] on button "Kho gửi" at bounding box center [71, 55] width 49 height 29
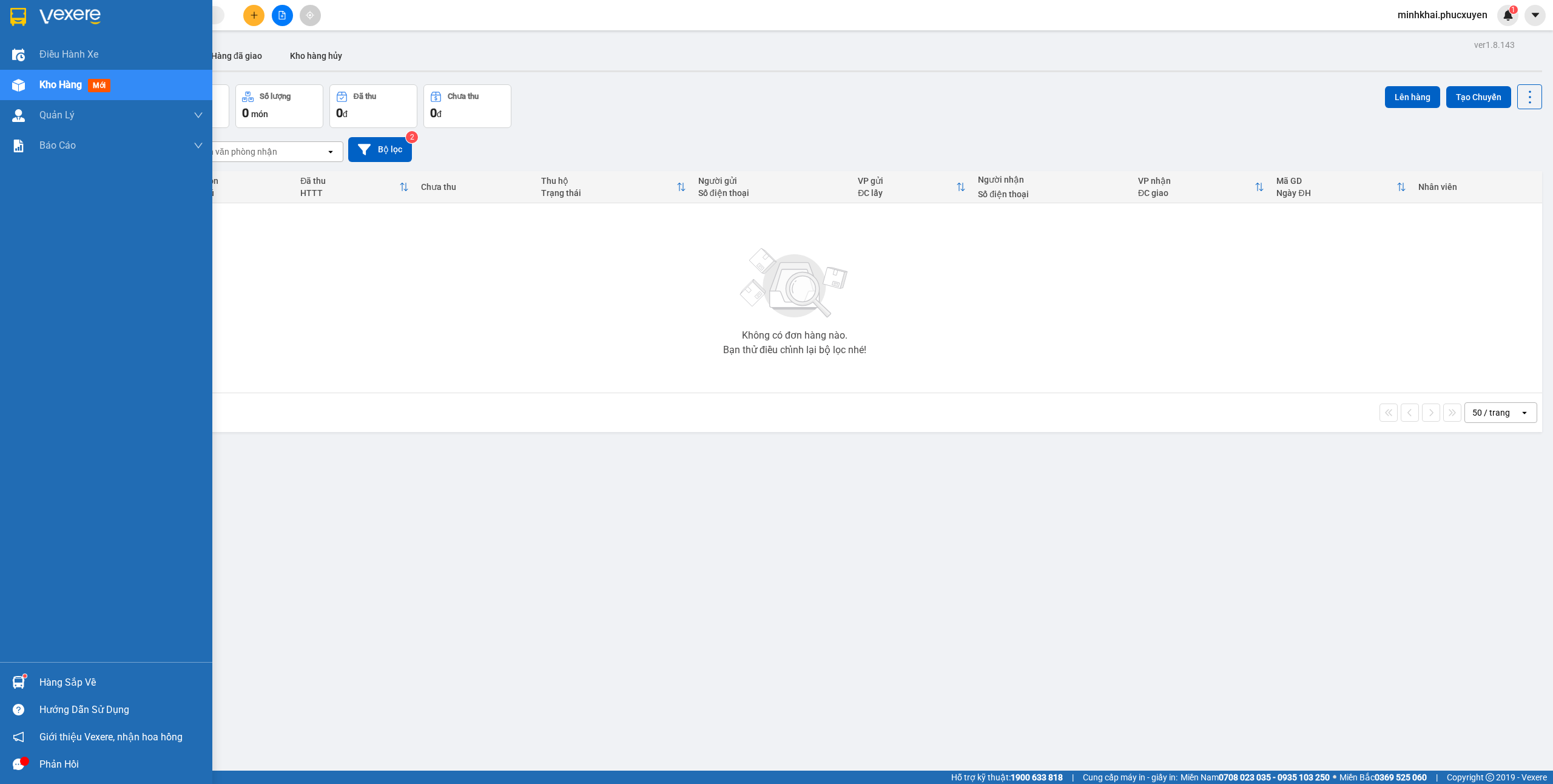
click at [5, 679] on div "Hàng sắp về" at bounding box center [106, 682] width 213 height 27
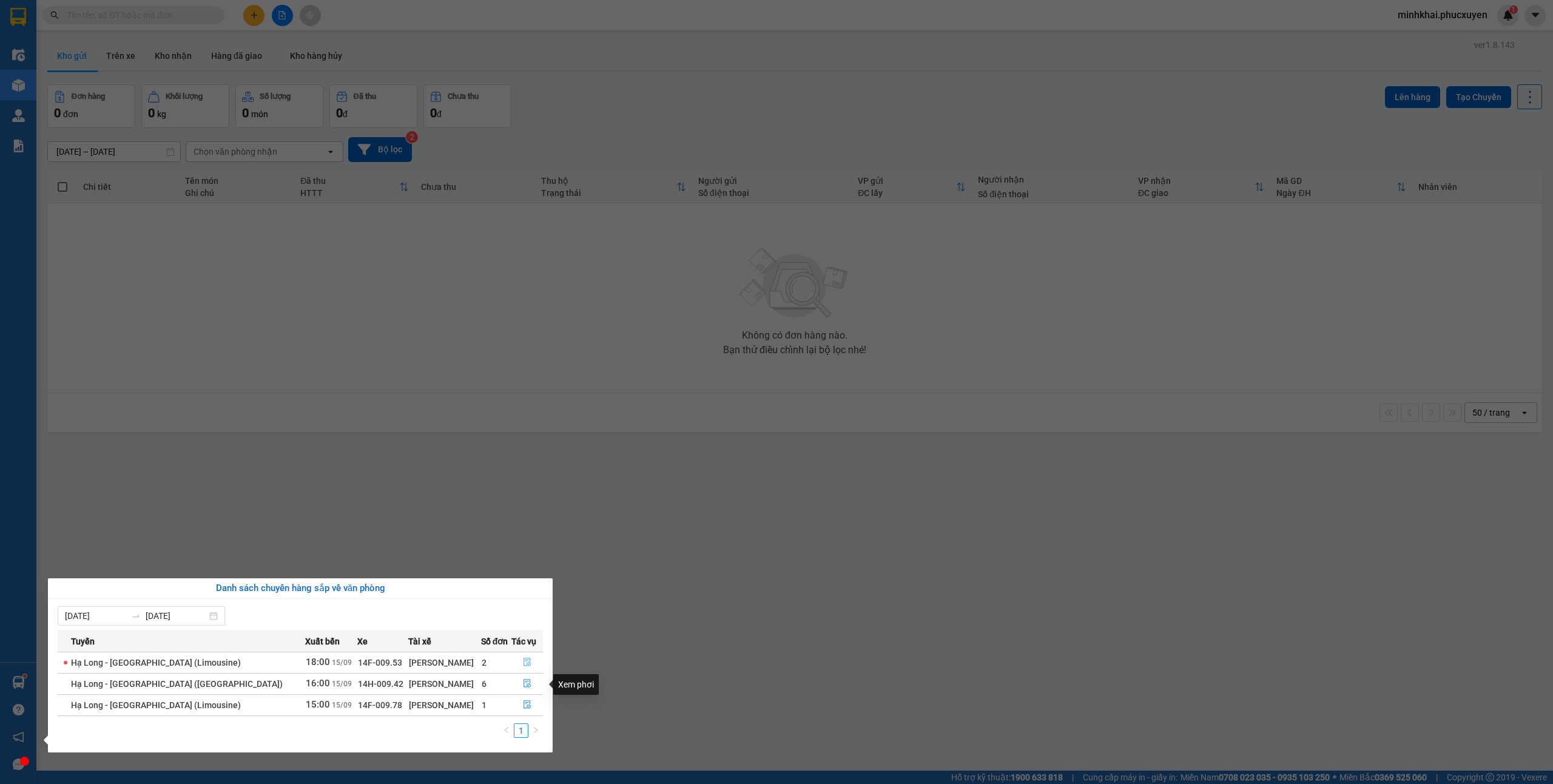
click at [523, 661] on icon "file-done" at bounding box center [527, 661] width 8 height 8
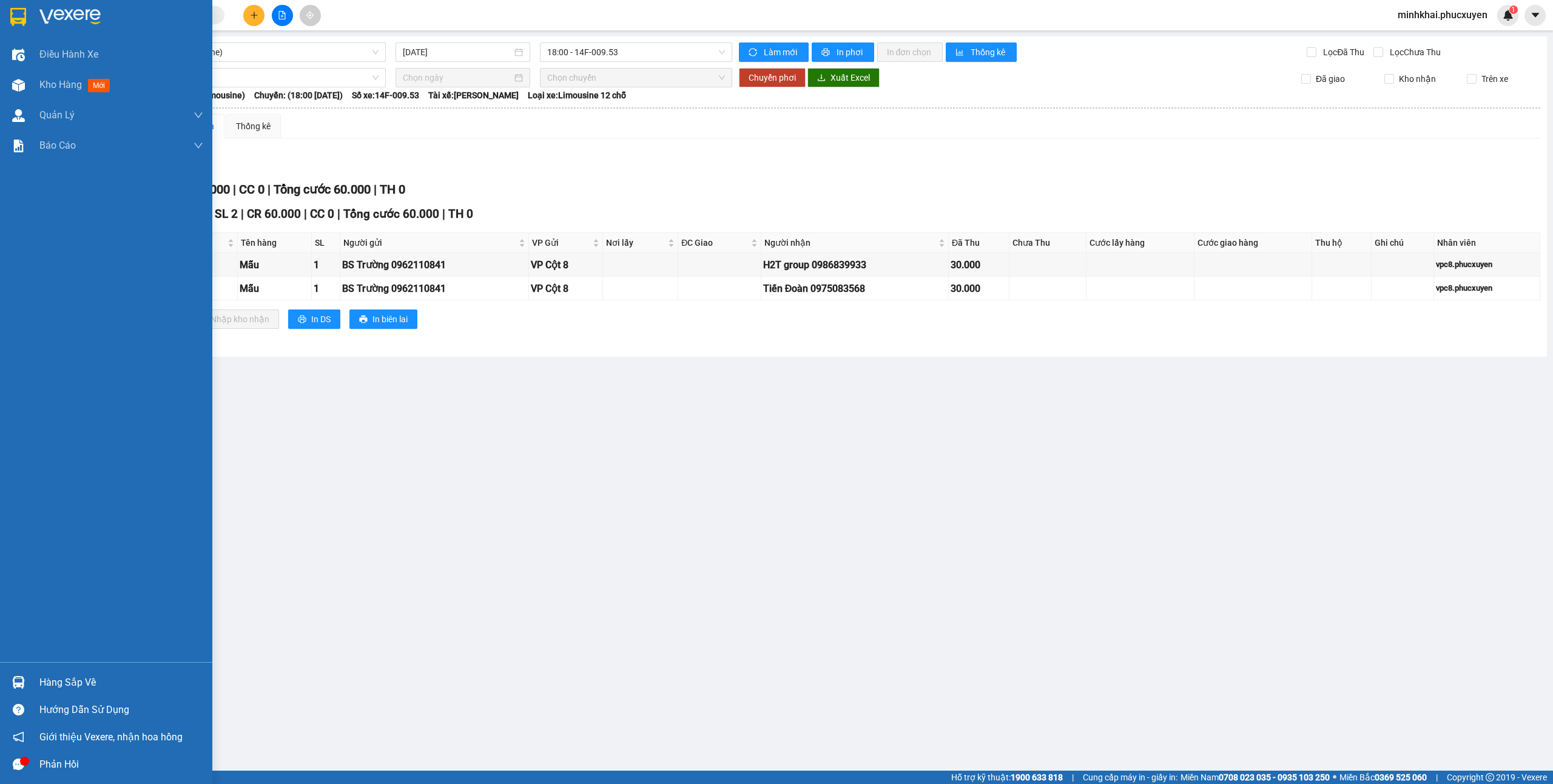
click at [59, 678] on div "Hàng sắp về" at bounding box center [121, 682] width 164 height 18
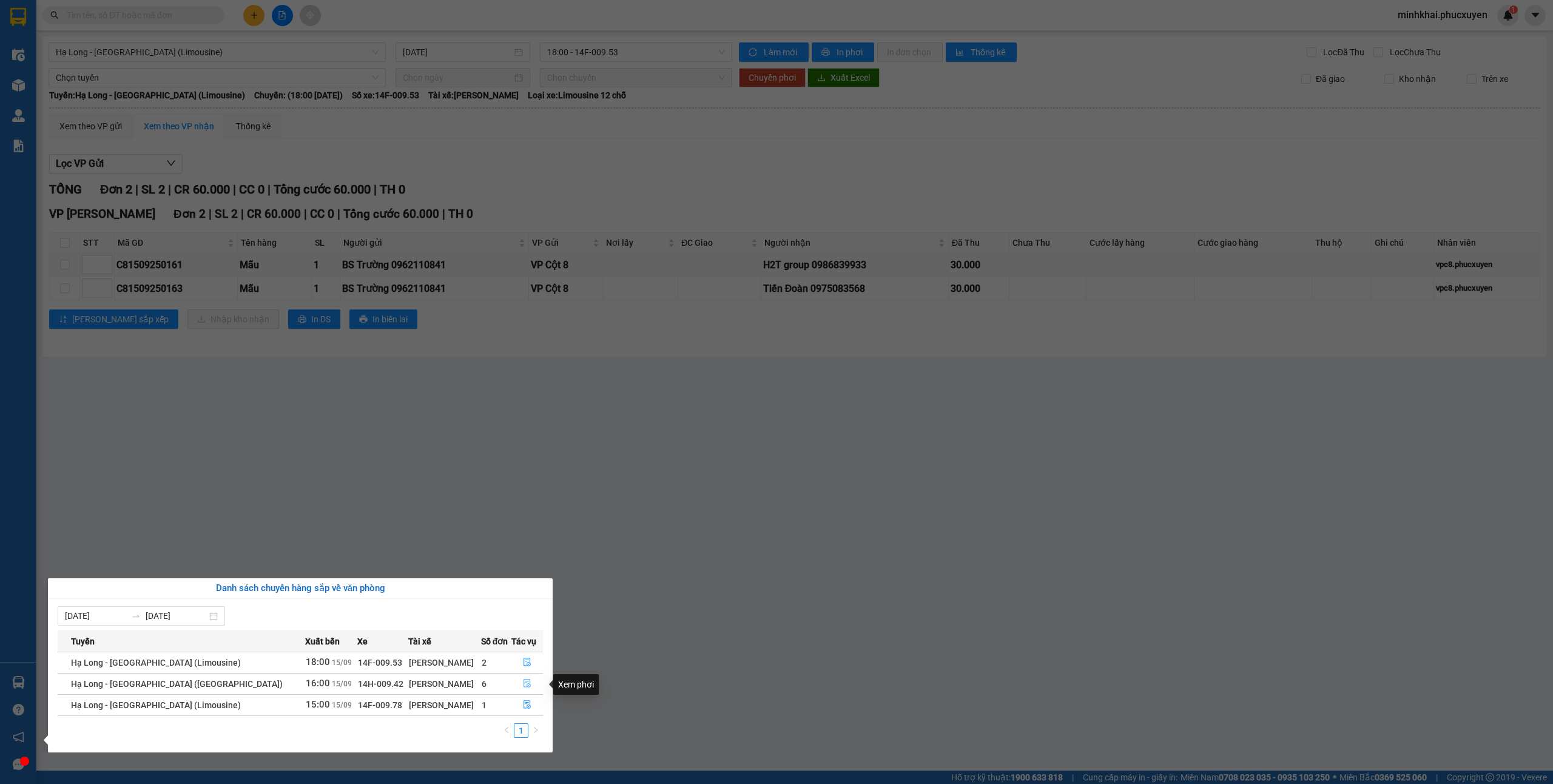
click at [527, 688] on icon "file-done" at bounding box center [527, 682] width 8 height 8
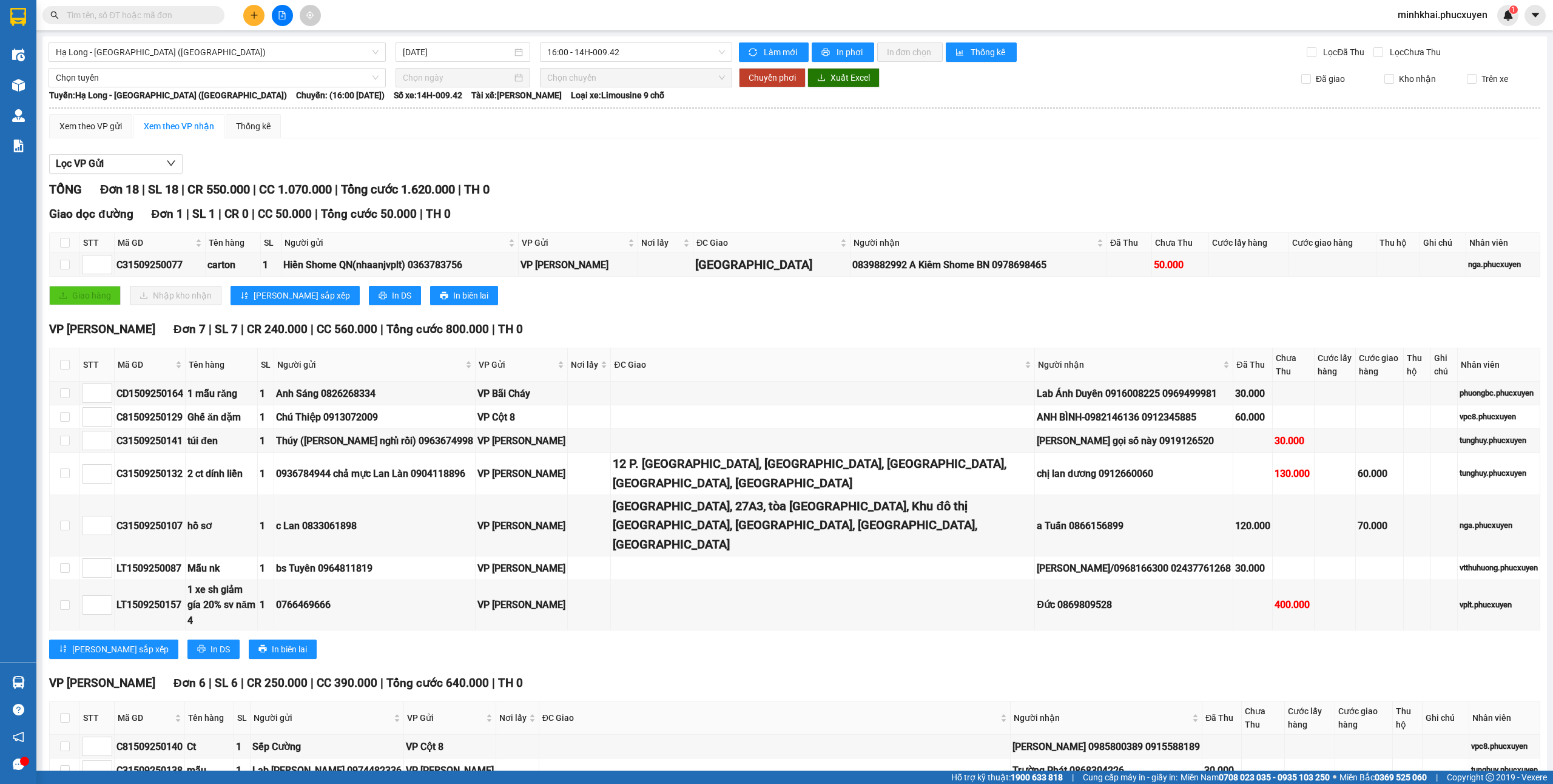
drag, startPoint x: 539, startPoint y: 515, endPoint x: 887, endPoint y: 518, distance: 348.0
drag, startPoint x: 530, startPoint y: 485, endPoint x: 920, endPoint y: 507, distance: 390.6
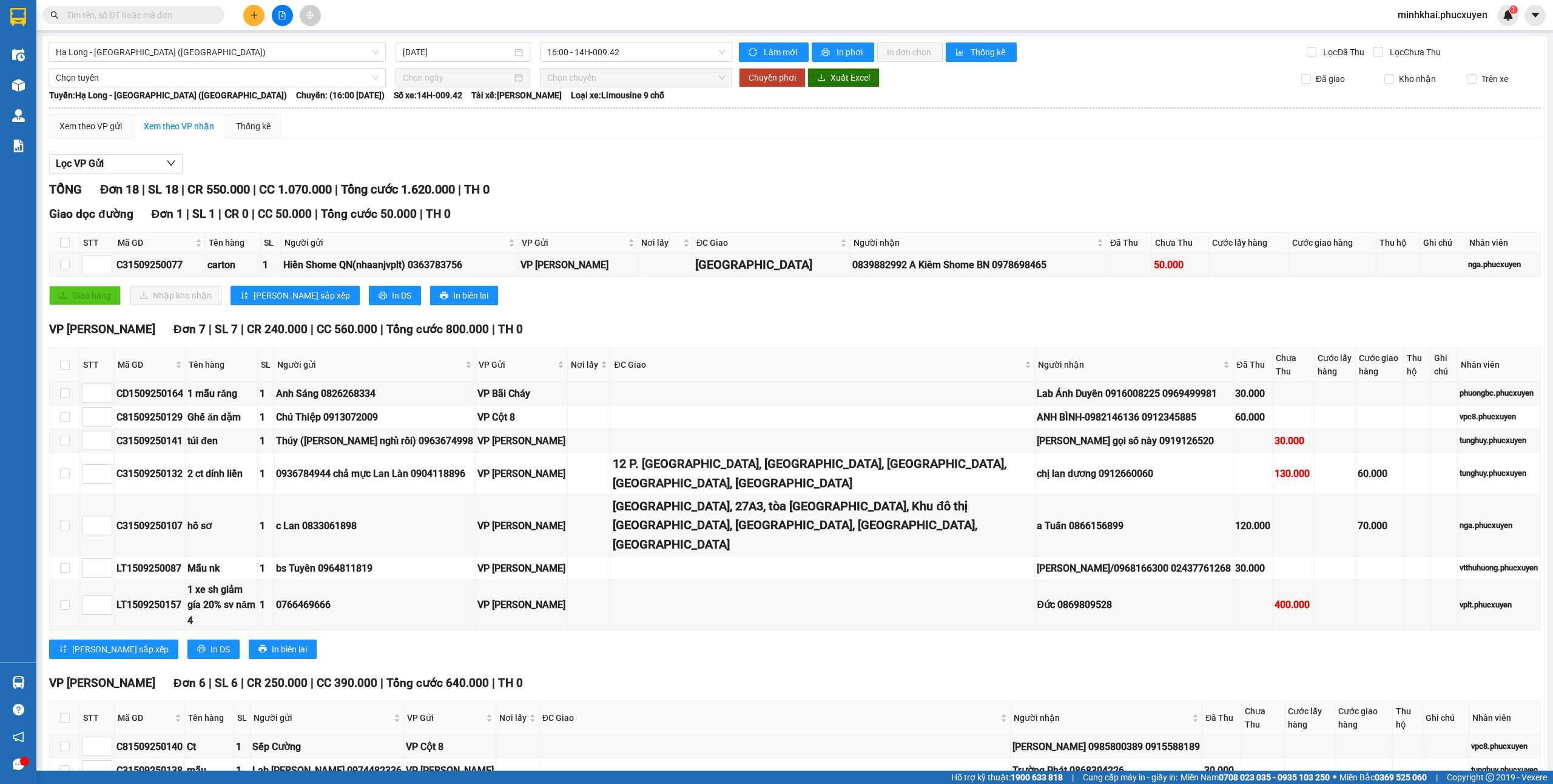
drag, startPoint x: 886, startPoint y: 494, endPoint x: 522, endPoint y: 500, distance: 364.0
click at [252, 17] on icon "plus" at bounding box center [254, 14] width 8 height 8
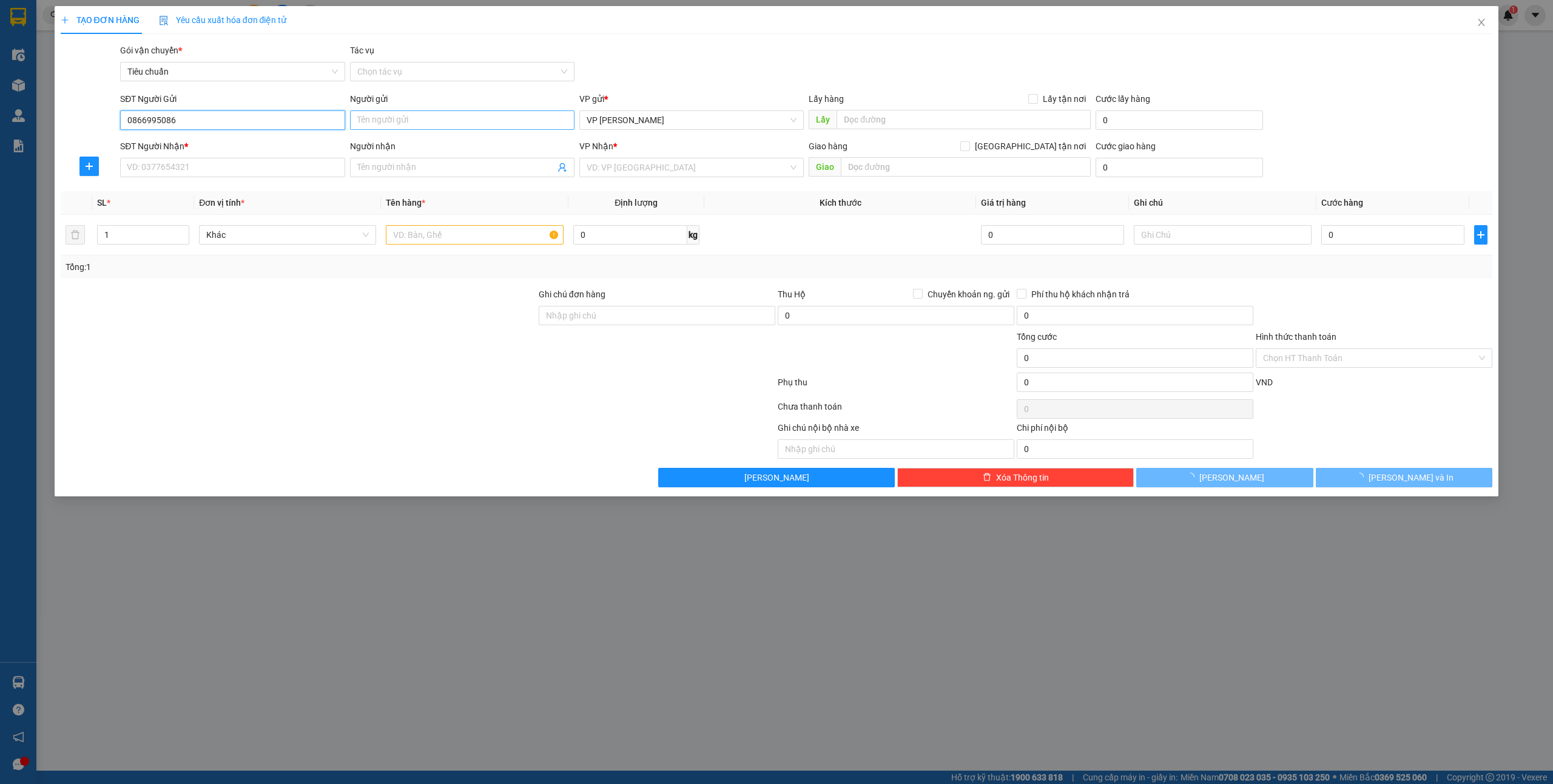
type input "0866995086"
click at [370, 116] on input "Người gửi" at bounding box center [462, 120] width 225 height 20
click at [189, 114] on input "0866995086" at bounding box center [232, 120] width 225 height 20
click at [222, 146] on div "0866995086 - Vietmap" at bounding box center [232, 145] width 210 height 14
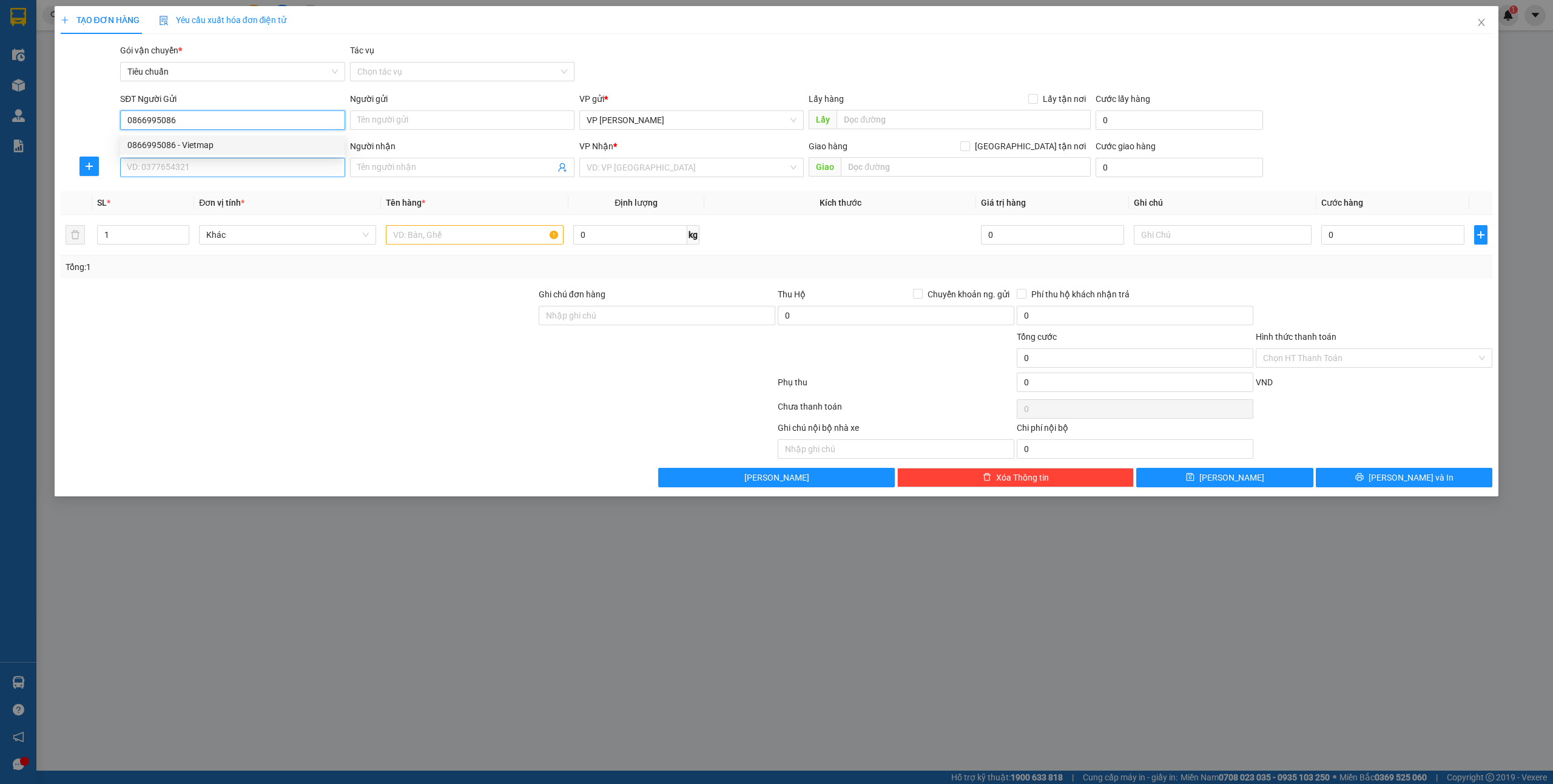
type input "Vietmap"
click at [216, 165] on input "SĐT Người Nhận *" at bounding box center [232, 168] width 225 height 20
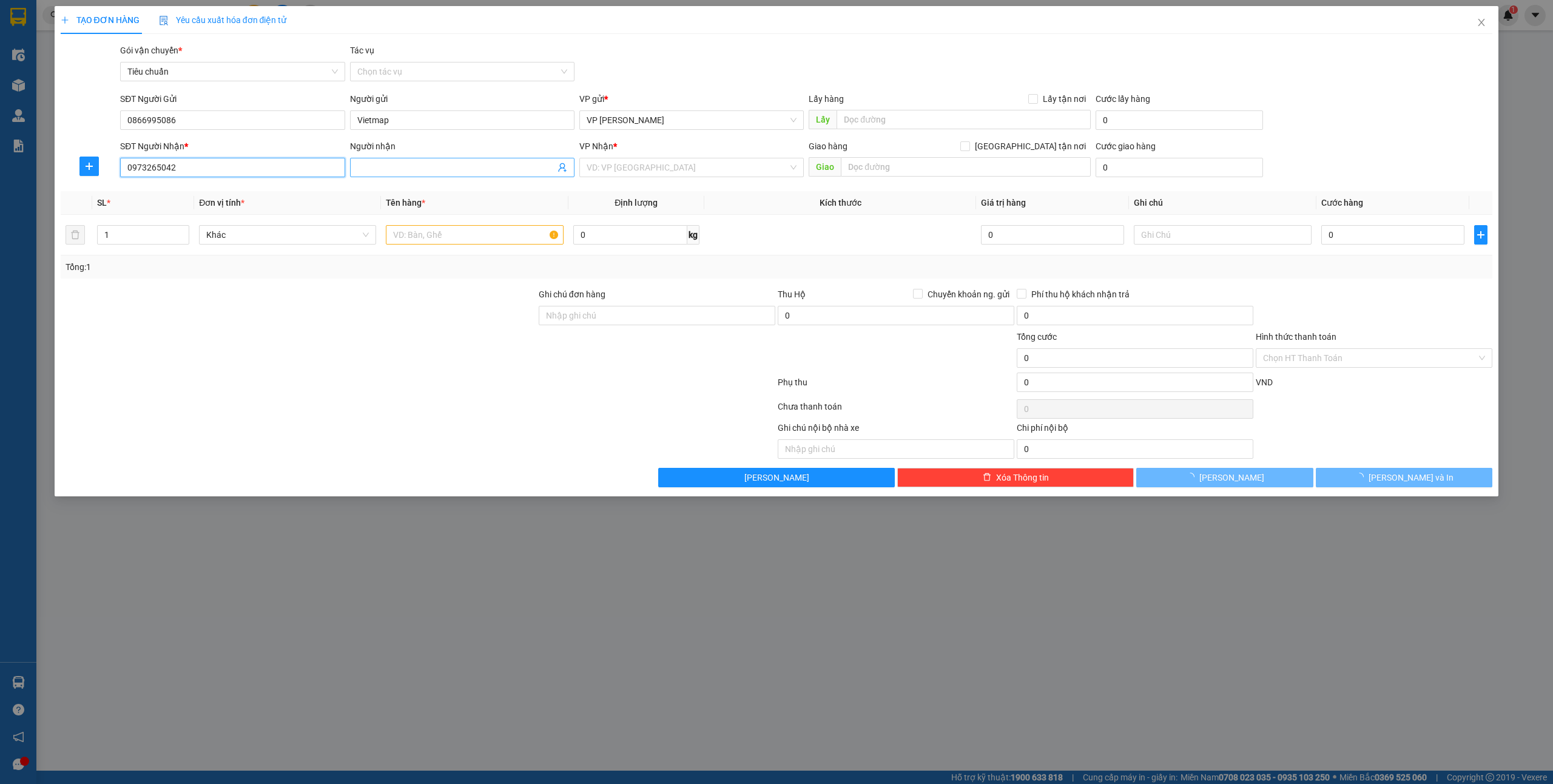
type input "0973265042"
click at [433, 170] on input "Người nhận" at bounding box center [456, 168] width 198 height 14
click at [205, 158] on input "0973265042" at bounding box center [232, 168] width 225 height 20
click at [241, 195] on div "0973265042 - Cường Thịnh" at bounding box center [232, 193] width 210 height 14
type input "Cường Thịnh"
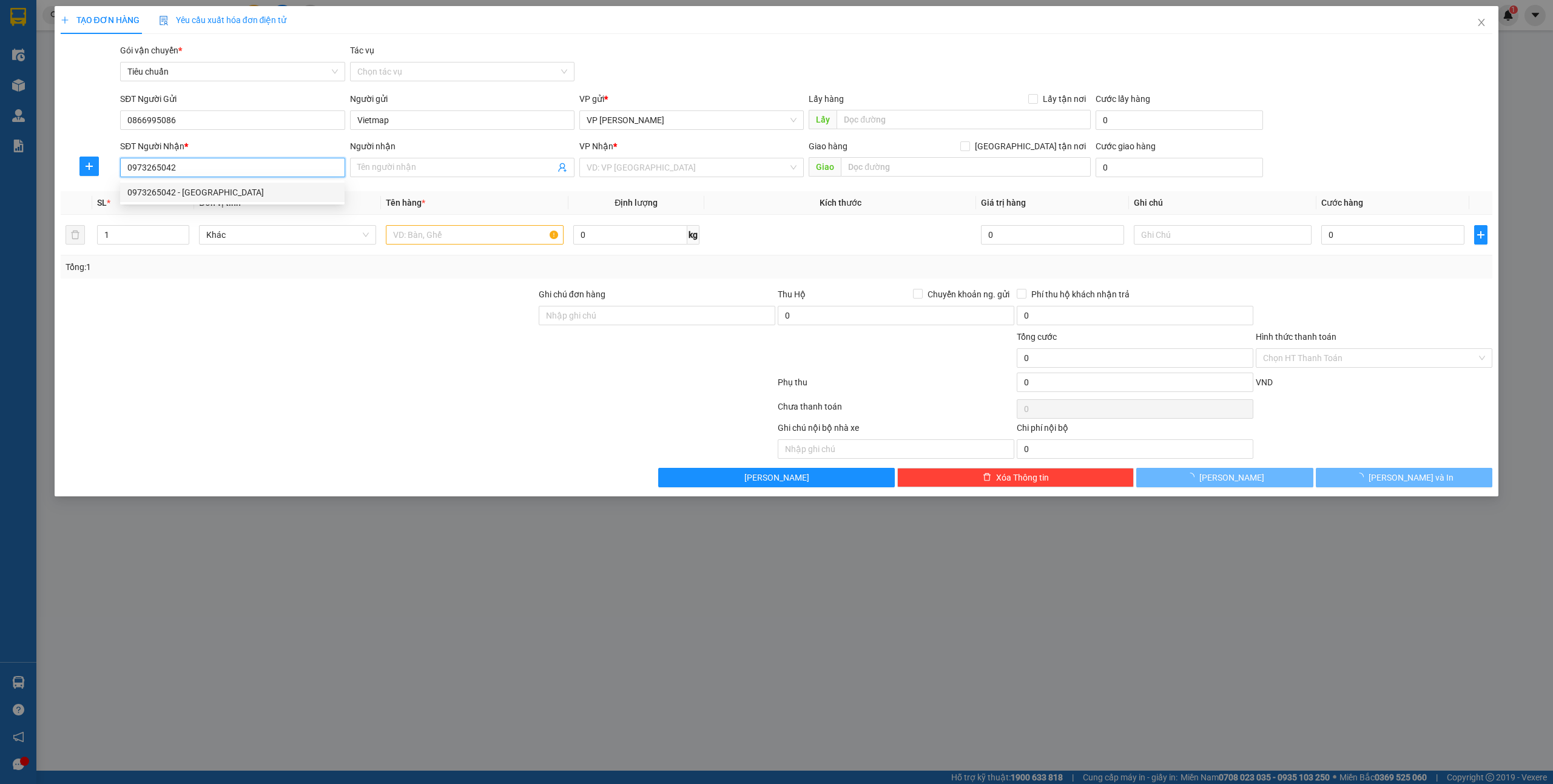
checkbox input "true"
type input "Cầu 3 Cao Xanh"
type input "50.000"
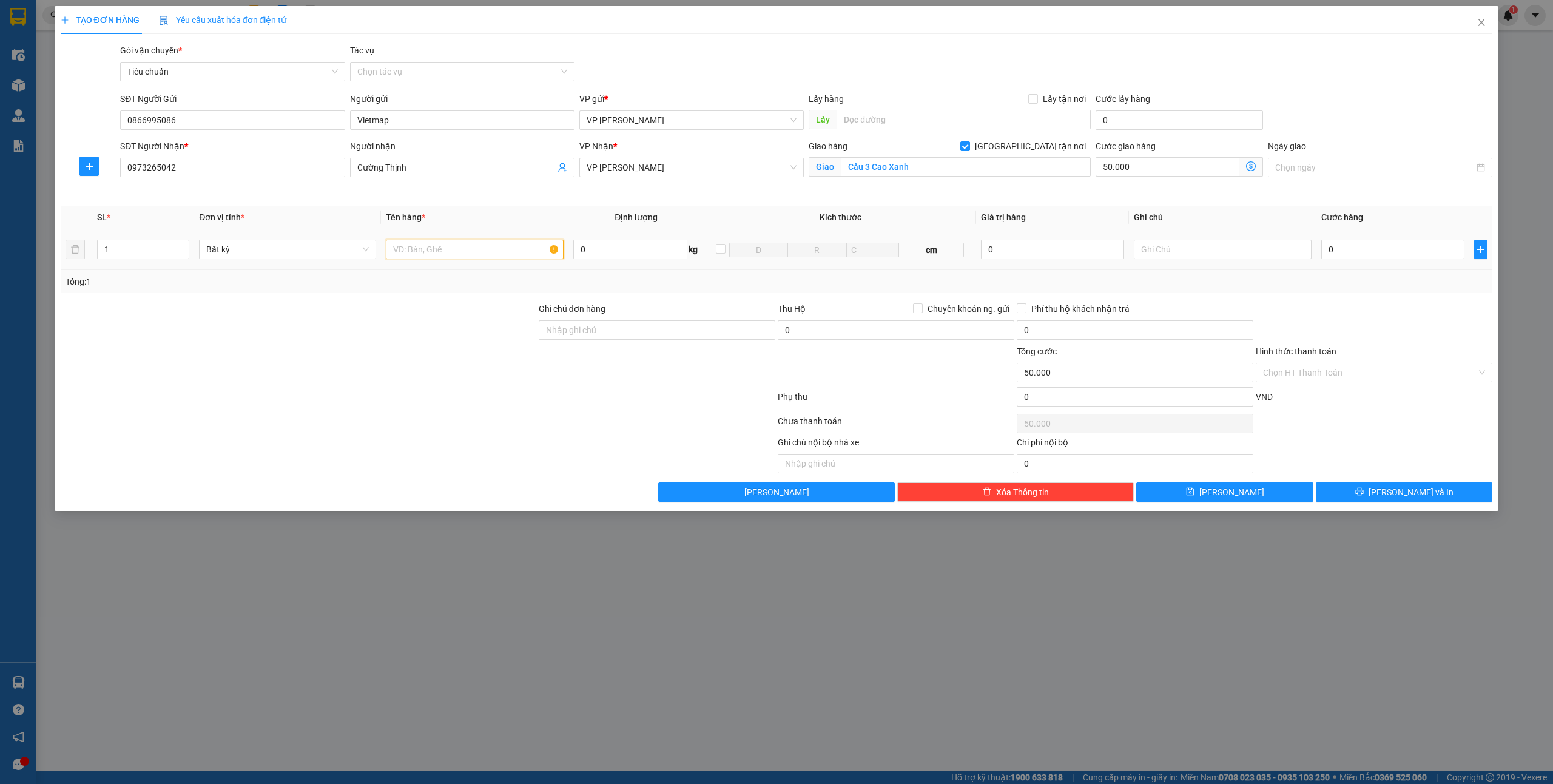
click at [474, 248] on input "text" at bounding box center [474, 250] width 177 height 20
drag, startPoint x: 676, startPoint y: 168, endPoint x: 689, endPoint y: 156, distance: 17.7
click at [679, 168] on span "VP [PERSON_NAME]" at bounding box center [691, 168] width 210 height 18
type input "1 bọc đen"
click at [643, 379] on div "VP [PERSON_NAME]" at bounding box center [691, 386] width 210 height 14
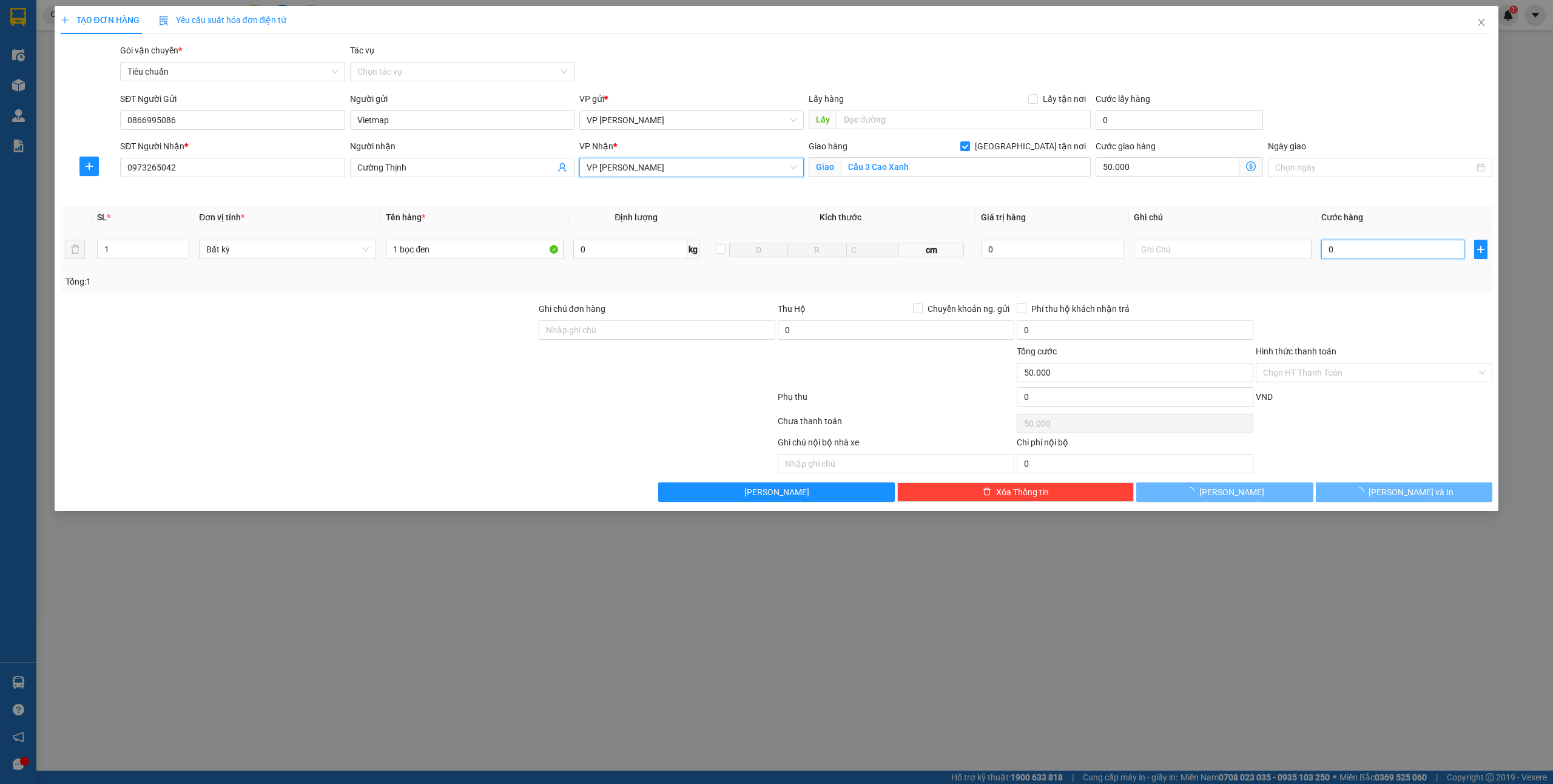
click at [1345, 251] on input "0" at bounding box center [1393, 250] width 143 height 20
type input "3"
type input "50.003"
type input "30"
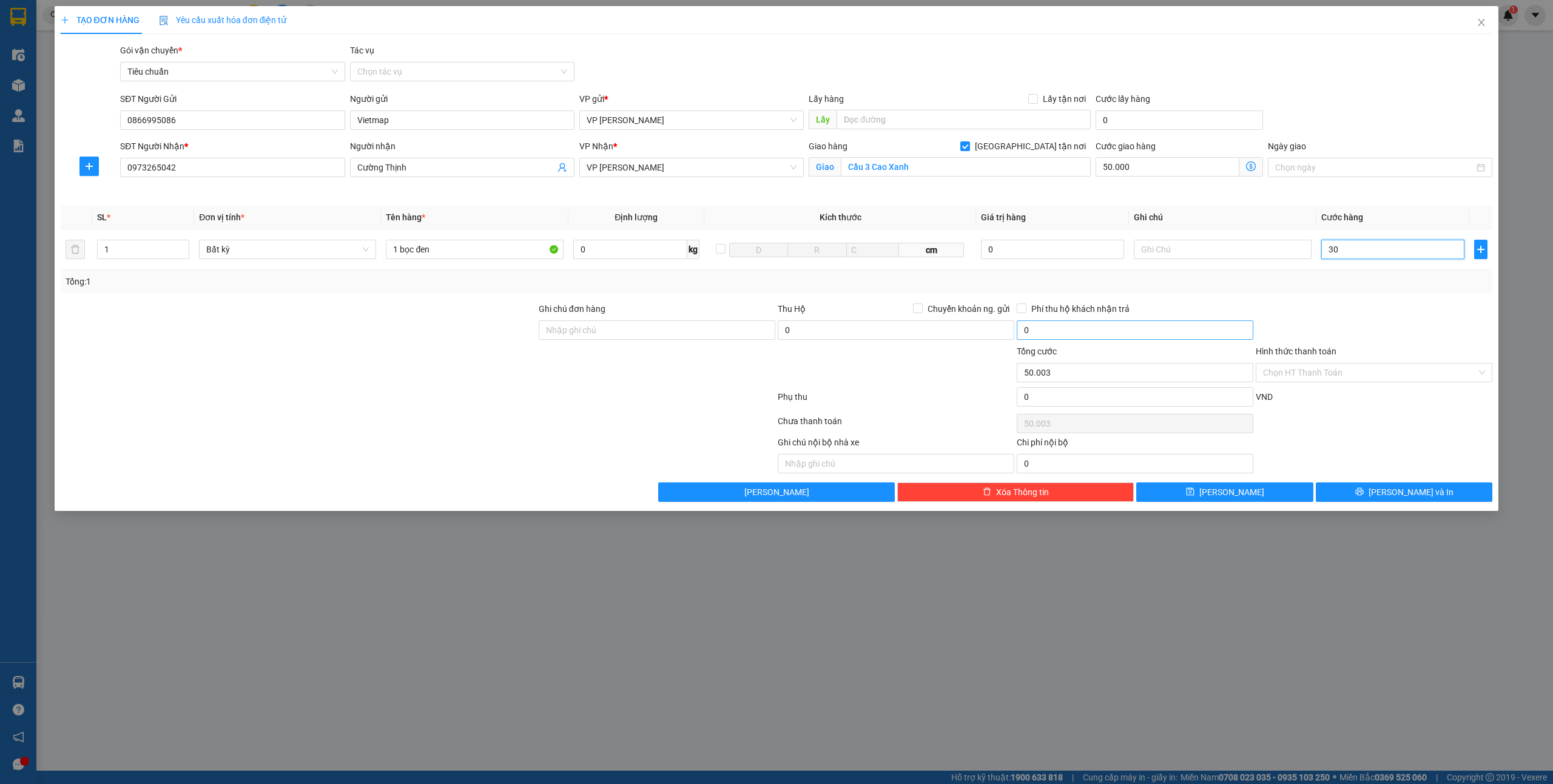
type input "50.030"
click at [1367, 403] on div "VND" at bounding box center [1374, 401] width 239 height 21
type input "30.000"
type input "80.000"
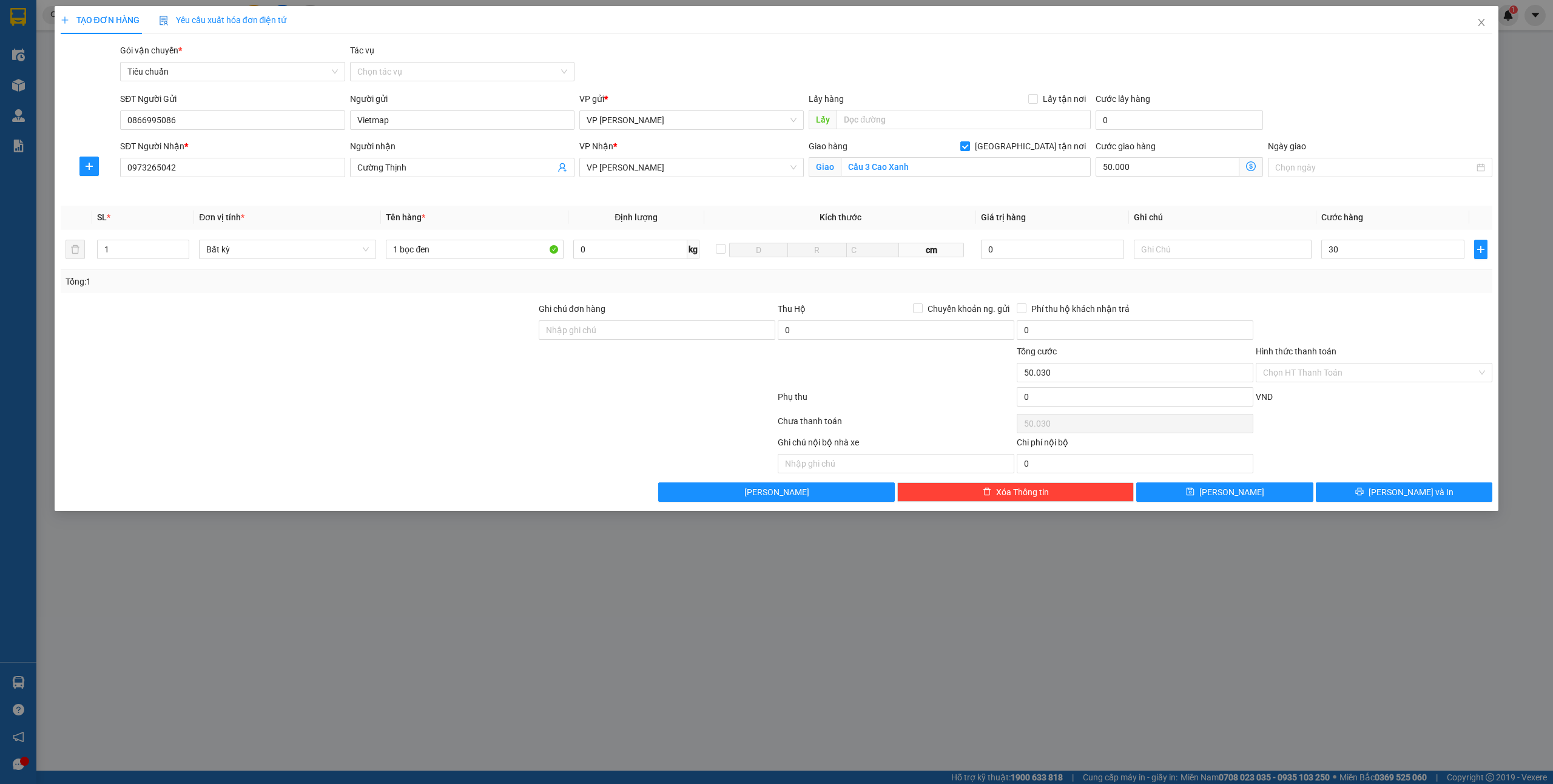
type input "80.000"
click at [1362, 502] on button "Lưu và In" at bounding box center [1404, 492] width 177 height 20
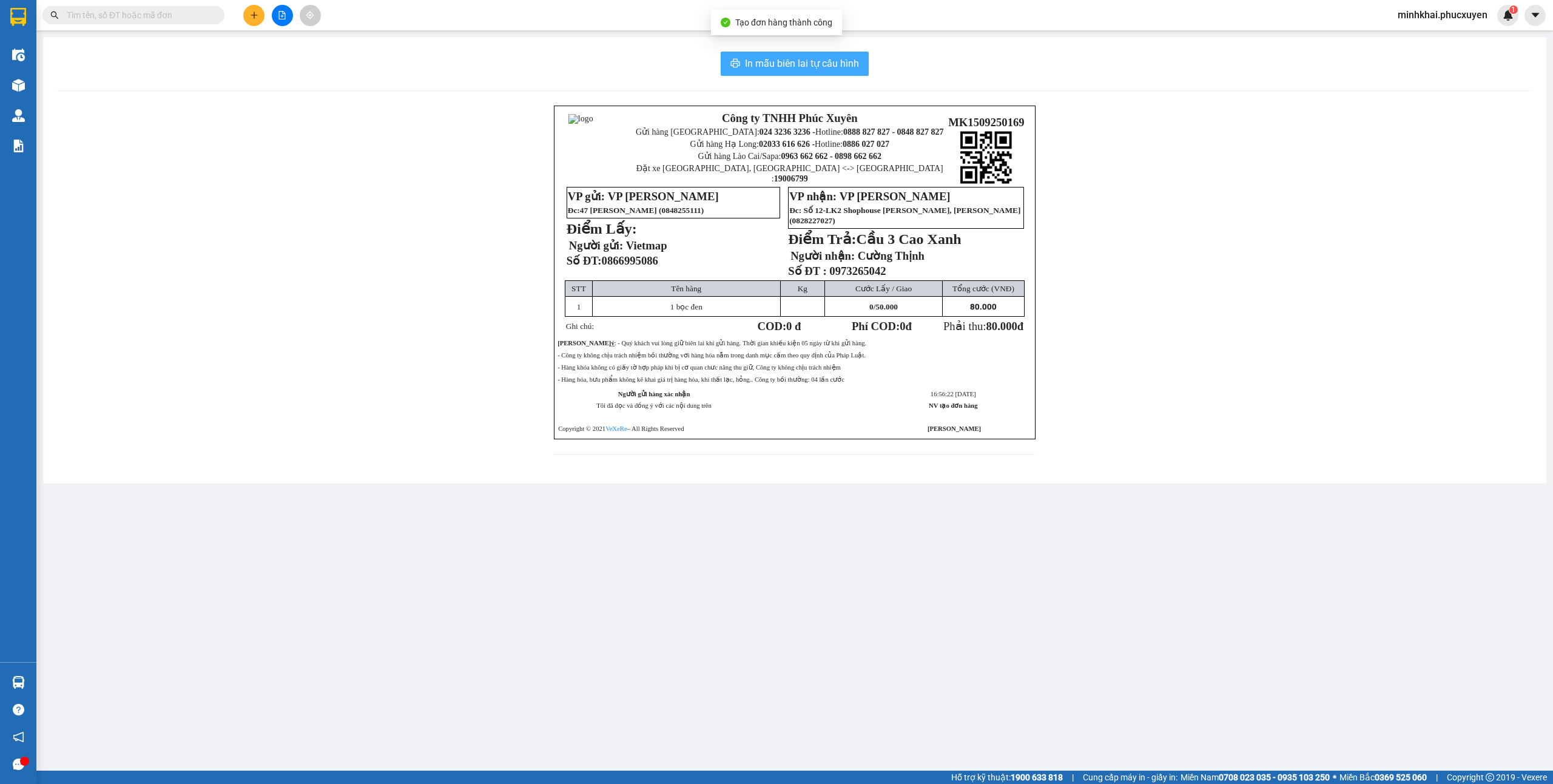
click at [748, 71] on span "In mẫu biên lai tự cấu hình" at bounding box center [802, 64] width 114 height 15
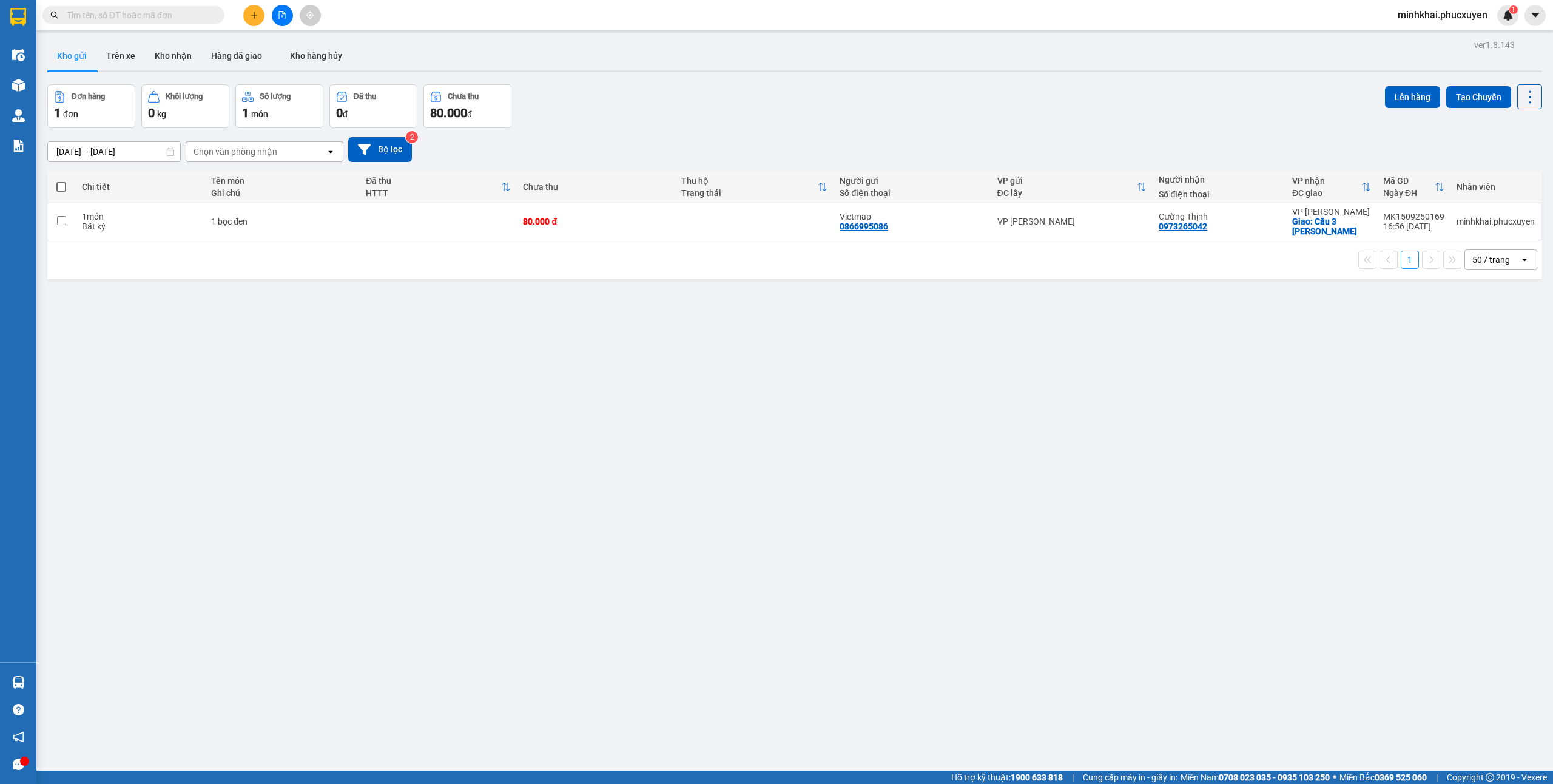
drag, startPoint x: 789, startPoint y: 171, endPoint x: 253, endPoint y: 18, distance: 557.4
click at [253, 18] on icon "plus" at bounding box center [254, 14] width 8 height 8
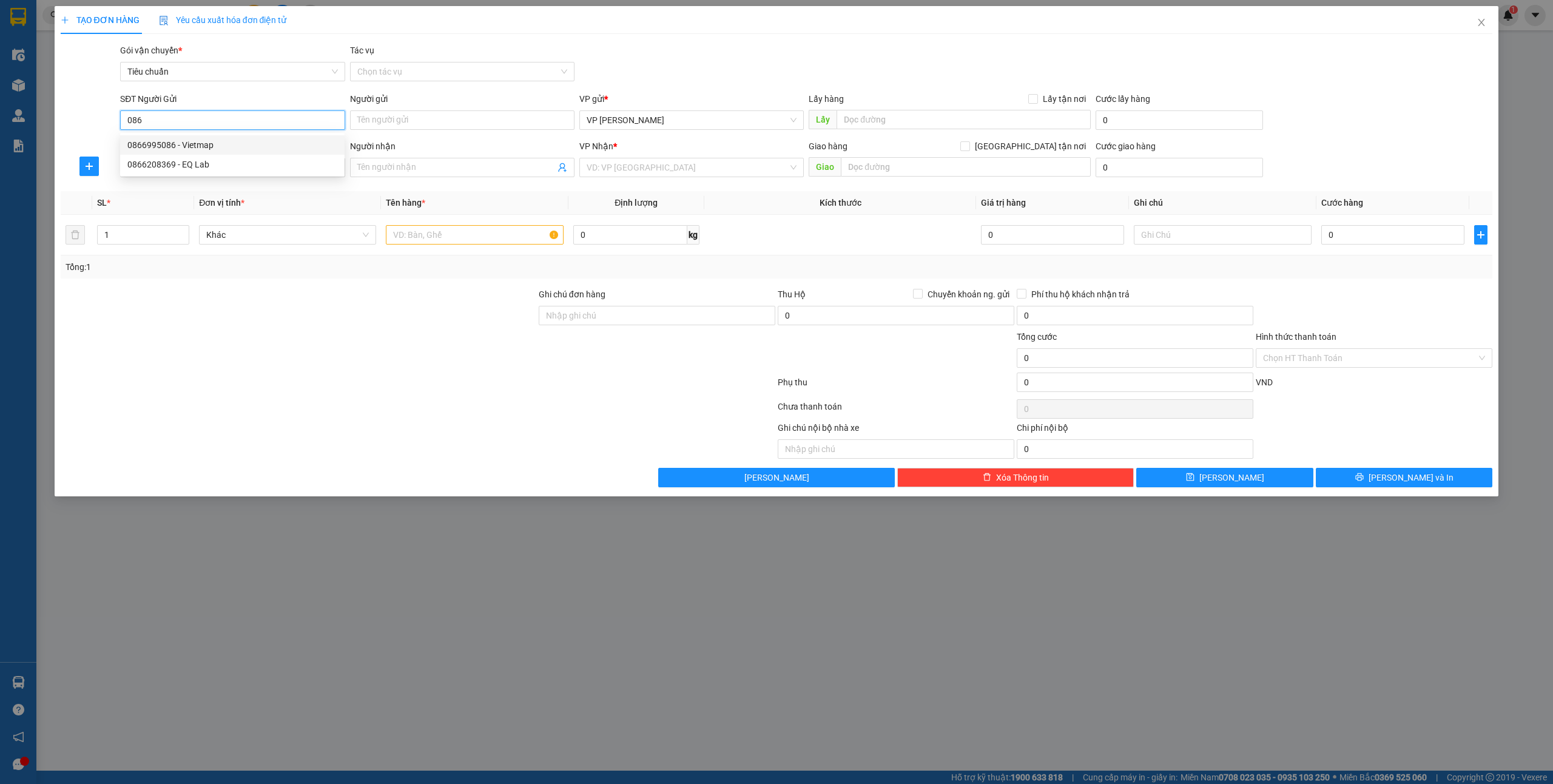
click at [193, 141] on div "0866995086 - Vietmap" at bounding box center [232, 145] width 210 height 14
type input "0866995086"
type input "Vietmap"
type input "0866995086"
click at [199, 172] on input "SĐT Người Nhận *" at bounding box center [232, 168] width 225 height 20
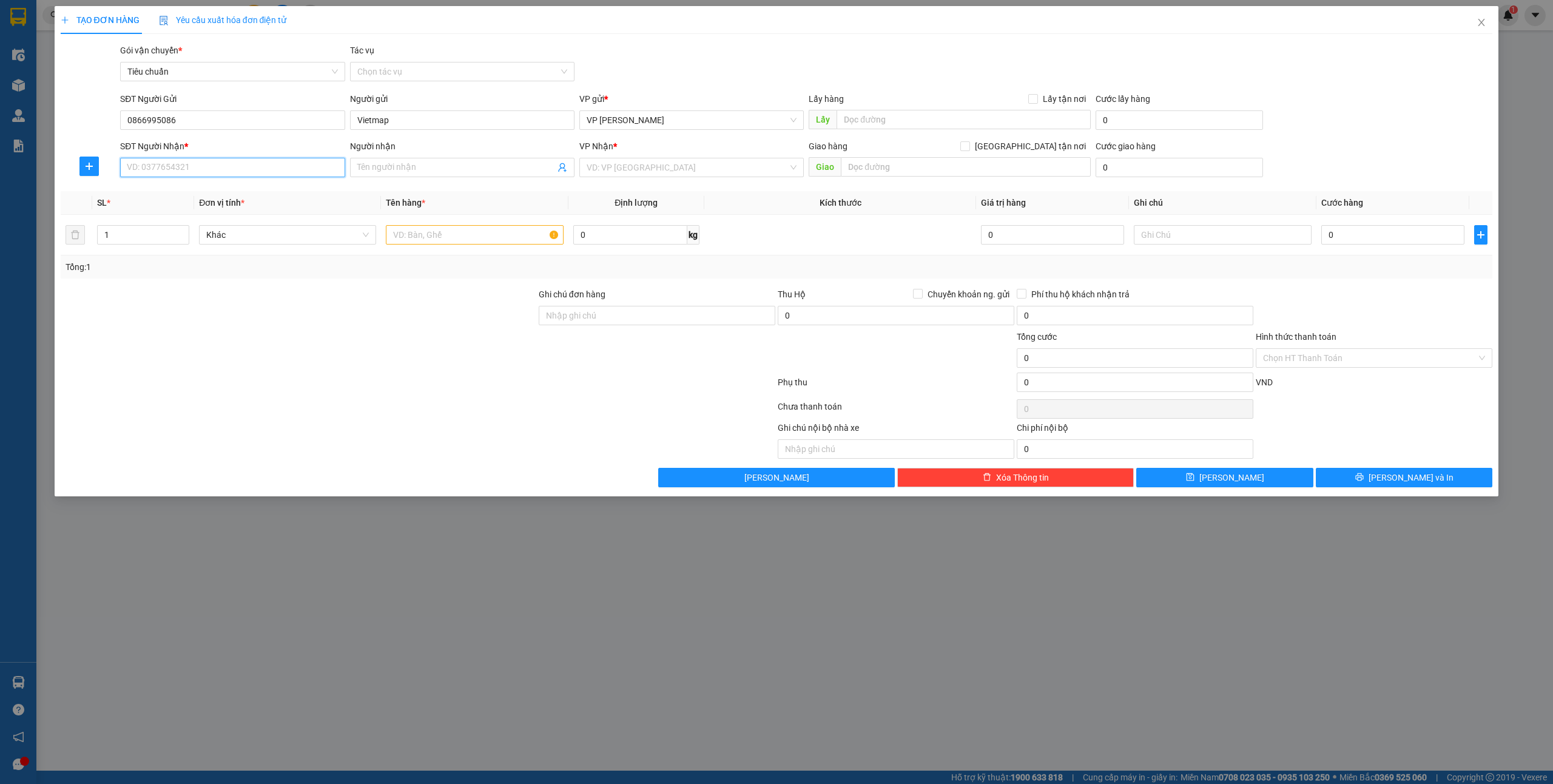
click at [178, 175] on input "SĐT Người Nhận *" at bounding box center [232, 168] width 225 height 20
click at [219, 193] on div "0973342539 - A Đạt" at bounding box center [232, 193] width 210 height 14
type input "0973342539"
click at [436, 238] on input "text" at bounding box center [474, 235] width 177 height 20
type input "A Đạt"
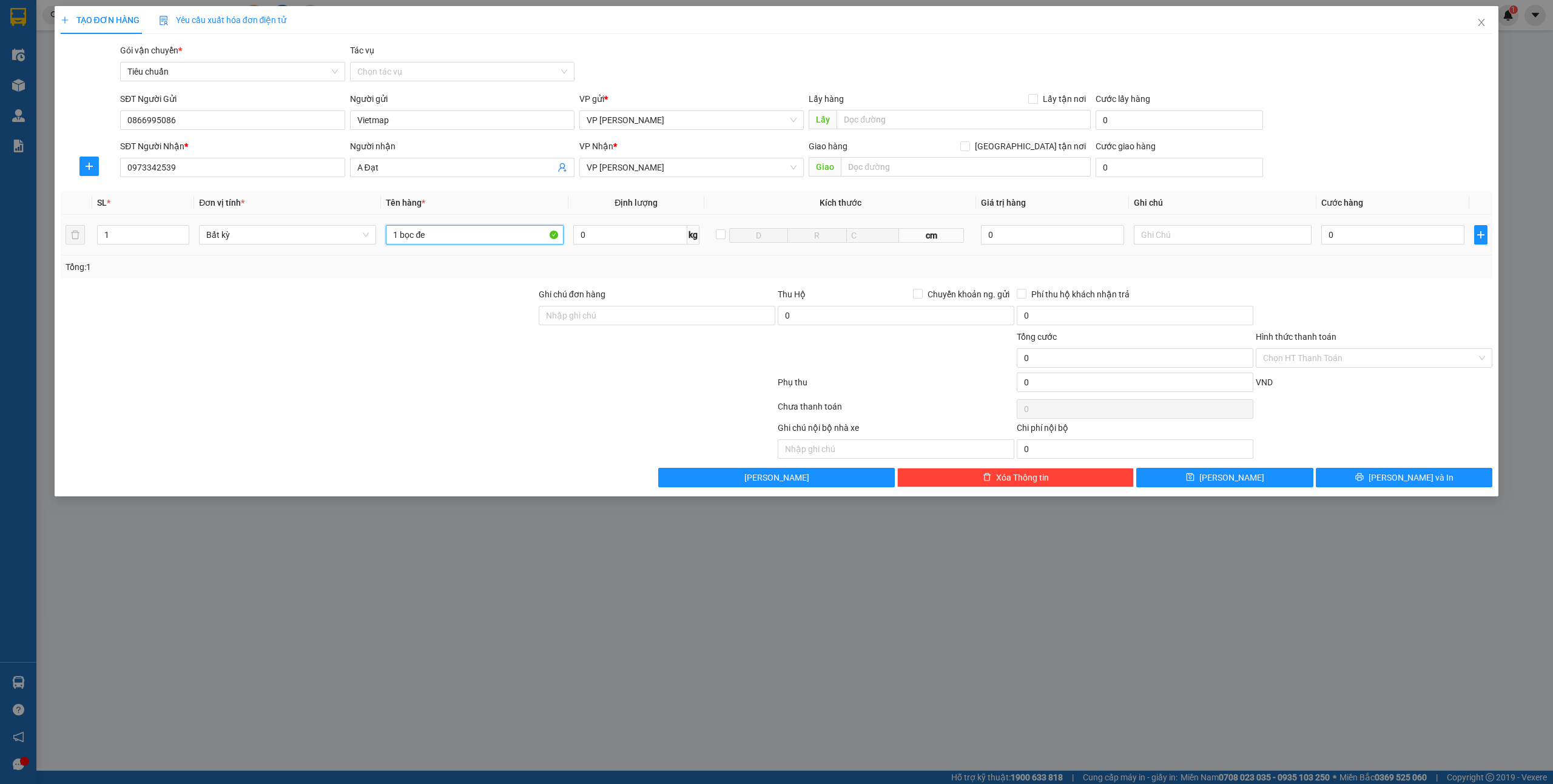
type input "1 bọc đen"
click at [1379, 238] on input "0" at bounding box center [1393, 235] width 143 height 20
click at [1364, 481] on icon "printer" at bounding box center [1359, 477] width 8 height 8
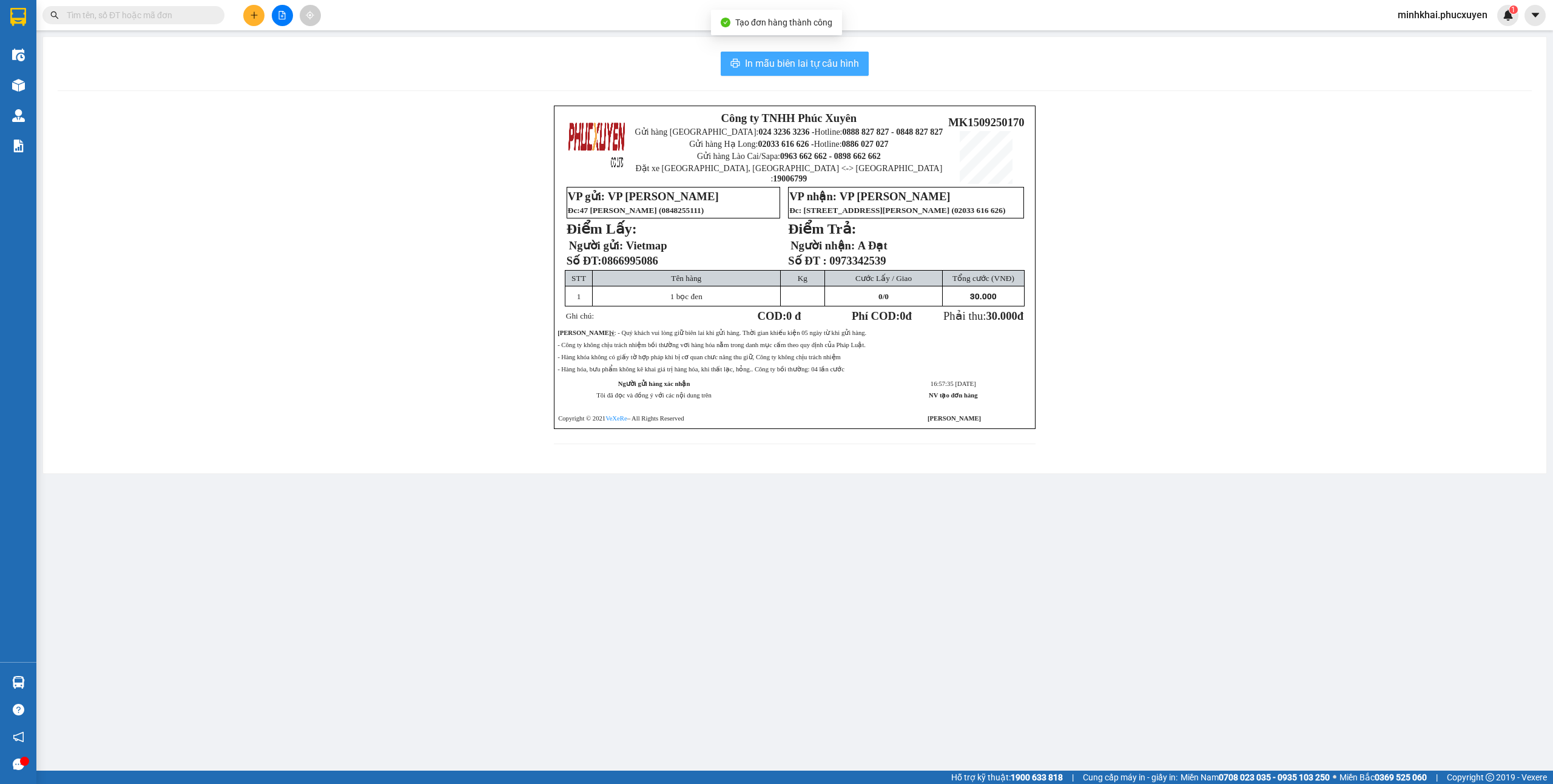
click at [808, 59] on span "In mẫu biên lai tự cấu hình" at bounding box center [802, 64] width 114 height 15
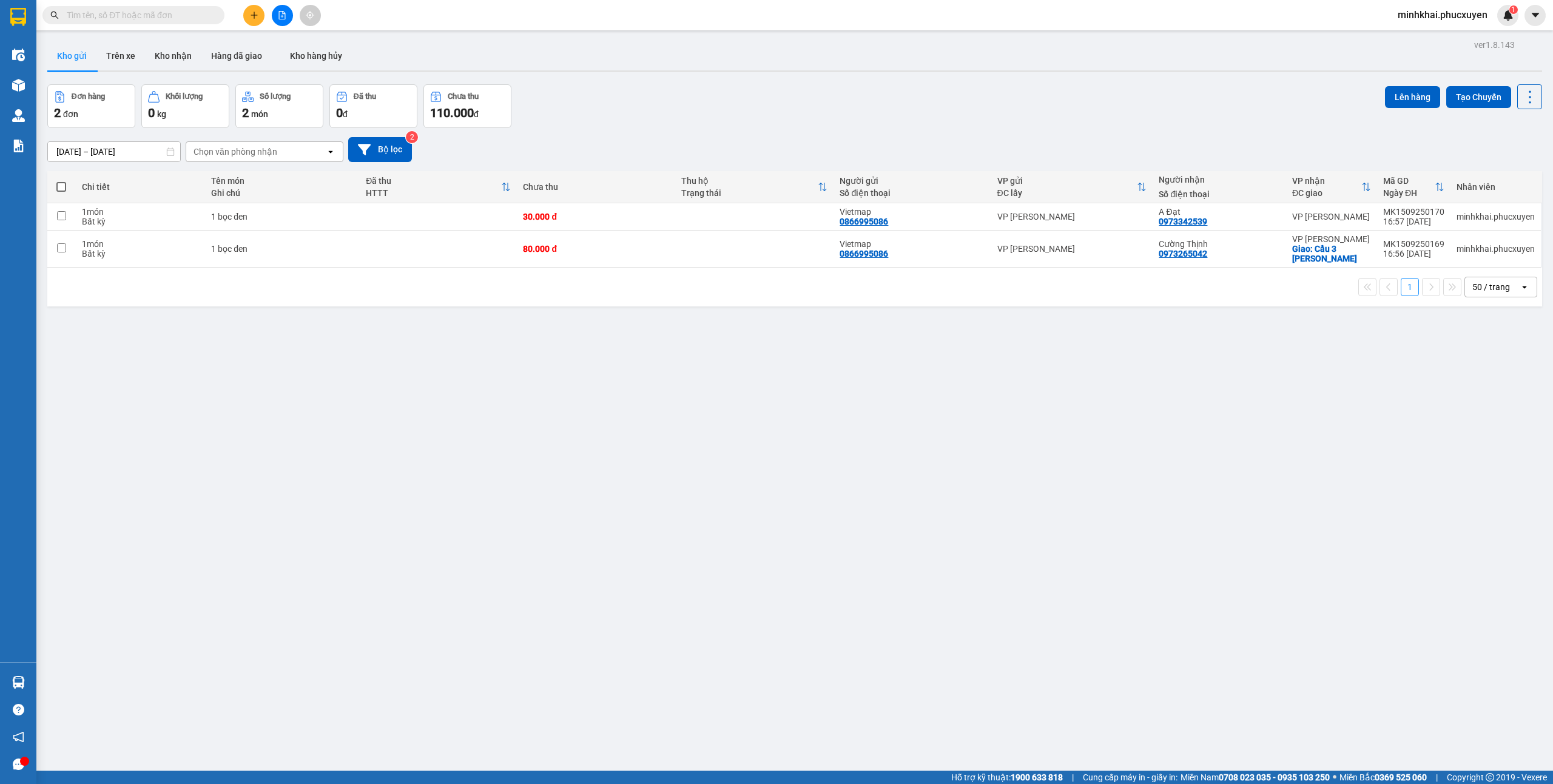
click at [62, 182] on label at bounding box center [61, 187] width 17 height 12
click at [61, 181] on input "checkbox" at bounding box center [61, 181] width 0 height 0
checkbox input "true"
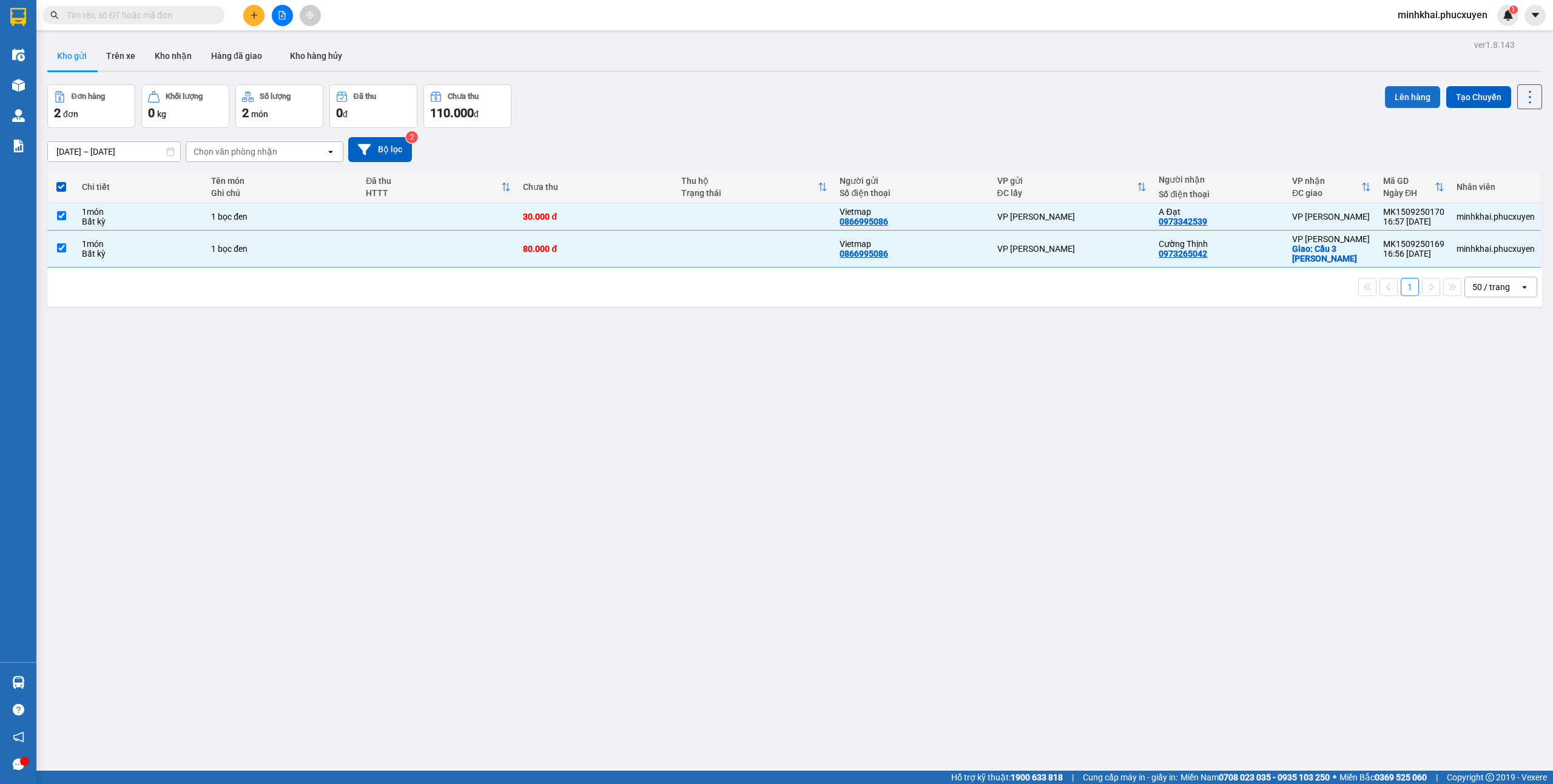
click at [1413, 92] on button "Lên hàng" at bounding box center [1413, 96] width 55 height 22
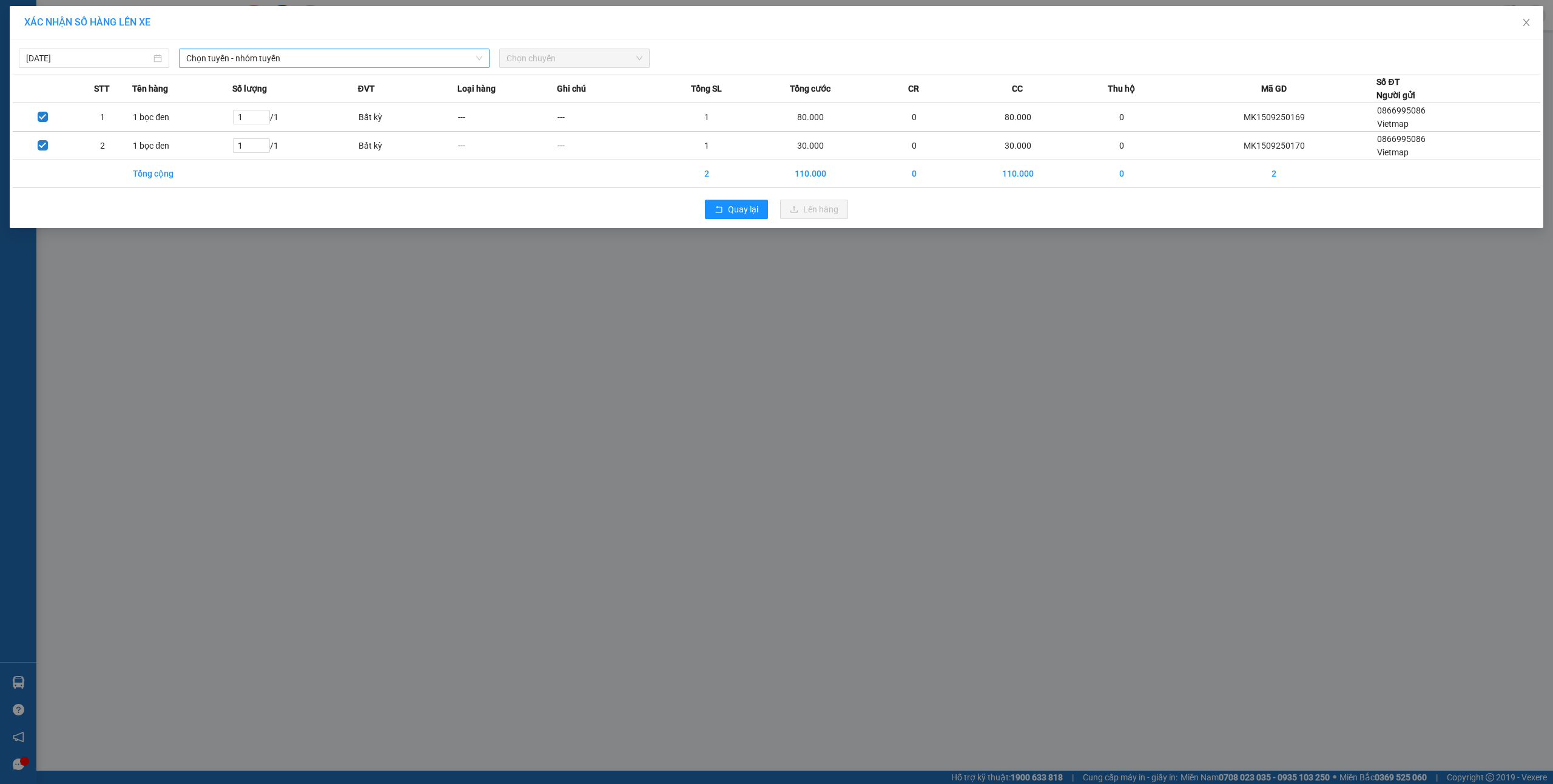
click at [316, 64] on span "Chọn tuyến - nhóm tuyến" at bounding box center [334, 58] width 296 height 18
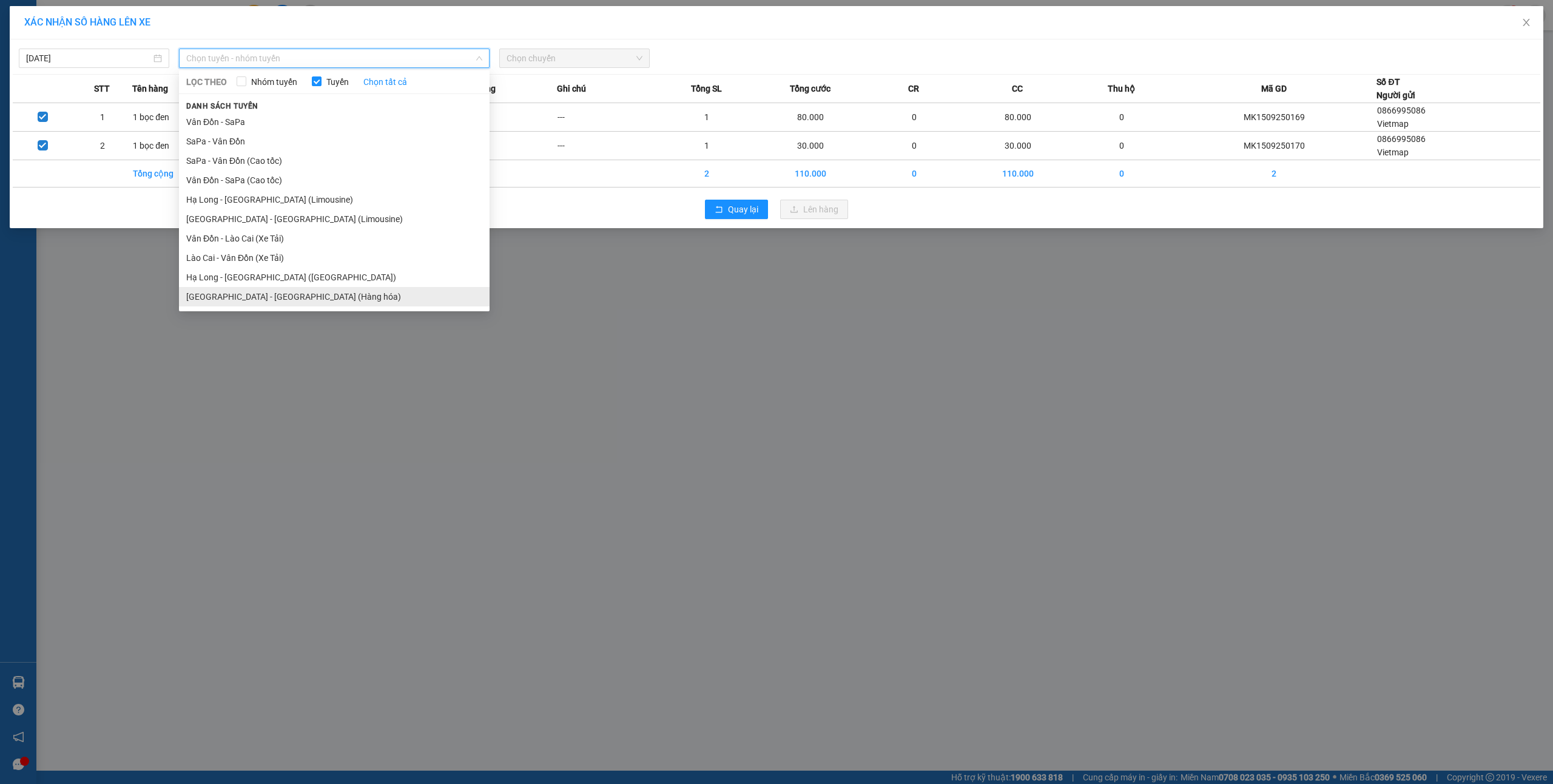
click at [302, 301] on li "Hà Nội - Hạ Long (Hàng hóa)" at bounding box center [334, 297] width 310 height 20
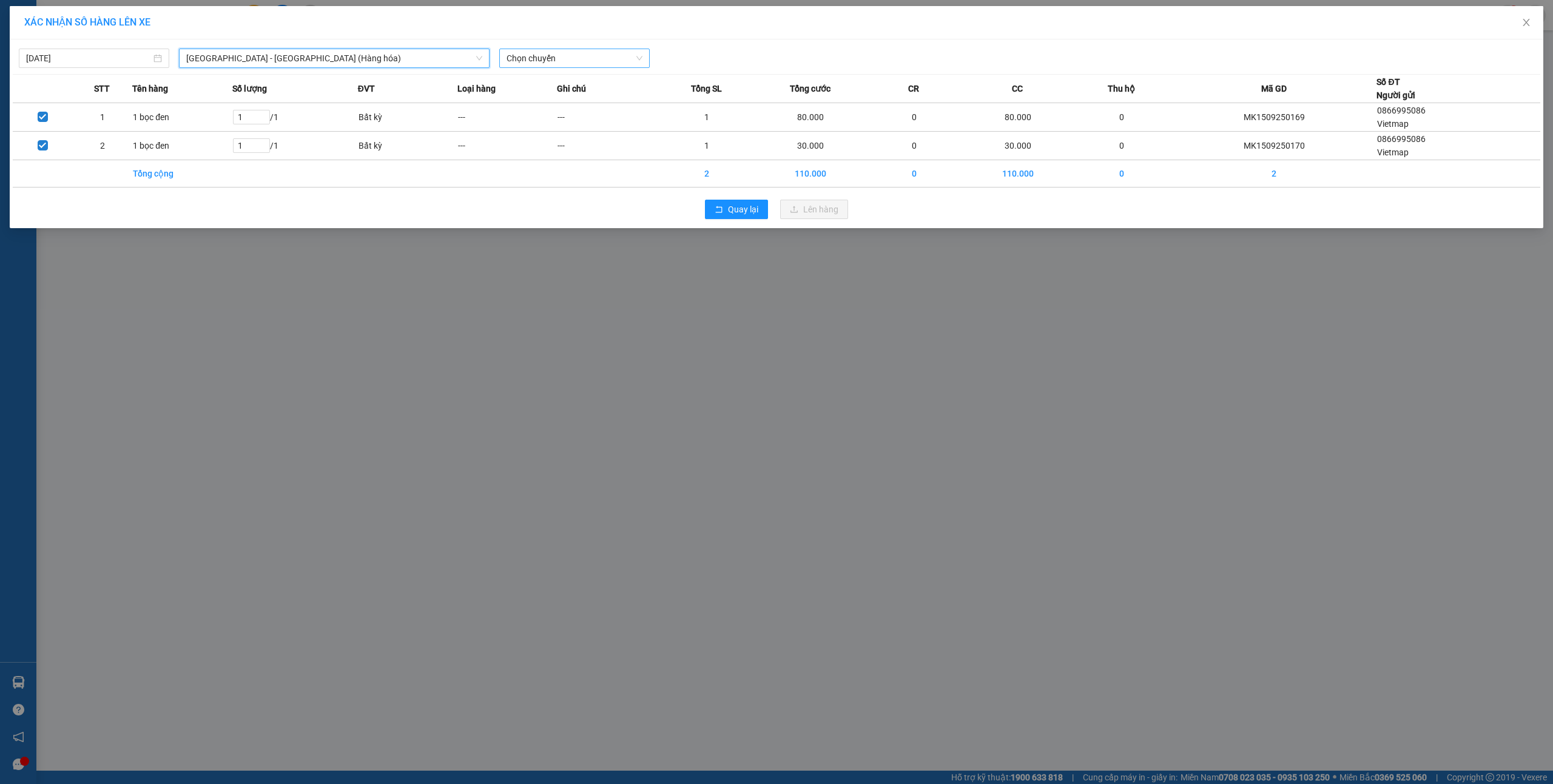
click at [549, 62] on span "Chọn chuyến" at bounding box center [574, 58] width 136 height 18
click at [581, 122] on div "16:00 - 14H-009.60" at bounding box center [553, 121] width 95 height 14
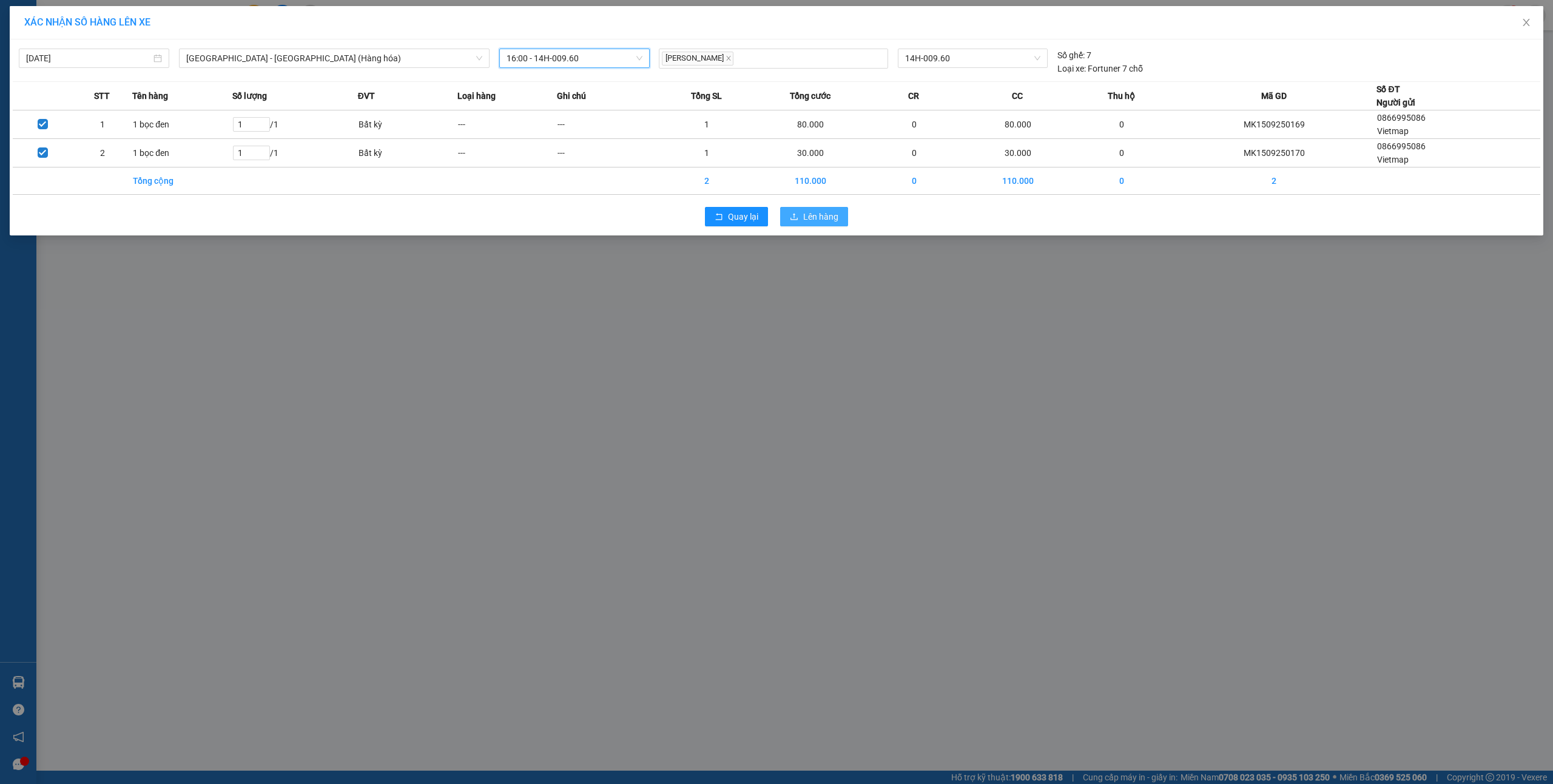
click at [817, 225] on button "Lên hàng" at bounding box center [814, 217] width 68 height 20
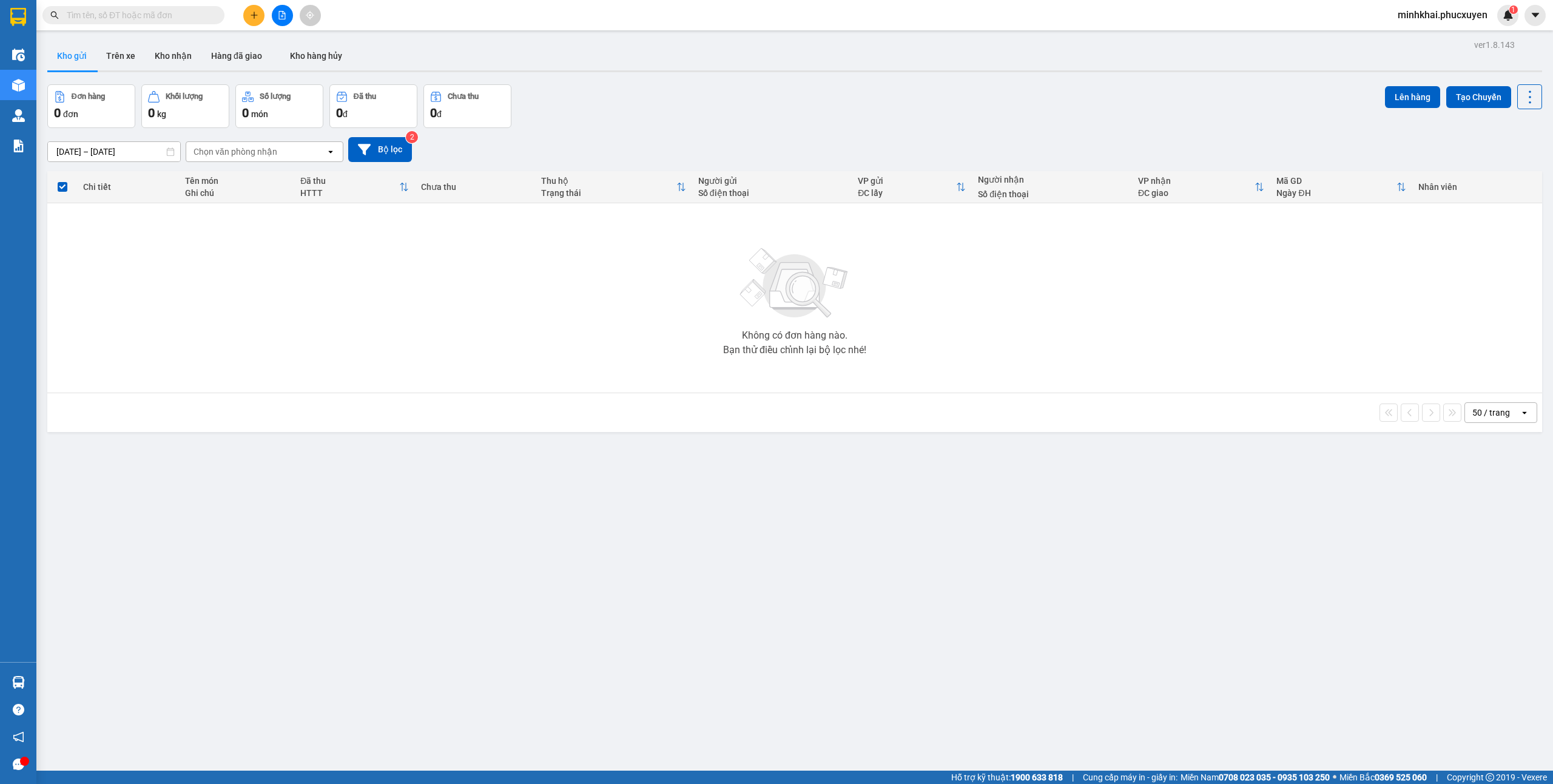
click at [886, 655] on div "ver 1.8.143 Kho gửi Trên xe Kho nhận Hàng đã giao Kho hàng hủy Đơn hàng 0 đơn K…" at bounding box center [795, 428] width 1504 height 784
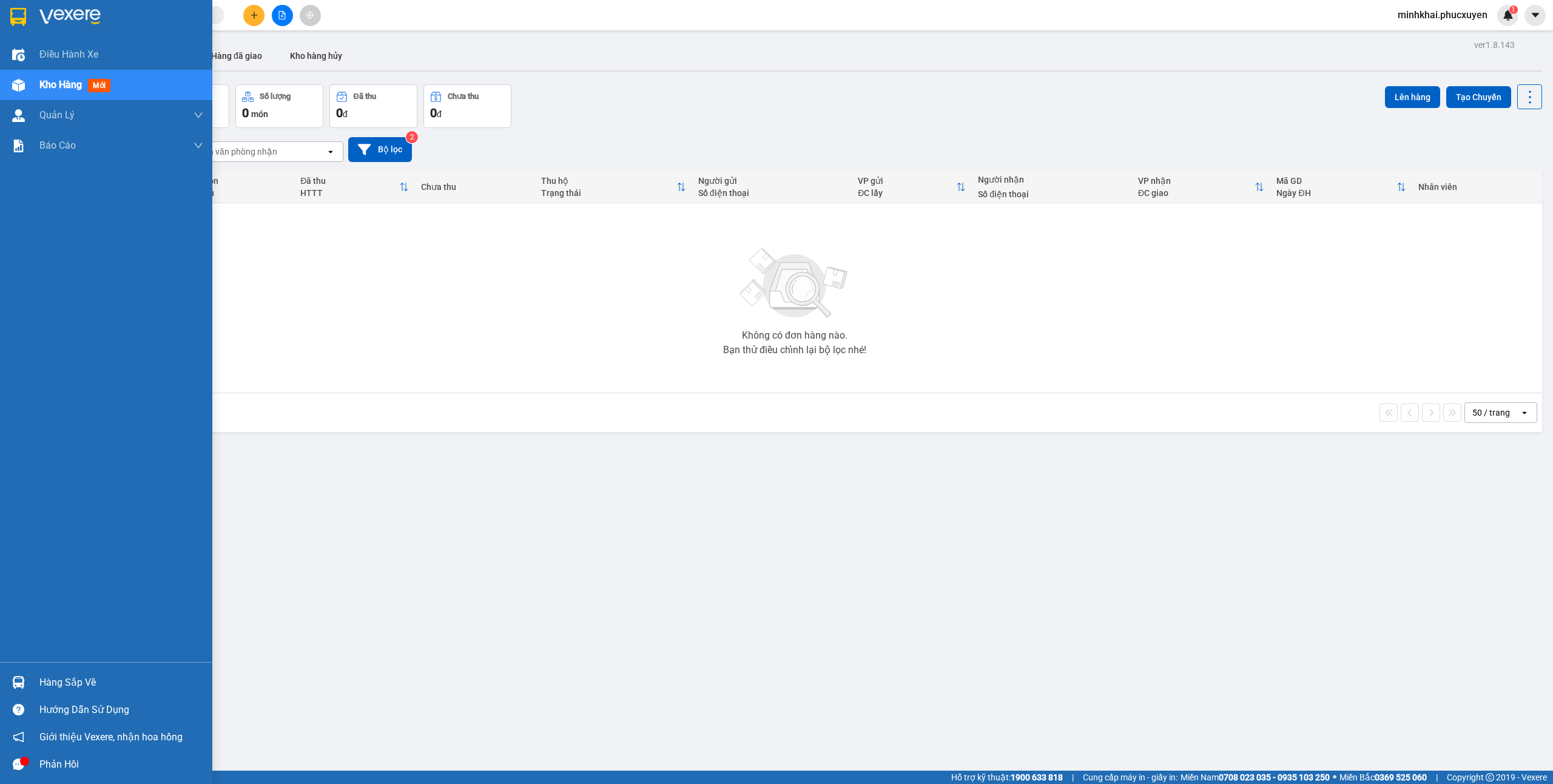
click at [30, 669] on div "Hàng sắp về" at bounding box center [106, 682] width 213 height 27
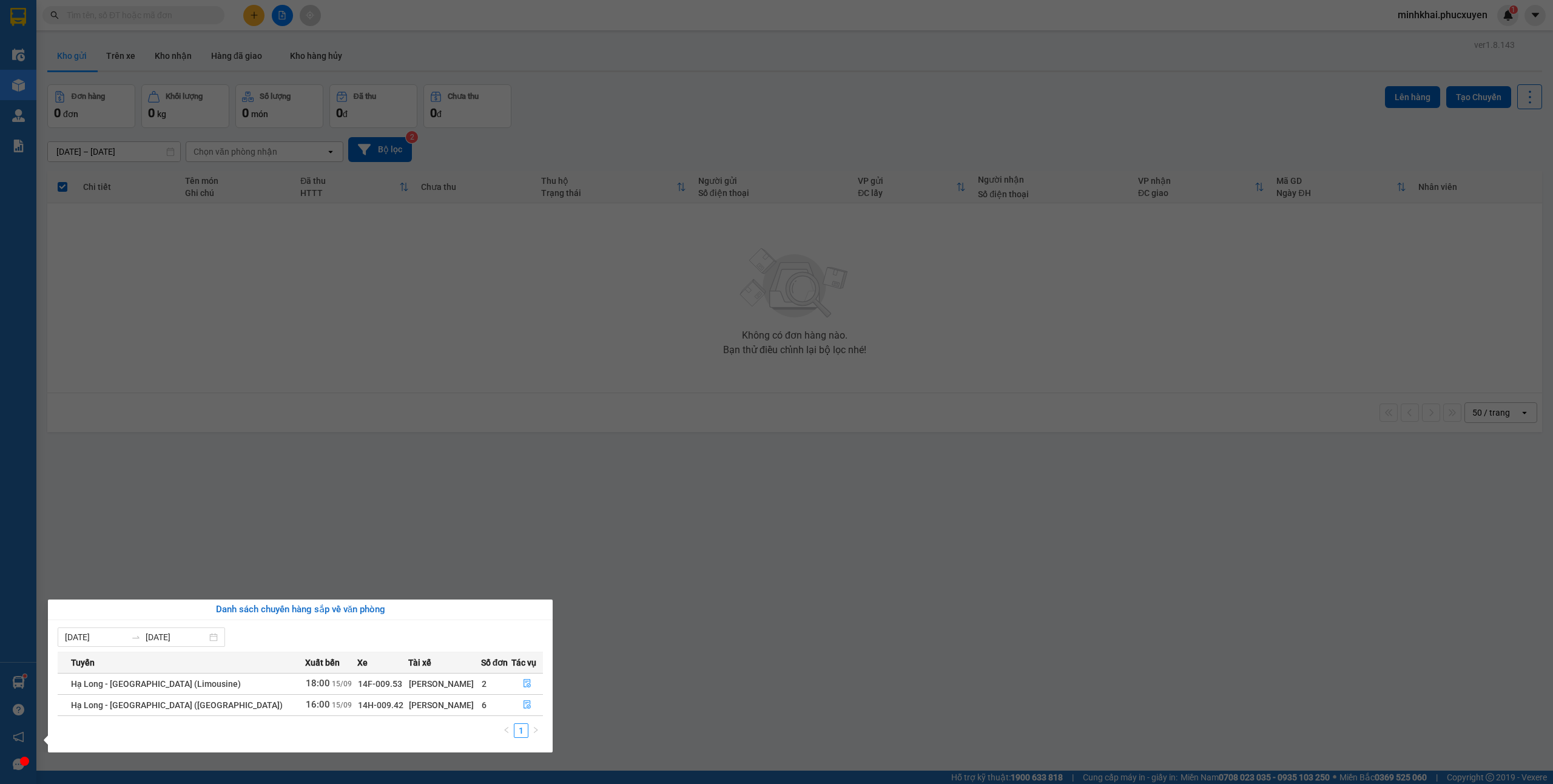
click at [824, 488] on section "Kết quả tìm kiếm ( 11 ) Bộ lọc Mã ĐH Trạng thái Món hàng Thu hộ Tổng cước Chưa …" at bounding box center [776, 392] width 1553 height 784
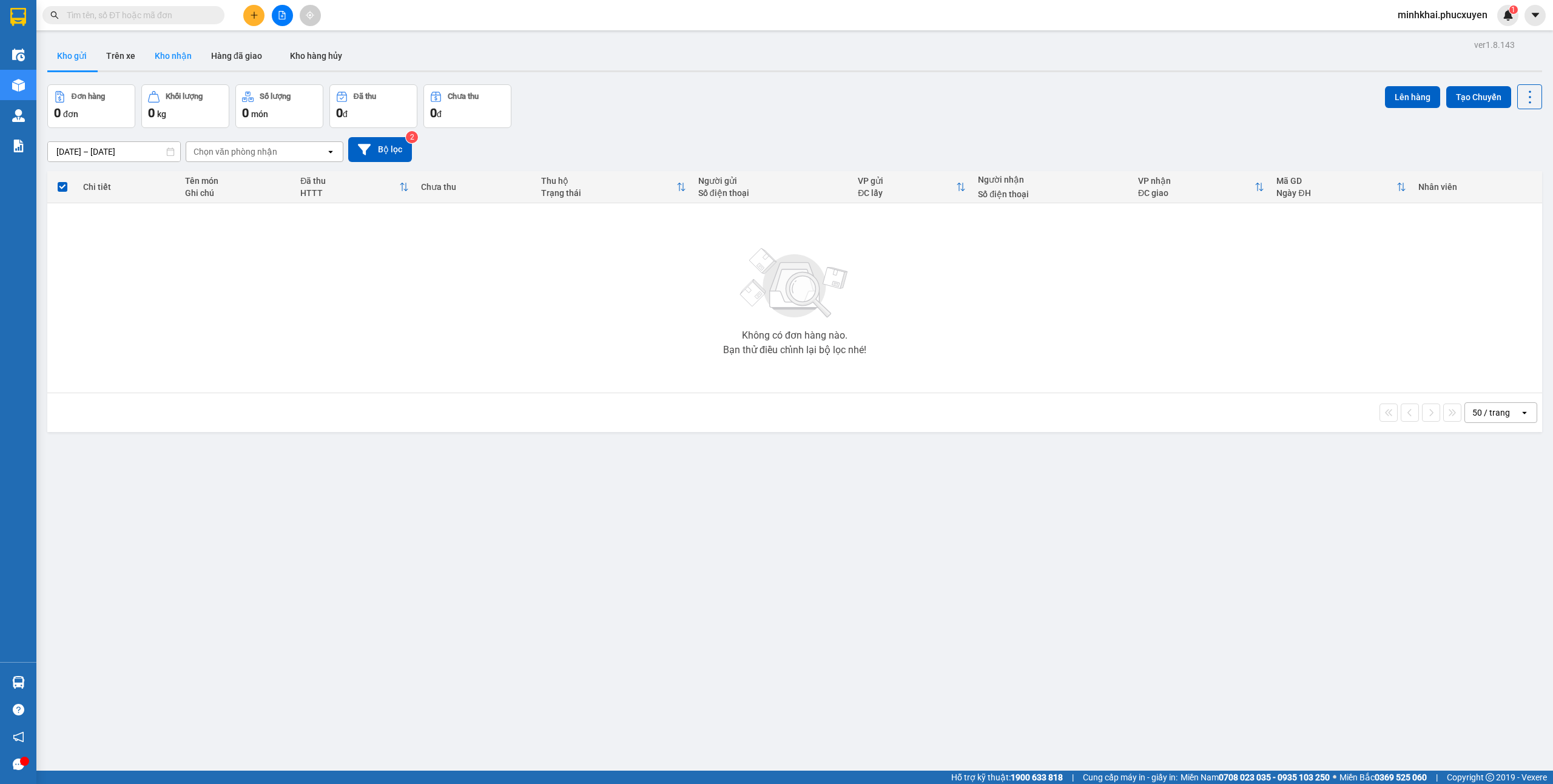
click at [176, 47] on button "Kho nhận" at bounding box center [173, 55] width 56 height 29
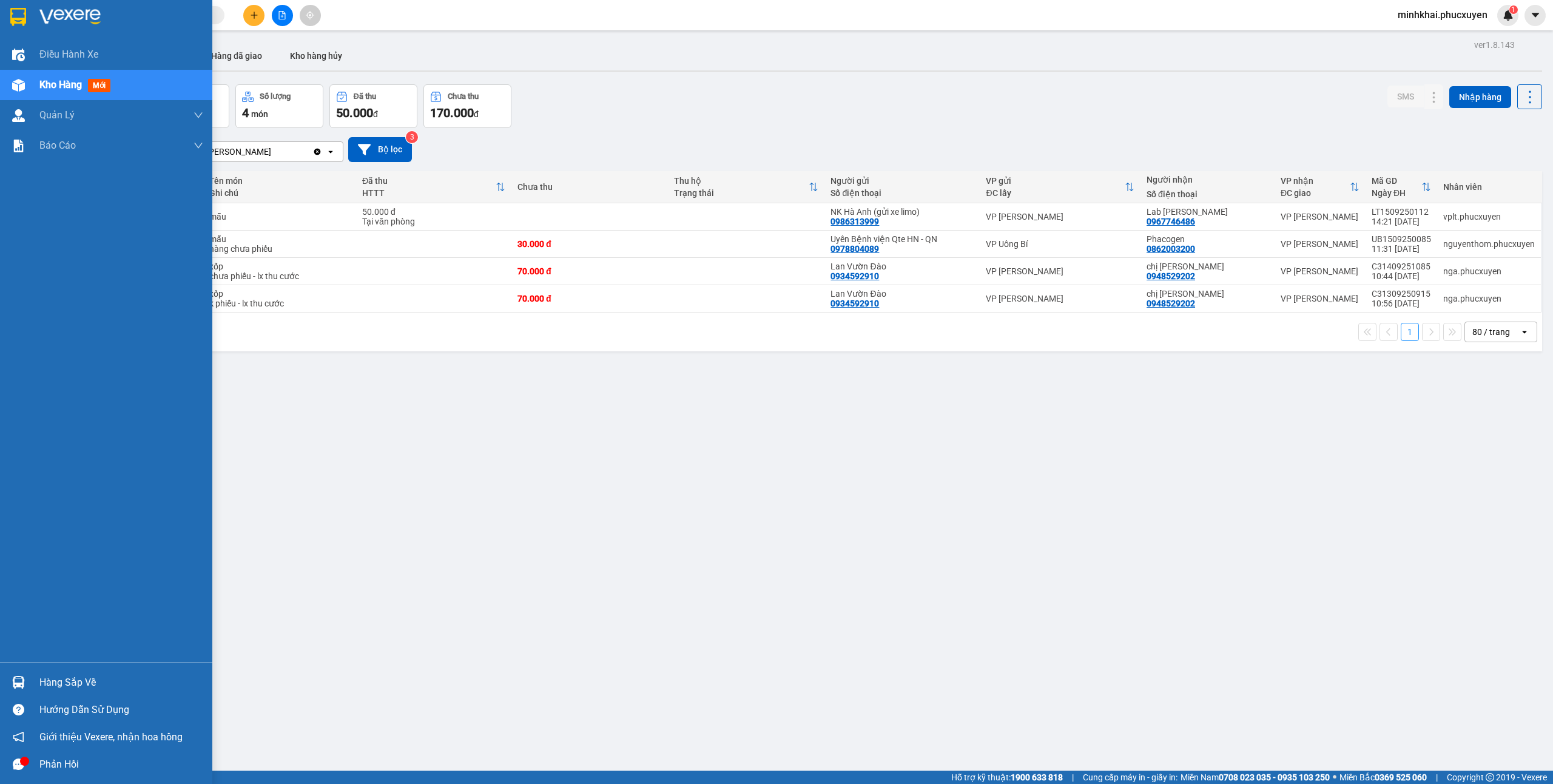
click at [27, 682] on div at bounding box center [18, 682] width 21 height 21
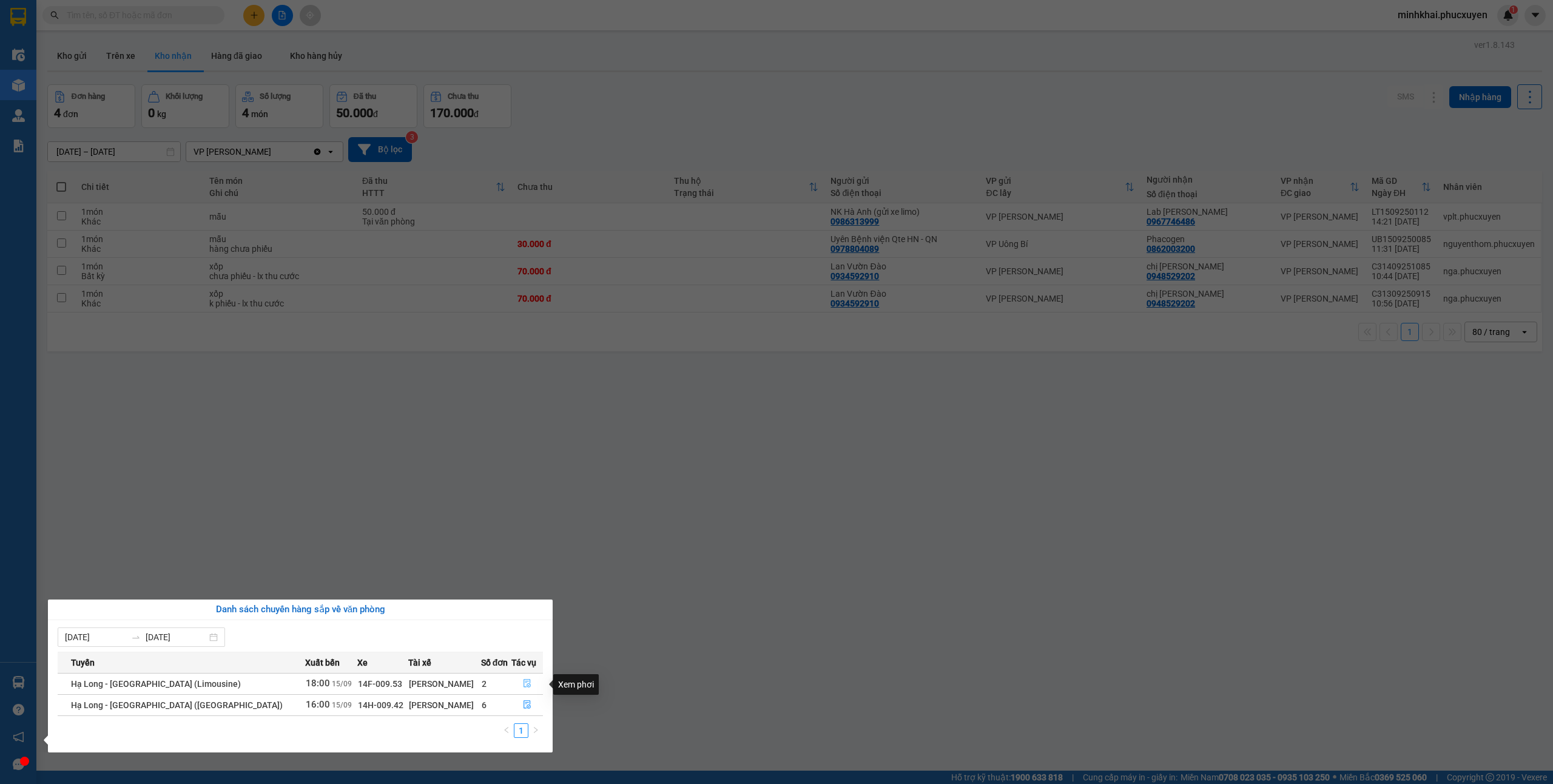
click at [515, 682] on button "button" at bounding box center [528, 684] width 31 height 20
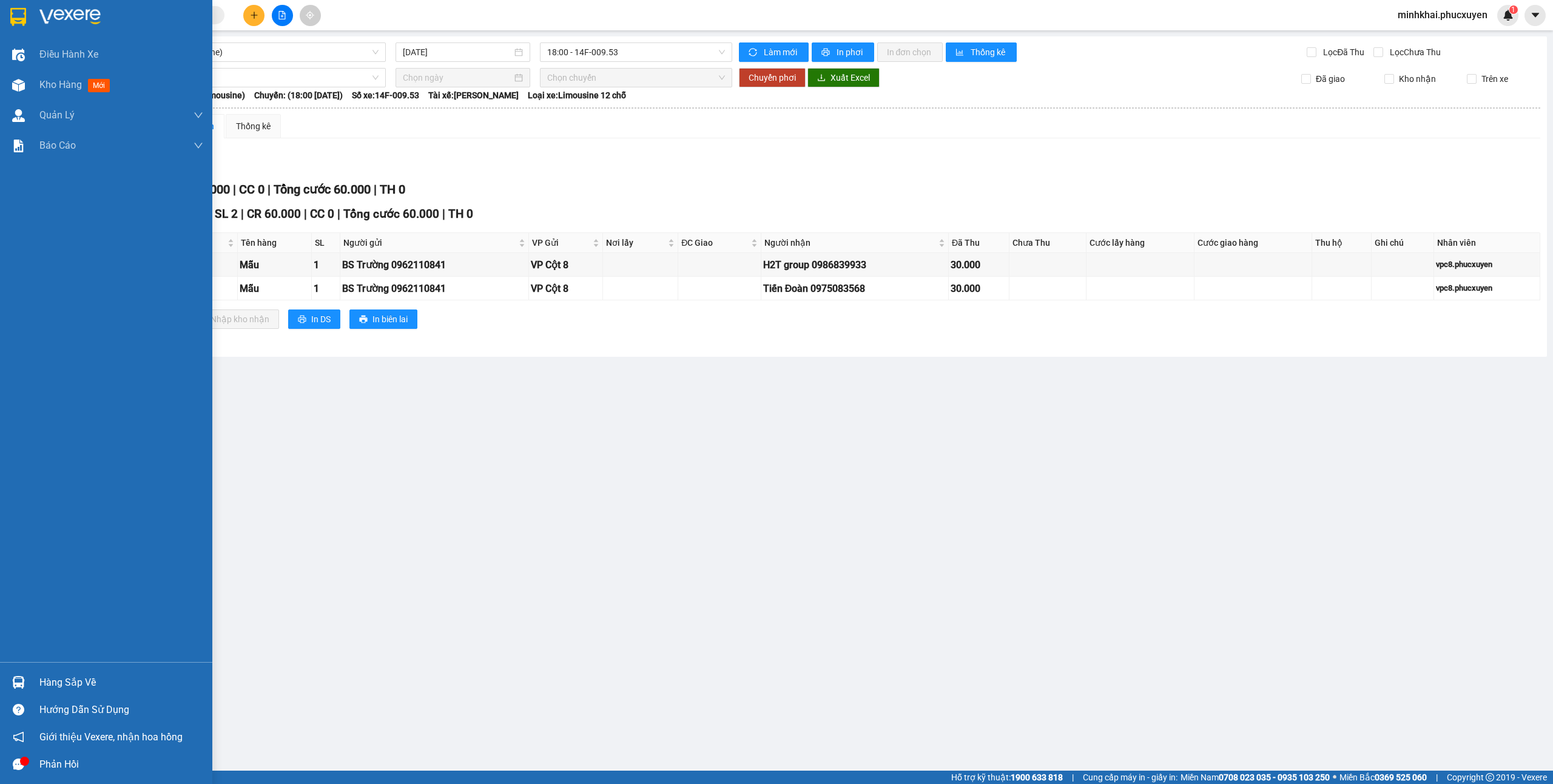
click at [3, 677] on div "Hàng sắp về" at bounding box center [106, 682] width 213 height 27
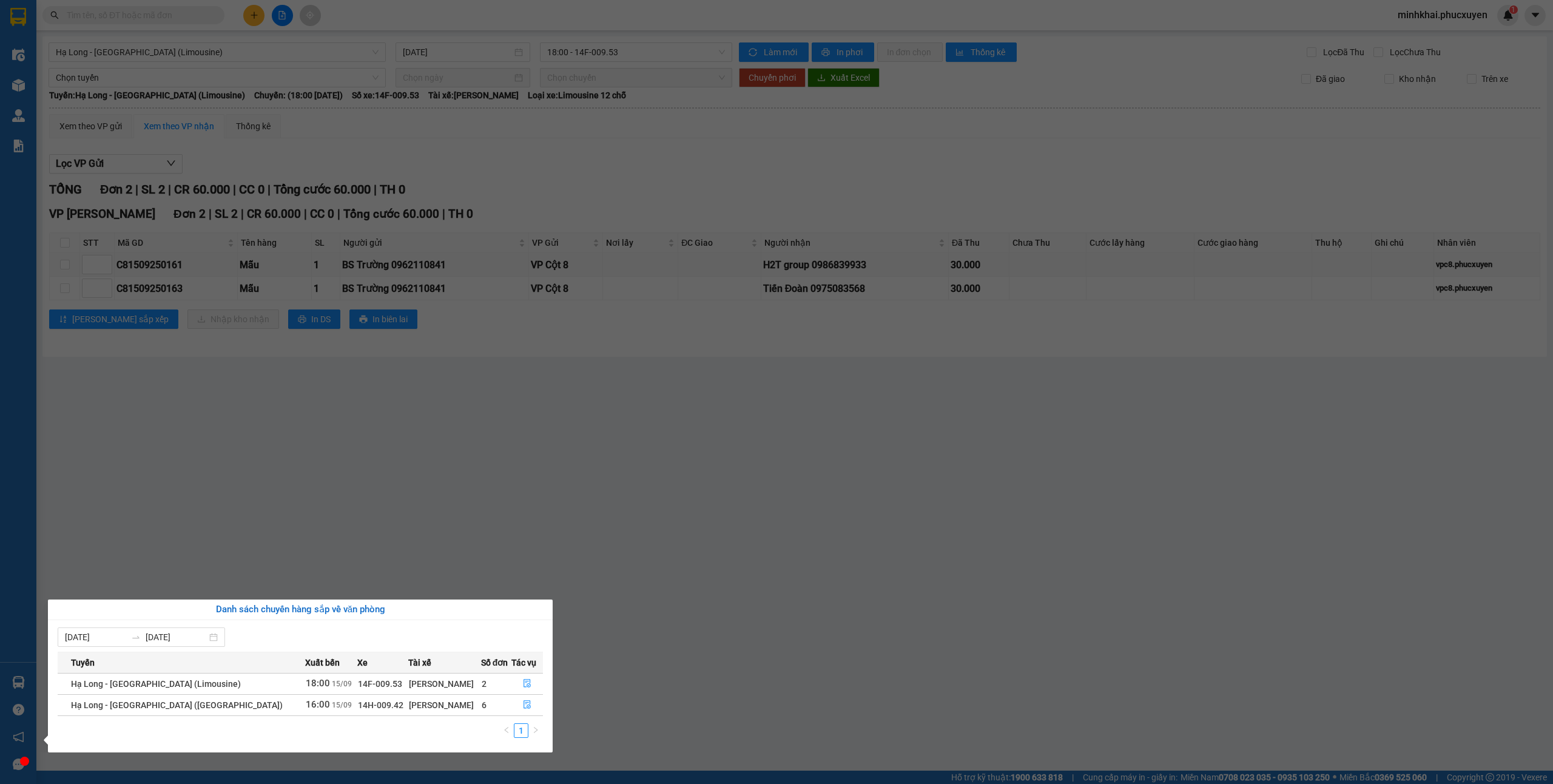
click at [641, 554] on section "Kết quả tìm kiếm ( 11 ) Bộ lọc Mã ĐH Trạng thái Món hàng Thu hộ Tổng cước Chưa …" at bounding box center [776, 392] width 1553 height 784
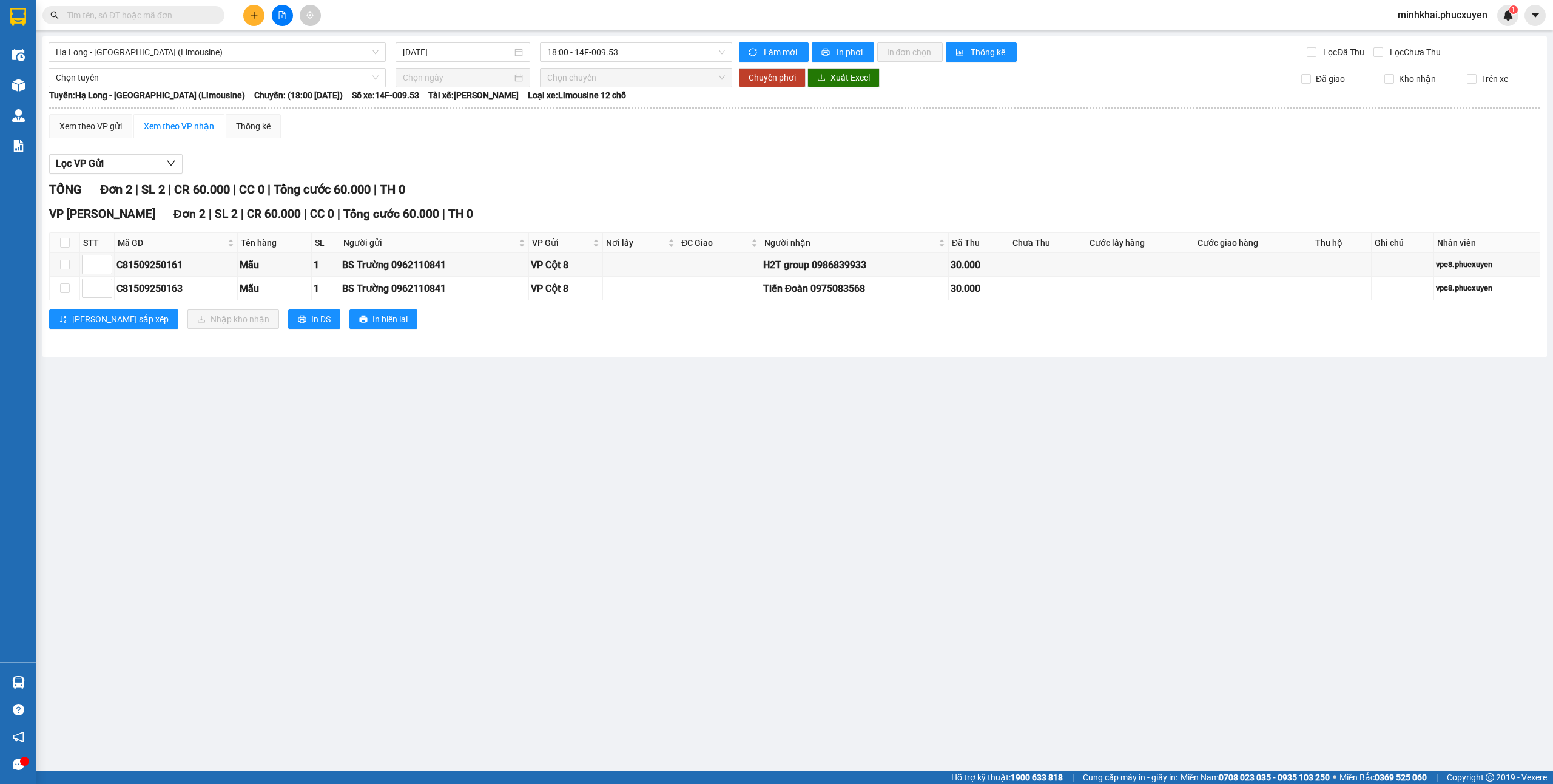
click at [282, 20] on button at bounding box center [282, 15] width 21 height 21
click at [108, 47] on span "Hạ Long - [GEOGRAPHIC_DATA] (Limousine)" at bounding box center [217, 52] width 323 height 18
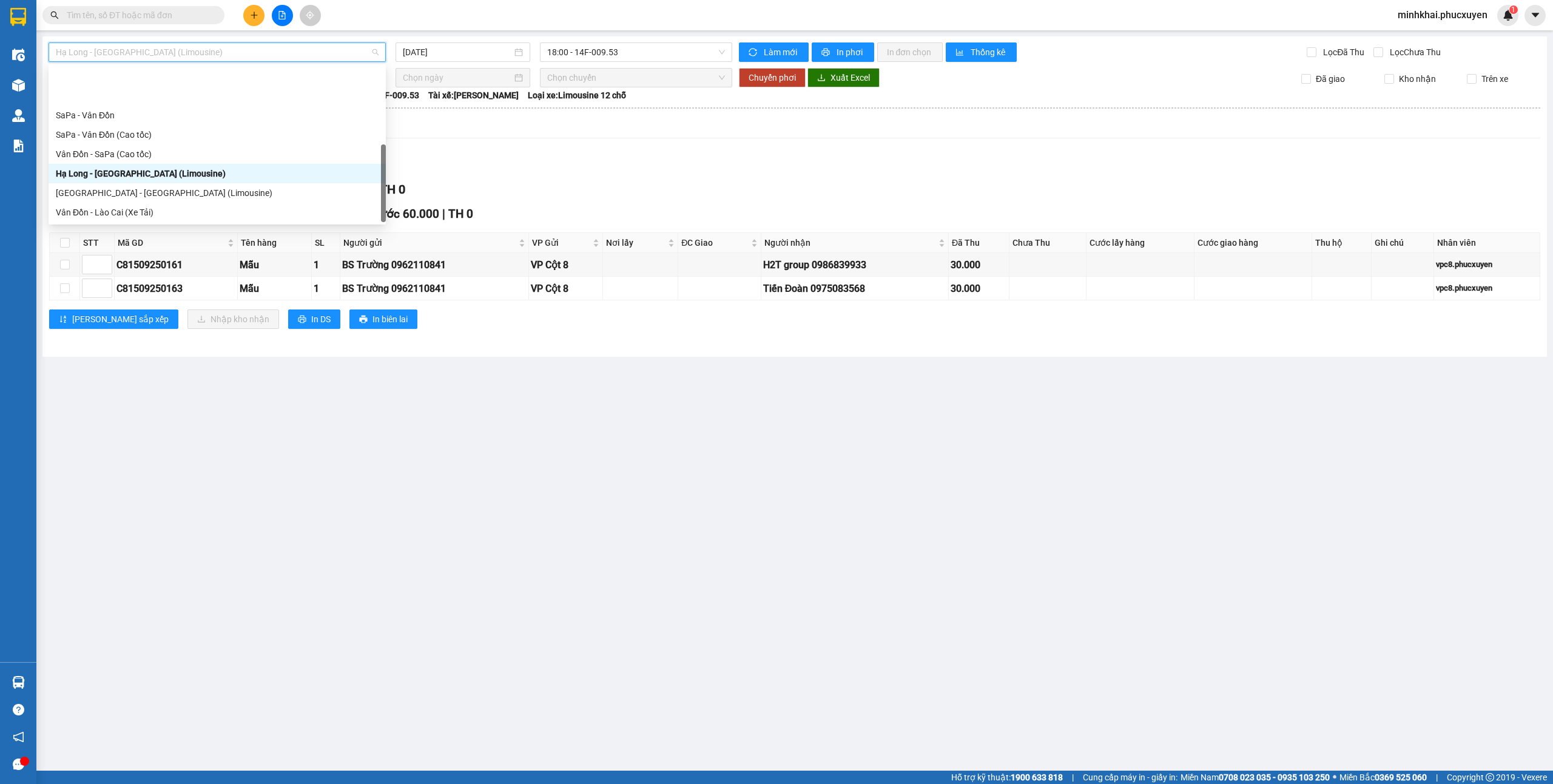
click at [131, 264] on div "Hà Nội - Hạ Long (Hàng hóa)" at bounding box center [217, 271] width 323 height 14
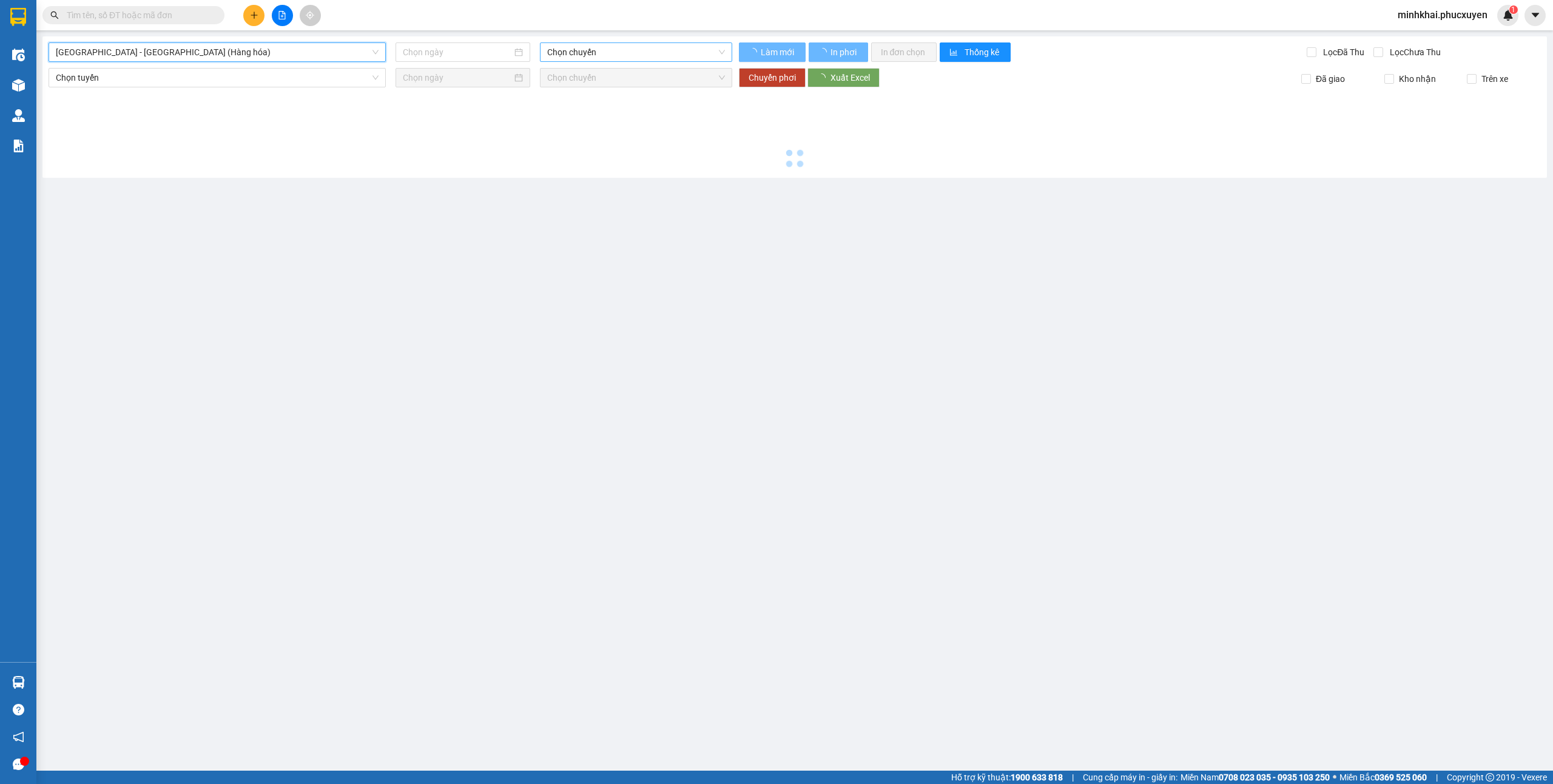
type input "[DATE]"
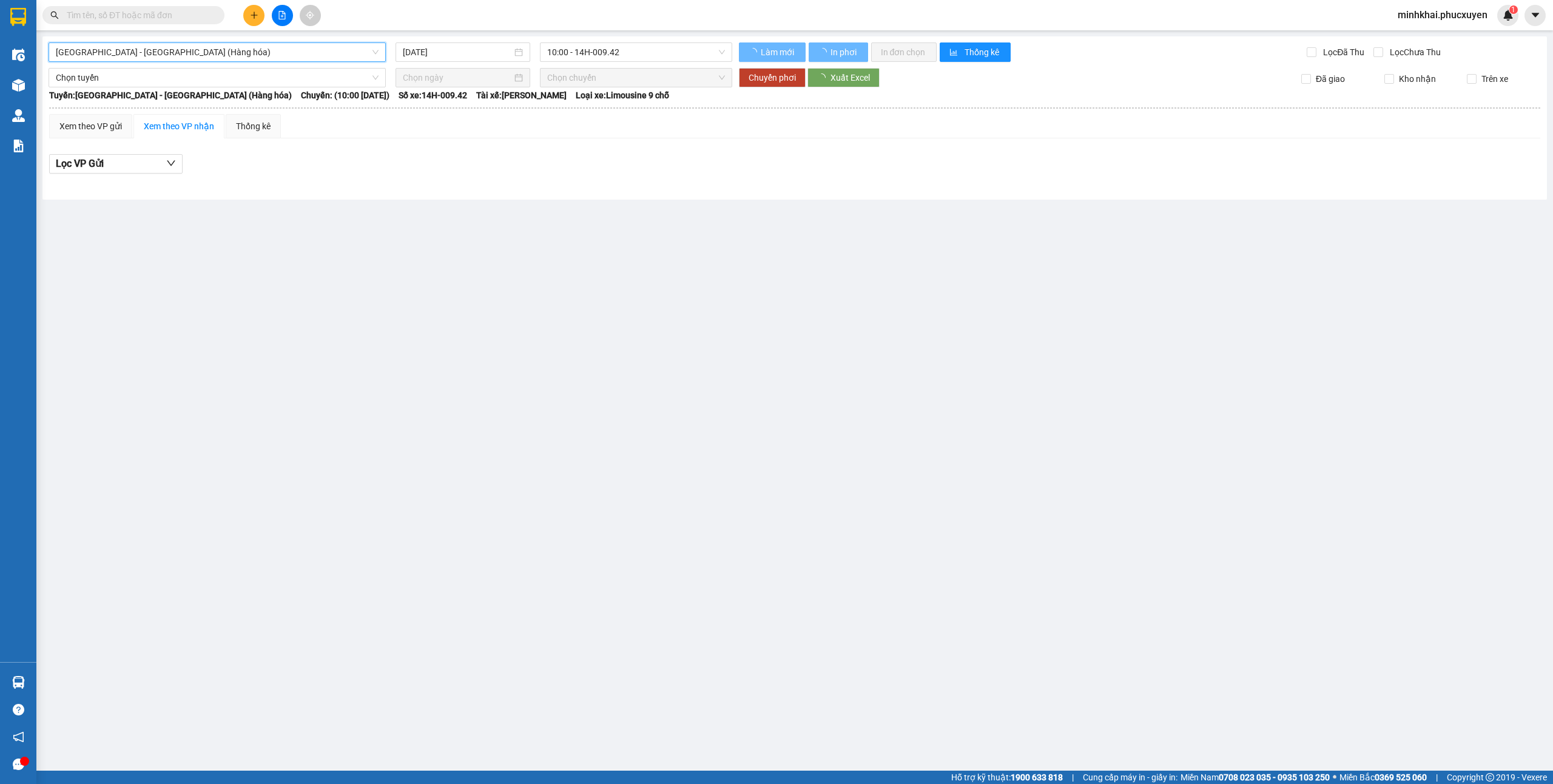
click at [602, 49] on span "10:00 - 14H-009.42" at bounding box center [636, 52] width 178 height 18
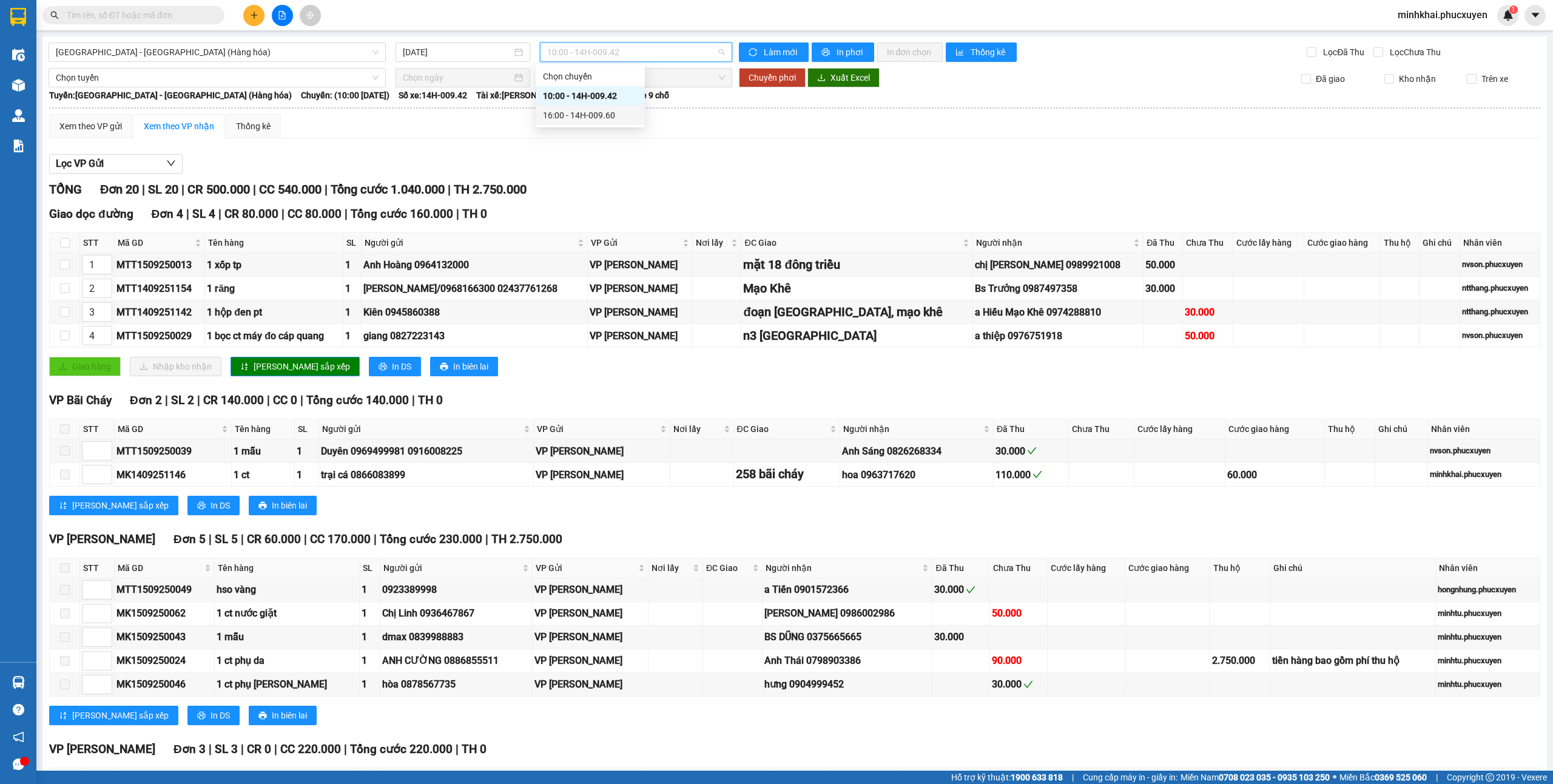
click at [612, 112] on div "16:00 - 14H-009.60" at bounding box center [590, 115] width 95 height 14
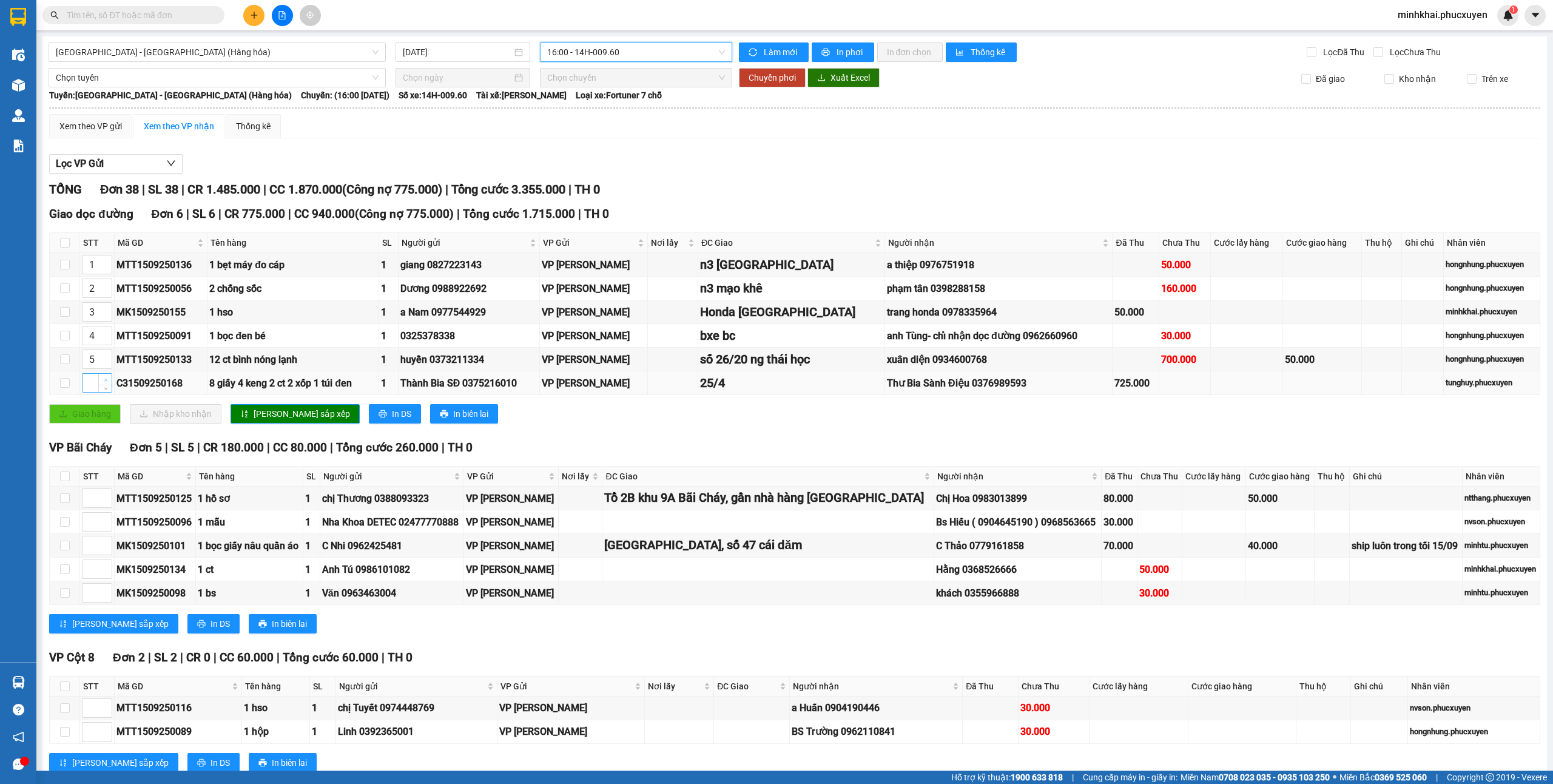
click at [102, 379] on span "Increase Value" at bounding box center [105, 379] width 14 height 11
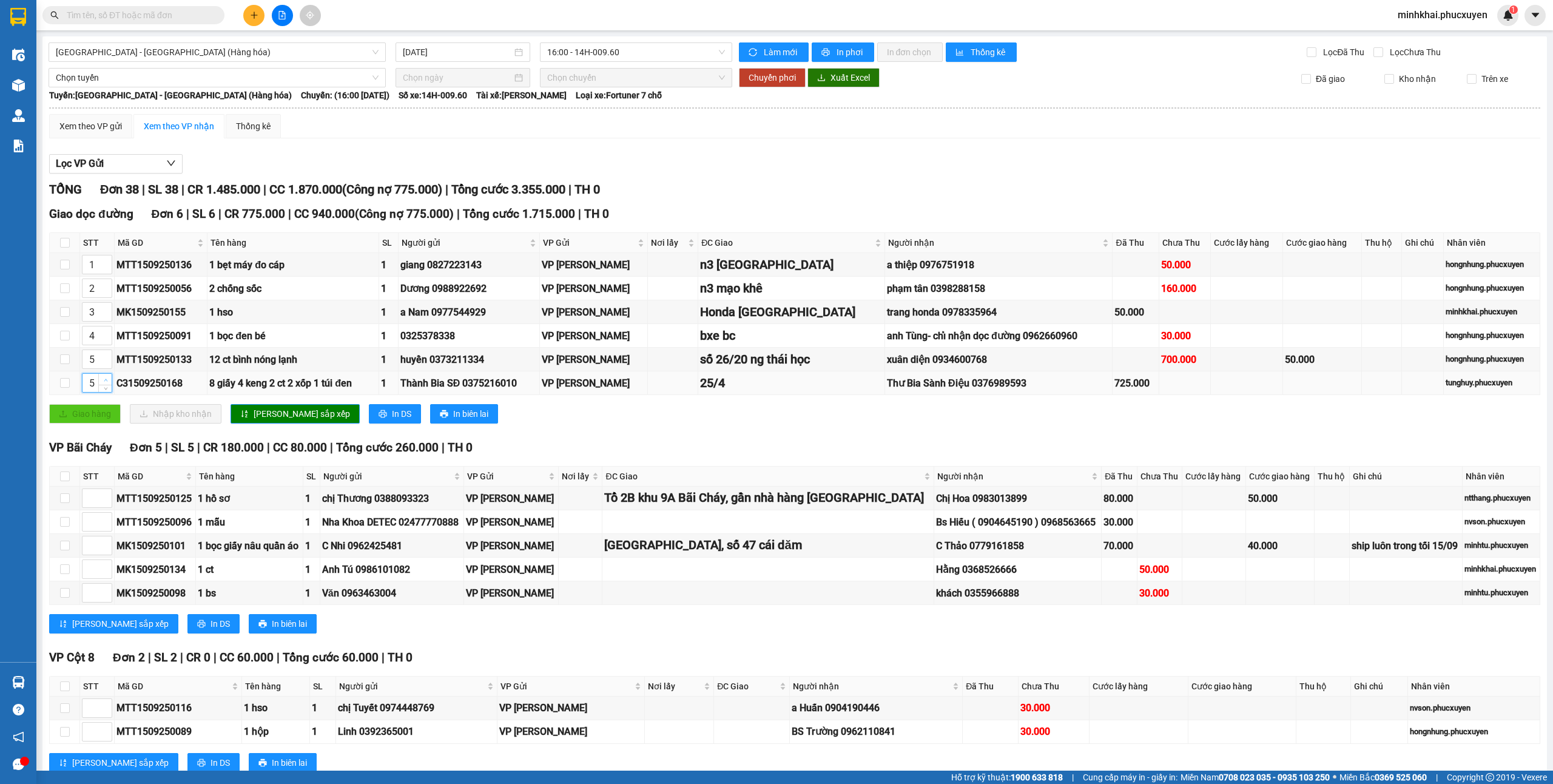
click at [102, 379] on span "Increase Value" at bounding box center [105, 379] width 14 height 11
type input "6"
click at [290, 415] on span "[PERSON_NAME] sắp xếp" at bounding box center [301, 414] width 96 height 14
click at [369, 423] on button "In DS" at bounding box center [395, 414] width 52 height 20
click at [369, 420] on button "In DS" at bounding box center [395, 414] width 52 height 20
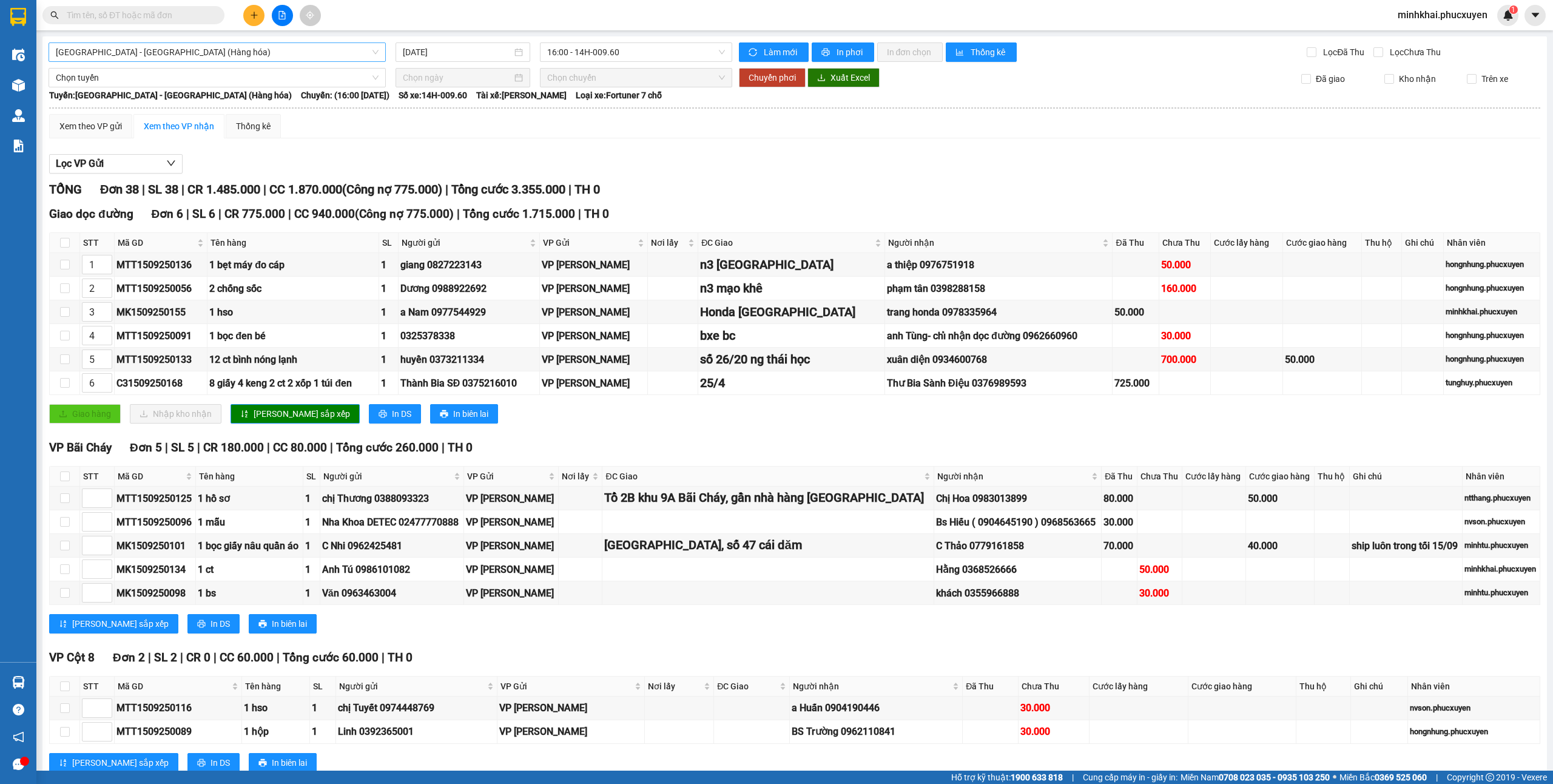
click at [279, 47] on span "Hà Nội - Hạ Long (Hàng hóa)" at bounding box center [217, 52] width 323 height 18
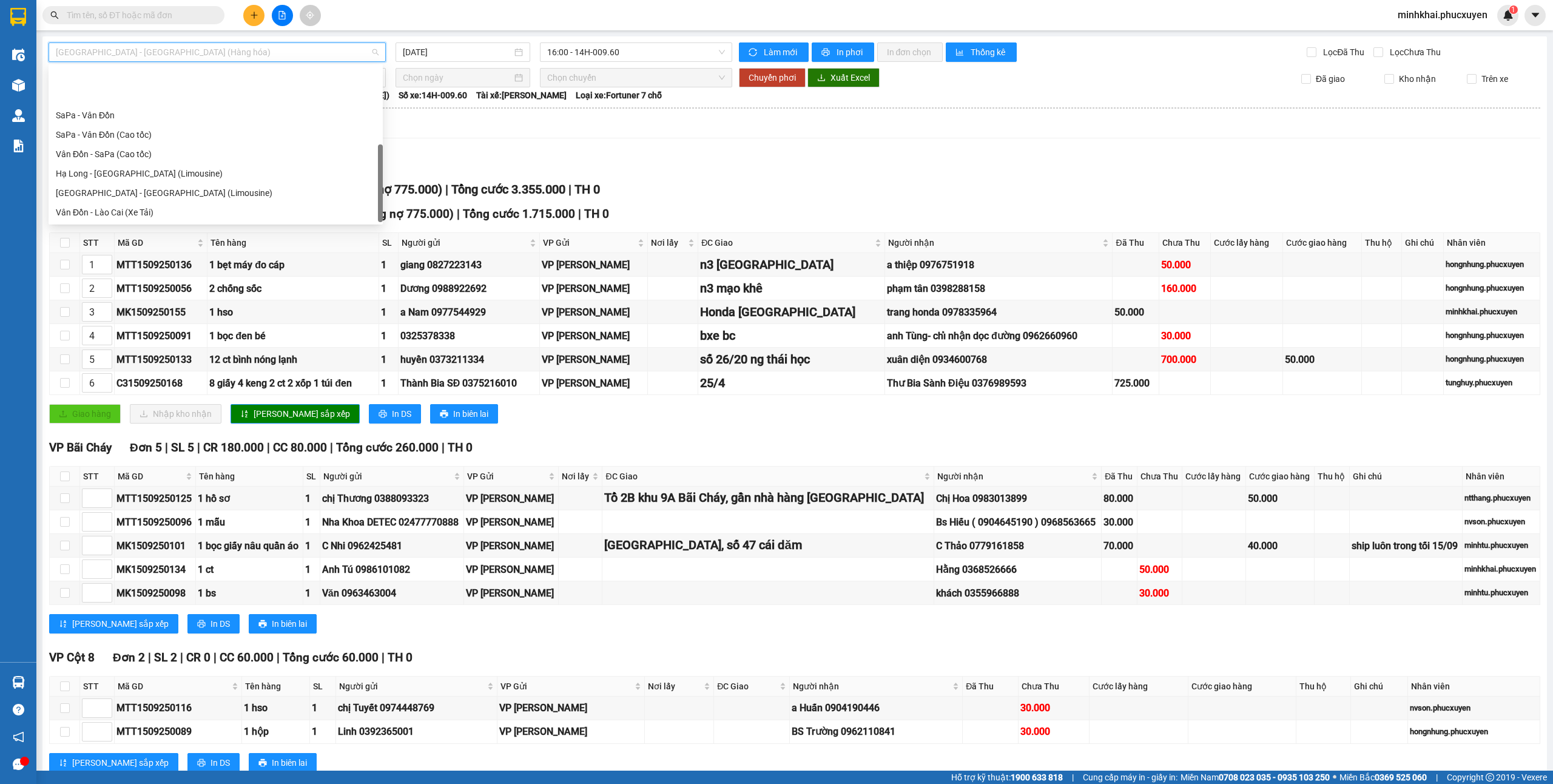
click at [736, 182] on div "TỔNG Đơn 38 | SL 38 | CR 1.485.000 | CC 1.870.000 ( Công nợ 775.000 ) | Tổng cư…" at bounding box center [795, 189] width 1491 height 19
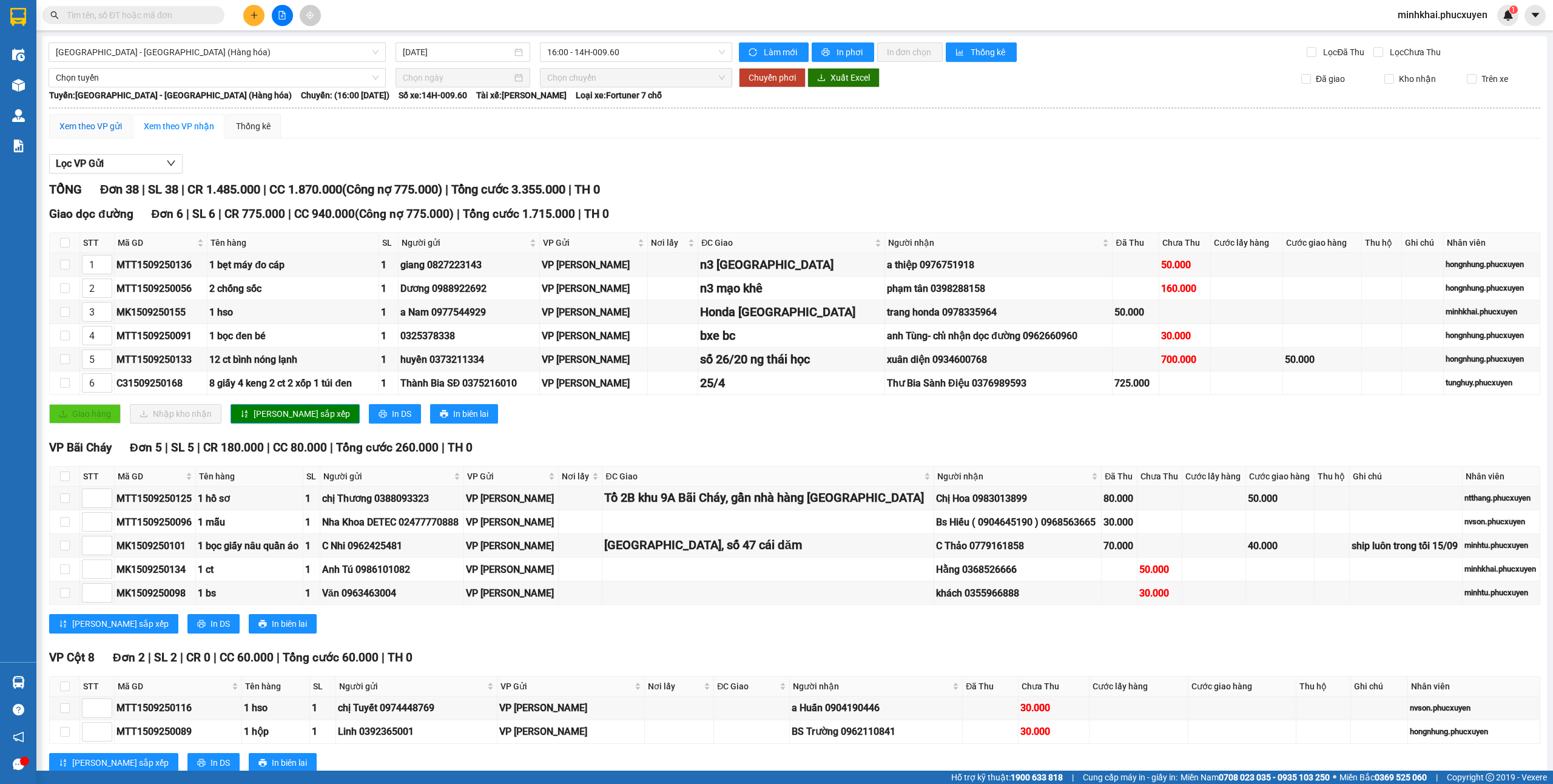
click at [98, 126] on div "Xem theo VP gửi" at bounding box center [90, 126] width 62 height 14
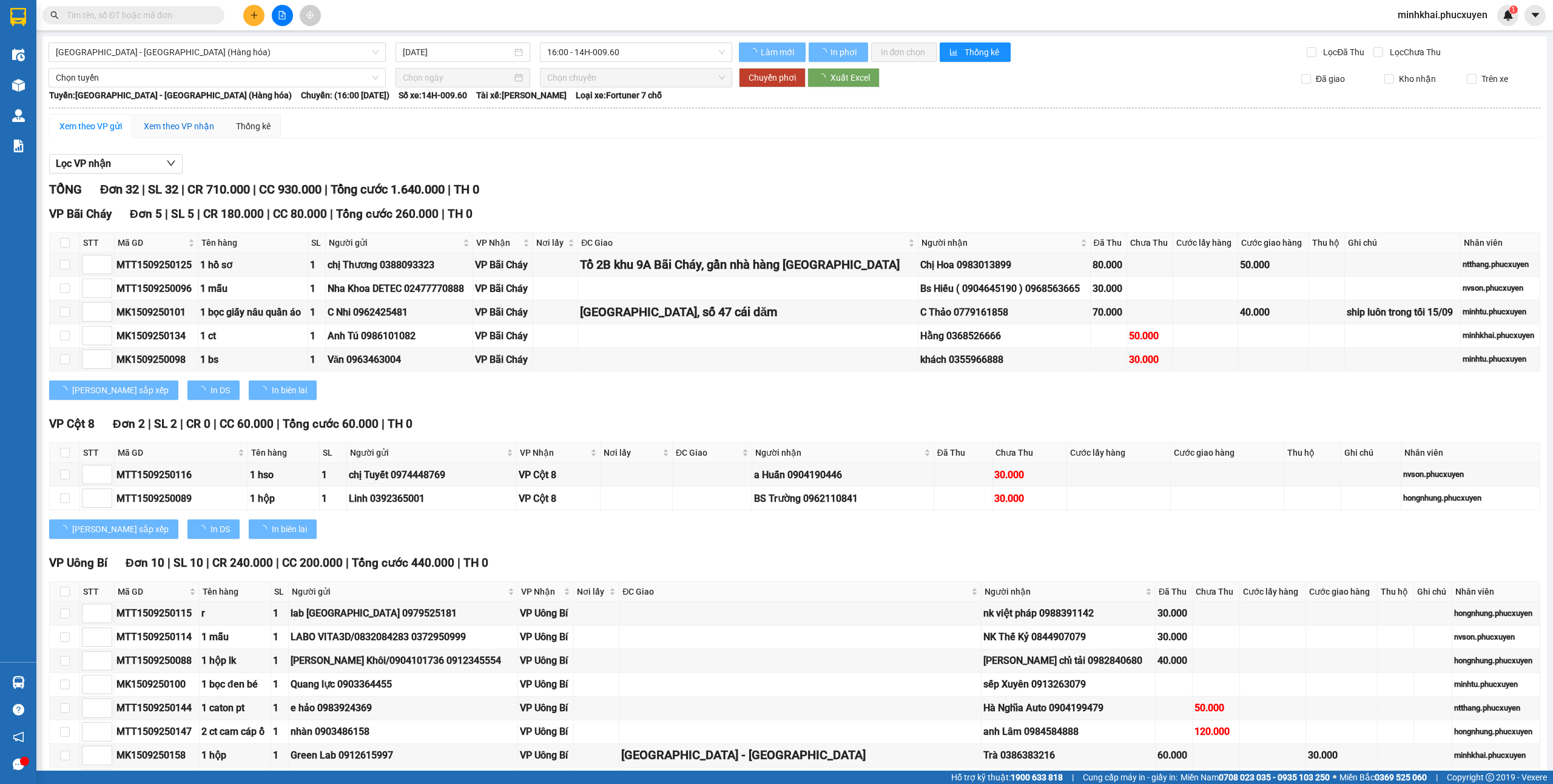
click at [174, 128] on div "Xem theo VP nhận" at bounding box center [178, 126] width 71 height 14
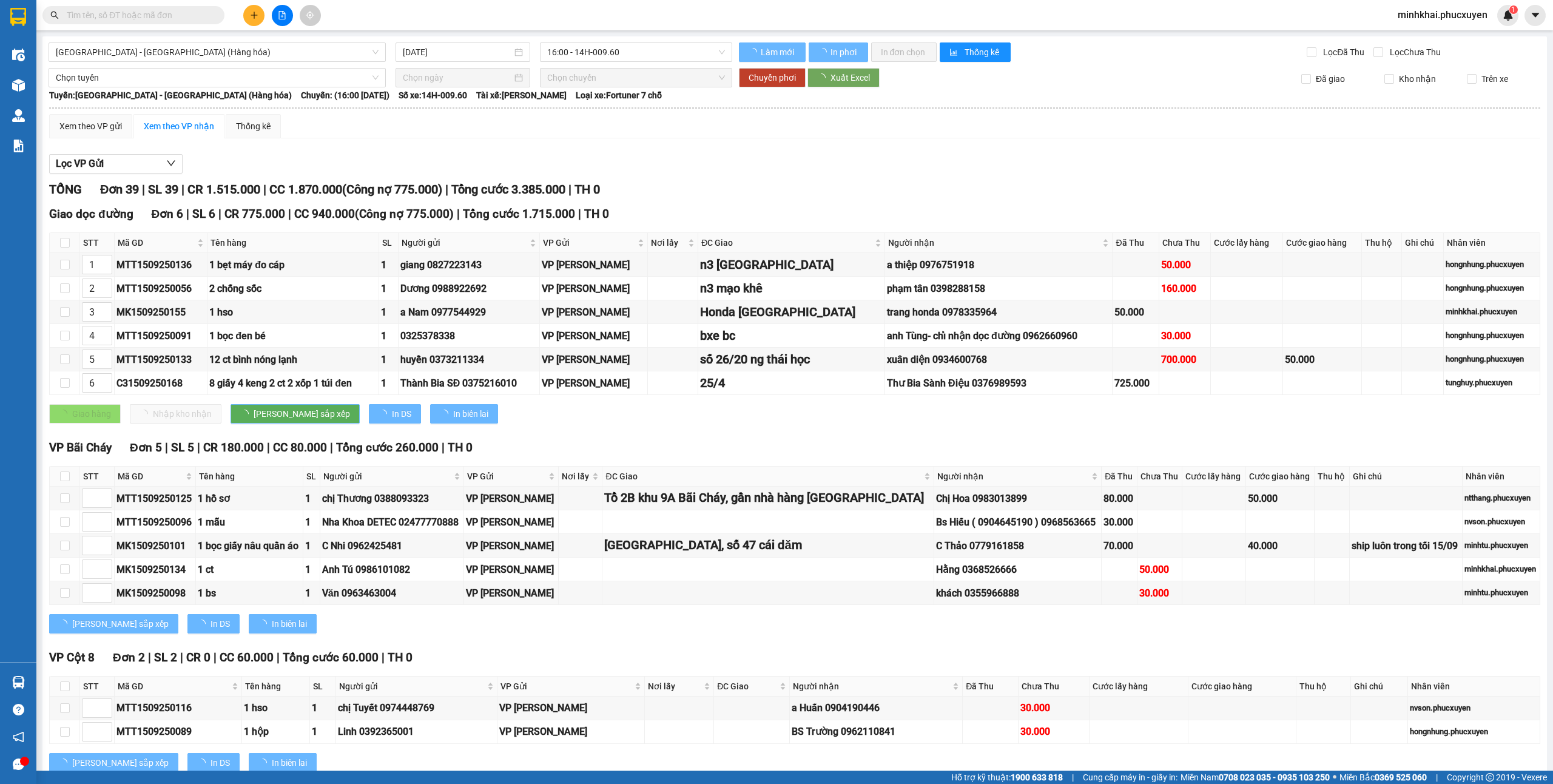
type input "1"
type input "2"
type input "3"
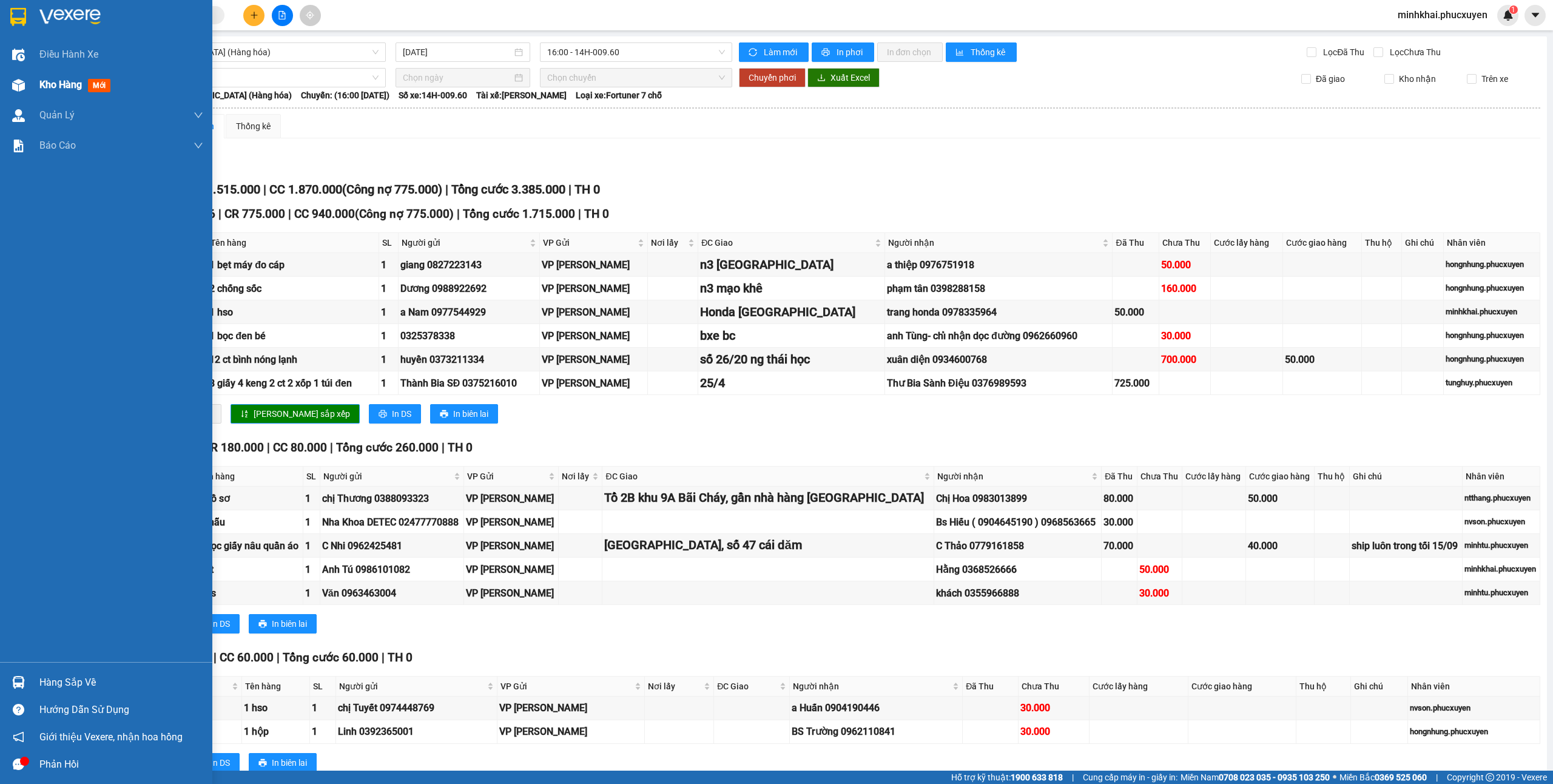
click at [16, 79] on img at bounding box center [18, 85] width 13 height 13
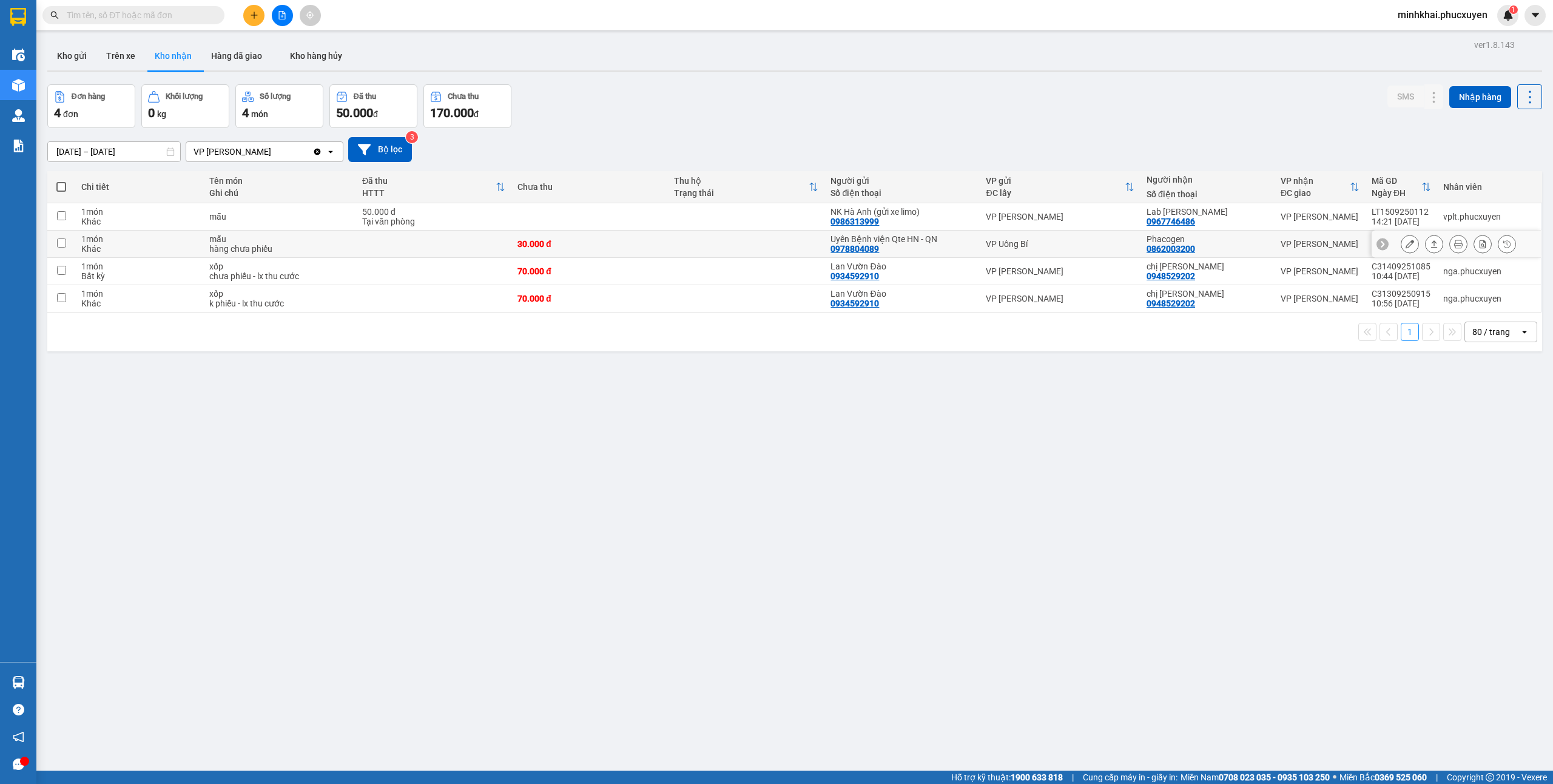
click at [1430, 243] on icon at bounding box center [1434, 244] width 8 height 8
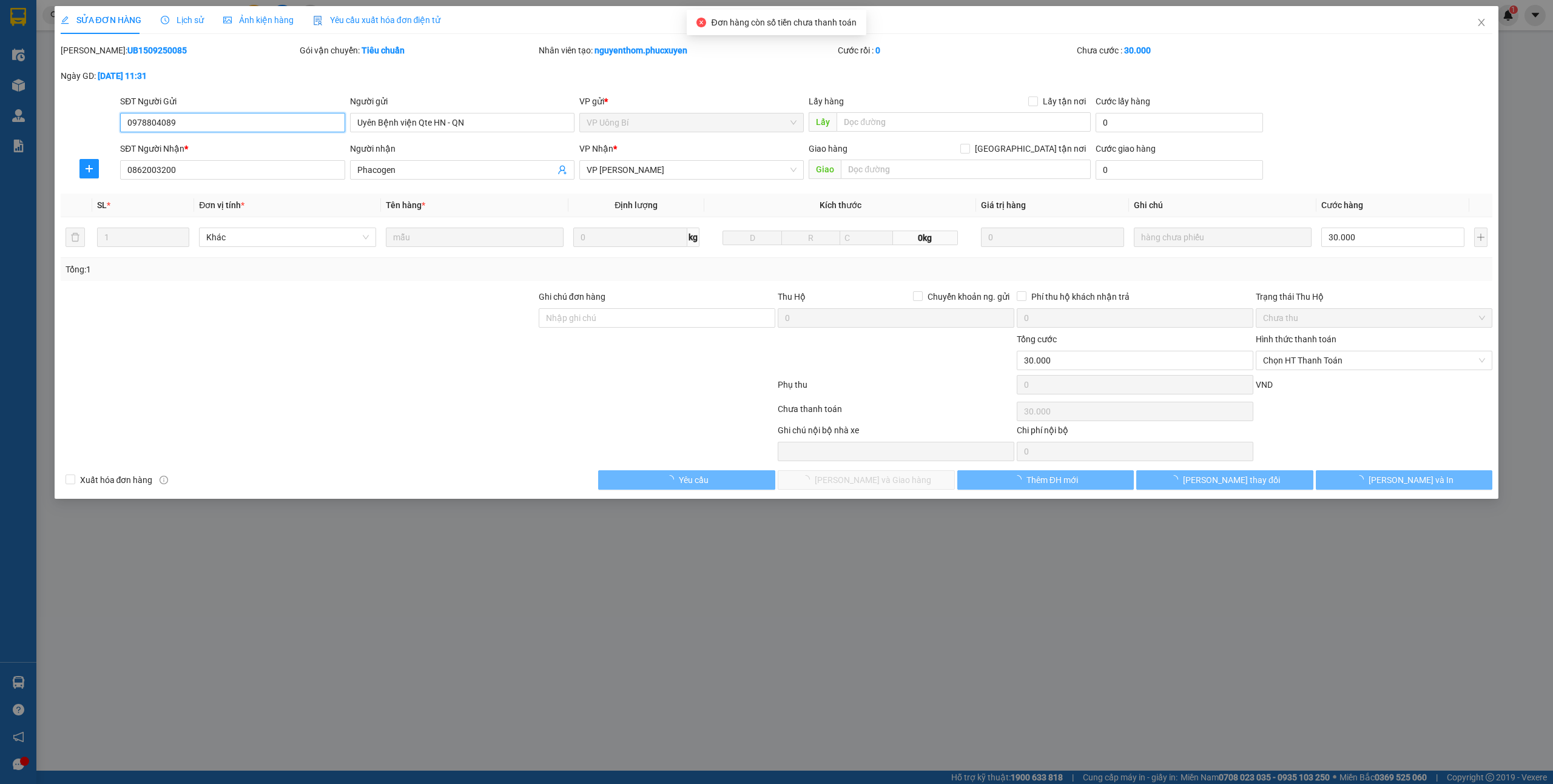
type input "0978804089"
type input "Uyên Bệnh viện Qte HN - QN"
type input "0862003200"
type input "Phacogen"
type input "30.000"
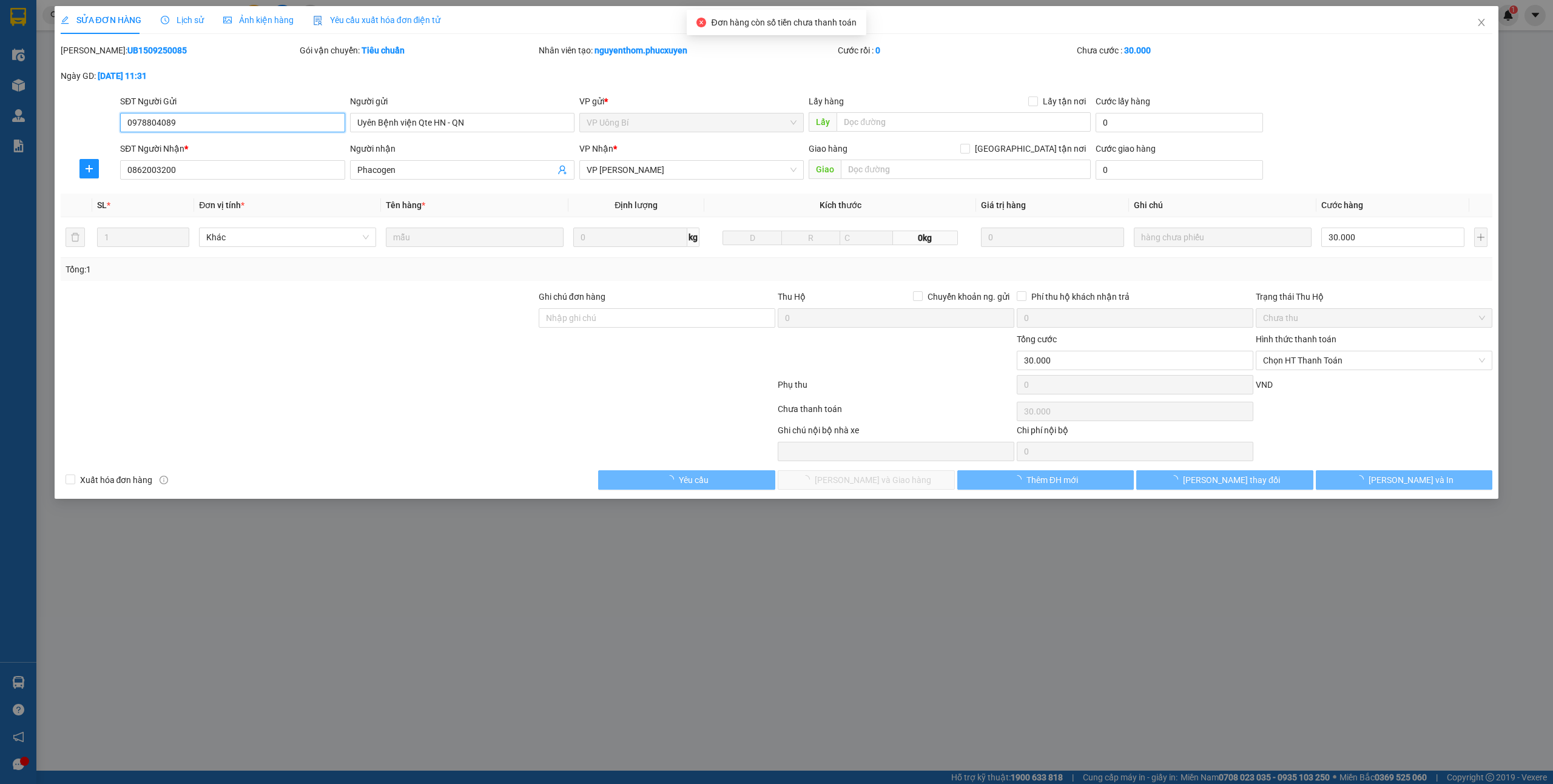
click at [1289, 367] on span "Chọn HT Thanh Toán" at bounding box center [1374, 361] width 222 height 18
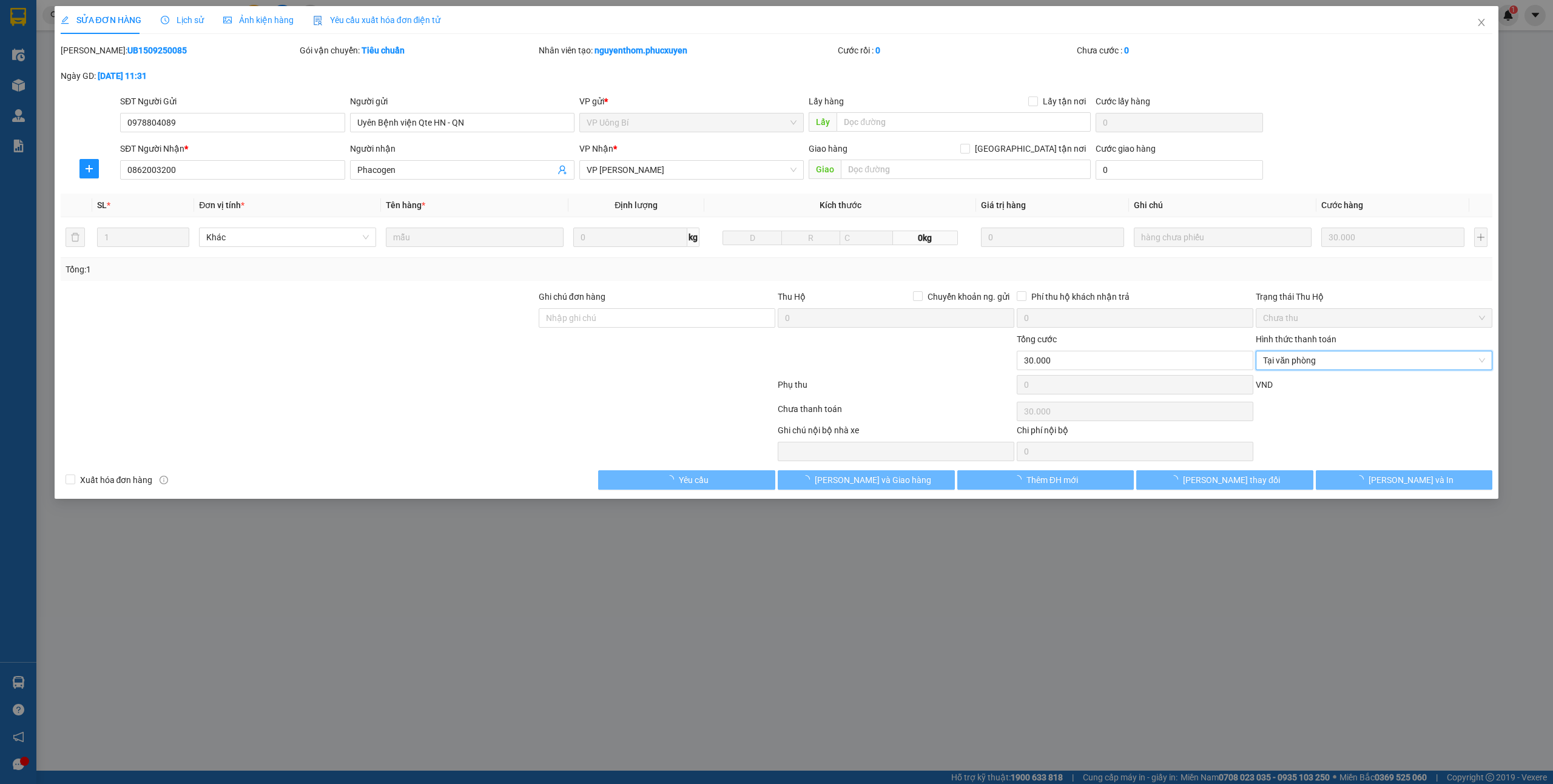
type input "0"
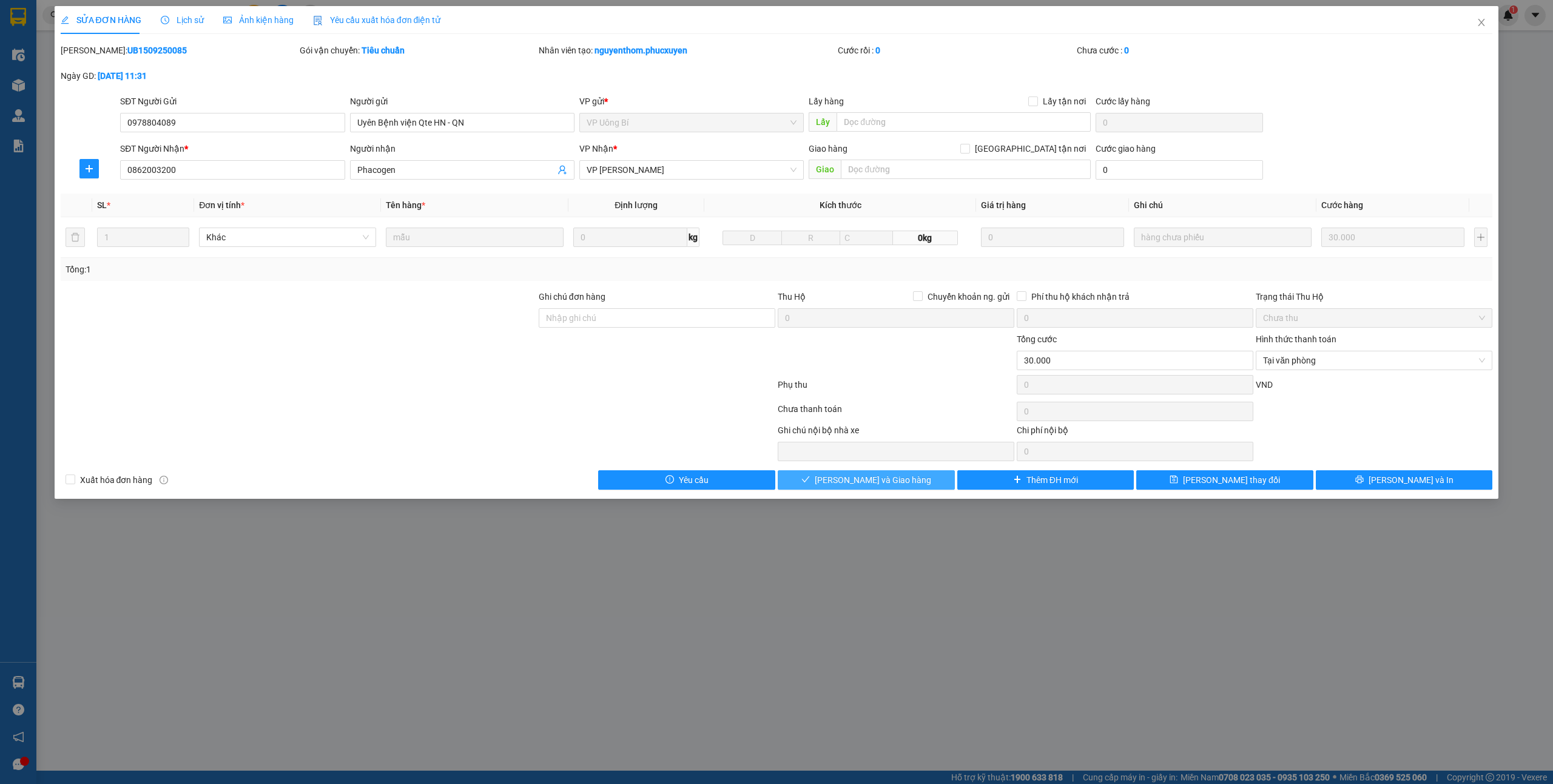
click at [850, 478] on span "Lưu và Giao hàng" at bounding box center [872, 480] width 116 height 14
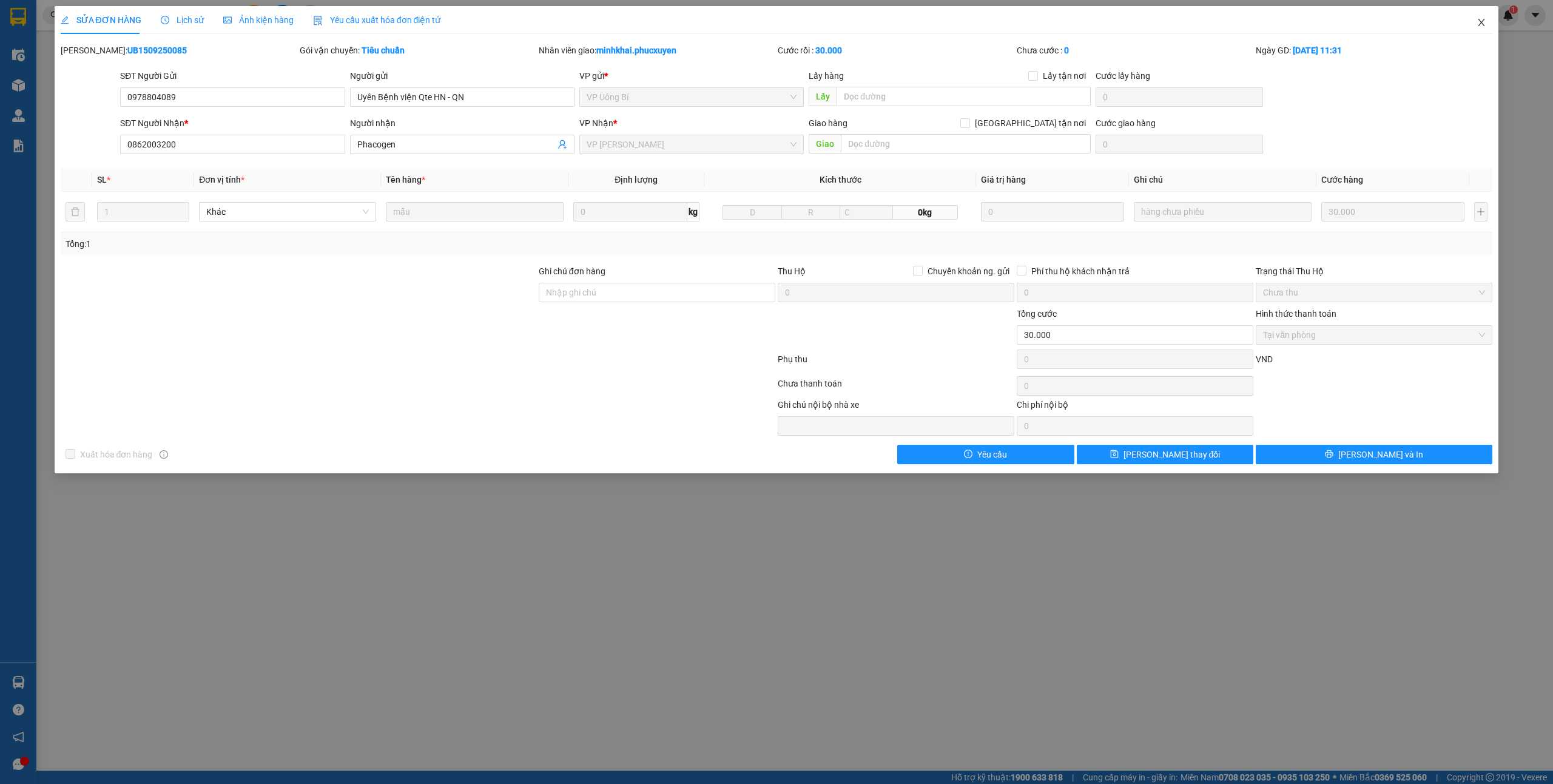
click at [1478, 24] on icon "close" at bounding box center [1481, 22] width 10 height 10
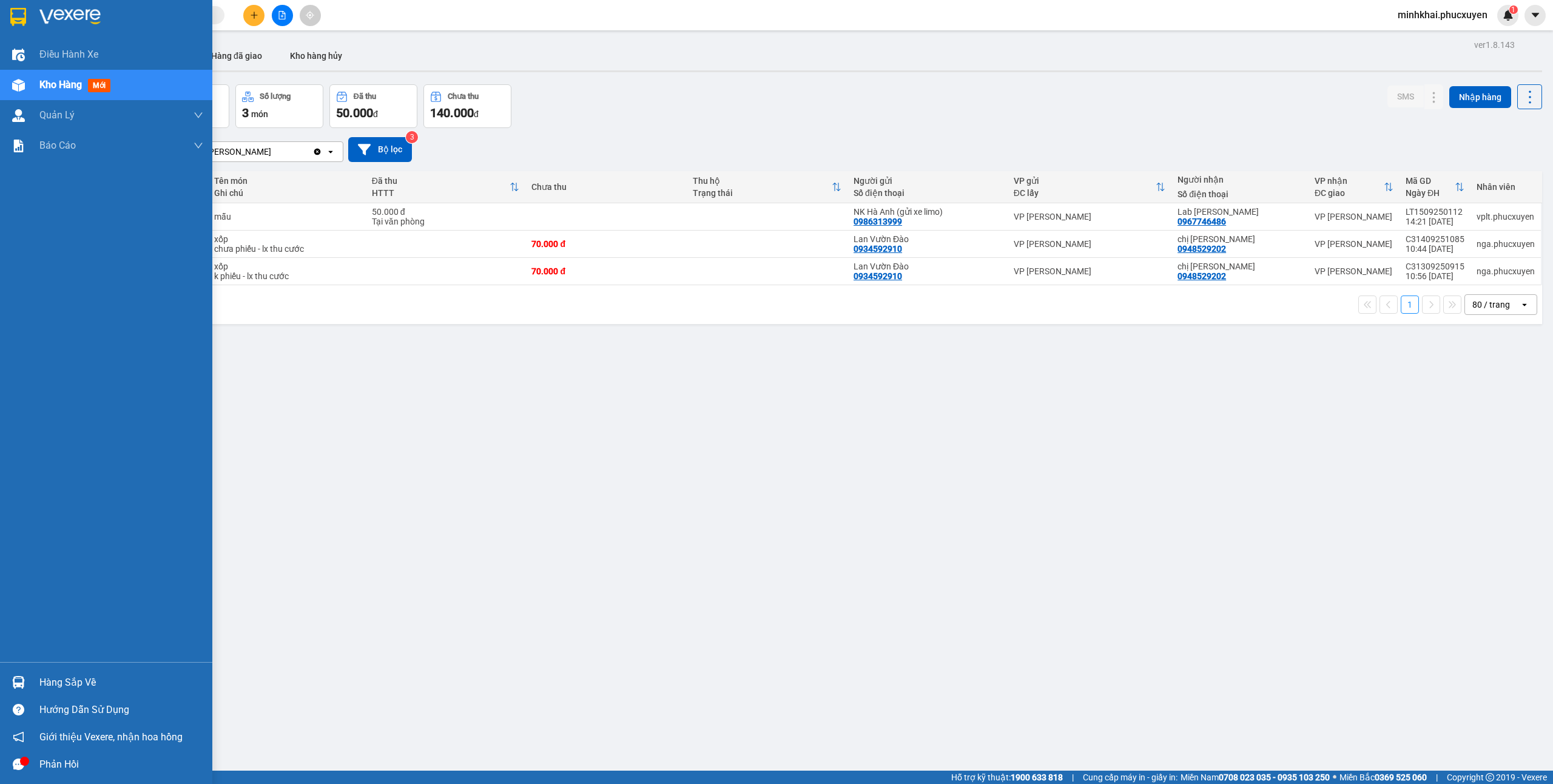
click at [44, 670] on div "Hàng sắp về" at bounding box center [106, 682] width 213 height 27
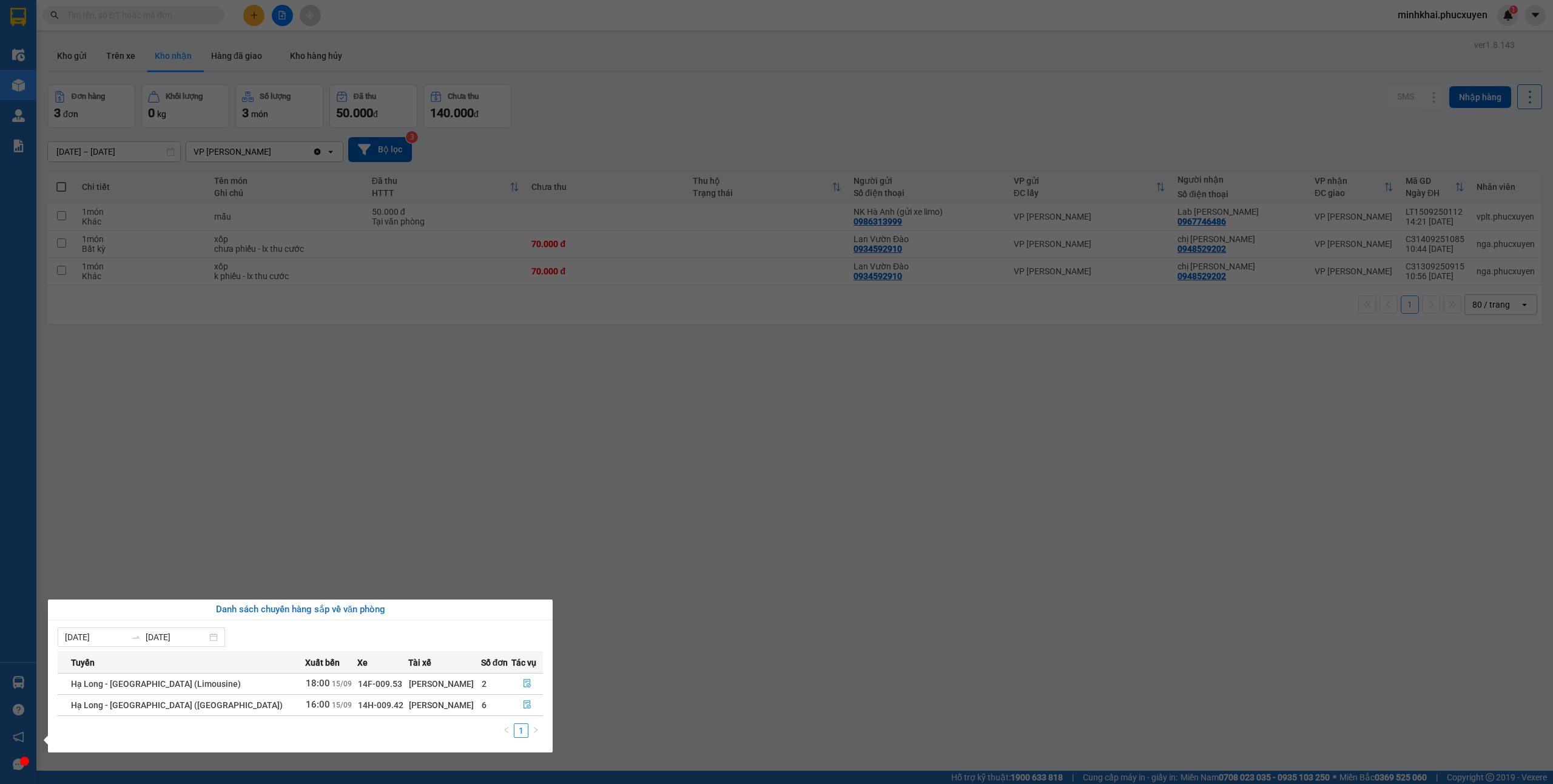
click at [925, 525] on section "Kết quả tìm kiếm ( 11 ) Bộ lọc Mã ĐH Trạng thái Món hàng Thu hộ Tổng cước Chưa …" at bounding box center [776, 392] width 1553 height 784
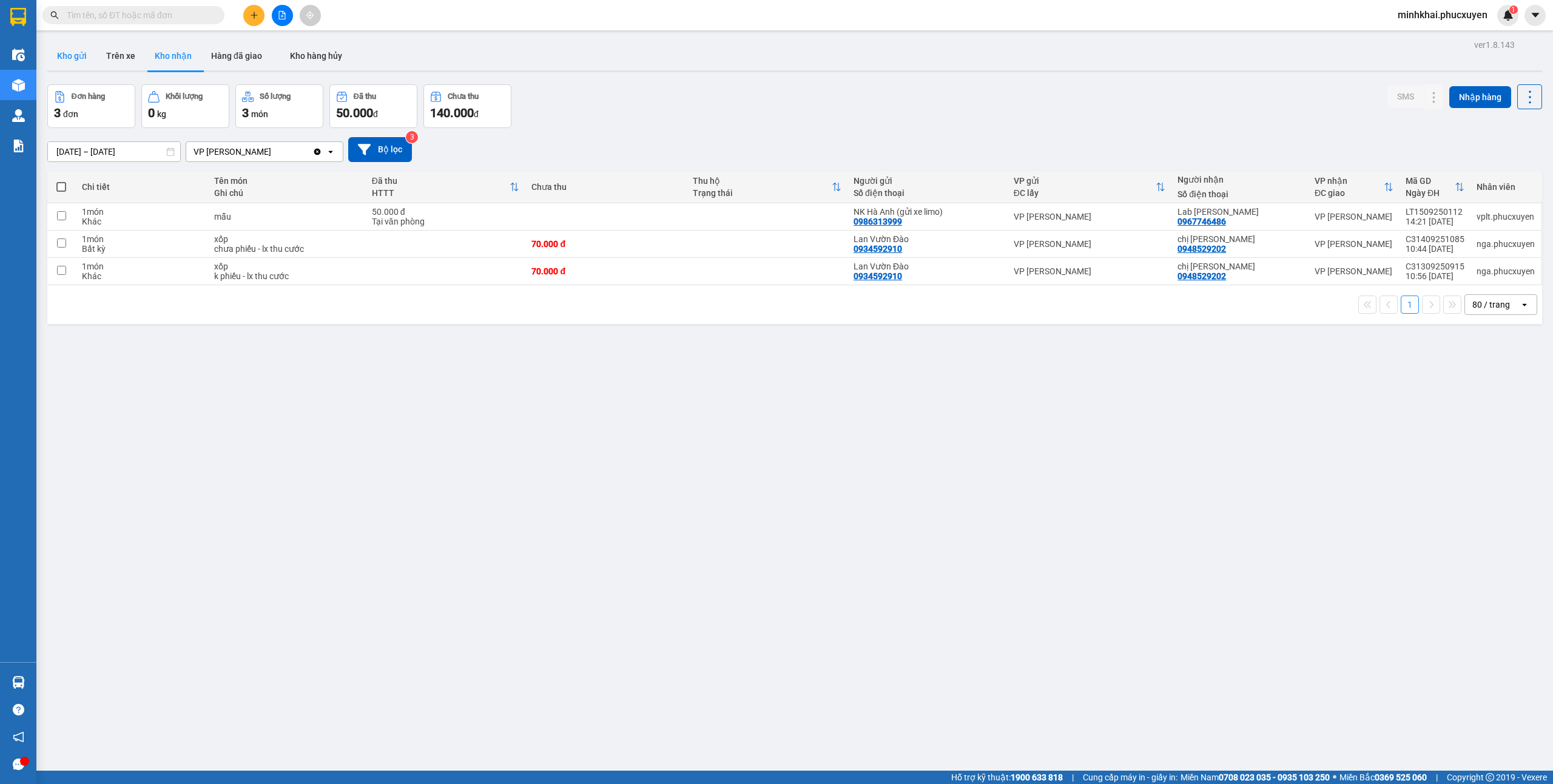
click at [77, 59] on button "Kho gửi" at bounding box center [71, 55] width 49 height 29
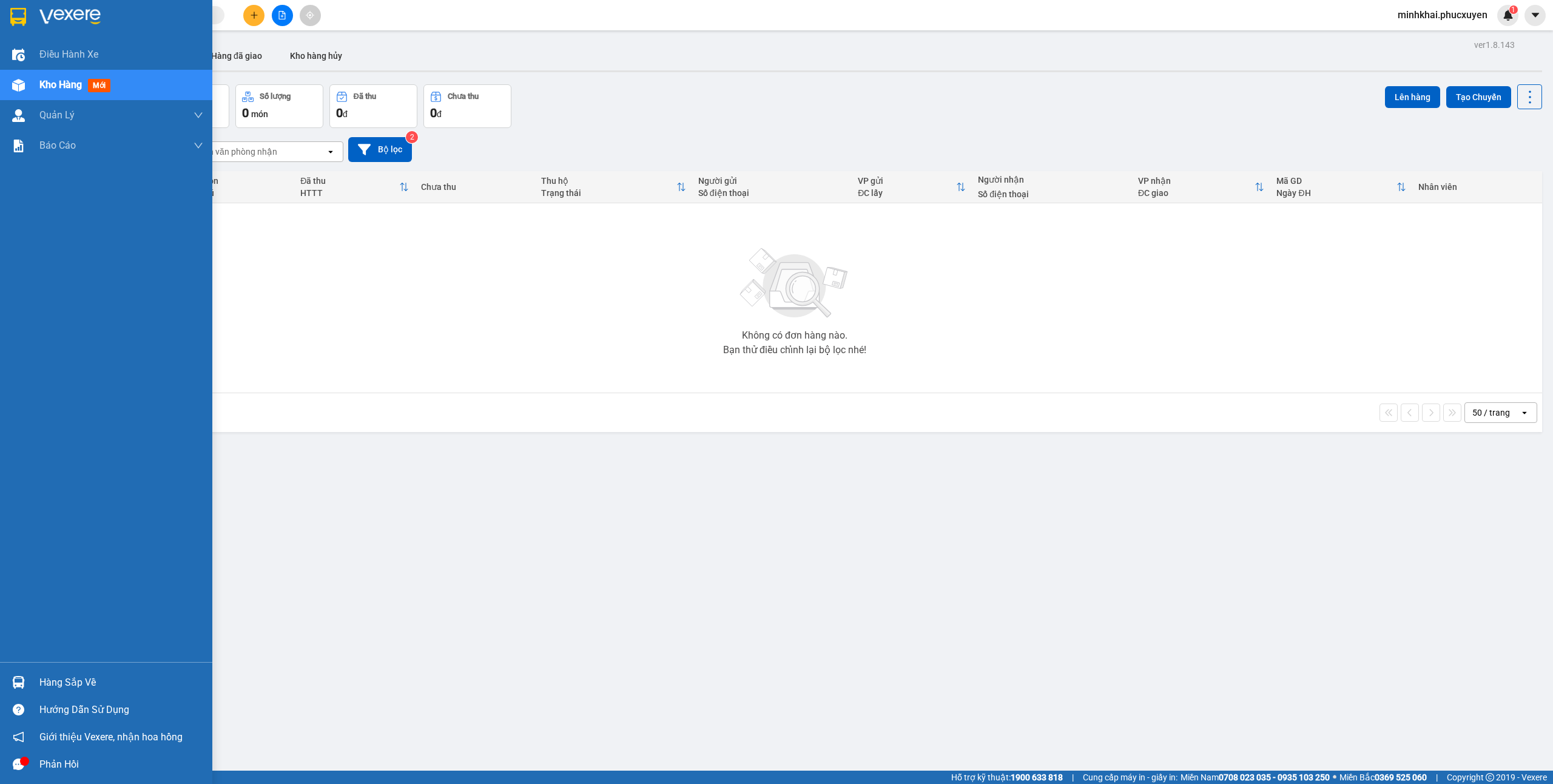
click at [17, 685] on img at bounding box center [18, 682] width 13 height 13
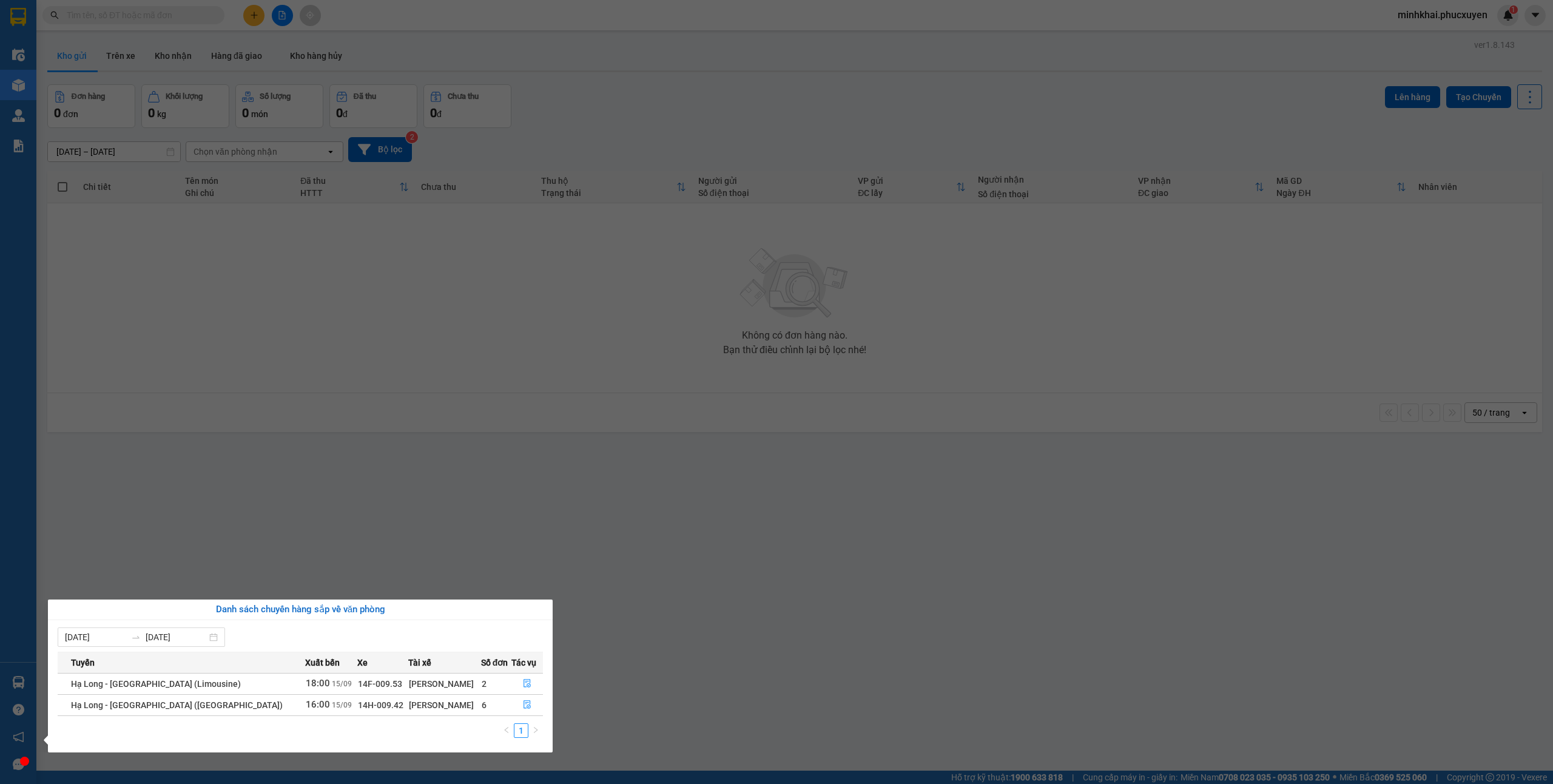
click at [436, 383] on section "Kết quả tìm kiếm ( 11 ) Bộ lọc Mã ĐH Trạng thái Món hàng Thu hộ Tổng cước Chưa …" at bounding box center [776, 392] width 1553 height 784
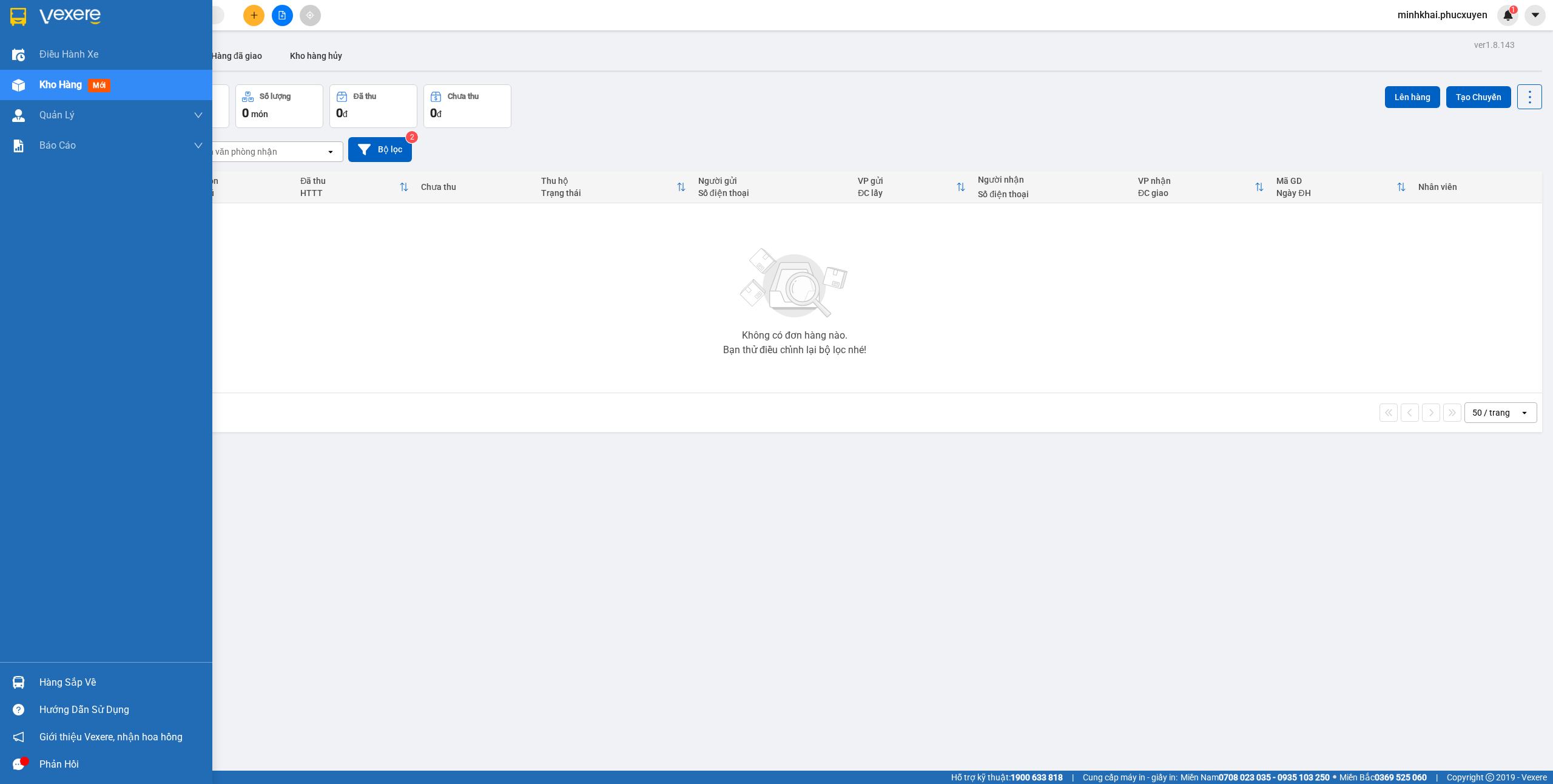
click at [29, 685] on div "Hàng sắp về" at bounding box center [106, 682] width 213 height 27
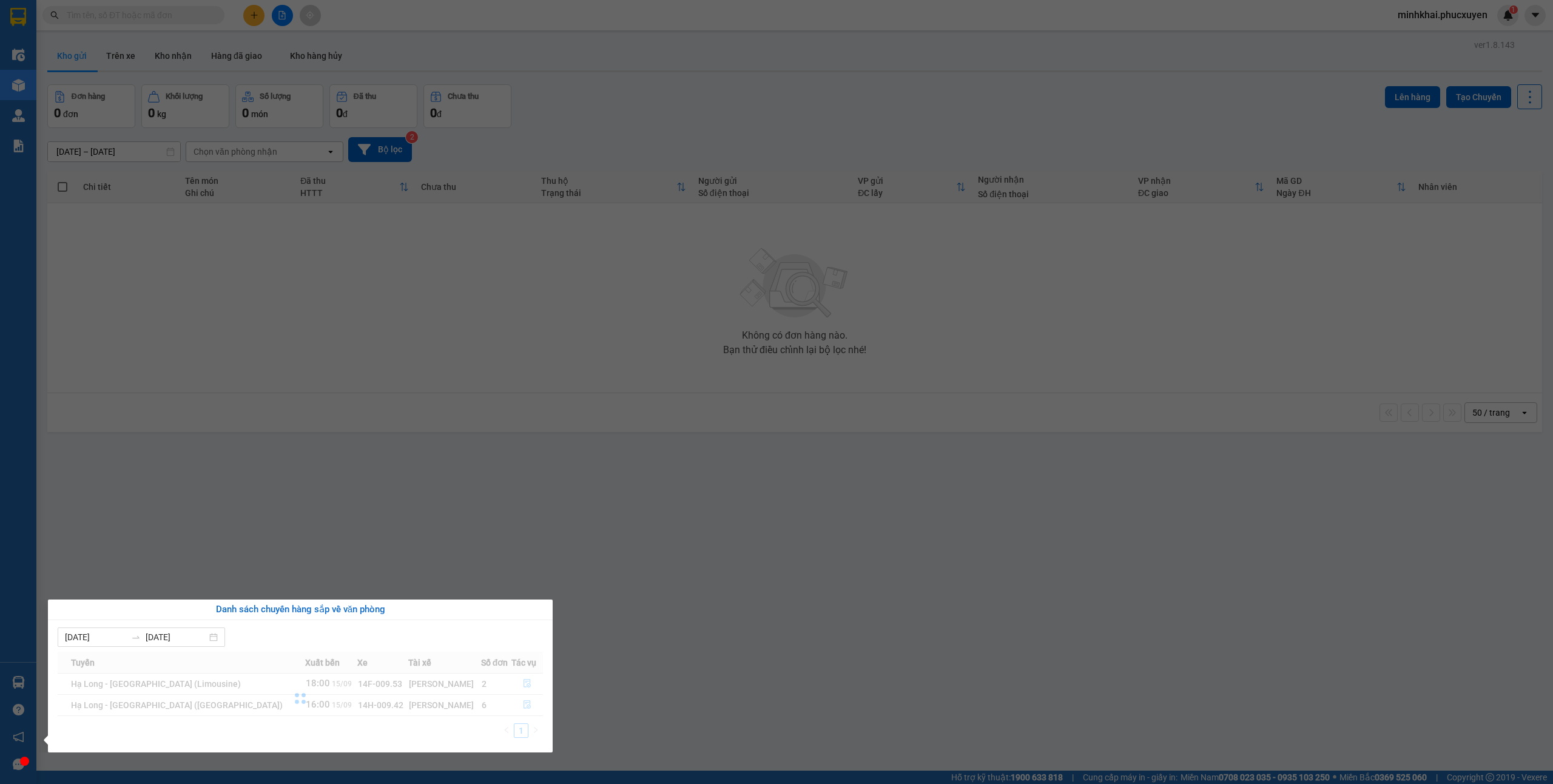
click at [995, 649] on section "Kết quả tìm kiếm ( 11 ) Bộ lọc Mã ĐH Trạng thái Món hàng Thu hộ Tổng cước Chưa …" at bounding box center [776, 392] width 1553 height 784
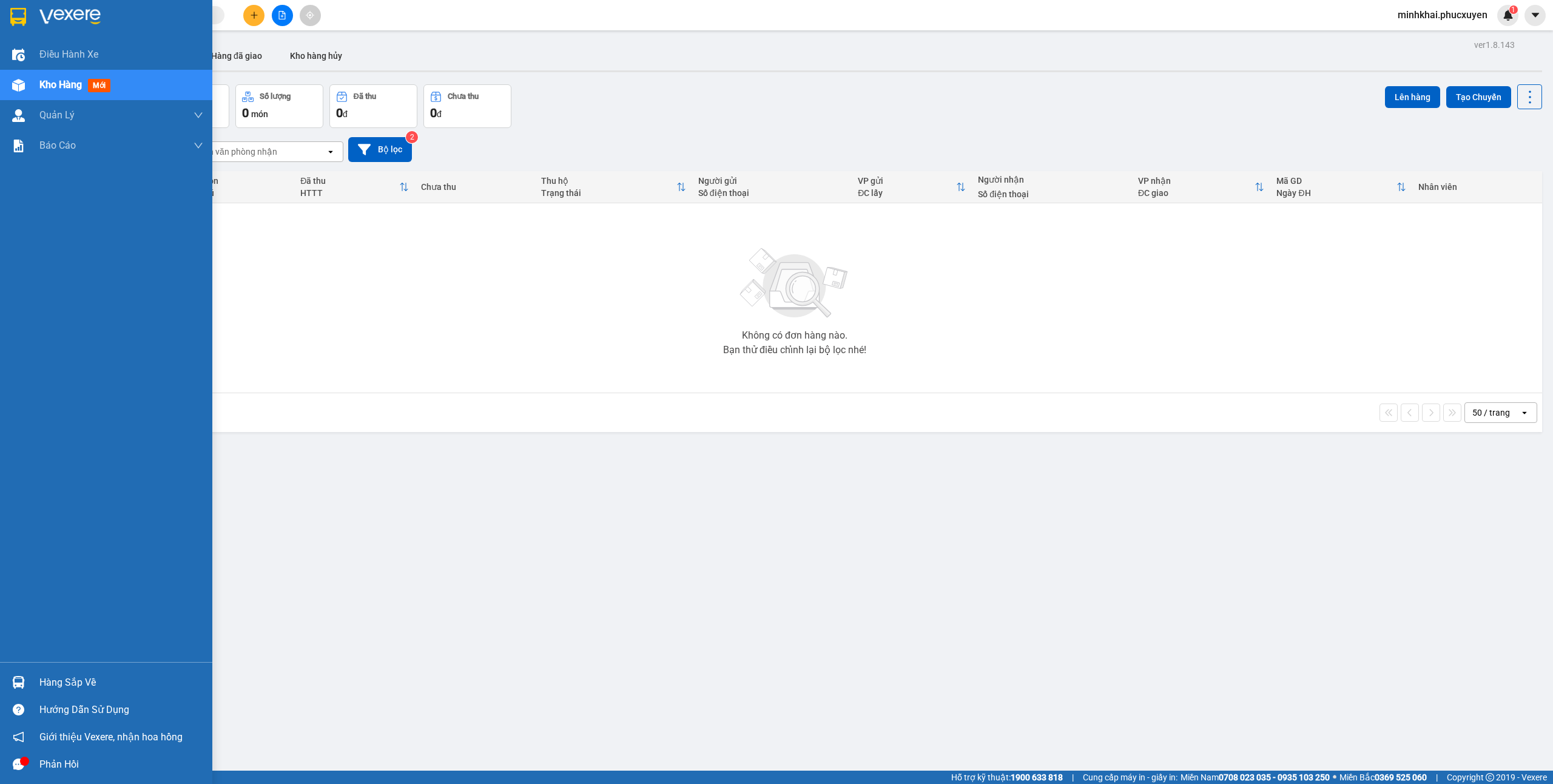
click at [8, 680] on div at bounding box center [18, 682] width 21 height 21
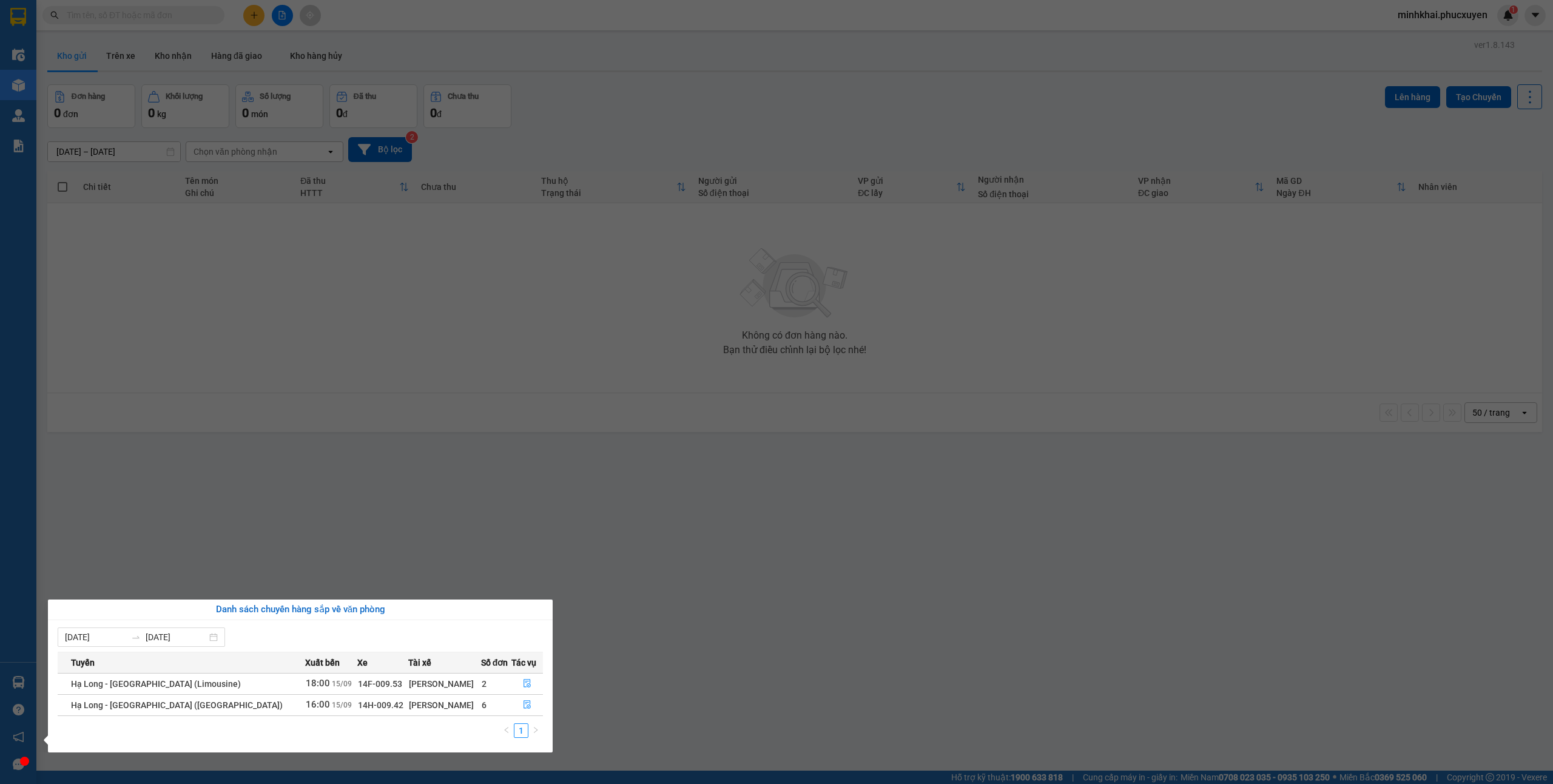
click at [743, 685] on section "Kết quả tìm kiếm ( 11 ) Bộ lọc Mã ĐH Trạng thái Món hàng Thu hộ Tổng cước Chưa …" at bounding box center [776, 392] width 1553 height 784
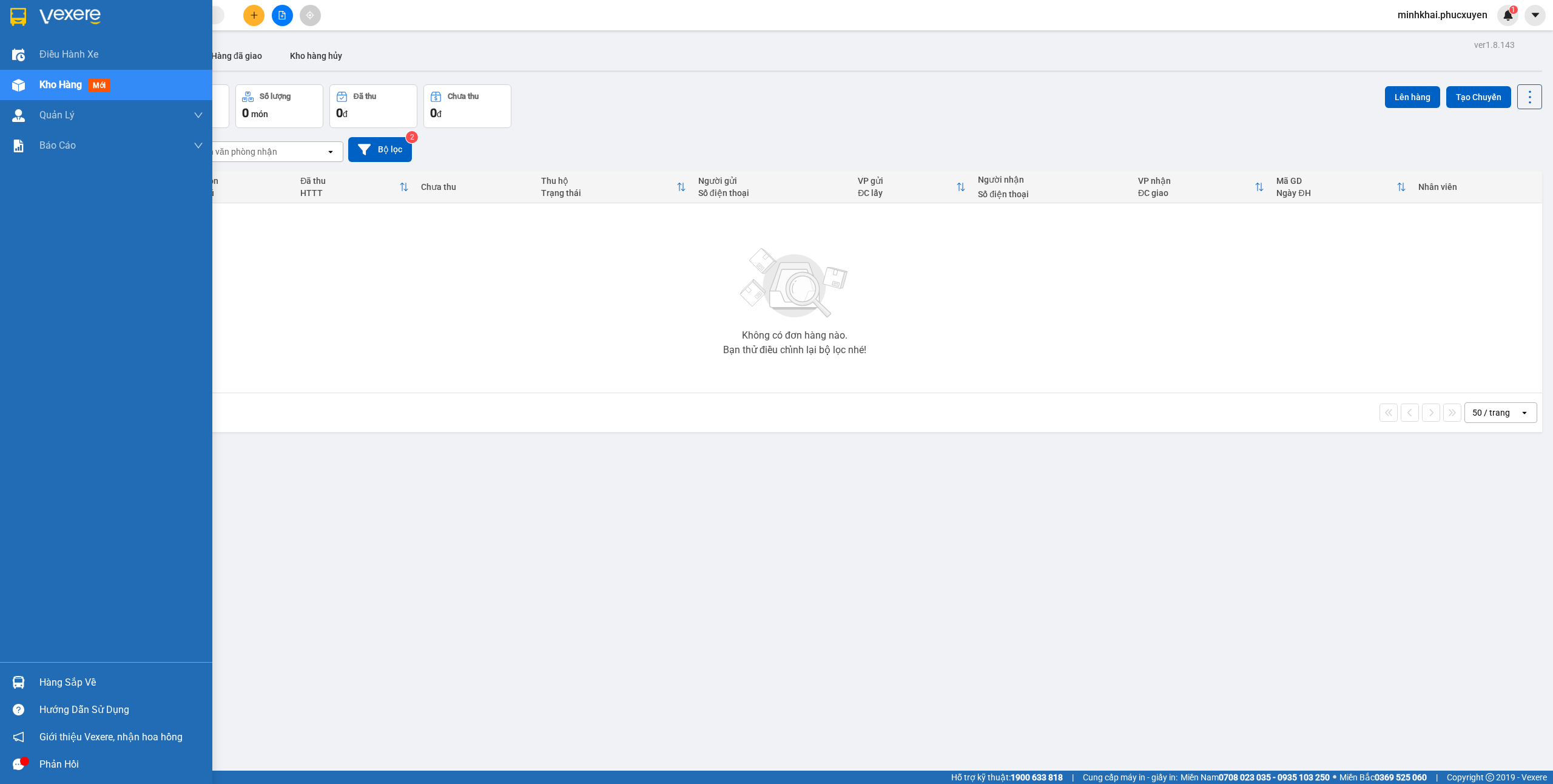
click at [34, 675] on div "Hàng sắp về" at bounding box center [106, 682] width 213 height 27
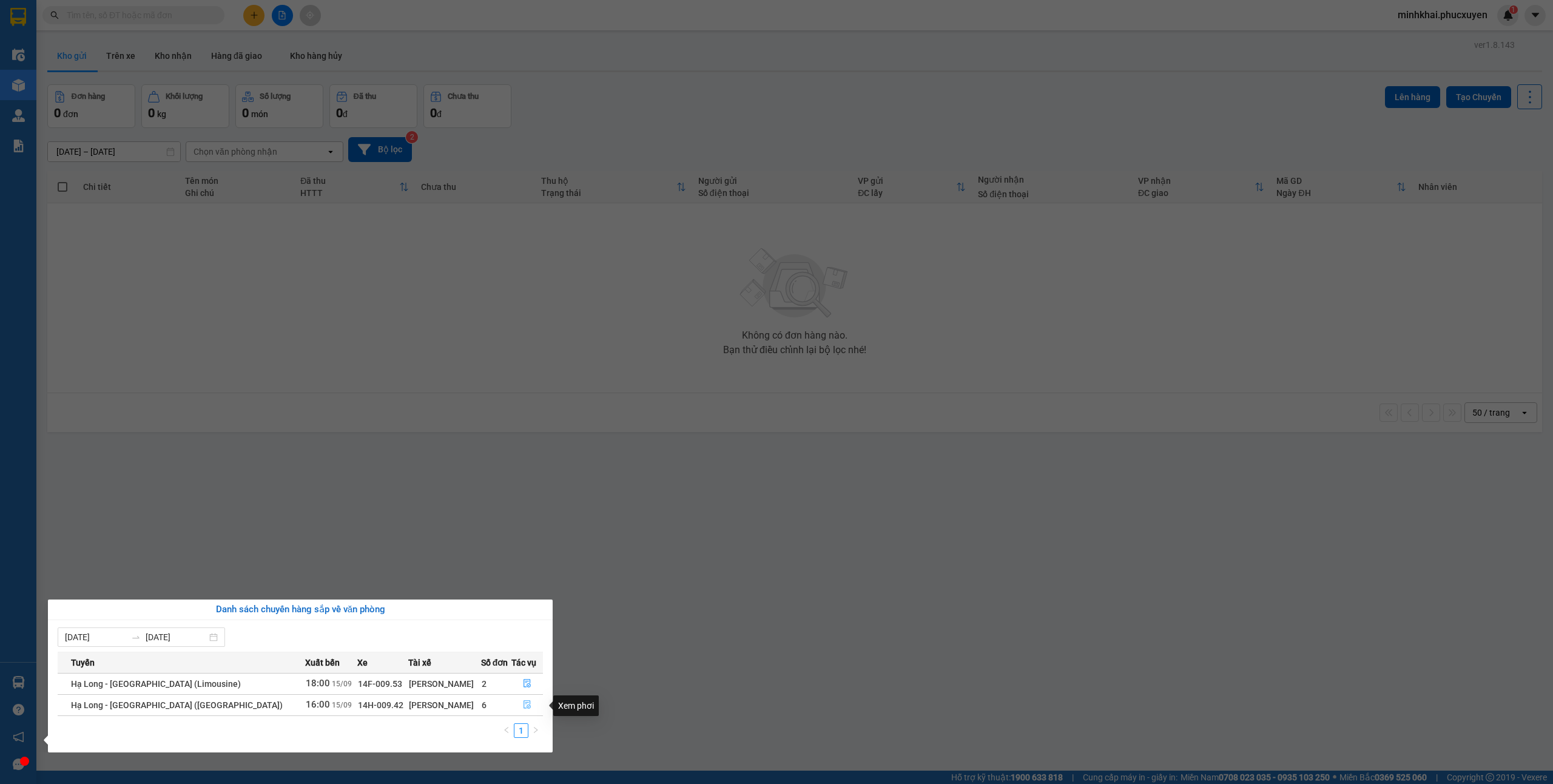
click at [524, 702] on icon "file-done" at bounding box center [528, 704] width 8 height 8
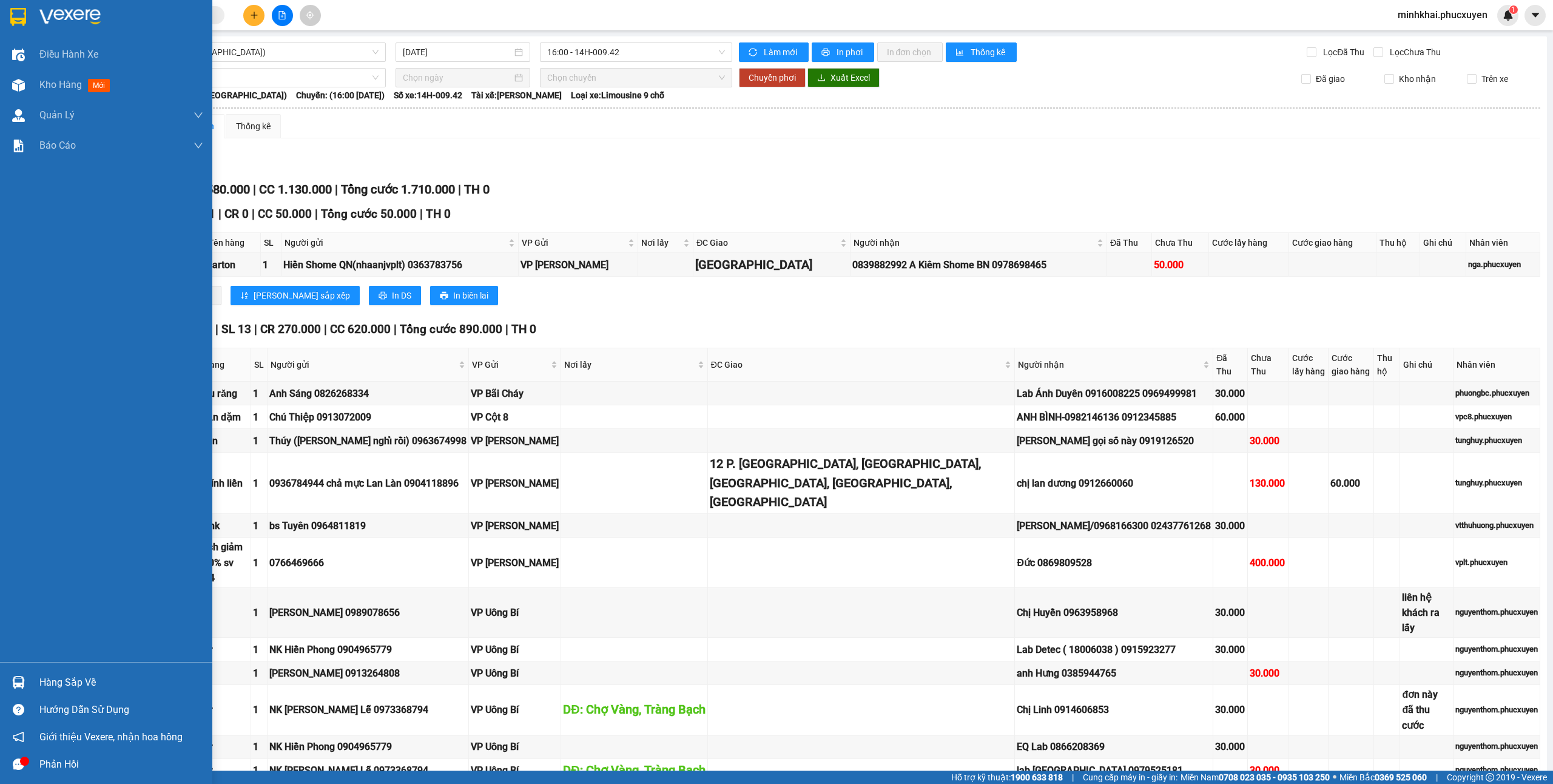
click at [86, 681] on div "Hàng sắp về" at bounding box center [121, 682] width 164 height 18
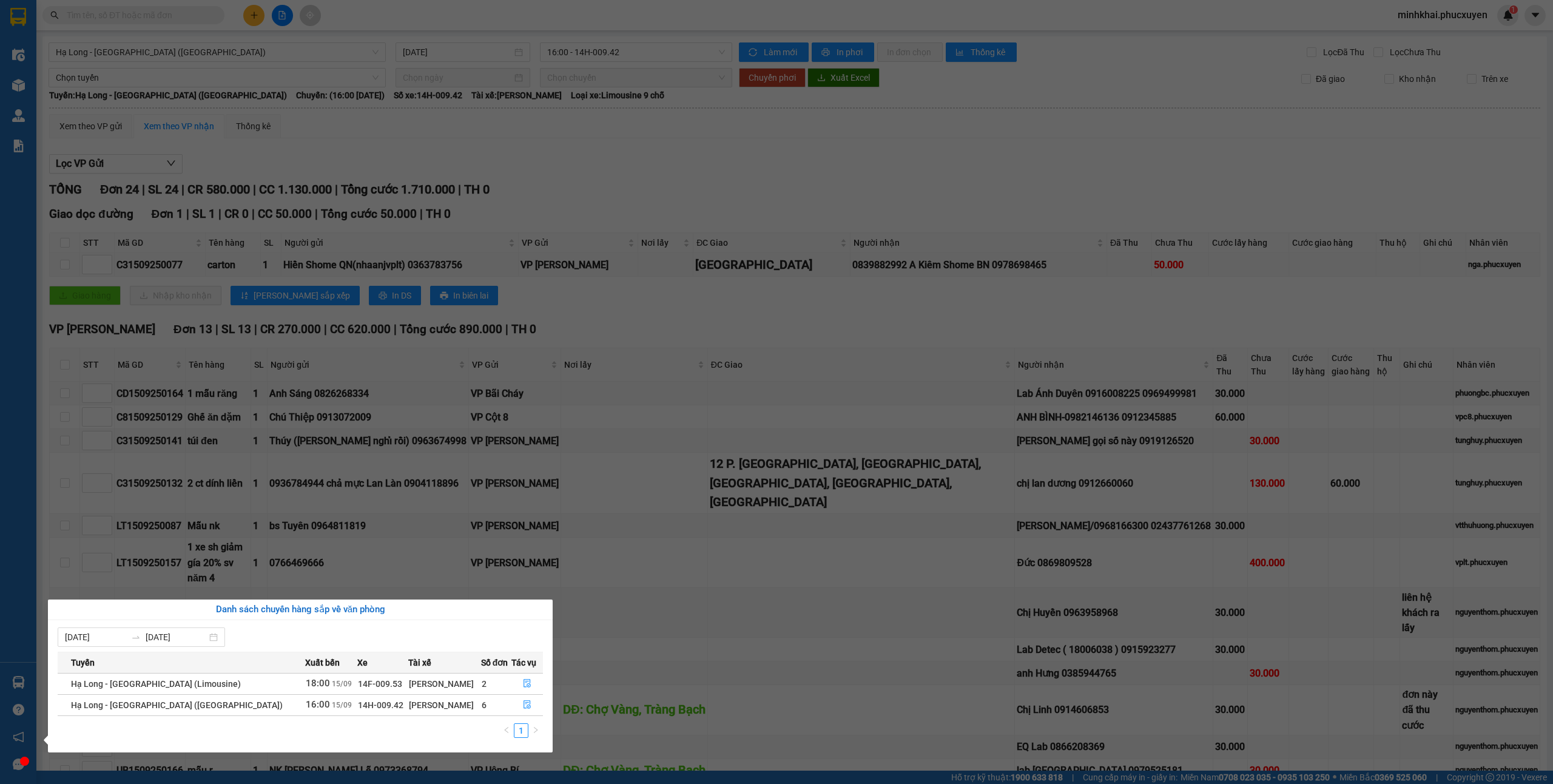
click at [645, 663] on section "Kết quả tìm kiếm ( 11 ) Bộ lọc Mã ĐH Trạng thái Món hàng Thu hộ Tổng cước Chưa …" at bounding box center [776, 392] width 1553 height 784
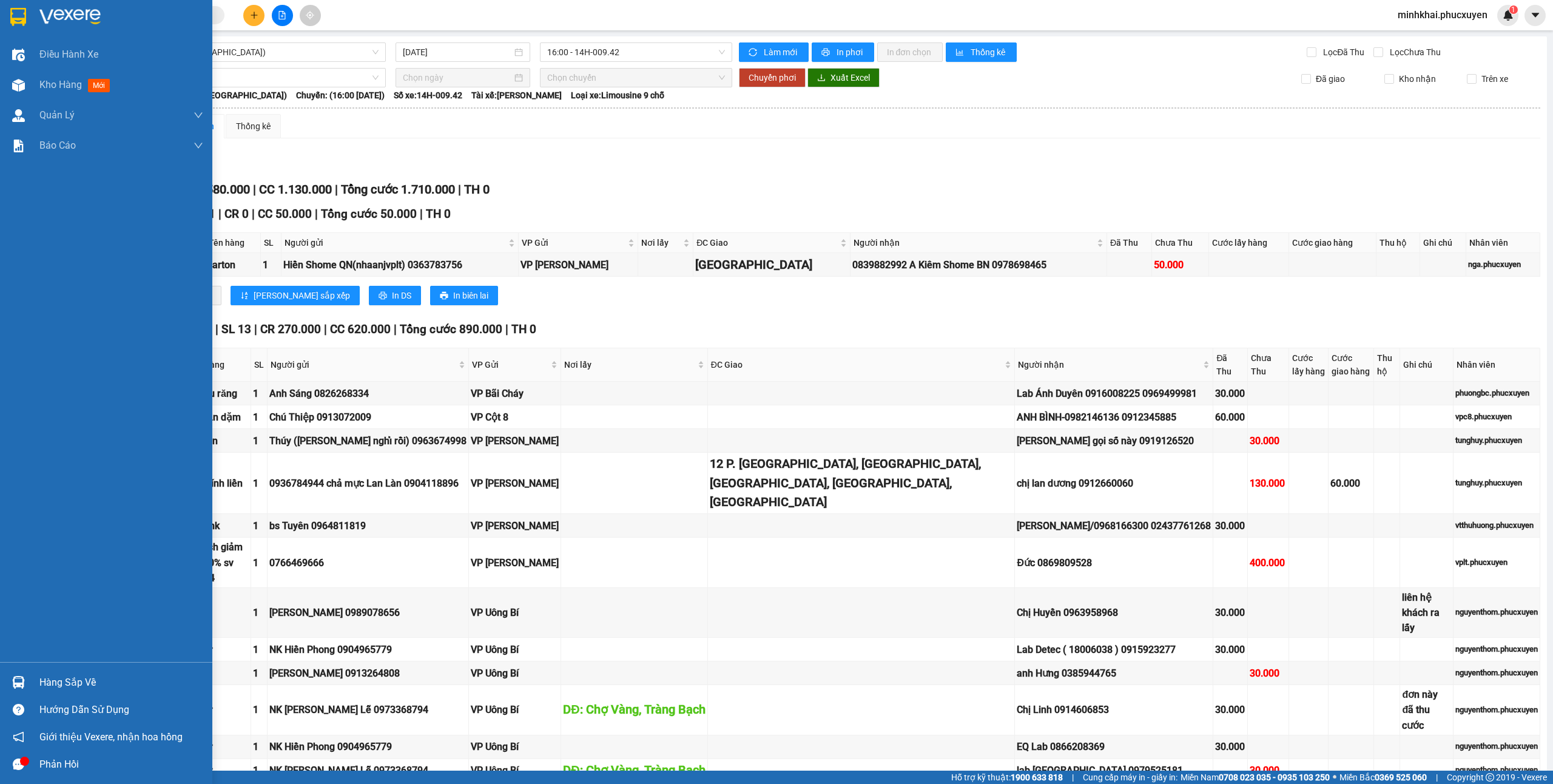
click at [2, 682] on div "Hàng sắp về" at bounding box center [106, 682] width 213 height 27
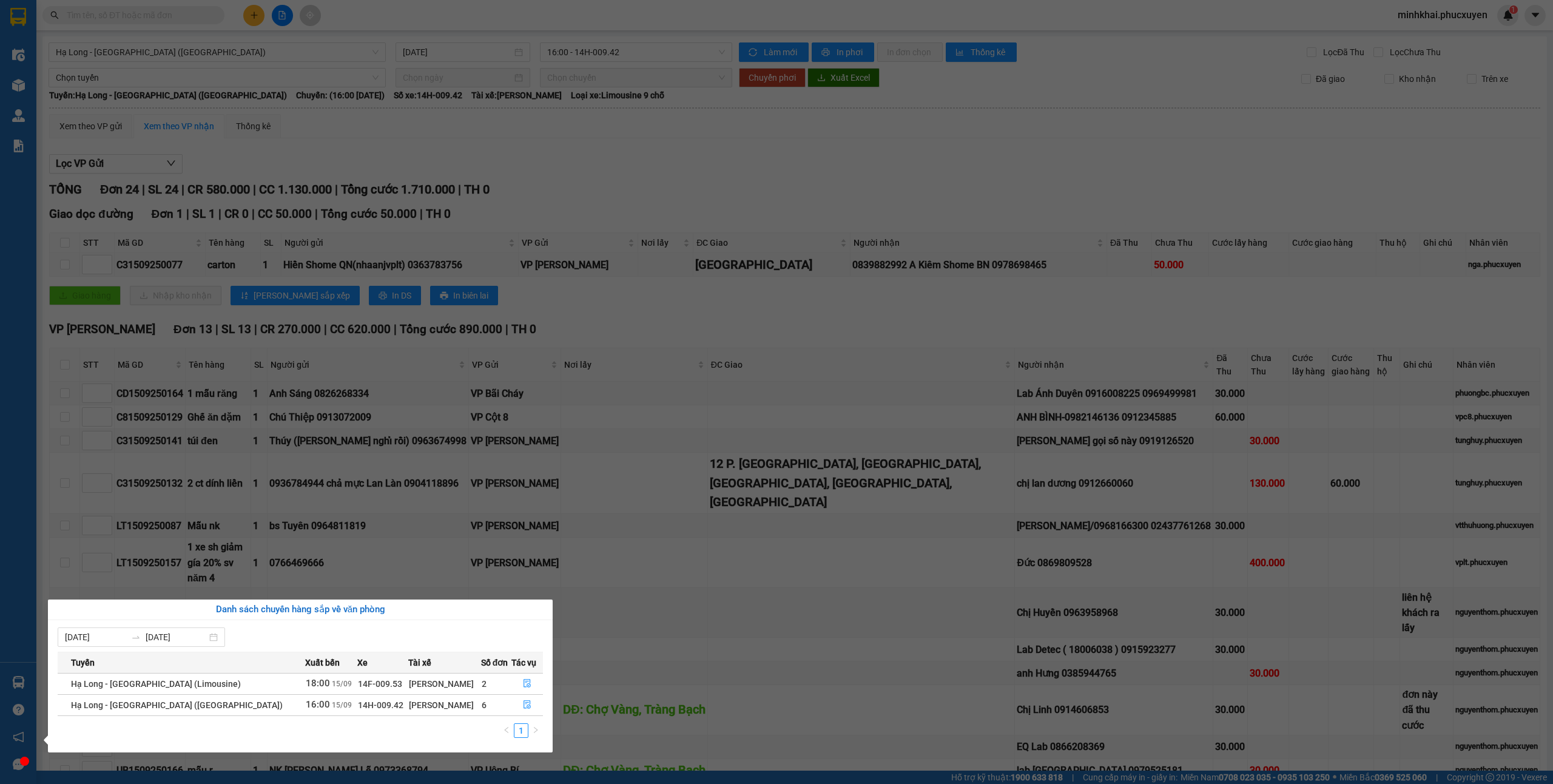
click at [784, 632] on section "Kết quả tìm kiếm ( 11 ) Bộ lọc Mã ĐH Trạng thái Món hàng Thu hộ Tổng cước Chưa …" at bounding box center [776, 392] width 1553 height 784
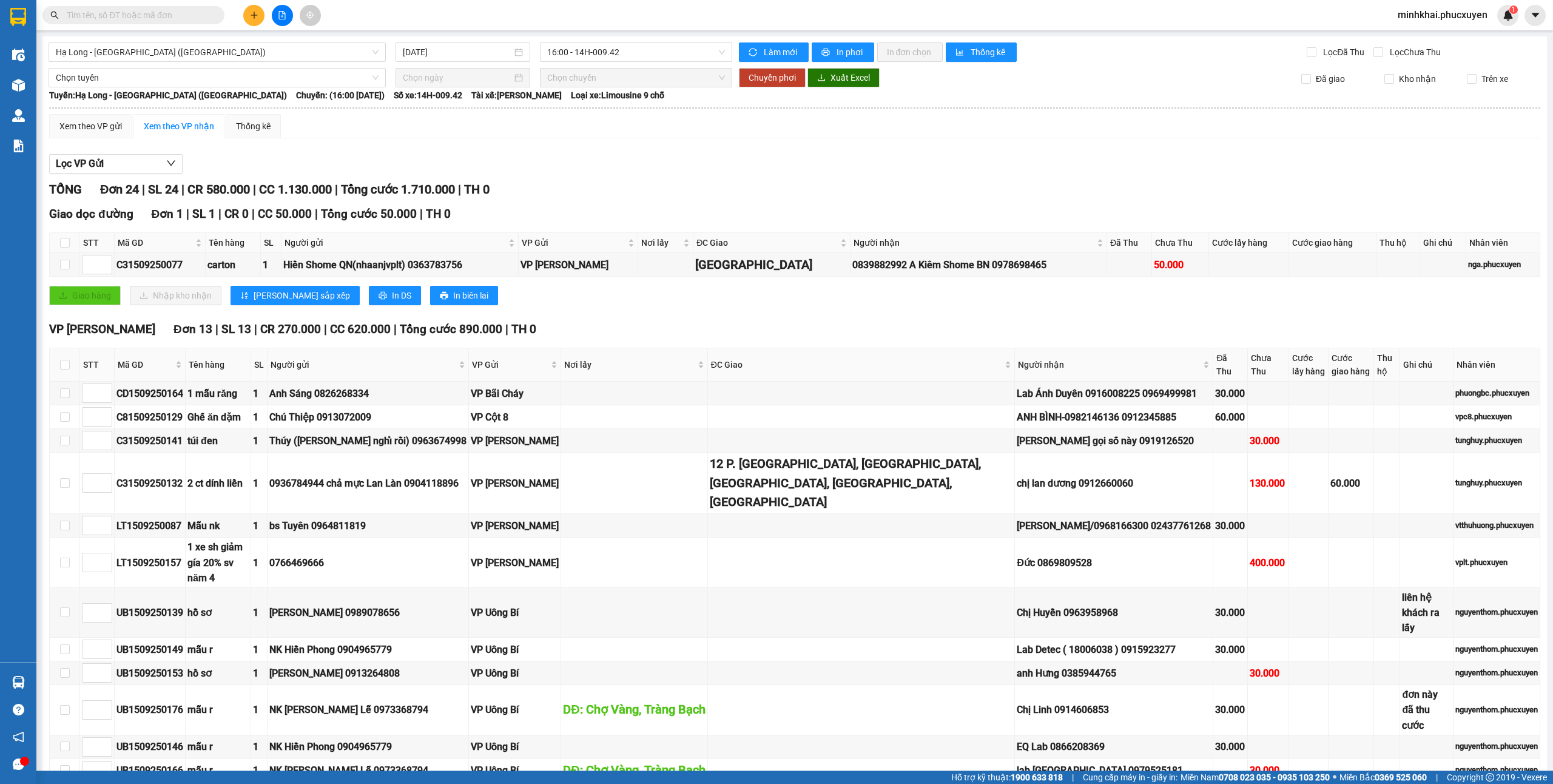
drag, startPoint x: 543, startPoint y: 491, endPoint x: 927, endPoint y: 501, distance: 384.1
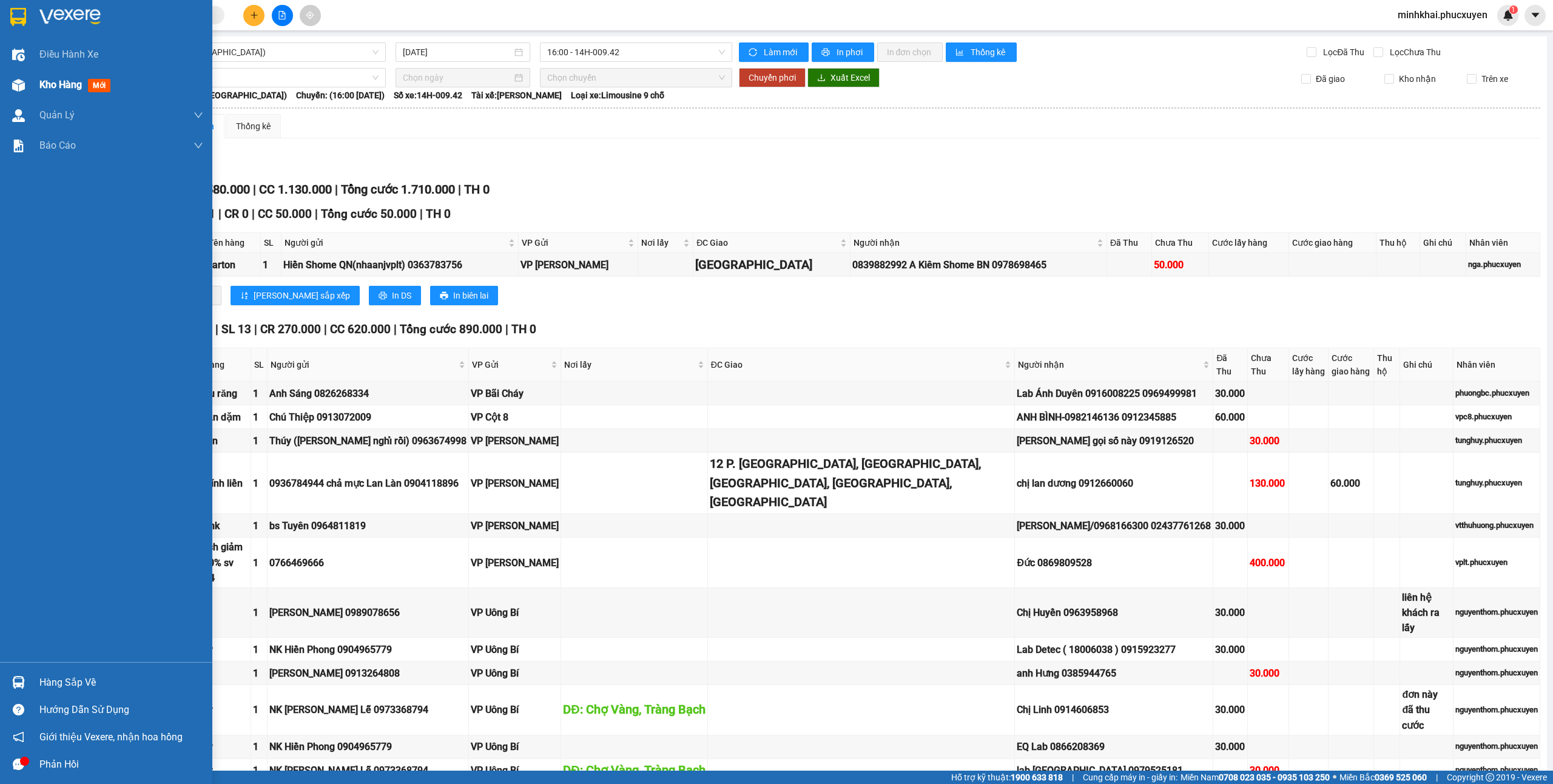
click at [55, 87] on span "Kho hàng" at bounding box center [61, 84] width 43 height 11
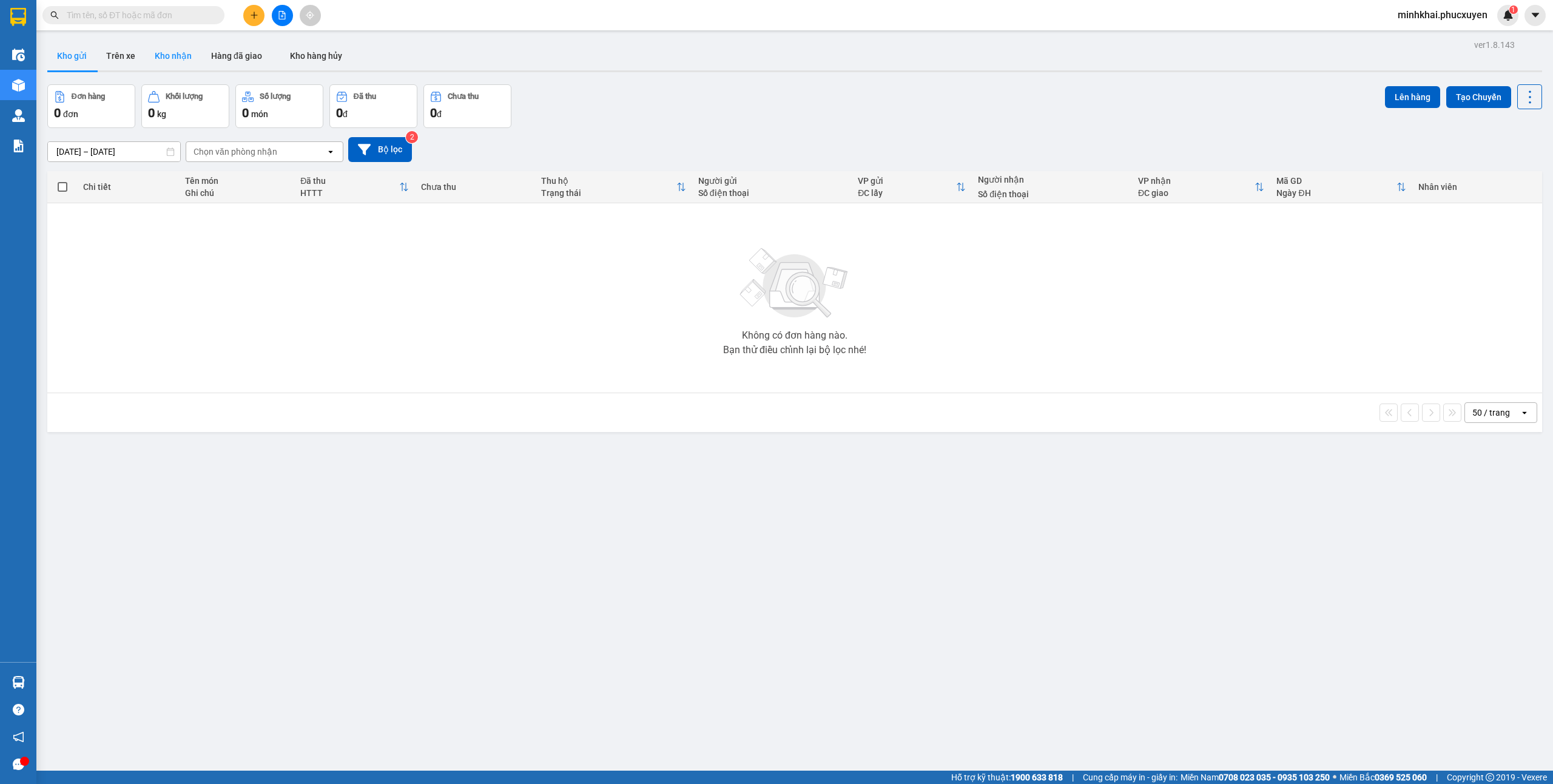
click at [191, 52] on button "Kho nhận" at bounding box center [173, 55] width 56 height 29
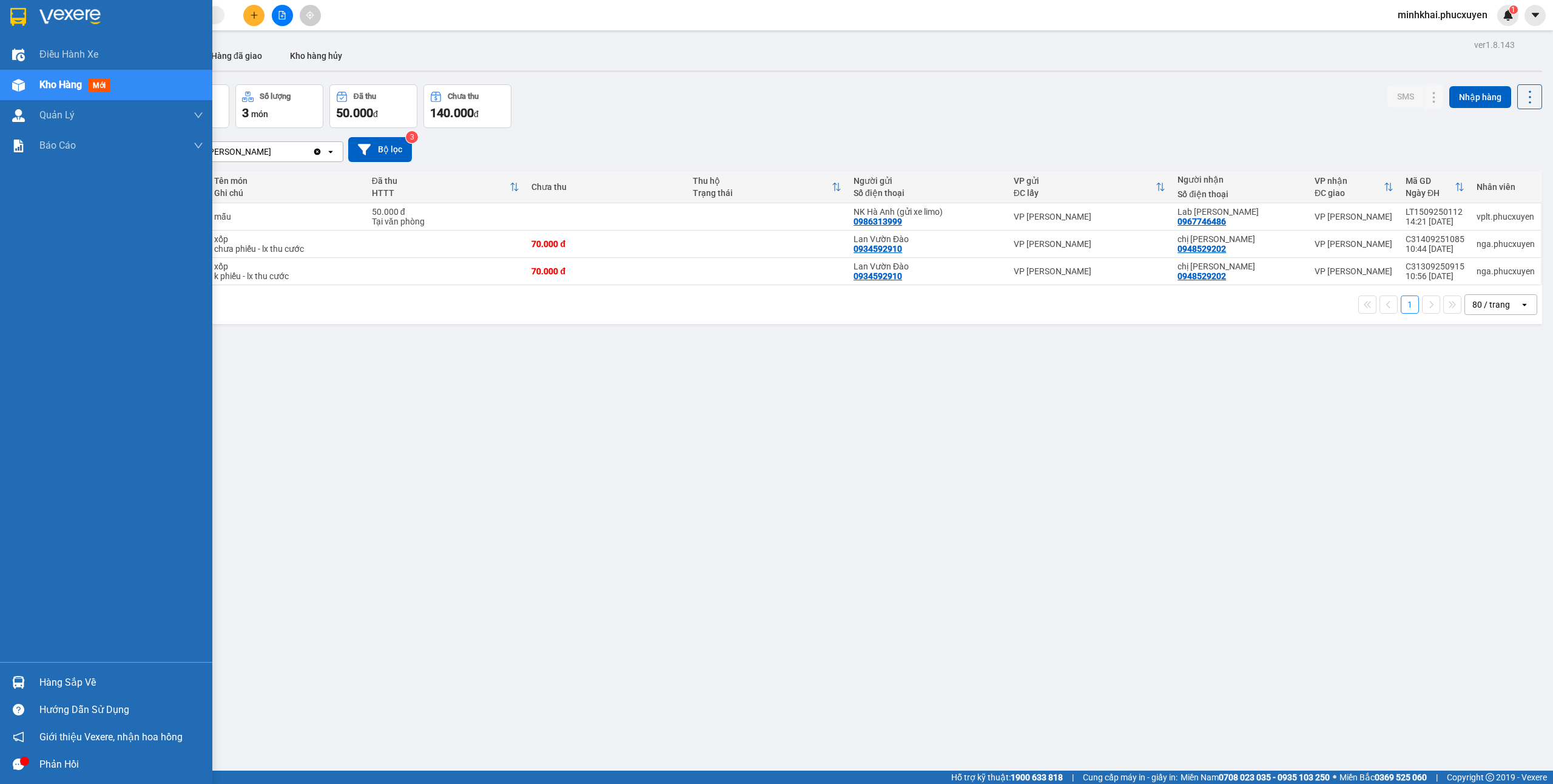
click at [3, 681] on div "Hàng sắp về" at bounding box center [106, 682] width 213 height 27
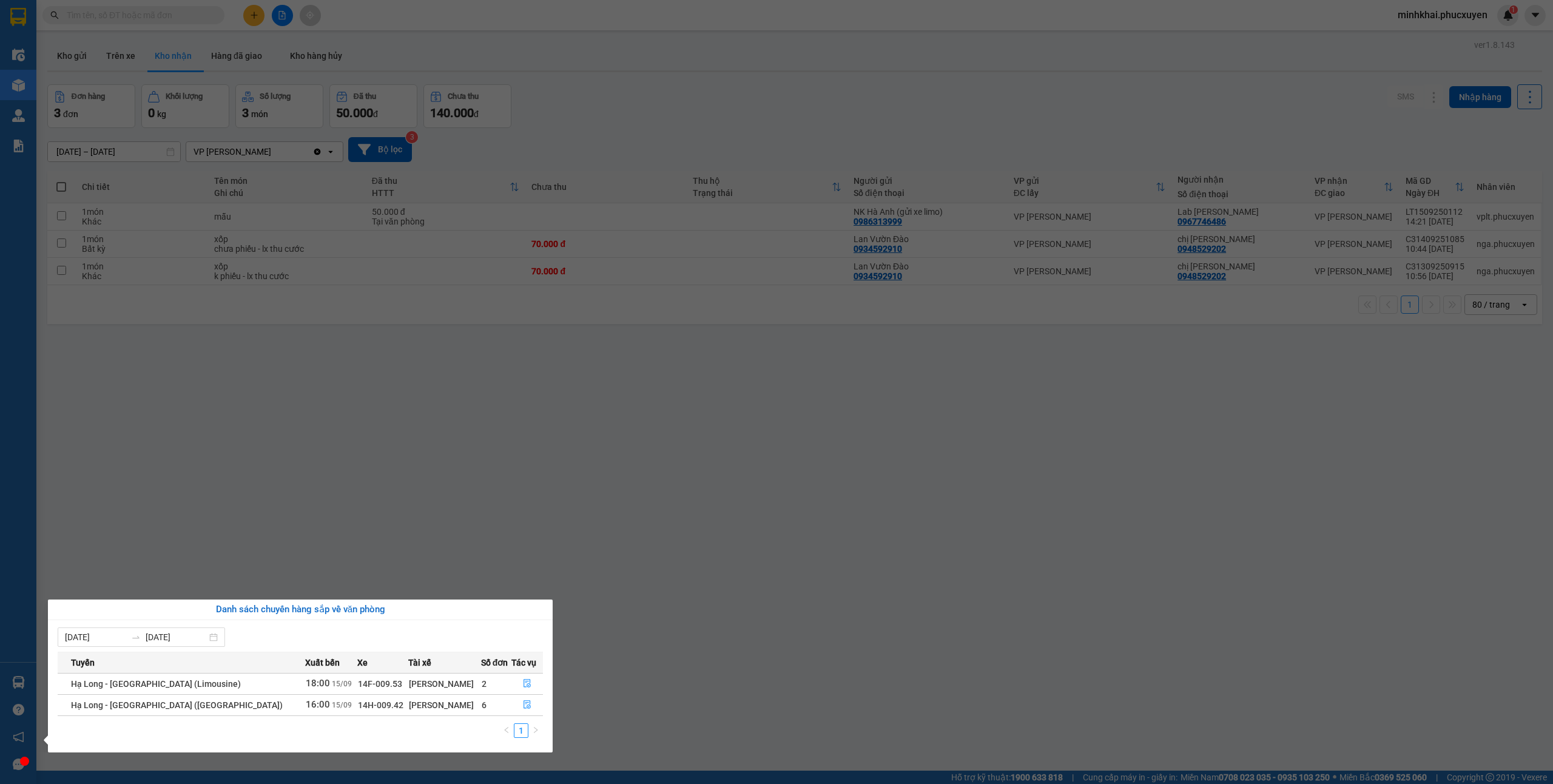
click at [867, 612] on section "Kết quả tìm kiếm ( 11 ) Bộ lọc Mã ĐH Trạng thái Món hàng Thu hộ Tổng cước Chưa …" at bounding box center [776, 392] width 1553 height 784
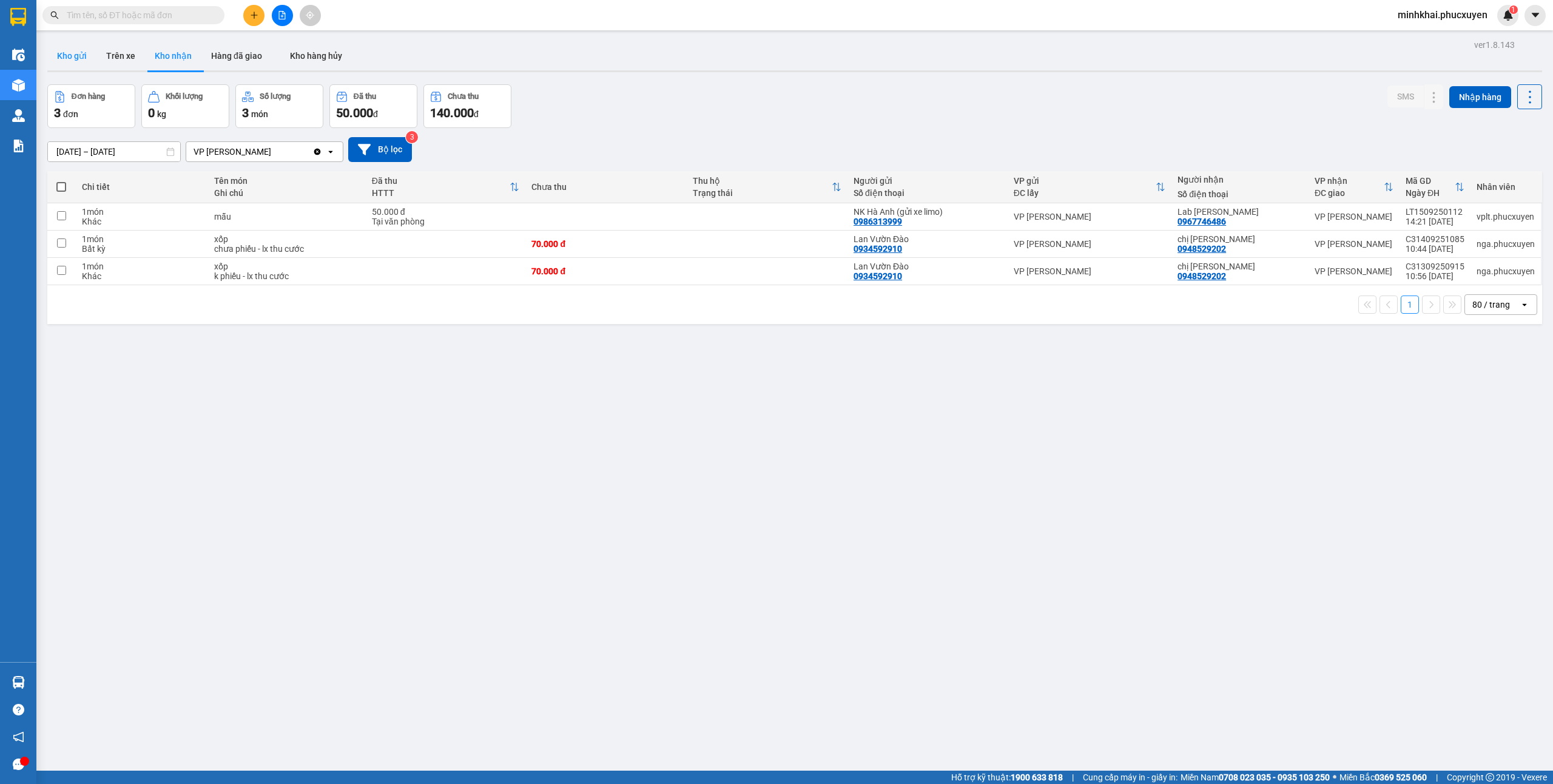
click at [59, 59] on button "Kho gửi" at bounding box center [71, 55] width 49 height 29
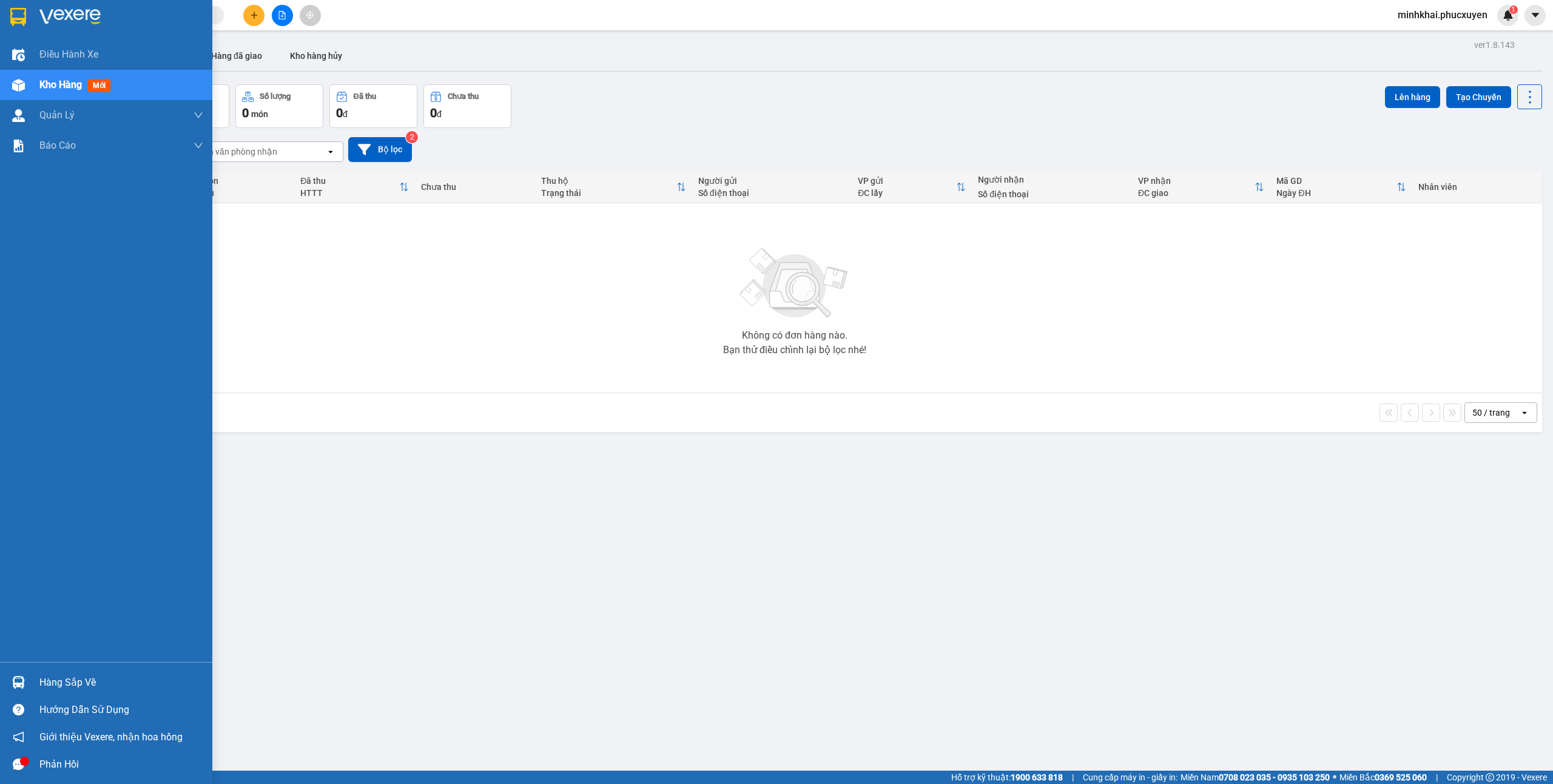
click at [24, 675] on img at bounding box center [18, 682] width 13 height 13
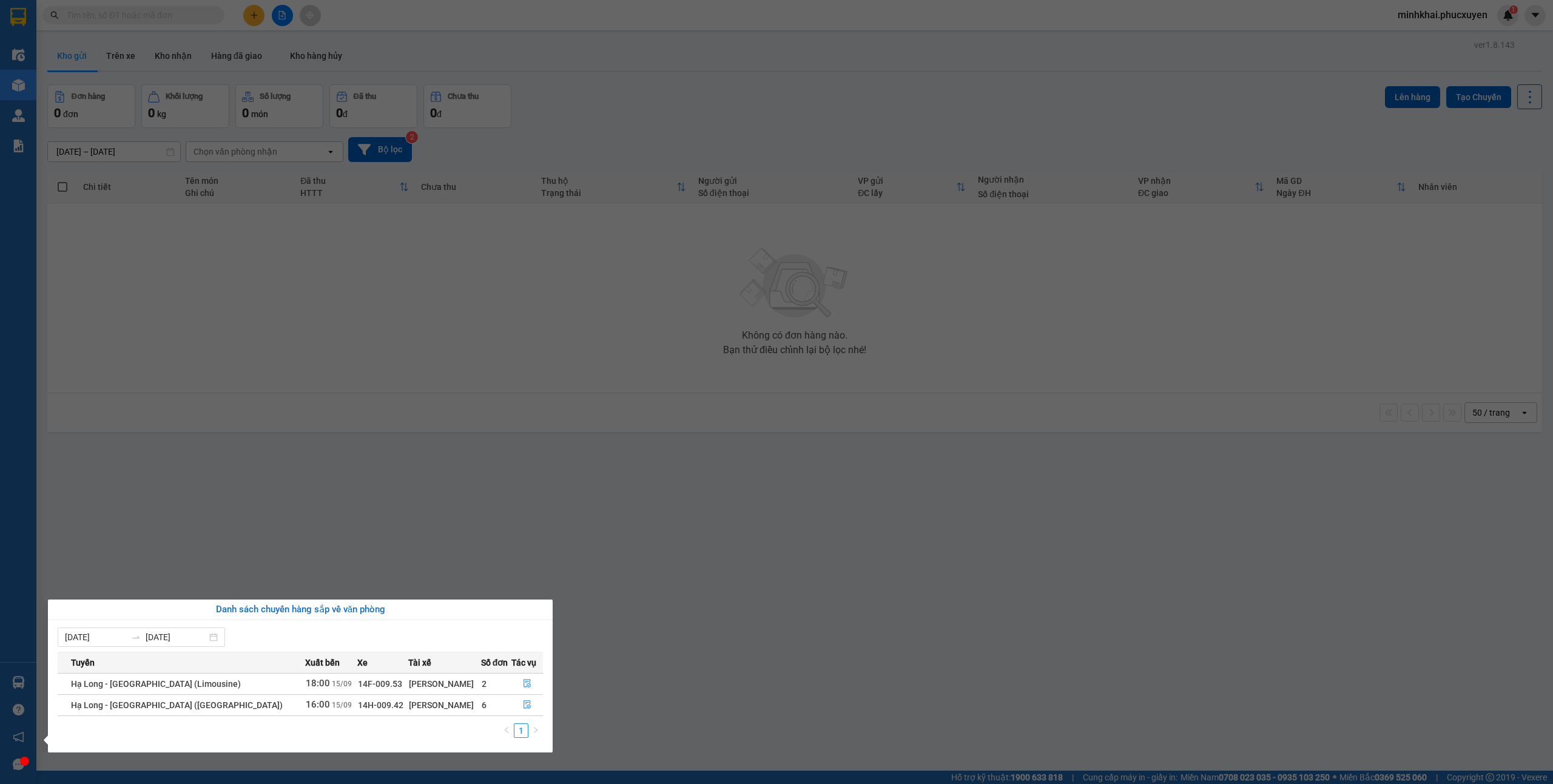
click at [1010, 646] on section "Kết quả tìm kiếm ( 11 ) Bộ lọc Mã ĐH Trạng thái Món hàng Thu hộ Tổng cước Chưa …" at bounding box center [776, 392] width 1553 height 784
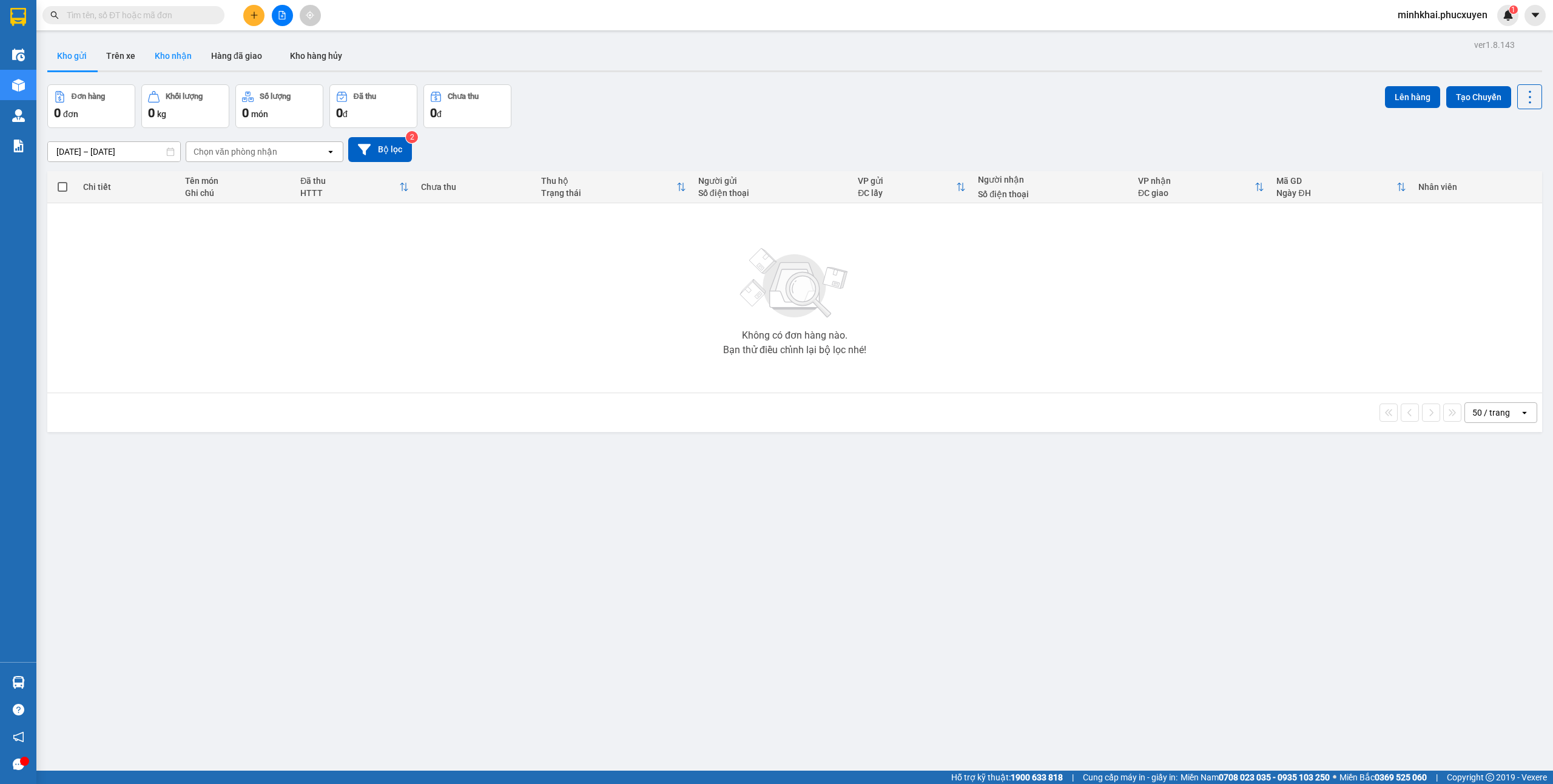
click at [177, 49] on button "Kho nhận" at bounding box center [173, 55] width 56 height 29
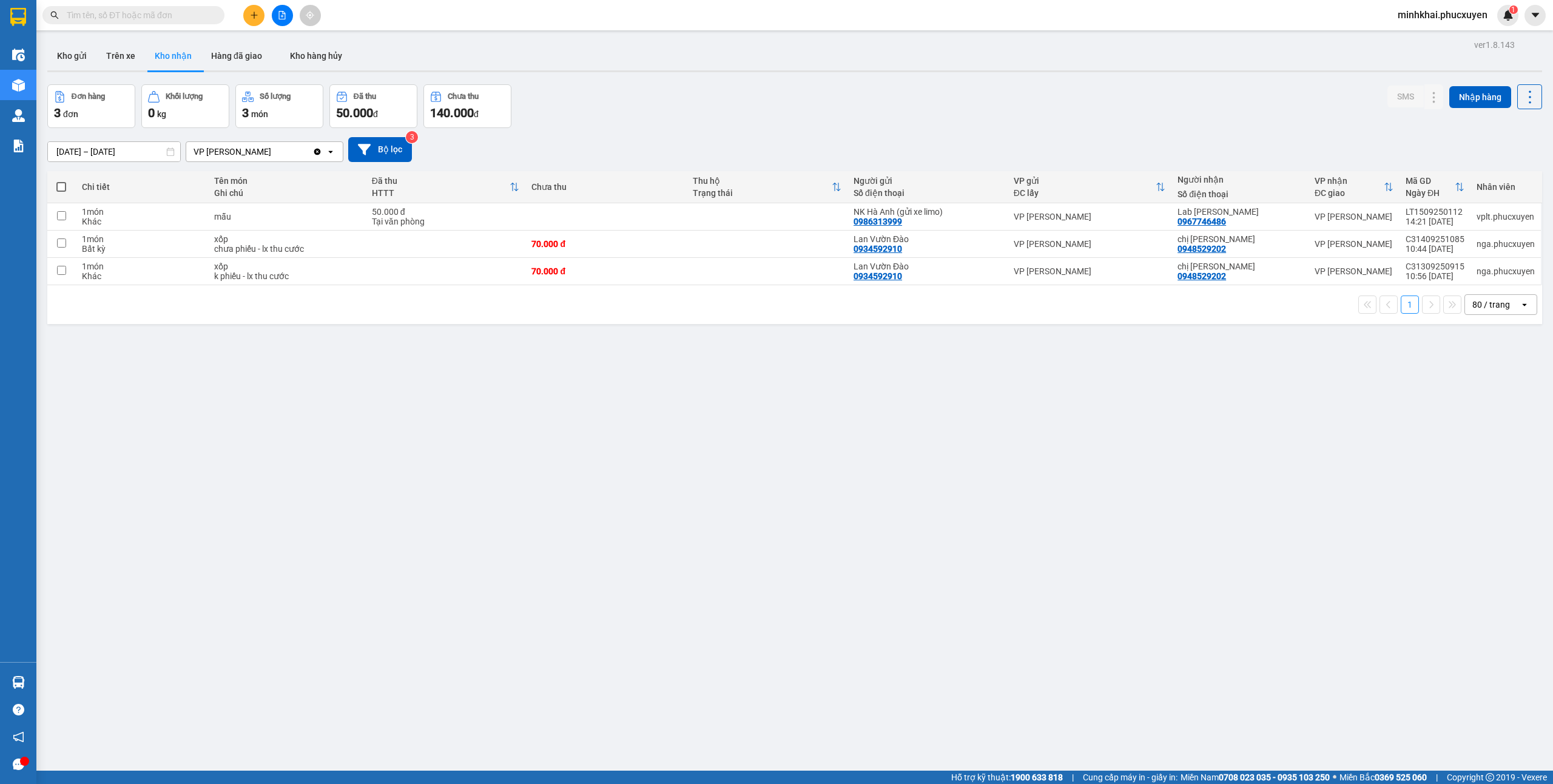
click at [175, 17] on input "text" at bounding box center [138, 15] width 143 height 14
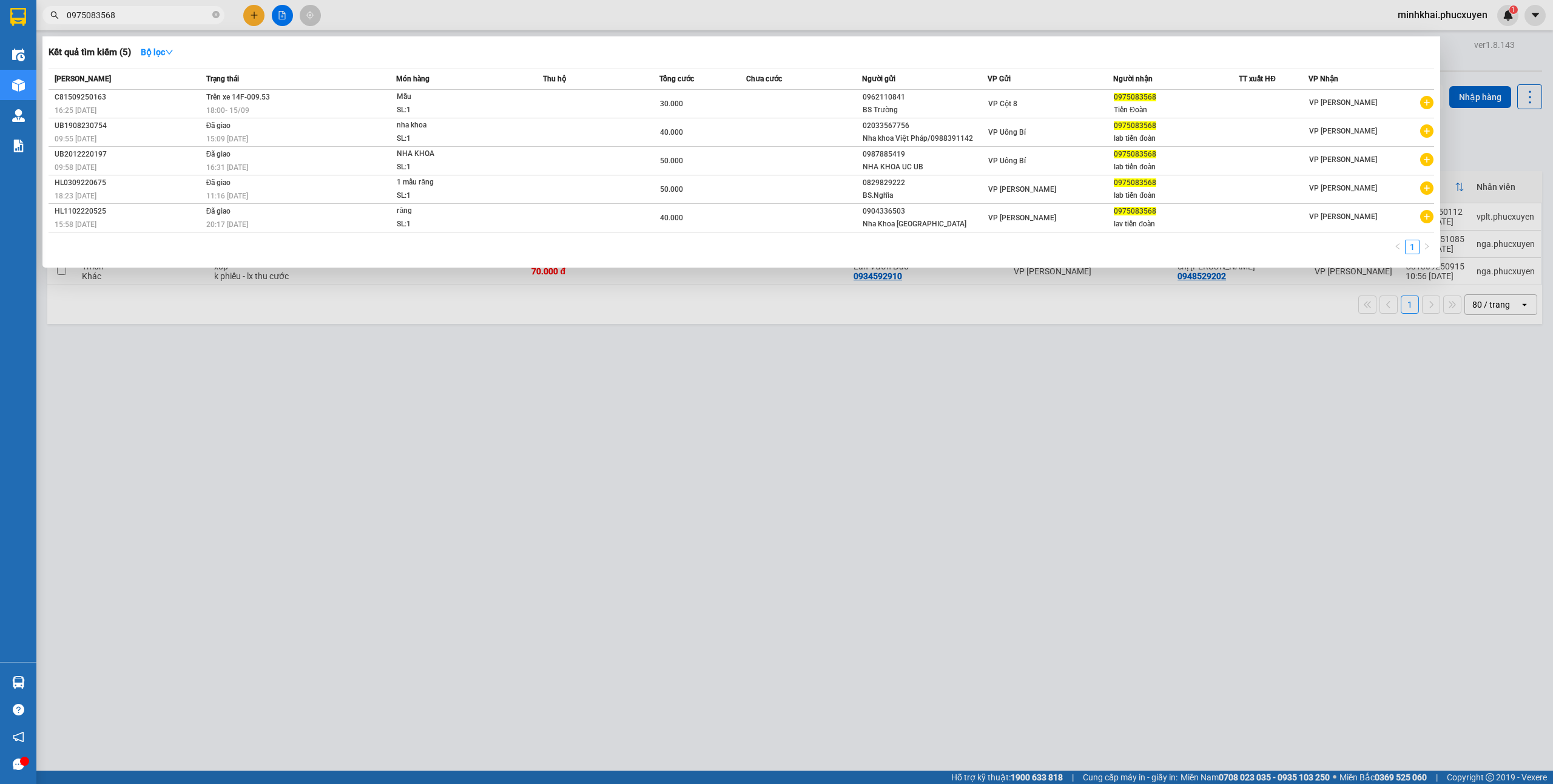
type input "0975083568"
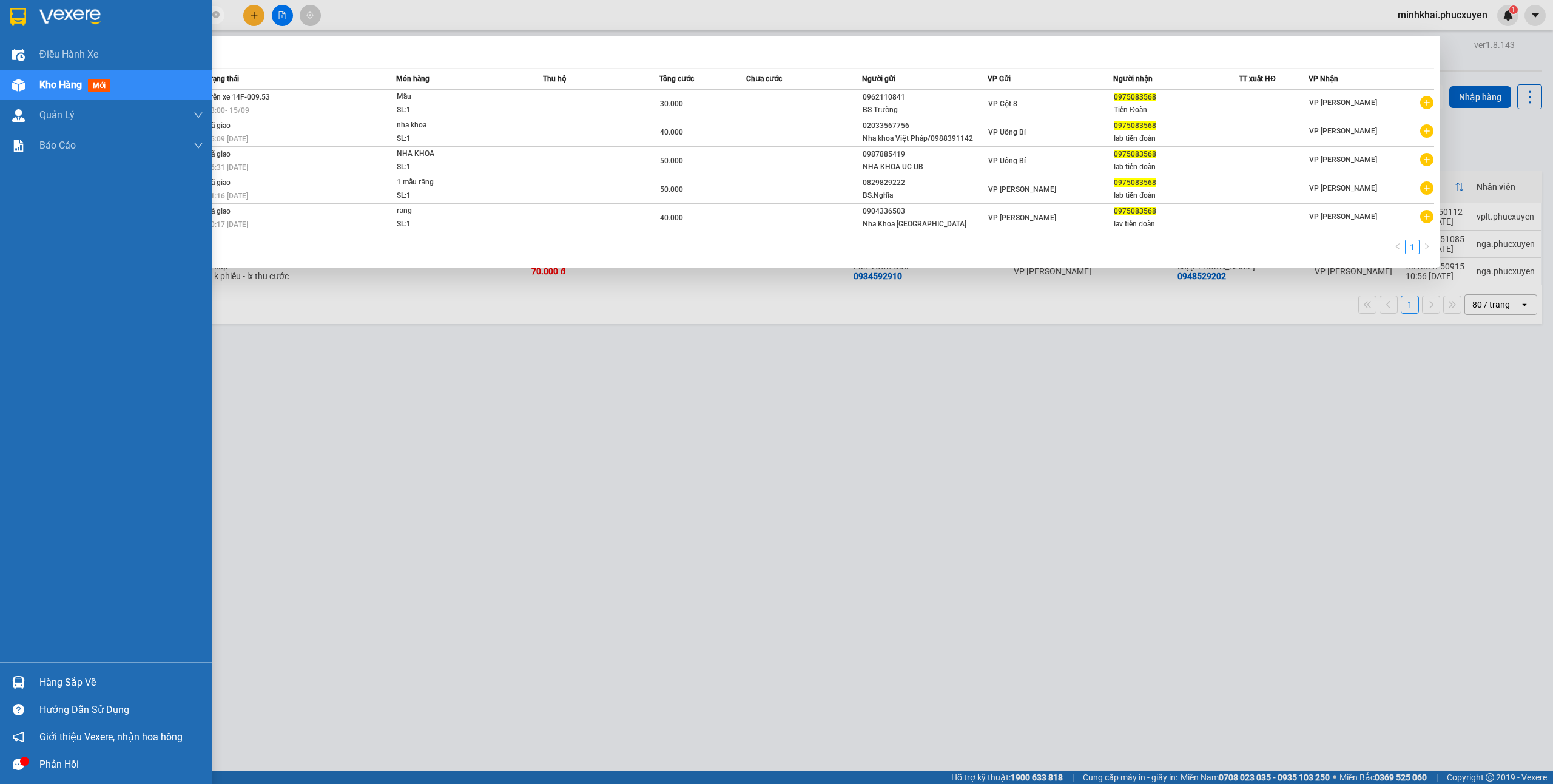
click at [14, 669] on div "Hàng sắp về" at bounding box center [106, 682] width 213 height 27
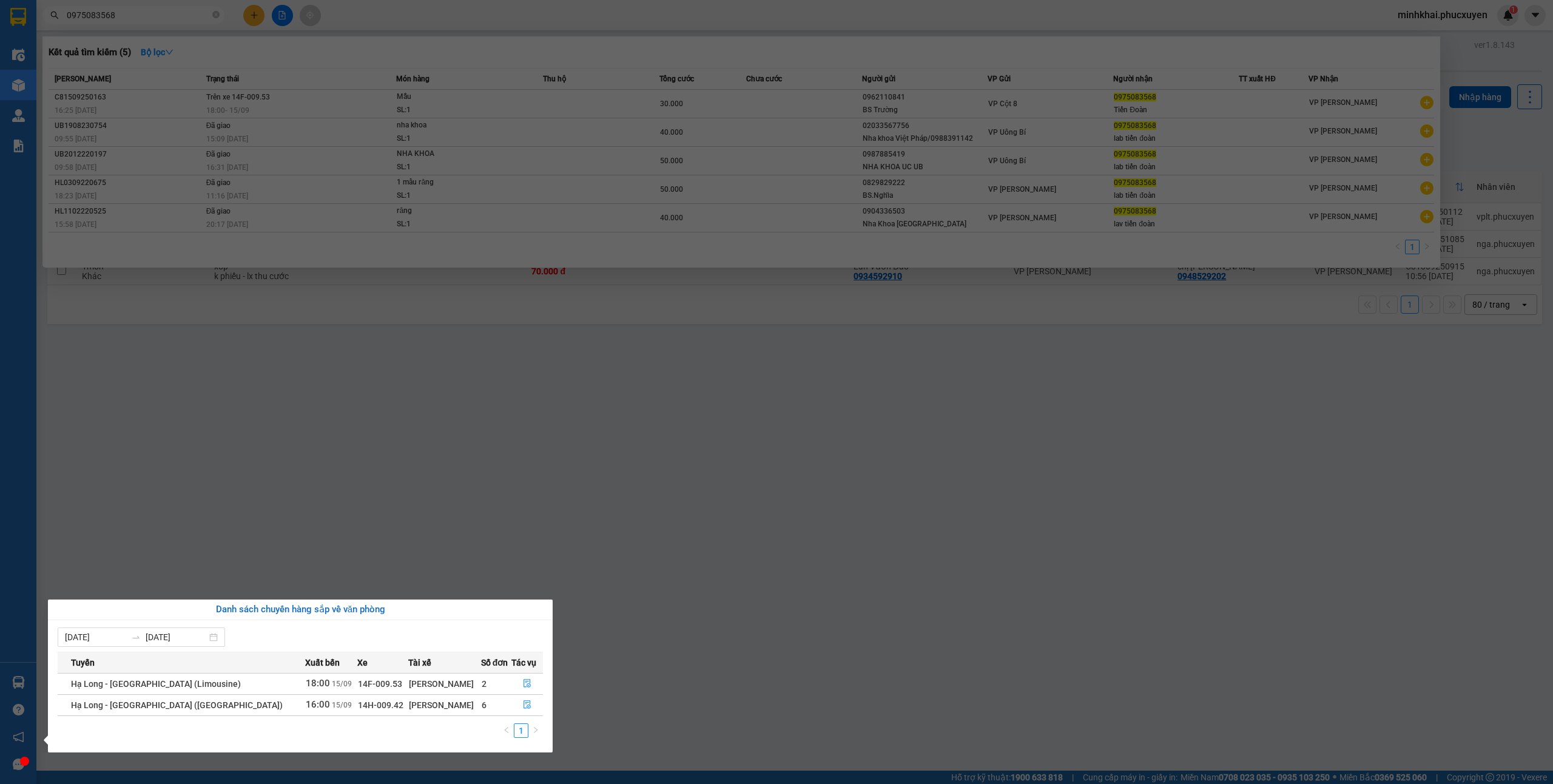
click at [1167, 476] on section "Kết quả tìm kiếm ( 5 ) Bộ lọc Mã ĐH Trạng thái Món hàng Thu hộ Tổng cước Chưa c…" at bounding box center [776, 392] width 1553 height 784
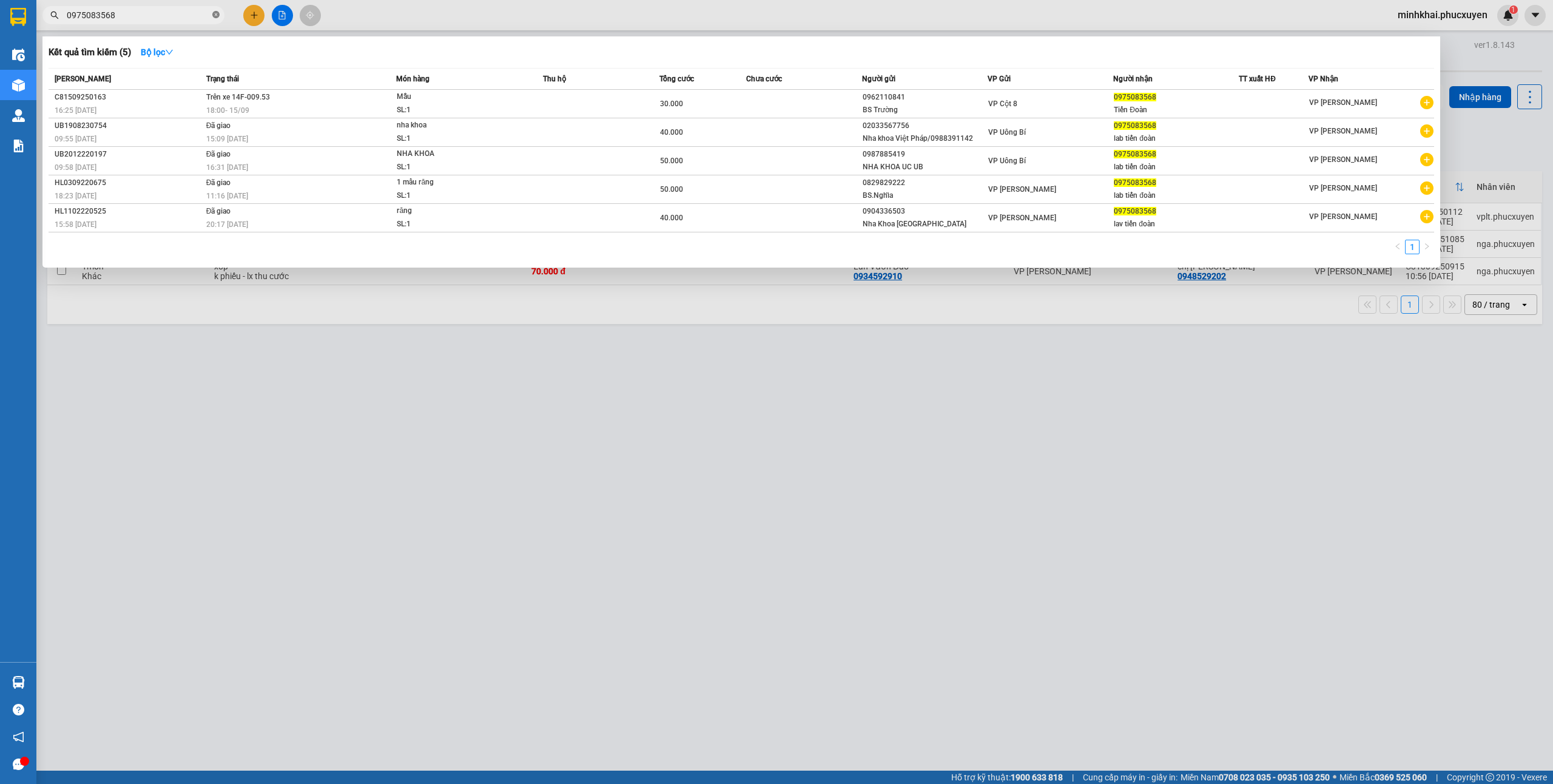
click at [216, 13] on icon "close-circle" at bounding box center [216, 14] width 8 height 8
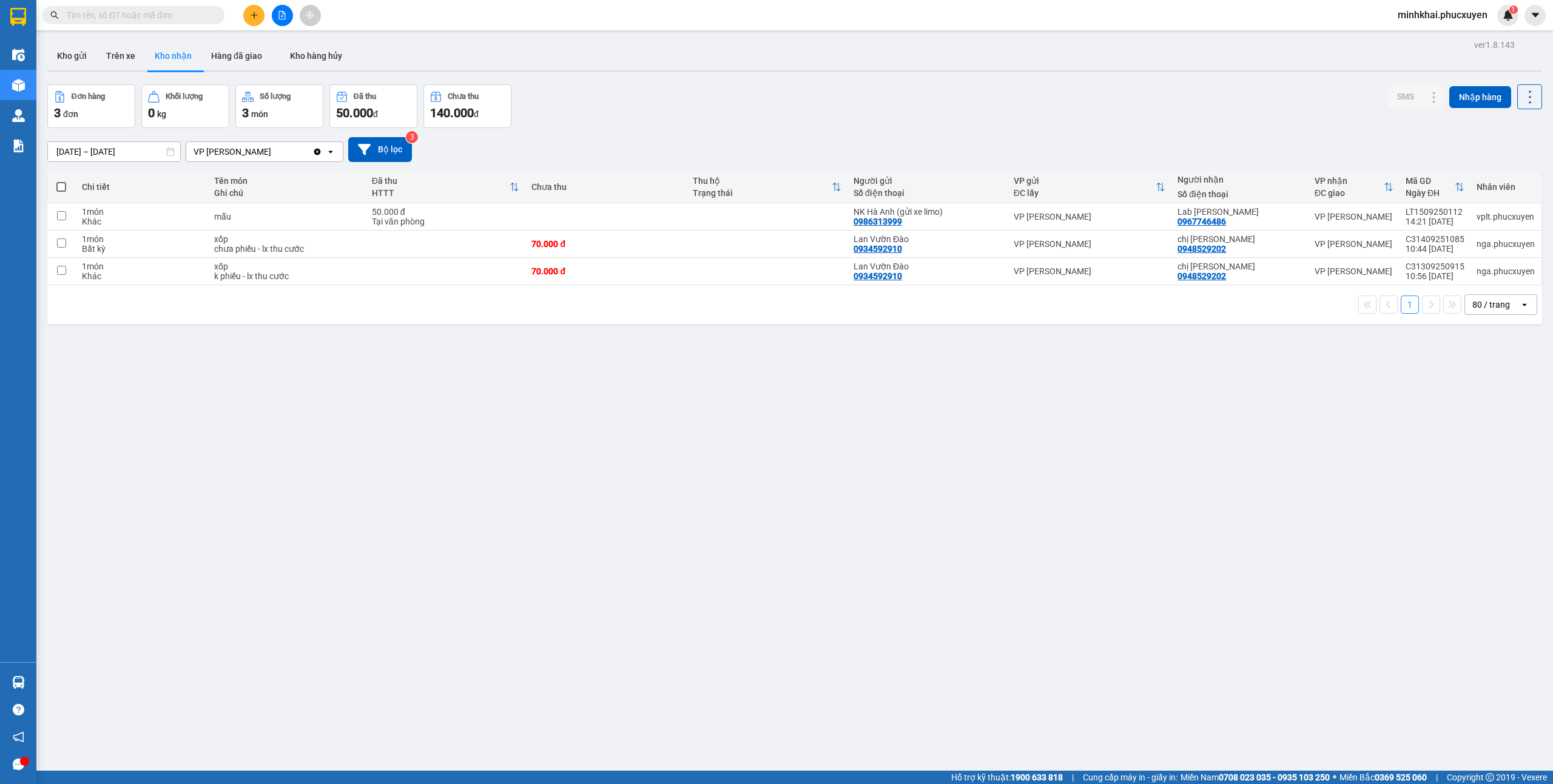
click at [537, 631] on div "ver 1.8.143 Kho gửi Trên xe Kho nhận Hàng đã giao Kho hàng hủy Đơn hàng 3 đơn K…" at bounding box center [795, 428] width 1504 height 784
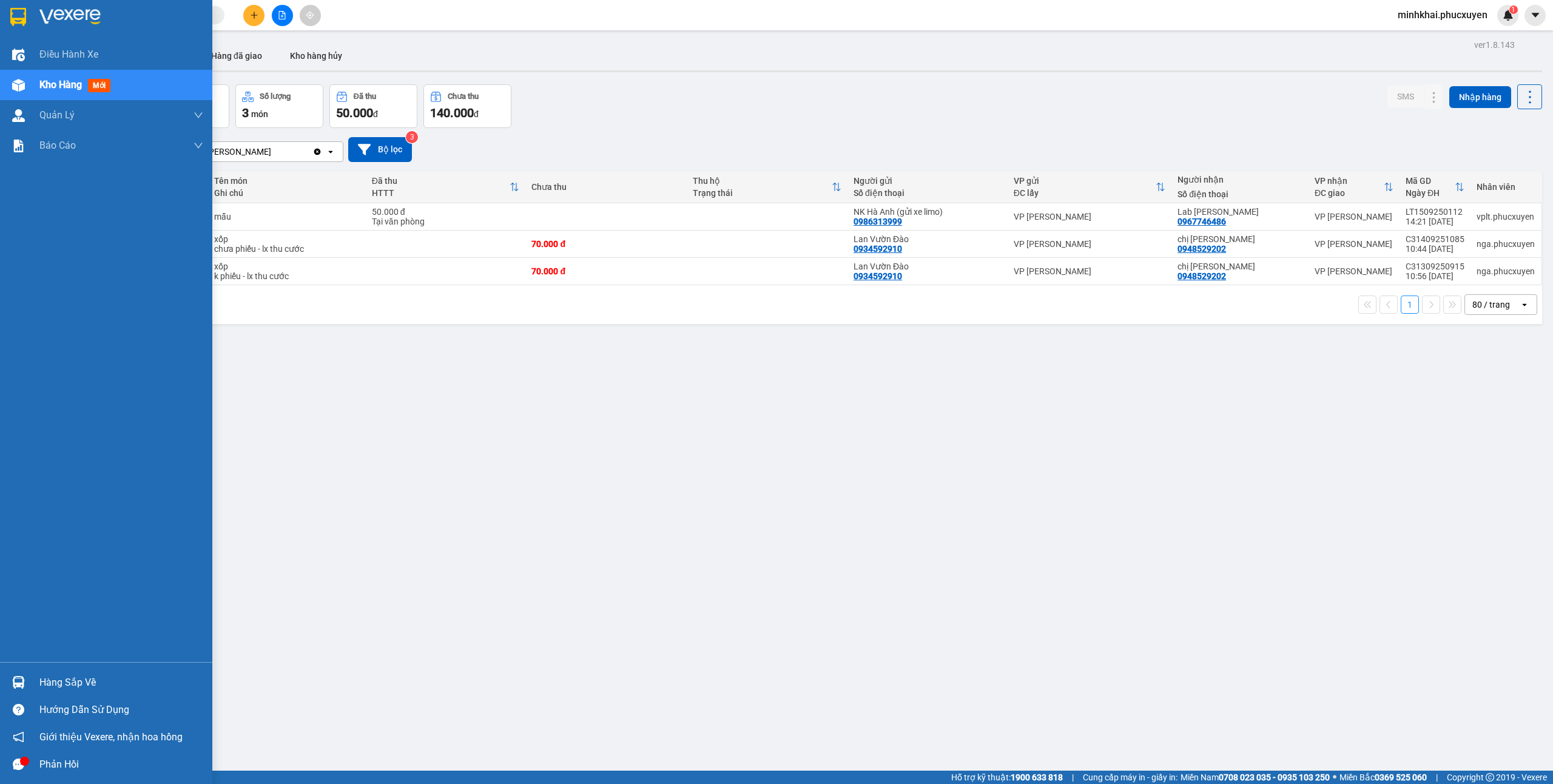
click at [41, 688] on div "Hàng sắp về" at bounding box center [121, 682] width 164 height 18
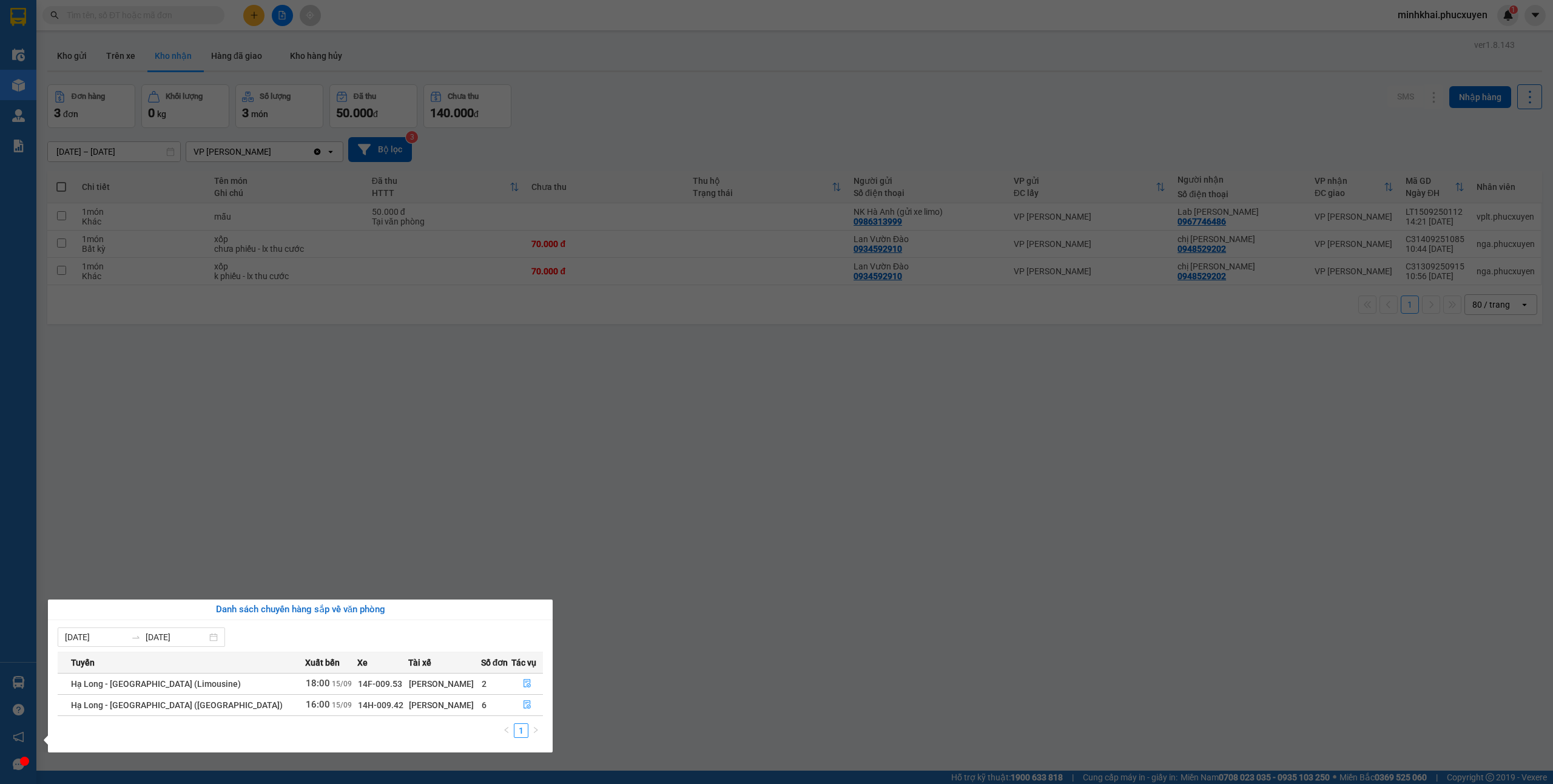
click at [754, 631] on section "Kết quả tìm kiếm ( 5 ) Bộ lọc Mã ĐH Trạng thái Món hàng Thu hộ Tổng cước Chưa c…" at bounding box center [776, 392] width 1553 height 784
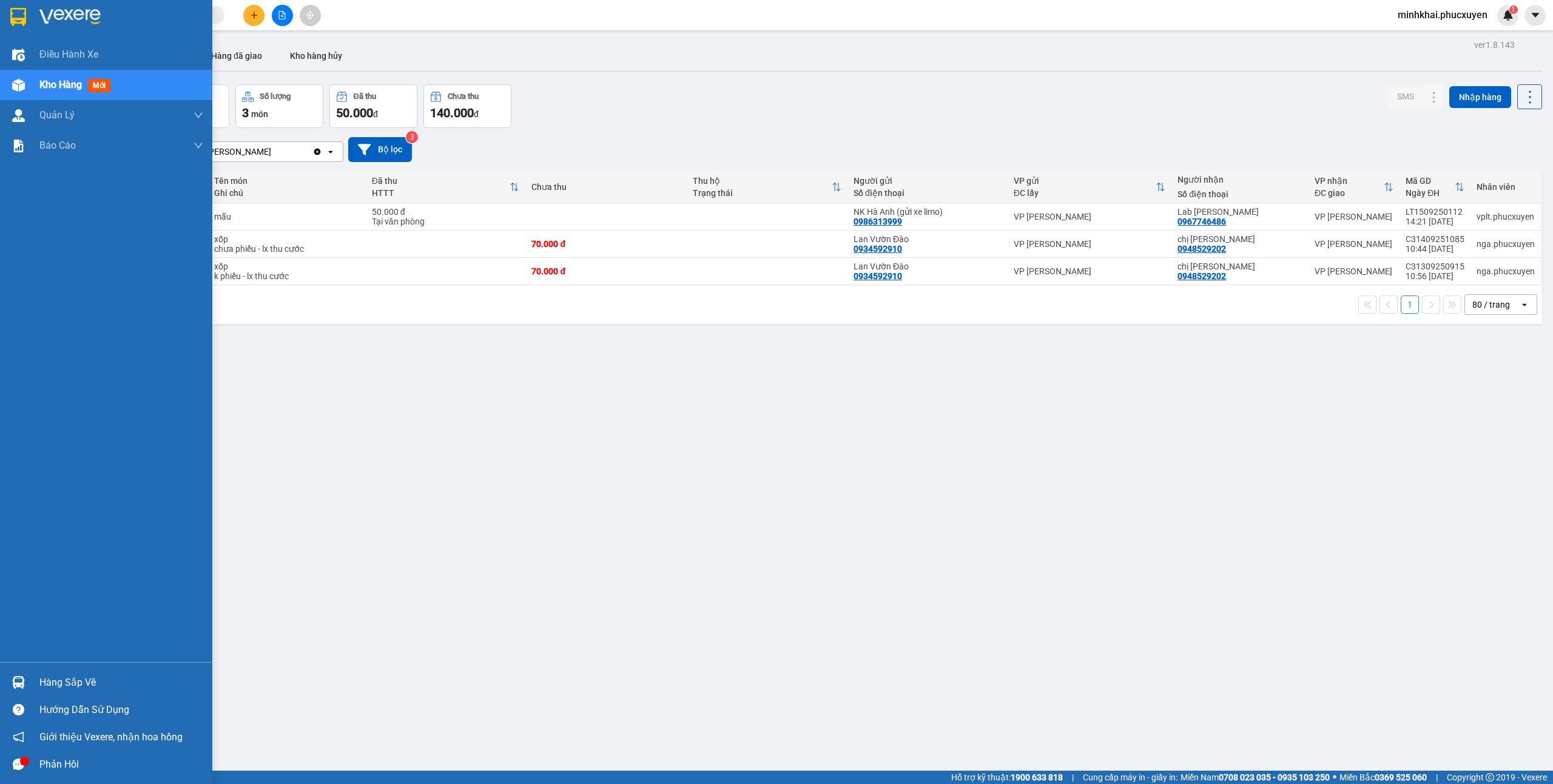
click at [18, 683] on img at bounding box center [18, 682] width 13 height 13
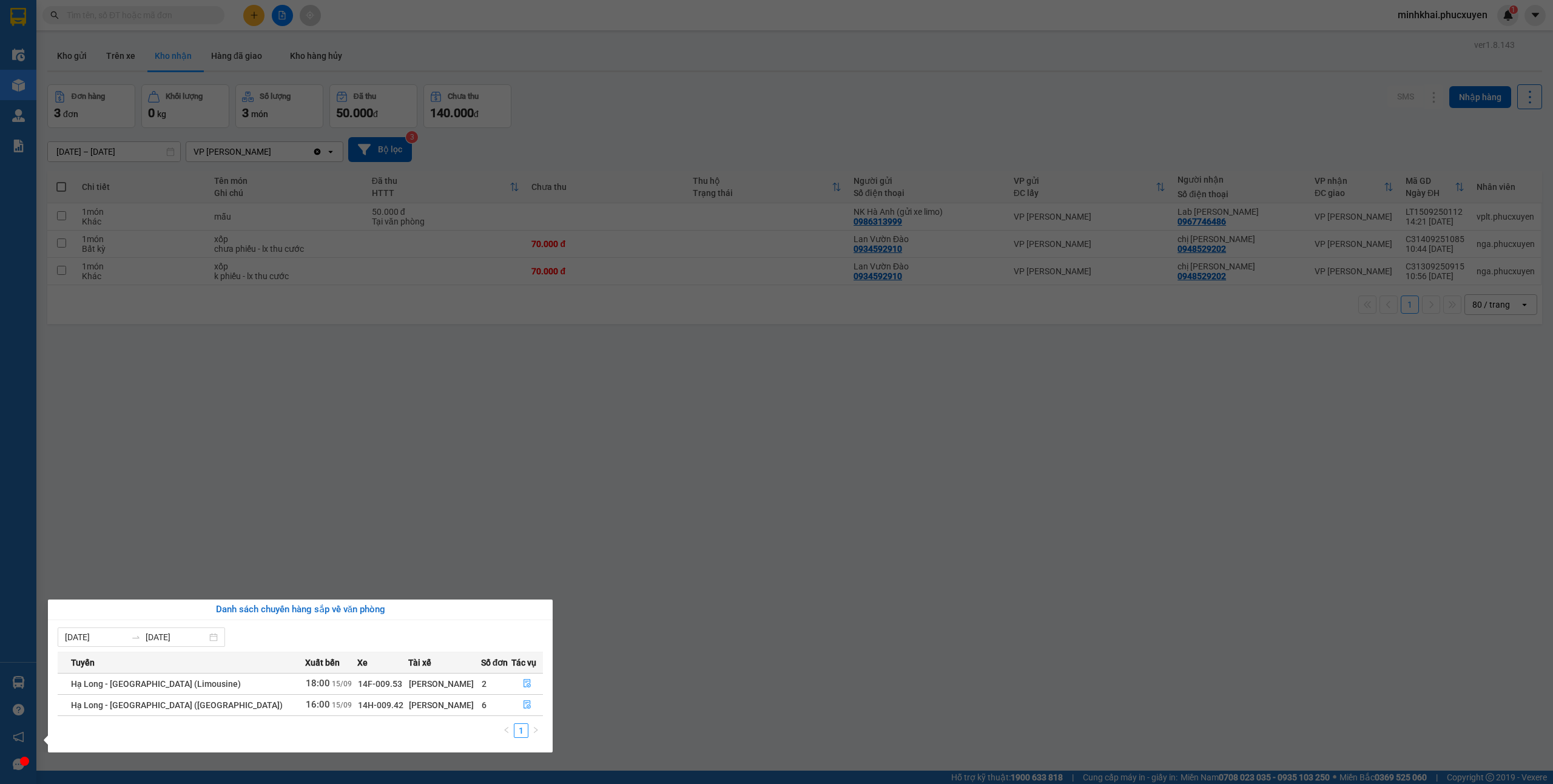
click at [789, 583] on section "Kết quả tìm kiếm ( 5 ) Bộ lọc Mã ĐH Trạng thái Món hàng Thu hộ Tổng cước Chưa c…" at bounding box center [776, 392] width 1553 height 784
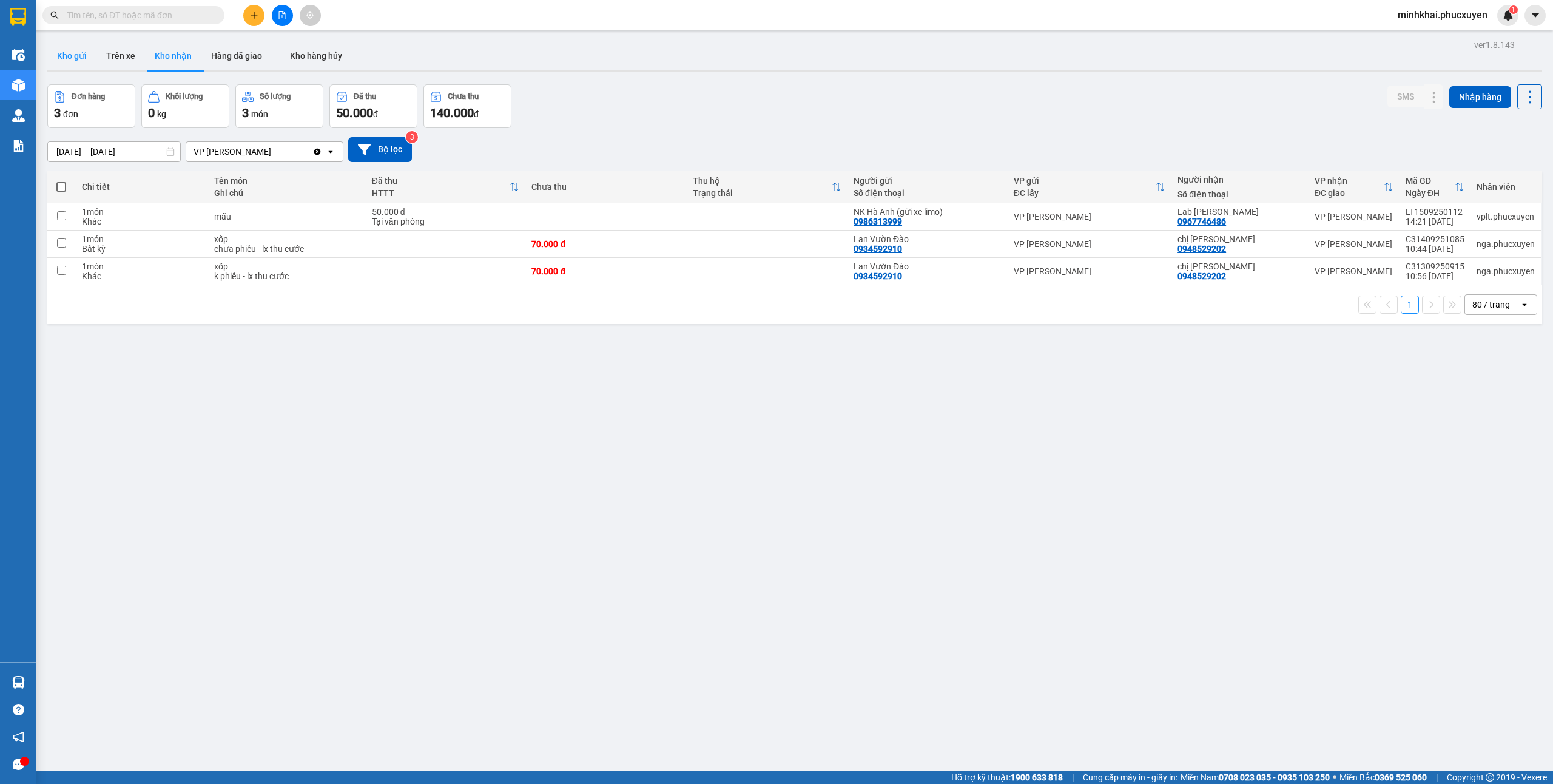
click at [93, 62] on button "Kho gửi" at bounding box center [71, 55] width 49 height 29
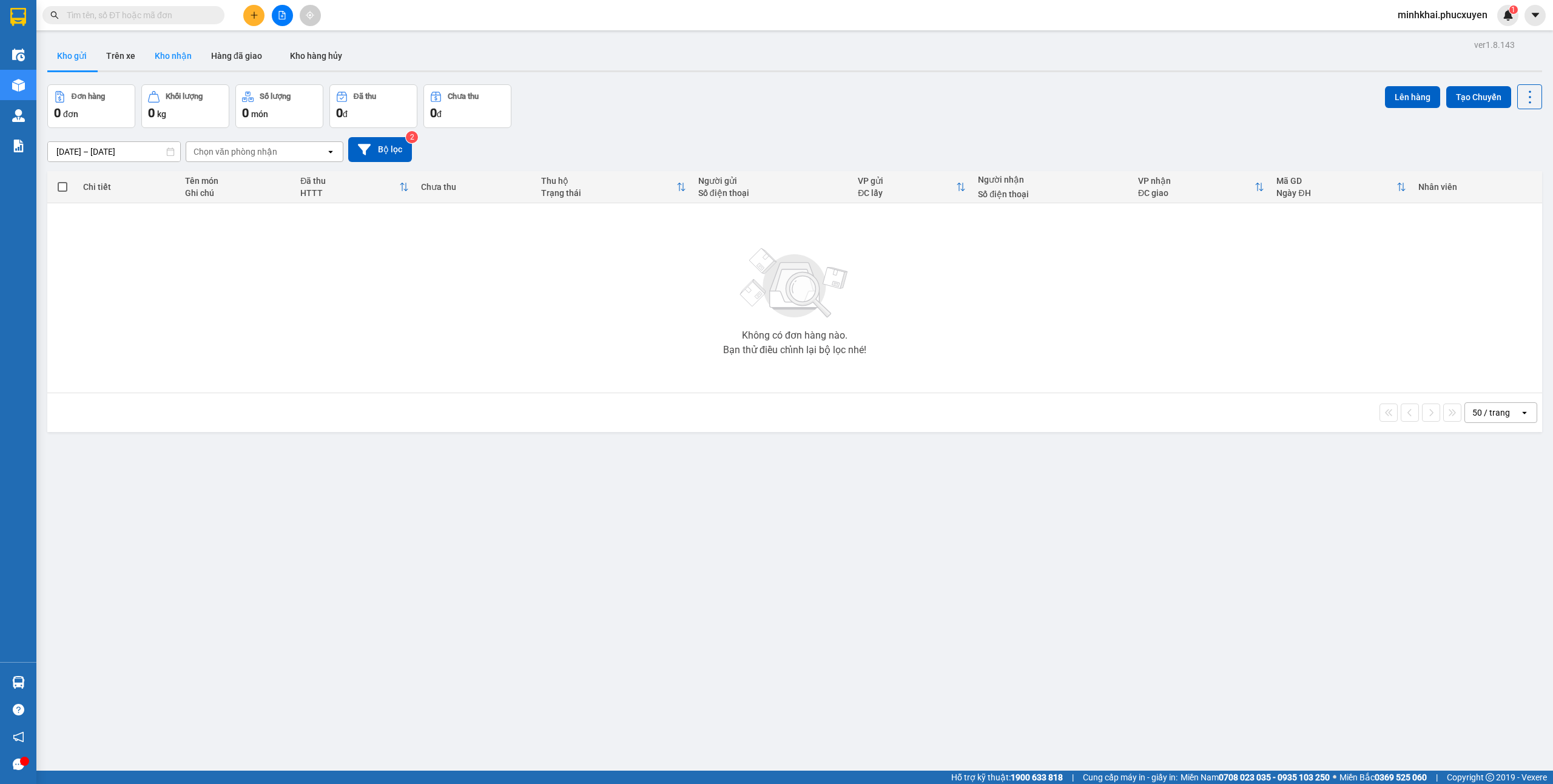
click at [189, 49] on button "Kho nhận" at bounding box center [173, 55] width 56 height 29
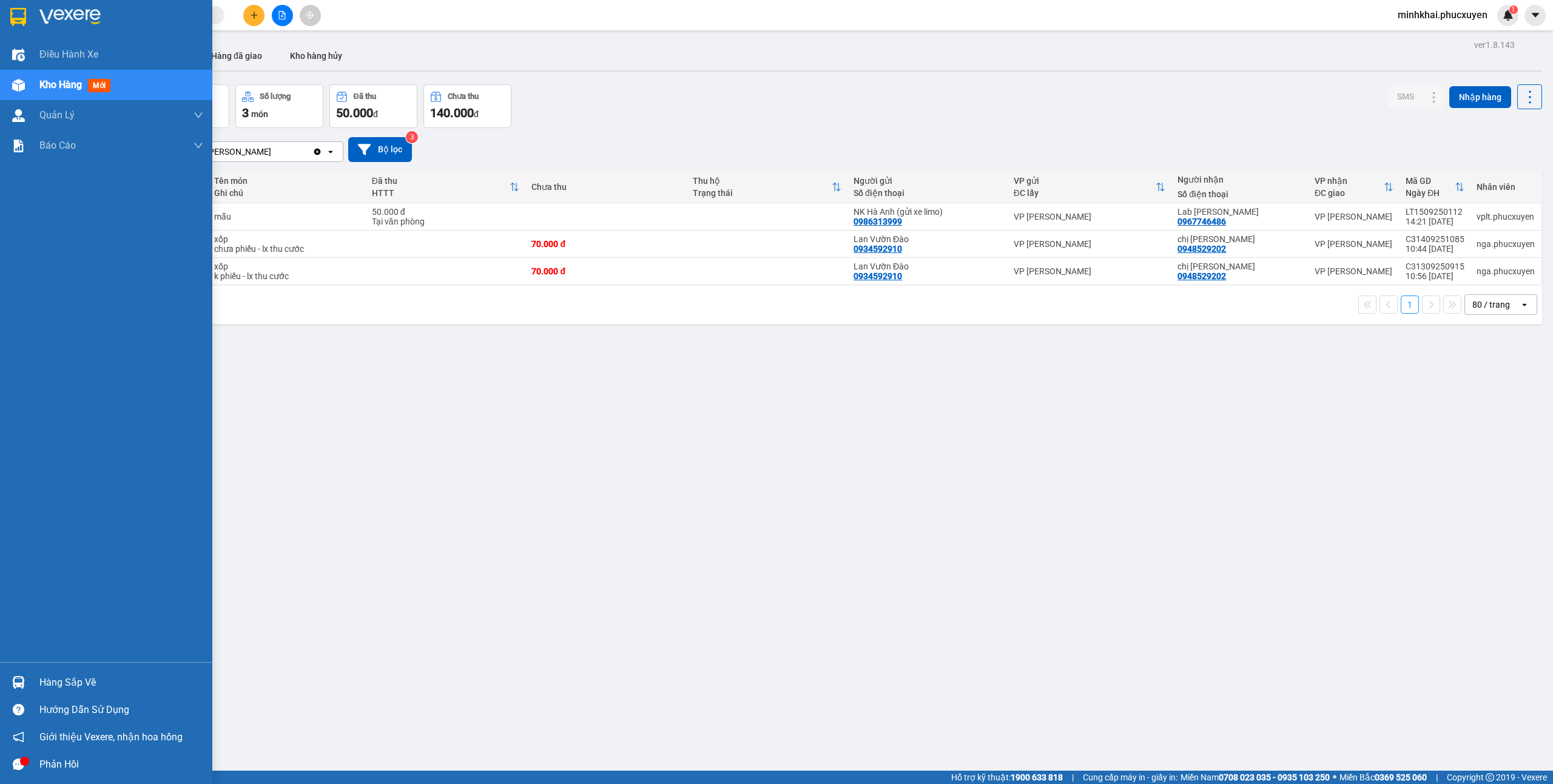
click at [14, 679] on img at bounding box center [18, 682] width 13 height 13
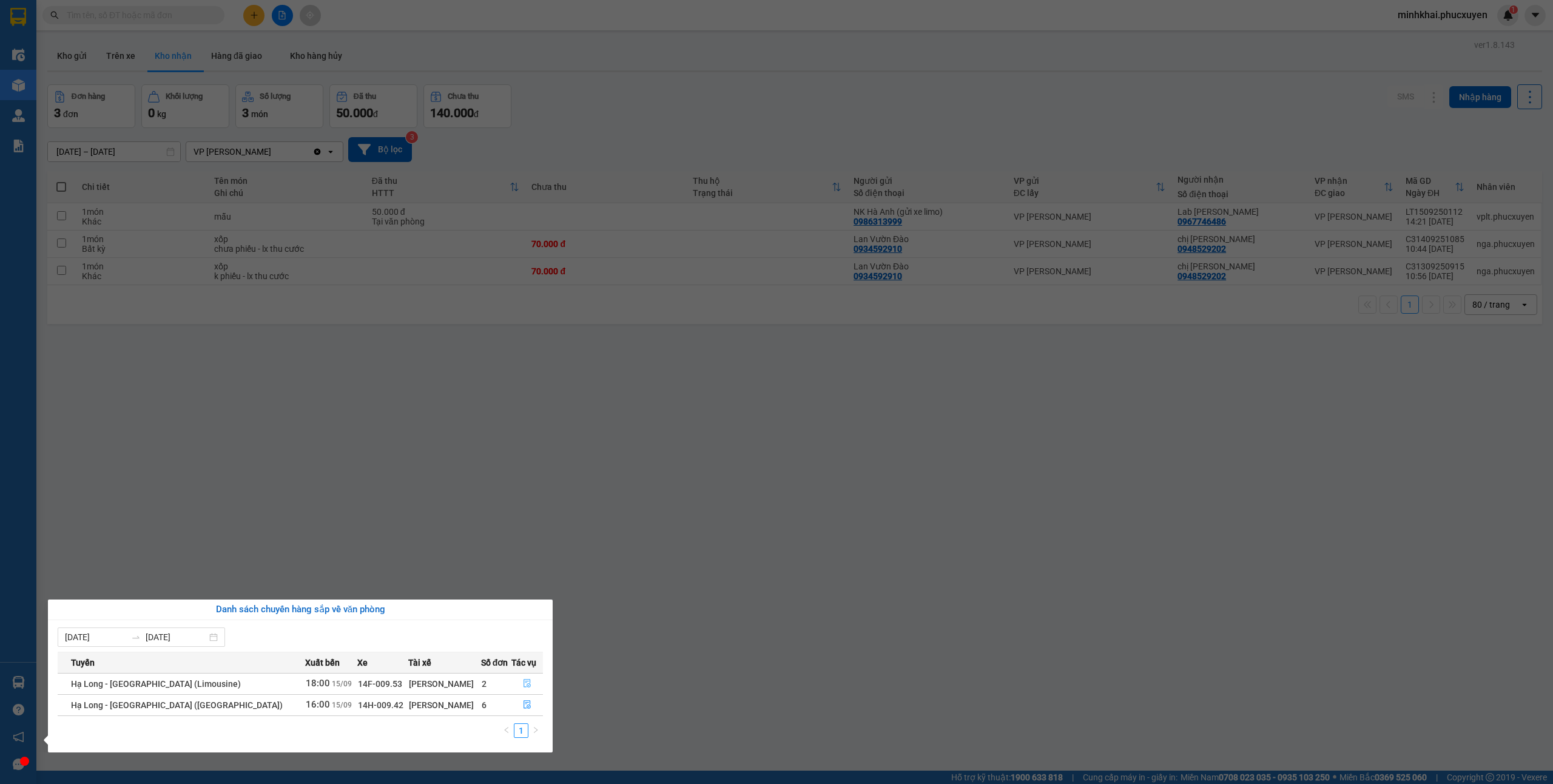
click at [523, 685] on icon "file-done" at bounding box center [527, 682] width 8 height 8
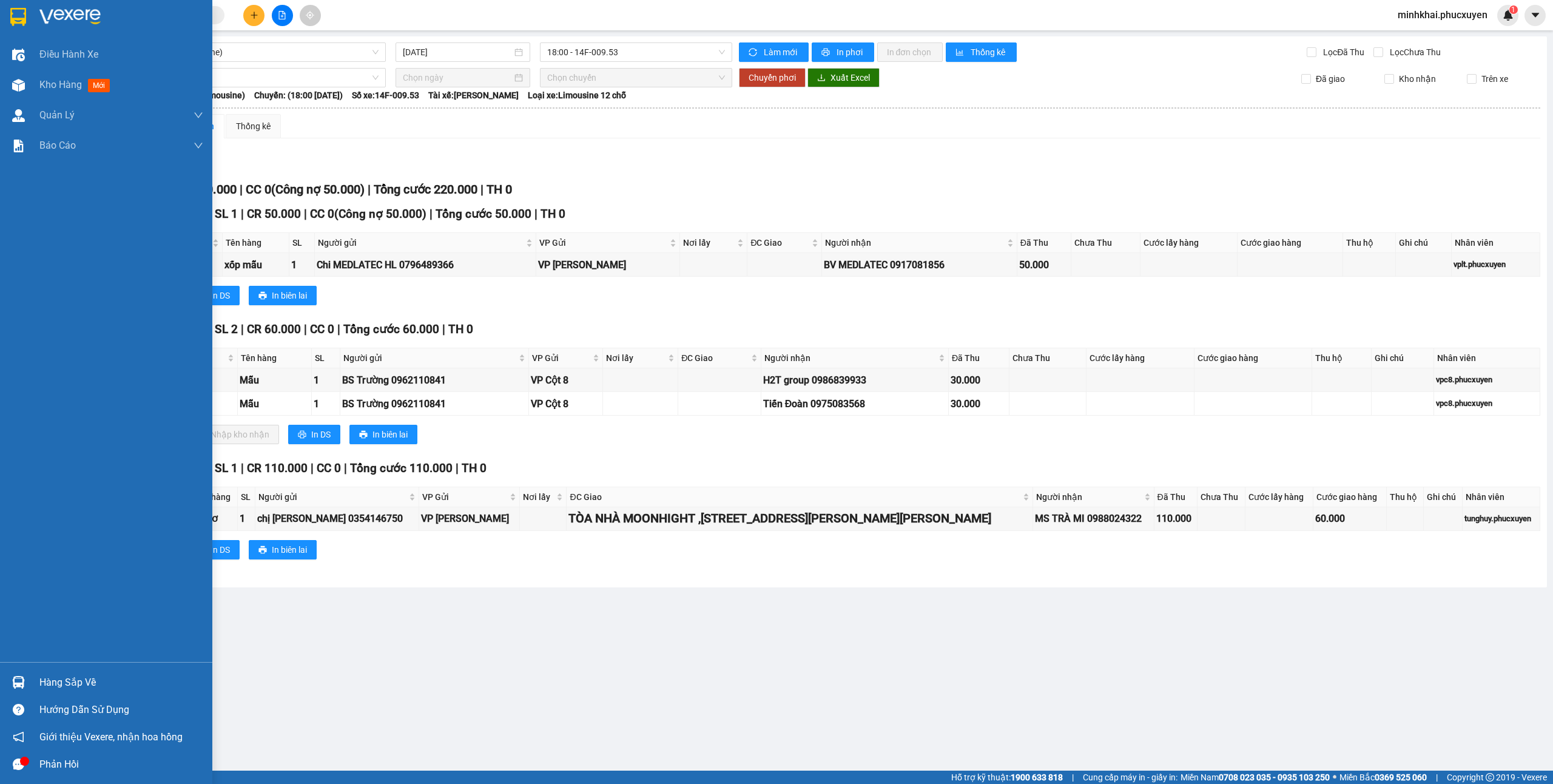
click at [10, 677] on div at bounding box center [18, 682] width 21 height 21
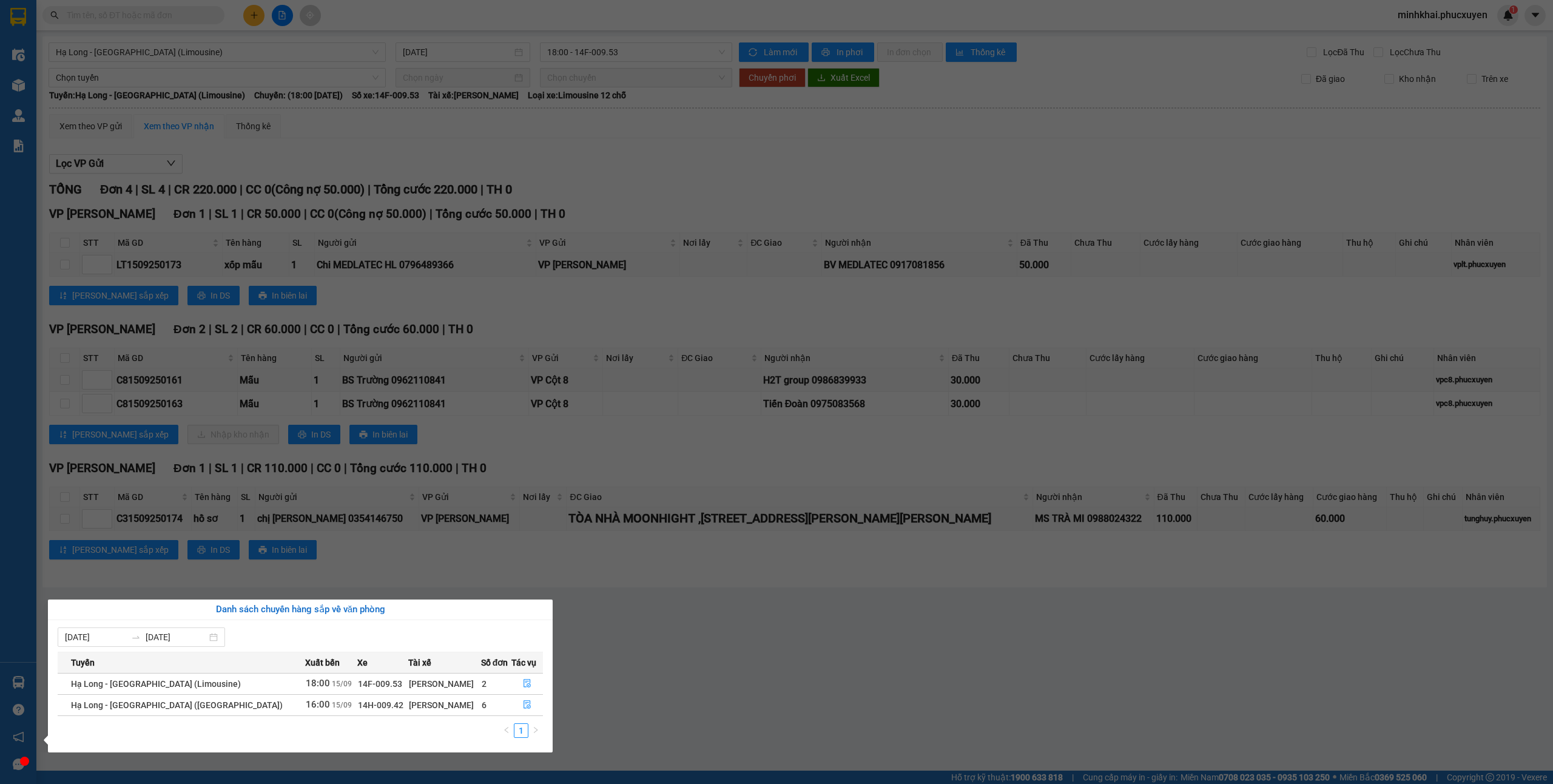
click at [793, 644] on section "Kết quả tìm kiếm ( 5 ) Bộ lọc Mã ĐH Trạng thái Món hàng Thu hộ Tổng cước Chưa c…" at bounding box center [776, 392] width 1553 height 784
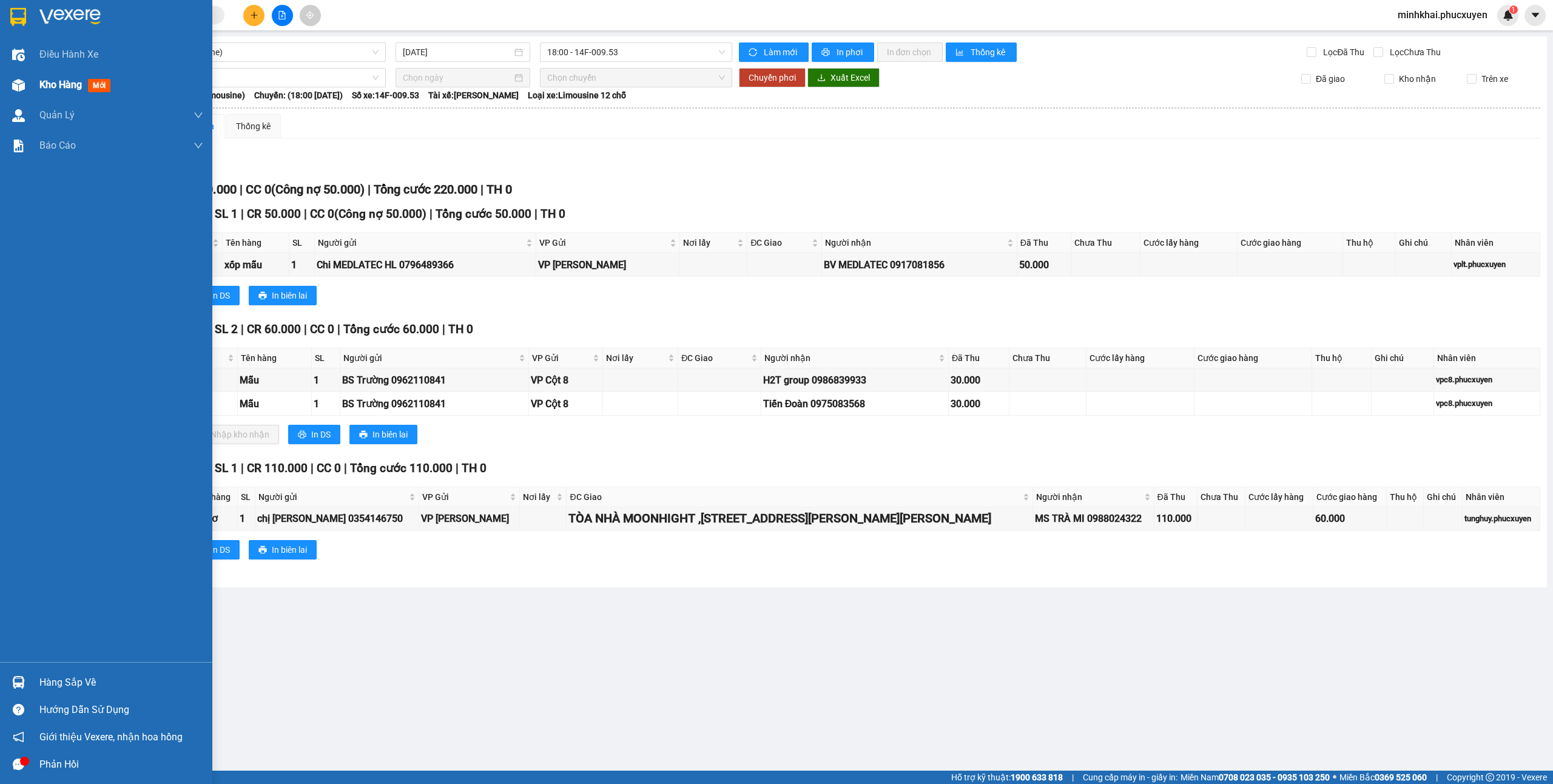
click at [59, 79] on span "Kho hàng" at bounding box center [61, 84] width 43 height 11
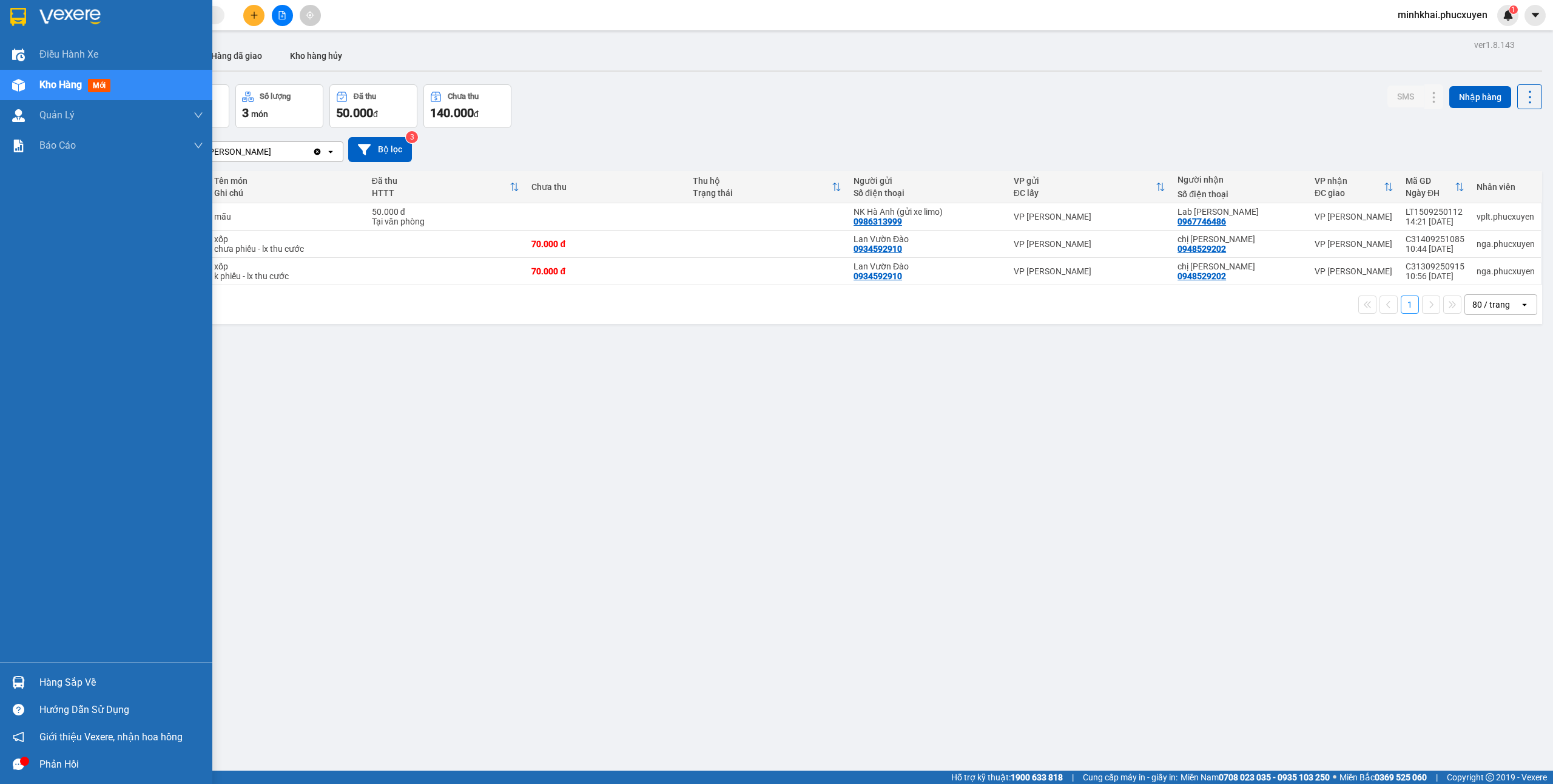
click at [20, 675] on img at bounding box center [18, 682] width 13 height 13
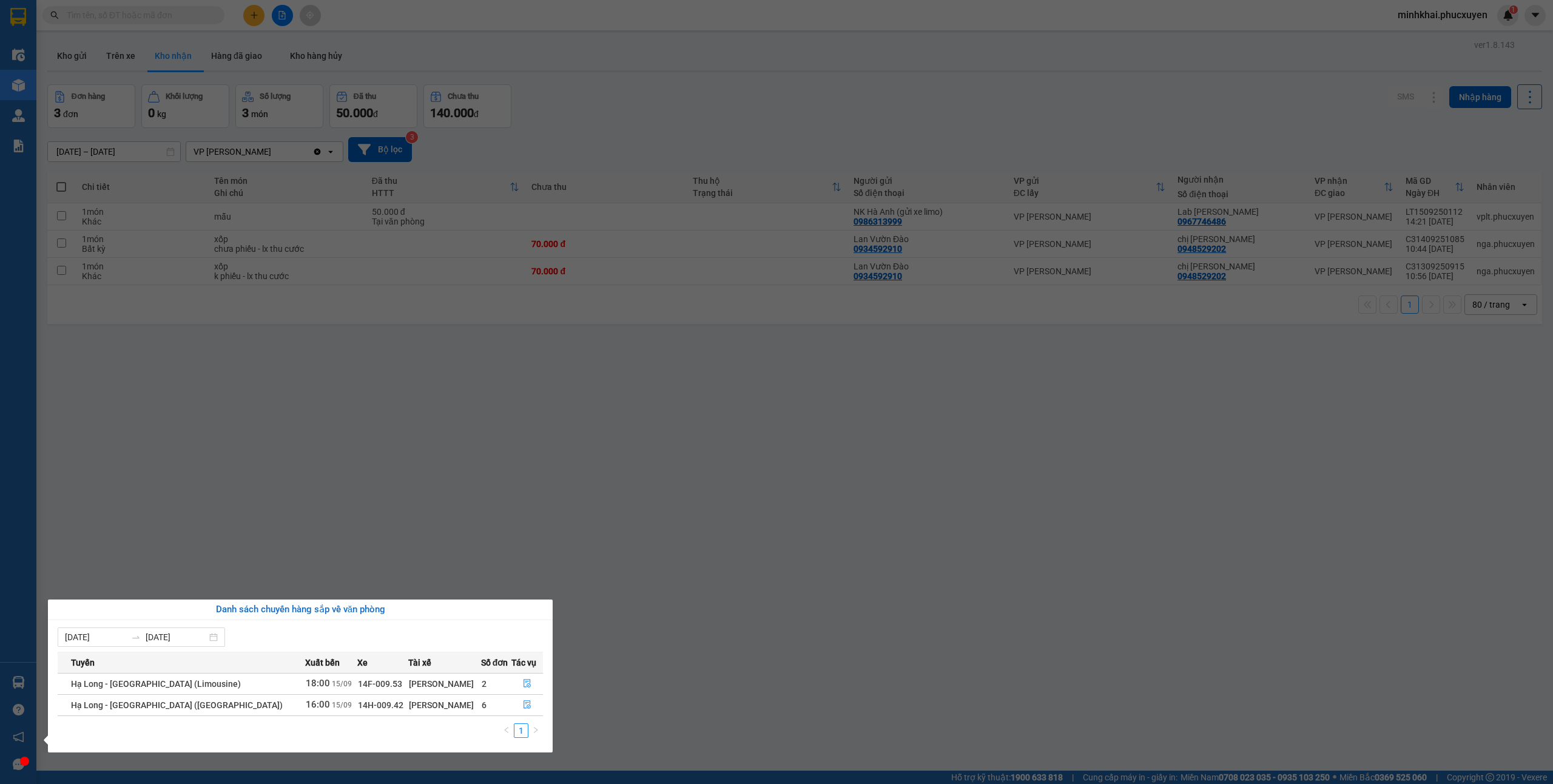
click at [991, 632] on section "Kết quả tìm kiếm ( 5 ) Bộ lọc Mã ĐH Trạng thái Món hàng Thu hộ Tổng cước Chưa c…" at bounding box center [776, 392] width 1553 height 784
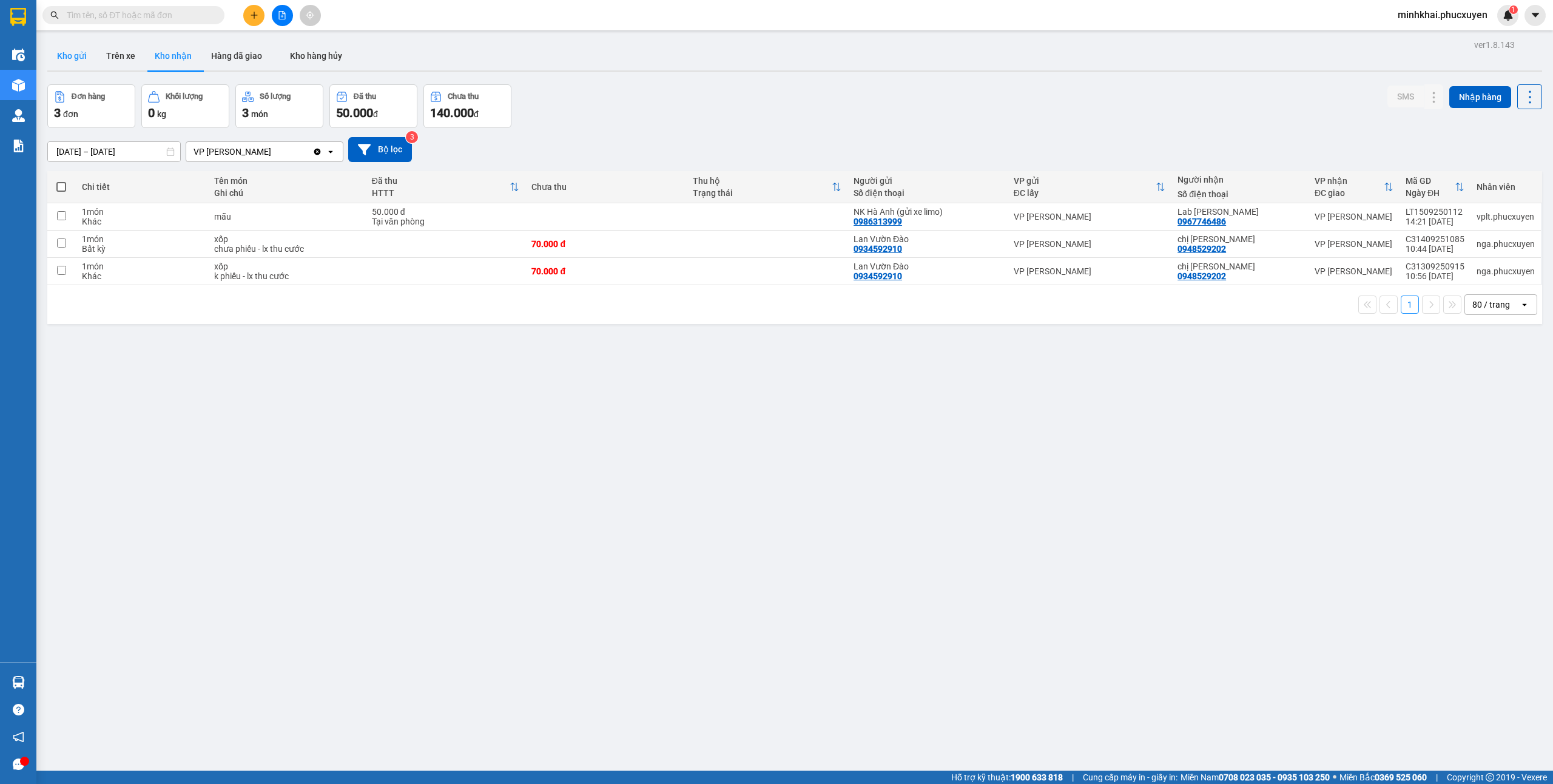
click at [71, 54] on button "Kho gửi" at bounding box center [71, 55] width 49 height 29
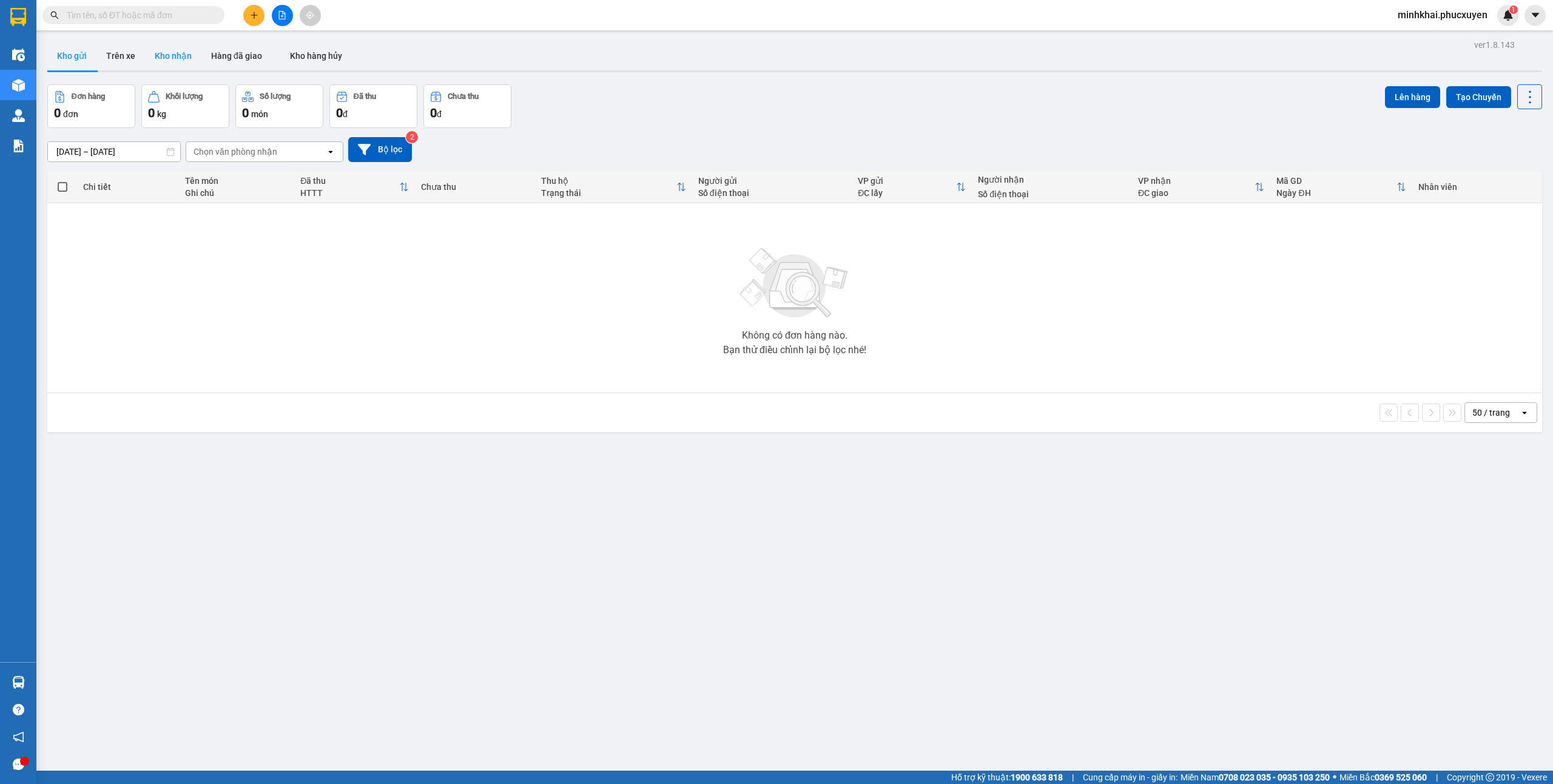
click at [171, 43] on button "Kho nhận" at bounding box center [173, 55] width 56 height 29
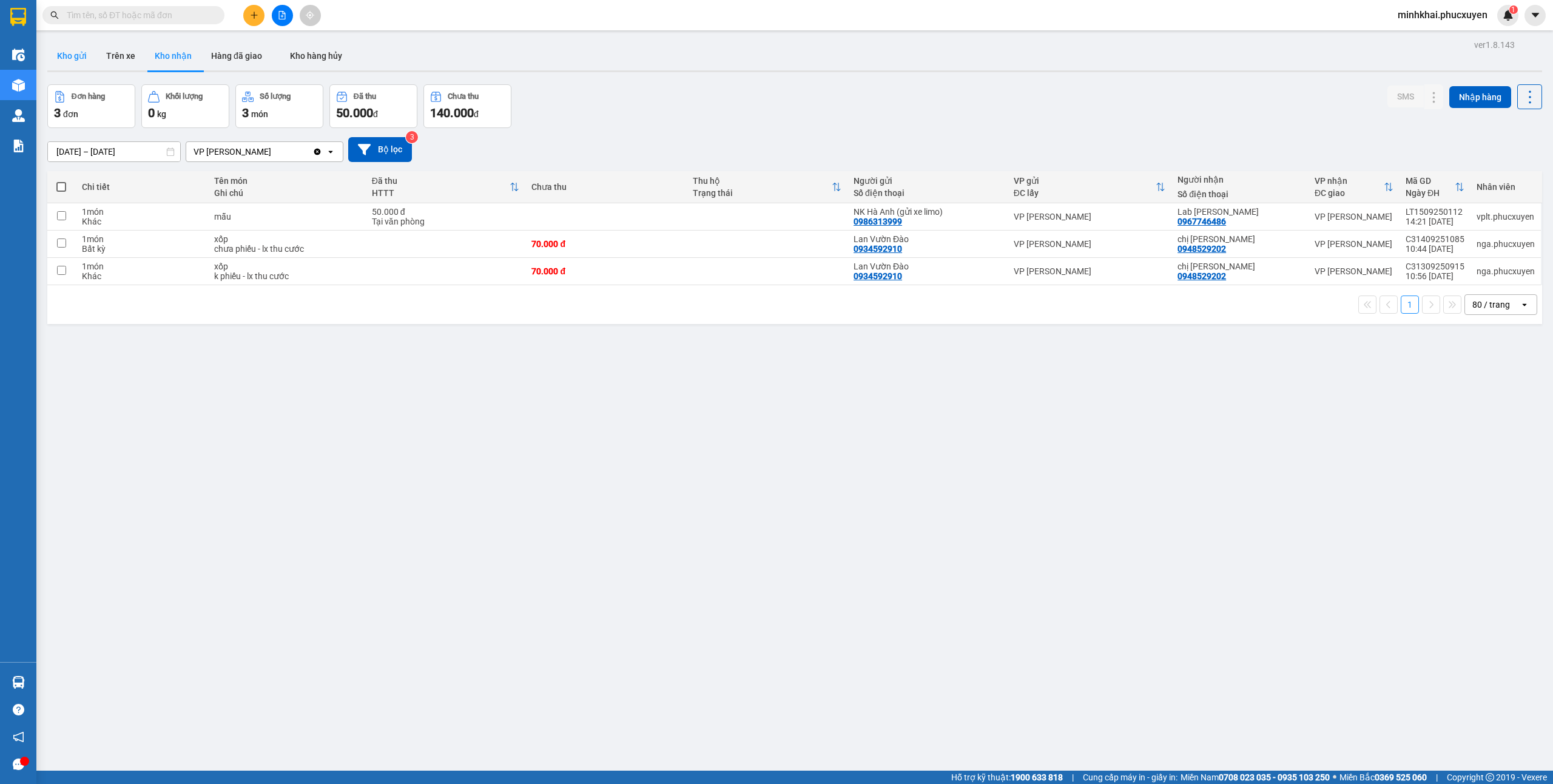
click at [69, 50] on button "Kho gửi" at bounding box center [71, 55] width 49 height 29
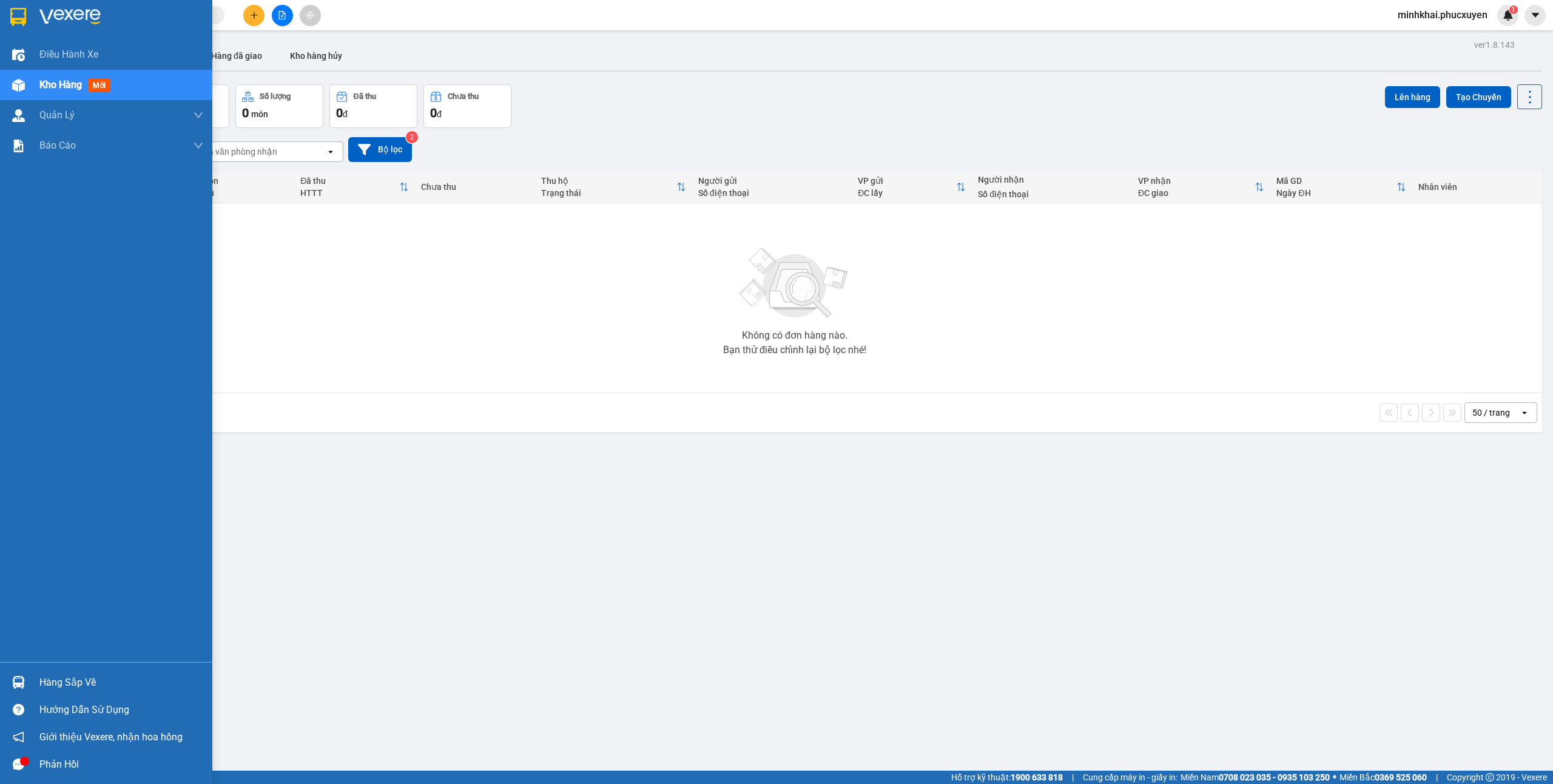
click at [26, 685] on div at bounding box center [18, 682] width 21 height 21
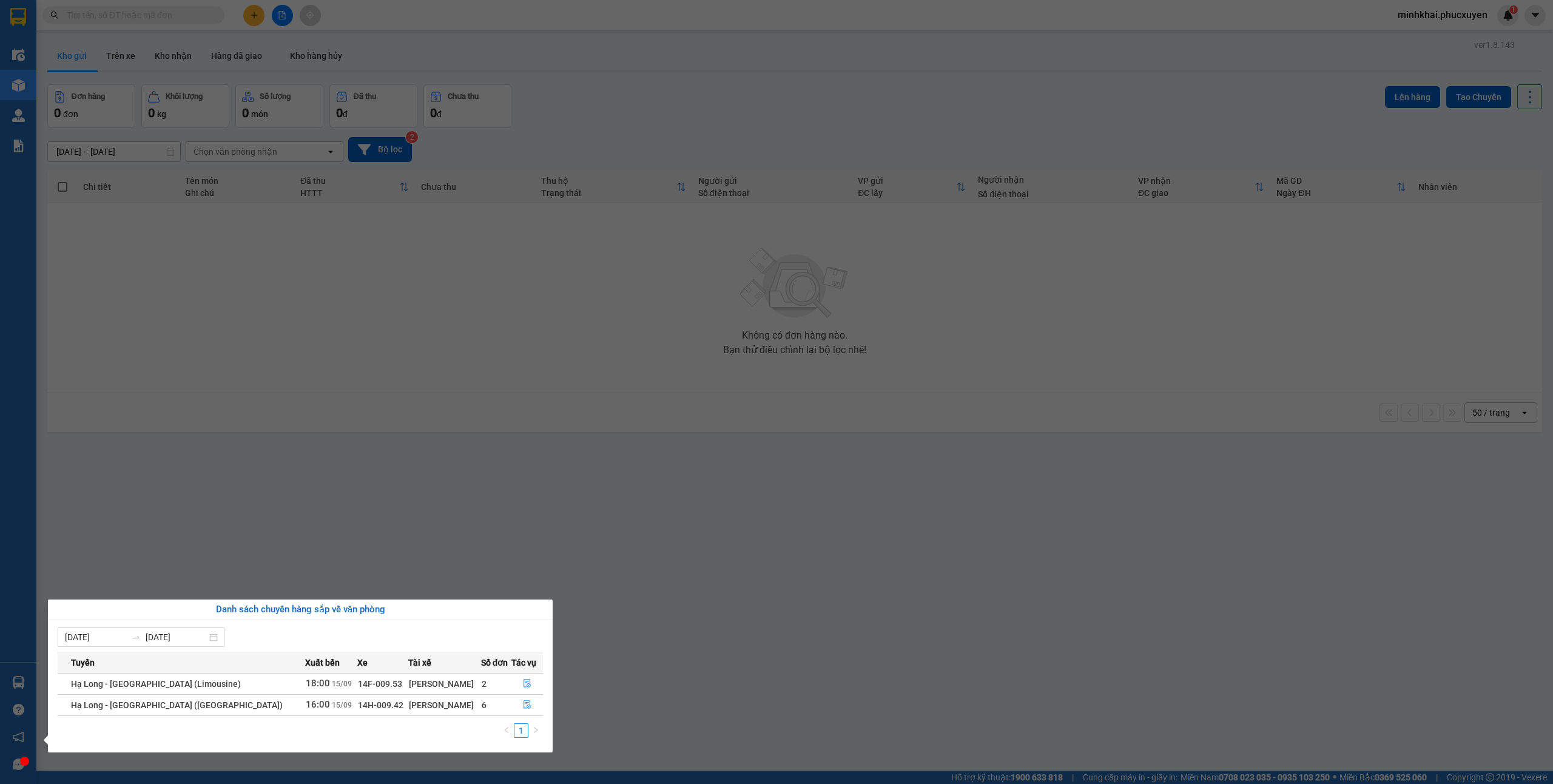
click at [752, 670] on section "Kết quả tìm kiếm ( 5 ) Bộ lọc Mã ĐH Trạng thái Món hàng Thu hộ Tổng cước Chưa c…" at bounding box center [776, 392] width 1553 height 784
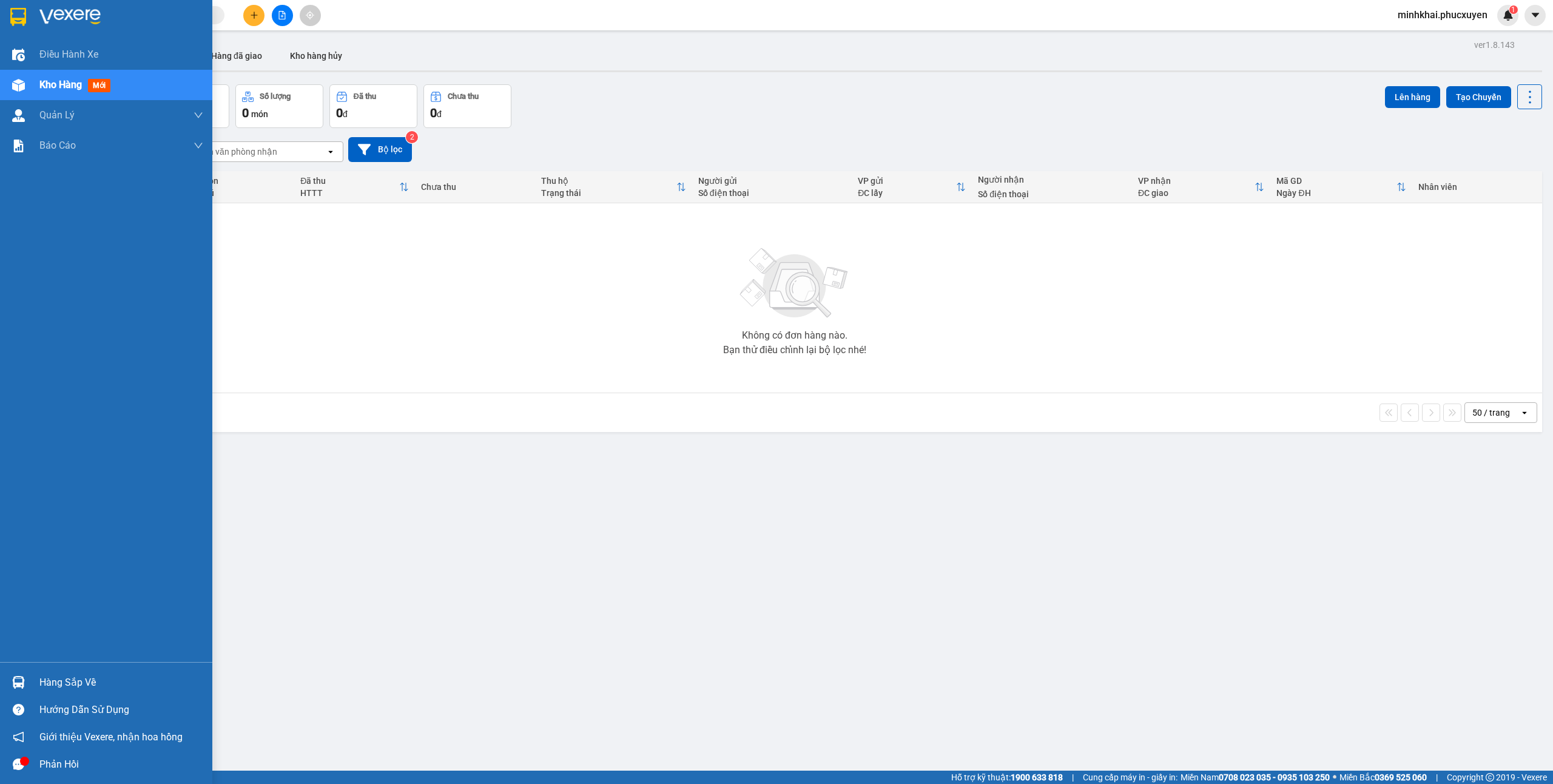
click at [51, 680] on div "Hàng sắp về" at bounding box center [121, 682] width 164 height 18
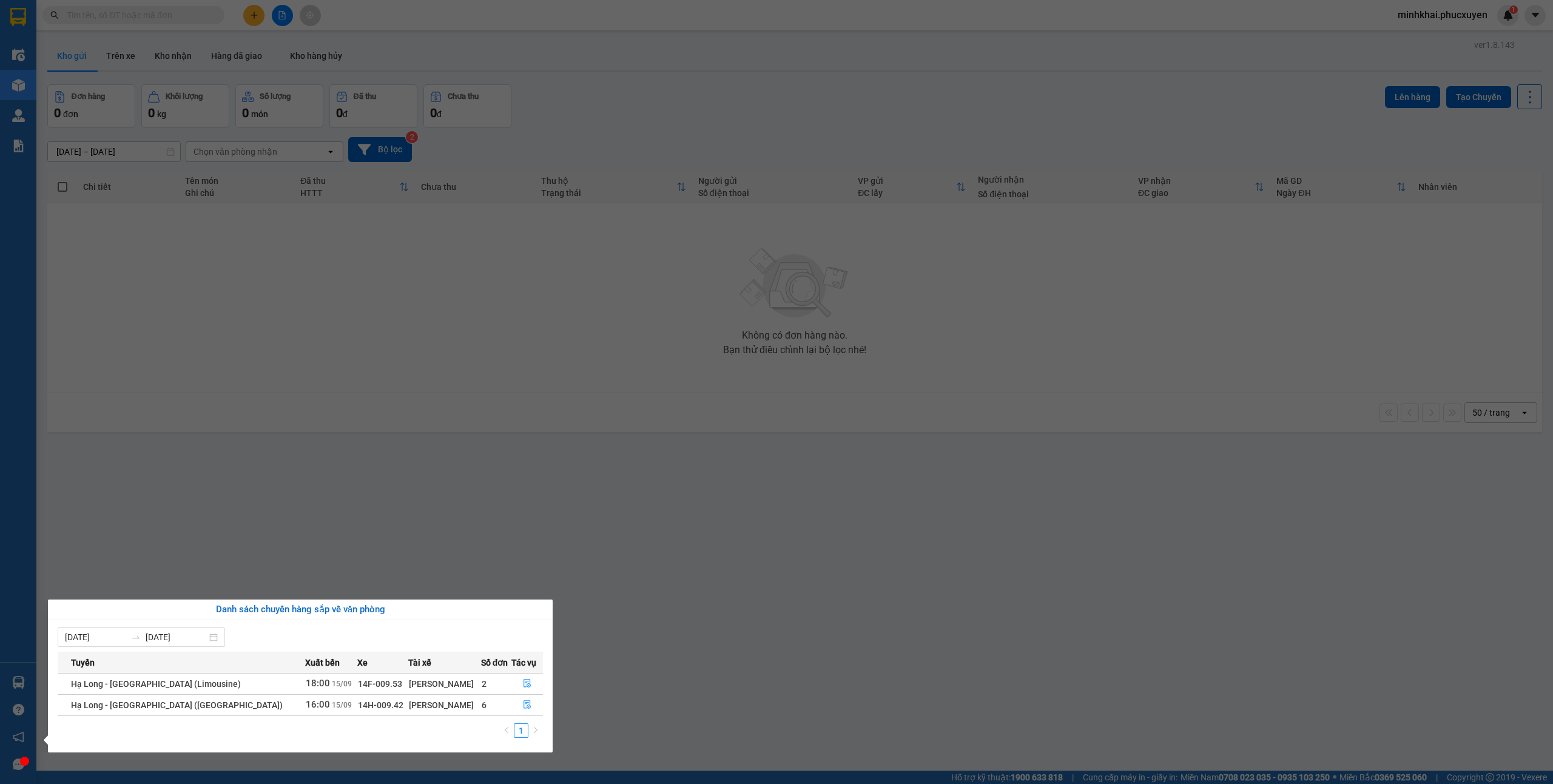
click at [713, 669] on section "Kết quả tìm kiếm ( 5 ) Bộ lọc Mã ĐH Trạng thái Món hàng Thu hộ Tổng cước Chưa c…" at bounding box center [776, 392] width 1553 height 784
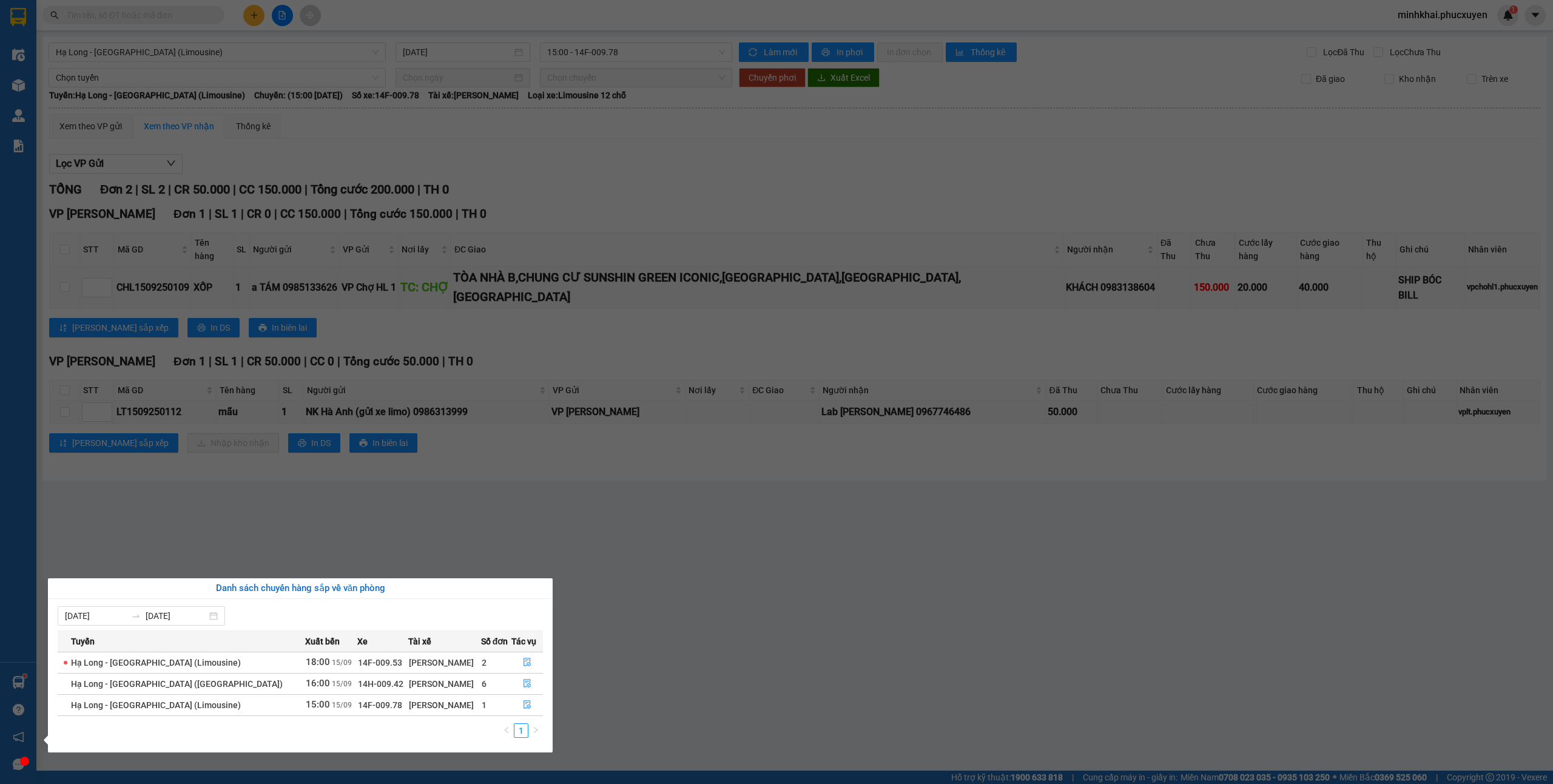
drag, startPoint x: 692, startPoint y: 675, endPoint x: 676, endPoint y: 678, distance: 16.3
click at [694, 675] on section "Kết quả tìm kiếm ( 1 ) Bộ lọc Mã ĐH Trạng thái Món hàng Thu hộ Tổng cước Chưa c…" at bounding box center [776, 392] width 1553 height 784
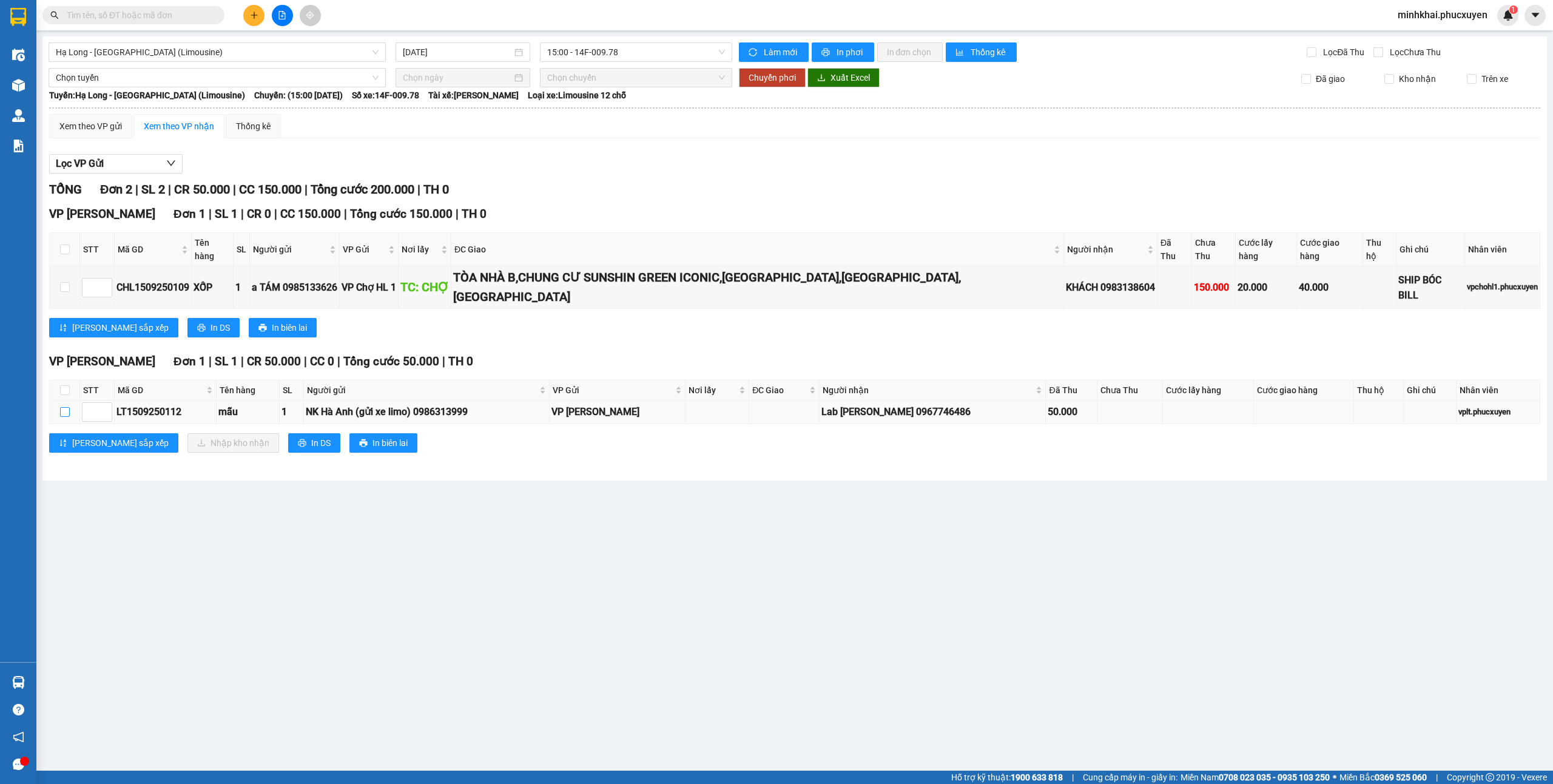
click at [62, 407] on input "checkbox" at bounding box center [65, 411] width 10 height 10
checkbox input "true"
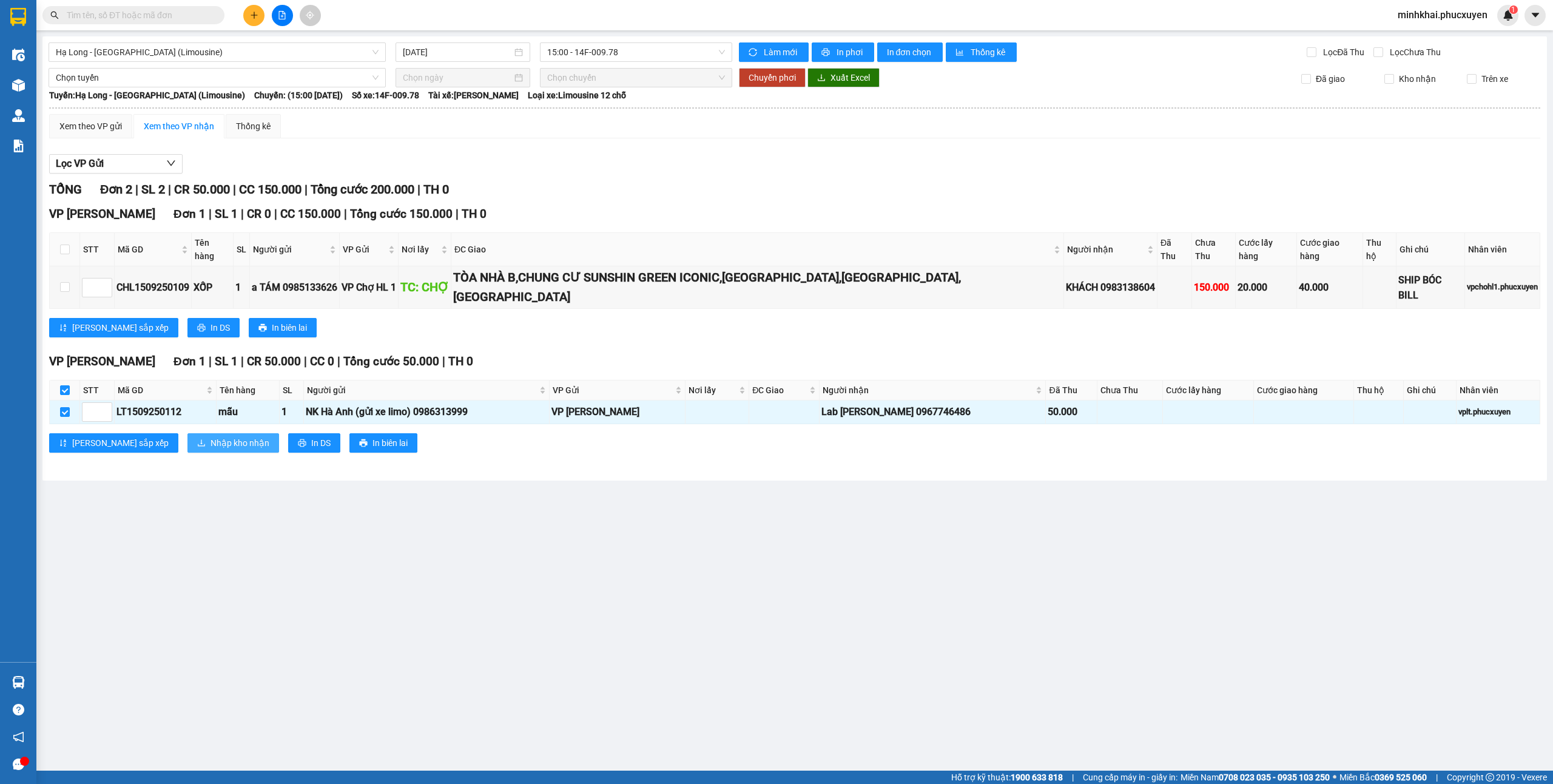
click at [210, 436] on span "Nhập kho nhận" at bounding box center [240, 443] width 59 height 14
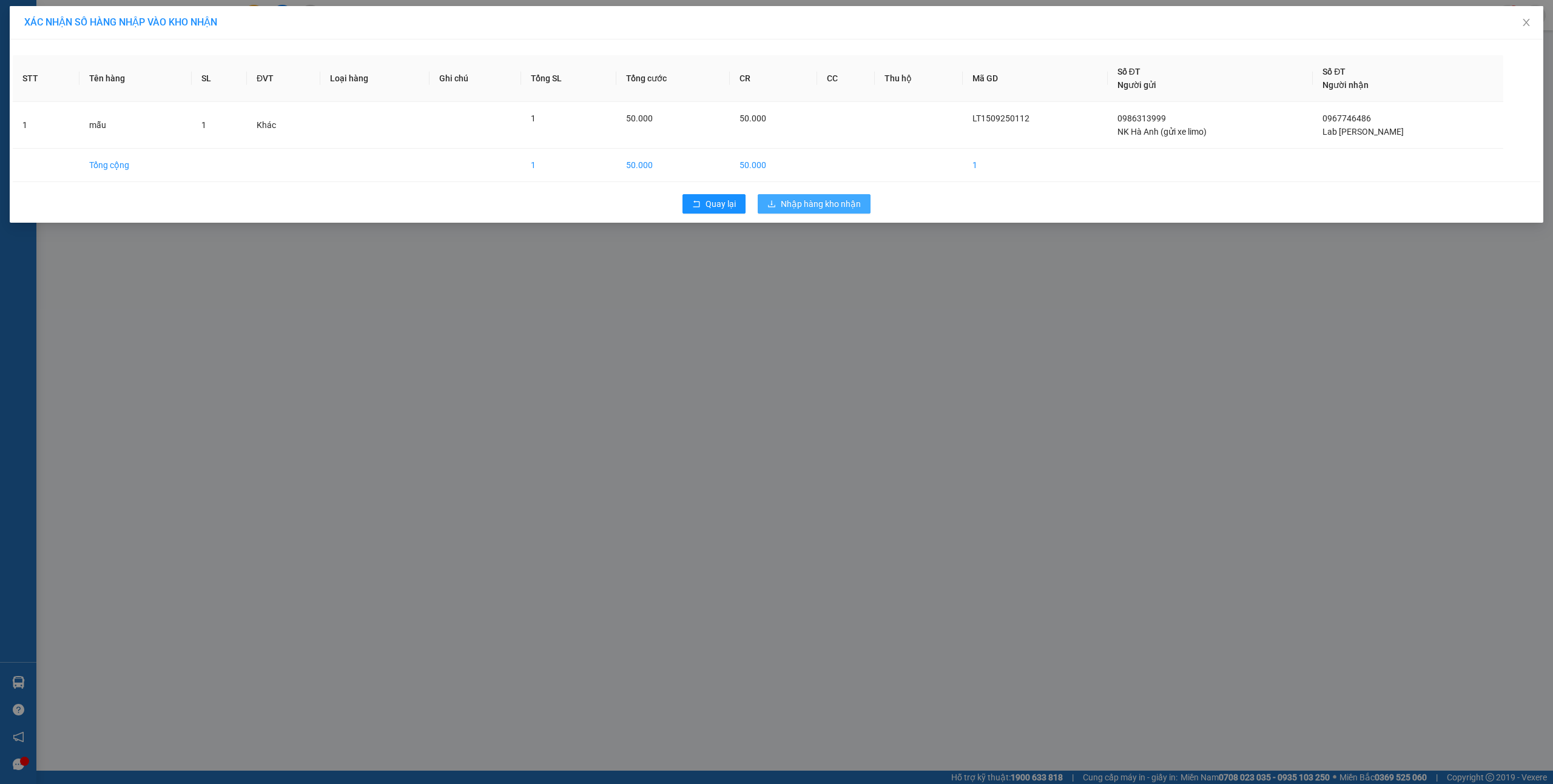
click at [808, 210] on span "Nhập hàng kho nhận" at bounding box center [821, 204] width 80 height 14
